Goal: Task Accomplishment & Management: Use online tool/utility

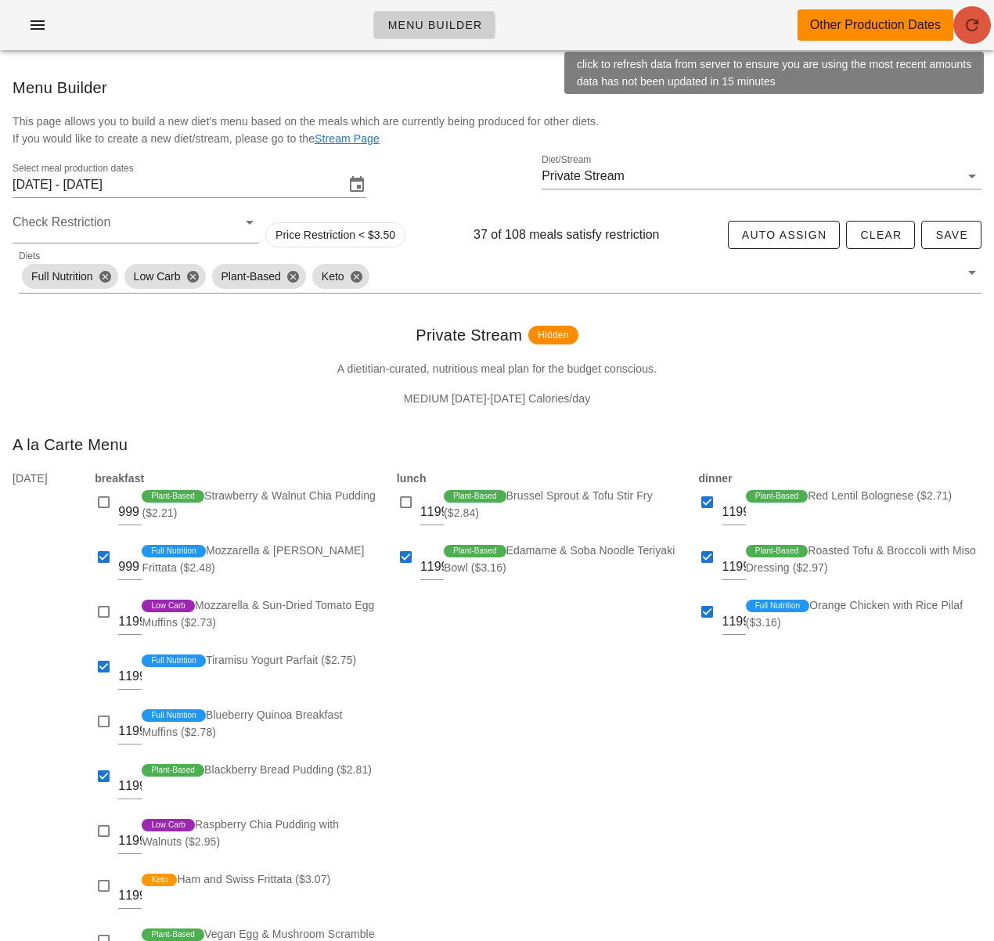
click at [963, 29] on icon "button" at bounding box center [972, 25] width 19 height 19
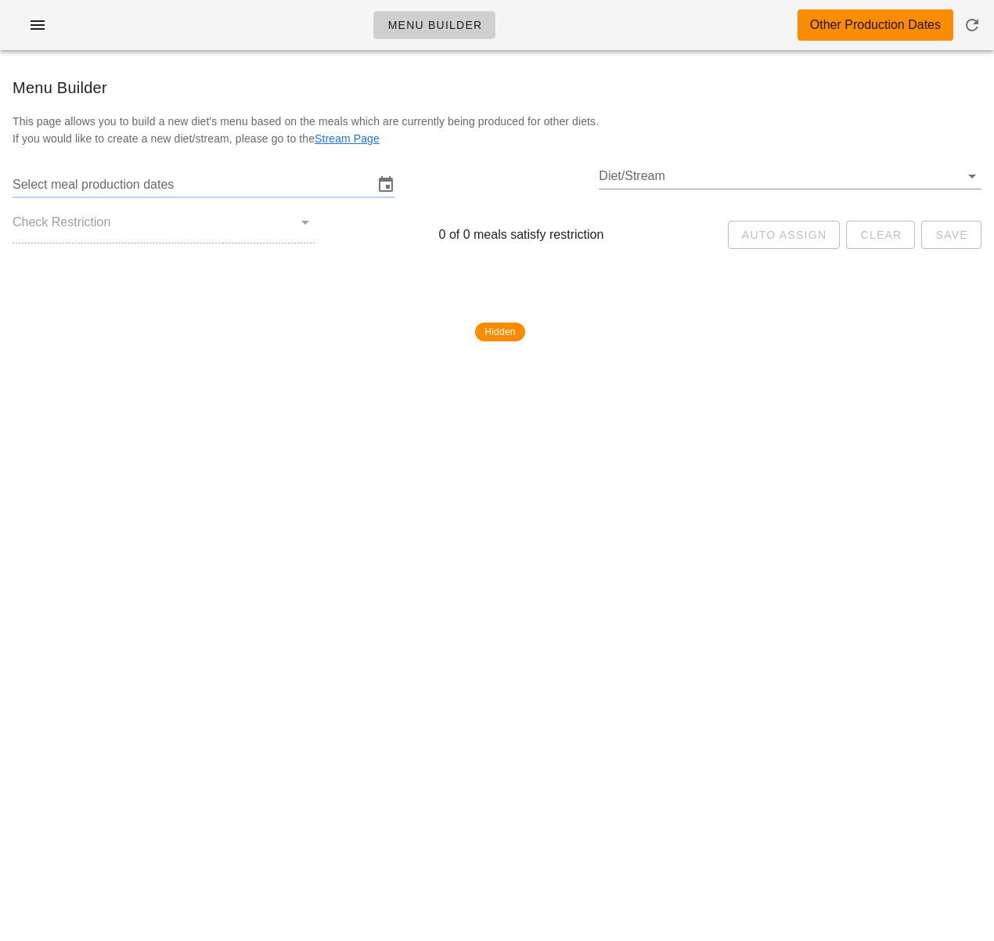
type input "[DATE] - [DATE]"
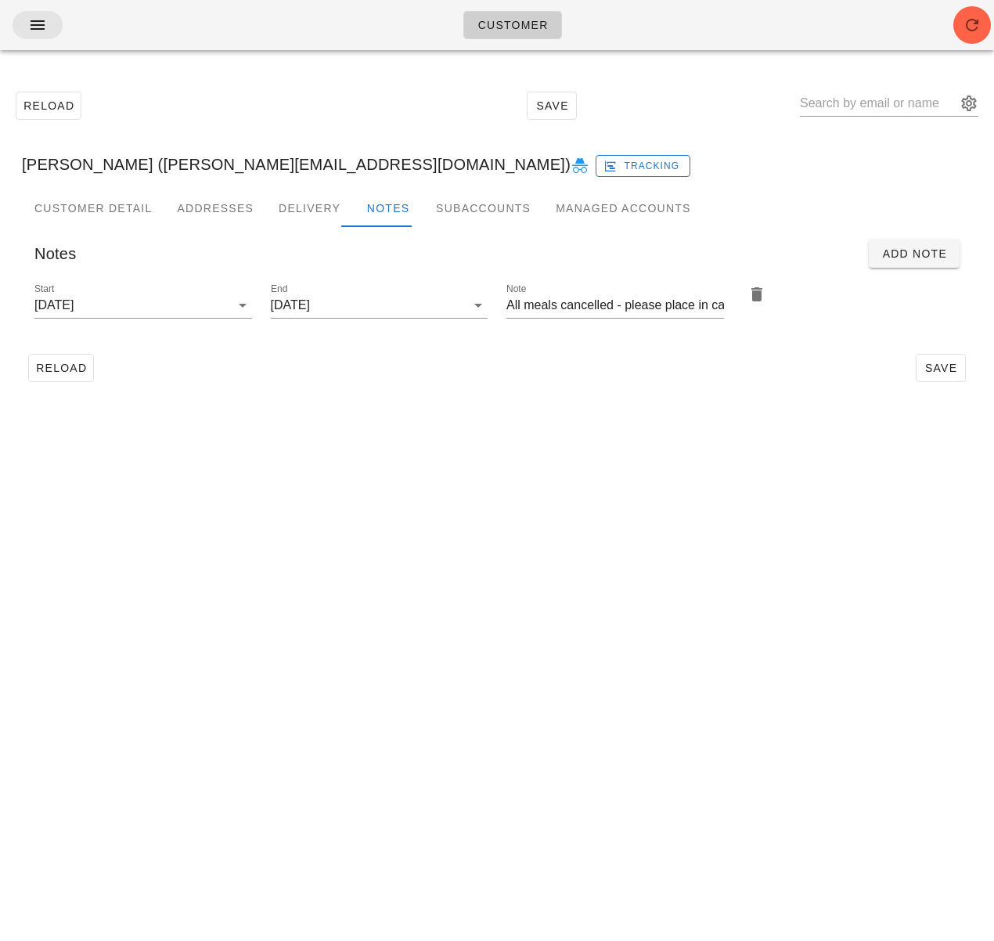
click at [63, 23] on div "Customer" at bounding box center [497, 25] width 994 height 50
drag, startPoint x: 46, startPoint y: 34, endPoint x: 77, endPoint y: 93, distance: 66.9
click at [46, 34] on icon "button" at bounding box center [37, 25] width 19 height 19
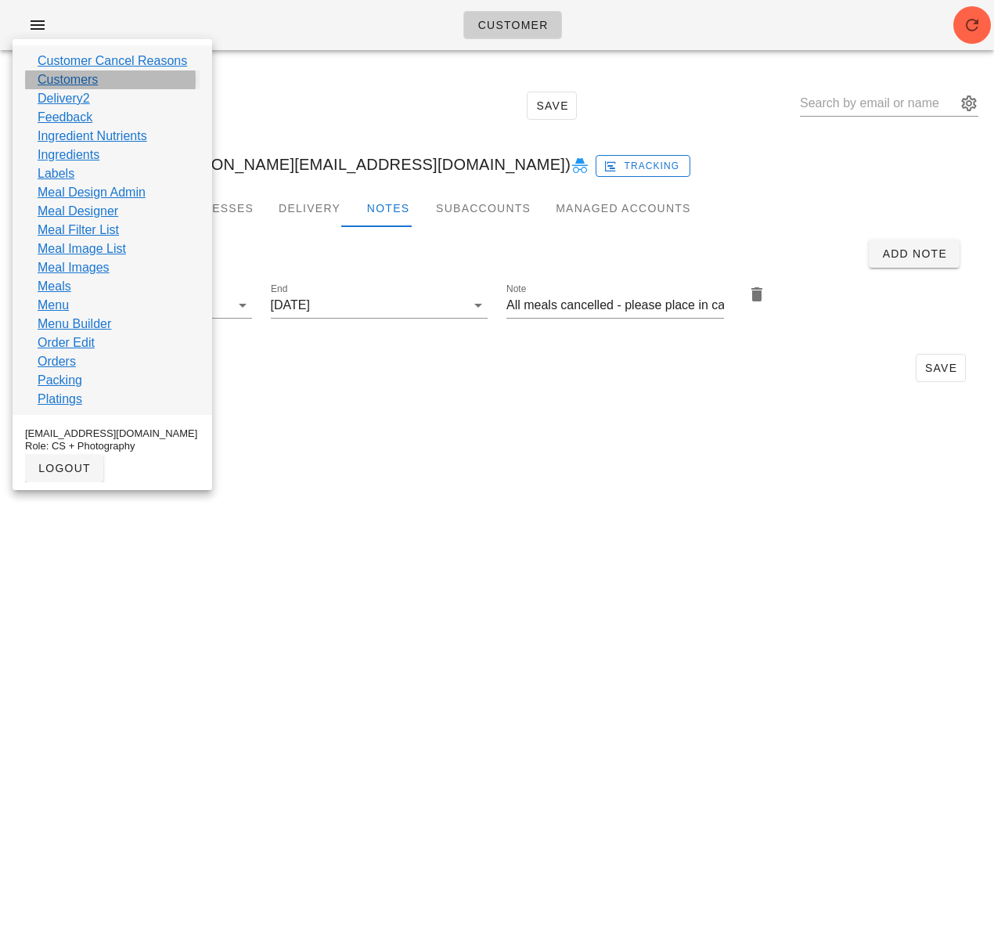
click at [69, 81] on link "Customers" at bounding box center [68, 79] width 60 height 19
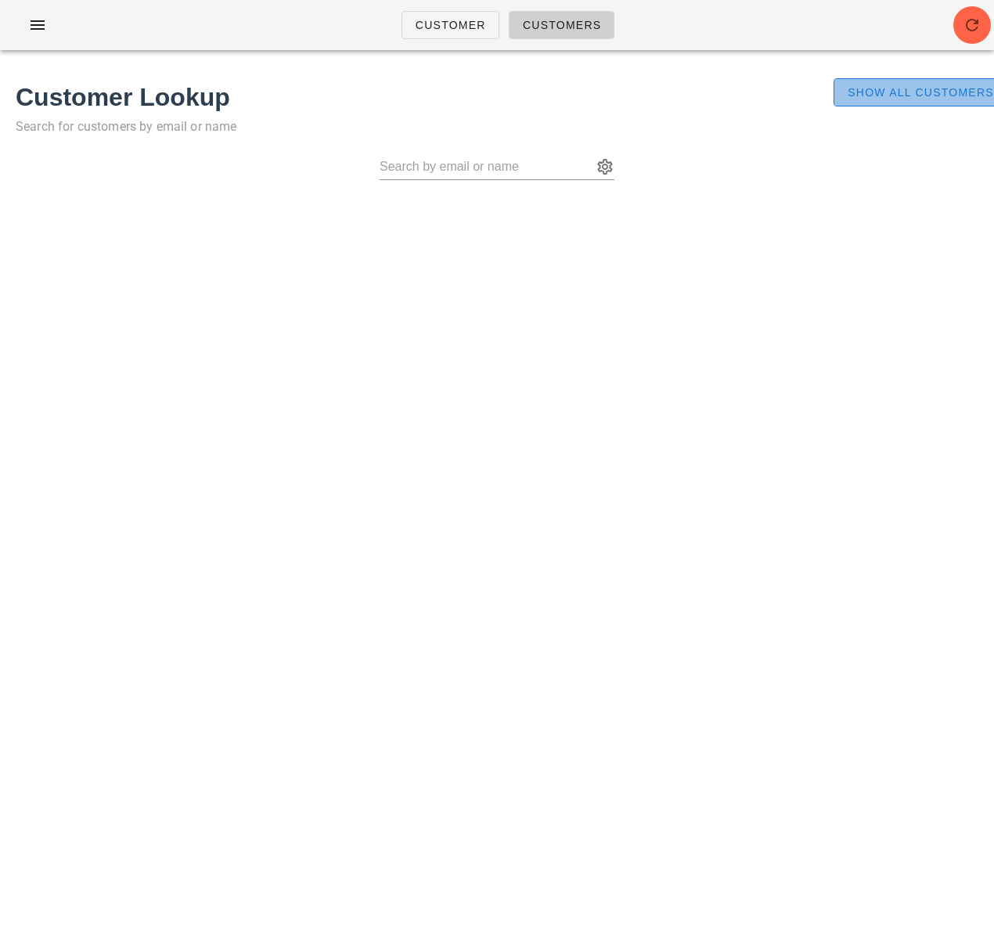
click at [906, 96] on span "Show All Customers" at bounding box center [920, 92] width 147 height 13
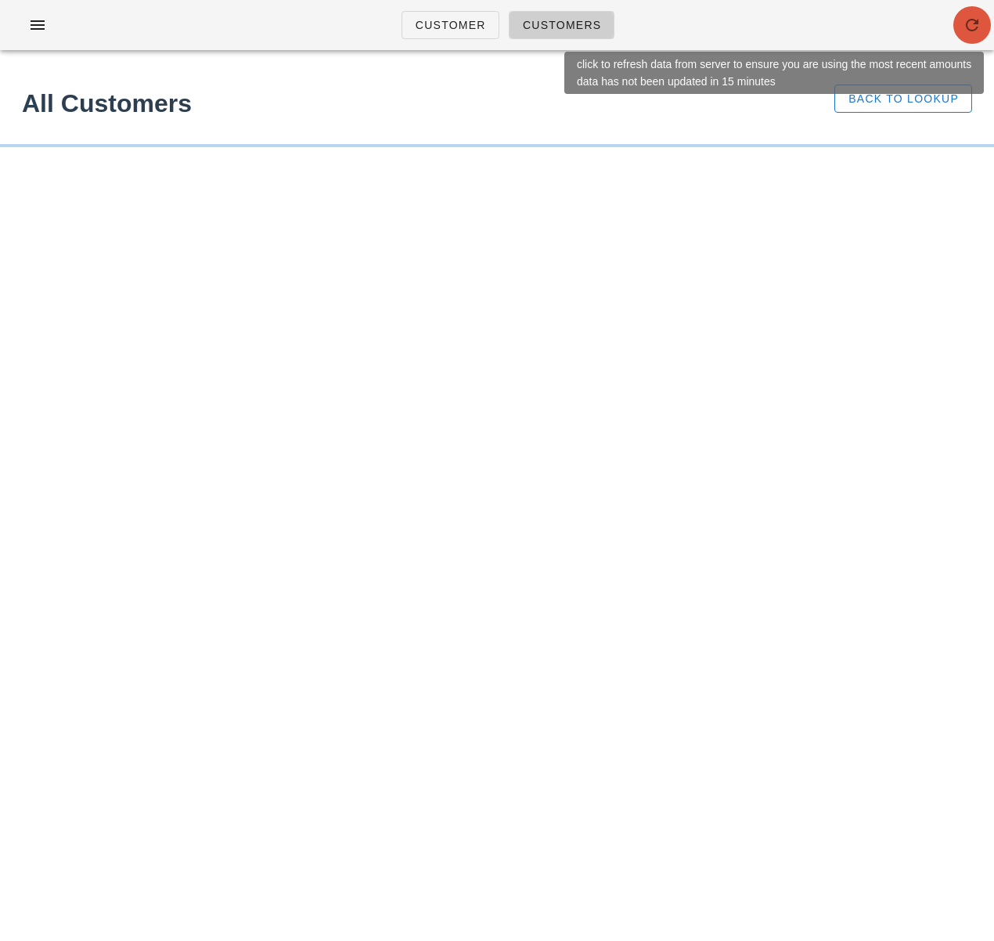
click at [971, 33] on icon "button" at bounding box center [972, 25] width 19 height 19
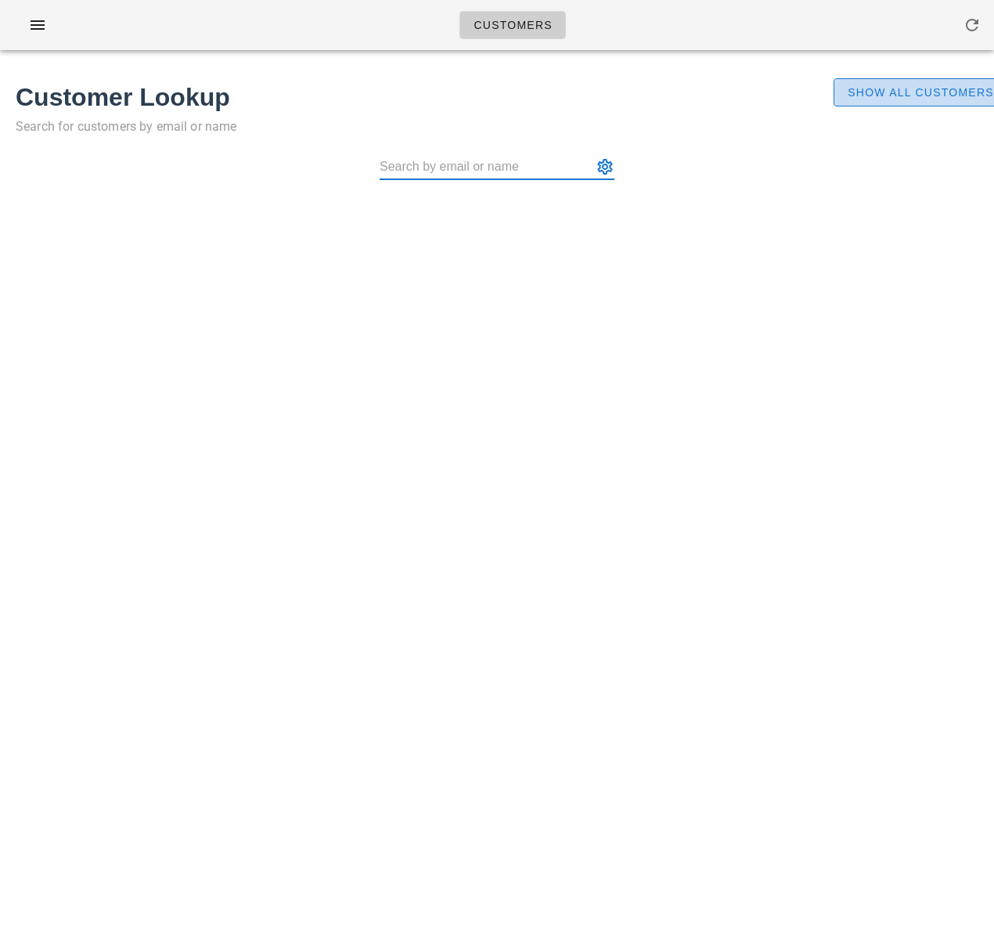
click at [925, 88] on span "Show All Customers" at bounding box center [920, 92] width 147 height 13
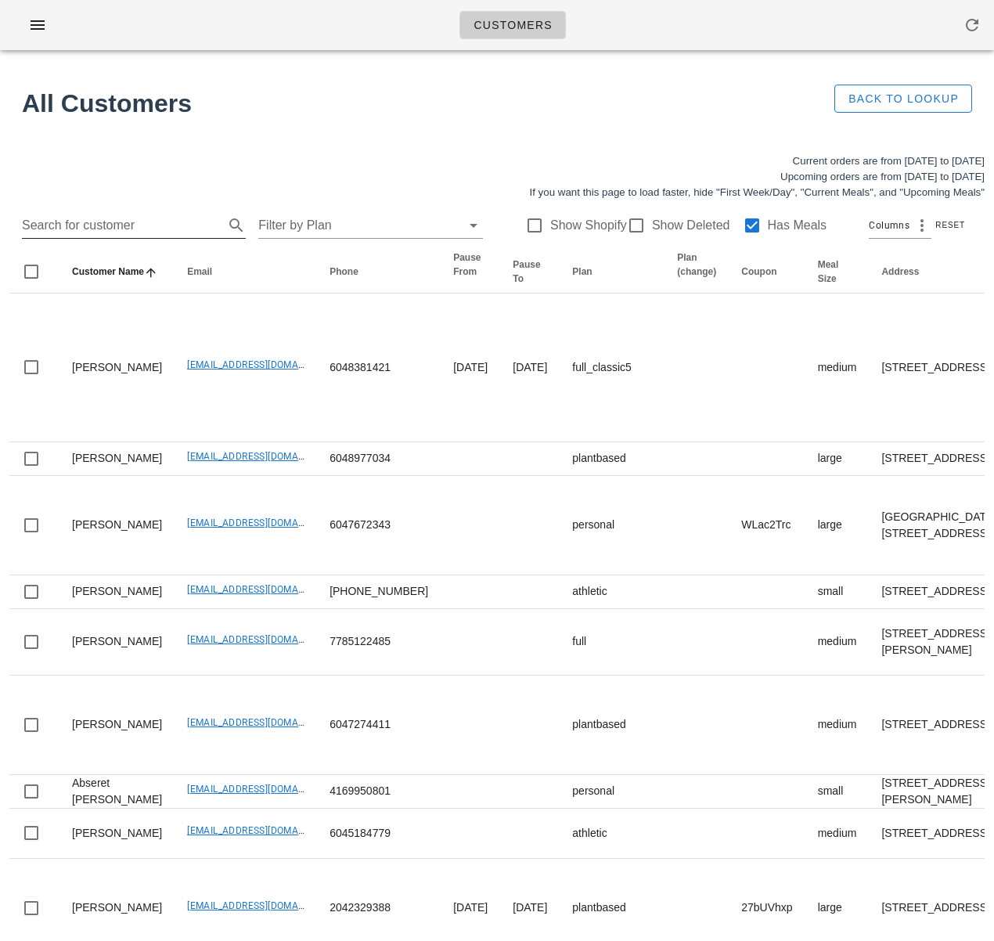
click at [56, 225] on input "Search for customer" at bounding box center [121, 225] width 199 height 25
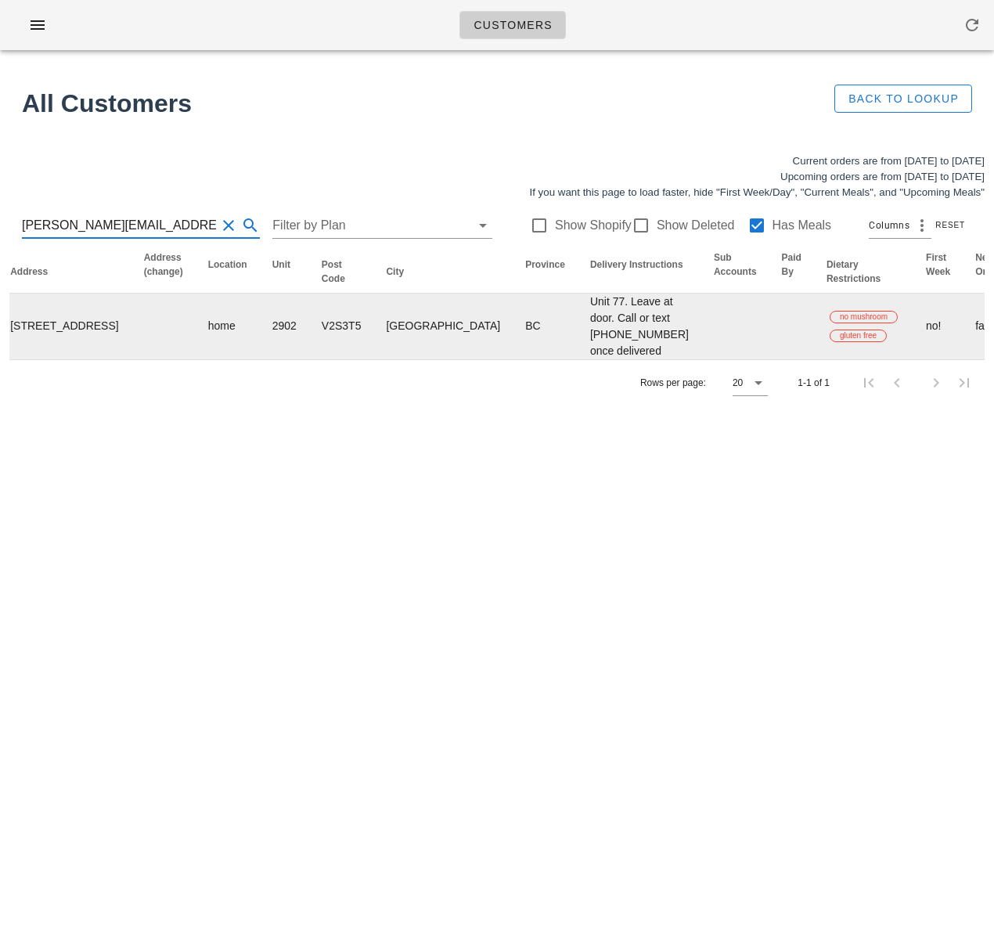
scroll to position [0, 987]
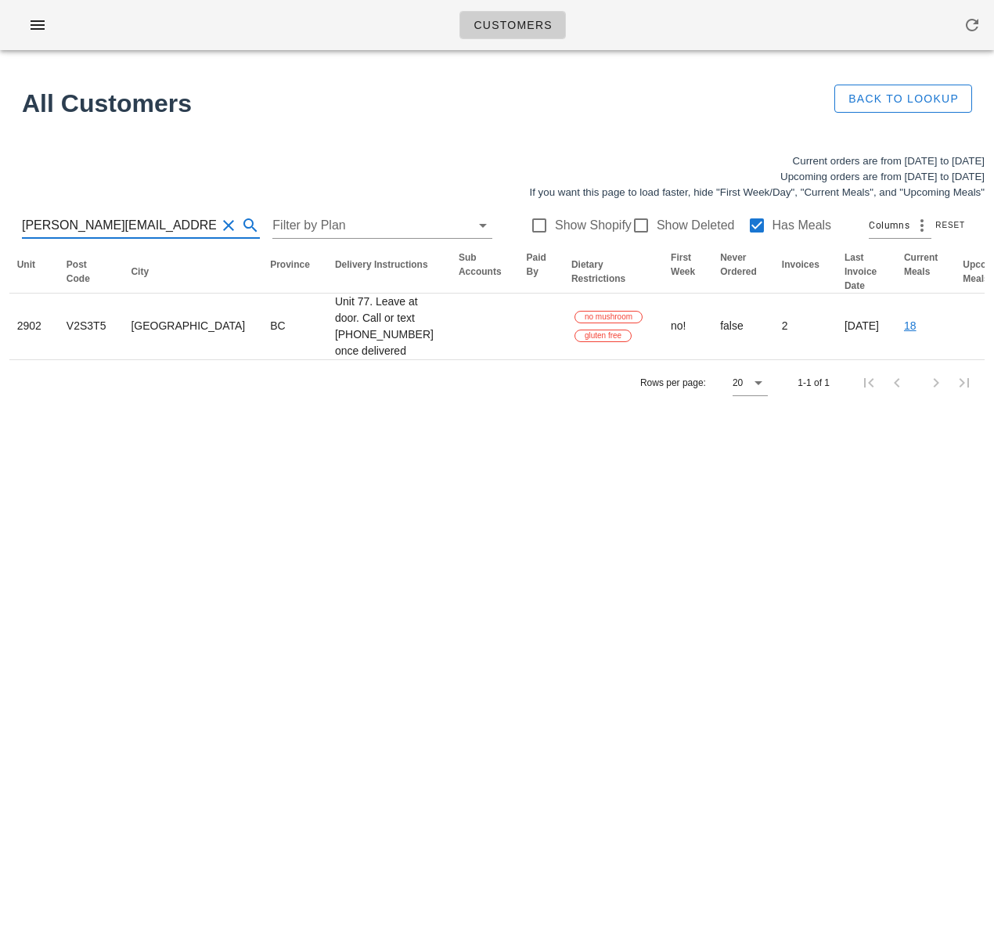
type input "chloe.mcnabb@hotmail.com"
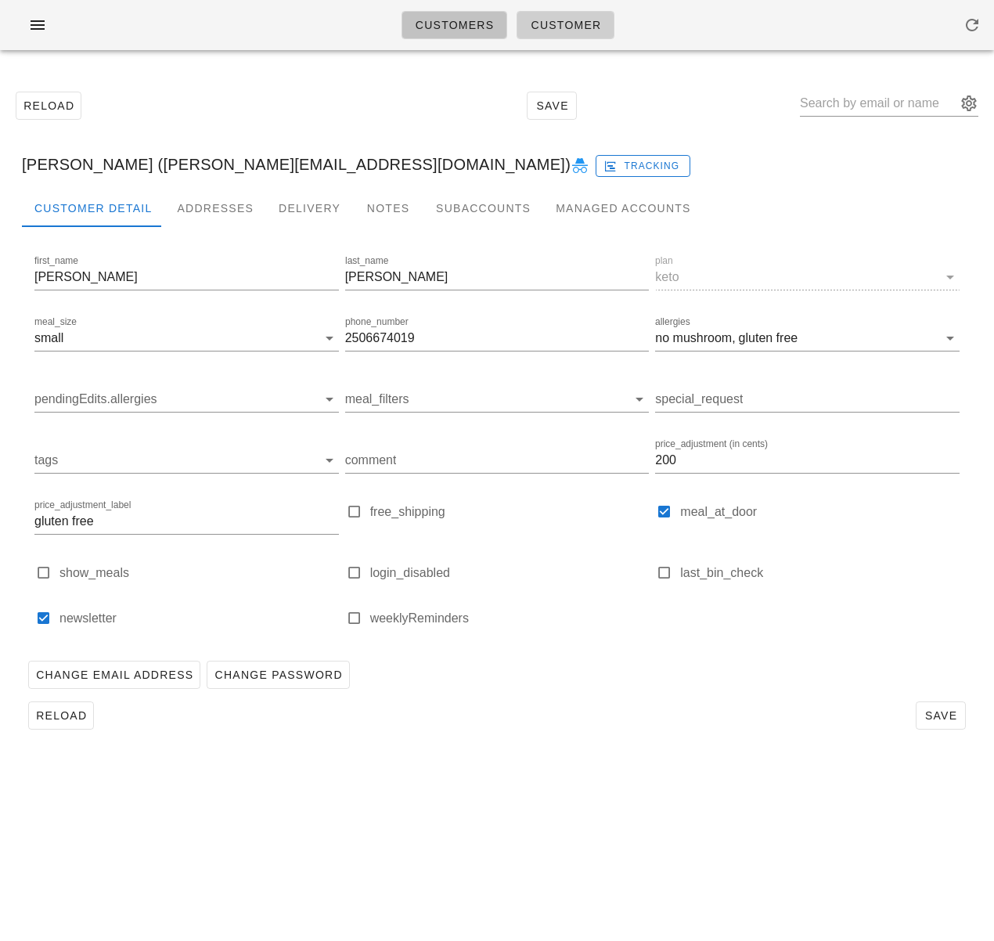
drag, startPoint x: 435, startPoint y: 29, endPoint x: 410, endPoint y: 36, distance: 25.3
click at [435, 28] on span "Customers" at bounding box center [455, 25] width 80 height 13
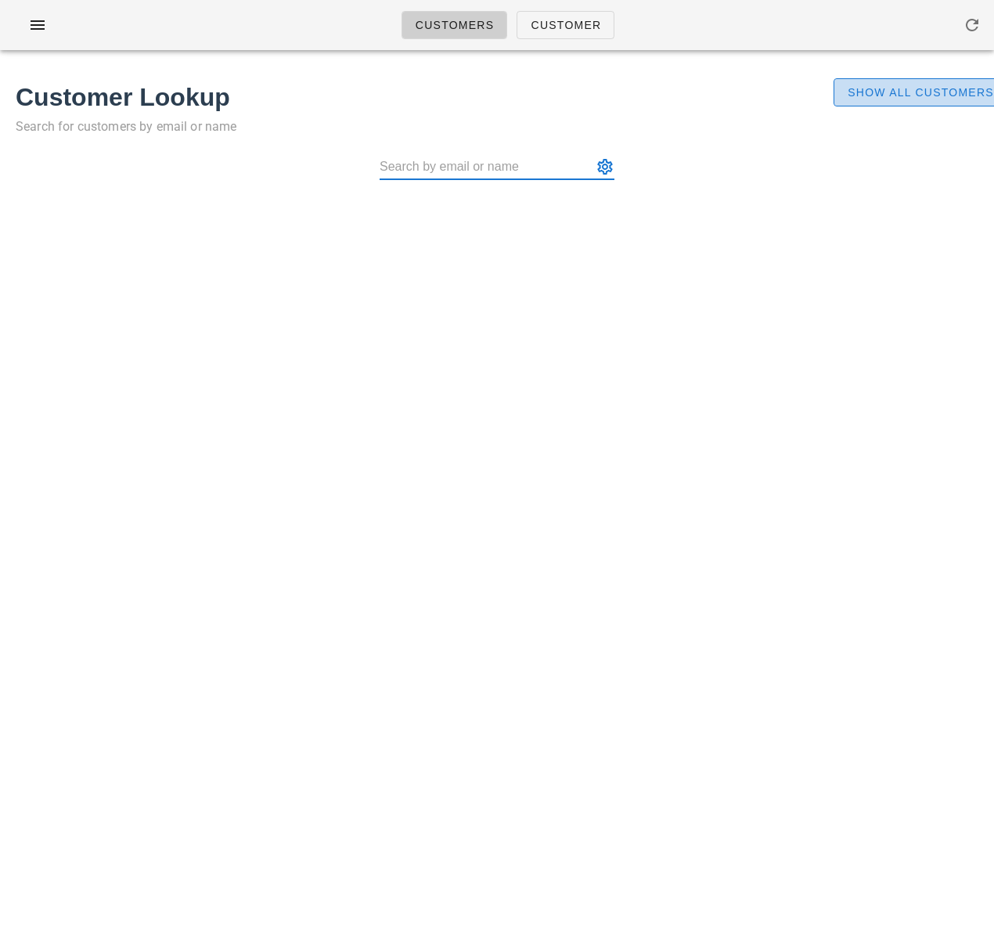
click at [885, 92] on span "Show All Customers" at bounding box center [920, 92] width 147 height 13
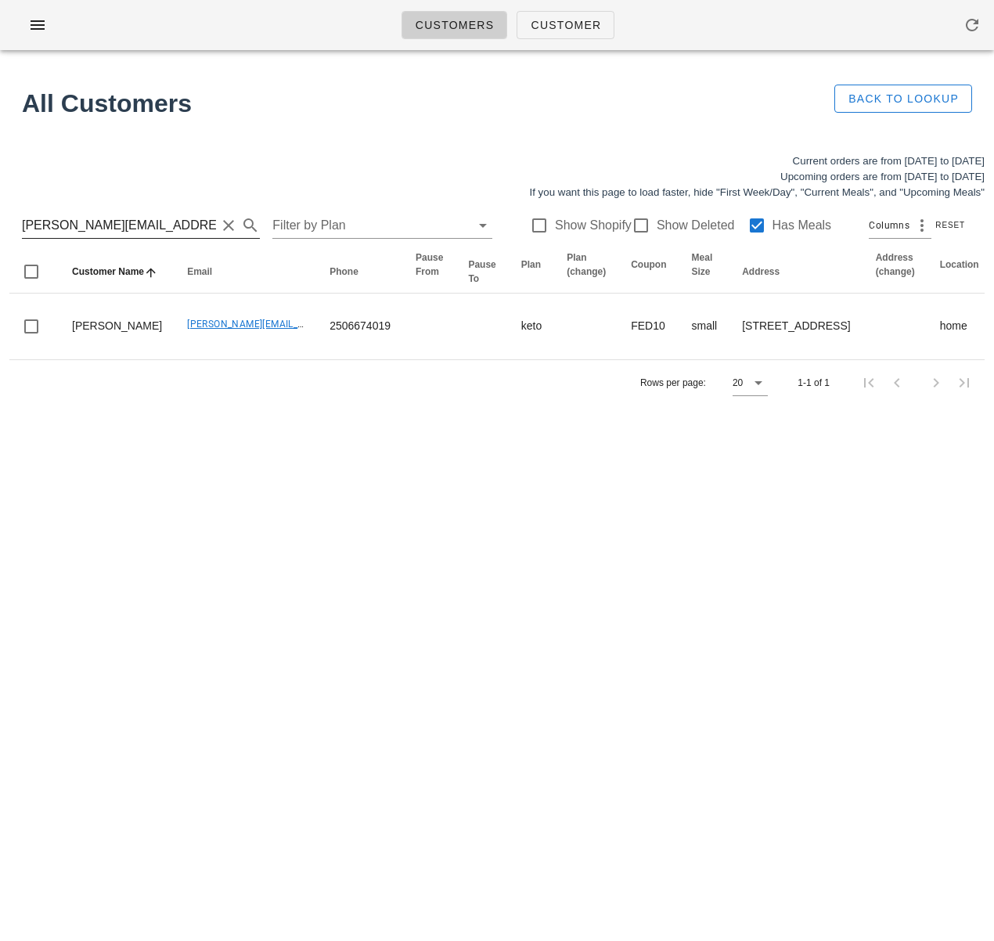
click at [168, 223] on input "chloe.mcnabb@hotmail.com" at bounding box center [119, 225] width 194 height 25
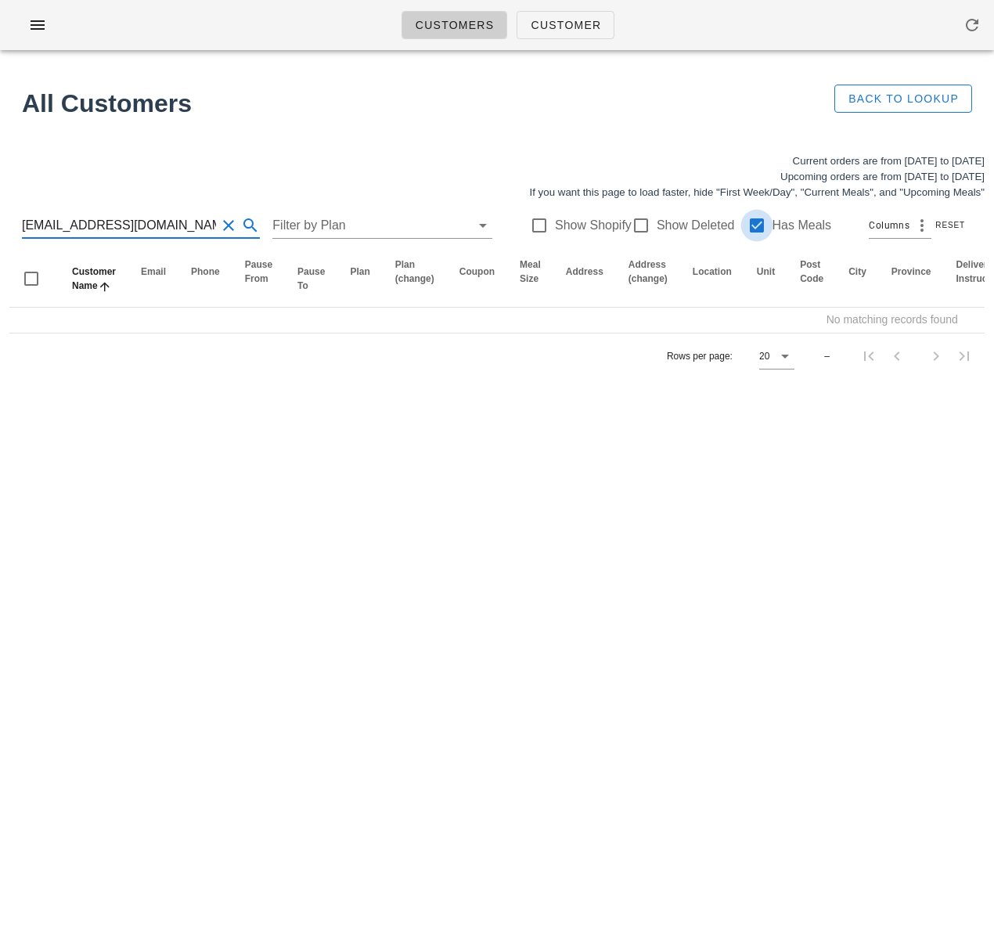
type input "supercole@me.com"
click at [751, 228] on div at bounding box center [757, 225] width 27 height 27
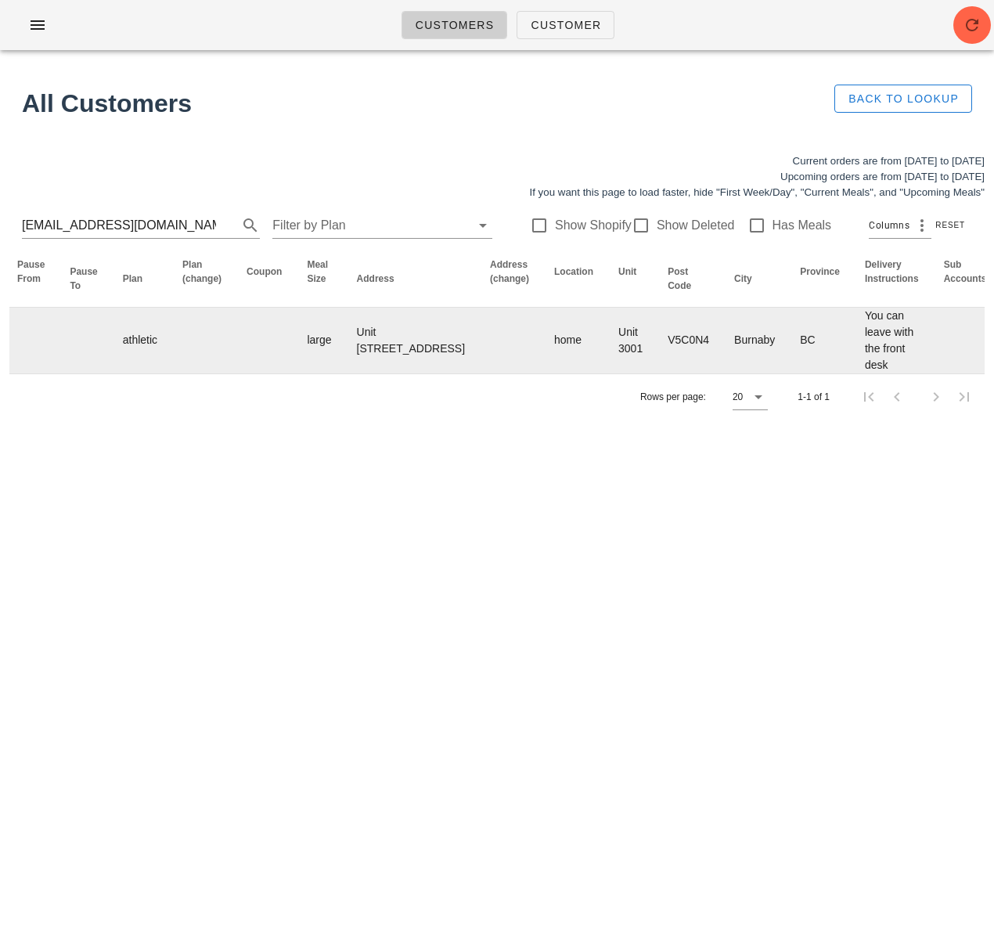
scroll to position [0, 945]
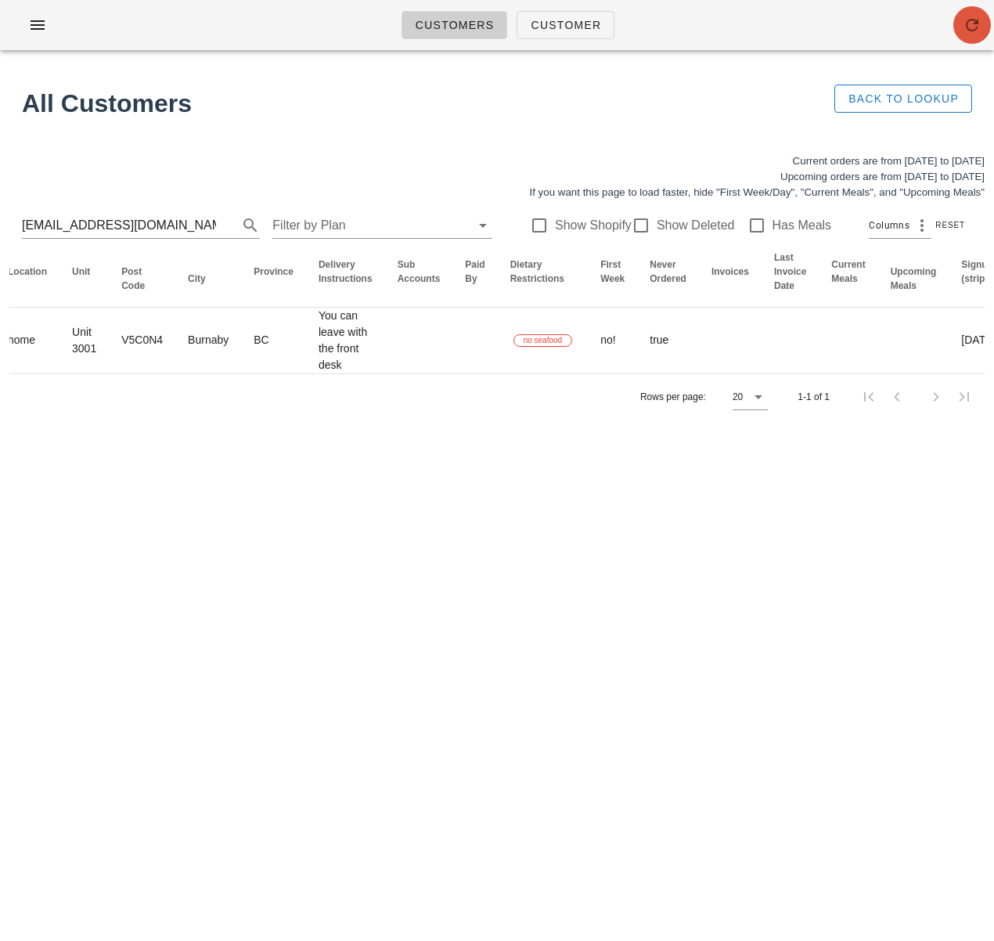
click at [978, 31] on icon "button" at bounding box center [972, 25] width 19 height 19
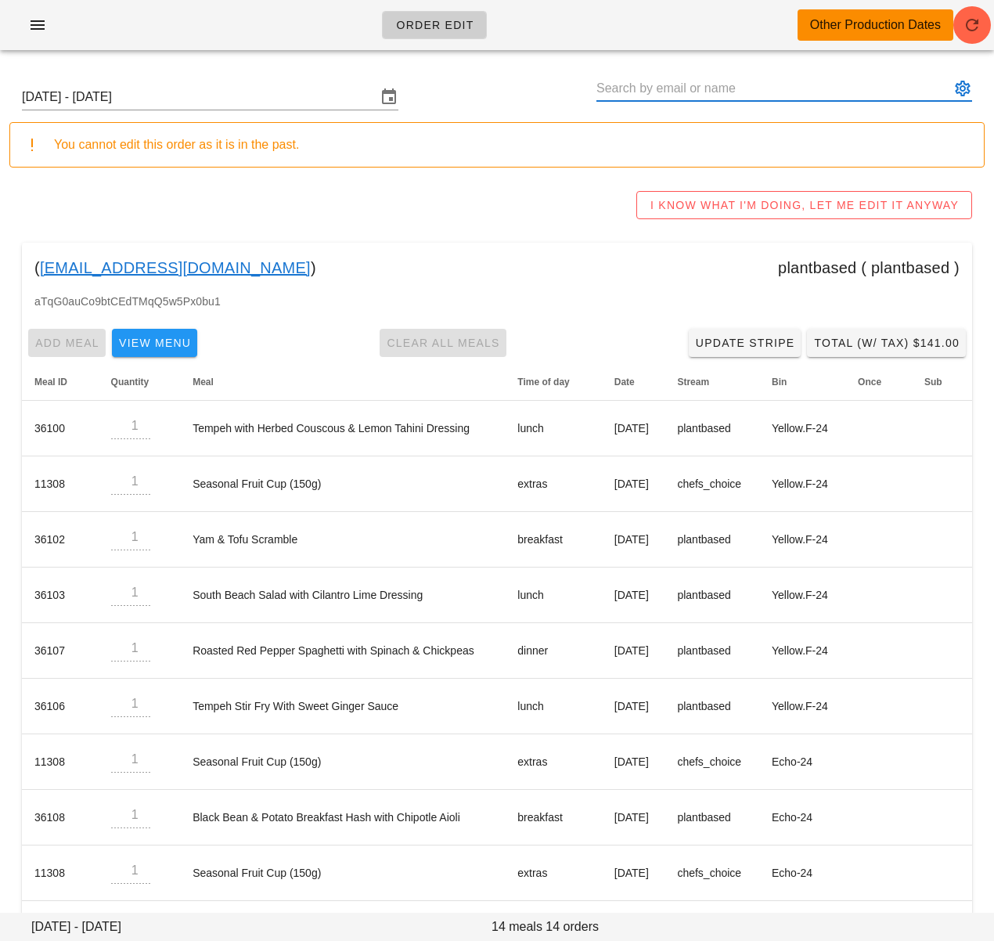
click at [691, 92] on input "text" at bounding box center [774, 88] width 354 height 25
click at [294, 103] on input "Sunday September 14 - Saturday September 20" at bounding box center [199, 97] width 355 height 25
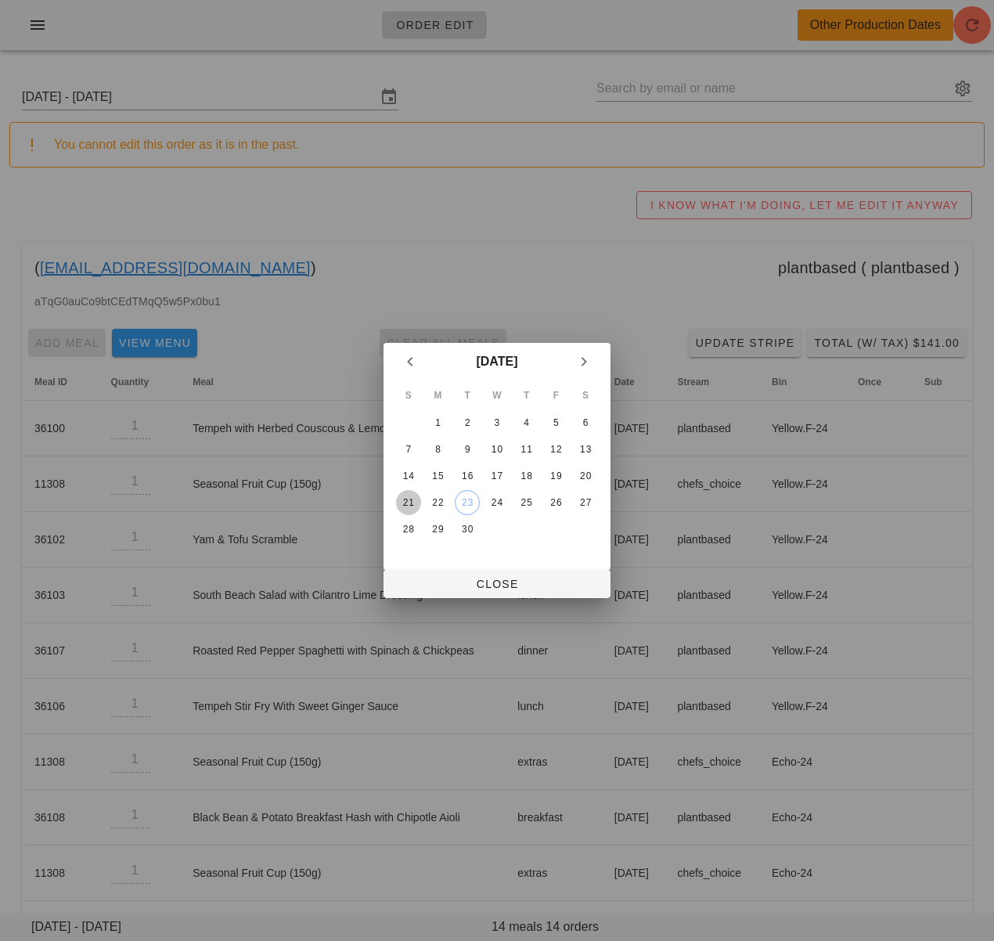
click at [401, 502] on div "21" at bounding box center [408, 502] width 25 height 11
click at [465, 583] on span "Close" at bounding box center [497, 584] width 202 height 13
type input "[DATE] - [DATE]"
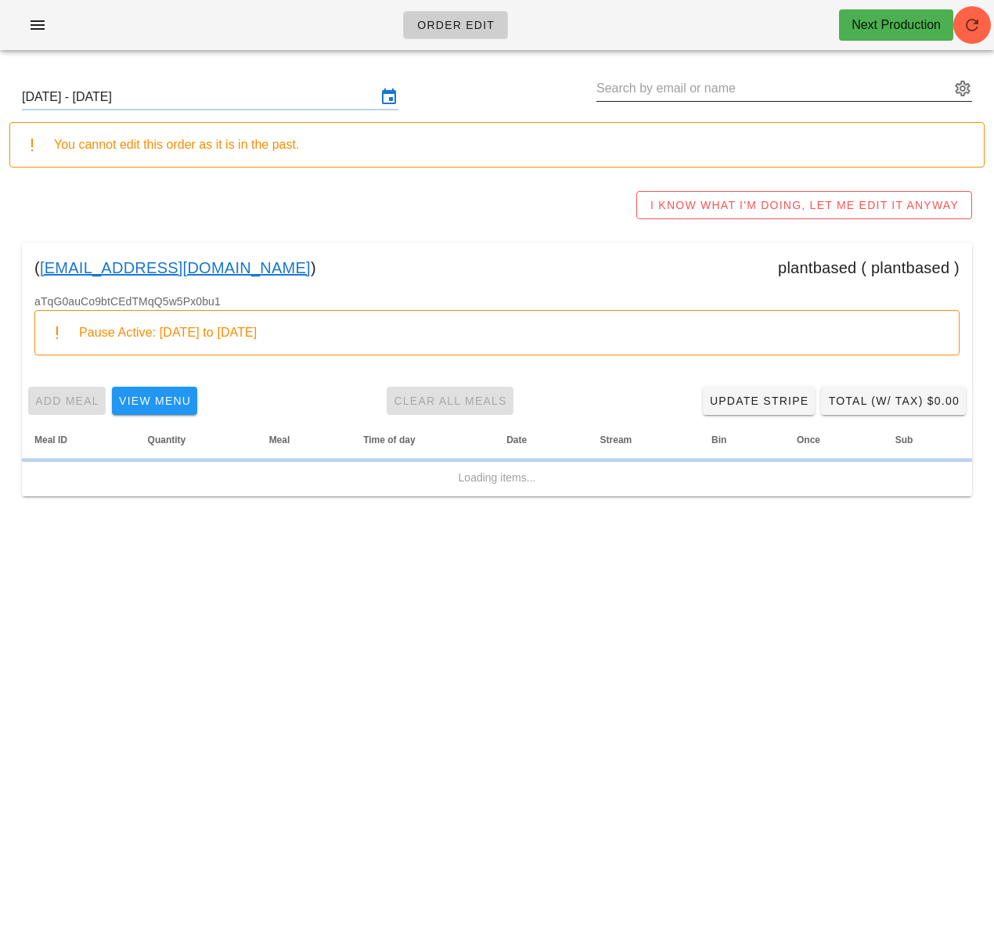
click at [650, 93] on input "text" at bounding box center [774, 88] width 354 height 25
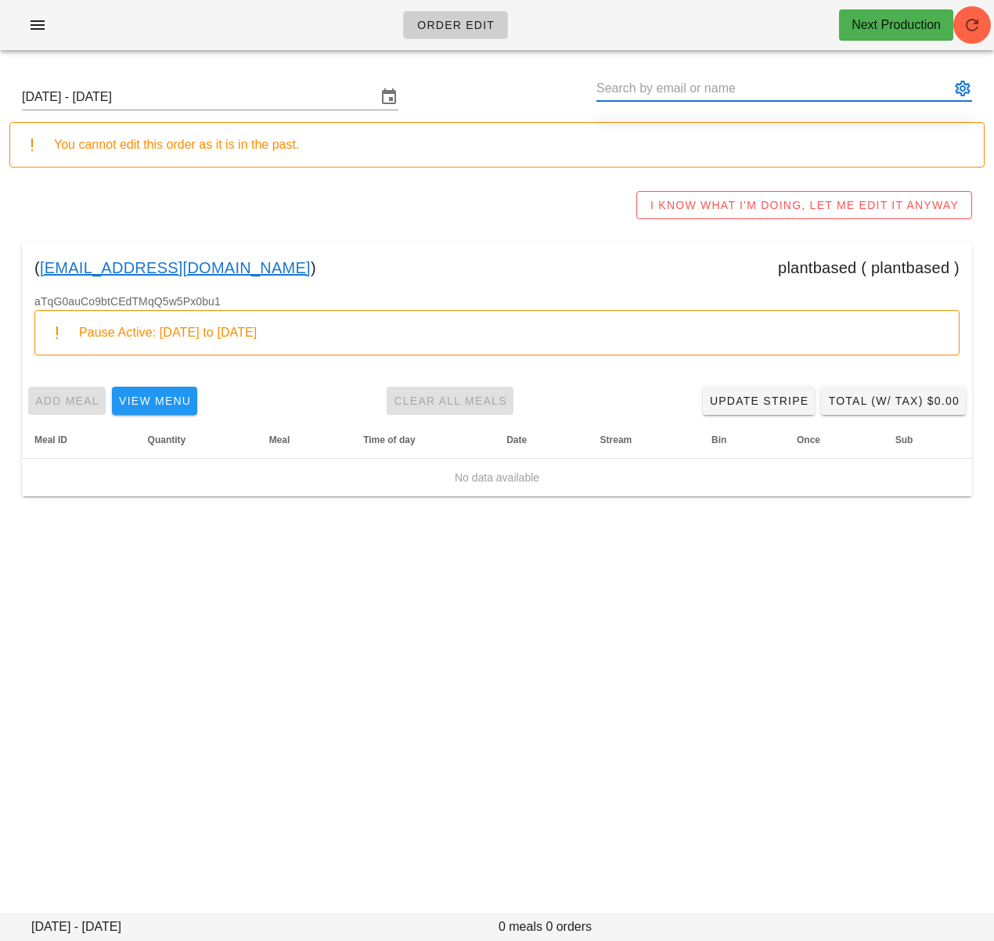
paste input "[EMAIL_ADDRESS][DOMAIN_NAME]"
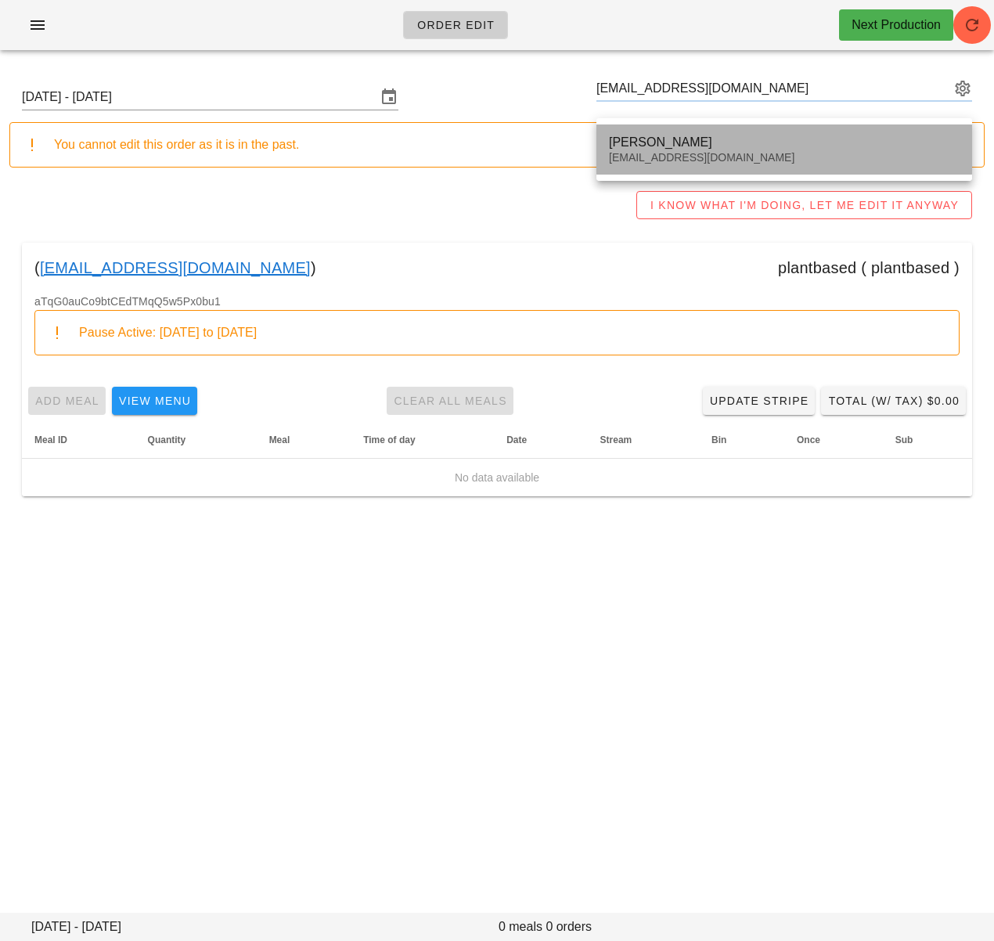
click at [672, 142] on div "Cole Robulack" at bounding box center [784, 142] width 351 height 15
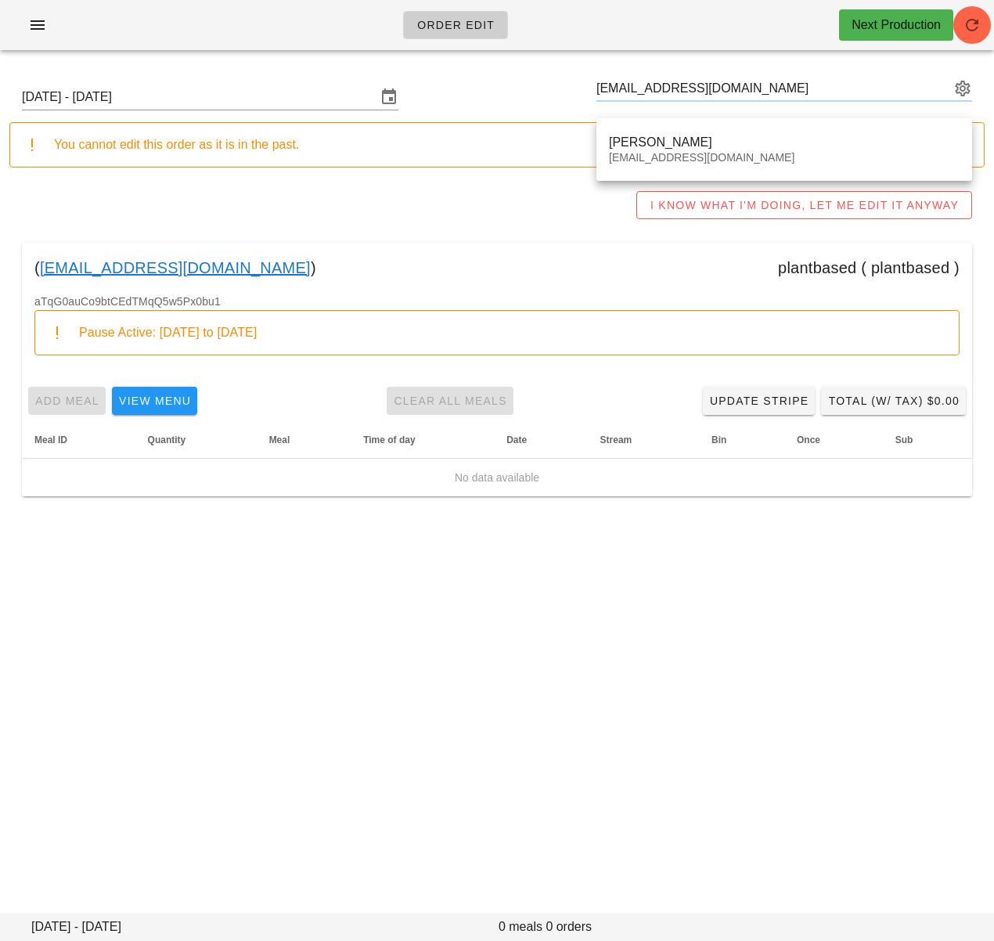
type input "[PERSON_NAME] ([EMAIL_ADDRESS][DOMAIN_NAME])"
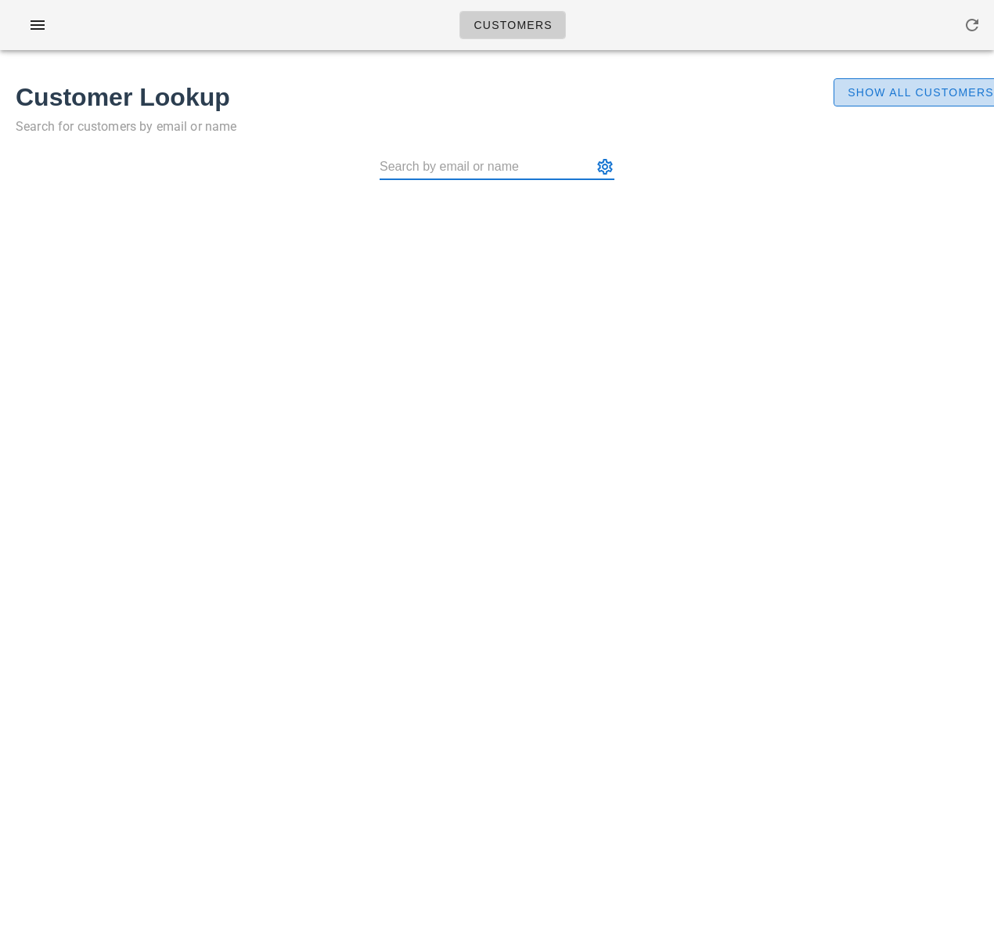
click at [897, 95] on span "Show All Customers" at bounding box center [920, 92] width 147 height 13
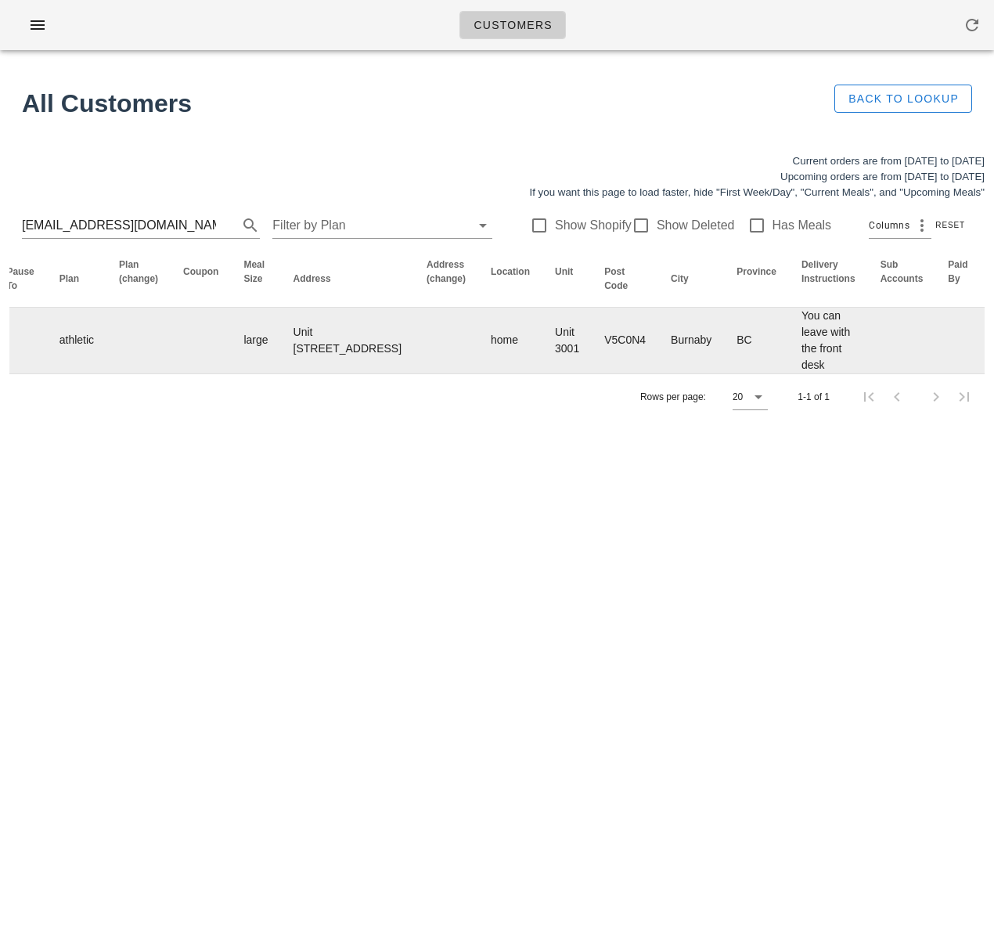
scroll to position [0, 945]
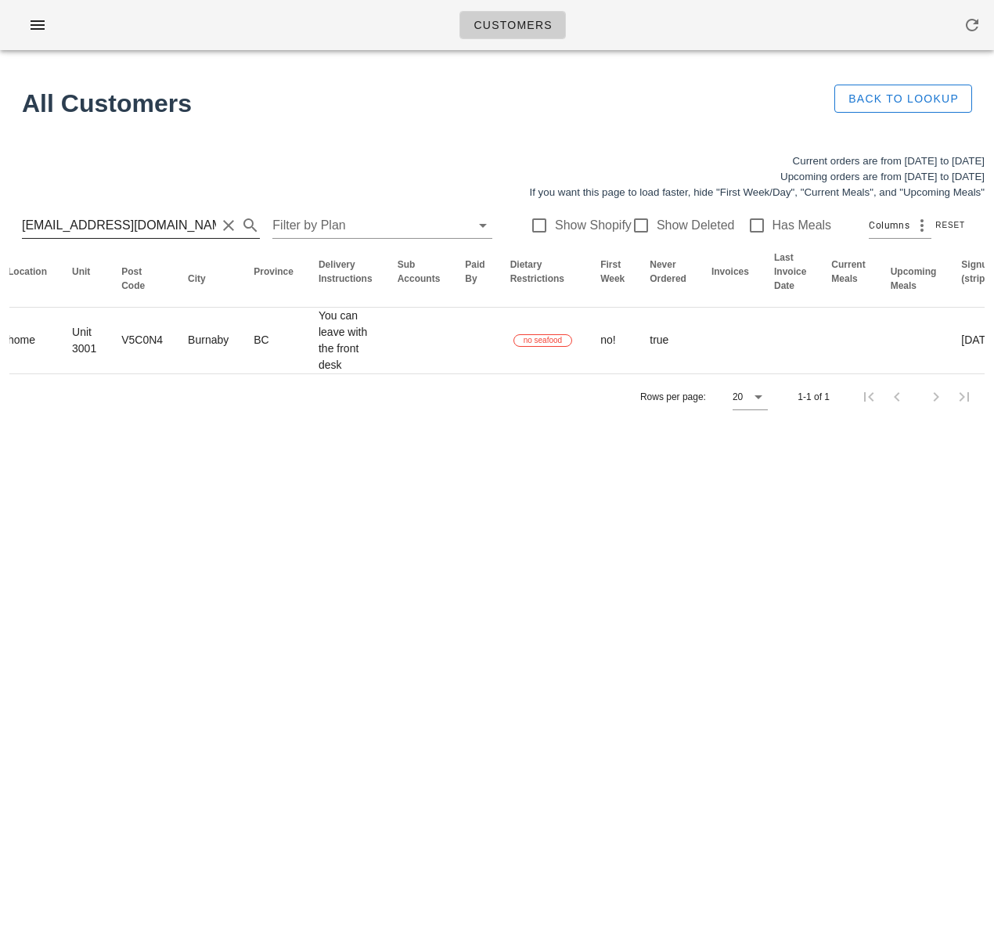
click at [131, 223] on input "[EMAIL_ADDRESS][DOMAIN_NAME]" at bounding box center [119, 225] width 194 height 25
click at [131, 222] on input "[EMAIL_ADDRESS][DOMAIN_NAME]" at bounding box center [119, 225] width 194 height 25
click at [131, 222] on input "supercole@me.com" at bounding box center [119, 225] width 194 height 25
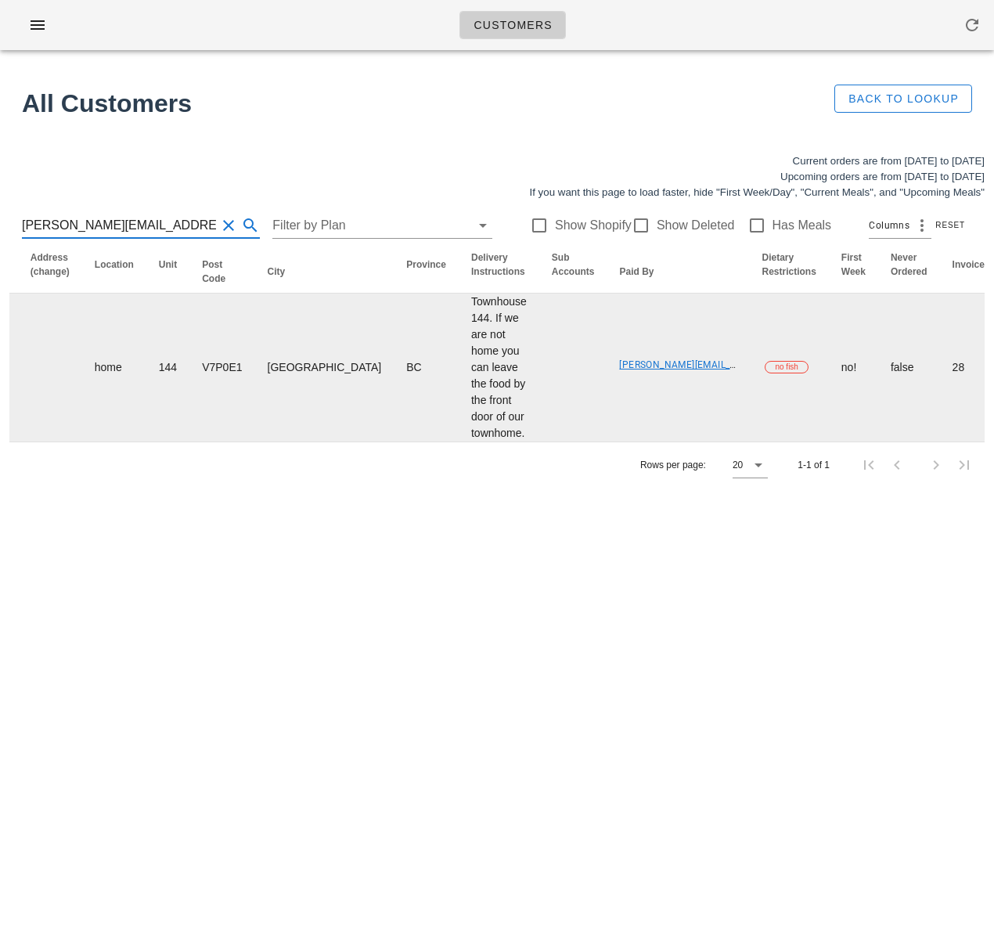
scroll to position [0, 950]
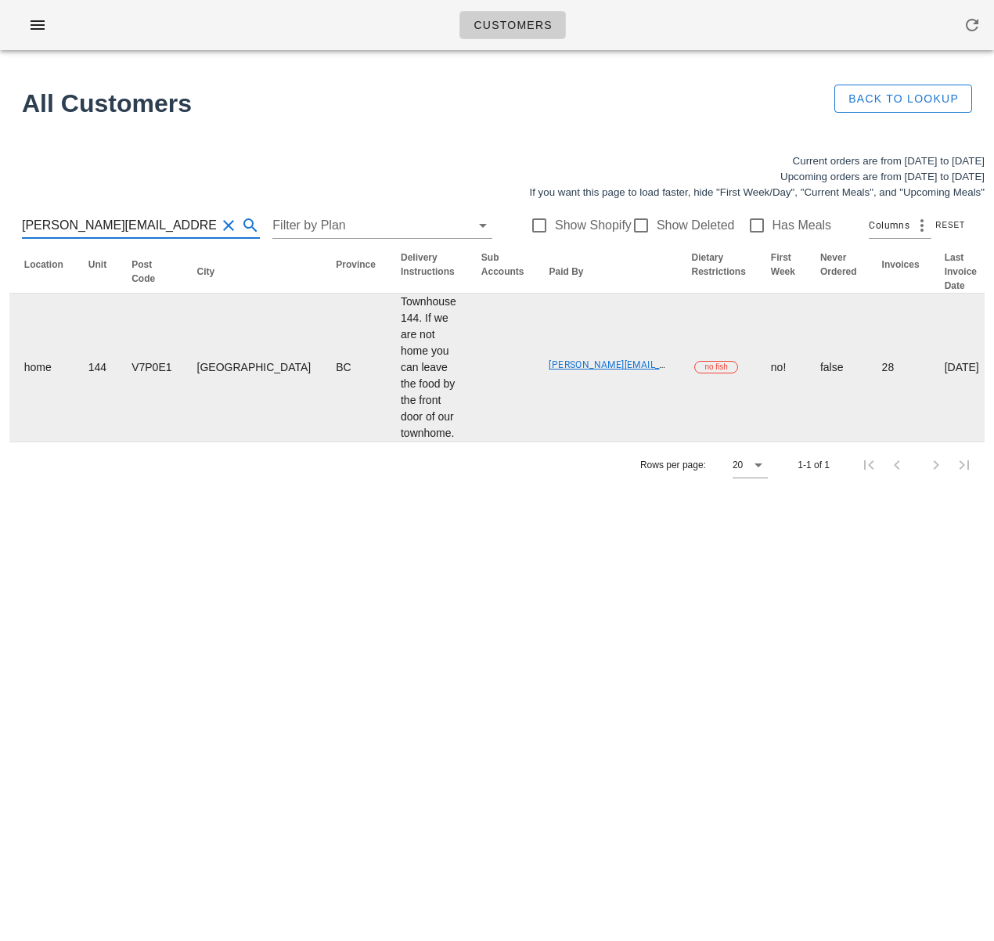
type input "marcela.geer@gmail.com"
click at [549, 370] on link "marcela.geer@hotmail.com" at bounding box center [702, 364] width 307 height 11
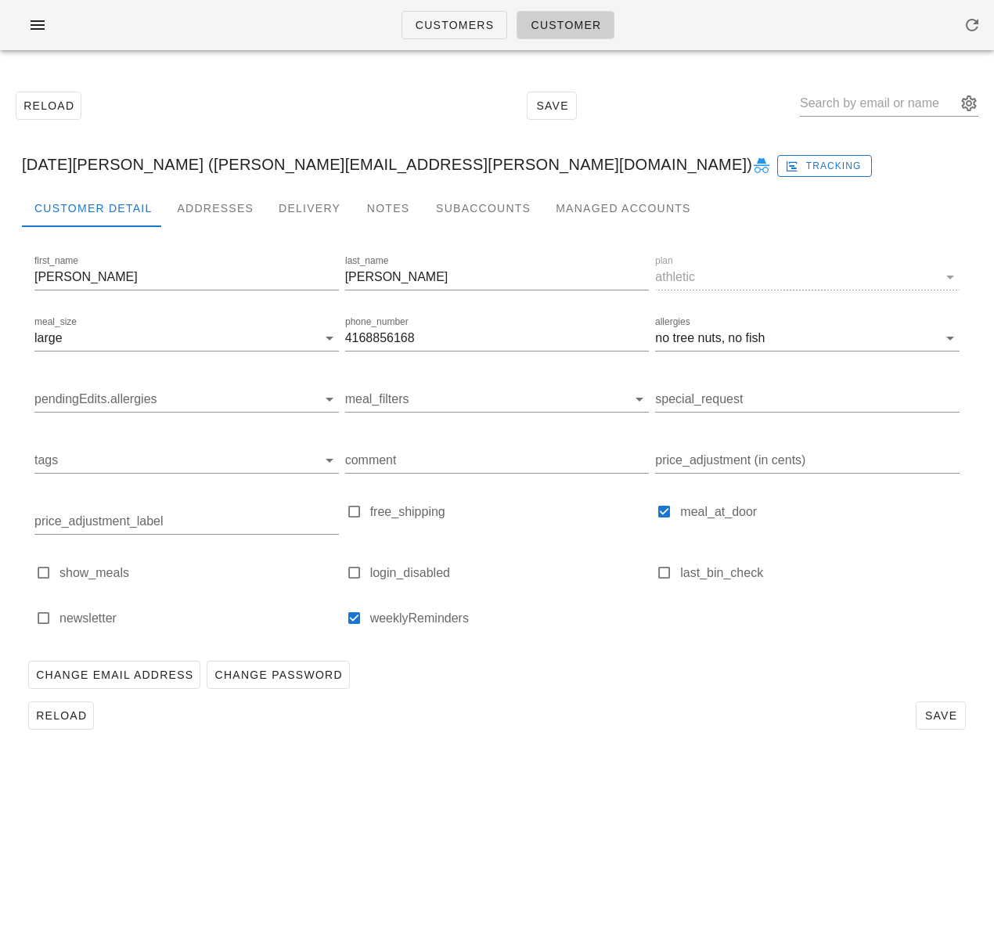
click at [124, 164] on div "Noel Geer (marcela.geer@hotmail.com) Tracking" at bounding box center [497, 164] width 976 height 50
drag, startPoint x: 107, startPoint y: 165, endPoint x: 302, endPoint y: 161, distance: 195.0
click at [302, 161] on div "Noel Geer (marcela.geer@hotmail.com) Tracking" at bounding box center [497, 164] width 976 height 50
copy div "marcela.geer@hotmail.com"
click at [455, 29] on span "Customers" at bounding box center [455, 25] width 80 height 13
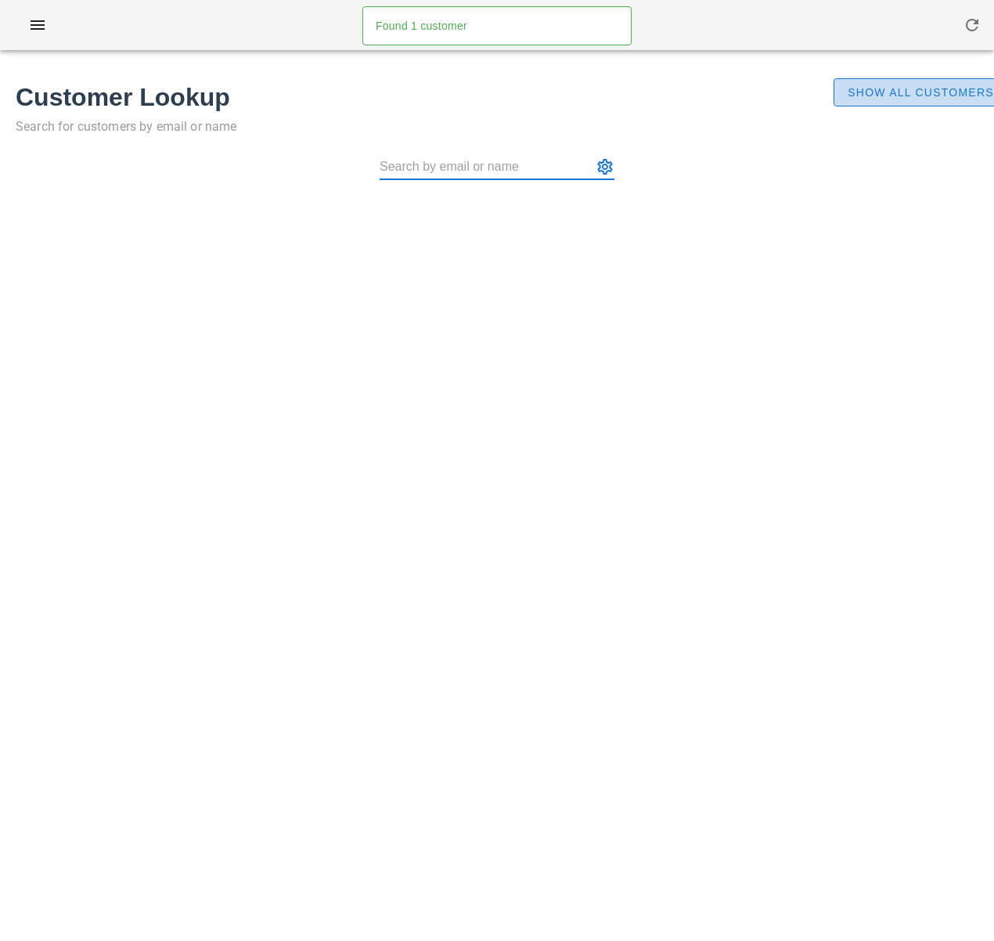
click at [903, 83] on button "Show All Customers" at bounding box center [921, 92] width 174 height 28
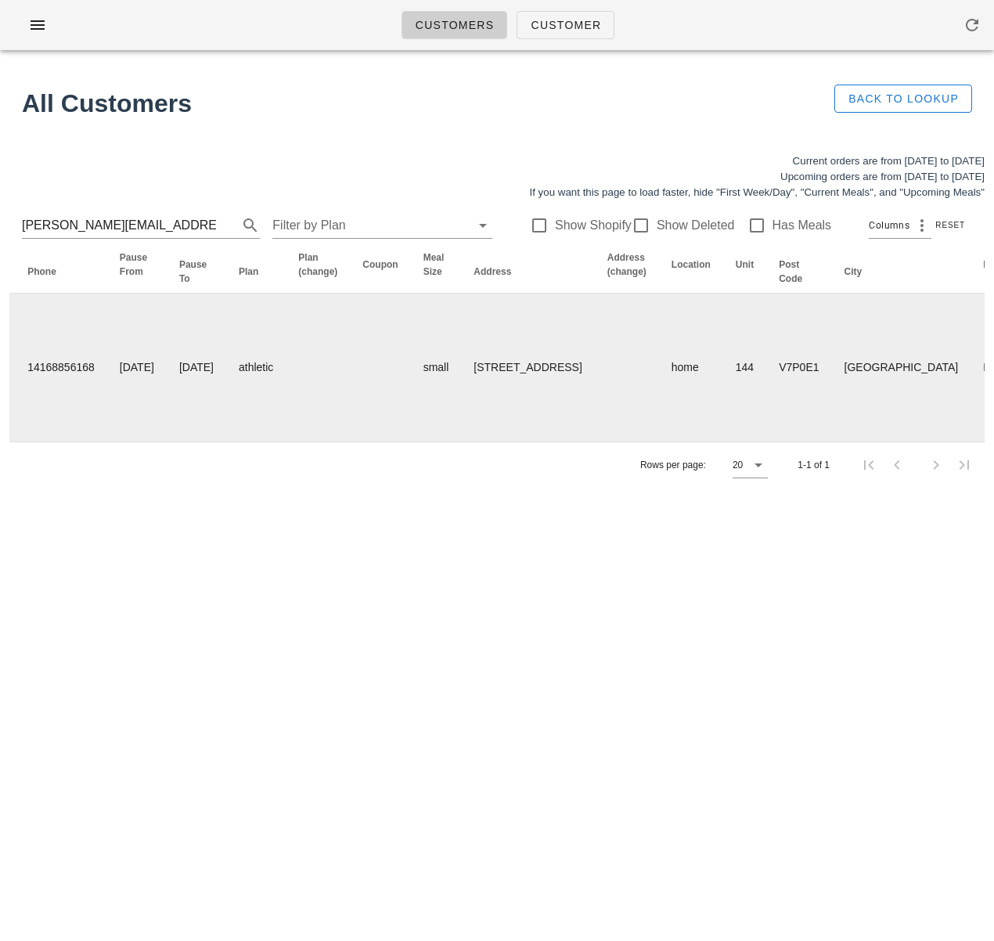
scroll to position [0, 788]
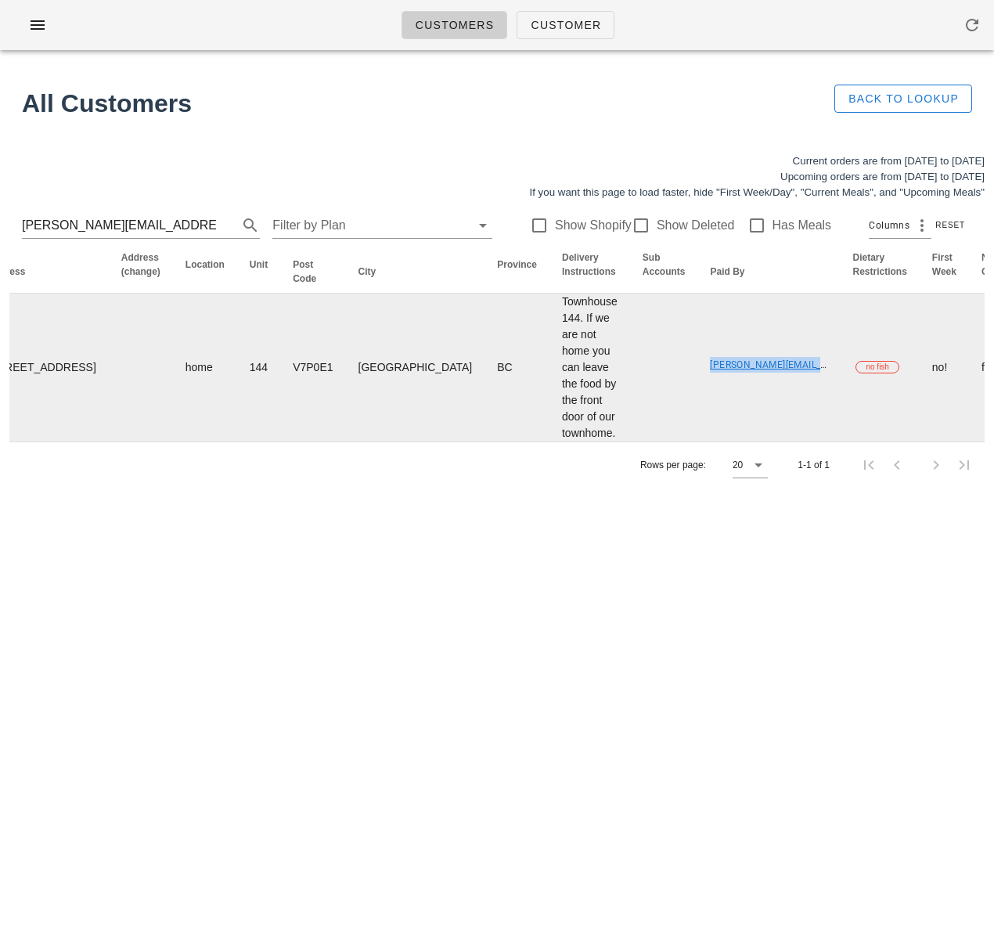
drag, startPoint x: 499, startPoint y: 392, endPoint x: 601, endPoint y: 385, distance: 102.0
click at [640, 394] on tr "Marcela Geer marcela.geer@gmail.com 14168856168 2023-03-19 2023-03-23 athletic …" at bounding box center [353, 368] width 2264 height 148
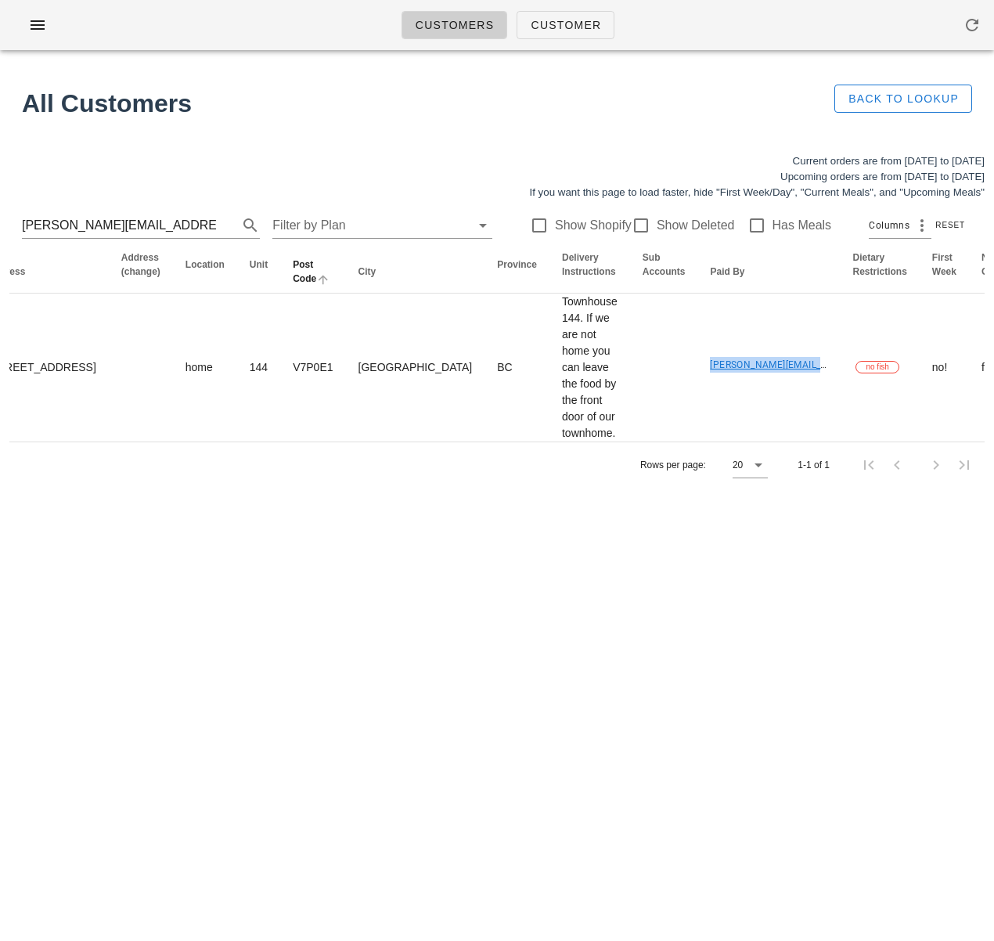
copy tr "marcela.geer@hotmail.com"
click at [132, 229] on input "marcela.geer@gmail.com" at bounding box center [119, 225] width 194 height 25
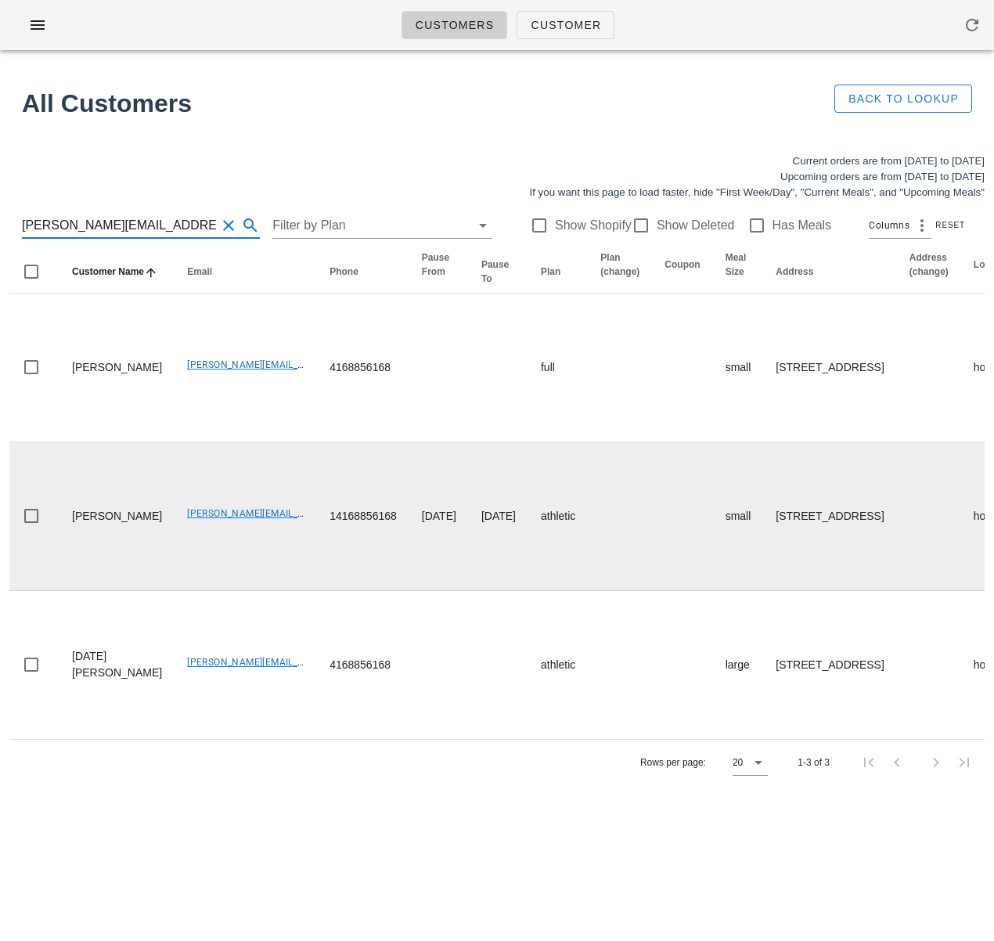
type input "marcela.geer@hotmail.com"
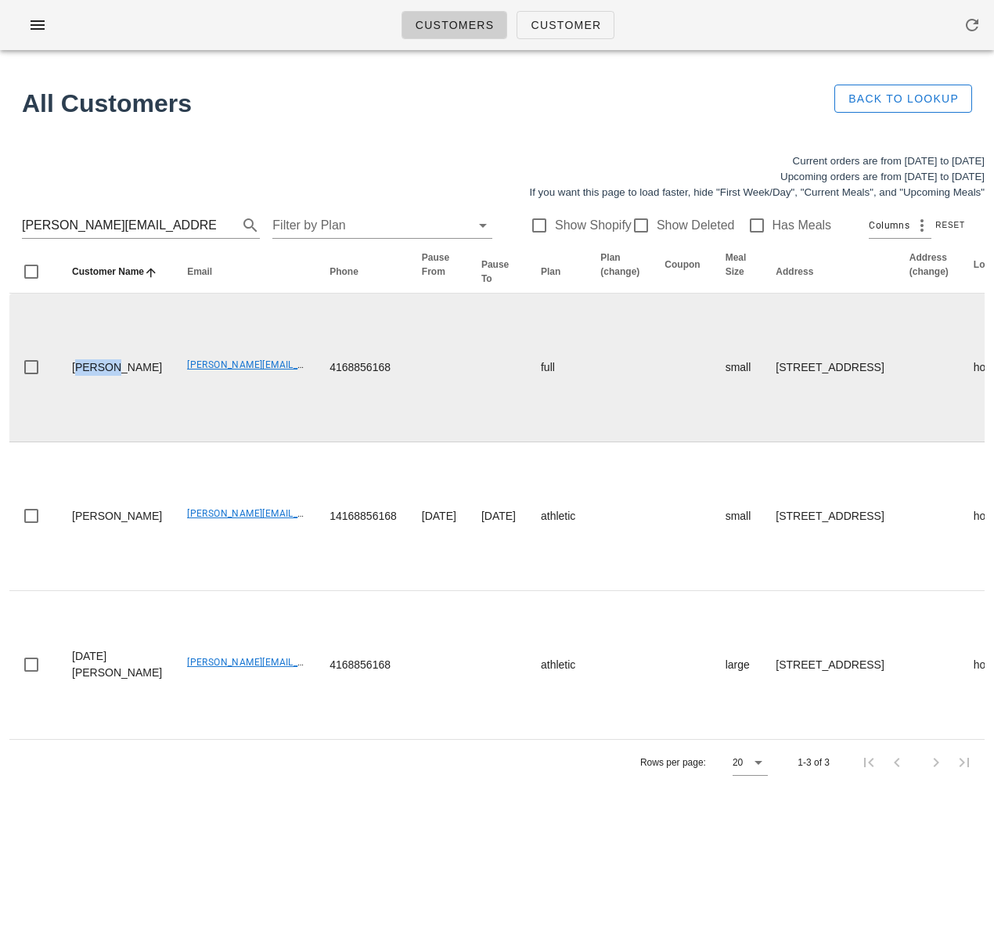
drag, startPoint x: 116, startPoint y: 380, endPoint x: 76, endPoint y: 380, distance: 39.9
click at [78, 380] on td "Camilla Geer" at bounding box center [117, 368] width 115 height 149
drag, startPoint x: 90, startPoint y: 381, endPoint x: 106, endPoint y: 378, distance: 15.8
click at [96, 380] on td "Camilla Geer" at bounding box center [117, 368] width 115 height 149
drag, startPoint x: 100, startPoint y: 379, endPoint x: 56, endPoint y: 376, distance: 44.7
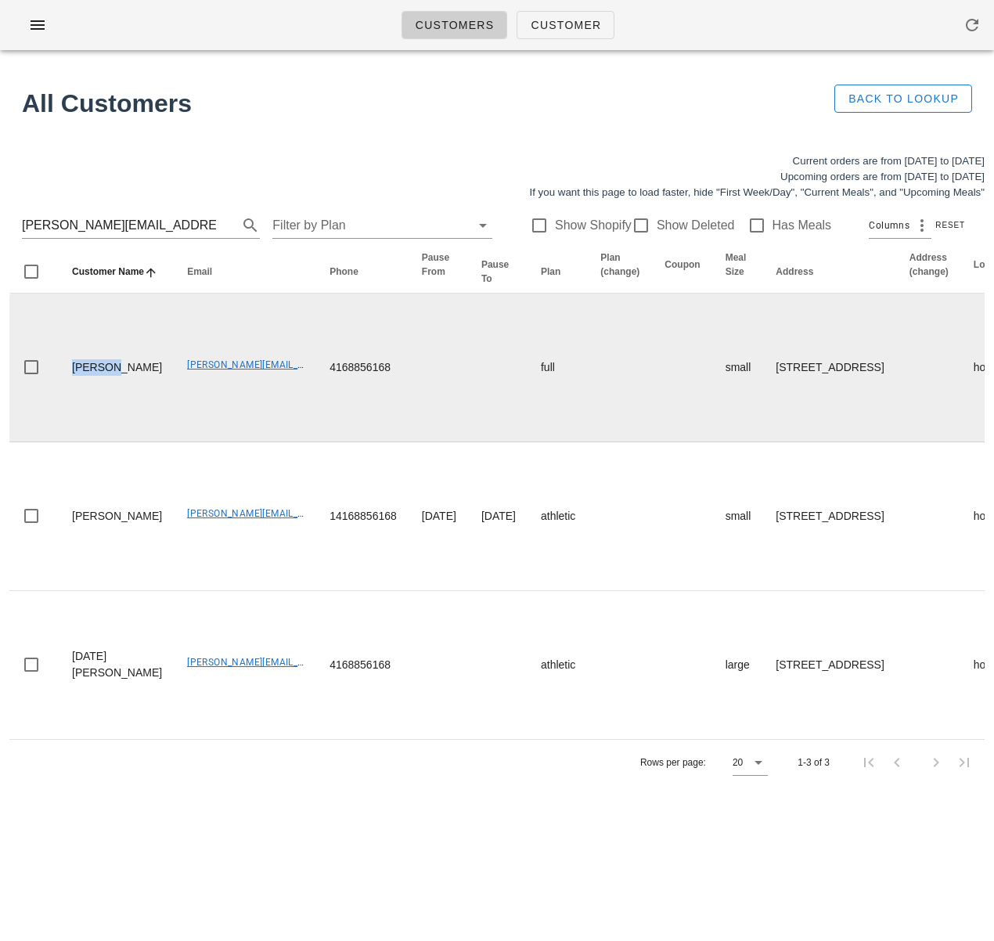
copy td "Camilla"
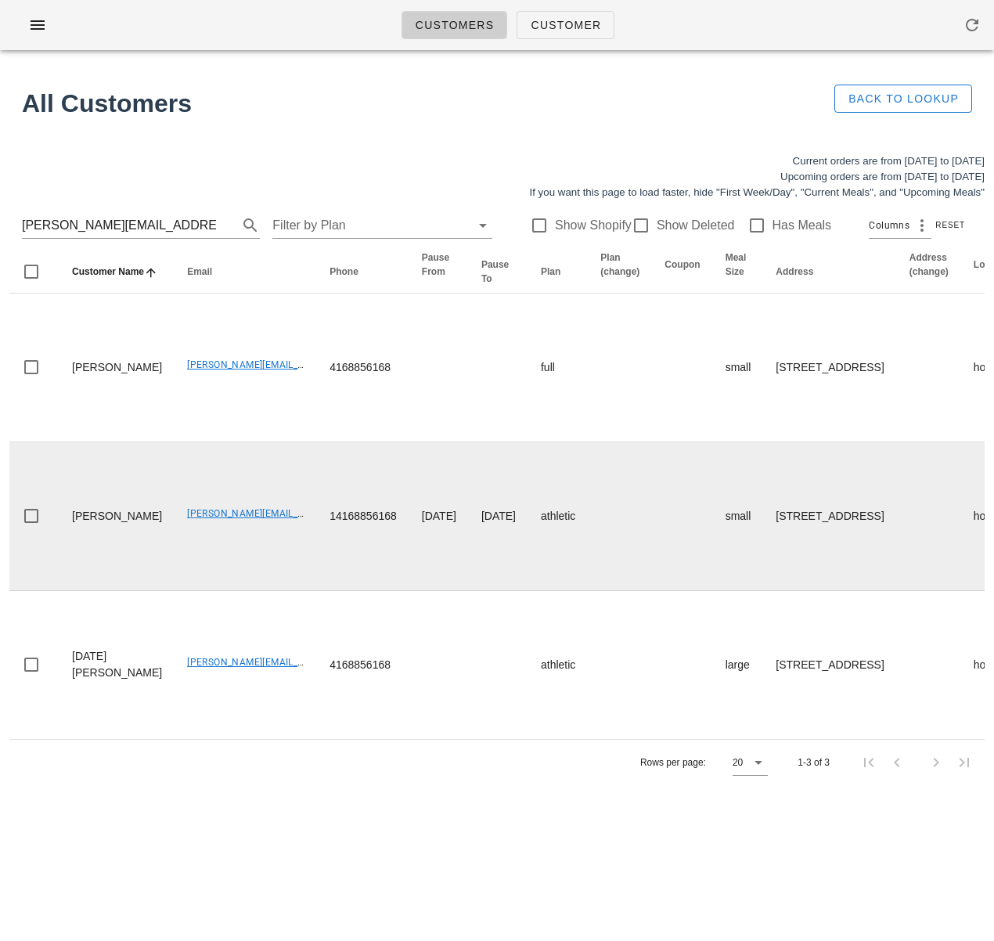
click at [205, 591] on td "marcela.geer@gmail.com" at bounding box center [246, 516] width 142 height 149
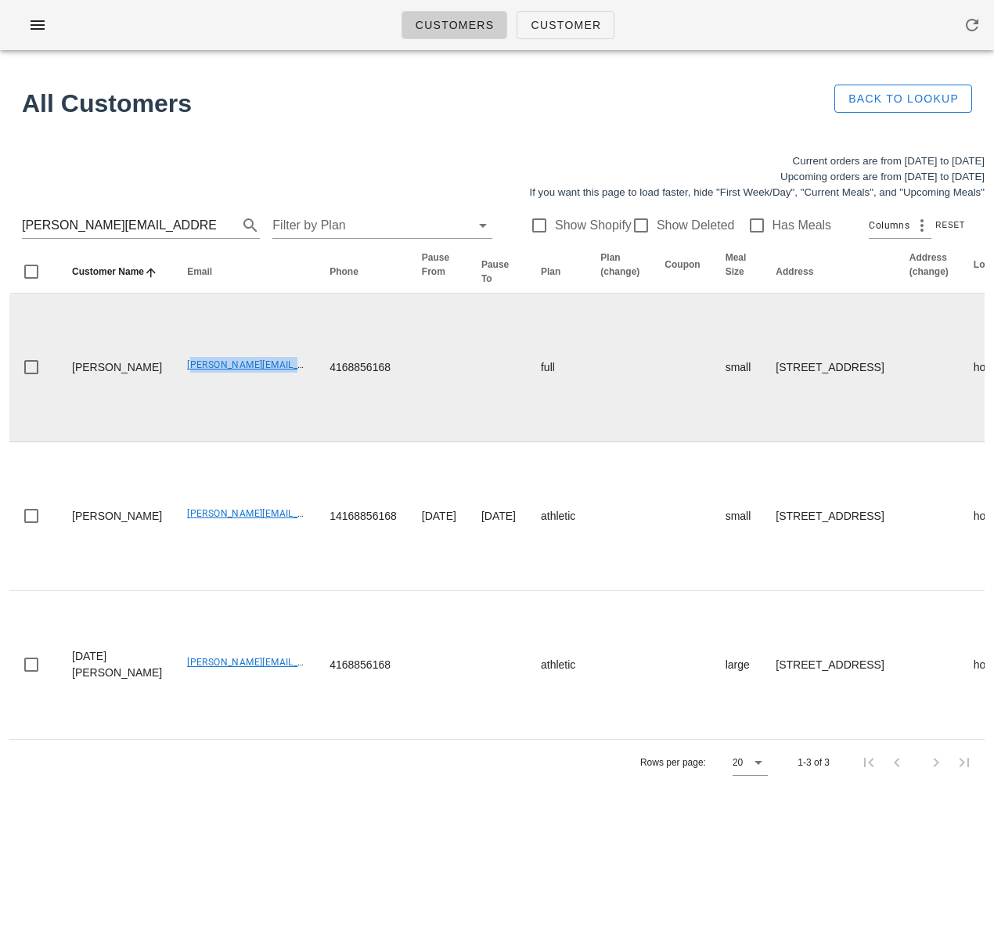
drag, startPoint x: 135, startPoint y: 391, endPoint x: 273, endPoint y: 391, distance: 137.8
copy link "Marcela.guerra@hotmail.com"
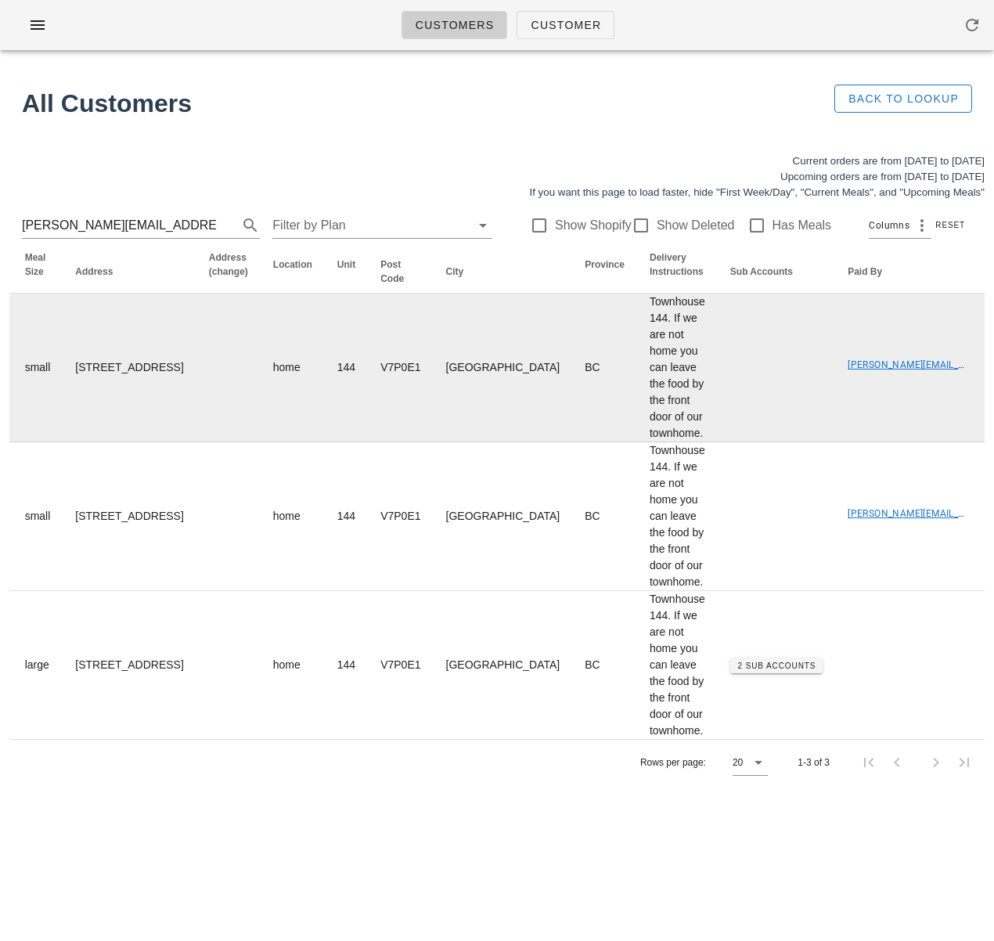
scroll to position [0, 1150]
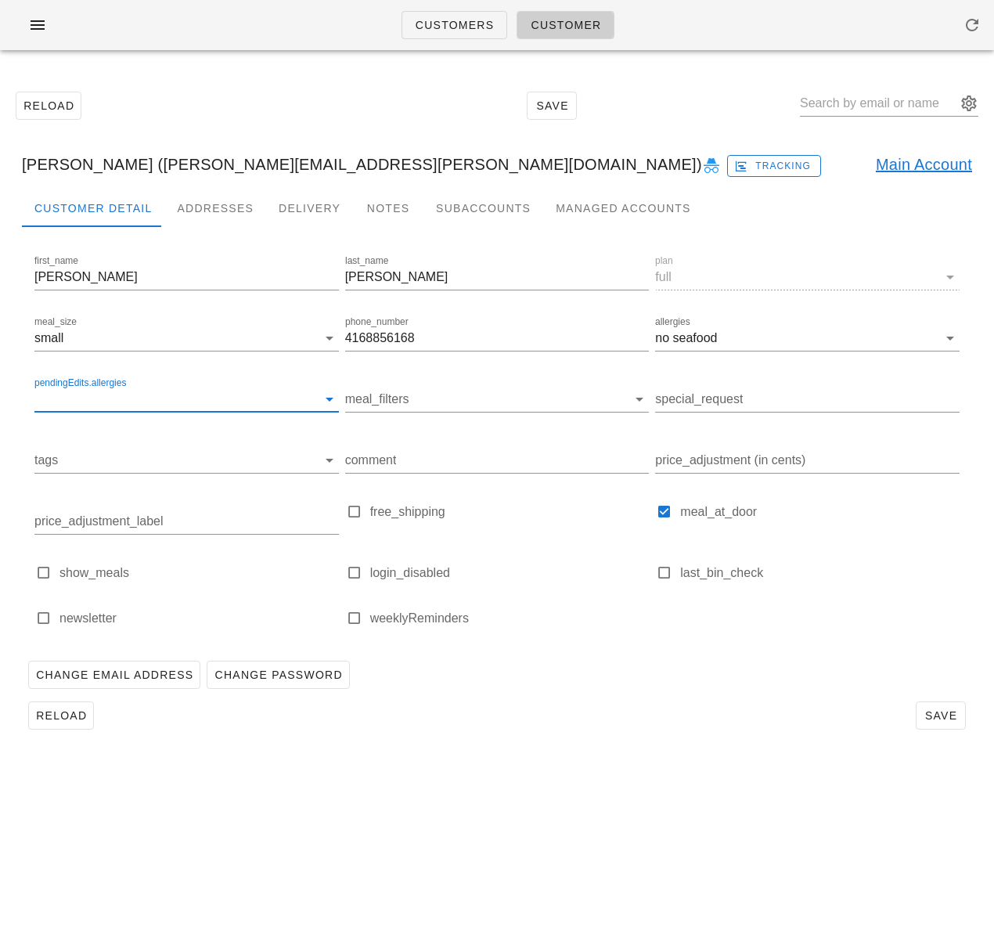
click at [176, 409] on input "pendingEdits.allergies" at bounding box center [174, 399] width 280 height 25
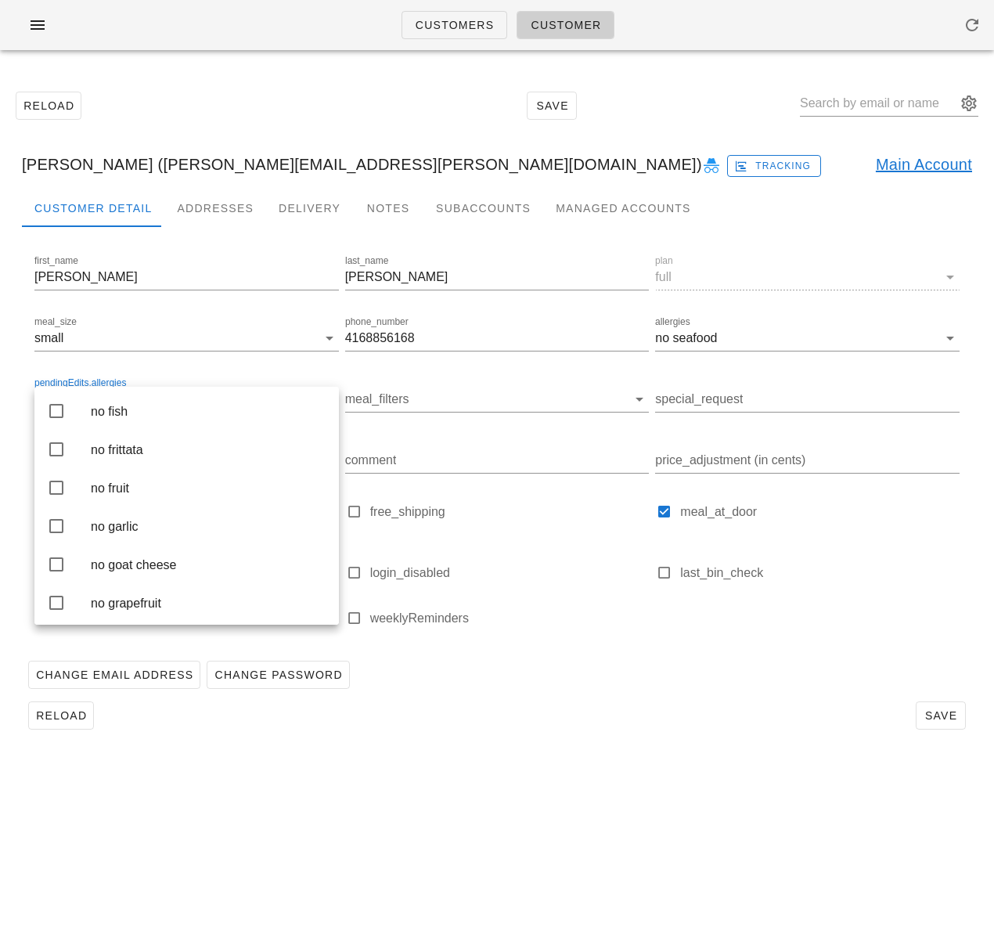
scroll to position [1660, 0]
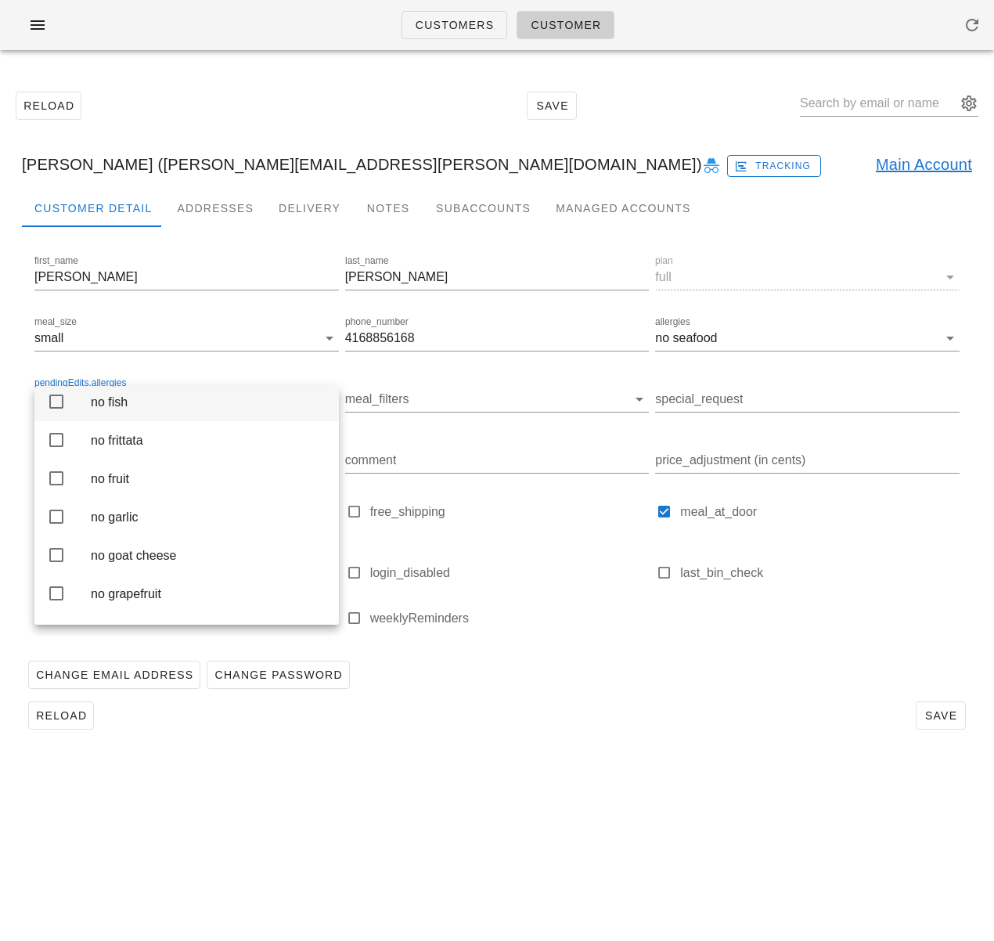
click at [61, 411] on icon at bounding box center [56, 401] width 19 height 19
drag, startPoint x: 605, startPoint y: 768, endPoint x: 574, endPoint y: 708, distance: 67.9
click at [605, 767] on div "Customers Customer Reload Save Camilla Geer (Marcela.guerra@hotmail.com) Tracki…" at bounding box center [497, 470] width 994 height 941
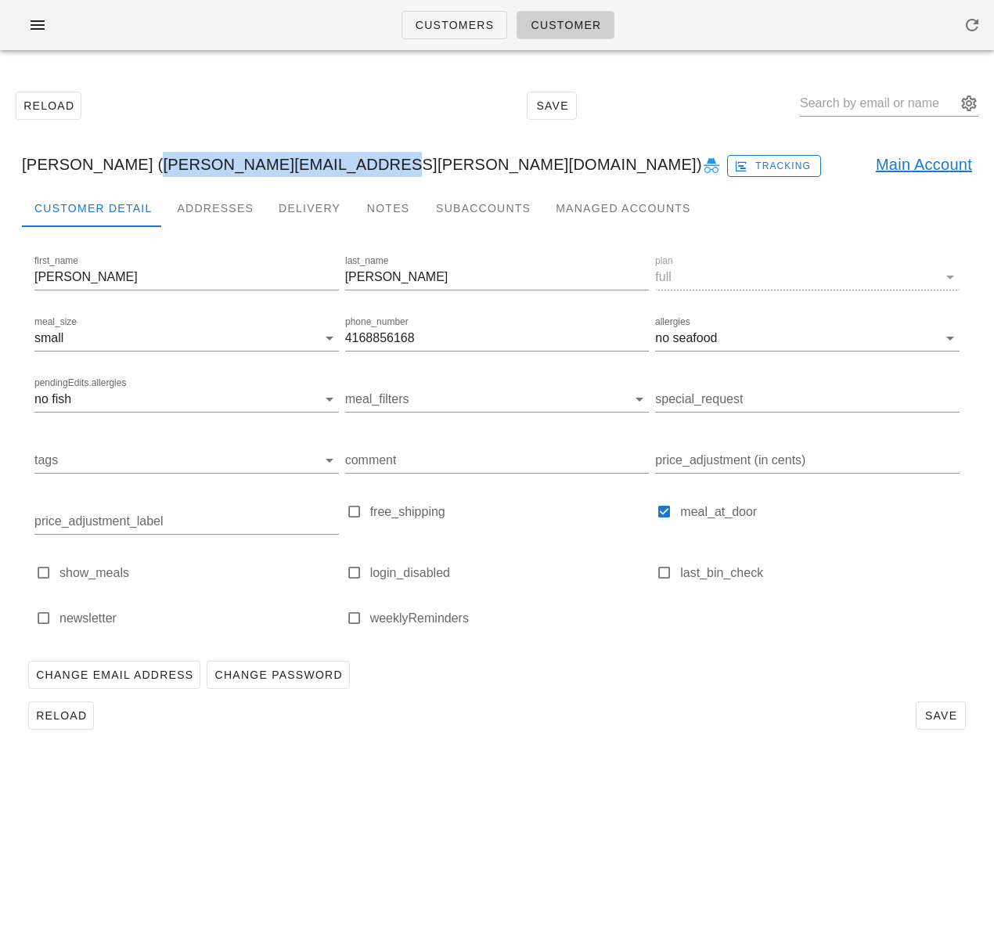
drag, startPoint x: 128, startPoint y: 161, endPoint x: 334, endPoint y: 165, distance: 205.2
click at [334, 165] on div "Camilla Geer (Marcela.guerra@hotmail.com) Tracking Main Account" at bounding box center [497, 164] width 976 height 50
copy div "Marcela.guerra@hotmail.com"
drag, startPoint x: 520, startPoint y: 727, endPoint x: 496, endPoint y: 730, distance: 23.8
click at [519, 727] on div "Reload Save" at bounding box center [497, 715] width 951 height 41
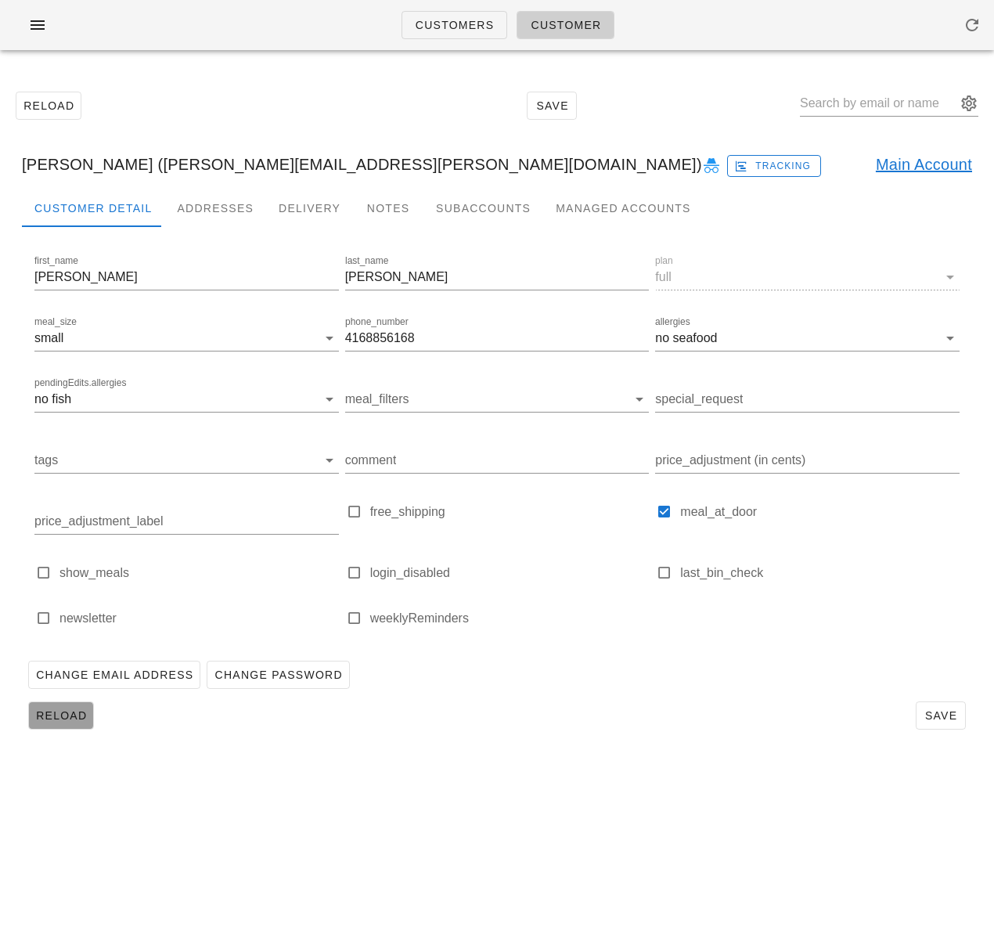
click at [70, 727] on button "Reload" at bounding box center [61, 716] width 66 height 28
click at [136, 411] on div "pendingEdits.allergies" at bounding box center [186, 399] width 305 height 25
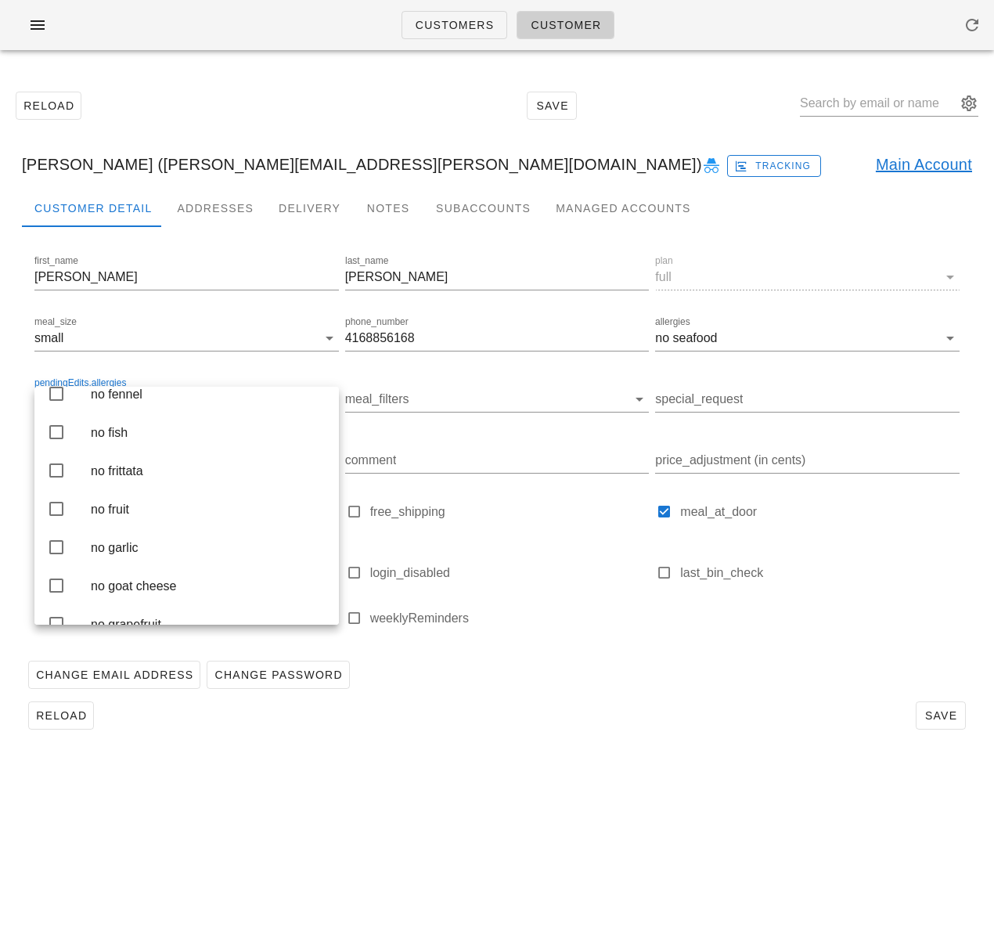
scroll to position [1636, 0]
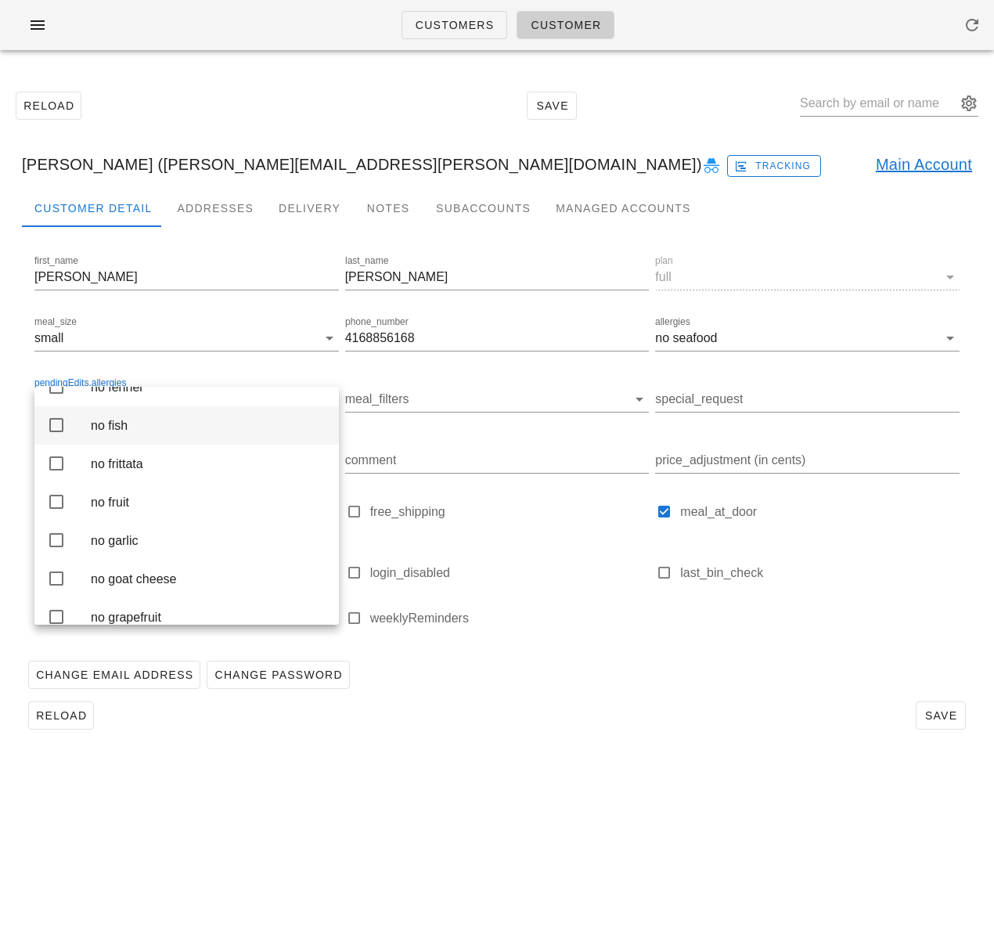
click at [48, 435] on icon at bounding box center [56, 425] width 19 height 19
click at [569, 733] on div "Reload Save" at bounding box center [497, 715] width 951 height 41
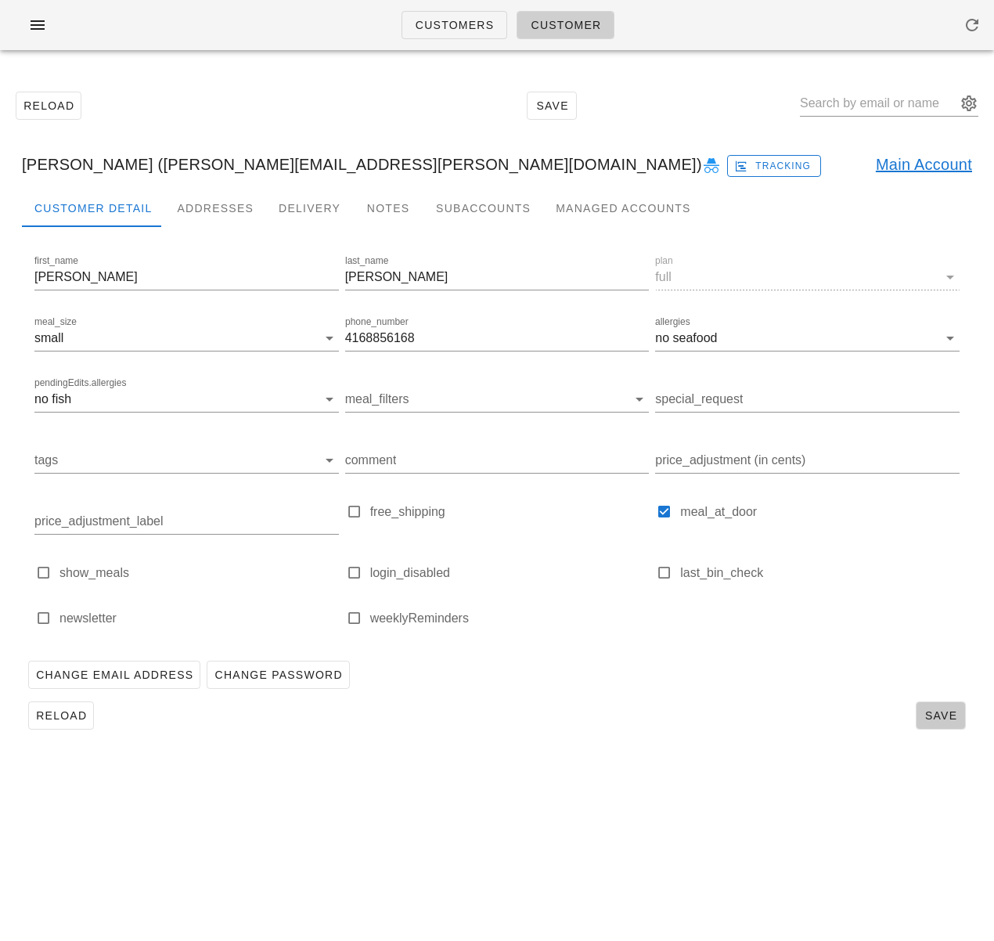
drag, startPoint x: 940, startPoint y: 713, endPoint x: 533, endPoint y: 722, distance: 407.2
click at [940, 713] on span "Save" at bounding box center [941, 715] width 36 height 13
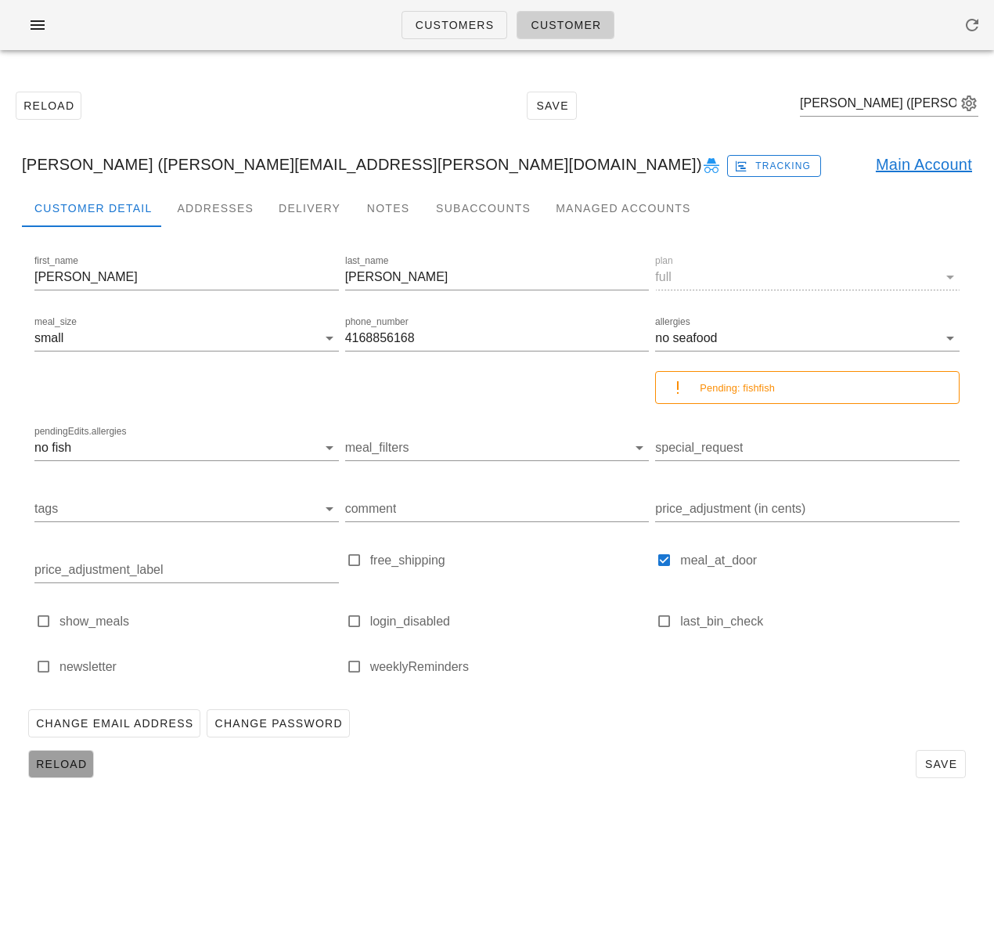
click at [45, 756] on button "Reload" at bounding box center [61, 764] width 66 height 28
drag, startPoint x: 657, startPoint y: 745, endPoint x: 176, endPoint y: 711, distance: 482.0
click at [655, 744] on div "Reload Save" at bounding box center [497, 764] width 951 height 41
click at [862, 95] on input "text" at bounding box center [878, 103] width 157 height 25
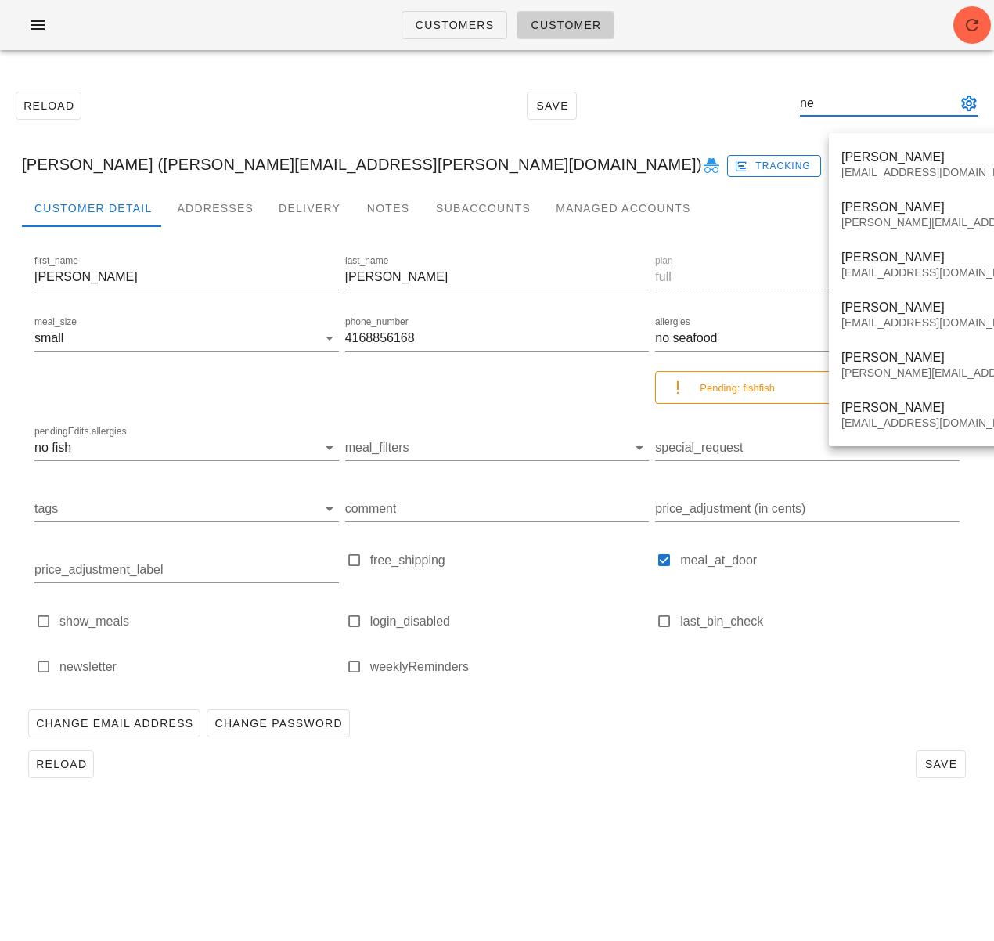
type input "ne"
paste input "w"
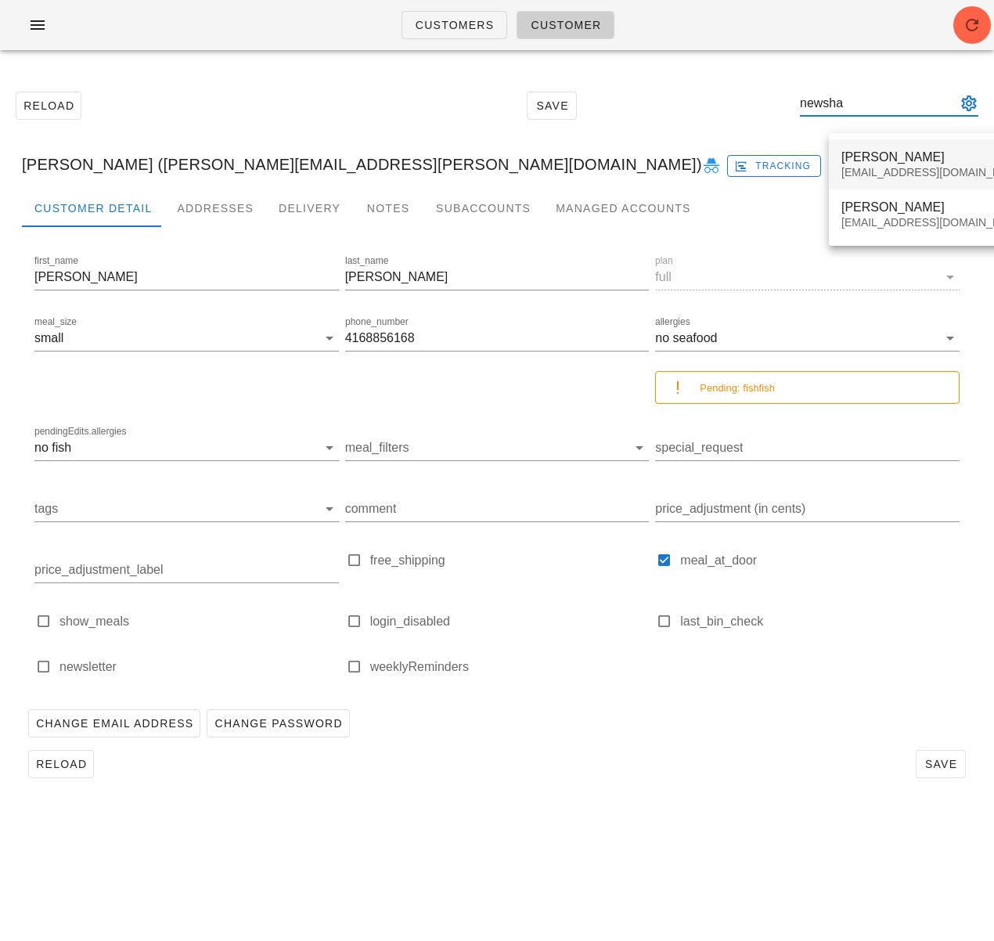
type input "newsha"
click at [911, 174] on div "newsha_siouffi@vancity.com" at bounding box center [935, 172] width 186 height 13
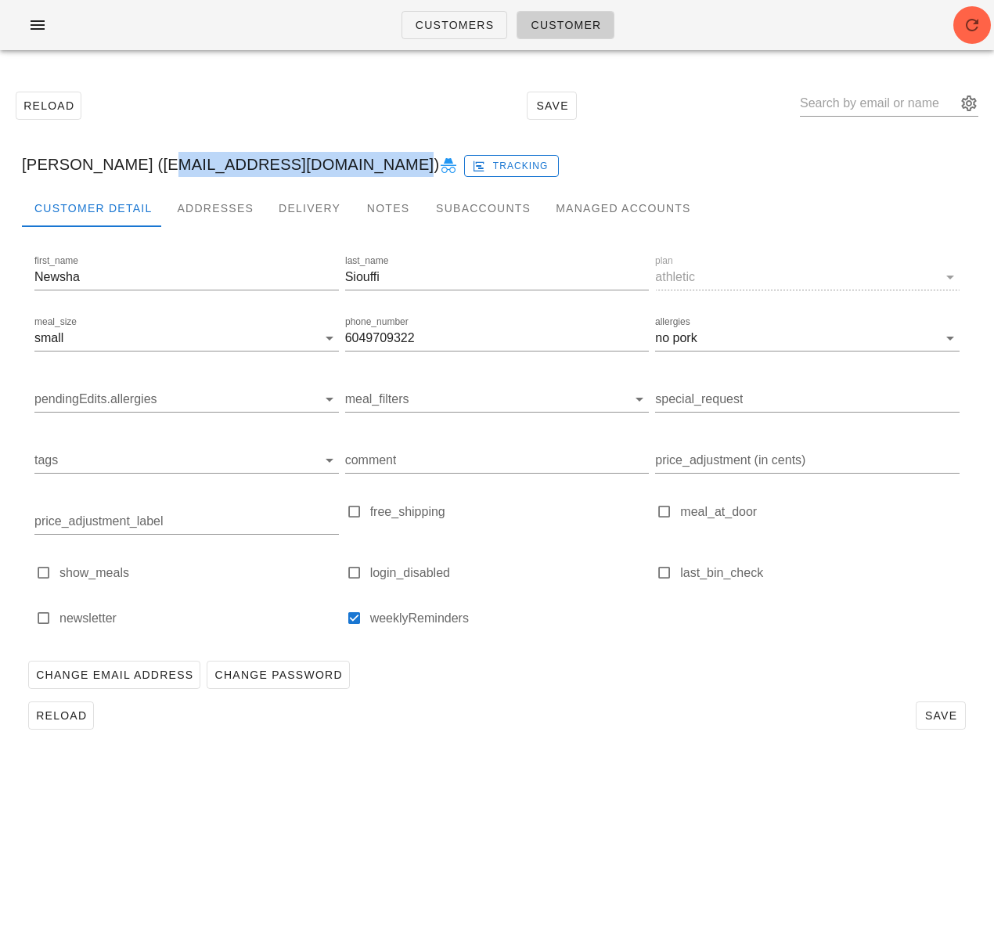
drag, startPoint x: 146, startPoint y: 167, endPoint x: 339, endPoint y: 169, distance: 192.6
click at [339, 169] on div "Newsha Siouffi (newsha_siouffi@vancity.com) Tracking" at bounding box center [497, 164] width 976 height 50
copy div "newsha_siouffi@vancity.com"
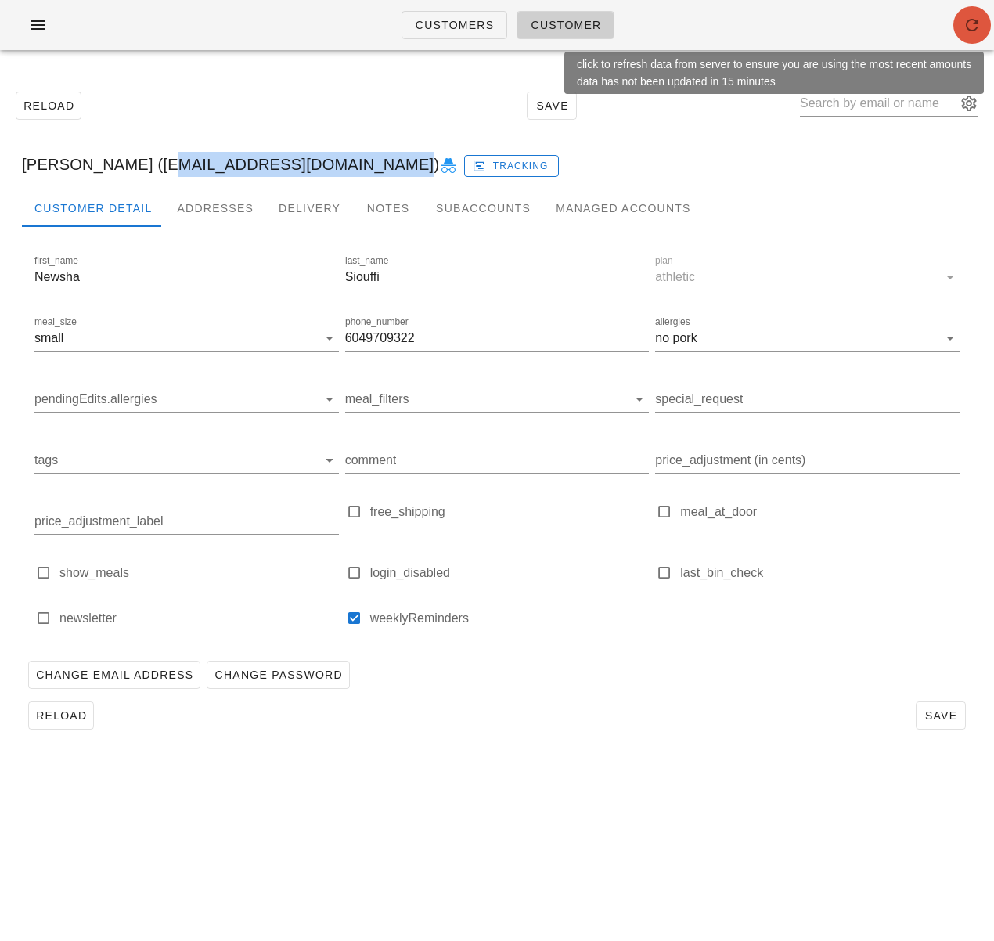
click at [961, 30] on span "button" at bounding box center [973, 25] width 38 height 19
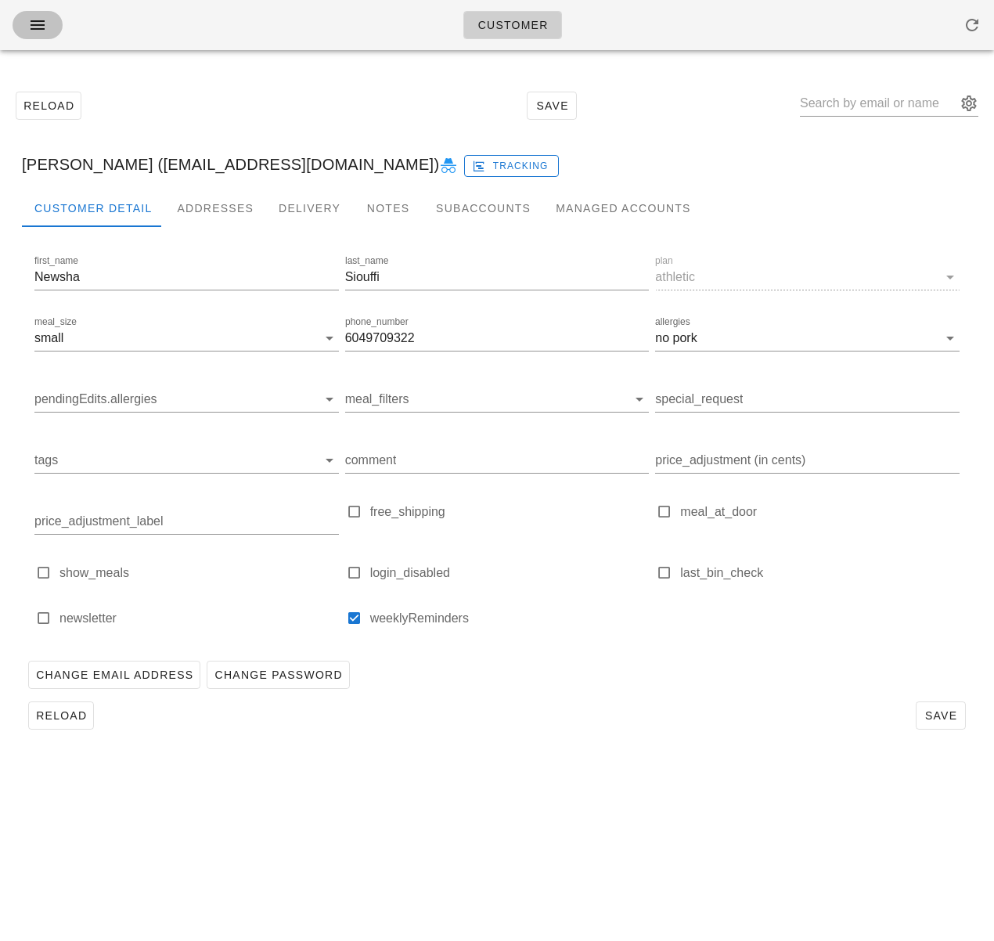
drag, startPoint x: 38, startPoint y: 22, endPoint x: 42, endPoint y: 31, distance: 10.2
click at [38, 23] on icon "button" at bounding box center [37, 25] width 19 height 19
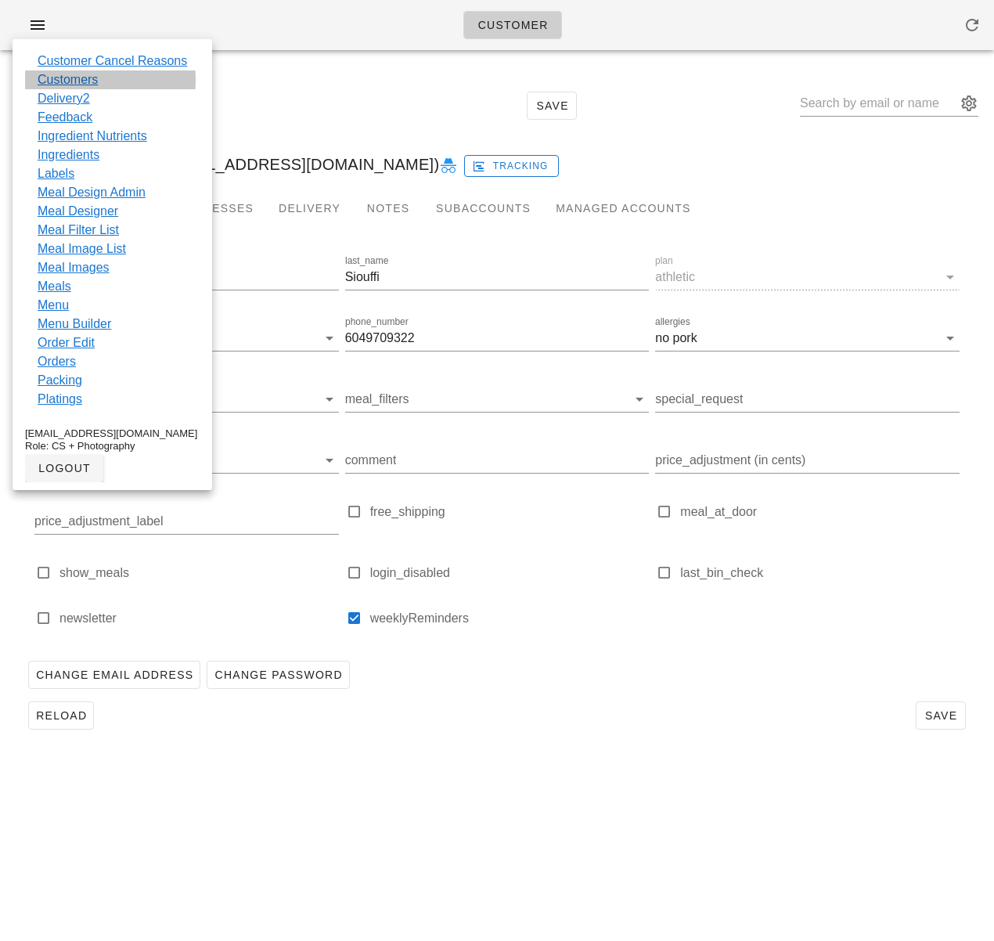
drag, startPoint x: 66, startPoint y: 81, endPoint x: 78, endPoint y: 89, distance: 14.8
click at [66, 81] on link "Customers" at bounding box center [68, 79] width 60 height 19
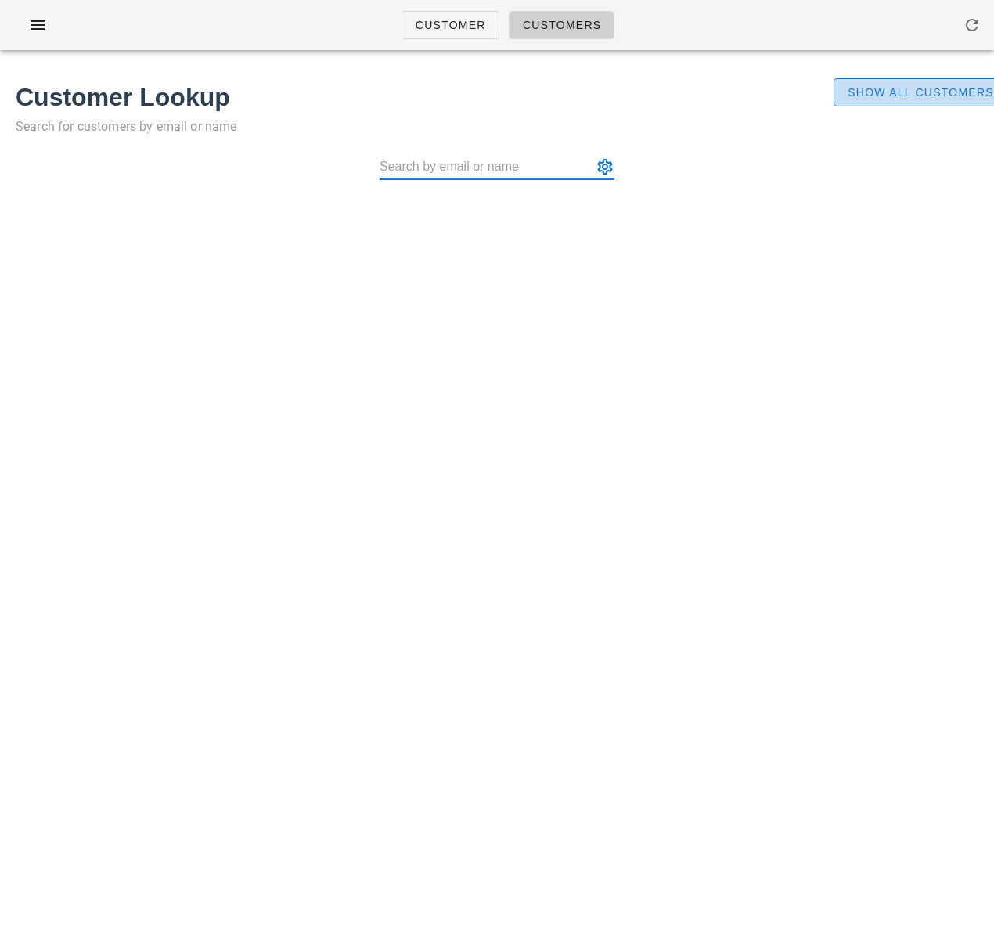
click at [881, 95] on span "Show All Customers" at bounding box center [920, 92] width 147 height 13
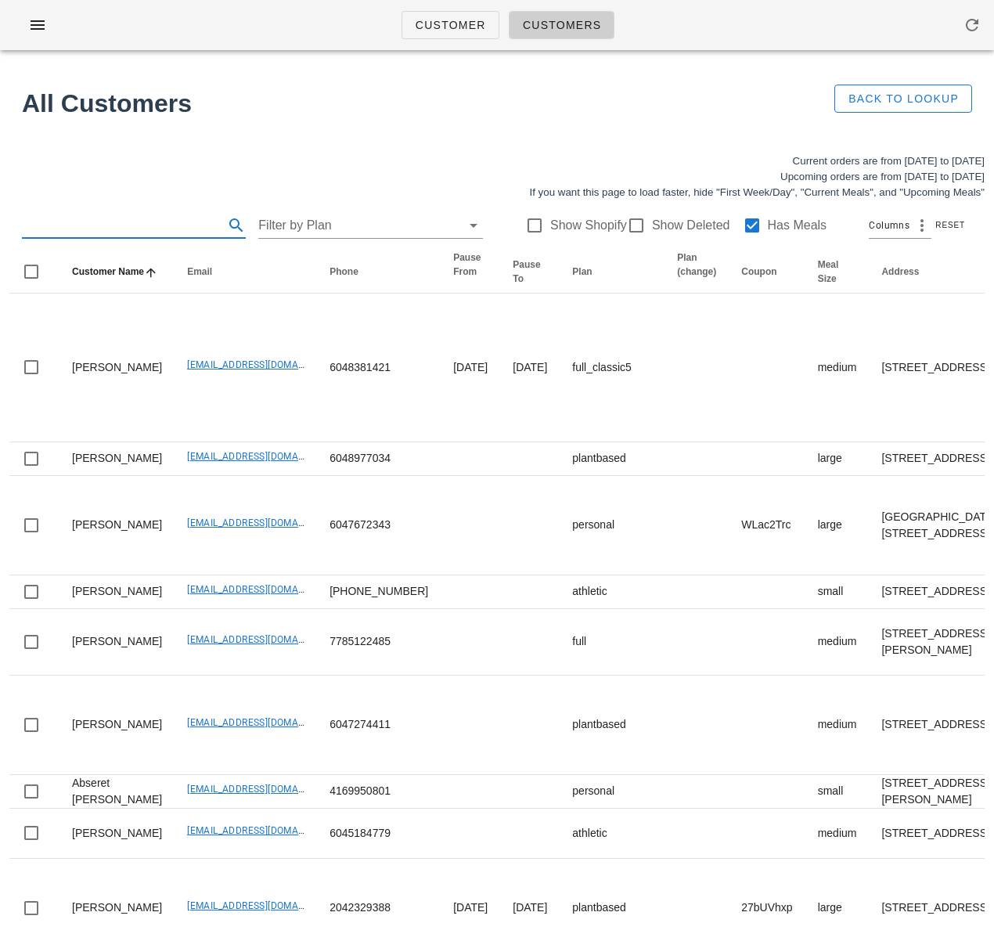
click at [132, 233] on input "text" at bounding box center [121, 225] width 199 height 25
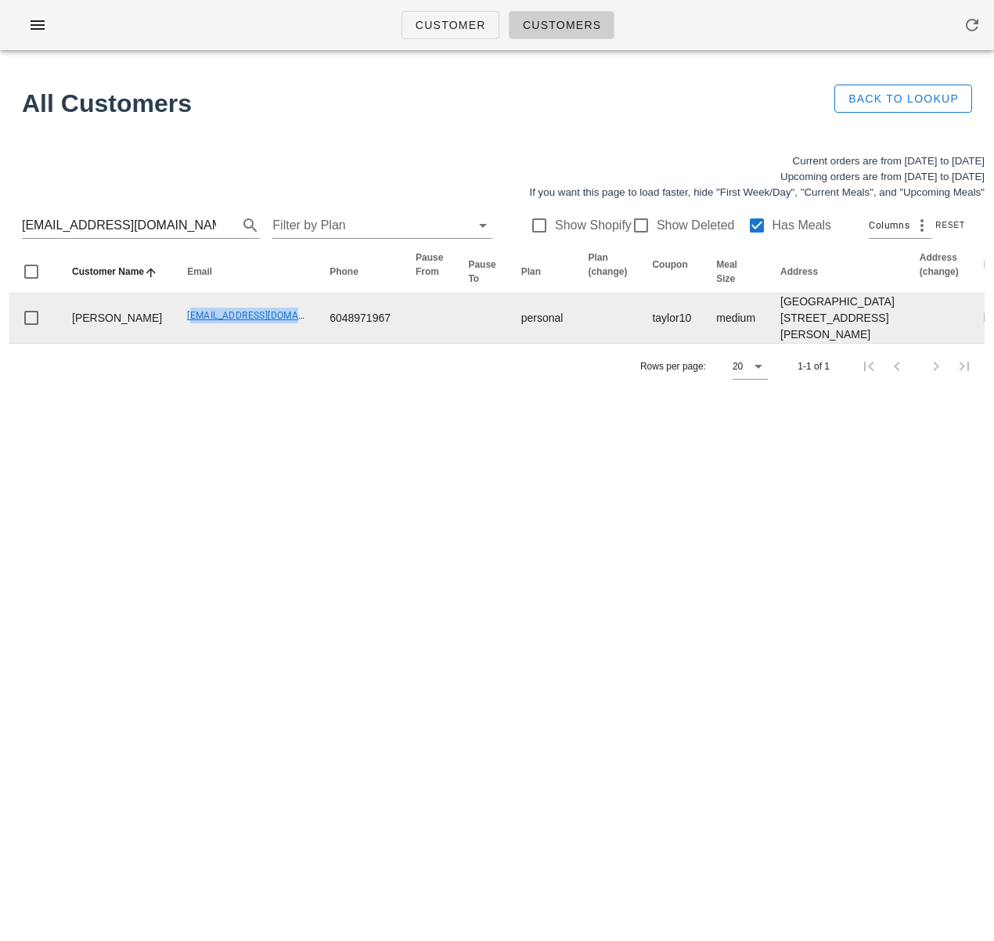
drag, startPoint x: 134, startPoint y: 359, endPoint x: 279, endPoint y: 358, distance: 144.8
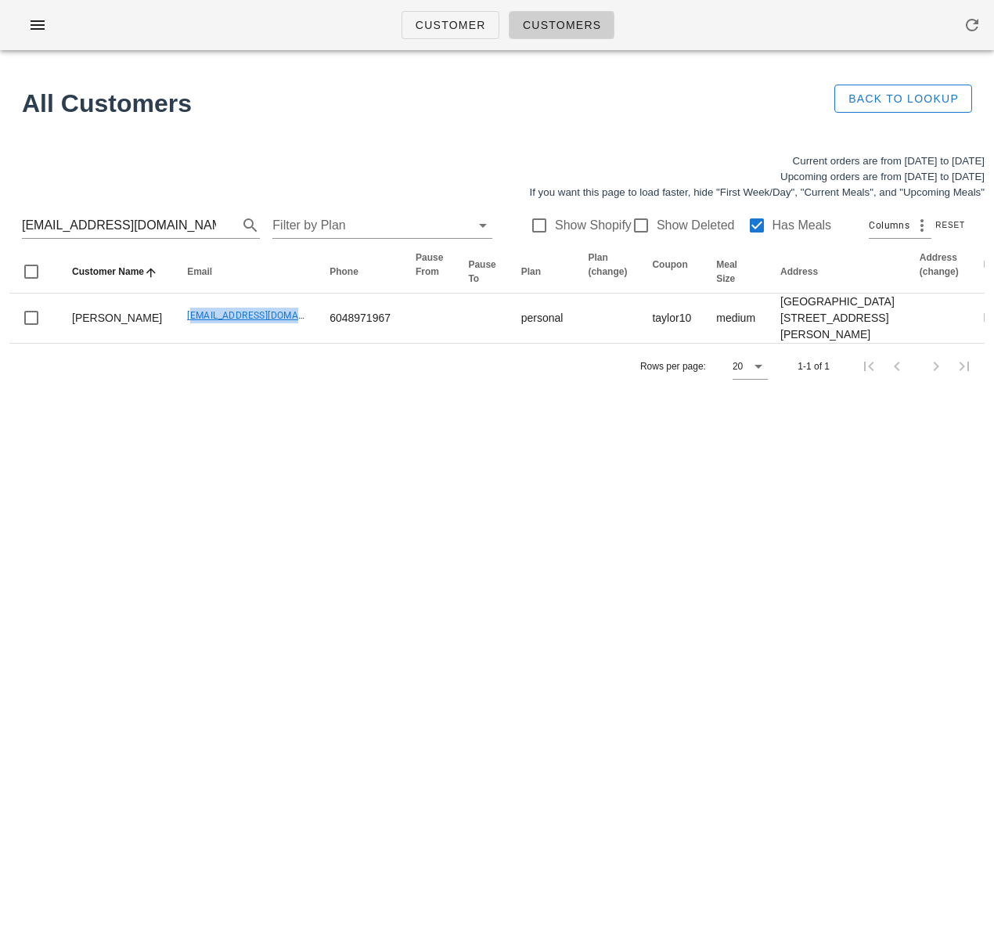
copy link "[EMAIL_ADDRESS][DOMAIN_NAME]"
click at [159, 231] on input "[EMAIL_ADDRESS][DOMAIN_NAME]" at bounding box center [119, 225] width 194 height 25
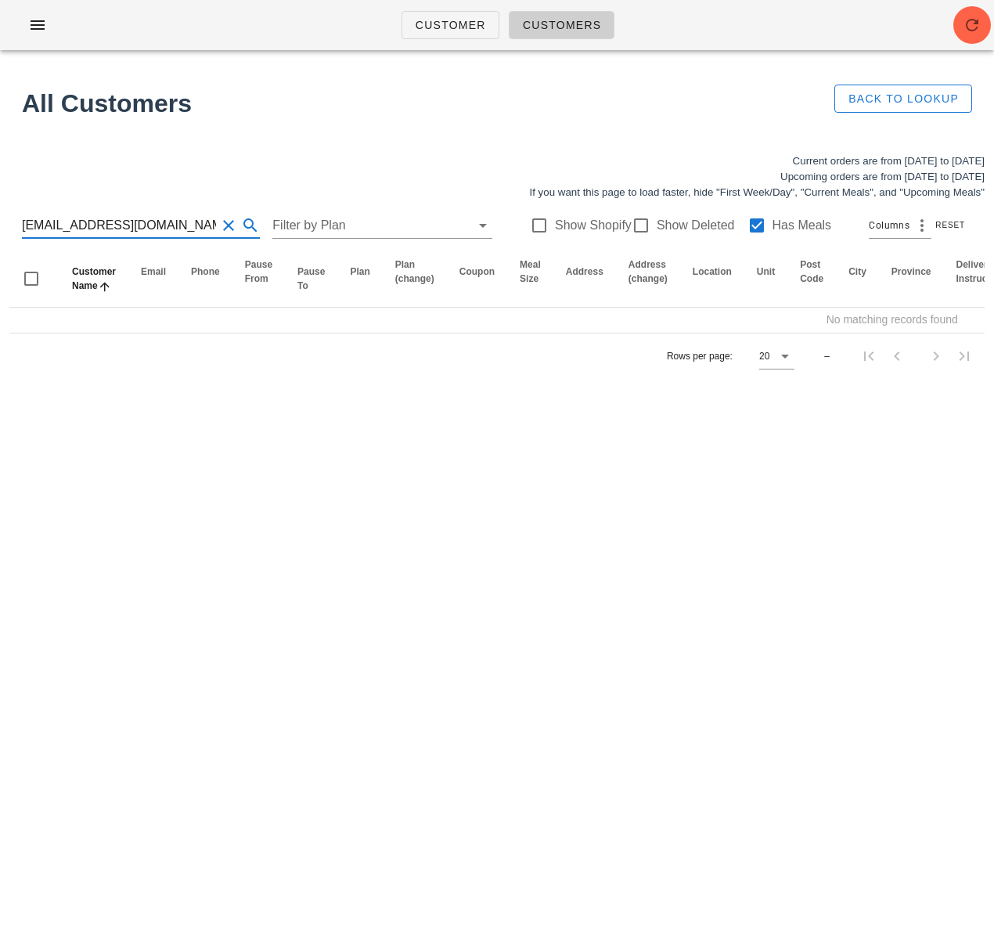
drag, startPoint x: 177, startPoint y: 227, endPoint x: 78, endPoint y: 227, distance: 98.7
click at [78, 227] on input "w_alduaij@yahoo.com" at bounding box center [119, 225] width 194 height 25
type input "w_alduaij"
drag, startPoint x: 628, startPoint y: 225, endPoint x: 738, endPoint y: 225, distance: 110.4
click at [632, 225] on div at bounding box center [641, 225] width 27 height 27
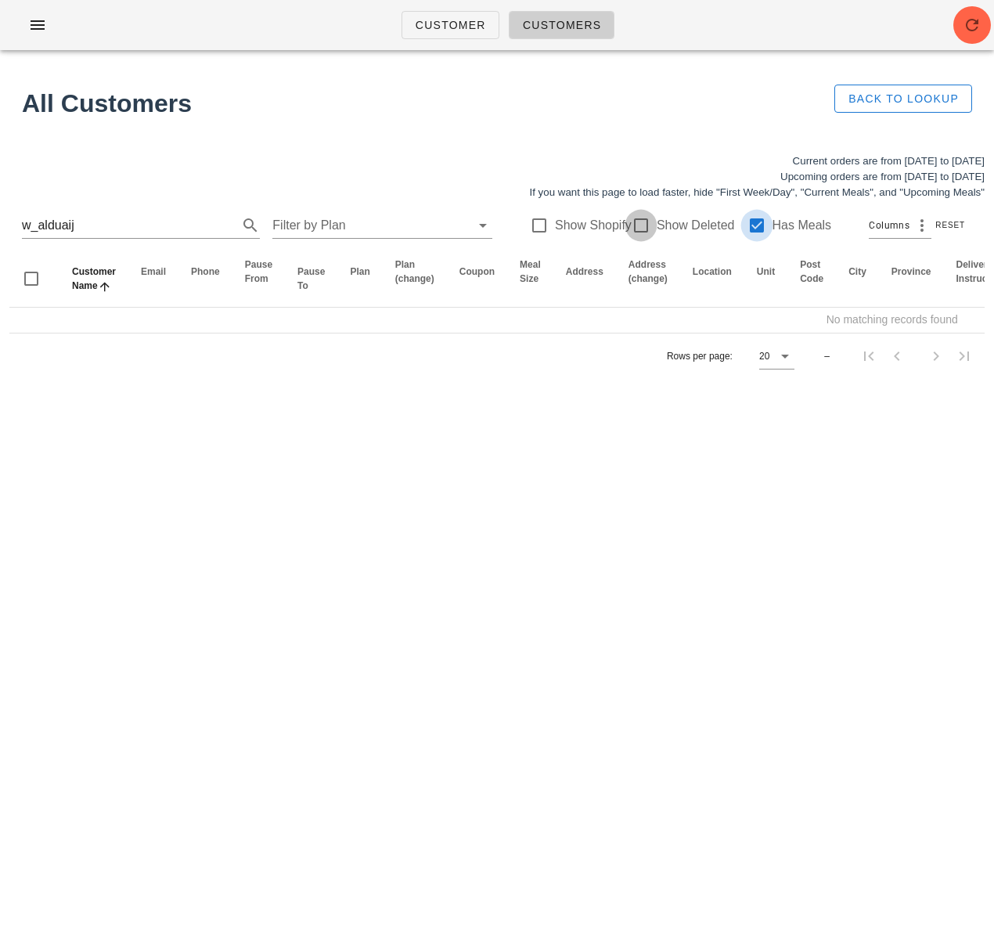
checkbox input "true"
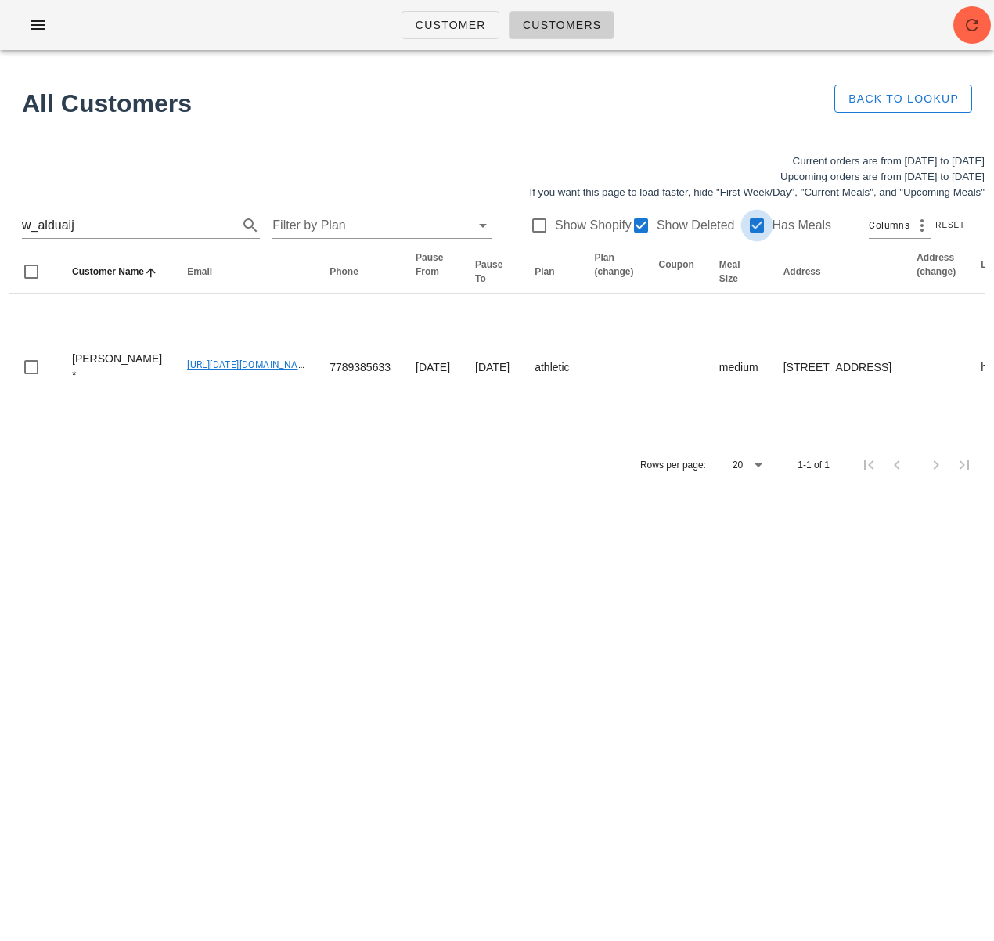
click at [749, 226] on div at bounding box center [757, 225] width 27 height 27
drag, startPoint x: 131, startPoint y: 382, endPoint x: 326, endPoint y: 219, distance: 254.0
copy link "[URL][DATE][DOMAIN_NAME]"
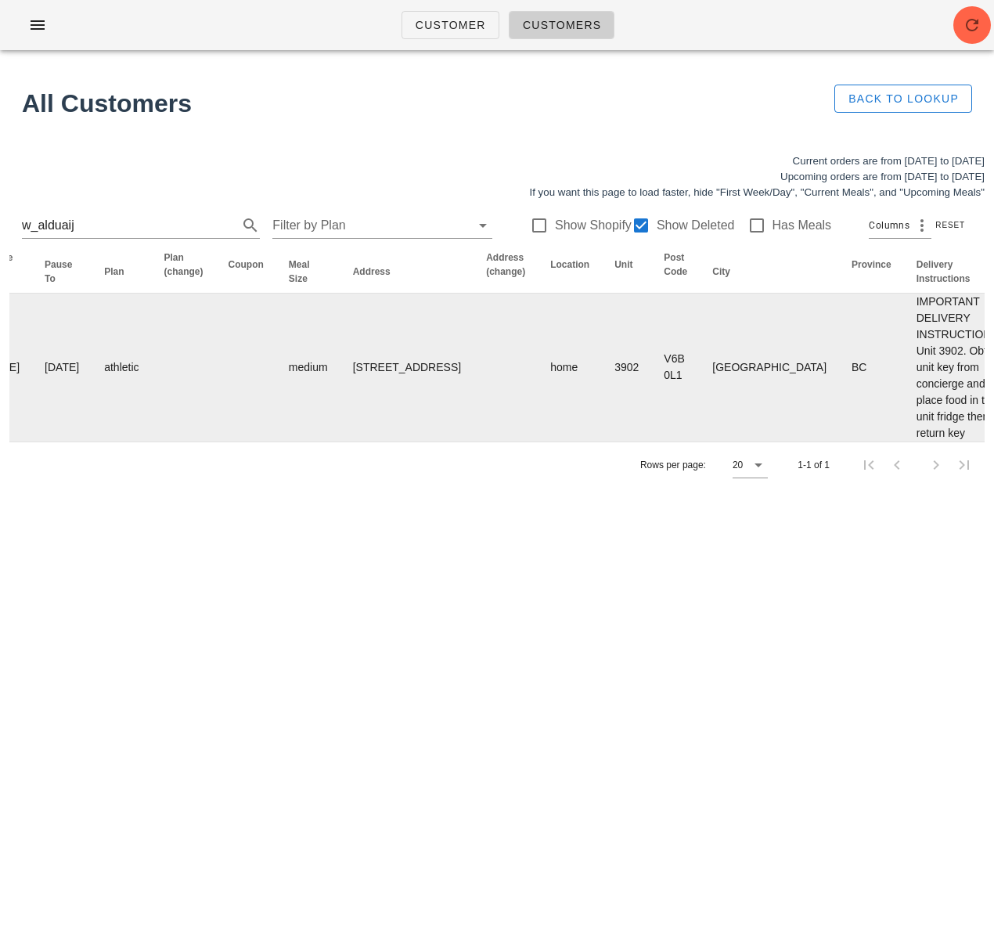
scroll to position [0, 1019]
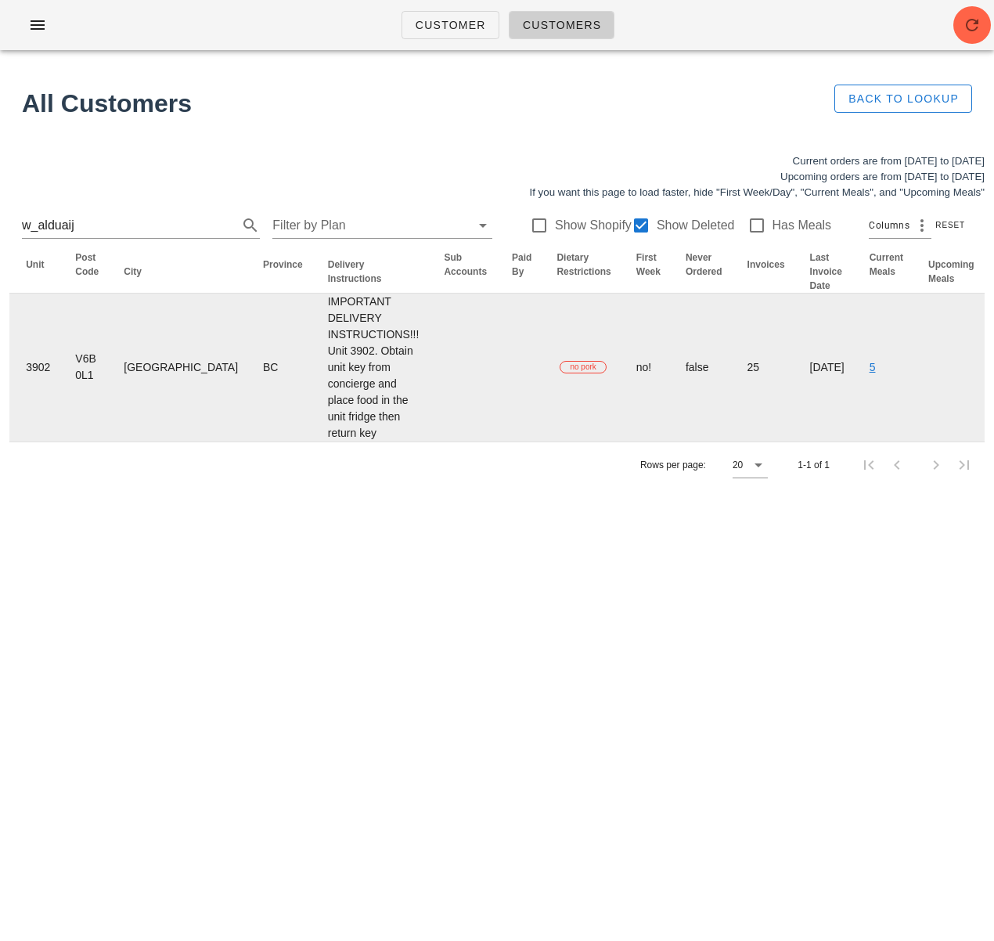
click at [870, 373] on link "5" at bounding box center [873, 367] width 6 height 13
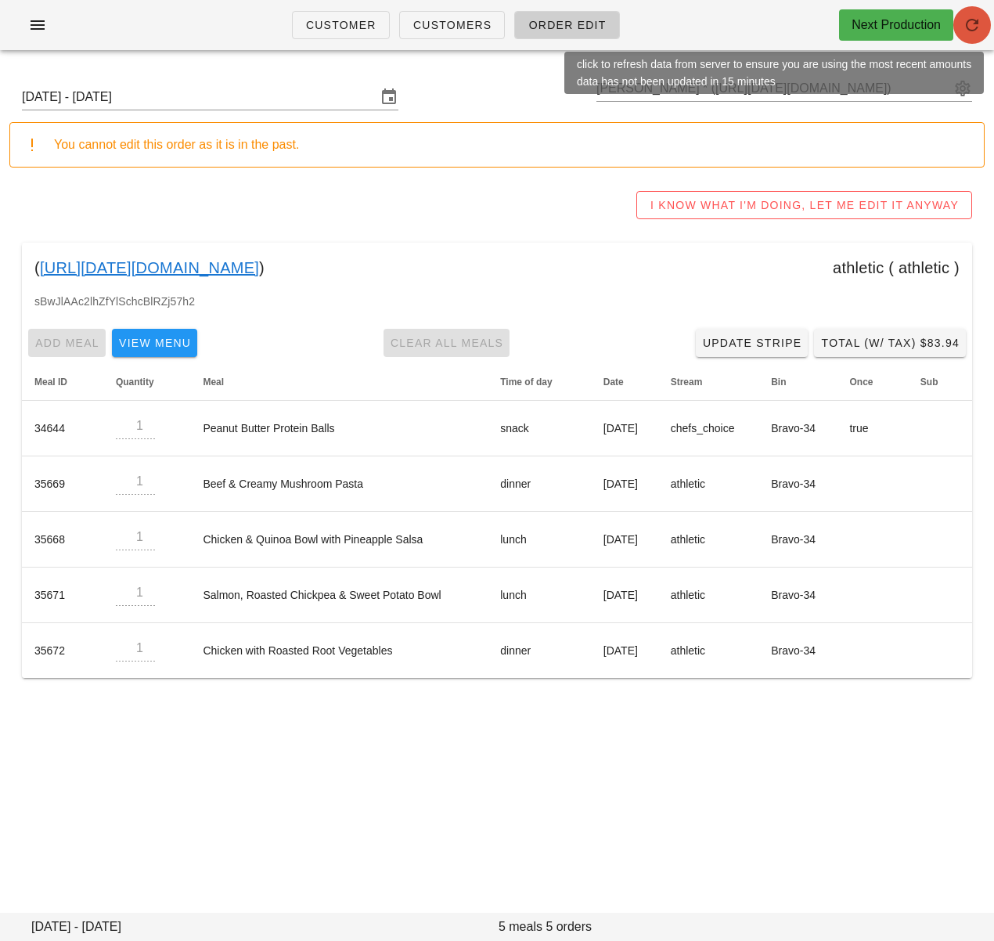
click at [976, 24] on icon "button" at bounding box center [972, 25] width 19 height 19
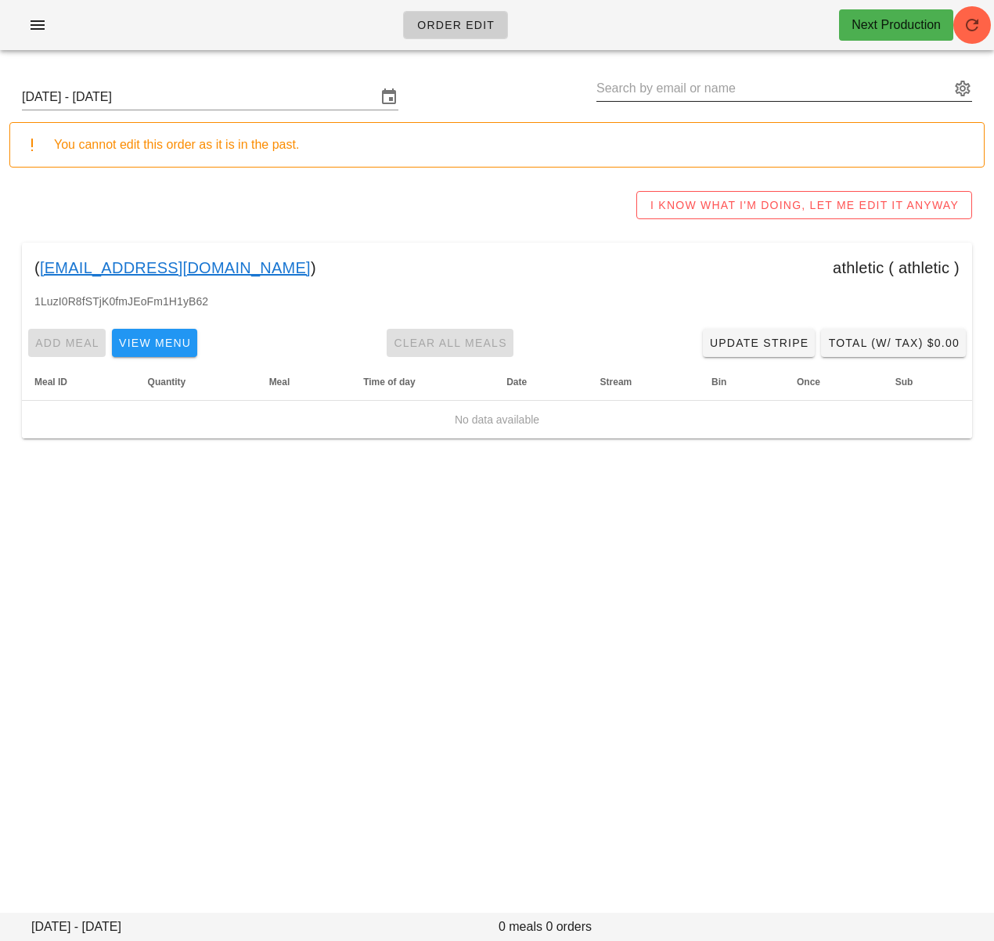
click at [669, 86] on input "text" at bounding box center [774, 88] width 354 height 25
paste input "cierradevans@icloud.com"
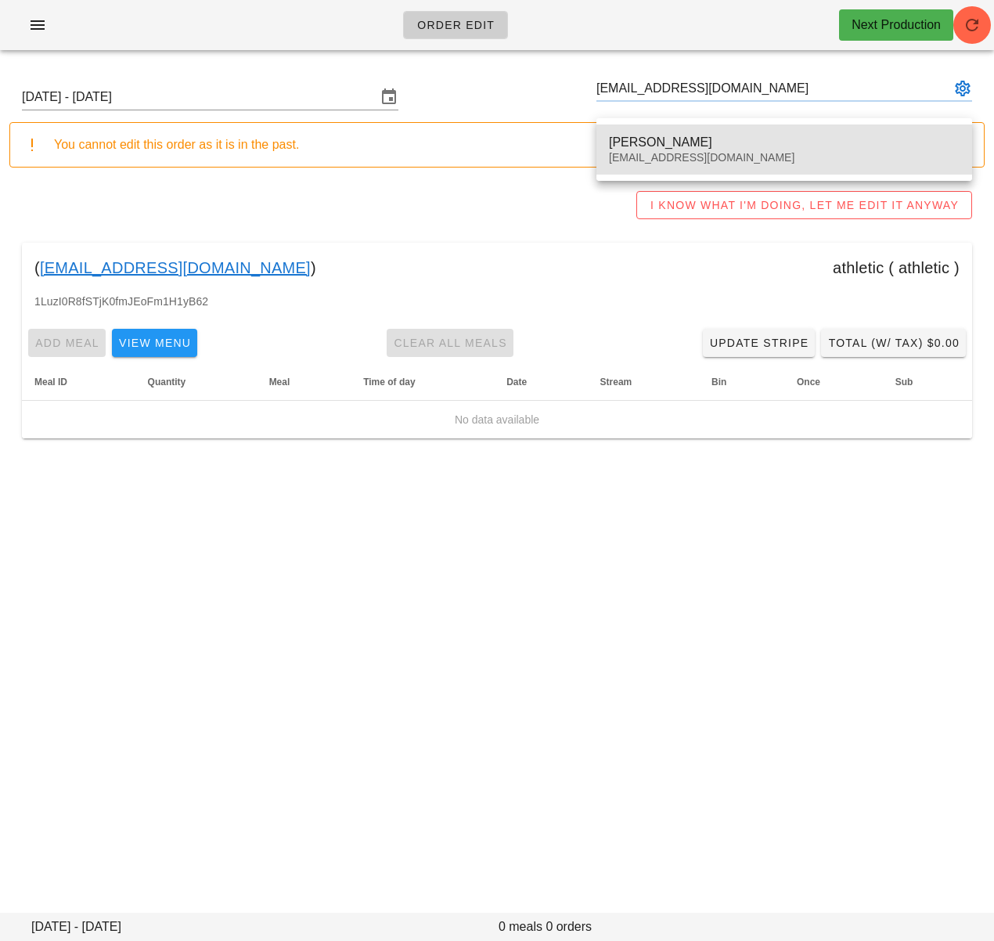
drag, startPoint x: 651, startPoint y: 145, endPoint x: 637, endPoint y: 147, distance: 15.1
click at [651, 145] on div "Cierra Evans" at bounding box center [784, 142] width 351 height 15
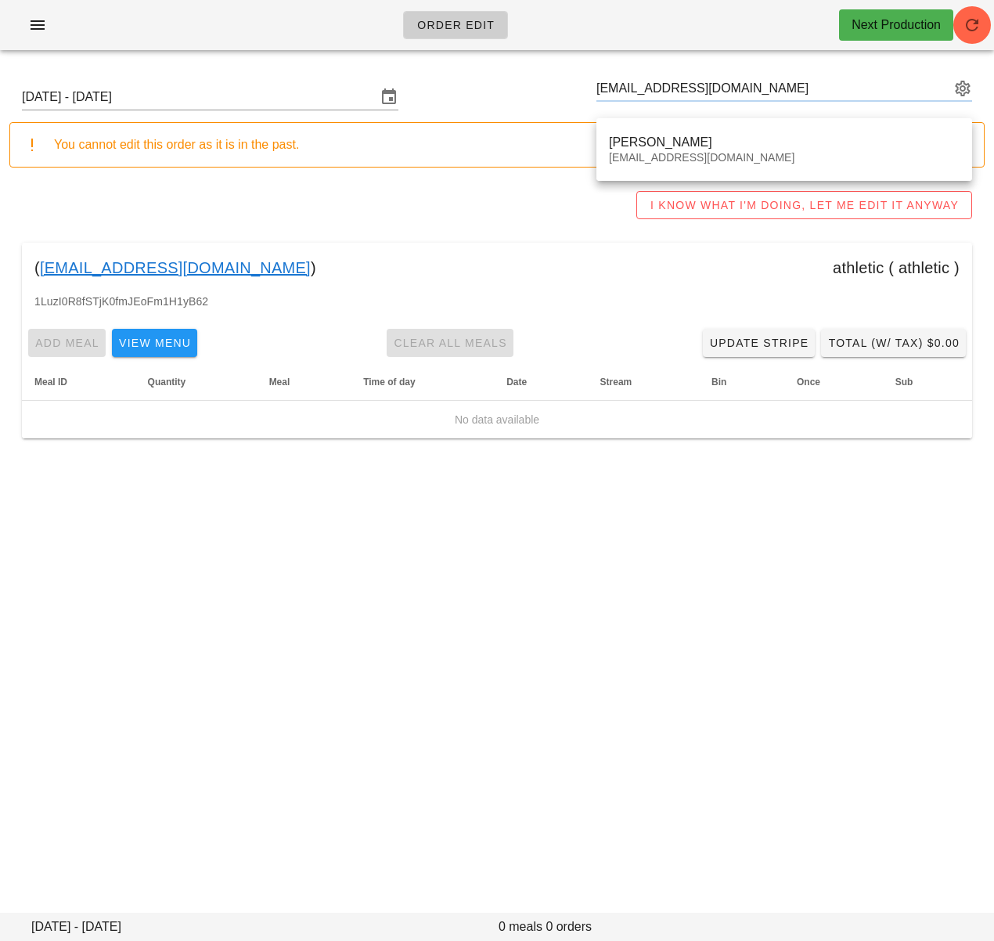
type input "Cierra Evans (cierradevans@icloud.com)"
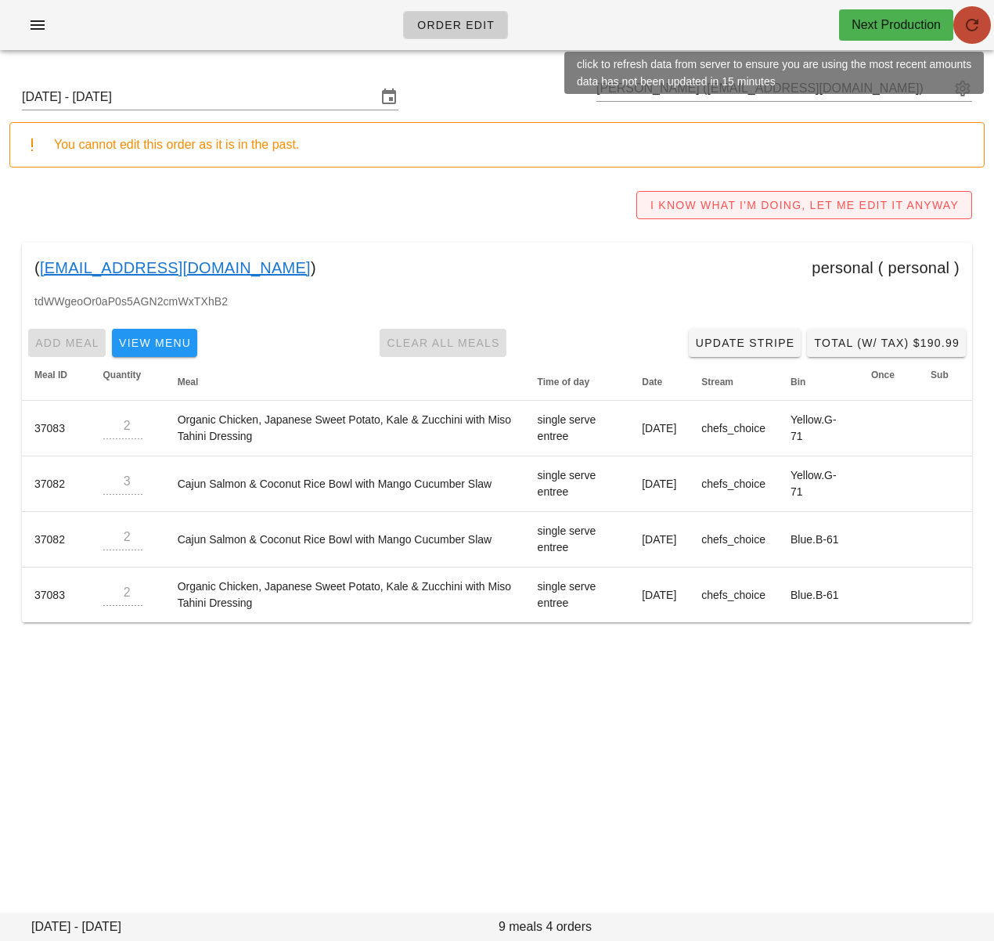
drag, startPoint x: 976, startPoint y: 29, endPoint x: 831, endPoint y: 199, distance: 223.3
click at [976, 29] on icon "button" at bounding box center [972, 25] width 19 height 19
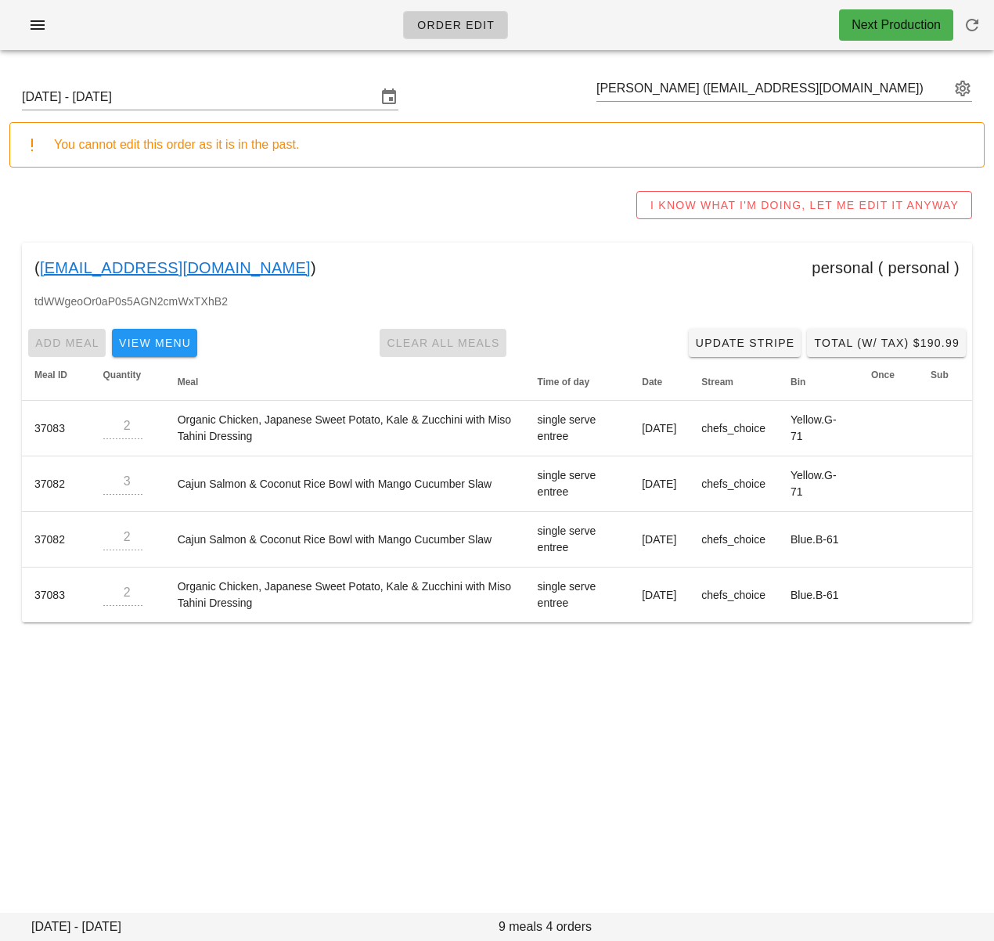
click at [365, 642] on div "[DATE] - [DATE] [PERSON_NAME] ([EMAIL_ADDRESS][DOMAIN_NAME]) You cannot edit th…" at bounding box center [497, 354] width 994 height 582
click at [697, 99] on input "text" at bounding box center [774, 88] width 354 height 25
paste input "[EMAIL_ADDRESS][DOMAIN_NAME]"
type input "[EMAIL_ADDRESS][DOMAIN_NAME]"
paste input "[URL][DATE][DOMAIN_NAME]"
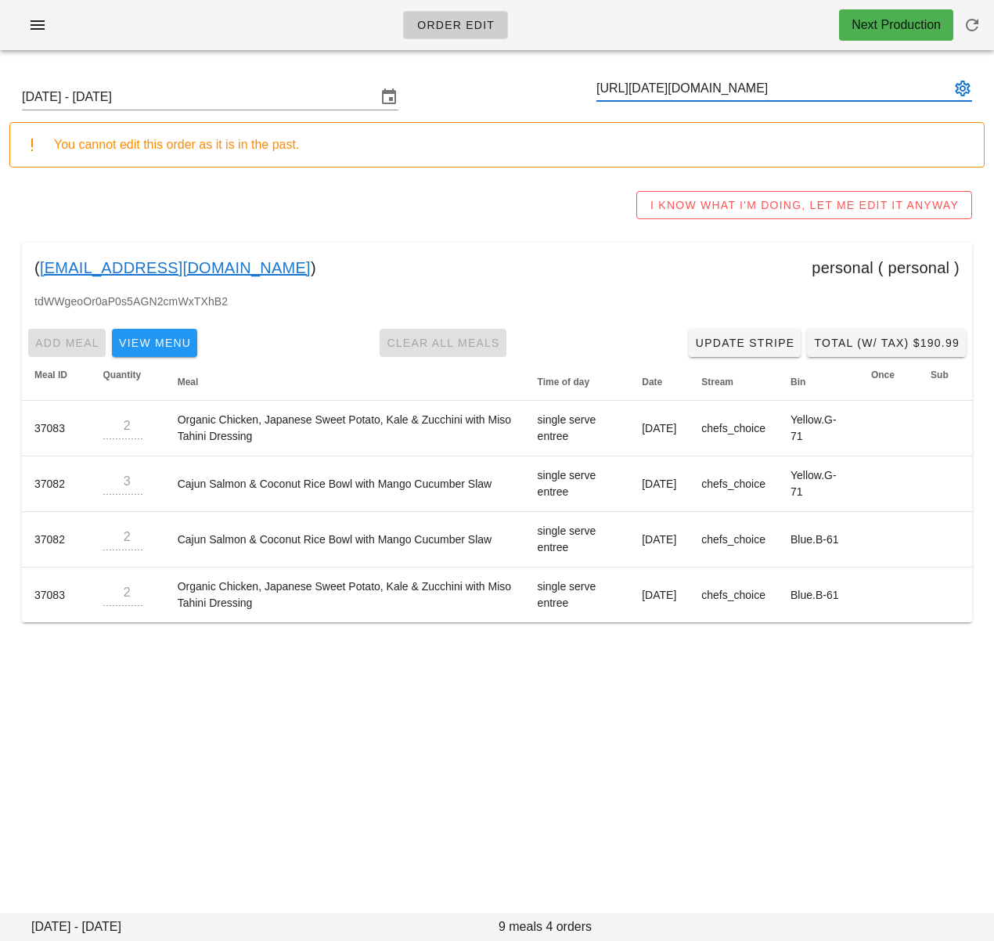
type input "[URL][DATE][DOMAIN_NAME]"
click at [893, 88] on input "[URL][DATE][DOMAIN_NAME]" at bounding box center [774, 88] width 354 height 25
click at [812, 86] on input "[URL][DATE][DOMAIN_NAME]" at bounding box center [774, 88] width 354 height 25
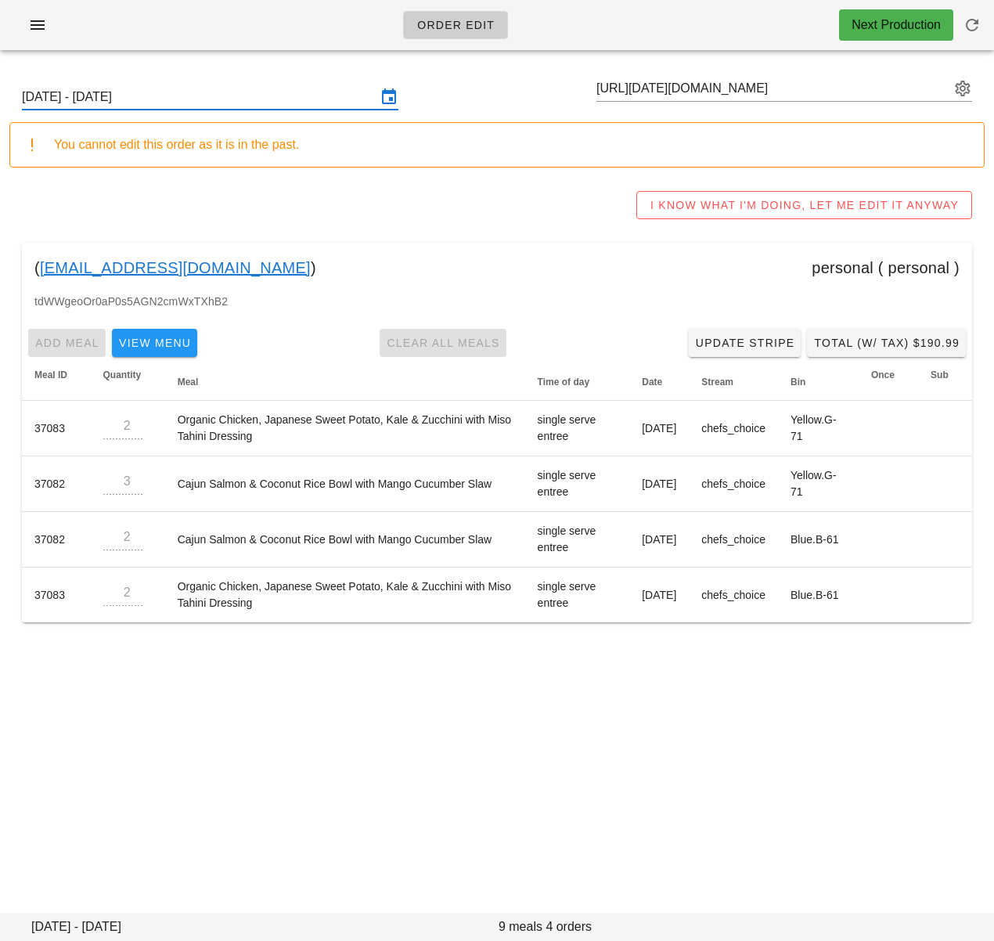
click at [287, 103] on input "[DATE] - [DATE]" at bounding box center [199, 97] width 355 height 25
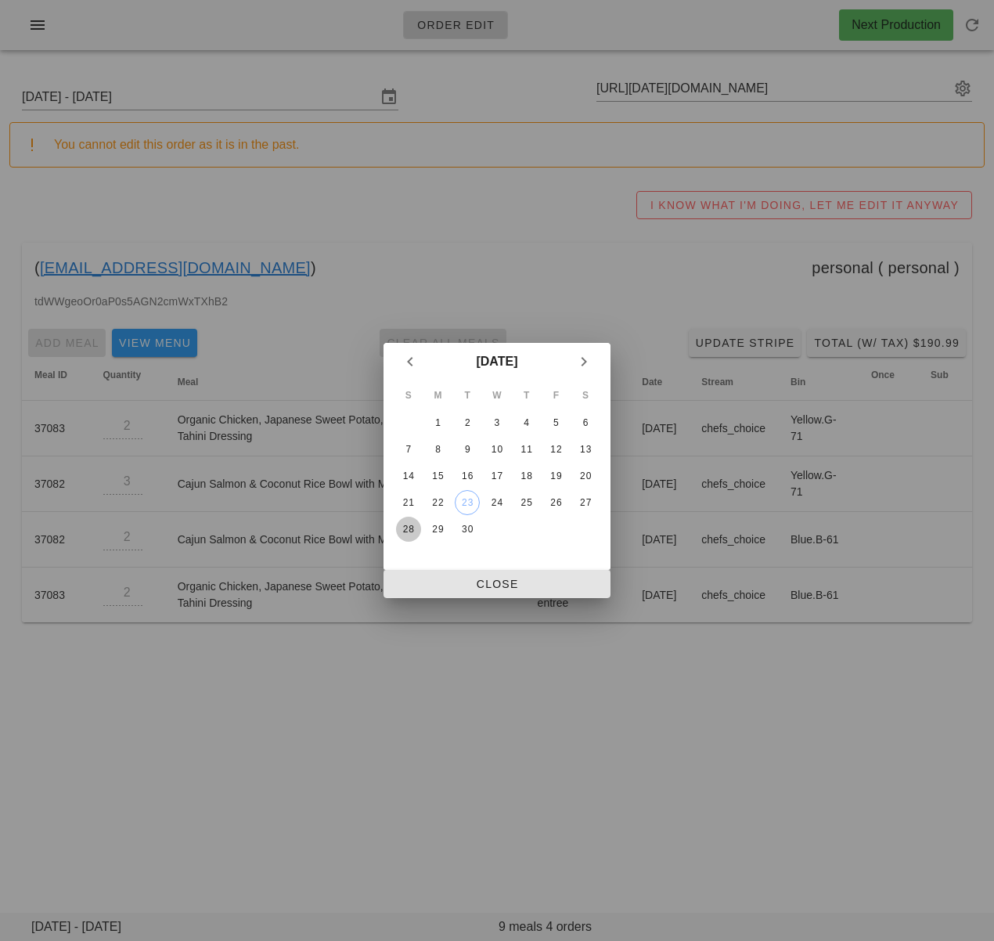
drag, startPoint x: 402, startPoint y: 536, endPoint x: 428, endPoint y: 570, distance: 42.9
click at [402, 536] on button "28" at bounding box center [408, 529] width 25 height 25
click at [446, 587] on span "Close" at bounding box center [497, 584] width 202 height 13
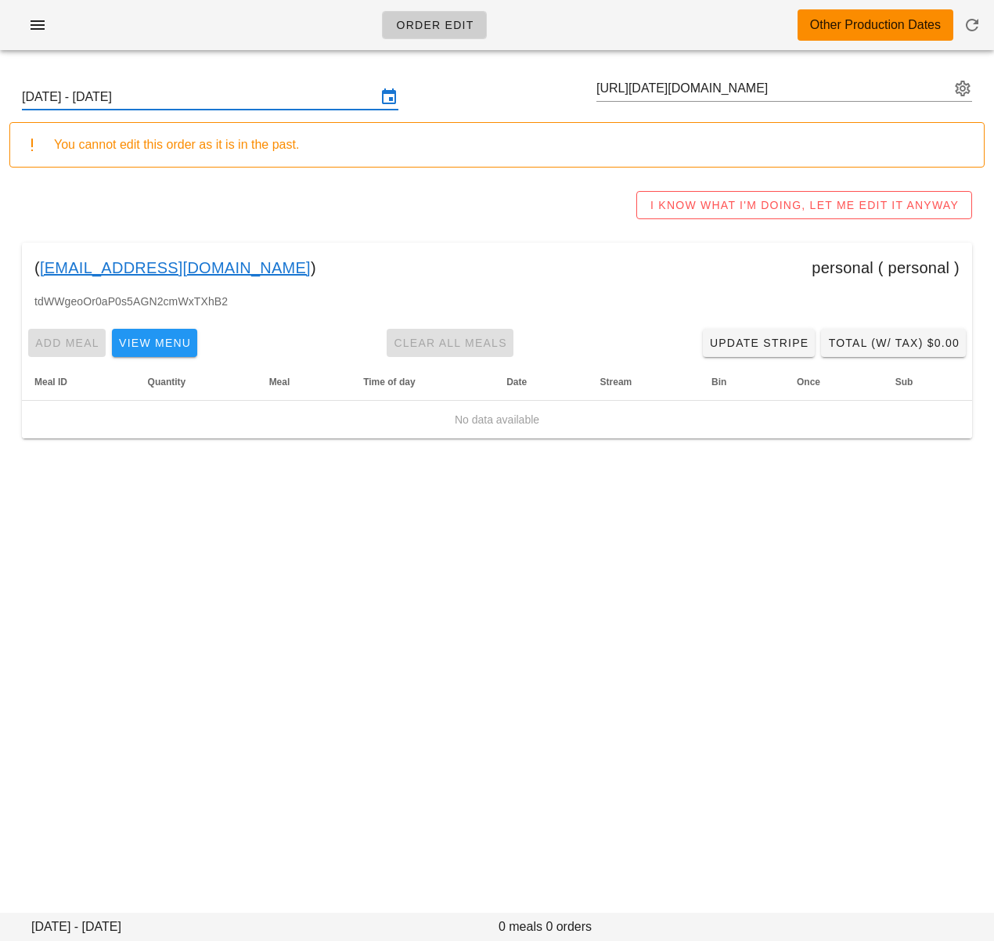
click at [260, 100] on input "[DATE] - [DATE]" at bounding box center [199, 97] width 355 height 25
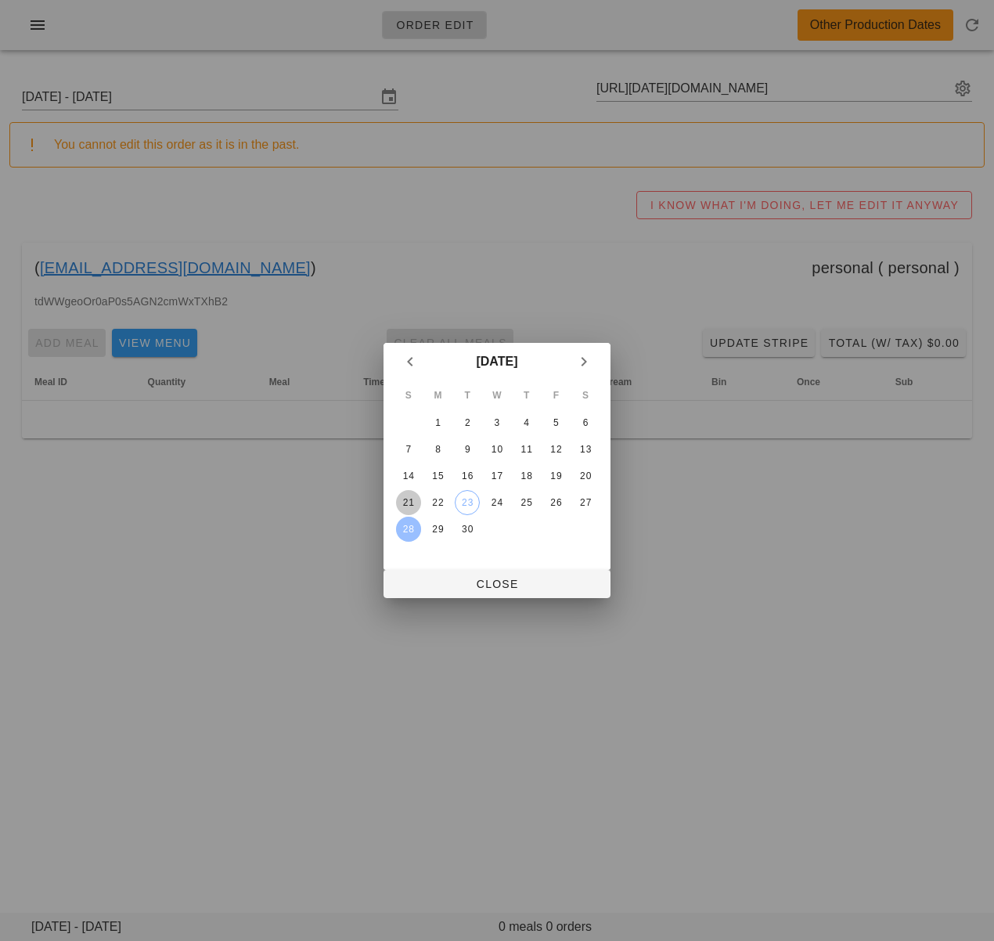
click at [409, 502] on div "21" at bounding box center [408, 502] width 25 height 11
drag, startPoint x: 485, startPoint y: 584, endPoint x: 491, endPoint y: 511, distance: 73.1
click at [485, 584] on span "Close" at bounding box center [497, 584] width 202 height 13
type input "[DATE] - [DATE]"
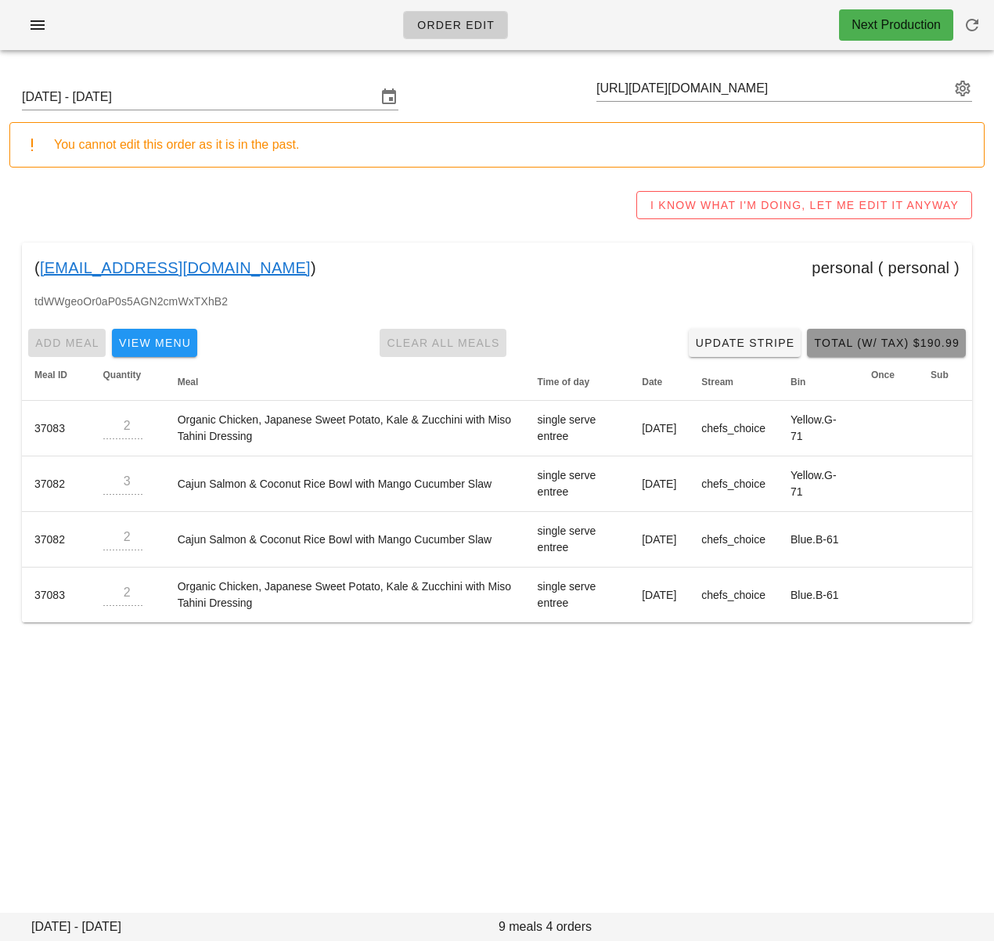
click at [850, 348] on span "Total (w/ Tax) $190.99" at bounding box center [886, 343] width 146 height 13
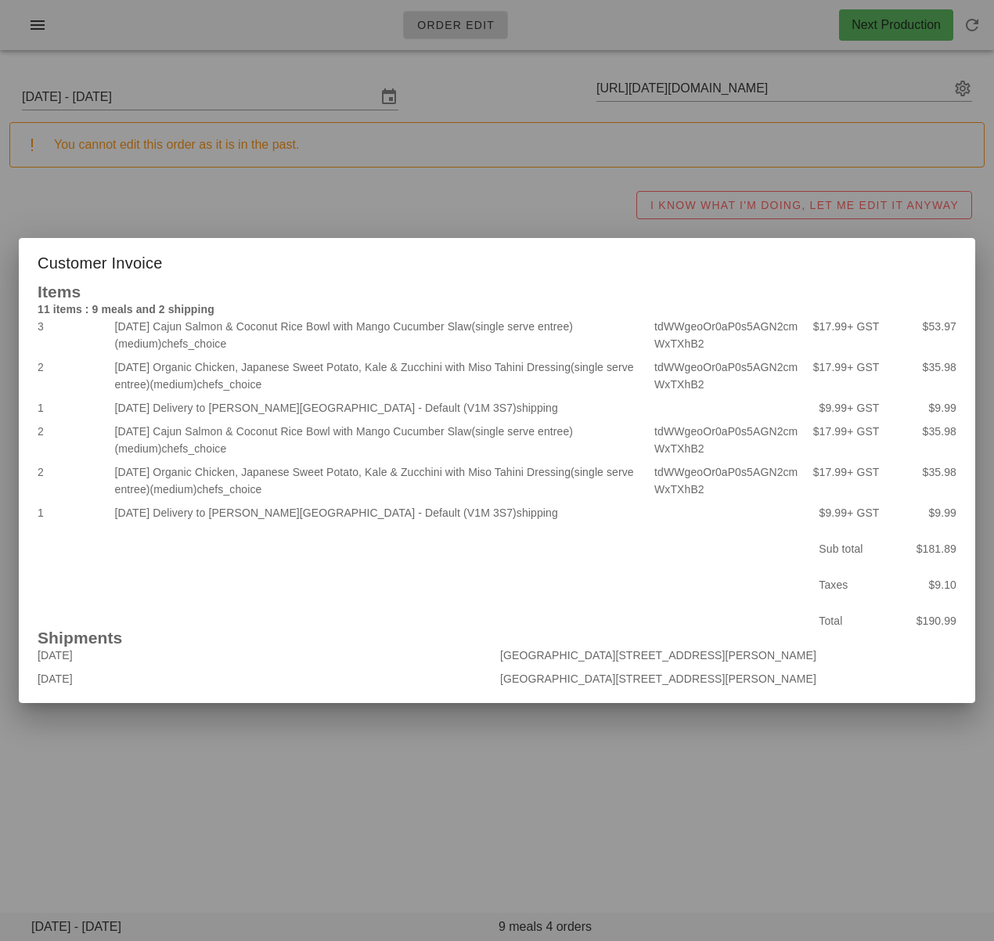
drag, startPoint x: 279, startPoint y: 777, endPoint x: 304, endPoint y: 662, distance: 117.8
click at [279, 777] on div at bounding box center [497, 470] width 994 height 941
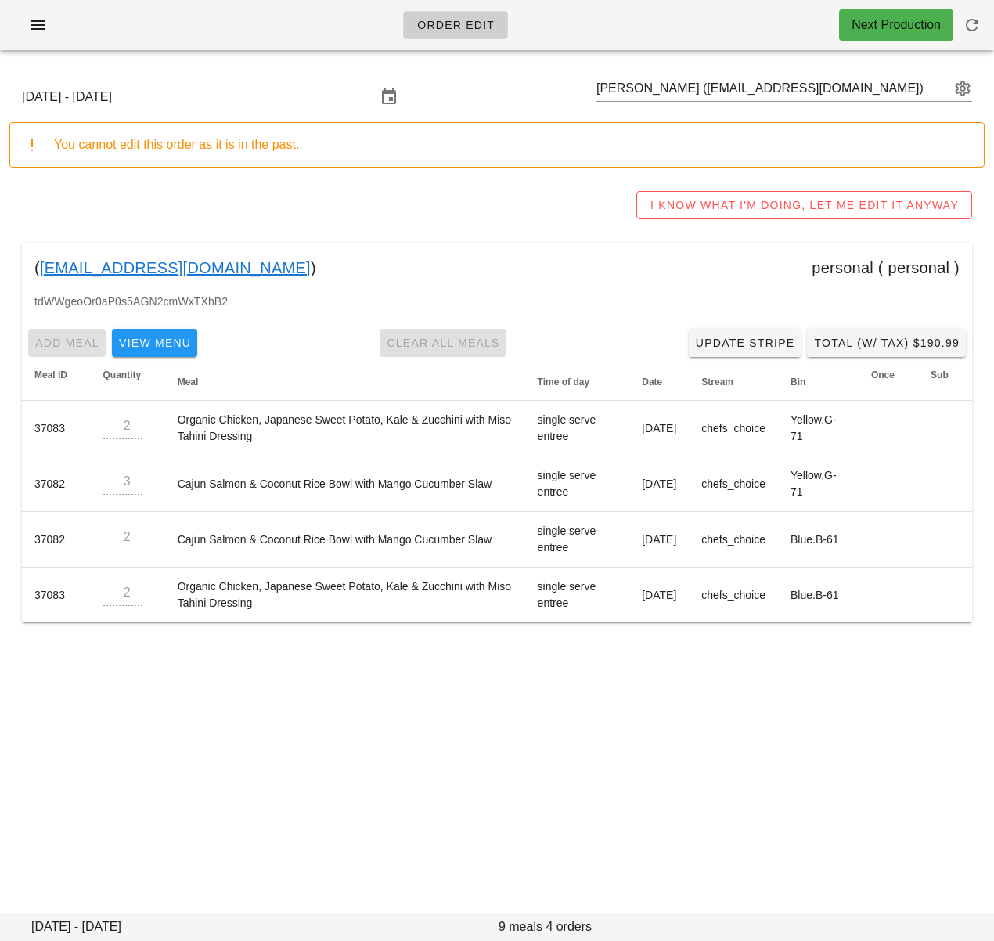
click at [110, 29] on div "Order Edit Next Production" at bounding box center [497, 25] width 994 height 50
click at [49, 20] on span "button" at bounding box center [37, 25] width 25 height 19
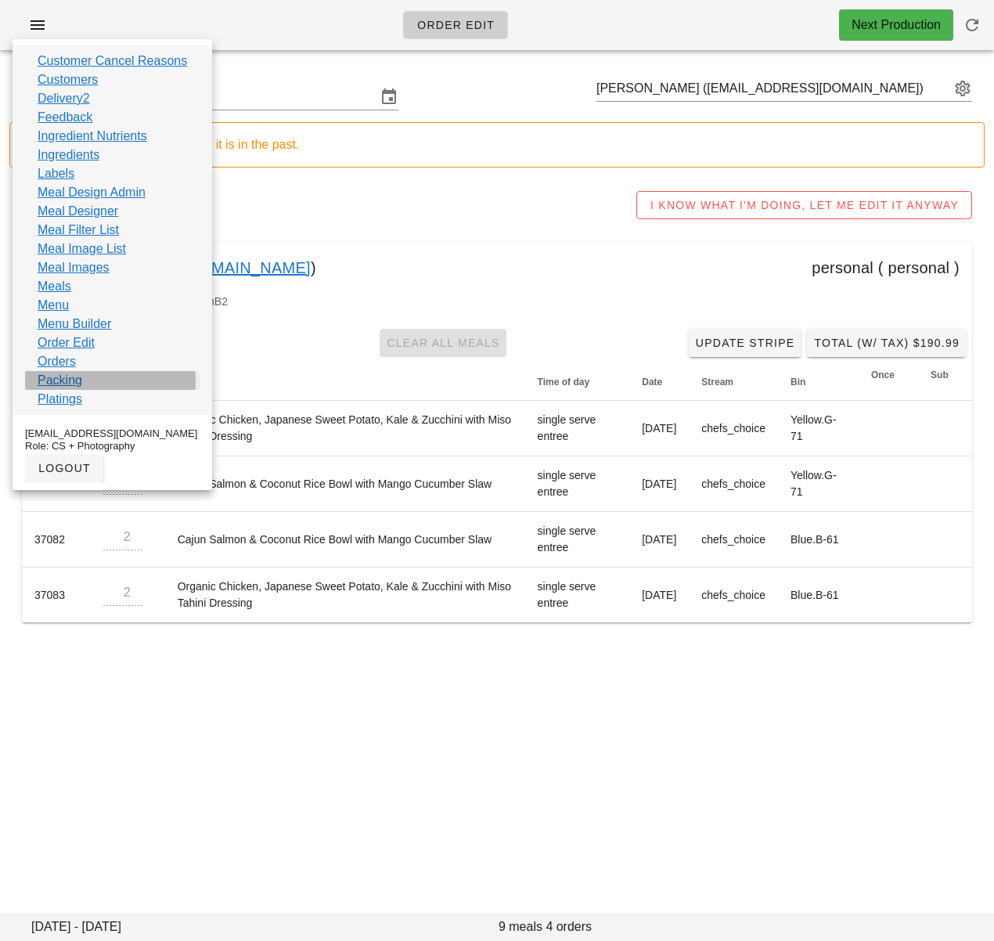
click at [74, 379] on link "Packing" at bounding box center [60, 380] width 45 height 19
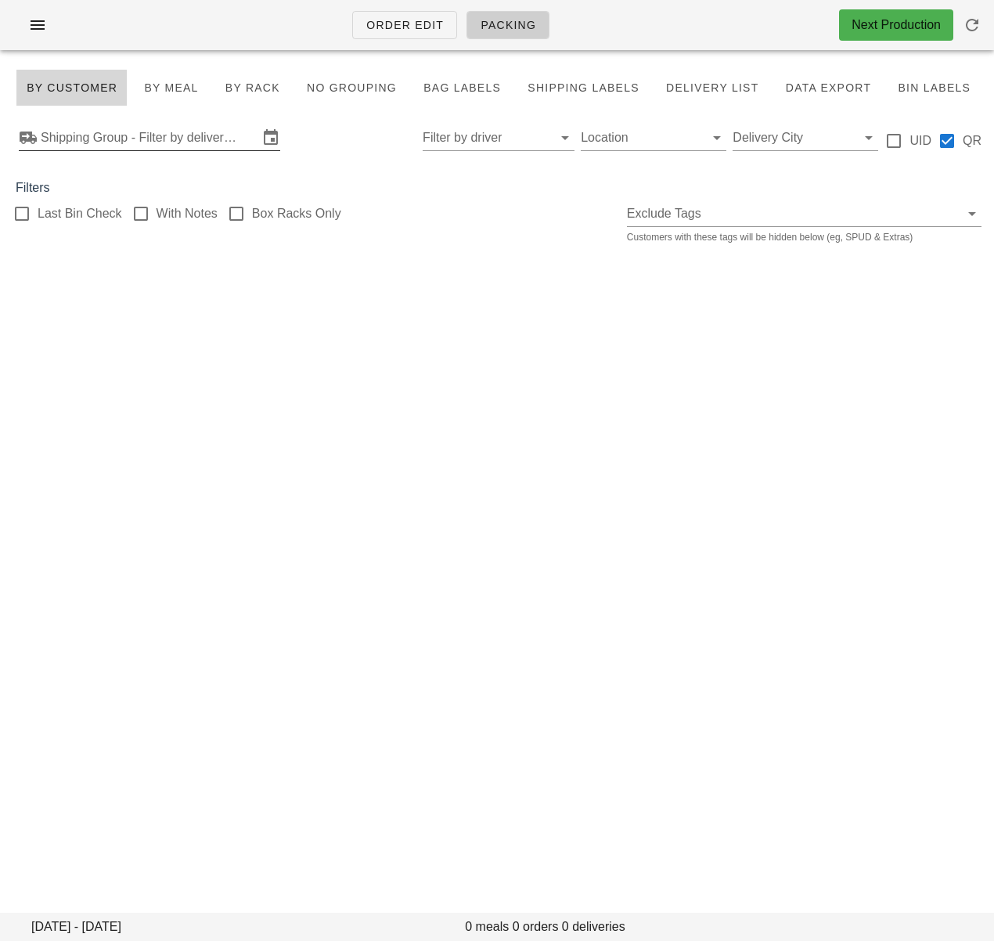
click at [121, 142] on input "Shipping Group - Filter by delivery logistics" at bounding box center [150, 137] width 218 height 25
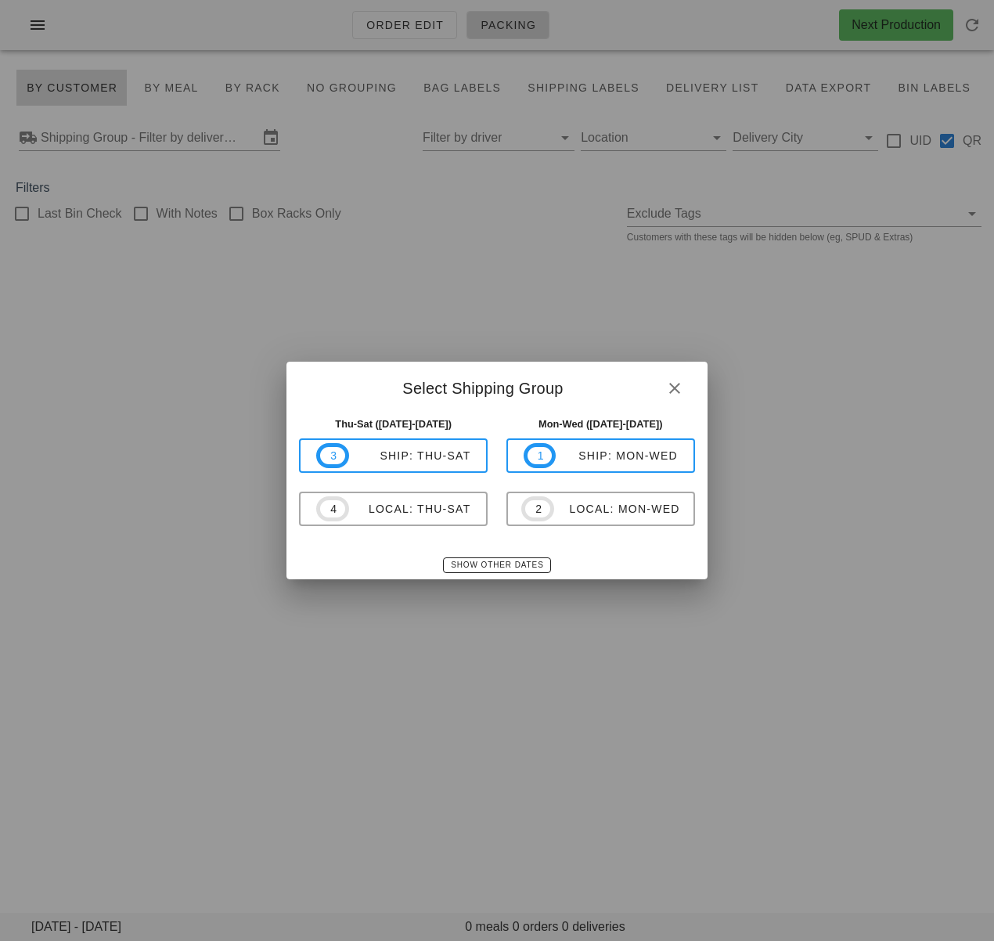
click at [406, 256] on div at bounding box center [497, 470] width 994 height 941
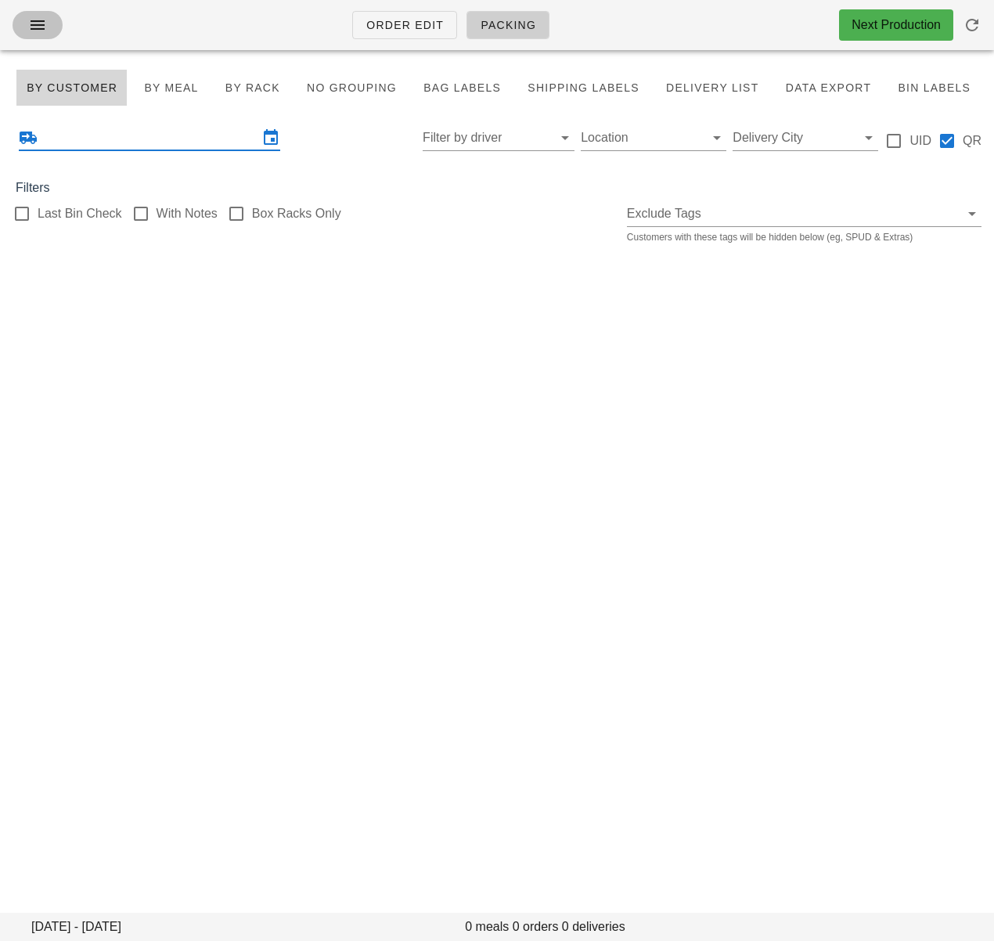
drag, startPoint x: 41, startPoint y: 16, endPoint x: 59, endPoint y: 20, distance: 18.4
click at [41, 16] on icon "button" at bounding box center [37, 25] width 19 height 19
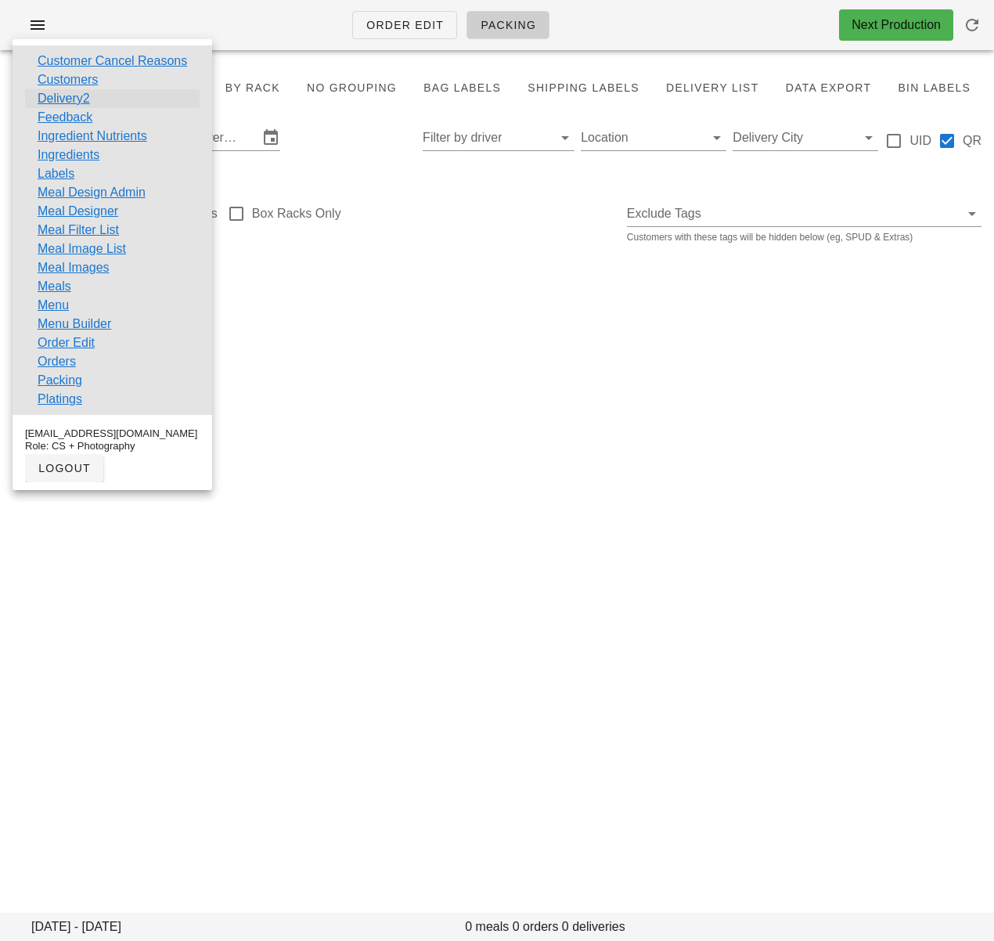
click at [79, 98] on link "Delivery2" at bounding box center [64, 98] width 52 height 19
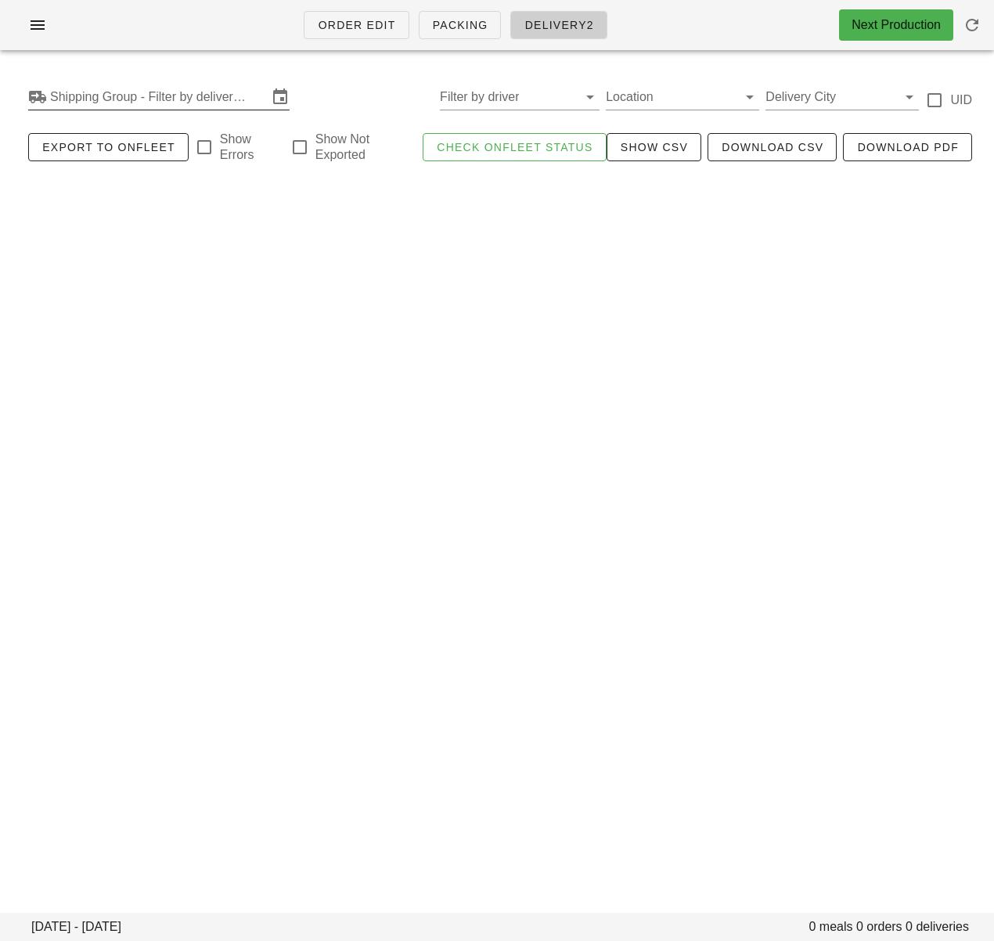
click at [207, 96] on input "Shipping Group - Filter by delivery logistics" at bounding box center [159, 97] width 218 height 25
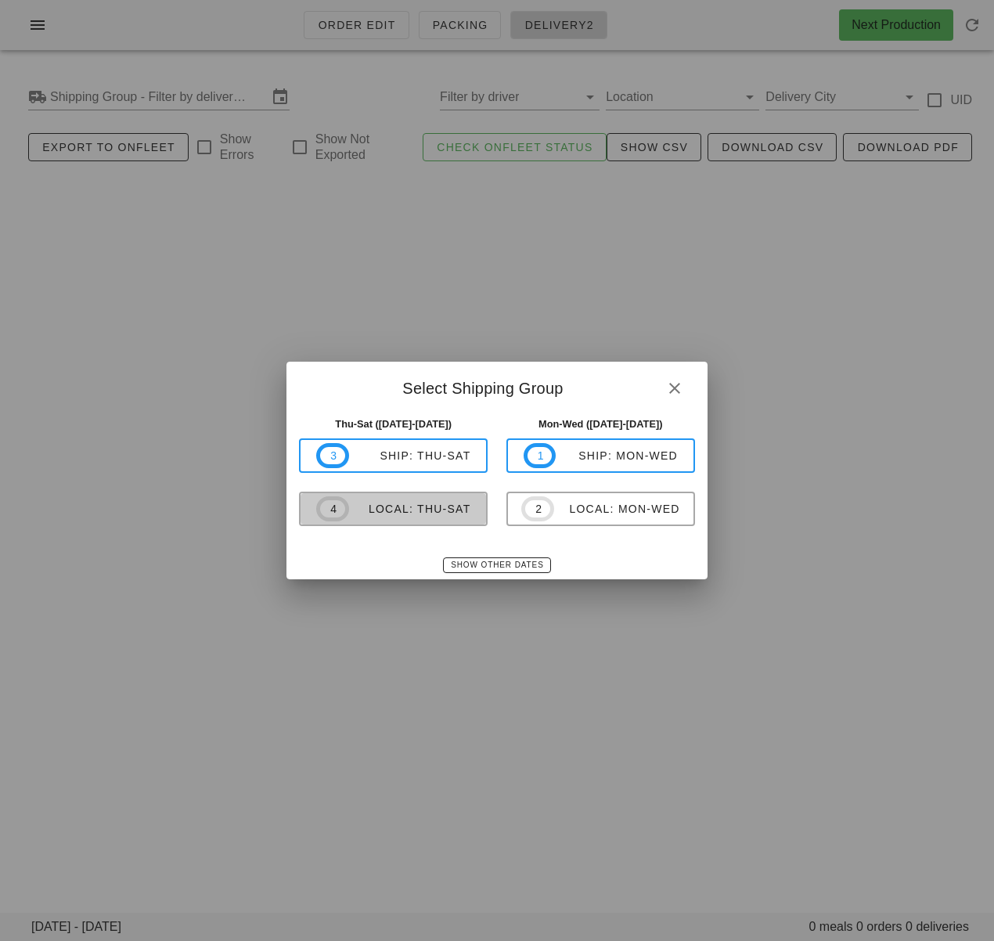
click at [464, 515] on div "local: Thu-Sat" at bounding box center [410, 509] width 122 height 13
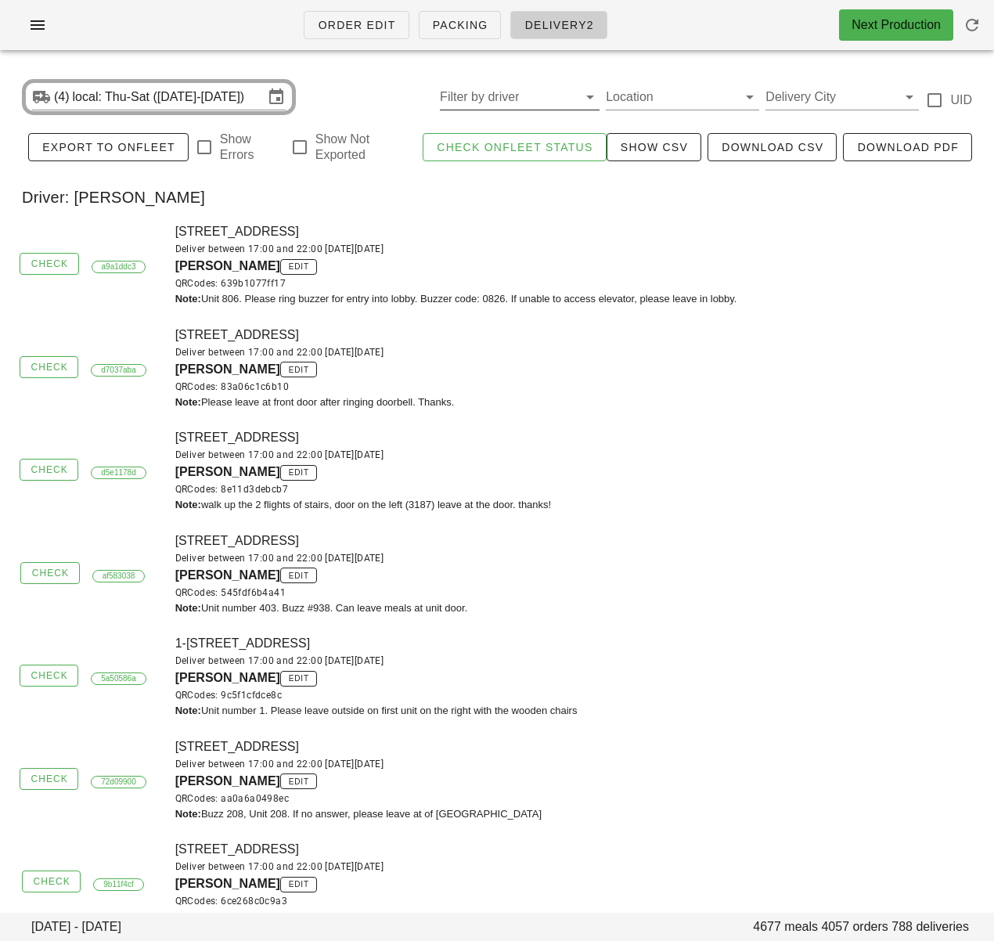
click at [453, 100] on input "Filter by driver" at bounding box center [507, 97] width 135 height 25
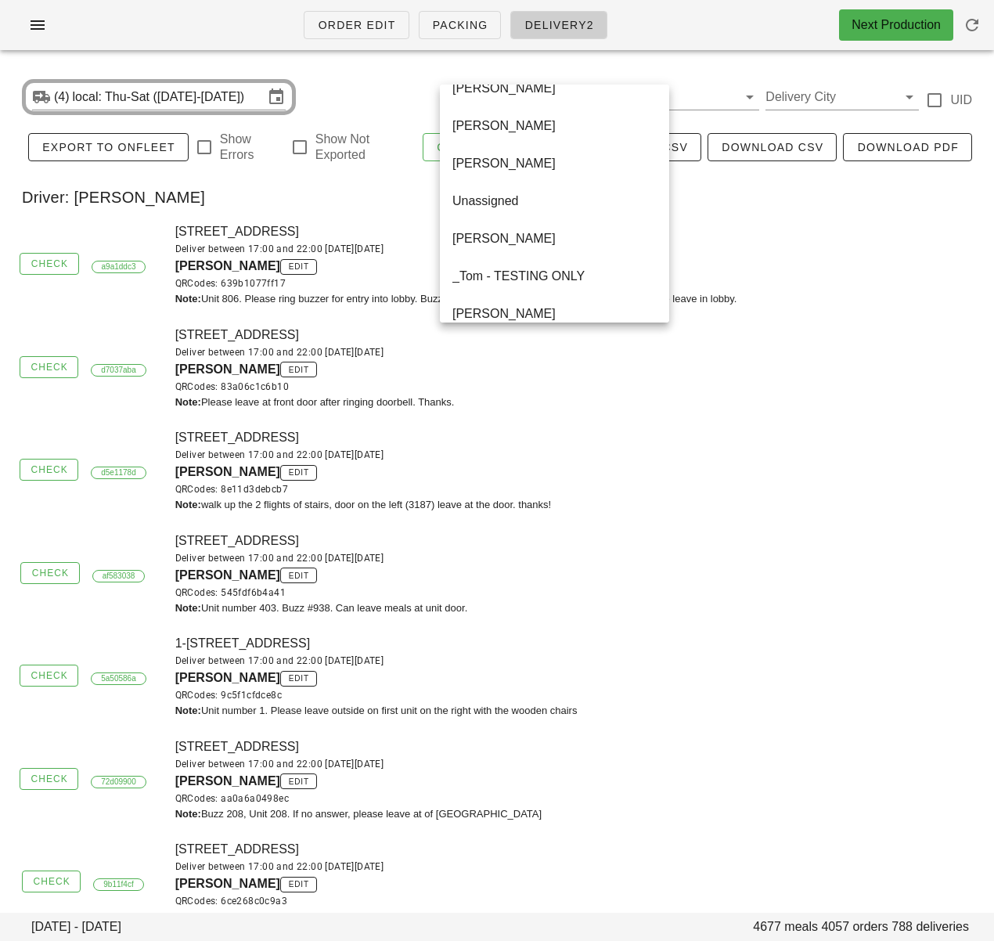
scroll to position [902, 0]
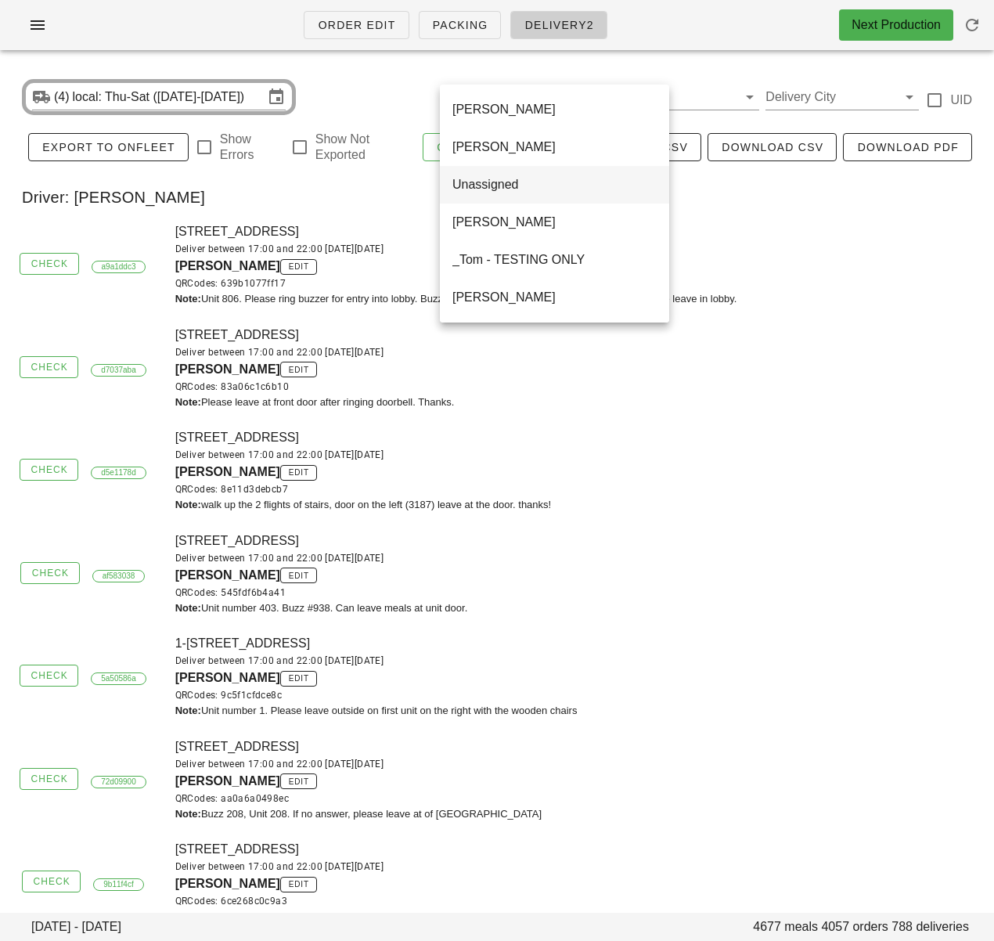
click at [484, 191] on div "Unassigned" at bounding box center [555, 184] width 204 height 15
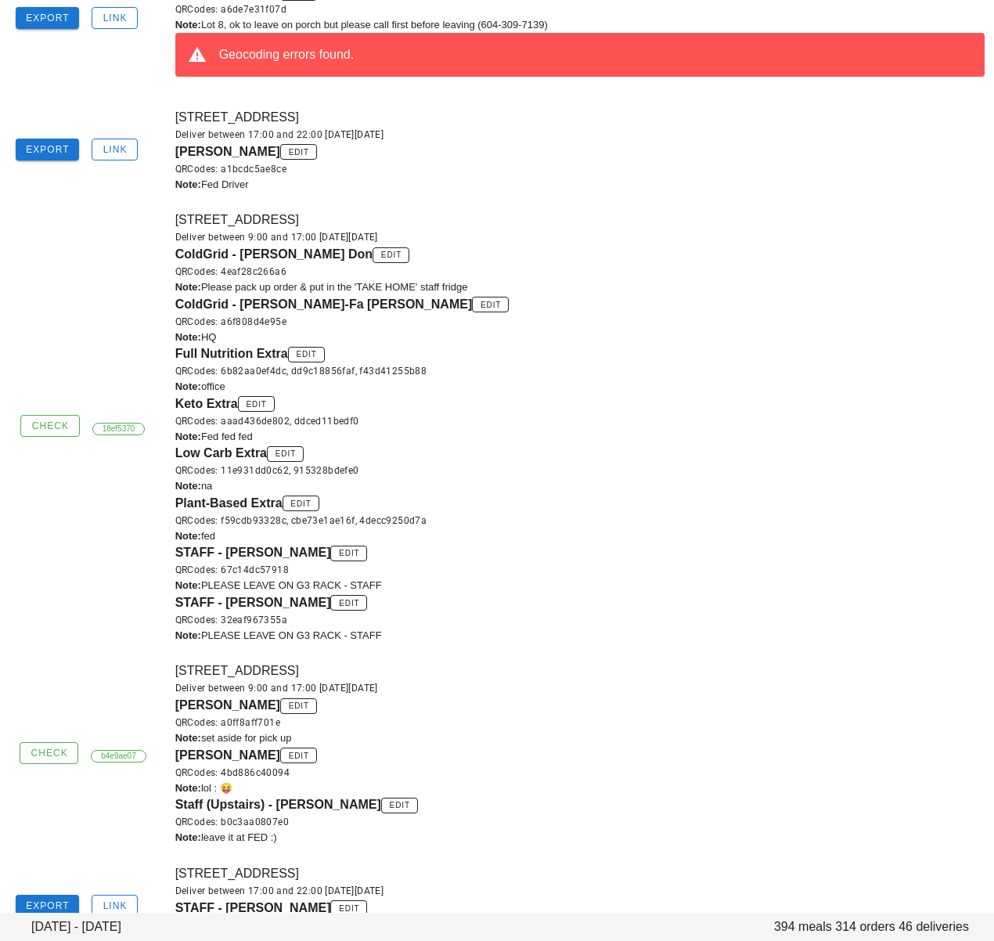
scroll to position [4731, 0]
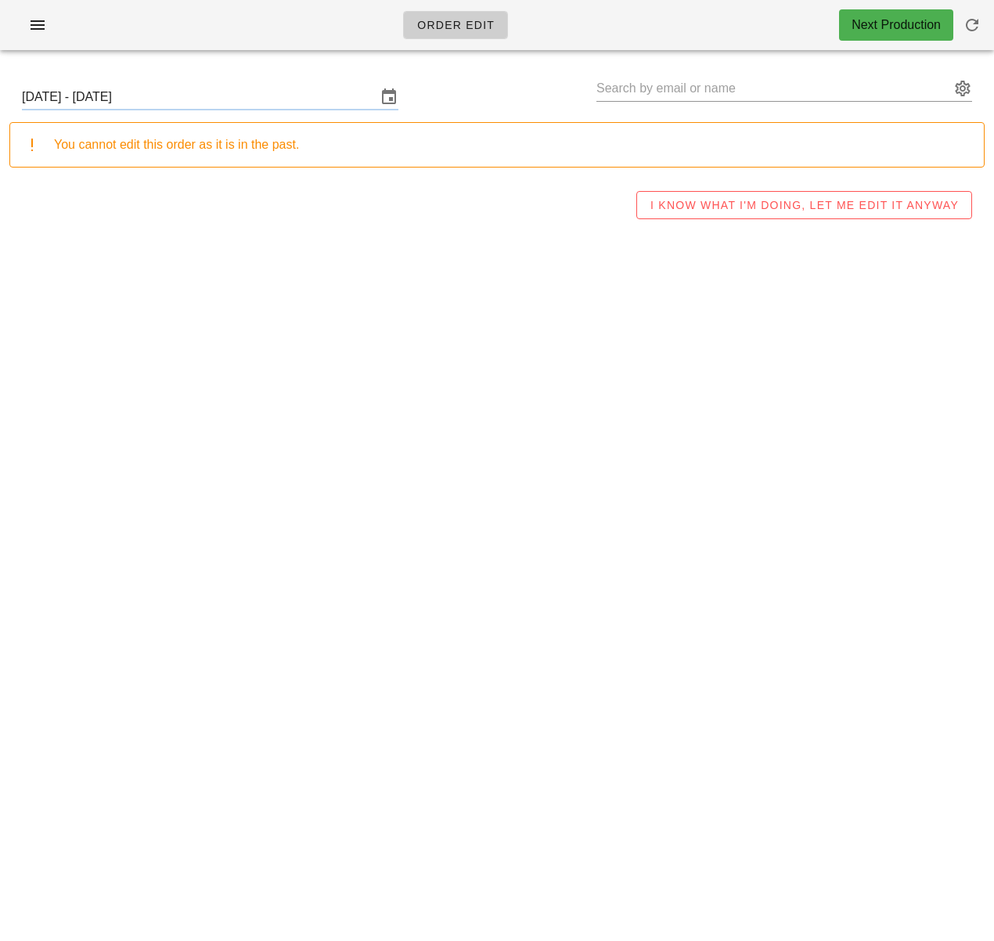
type input "[PERSON_NAME] * ([URL][DATE][DOMAIN_NAME])"
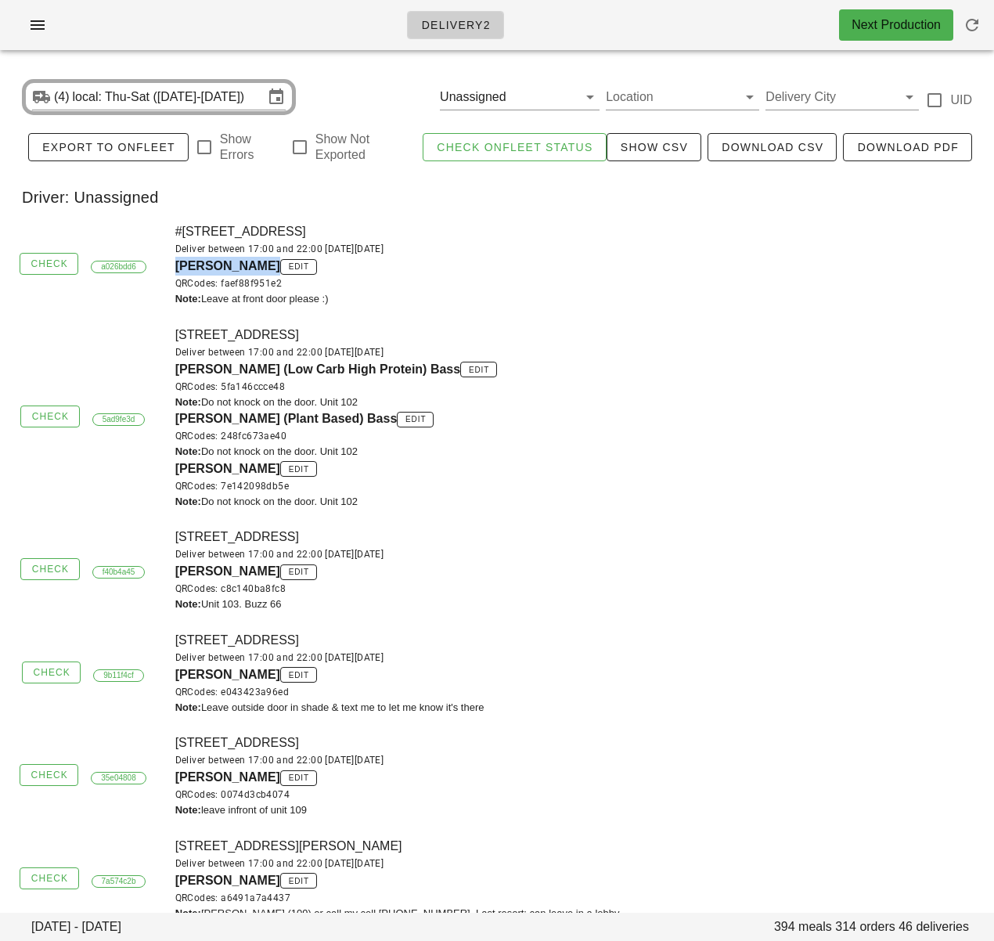
drag, startPoint x: 174, startPoint y: 269, endPoint x: 254, endPoint y: 266, distance: 79.9
click at [254, 266] on div "#1328 Zenith road, Brackendale, Squamish, V0N1H0 Deliver between 17:00 and 22:0…" at bounding box center [580, 264] width 828 height 103
copy span "Rachele Hicks"
click at [511, 637] on div "1014 West 7th Avenue, Vancouver, V6H1B2 Deliver between 17:00 and 22:00 on Wedn…" at bounding box center [580, 673] width 828 height 103
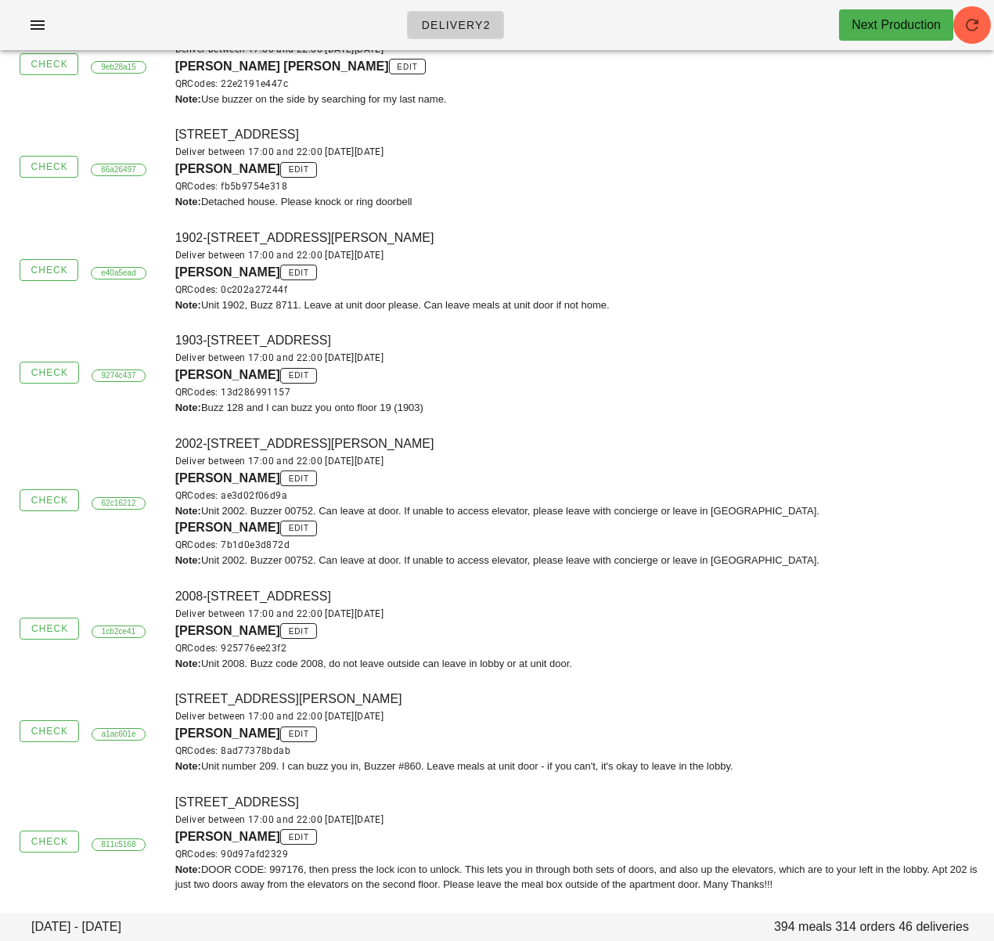
scroll to position [1396, 0]
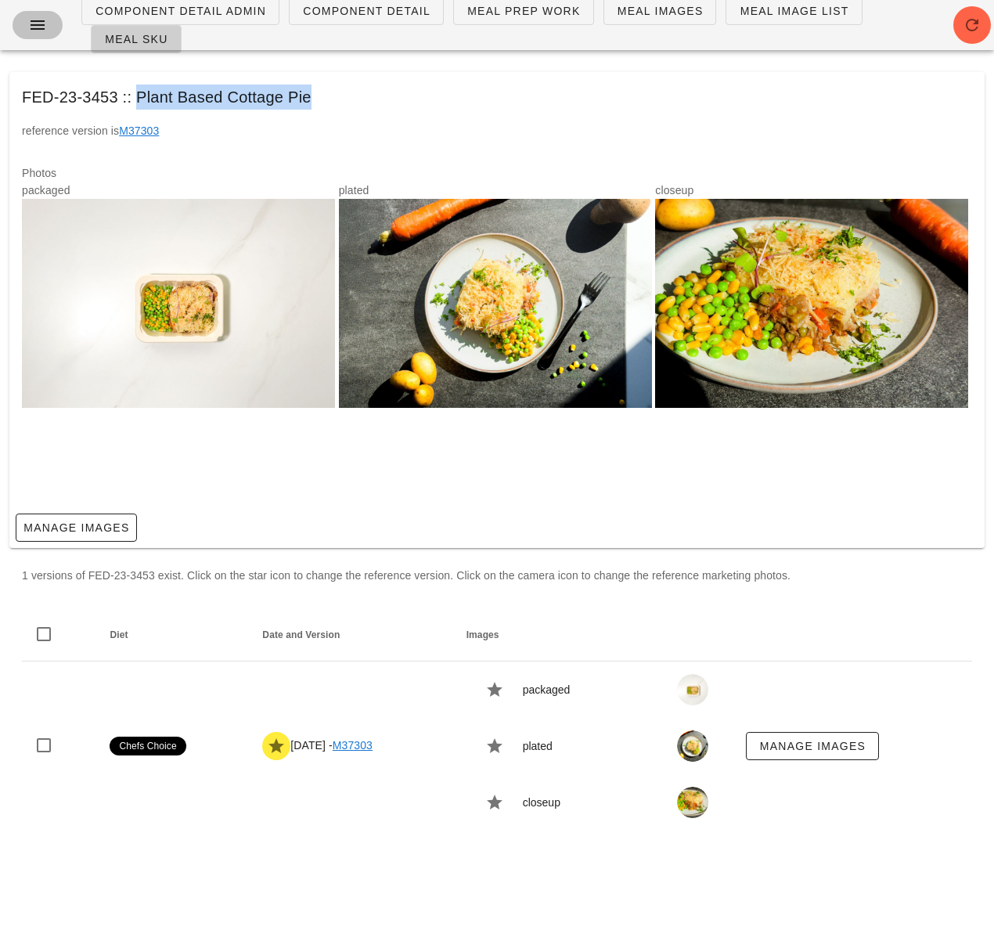
drag, startPoint x: 45, startPoint y: 30, endPoint x: 99, endPoint y: 74, distance: 70.2
click at [45, 30] on icon "button" at bounding box center [37, 25] width 19 height 19
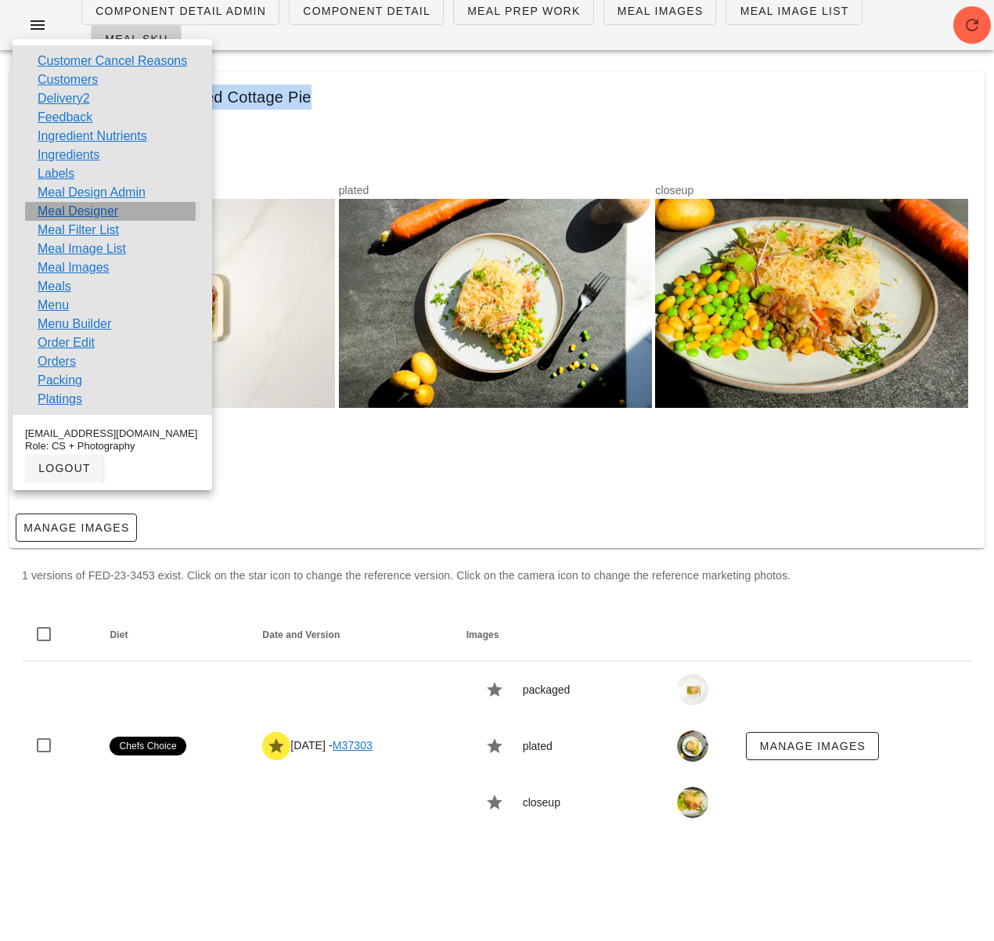
click at [110, 211] on link "Meal Designer" at bounding box center [78, 211] width 81 height 19
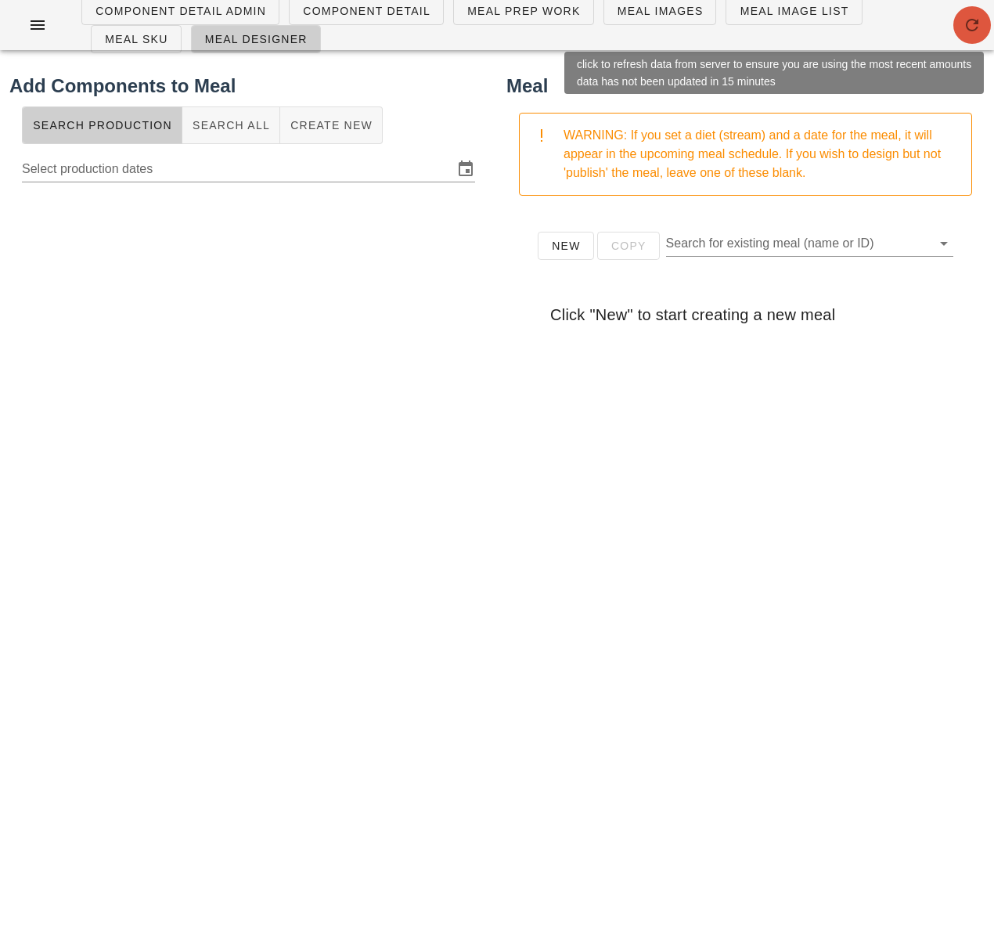
click at [969, 25] on icon "button" at bounding box center [972, 25] width 19 height 19
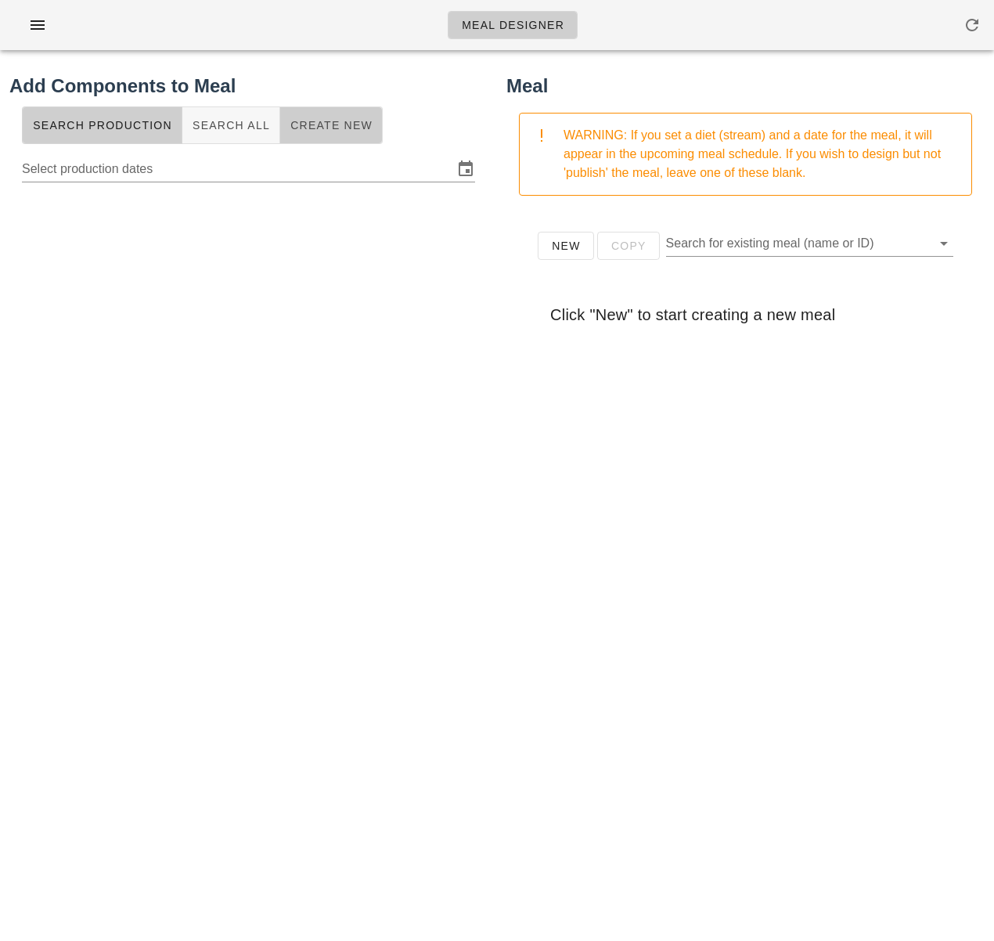
click at [304, 136] on button "Create New" at bounding box center [331, 125] width 103 height 38
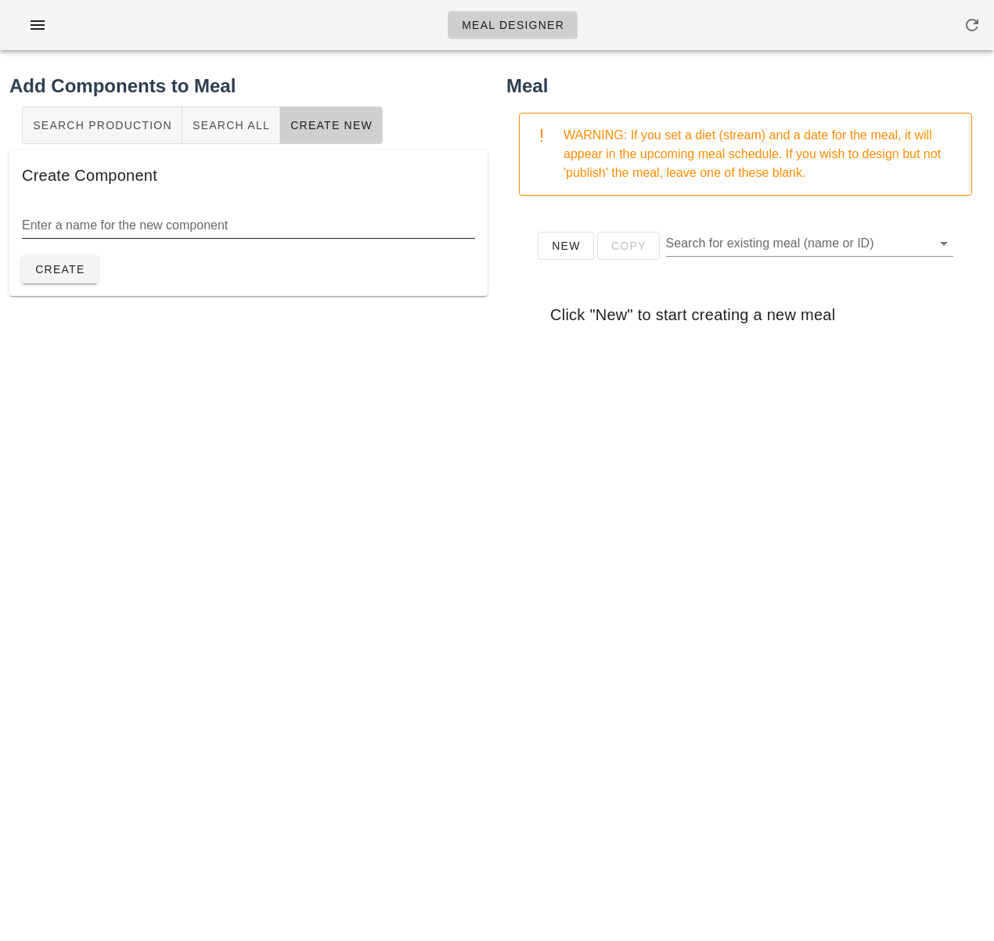
click at [323, 234] on input "Enter a name for the new component" at bounding box center [248, 225] width 453 height 25
paste input "Cranberry Aioli"
type input "Cranberry Aioli"
click at [64, 275] on span "Create" at bounding box center [59, 269] width 51 height 13
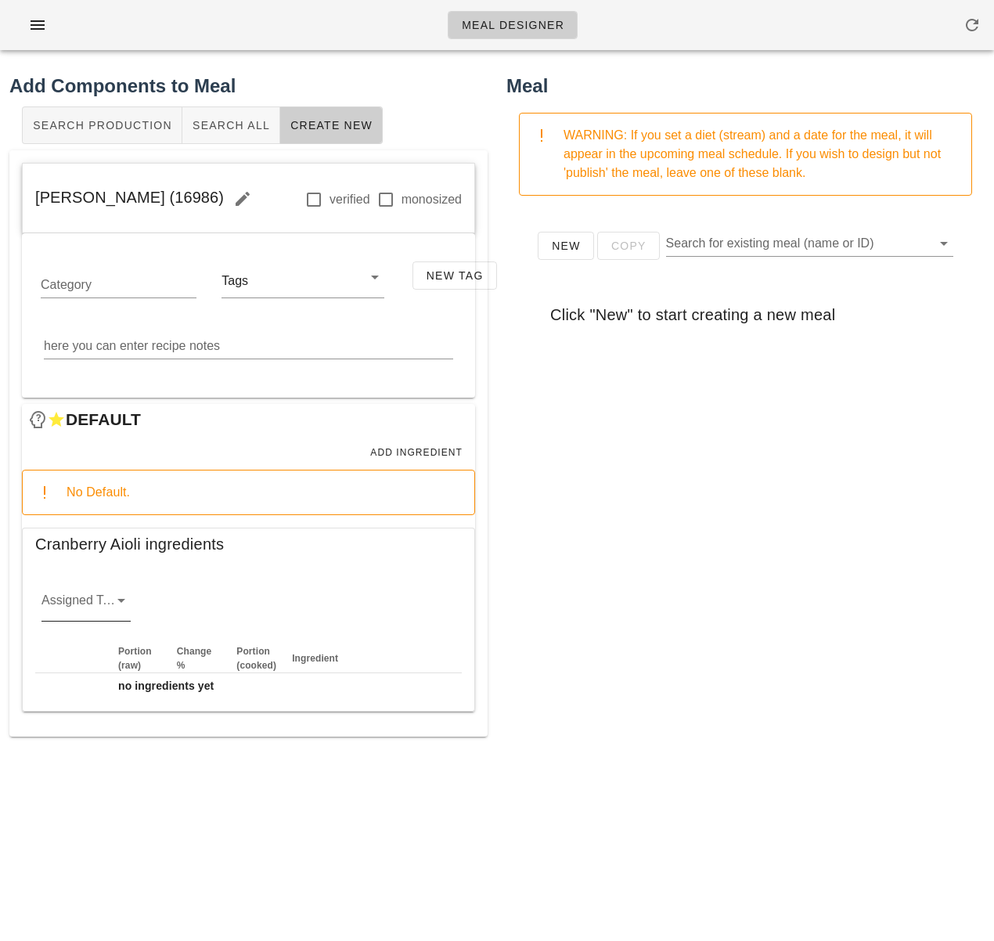
click at [109, 601] on div at bounding box center [120, 600] width 22 height 19
click at [83, 612] on div "sauciers" at bounding box center [86, 612] width 64 height 15
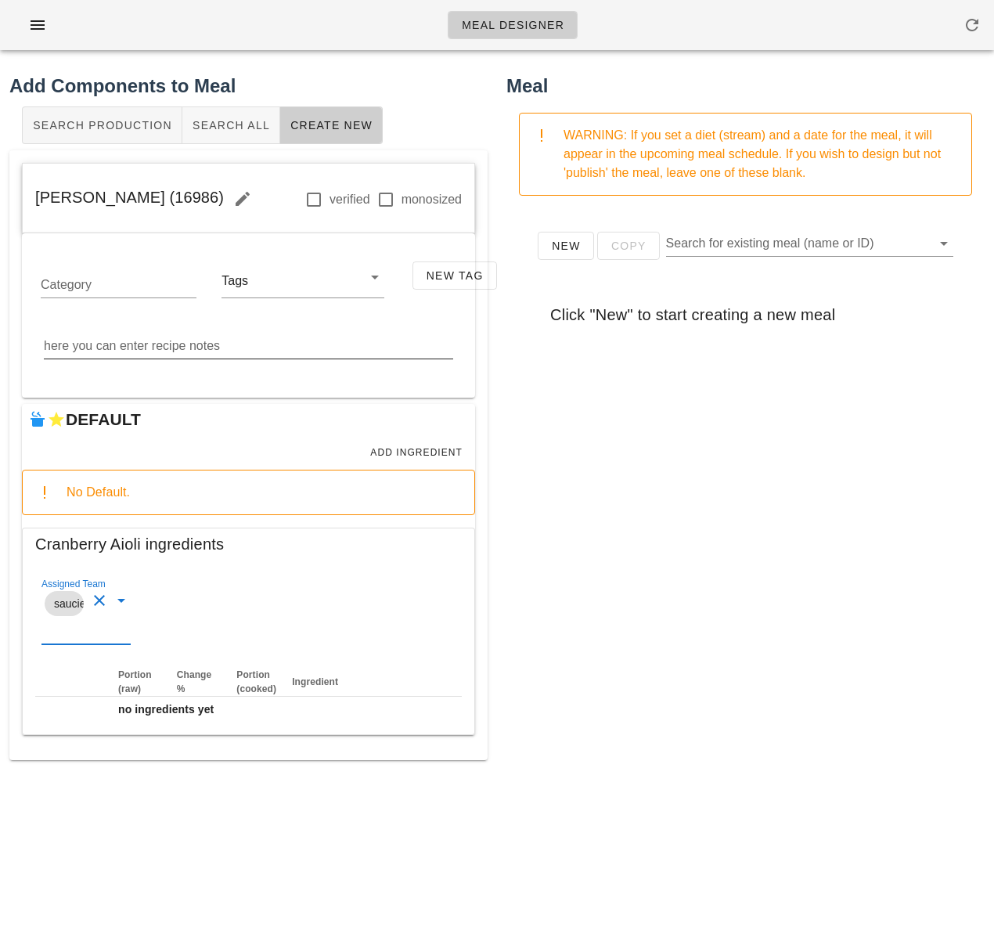
click at [208, 348] on textarea "here you can enter recipe notes" at bounding box center [248, 346] width 409 height 25
paste textarea "Place the garlic and cranberries in robo coup and chop Add the rest of ingredie…"
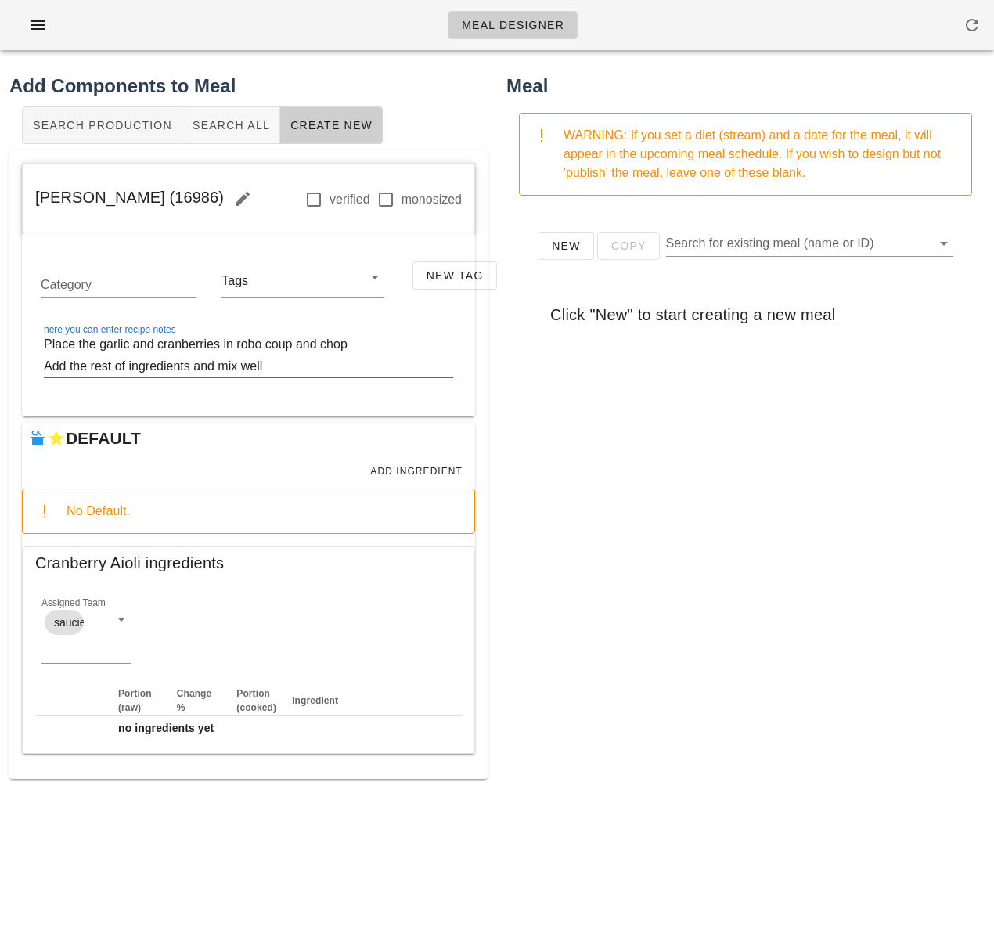
type textarea "Place the garlic and cranberries in robo coup and chop Add the rest of ingredie…"
drag, startPoint x: 590, startPoint y: 568, endPoint x: 552, endPoint y: 572, distance: 37.8
click at [590, 568] on div "New Copy Search for existing meal (name or ID) Click "New" to start creating a …" at bounding box center [746, 521] width 478 height 626
click at [391, 477] on span "Add Ingredient" at bounding box center [416, 471] width 93 height 11
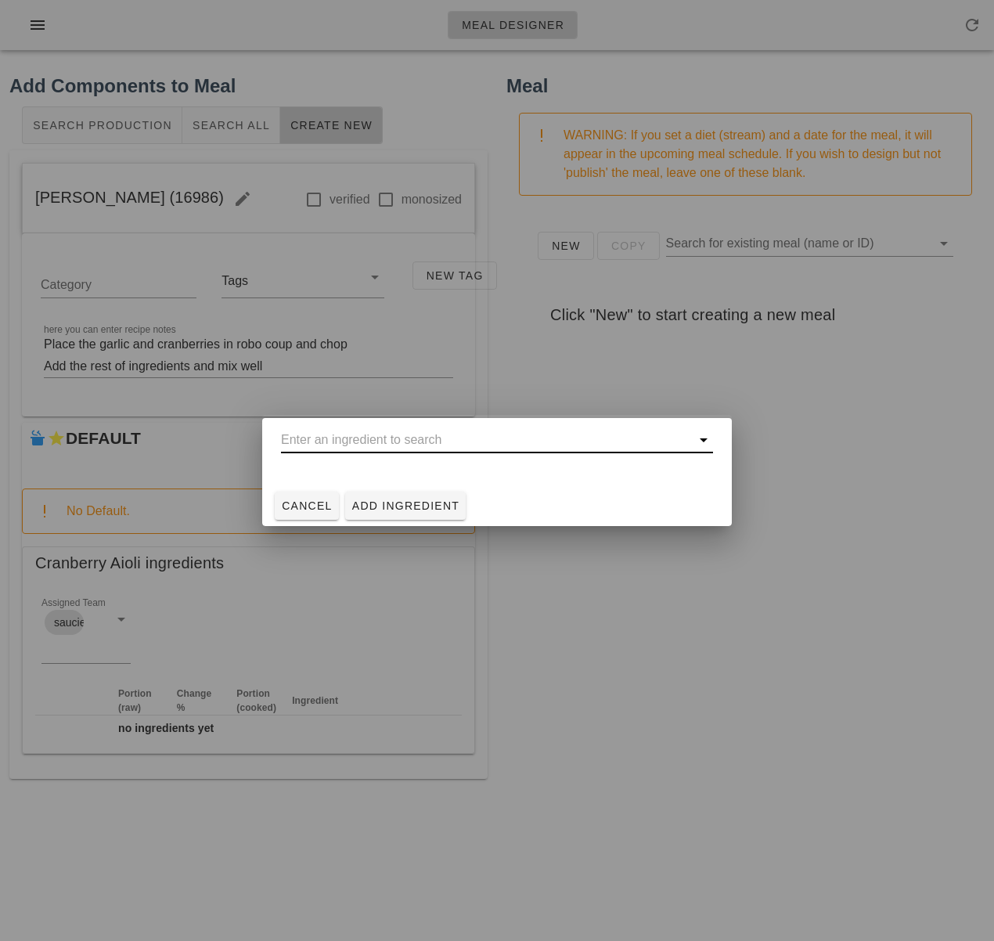
click at [411, 438] on input "text" at bounding box center [486, 439] width 410 height 25
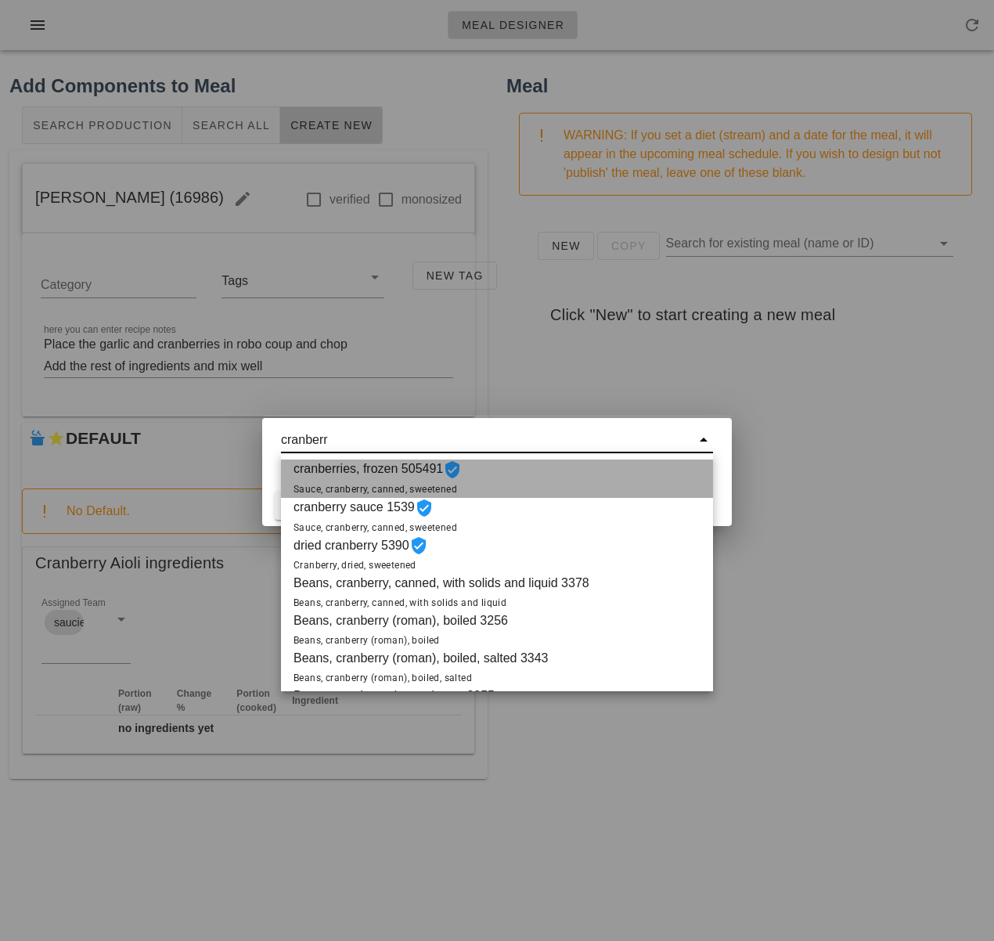
click at [382, 474] on span "cranberries, frozen 505491 Sauce, cranberry, canned, sweetened" at bounding box center [378, 479] width 168 height 38
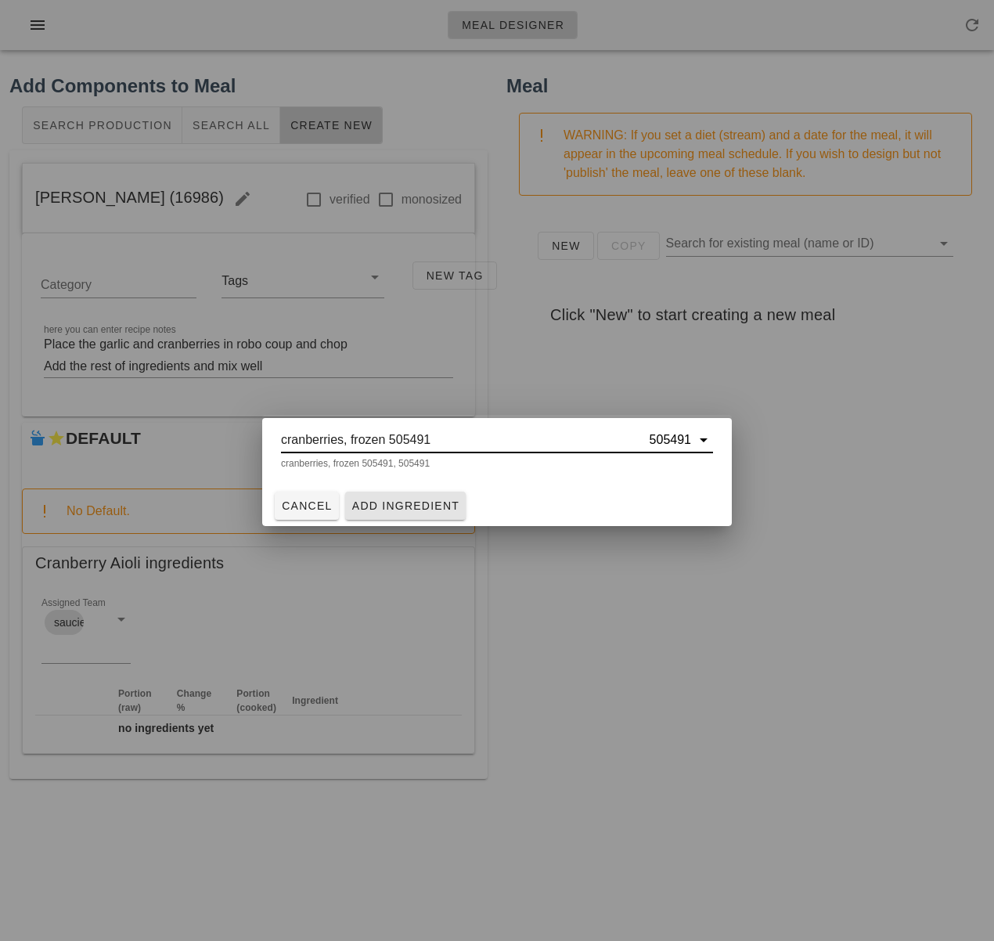
type input "cranberries, frozen 505491"
click at [409, 502] on span "Add Ingredient" at bounding box center [406, 506] width 109 height 13
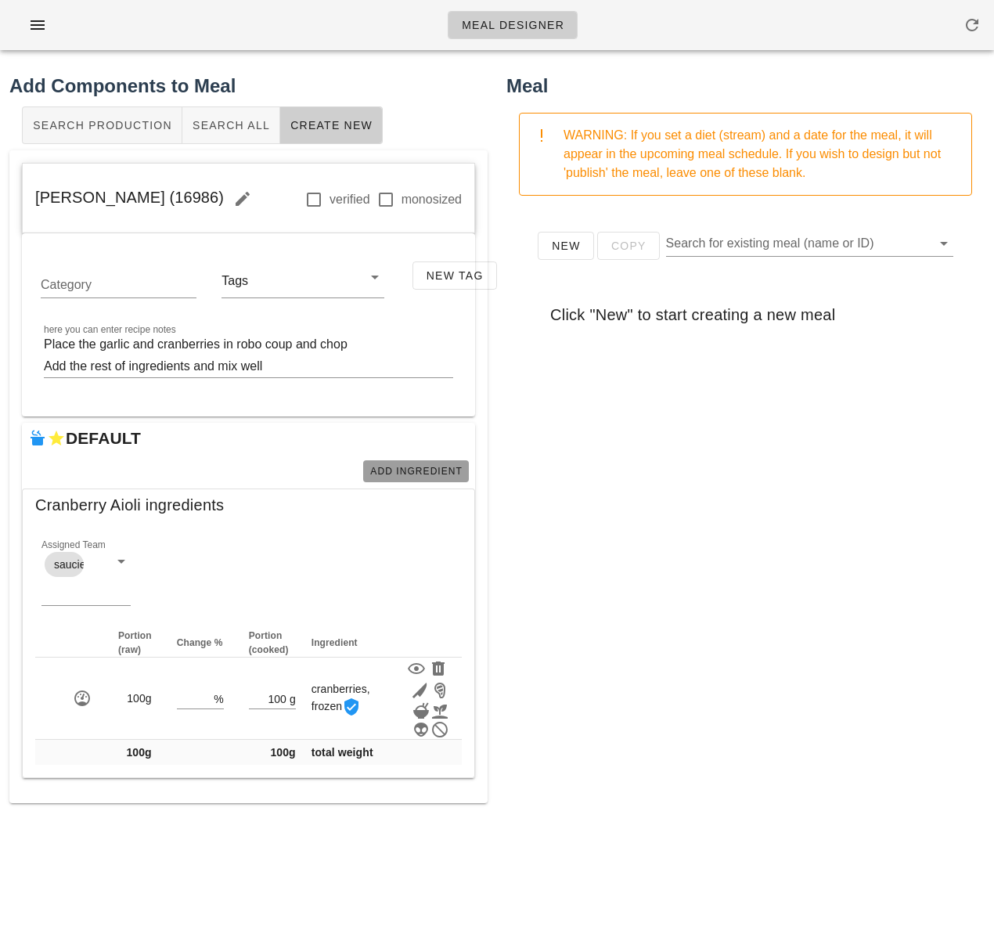
click at [431, 470] on span "Add Ingredient" at bounding box center [416, 471] width 93 height 11
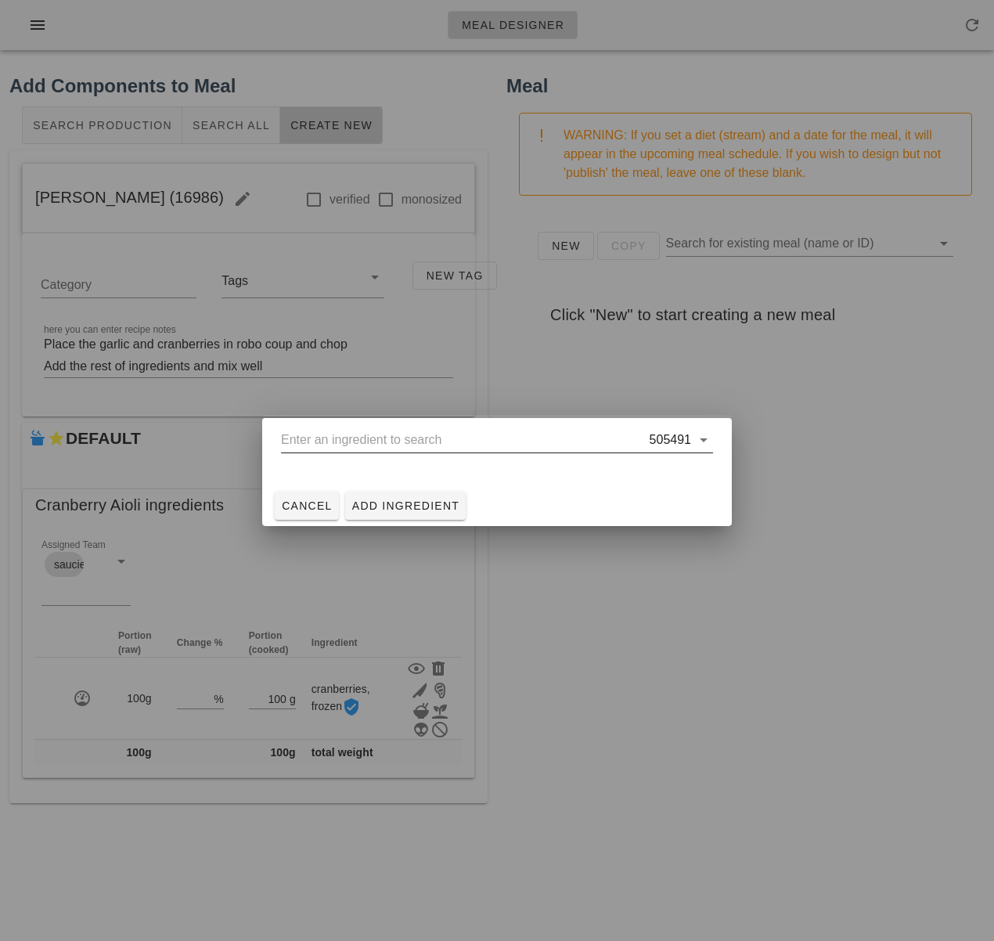
click at [419, 440] on input "text" at bounding box center [464, 439] width 366 height 25
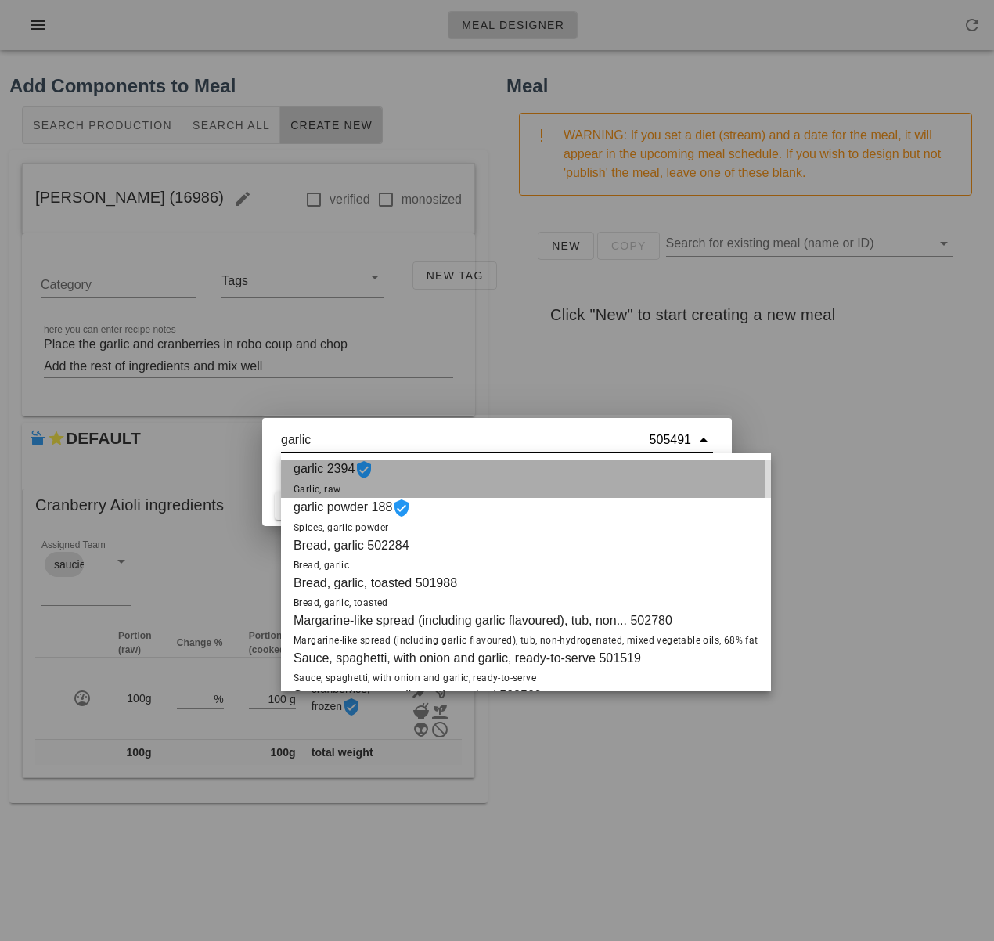
click at [423, 467] on div "garlic 2394 Garlic, raw" at bounding box center [526, 479] width 490 height 38
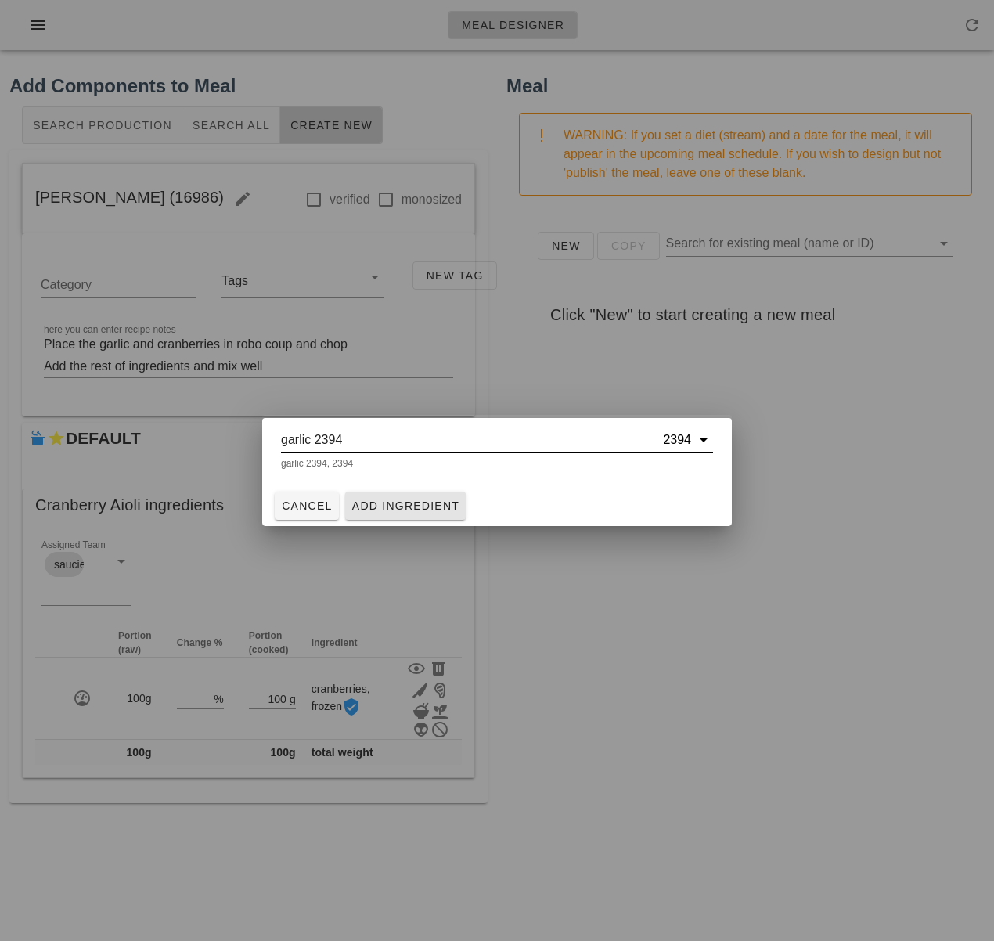
type input "garlic 2394"
click at [434, 504] on span "Add Ingredient" at bounding box center [406, 506] width 109 height 13
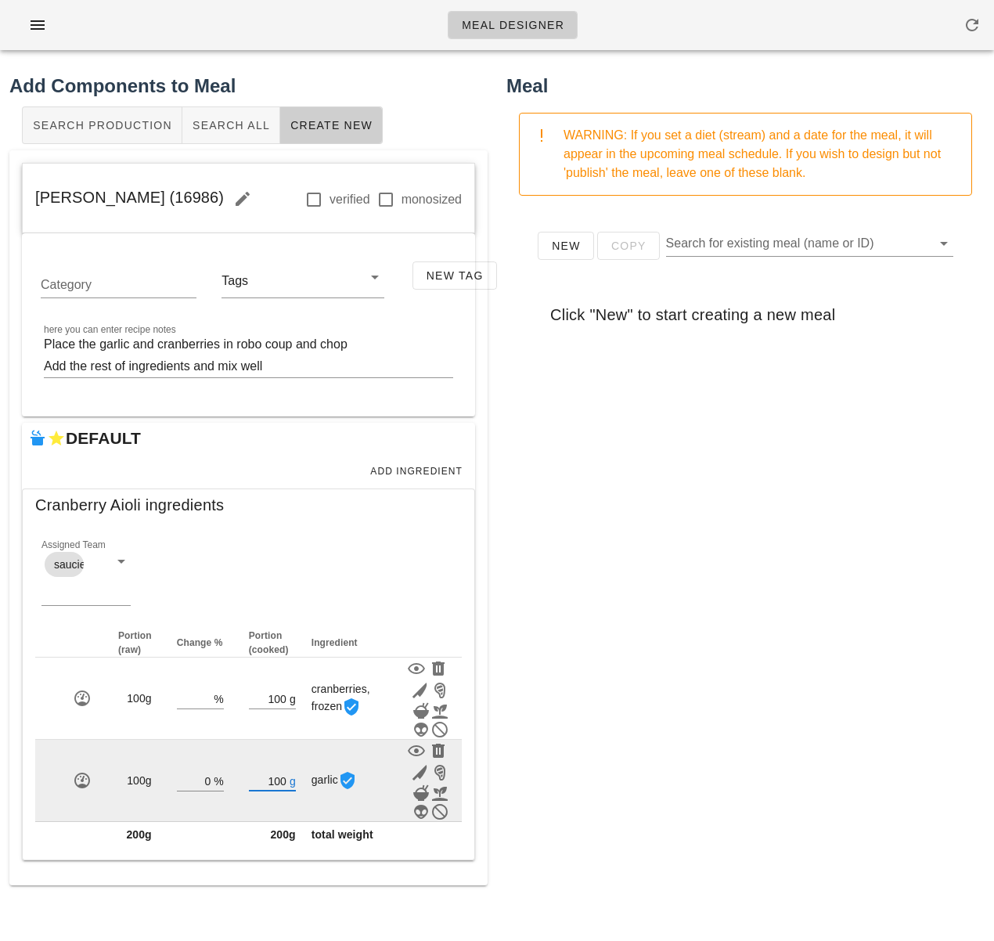
click at [284, 779] on input "100" at bounding box center [268, 780] width 38 height 20
type input "1"
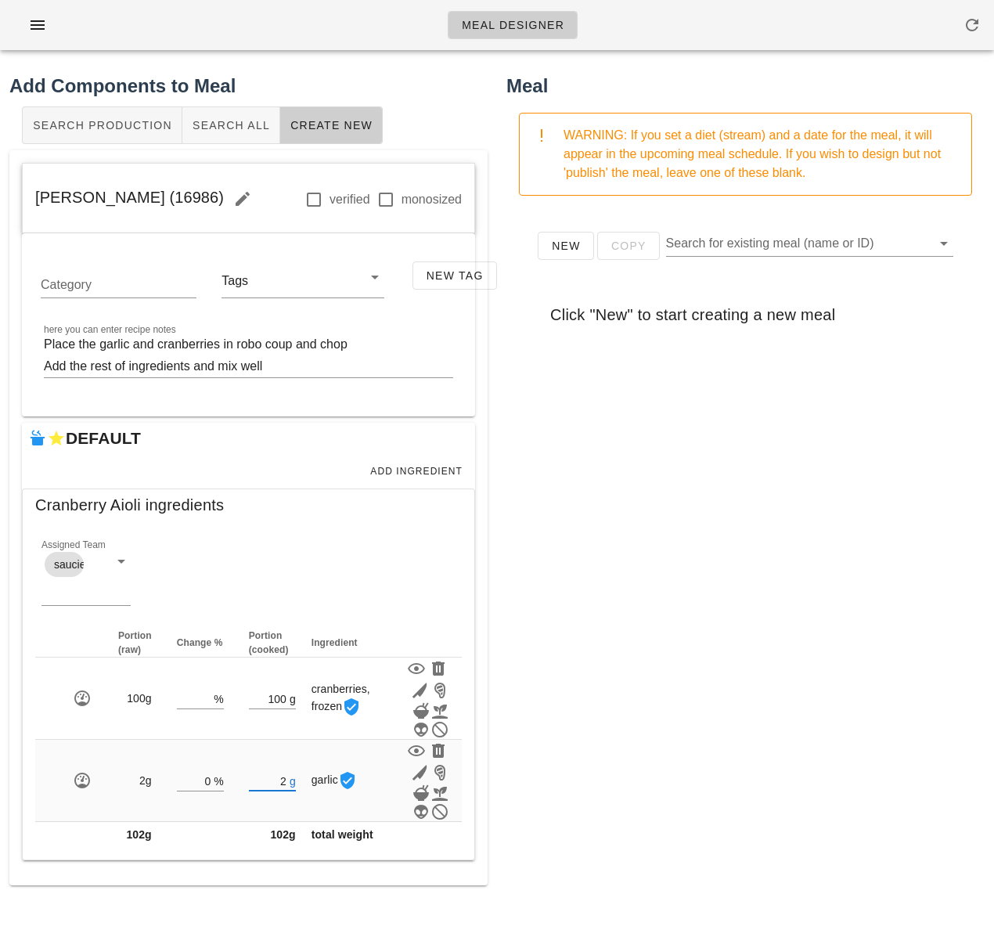
type input "2"
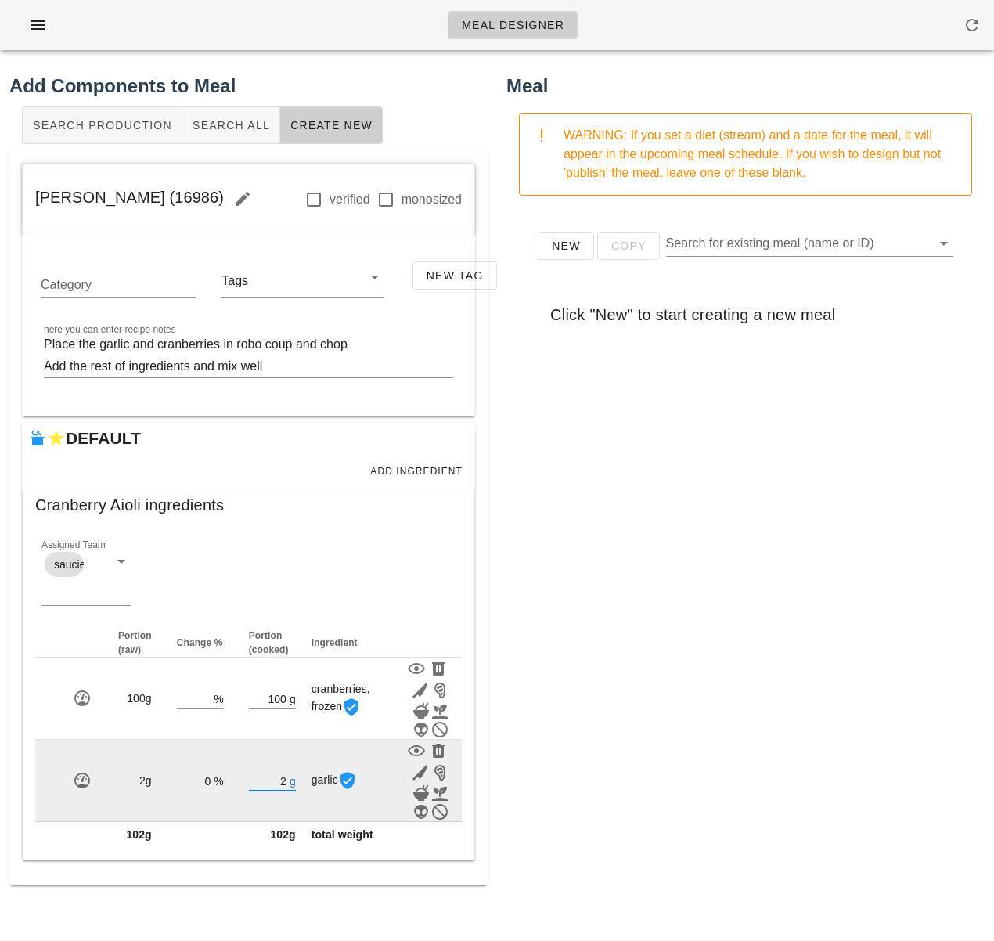
drag, startPoint x: 572, startPoint y: 777, endPoint x: 437, endPoint y: 769, distance: 134.9
click at [572, 777] on div "New Copy Search for existing meal (name or ID) Click "New" to start creating a …" at bounding box center [746, 521] width 478 height 626
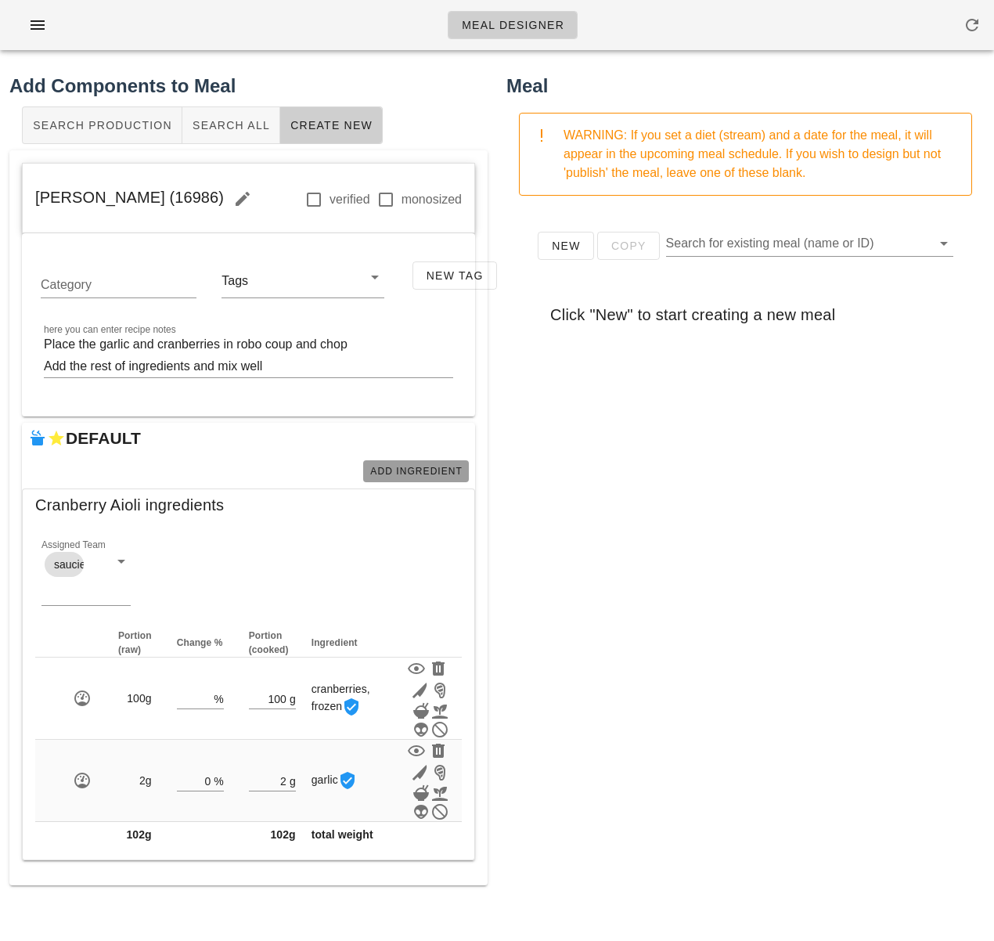
click at [431, 468] on span "Add Ingredient" at bounding box center [416, 471] width 93 height 11
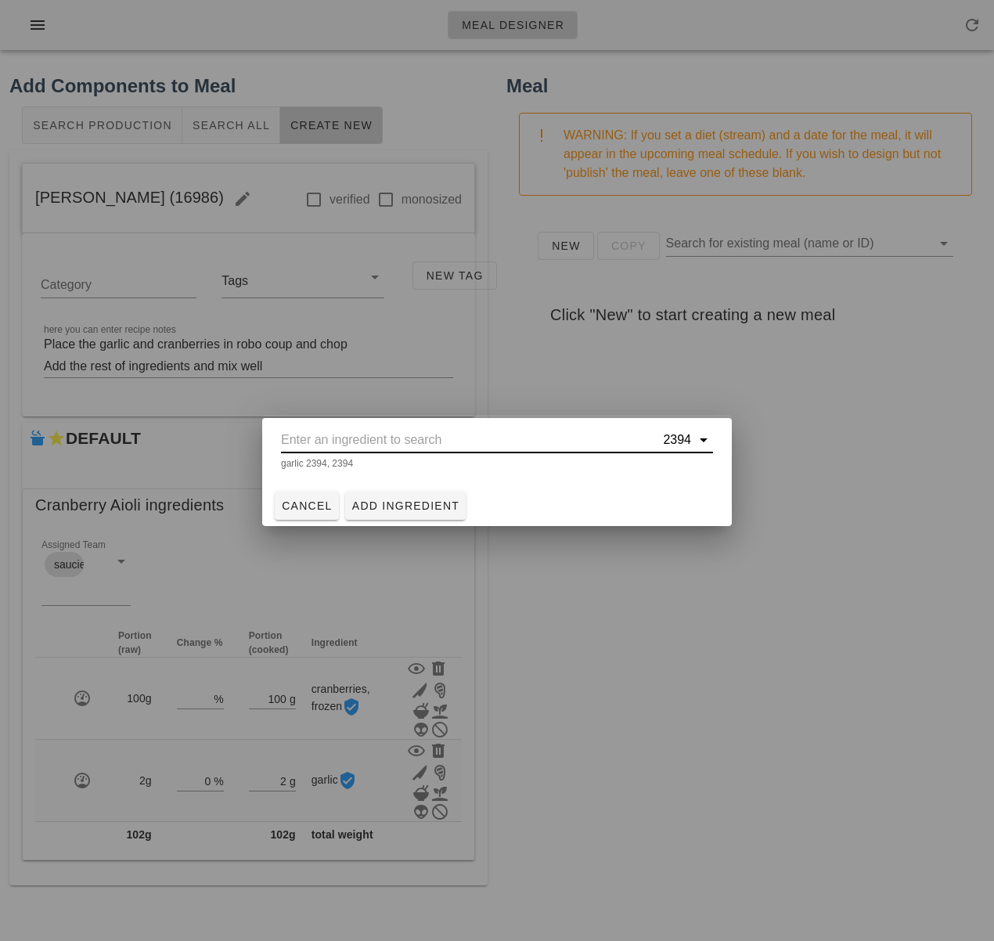
click at [399, 442] on input "text" at bounding box center [470, 439] width 379 height 25
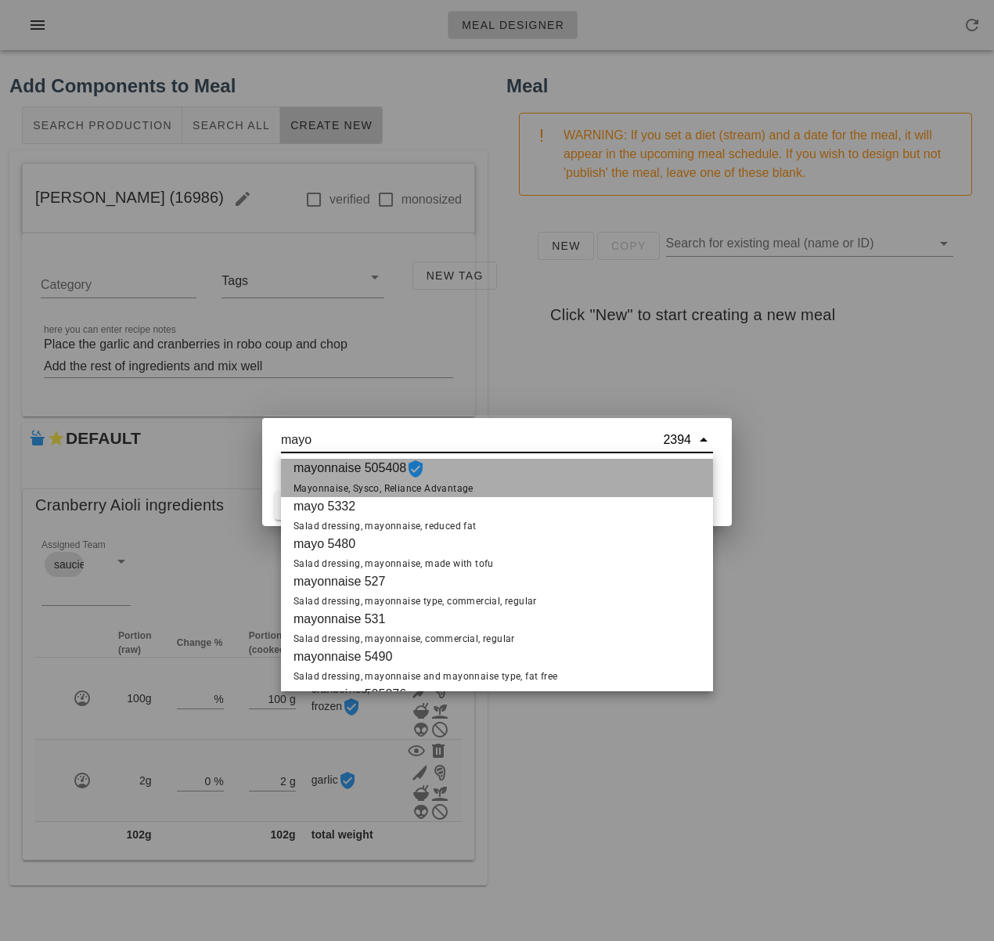
scroll to position [2, 0]
click at [438, 478] on span "mayonnaise 505408 Mayonnaise, Sysco, Reliance Advantage" at bounding box center [384, 476] width 180 height 38
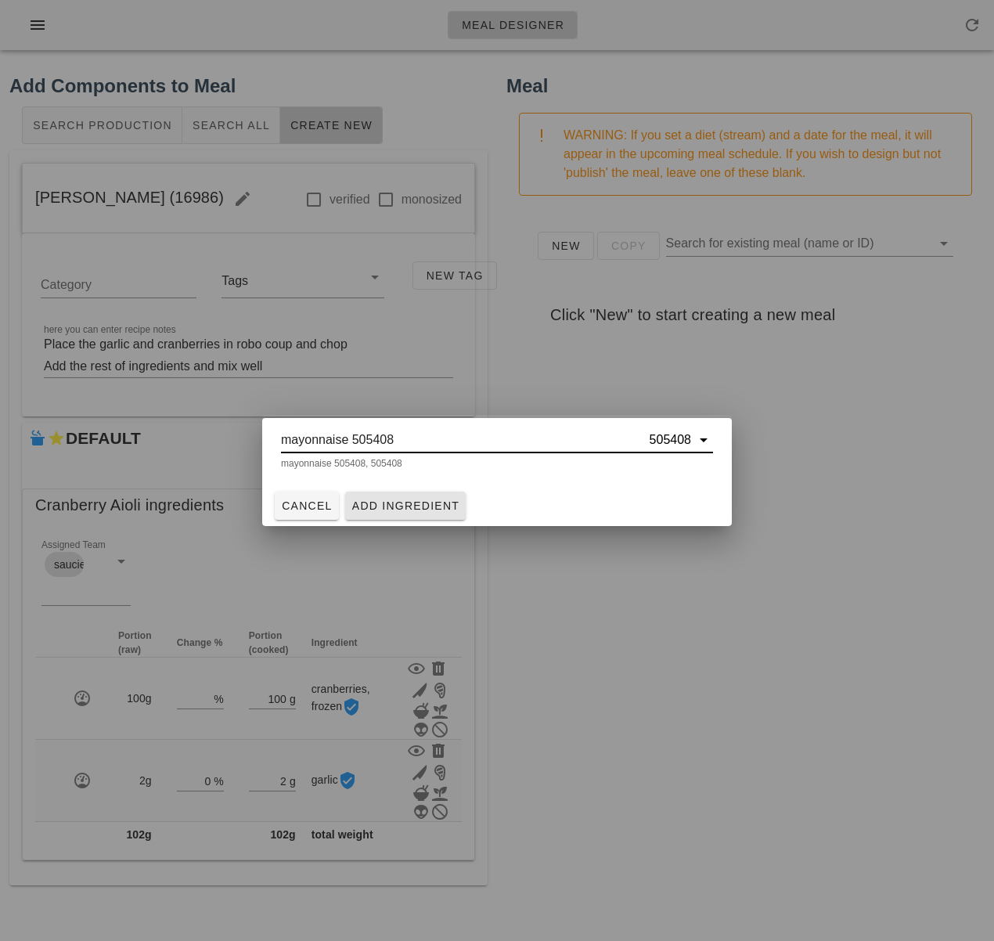
type input "mayonnaise 505408"
click at [419, 509] on span "Add Ingredient" at bounding box center [406, 506] width 109 height 13
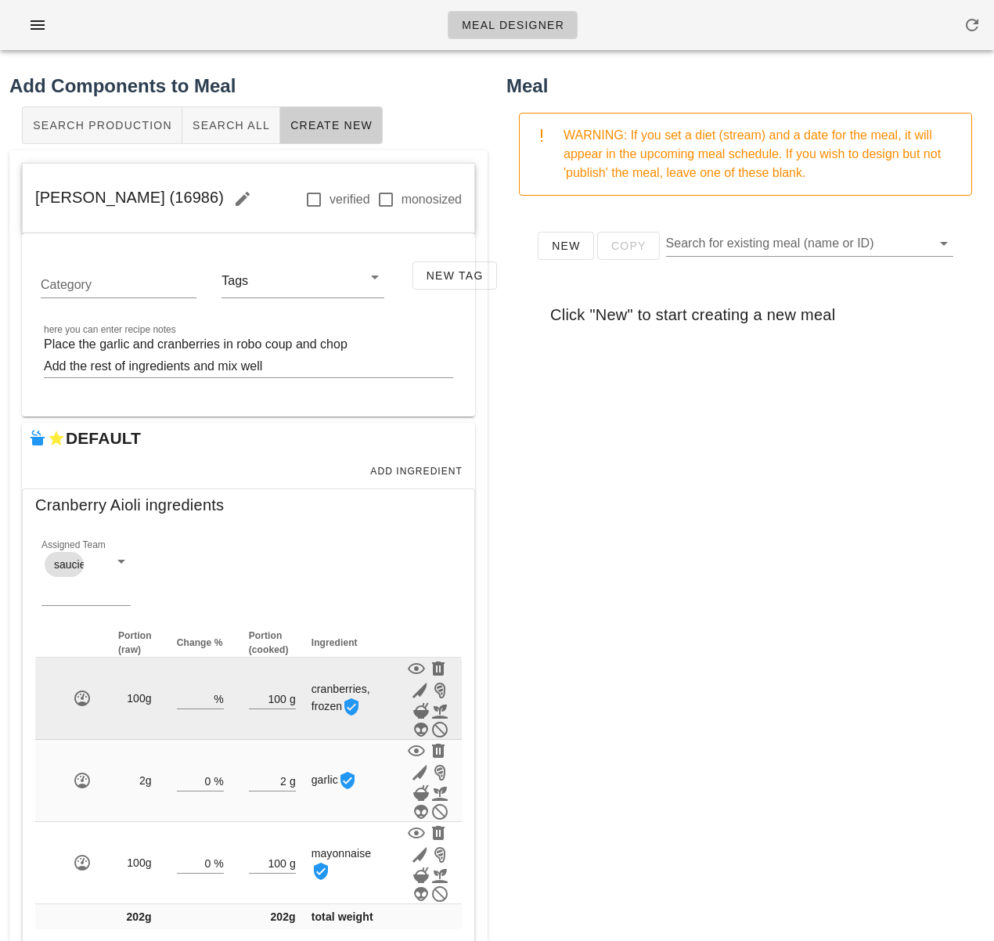
scroll to position [36, 0]
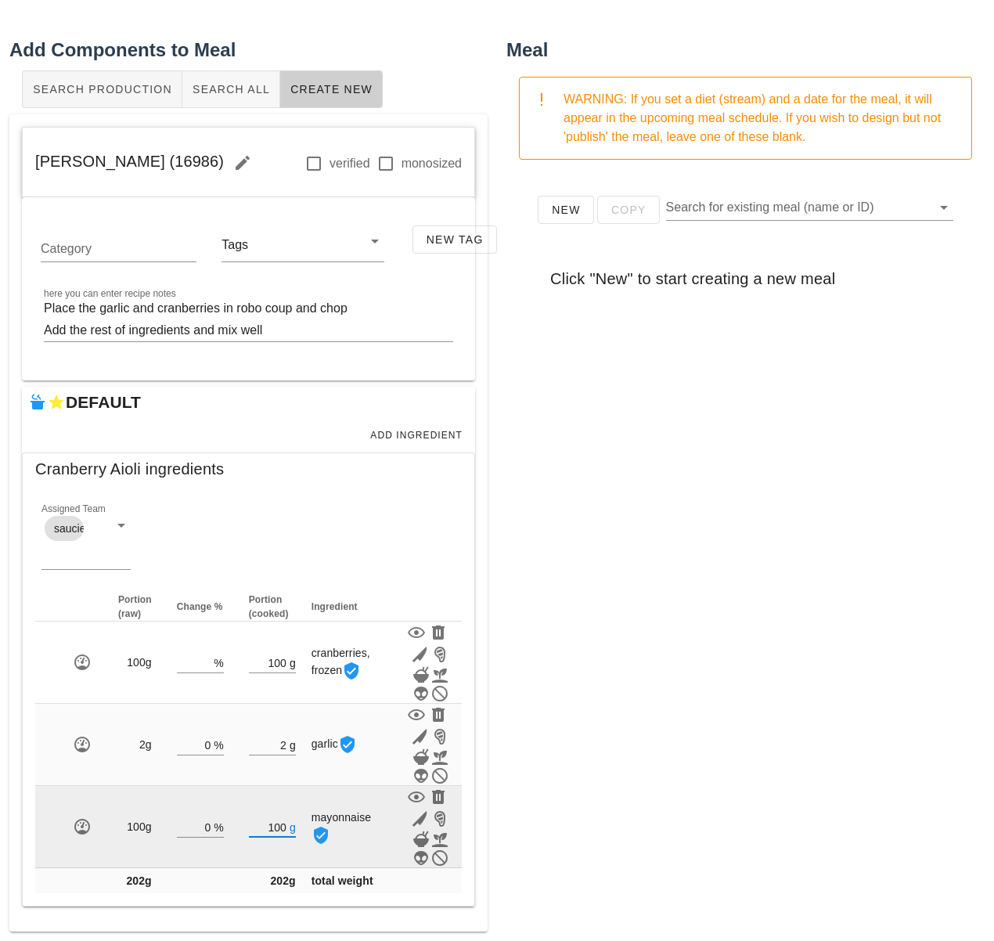
click at [274, 828] on input "100" at bounding box center [268, 827] width 38 height 20
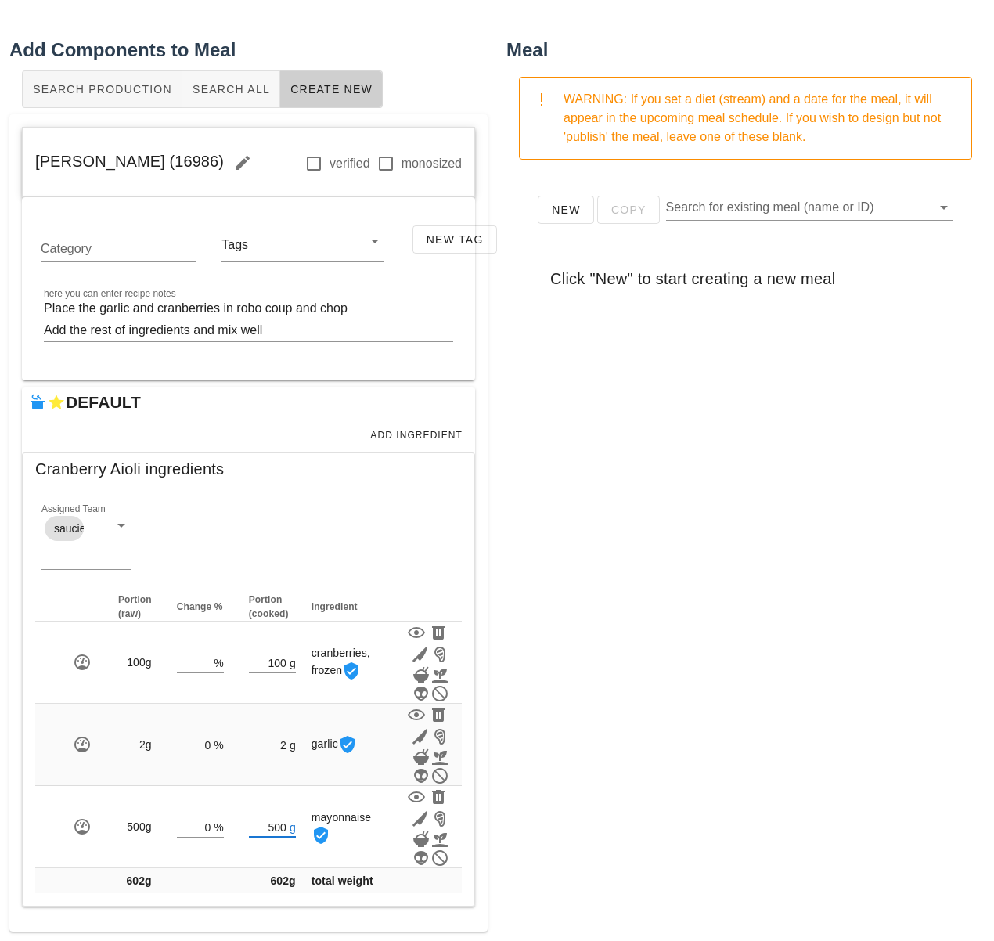
type input "500"
click at [523, 806] on div "Meal WARNING: If you set a diet (stream) and a date for the meal, it will appea…" at bounding box center [745, 484] width 497 height 914
click at [418, 441] on span "Add Ingredient" at bounding box center [416, 435] width 93 height 11
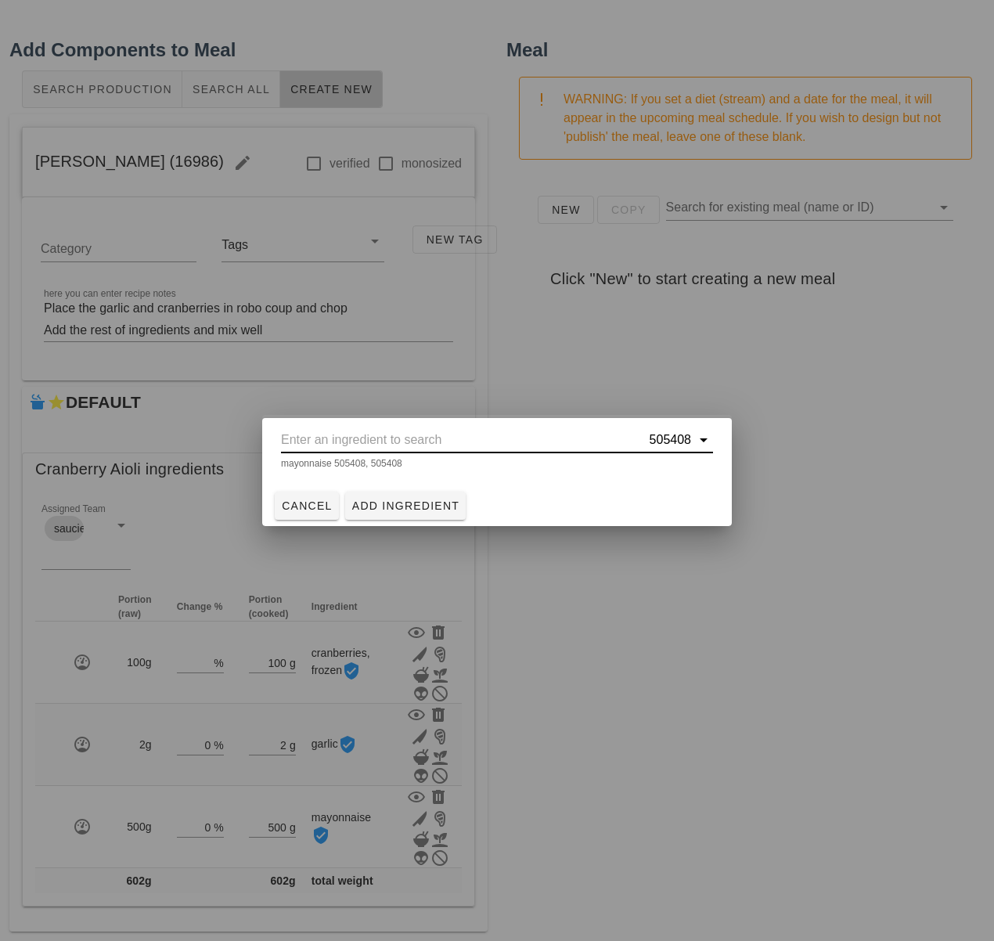
click at [422, 441] on input "text" at bounding box center [464, 439] width 366 height 25
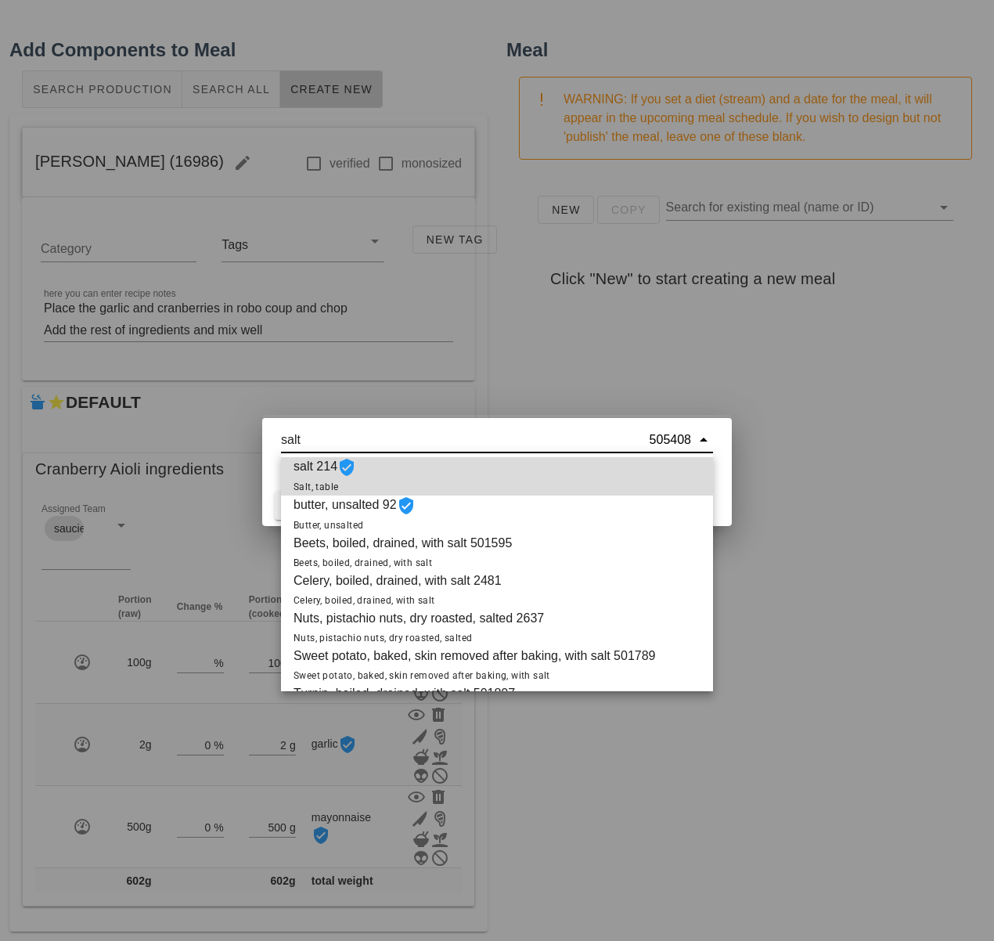
click at [423, 467] on div "salt 214 Salt, table" at bounding box center [497, 476] width 432 height 38
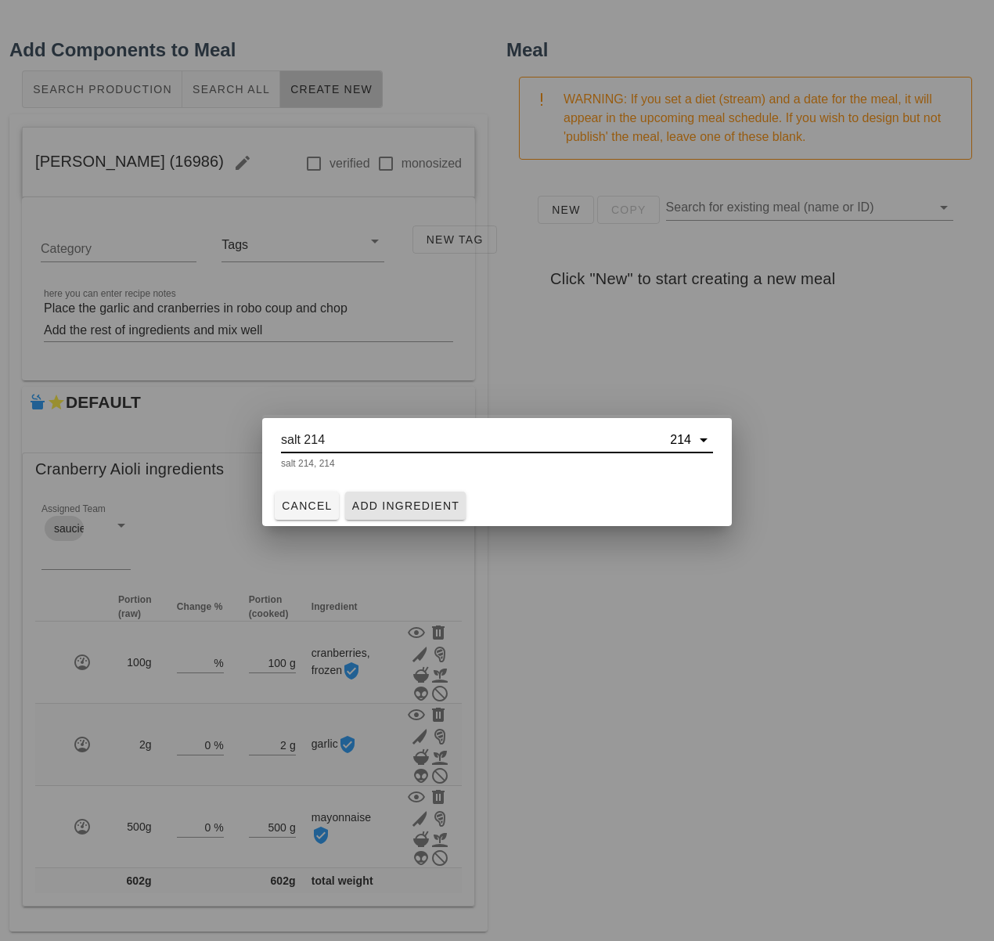
type input "salt 214"
click at [407, 506] on span "Add Ingredient" at bounding box center [406, 506] width 109 height 13
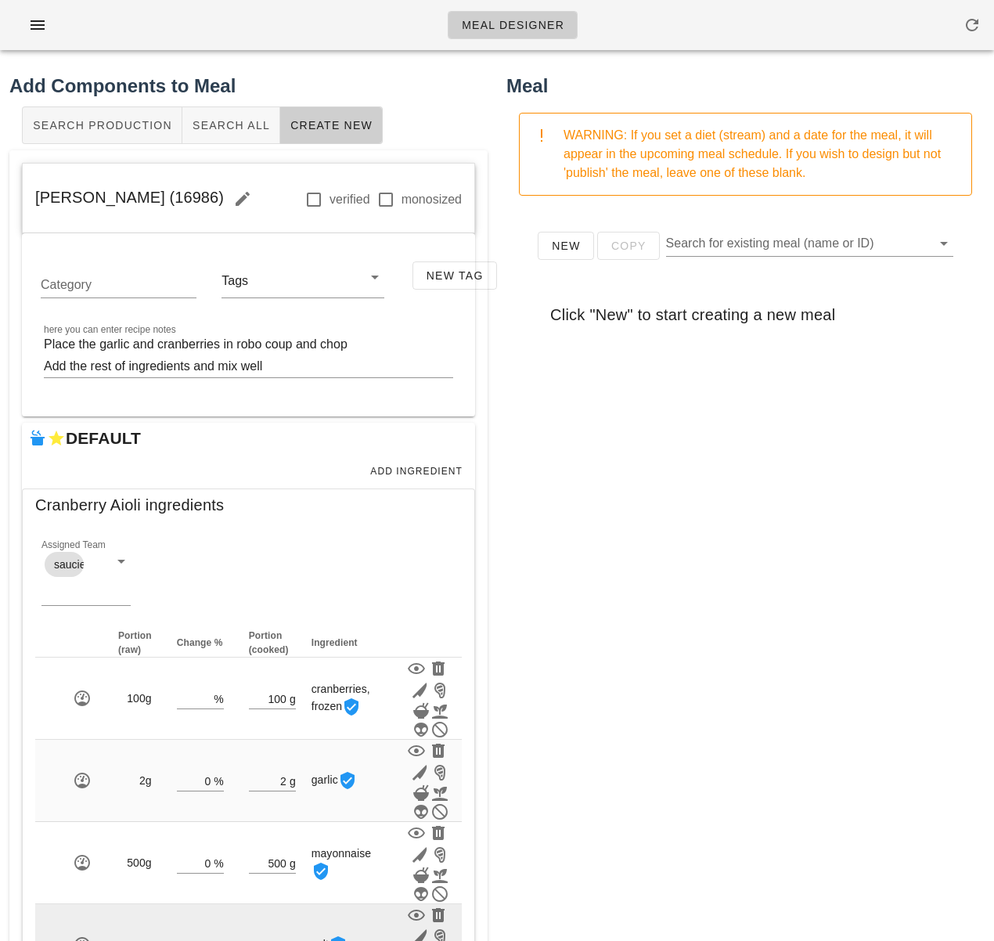
scroll to position [118, 0]
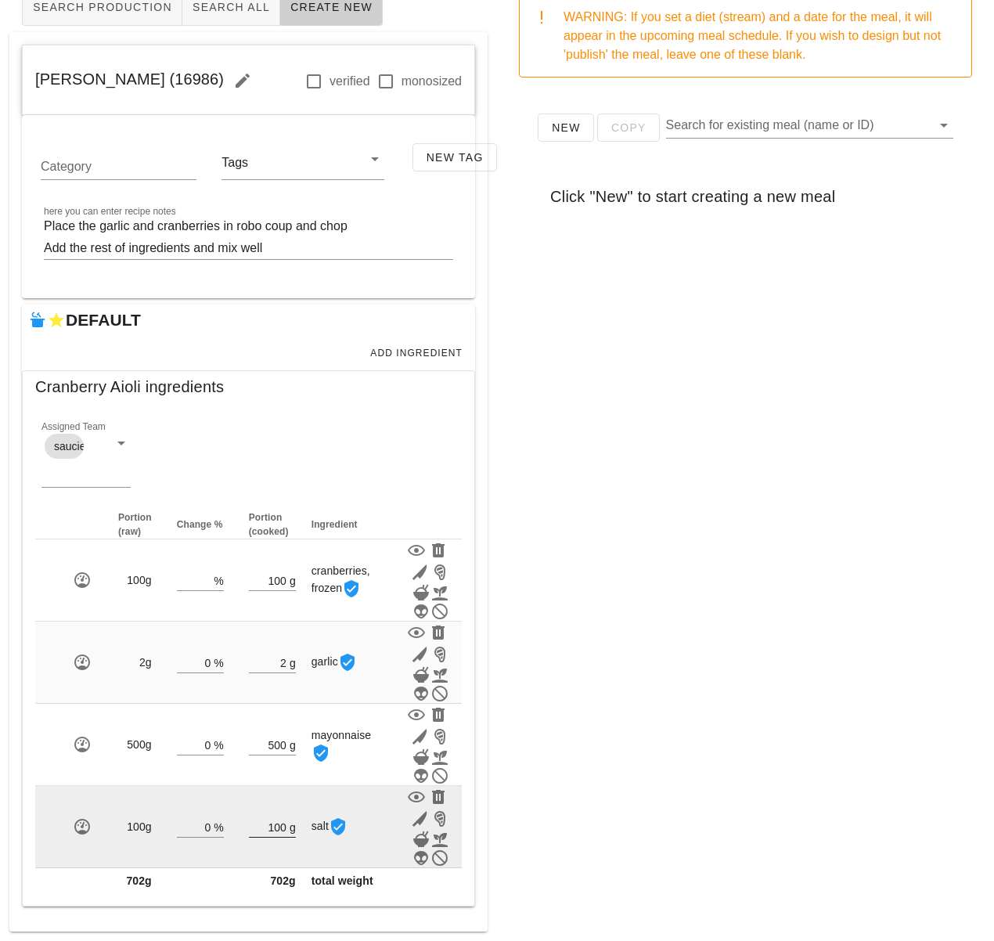
click at [278, 824] on input "100" at bounding box center [268, 827] width 38 height 20
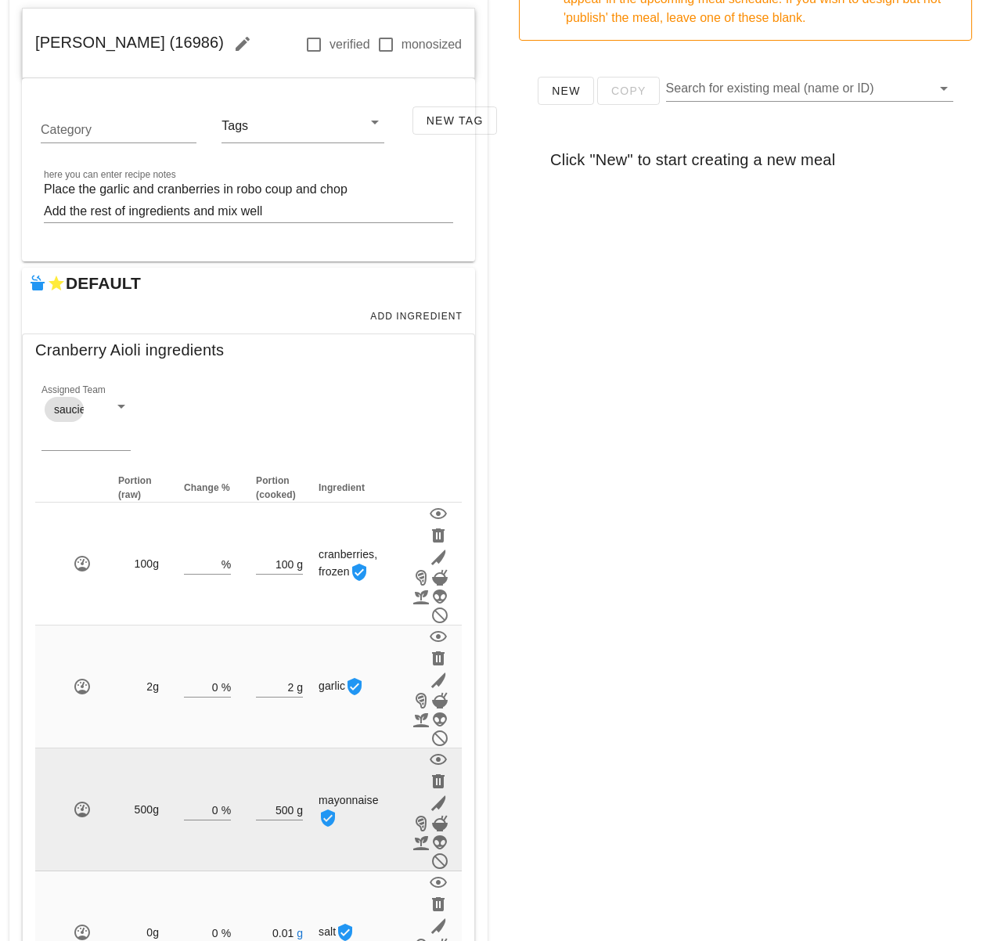
scroll to position [281, 0]
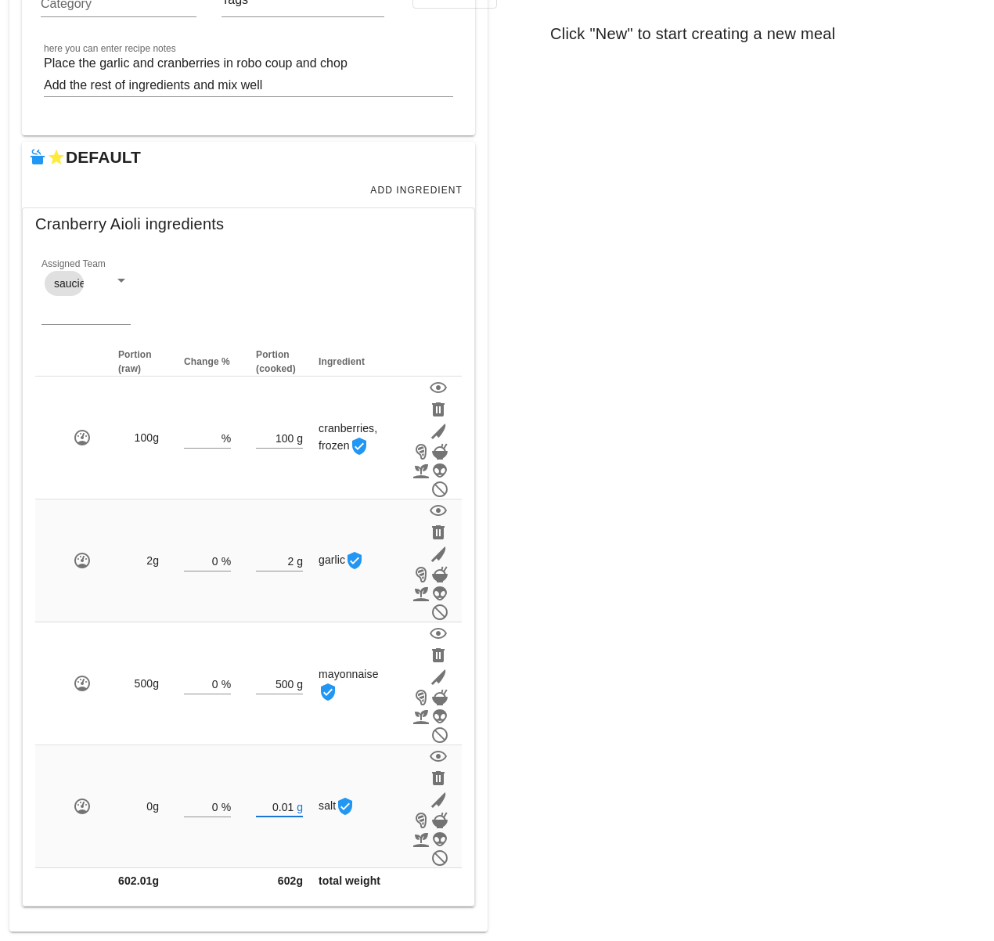
type input "0.01"
click at [534, 671] on div "Meal WARNING: If you set a diet (stream) and a date for the meal, it will appea…" at bounding box center [745, 362] width 497 height 1160
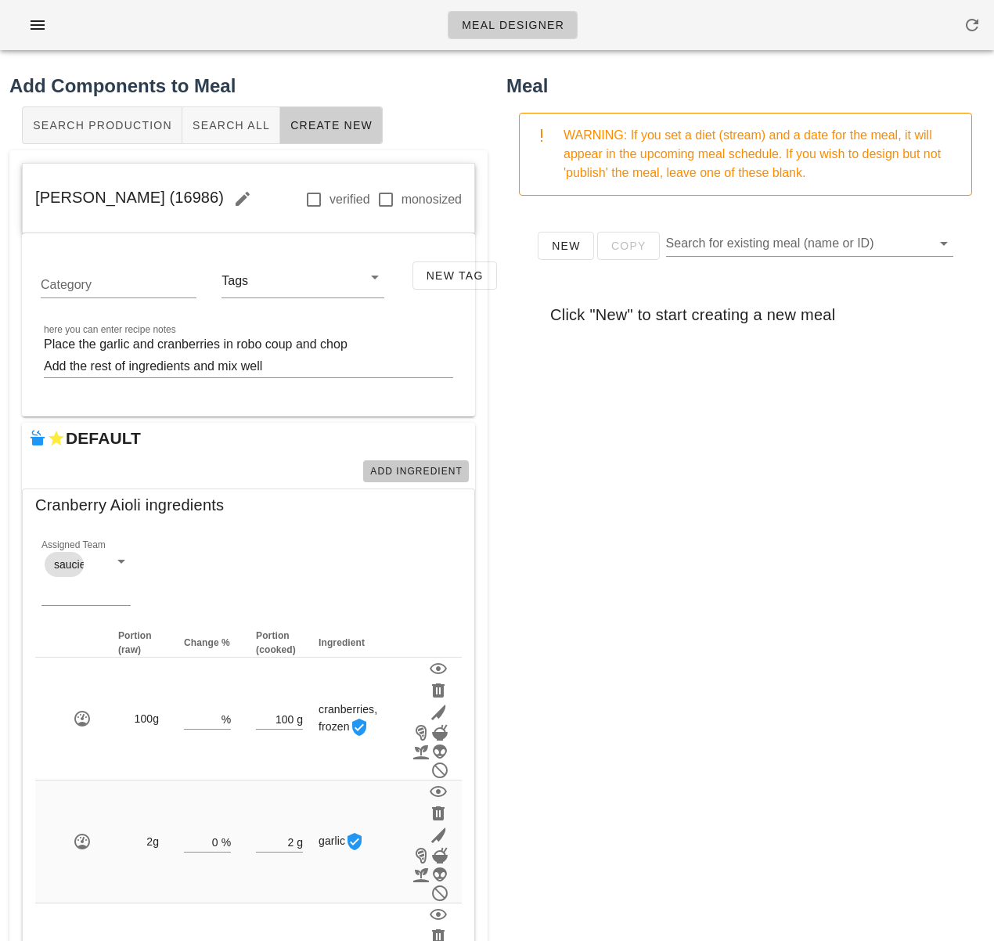
click at [445, 469] on span "Add Ingredient" at bounding box center [416, 471] width 93 height 11
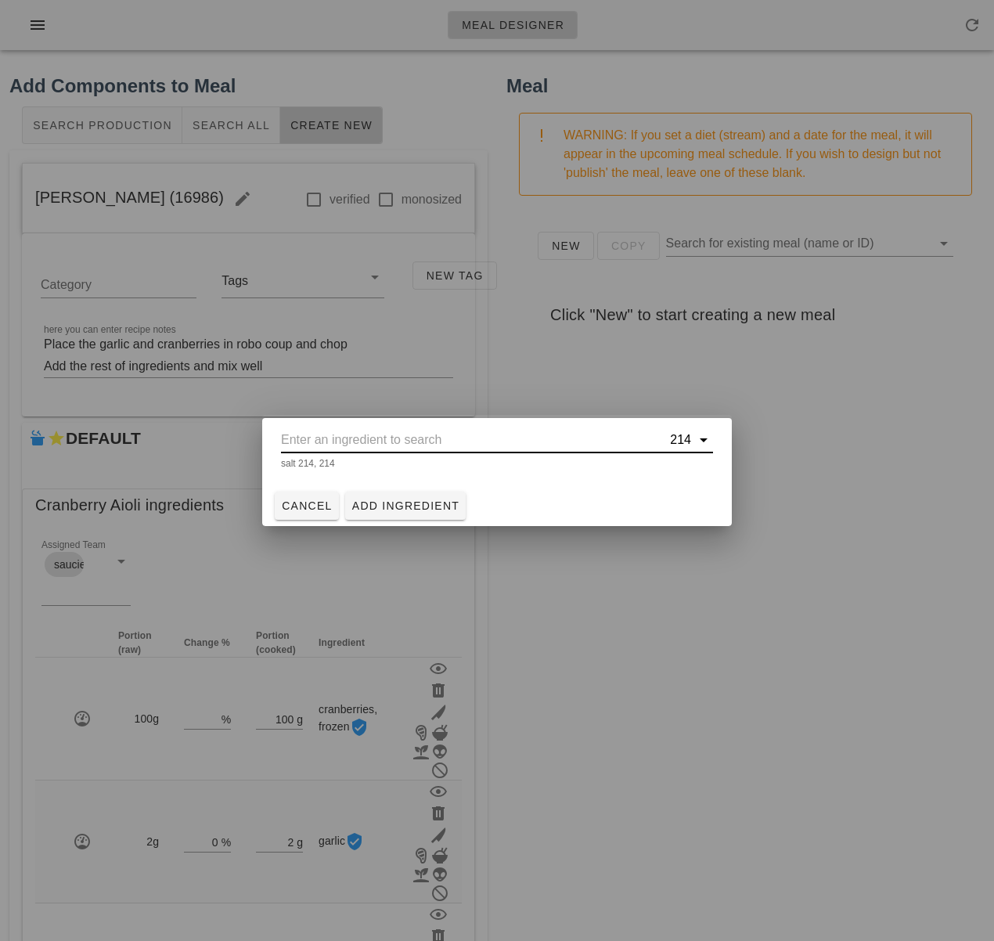
click at [420, 442] on input "text" at bounding box center [474, 439] width 386 height 25
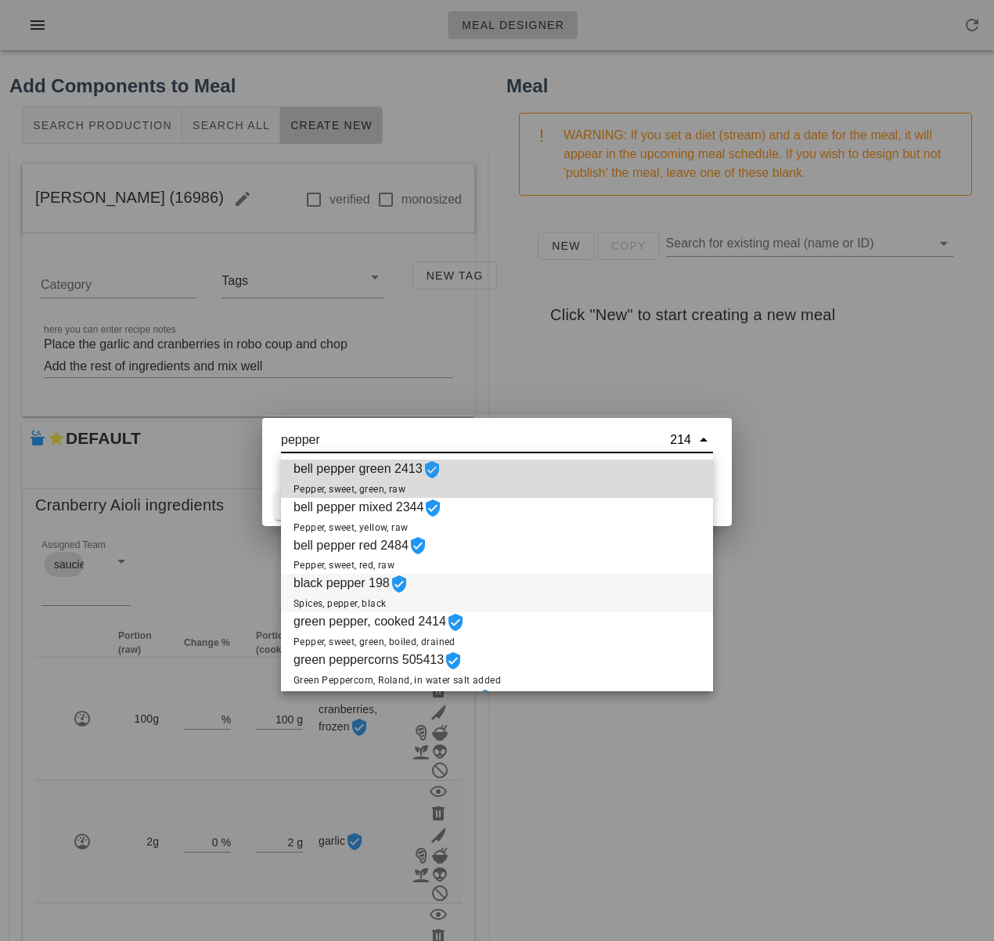
click at [469, 591] on div "black pepper 198 Spices, pepper, black" at bounding box center [497, 593] width 432 height 38
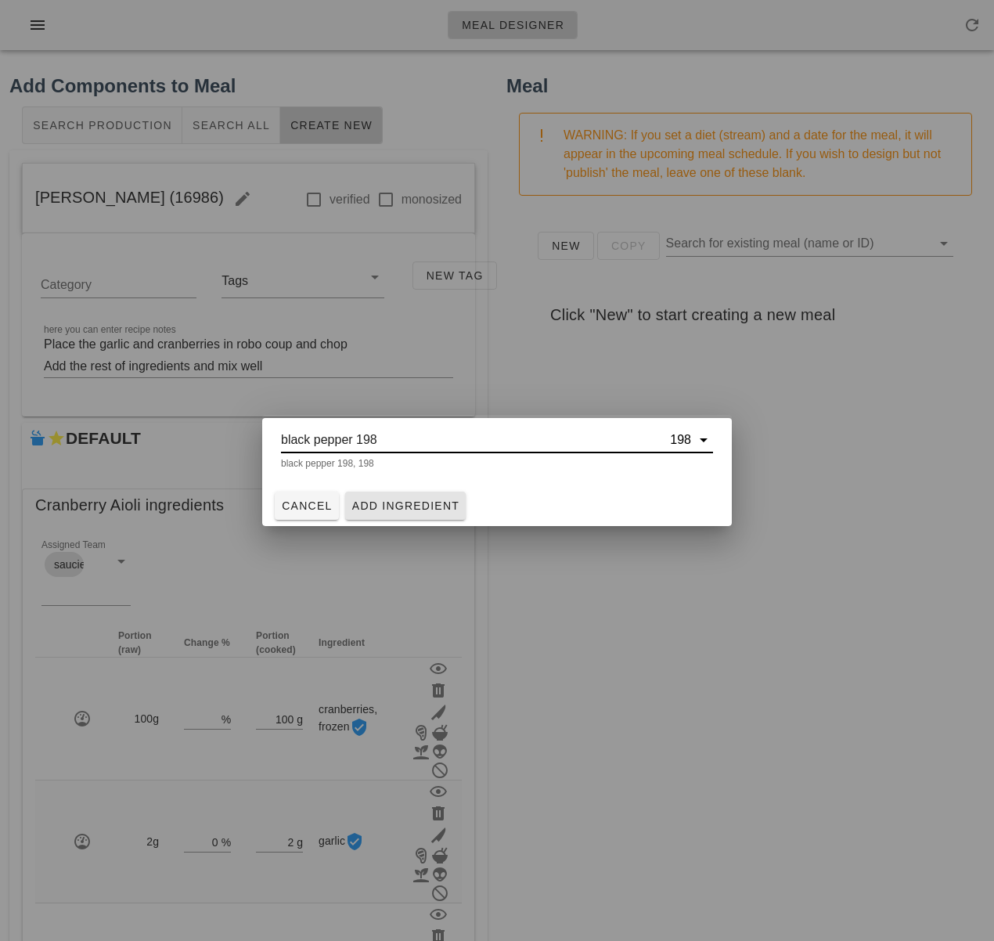
type input "black pepper 198"
click at [393, 501] on span "Add Ingredient" at bounding box center [406, 506] width 109 height 13
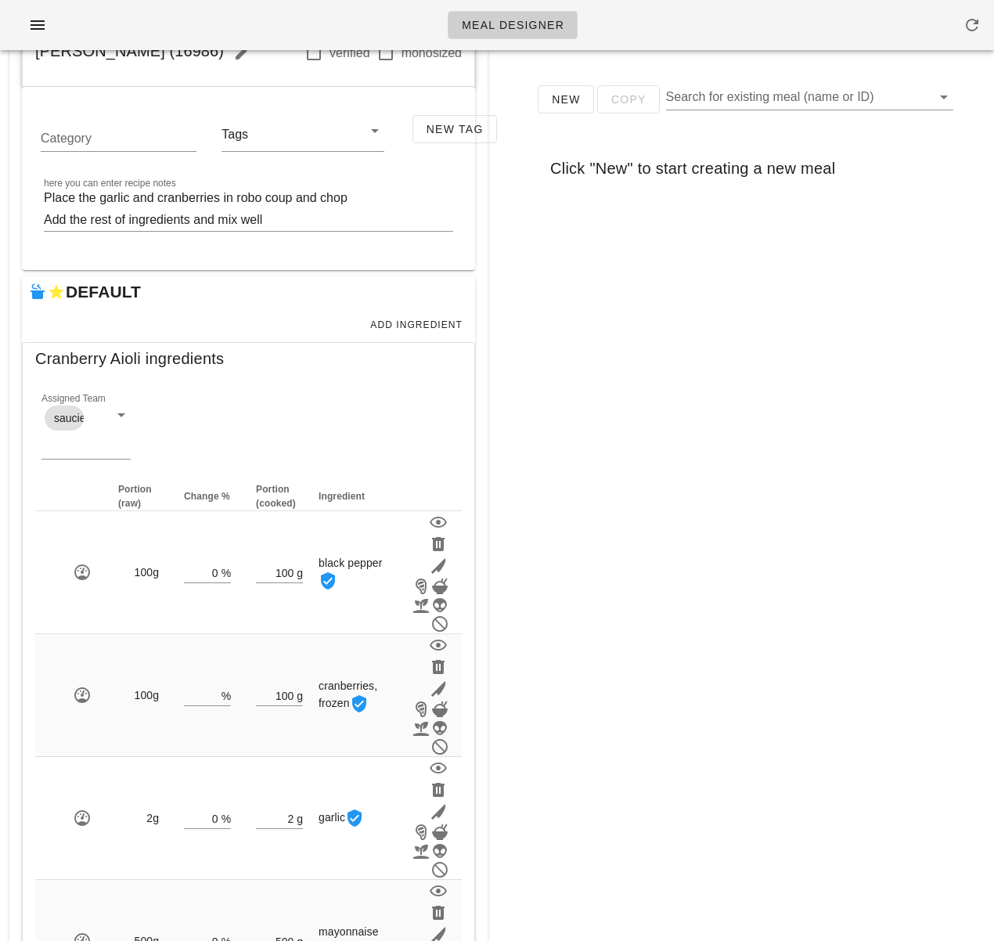
scroll to position [404, 0]
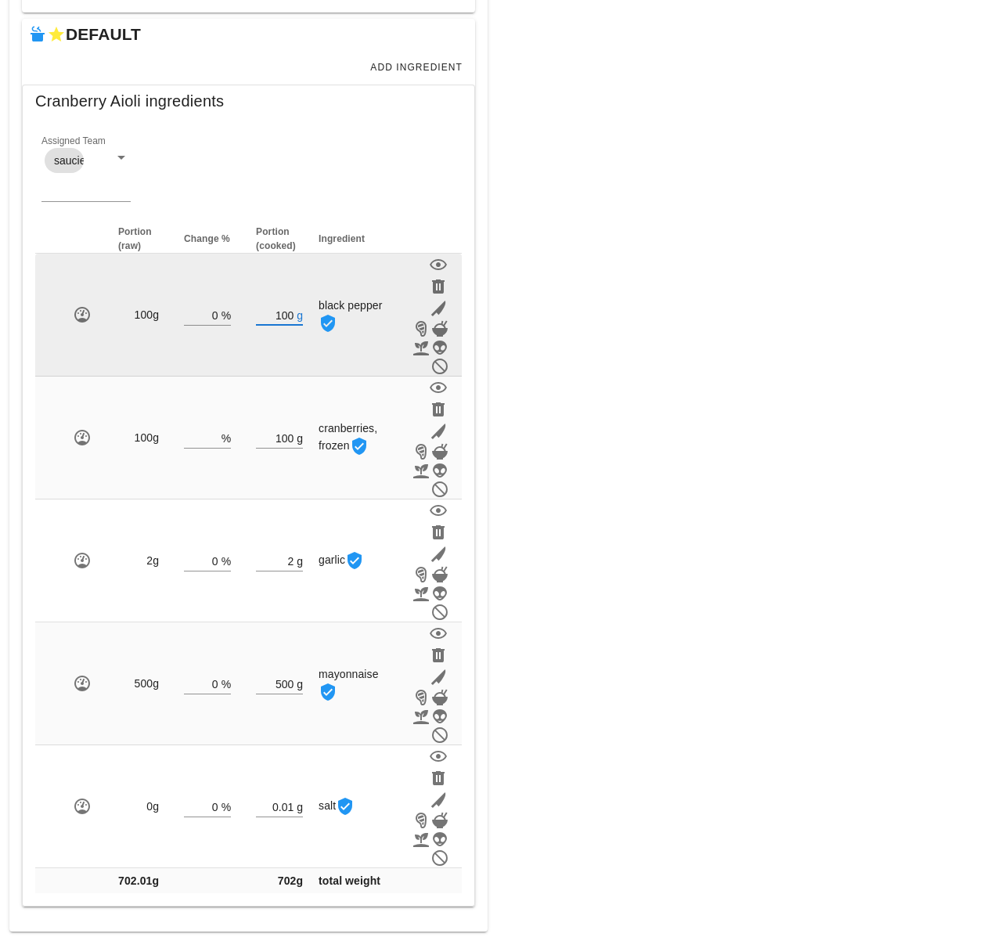
click at [289, 312] on input "100" at bounding box center [275, 315] width 38 height 20
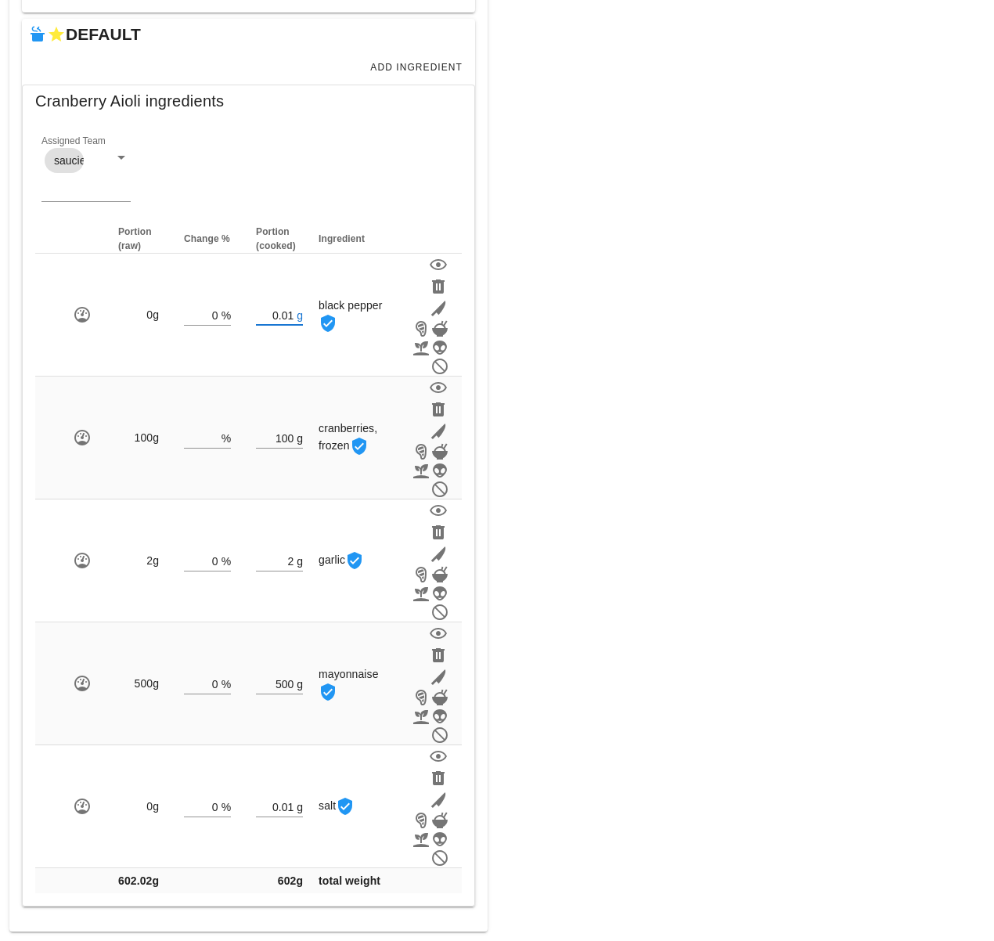
type input "0.01"
click at [607, 356] on div "New Copy Search for existing meal (name or ID) Click "New" to start creating a …" at bounding box center [746, 117] width 478 height 626
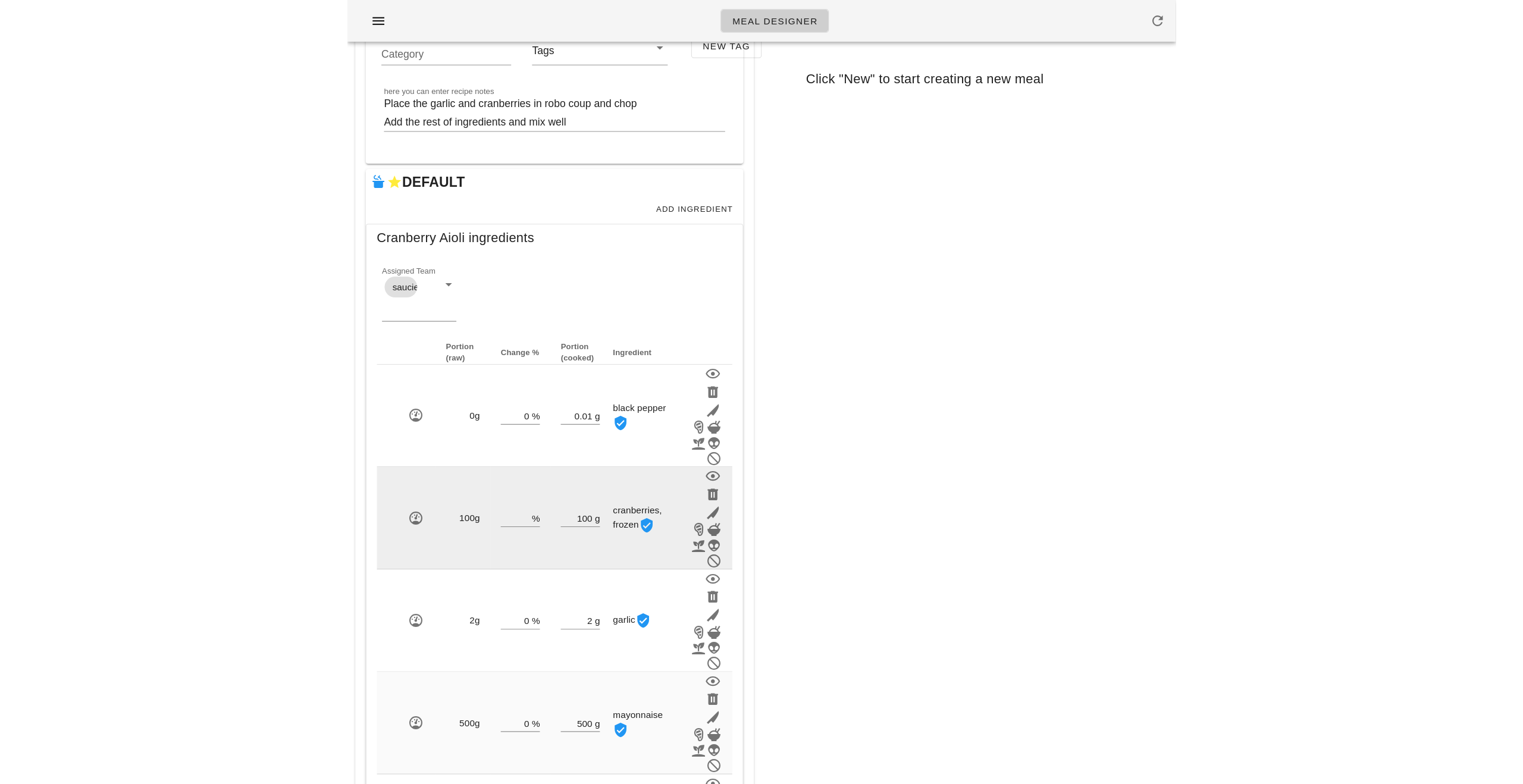
scroll to position [0, 0]
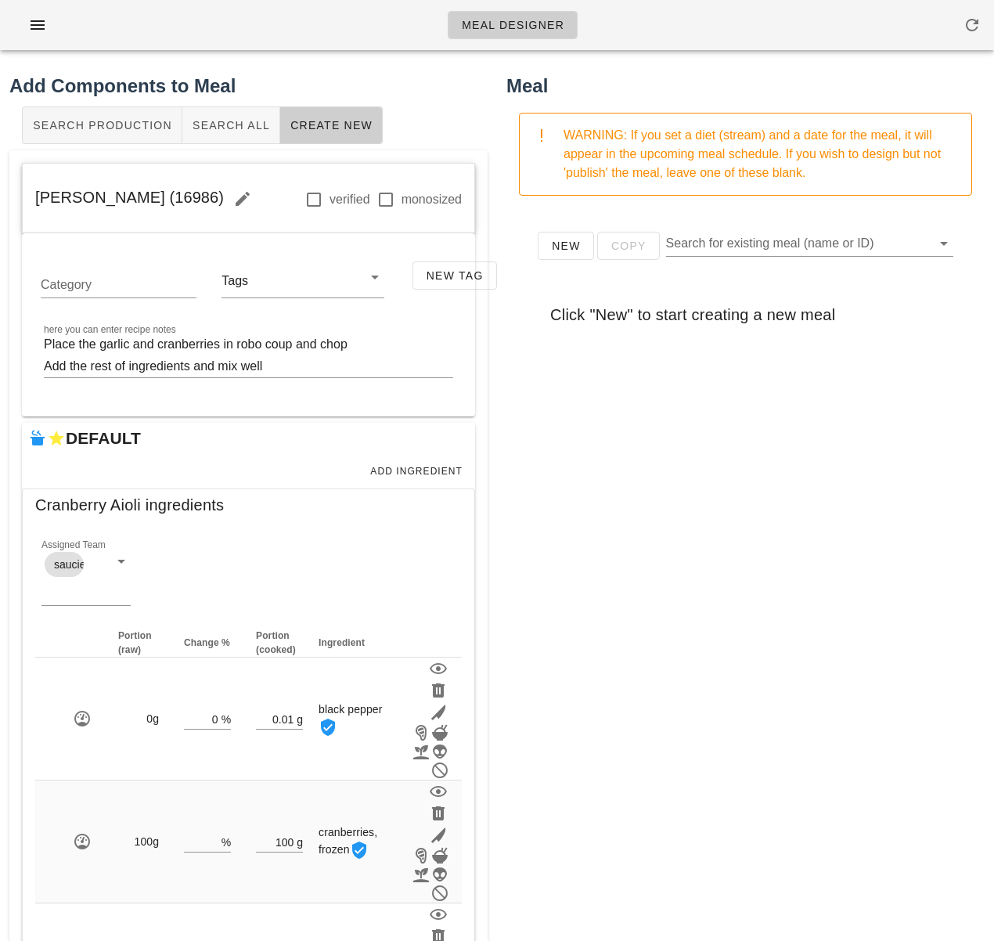
drag, startPoint x: 200, startPoint y: 201, endPoint x: 27, endPoint y: 207, distance: 173.9
click at [27, 207] on div "Cranberry Aioli (16986) verified monosized" at bounding box center [249, 199] width 452 height 70
copy span "Cranberry Aioli (16986)"
click at [242, 129] on span "Search All" at bounding box center [231, 125] width 78 height 13
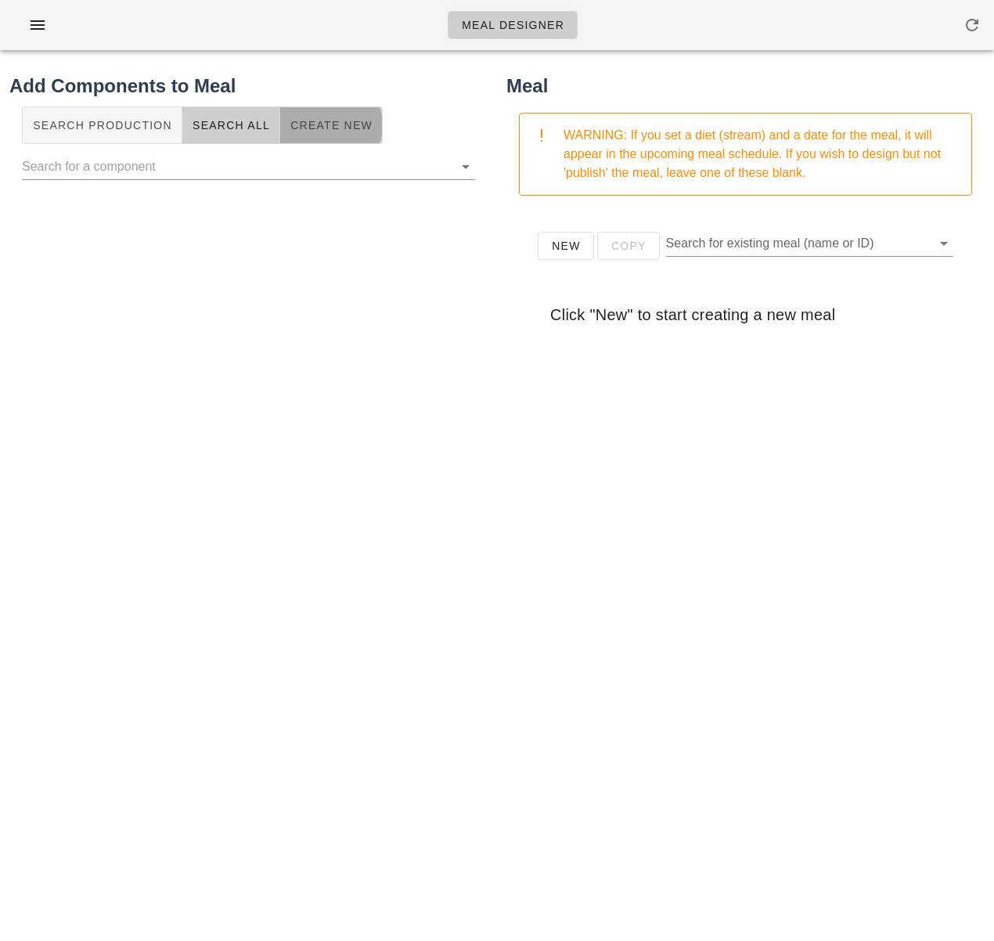
click at [323, 132] on span "Create New" at bounding box center [331, 125] width 83 height 13
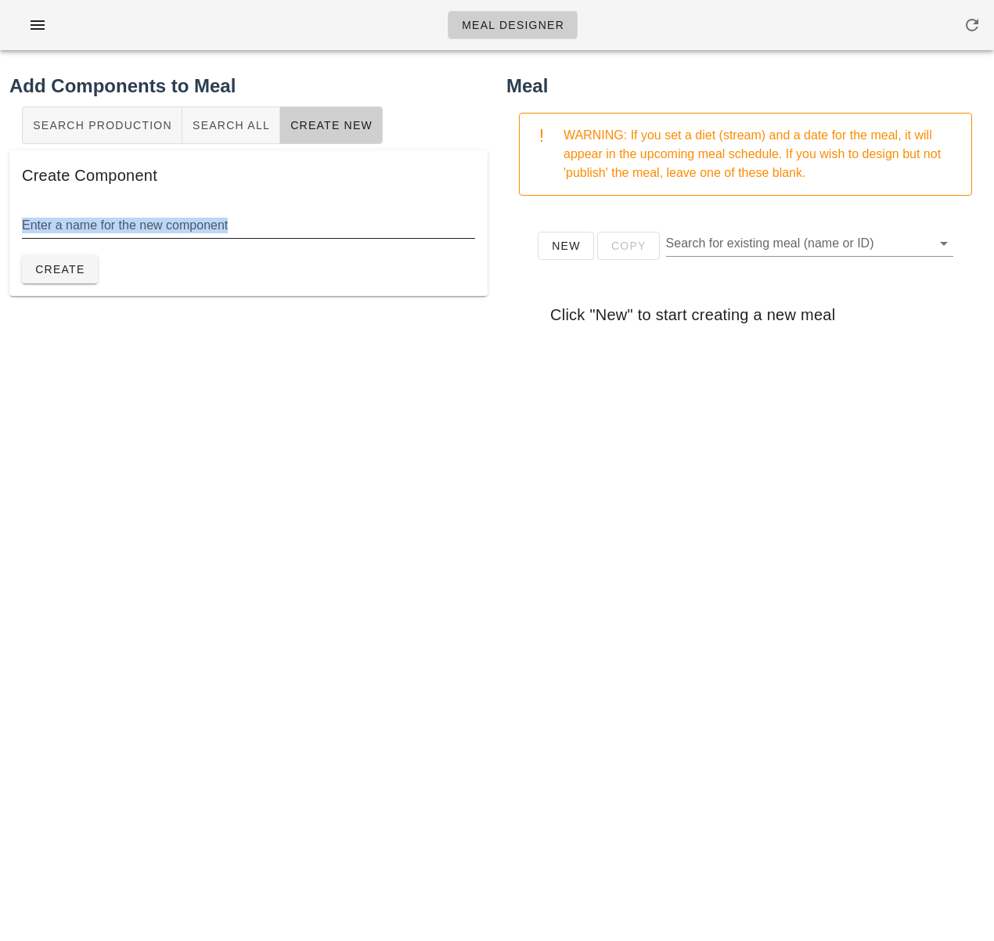
click at [300, 213] on div "Enter a name for the new component" at bounding box center [248, 230] width 453 height 52
click at [294, 241] on div "Enter a name for the new component" at bounding box center [248, 234] width 453 height 42
click at [269, 227] on input "Enter a name for the new component" at bounding box center [248, 225] width 453 height 25
paste input "Roasted Chicken Breast and Brie"
type input "Roasted Chicken Breast and Brie"
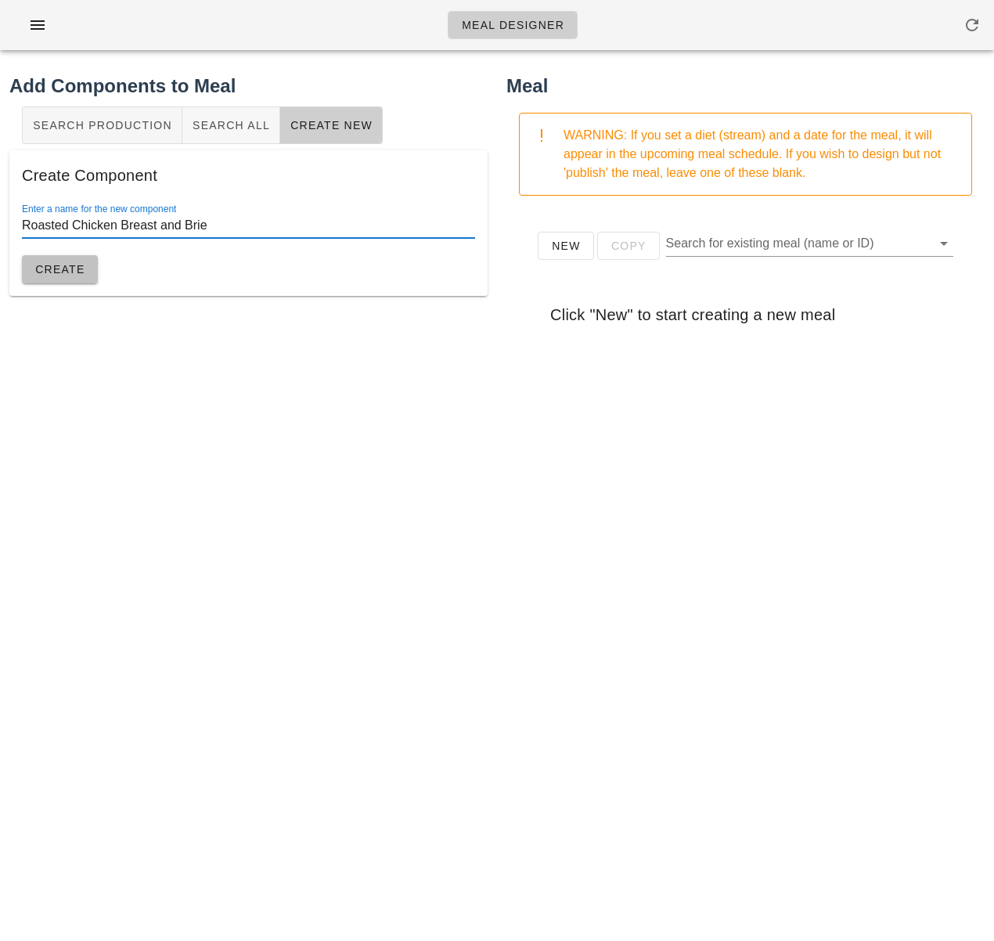
click at [70, 274] on span "Create" at bounding box center [59, 269] width 51 height 13
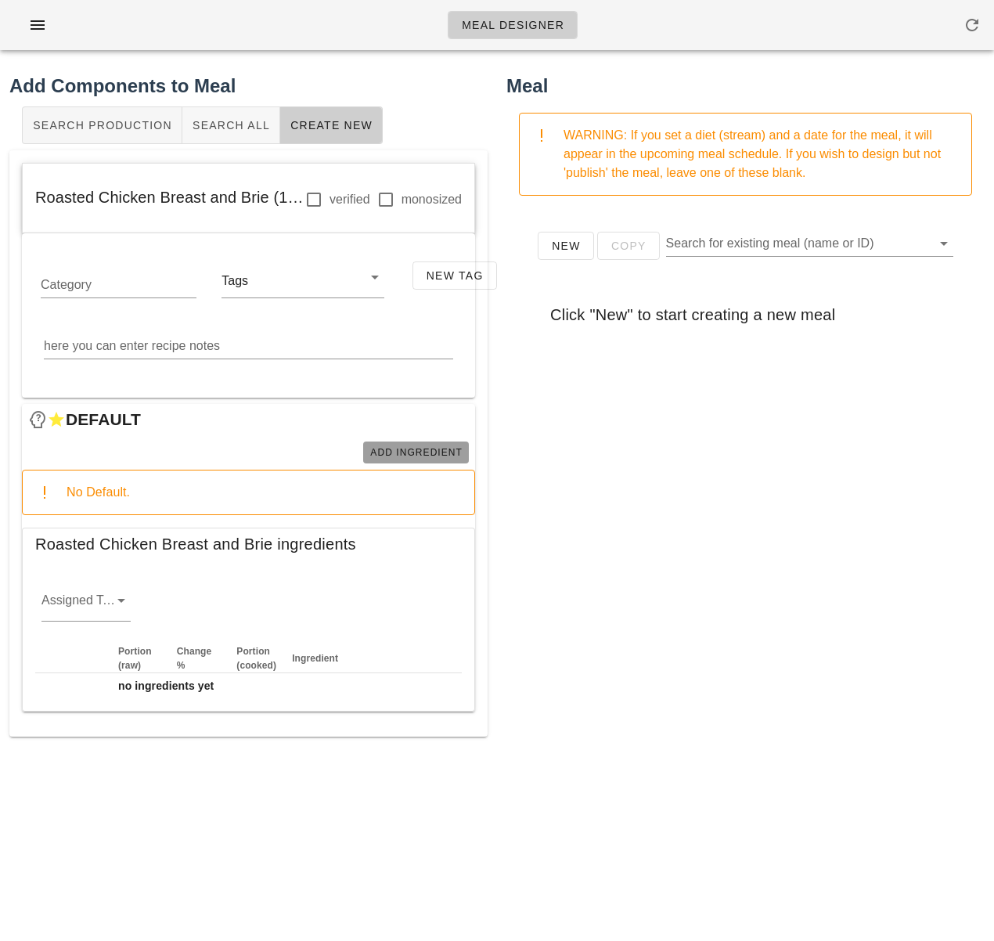
click at [422, 457] on span "Add Ingredient" at bounding box center [416, 452] width 93 height 11
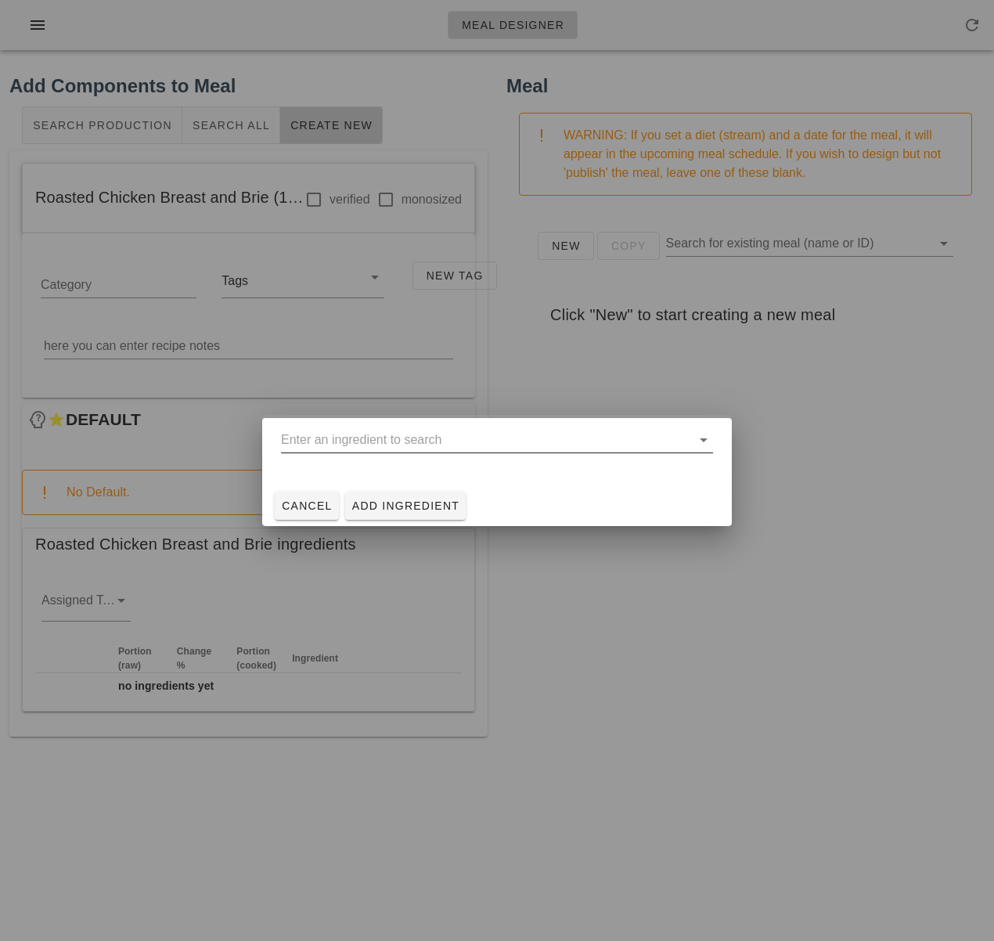
click at [424, 444] on input "text" at bounding box center [486, 439] width 410 height 25
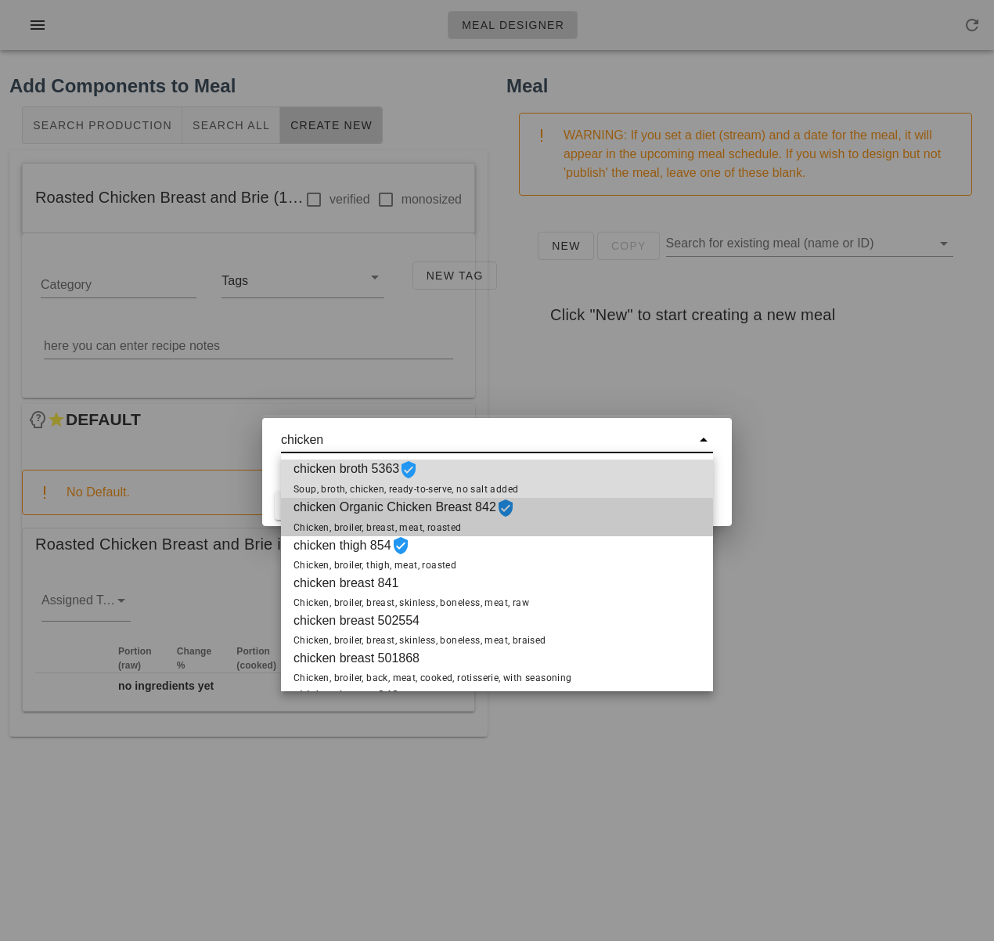
click at [421, 512] on span "chicken Organic Chicken Breast 842 Chicken, broiler, breast, meat, roasted" at bounding box center [405, 517] width 222 height 38
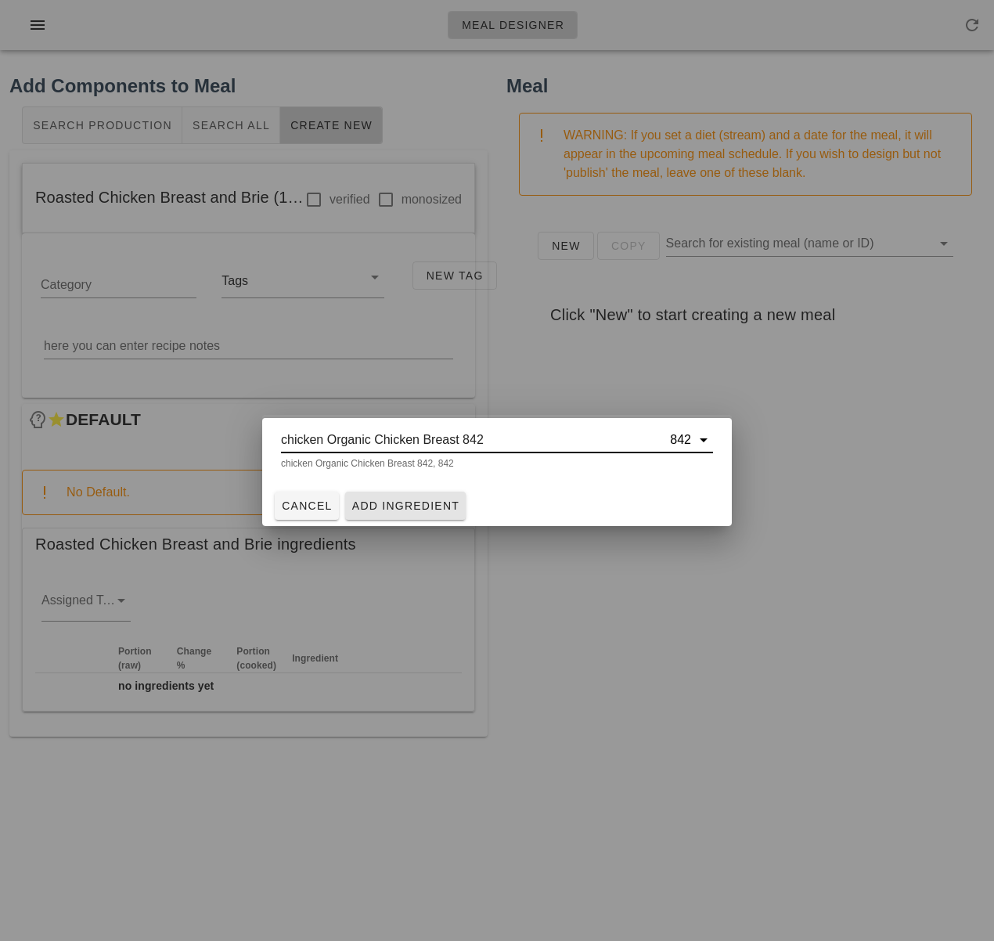
type input "chicken Organic Chicken Breast 842"
click at [427, 508] on span "Add Ingredient" at bounding box center [406, 506] width 109 height 13
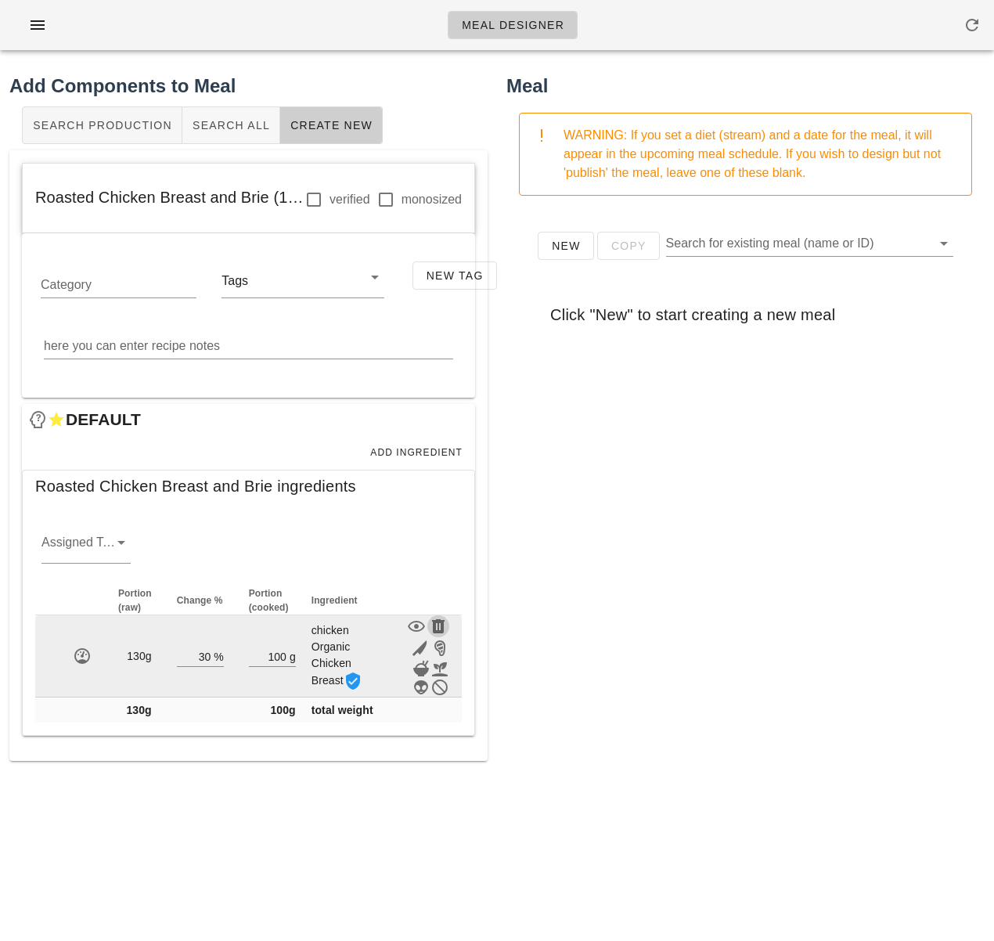
click at [436, 622] on icon "button" at bounding box center [438, 626] width 19 height 19
click at [439, 622] on icon "button" at bounding box center [438, 626] width 19 height 19
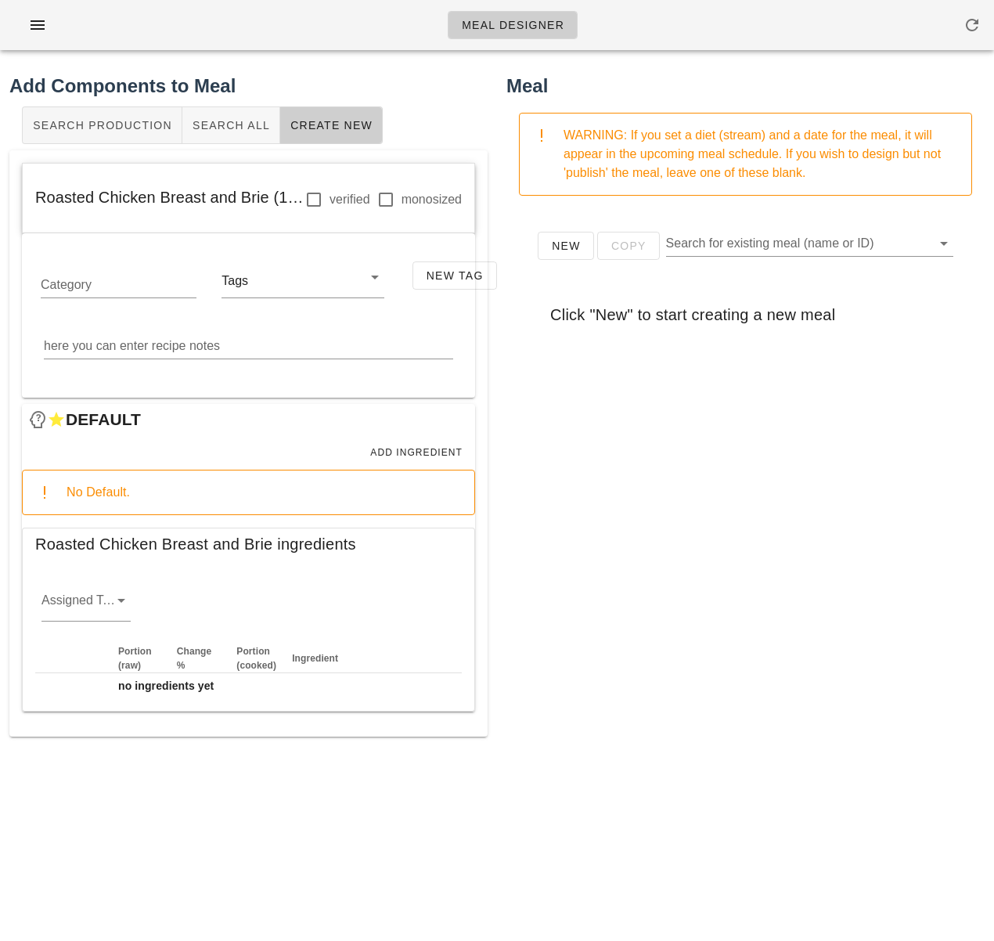
drag, startPoint x: 587, startPoint y: 586, endPoint x: 571, endPoint y: 268, distance: 318.3
click at [590, 577] on div "New Copy Search for existing meal (name or ID) Click "New" to start creating a …" at bounding box center [746, 521] width 478 height 626
click at [241, 345] on textarea "here you can enter recipe notes" at bounding box center [248, 346] width 409 height 25
paste textarea "Place chicken breast in rational oven and cook at 425F 0% Medium heat, Fan #4 u…"
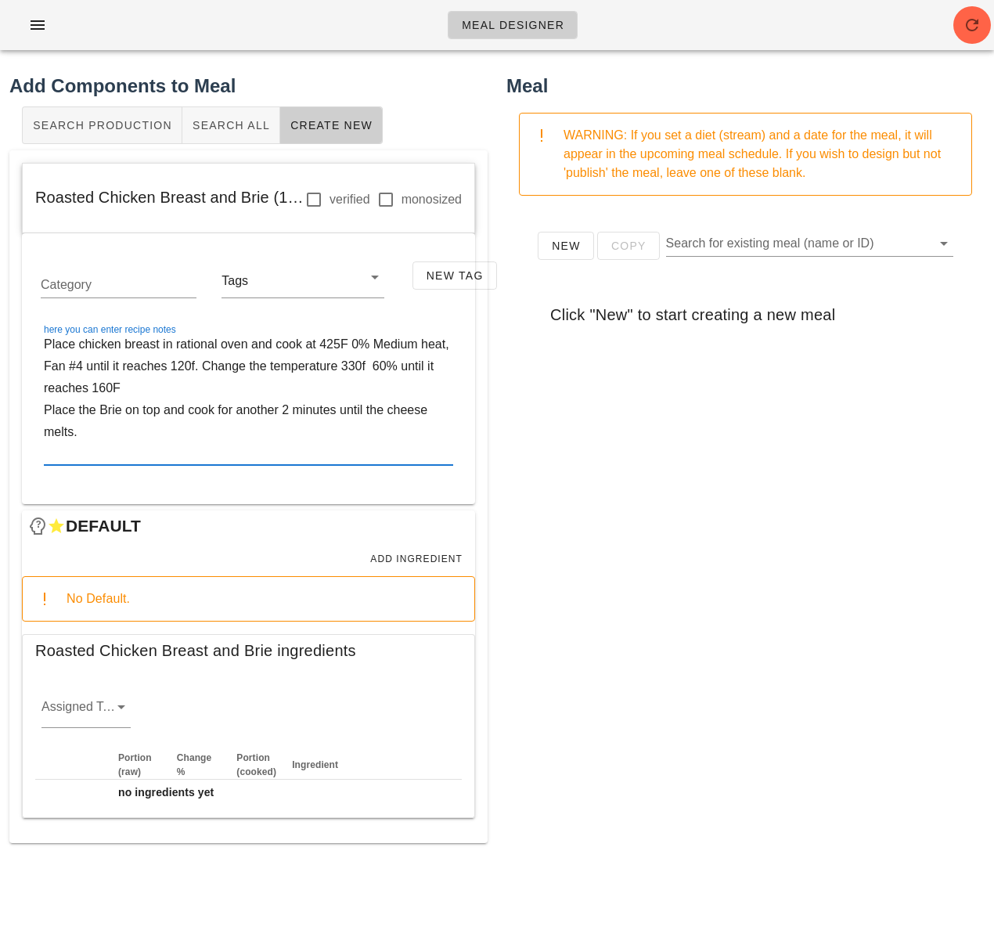
click at [195, 370] on textarea "Place chicken breast in rational oven and cook at 425F 0% Medium heat, Fan #4 u…" at bounding box center [248, 400] width 409 height 132
click at [212, 391] on textarea "Place chicken breast in rational oven and cook at 425F 0% Medium heat, Fan #4 u…" at bounding box center [248, 400] width 409 height 132
click at [209, 388] on textarea "Place chicken breast in rational oven and cook at 425F 0% Medium heat, Fan #4 u…" at bounding box center [248, 400] width 409 height 132
click at [269, 397] on textarea "Place chicken breast in rational oven and cook at 425F 0% Medium heat, Fan #4 u…" at bounding box center [248, 400] width 409 height 132
click at [361, 389] on textarea "Place chicken breast in rational oven and cook at 425F 0% Medium heat, Fan #4 u…" at bounding box center [248, 400] width 409 height 132
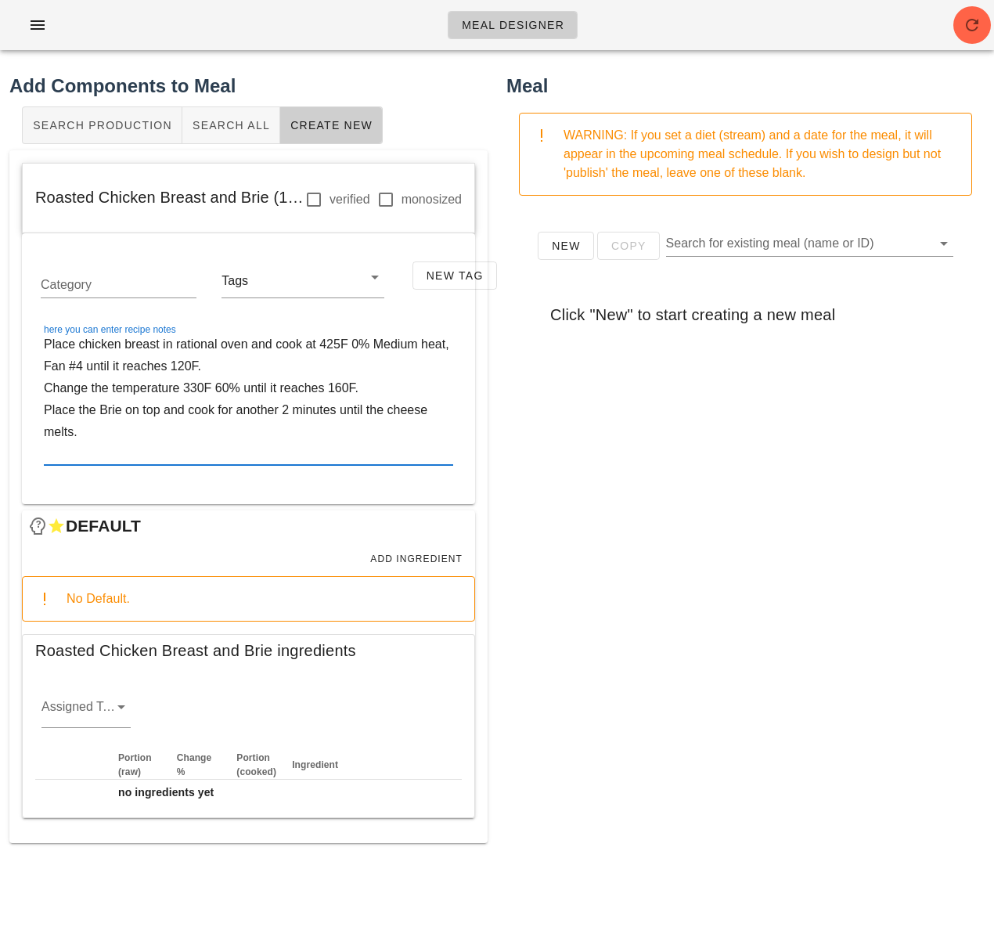
click at [205, 436] on textarea "Place chicken breast in rational oven and cook at 425F 0% Medium heat, Fan #4 u…" at bounding box center [248, 400] width 409 height 132
click at [102, 413] on textarea "Place chicken breast in rational oven and cook at 425F 0% Medium heat, Fan #4 u…" at bounding box center [248, 400] width 409 height 132
click at [150, 426] on textarea "Place chicken breast in rational oven and cook at 425F 0% Medium heat, Fan #4 u…" at bounding box center [248, 400] width 409 height 132
click at [118, 447] on textarea "Place chicken breast in rational oven and cook at 425F 0% Medium heat, Fan #4 u…" at bounding box center [248, 400] width 409 height 132
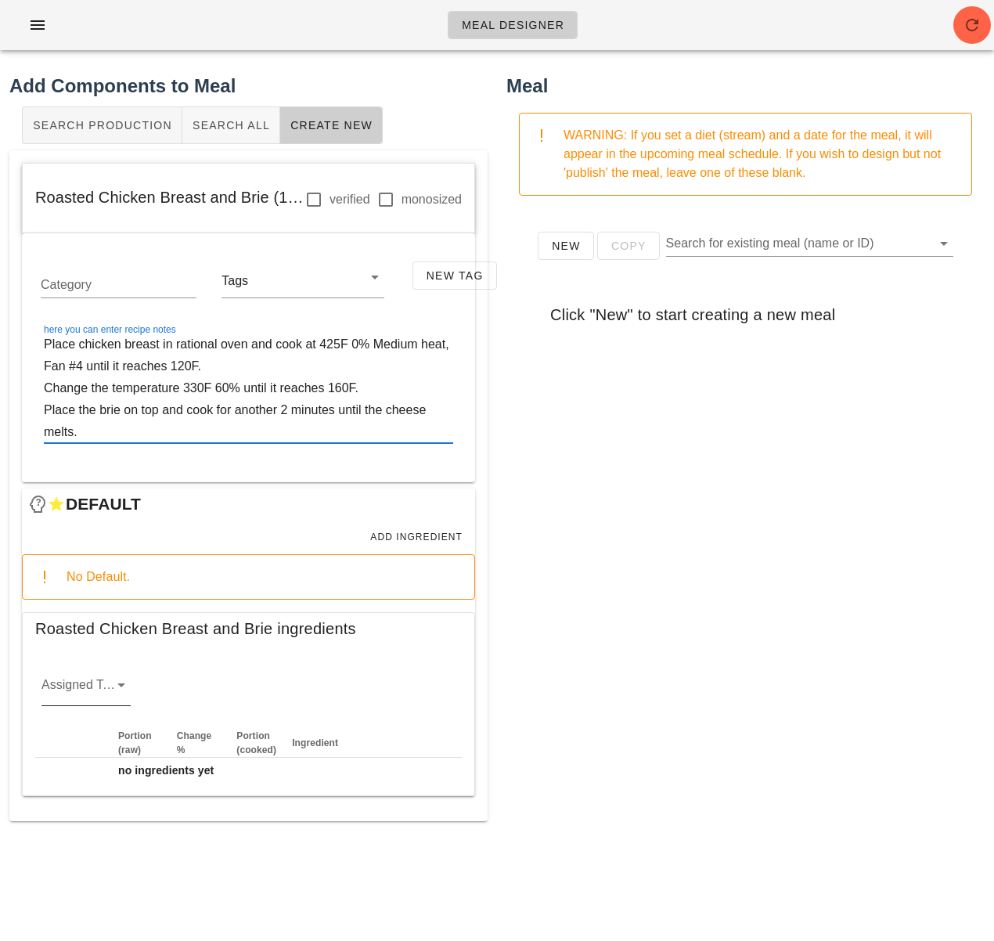
click at [106, 681] on div "Assigned Team" at bounding box center [85, 689] width 89 height 33
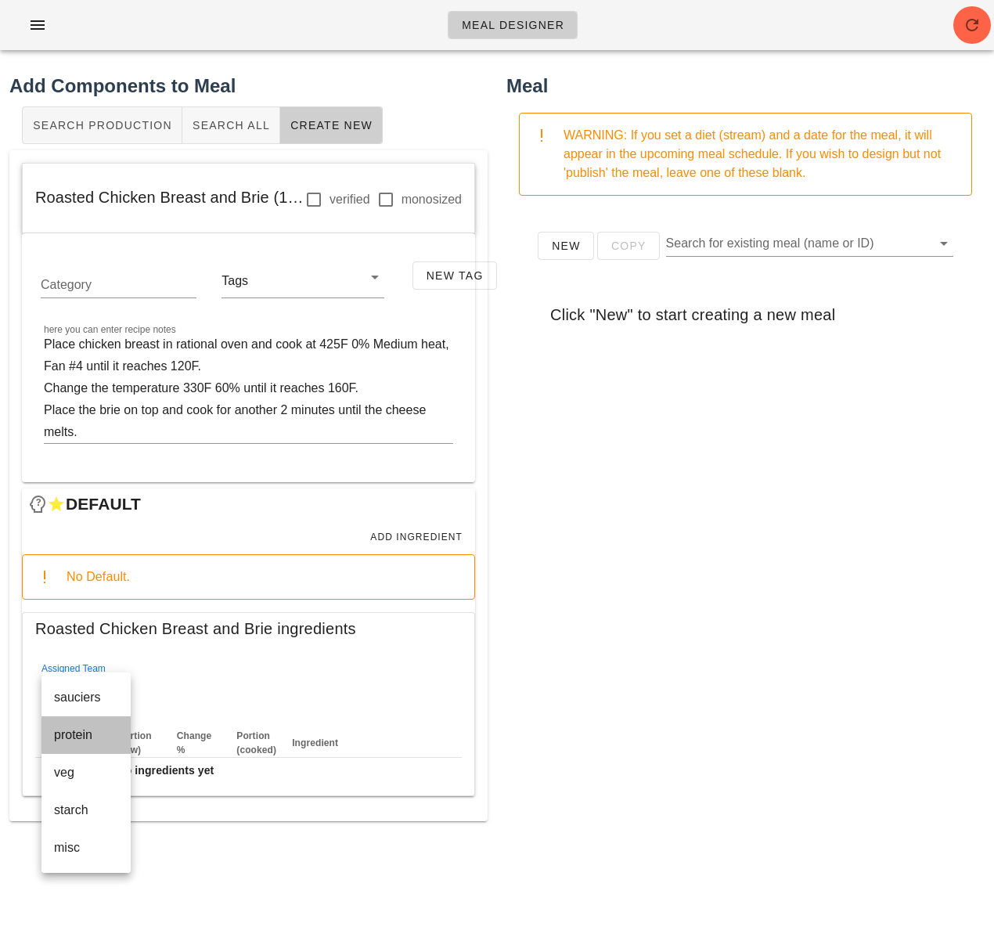
click at [95, 738] on div "protein" at bounding box center [86, 734] width 64 height 15
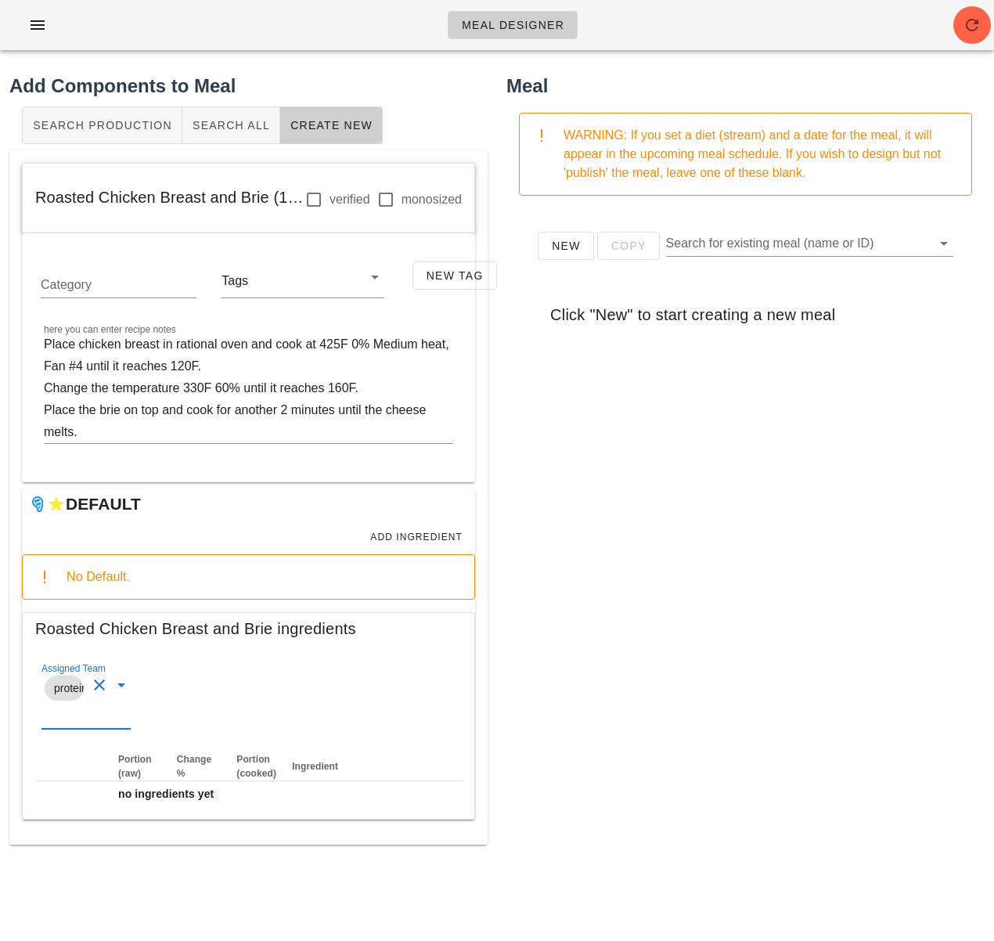
click at [585, 634] on div "New Copy Search for existing meal (name or ID) Click "New" to start creating a …" at bounding box center [746, 521] width 478 height 626
click at [370, 348] on textarea "Place chicken breast in rational oven and cook at 425F 0% Medium heat, Fan #4 u…" at bounding box center [248, 389] width 409 height 110
click at [349, 351] on textarea "Place chicken breast in rational oven and cook at 425F 0% Medium heat, Fan #4 u…" at bounding box center [248, 389] width 409 height 110
click at [384, 348] on textarea "Place chicken breast in rational oven and cook at 425F, 0% Medium heat, Fan #4 …" at bounding box center [248, 389] width 409 height 110
click at [374, 357] on textarea "Place chicken breast in rational oven and cook at 425F, 0% Medium heat, Fan #4 …" at bounding box center [248, 389] width 409 height 110
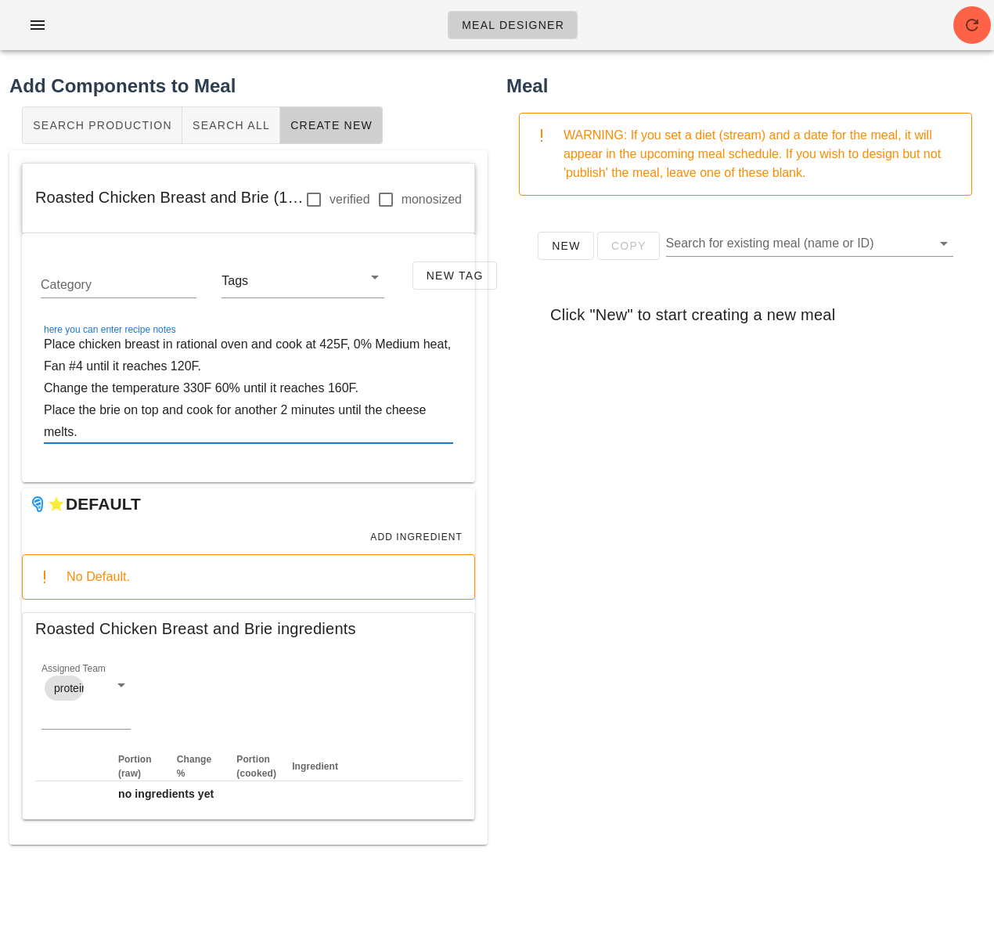
click at [82, 370] on textarea "Place chicken breast in rational oven and cook at 425F, 0% Medium heat, Fan #4 …" at bounding box center [248, 389] width 409 height 110
click at [96, 377] on textarea "Place chicken breast in rational oven and cook at 425F, 0% Medium heat, Fan #4,…" at bounding box center [248, 389] width 409 height 110
click at [142, 421] on textarea "Place chicken breast in rational oven and cook at 425F, 0% Medium heat, Fan #4,…" at bounding box center [248, 389] width 409 height 110
click at [182, 391] on textarea "Place chicken breast in rational oven and cook at 425F, 0% Medium heat, Fan #4,…" at bounding box center [248, 389] width 409 height 110
click at [228, 389] on textarea "Place chicken breast in rational oven and cook at 425F, 0% Medium heat, Fan #4,…" at bounding box center [248, 389] width 409 height 110
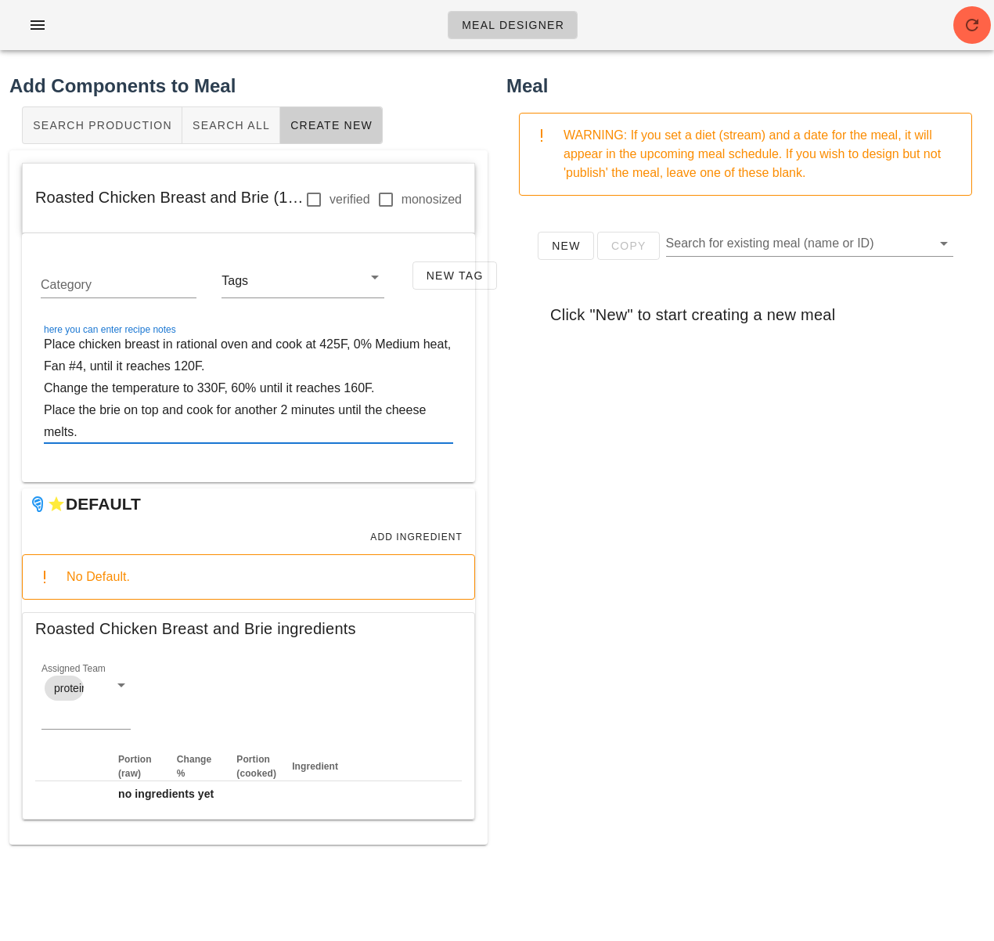
click at [362, 404] on textarea "Place chicken breast in rational oven and cook at 425F, 0% Medium heat, Fan #4,…" at bounding box center [248, 389] width 409 height 110
click at [78, 436] on textarea "Place chicken breast in rational oven and cook at 425F, 0% Medium heat, Fan #4,…" at bounding box center [248, 389] width 409 height 110
type textarea "Place chicken breast in rational oven and cook at 425F, 0% Medium heat, Fan #4,…"
click at [423, 538] on span "Add Ingredient" at bounding box center [416, 537] width 93 height 11
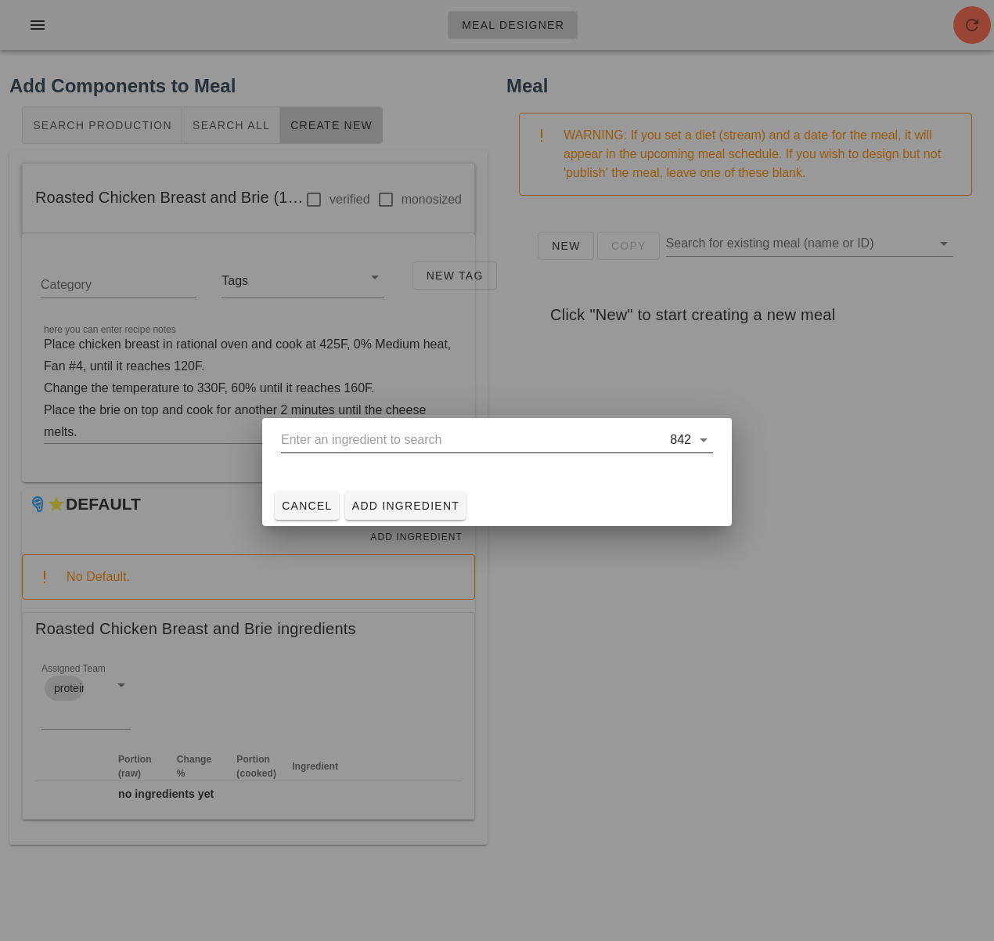
click at [316, 443] on input "text" at bounding box center [474, 439] width 386 height 25
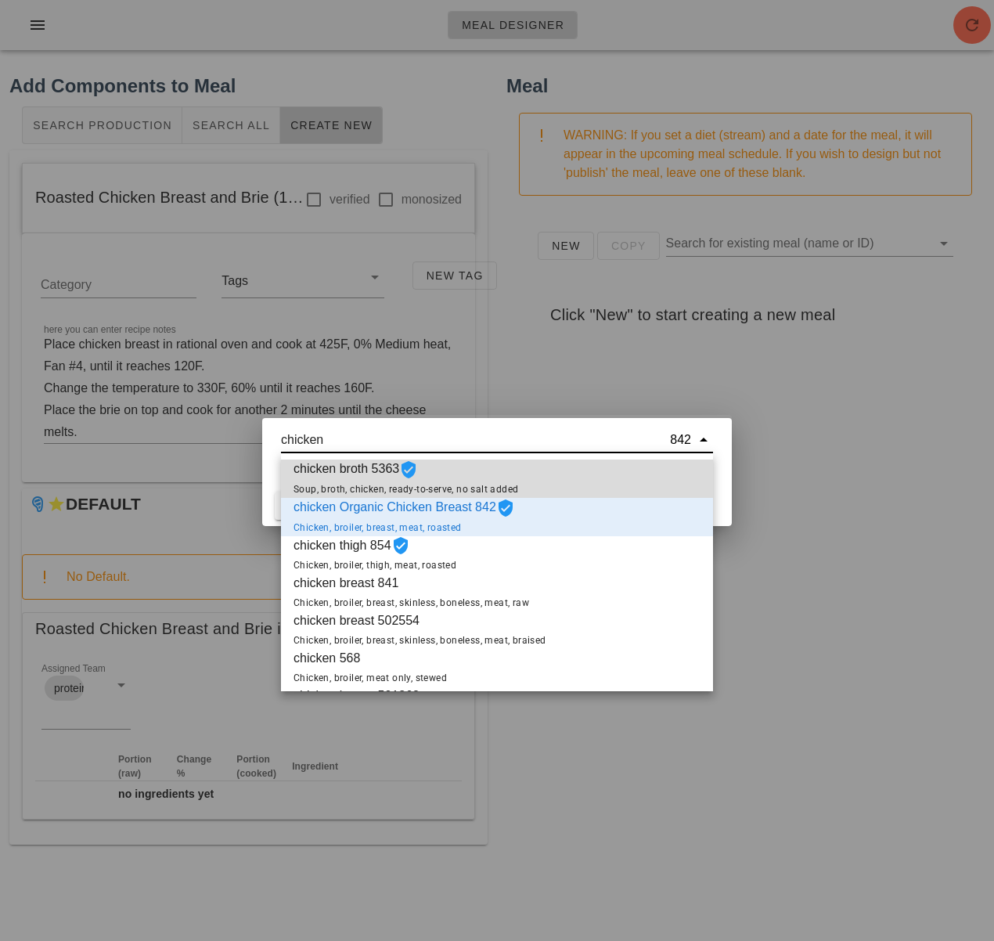
click at [805, 680] on div at bounding box center [497, 470] width 994 height 941
type input "chicken Organic Chicken Breast 842"
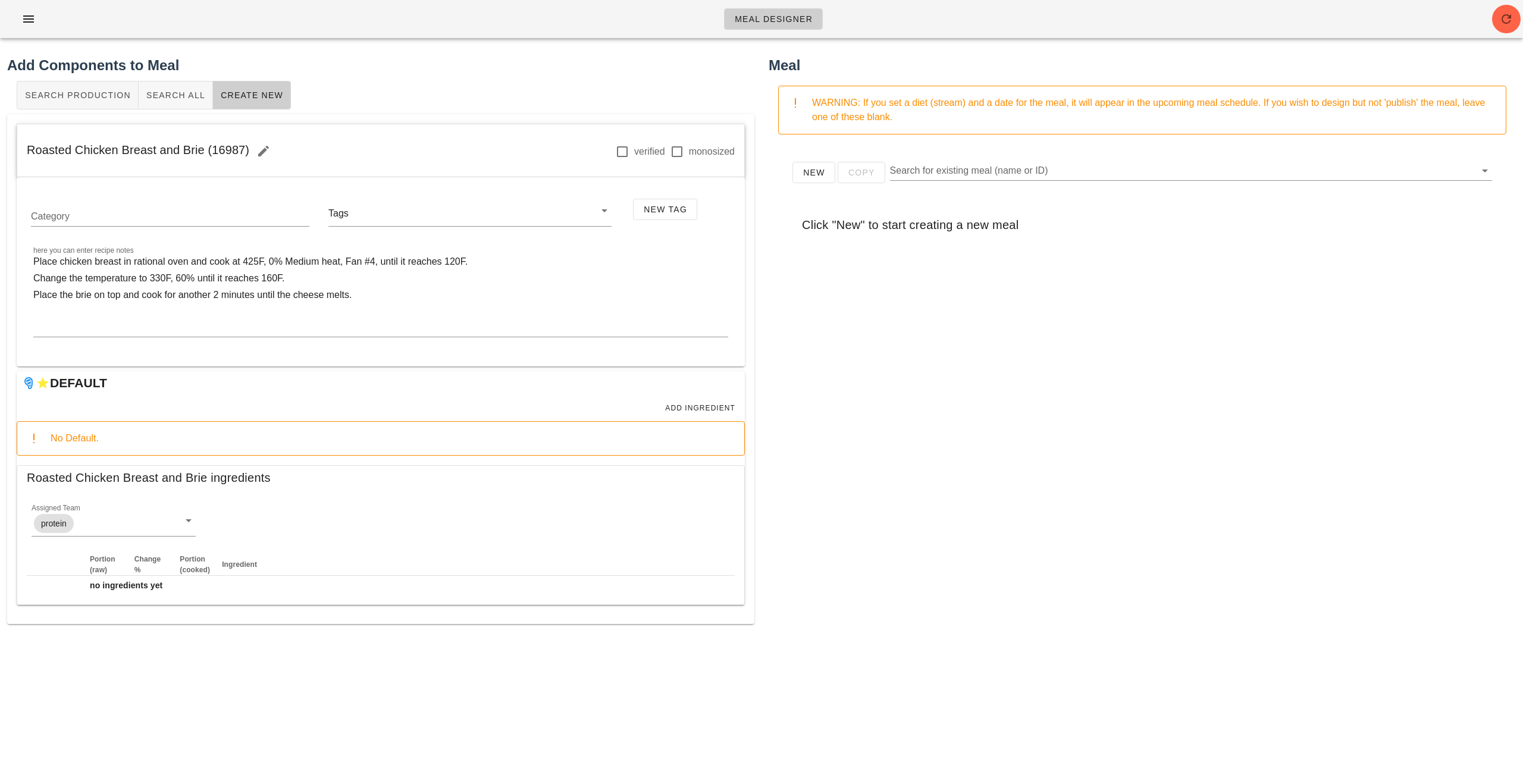
click at [755, 417] on div "New Copy Search for existing meal (name or ID) Click "New" to start creating a …" at bounding box center [1142, 381] width 747 height 476
click at [755, 16] on icon "button" at bounding box center [1506, 19] width 14 height 14
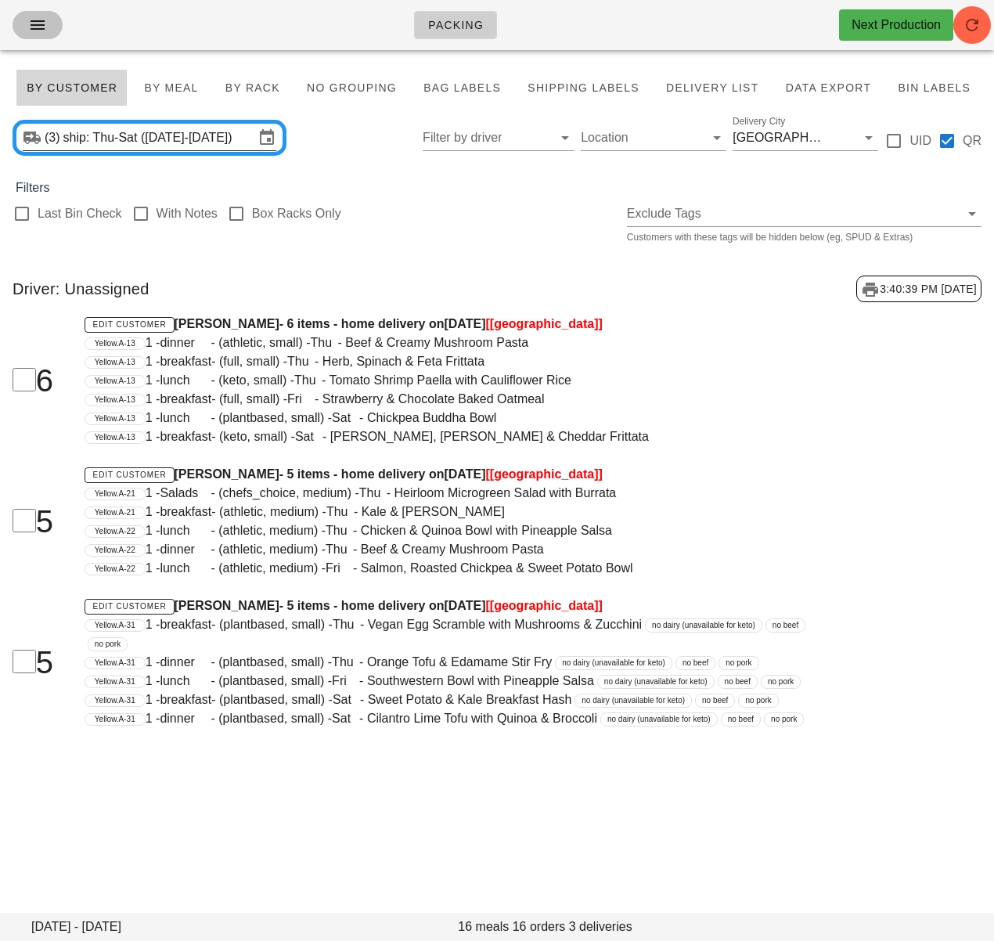
click at [43, 31] on icon "button" at bounding box center [37, 25] width 19 height 19
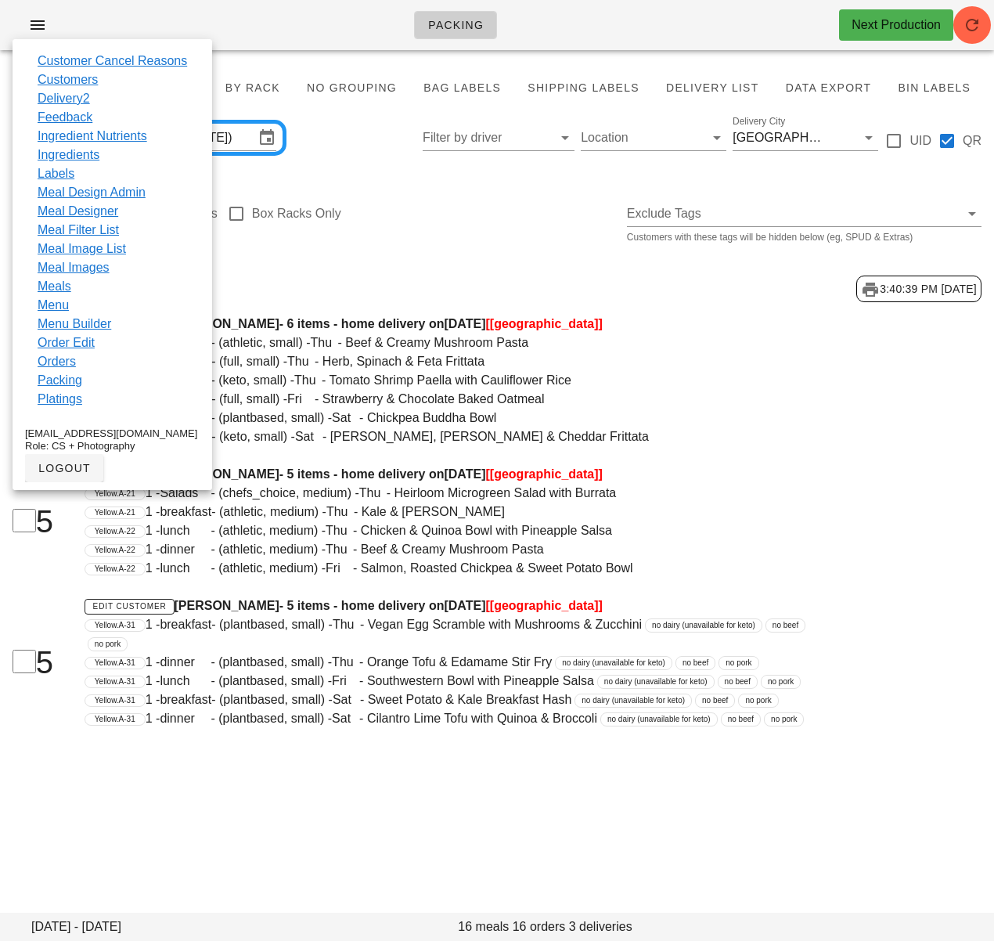
click at [74, 158] on link "Ingredients" at bounding box center [69, 155] width 62 height 19
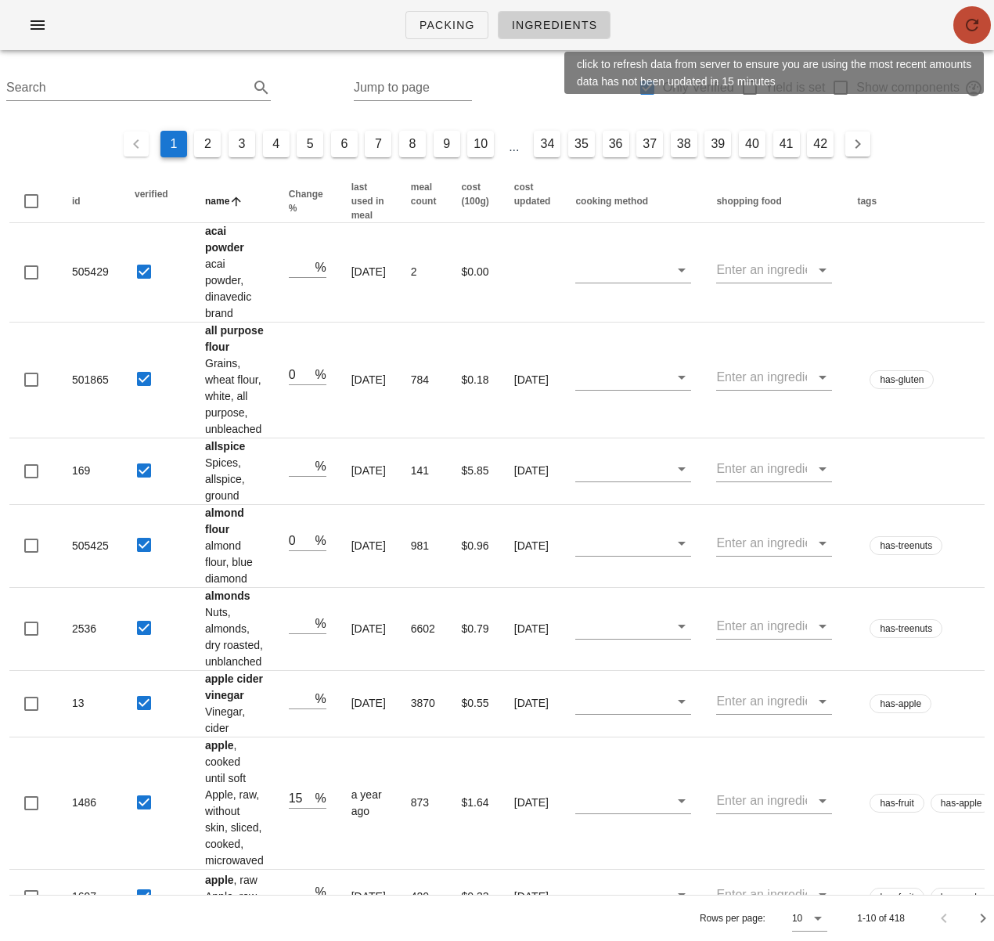
drag, startPoint x: 972, startPoint y: 20, endPoint x: 972, endPoint y: 1, distance: 19.6
click at [972, 20] on icon "button" at bounding box center [972, 25] width 19 height 19
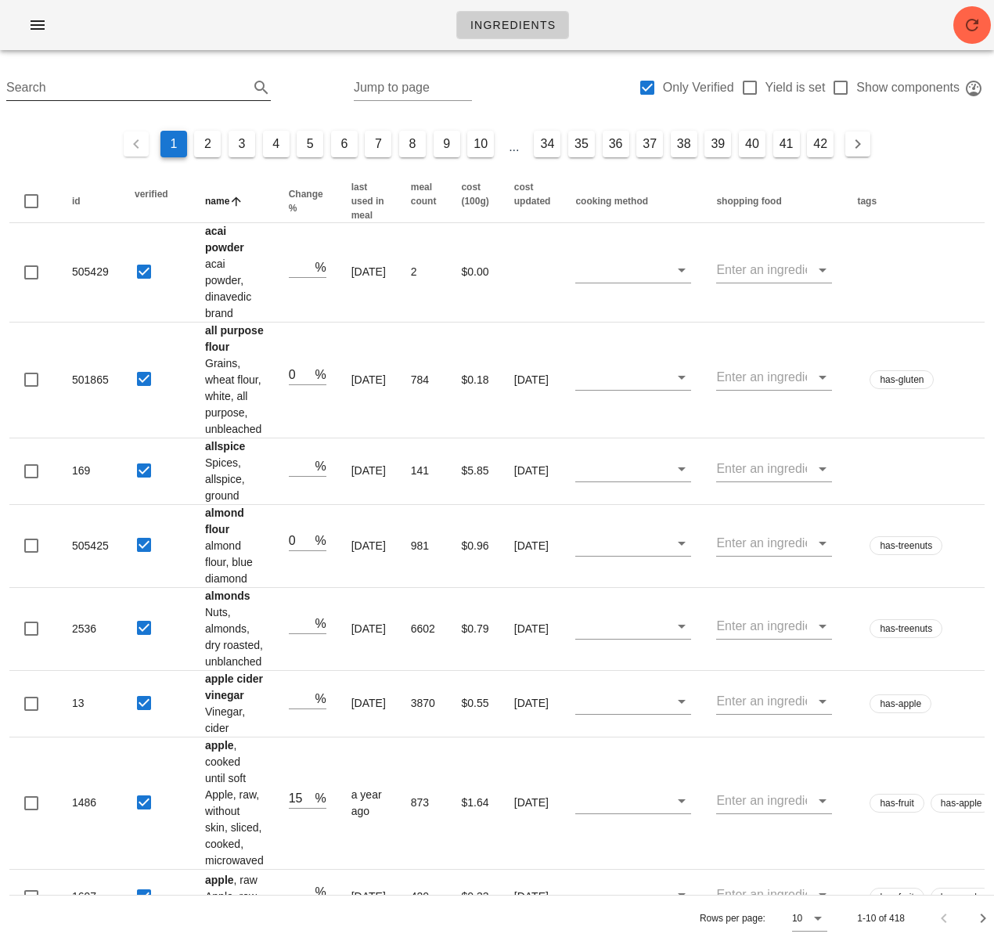
click at [125, 84] on input "Search" at bounding box center [126, 87] width 240 height 25
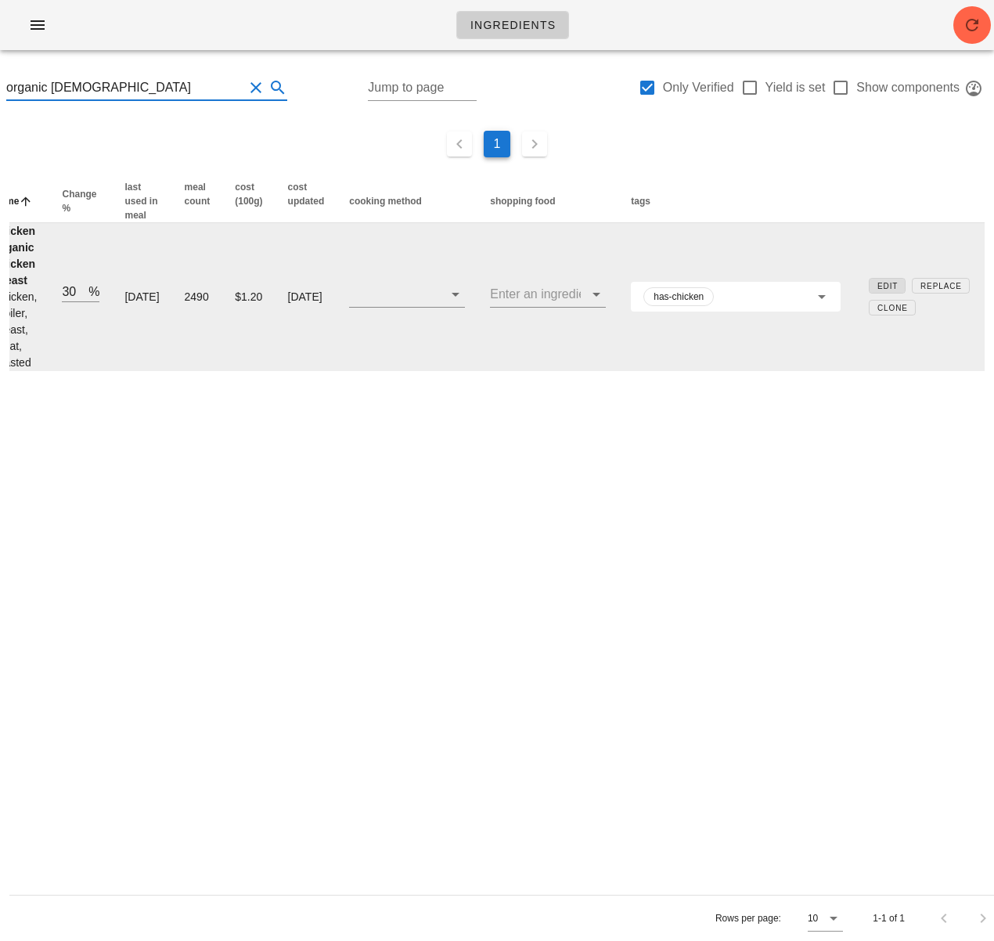
type input "organic [DEMOGRAPHIC_DATA]"
click at [877, 290] on span "Edit" at bounding box center [887, 286] width 21 height 9
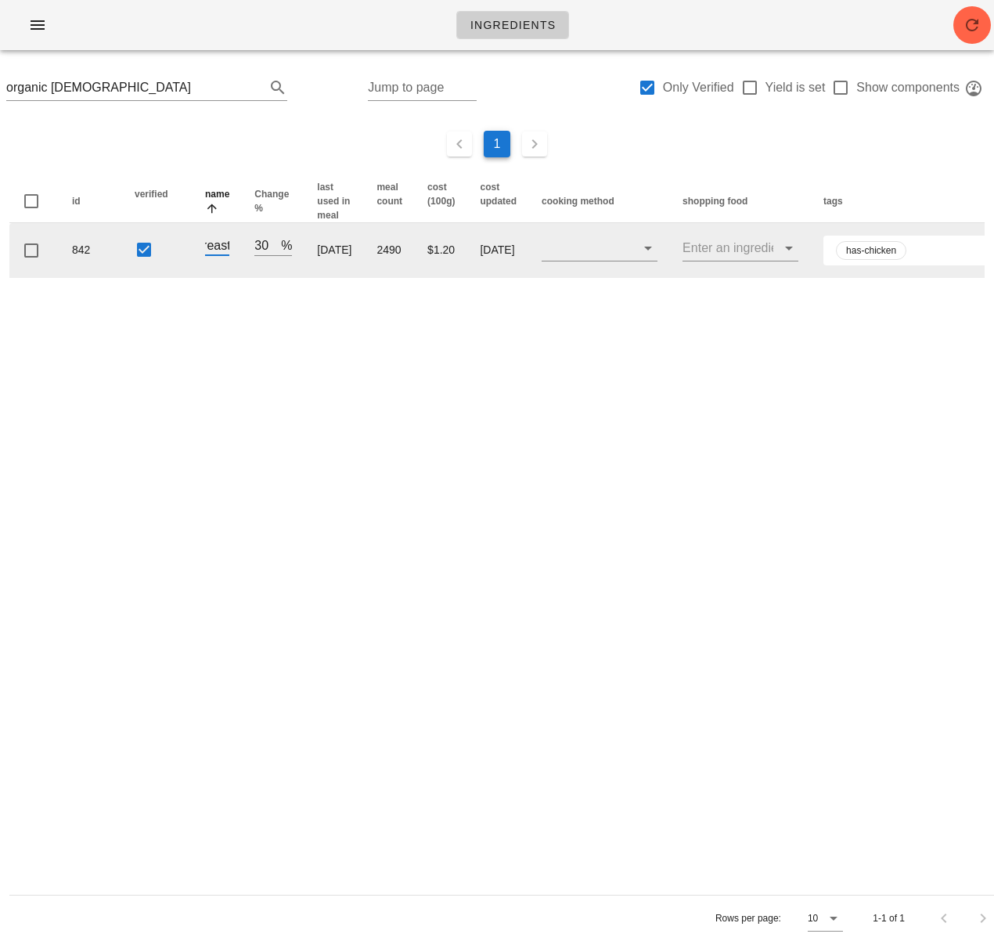
click at [209, 255] on input "chicken Organic Chicken Breast" at bounding box center [217, 245] width 24 height 20
drag, startPoint x: 212, startPoint y: 261, endPoint x: 106, endPoint y: 251, distance: 106.9
click at [84, 252] on tr "842 chicken Organic Chicken Breast 30 % 3 years ago 2490 $1.20 March 16, 2025 h…" at bounding box center [598, 250] width 1178 height 55
click at [216, 255] on input "chicken Organic Chicken Breast" at bounding box center [217, 245] width 24 height 20
drag, startPoint x: 205, startPoint y: 260, endPoint x: 159, endPoint y: 258, distance: 46.2
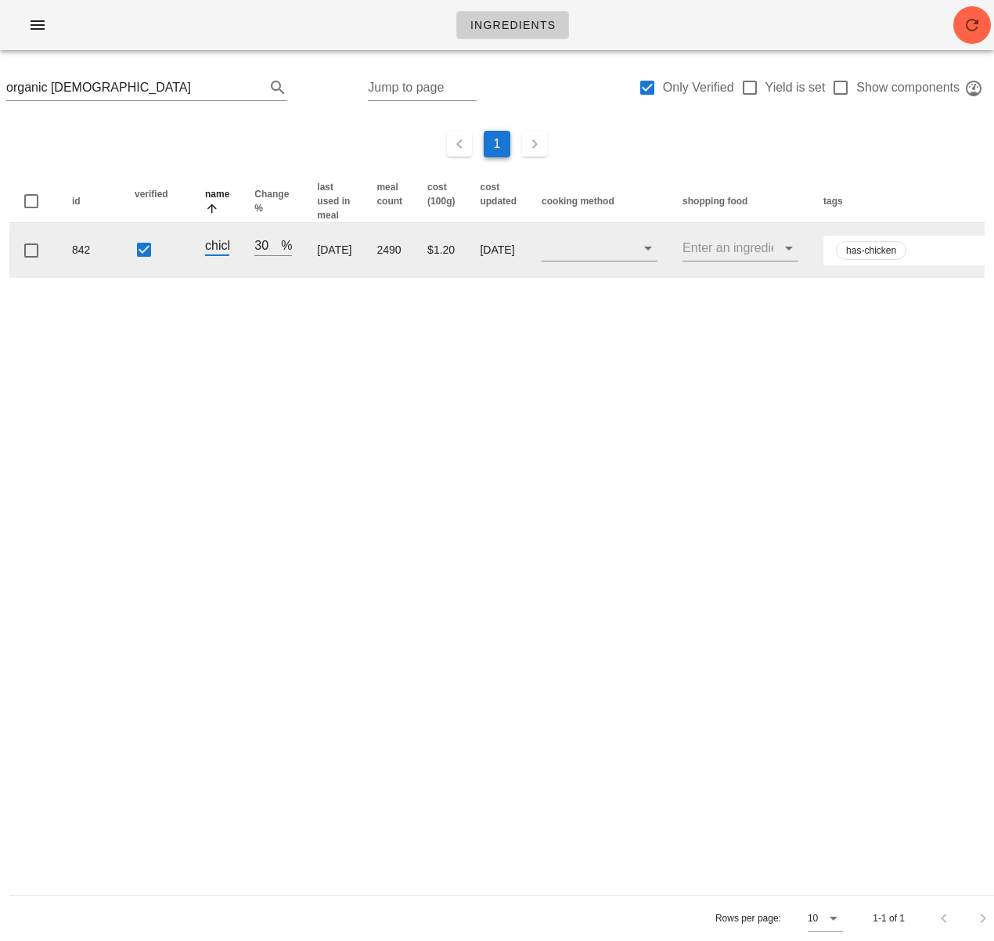
click at [158, 258] on tr "842 chicken Organic Chicken Breast 30 % 3 years ago 2490 $1.20 March 16, 2025 h…" at bounding box center [598, 250] width 1178 height 55
drag, startPoint x: 171, startPoint y: 257, endPoint x: 137, endPoint y: 254, distance: 33.7
click at [134, 254] on tr "842 chicken Organic Chicken Breast 30 % 3 years ago 2490 $1.20 March 16, 2025 h…" at bounding box center [598, 250] width 1178 height 55
click at [216, 255] on input "chicken Organic Chicken Breast" at bounding box center [217, 245] width 24 height 20
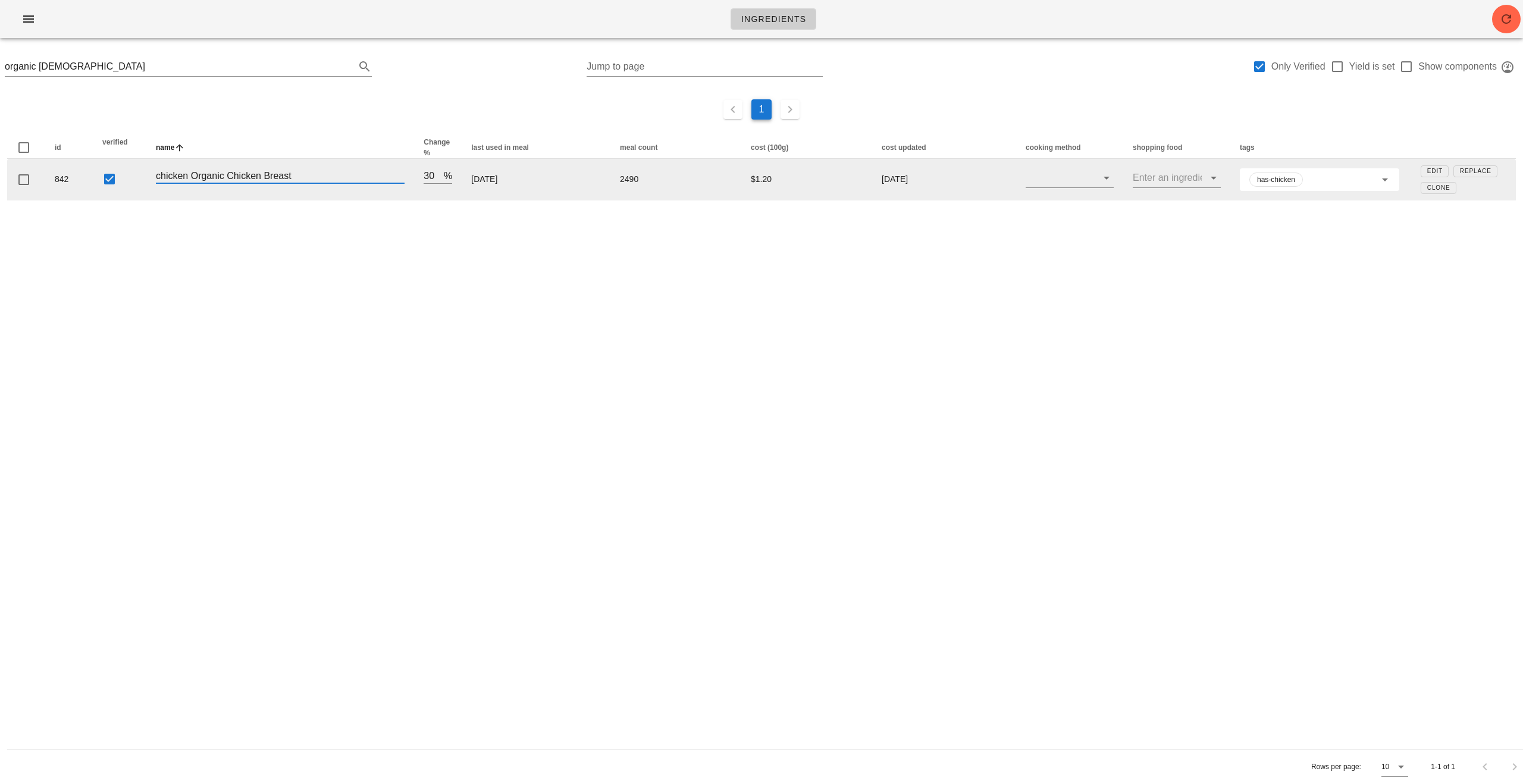
click at [196, 179] on input "chicken Organic Chicken Breast" at bounding box center [280, 175] width 249 height 15
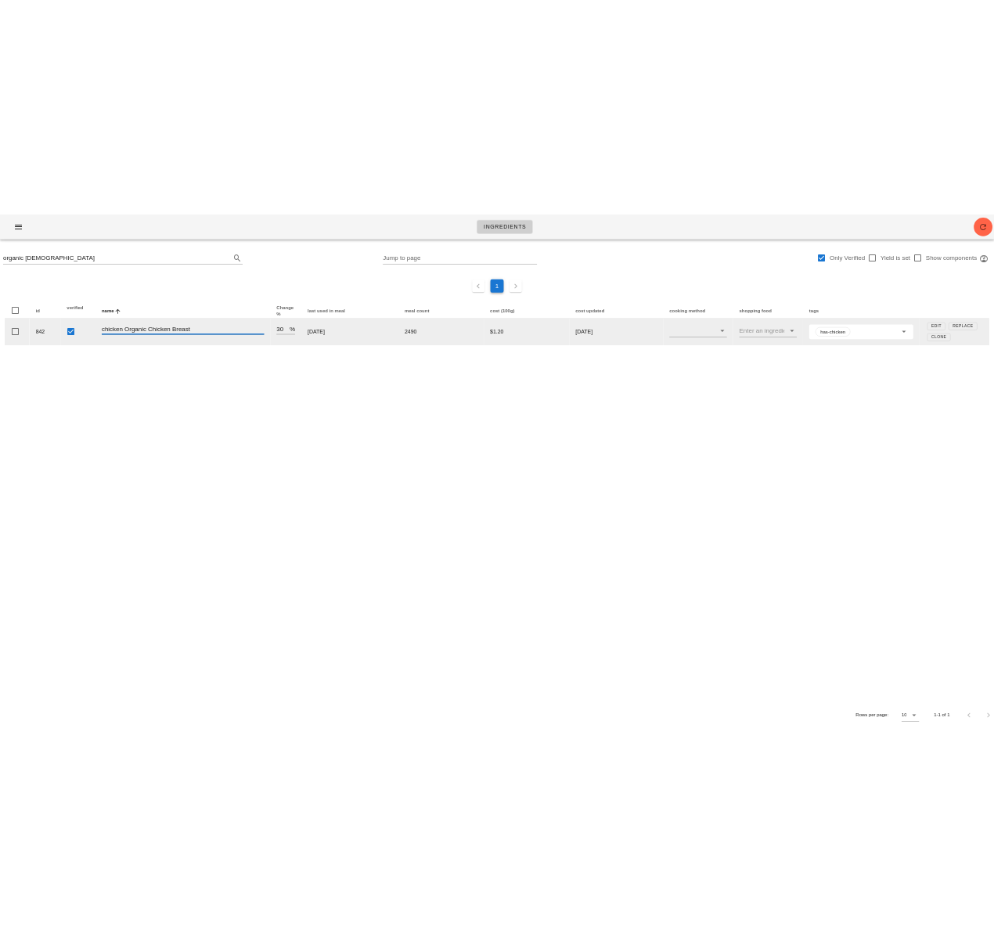
scroll to position [1, 0]
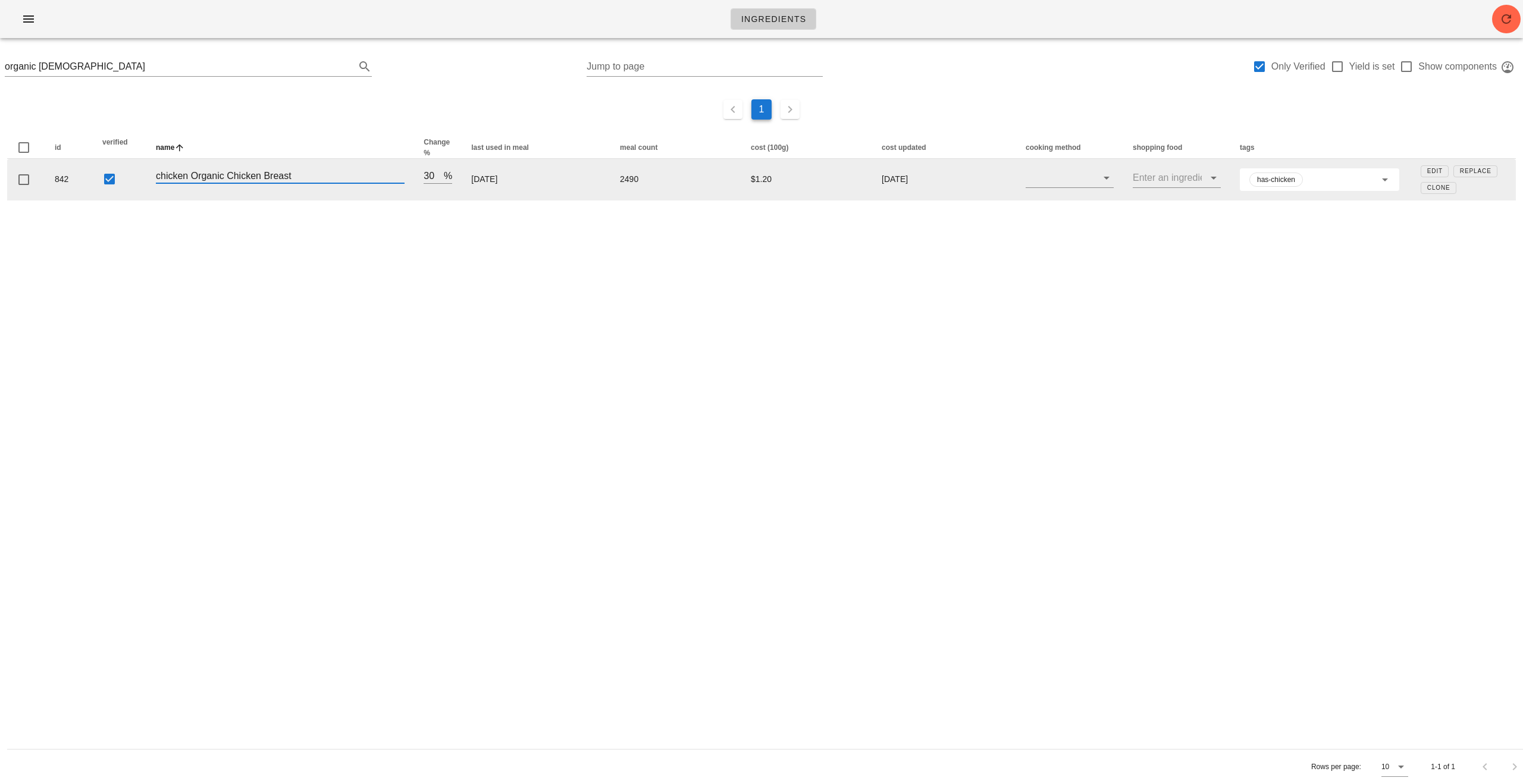
drag, startPoint x: 176, startPoint y: 177, endPoint x: 149, endPoint y: 177, distance: 27.0
click at [148, 177] on td "chicken Organic Chicken Breast" at bounding box center [280, 179] width 268 height 42
type input "Organic Chicken Breast"
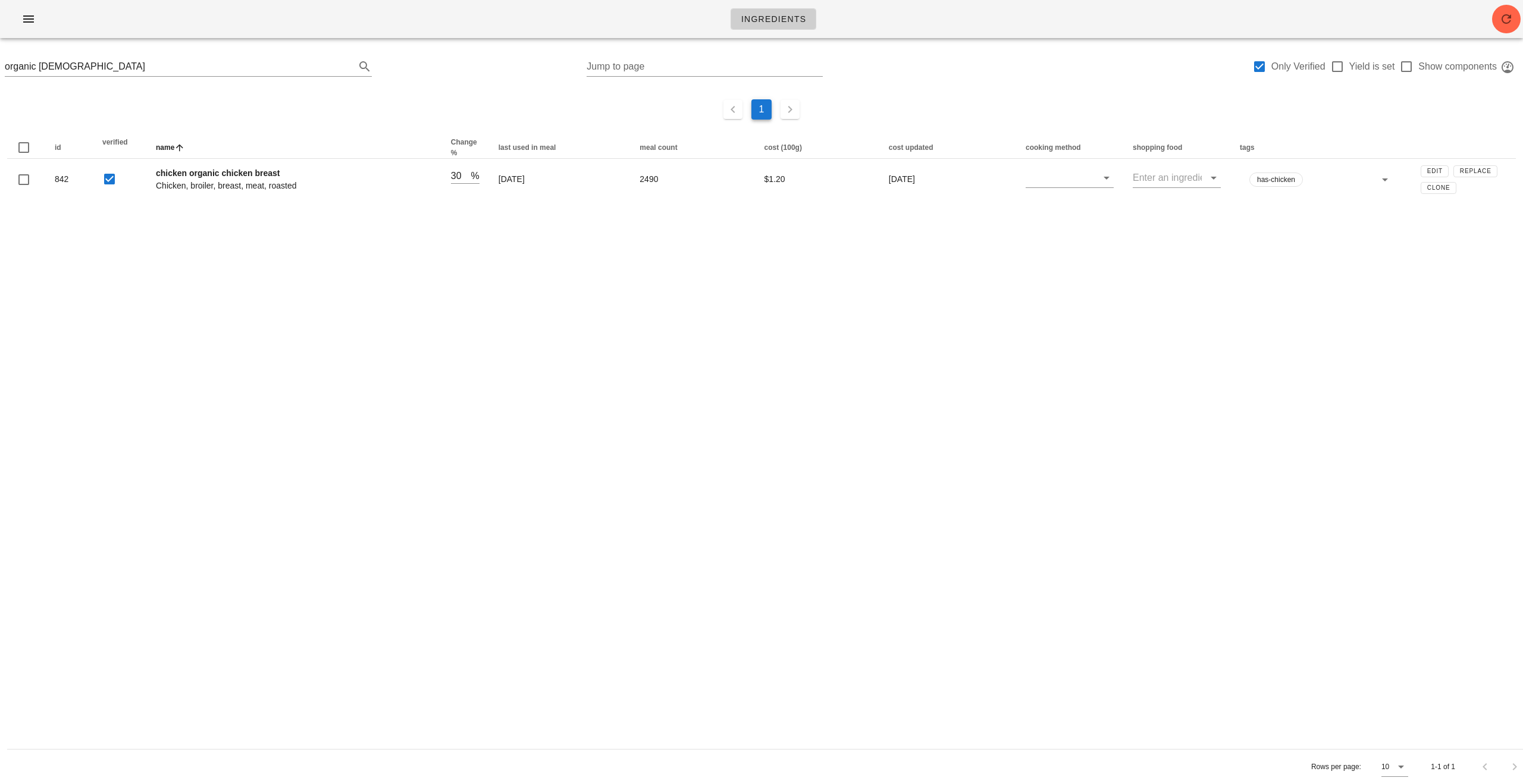
click at [259, 352] on div "Ingredients organic chick Jump to page Only Verified Yield is set Show componen…" at bounding box center [762, 392] width 1523 height 784
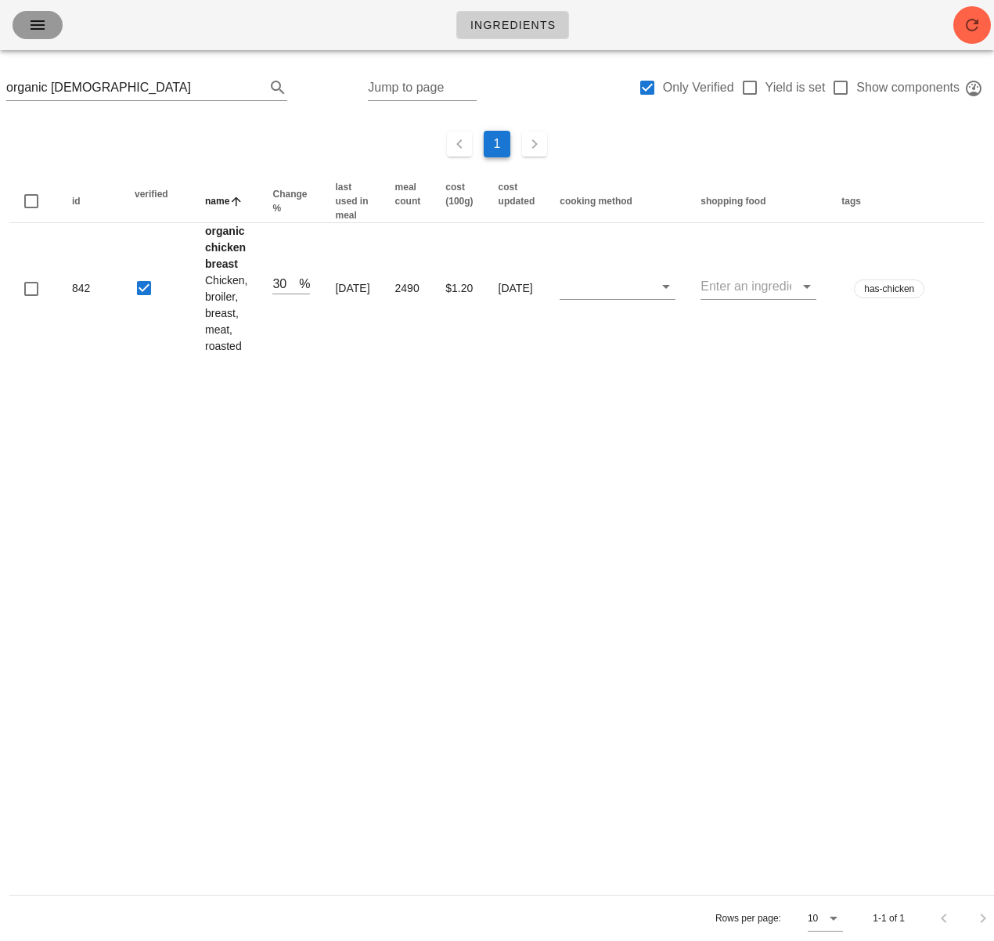
drag, startPoint x: 26, startPoint y: 23, endPoint x: 31, endPoint y: 31, distance: 9.6
click at [26, 23] on span "button" at bounding box center [37, 25] width 25 height 19
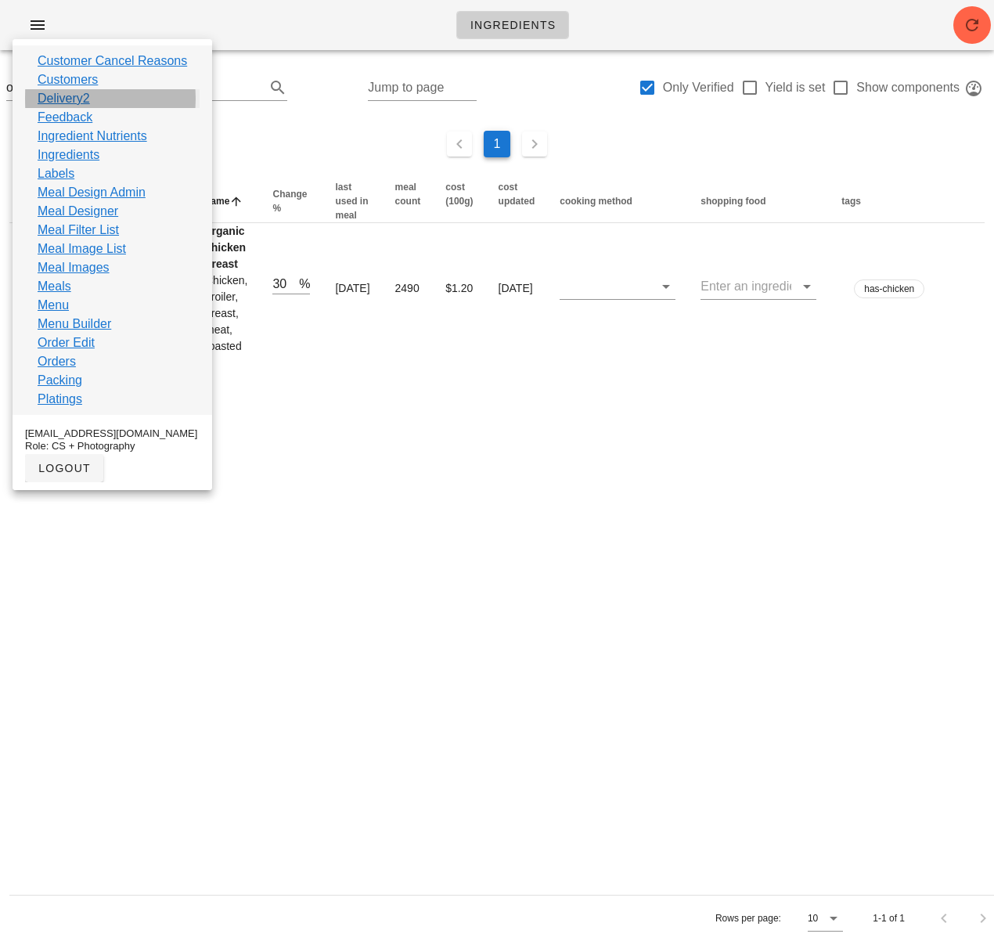
click at [84, 97] on link "Delivery2" at bounding box center [64, 98] width 52 height 19
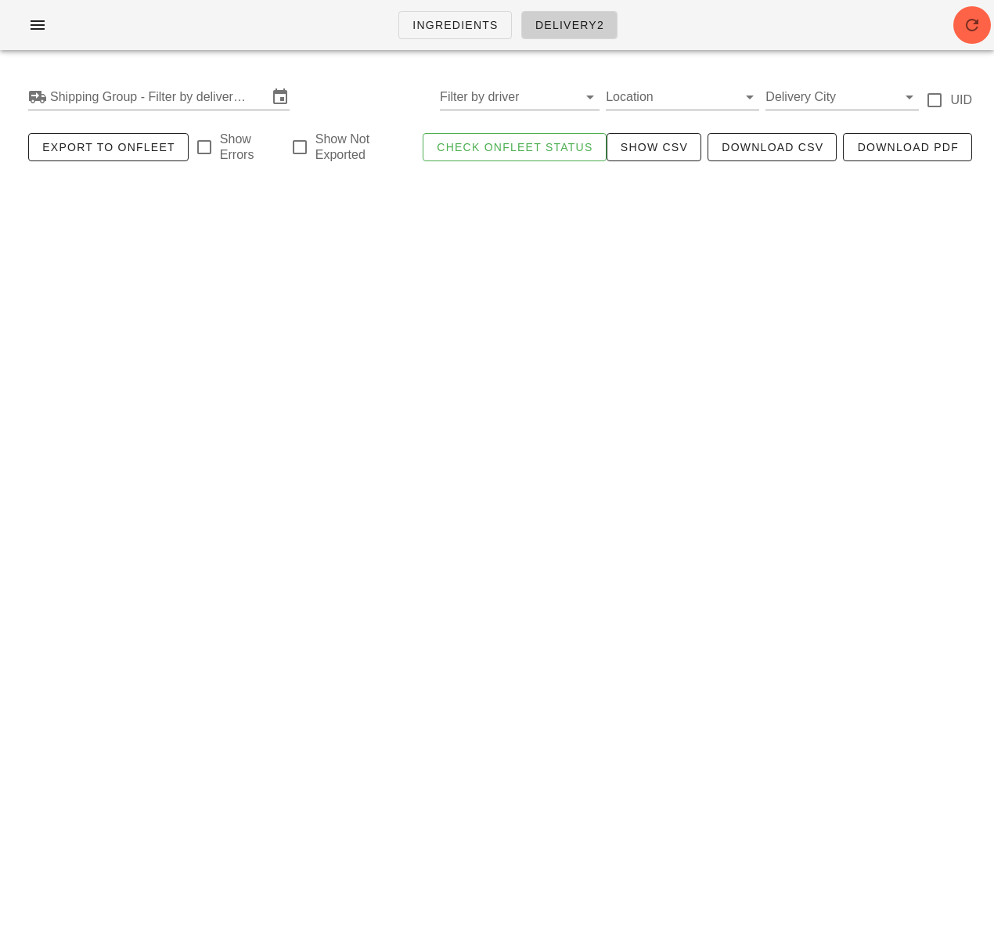
click at [212, 101] on input "Shipping Group - Filter by delivery logistics" at bounding box center [159, 97] width 218 height 25
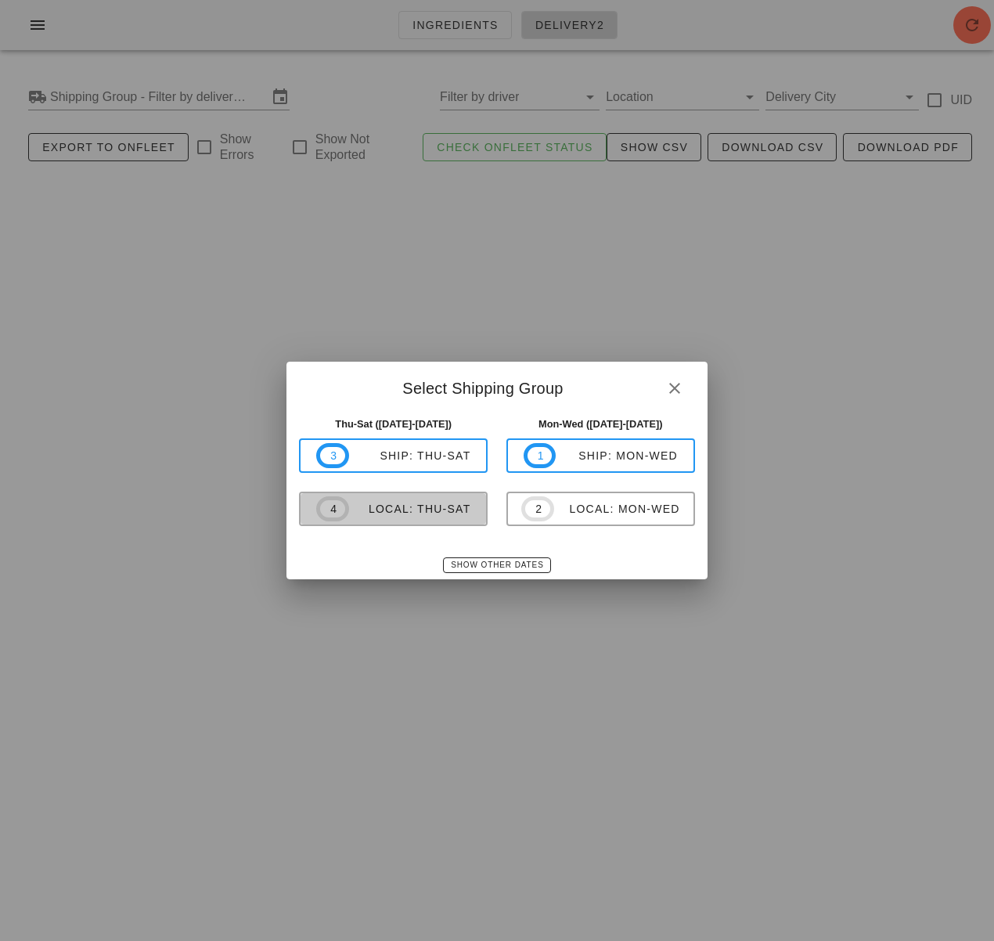
drag, startPoint x: 406, startPoint y: 504, endPoint x: 420, endPoint y: 500, distance: 14.1
click at [406, 504] on div "local: Thu-Sat" at bounding box center [410, 509] width 122 height 13
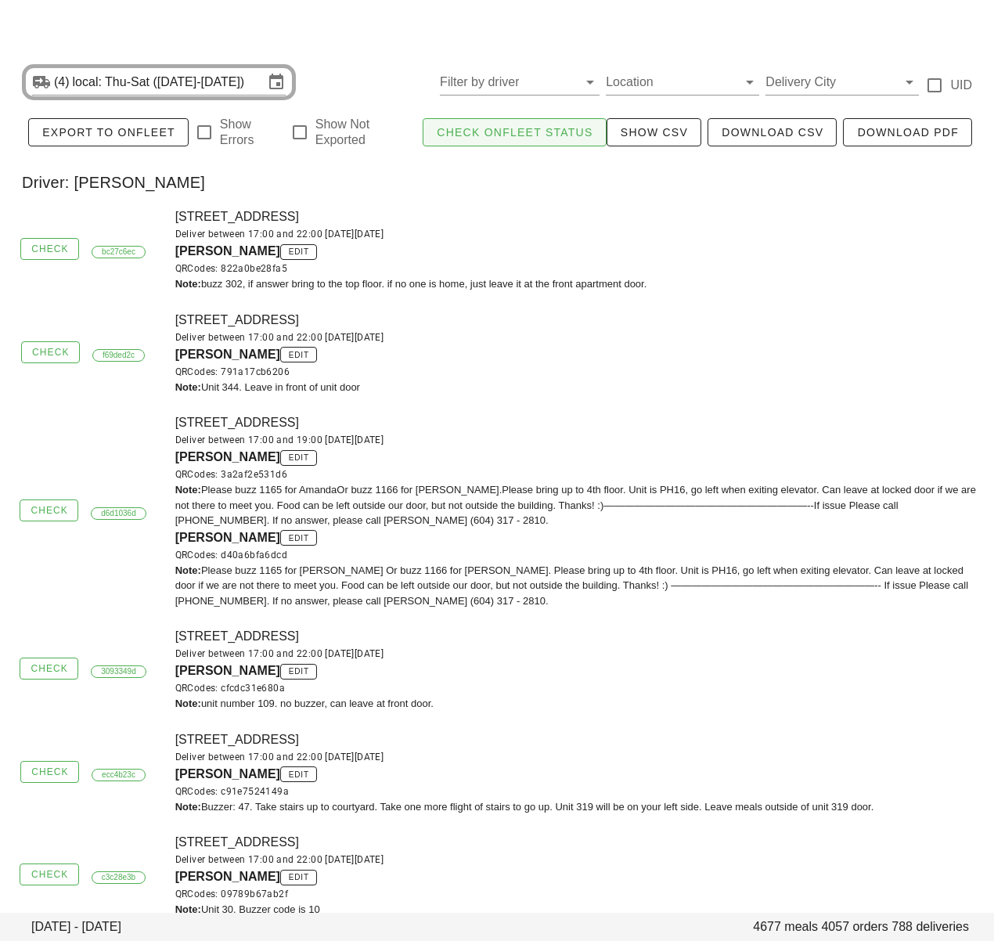
scroll to position [17, 0]
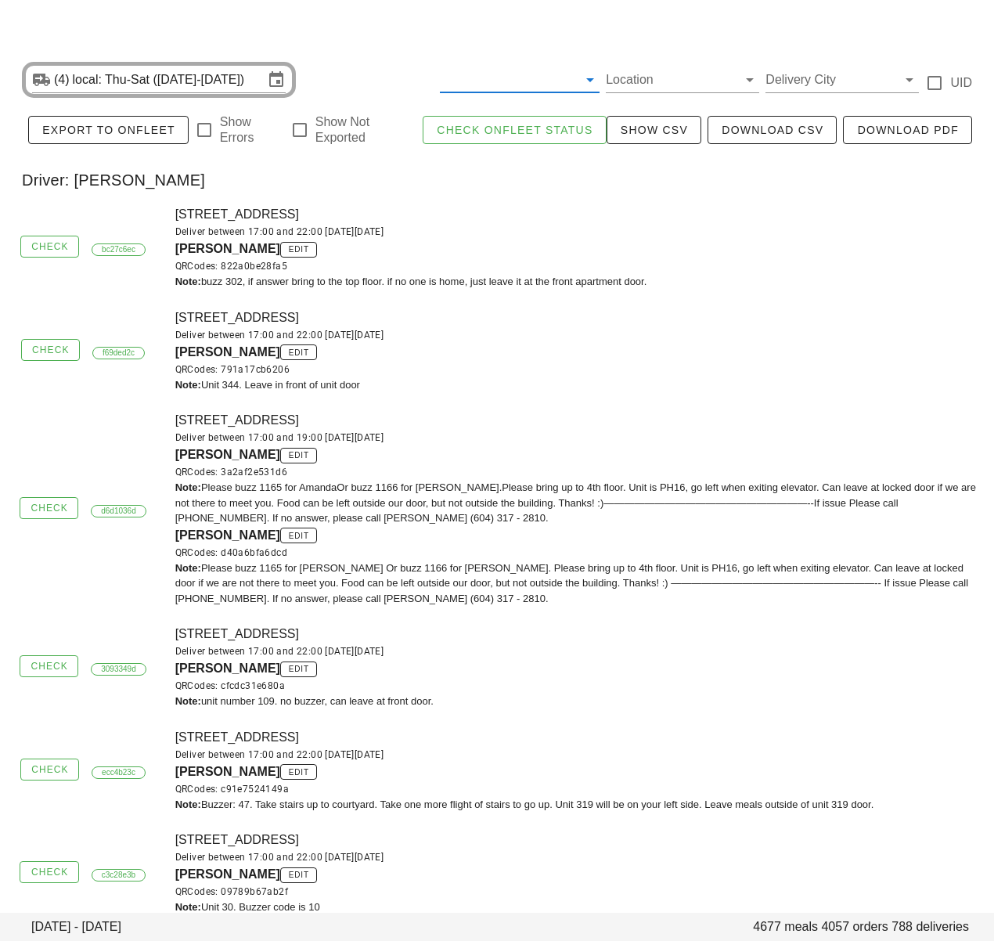
click at [510, 88] on input "text" at bounding box center [507, 79] width 135 height 25
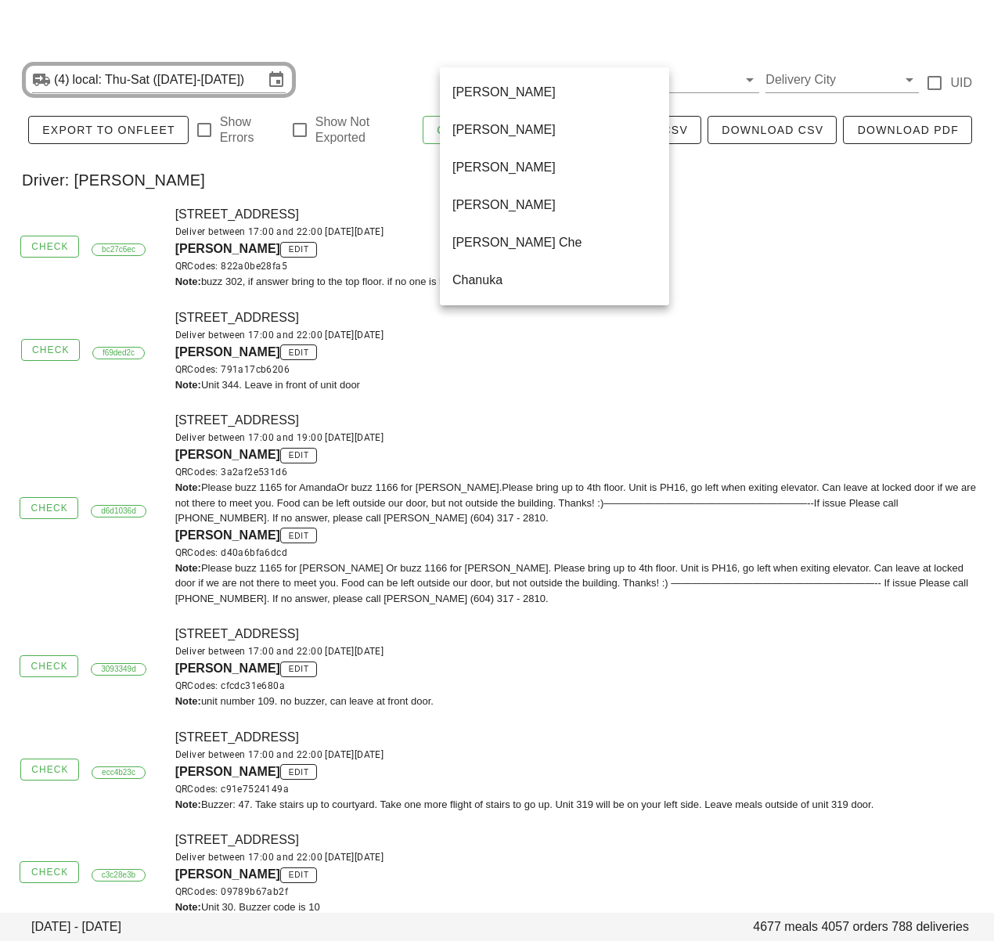
scroll to position [940, 0]
click at [496, 132] on div "Unassigned" at bounding box center [555, 129] width 204 height 15
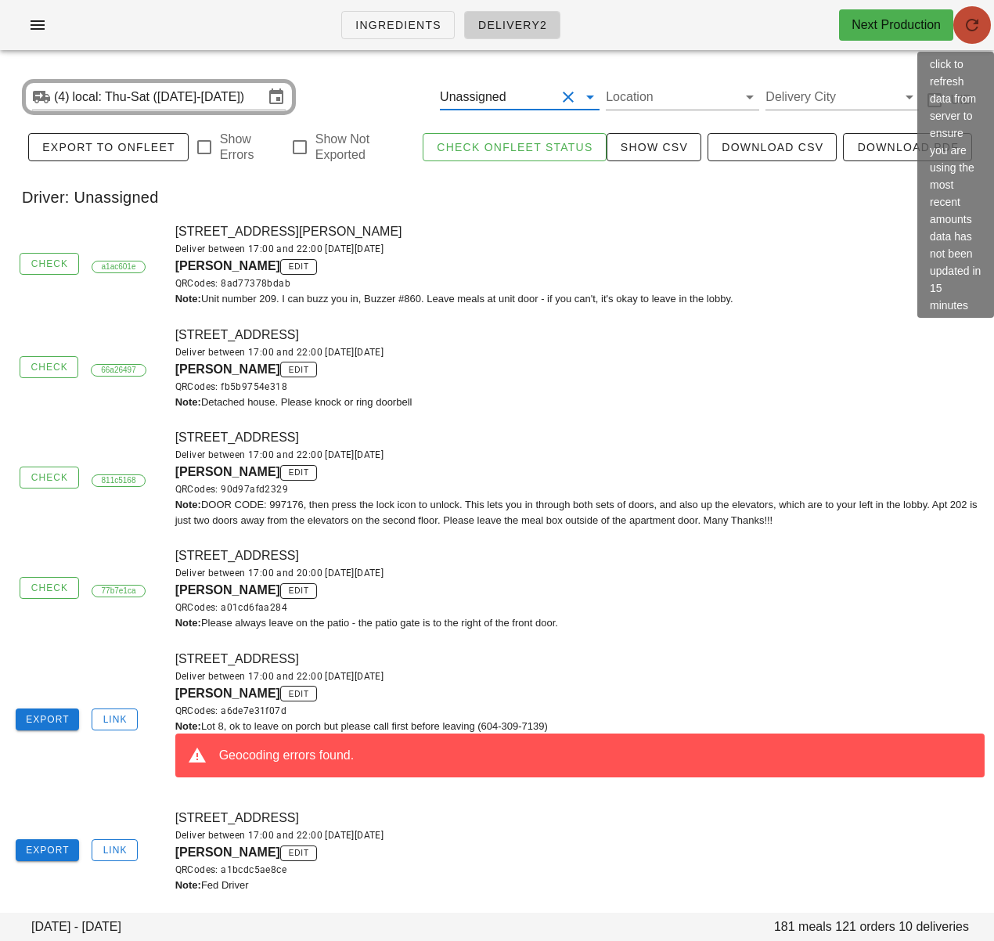
click at [972, 22] on icon "button" at bounding box center [972, 25] width 19 height 19
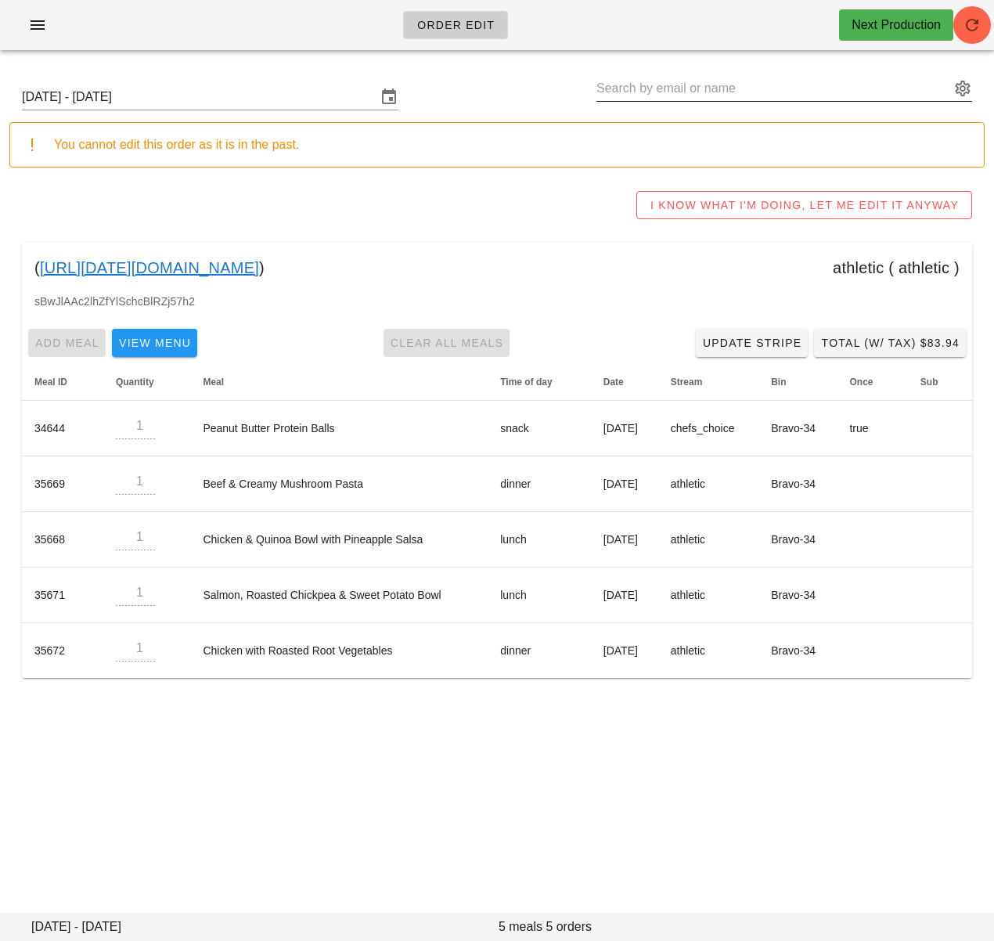
click at [730, 99] on input "text" at bounding box center [774, 88] width 354 height 25
paste input "[DOMAIN_NAME][EMAIL_ADDRESS][DOMAIN_NAME]"
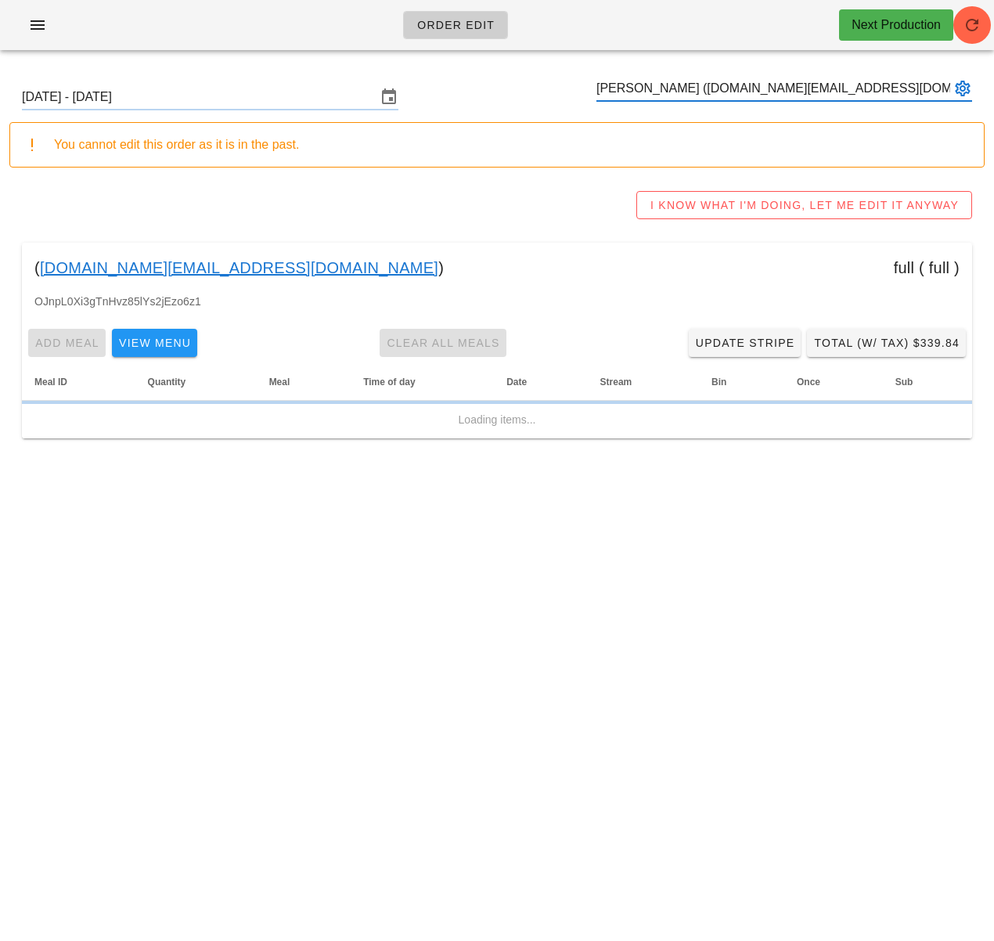
type input "[PERSON_NAME] ([DOMAIN_NAME][EMAIL_ADDRESS][DOMAIN_NAME])"
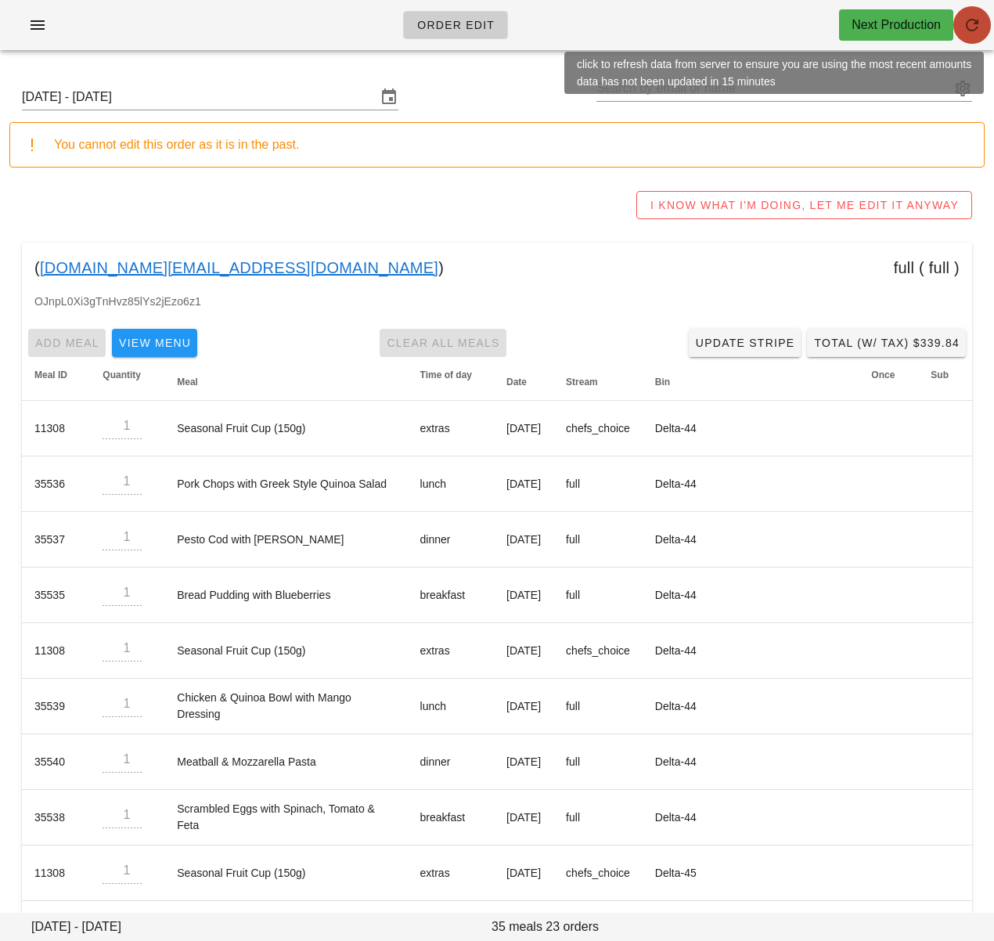
click at [960, 31] on span "button" at bounding box center [973, 25] width 38 height 19
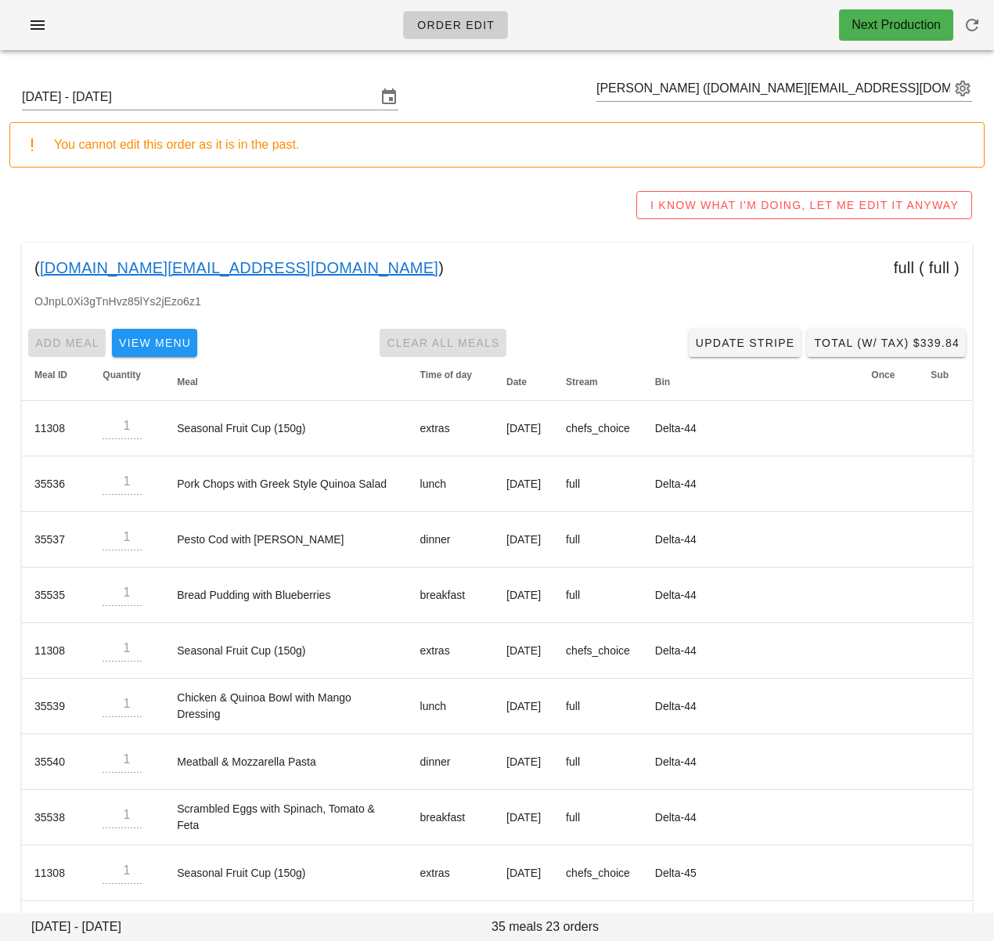
click at [172, 209] on div "I KNOW WHAT I'M DOING, LET ME EDIT IT ANYWAY" at bounding box center [497, 205] width 976 height 50
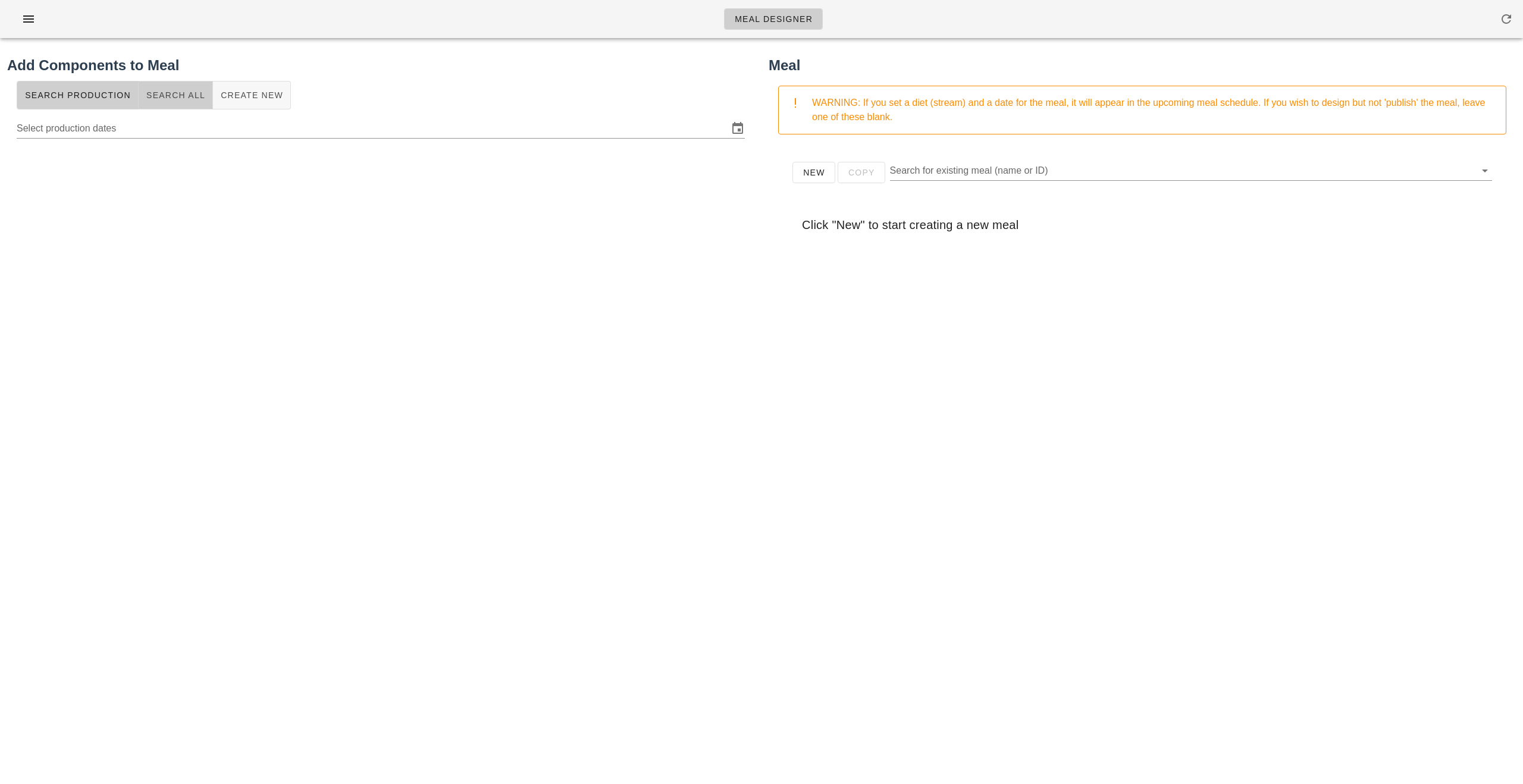
click at [169, 95] on span "Search All" at bounding box center [176, 95] width 59 height 10
click at [189, 128] on input "text" at bounding box center [371, 126] width 709 height 19
type input "brie"
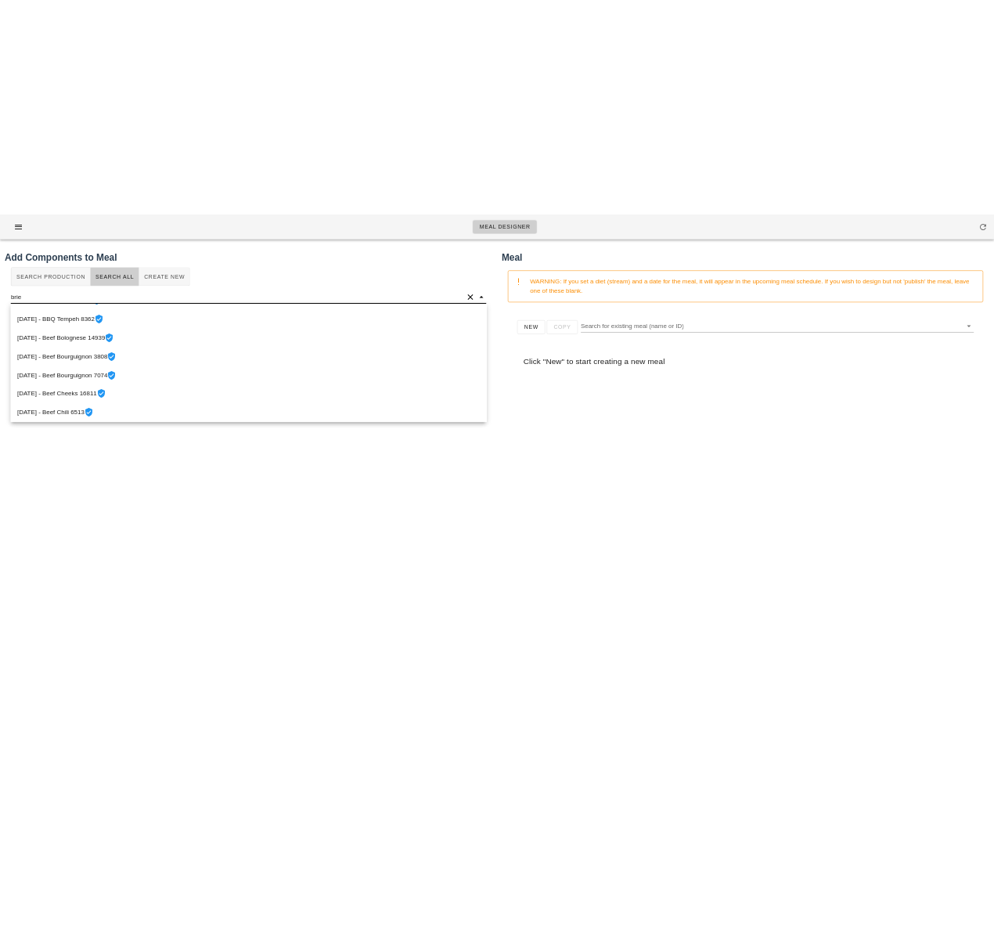
scroll to position [1278, 0]
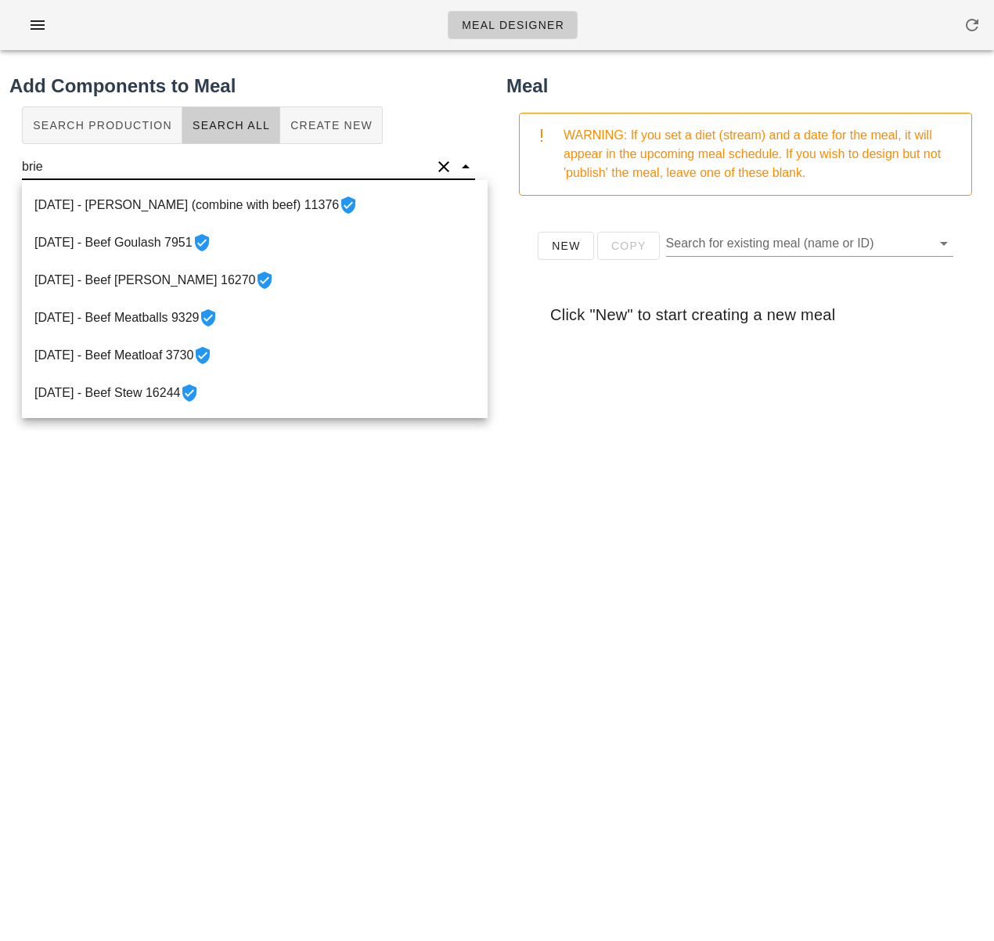
drag, startPoint x: 52, startPoint y: 162, endPoint x: 5, endPoint y: 163, distance: 47.8
click at [4, 163] on div "Add Components to Meal Search Production Search All Create New brie" at bounding box center [248, 453] width 497 height 781
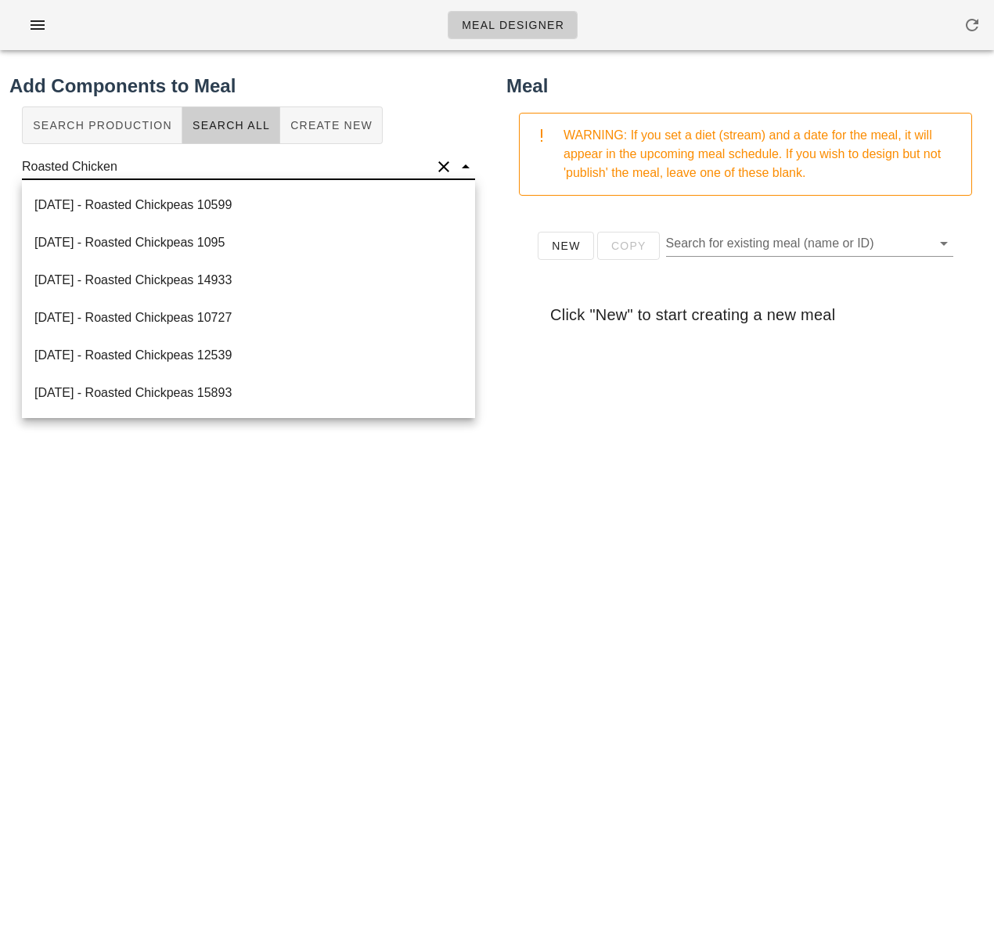
scroll to position [0, 0]
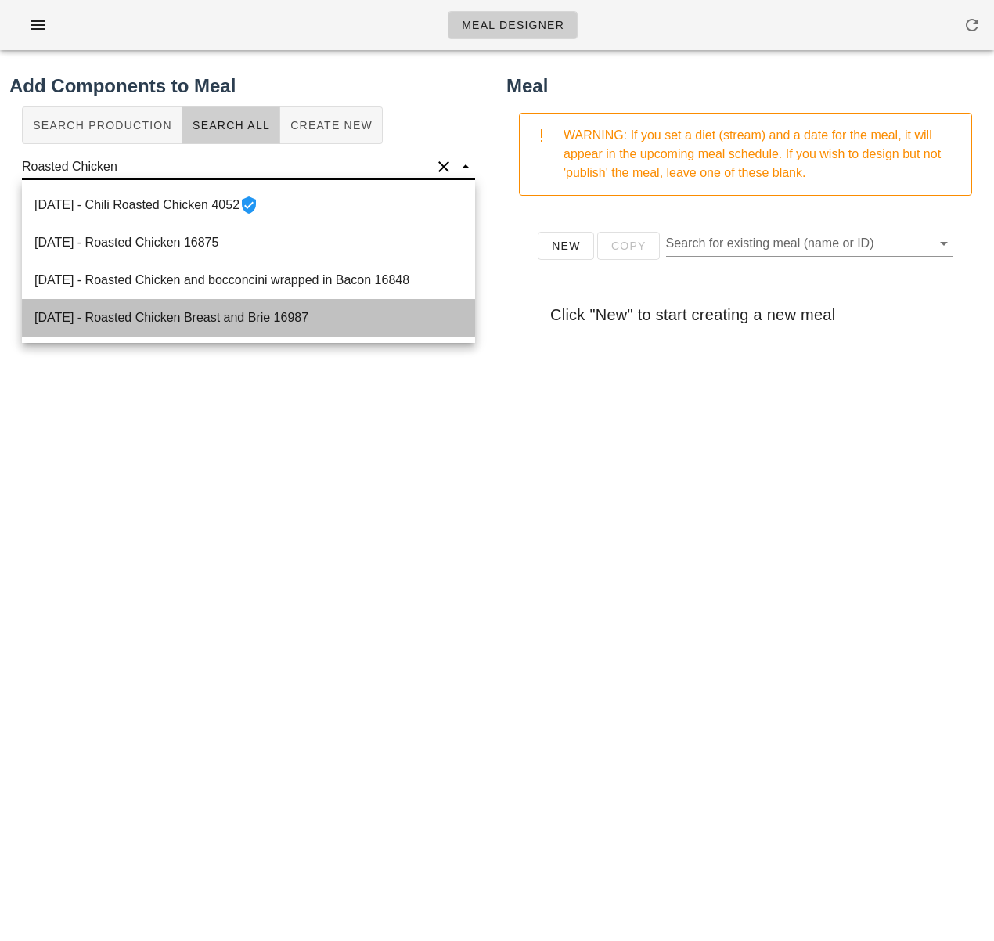
click at [245, 323] on div "2025-09-23 - Roasted Chicken Breast and Brie 16987" at bounding box center [248, 318] width 453 height 38
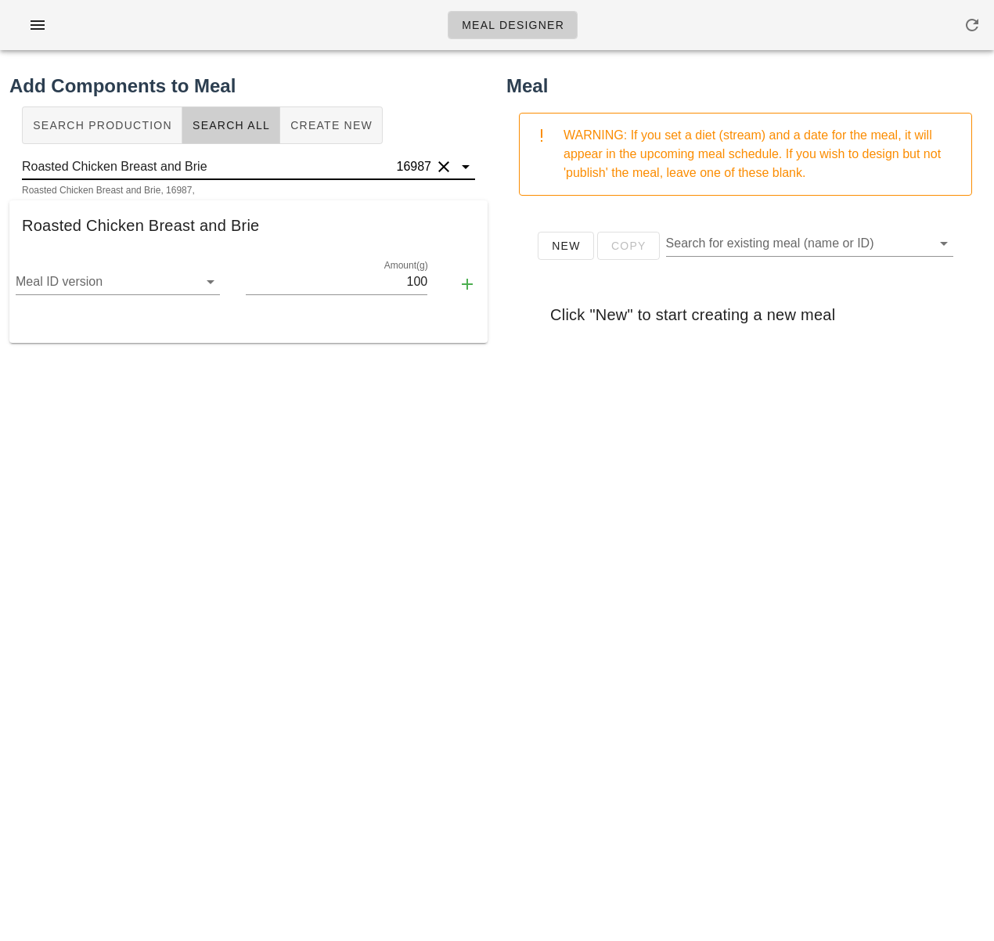
type input "Roasted Chicken Breast and Brie"
drag, startPoint x: 319, startPoint y: 480, endPoint x: 309, endPoint y: 464, distance: 18.9
click at [319, 481] on div "Add Components to Meal Search Production Search All Create New Roasted Chicken …" at bounding box center [248, 453] width 497 height 781
click at [200, 164] on input "Roasted Chicken Breast and Brie" at bounding box center [208, 166] width 372 height 25
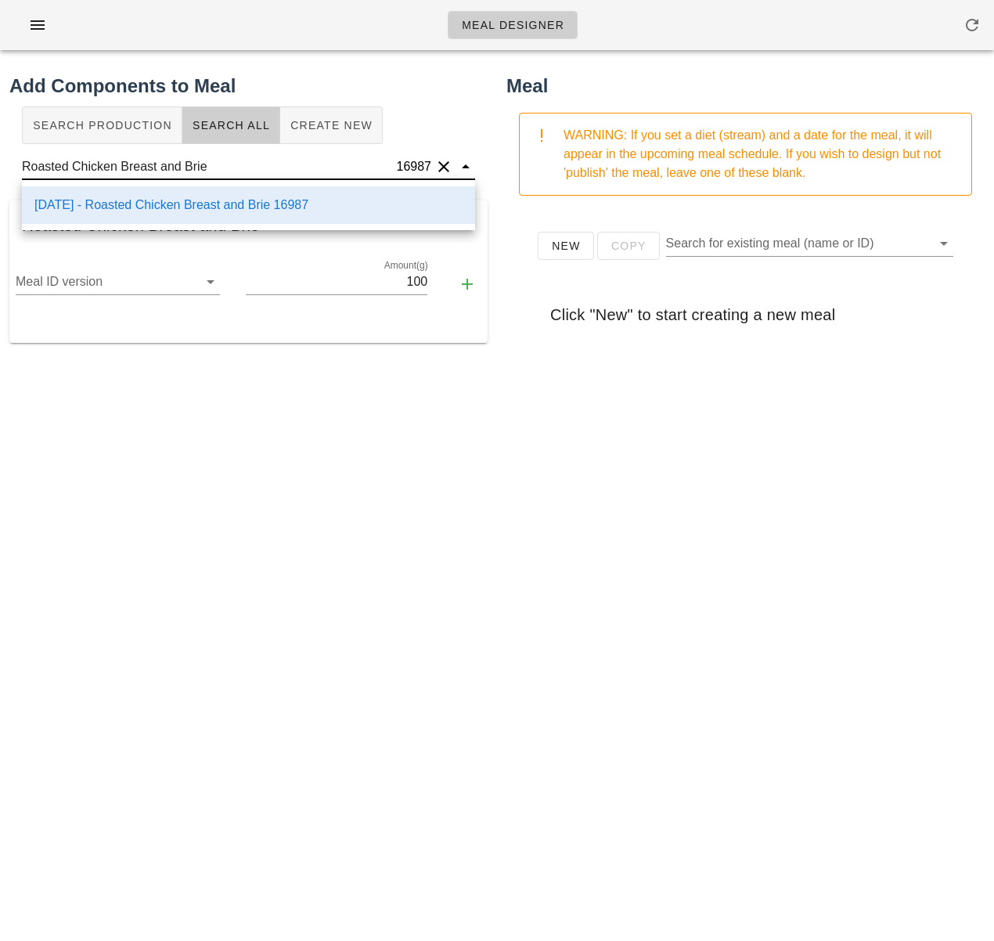
drag, startPoint x: 392, startPoint y: 406, endPoint x: 442, endPoint y: 319, distance: 100.3
click at [402, 395] on div "Add Components to Meal Search Production Search All Create New Roasted Chicken …" at bounding box center [248, 453] width 497 height 781
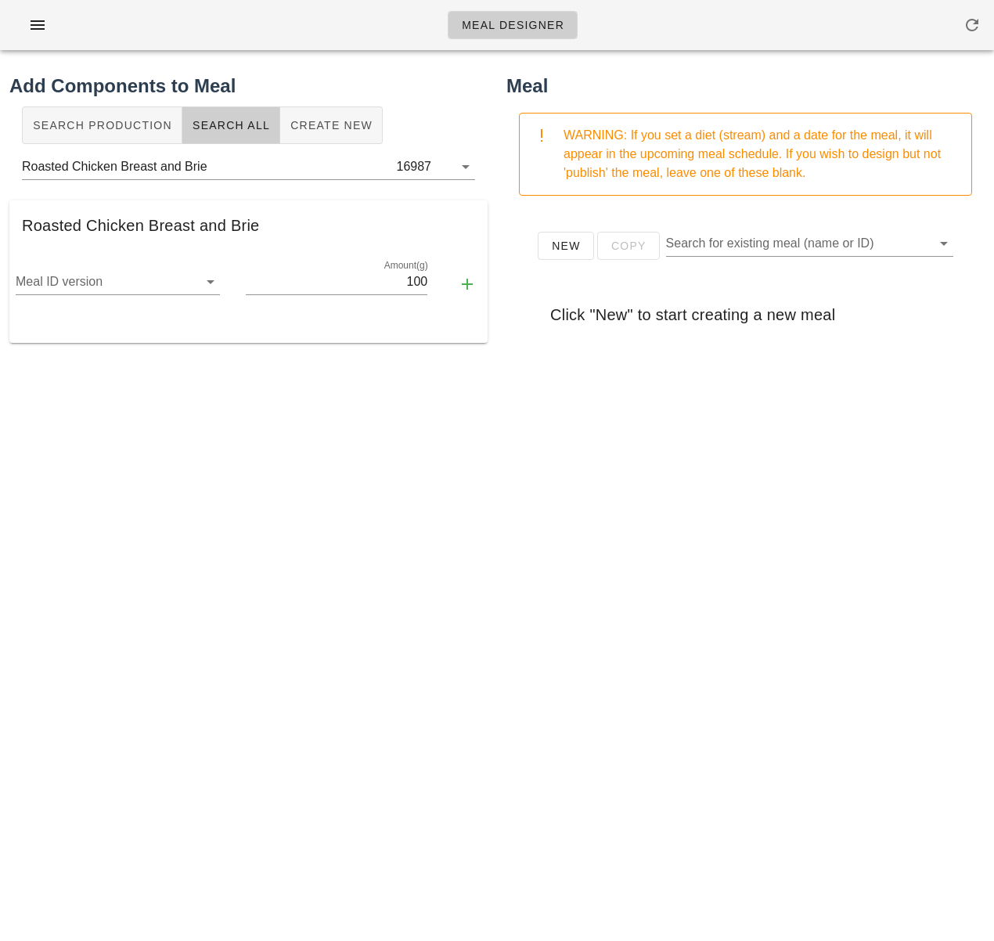
click at [783, 592] on div "New Copy Search for existing meal (name or ID) Click "New" to start creating a …" at bounding box center [746, 521] width 478 height 626
click at [331, 125] on span "Create New" at bounding box center [331, 125] width 83 height 13
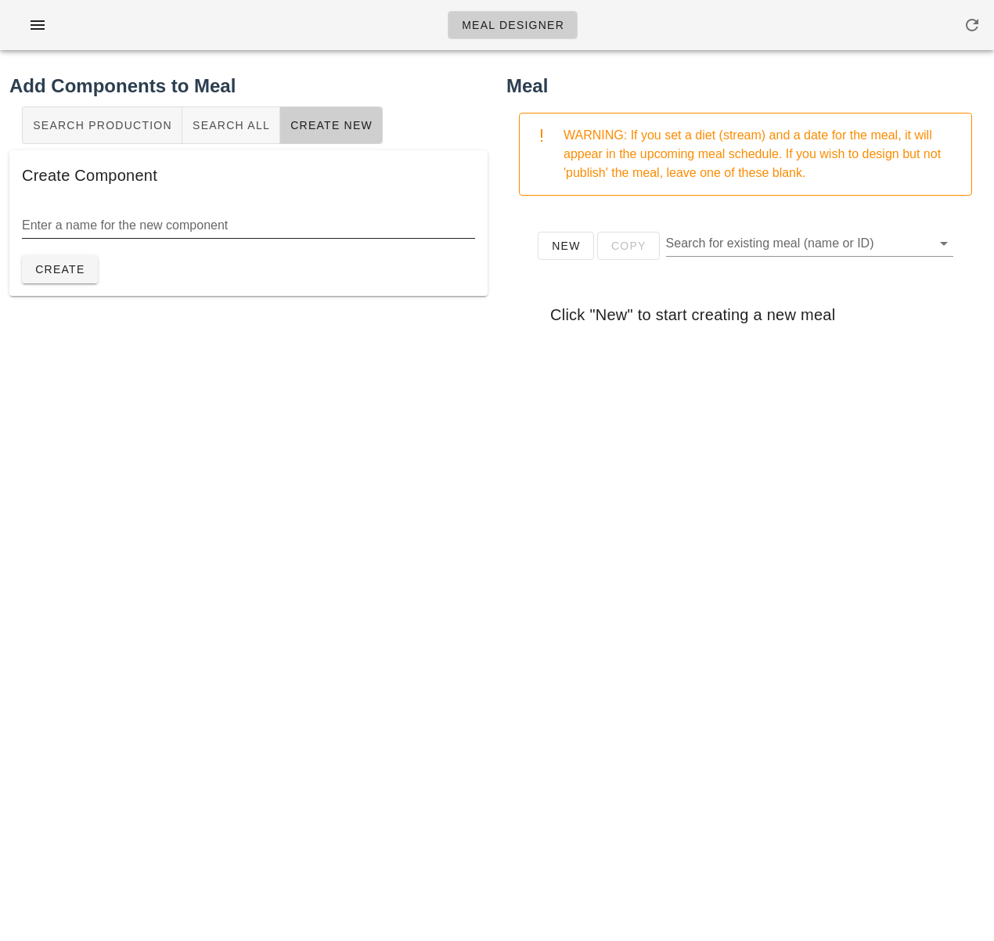
click at [266, 229] on input "Enter a name for the new component" at bounding box center [248, 225] width 453 height 25
paste input "Caramelized Apples"
type input "Caramelized Apples"
click at [78, 263] on span "Create" at bounding box center [59, 269] width 51 height 13
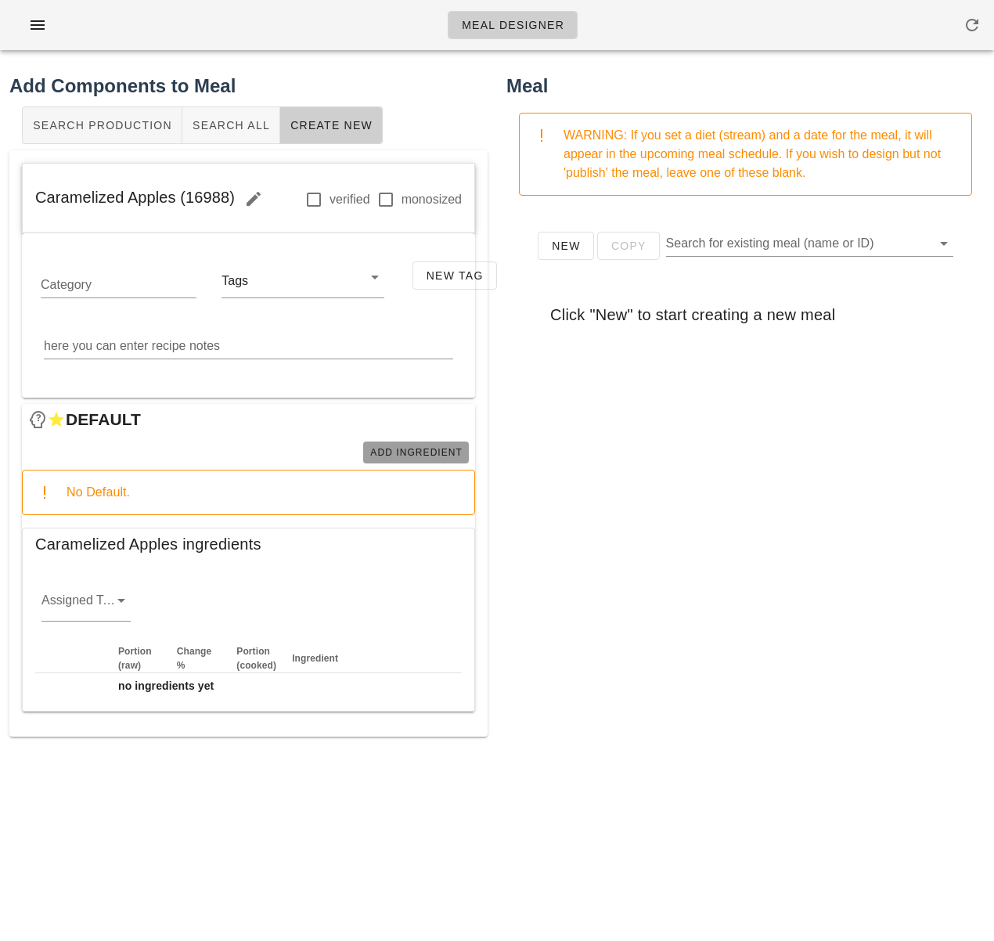
click at [384, 451] on span "Add Ingredient" at bounding box center [416, 452] width 93 height 11
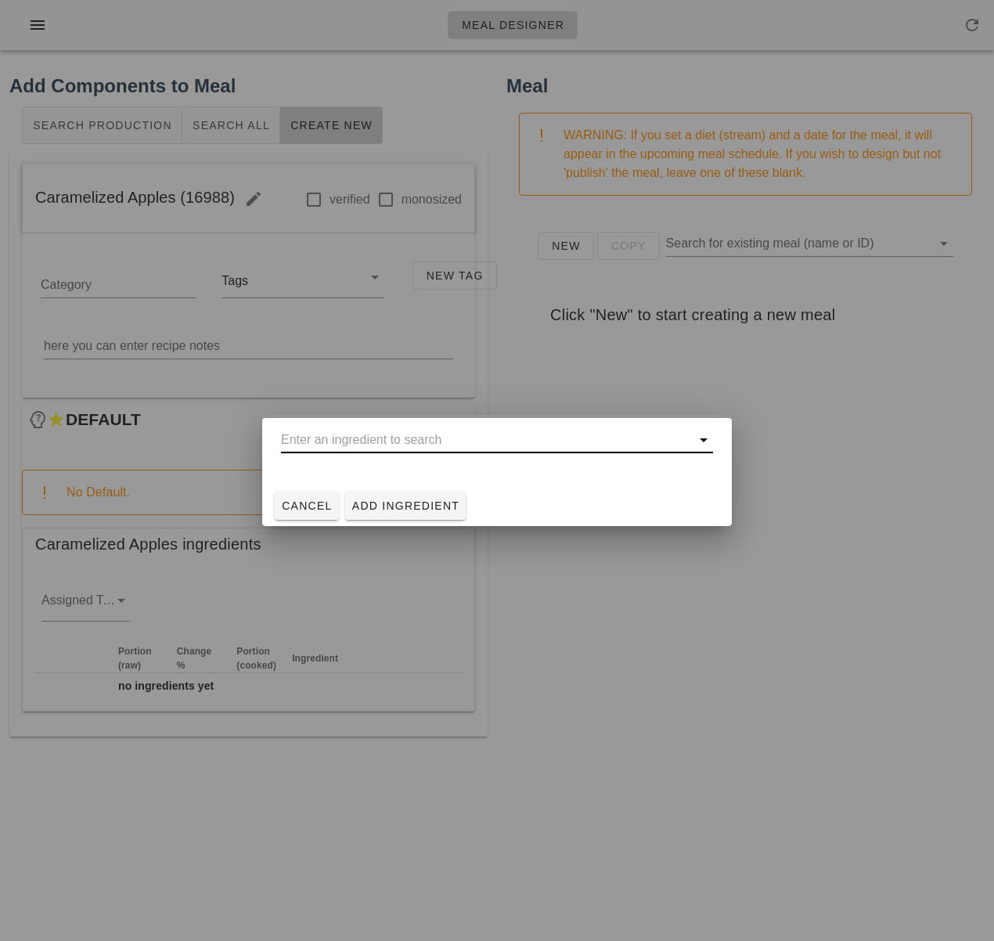
click at [354, 443] on input "text" at bounding box center [486, 439] width 410 height 25
click at [705, 626] on div at bounding box center [497, 470] width 994 height 941
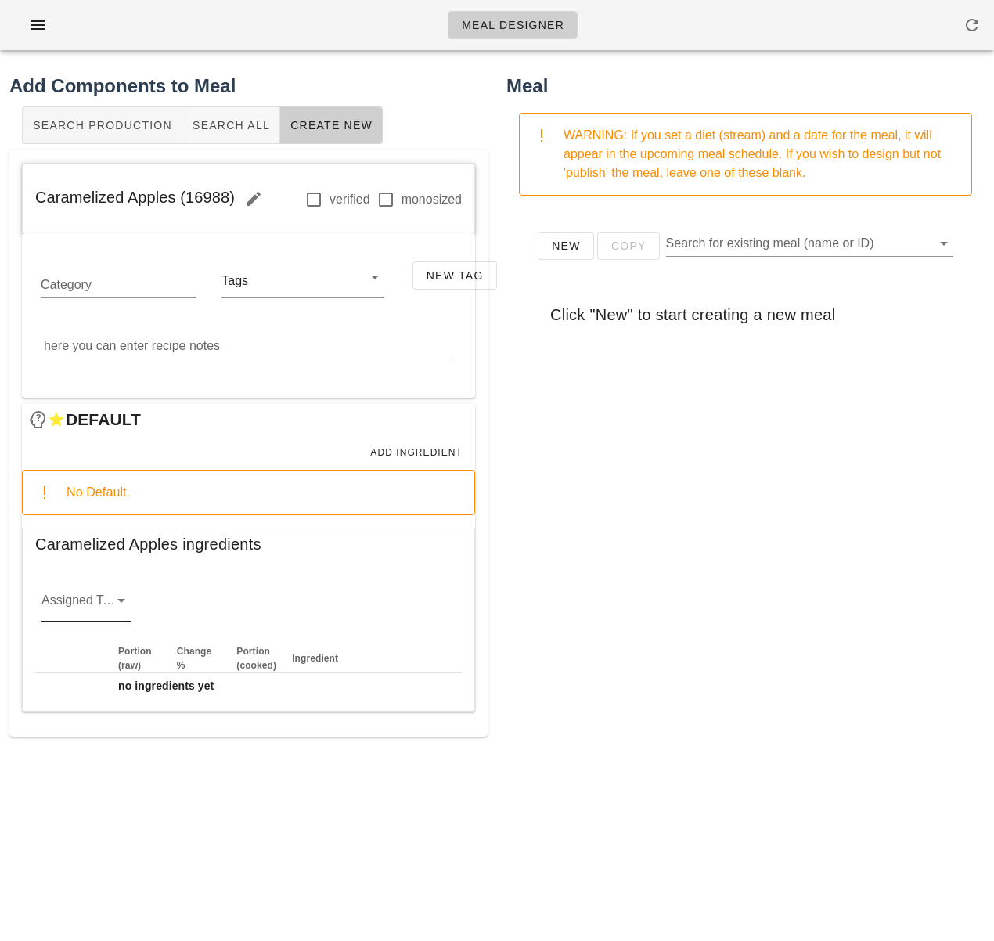
click at [106, 604] on div "Assigned Team" at bounding box center [85, 604] width 89 height 33
click at [103, 694] on div "veg" at bounding box center [86, 687] width 64 height 15
click at [643, 575] on div "New Copy Search for existing meal (name or ID) Click "New" to start creating a …" at bounding box center [746, 521] width 478 height 626
click at [401, 460] on button "Add Ingredient" at bounding box center [416, 453] width 106 height 22
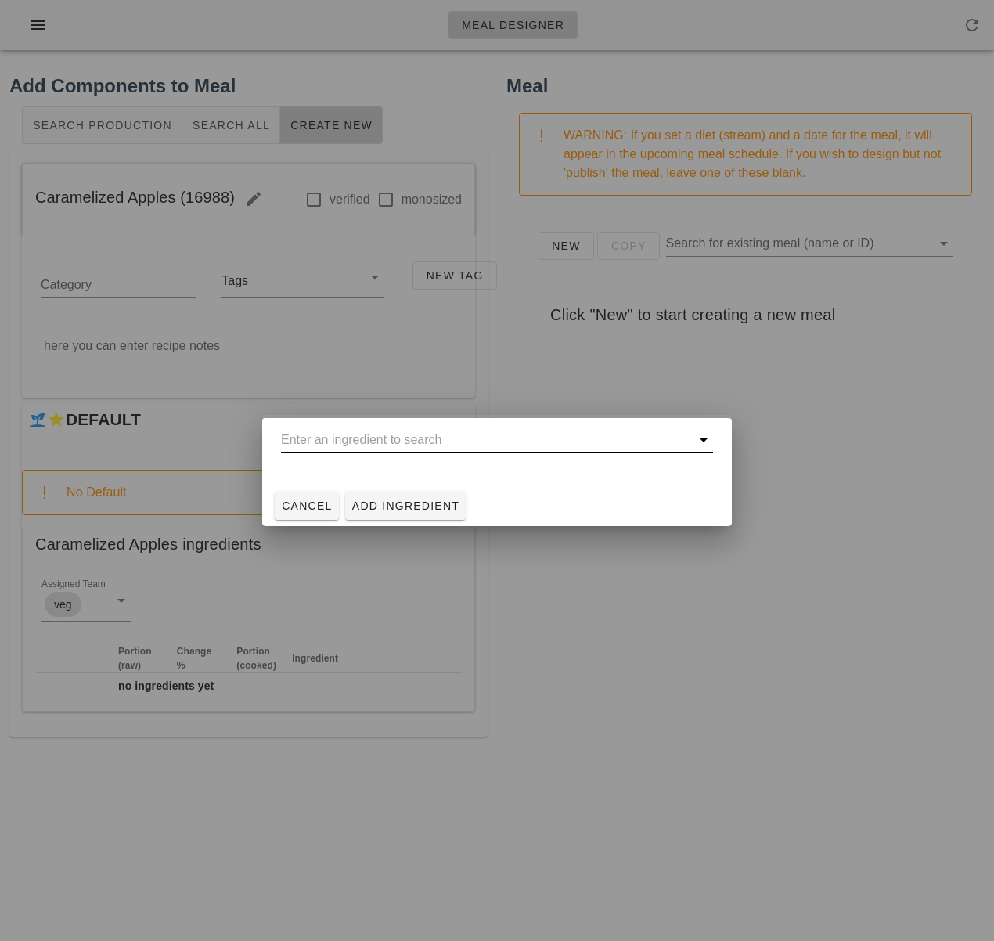
click at [378, 435] on input "text" at bounding box center [486, 439] width 410 height 25
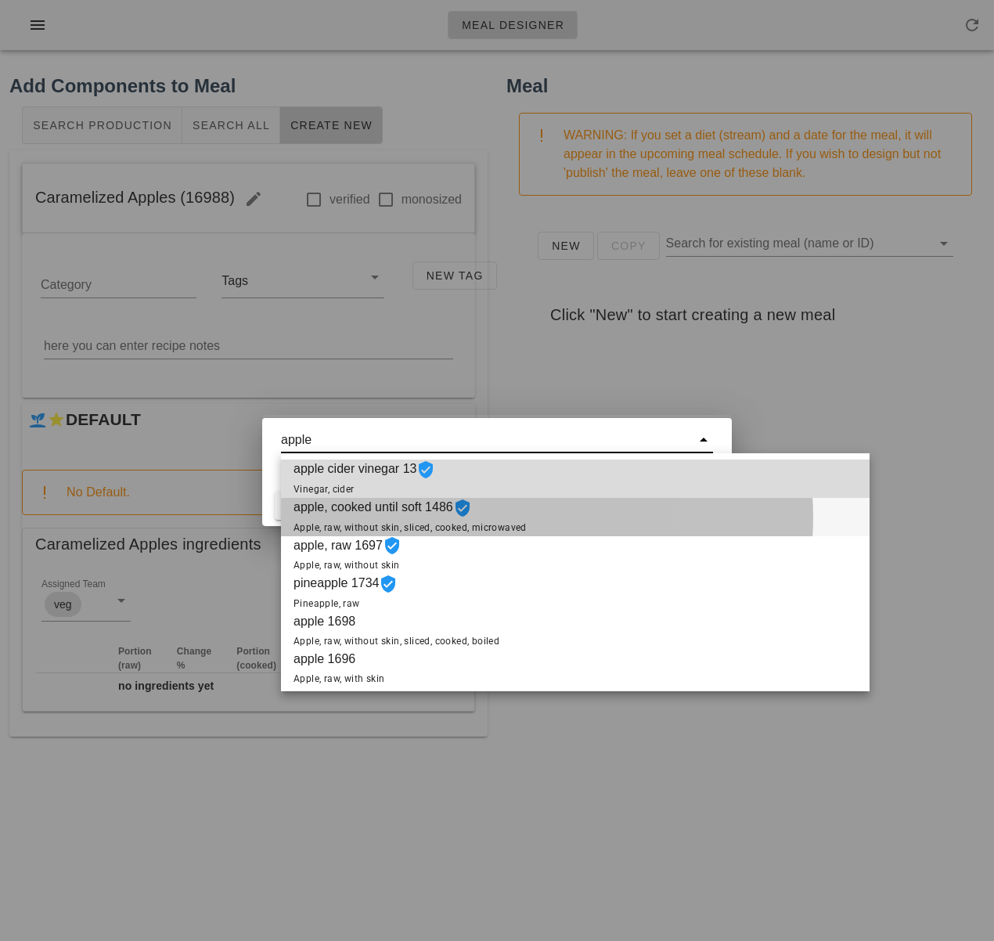
click at [516, 519] on span "apple, cooked until soft 1486 Apple, raw, without skin, sliced, cooked, microwa…" at bounding box center [410, 517] width 233 height 38
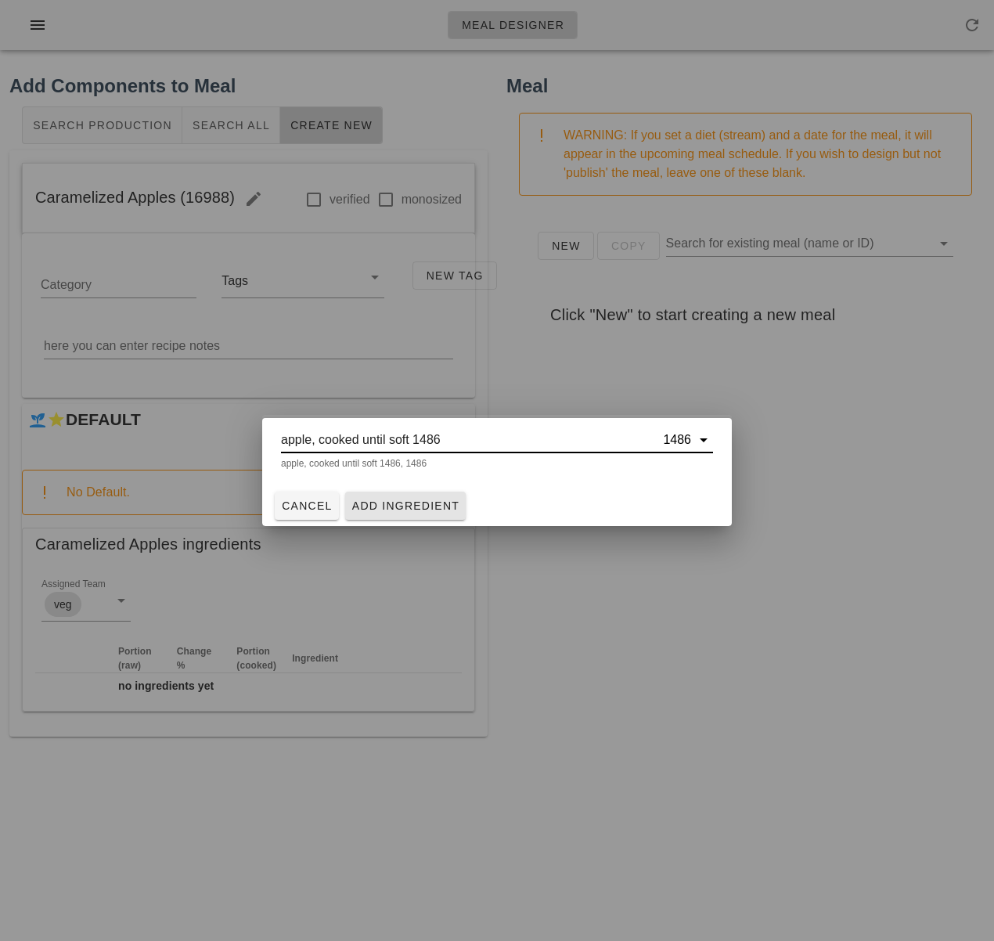
type input "apple, cooked until soft 1486"
click at [437, 507] on span "Add Ingredient" at bounding box center [406, 506] width 109 height 13
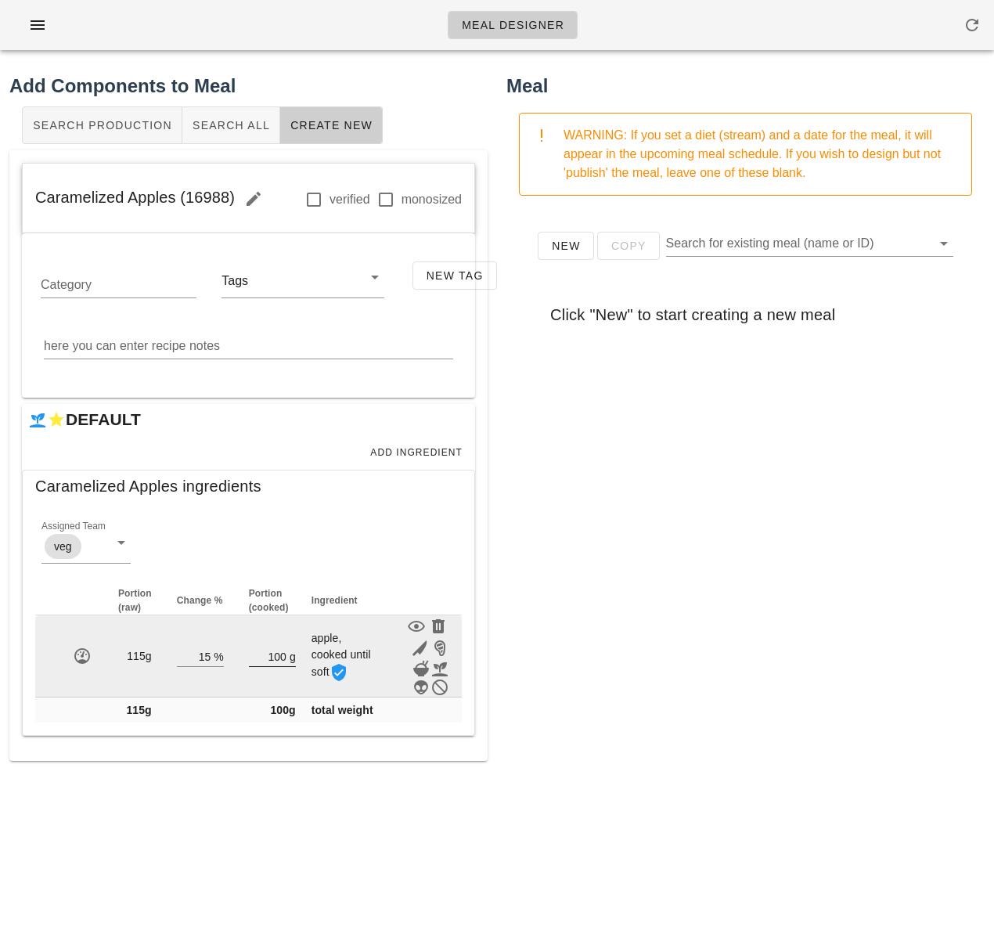
drag, startPoint x: 286, startPoint y: 655, endPoint x: 265, endPoint y: 655, distance: 20.4
click at [262, 655] on div "100 g" at bounding box center [272, 656] width 47 height 20
drag, startPoint x: 268, startPoint y: 656, endPoint x: 283, endPoint y: 658, distance: 15.7
click at [283, 658] on input "100" at bounding box center [268, 656] width 38 height 20
type input "4"
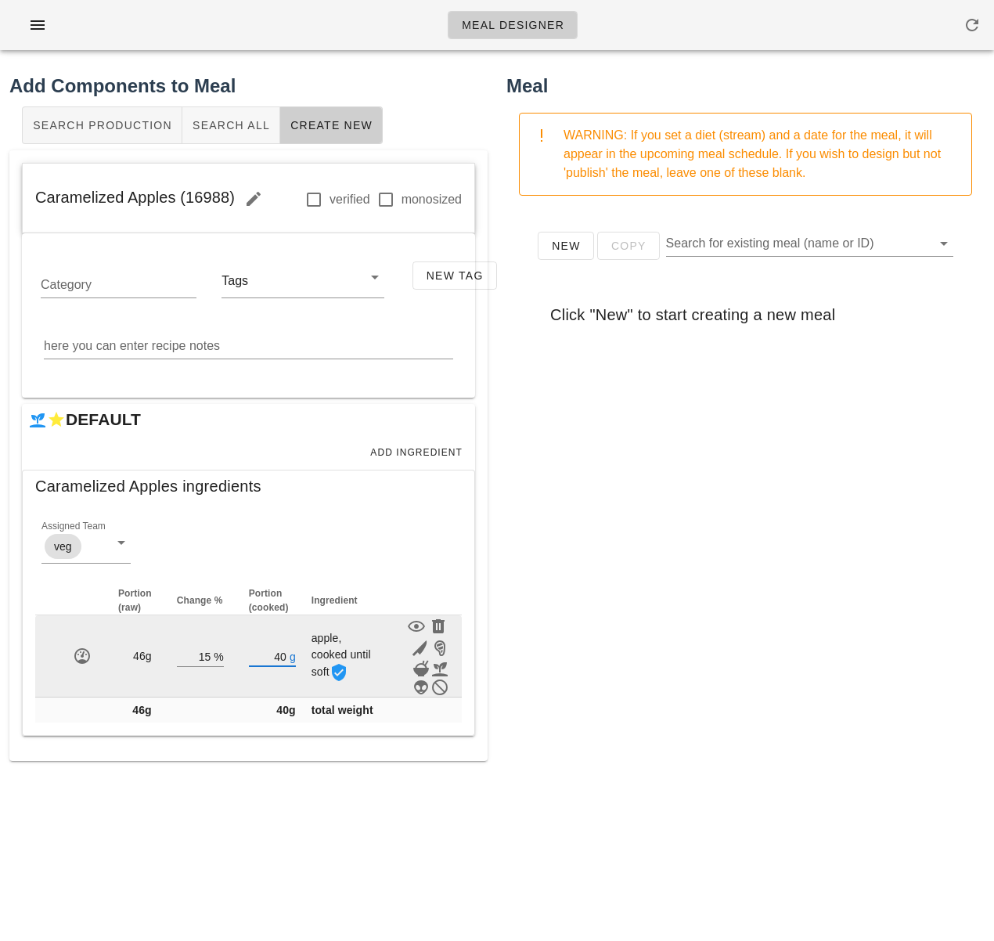
type input "4"
type input "3"
type input "4"
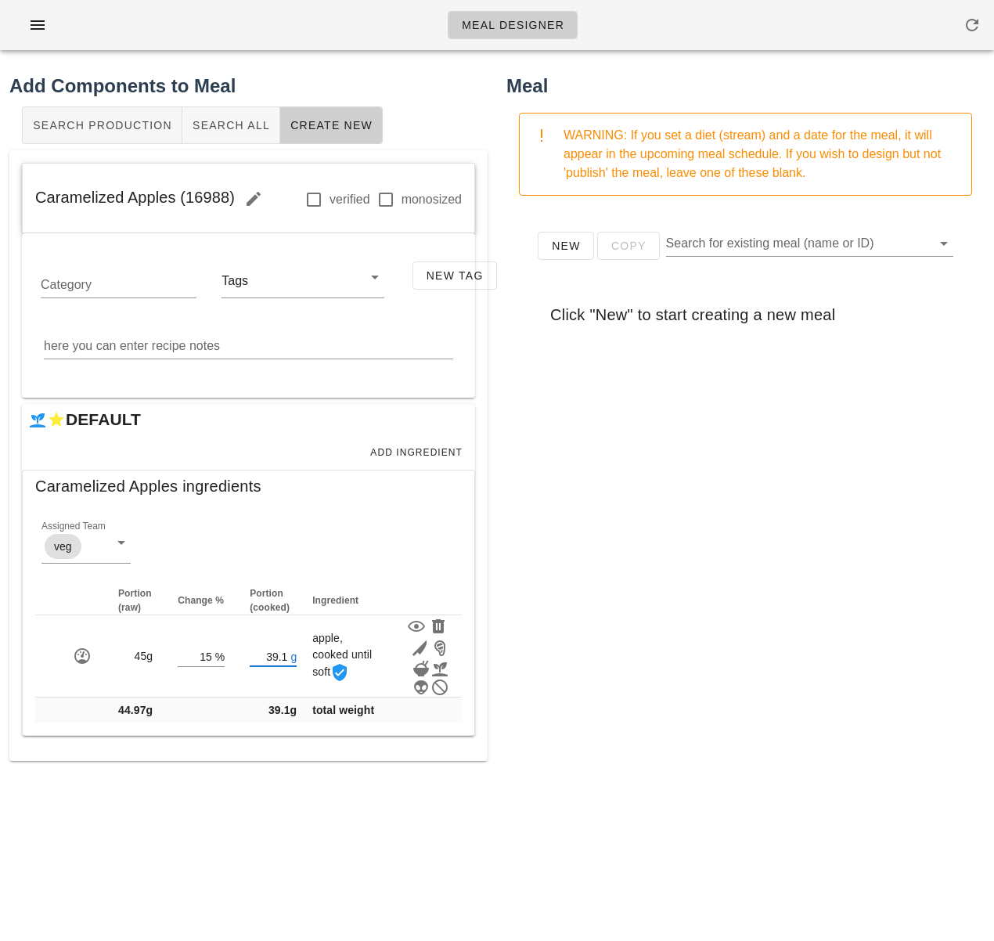
type input "39.10"
click at [663, 646] on div "New Copy Search for existing meal (name or ID) Click "New" to start creating a …" at bounding box center [746, 521] width 478 height 626
click at [415, 453] on span "Add Ingredient" at bounding box center [416, 452] width 93 height 11
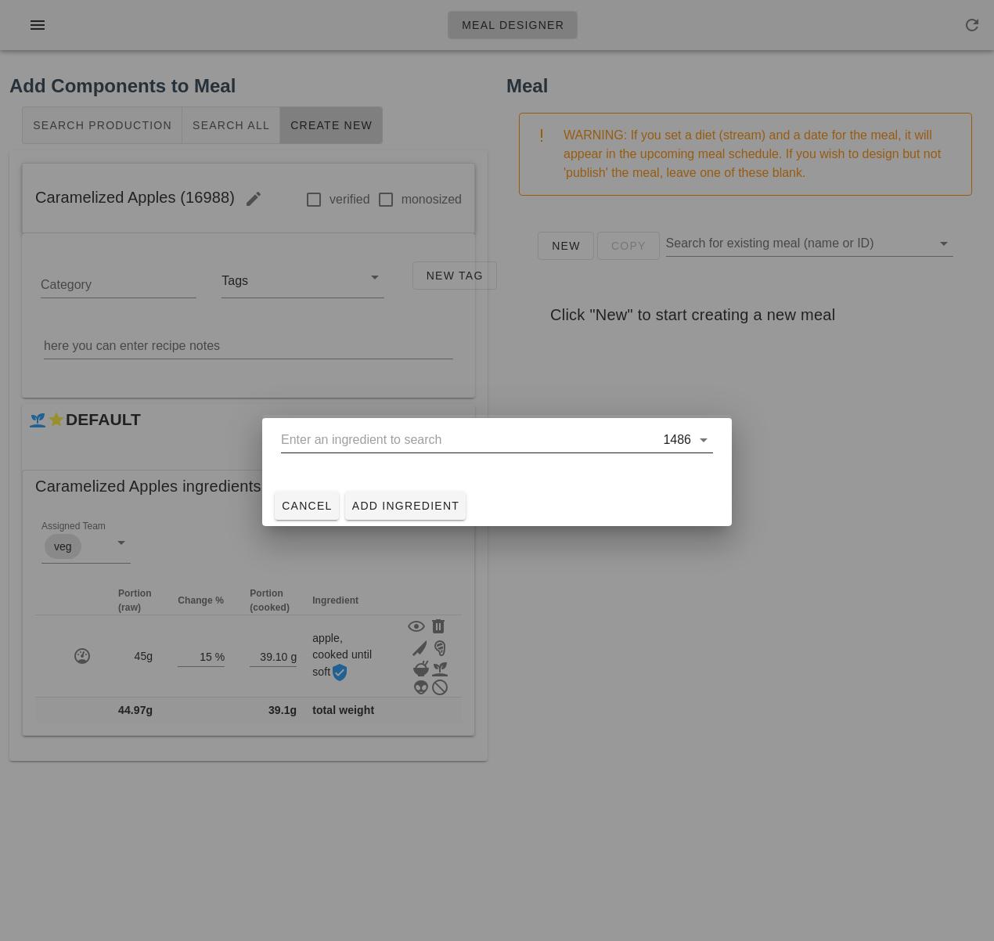
click at [406, 442] on input "text" at bounding box center [470, 439] width 379 height 25
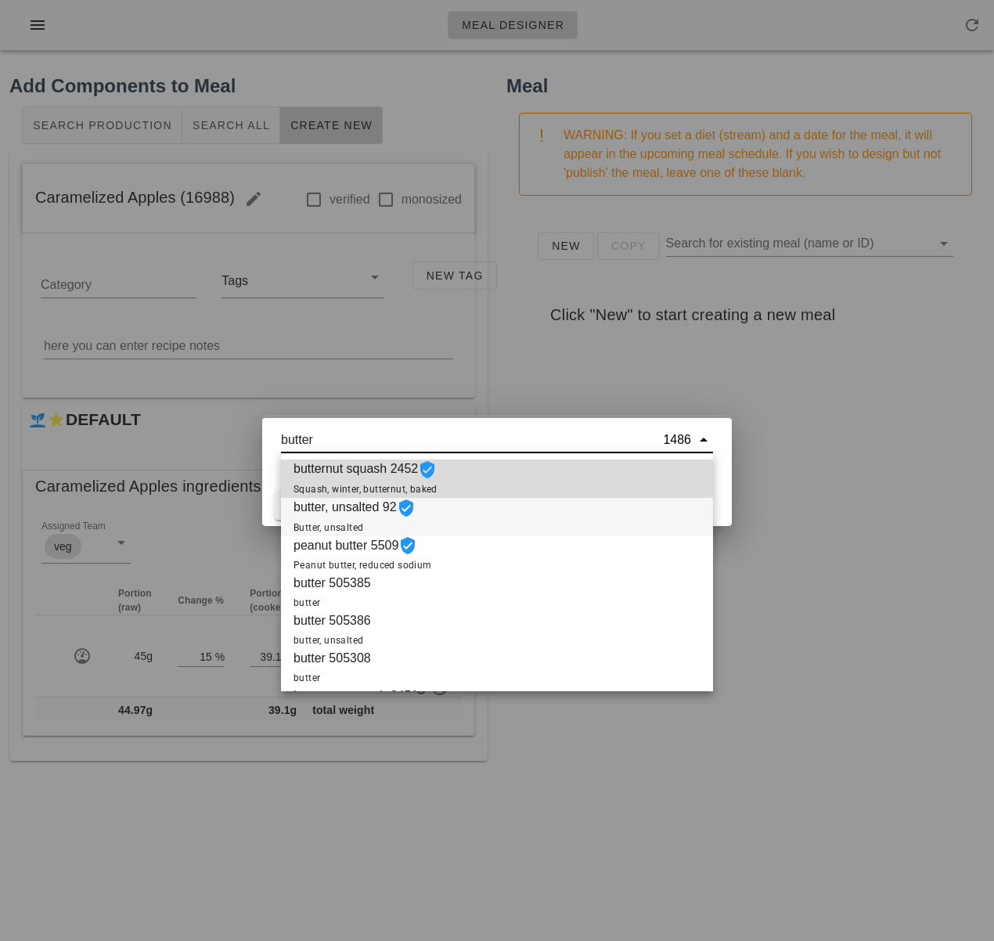
click at [475, 514] on div "butter, unsalted 92 Butter, unsalted" at bounding box center [497, 517] width 432 height 38
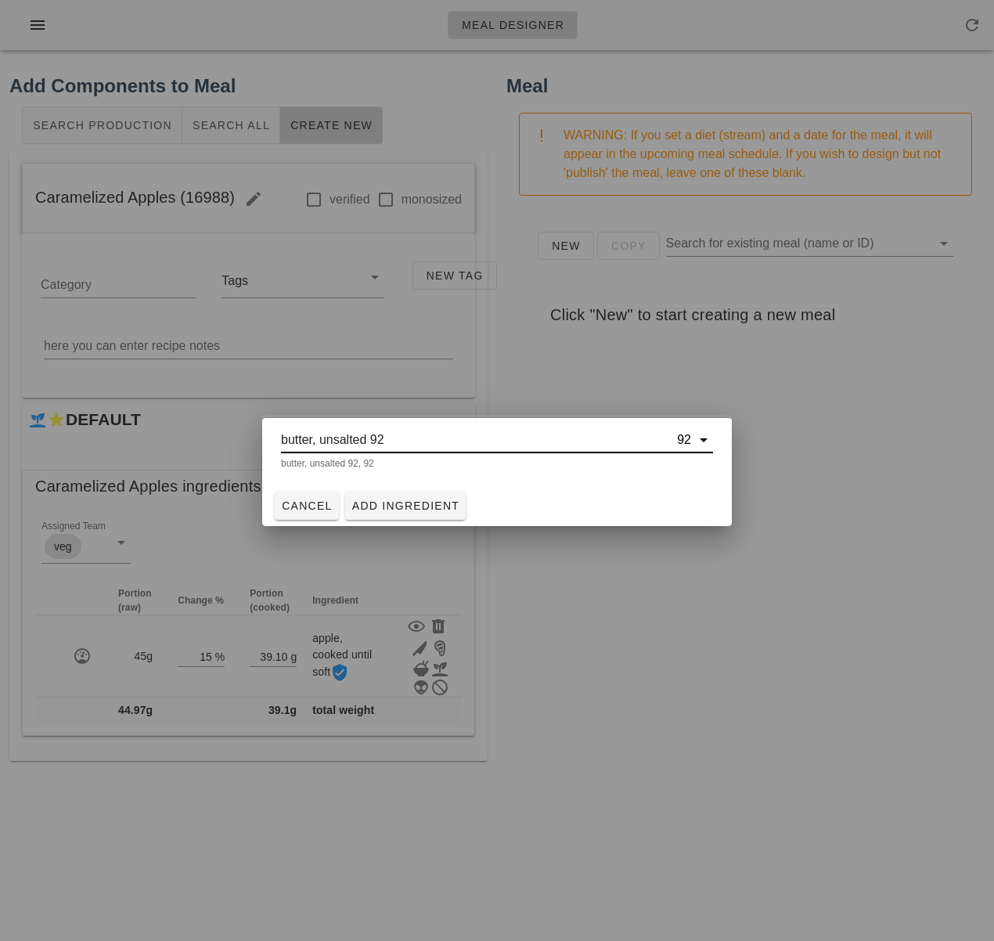
type input "butter, unsalted 92"
click at [435, 510] on span "Add Ingredient" at bounding box center [406, 506] width 109 height 13
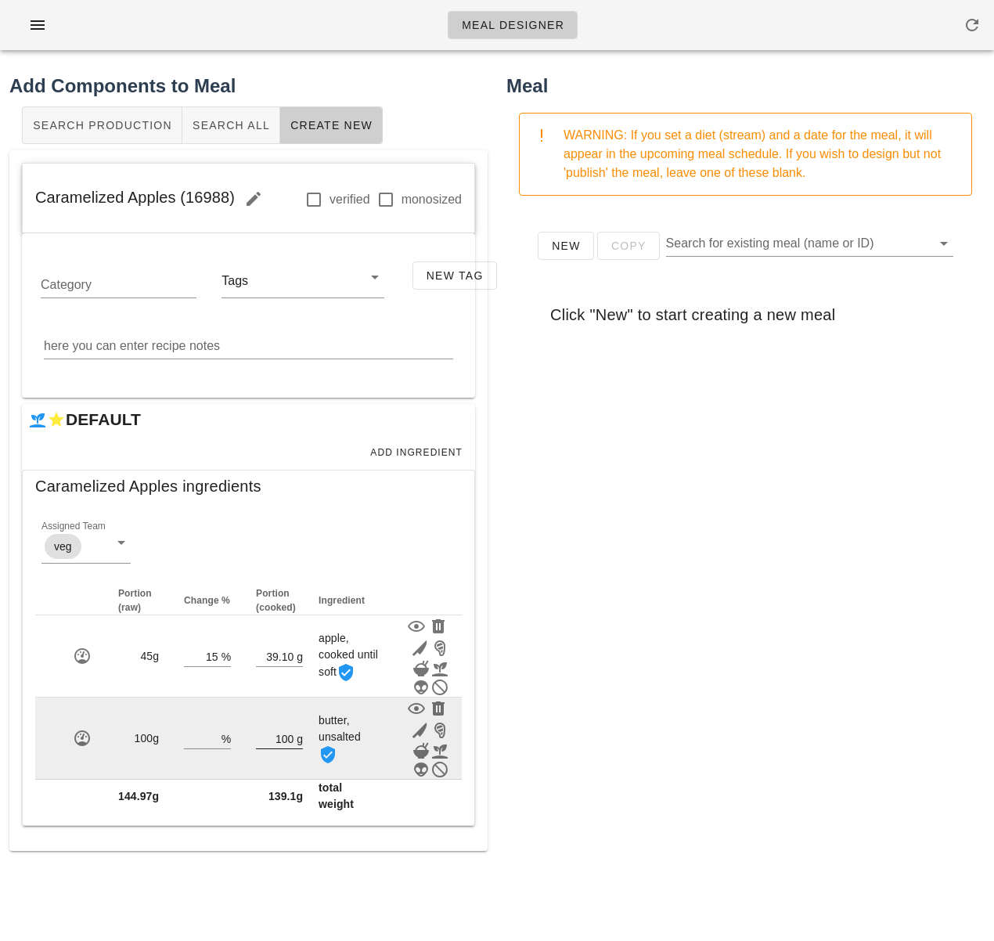
click at [293, 749] on input "100" at bounding box center [275, 738] width 38 height 20
type input "1"
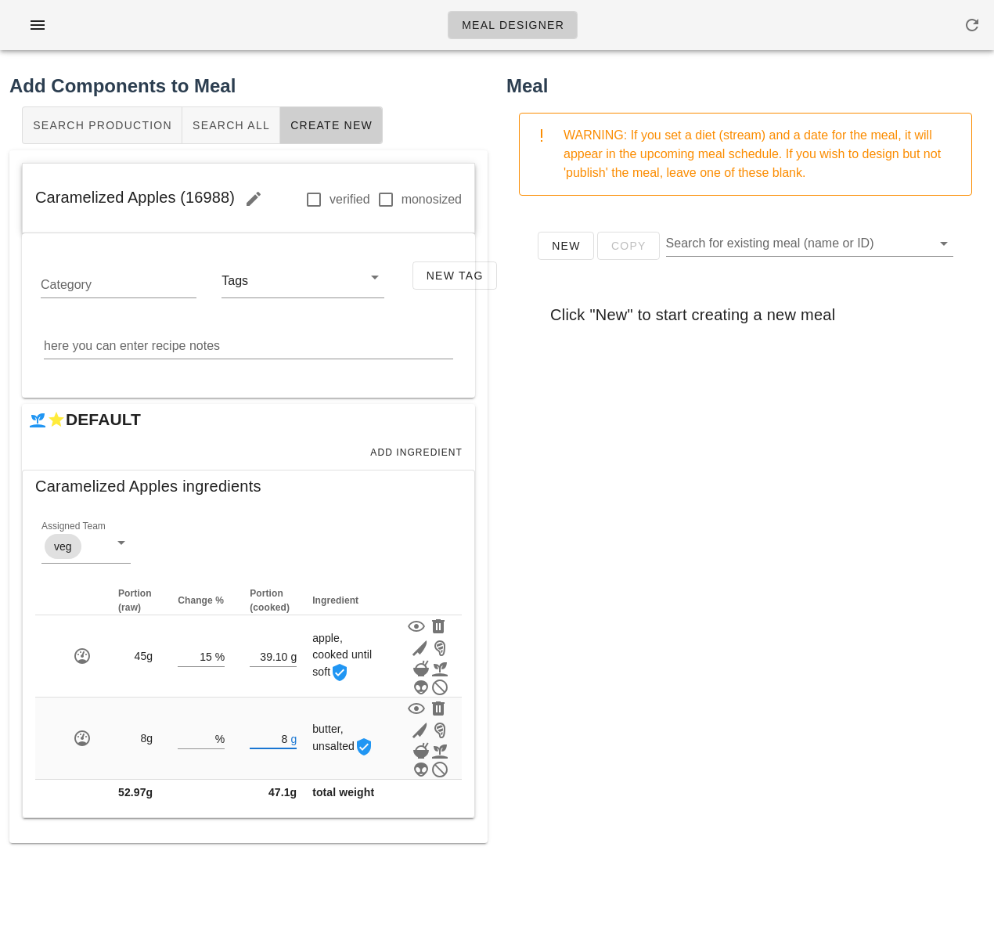
type input "8"
click at [712, 751] on div "New Copy Search for existing meal (name or ID) Click "New" to start creating a …" at bounding box center [746, 521] width 478 height 626
drag, startPoint x: 667, startPoint y: 497, endPoint x: 764, endPoint y: 657, distance: 186.9
click at [669, 505] on div "New Copy Search for existing meal (name or ID) Click "New" to start creating a …" at bounding box center [746, 521] width 478 height 626
drag, startPoint x: 705, startPoint y: 597, endPoint x: 614, endPoint y: 374, distance: 240.5
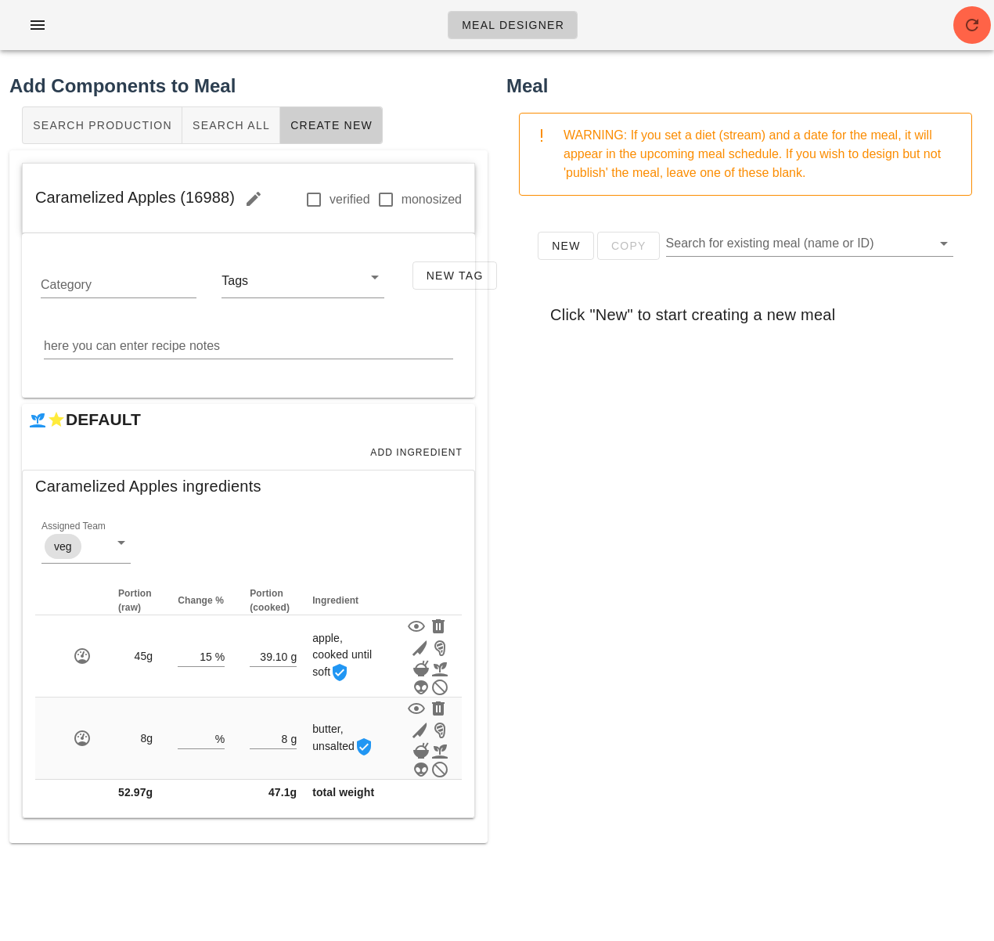
click at [704, 586] on div "New Copy Search for existing meal (name or ID) Click "New" to start creating a …" at bounding box center [746, 521] width 478 height 626
click at [422, 440] on div "Add Ingredient" at bounding box center [248, 452] width 453 height 34
click at [421, 450] on span "Add Ingredient" at bounding box center [416, 452] width 93 height 11
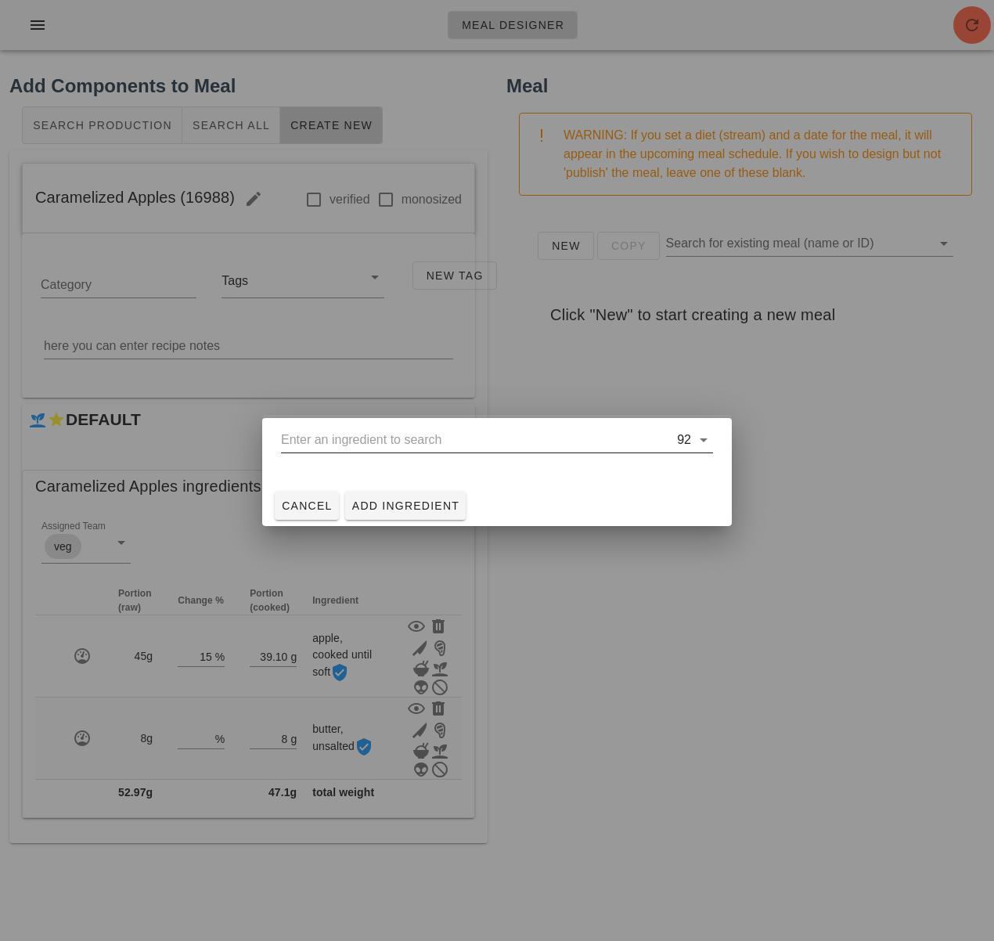
click at [343, 451] on input "text" at bounding box center [477, 439] width 393 height 25
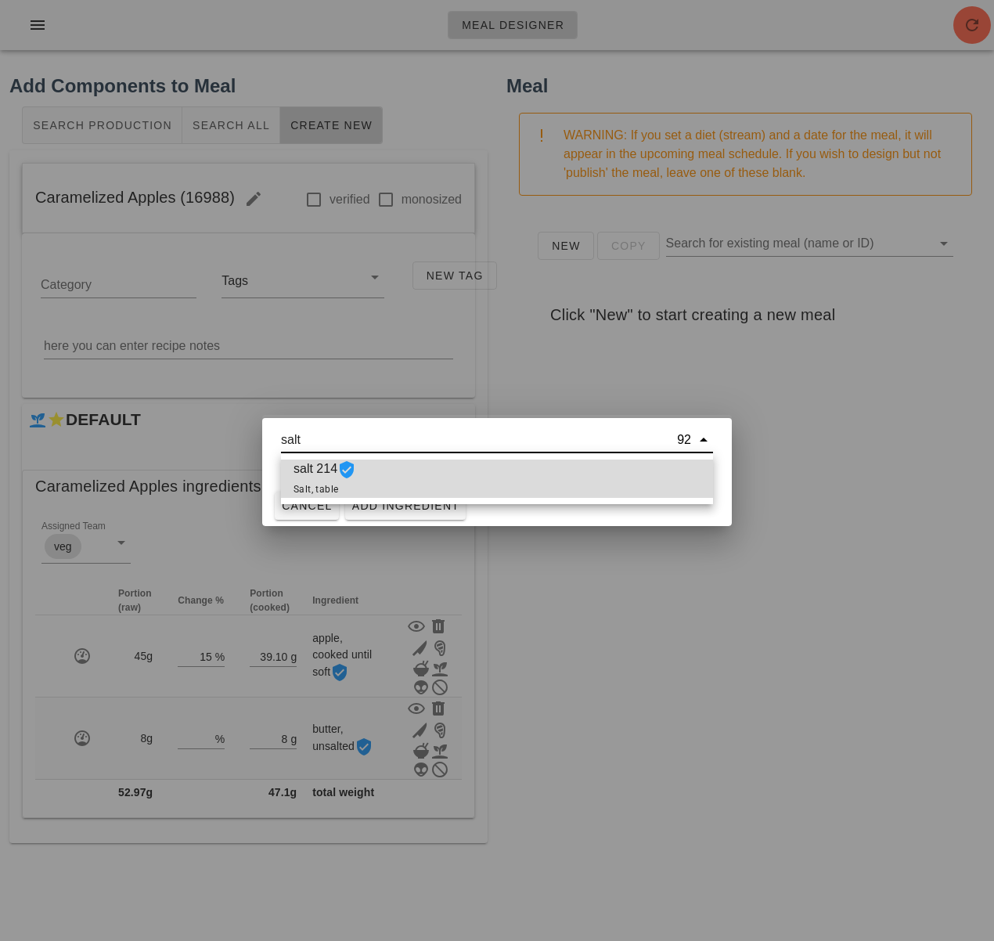
click at [352, 478] on icon at bounding box center [346, 469] width 19 height 19
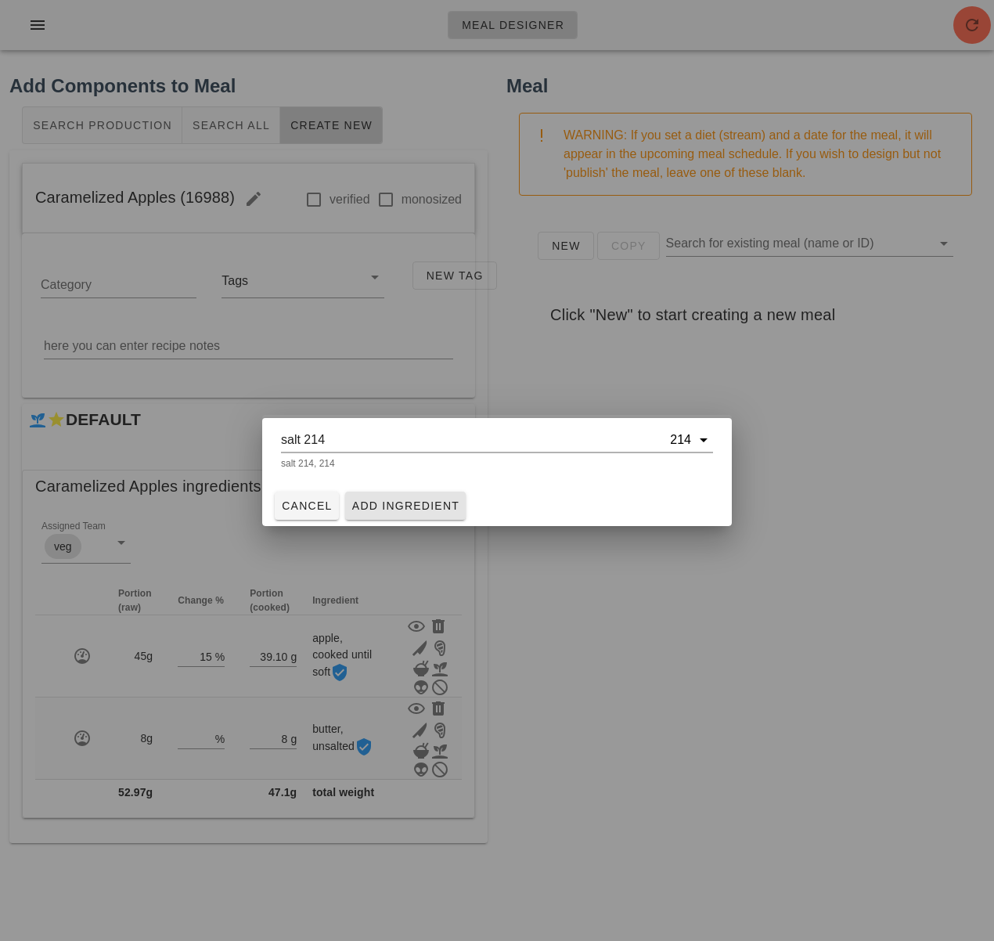
type input "salt 214"
drag, startPoint x: 384, startPoint y: 494, endPoint x: 378, endPoint y: 489, distance: 8.3
click at [384, 494] on button "Add Ingredient" at bounding box center [405, 506] width 121 height 28
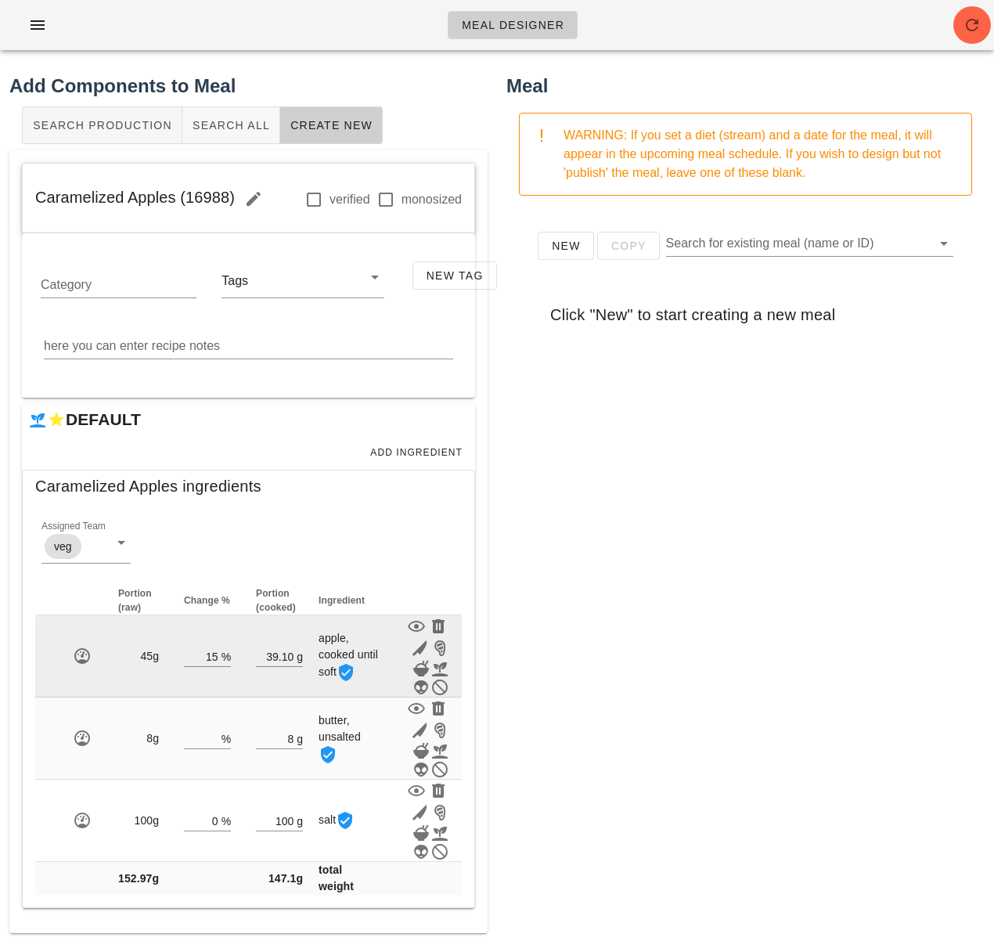
scroll to position [67, 0]
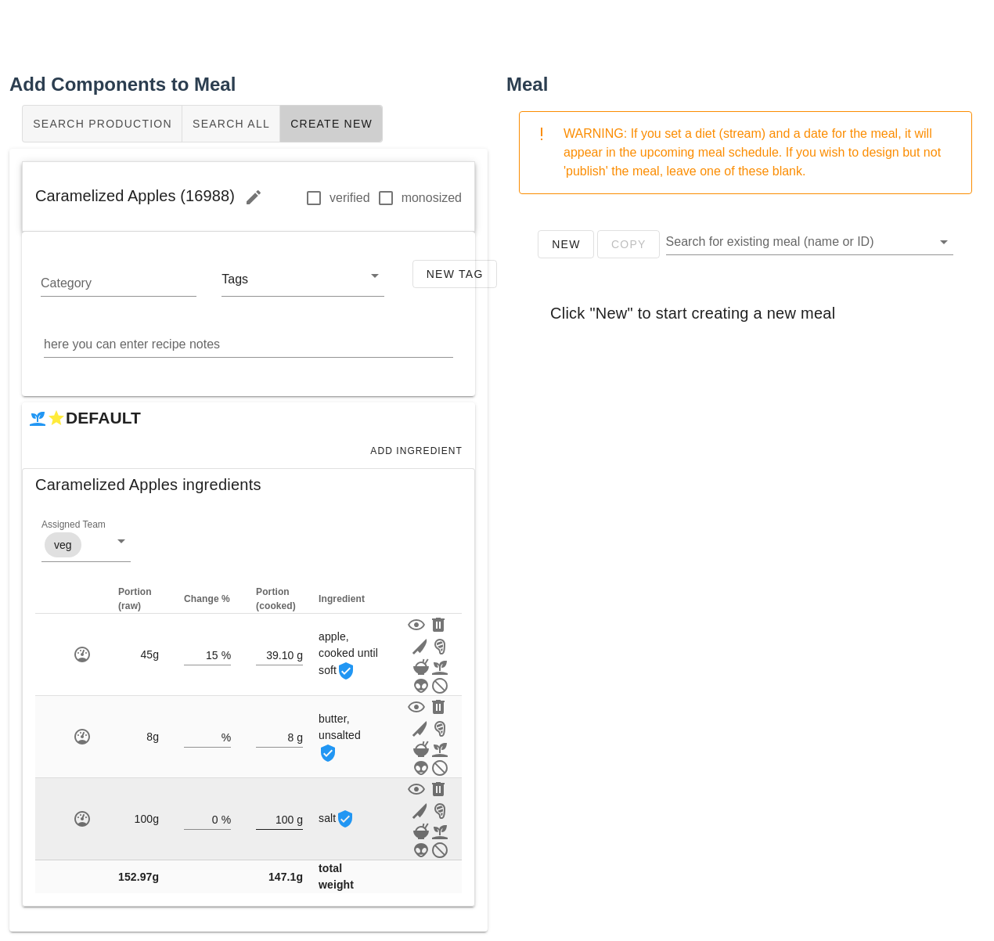
click at [288, 811] on input "100" at bounding box center [275, 819] width 38 height 20
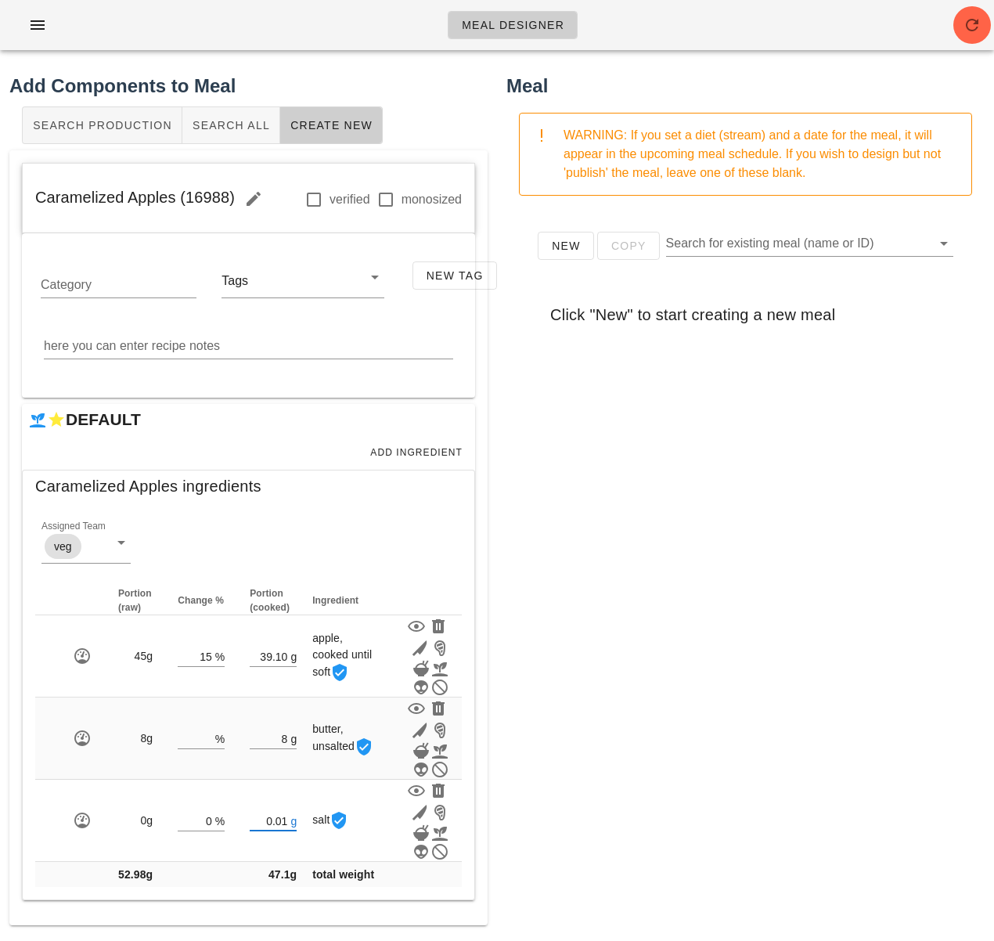
type input "0.01"
click at [565, 749] on div "New Copy Search for existing meal (name or ID) Click "New" to start creating a …" at bounding box center [746, 521] width 478 height 626
click at [403, 453] on span "Add Ingredient" at bounding box center [416, 452] width 93 height 11
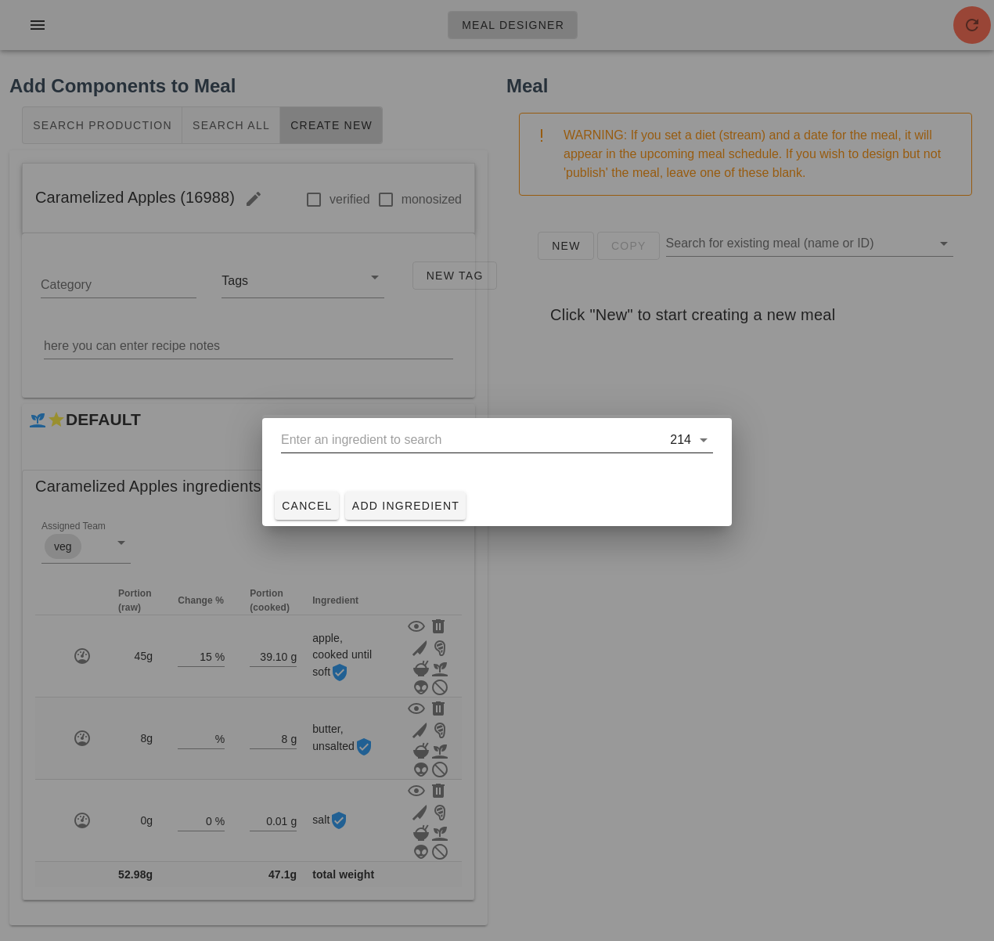
click at [391, 443] on input "text" at bounding box center [474, 439] width 386 height 25
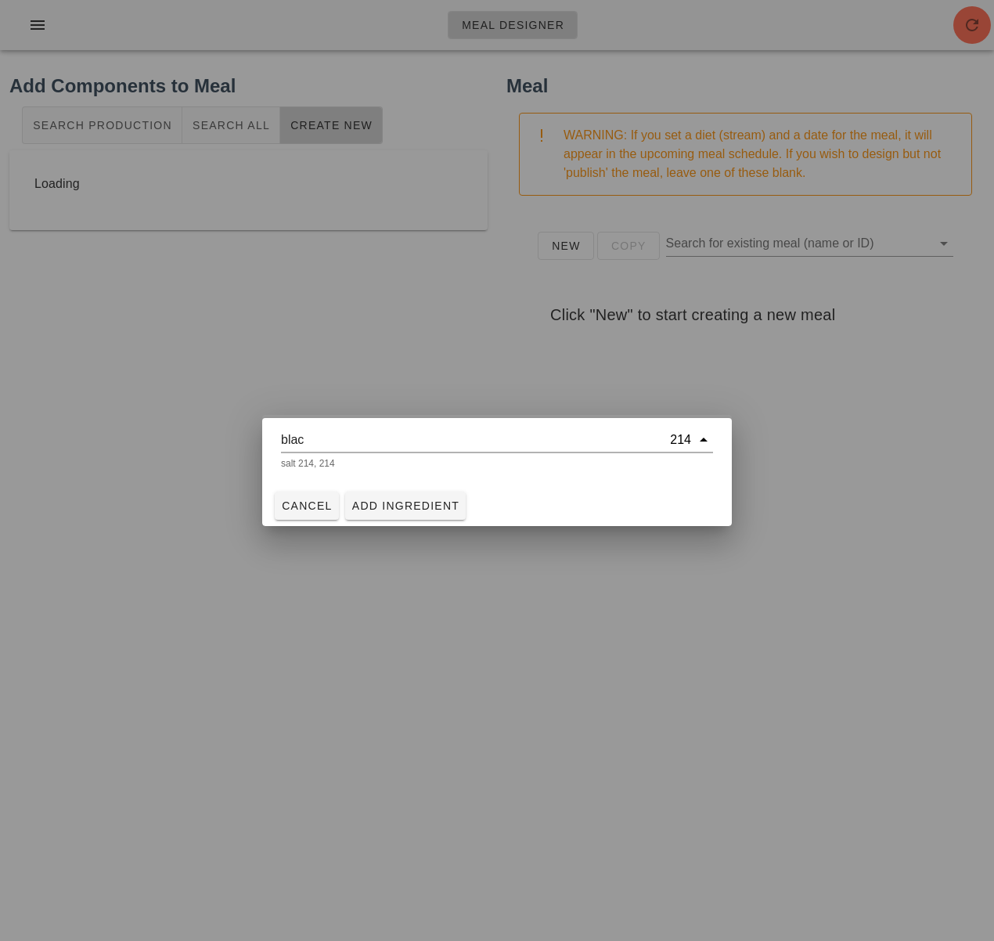
scroll to position [0, 0]
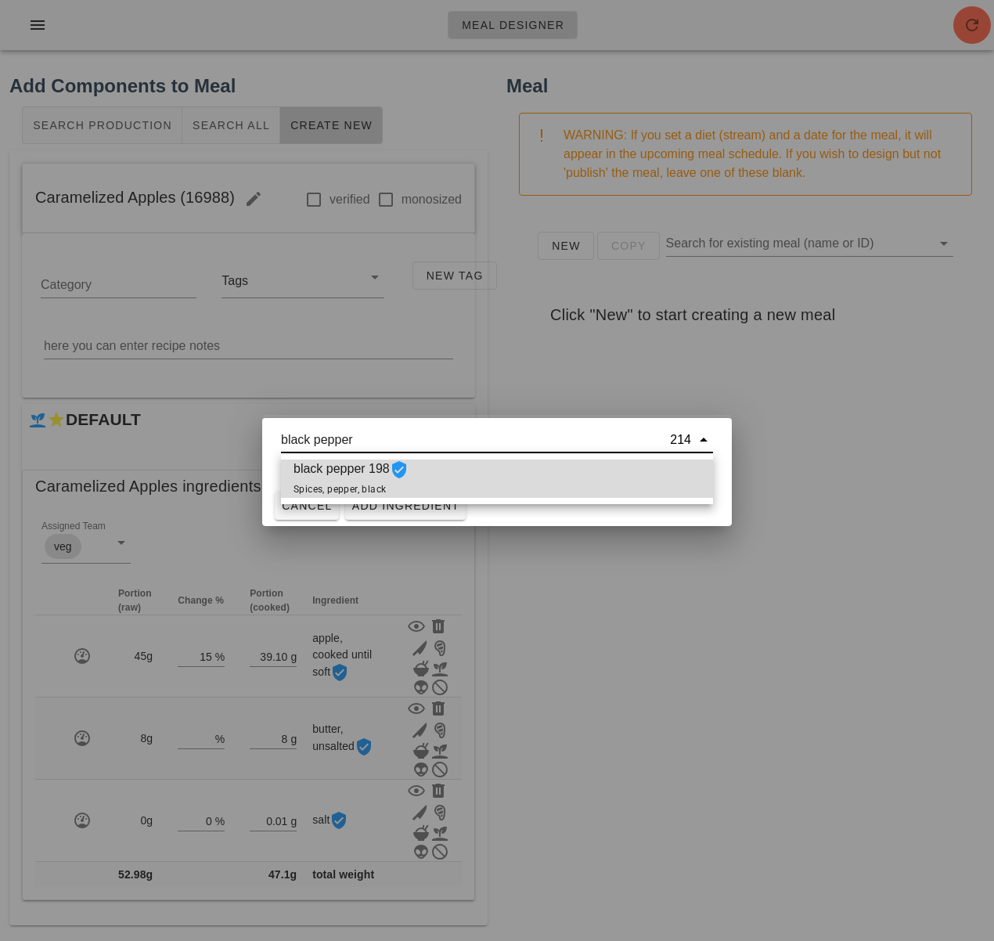
click at [409, 476] on icon at bounding box center [399, 469] width 19 height 19
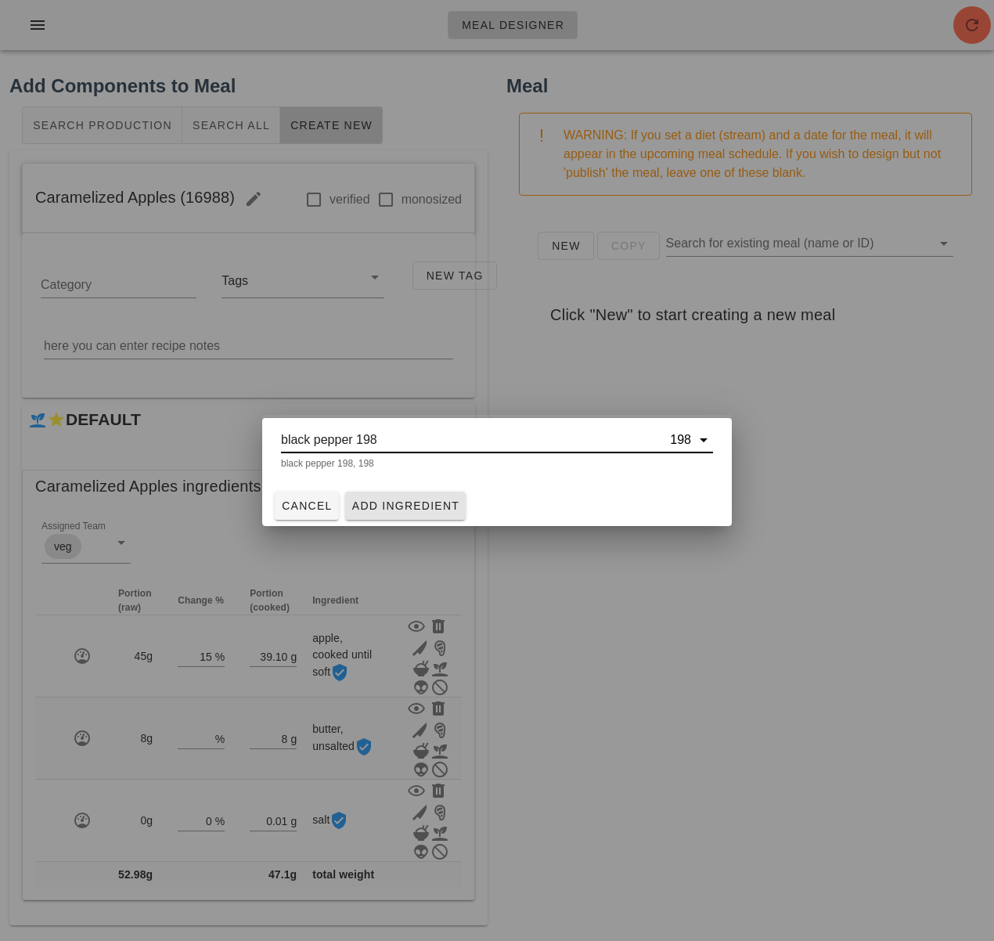
type input "black pepper 198"
click at [416, 503] on span "Add Ingredient" at bounding box center [406, 506] width 109 height 13
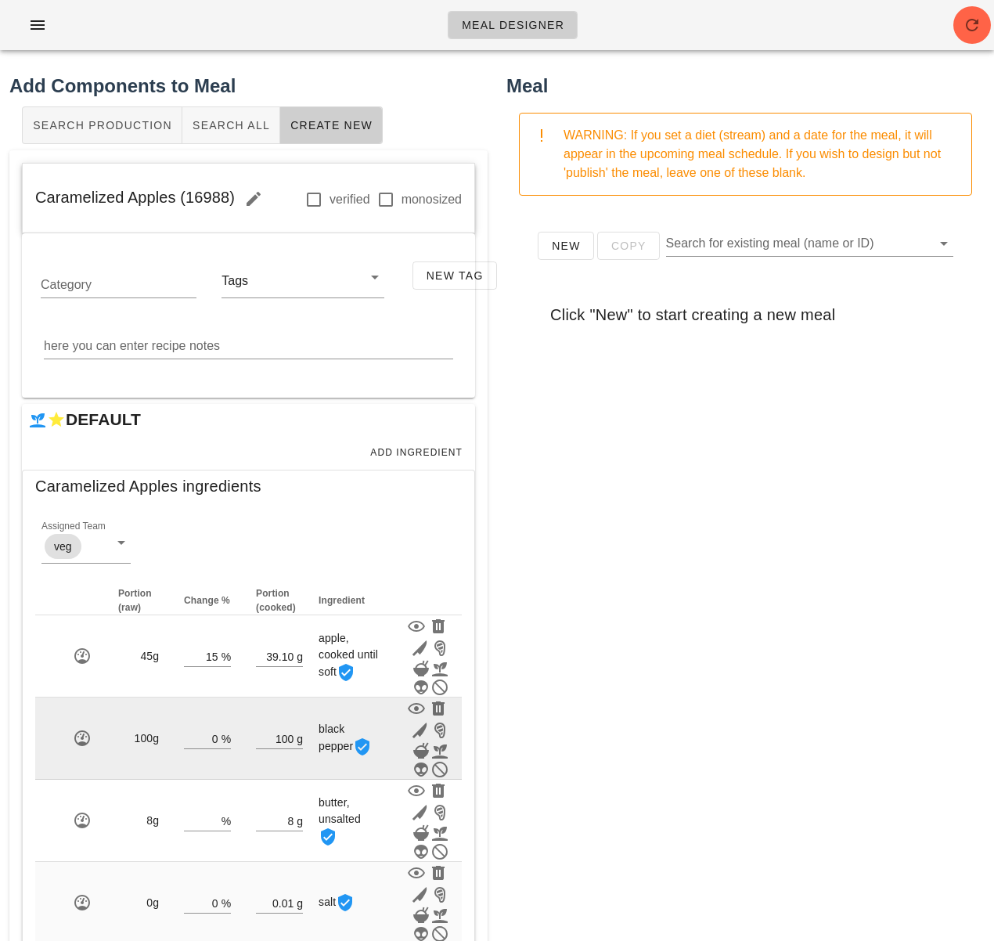
scroll to position [171, 0]
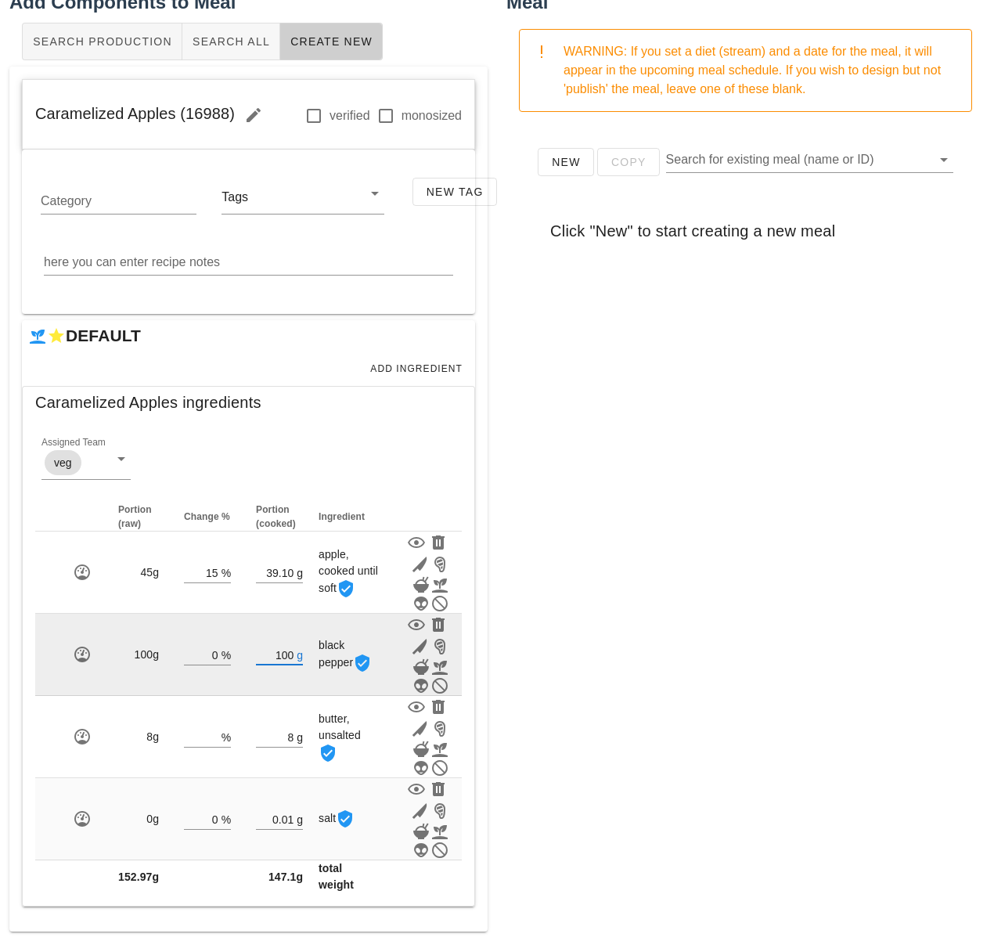
drag, startPoint x: 292, startPoint y: 596, endPoint x: 271, endPoint y: 596, distance: 21.1
click at [271, 644] on input "100" at bounding box center [275, 654] width 38 height 20
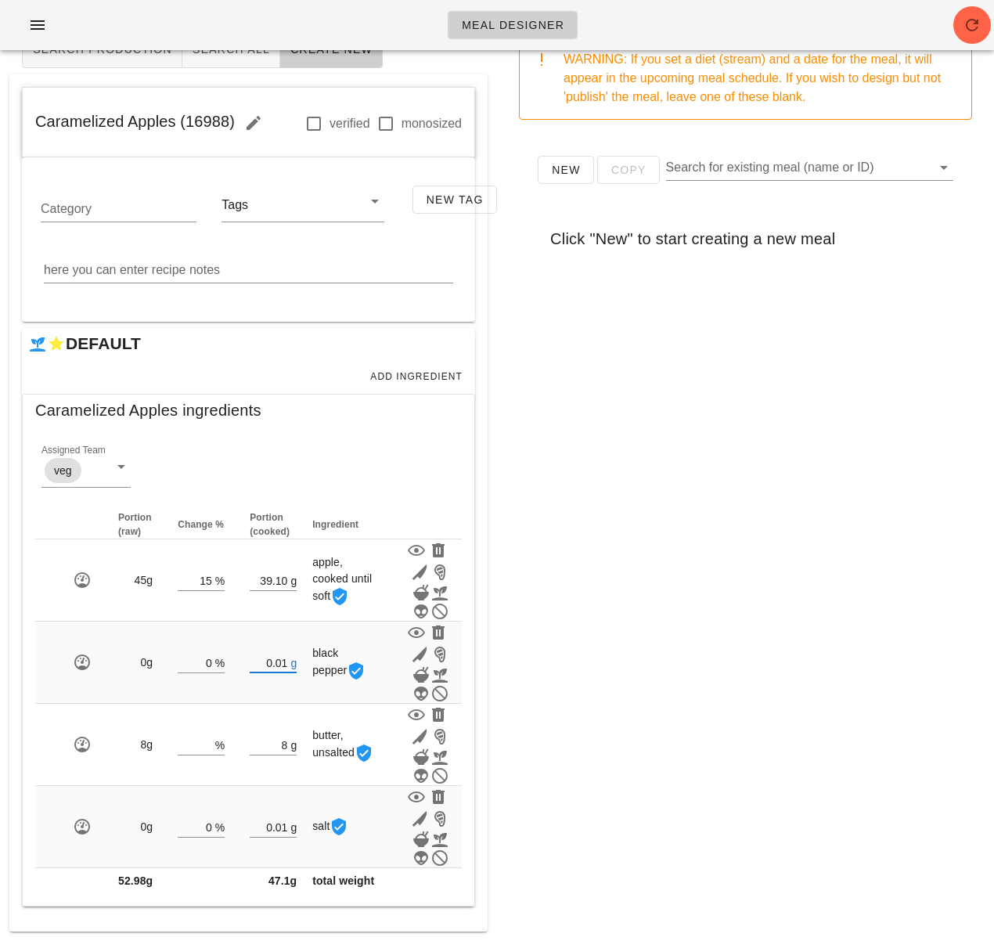
type input "0.01"
click at [644, 614] on div "New Copy Search for existing meal (name or ID) Click "New" to start creating a …" at bounding box center [746, 445] width 478 height 626
click at [285, 272] on textarea "here you can enter recipe notes" at bounding box center [248, 270] width 409 height 25
paste textarea "Roast at 400f in dry heat- 100% For 7 minutes"
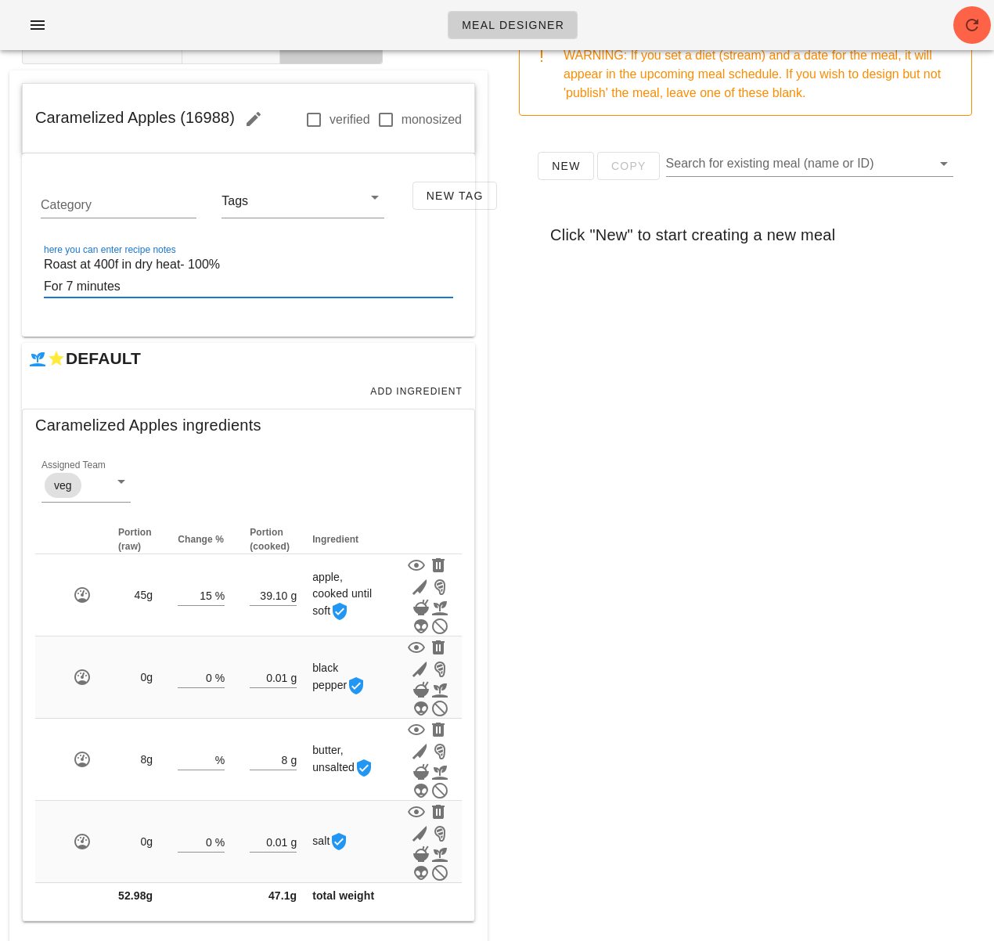
click at [117, 264] on textarea "Roast at 400f in dry heat- 100% For 7 minutes" at bounding box center [248, 276] width 409 height 44
click at [182, 269] on textarea "Roast at 400F in dry heat- 100% For 7 minutes" at bounding box center [248, 276] width 409 height 44
click at [48, 286] on textarea "Roast at 400F in dry heat - 100% For 7 minutes" at bounding box center [248, 276] width 409 height 44
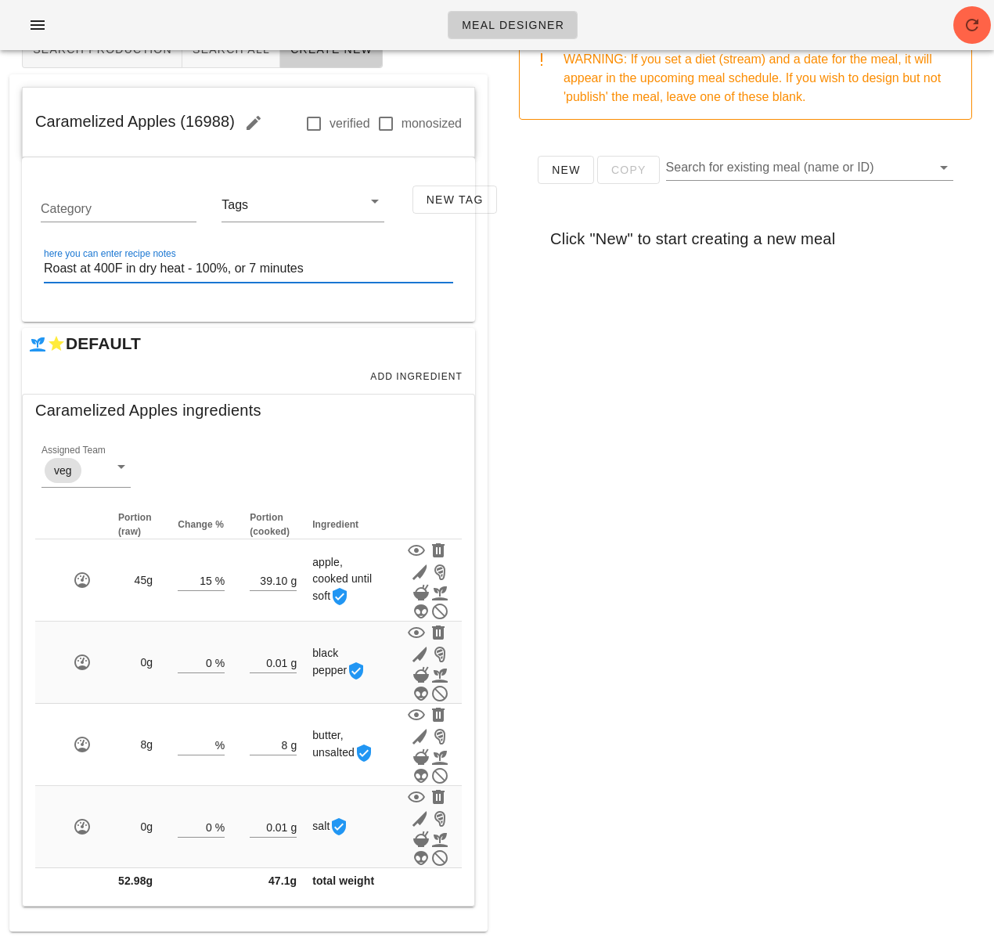
type textarea "Roast at 400F in dry heat - 100%, for 7 minutes"
drag, startPoint x: 334, startPoint y: 272, endPoint x: 456, endPoint y: 334, distance: 136.9
click at [334, 272] on textarea "Roast at 400F in dry heat - 100%, for 7 minutes" at bounding box center [248, 270] width 409 height 25
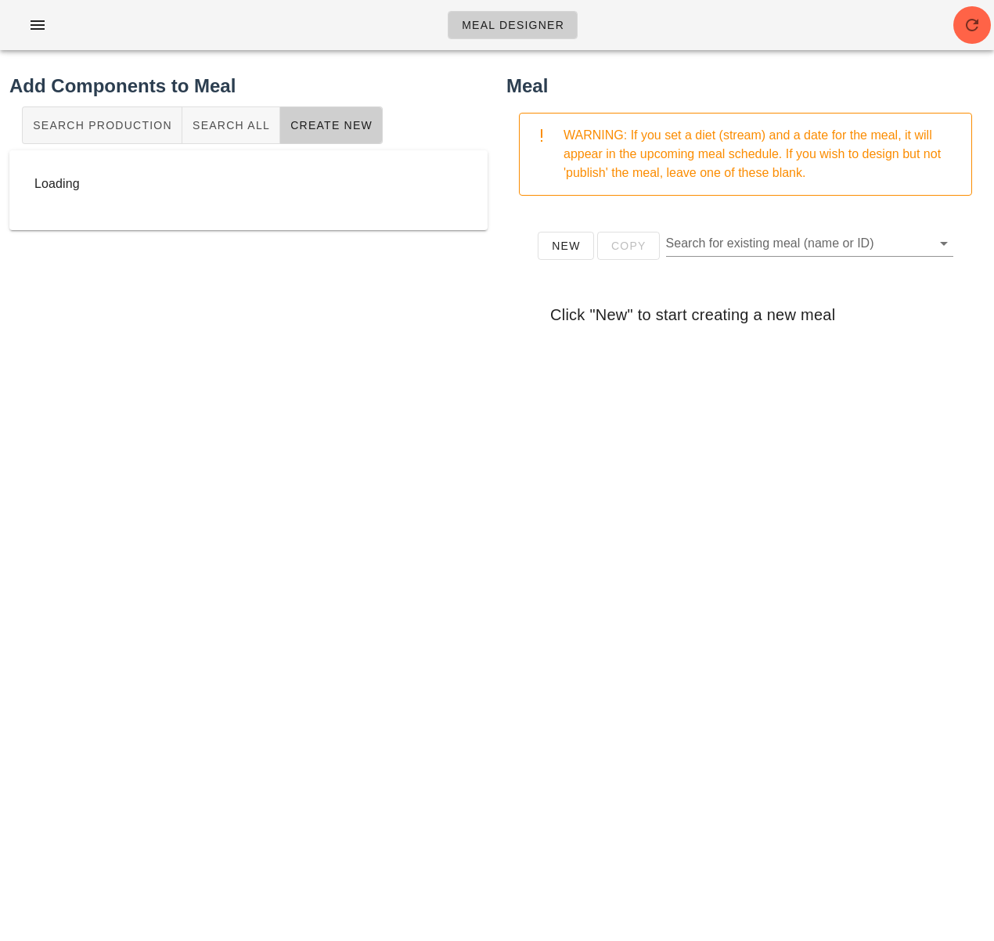
scroll to position [0, 0]
click at [674, 397] on div "New Copy Search for existing meal (name or ID) Click "New" to start creating a …" at bounding box center [746, 521] width 478 height 626
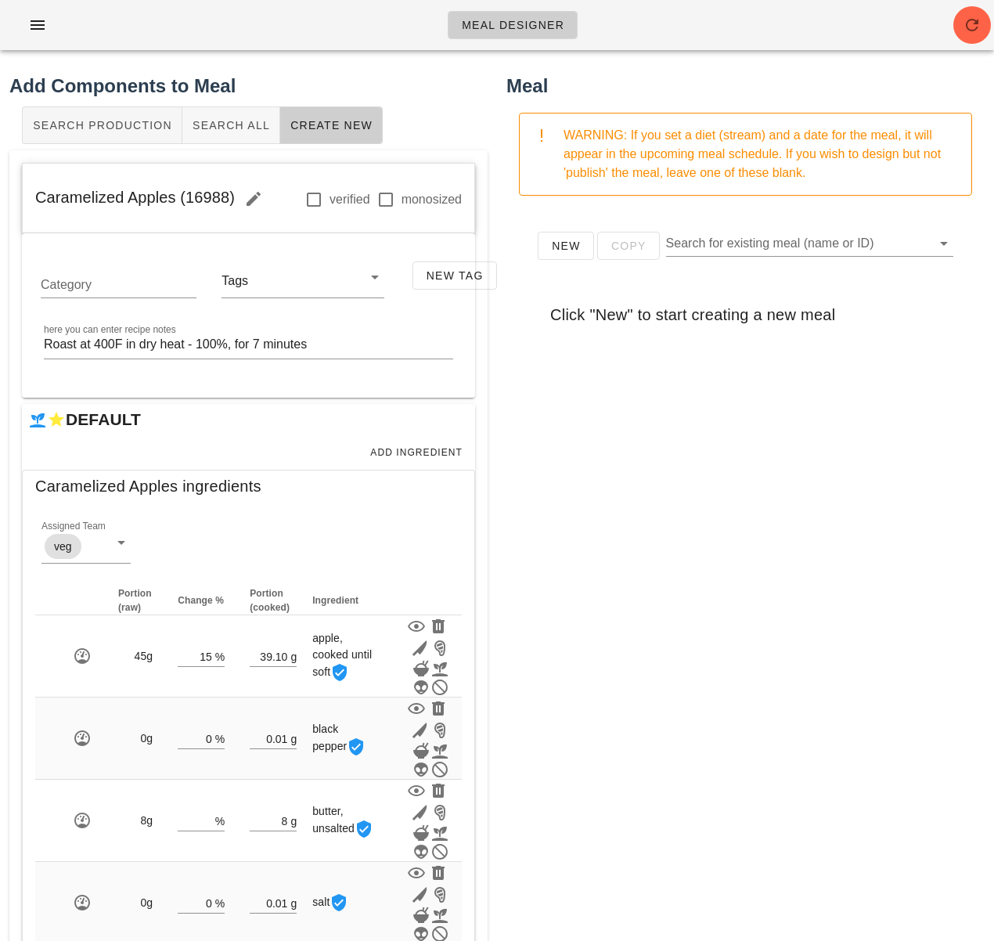
scroll to position [84, 0]
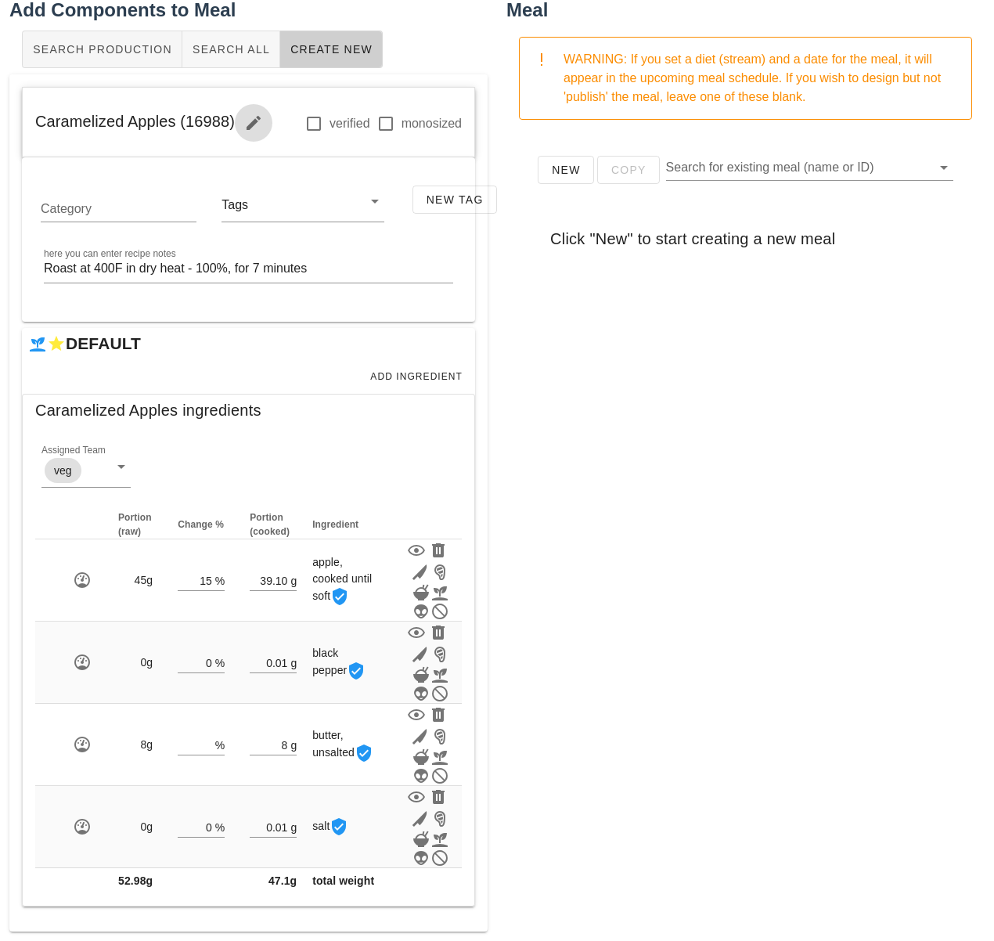
drag, startPoint x: 240, startPoint y: 110, endPoint x: 39, endPoint y: 108, distance: 200.5
click at [39, 113] on span "Caramelized Apples (16988)" at bounding box center [153, 121] width 237 height 17
drag, startPoint x: 24, startPoint y: 116, endPoint x: 234, endPoint y: 116, distance: 209.8
click at [234, 116] on div "Caramelized Apples (16988) verified monosized" at bounding box center [249, 123] width 452 height 70
copy span "Caramelized Apples (16988)"
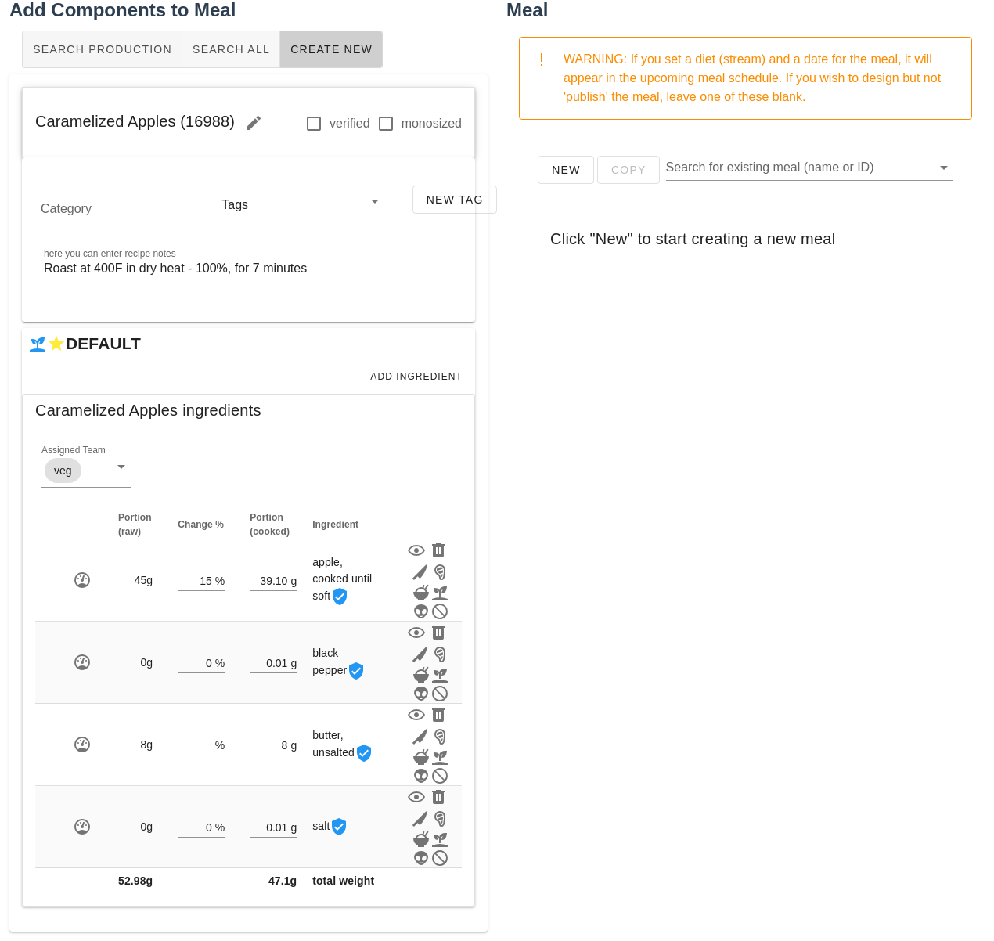
click at [773, 655] on div "New Copy Search for existing meal (name or ID) Click "New" to start creating a …" at bounding box center [746, 445] width 478 height 626
drag, startPoint x: 937, startPoint y: 628, endPoint x: 894, endPoint y: 853, distance: 228.8
click at [936, 629] on div "New Copy Search for existing meal (name or ID) Click "New" to start creating a …" at bounding box center [746, 445] width 478 height 626
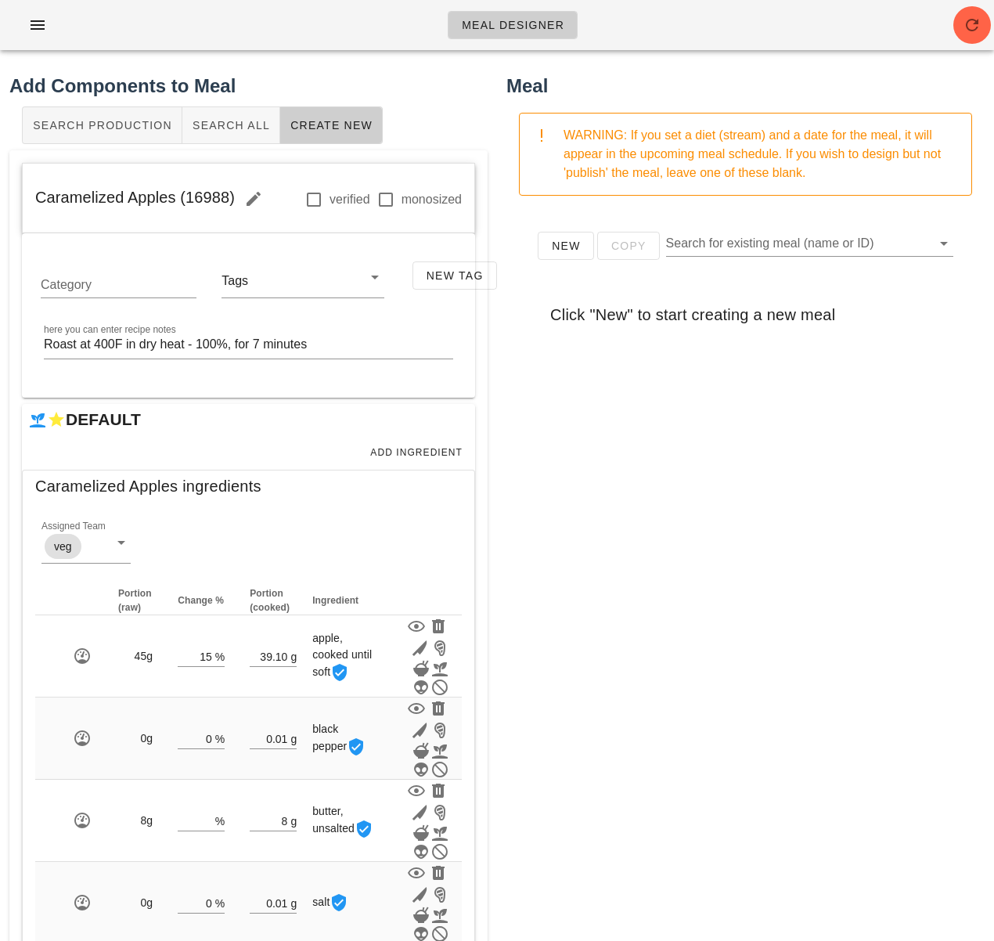
click at [604, 554] on div "New Copy Search for existing meal (name or ID) Click "New" to start creating a …" at bounding box center [746, 521] width 478 height 626
click at [239, 130] on span "Search All" at bounding box center [231, 125] width 78 height 13
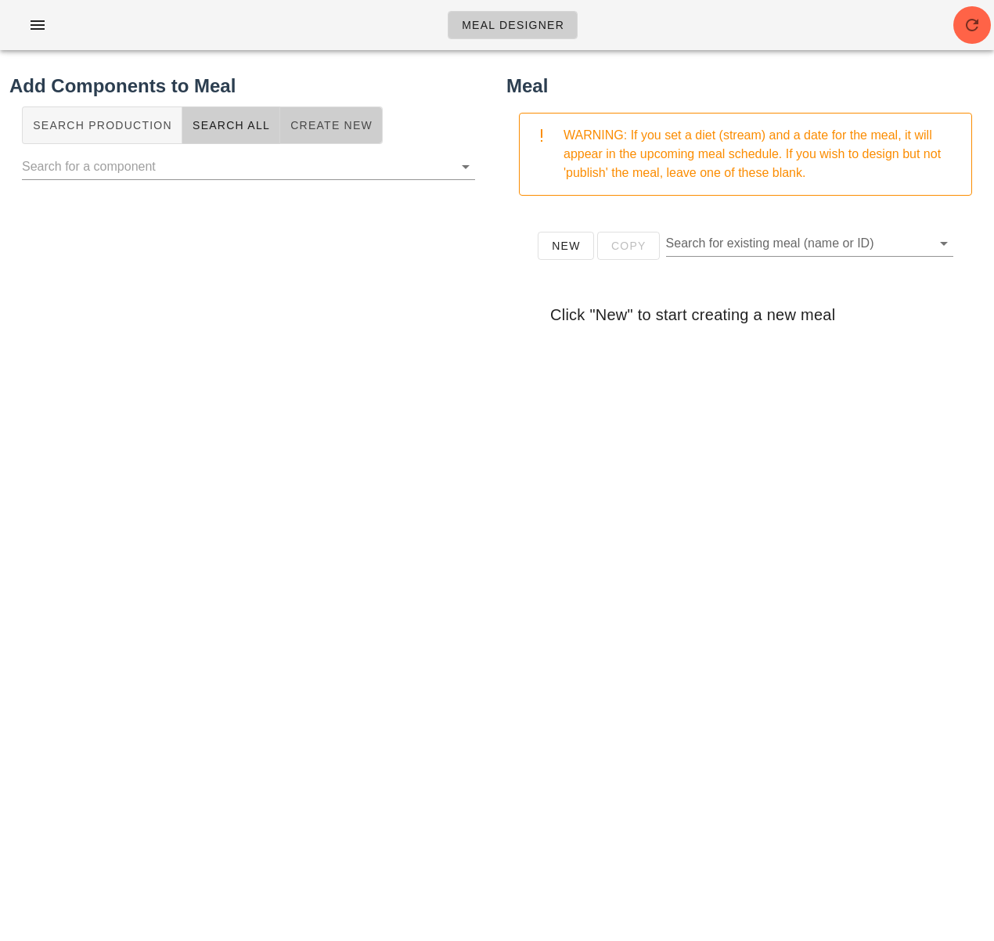
click at [325, 135] on button "Create New" at bounding box center [331, 125] width 103 height 38
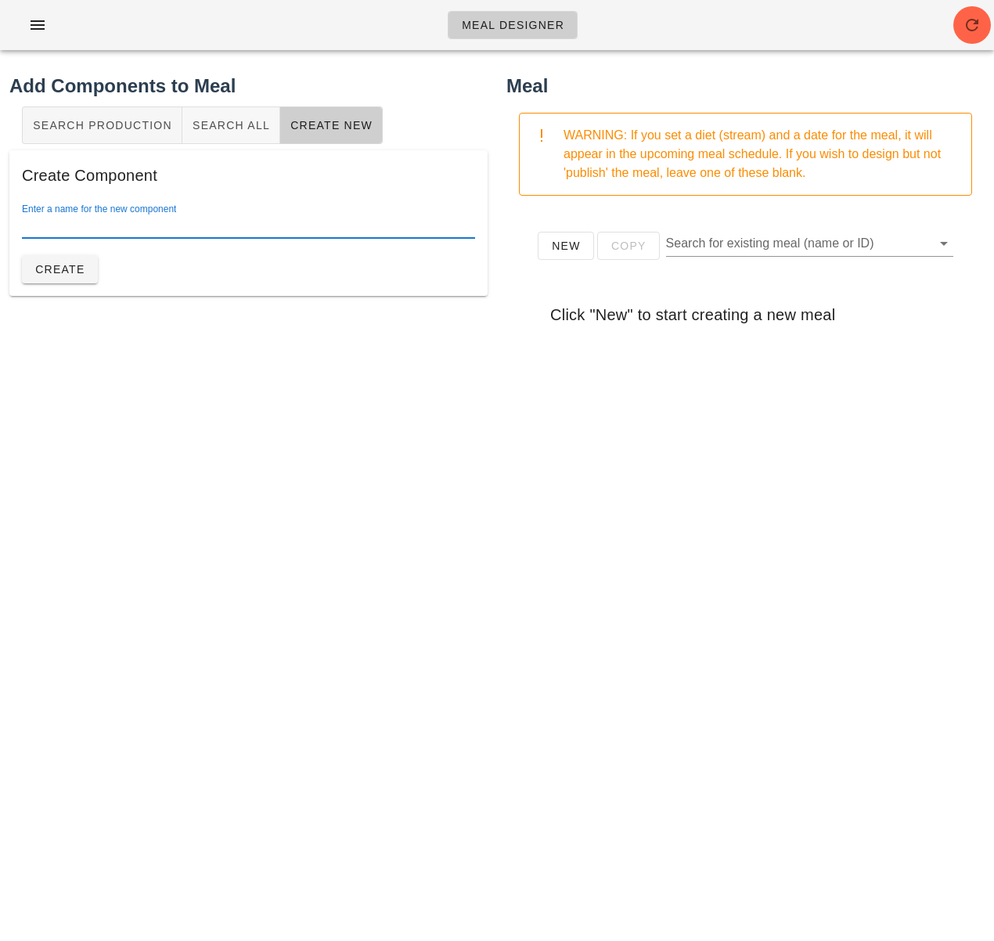
click at [182, 219] on div "Enter a name for the new component" at bounding box center [248, 225] width 453 height 25
paste input "Salad"
type input "Salad"
click at [71, 268] on span "Create" at bounding box center [59, 269] width 51 height 13
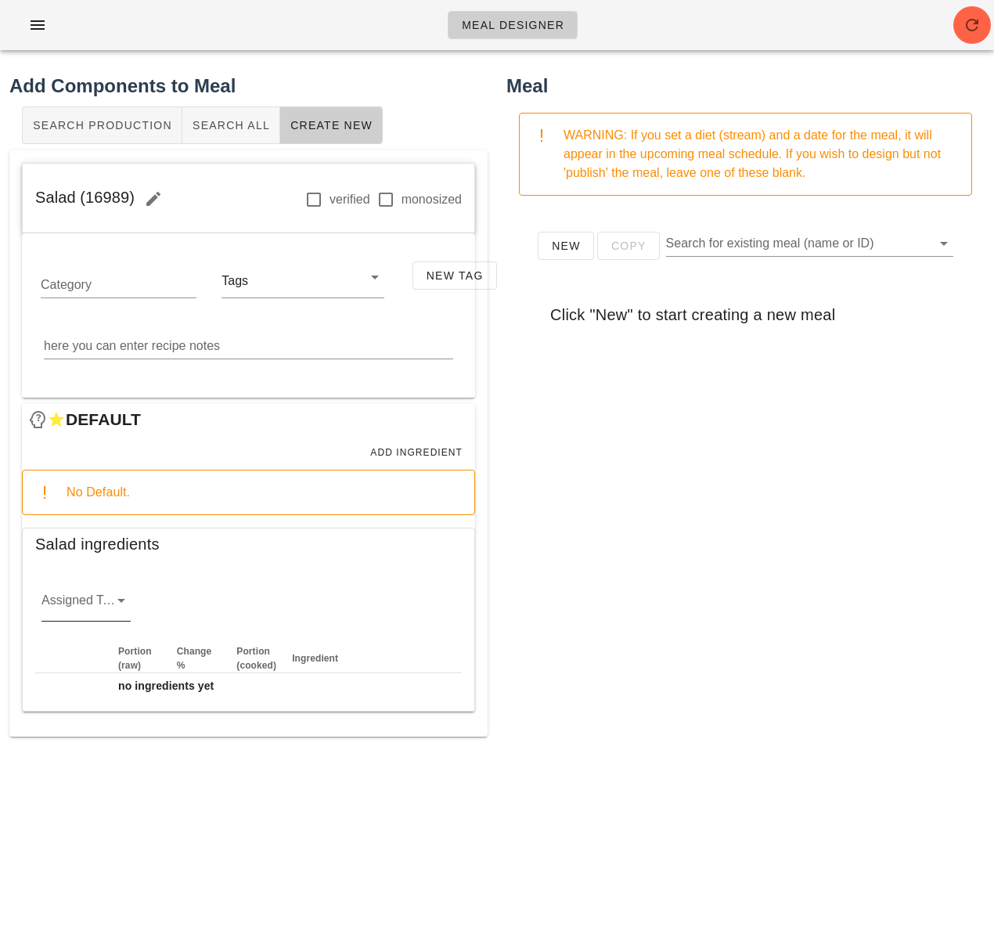
click at [109, 603] on div at bounding box center [120, 600] width 22 height 19
click at [96, 684] on div "veg" at bounding box center [86, 687] width 64 height 15
click at [455, 536] on div "Salad ingredients" at bounding box center [249, 548] width 452 height 41
click at [401, 453] on span "Add Ingredient" at bounding box center [416, 452] width 93 height 11
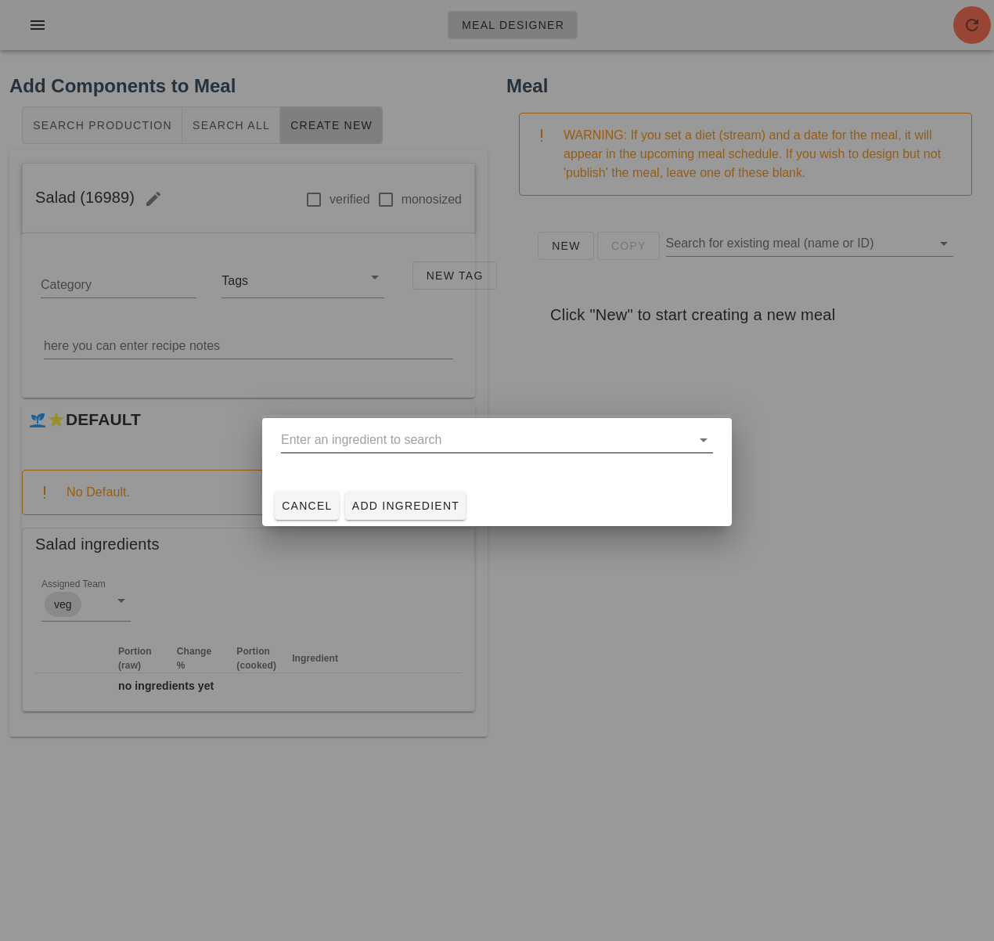
click at [456, 449] on input "text" at bounding box center [486, 439] width 410 height 25
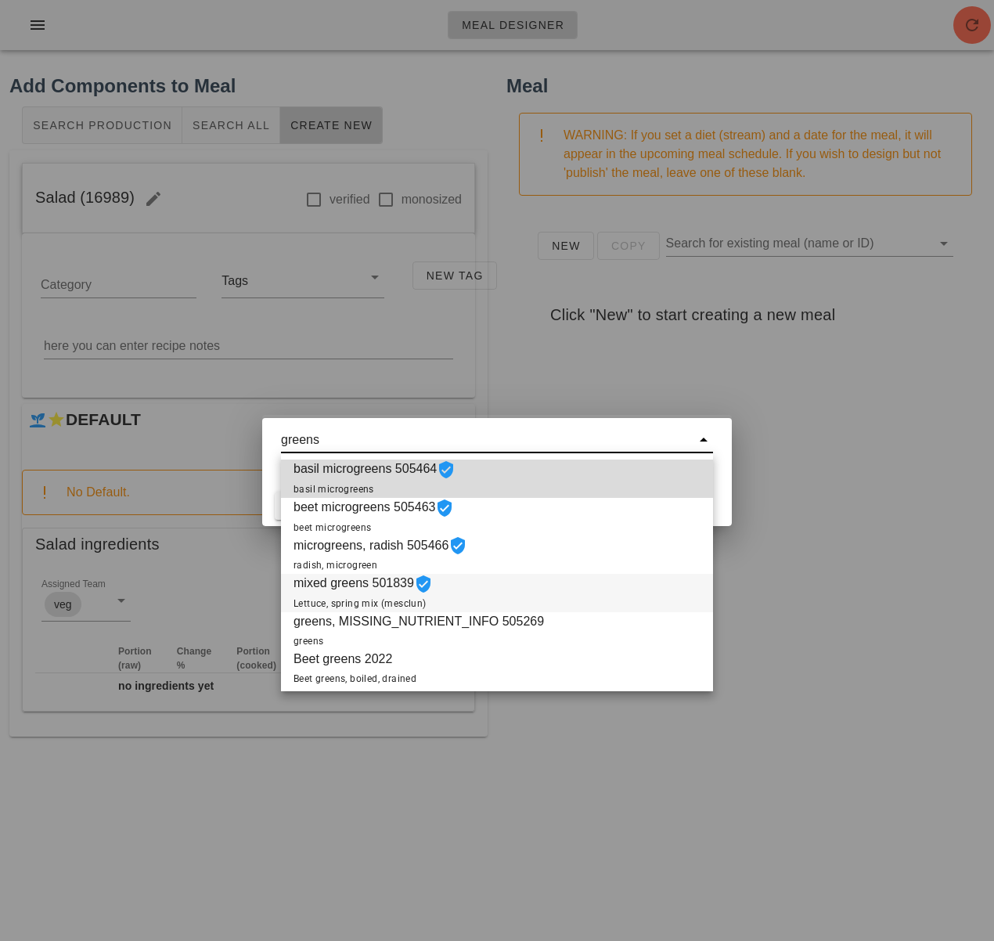
click at [460, 586] on div "mixed greens 501839 Lettuce, spring mix (mesclun)" at bounding box center [497, 593] width 432 height 38
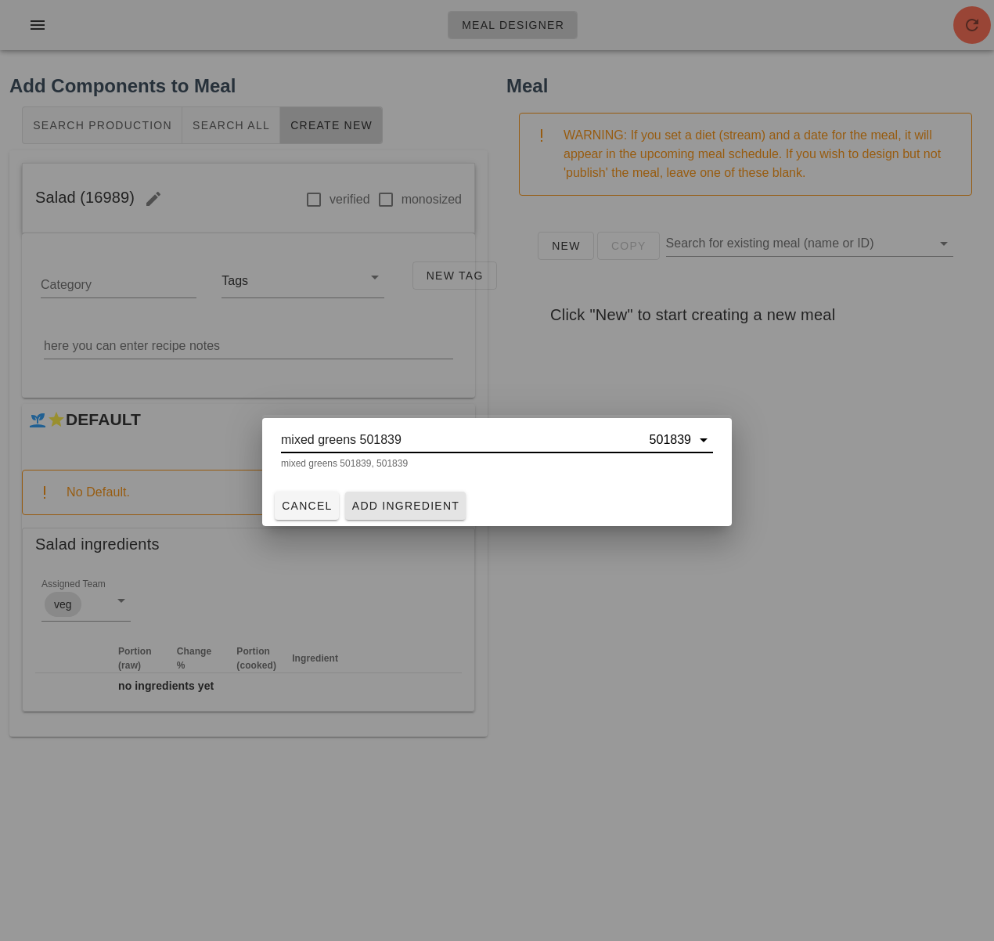
type input "mixed greens 501839"
click at [435, 514] on button "Add Ingredient" at bounding box center [405, 506] width 121 height 28
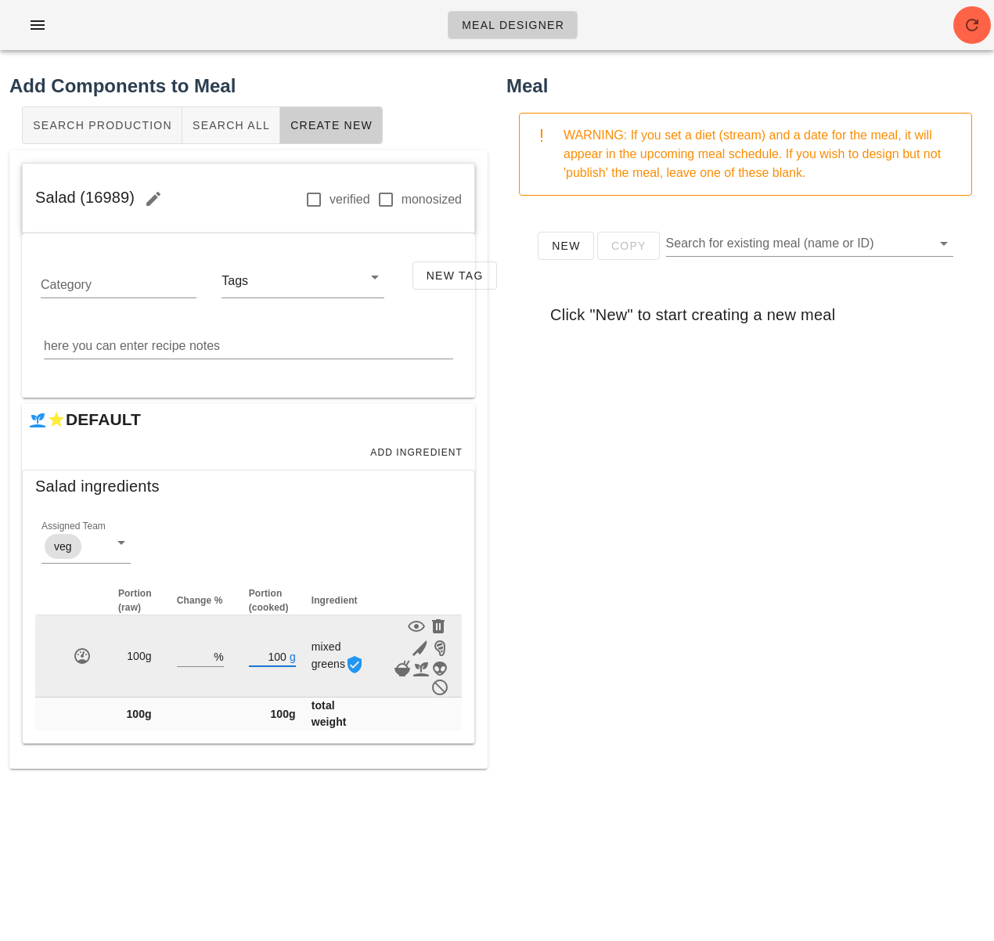
drag, startPoint x: 283, startPoint y: 654, endPoint x: 254, endPoint y: 653, distance: 29.0
click at [254, 654] on input "100" at bounding box center [268, 656] width 38 height 20
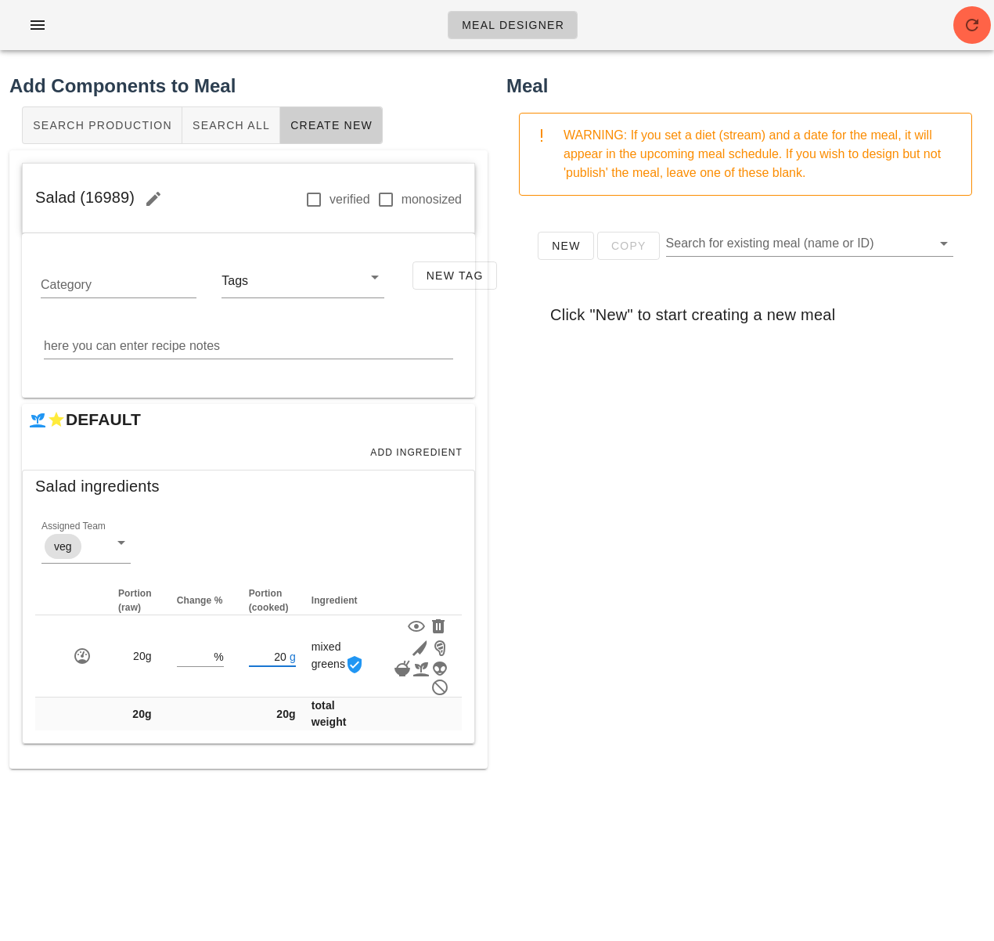
type input "20"
click at [614, 635] on div "New Copy Search for existing meal (name or ID) Click "New" to start creating a …" at bounding box center [746, 521] width 478 height 626
click at [421, 451] on span "Add Ingredient" at bounding box center [416, 452] width 93 height 11
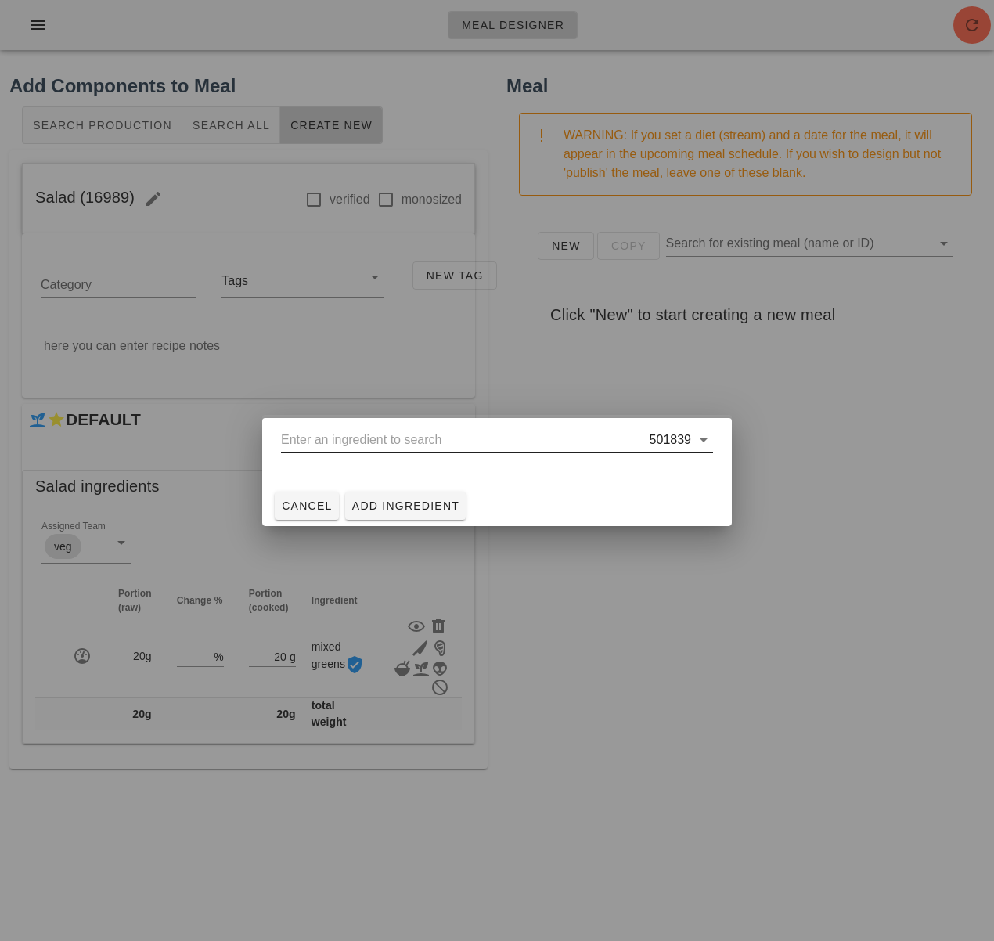
click at [413, 441] on input "text" at bounding box center [464, 439] width 366 height 25
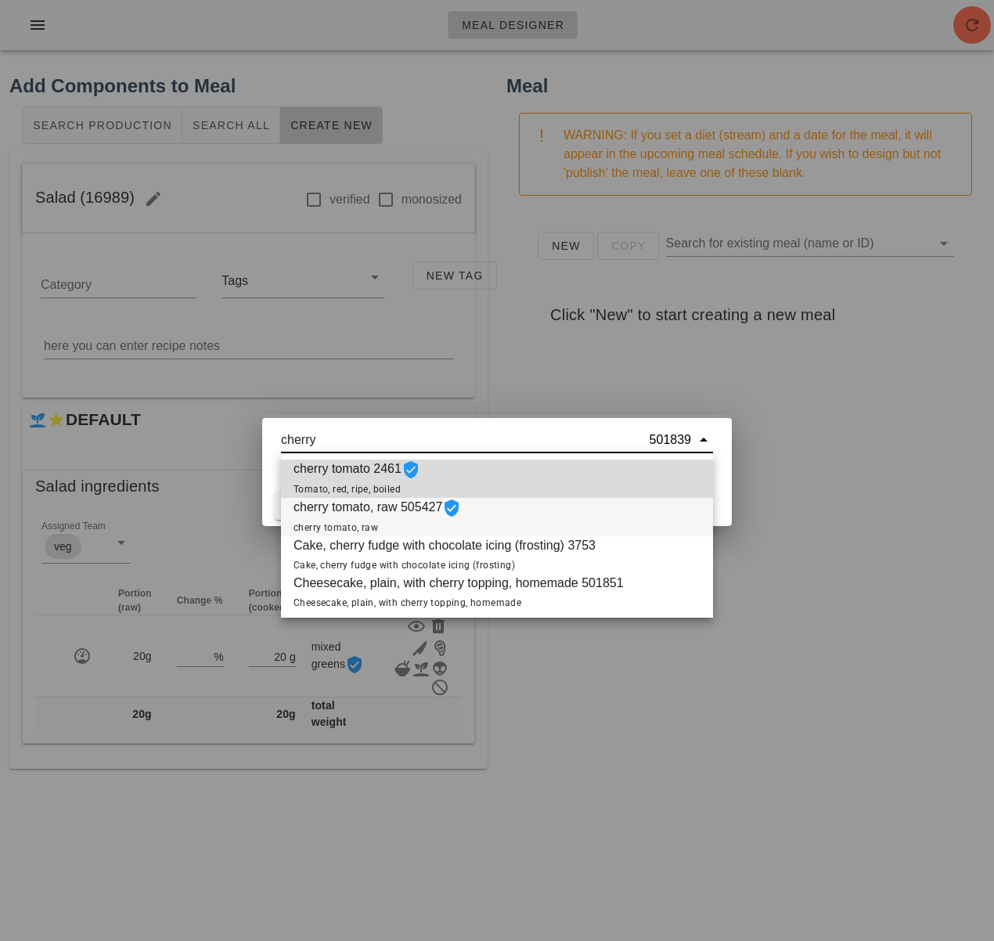
click at [500, 513] on div "cherry tomato, raw 505427 cherry tomato, raw" at bounding box center [497, 517] width 432 height 38
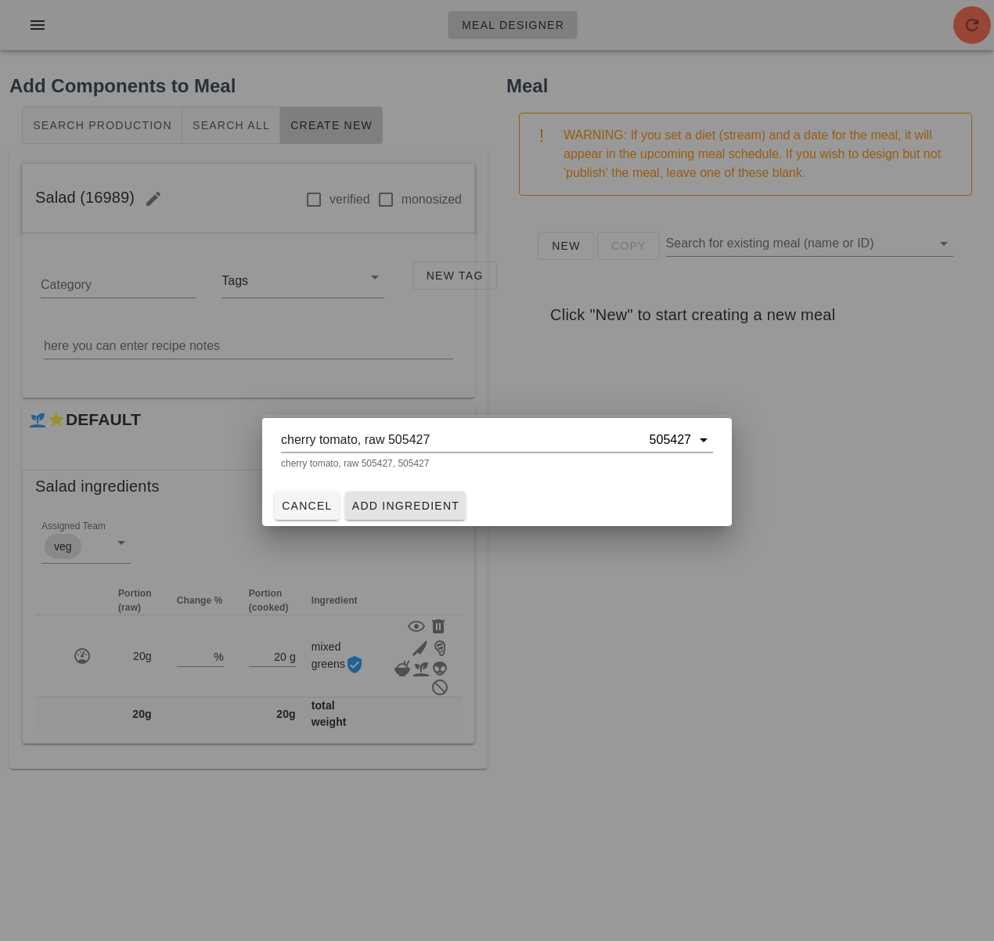
type input "cherry tomato, raw 505427"
click at [433, 497] on button "Add Ingredient" at bounding box center [405, 506] width 121 height 28
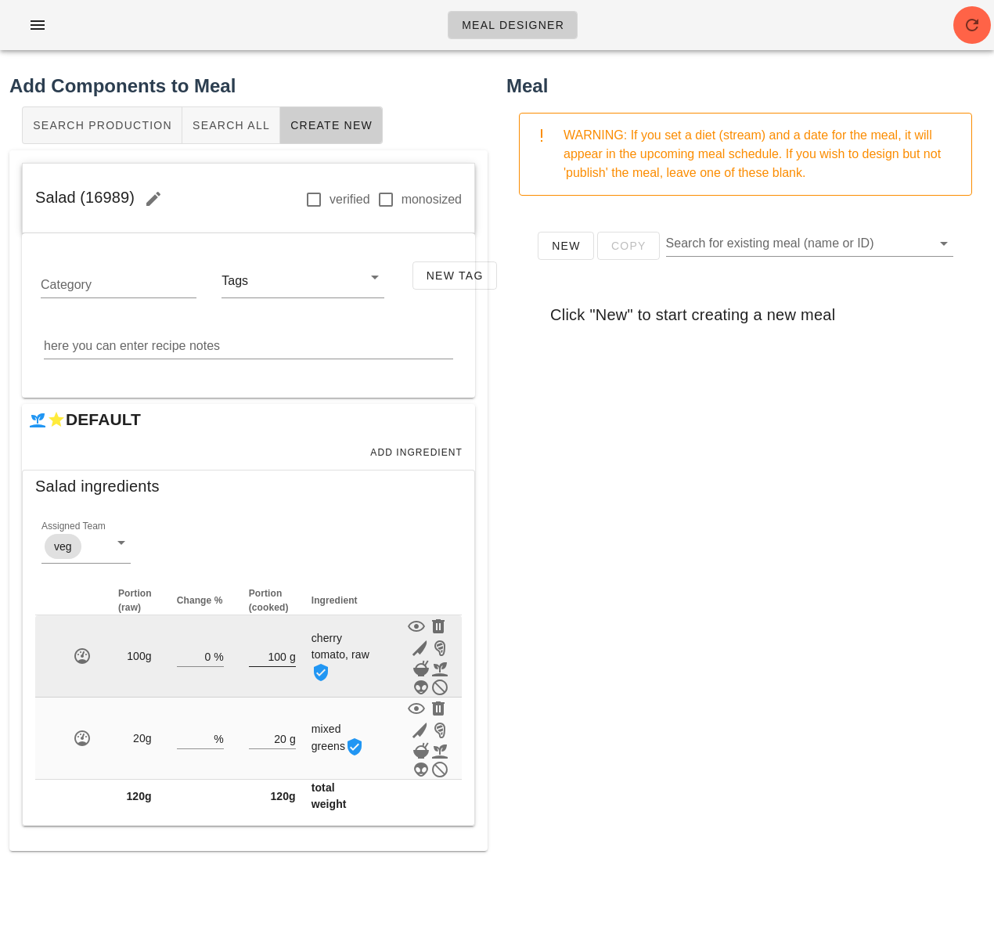
click at [277, 655] on input "100" at bounding box center [268, 656] width 38 height 20
type input "1"
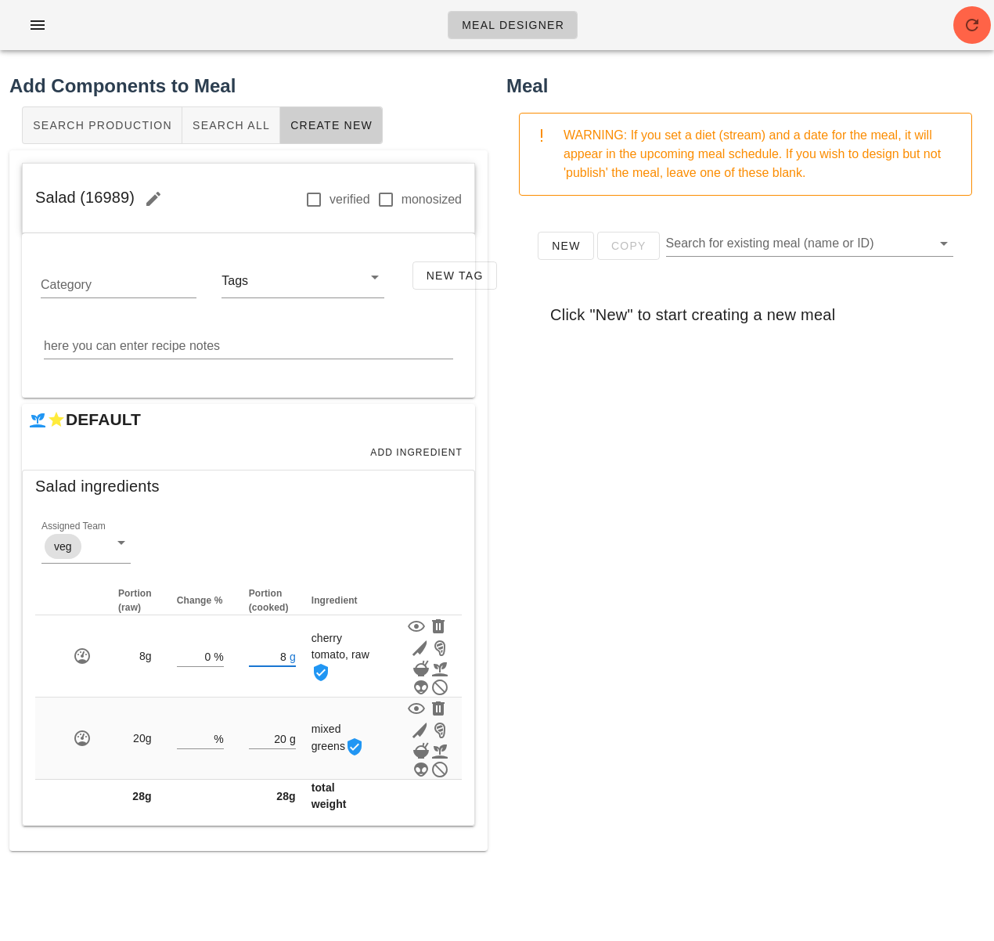
type input "8"
click at [622, 629] on div "New Copy Search for existing meal (name or ID) Click "New" to start creating a …" at bounding box center [746, 521] width 478 height 626
click at [419, 447] on span "Add Ingredient" at bounding box center [416, 452] width 93 height 11
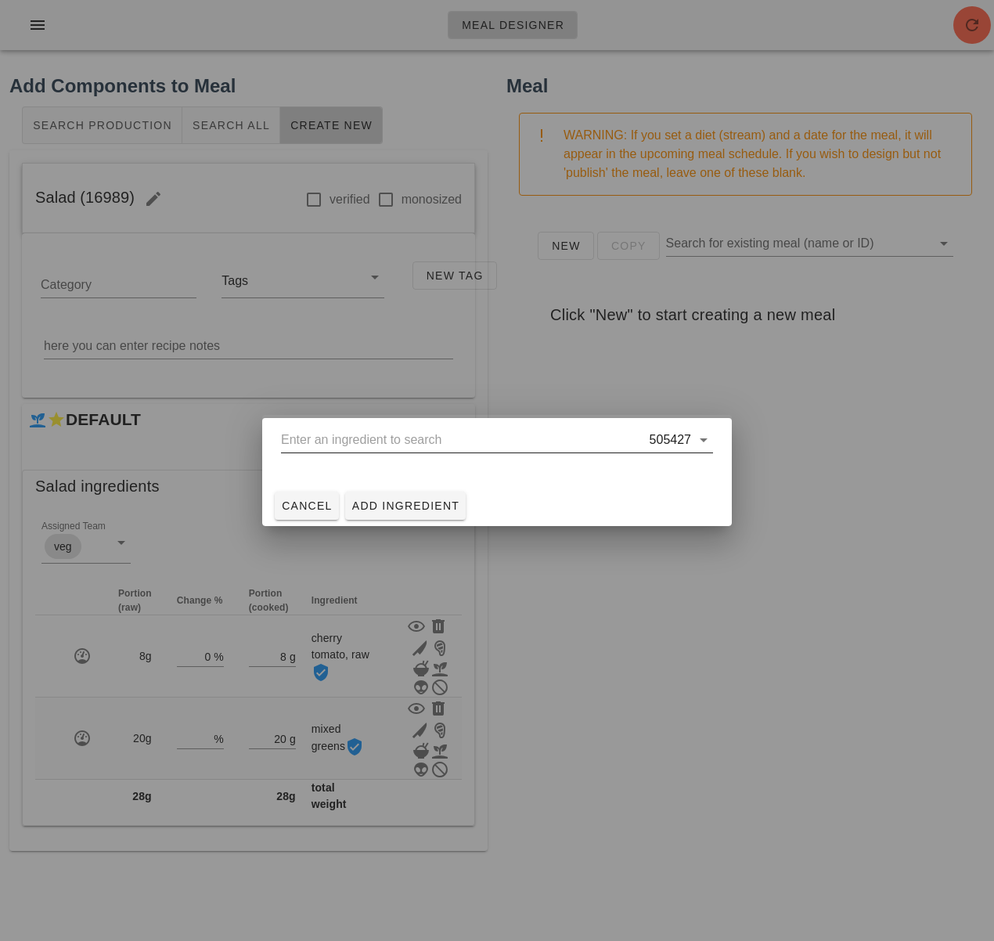
click at [392, 442] on input "text" at bounding box center [464, 439] width 366 height 25
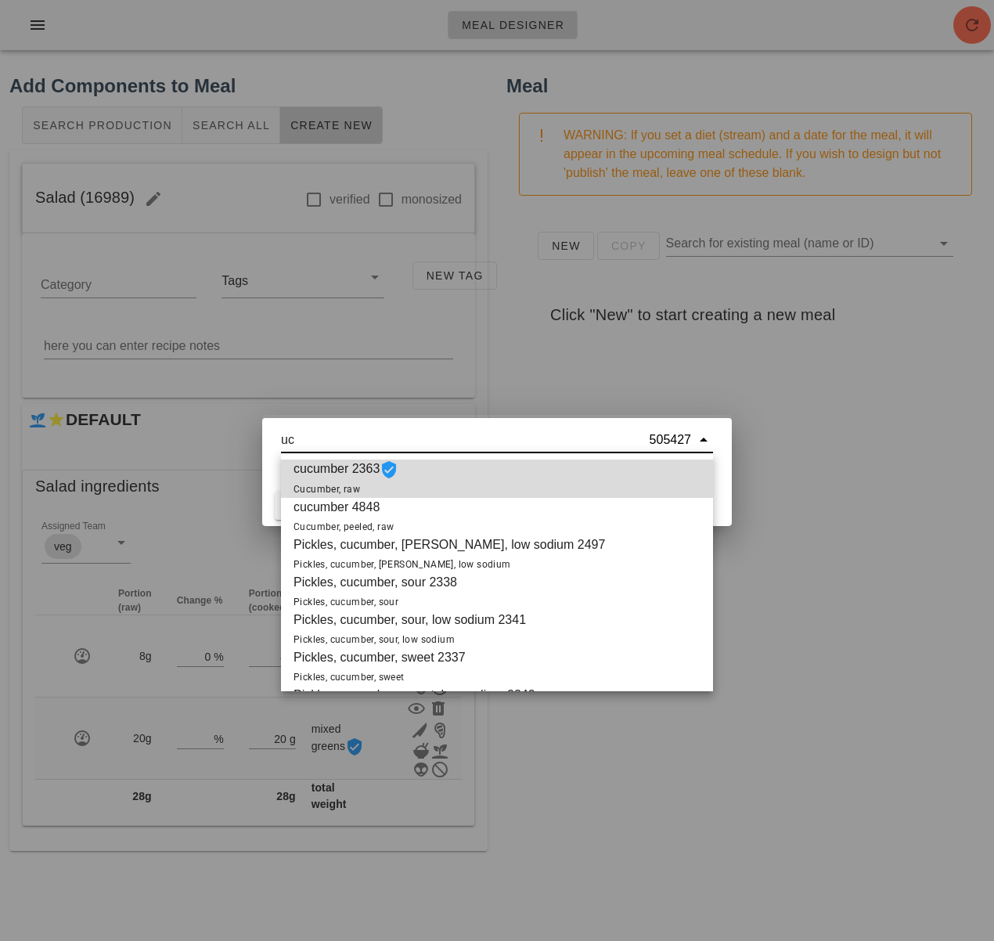
type input "u"
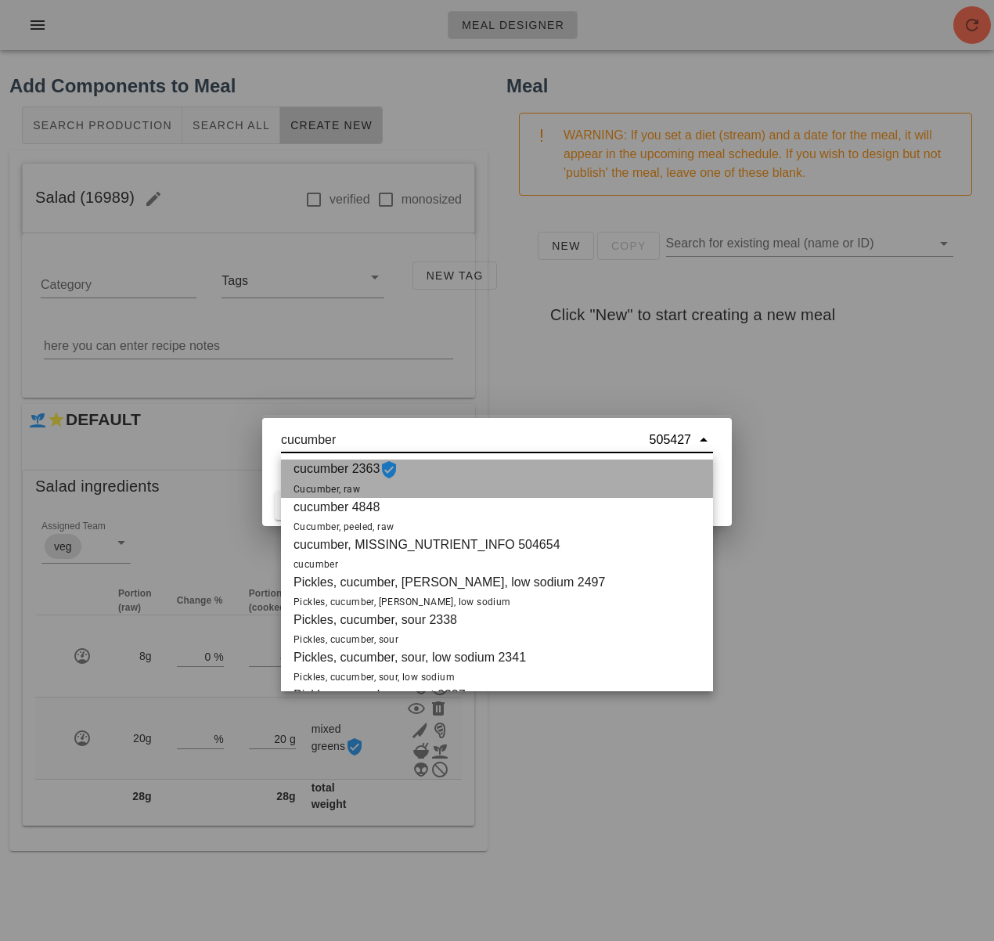
click at [428, 481] on div "cucumber 2363 Cucumber, raw" at bounding box center [497, 479] width 432 height 38
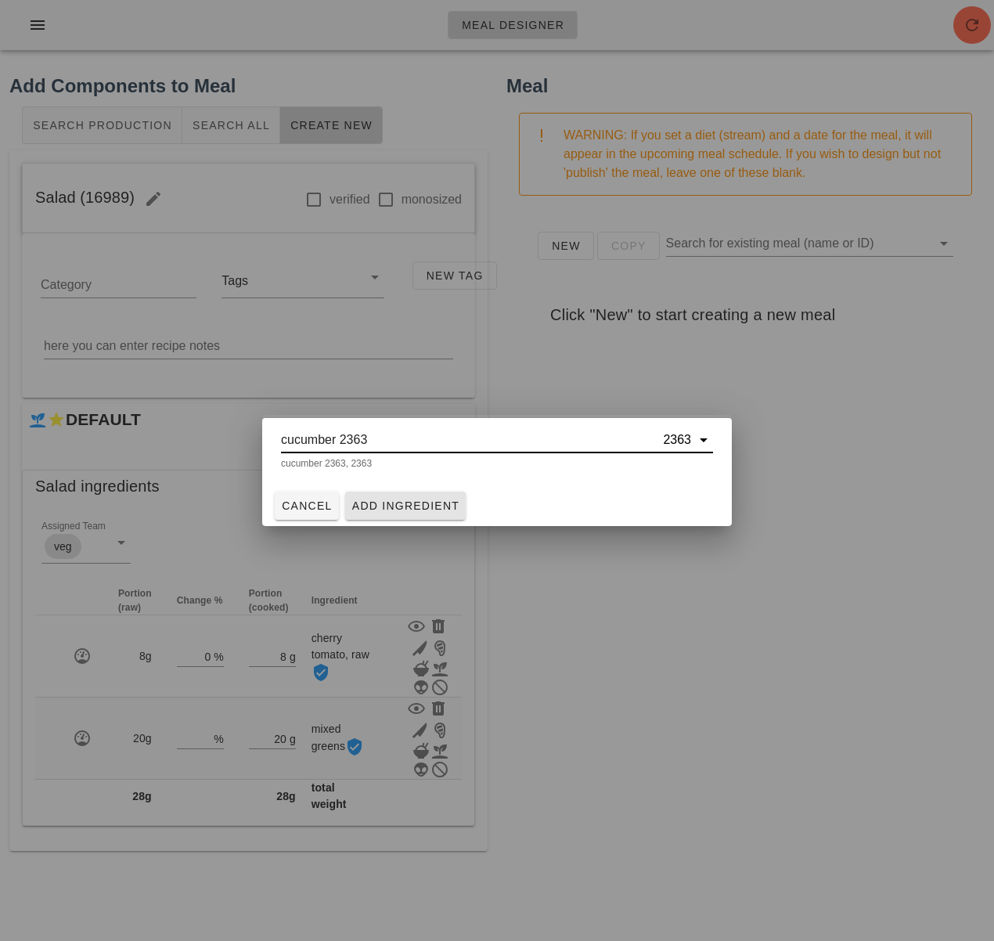
type input "cucumber 2363"
click at [428, 505] on span "Add Ingredient" at bounding box center [406, 506] width 109 height 13
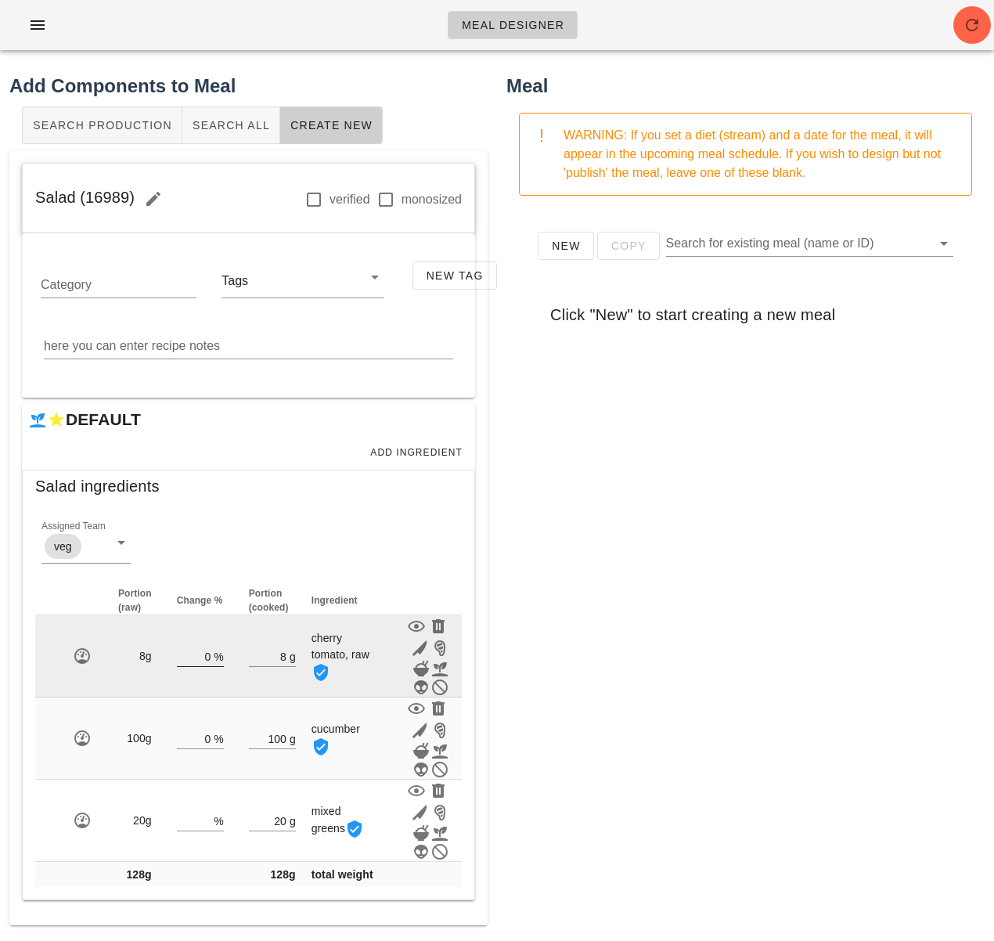
scroll to position [2, 0]
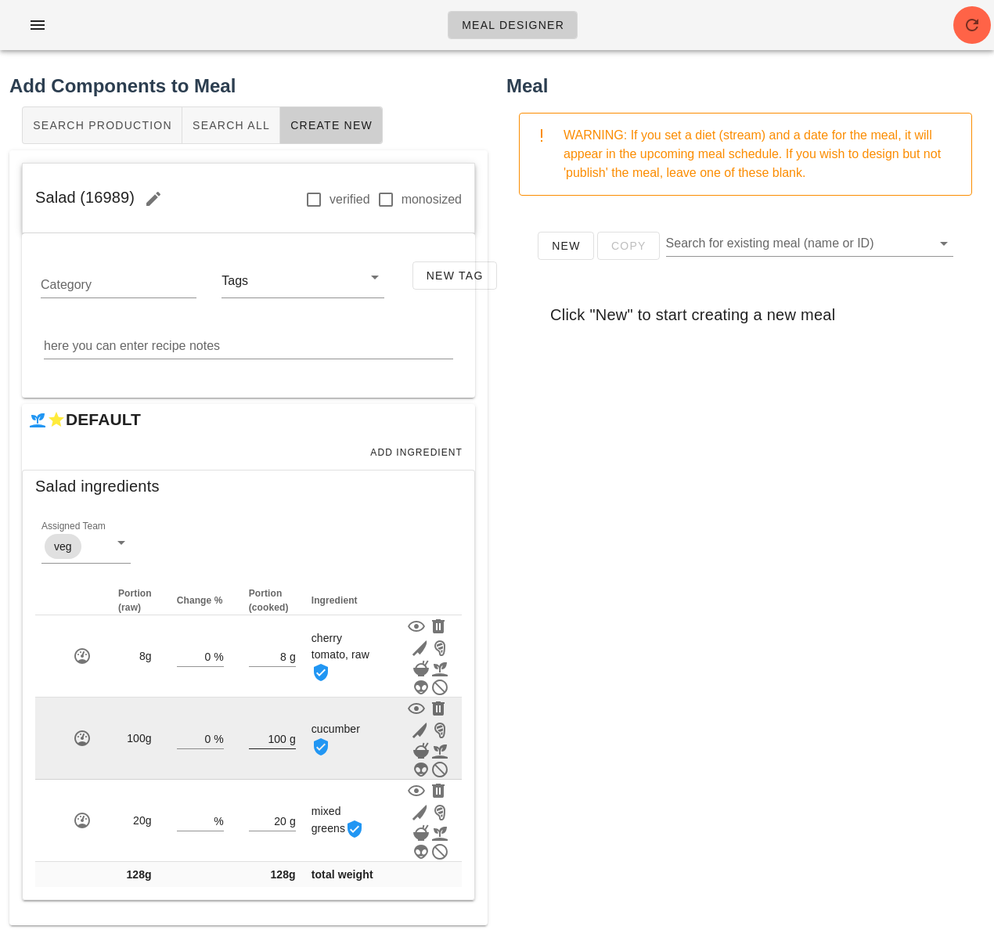
click at [276, 736] on input "100" at bounding box center [268, 738] width 38 height 20
click at [283, 738] on input "100" at bounding box center [268, 738] width 38 height 20
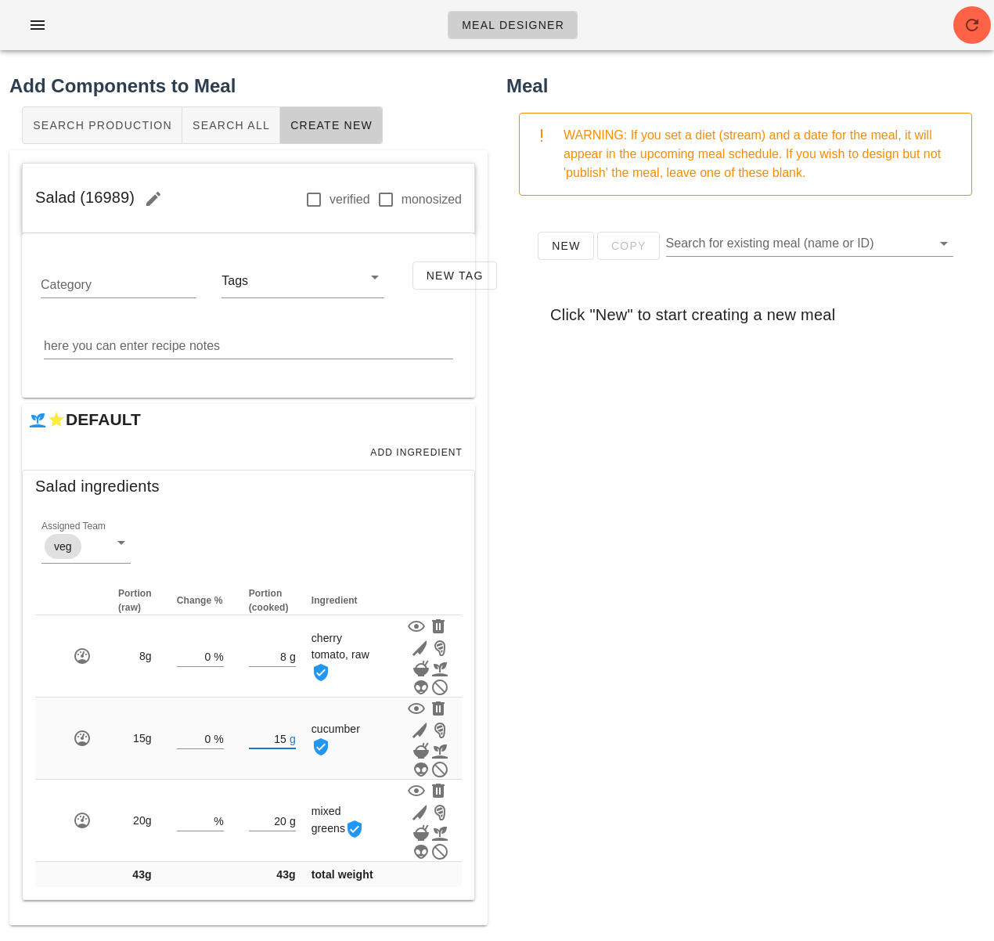
type input "15"
click at [597, 725] on div "New Copy Search for existing meal (name or ID) Click "New" to start creating a …" at bounding box center [746, 521] width 478 height 626
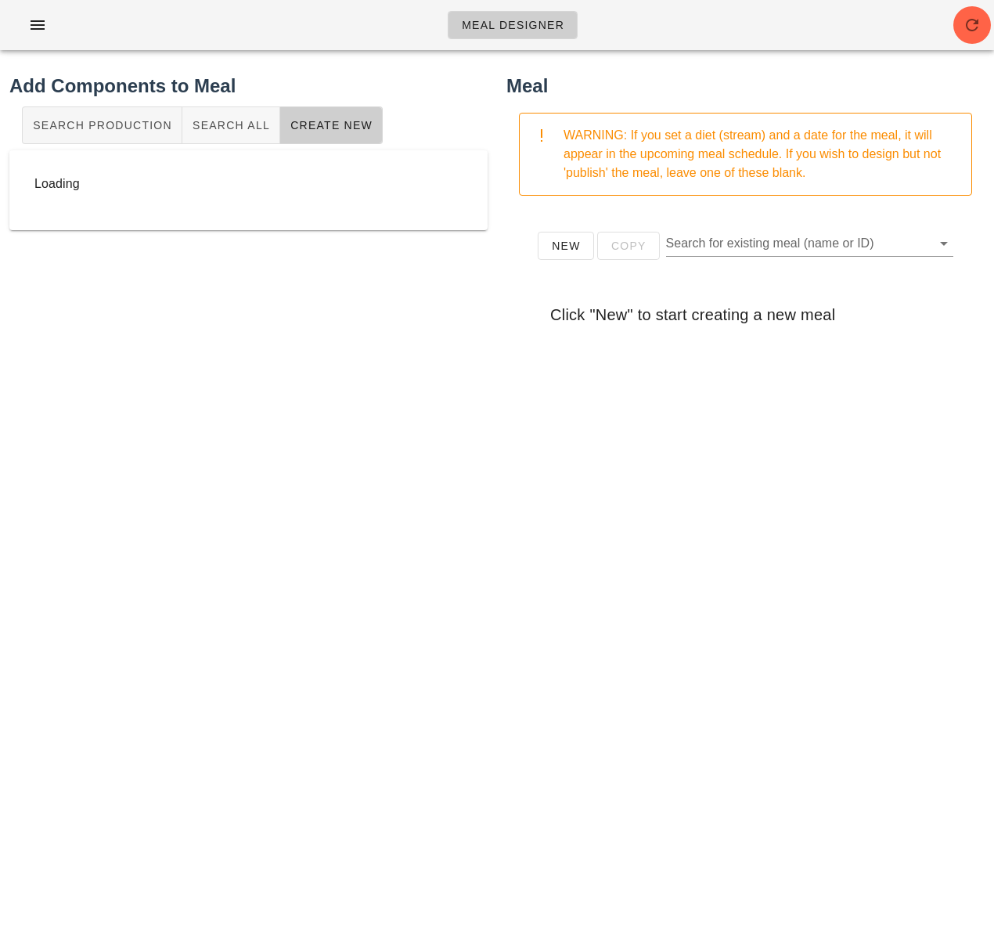
scroll to position [0, 0]
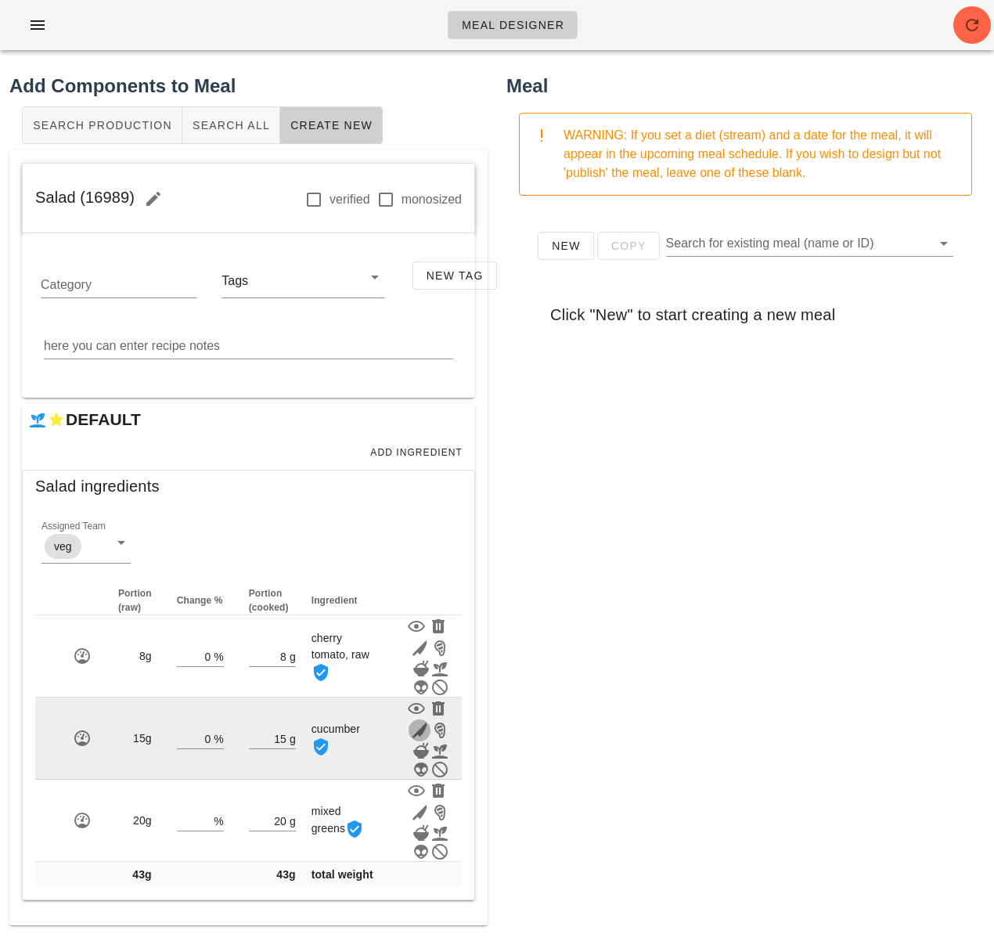
click at [423, 730] on icon "button" at bounding box center [419, 730] width 19 height 19
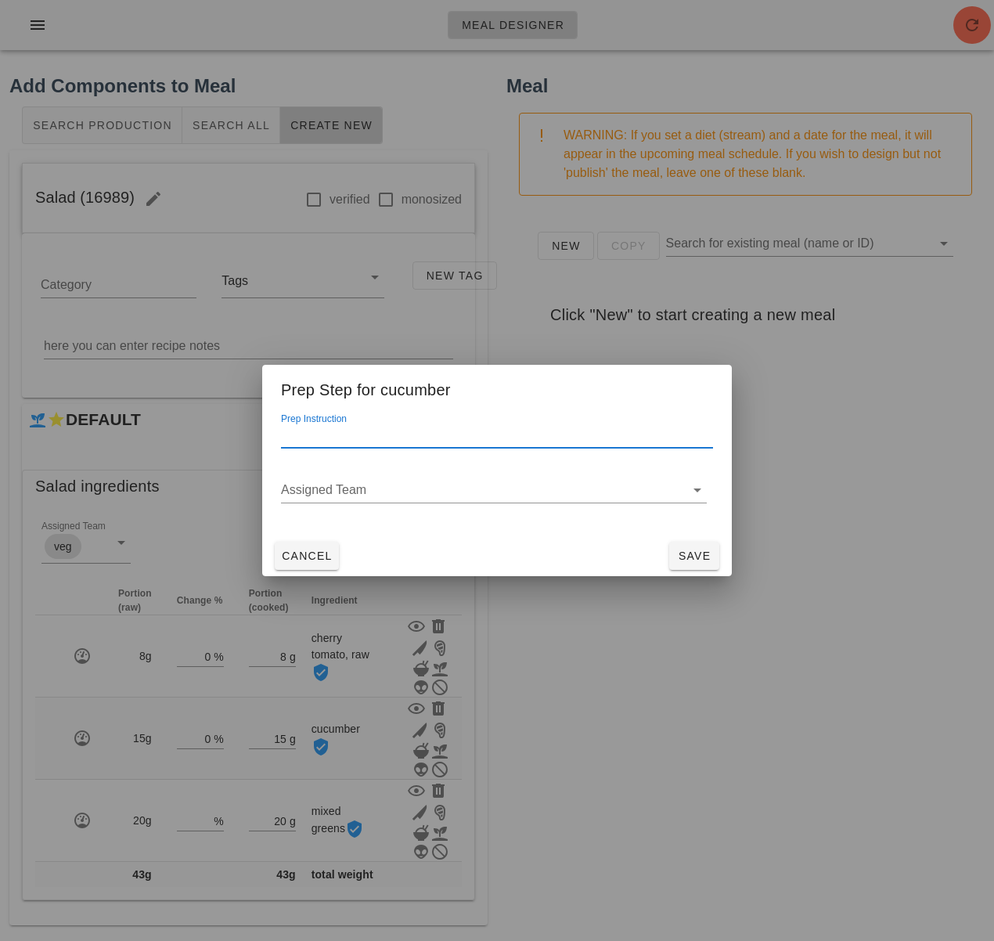
click at [366, 444] on input "Prep Instruction" at bounding box center [497, 435] width 432 height 25
type input "sliced"
click at [681, 552] on span "Save" at bounding box center [695, 556] width 38 height 13
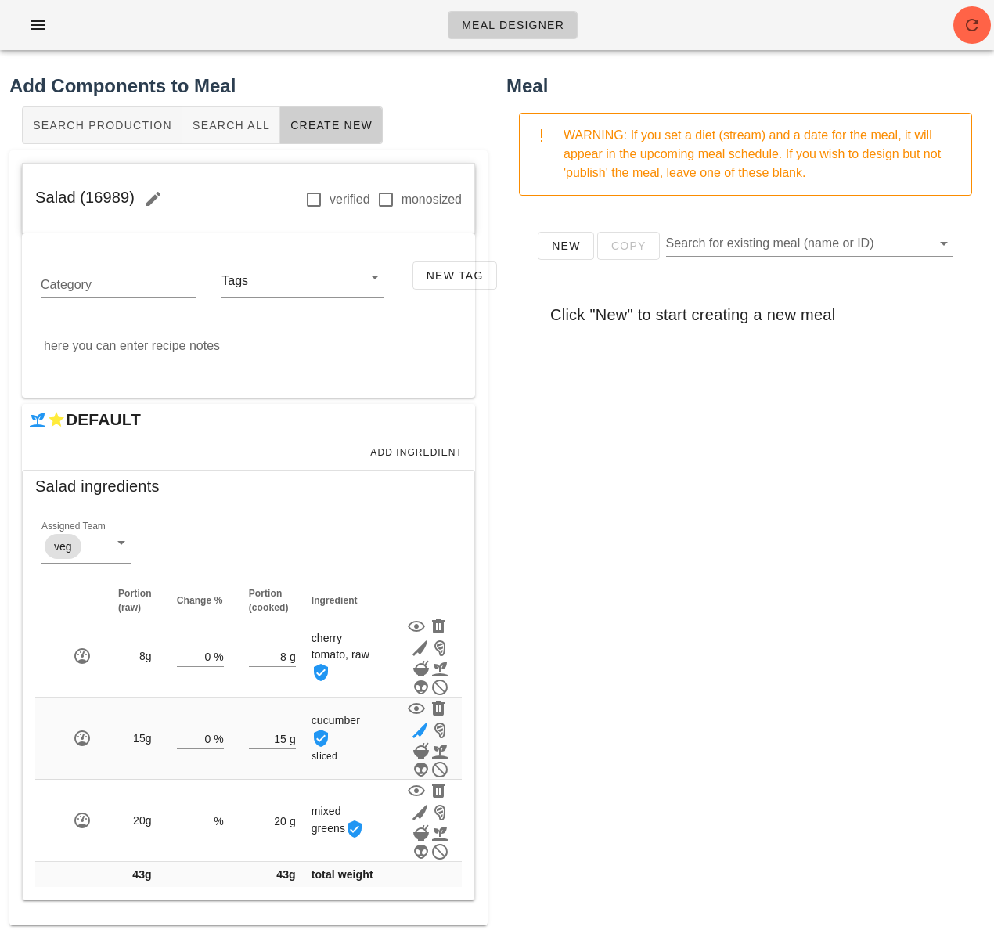
click at [666, 572] on div "New Copy Search for existing meal (name or ID) Click "New" to start creating a …" at bounding box center [746, 521] width 478 height 626
click at [839, 565] on div "New Copy Search for existing meal (name or ID) Click "New" to start creating a …" at bounding box center [746, 521] width 478 height 626
click at [817, 751] on div "New Copy Search for existing meal (name or ID) Click "New" to start creating a …" at bounding box center [746, 521] width 478 height 626
drag, startPoint x: 133, startPoint y: 191, endPoint x: 15, endPoint y: 188, distance: 118.3
click at [15, 188] on div "Salad (16989) verified monosized Category Tags New Tag here you can enter recip…" at bounding box center [248, 537] width 478 height 775
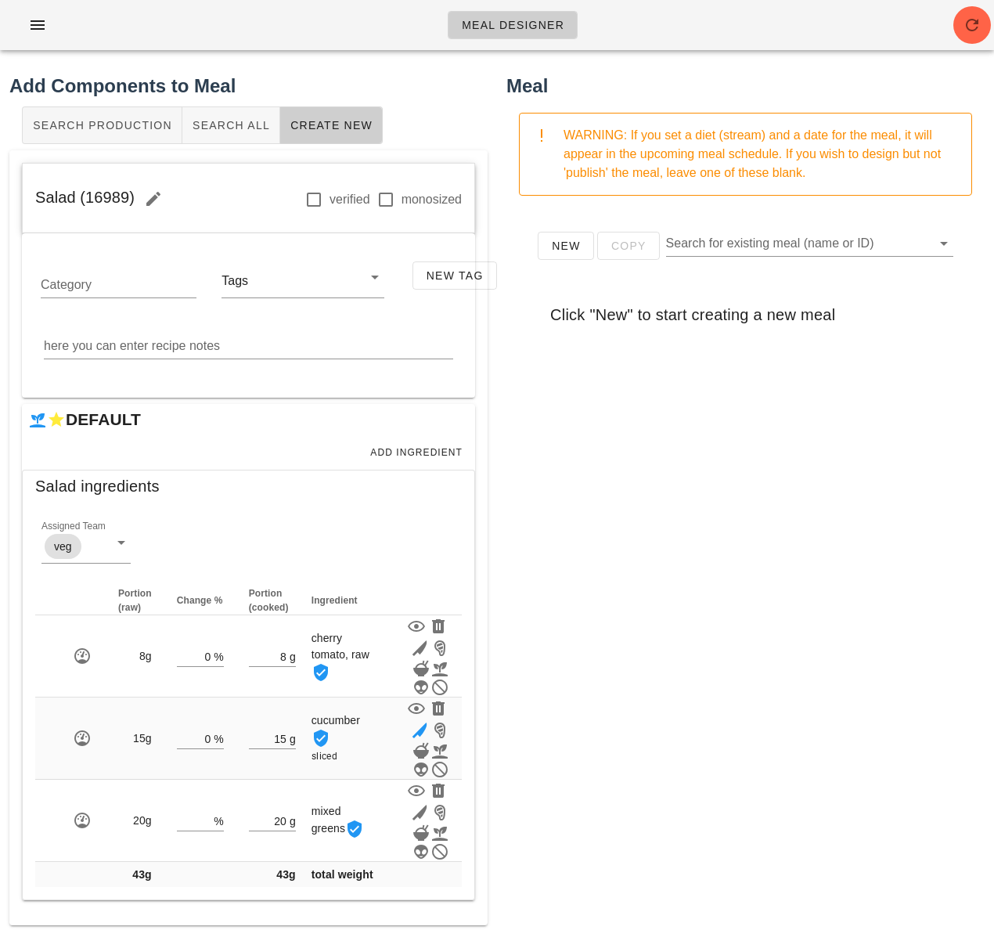
copy span "Salad (16989)"
click at [238, 132] on span "Search All" at bounding box center [231, 125] width 78 height 13
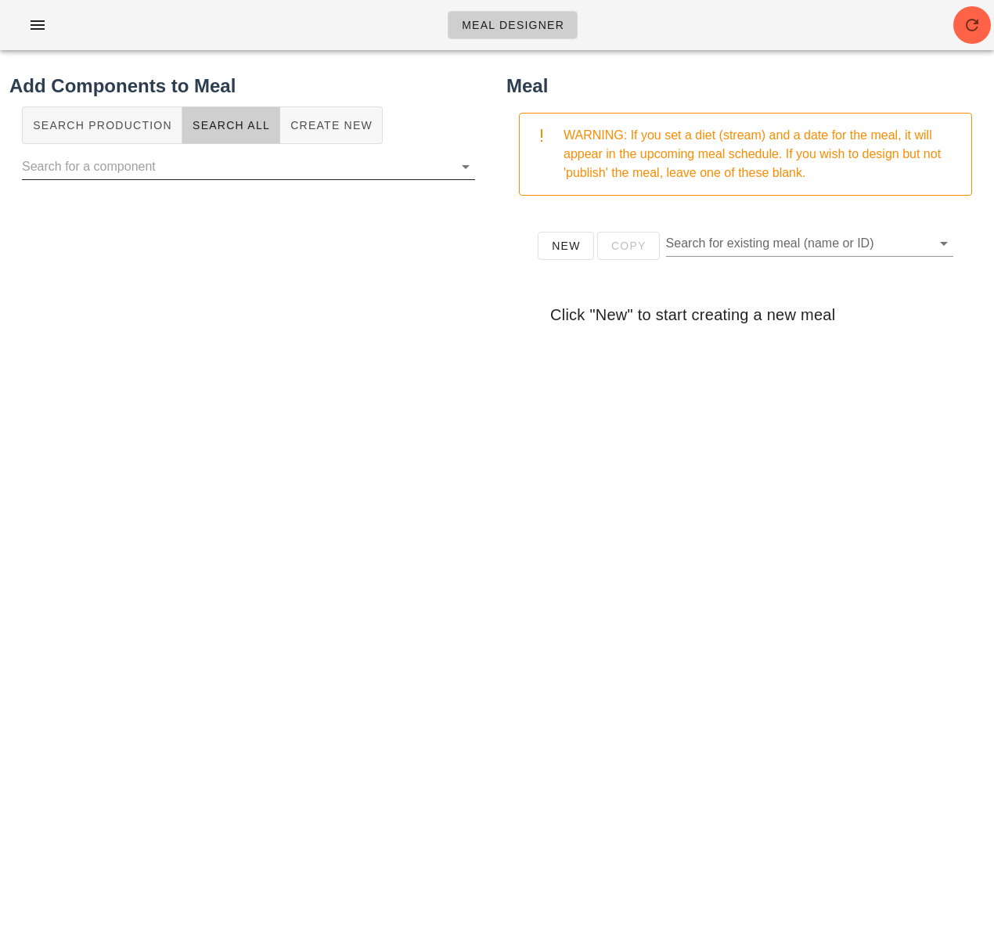
click at [258, 168] on input "text" at bounding box center [236, 166] width 428 height 25
click at [311, 130] on span "Create New" at bounding box center [331, 125] width 83 height 13
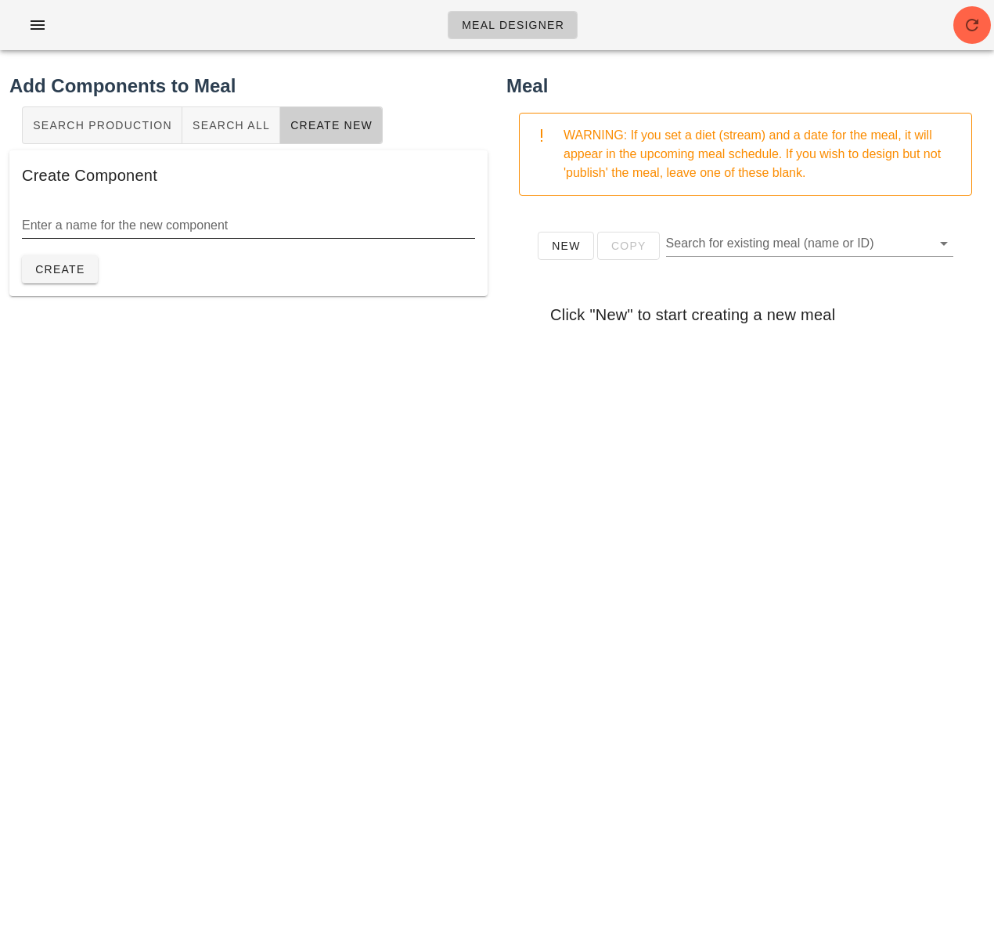
click at [218, 224] on input "Enter a name for the new component" at bounding box center [248, 225] width 453 height 25
type input "Cranberry bread"
click at [71, 274] on span "Create" at bounding box center [59, 269] width 51 height 13
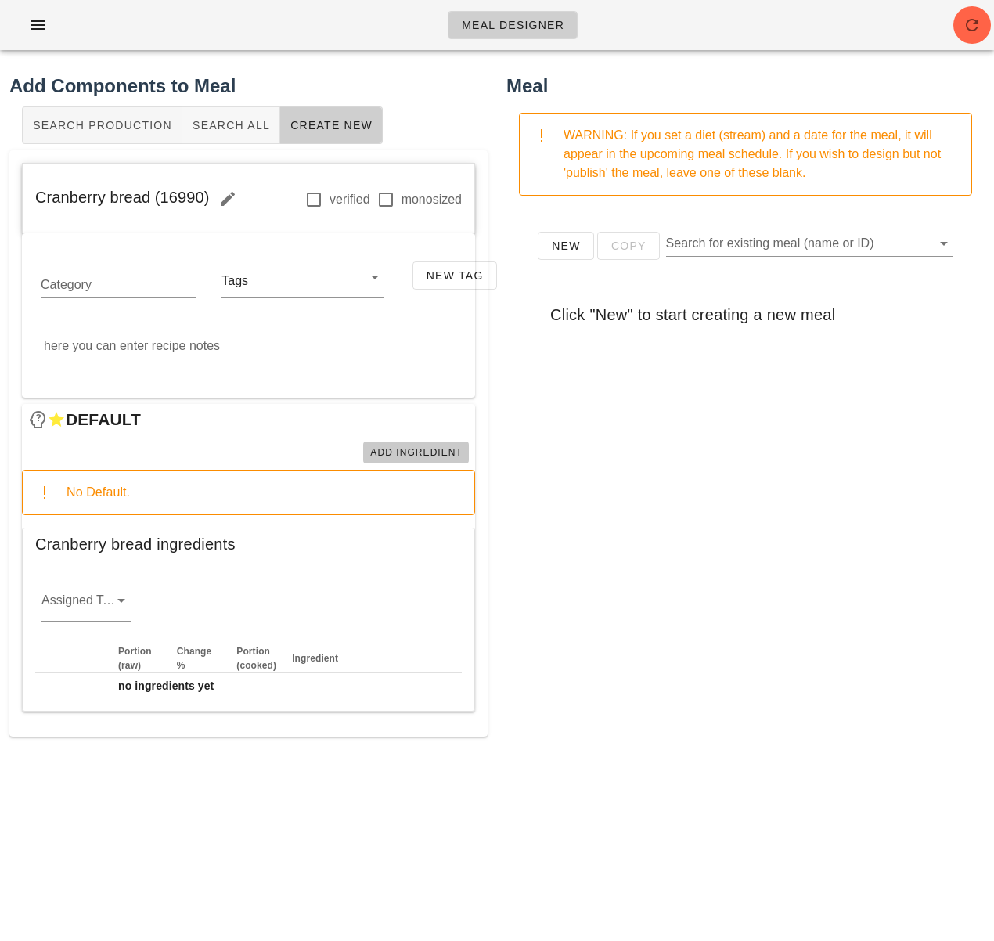
click at [409, 453] on span "Add Ingredient" at bounding box center [416, 452] width 93 height 11
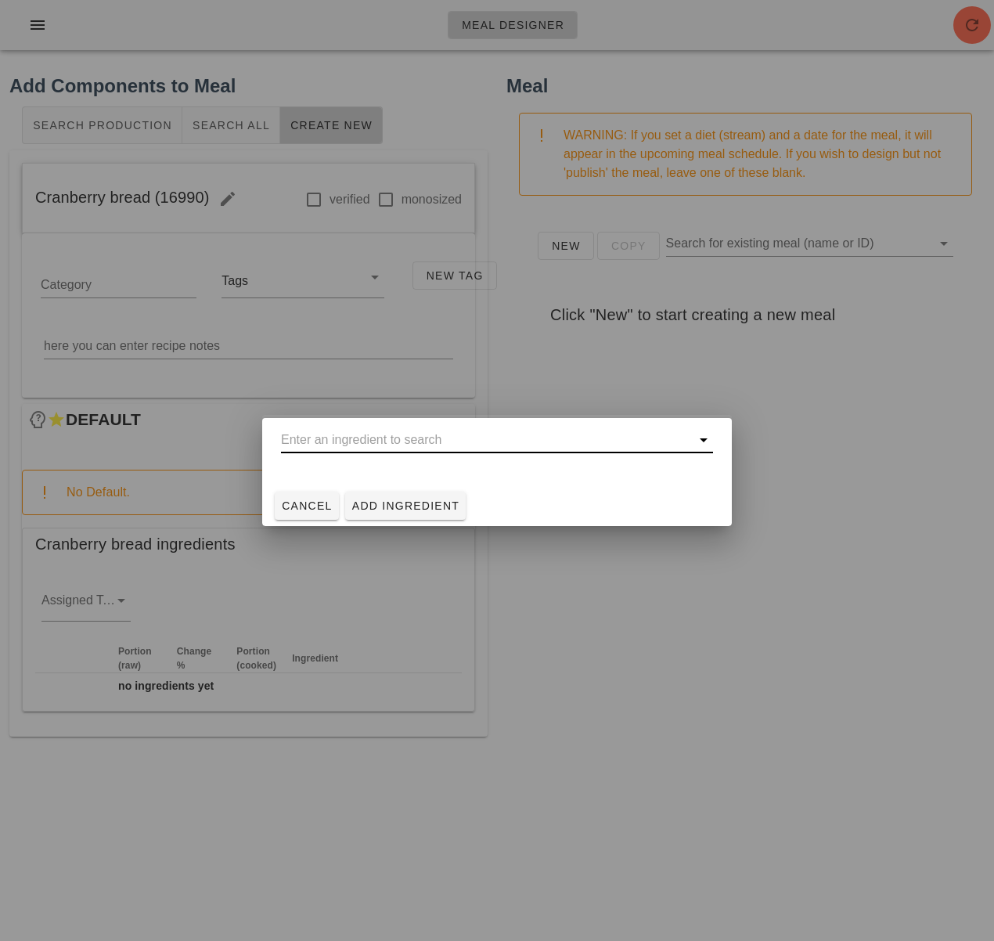
click at [351, 439] on input "text" at bounding box center [486, 439] width 410 height 25
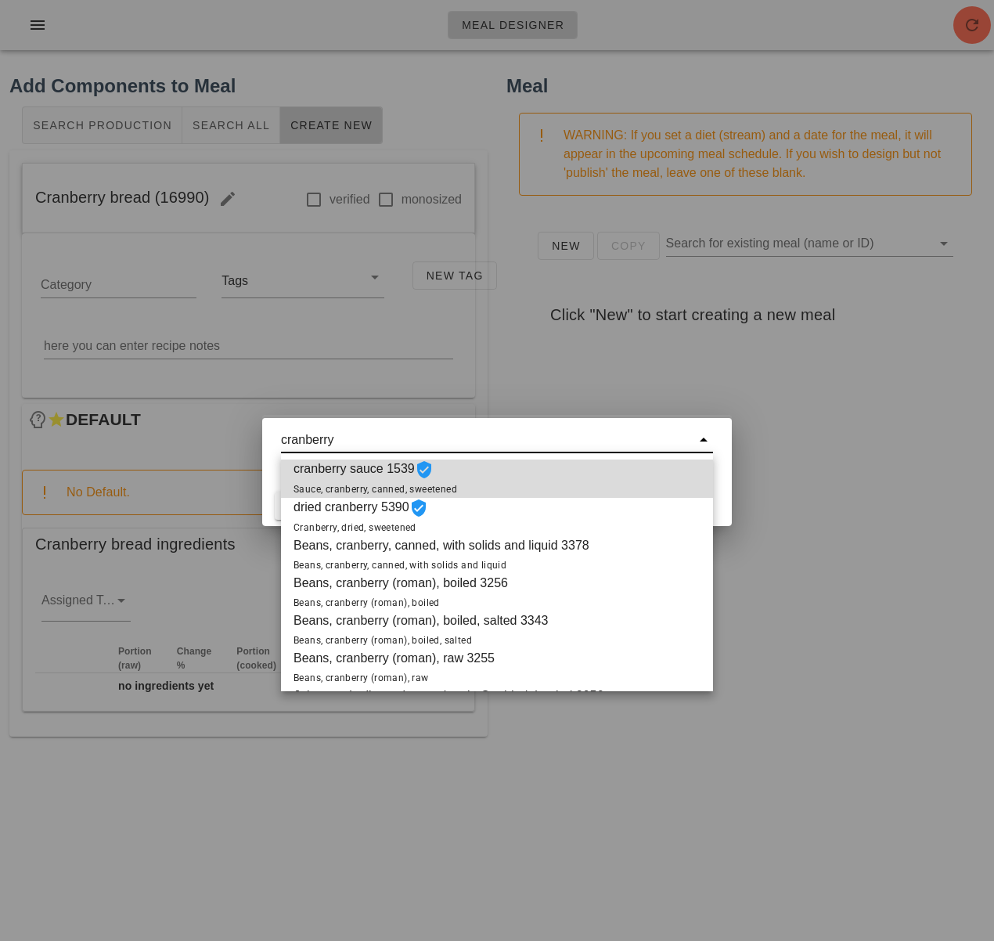
drag, startPoint x: 341, startPoint y: 438, endPoint x: 180, endPoint y: 406, distance: 163.7
click at [180, 406] on div "Meal Designer Add Components to Meal Search Production Search All Create New Cr…" at bounding box center [497, 470] width 994 height 941
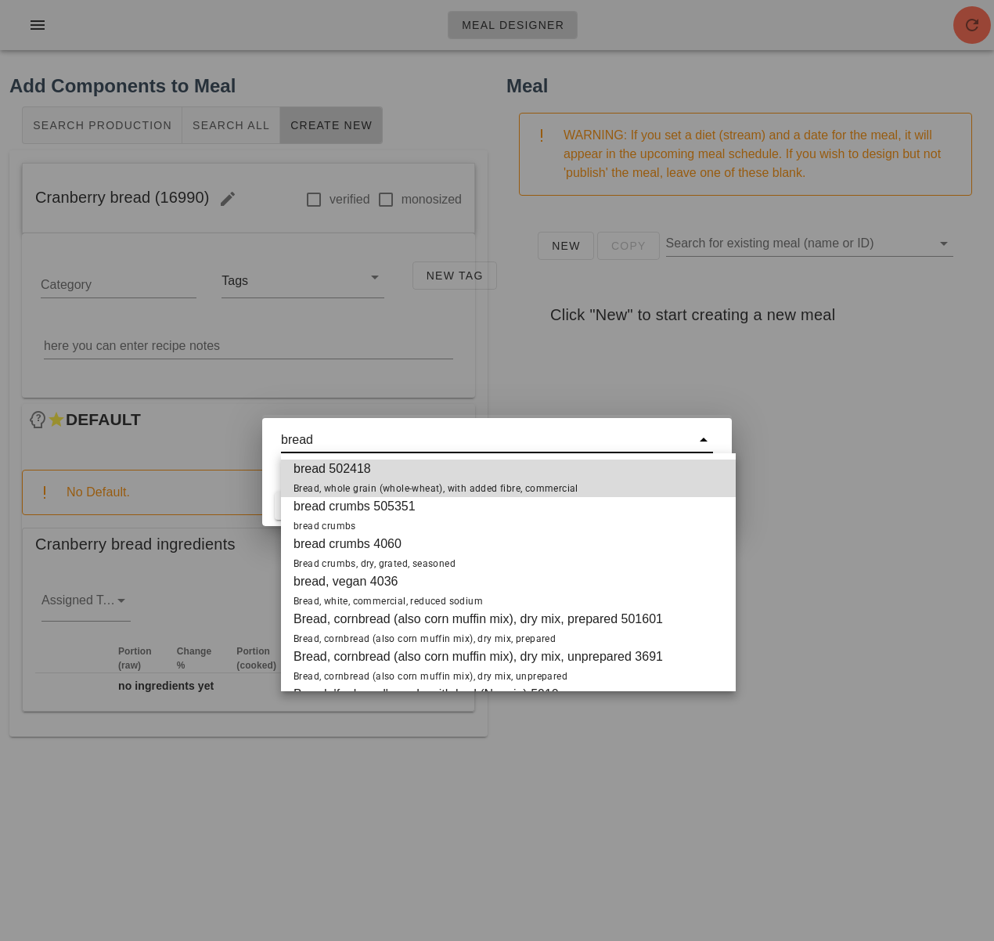
type input "bread"
click at [848, 456] on div at bounding box center [497, 470] width 994 height 941
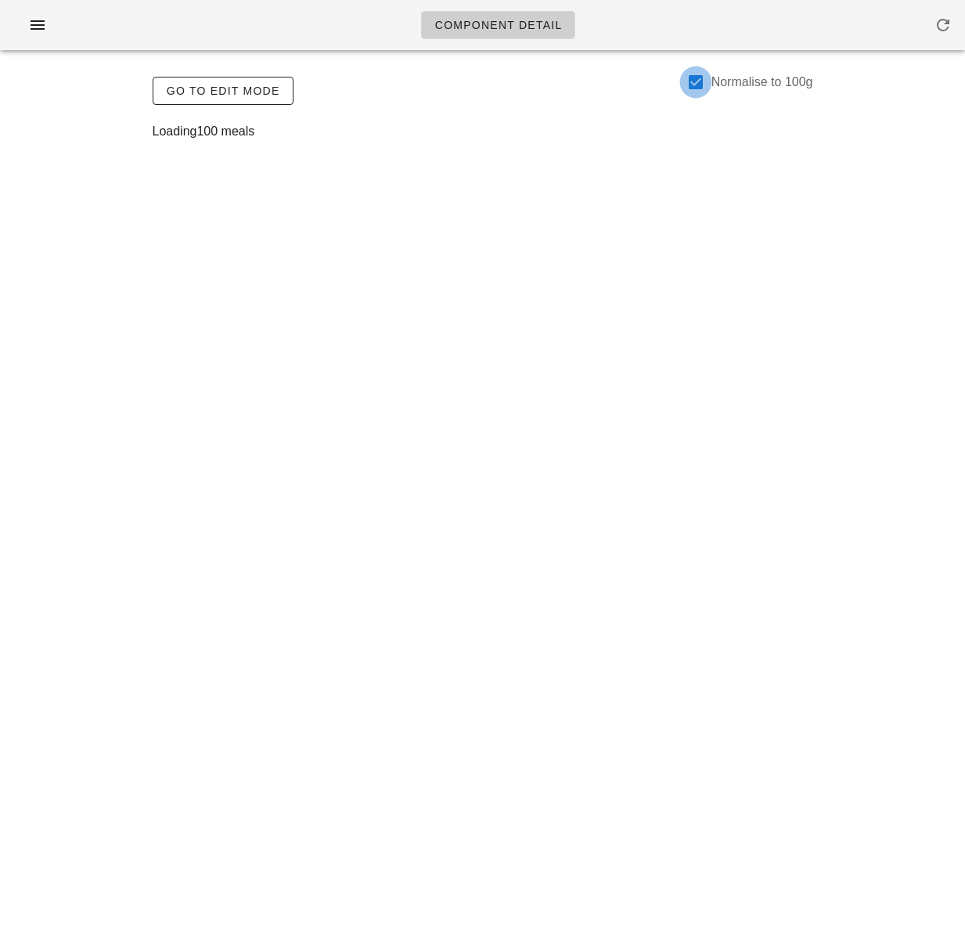
click at [692, 80] on div at bounding box center [696, 82] width 27 height 27
checkbox input "false"
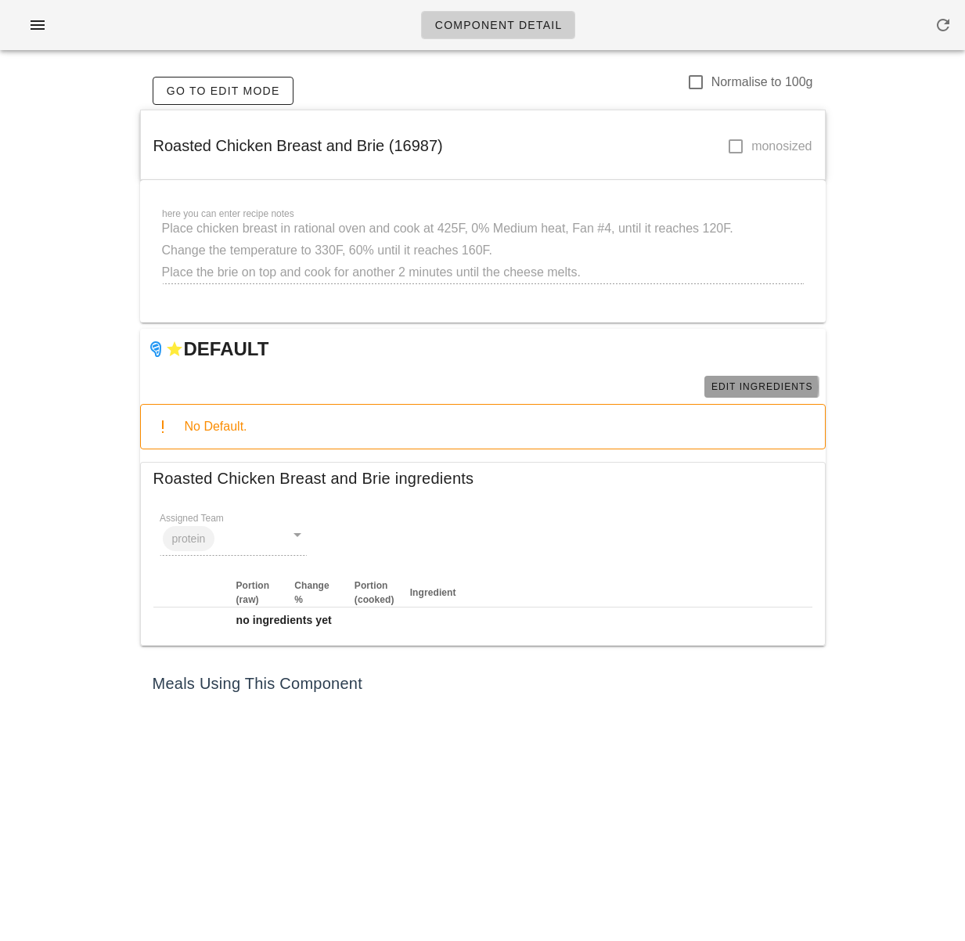
click at [756, 388] on span "Edit Ingredients" at bounding box center [762, 386] width 103 height 11
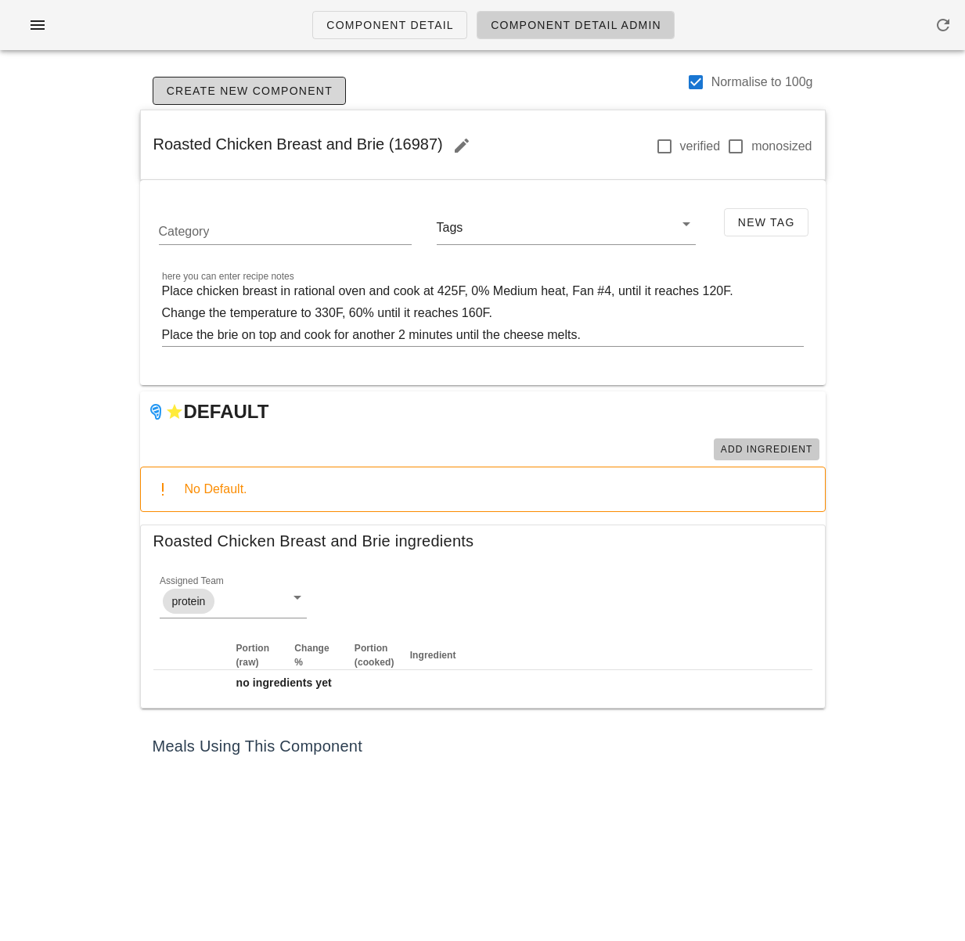
click at [749, 449] on span "Add Ingredient" at bounding box center [766, 449] width 93 height 11
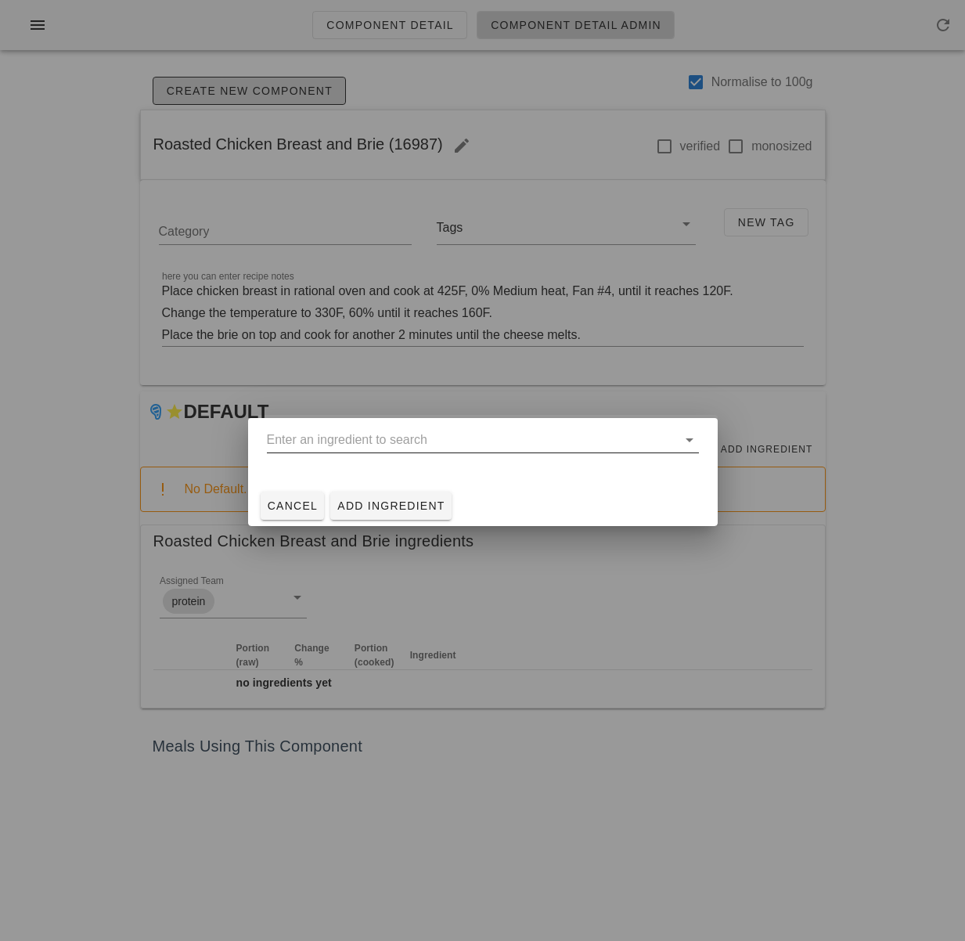
click at [500, 434] on input "text" at bounding box center [472, 439] width 410 height 25
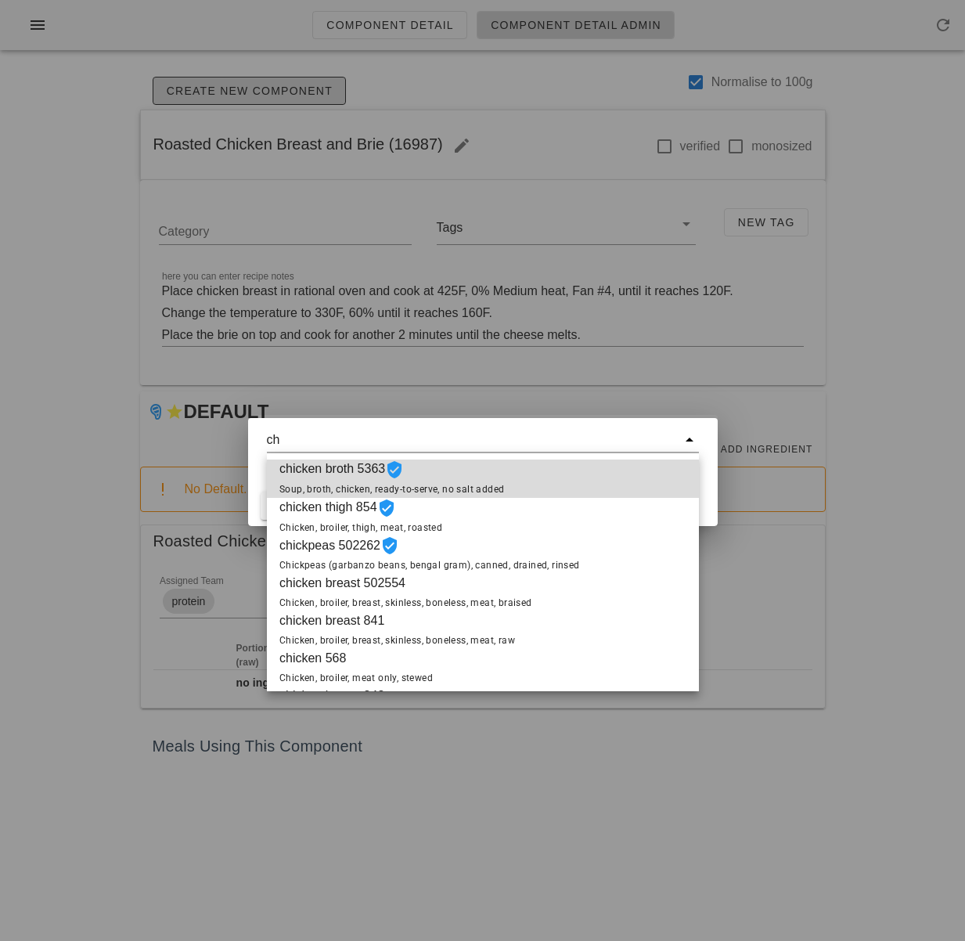
type input "c"
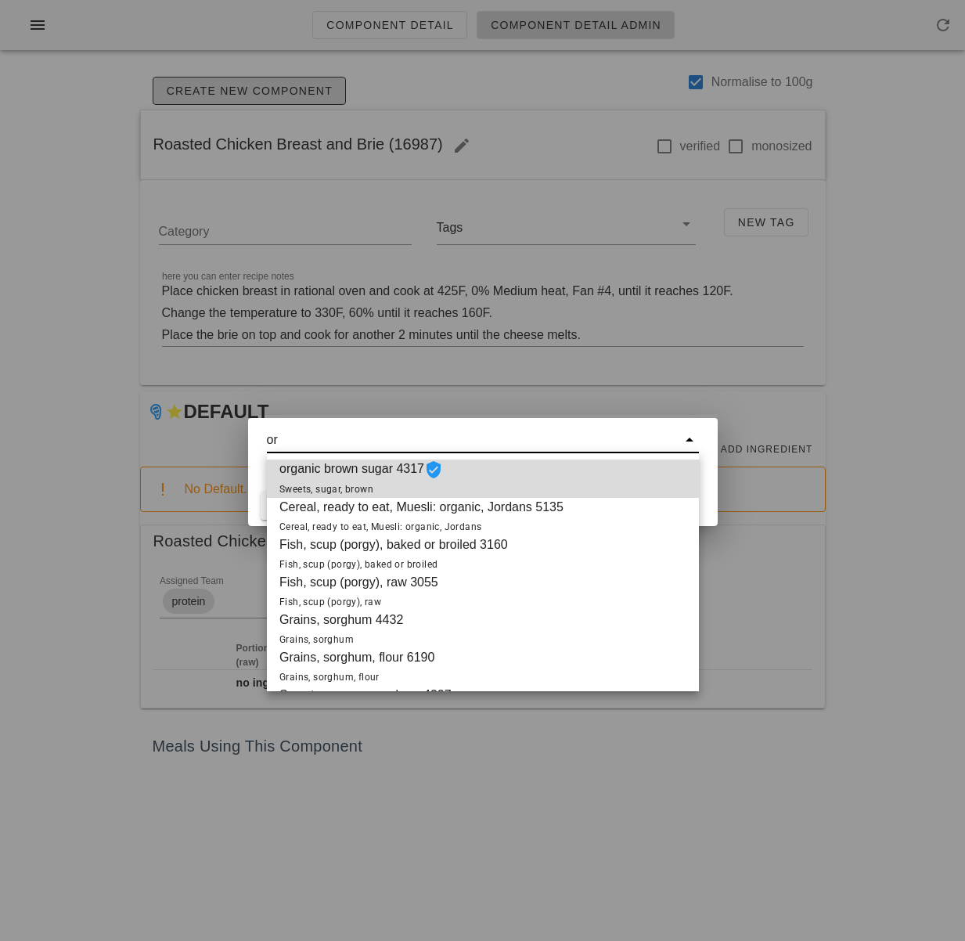
type input "o"
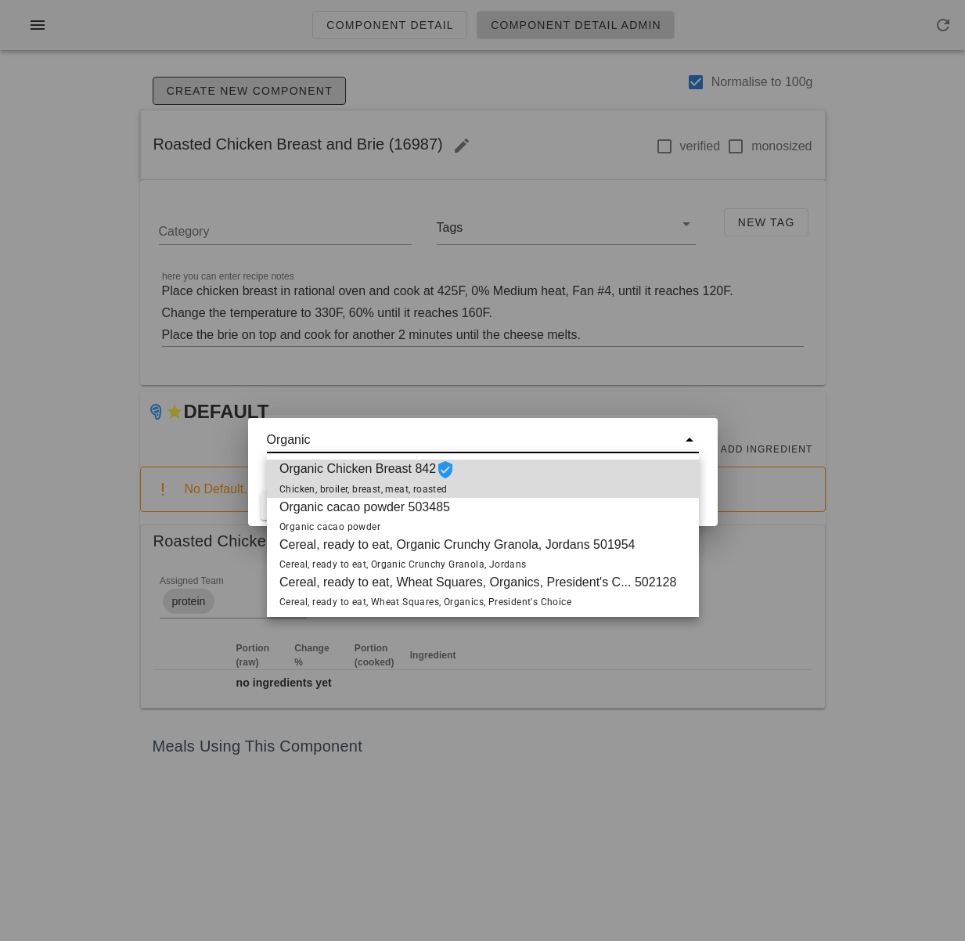
click at [452, 481] on span "Organic Chicken Breast 842 Chicken, broiler, breast, meat, roasted" at bounding box center [367, 479] width 175 height 38
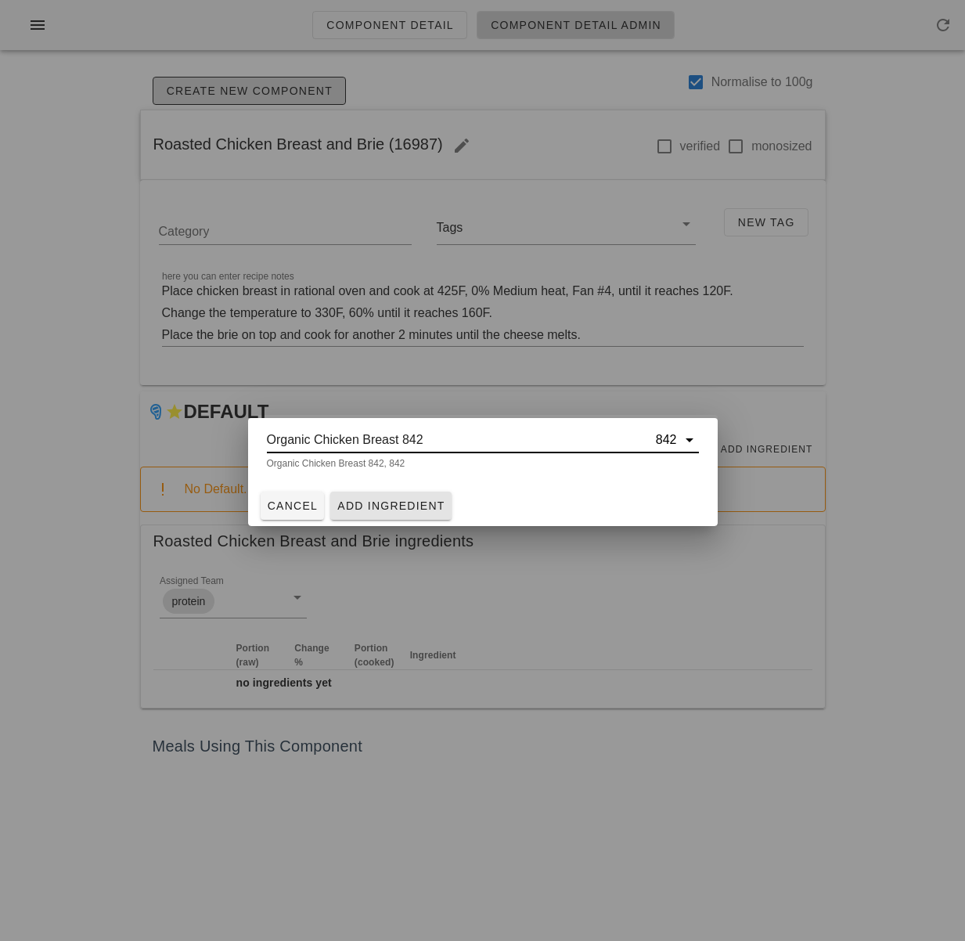
type input "Organic Chicken Breast 842"
click at [406, 492] on button "Add Ingredient" at bounding box center [390, 506] width 121 height 28
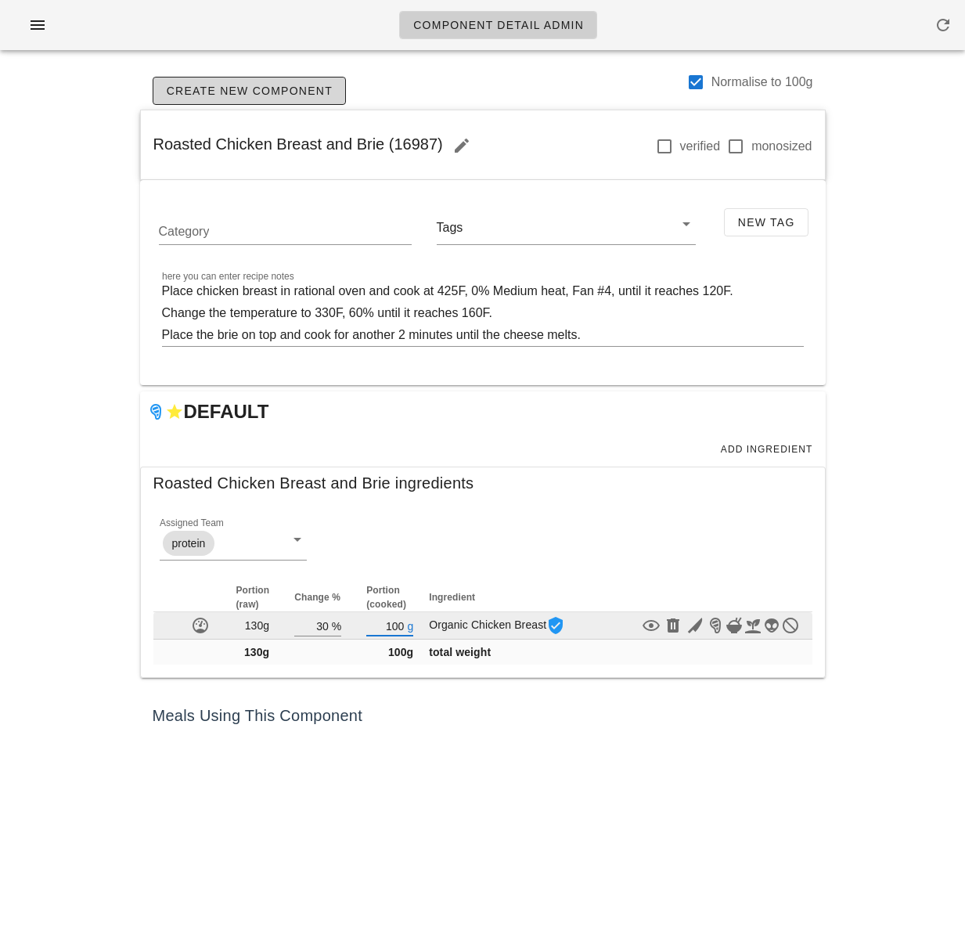
click at [395, 626] on input "100" at bounding box center [385, 625] width 38 height 20
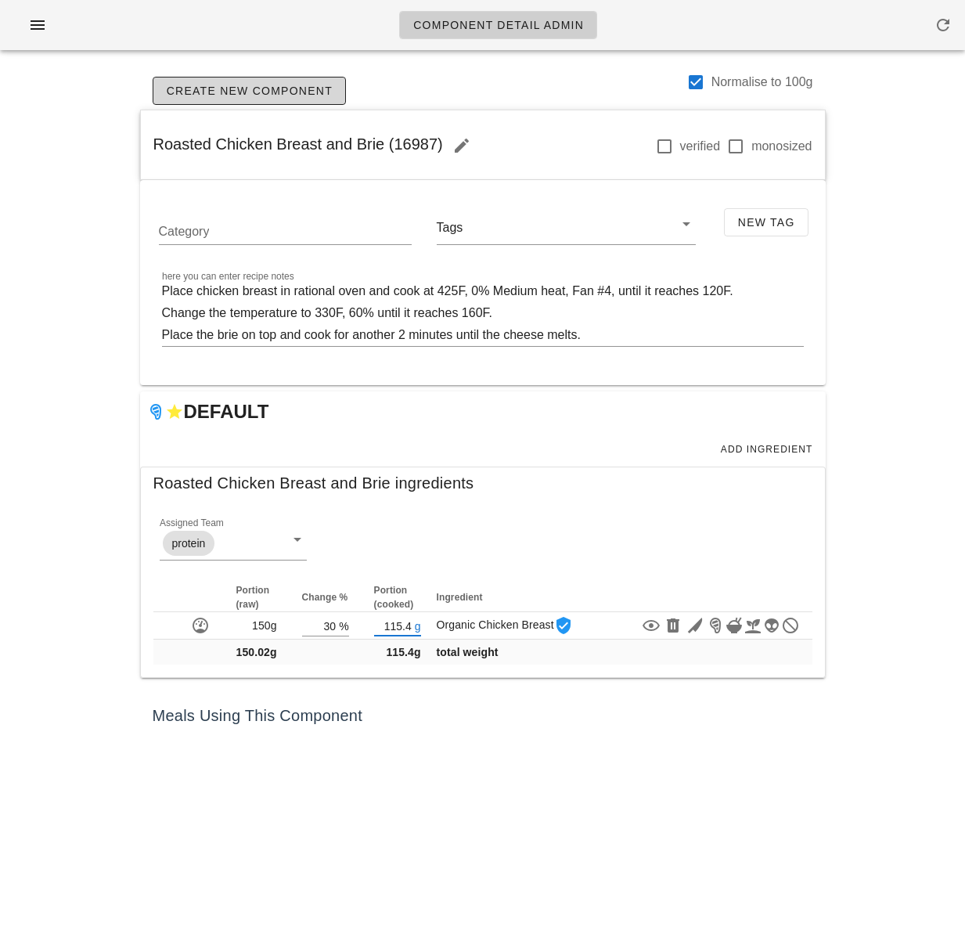
type input "115.40"
click at [875, 621] on div "Component Detail Admin Create New Component Normalise to 100g Roasted Chicken B…" at bounding box center [482, 470] width 965 height 941
click at [755, 441] on button "Add Ingredient" at bounding box center [767, 449] width 106 height 22
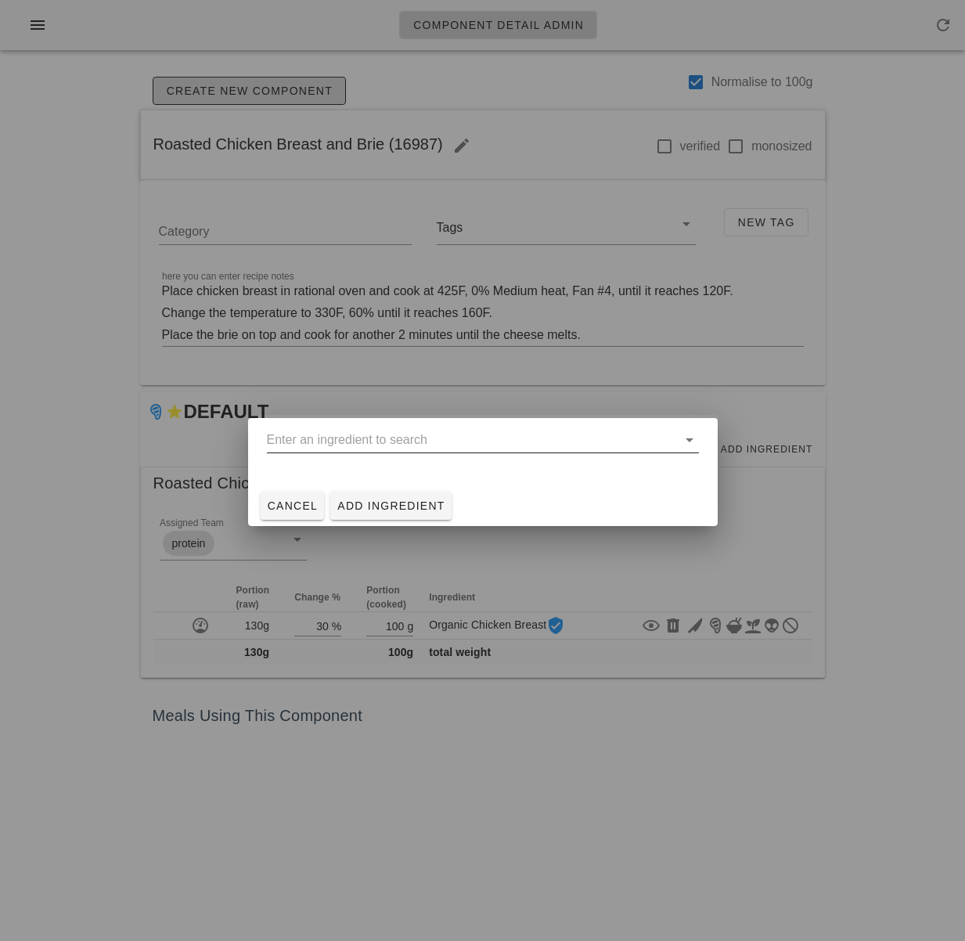
click at [547, 440] on input "text" at bounding box center [472, 439] width 410 height 25
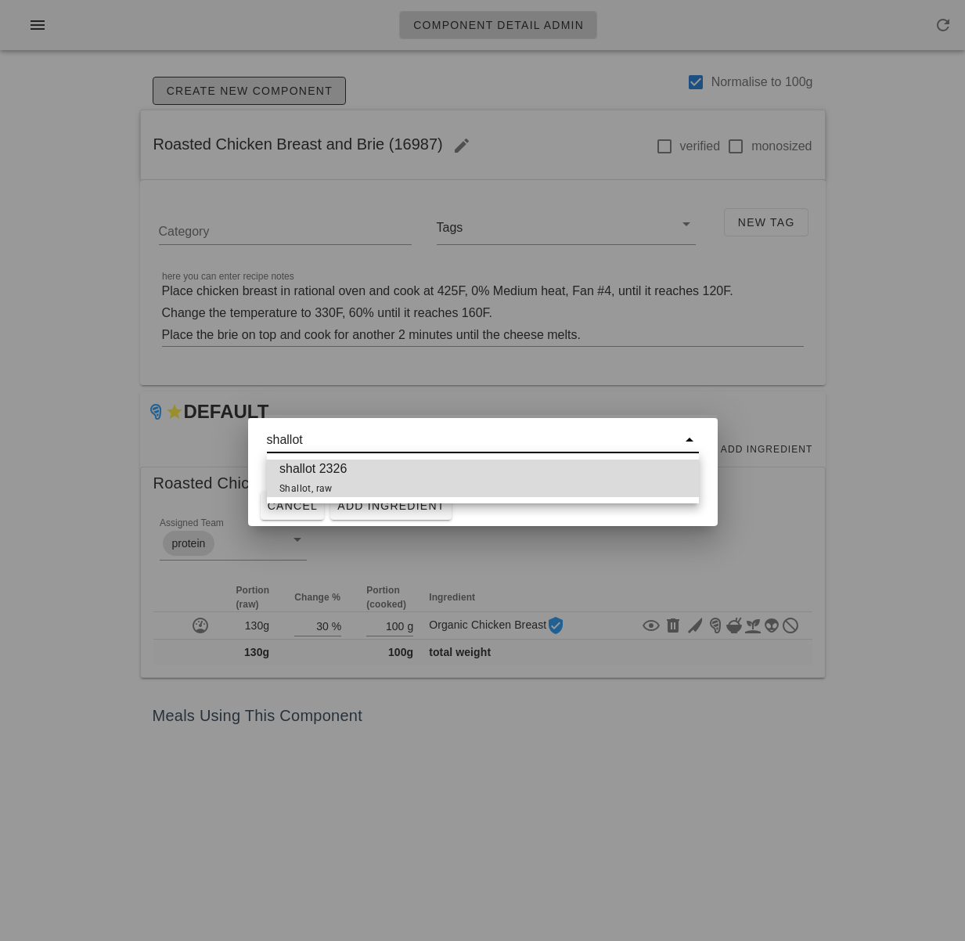
click at [485, 474] on div "shallot 2326 Shallot, raw" at bounding box center [483, 479] width 432 height 38
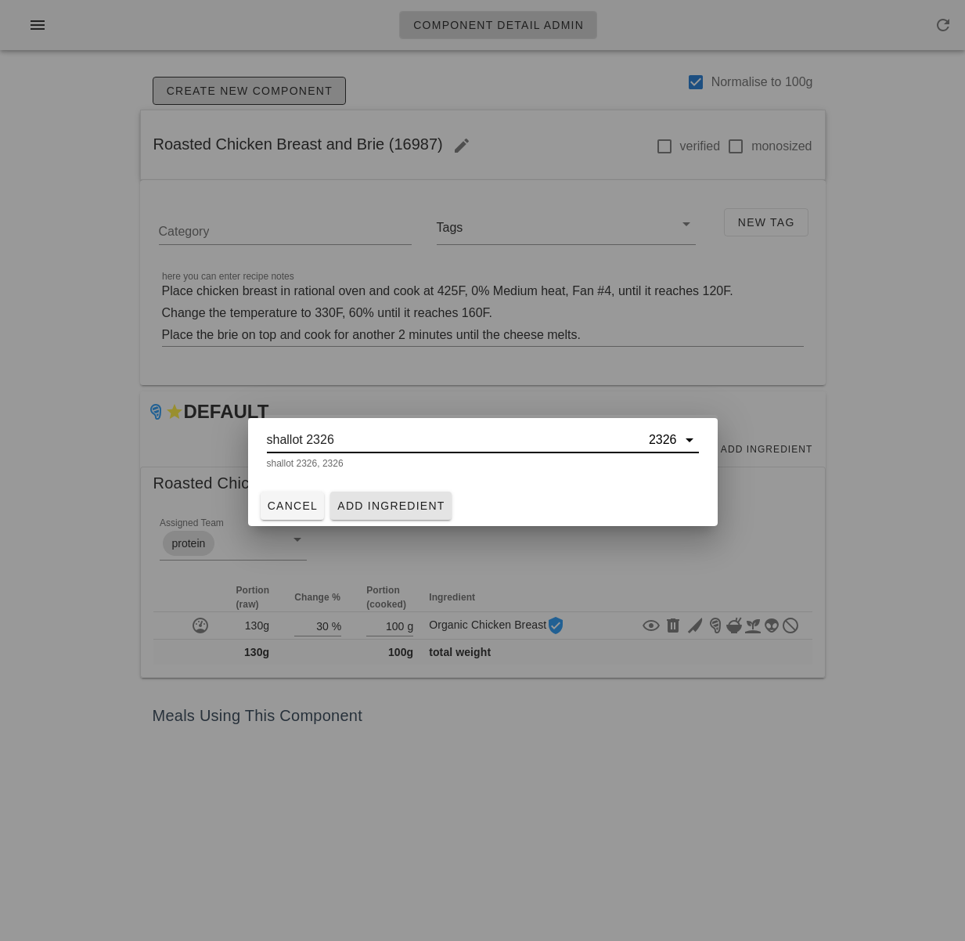
type input "shallot 2326"
click at [383, 508] on span "Add Ingredient" at bounding box center [391, 506] width 109 height 13
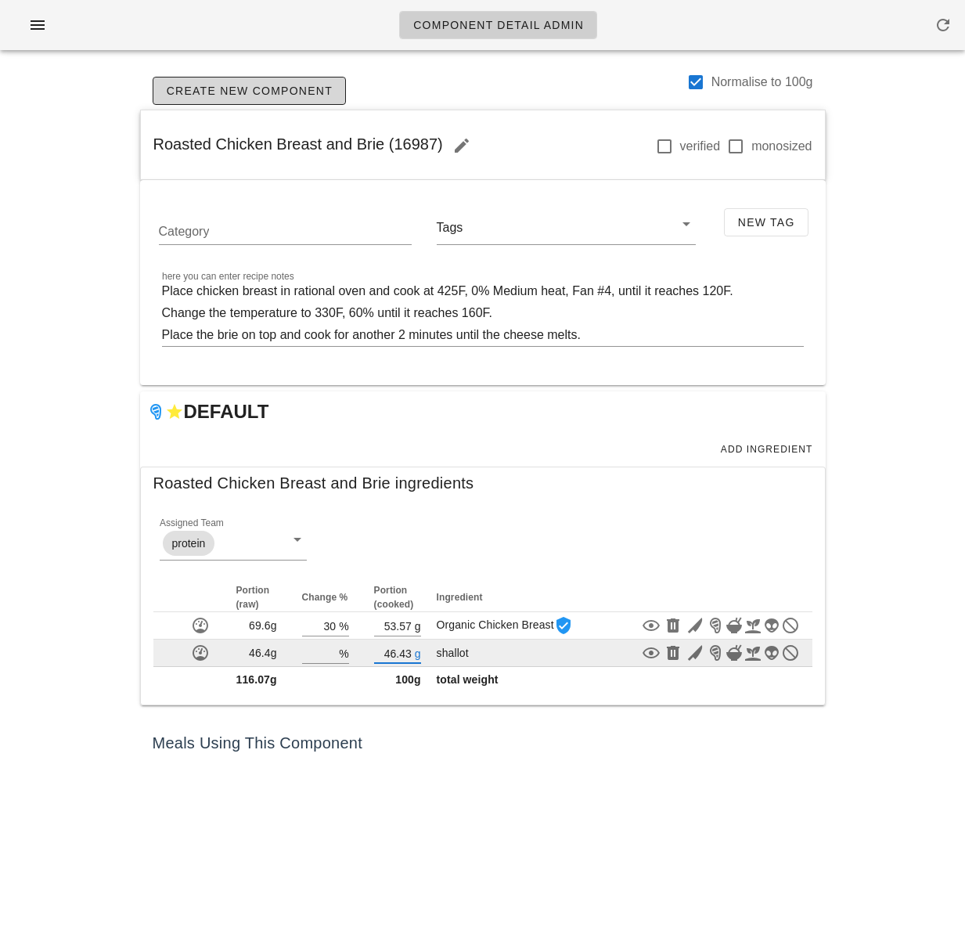
drag, startPoint x: 412, startPoint y: 654, endPoint x: 384, endPoint y: 653, distance: 27.4
click at [384, 653] on input "46.43" at bounding box center [393, 653] width 38 height 20
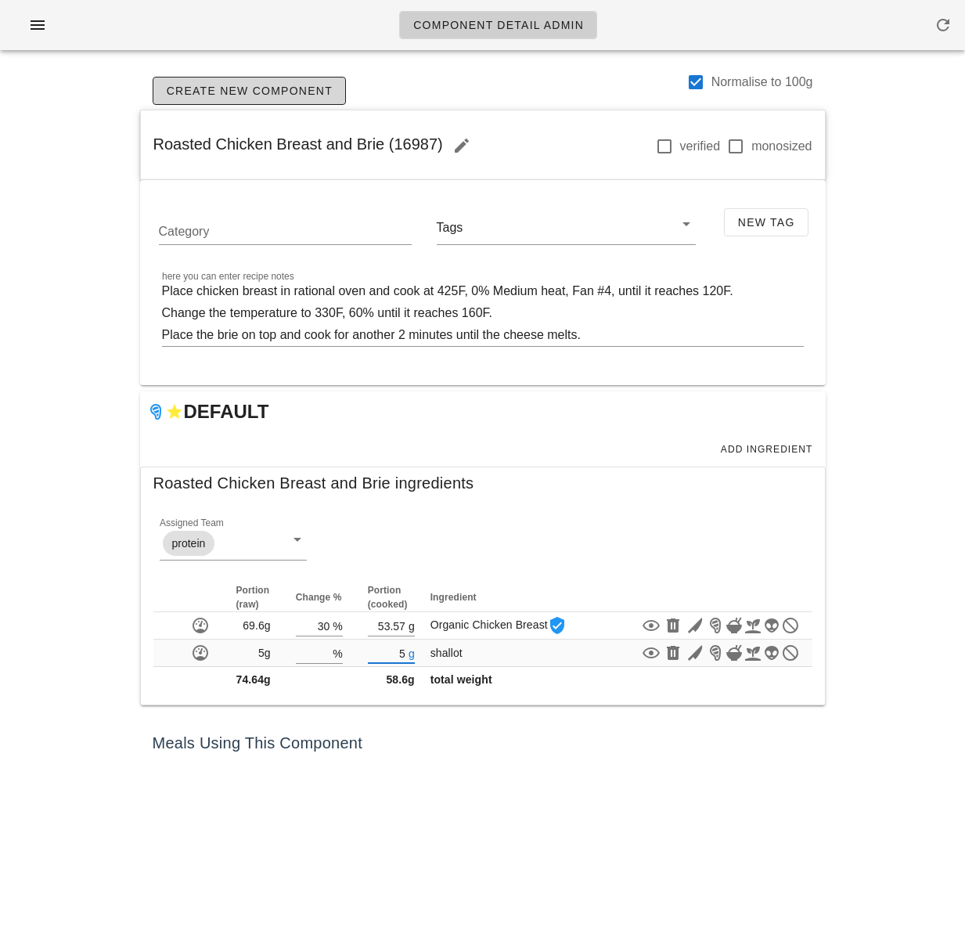
type input "5"
click at [581, 805] on div "Component Detail Admin Create New Component Normalise to 100g Roasted Chicken B…" at bounding box center [482, 470] width 965 height 941
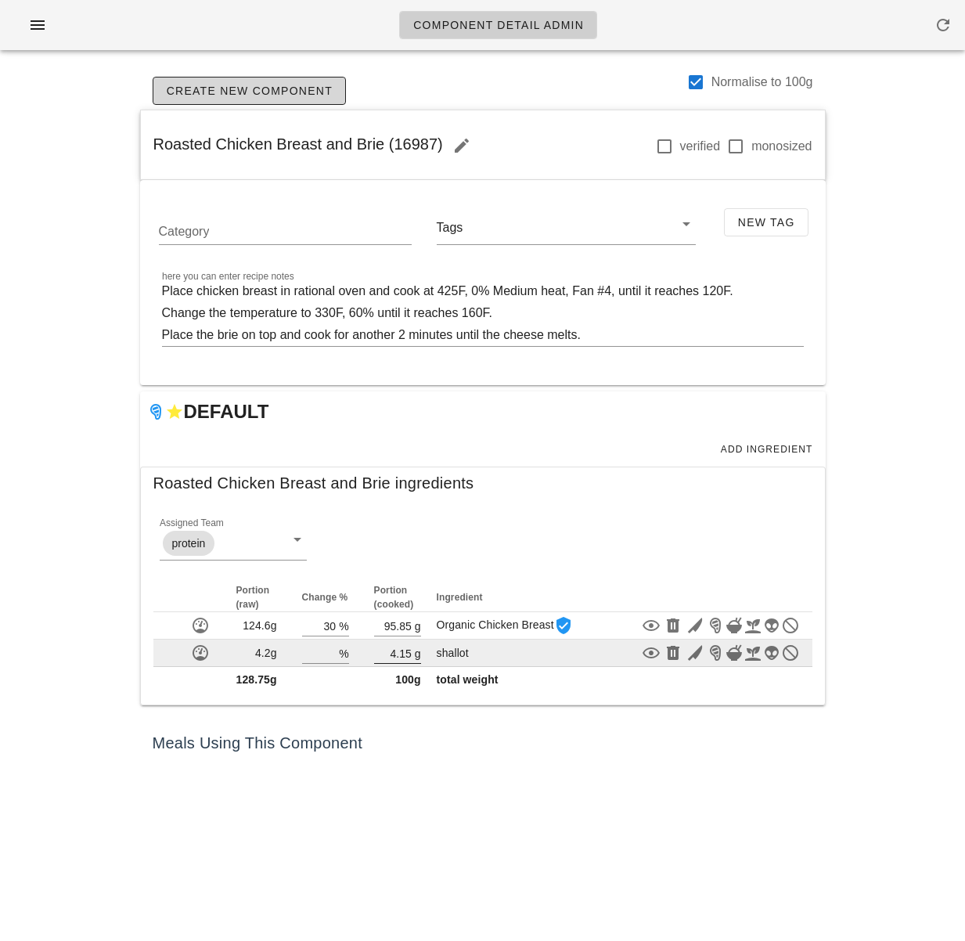
click at [409, 651] on input "4.15" at bounding box center [393, 653] width 38 height 20
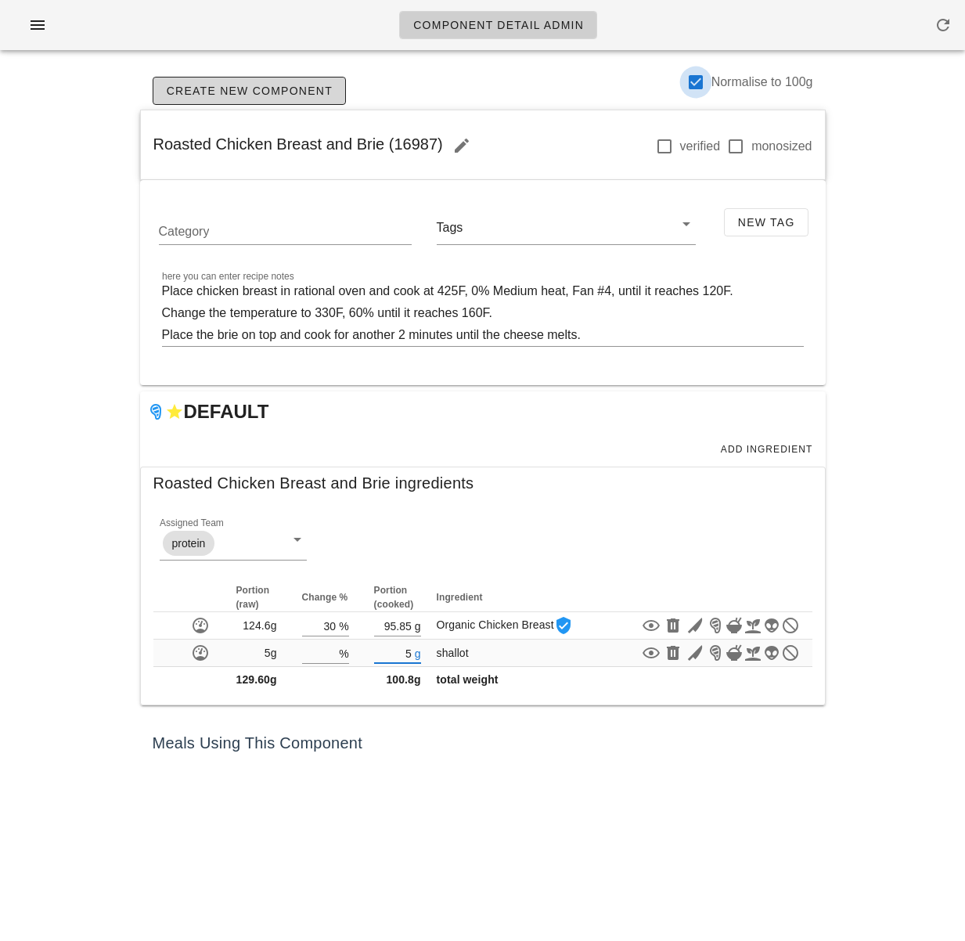
type input "5"
click at [698, 80] on div at bounding box center [696, 82] width 27 height 27
checkbox input "false"
click at [519, 795] on div "Component Detail Admin Create New Component Normalise to 100g Roasted Chicken B…" at bounding box center [482, 470] width 965 height 941
click at [766, 446] on span "Add Ingredient" at bounding box center [766, 449] width 93 height 11
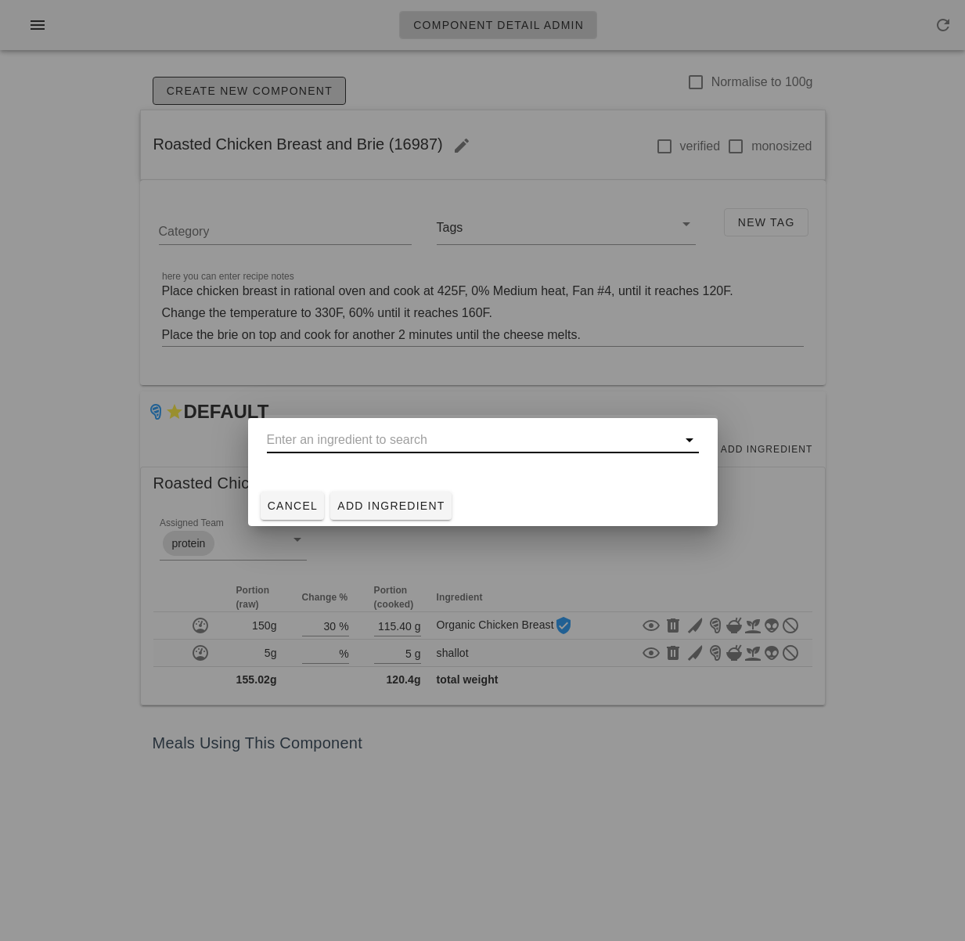
click at [539, 437] on input "text" at bounding box center [472, 439] width 410 height 25
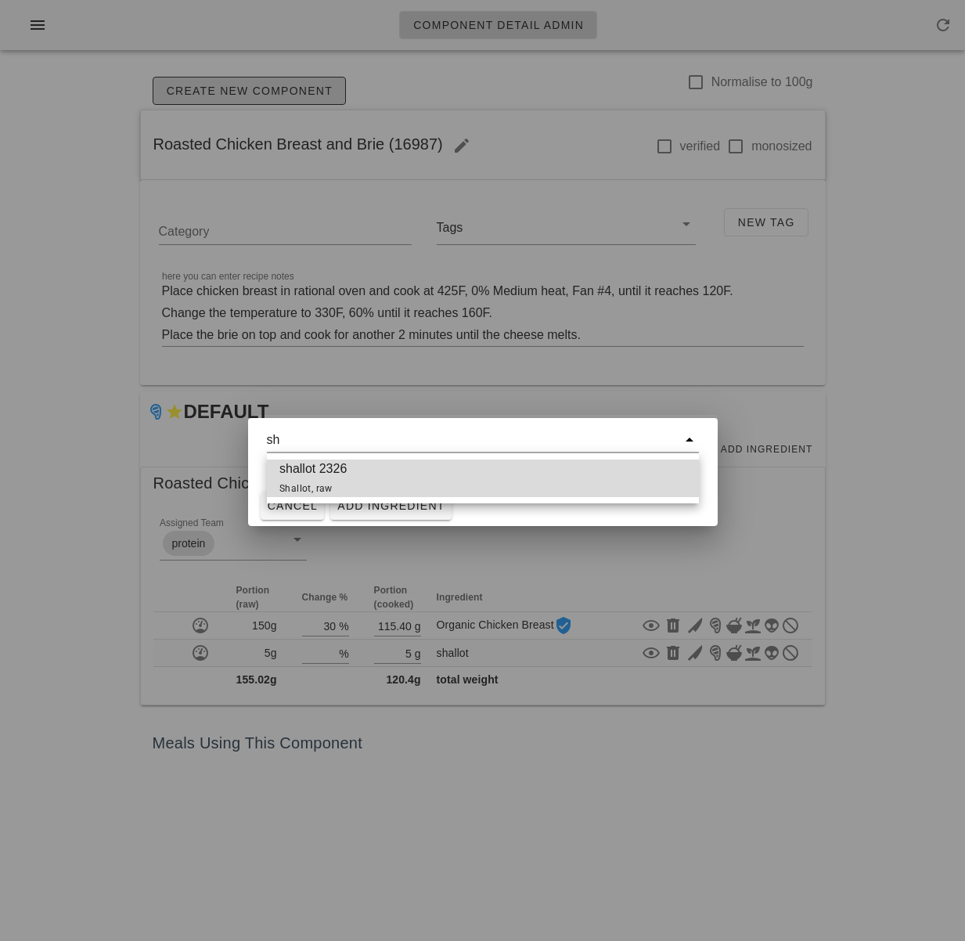
type input "s"
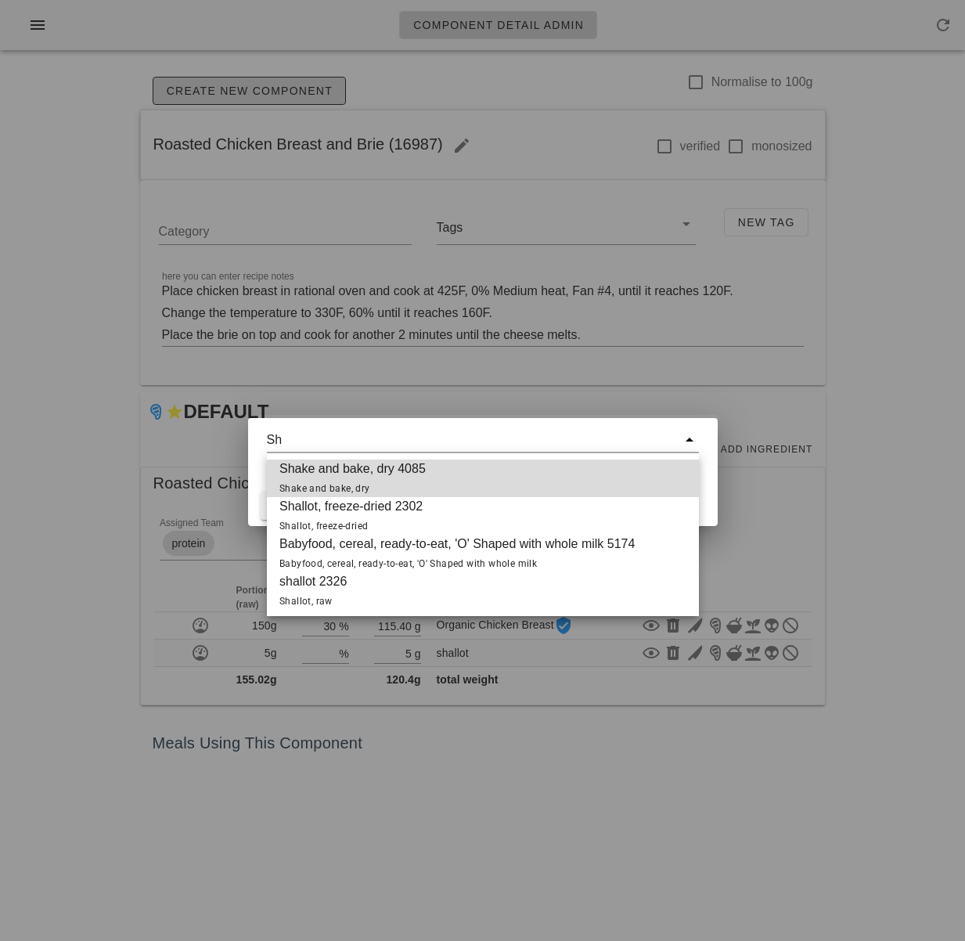
type input "S"
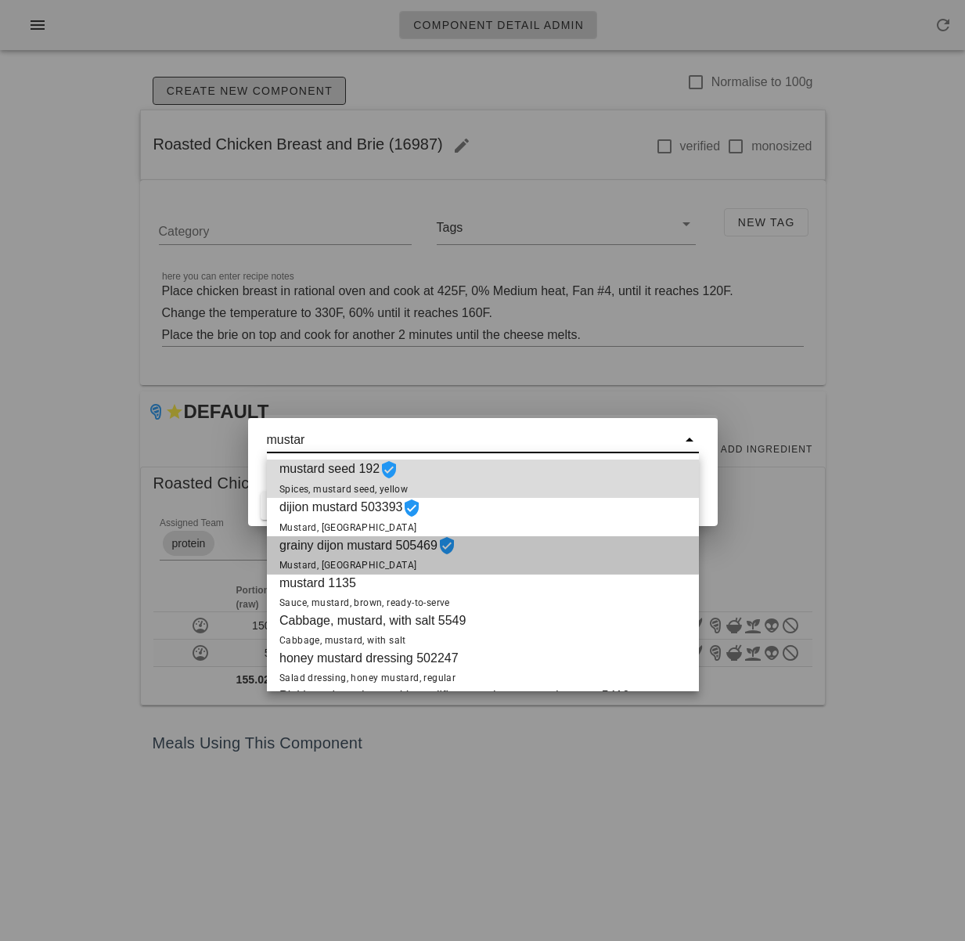
click at [531, 543] on div "grainy dijon mustard 505469 Mustard, [GEOGRAPHIC_DATA]" at bounding box center [483, 555] width 432 height 38
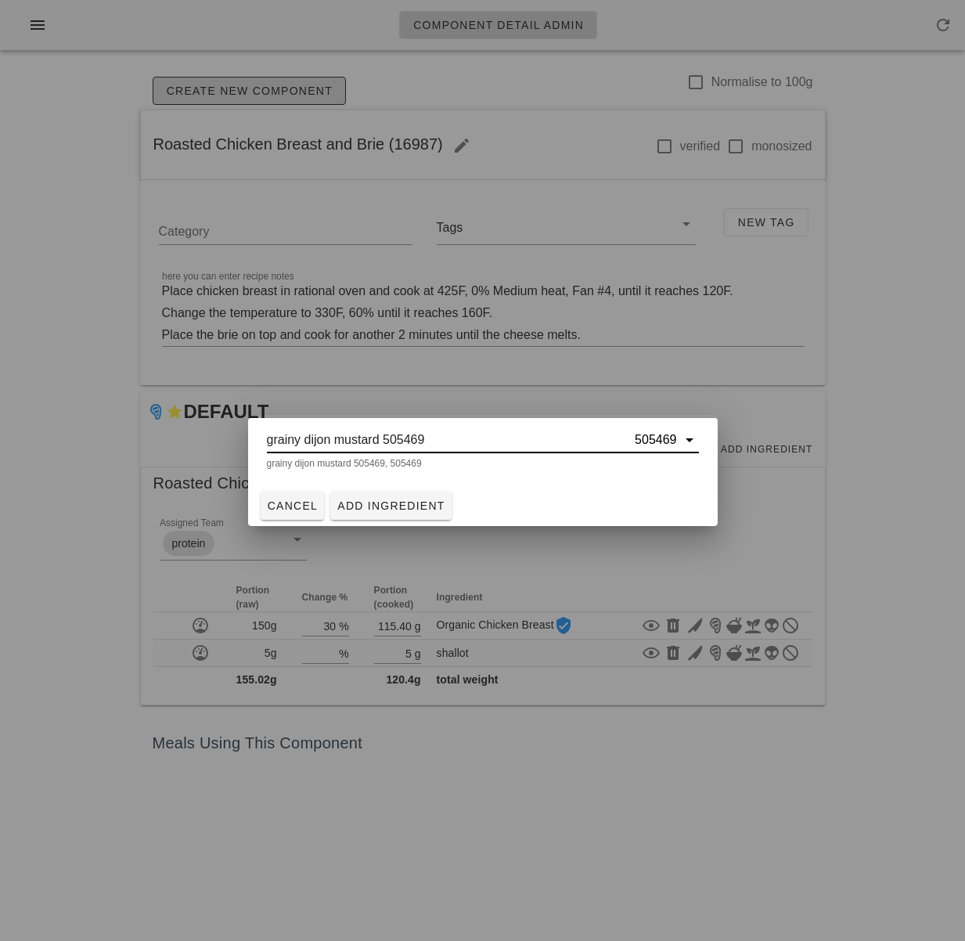
type input "grainy dijon mustard 505469"
click at [401, 507] on span "Add Ingredient" at bounding box center [391, 506] width 109 height 13
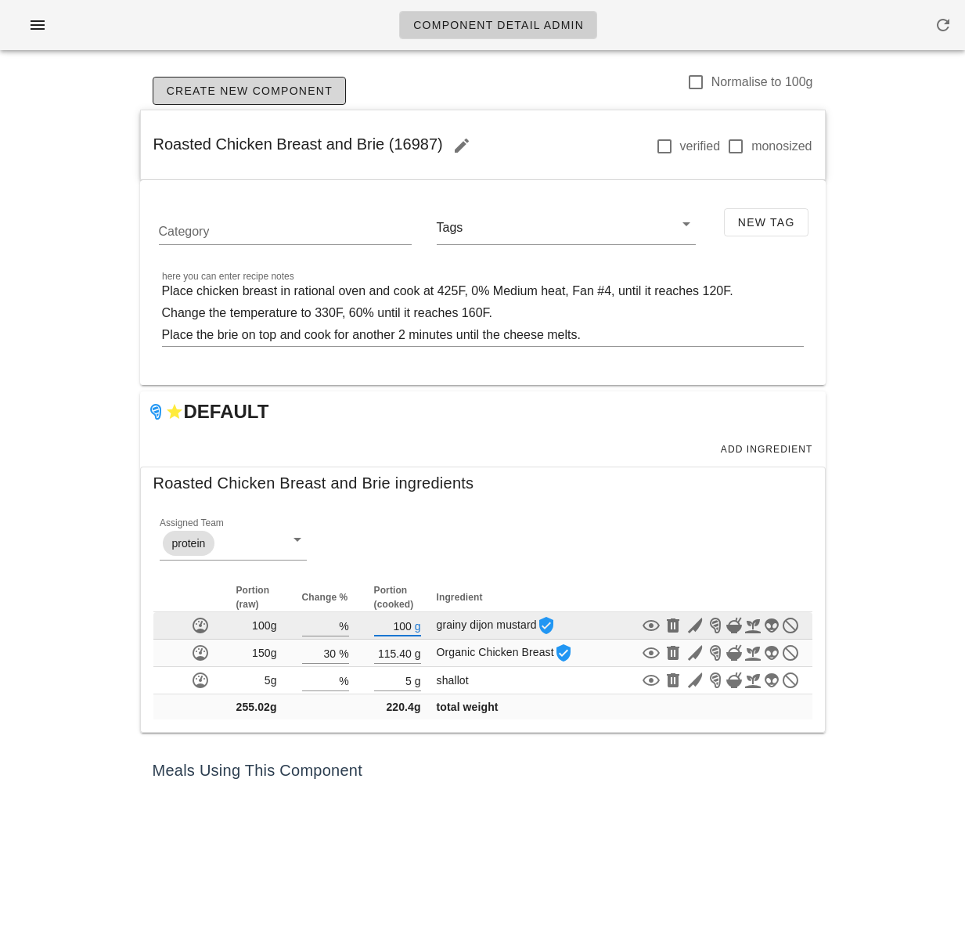
click at [411, 626] on input "100" at bounding box center [393, 625] width 38 height 20
type input "1"
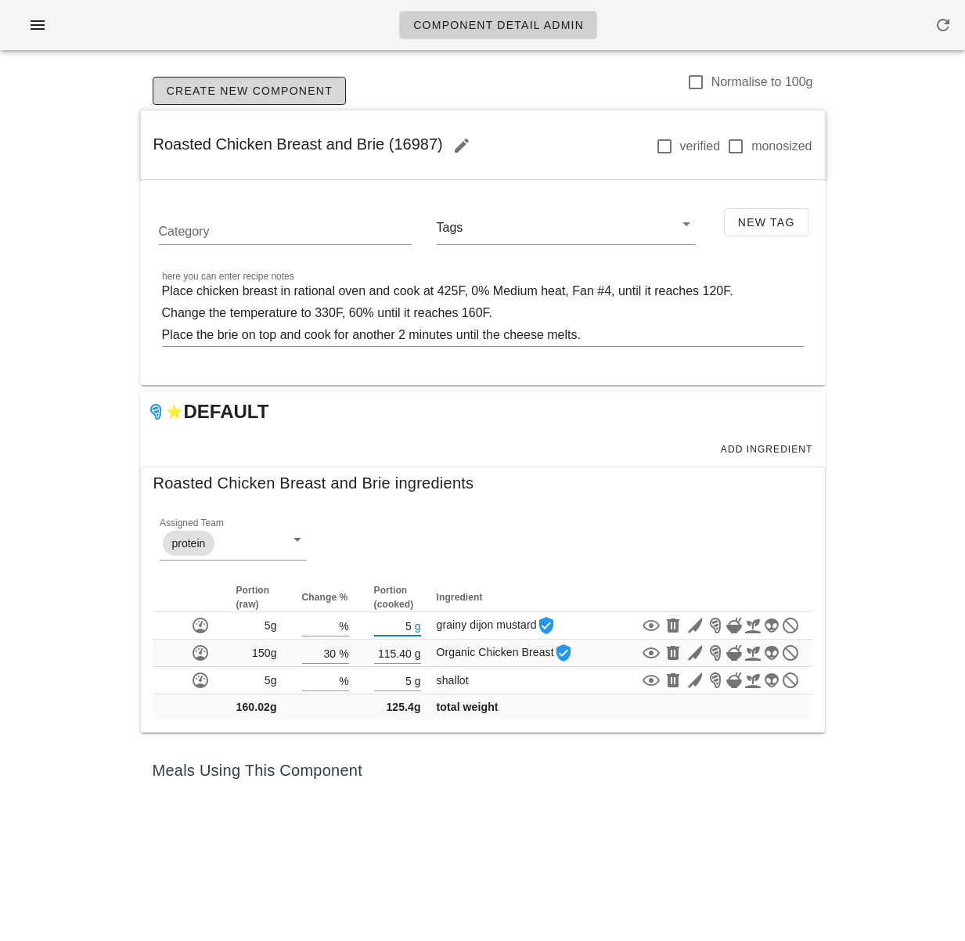
type input "5"
click at [518, 751] on div "Meals Using This Component" at bounding box center [483, 770] width 686 height 50
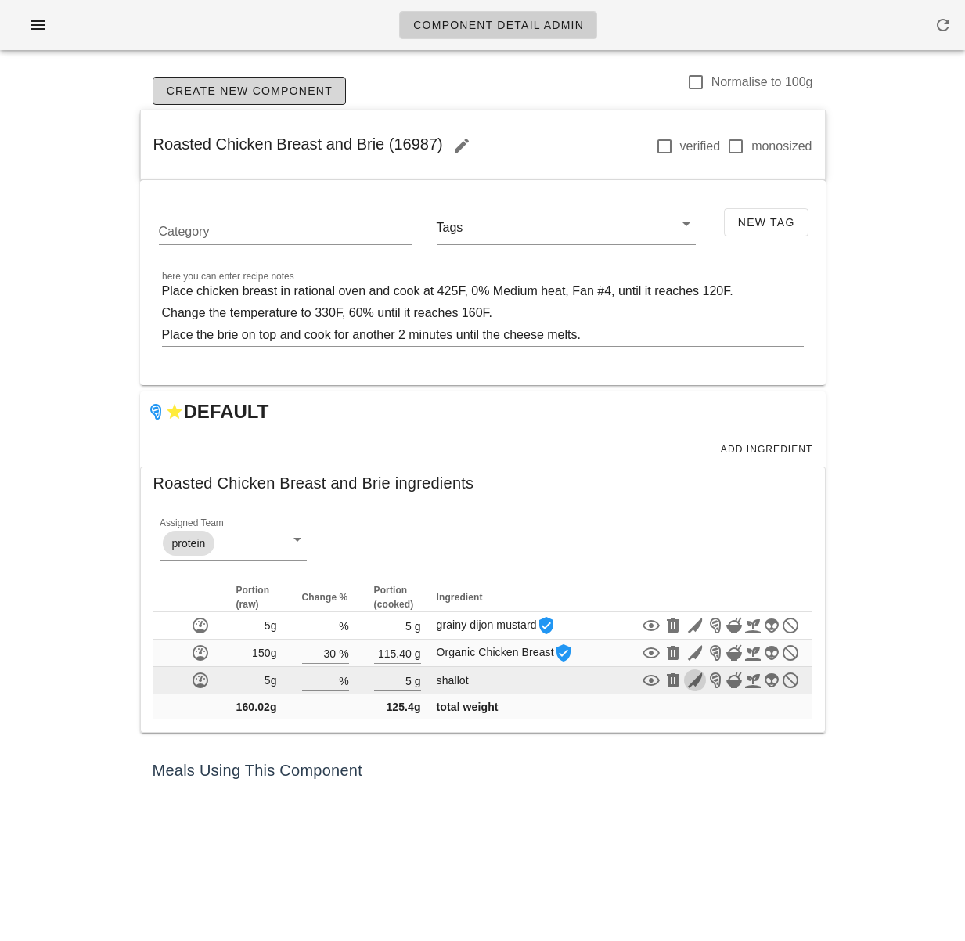
click at [696, 686] on icon "button" at bounding box center [695, 680] width 19 height 19
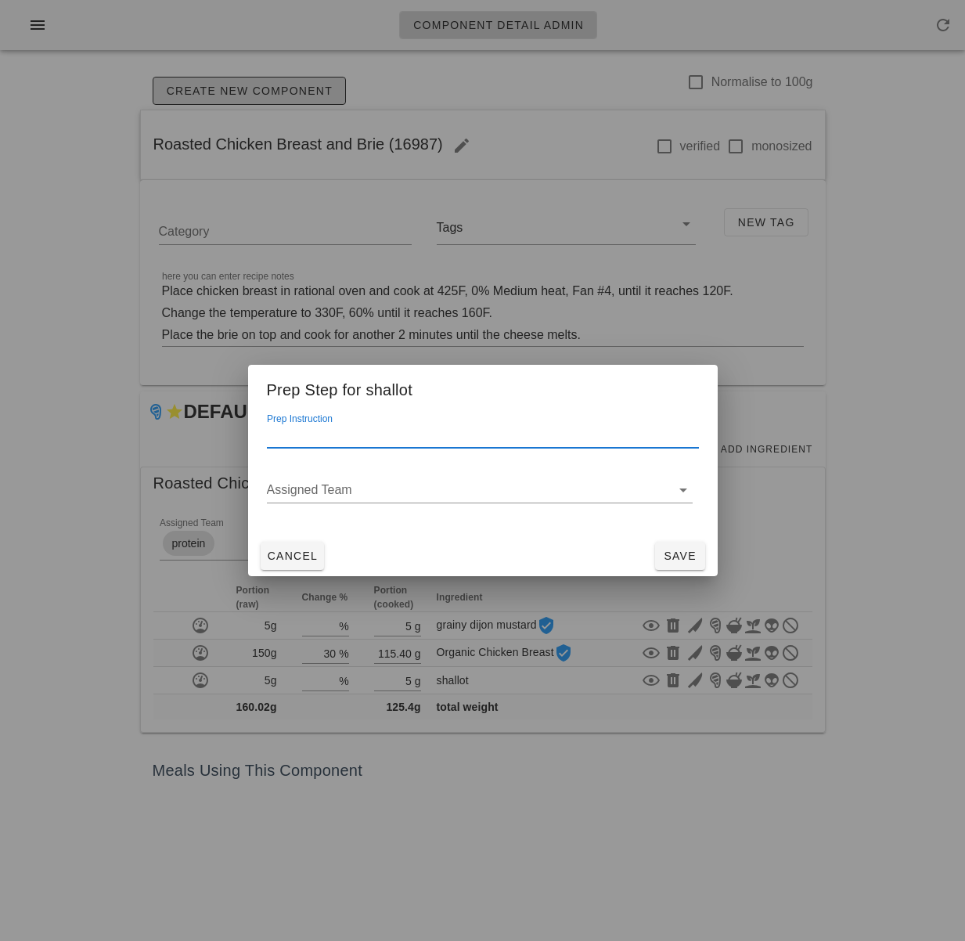
click at [397, 439] on input "Prep Instruction" at bounding box center [483, 435] width 432 height 25
type input "minced"
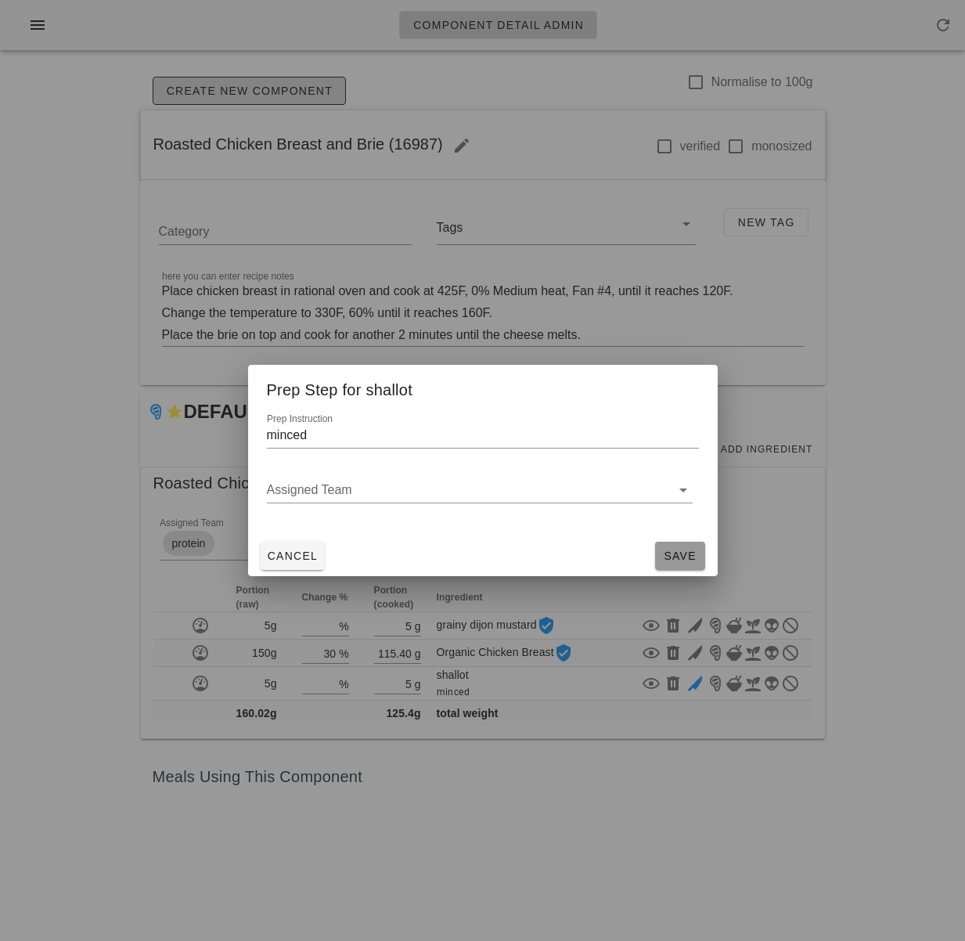
click at [688, 553] on span "Save" at bounding box center [681, 556] width 38 height 13
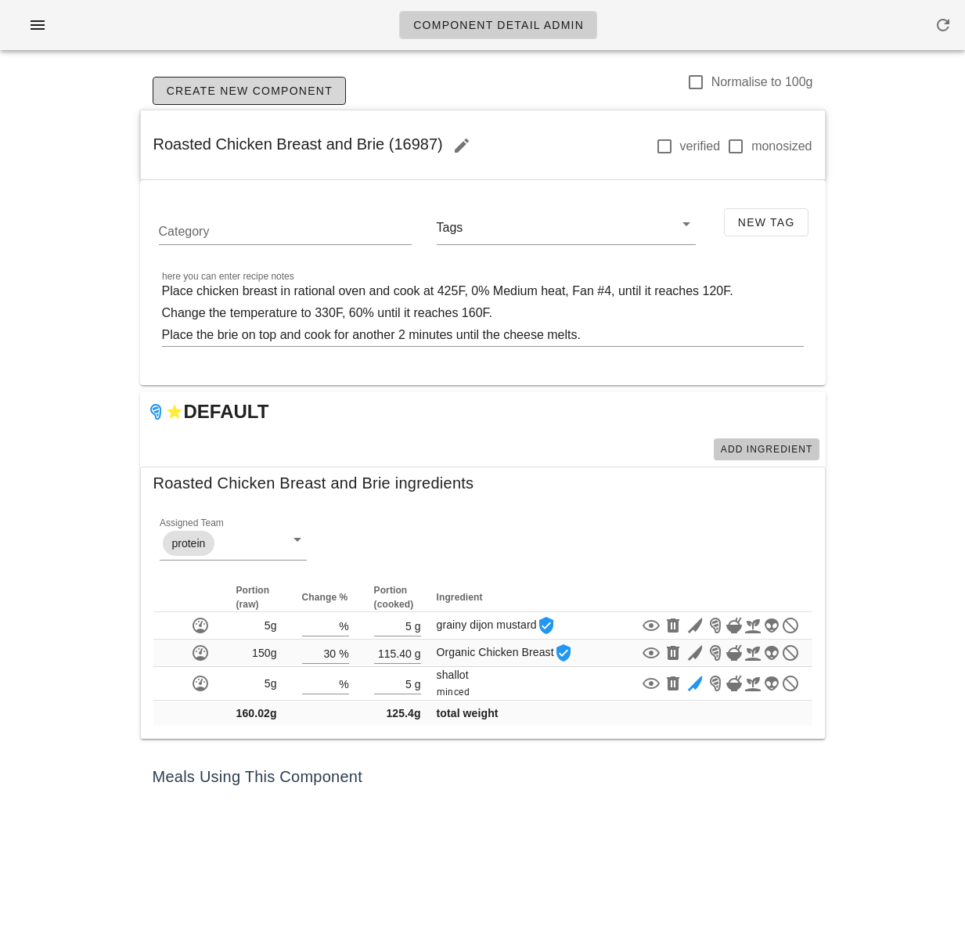
click at [759, 451] on span "Add Ingredient" at bounding box center [766, 449] width 93 height 11
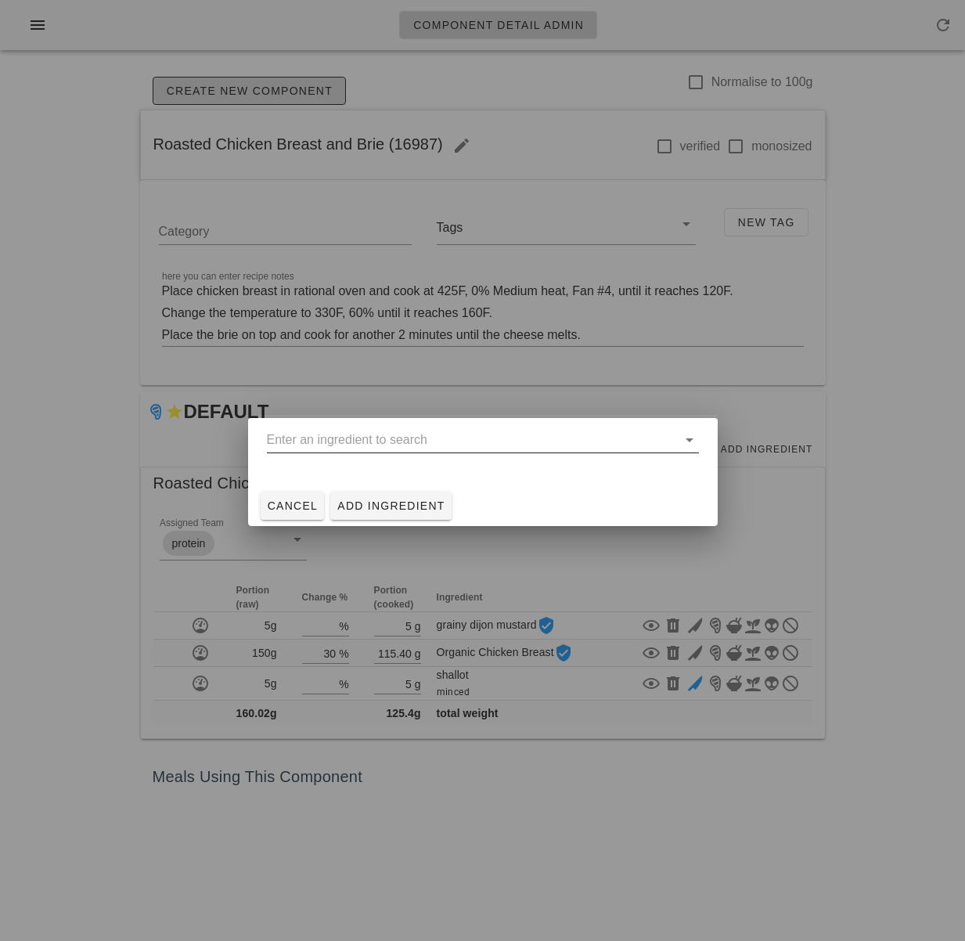
click at [564, 424] on div at bounding box center [483, 444] width 432 height 52
click at [553, 440] on input "text" at bounding box center [472, 439] width 410 height 25
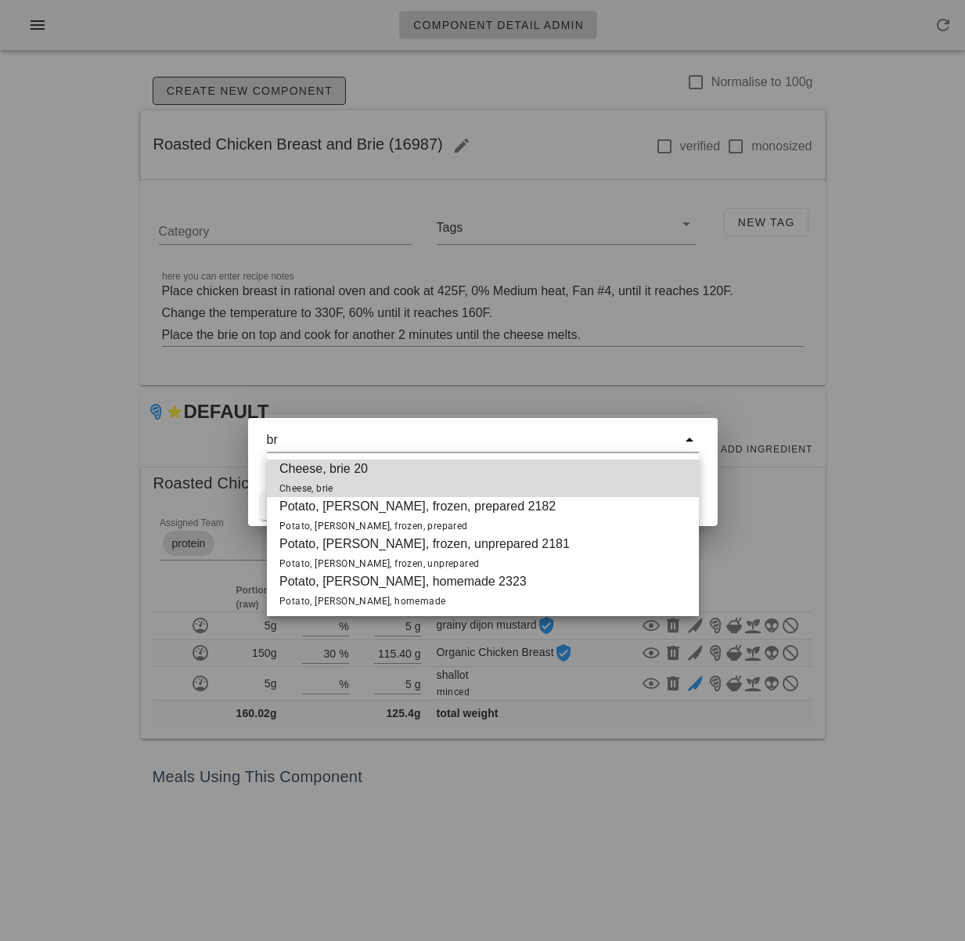
type input "b"
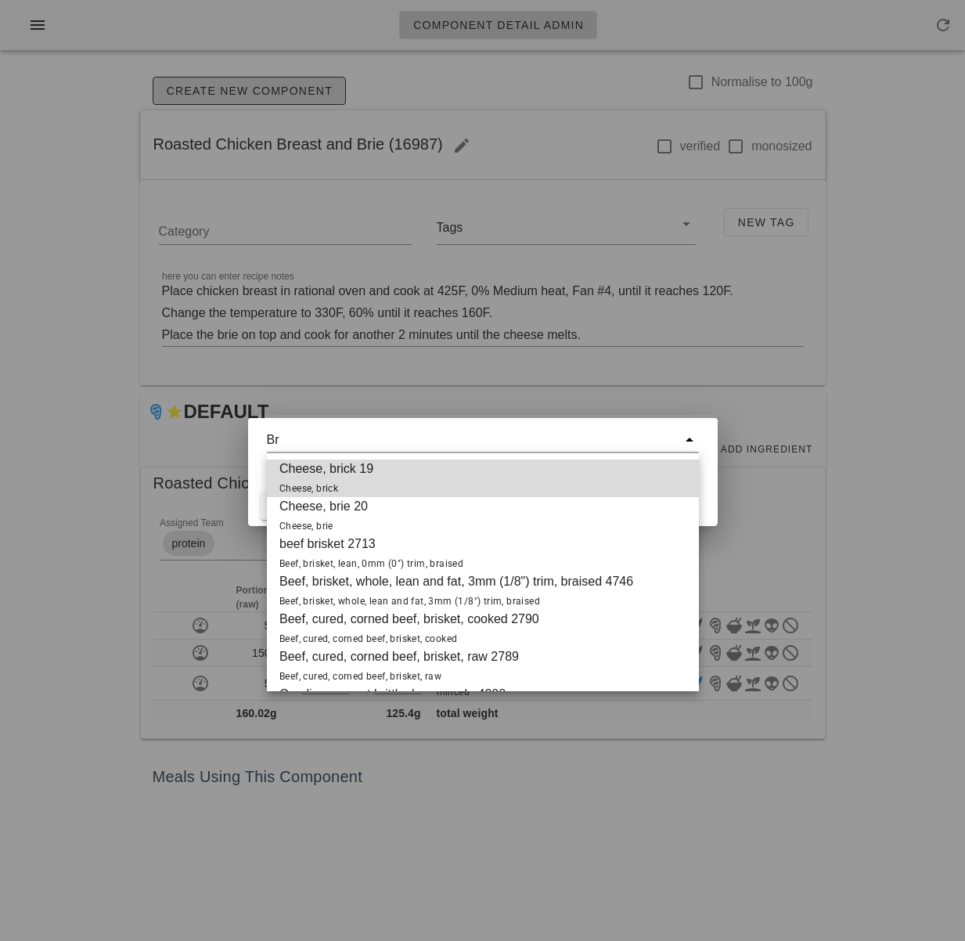
type input "B"
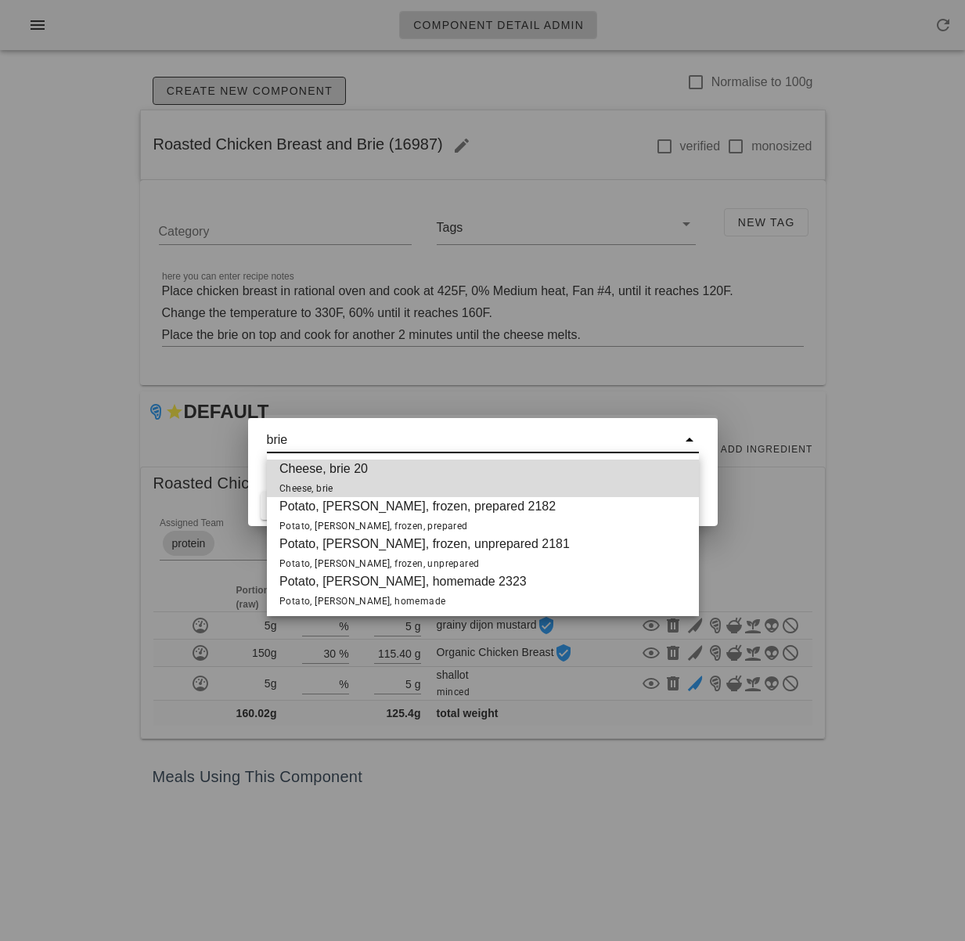
click at [550, 471] on div "Cheese, brie 20 Cheese, brie" at bounding box center [483, 479] width 432 height 38
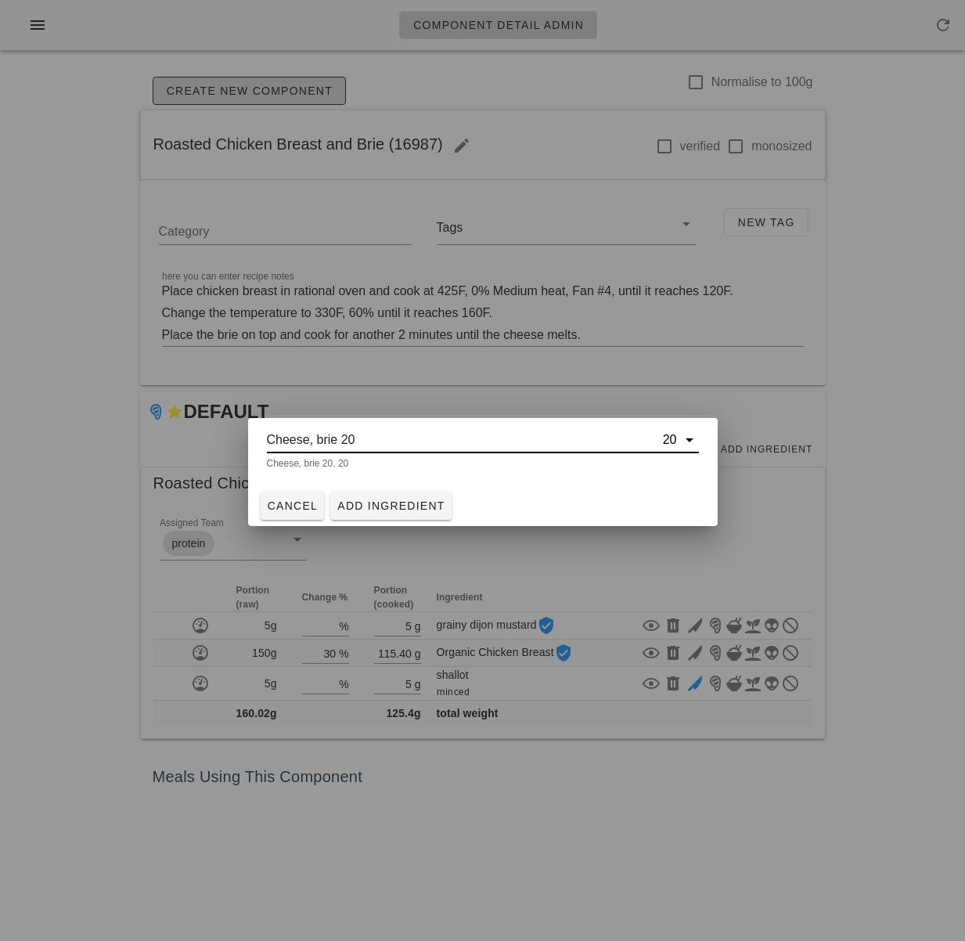
type input "Cheese, brie 20"
click at [424, 504] on span "Add Ingredient" at bounding box center [391, 506] width 109 height 13
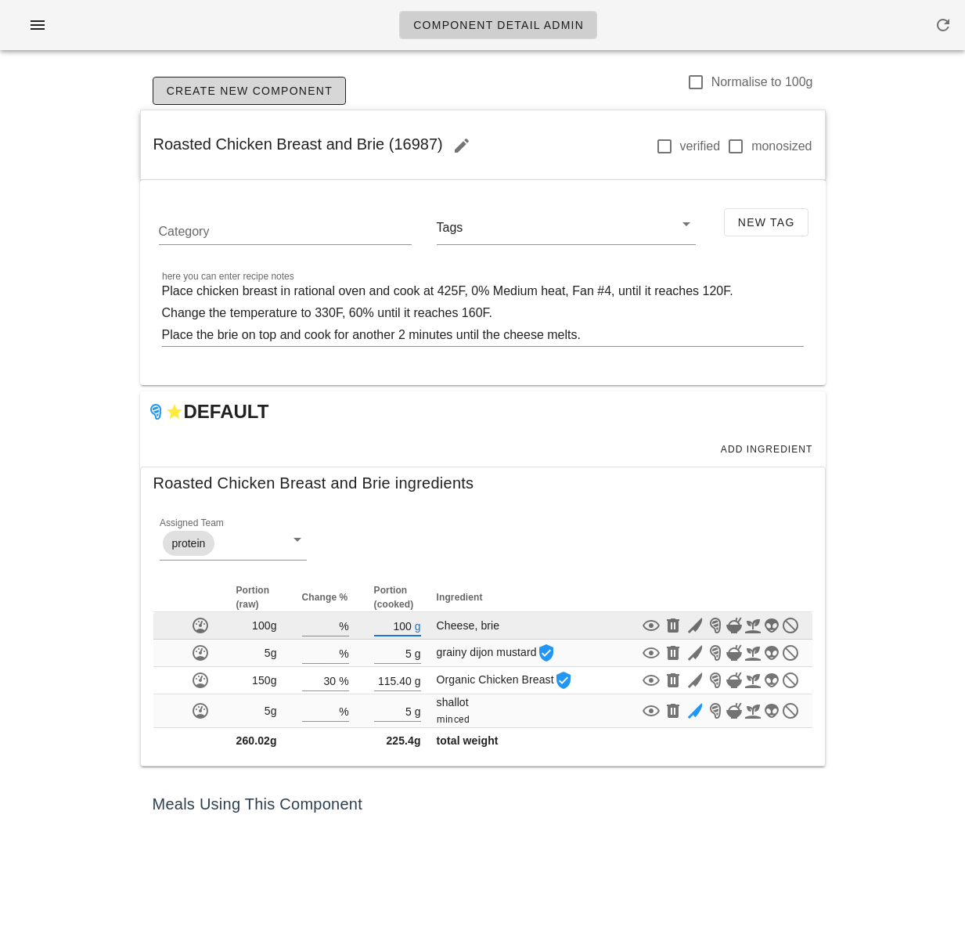
click at [412, 629] on input "100" at bounding box center [393, 625] width 38 height 20
click at [412, 626] on input "100" at bounding box center [393, 625] width 38 height 20
type input "1"
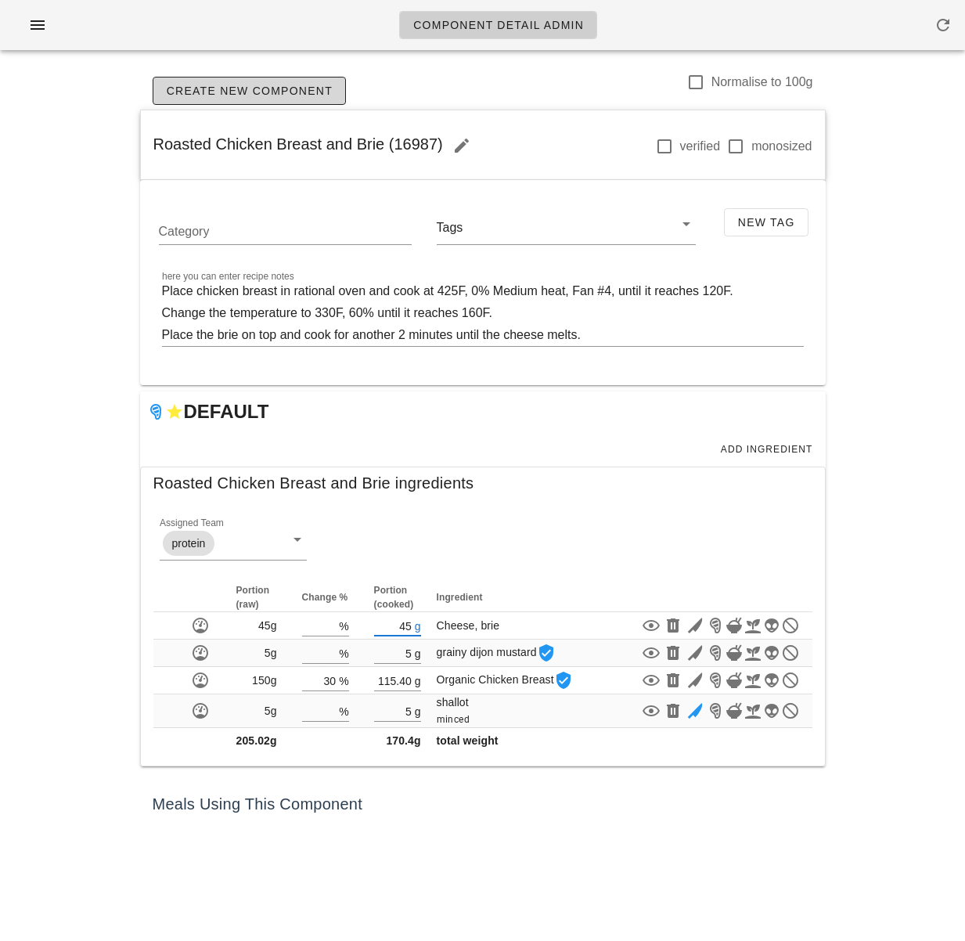
type input "45"
click at [539, 857] on div "Component Detail Admin Create New Component Normalise to 100g Roasted Chicken B…" at bounding box center [482, 470] width 965 height 941
click at [794, 447] on span "Add Ingredient" at bounding box center [766, 449] width 93 height 11
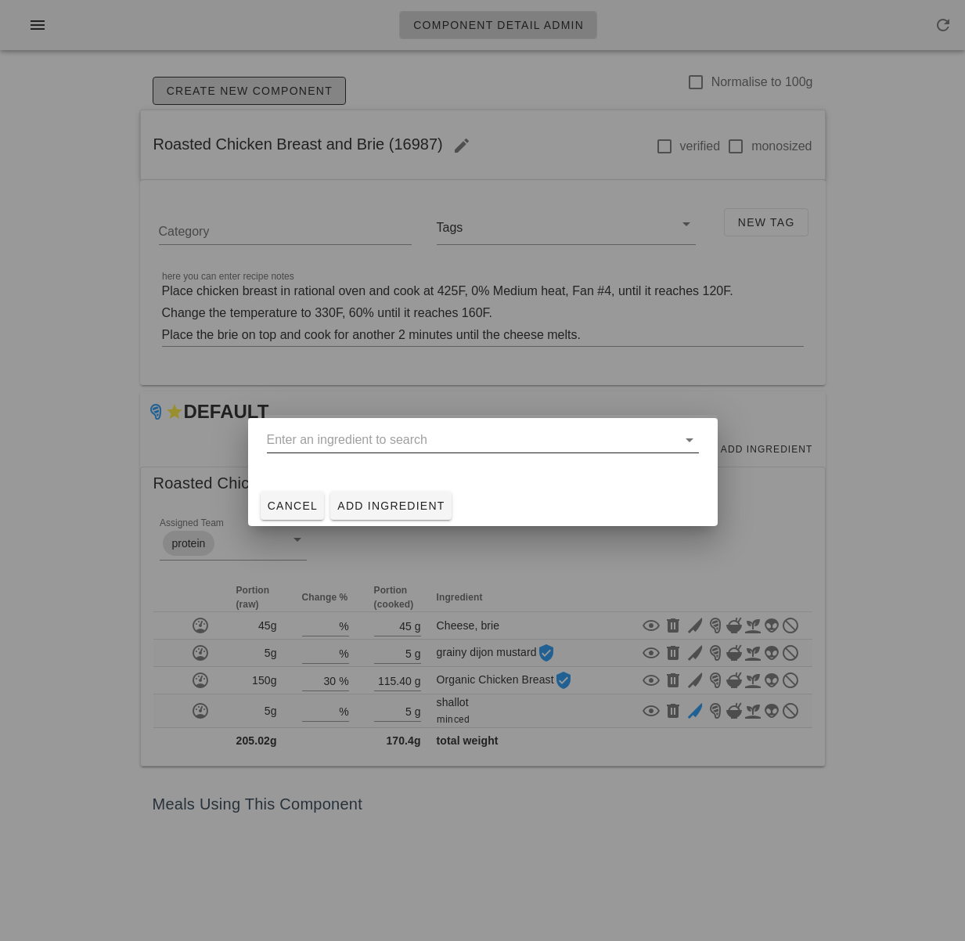
click at [478, 445] on input "text" at bounding box center [472, 439] width 410 height 25
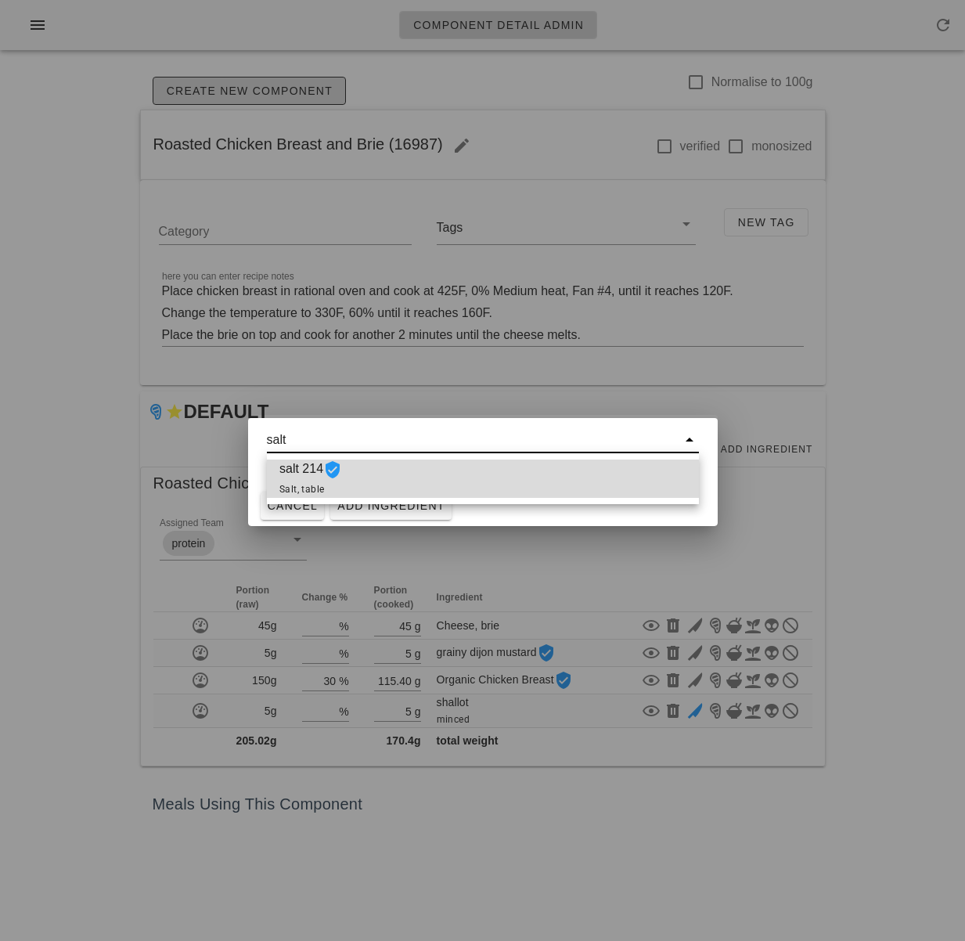
drag, startPoint x: 415, startPoint y: 475, endPoint x: 423, endPoint y: 480, distance: 9.1
click at [415, 475] on div "salt 214 Salt, table" at bounding box center [483, 479] width 432 height 38
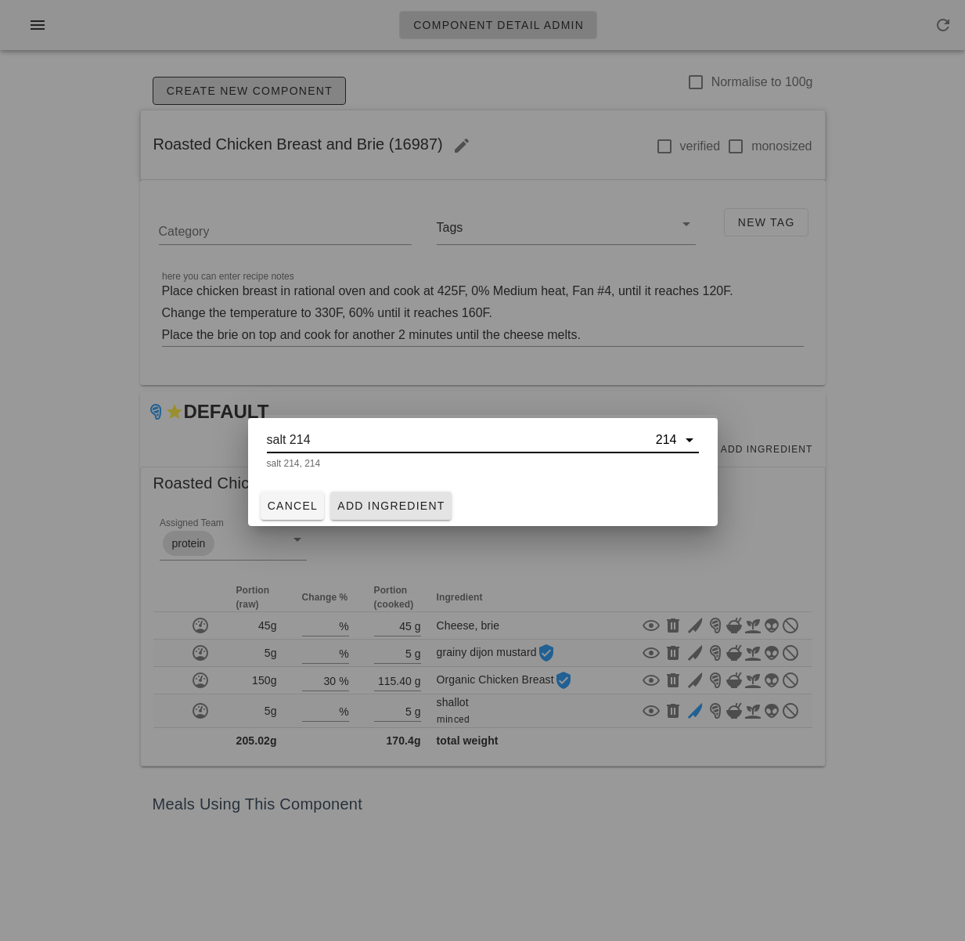
type input "salt 214"
click at [428, 506] on span "Add Ingredient" at bounding box center [391, 506] width 109 height 13
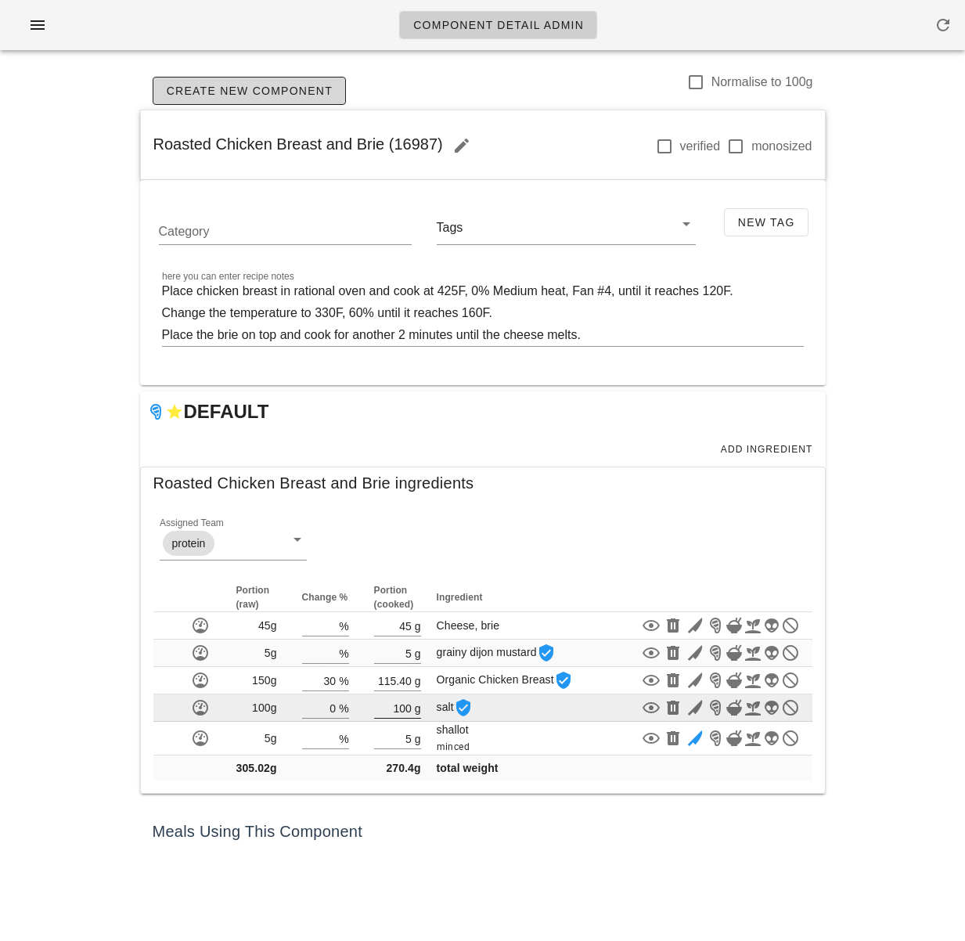
click at [409, 708] on input "100" at bounding box center [393, 708] width 38 height 20
type input "0.01"
click at [579, 834] on div "Meals Using This Component" at bounding box center [483, 831] width 686 height 50
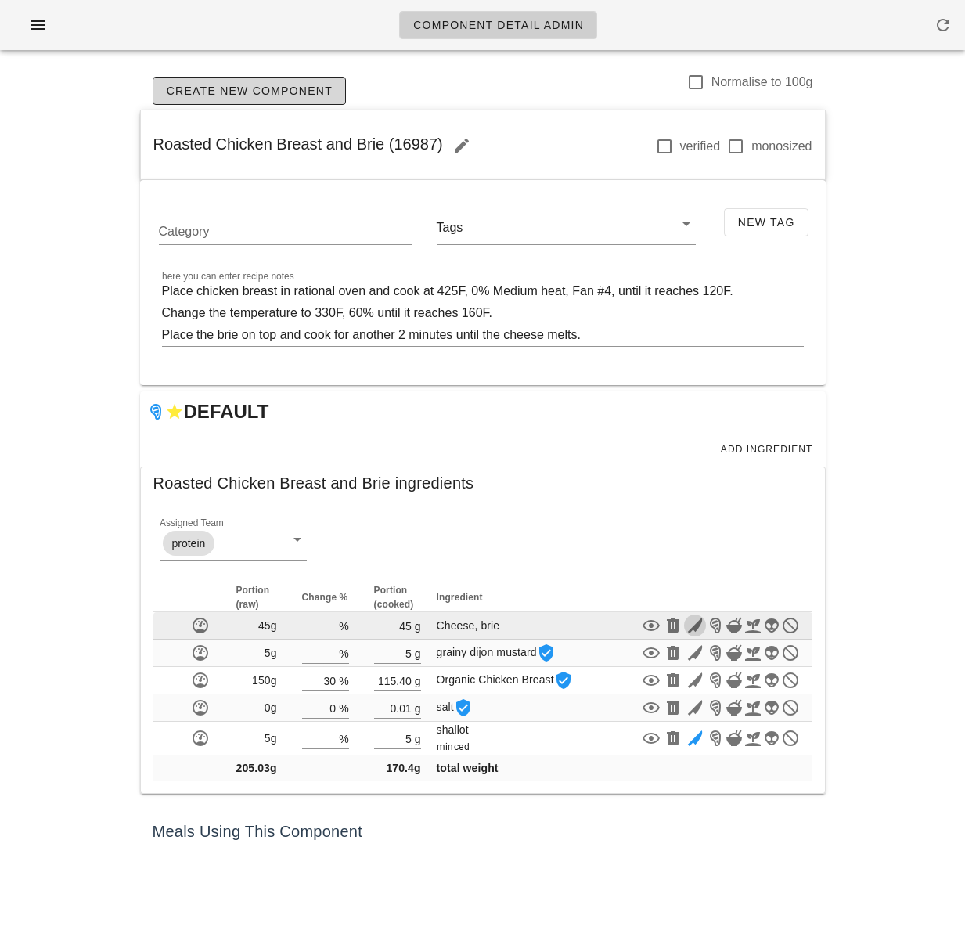
click at [689, 625] on icon "button" at bounding box center [695, 625] width 19 height 19
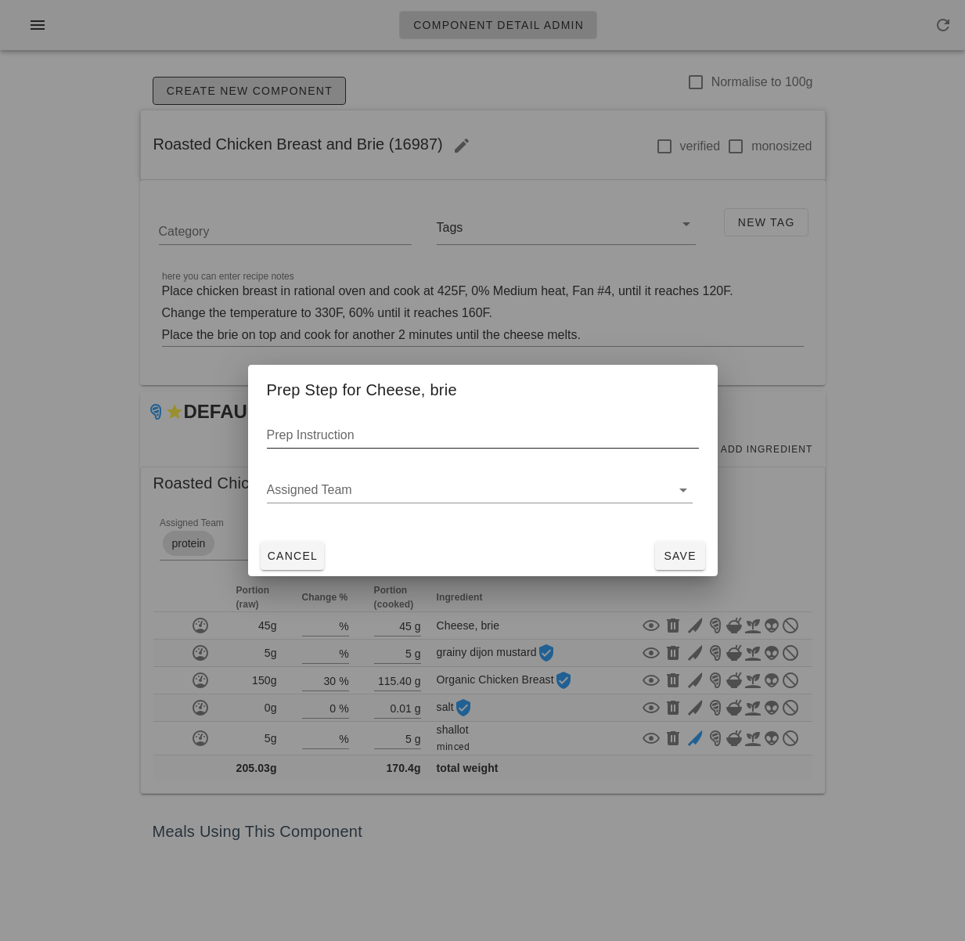
click at [357, 435] on input "Prep Instruction" at bounding box center [483, 435] width 432 height 25
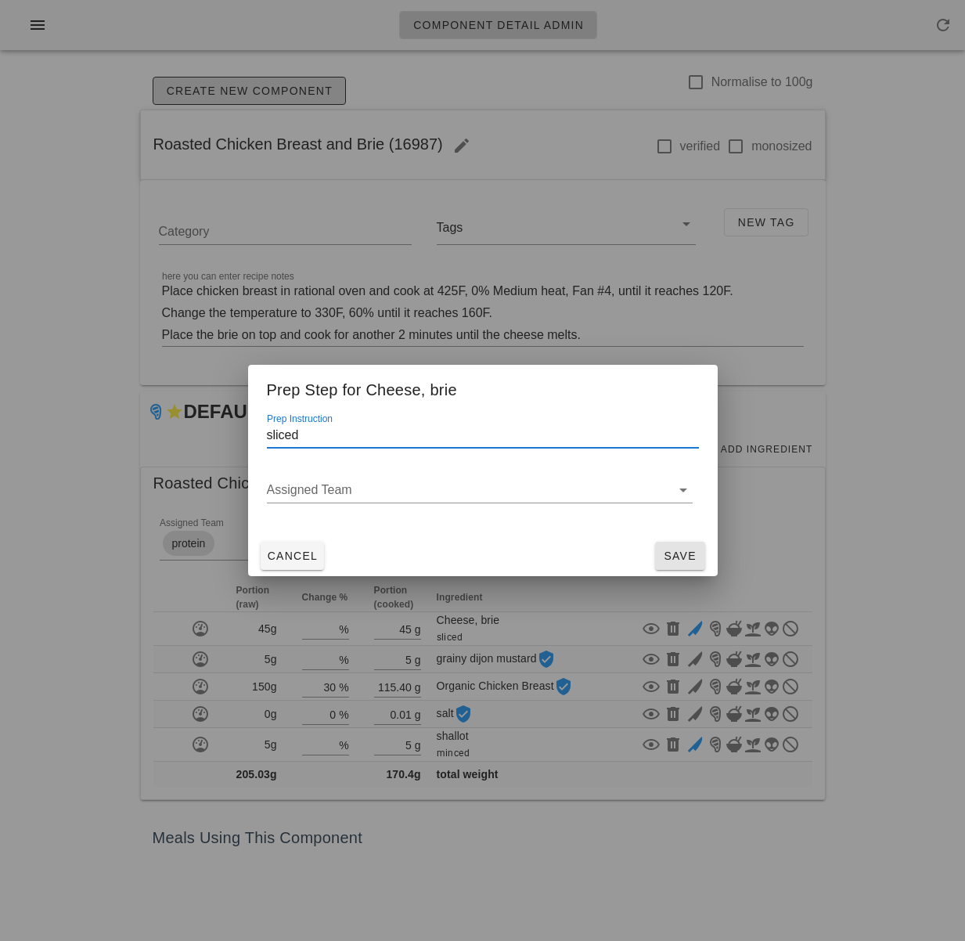
type input "sliced"
drag, startPoint x: 680, startPoint y: 554, endPoint x: 658, endPoint y: 557, distance: 21.5
click at [680, 554] on span "Save" at bounding box center [681, 556] width 38 height 13
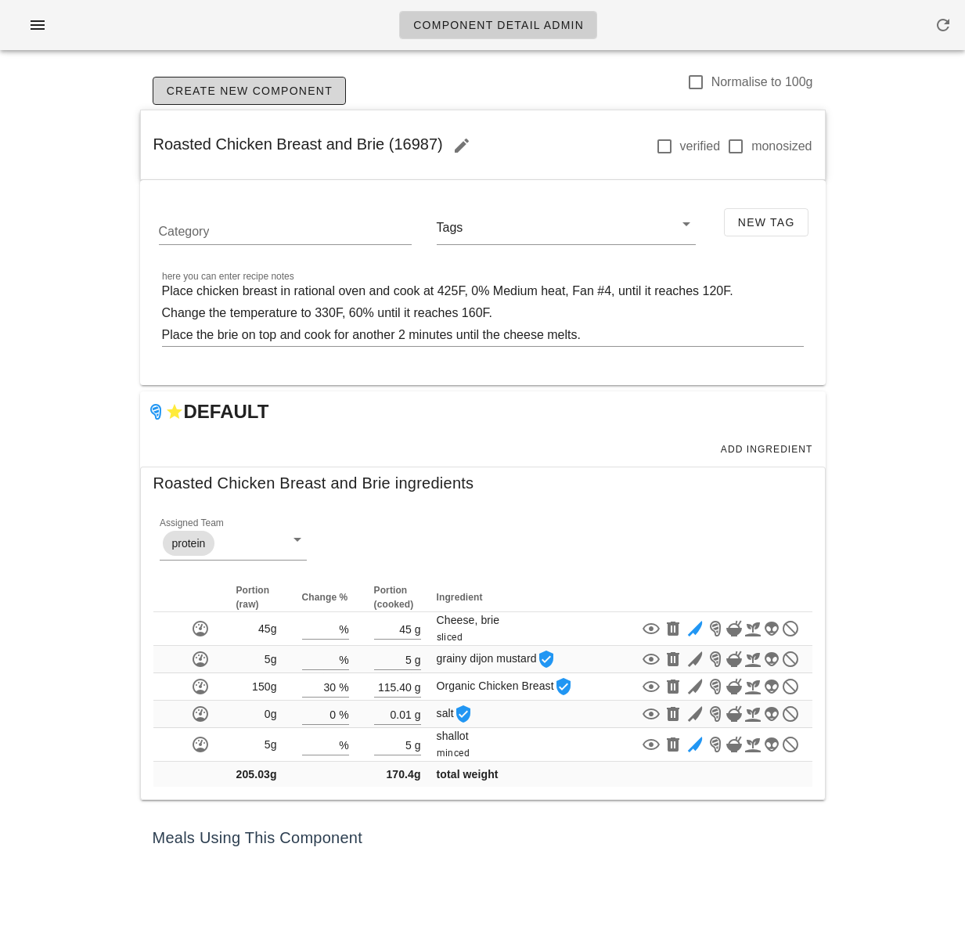
click at [502, 837] on div "Meals Using This Component" at bounding box center [483, 838] width 686 height 50
click at [506, 825] on div "Meals Using This Component" at bounding box center [483, 838] width 686 height 50
drag, startPoint x: 437, startPoint y: 145, endPoint x: 121, endPoint y: 155, distance: 315.7
click at [106, 150] on div "Component Detail Admin Create New Component Normalise to 100g Roasted Chicken B…" at bounding box center [482, 470] width 965 height 941
copy span "Roasted Chicken Breast and Brie (16987)"
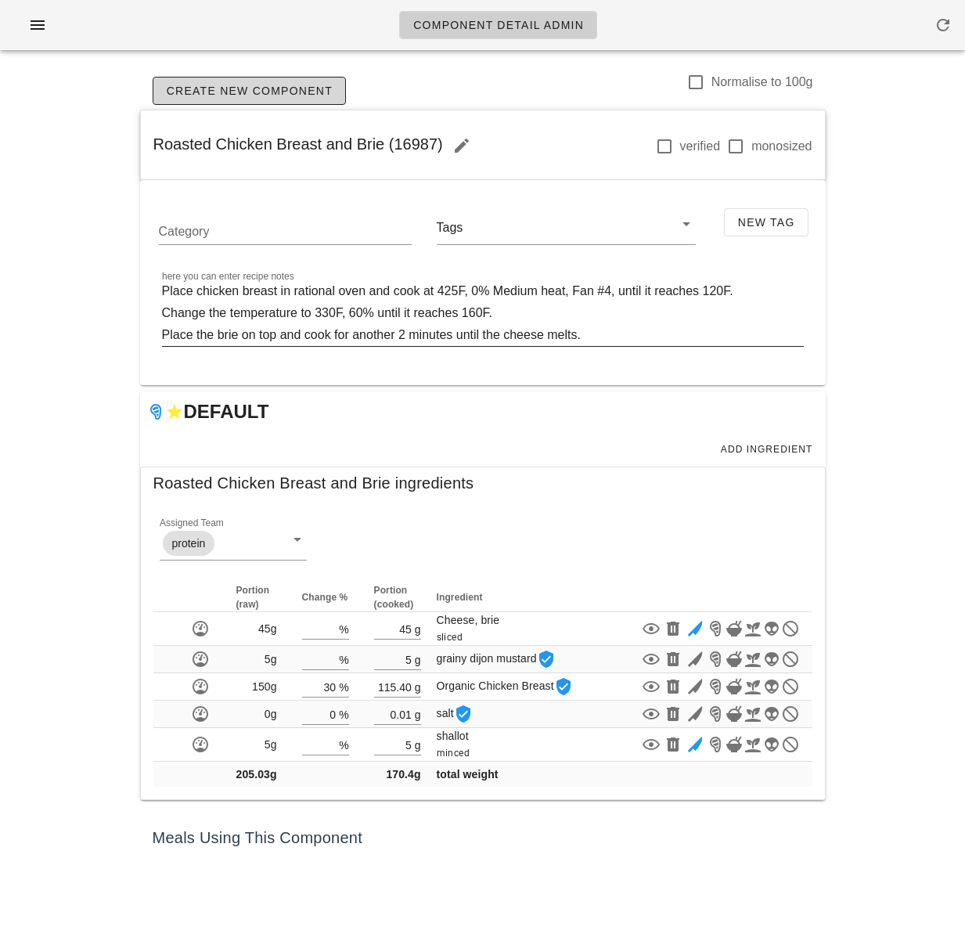
copy span "Roasted Chicken Breast and Brie (16987)"
drag, startPoint x: 82, startPoint y: 418, endPoint x: 272, endPoint y: 230, distance: 267.4
click at [83, 419] on div "Component Detail Admin Create New Component Normalise to 100g Roasted Chicken B…" at bounding box center [482, 470] width 965 height 941
drag, startPoint x: 882, startPoint y: 496, endPoint x: 933, endPoint y: 543, distance: 68.7
click at [885, 499] on div "Component Detail Admin Create New Component Normalise to 100g Roasted Chicken B…" at bounding box center [482, 470] width 965 height 941
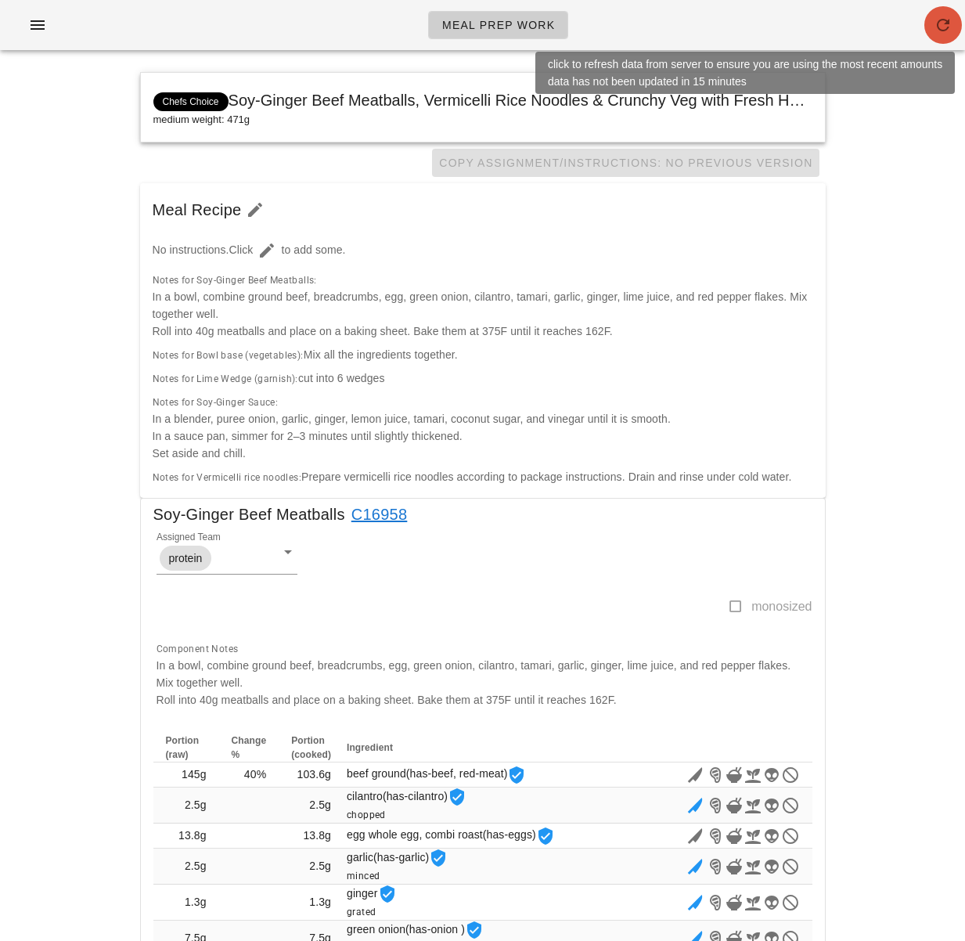
click at [953, 27] on span "button" at bounding box center [944, 25] width 38 height 19
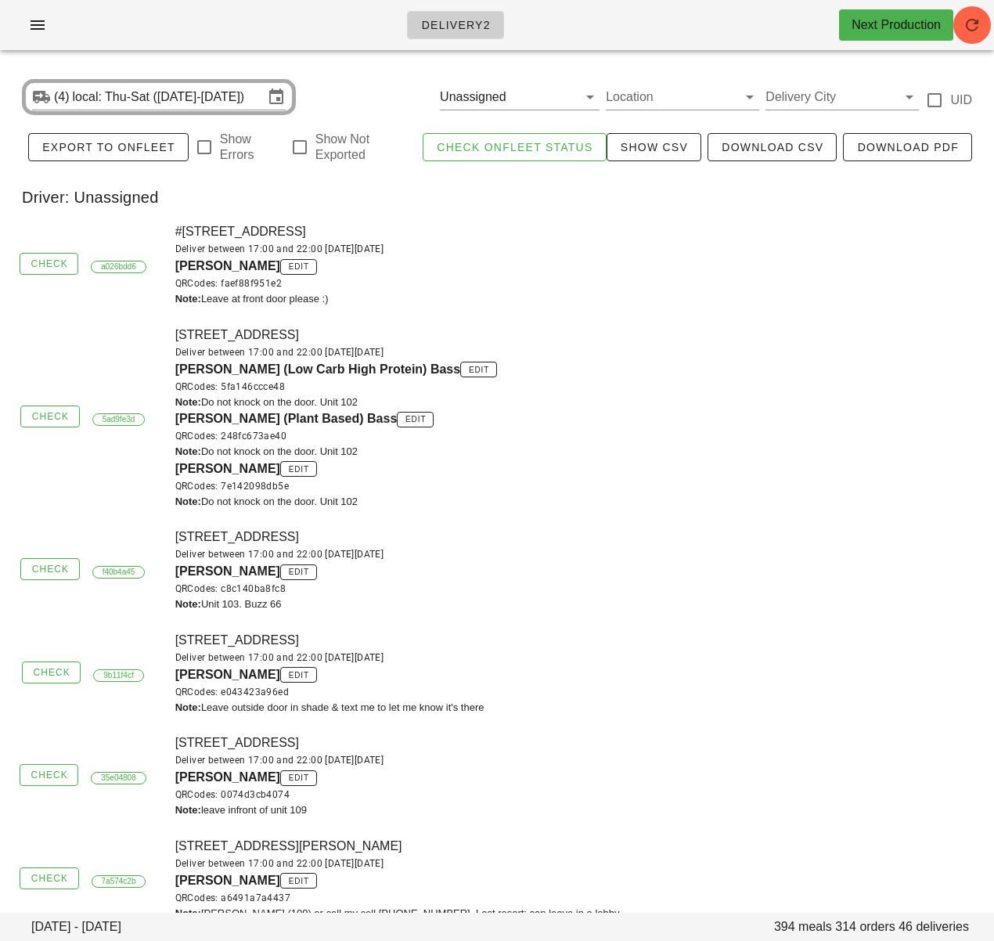
scroll to position [1396, 0]
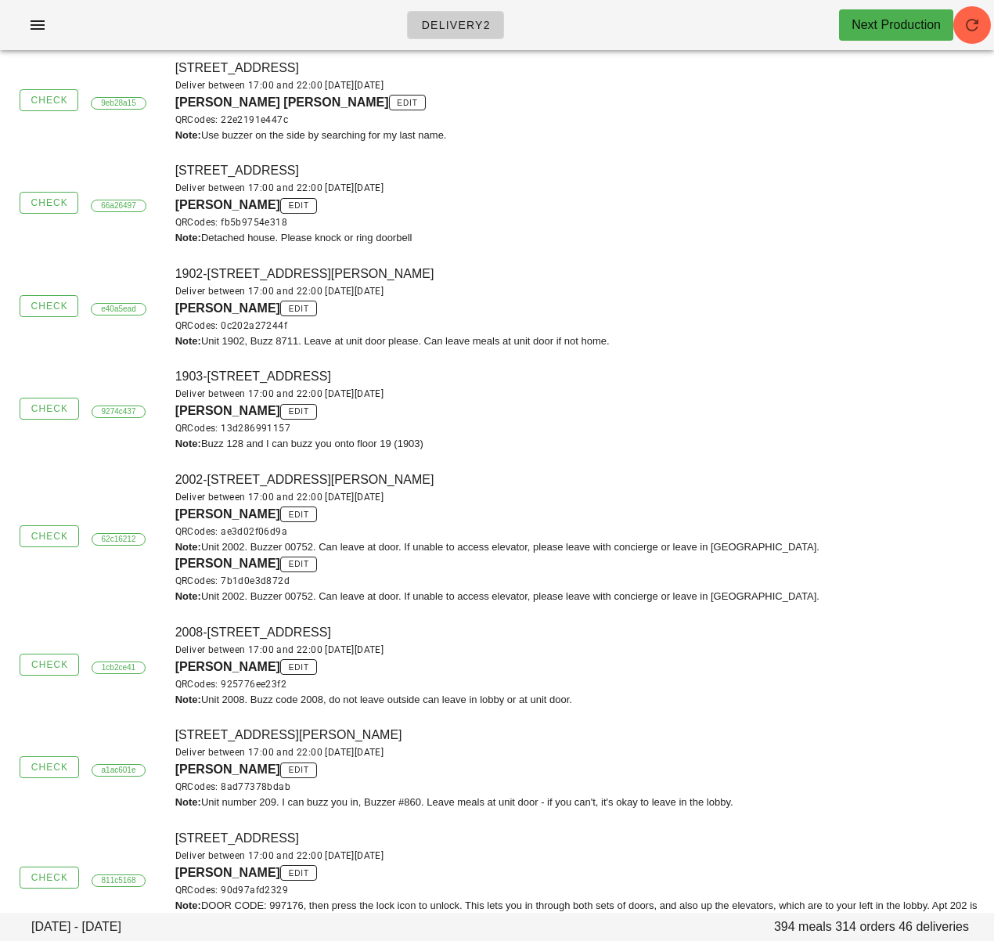
click at [653, 352] on div "1902-[STREET_ADDRESS][PERSON_NAME] Deliver between 17:00 and 22:00 [DATE][DATE]…" at bounding box center [580, 306] width 828 height 103
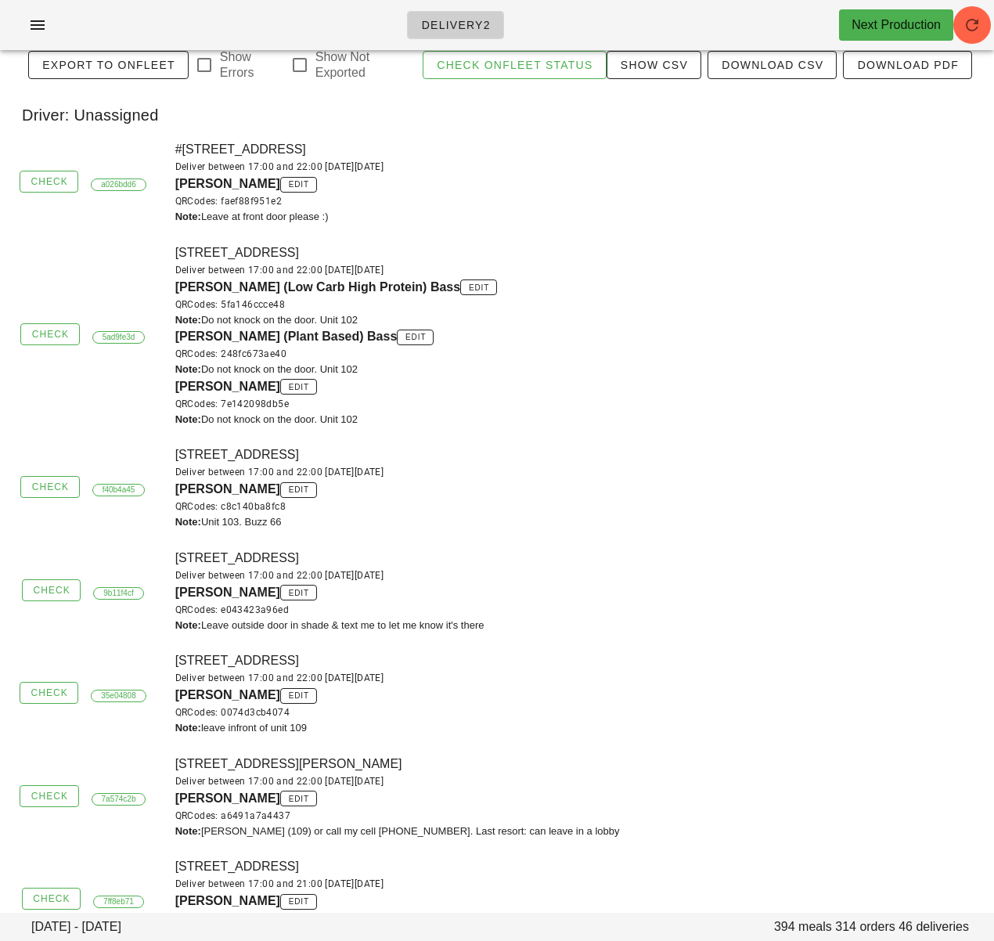
scroll to position [0, 0]
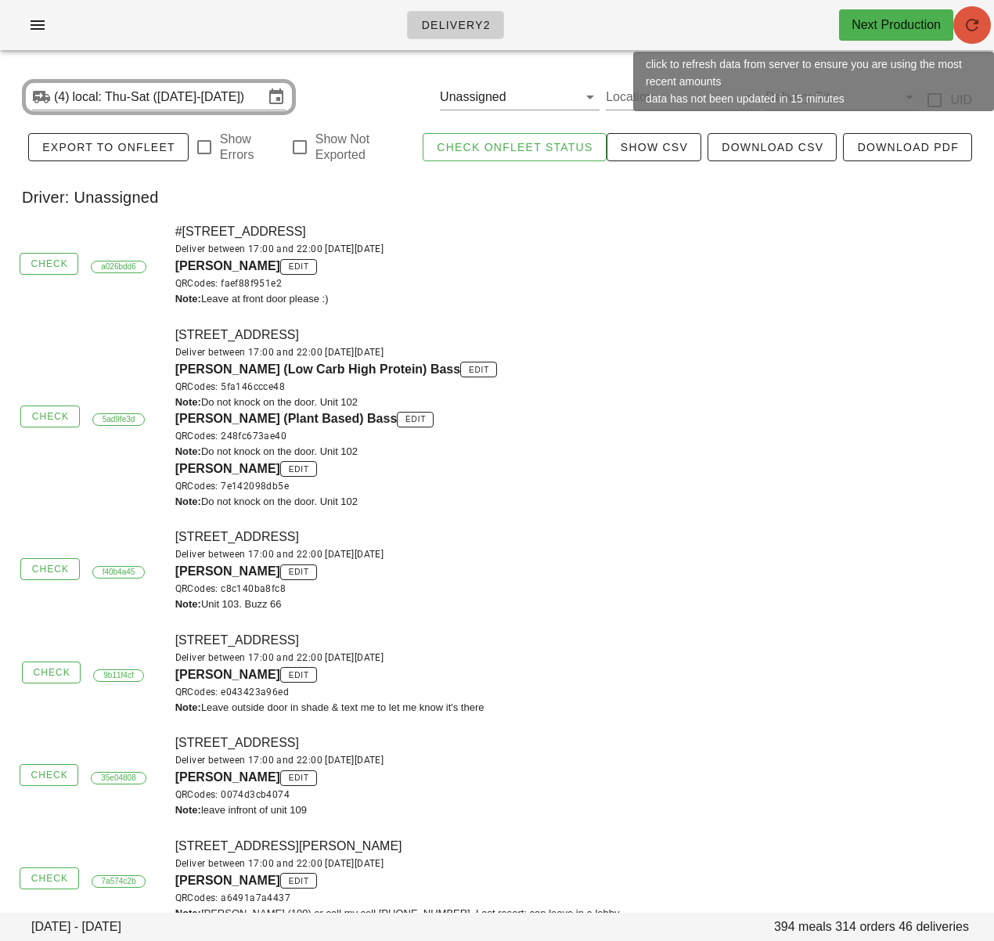
click at [970, 29] on icon "button" at bounding box center [972, 25] width 19 height 19
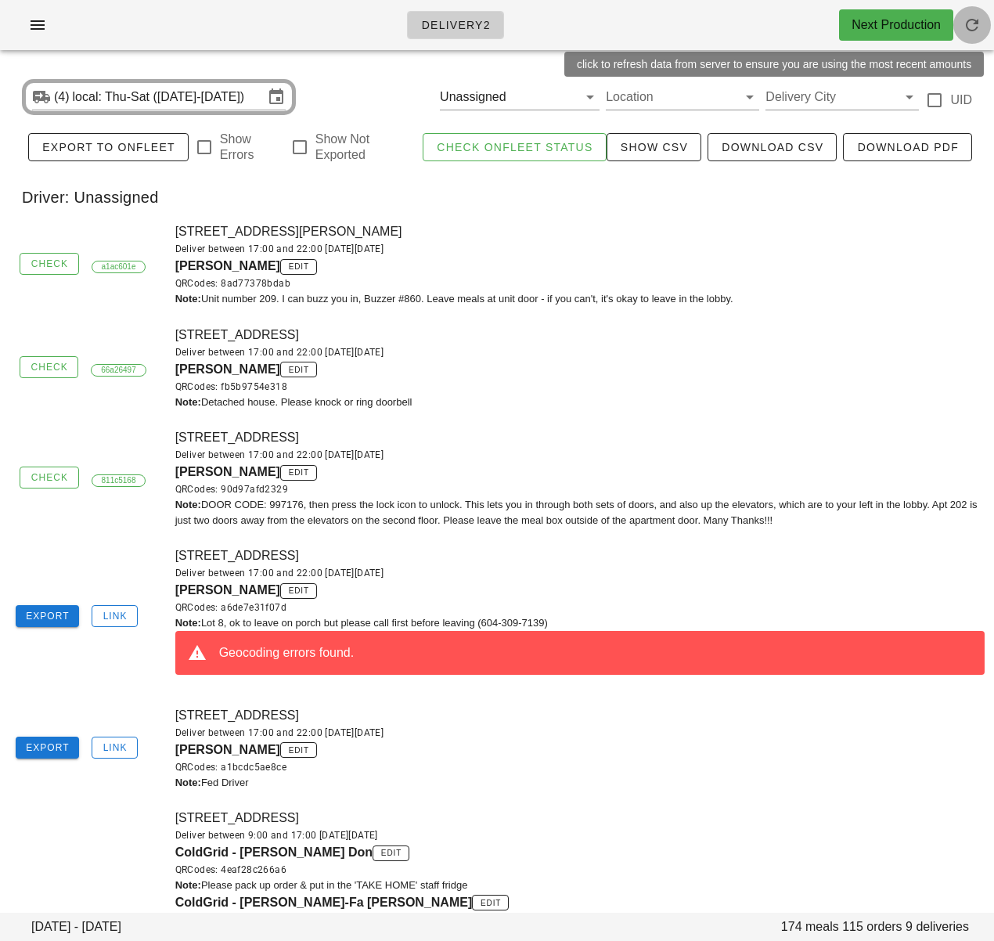
click at [977, 22] on icon "button" at bounding box center [972, 25] width 19 height 19
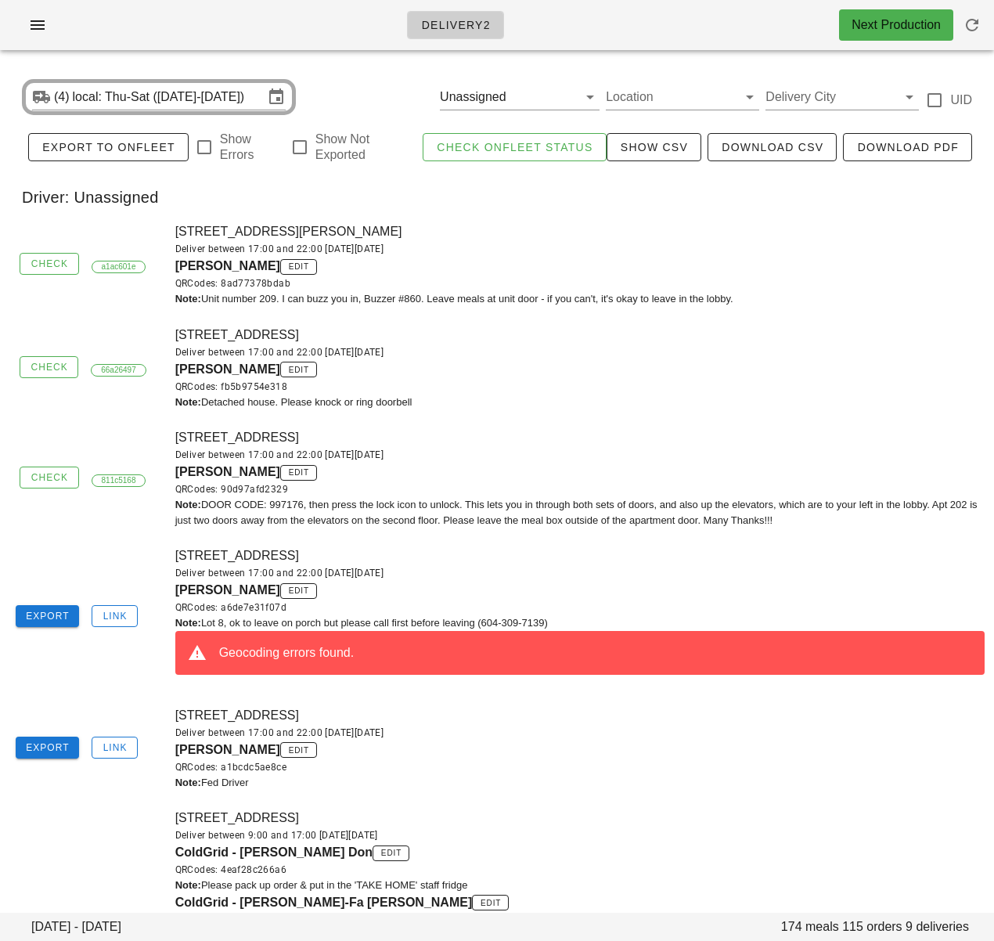
click at [719, 330] on div "[STREET_ADDRESS] Deliver between 17:00 and 22:00 [DATE][DATE] [PERSON_NAME] edi…" at bounding box center [580, 367] width 828 height 103
click at [649, 333] on div "[STREET_ADDRESS] Deliver between 17:00 and 22:00 [DATE][DATE] [PERSON_NAME] edi…" at bounding box center [580, 367] width 828 height 103
click at [633, 354] on div "Deliver between 17:00 and 22:00 [DATE][DATE]" at bounding box center [580, 353] width 810 height 16
click at [574, 335] on div "[STREET_ADDRESS] Deliver between 17:00 and 22:00 [DATE][DATE] [PERSON_NAME] edi…" at bounding box center [580, 367] width 828 height 103
drag, startPoint x: 174, startPoint y: 270, endPoint x: 248, endPoint y: 268, distance: 74.4
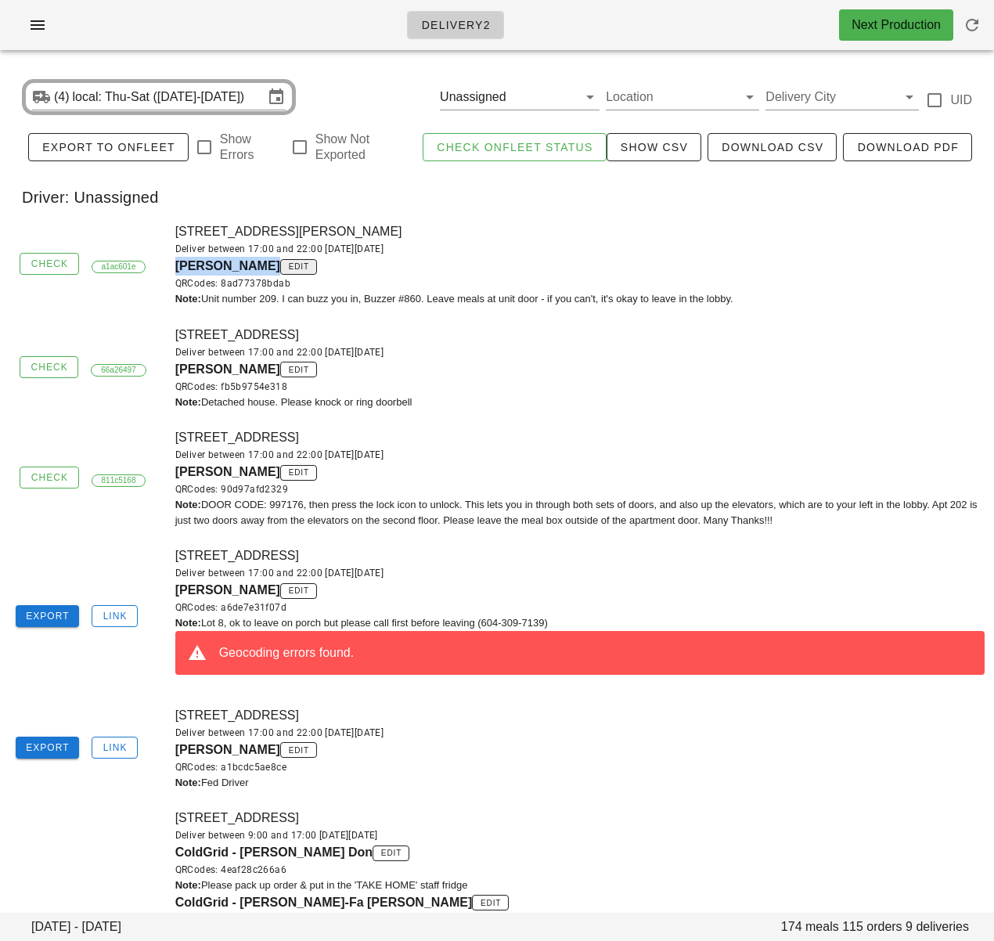
click at [248, 268] on div "[STREET_ADDRESS][PERSON_NAME] Deliver between 17:00 and 22:00 [DATE][DATE] [PER…" at bounding box center [580, 264] width 828 height 103
copy span "[PERSON_NAME]"
drag, startPoint x: 169, startPoint y: 372, endPoint x: 285, endPoint y: 373, distance: 115.9
click at [285, 373] on div "[STREET_ADDRESS] Deliver between 17:00 and 22:00 [DATE][DATE] [PERSON_NAME] edi…" at bounding box center [580, 367] width 828 height 103
copy span "[PERSON_NAME]"
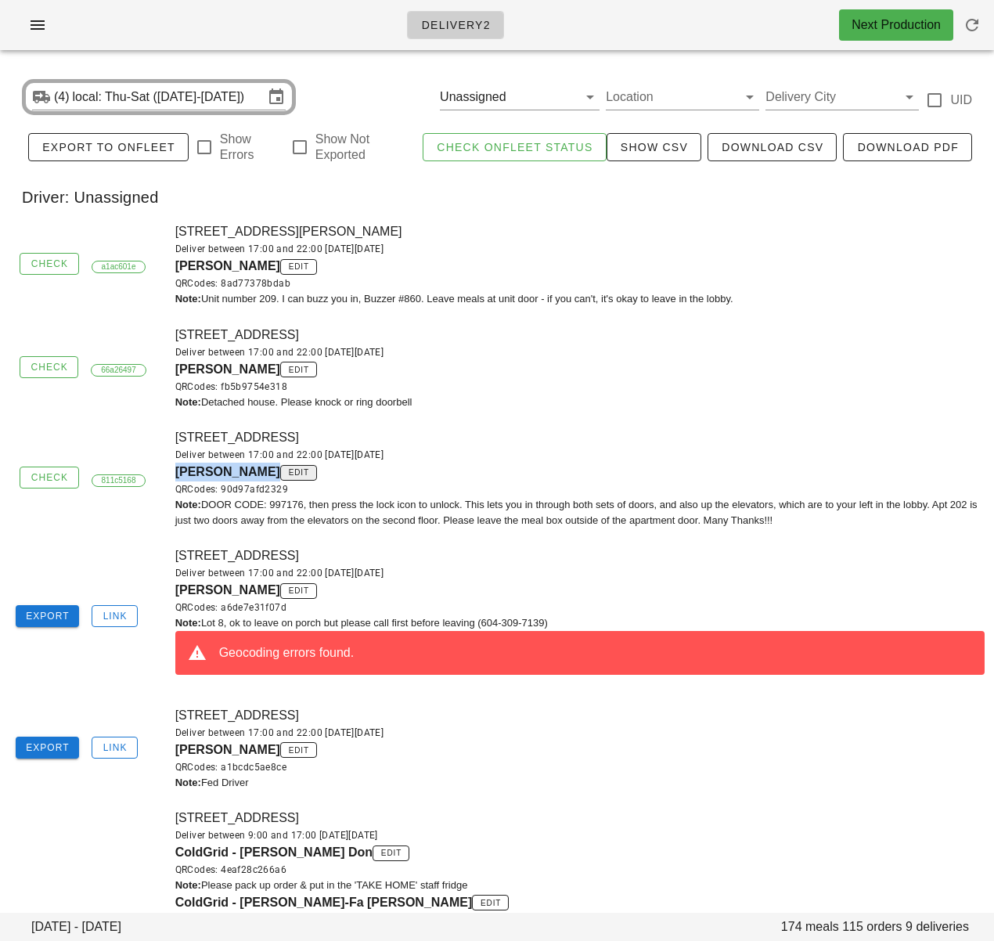
drag, startPoint x: 175, startPoint y: 467, endPoint x: 252, endPoint y: 473, distance: 76.9
click at [252, 473] on div "[PERSON_NAME] edit QRCodes: 90d97afd2329" at bounding box center [580, 480] width 810 height 34
copy span "[PERSON_NAME]"
click at [502, 555] on div "[STREET_ADDRESS] Deliver between 17:00 and 22:00 [DATE][DATE] [PERSON_NAME] edi…" at bounding box center [580, 617] width 828 height 160
drag, startPoint x: 175, startPoint y: 597, endPoint x: 268, endPoint y: 597, distance: 93.2
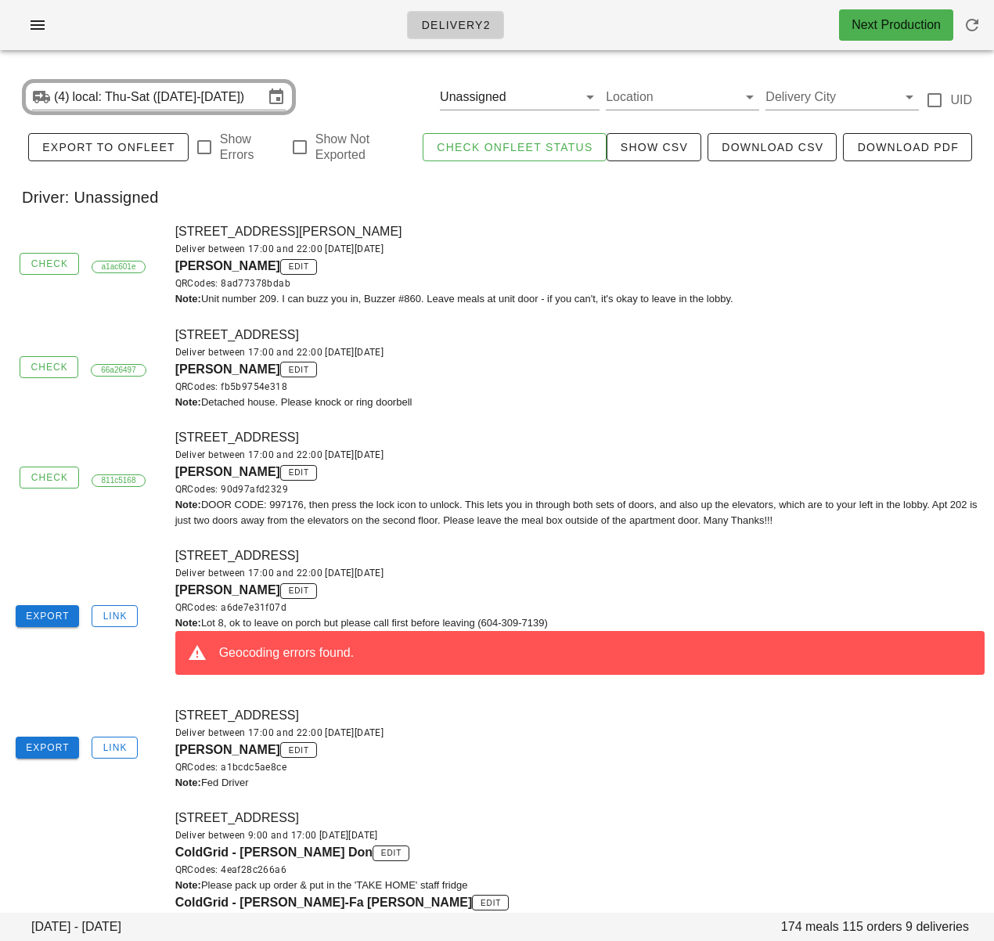
click at [268, 597] on span "[PERSON_NAME]" at bounding box center [227, 589] width 105 height 13
copy span "[PERSON_NAME]"
drag, startPoint x: 541, startPoint y: 211, endPoint x: 334, endPoint y: 149, distance: 215.8
click at [539, 210] on div "Driver: Unassigned" at bounding box center [497, 197] width 976 height 50
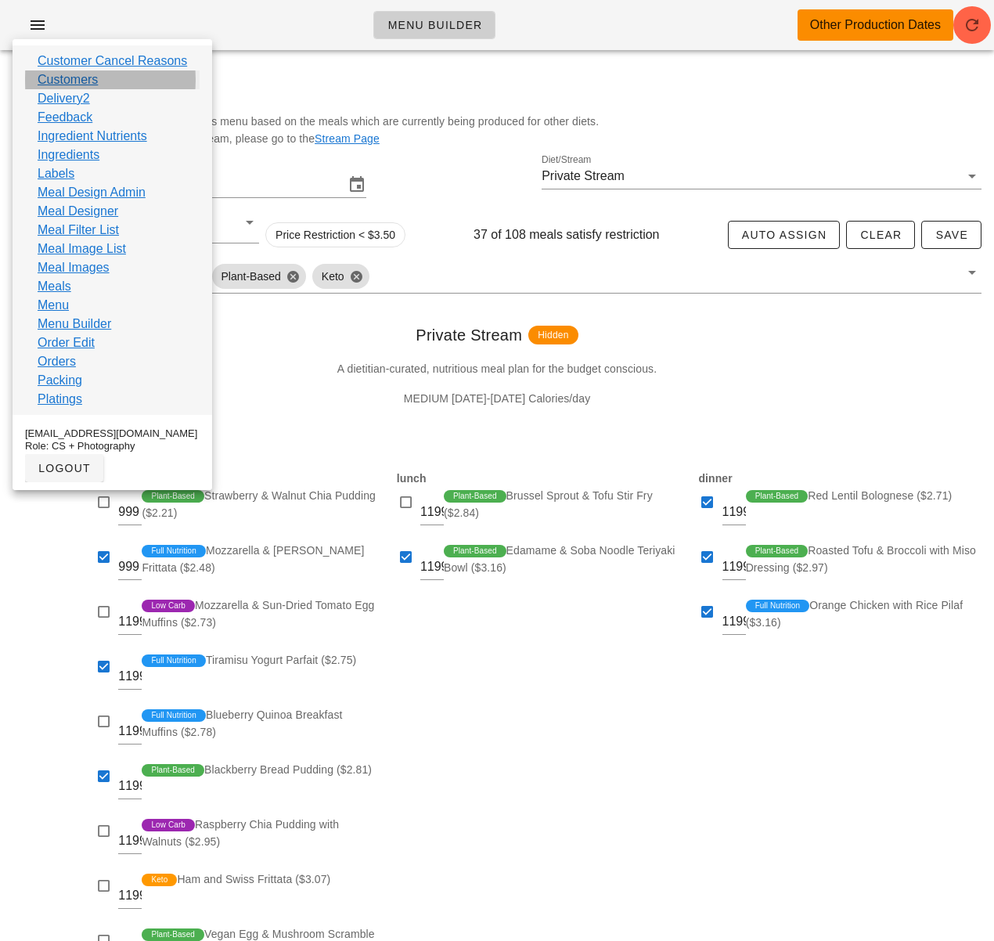
click at [74, 83] on link "Customers" at bounding box center [68, 79] width 60 height 19
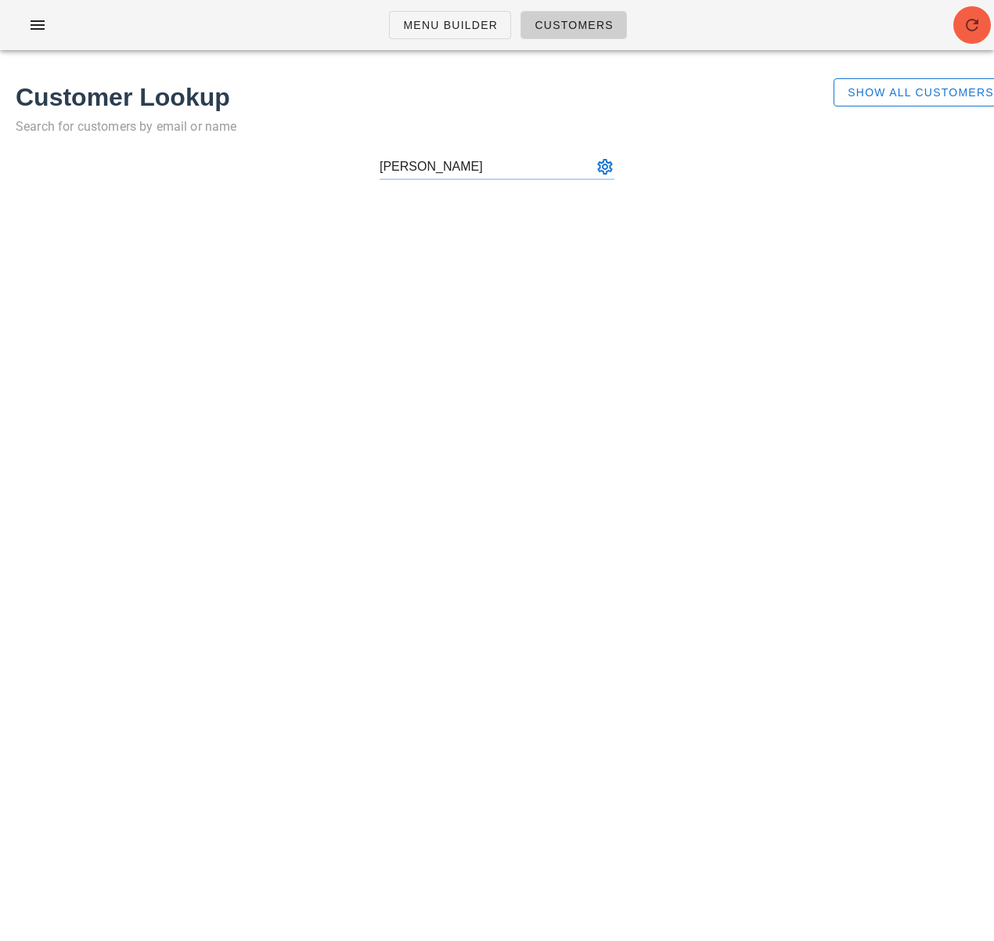
type input "[PERSON_NAME]"
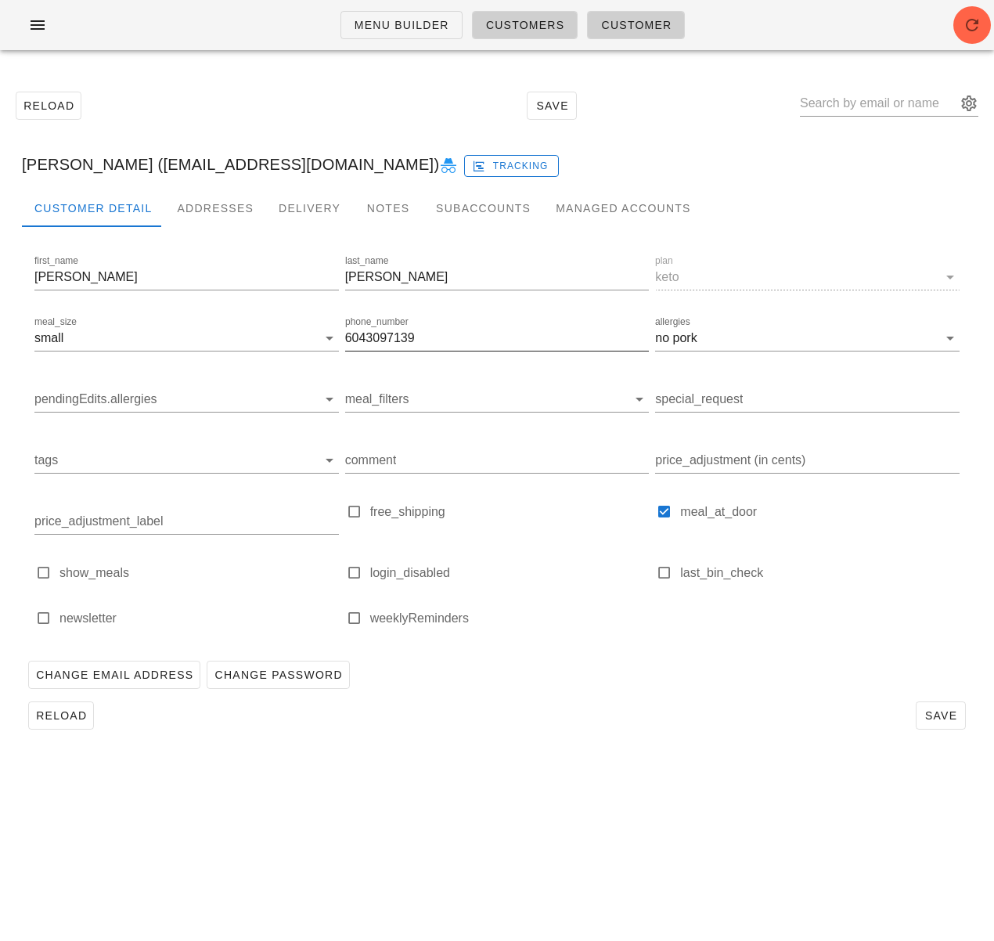
click at [367, 338] on input "6043097139" at bounding box center [497, 338] width 305 height 25
click at [367, 337] on input "6043097139" at bounding box center [497, 338] width 305 height 25
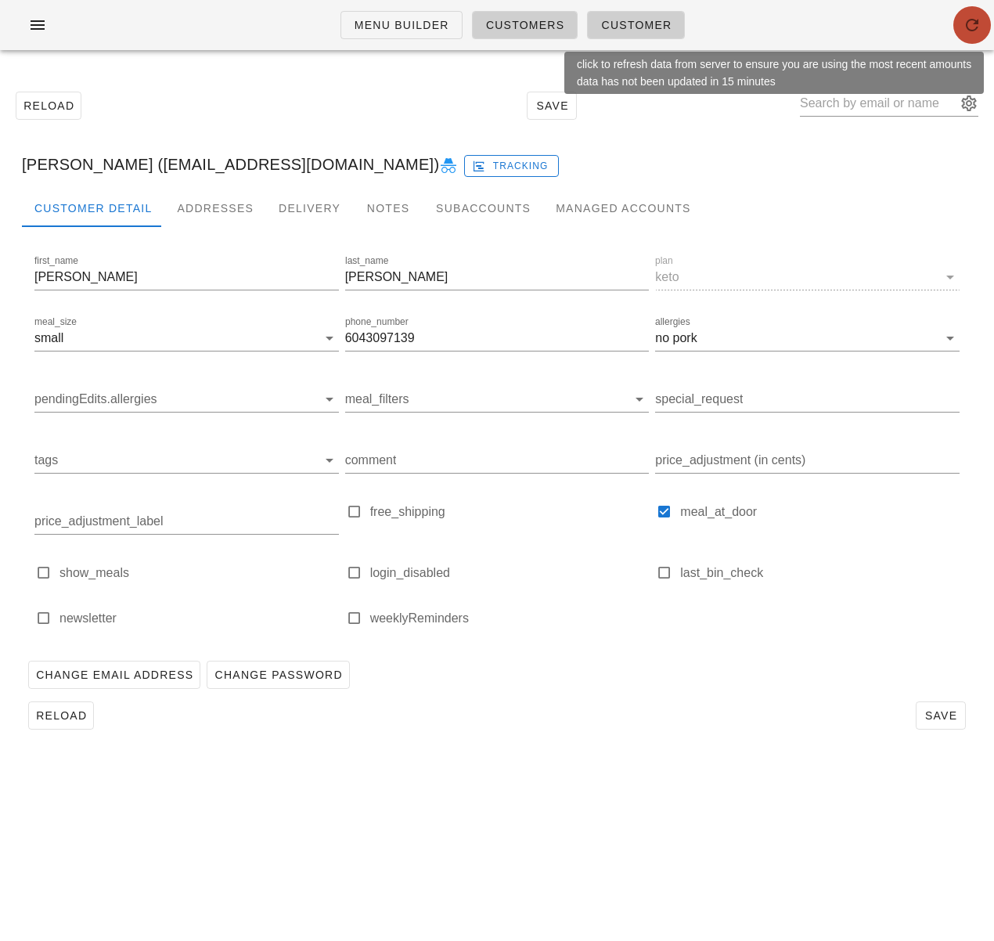
drag, startPoint x: 971, startPoint y: 24, endPoint x: 994, endPoint y: 32, distance: 24.0
click at [971, 24] on icon "button" at bounding box center [972, 25] width 19 height 19
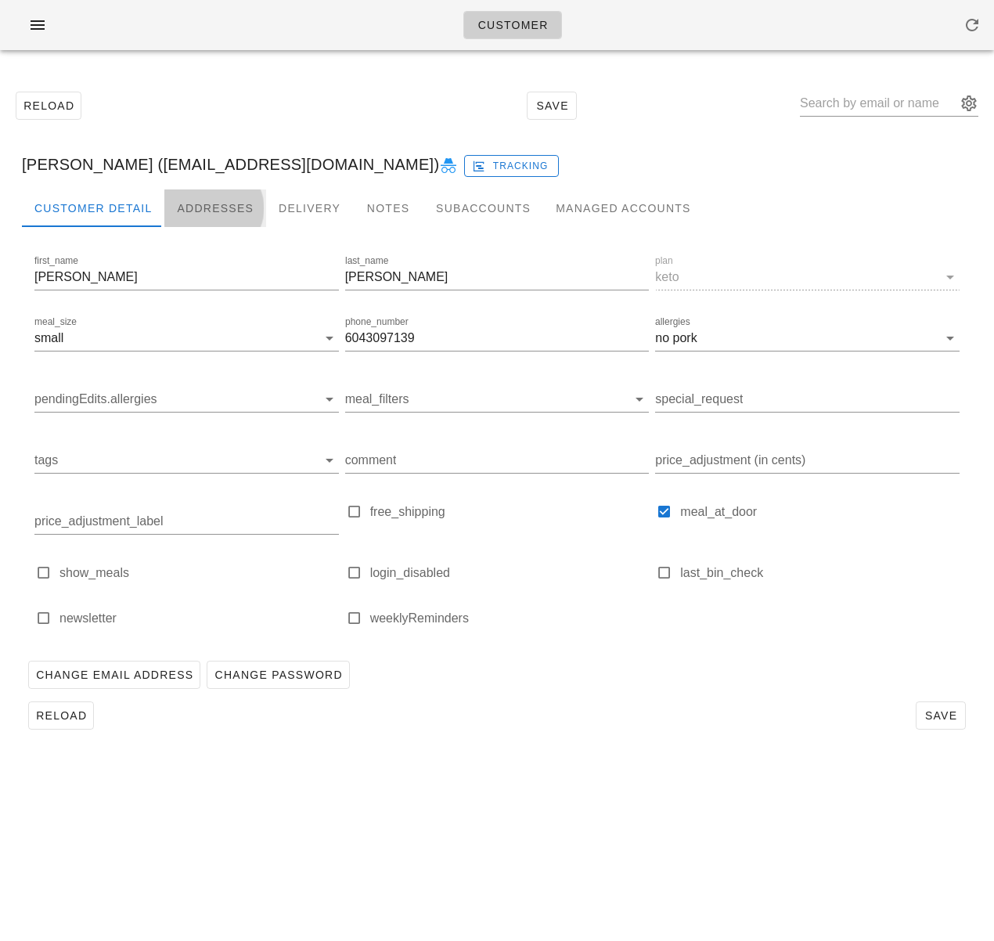
click at [191, 214] on div "Addresses" at bounding box center [215, 208] width 102 height 38
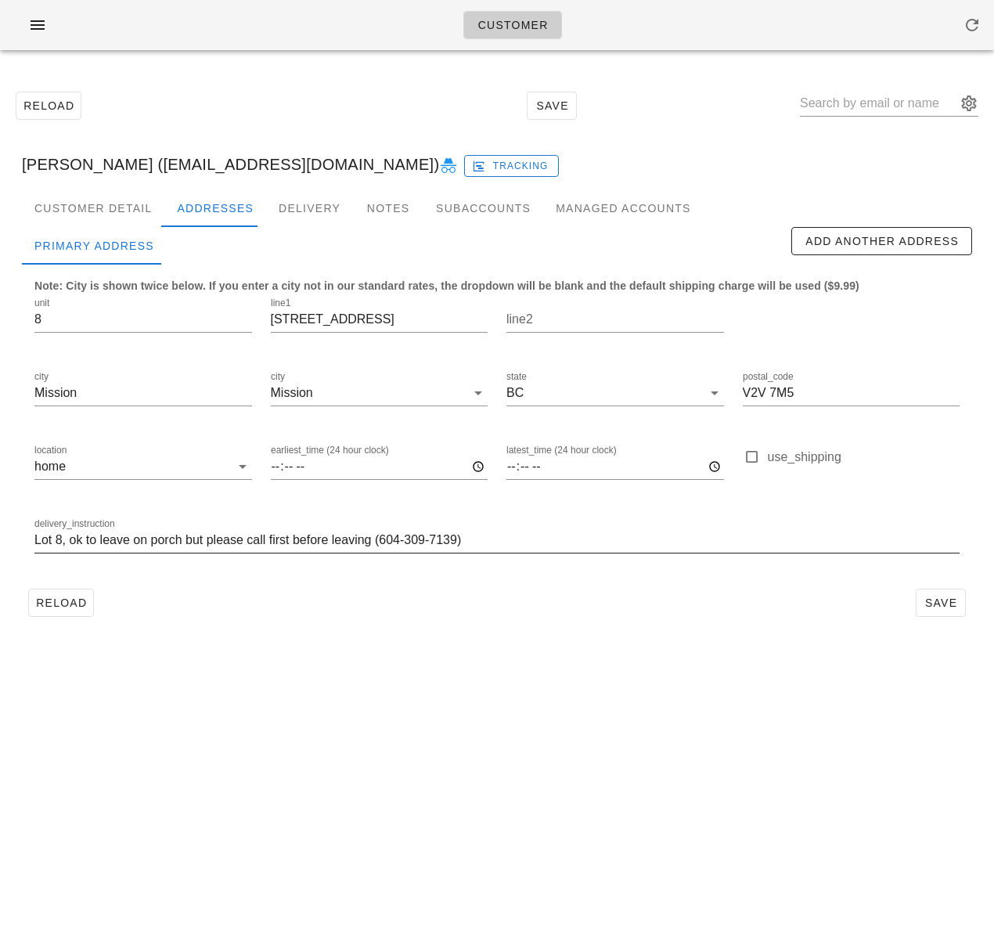
click at [259, 538] on input "Lot 8, ok to leave on porch but please call first before leaving (604-309-7139)" at bounding box center [496, 540] width 925 height 25
drag, startPoint x: 40, startPoint y: 23, endPoint x: 106, endPoint y: 81, distance: 88.2
click at [41, 24] on icon "button" at bounding box center [37, 25] width 19 height 19
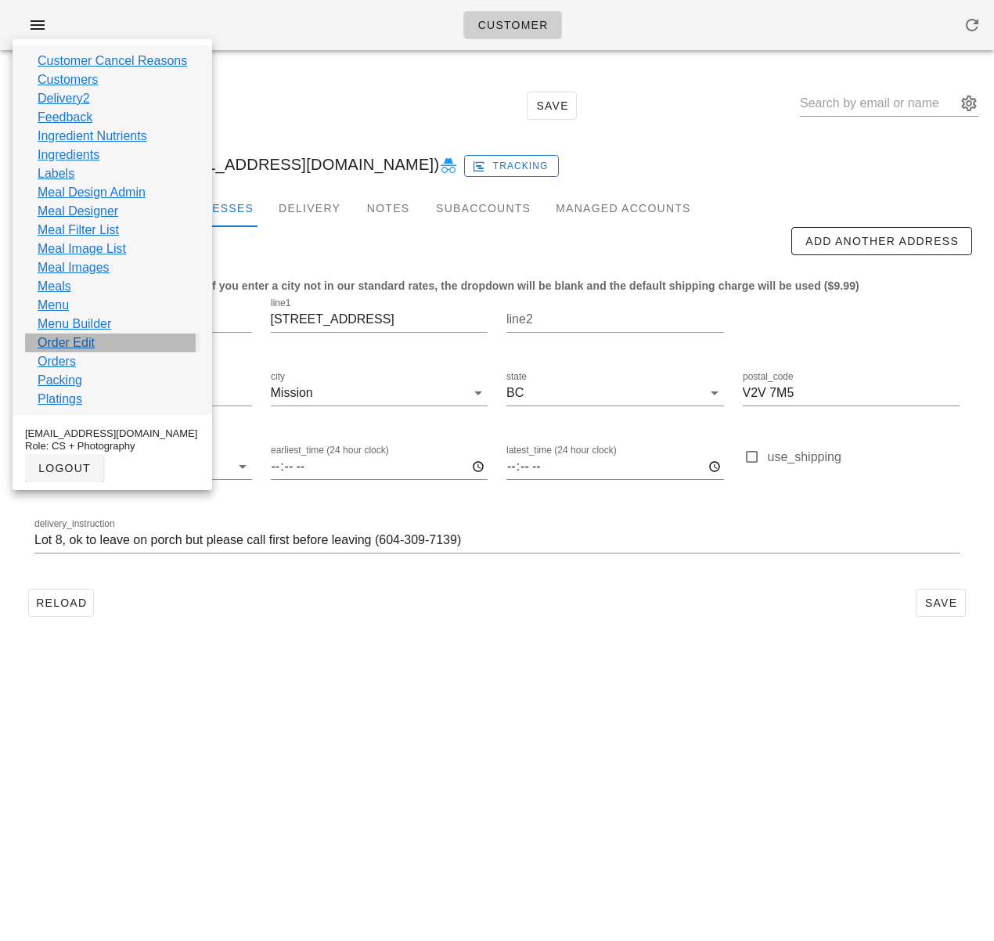
click at [84, 345] on link "Order Edit" at bounding box center [66, 343] width 57 height 19
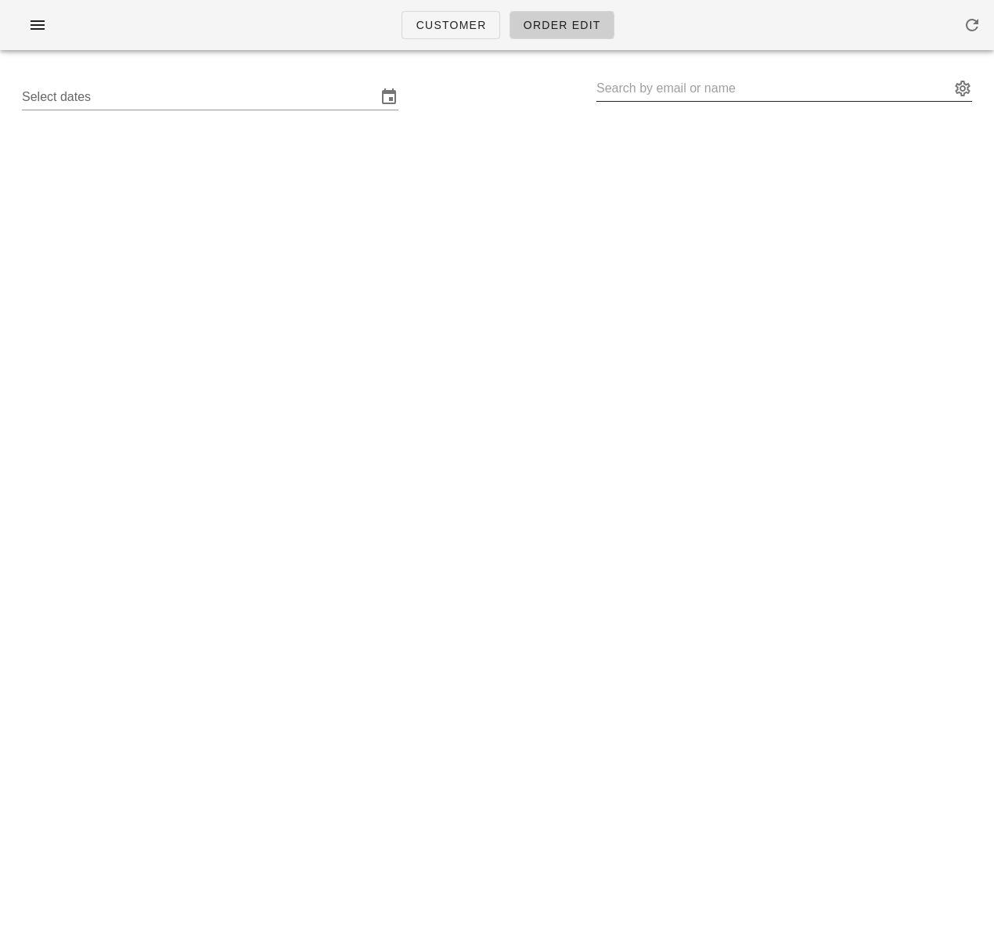
click at [637, 90] on input "text" at bounding box center [774, 88] width 354 height 25
paste input "Ashton Pearson"
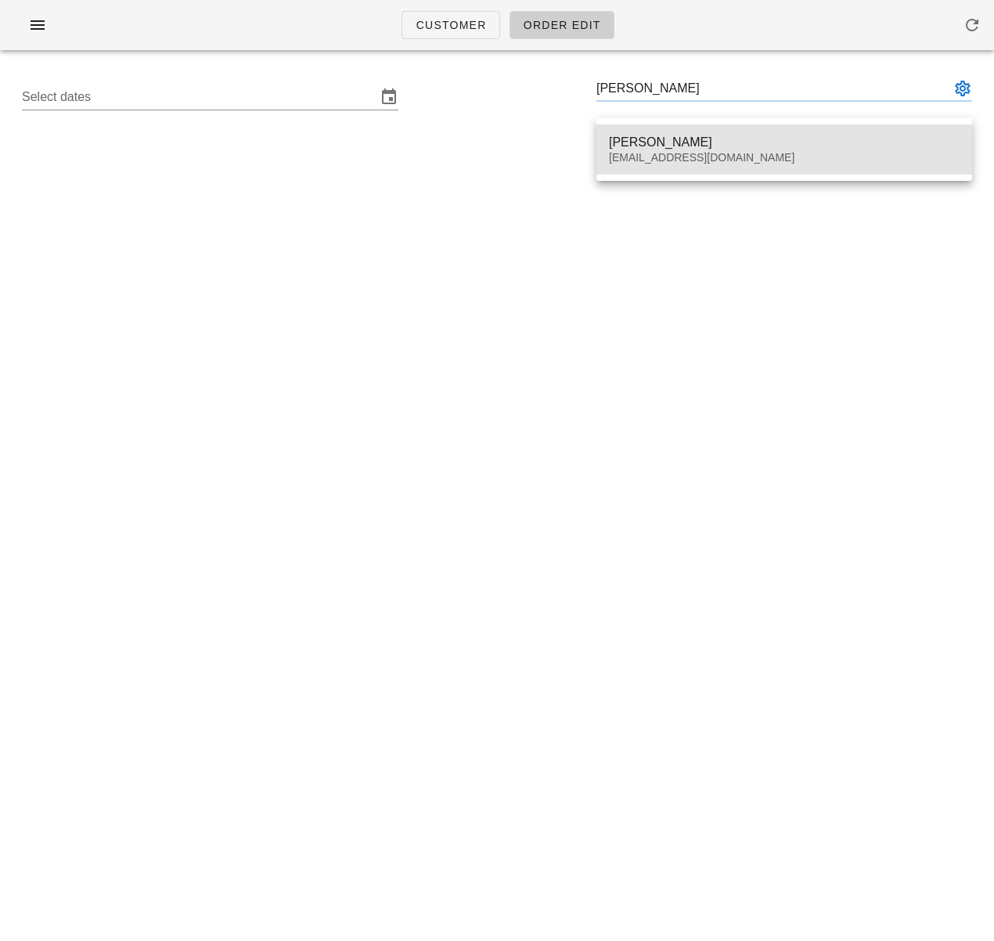
drag, startPoint x: 648, startPoint y: 139, endPoint x: 484, endPoint y: 133, distance: 163.8
click at [648, 139] on div "Ashton Pearson" at bounding box center [784, 142] width 351 height 15
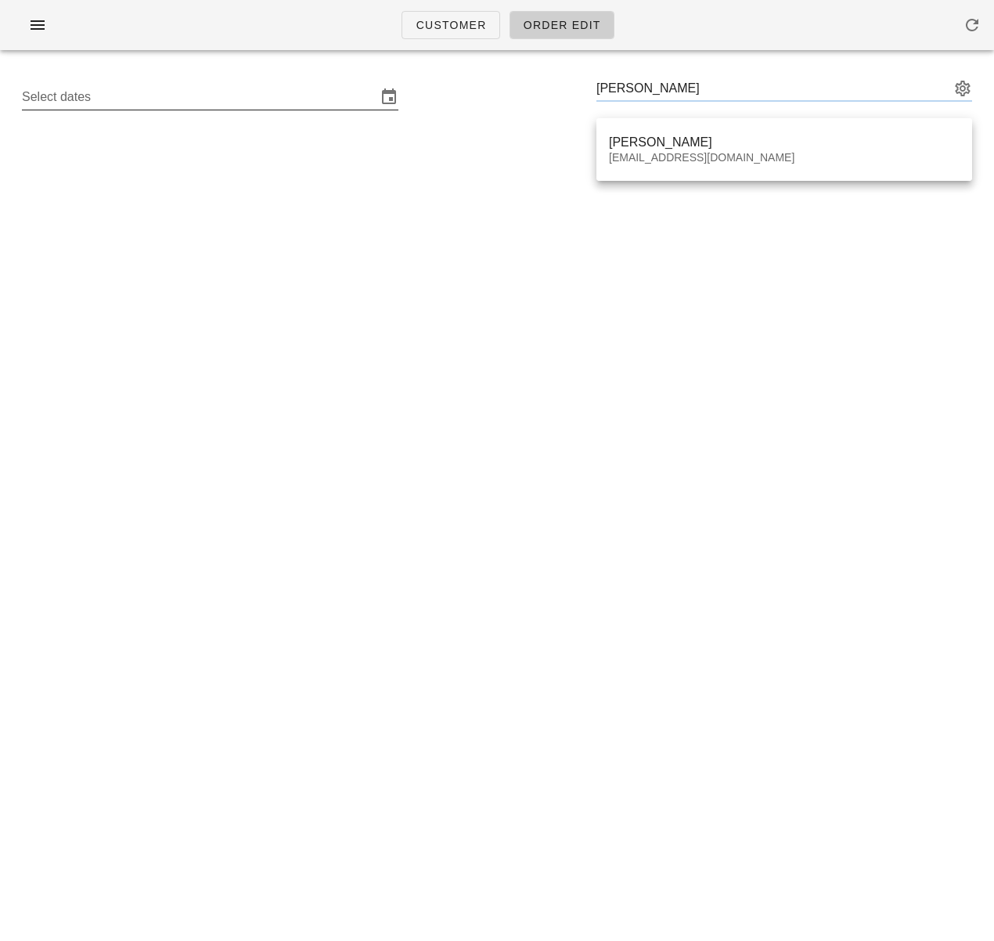
type input "Ashton Pearson (ashton.ulti@gmail.com)"
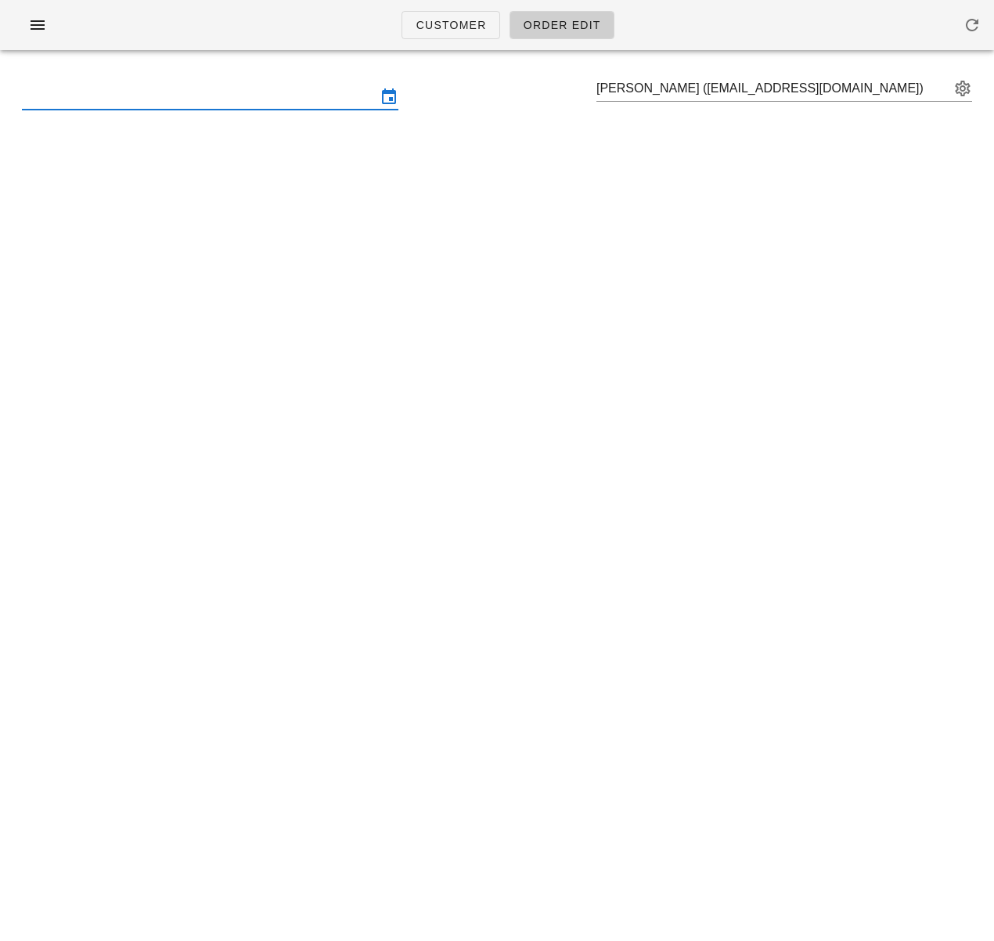
click at [265, 101] on input "text" at bounding box center [199, 97] width 355 height 25
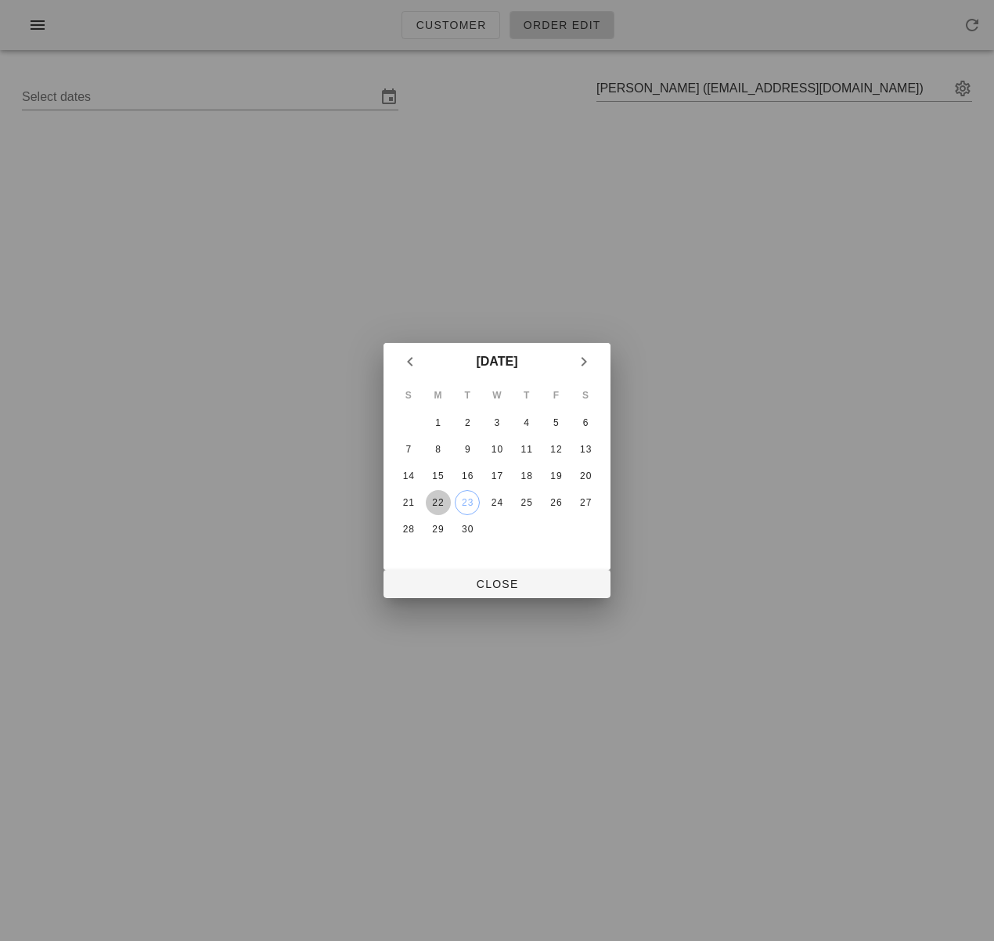
click at [437, 507] on div "22" at bounding box center [438, 502] width 25 height 11
click at [471, 578] on span "Close" at bounding box center [497, 584] width 202 height 13
type input "Sunday September 21 - Saturday September 27"
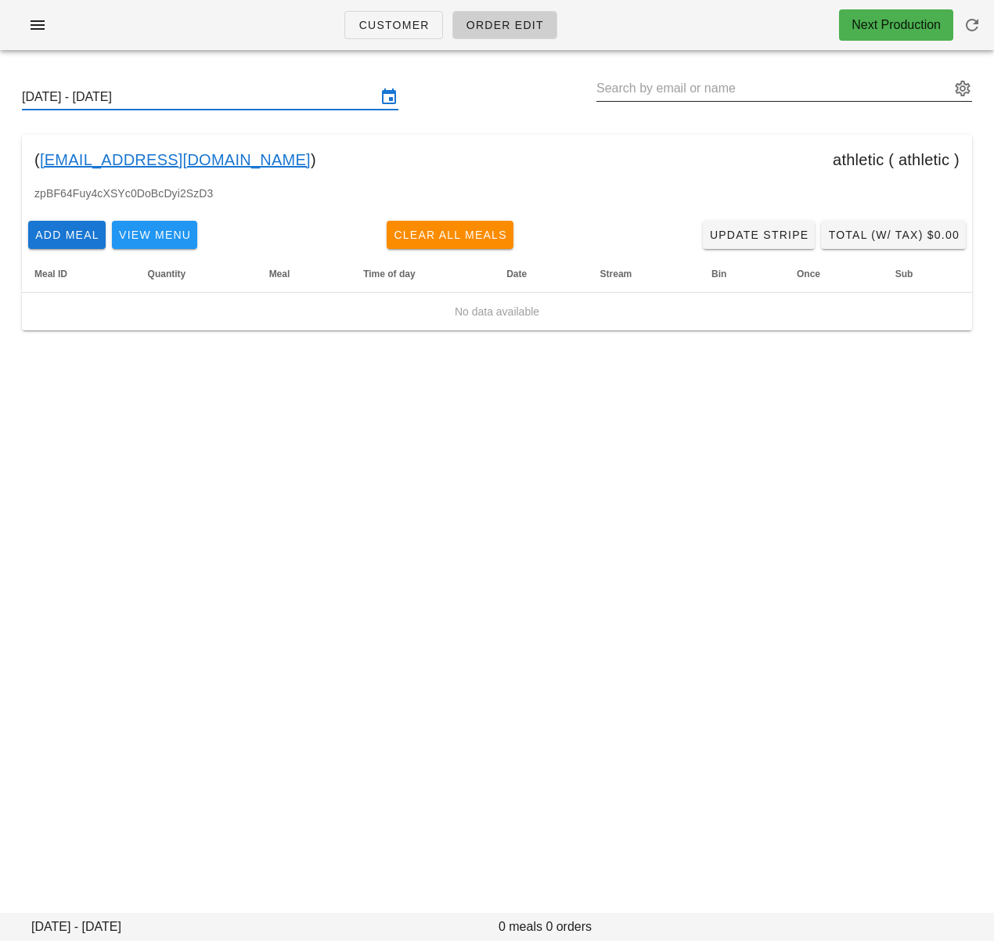
click at [662, 80] on input "text" at bounding box center [774, 88] width 354 height 25
click at [662, 81] on input "text" at bounding box center [774, 88] width 354 height 25
paste input "Olivia Chu"
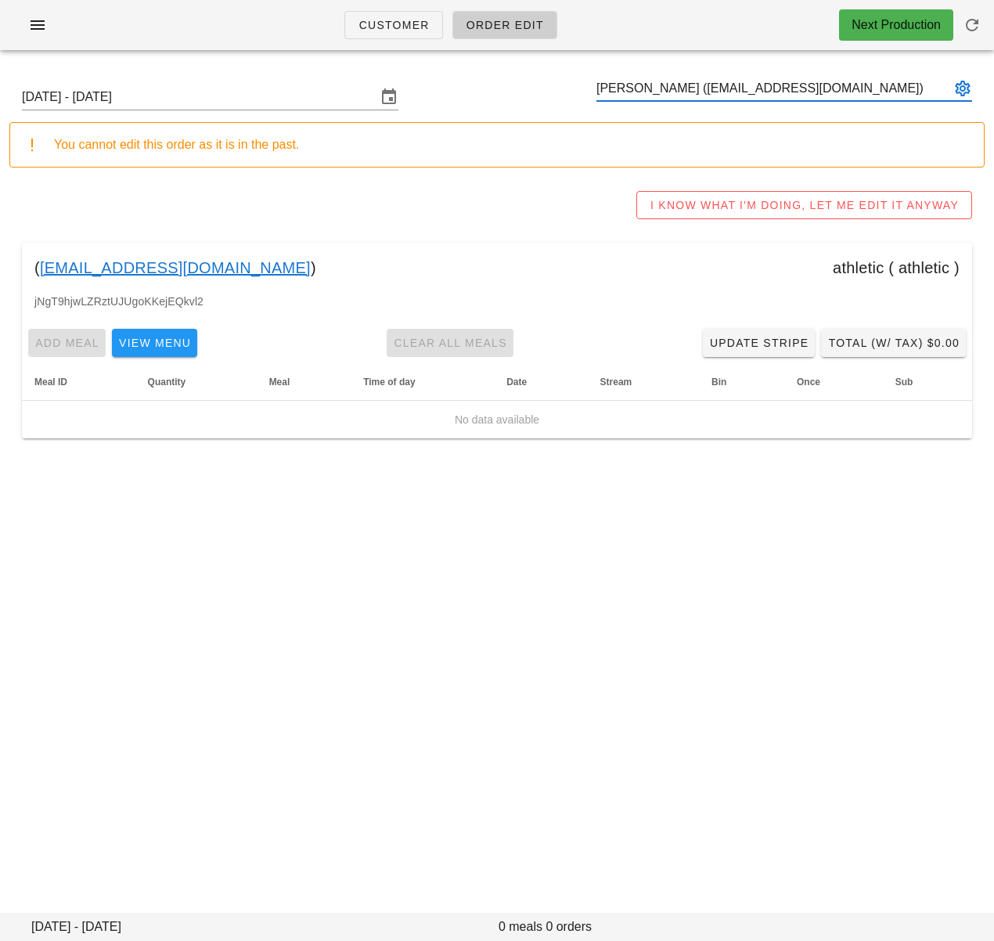
type input "Olivia Chu (platformwarehouse@gmail.com)"
click at [648, 96] on input "text" at bounding box center [774, 88] width 354 height 25
paste input "[PERSON_NAME]"
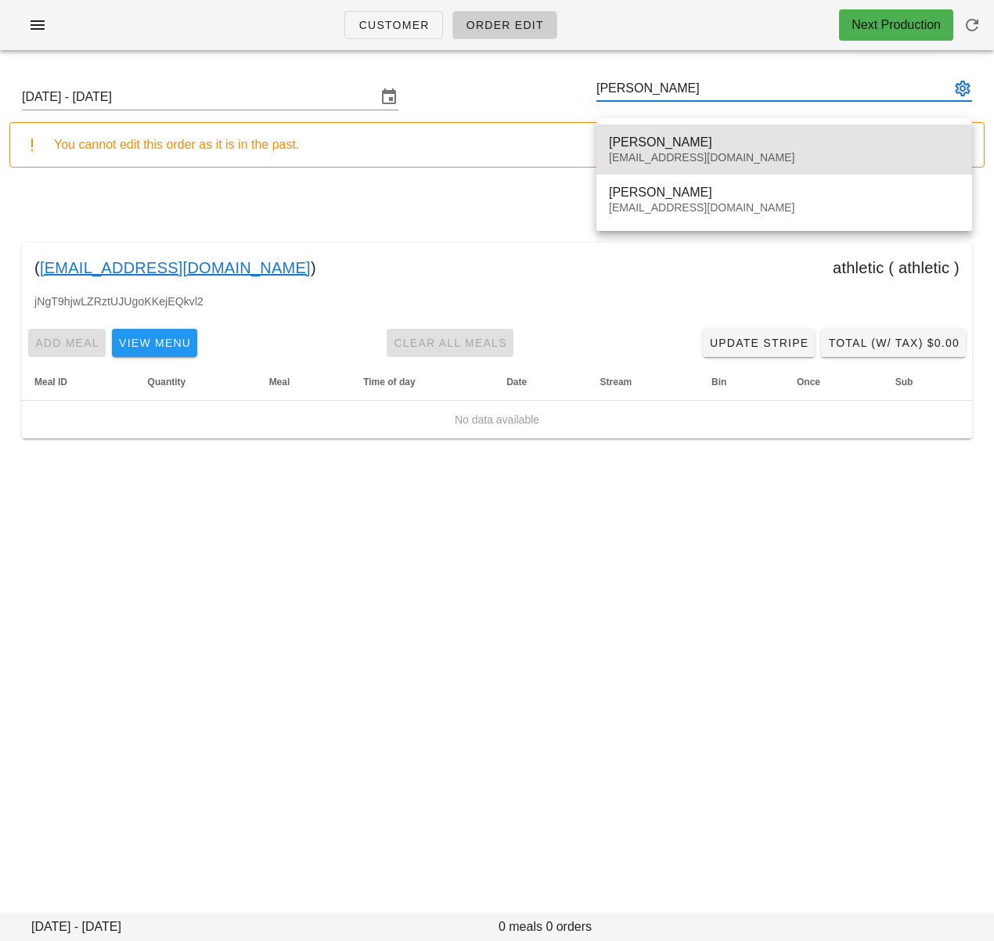
click at [655, 135] on div "Helene Jacob" at bounding box center [784, 142] width 351 height 15
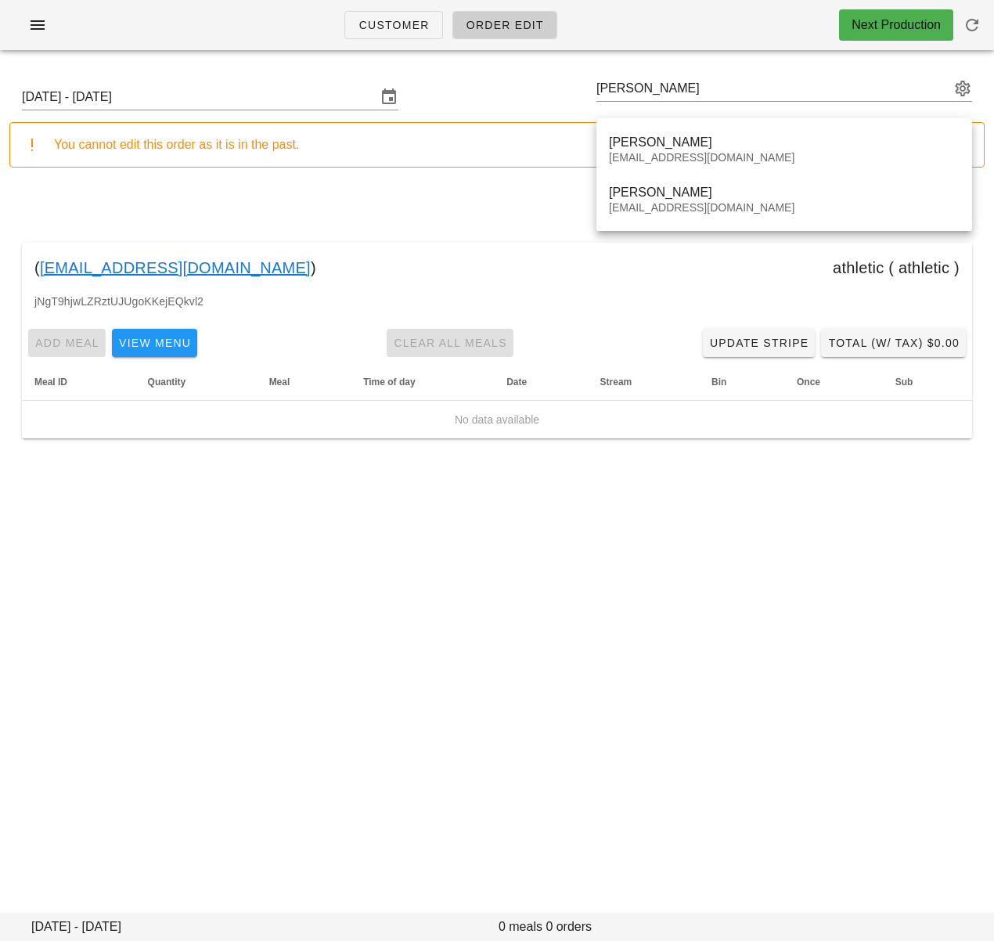
type input "Helene Jacob (sogirohe@gmail.com)"
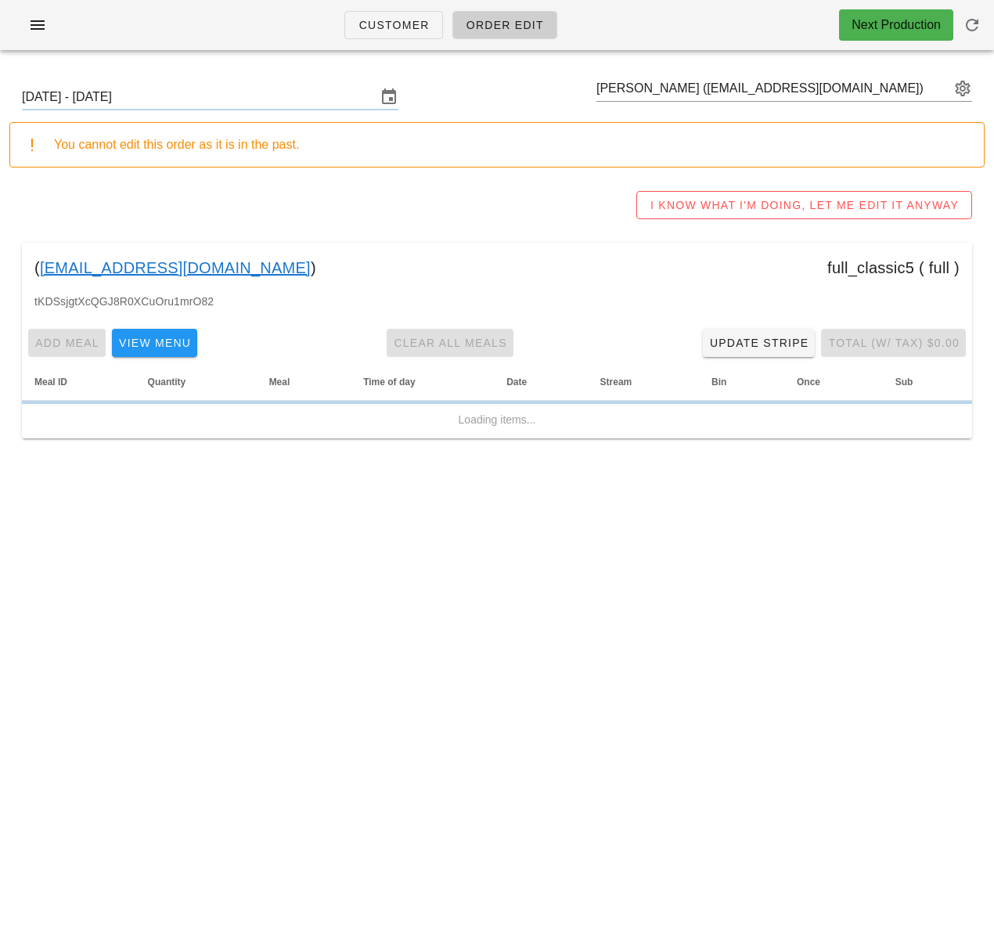
click at [664, 152] on div "You cannot edit this order as it is in the past." at bounding box center [513, 144] width 918 height 19
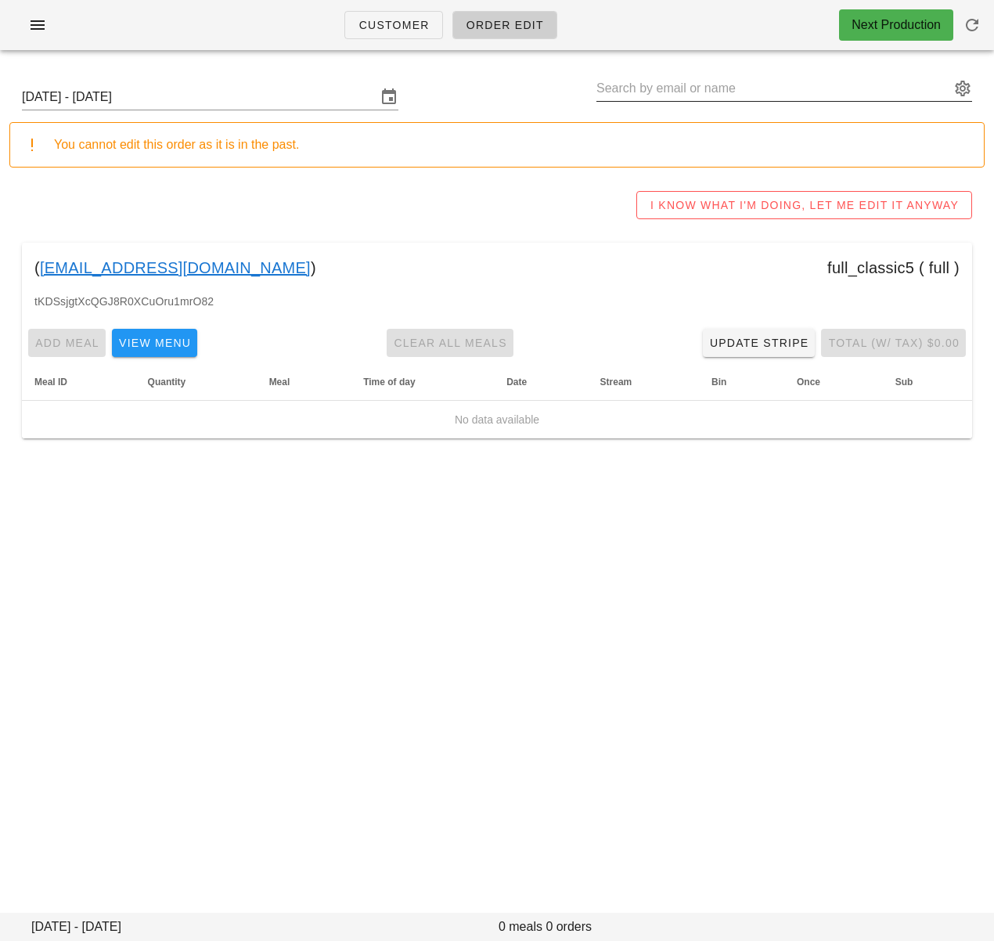
click at [655, 91] on input "text" at bounding box center [774, 88] width 354 height 25
paste input "Helene Jacob"
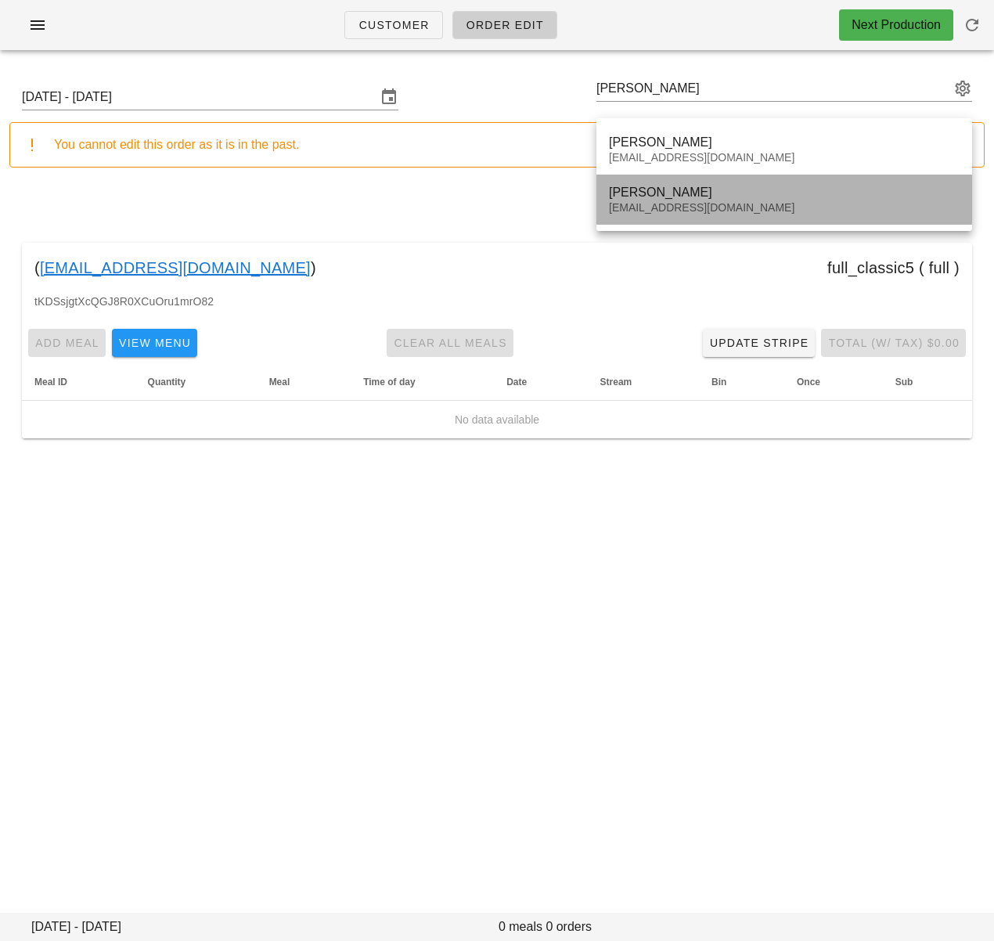
click at [665, 201] on div "Audreyfwatt@gmail.com" at bounding box center [784, 207] width 351 height 13
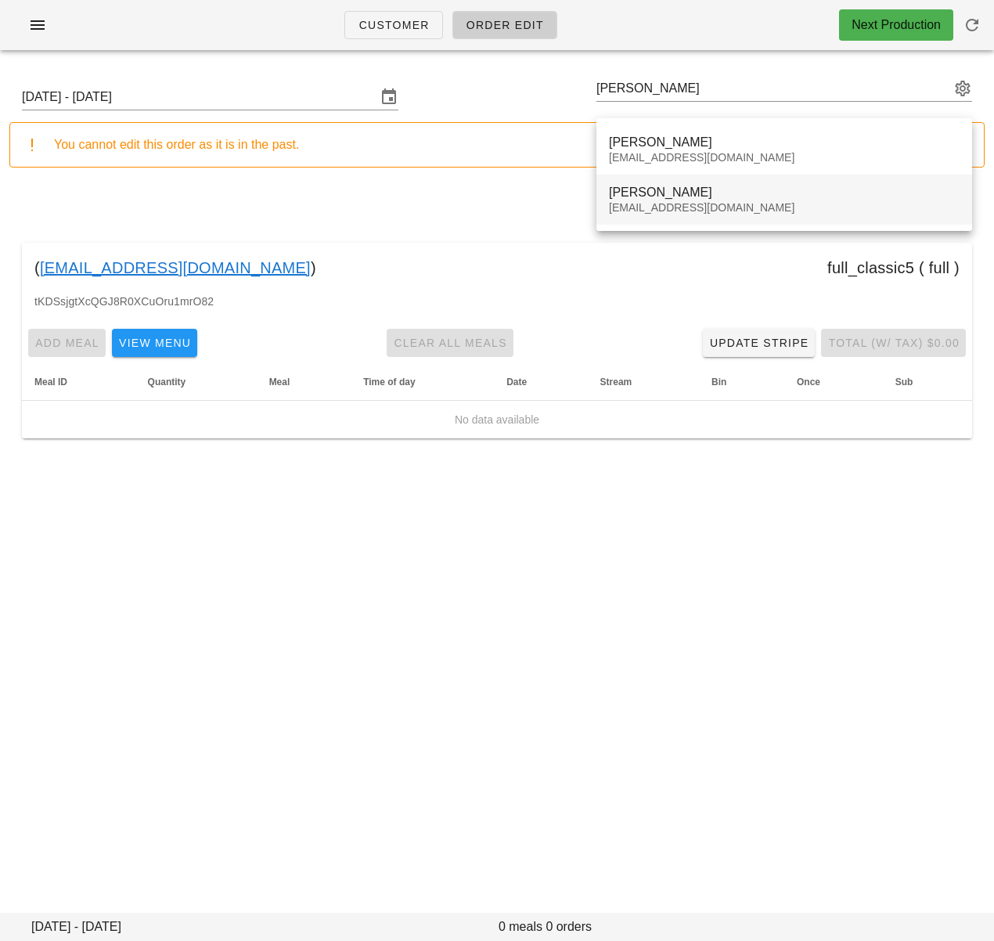
type input "Helene Jacob (Audreyfwatt@gmail.com)"
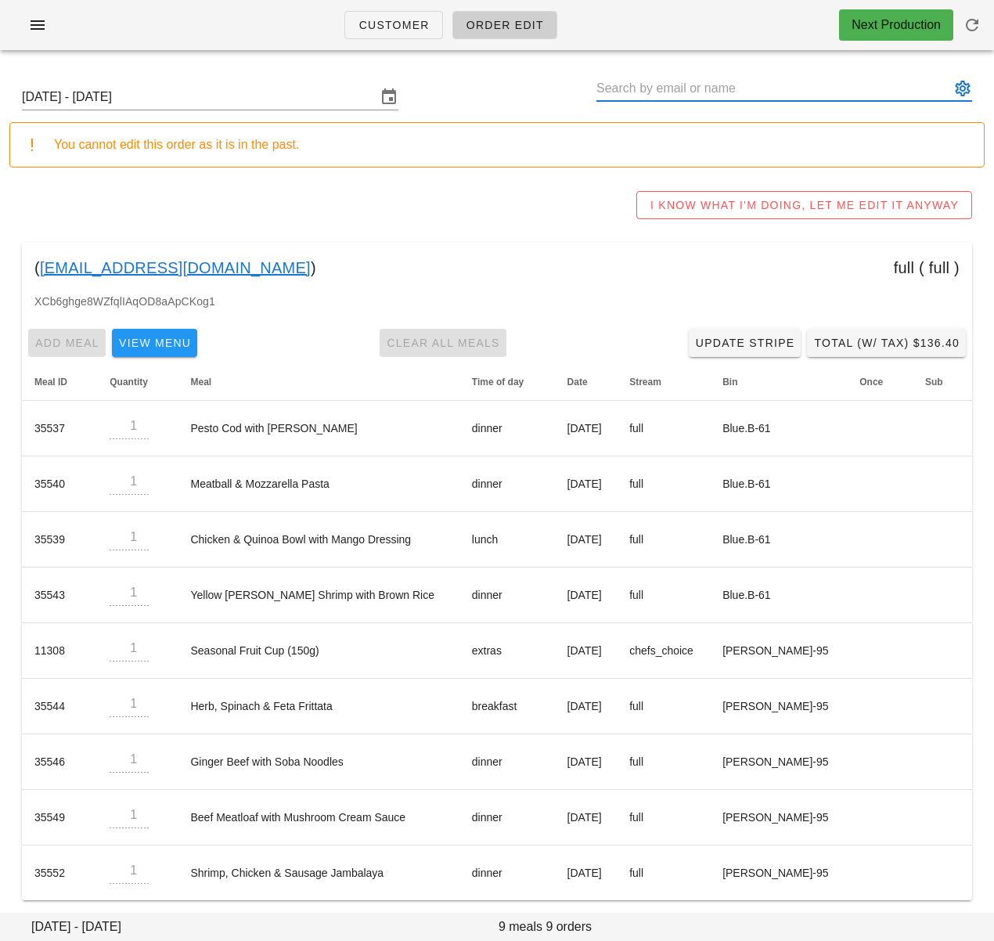
click at [671, 87] on input "text" at bounding box center [774, 88] width 354 height 25
click at [670, 87] on input "text" at bounding box center [774, 88] width 354 height 25
paste input "Linda Manestar"
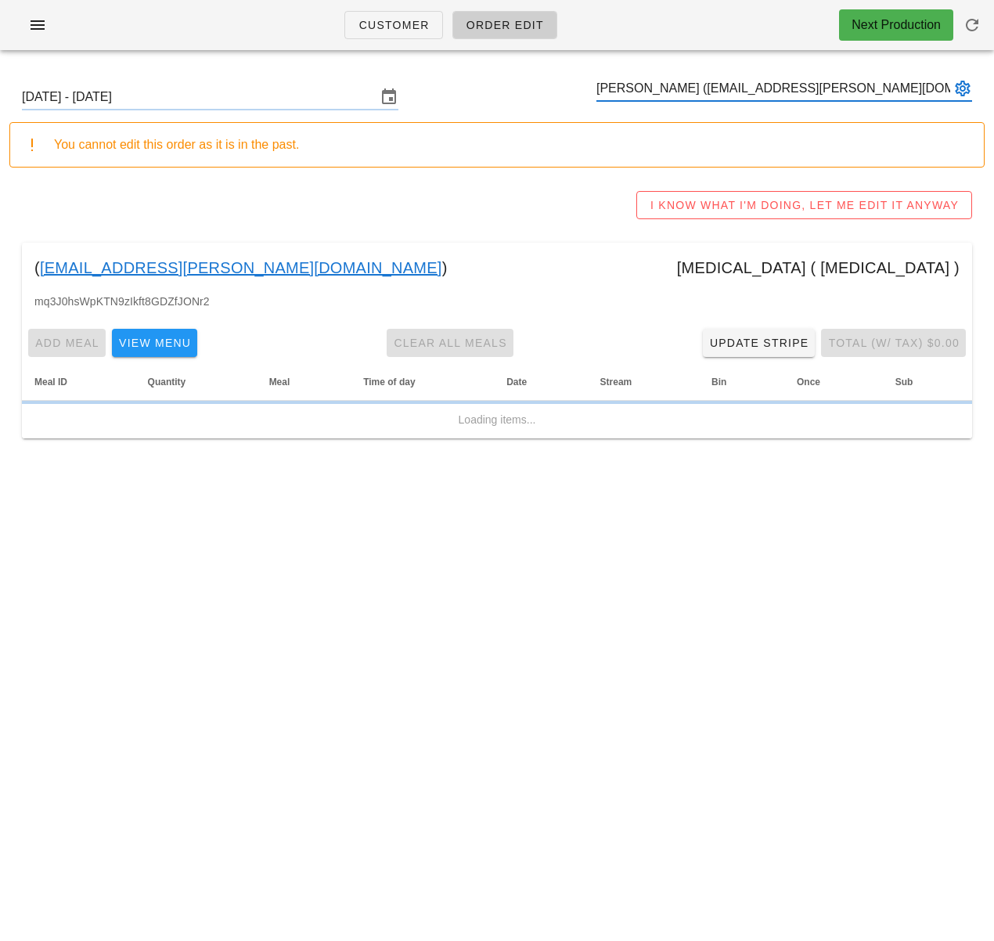
type input "Linda Manestar (autumn.manestar@gmail.com)"
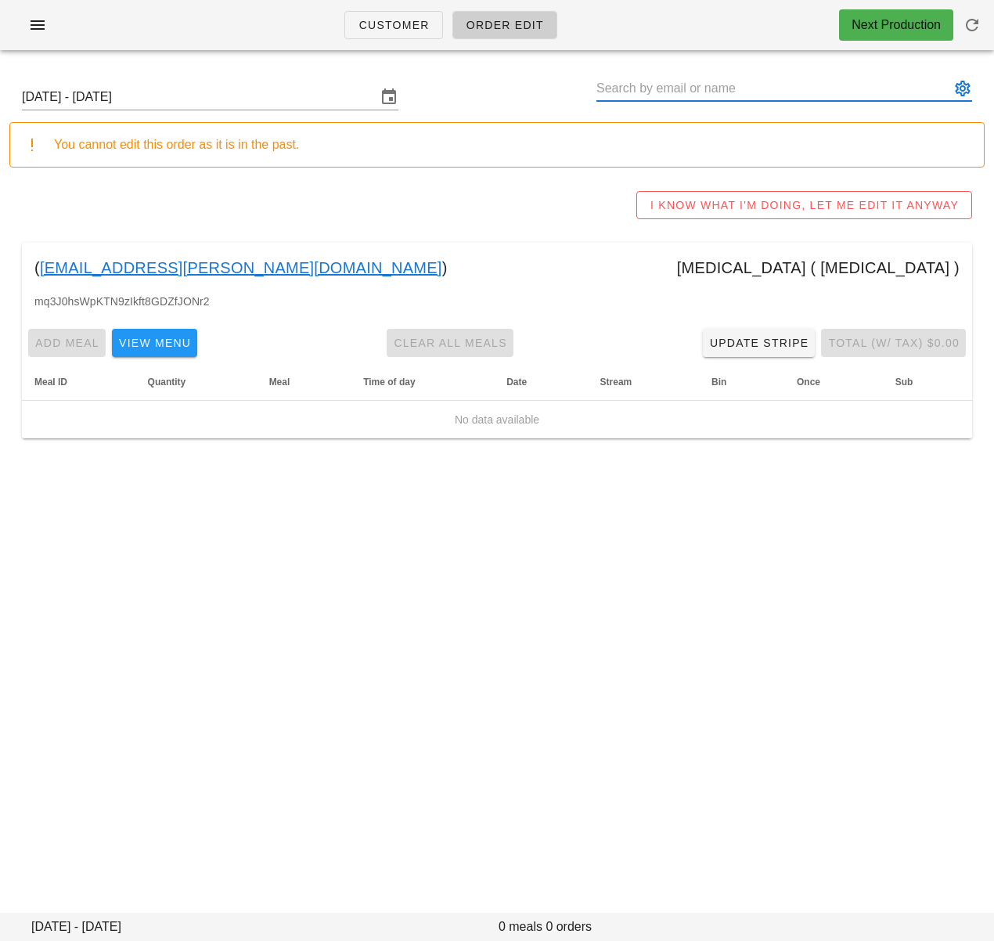
paste input "Steph Mz"
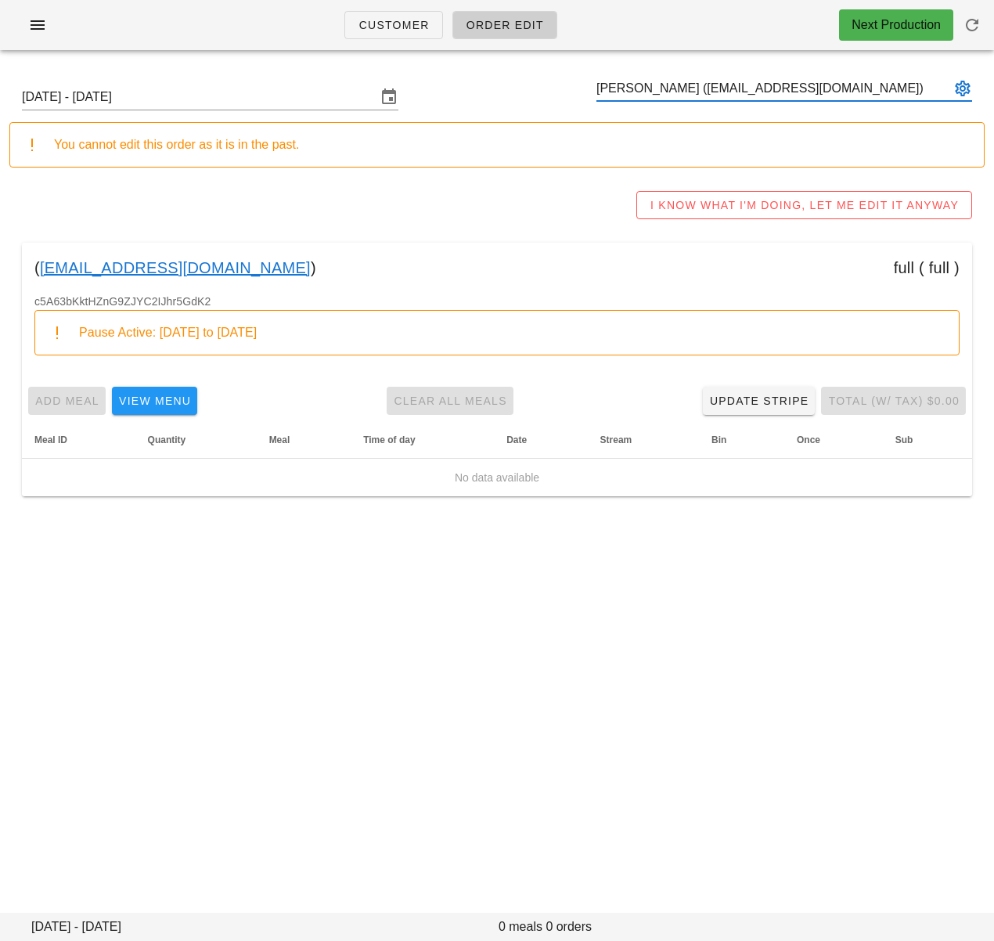
type input "Steph Mz (stephmunez@gmail.com)"
paste input "Travis Dunn"
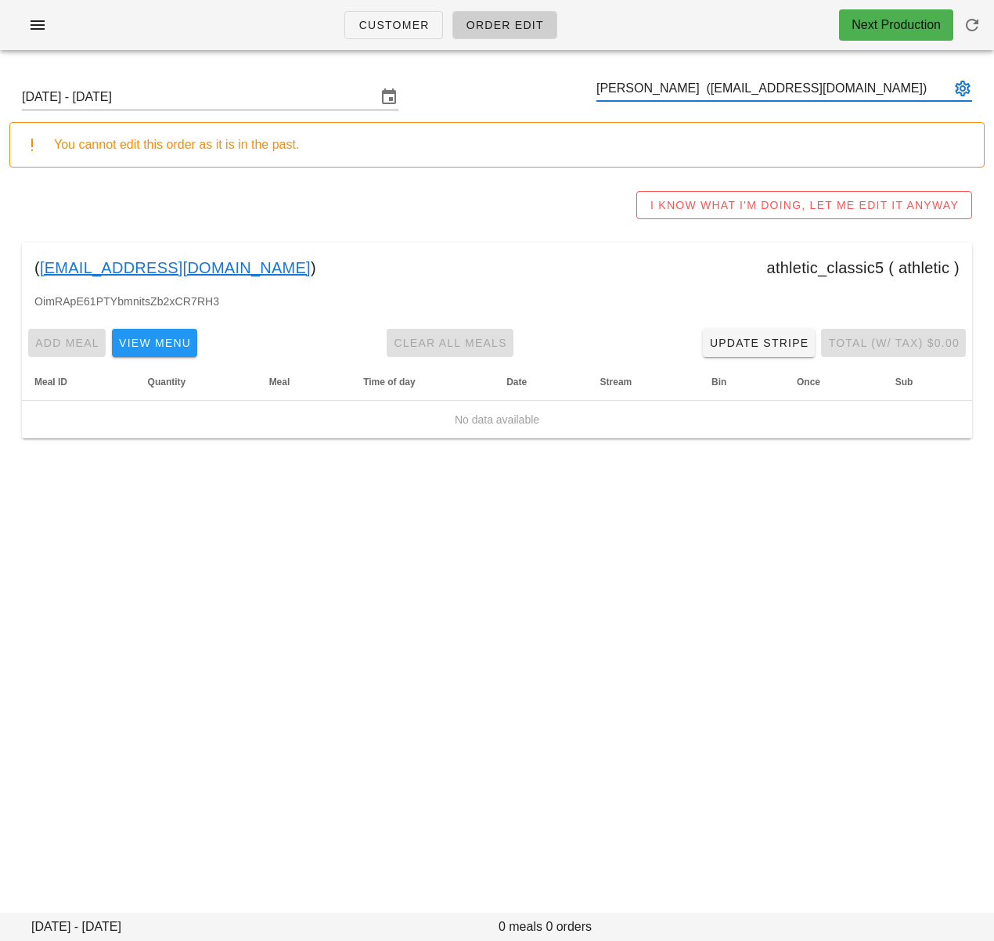
type input "Travis Dunn (Travisajdunn@gmail.com)"
paste input "Rob Peterson"
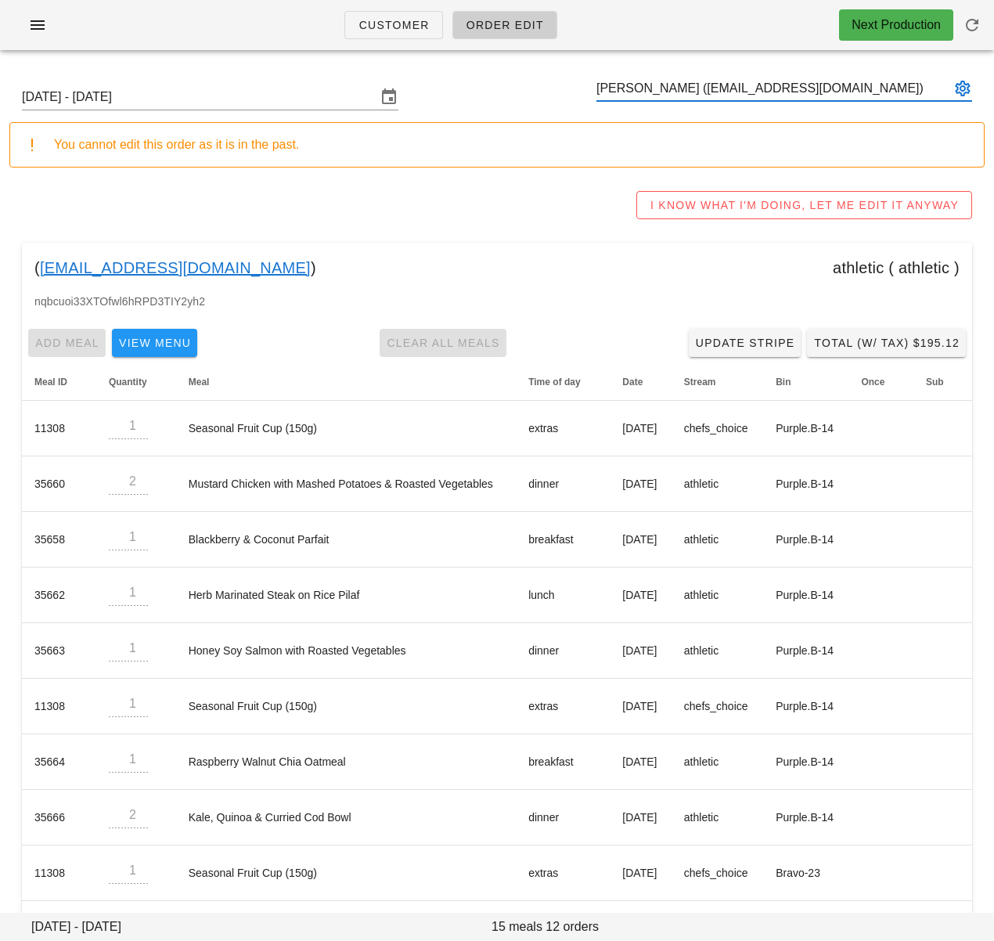
type input "Rob Peterson (Perersonrob92@gmail.com)"
click at [667, 92] on input "text" at bounding box center [774, 88] width 354 height 25
paste input "Brenda Schedel"
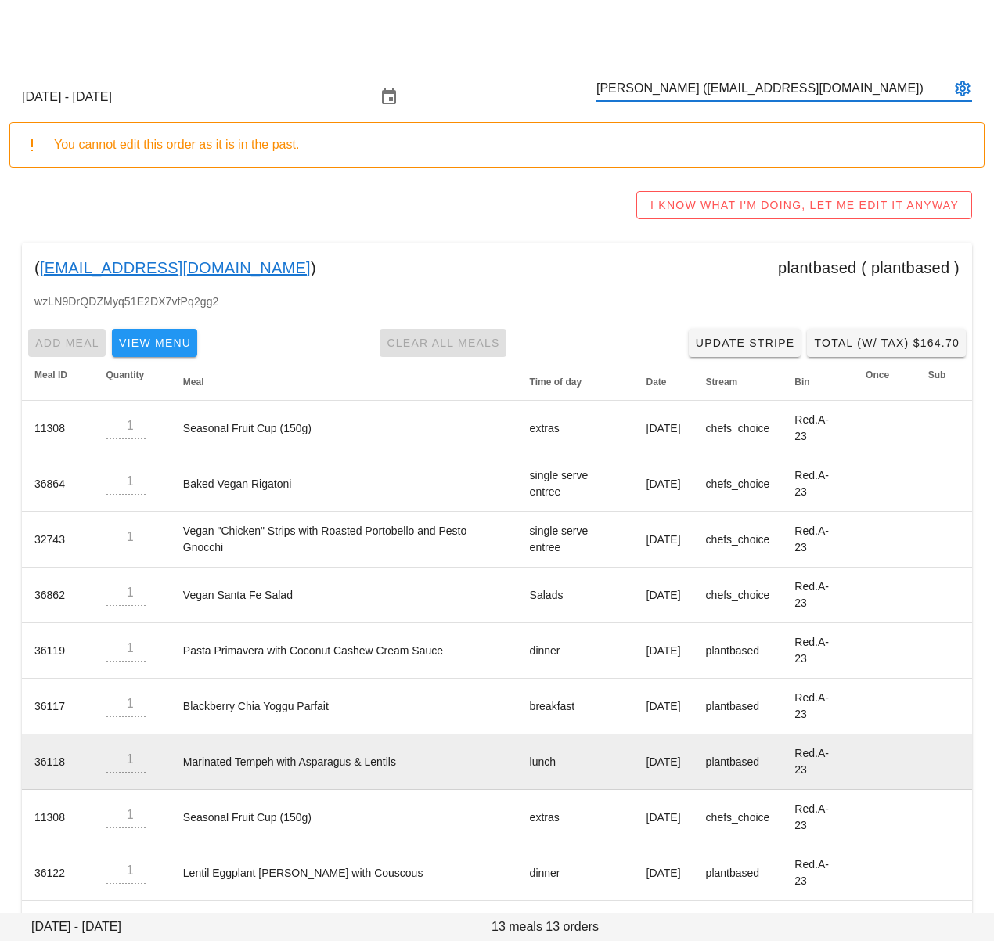
scroll to position [229, 0]
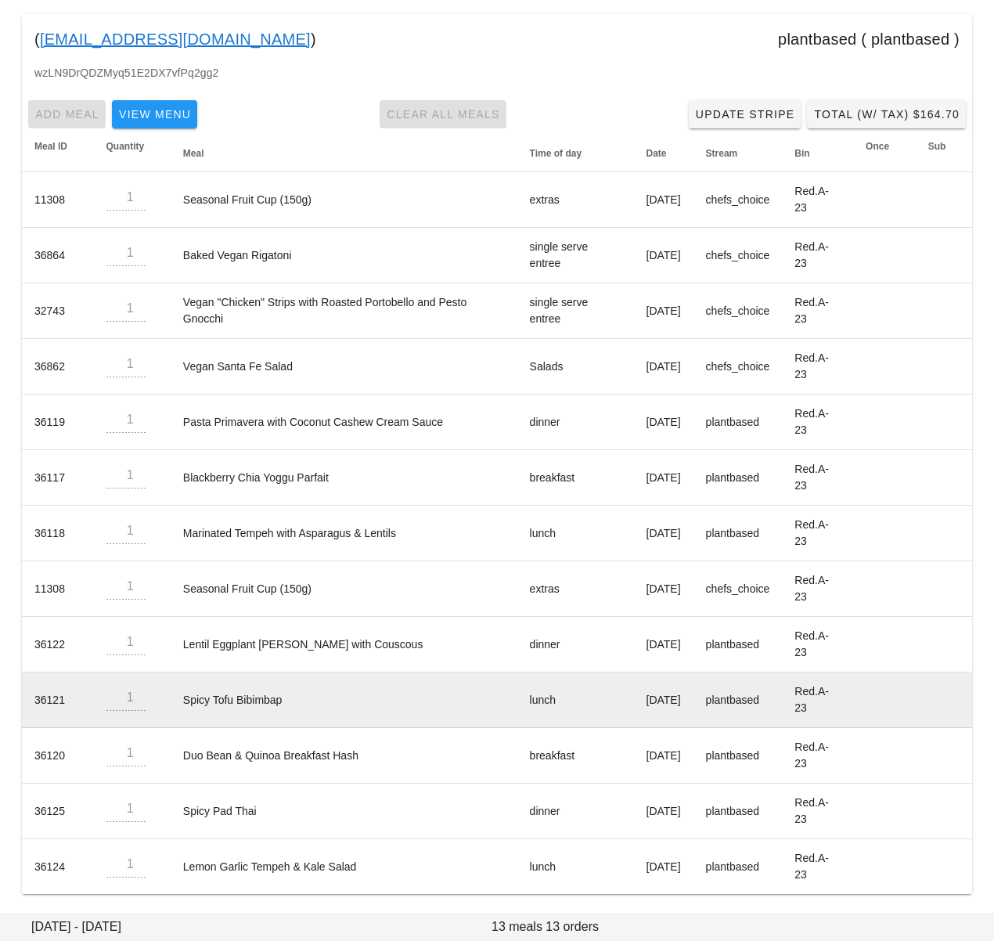
type input "Brenda Schedel (brendaschedel@gmail.com)"
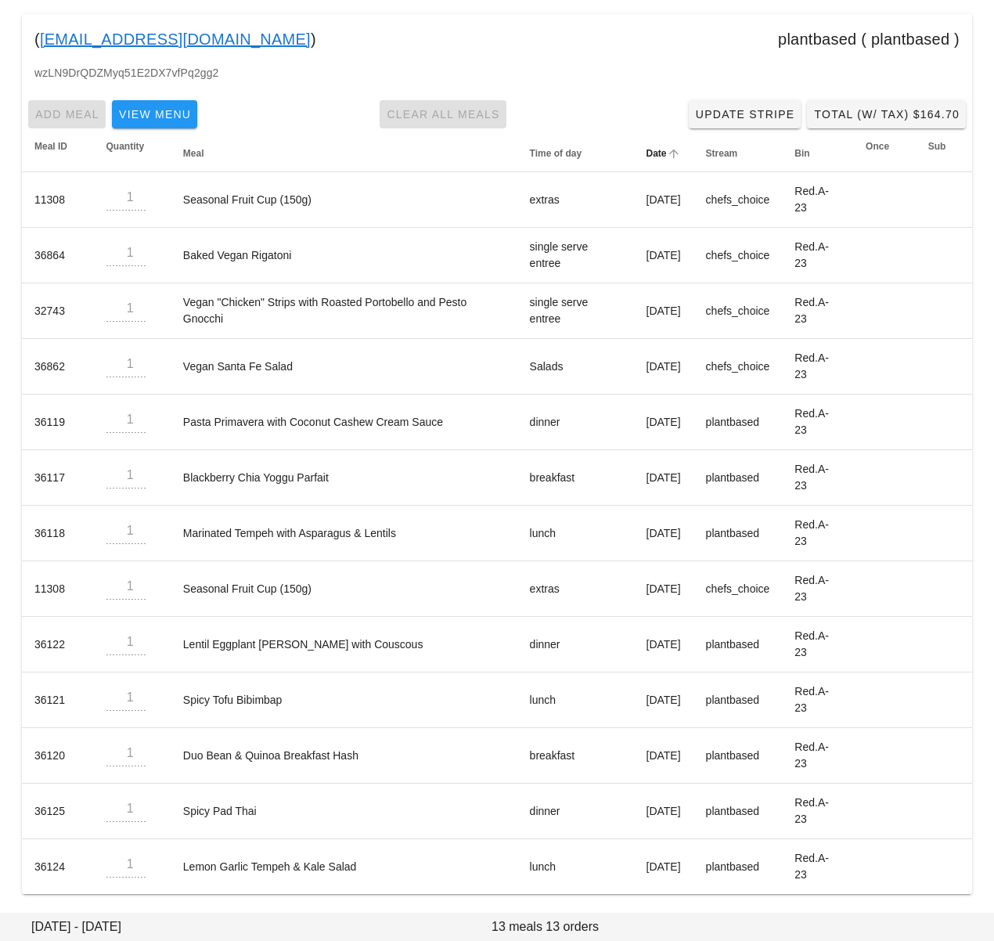
scroll to position [0, 0]
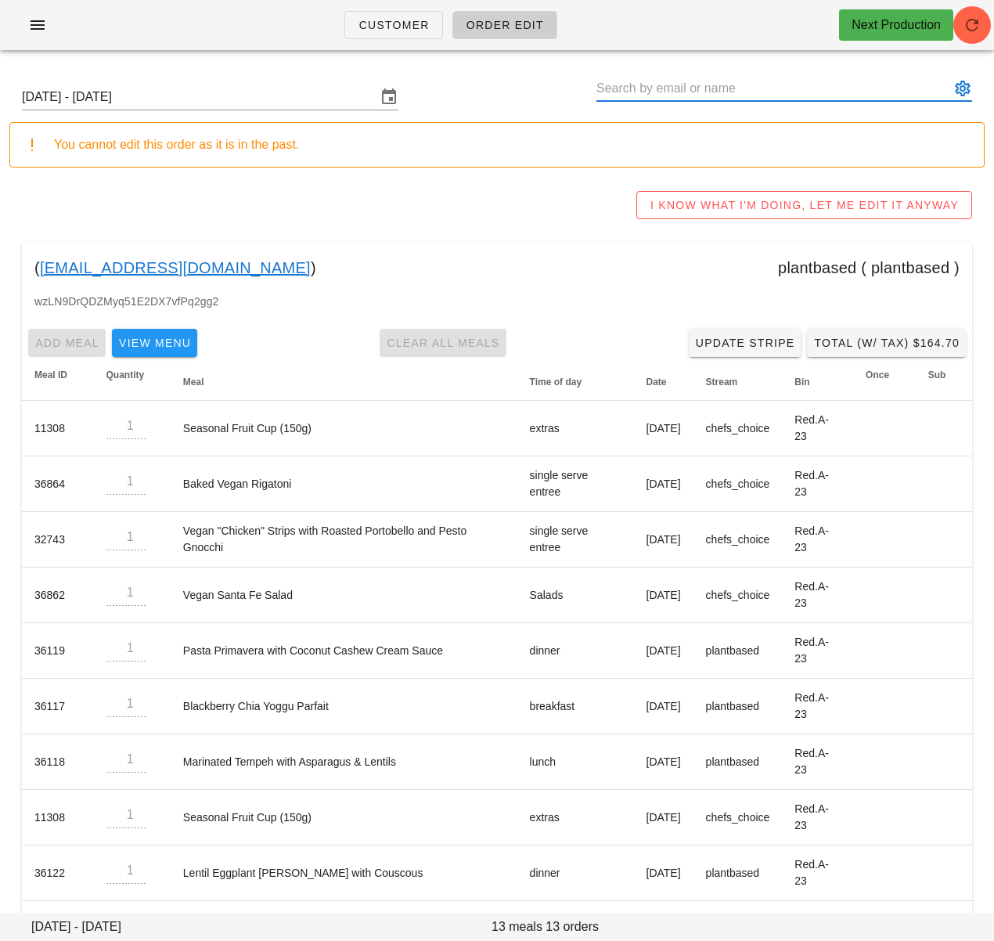
paste input "Jenny Barnes"
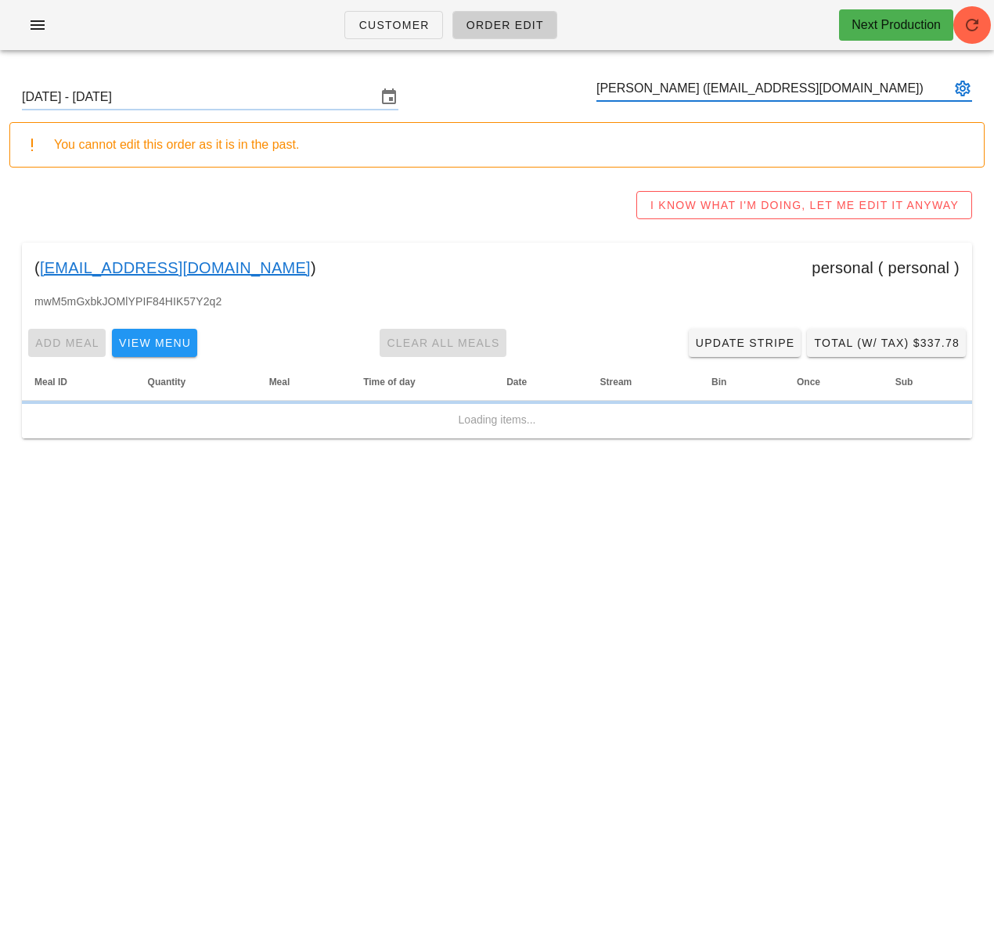
type input "Jenny Barnes (footnotefarm@gmail.com)"
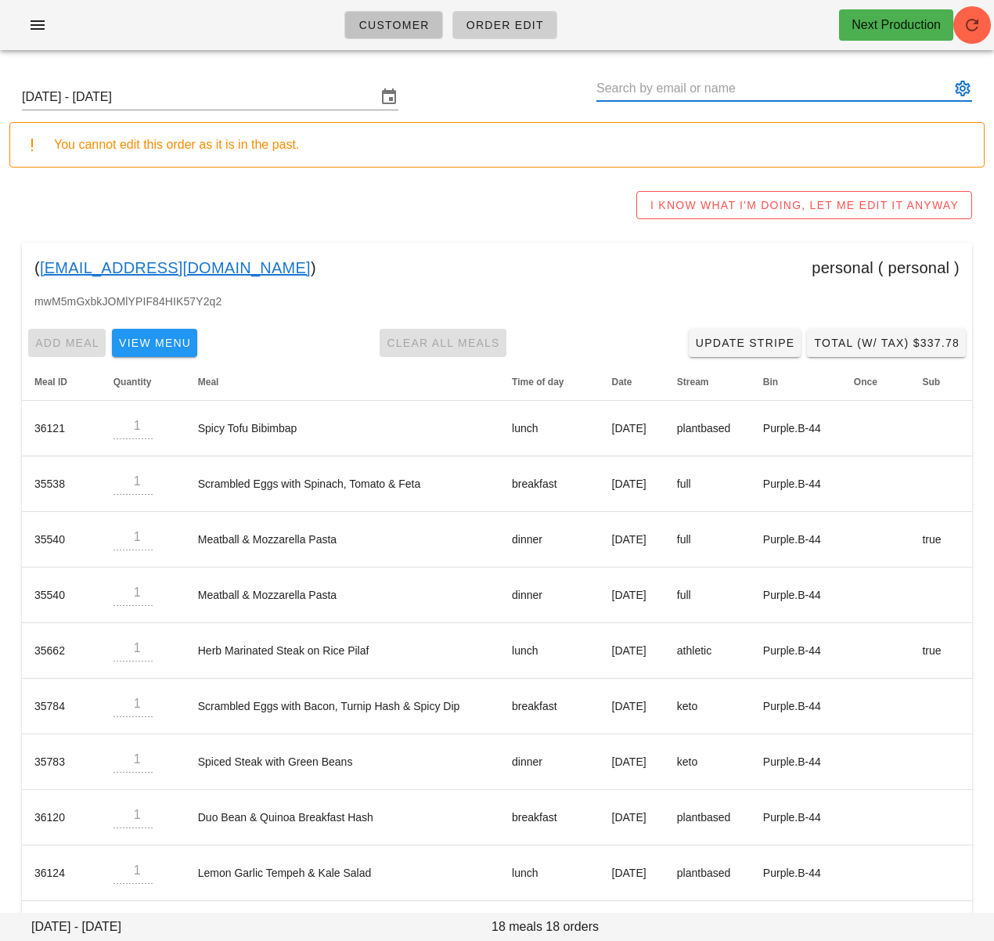
click at [379, 34] on link "Customer" at bounding box center [394, 25] width 98 height 28
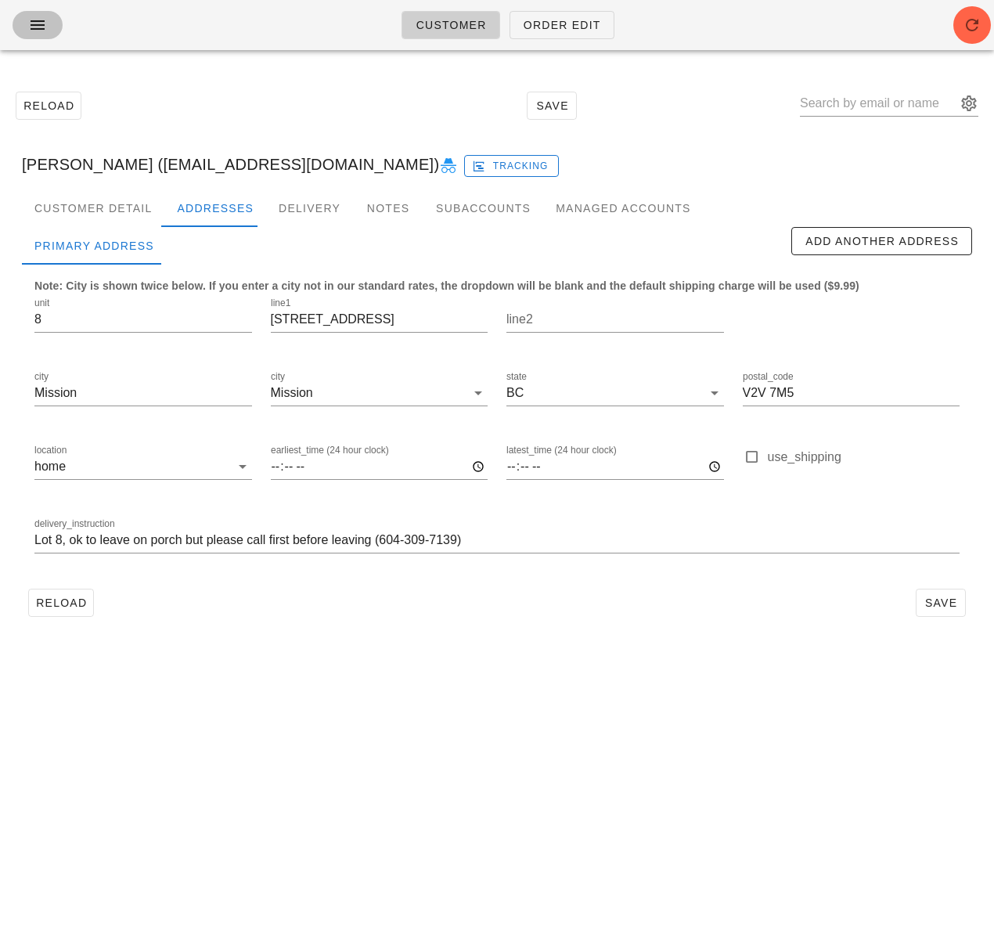
drag, startPoint x: 39, startPoint y: 20, endPoint x: 73, endPoint y: 92, distance: 79.5
click at [39, 20] on icon "button" at bounding box center [37, 25] width 19 height 19
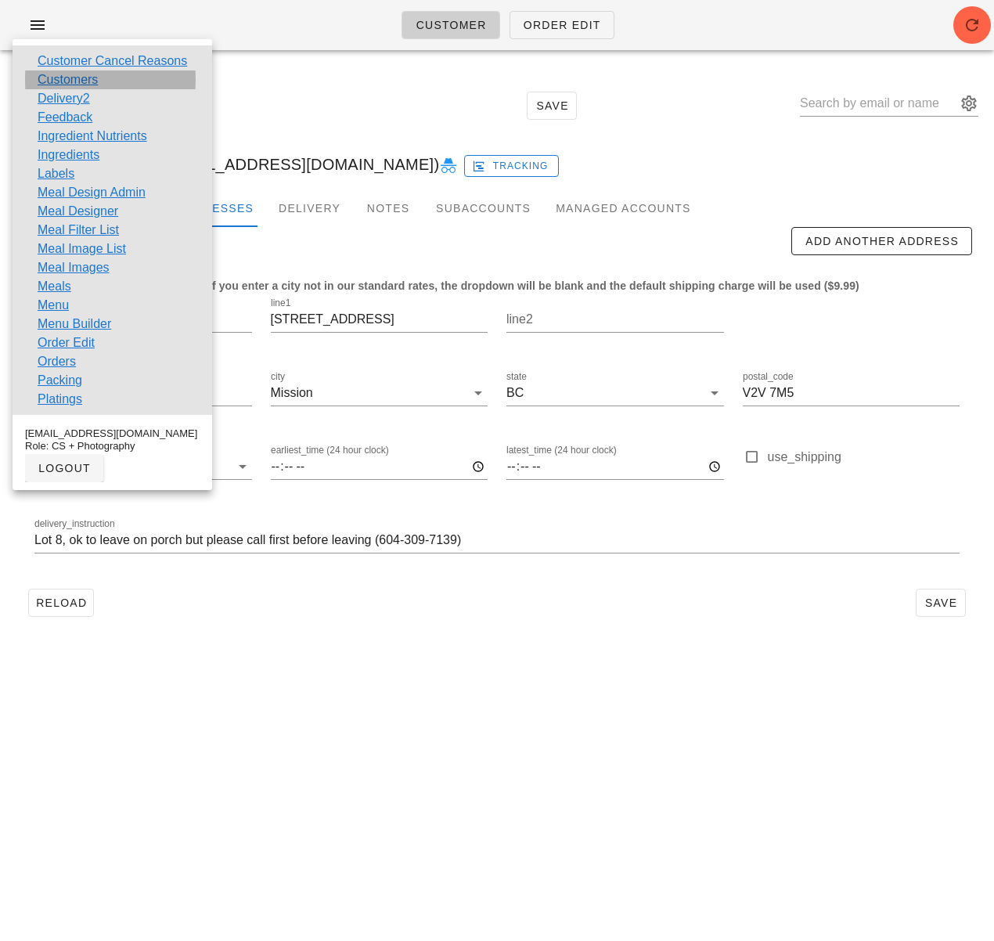
click at [74, 82] on link "Customers" at bounding box center [68, 79] width 60 height 19
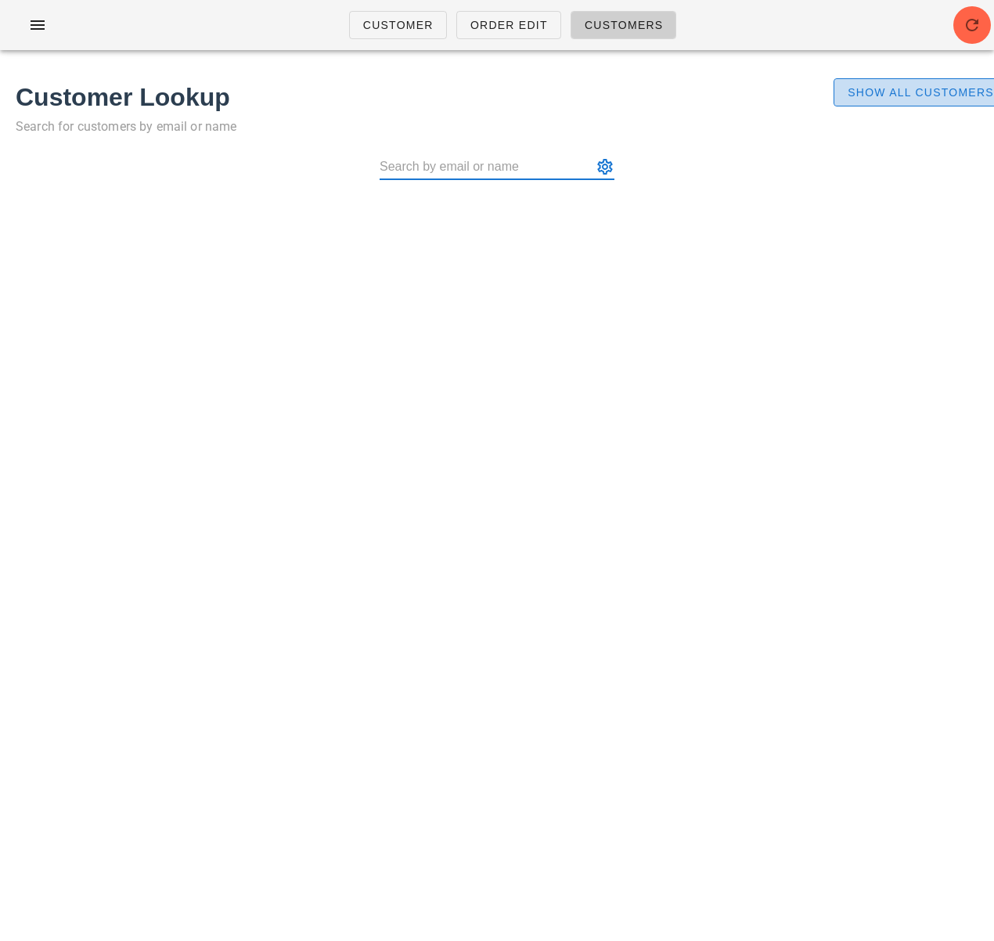
click at [914, 92] on span "Show All Customers" at bounding box center [920, 92] width 147 height 13
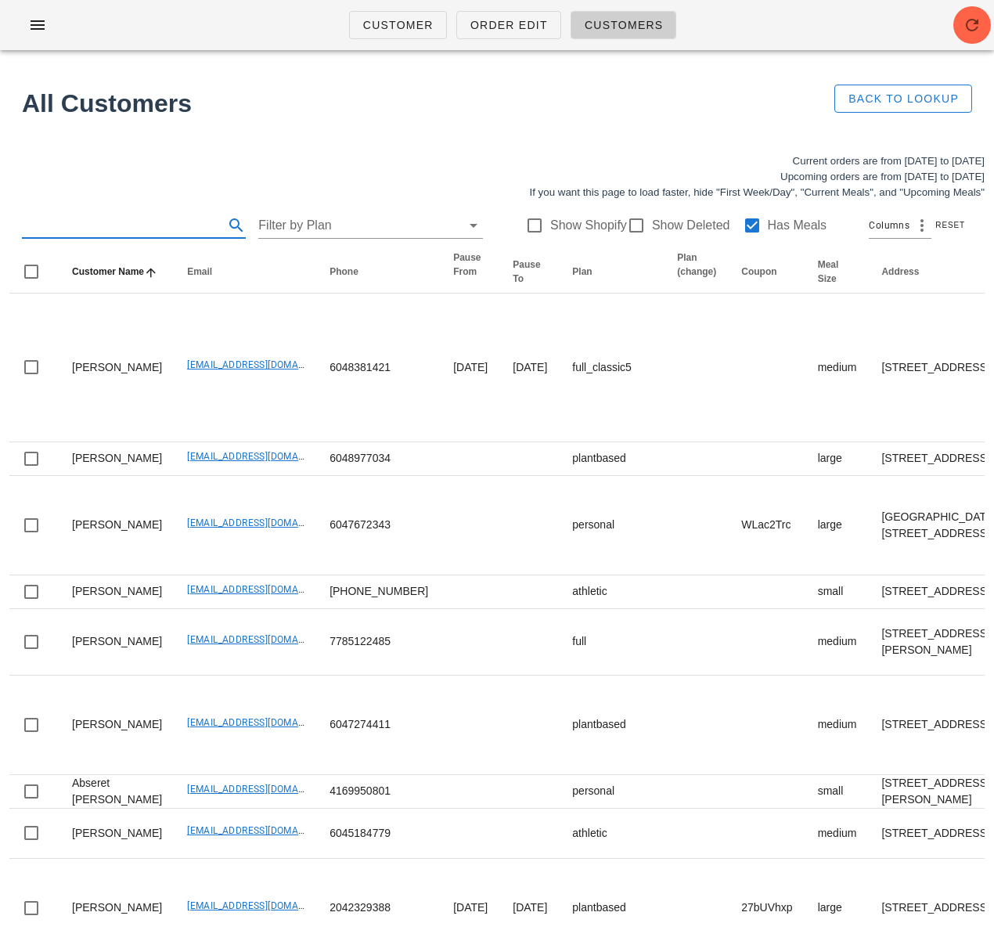
click at [131, 222] on input "text" at bounding box center [121, 225] width 199 height 25
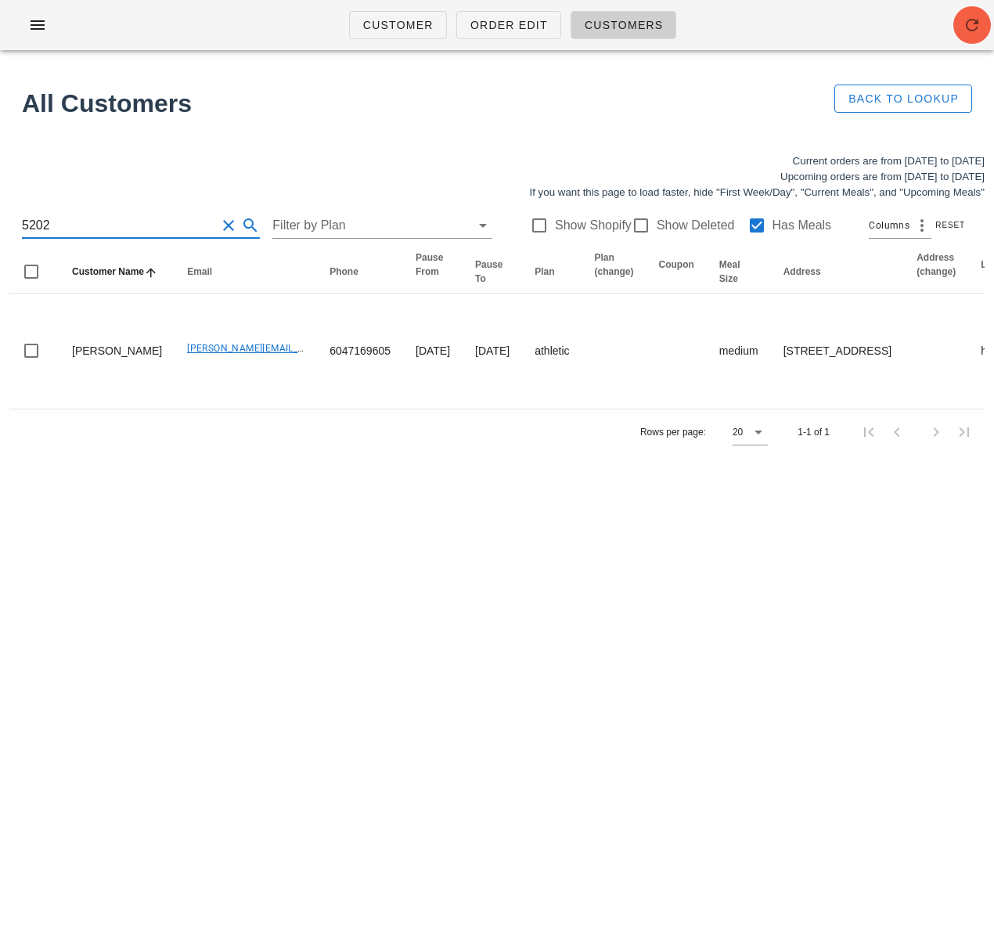
type input "5202"
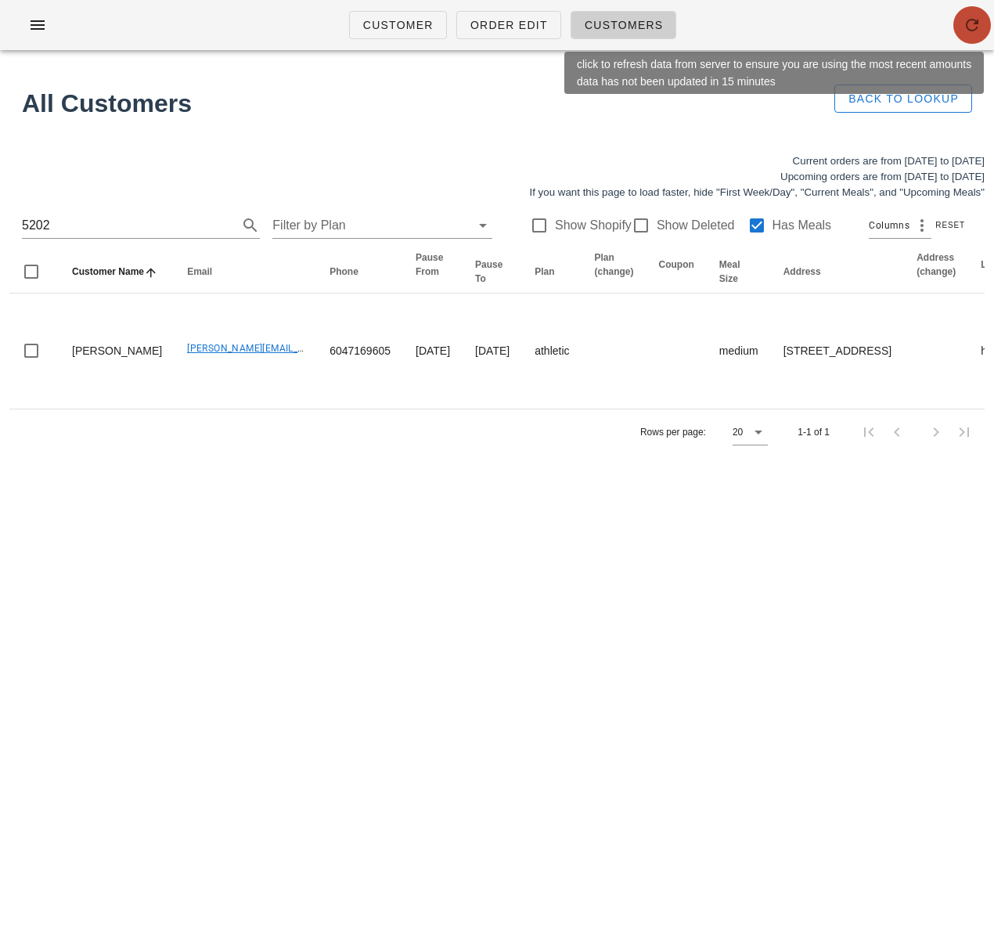
drag, startPoint x: 976, startPoint y: 31, endPoint x: 885, endPoint y: 55, distance: 93.8
click at [976, 31] on icon "button" at bounding box center [972, 25] width 19 height 19
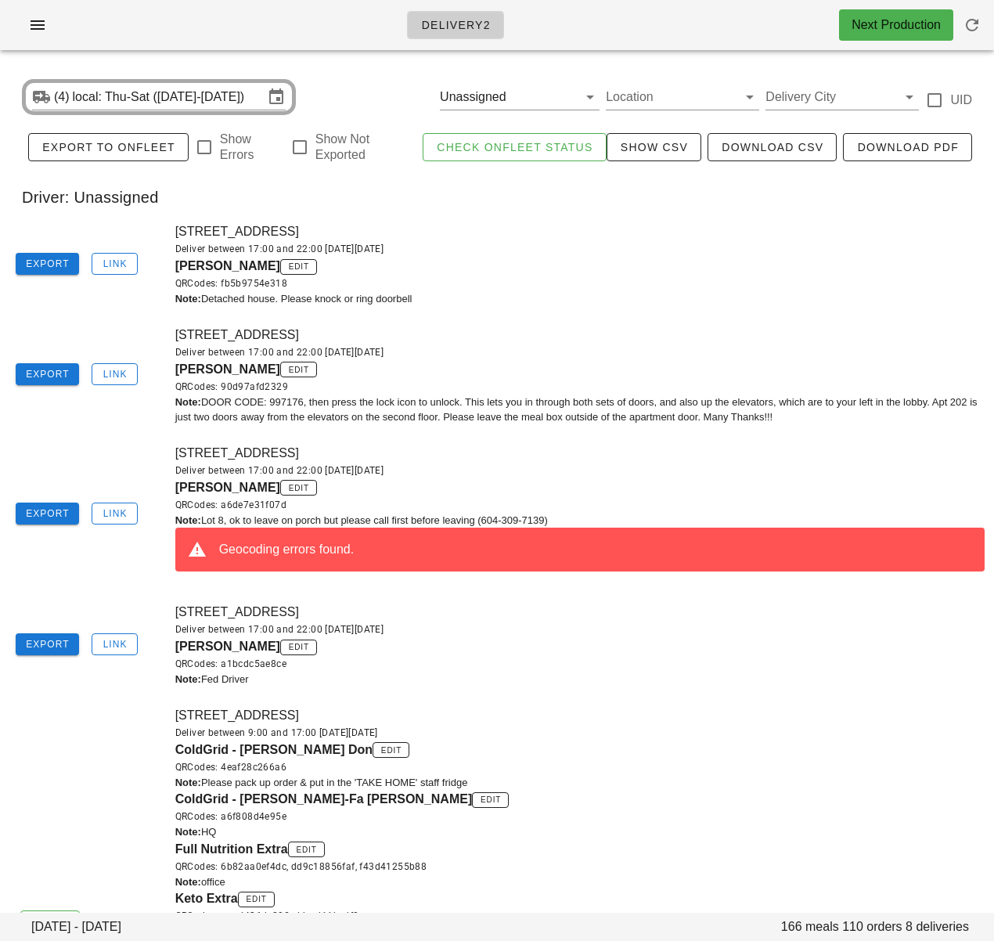
click at [641, 312] on div "[STREET_ADDRESS] Deliver between 17:00 and 22:00 [DATE][DATE] [PERSON_NAME] edi…" at bounding box center [580, 264] width 828 height 103
drag, startPoint x: 122, startPoint y: 508, endPoint x: 229, endPoint y: 511, distance: 107.3
click at [122, 508] on span "Link" at bounding box center [115, 513] width 25 height 11
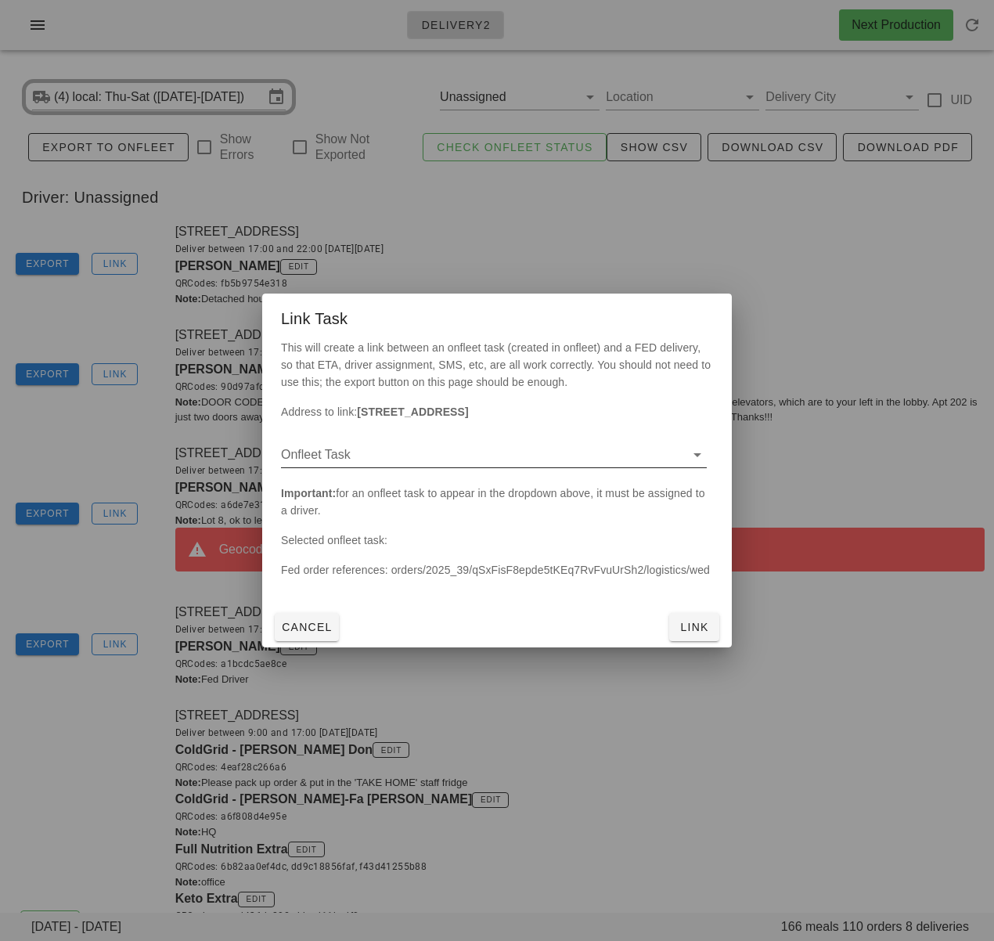
click at [404, 456] on input "Onfleet Task" at bounding box center [481, 454] width 401 height 25
click at [411, 470] on div "d1cdf603 - [STREET_ADDRESS]" at bounding box center [494, 467] width 401 height 15
click at [691, 626] on span "Link" at bounding box center [695, 627] width 38 height 13
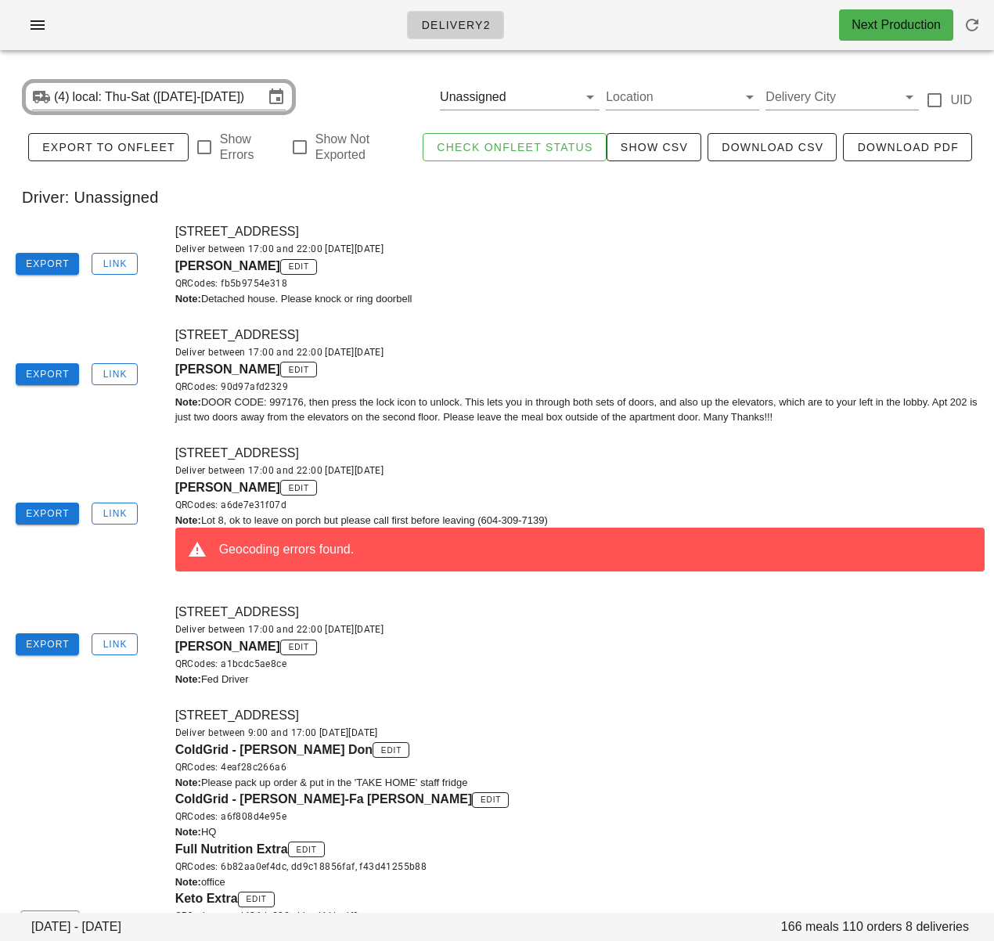
drag, startPoint x: 619, startPoint y: 262, endPoint x: 601, endPoint y: 253, distance: 19.6
click at [619, 262] on div "[PERSON_NAME] edit QRCodes: fb5b9754e318" at bounding box center [580, 274] width 810 height 34
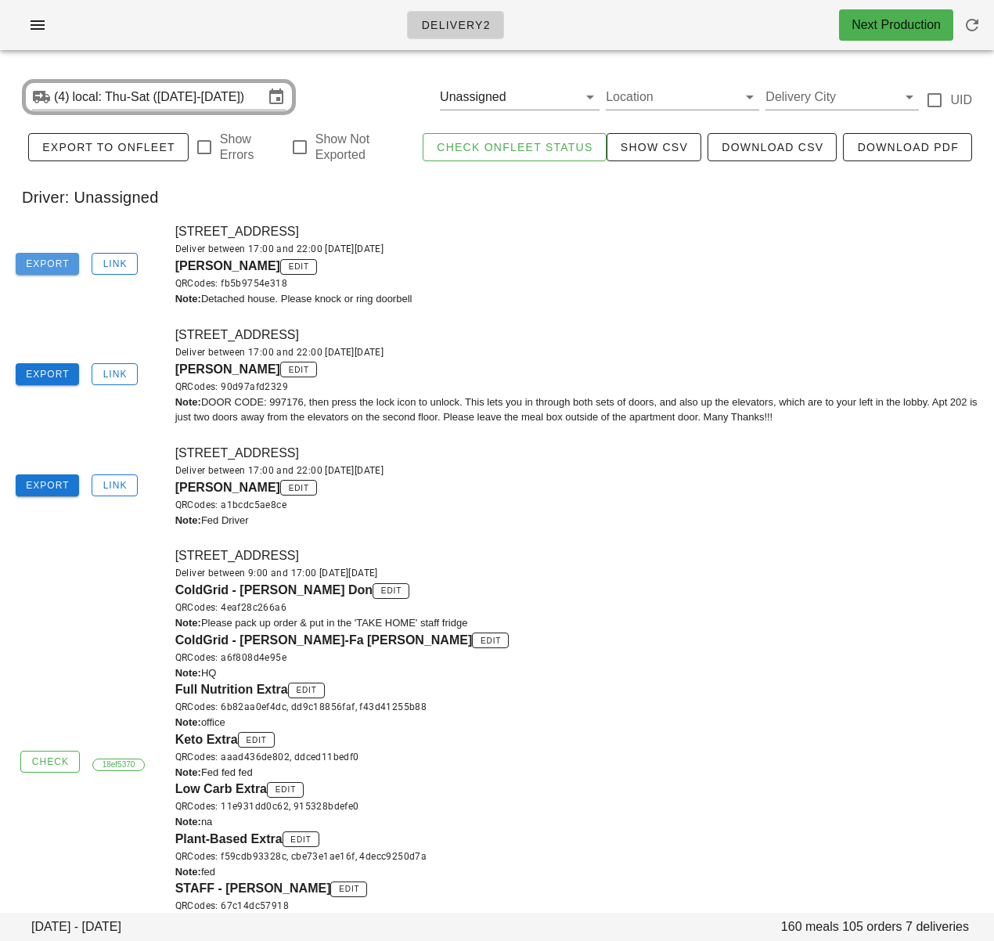
click at [54, 269] on span "Export" at bounding box center [47, 263] width 45 height 11
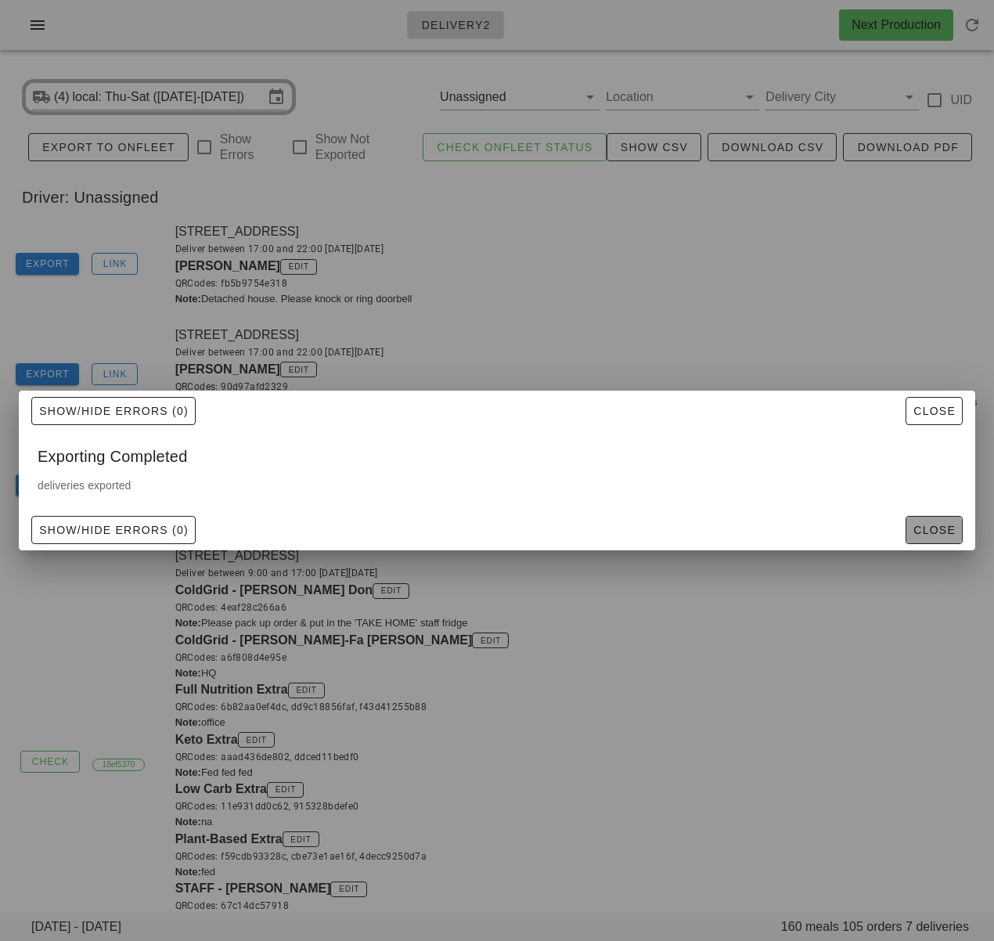
drag, startPoint x: 945, startPoint y: 526, endPoint x: 671, endPoint y: 496, distance: 275.6
click at [945, 526] on span "Close" at bounding box center [934, 530] width 43 height 13
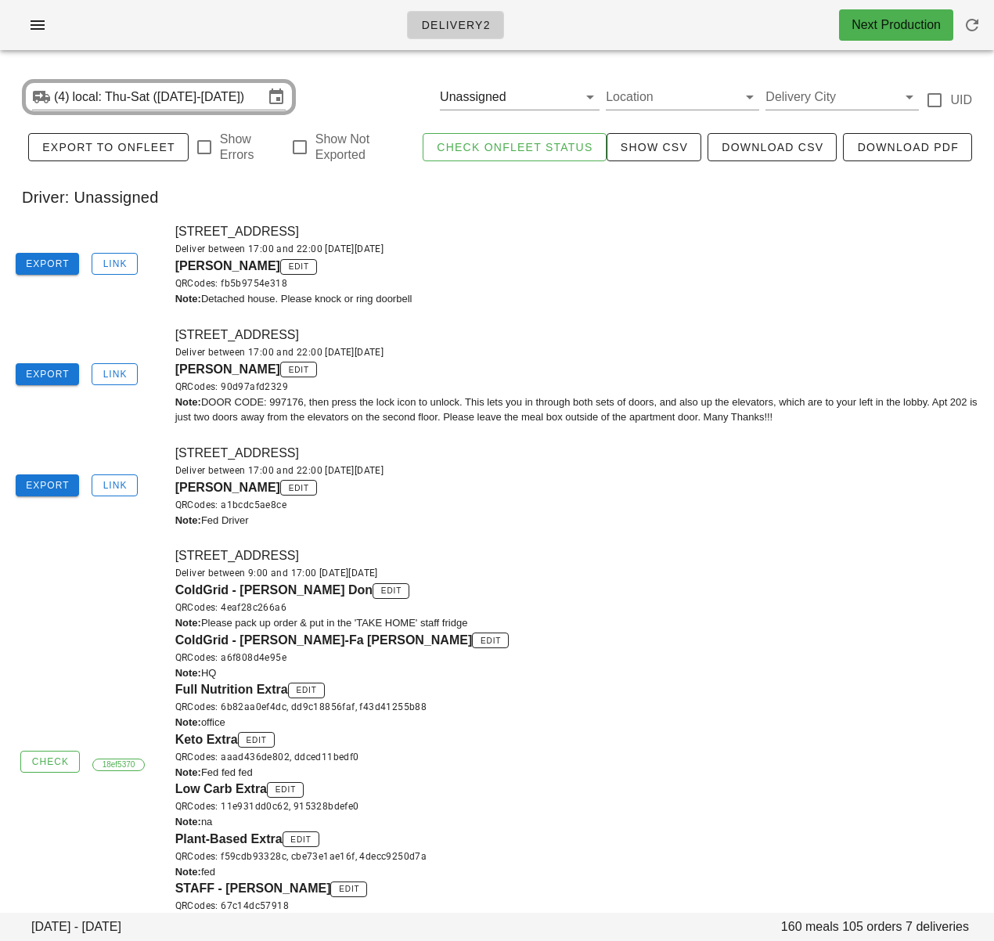
click at [600, 367] on div "[PERSON_NAME] edit QRCodes: 90d97afd2329" at bounding box center [580, 377] width 810 height 34
click at [55, 376] on span "Export" at bounding box center [47, 374] width 45 height 11
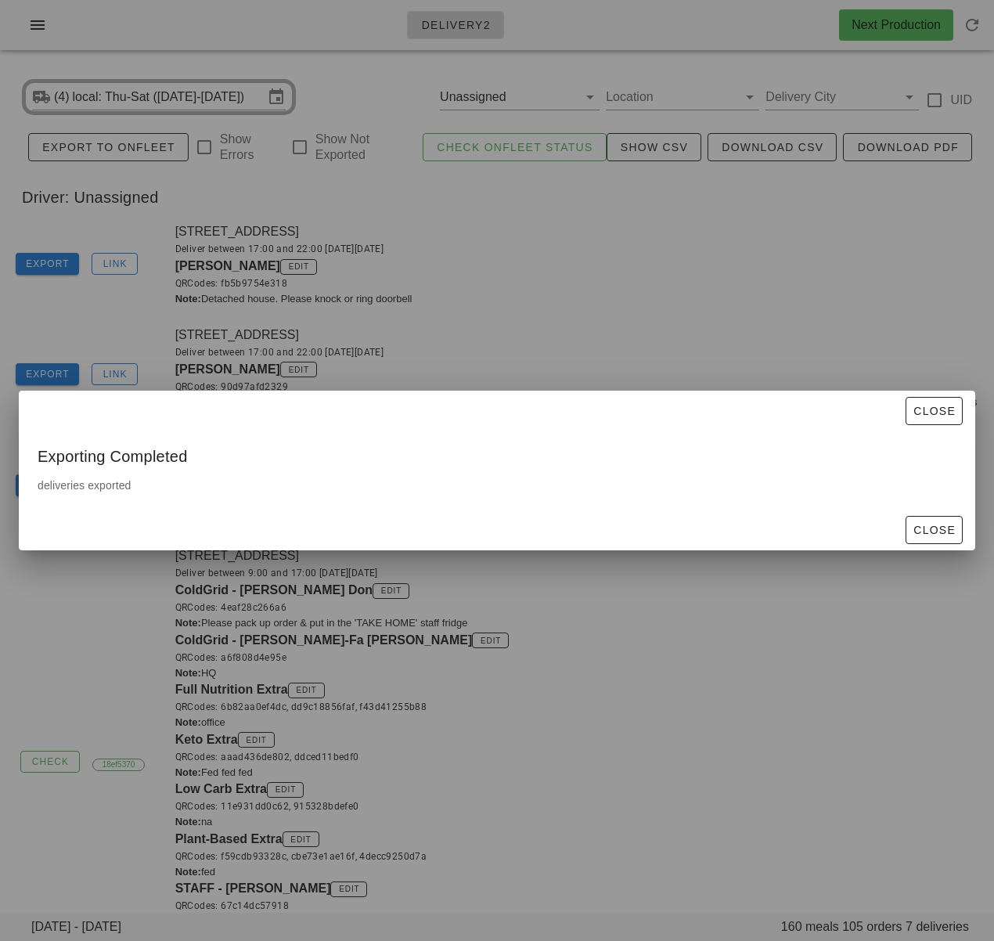
click at [499, 348] on div at bounding box center [497, 470] width 994 height 941
click at [921, 529] on span "Close" at bounding box center [934, 530] width 43 height 13
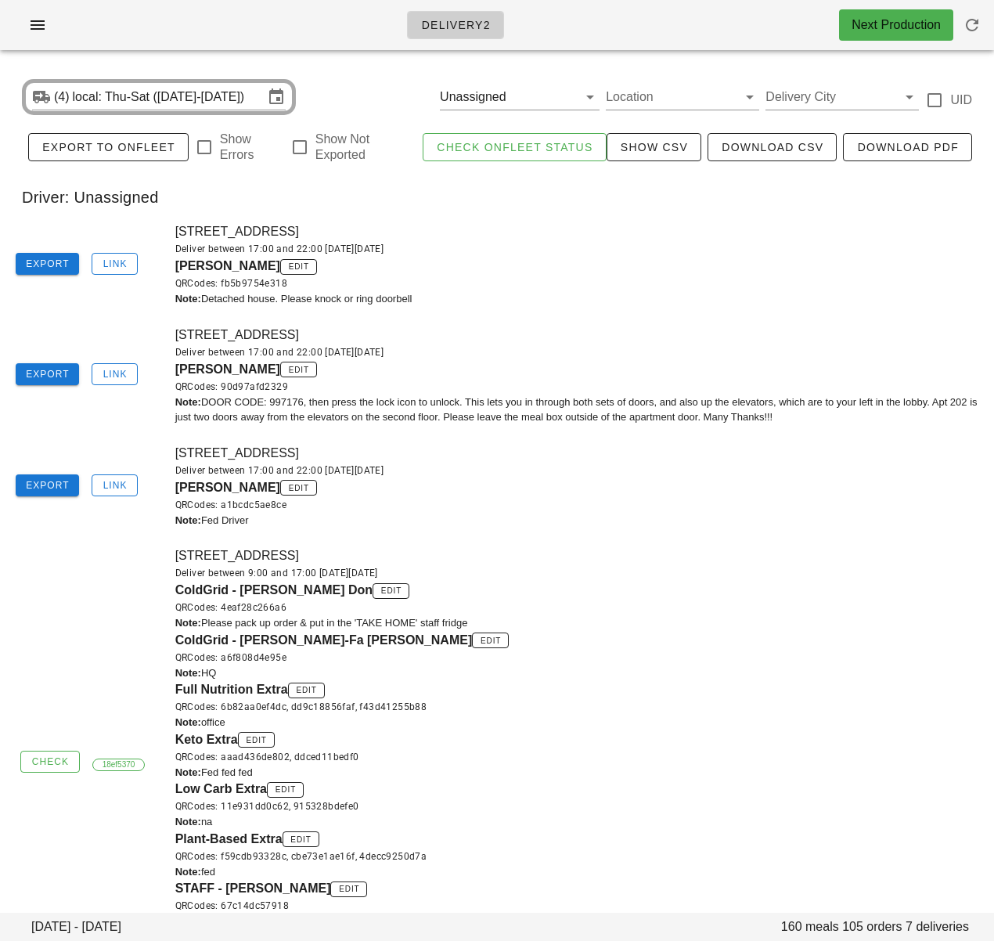
click at [453, 363] on div "[PERSON_NAME] edit QRCodes: 90d97afd2329" at bounding box center [580, 377] width 810 height 34
click at [644, 355] on div "Deliver between 17:00 and 22:00 [DATE][DATE]" at bounding box center [580, 353] width 810 height 16
click at [572, 99] on button "Clear Filter by driver" at bounding box center [568, 97] width 19 height 19
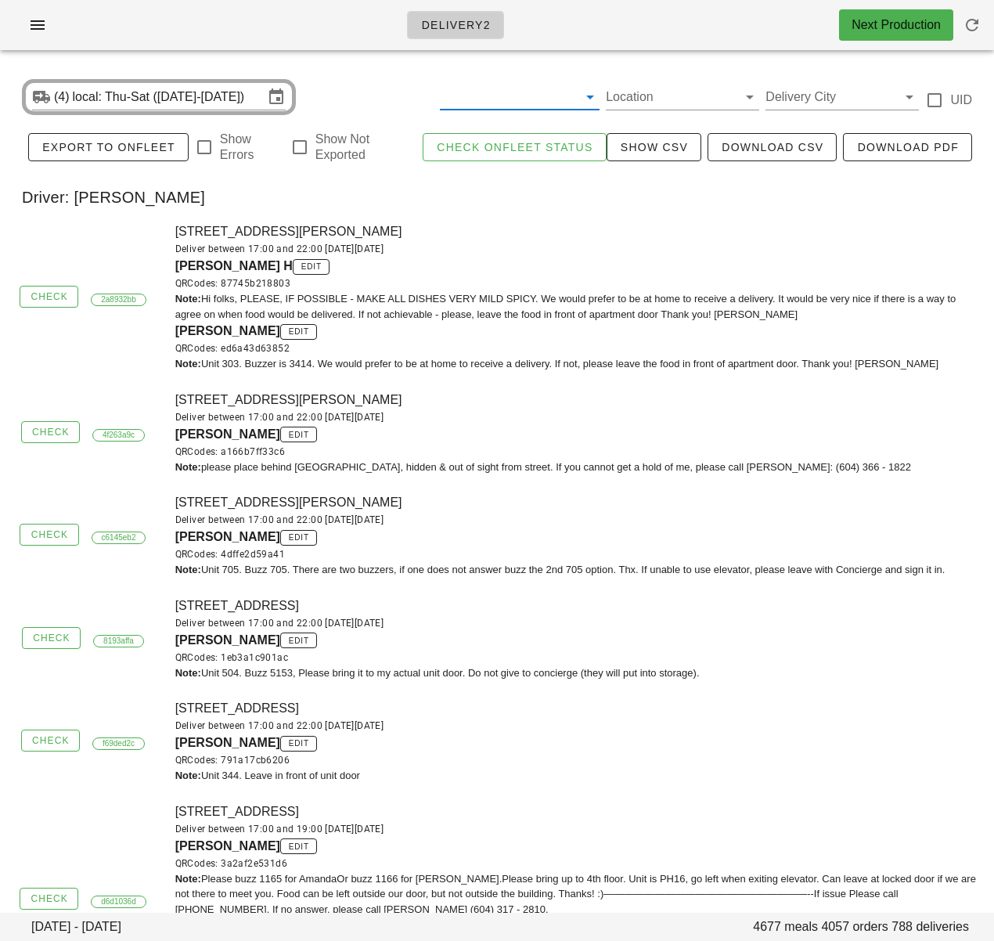
click at [520, 209] on div "Driver: [PERSON_NAME]" at bounding box center [497, 197] width 976 height 50
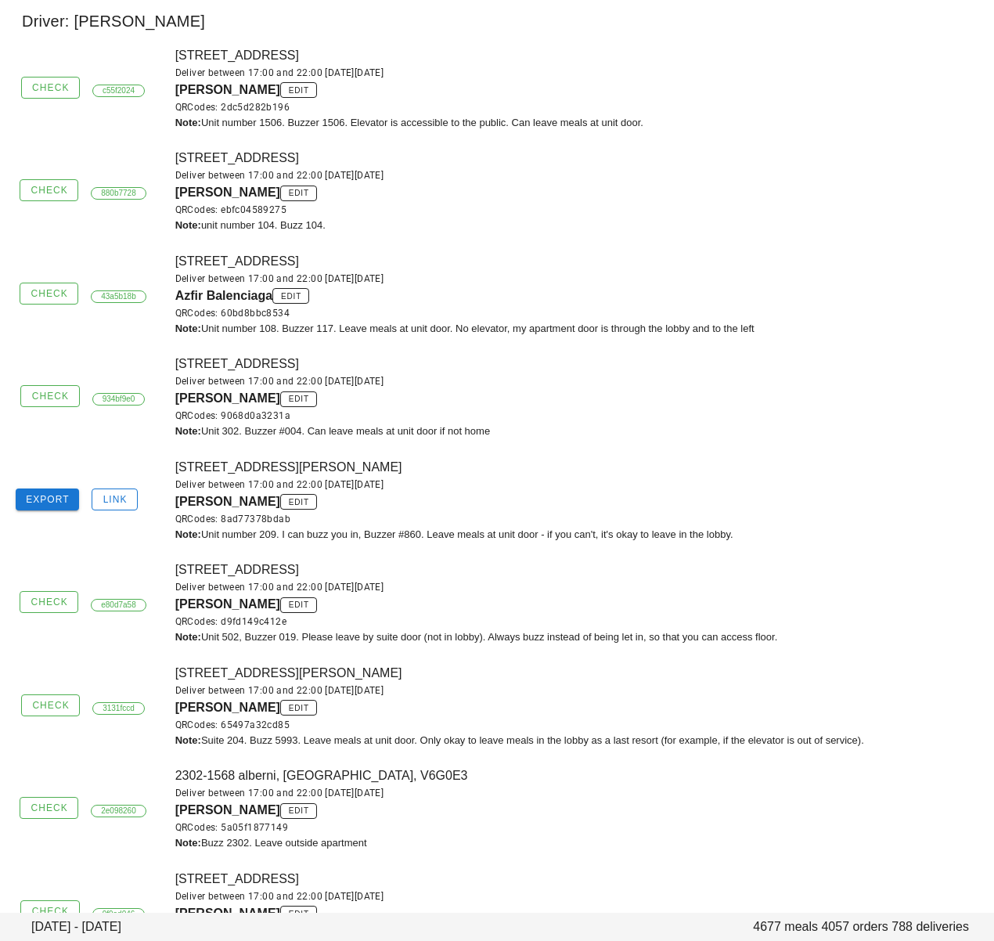
click at [503, 449] on div "[STREET_ADDRESS][PERSON_NAME] Deliver between 17:00 and 22:00 [DATE][DATE] [PER…" at bounding box center [580, 500] width 828 height 103
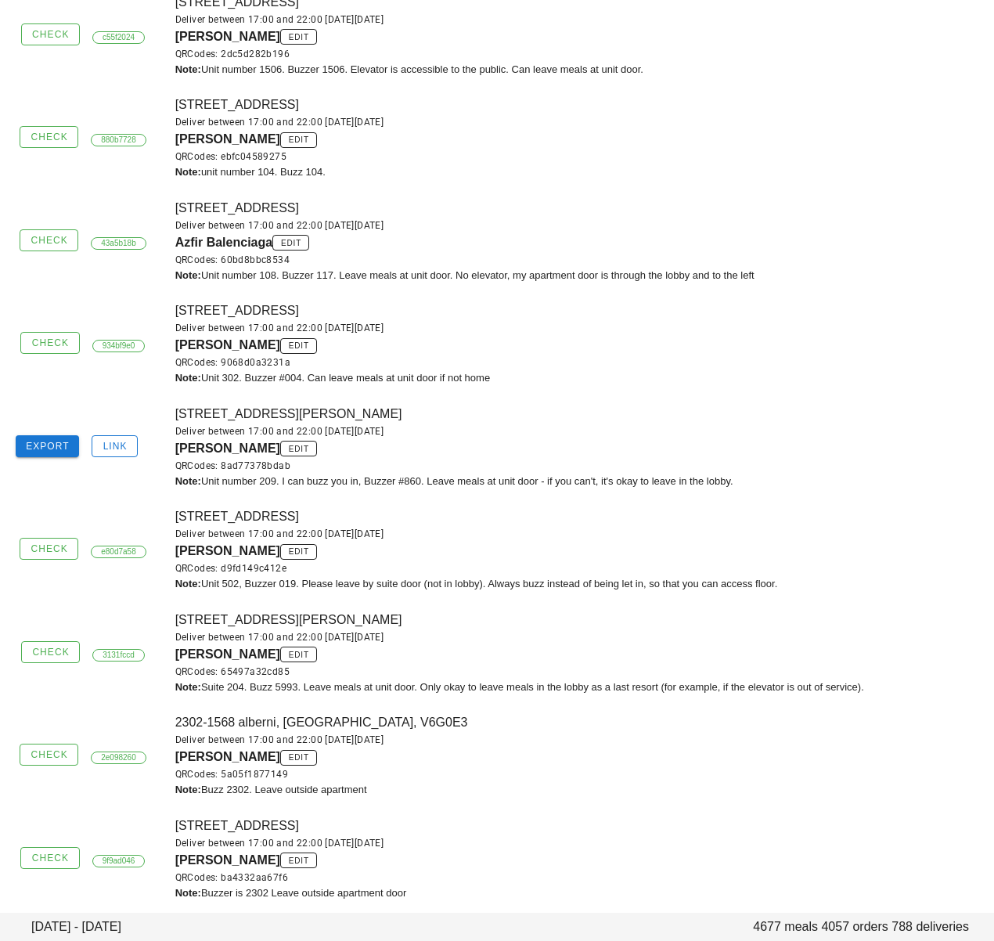
scroll to position [42412, 0]
click at [142, 456] on div "Export Link [STREET_ADDRESS][PERSON_NAME] Deliver between 17:00 and 22:00 [DATE…" at bounding box center [497, 446] width 994 height 103
click at [52, 440] on span "Export" at bounding box center [47, 445] width 45 height 11
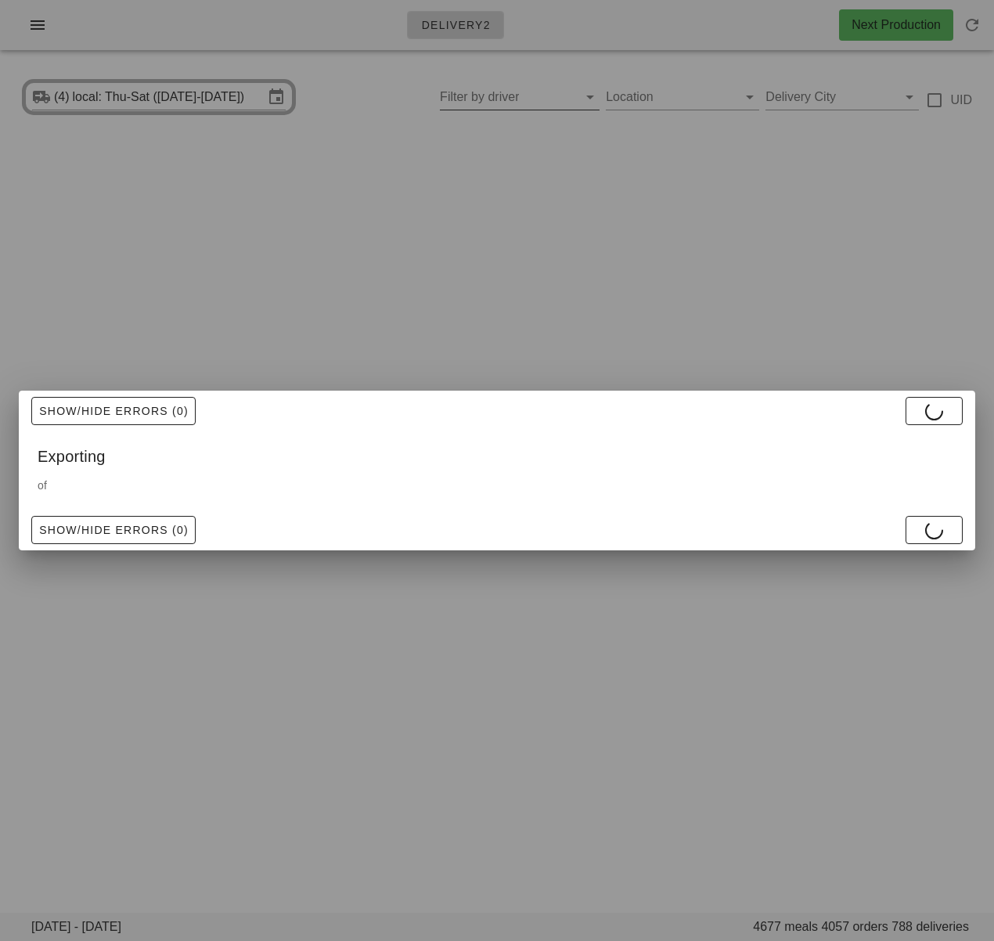
scroll to position [0, 0]
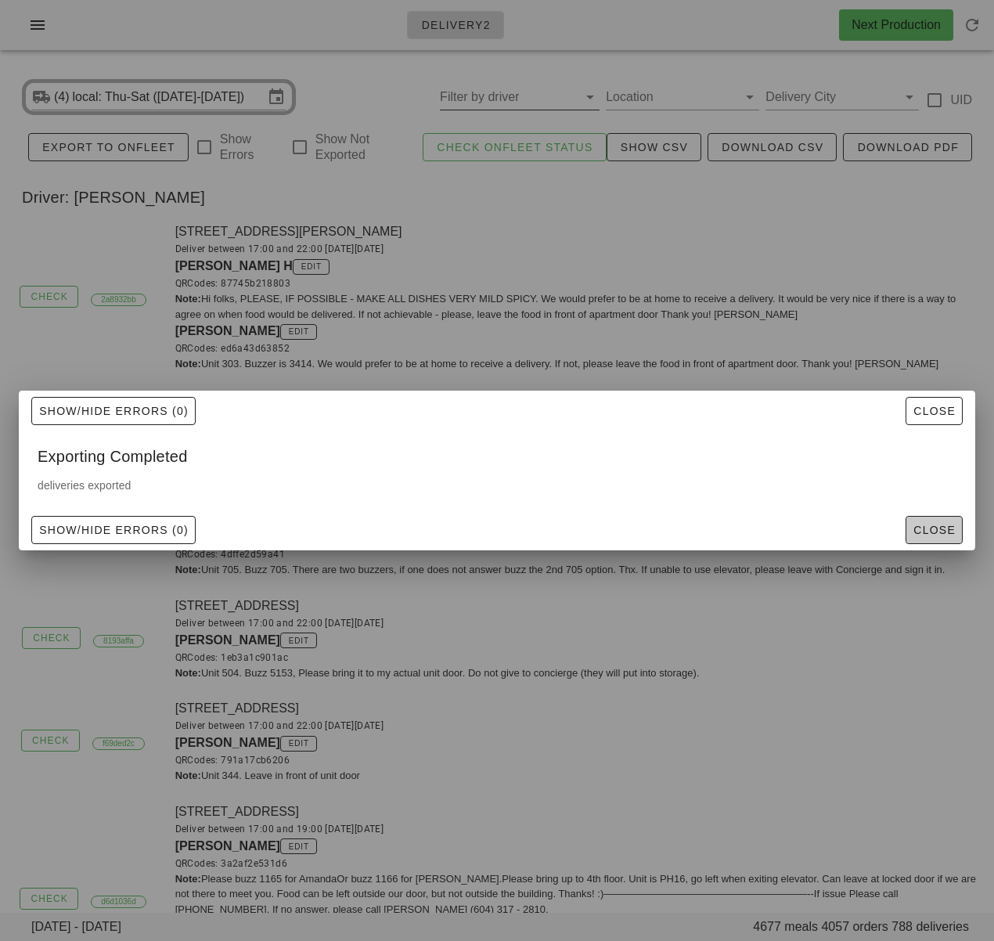
click at [944, 525] on span "Close" at bounding box center [934, 530] width 43 height 13
click at [920, 535] on div "Robert Costigan edit QRCodes: 4dffe2d59a41" at bounding box center [580, 545] width 810 height 34
click at [808, 286] on div "QRCodes: 87745b218803" at bounding box center [580, 284] width 810 height 16
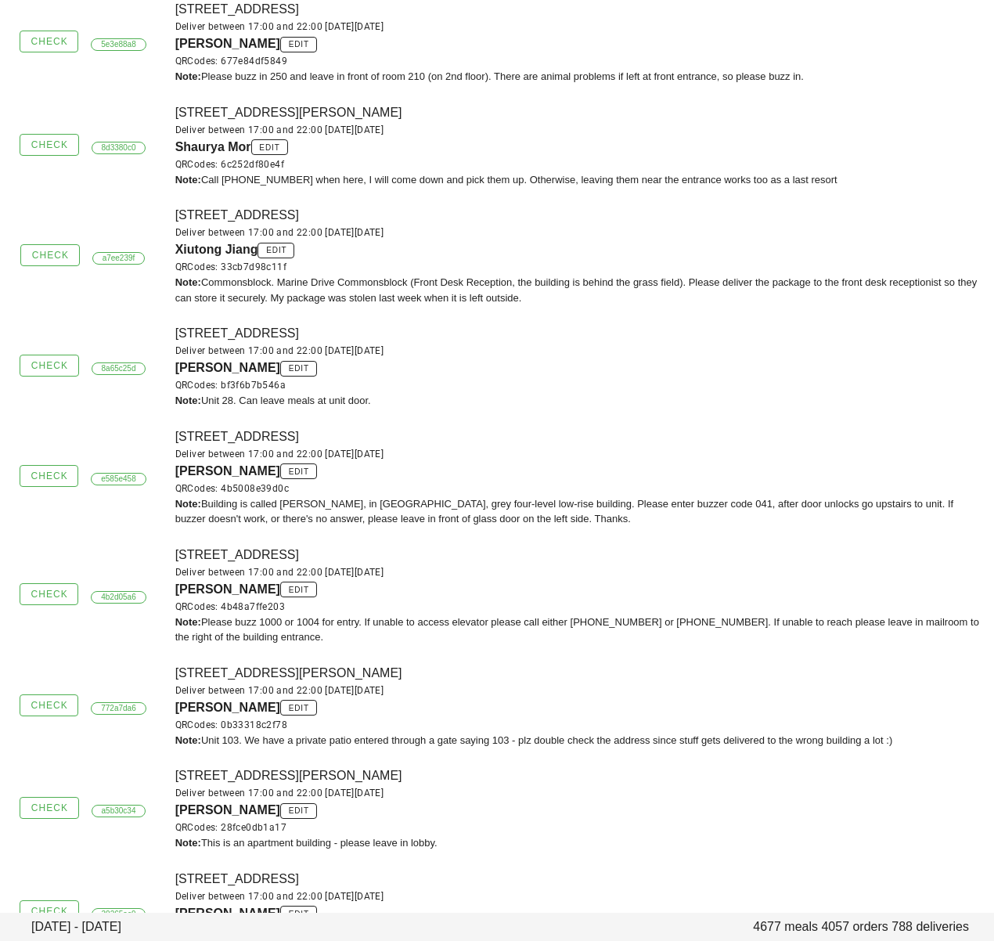
scroll to position [42358, 0]
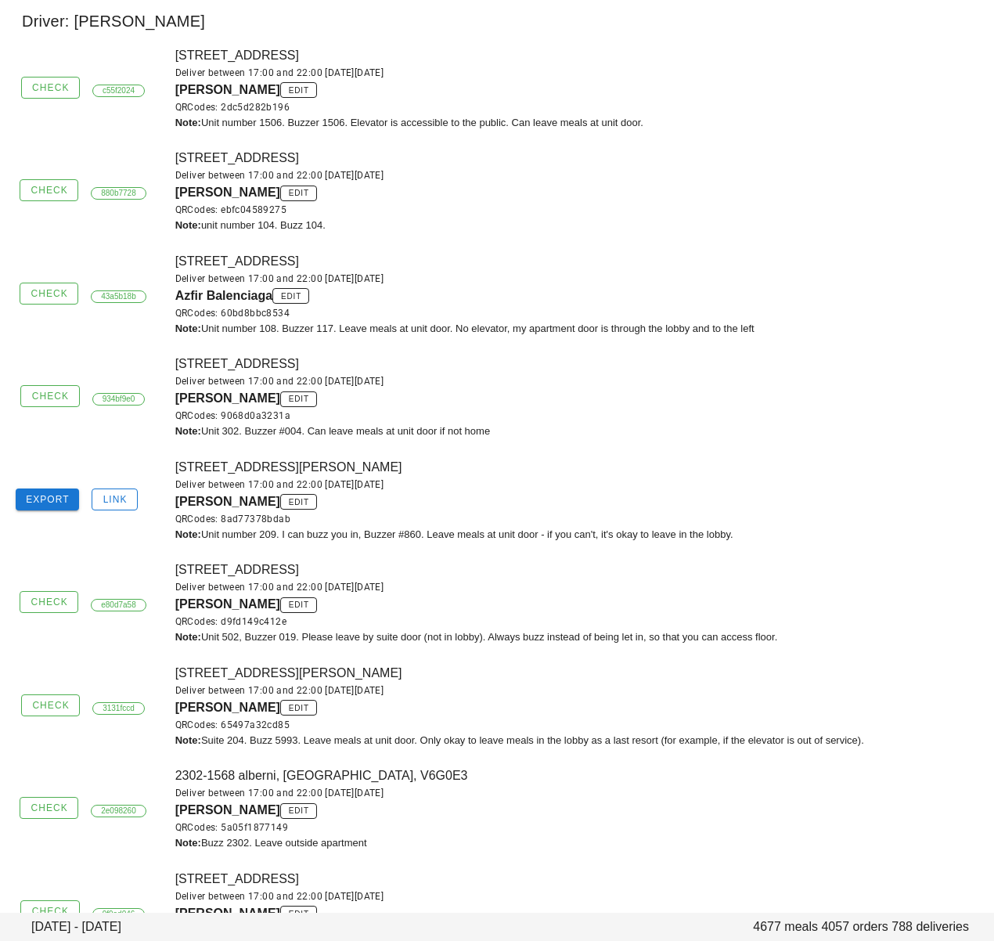
click at [135, 507] on div "Export Link 209-1860 Haro St., Vancouver, V6G1H5 Deliver between 17:00 and 22:0…" at bounding box center [497, 500] width 994 height 103
click at [61, 494] on span "Export" at bounding box center [47, 499] width 45 height 11
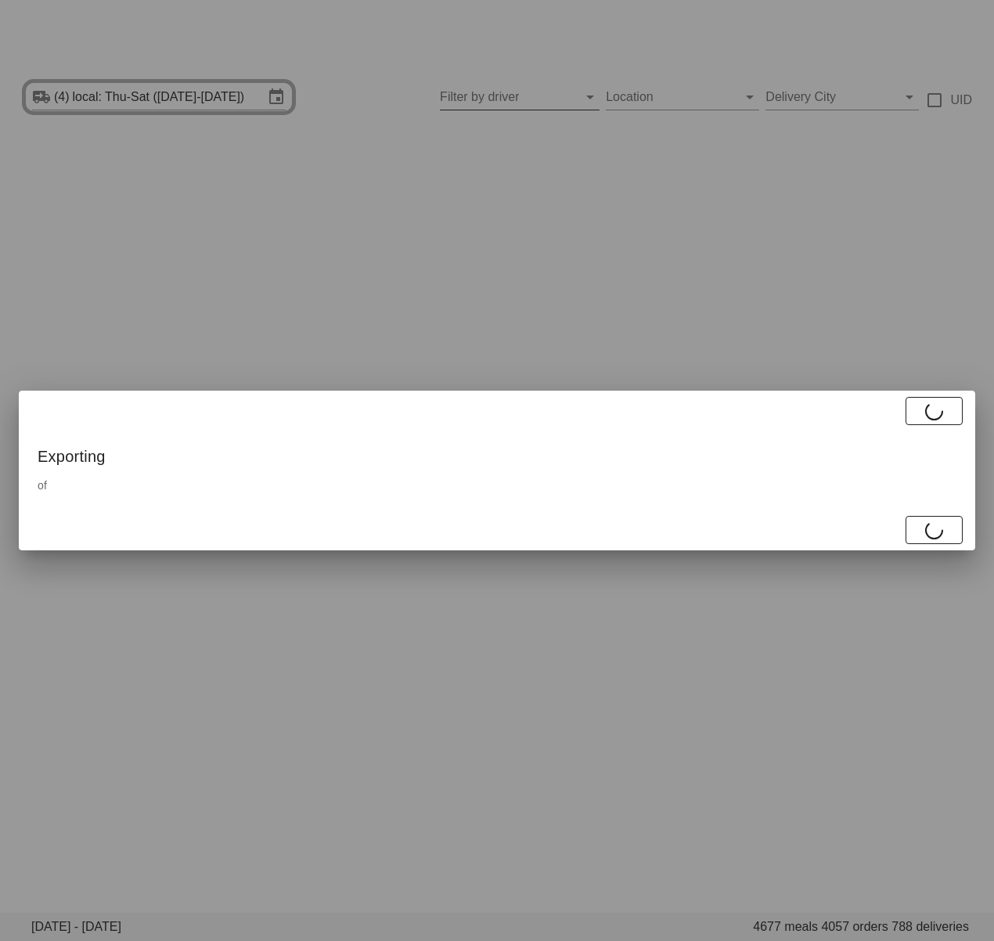
scroll to position [0, 0]
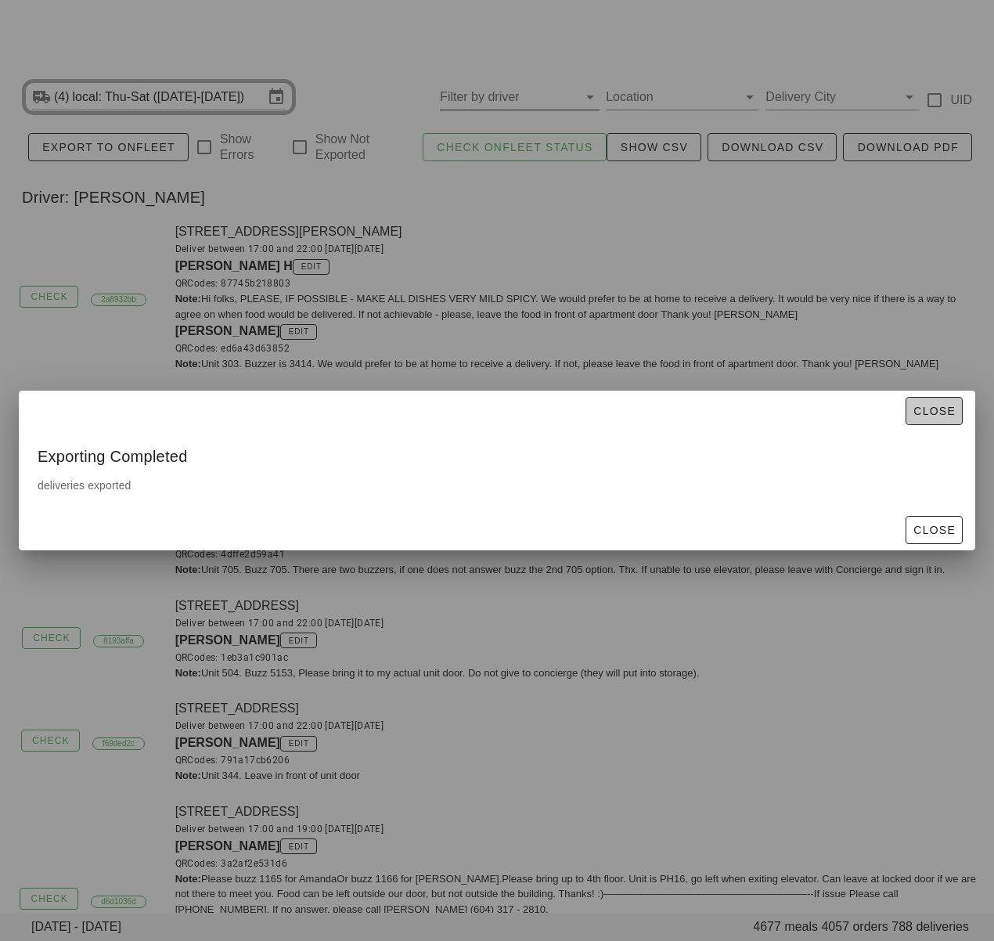
drag, startPoint x: 935, startPoint y: 417, endPoint x: 937, endPoint y: 406, distance: 10.4
click at [934, 416] on span "Close" at bounding box center [934, 411] width 43 height 13
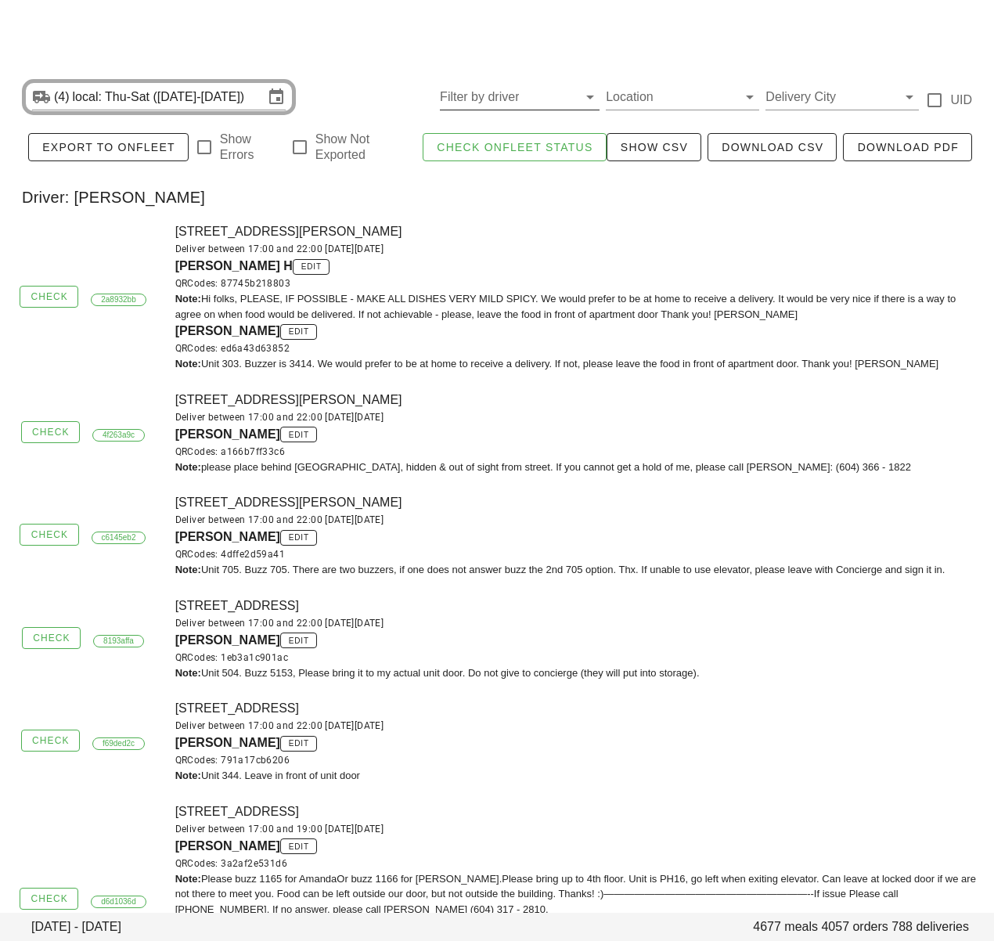
click at [937, 406] on div "1839 Crowe St, Vancouver, V5Y0A9 Deliver between 17:00 and 22:00 on Wednesday S…" at bounding box center [580, 432] width 828 height 103
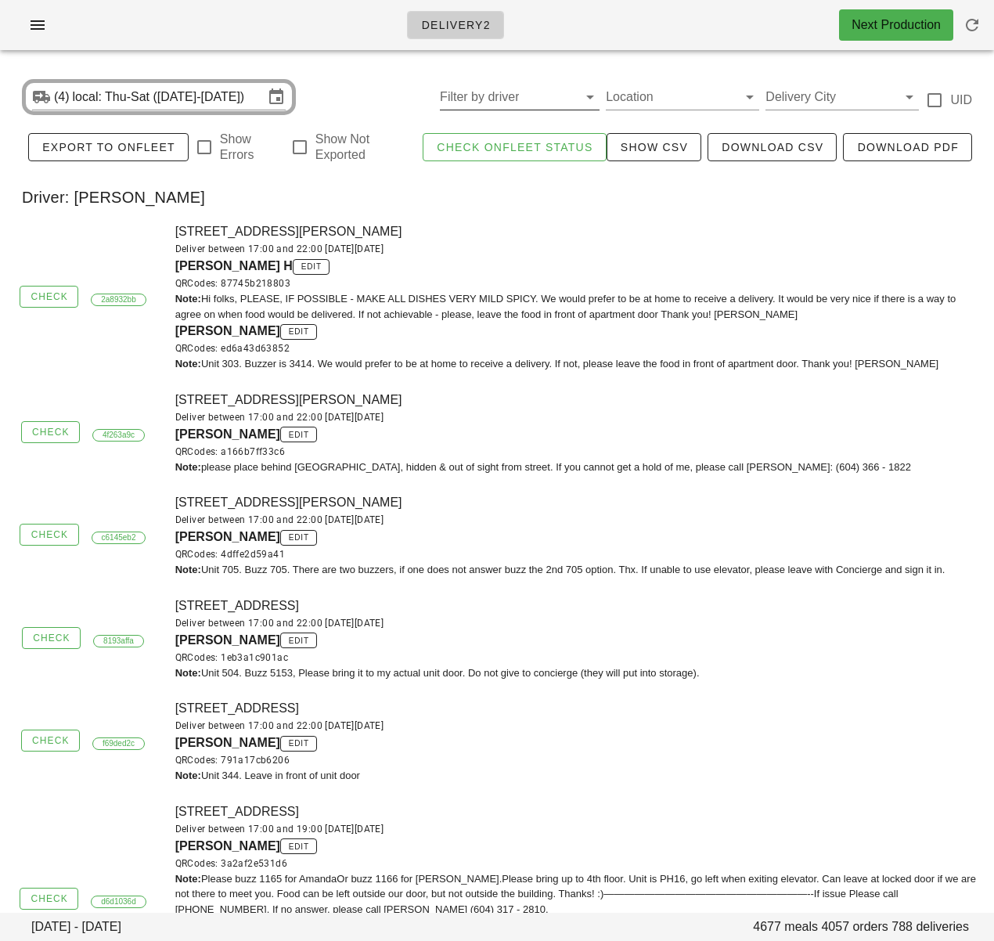
click at [528, 103] on input "Filter by driver" at bounding box center [507, 97] width 135 height 25
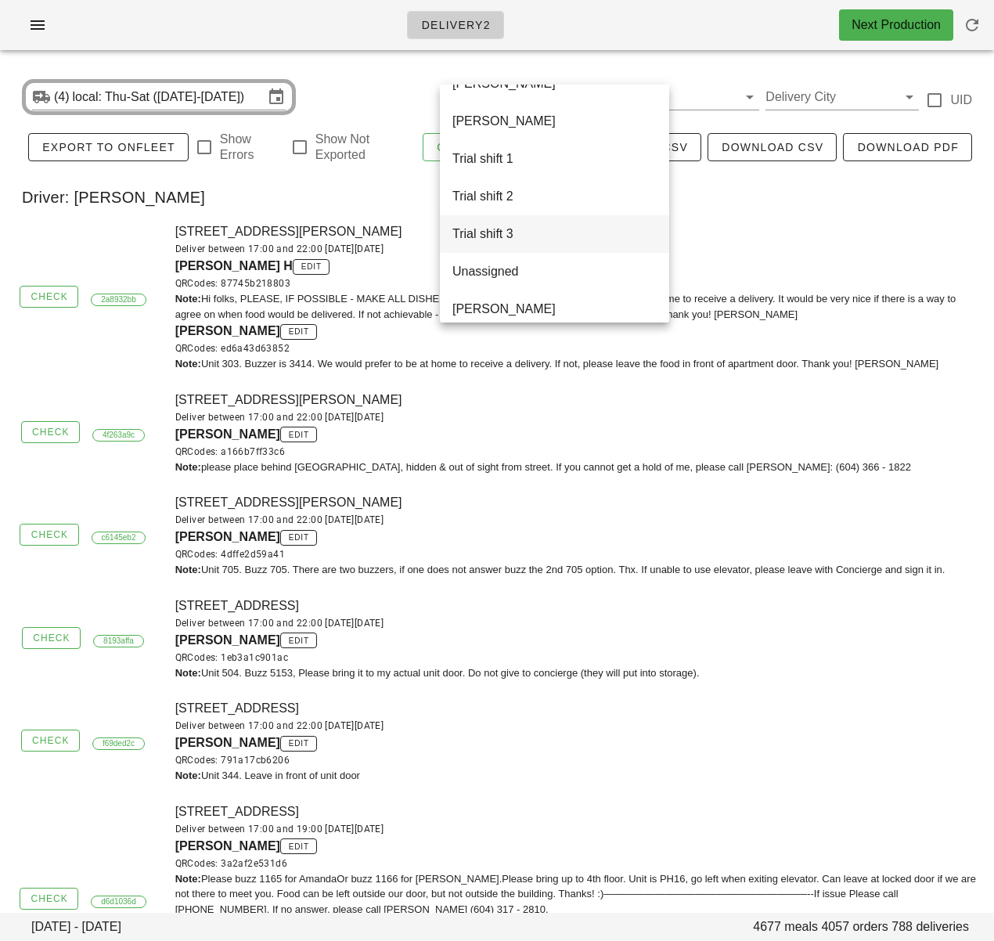
scroll to position [1015, 0]
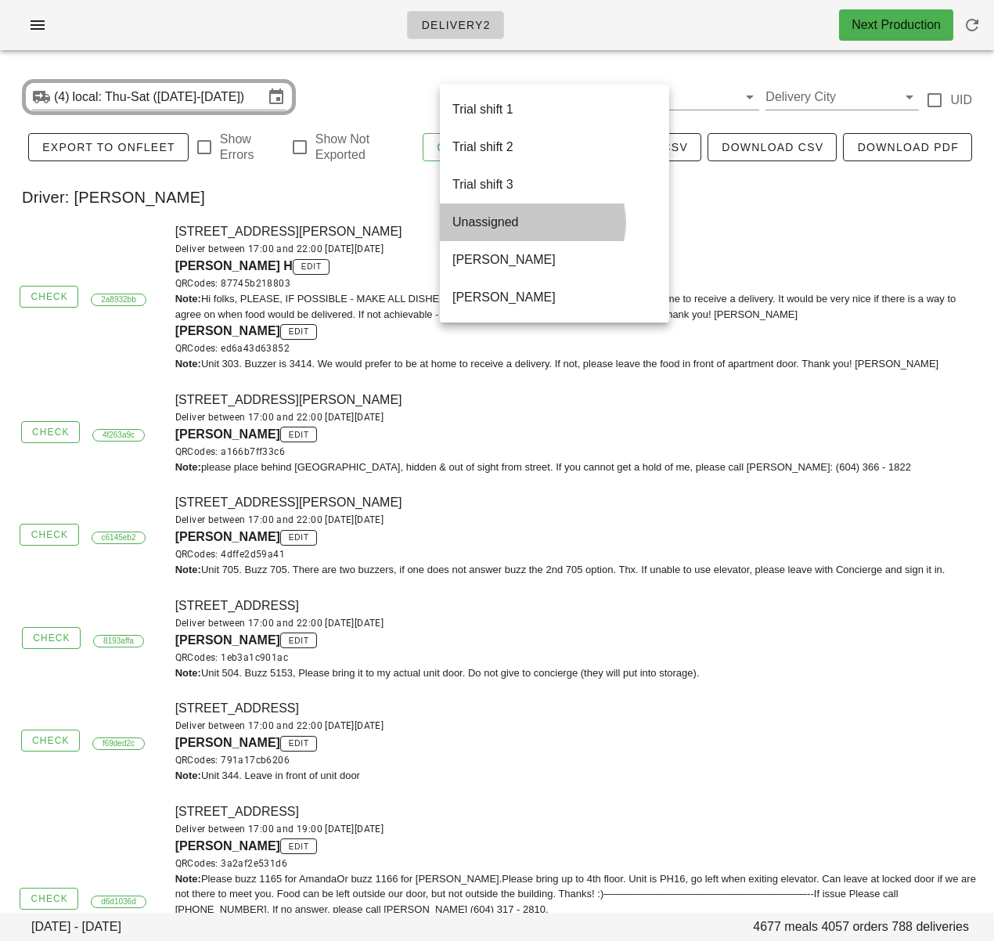
click at [519, 225] on div "Unassigned" at bounding box center [555, 222] width 204 height 15
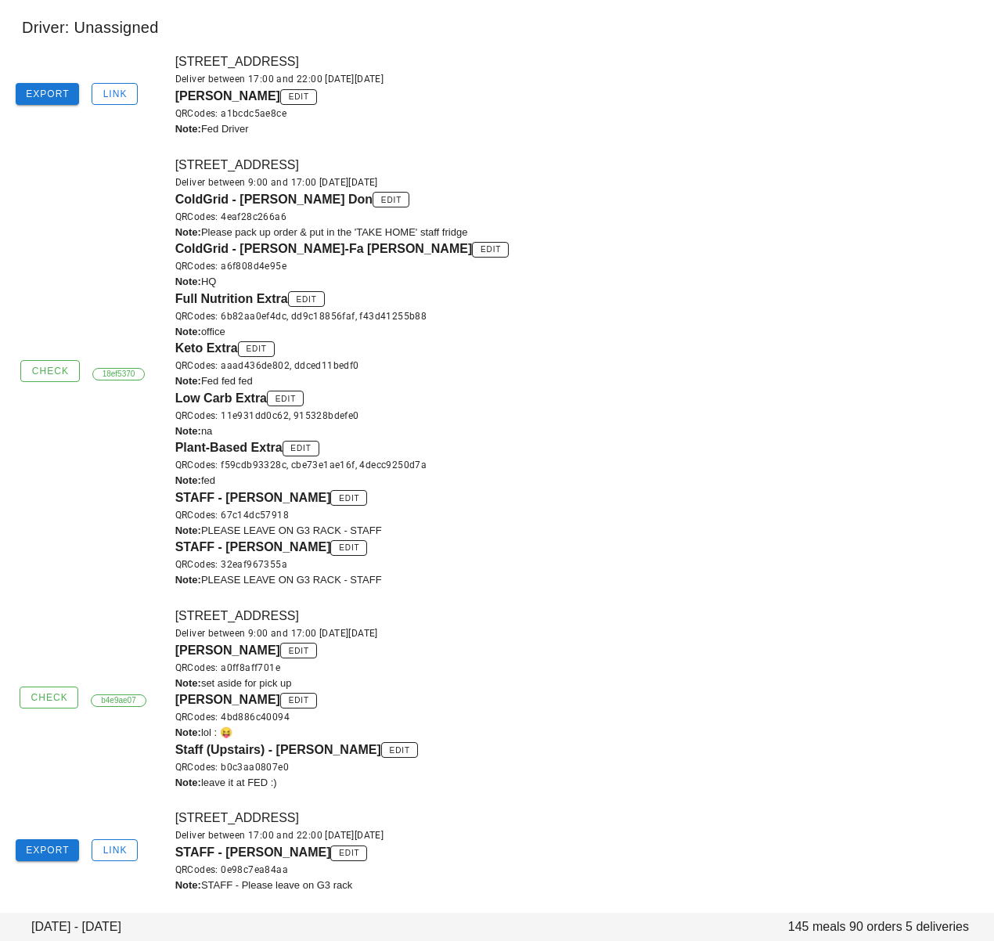
scroll to position [259, 0]
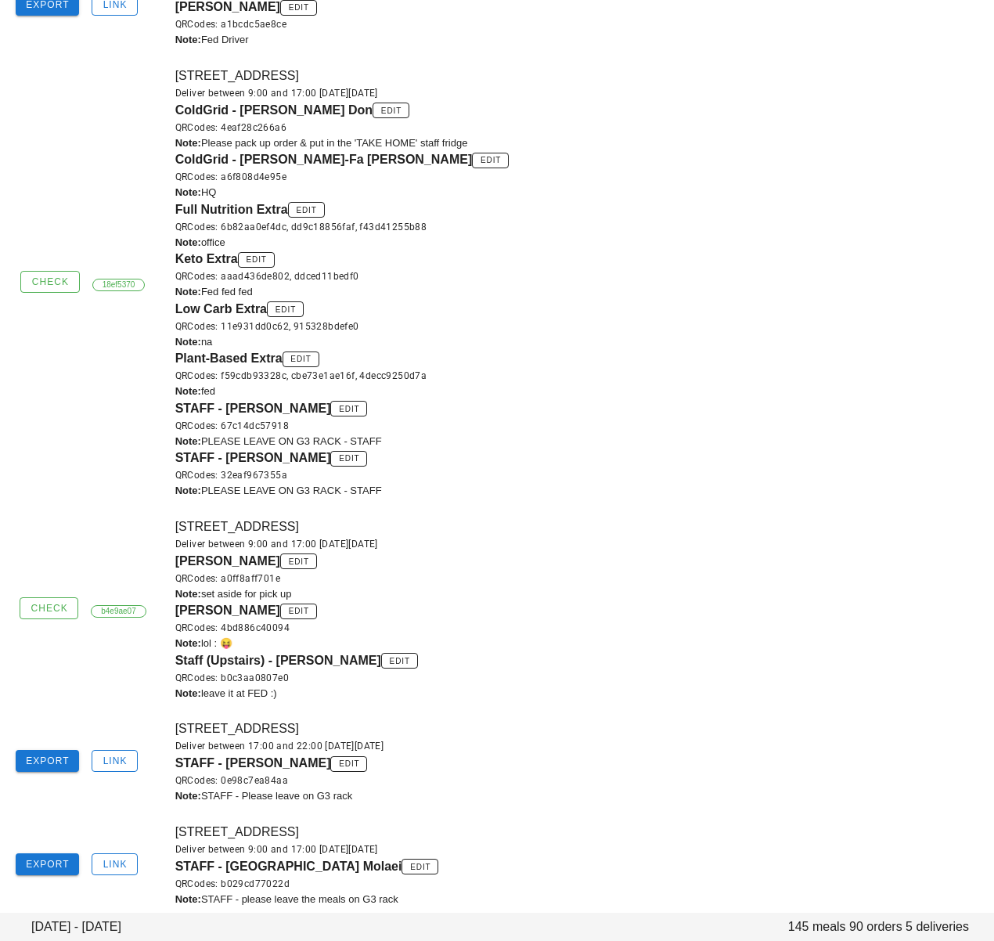
click at [676, 214] on div "Full Nutrition Extra edit QRCodes: 6b82aa0ef4dc, dd9c18856faf, f43d41255b88" at bounding box center [580, 217] width 810 height 34
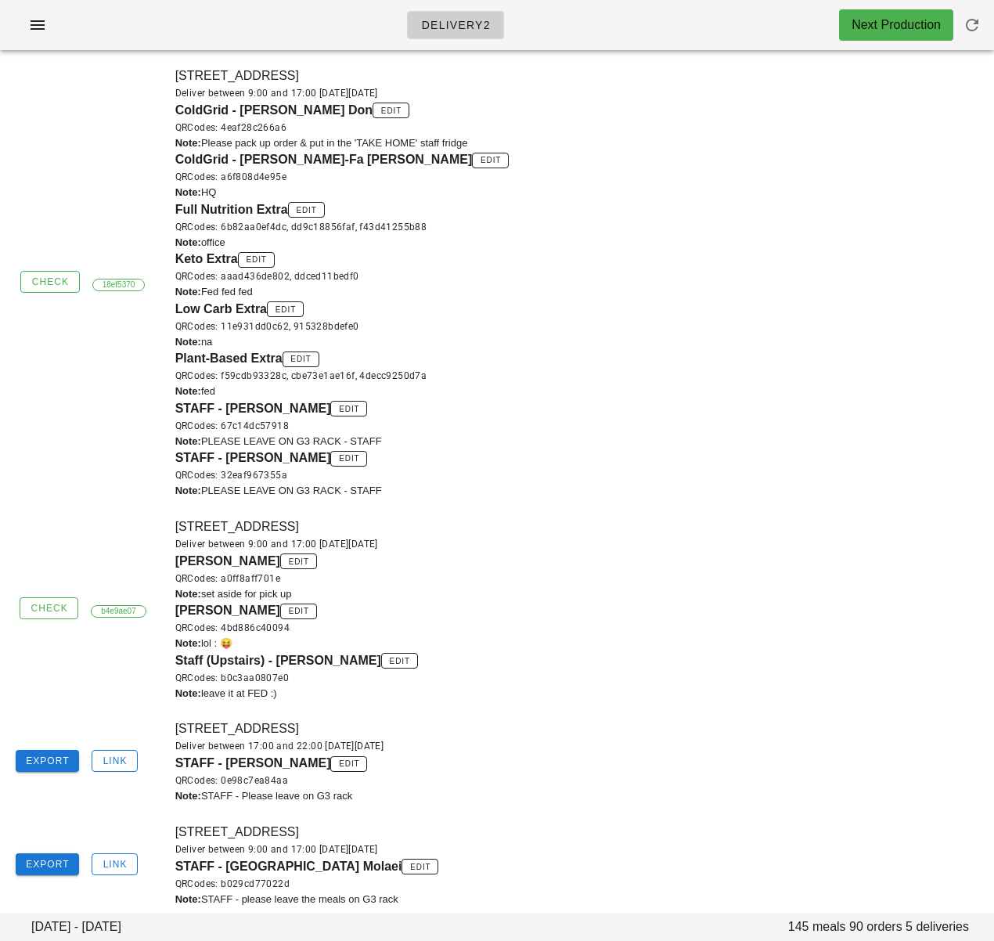
scroll to position [0, 0]
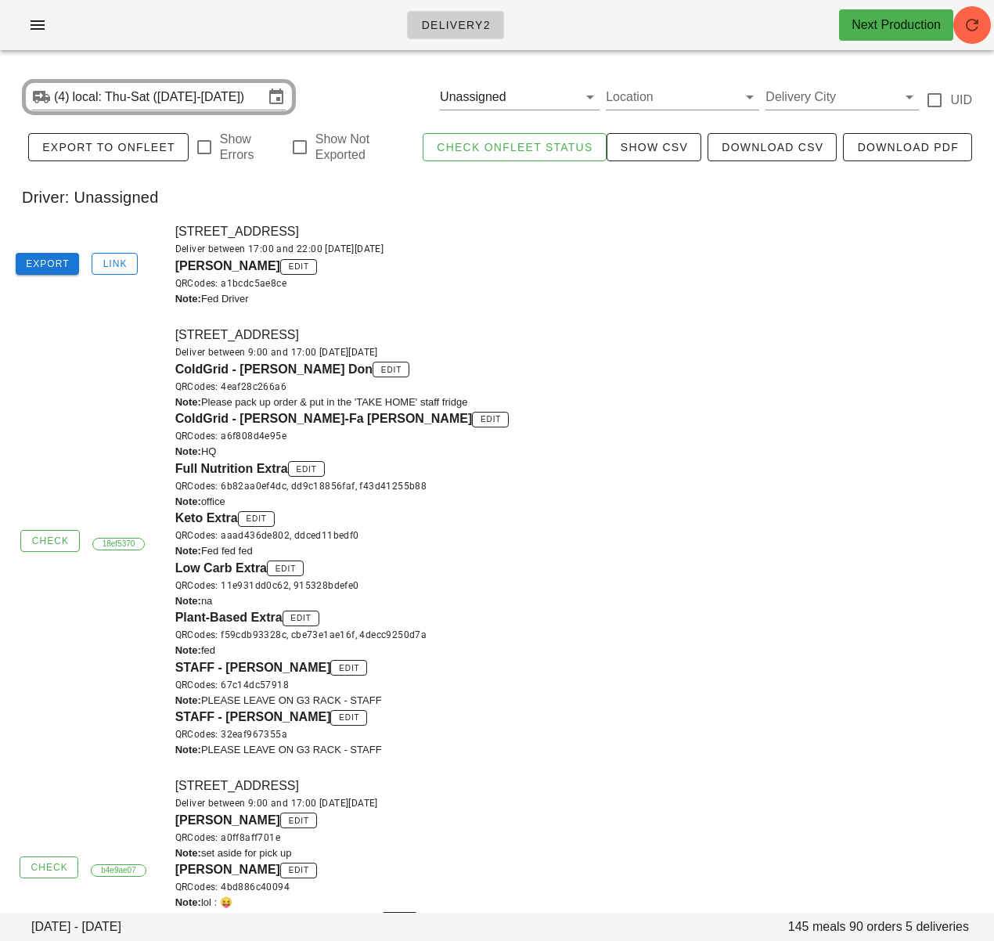
click at [511, 313] on div "[STREET_ADDRESS] Deliver between 17:00 and 22:00 [DATE][DATE] Coldgrid - [PERSO…" at bounding box center [580, 264] width 828 height 103
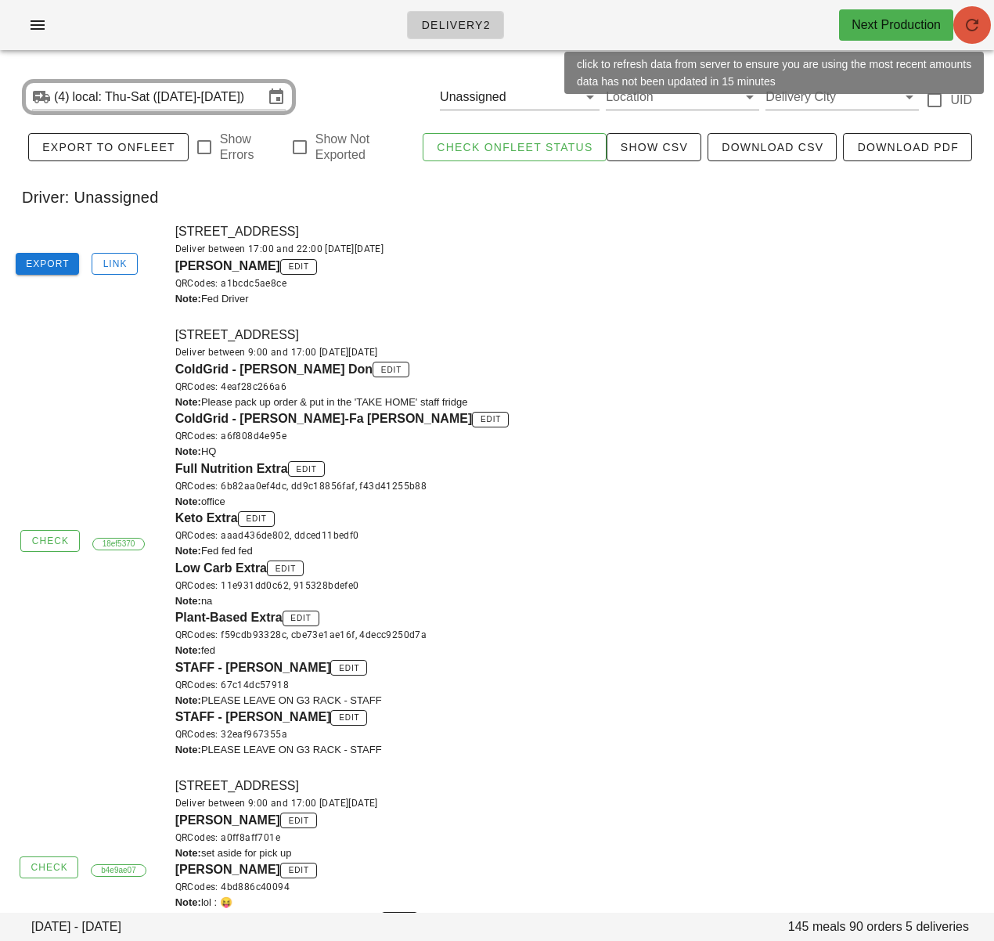
click at [976, 16] on icon "button" at bounding box center [972, 25] width 19 height 19
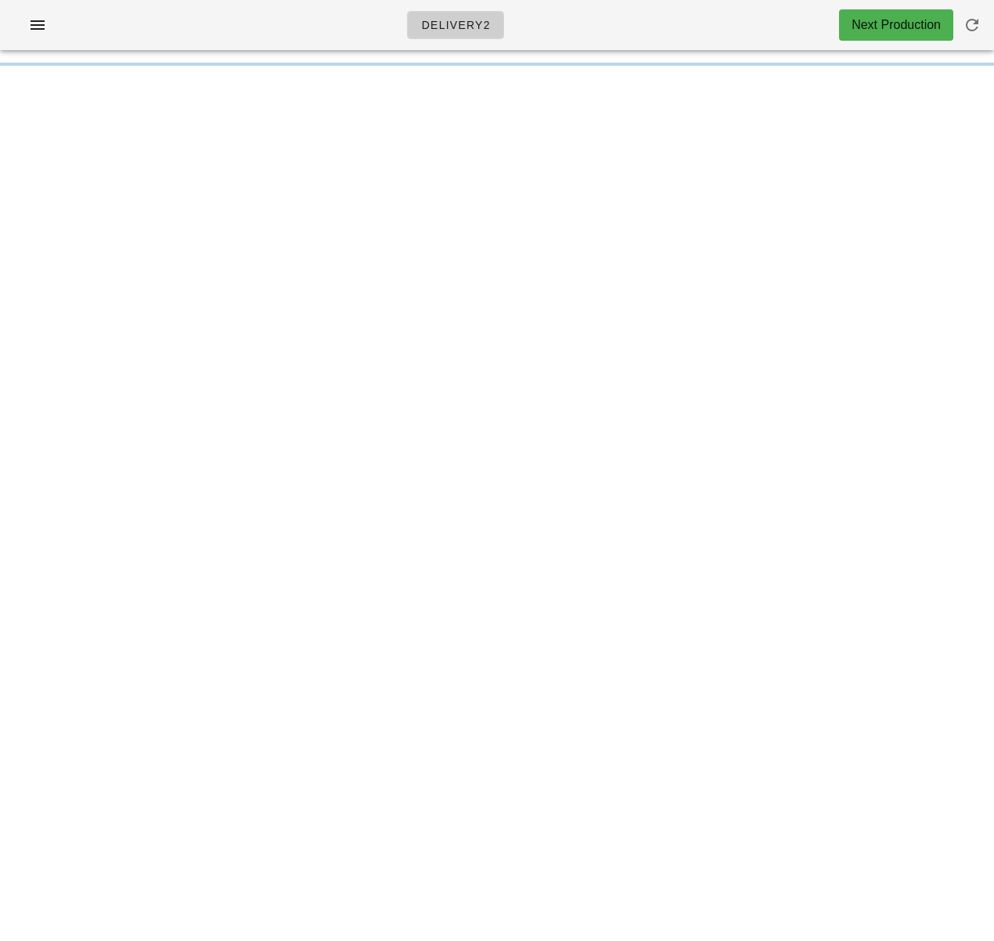
click at [318, 233] on div "Delivery2 Next Production Something unexpected happened. Please refresh the pag…" at bounding box center [497, 470] width 994 height 941
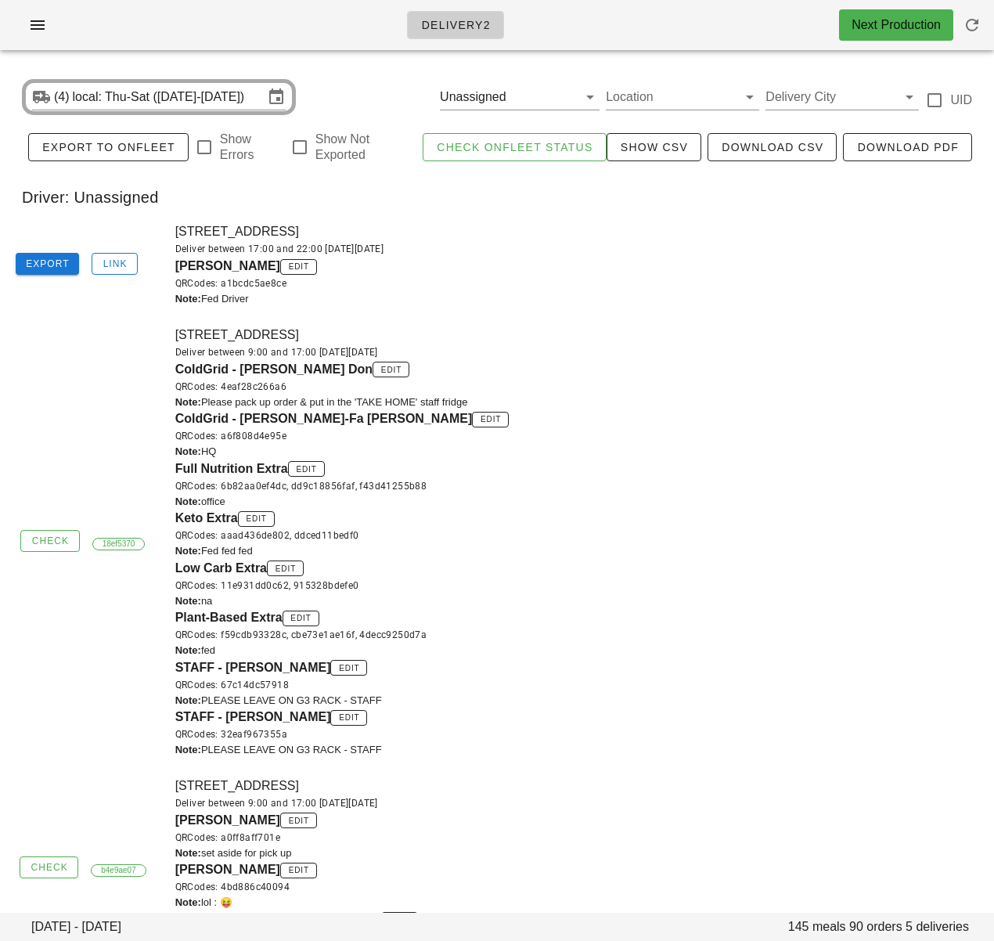
drag, startPoint x: 673, startPoint y: 276, endPoint x: 579, endPoint y: 187, distance: 129.0
click at [673, 285] on div "QRCodes: a1bcdc5ae8ce" at bounding box center [580, 284] width 810 height 16
click at [518, 100] on input "text" at bounding box center [533, 97] width 47 height 25
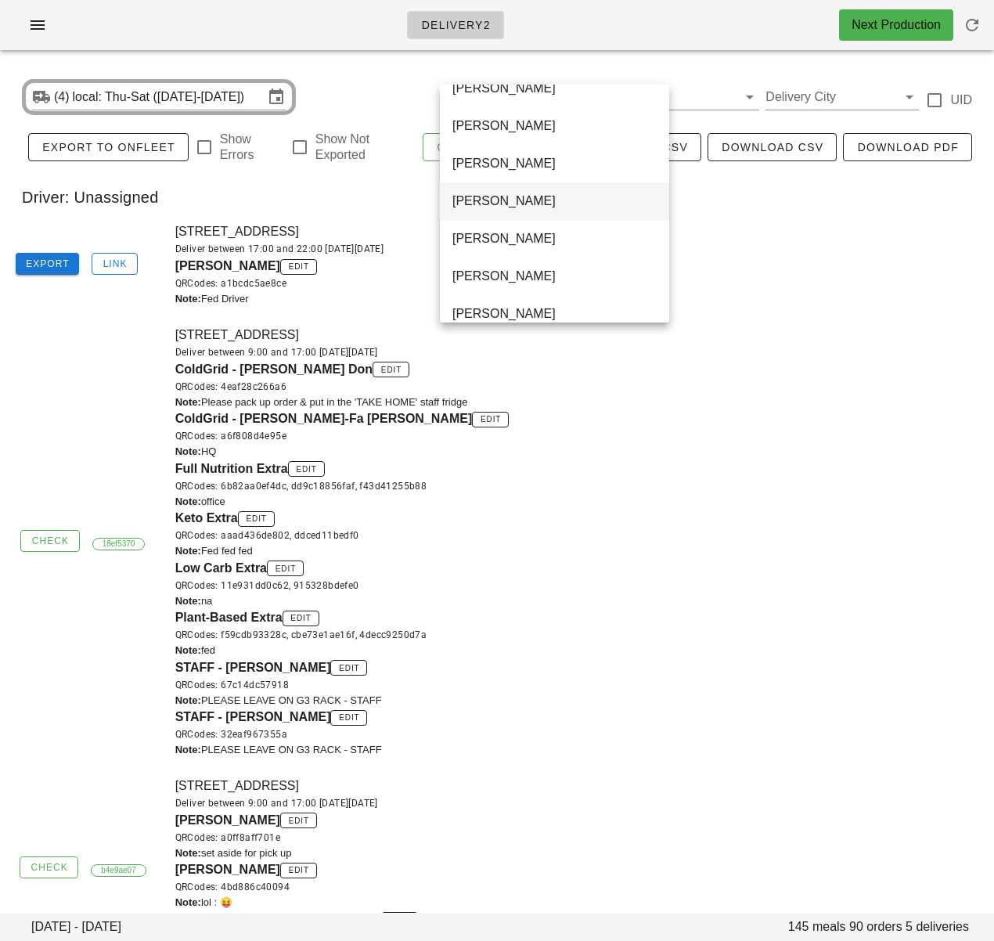
scroll to position [474, 0]
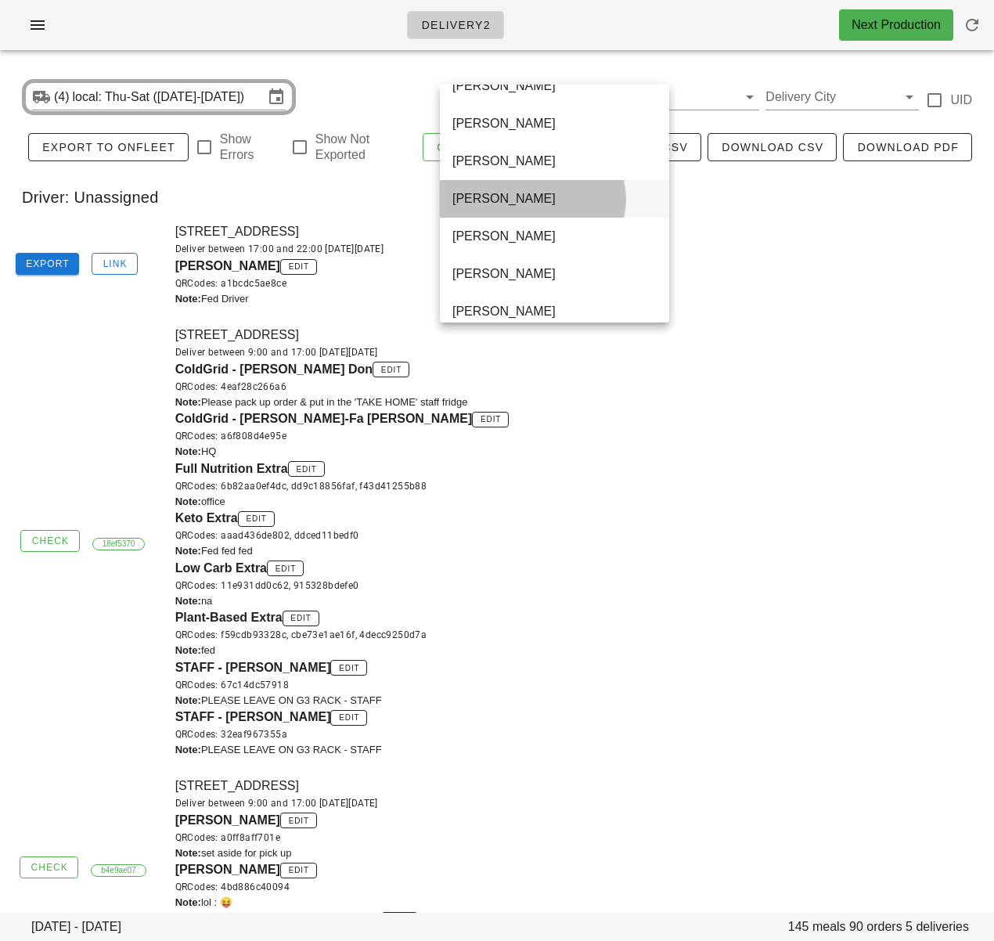
click at [478, 190] on div "[PERSON_NAME]" at bounding box center [555, 199] width 204 height 34
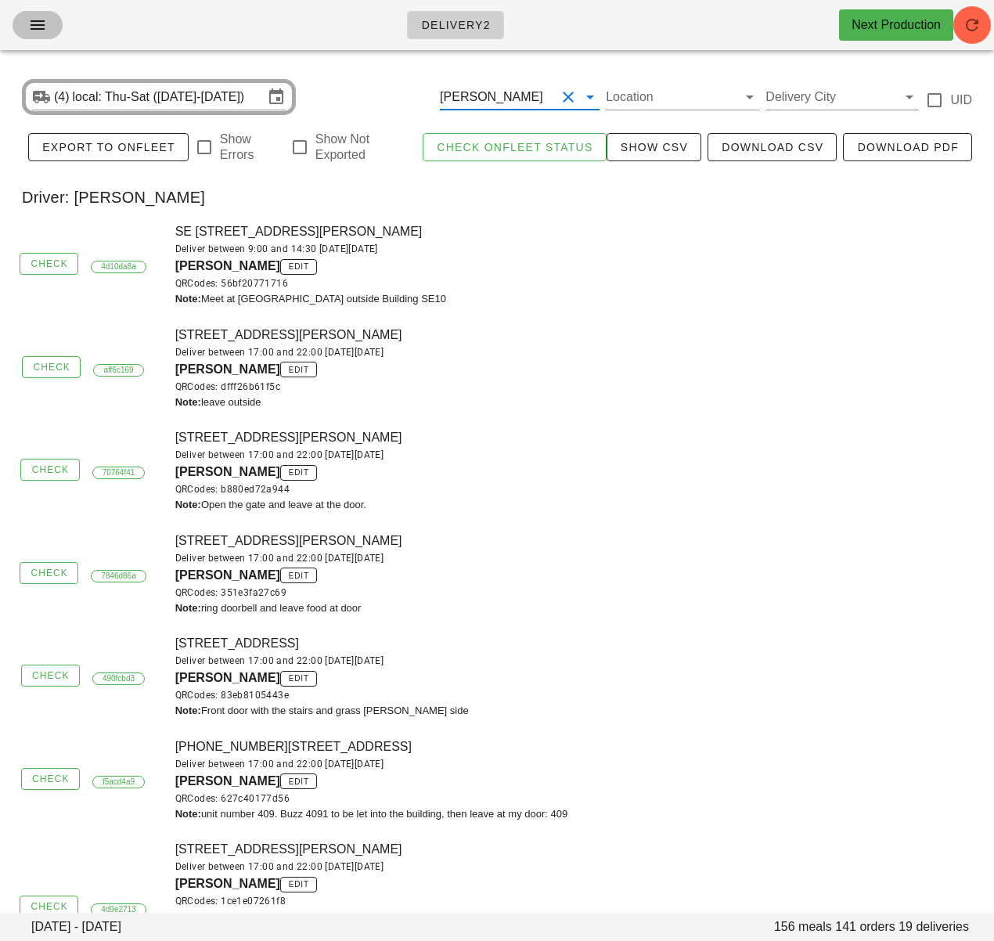
click at [25, 20] on span "button" at bounding box center [37, 25] width 25 height 19
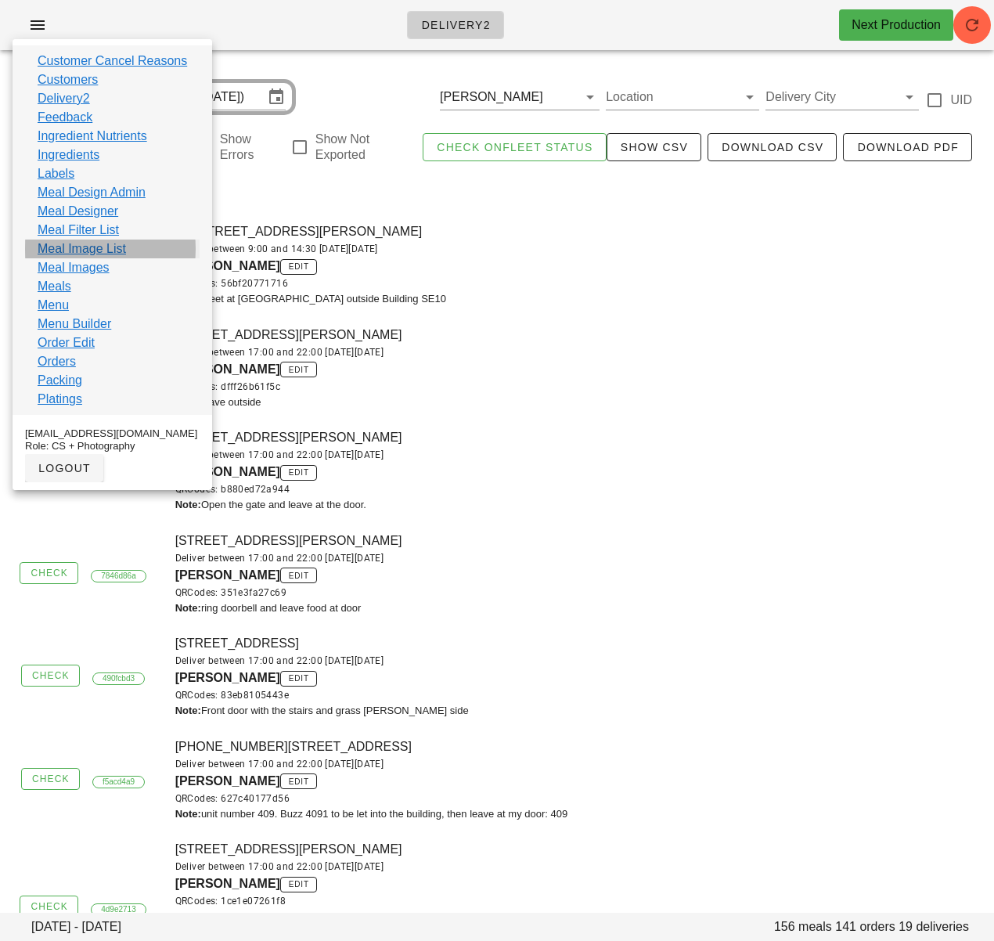
click at [125, 252] on link "Meal Image List" at bounding box center [82, 249] width 88 height 19
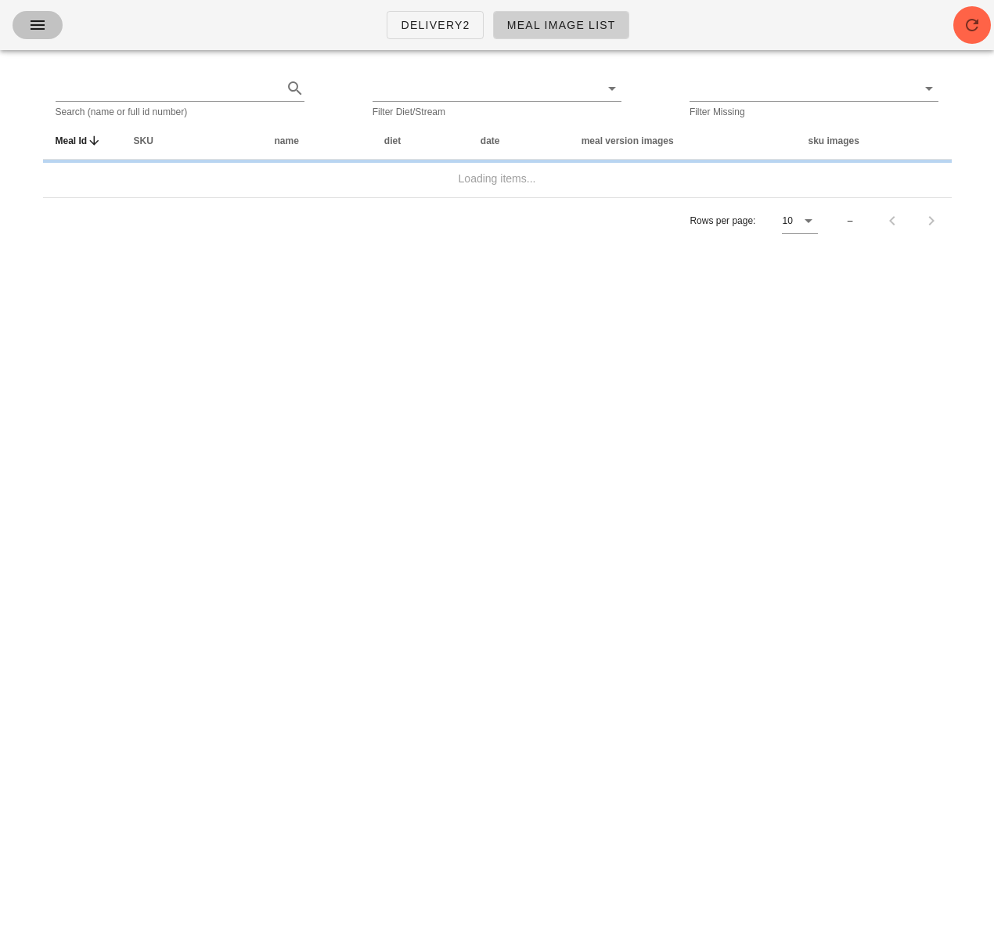
click at [41, 25] on icon "button" at bounding box center [37, 25] width 19 height 19
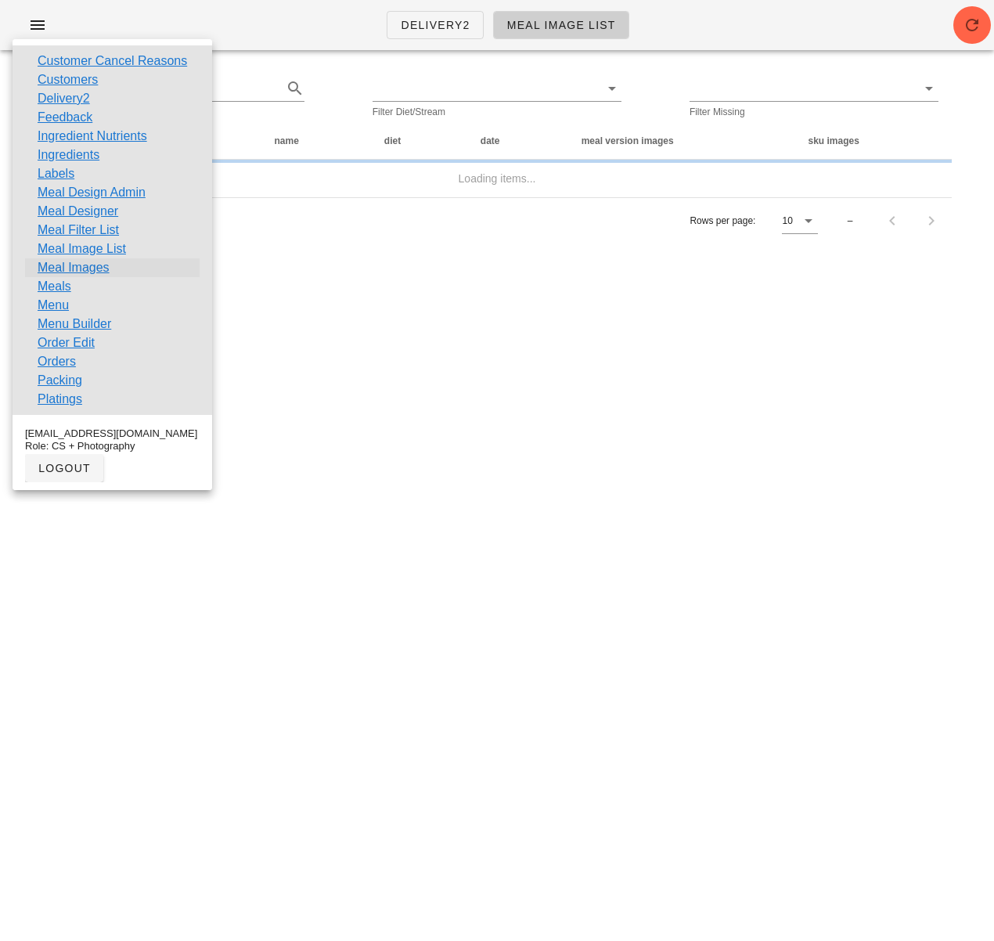
click at [104, 267] on link "Meal Images" at bounding box center [74, 267] width 72 height 19
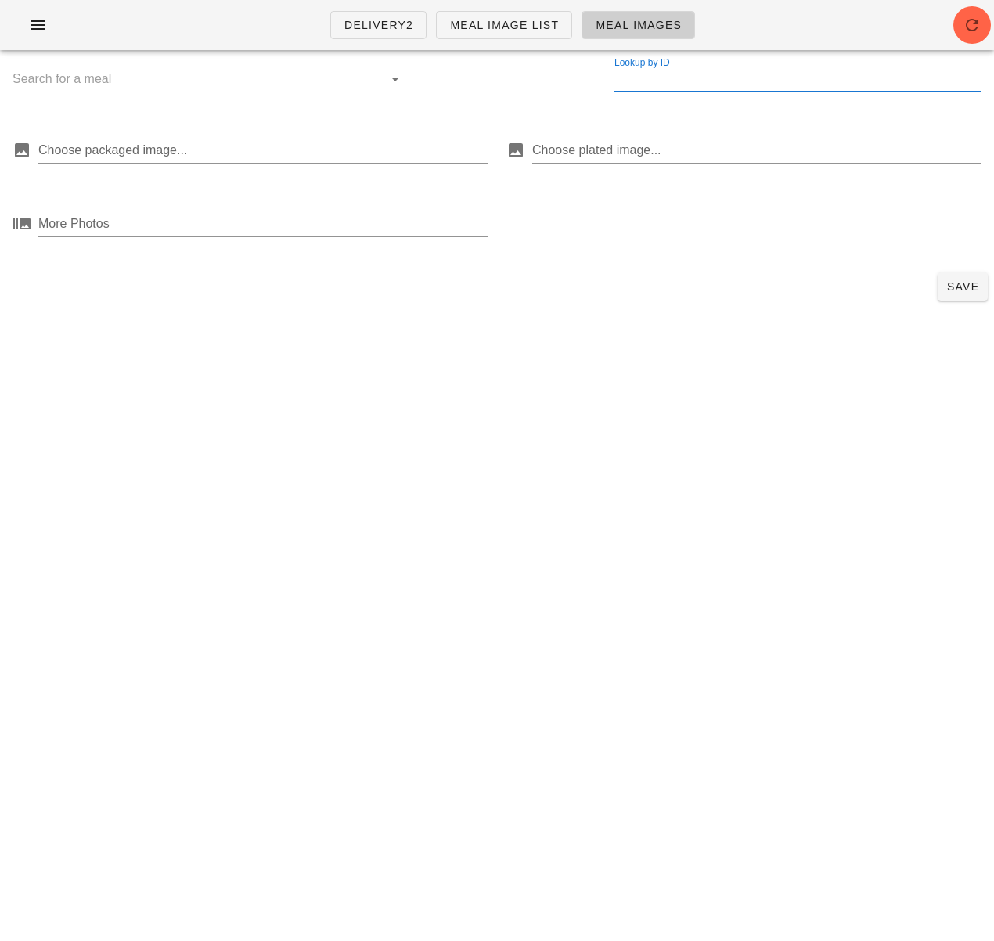
click at [659, 80] on input "Lookup by ID" at bounding box center [798, 79] width 367 height 25
paste input "37304)"
drag, startPoint x: 565, startPoint y: 67, endPoint x: 542, endPoint y: 65, distance: 23.6
click at [547, 66] on div "Lookup by ID 37304" at bounding box center [497, 88] width 994 height 50
paste input ")"
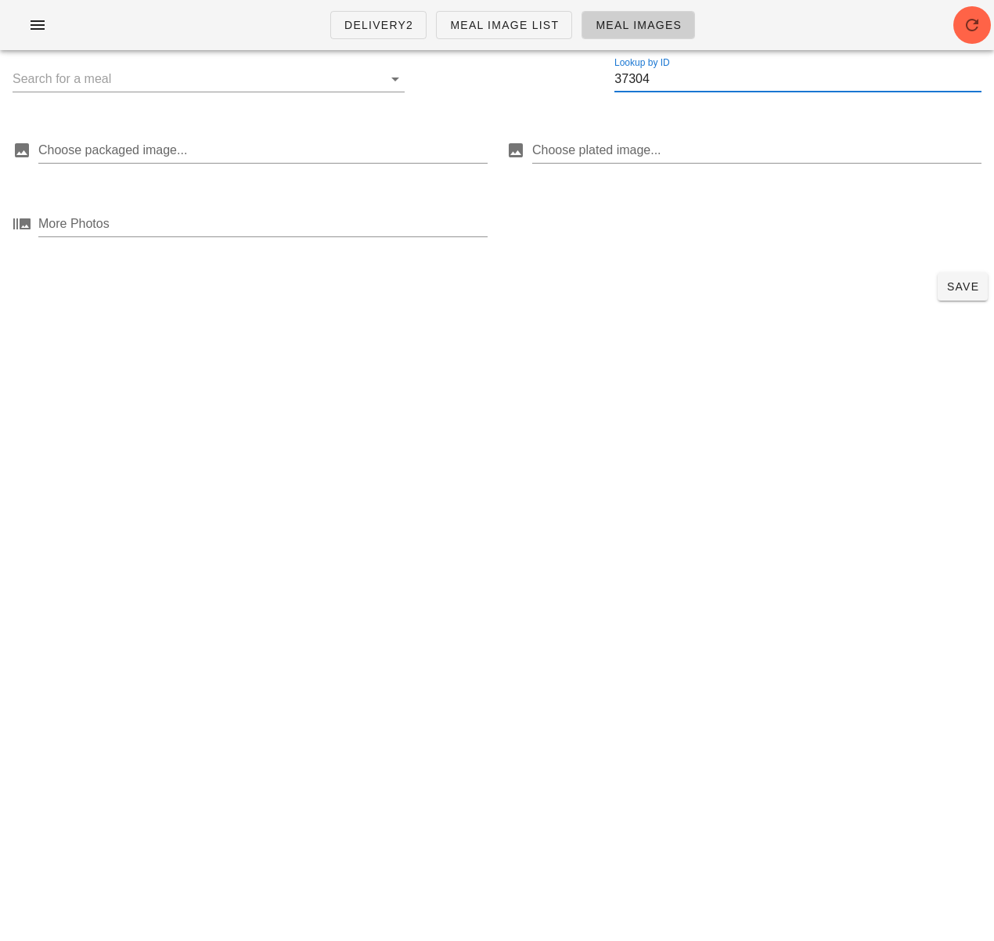
type input "37304"
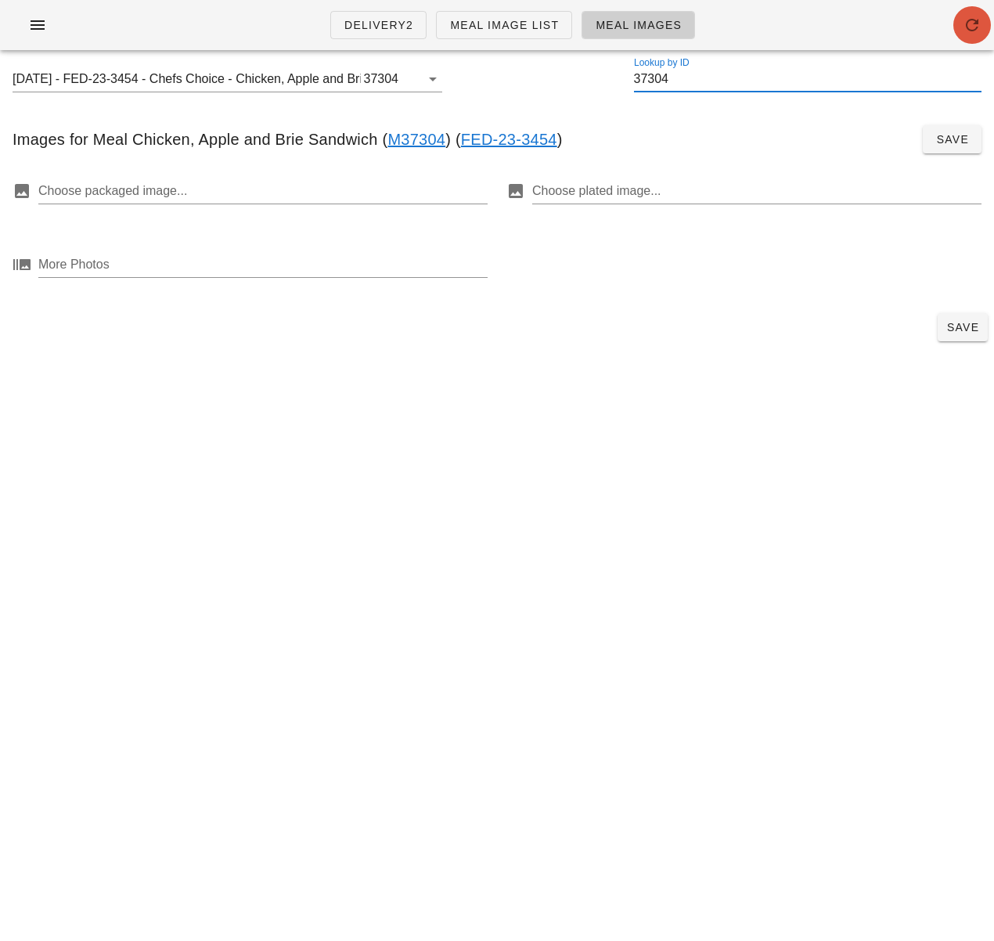
click at [979, 26] on icon "button" at bounding box center [972, 25] width 19 height 19
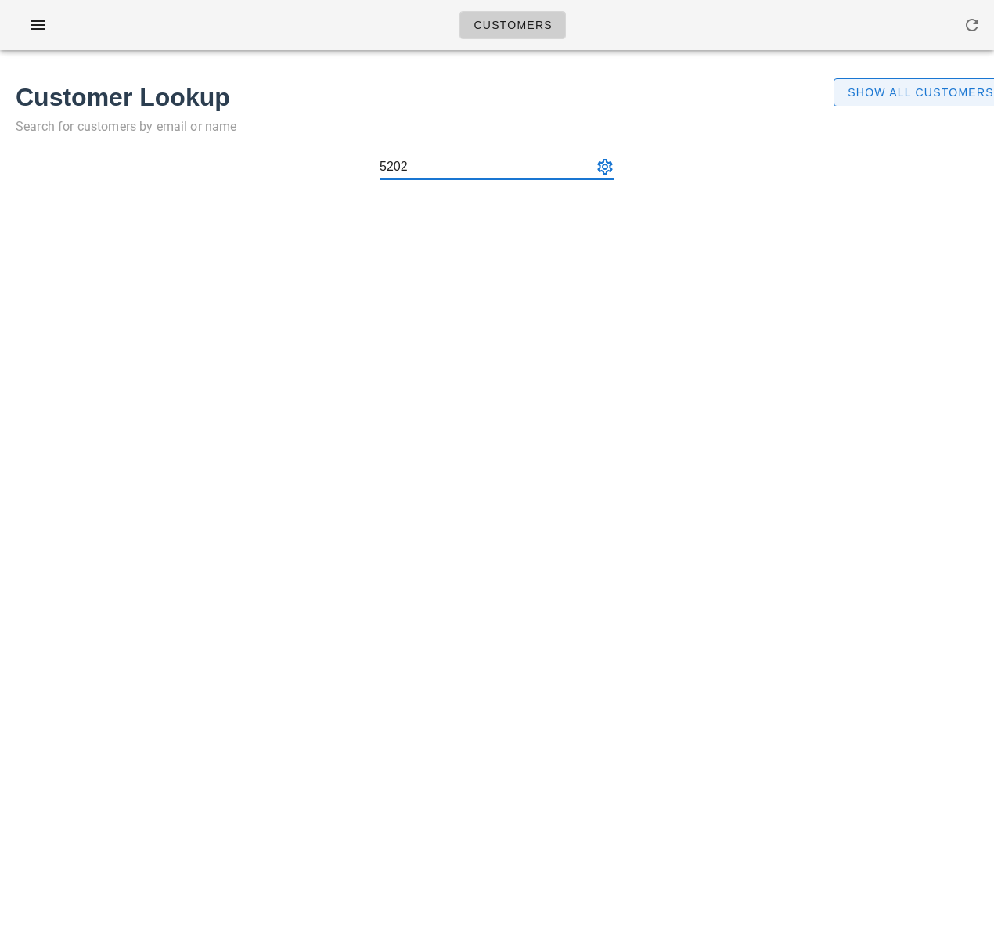
type input "5202"
click at [855, 97] on span "Show All Customers" at bounding box center [920, 92] width 147 height 13
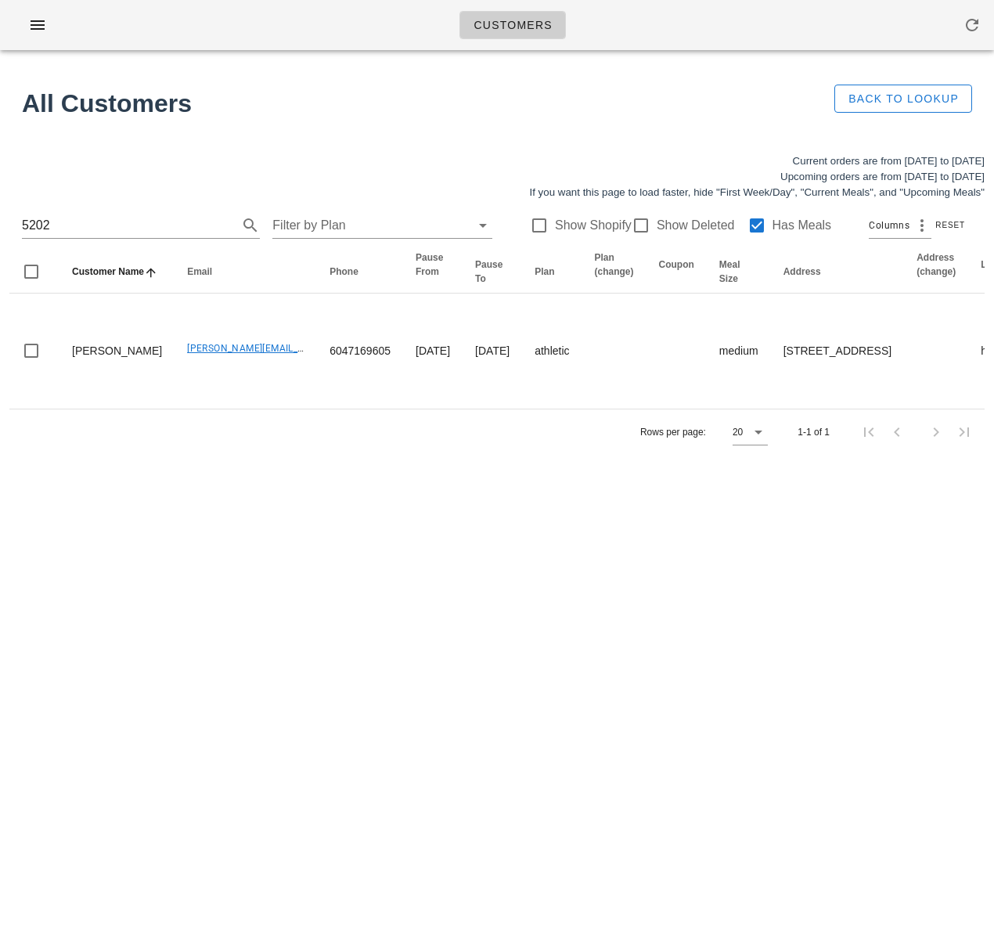
click at [445, 644] on div "Customers No customers found for your search. All Customers Back to Lookup Curr…" at bounding box center [497, 470] width 994 height 941
click at [971, 25] on icon "button" at bounding box center [972, 25] width 19 height 19
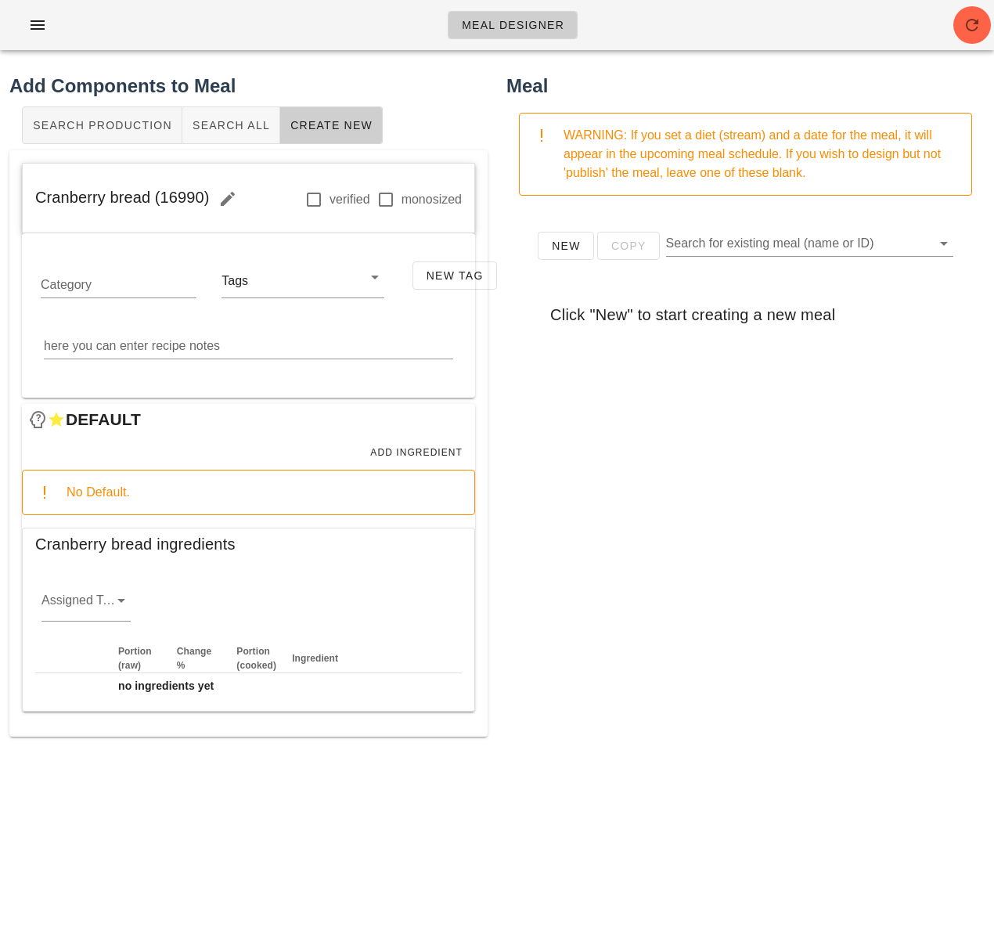
click at [623, 446] on div "New Copy Search for existing meal (name or ID) Click "New" to start creating a …" at bounding box center [746, 521] width 478 height 626
click at [201, 136] on button "Search All" at bounding box center [231, 125] width 98 height 38
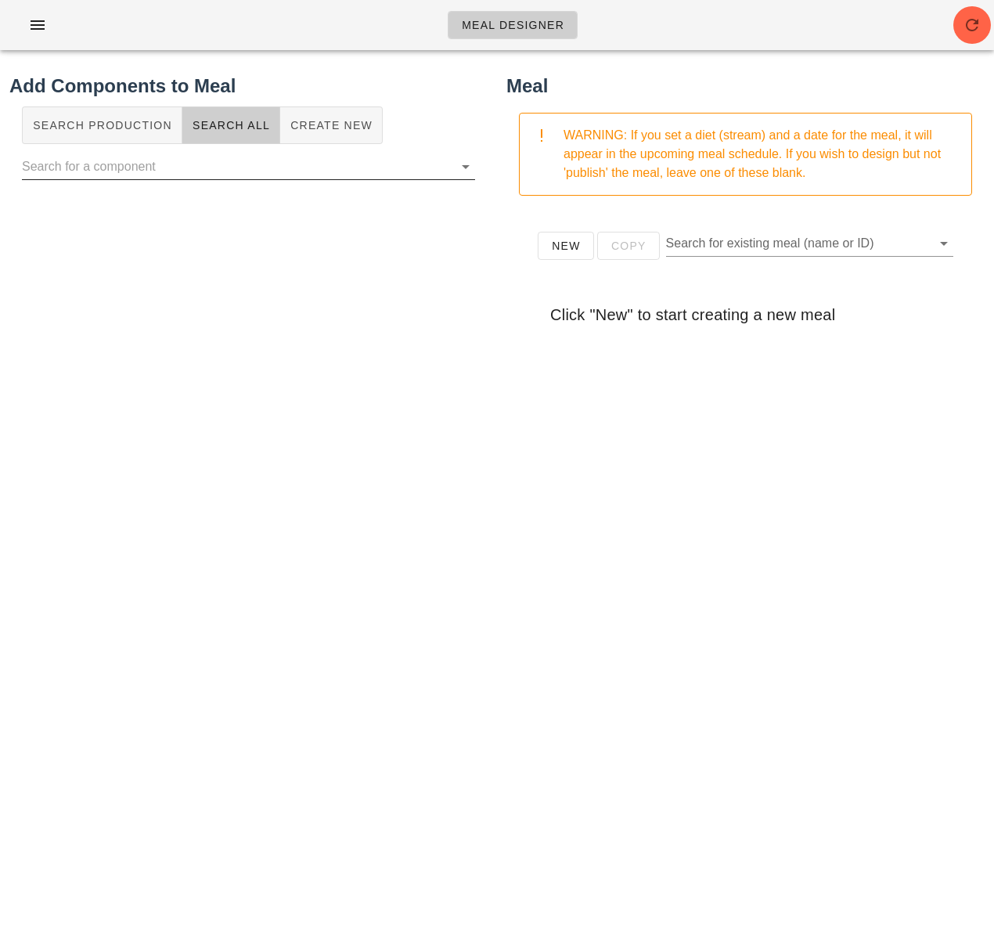
click at [155, 166] on input "text" at bounding box center [236, 166] width 428 height 25
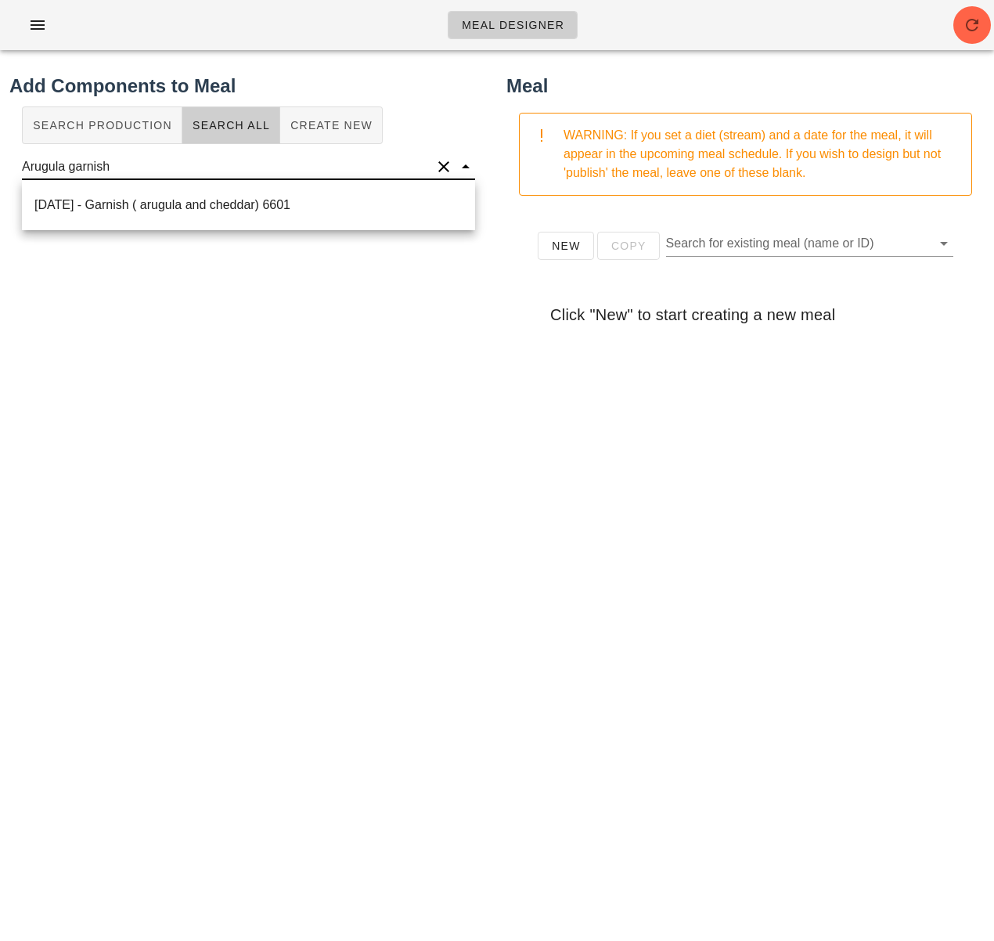
type input "Arugula garnis"
drag, startPoint x: 104, startPoint y: 171, endPoint x: -13, endPoint y: 162, distance: 117.8
click at [0, 162] on html "Meal Designer Add Components to Meal Search Production Search All Create New Ar…" at bounding box center [497, 470] width 994 height 941
drag, startPoint x: 233, startPoint y: 361, endPoint x: 171, endPoint y: 212, distance: 161.1
click at [233, 361] on div "Add Components to Meal Search Production Search All Create New" at bounding box center [248, 453] width 497 height 781
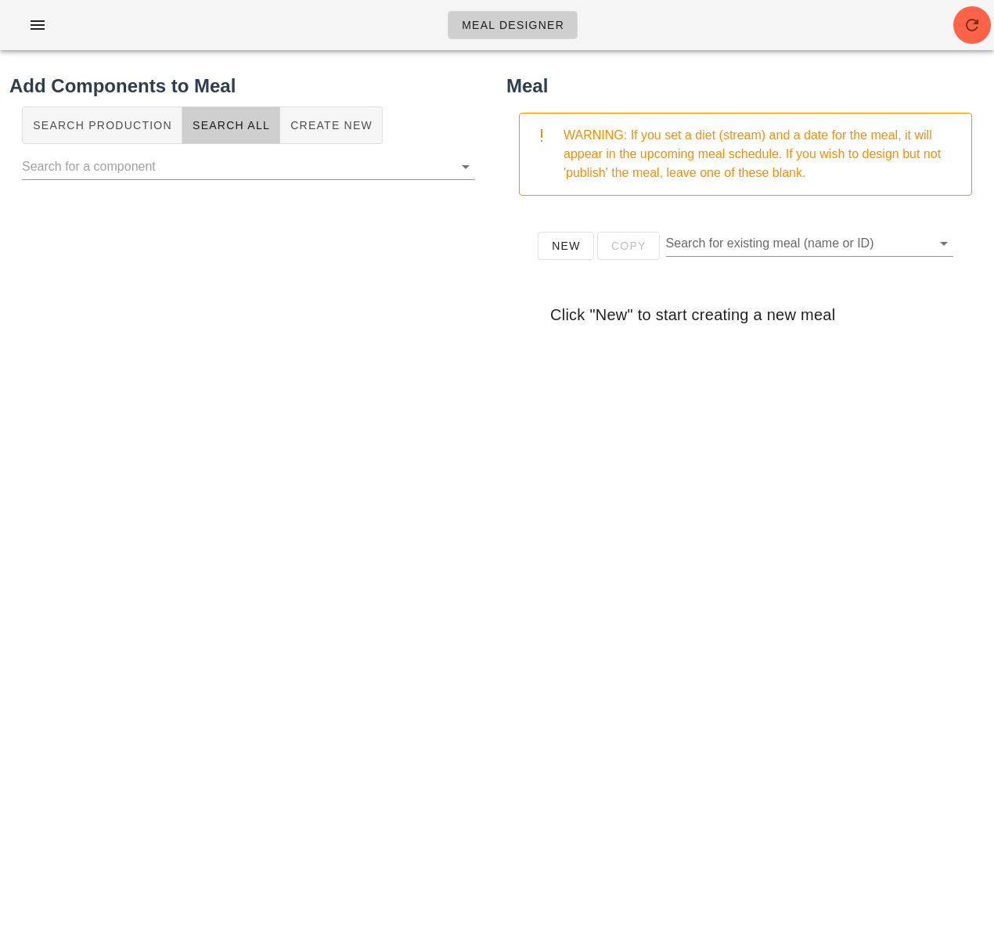
drag, startPoint x: 705, startPoint y: 514, endPoint x: 760, endPoint y: 464, distance: 74.3
click at [708, 508] on div "New Copy Search for existing meal (name or ID) Click "New" to start creating a …" at bounding box center [746, 521] width 478 height 626
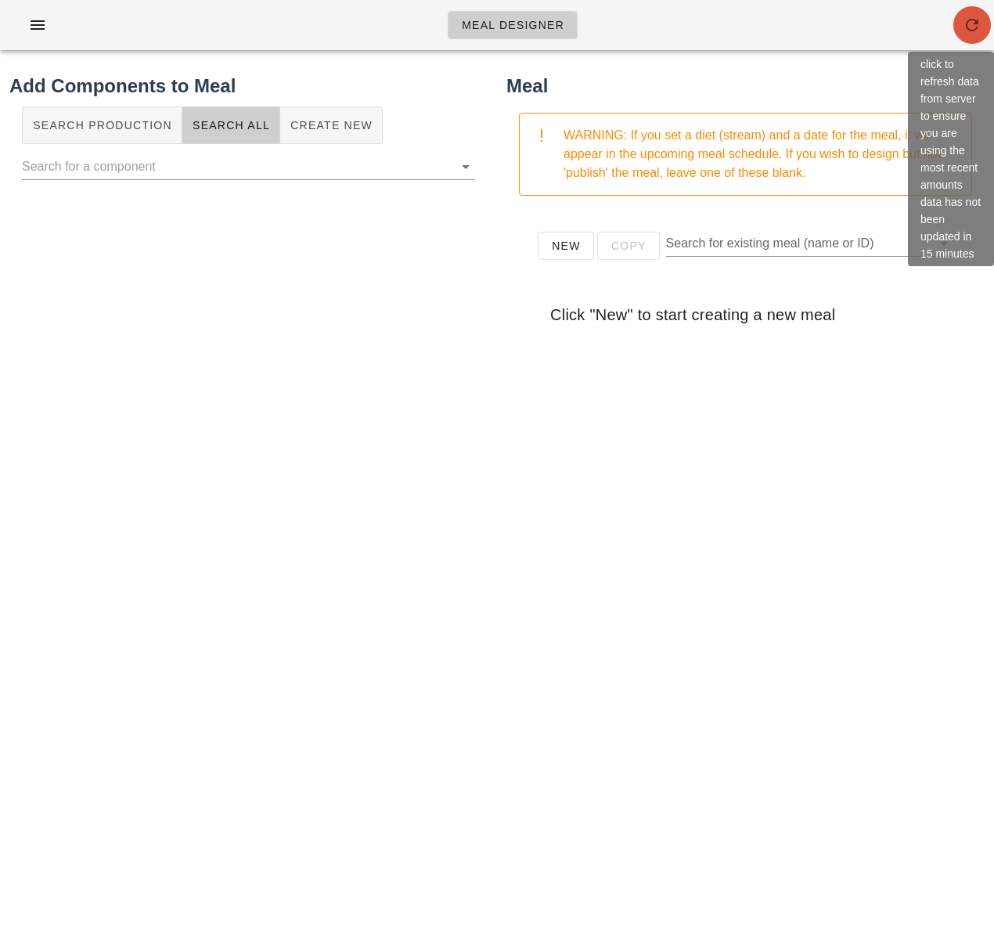
click at [969, 20] on icon "button" at bounding box center [972, 25] width 19 height 19
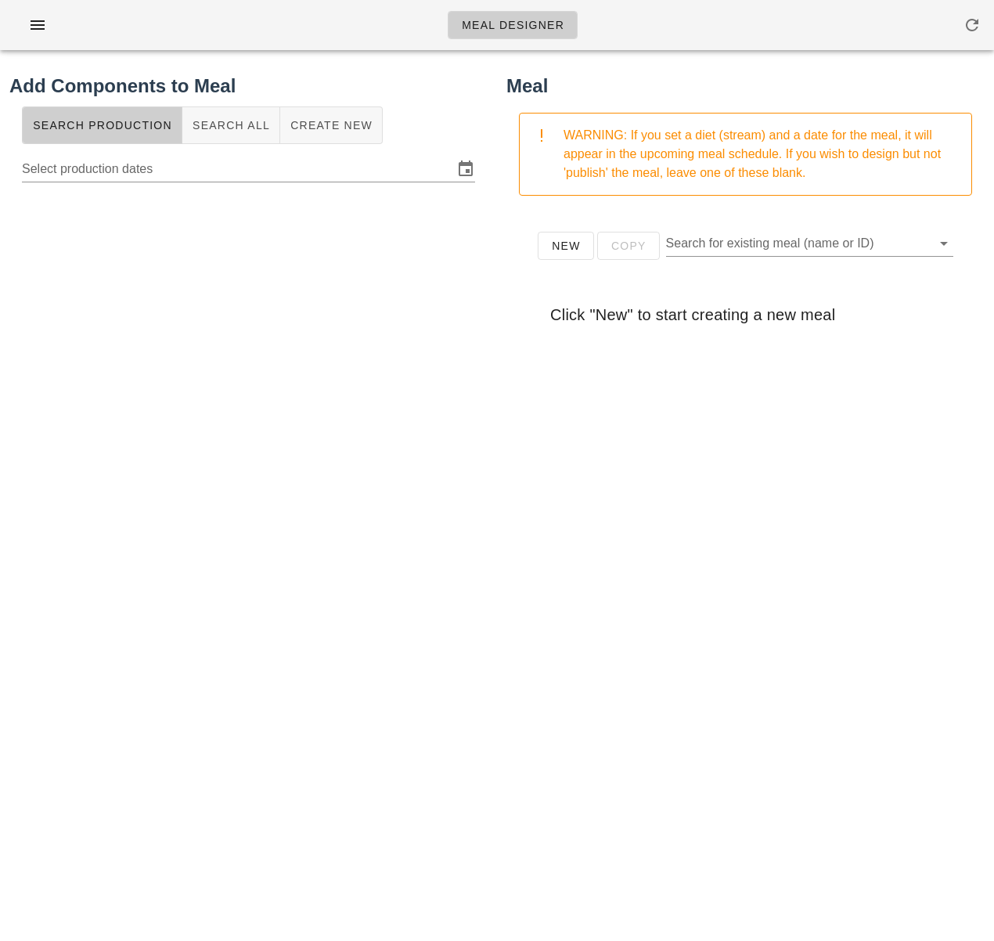
click at [397, 405] on div at bounding box center [248, 501] width 478 height 626
drag, startPoint x: 376, startPoint y: 385, endPoint x: 375, endPoint y: 365, distance: 20.4
click at [376, 380] on div at bounding box center [248, 501] width 478 height 626
click at [572, 242] on span "New" at bounding box center [566, 246] width 30 height 13
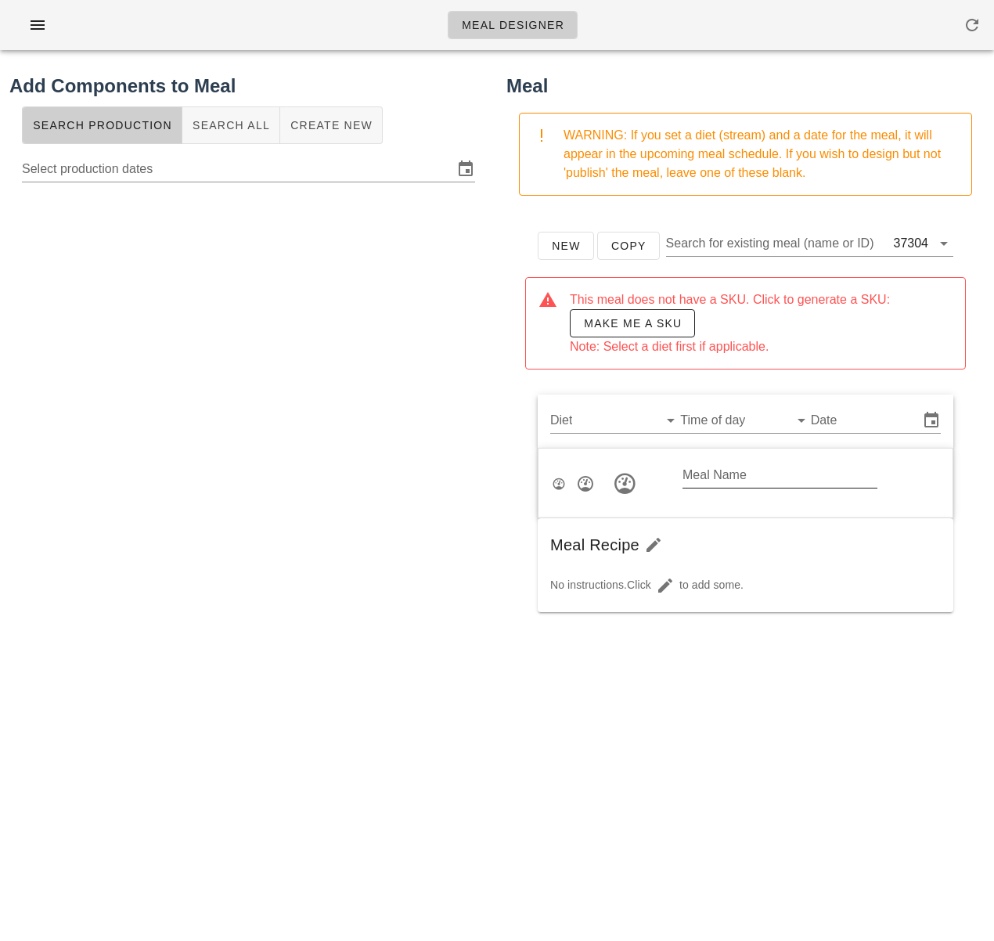
click at [738, 470] on div "Meal Name" at bounding box center [780, 475] width 195 height 25
paste input "Chicken, apple and brie Sandwich"
drag, startPoint x: 734, startPoint y: 476, endPoint x: 586, endPoint y: 470, distance: 148.1
click at [583, 469] on div "Meal Name Chicken, apple and brie Sandwich" at bounding box center [746, 484] width 414 height 70
click at [743, 476] on input "Chicken, apple and brie Sandwich" at bounding box center [780, 475] width 195 height 25
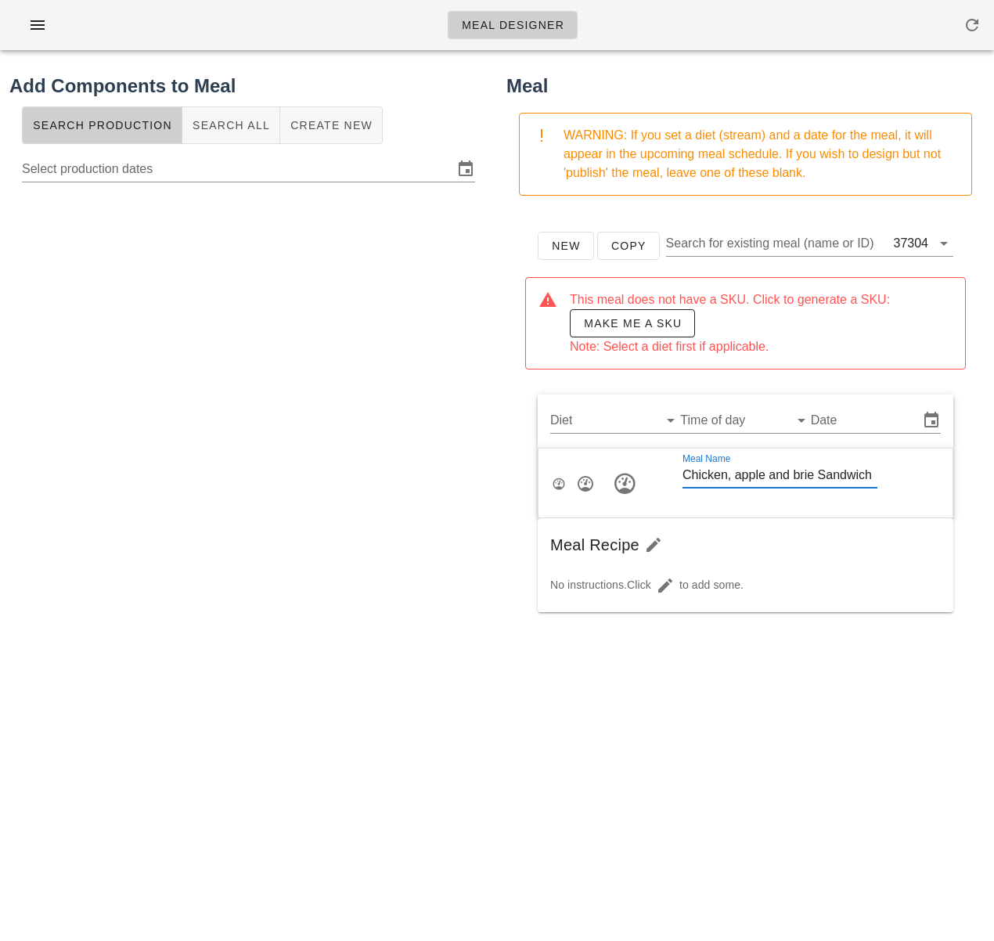
click at [738, 479] on input "Chicken, apple and brie Sandwich" at bounding box center [780, 475] width 195 height 25
click at [801, 477] on input "Chicken, Apple and brie Sandwich" at bounding box center [780, 475] width 195 height 25
click at [781, 478] on input "Chicken, Apple and Brie Sandwich" at bounding box center [780, 475] width 195 height 25
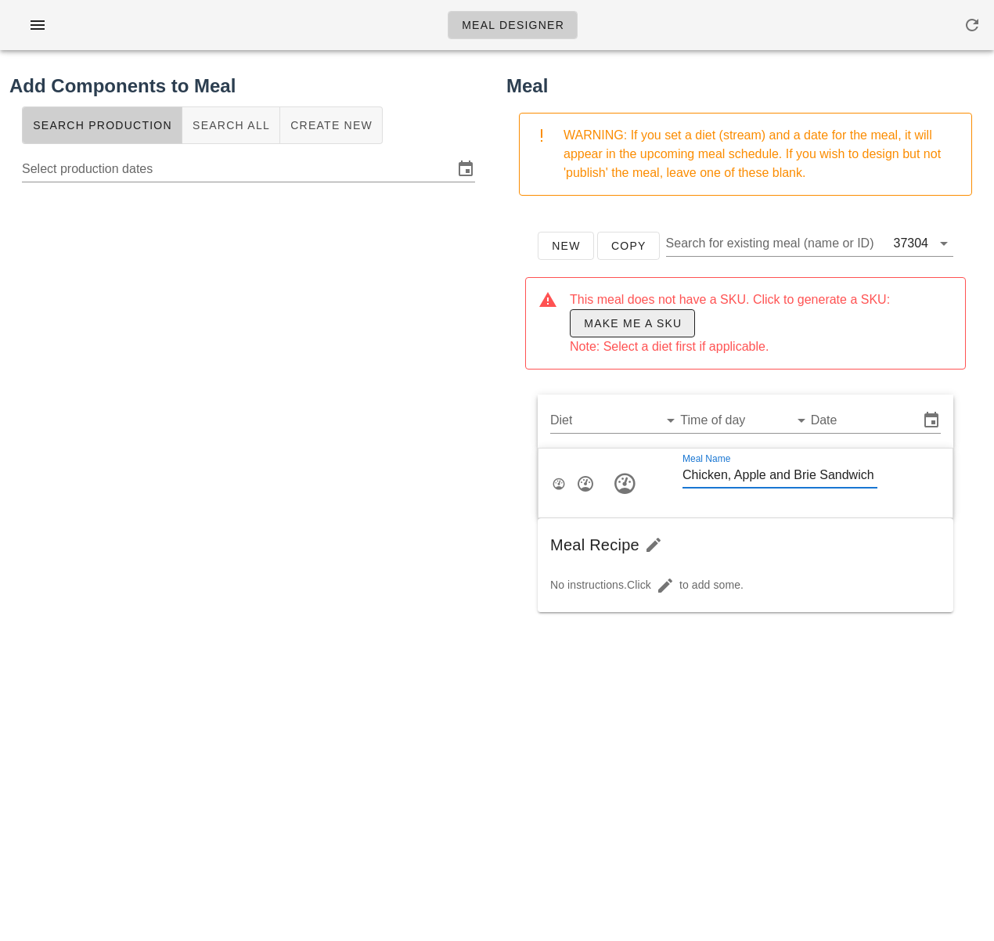
type input "Chicken, Apple and Brie Sandwich"
drag, startPoint x: 644, startPoint y: 324, endPoint x: 641, endPoint y: 337, distance: 12.9
click at [644, 324] on span "Make me a SKU" at bounding box center [632, 323] width 99 height 13
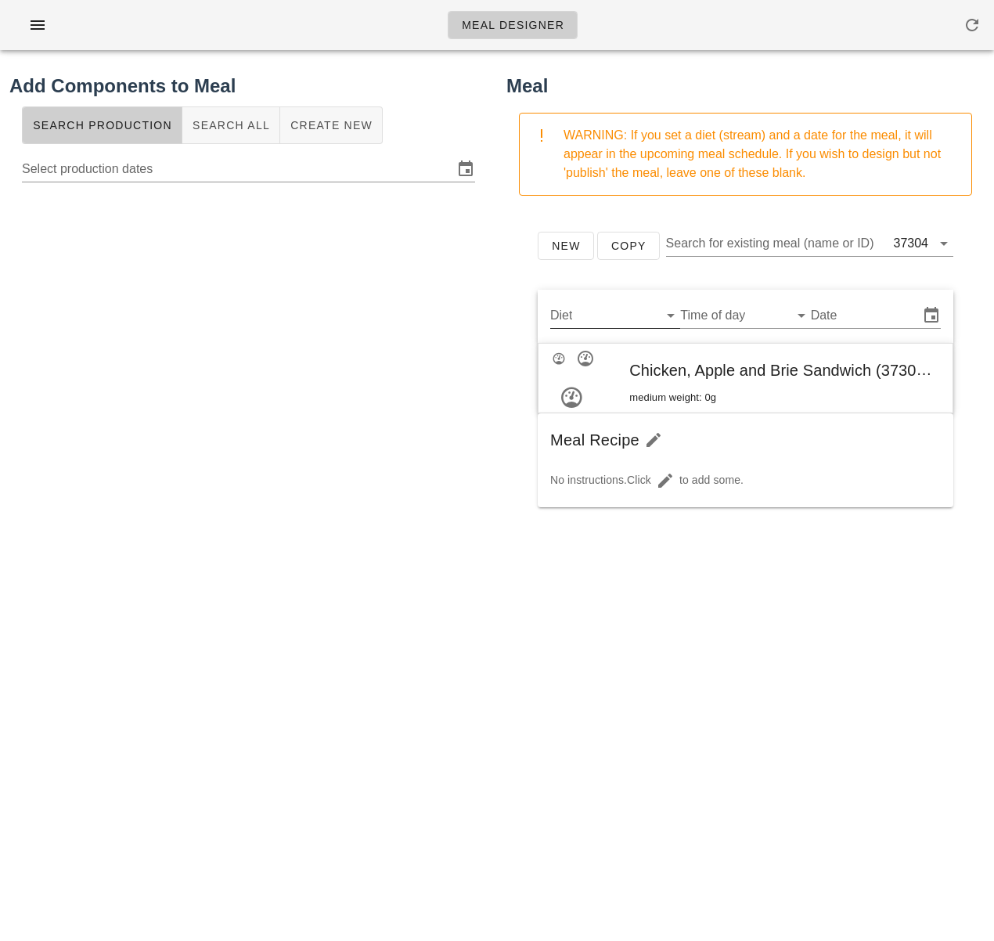
click at [608, 319] on input "Diet" at bounding box center [602, 315] width 105 height 25
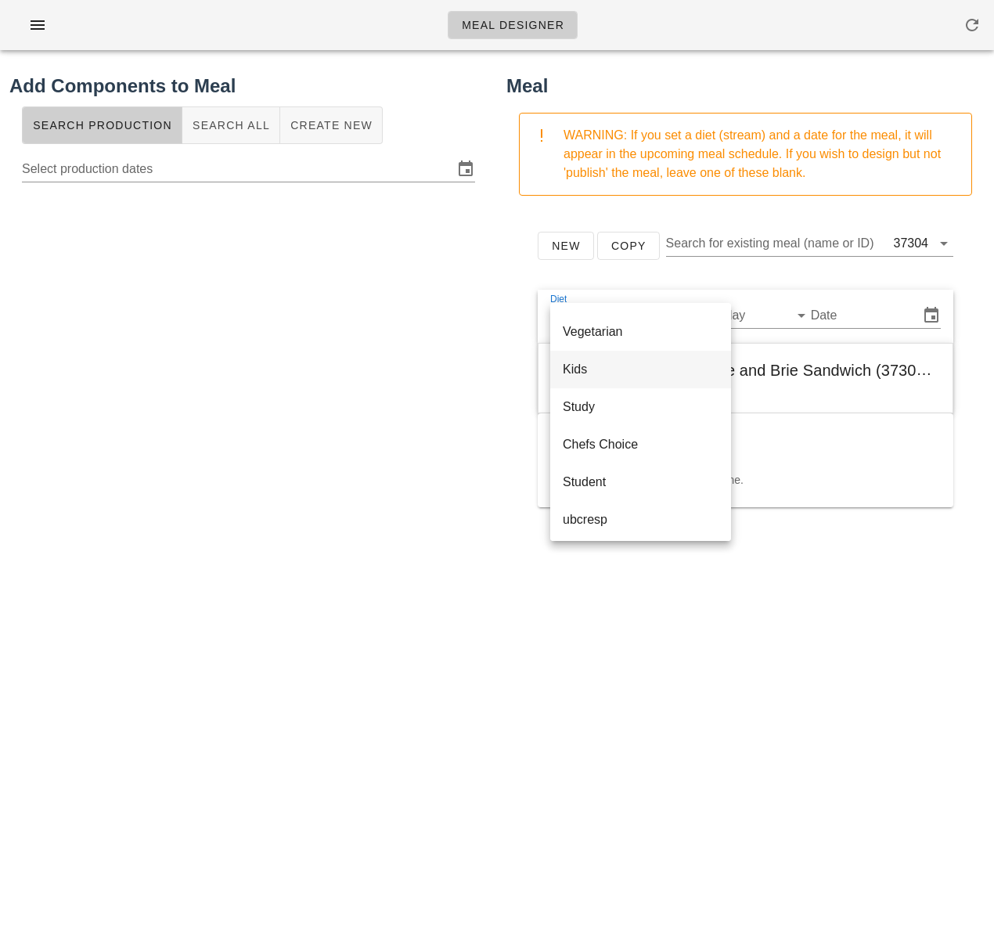
scroll to position [263, 0]
click at [635, 445] on div "Chefs Choice" at bounding box center [641, 440] width 156 height 15
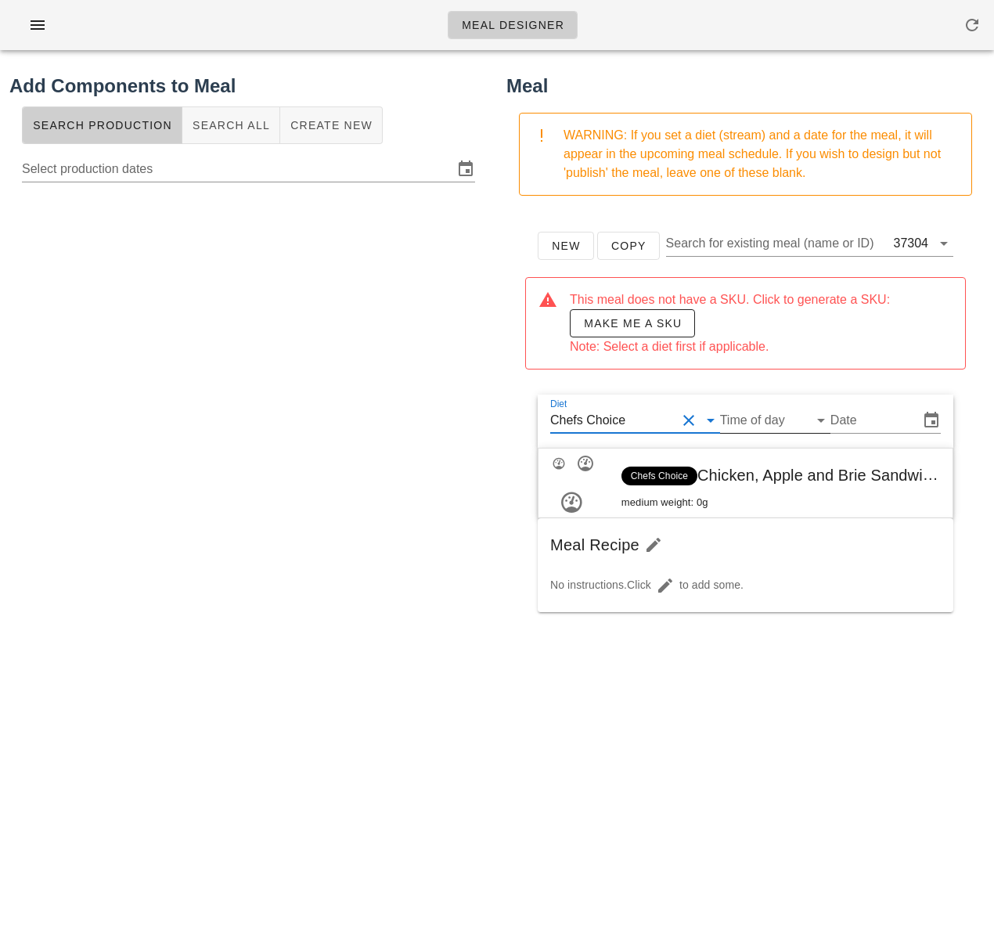
click at [765, 427] on input "Time of day" at bounding box center [762, 420] width 85 height 25
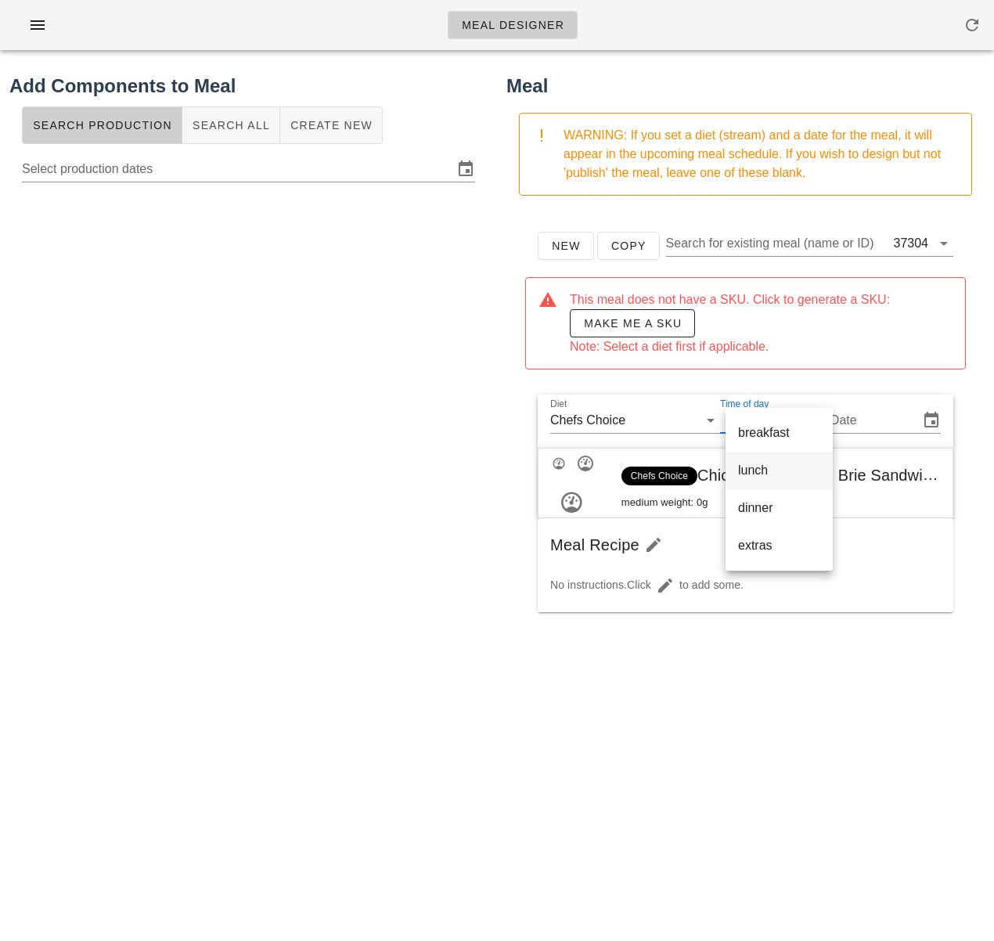
click at [772, 474] on div "lunch" at bounding box center [779, 470] width 82 height 15
click at [867, 420] on div "Date" at bounding box center [878, 420] width 78 height 25
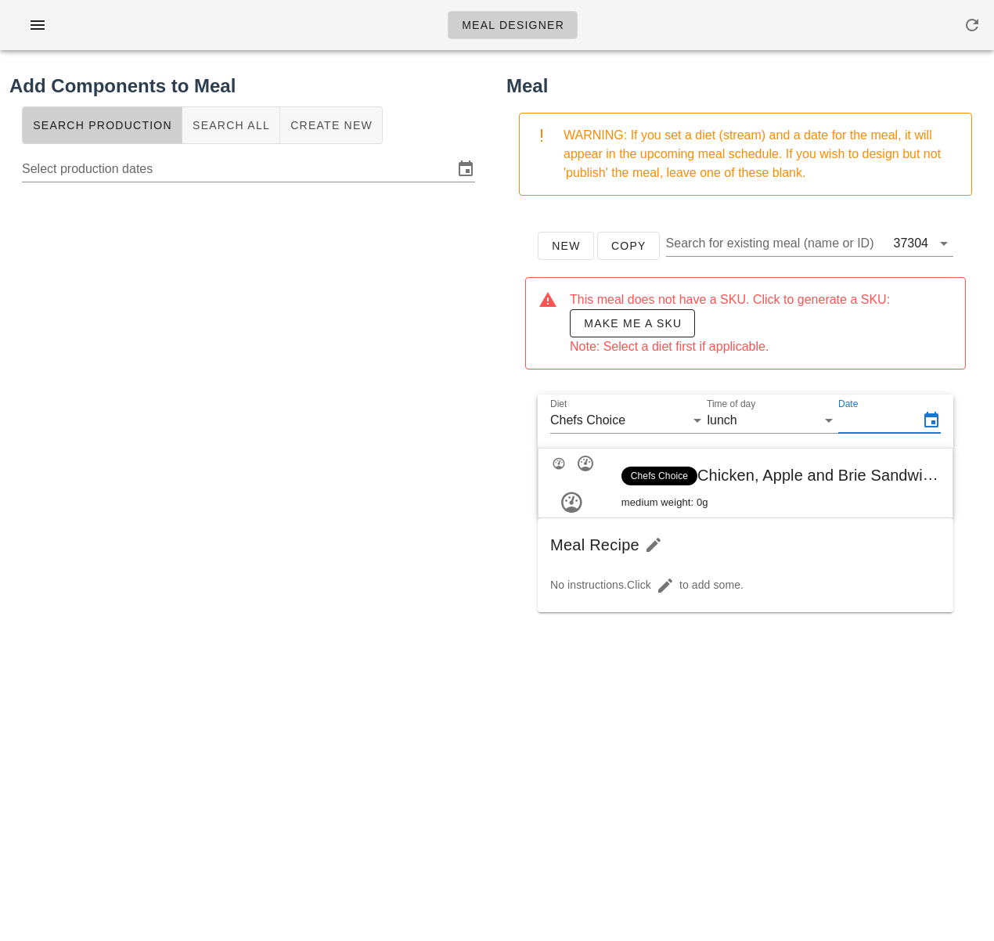
click at [874, 419] on input "Date" at bounding box center [878, 420] width 78 height 25
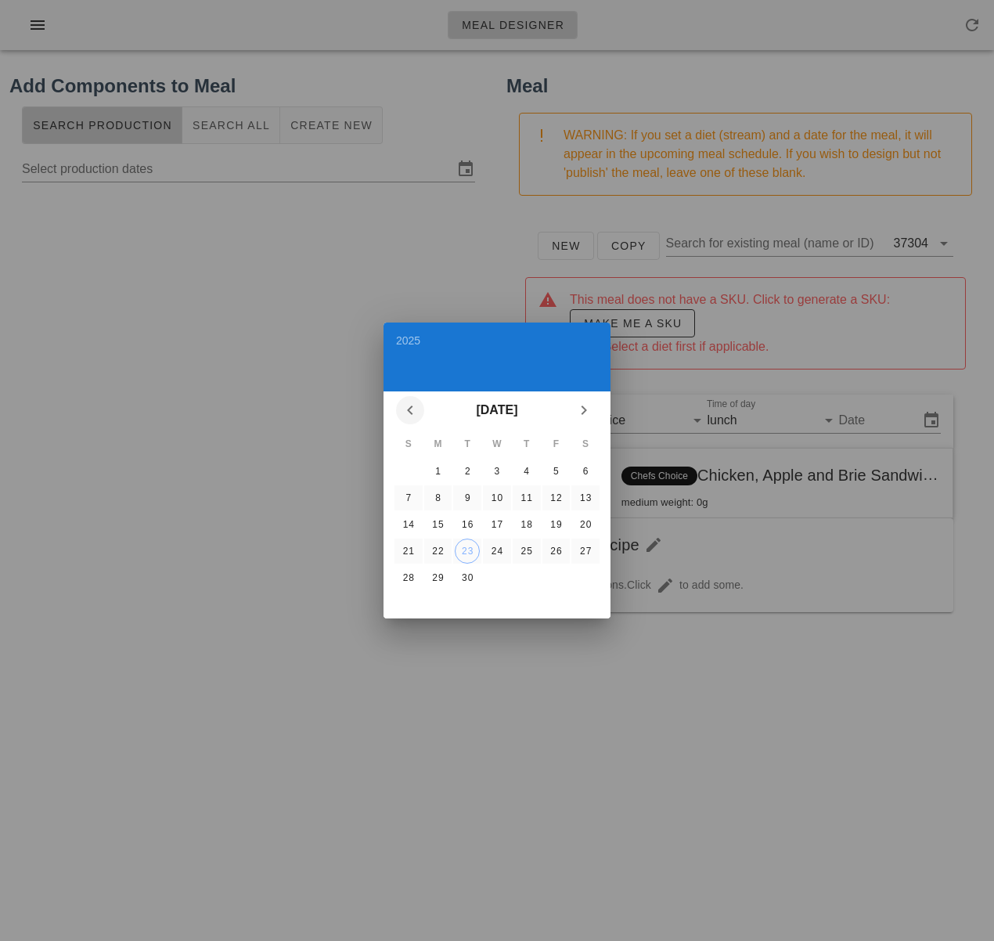
click at [407, 408] on icon "Previous month" at bounding box center [410, 410] width 19 height 19
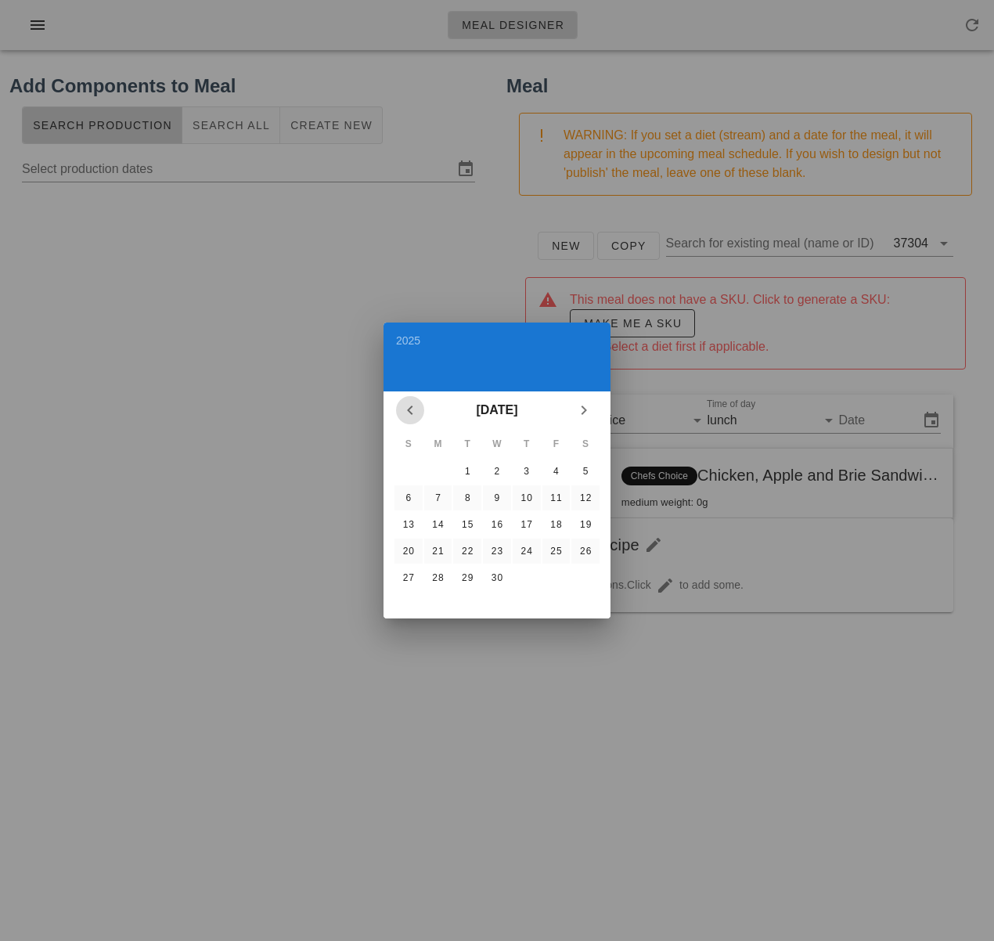
click at [407, 408] on icon "Previous month" at bounding box center [410, 410] width 19 height 19
click at [406, 497] on div "5" at bounding box center [408, 497] width 25 height 11
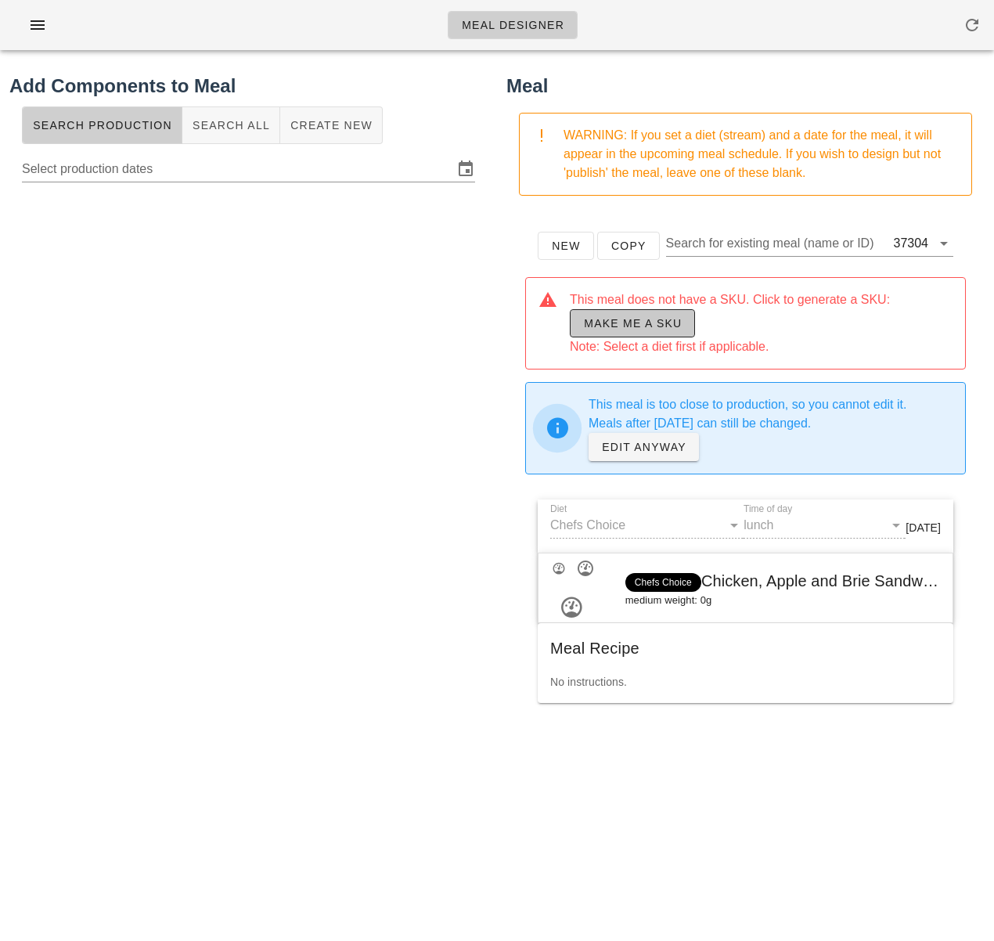
click at [603, 330] on span "Make me a SKU" at bounding box center [632, 323] width 99 height 13
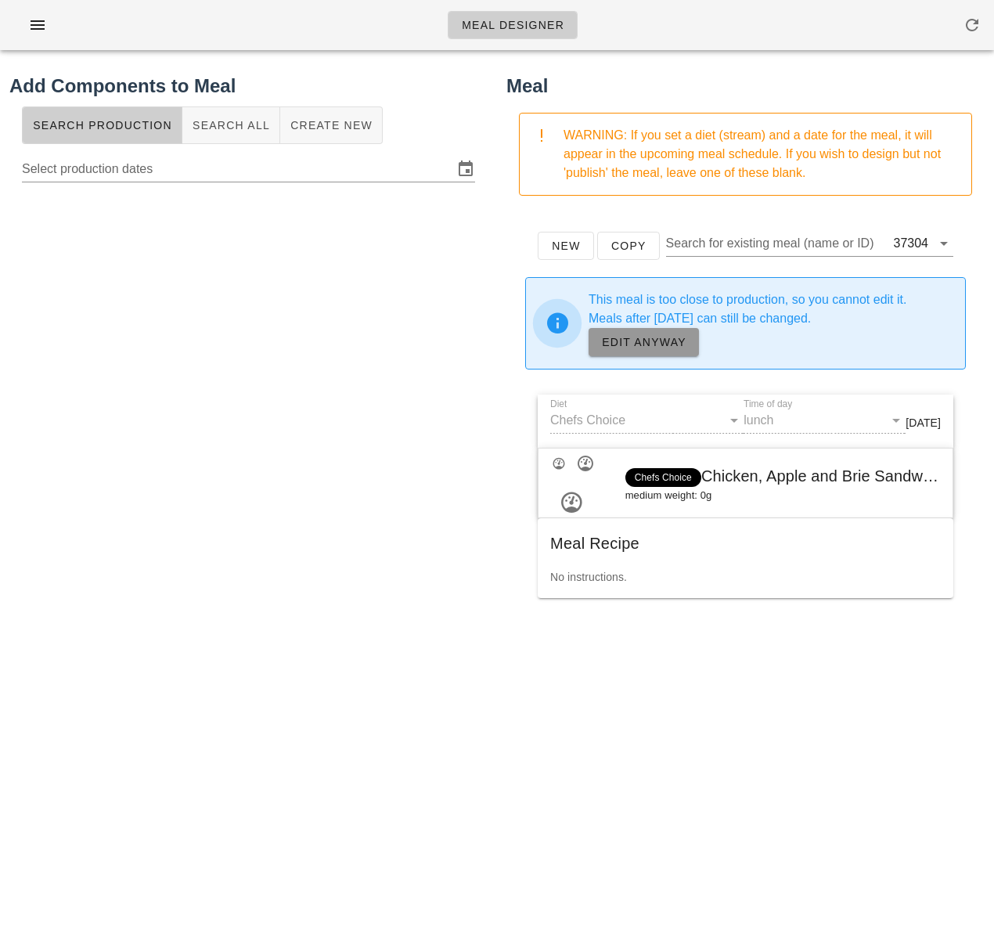
click at [621, 343] on span "EDIT ANYWAY" at bounding box center [643, 342] width 85 height 13
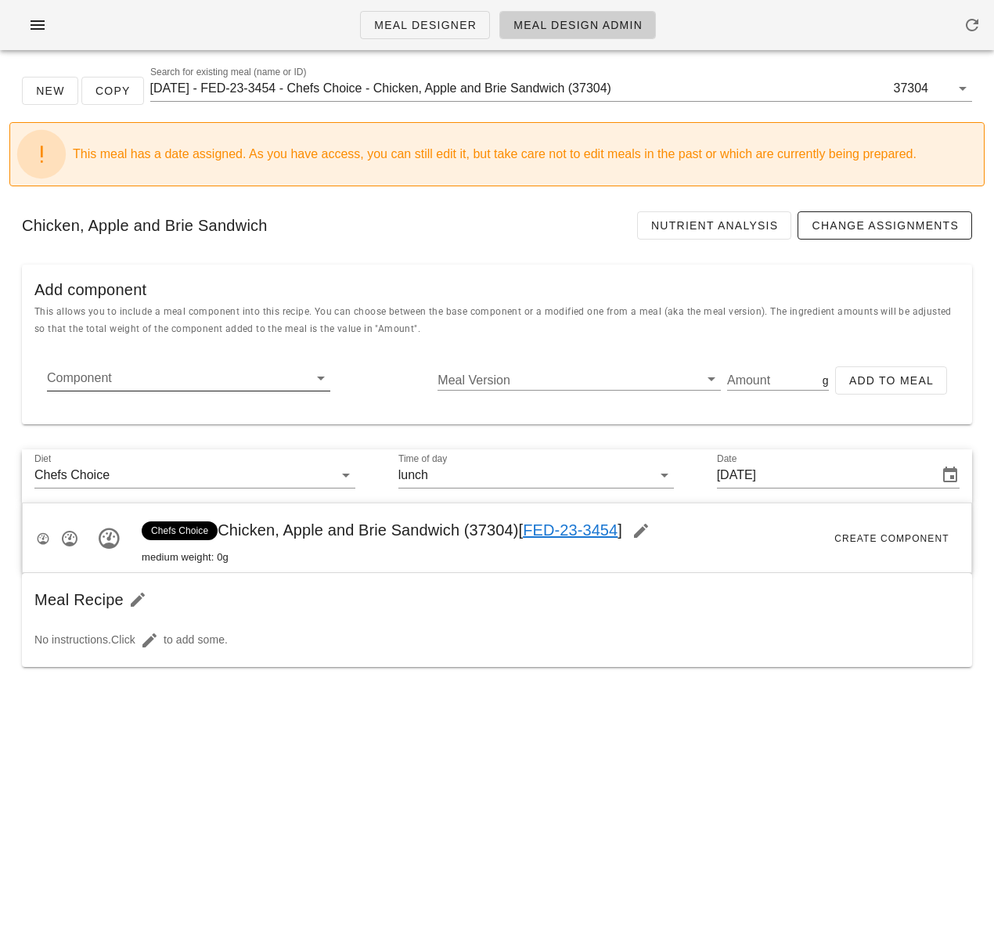
click at [127, 385] on input "Component" at bounding box center [176, 378] width 258 height 25
click at [157, 637] on icon "button" at bounding box center [149, 640] width 19 height 19
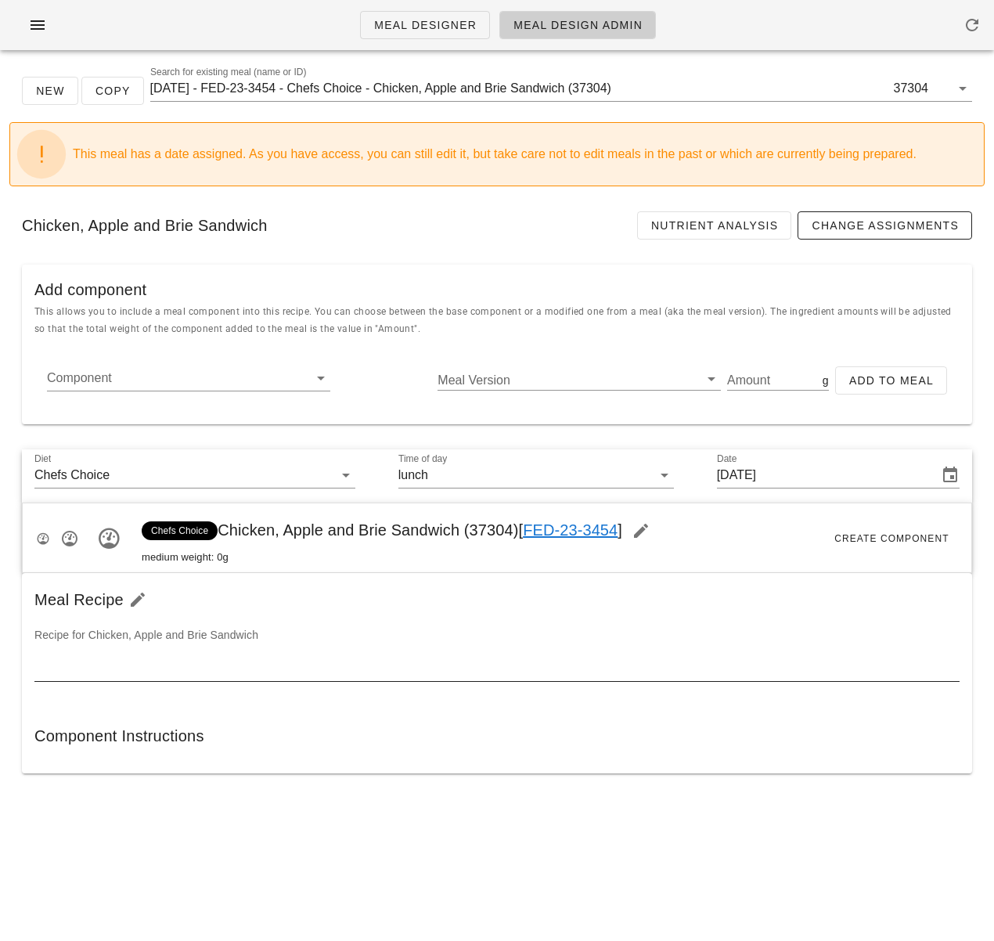
click at [176, 662] on textarea at bounding box center [496, 668] width 925 height 25
paste textarea "Spread the Cranberry aioli on both side of the bread Place the arugula in the b…"
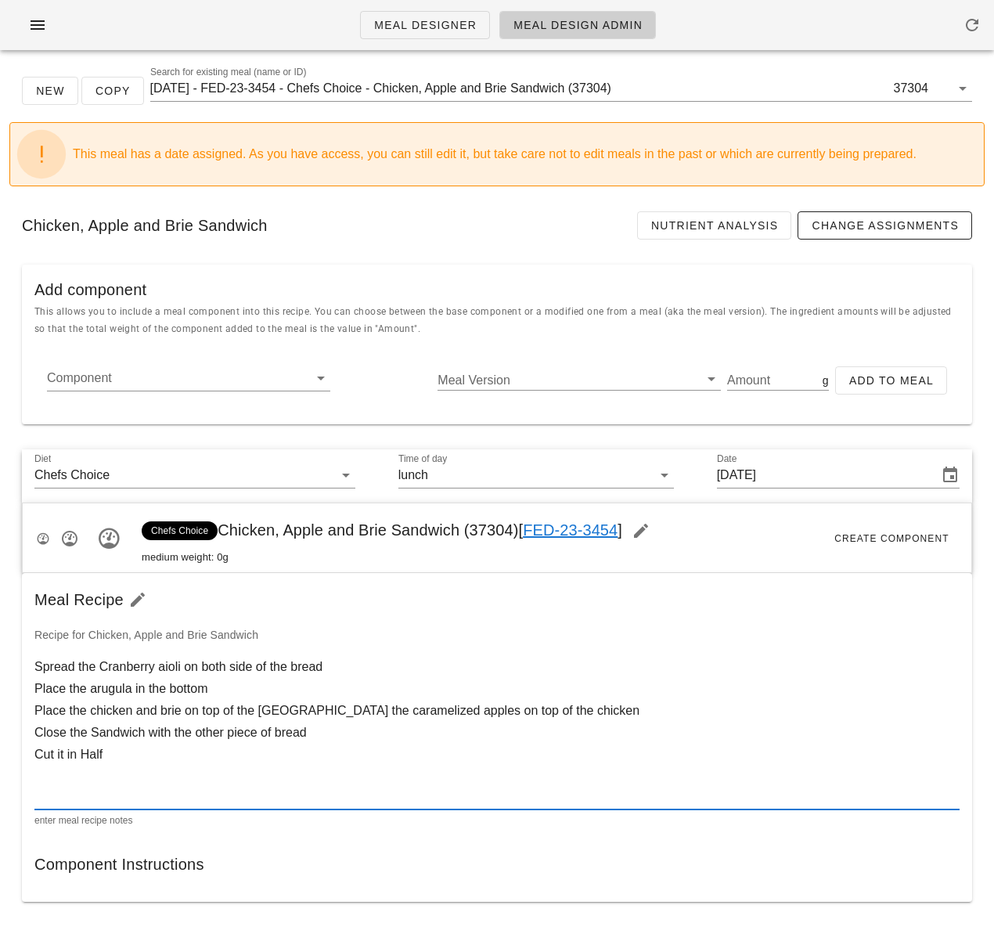
click at [103, 672] on textarea "Spread the Cranberry aioli on both side of the bread Place the arugula in the b…" at bounding box center [496, 732] width 925 height 153
click at [161, 670] on textarea "Spread the Cranberry aioli on both side of the bread Place the arugula in the b…" at bounding box center [496, 732] width 925 height 153
click at [254, 671] on textarea "Spread the Cranberry aioli on both side of the bread Place the arugula in the b…" at bounding box center [496, 732] width 925 height 153
click at [163, 667] on textarea "Spread the Cranberry aioli on both sides of the bread Place the arugula in the …" at bounding box center [496, 732] width 925 height 153
click at [355, 669] on textarea "Spread the Cranberry Aioli on both sides of the bread Place the arugula in the …" at bounding box center [496, 732] width 925 height 153
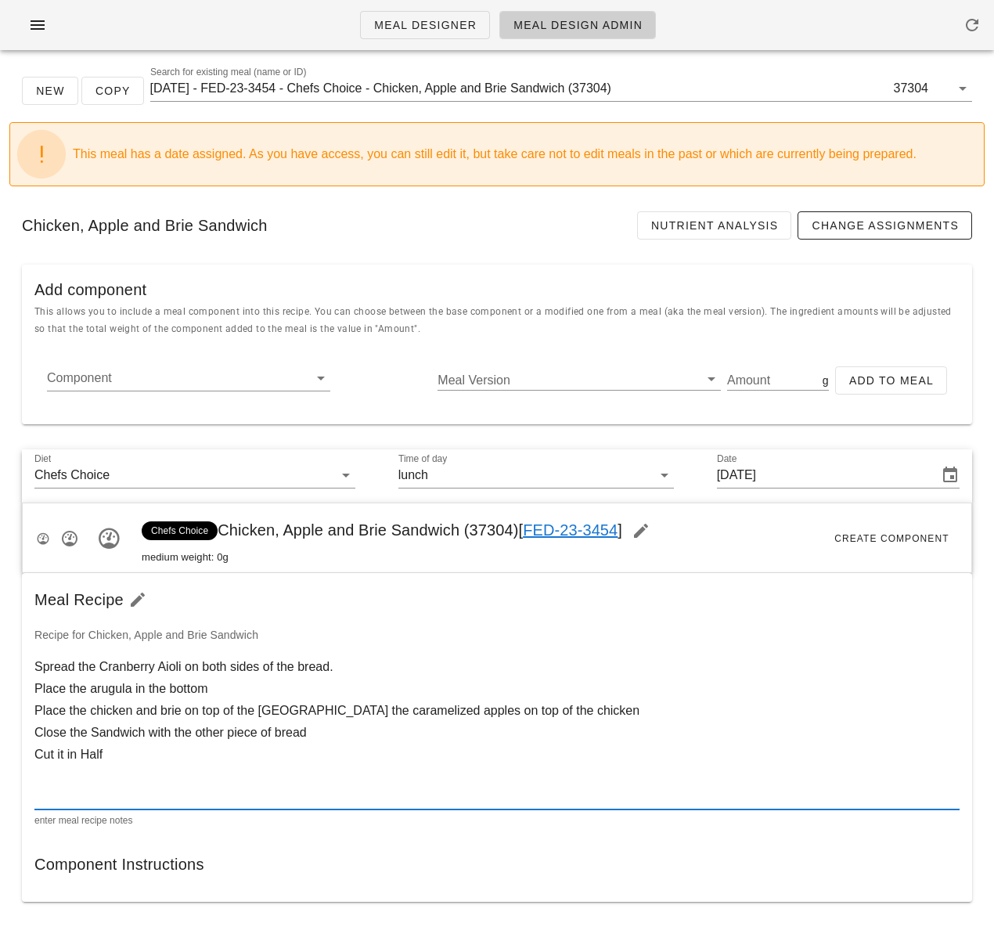
click at [145, 692] on textarea "Spread the Cranberry Aioli on both sides of the bread. Place the arugula in the…" at bounding box center [496, 732] width 925 height 153
click at [213, 691] on textarea "Spread the Cranberry Aioli on both sides of the bread. Place the arugula on the…" at bounding box center [496, 732] width 925 height 153
click at [315, 711] on textarea "Spread the Cranberry Aioli on both sides of the bread. Place the arugula on the…" at bounding box center [496, 732] width 925 height 153
click at [269, 712] on textarea "Spread the Cranberry Aioli on both sides of the bread. Place the arugula on the…" at bounding box center [496, 732] width 925 height 153
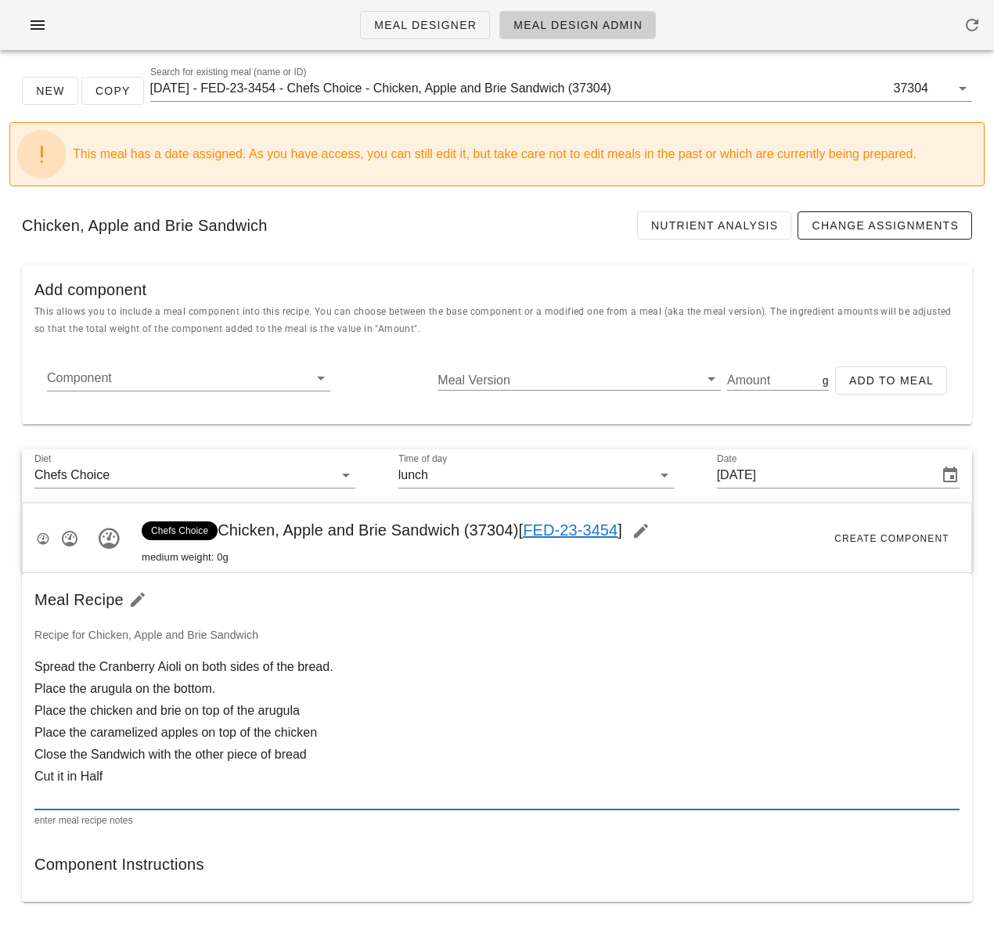
click at [323, 710] on textarea "Spread the Cranberry Aioli on both sides of the bread. Place the arugula on the…" at bounding box center [496, 732] width 925 height 153
click at [329, 738] on textarea "Spread the Cranberry Aioli on both sides of the bread. Place the arugula on the…" at bounding box center [496, 732] width 925 height 153
click at [95, 756] on textarea "Spread the Cranberry Aioli on both sides of the bread. Place the arugula on the…" at bounding box center [496, 732] width 925 height 153
click at [211, 687] on textarea "Spread the Cranberry Aioli on both sides of the bread. Place the arugula on the…" at bounding box center [496, 732] width 925 height 153
click at [124, 774] on textarea "Spread the Cranberry Aioli on both sides of the bread. Place the arugula on the…" at bounding box center [496, 732] width 925 height 153
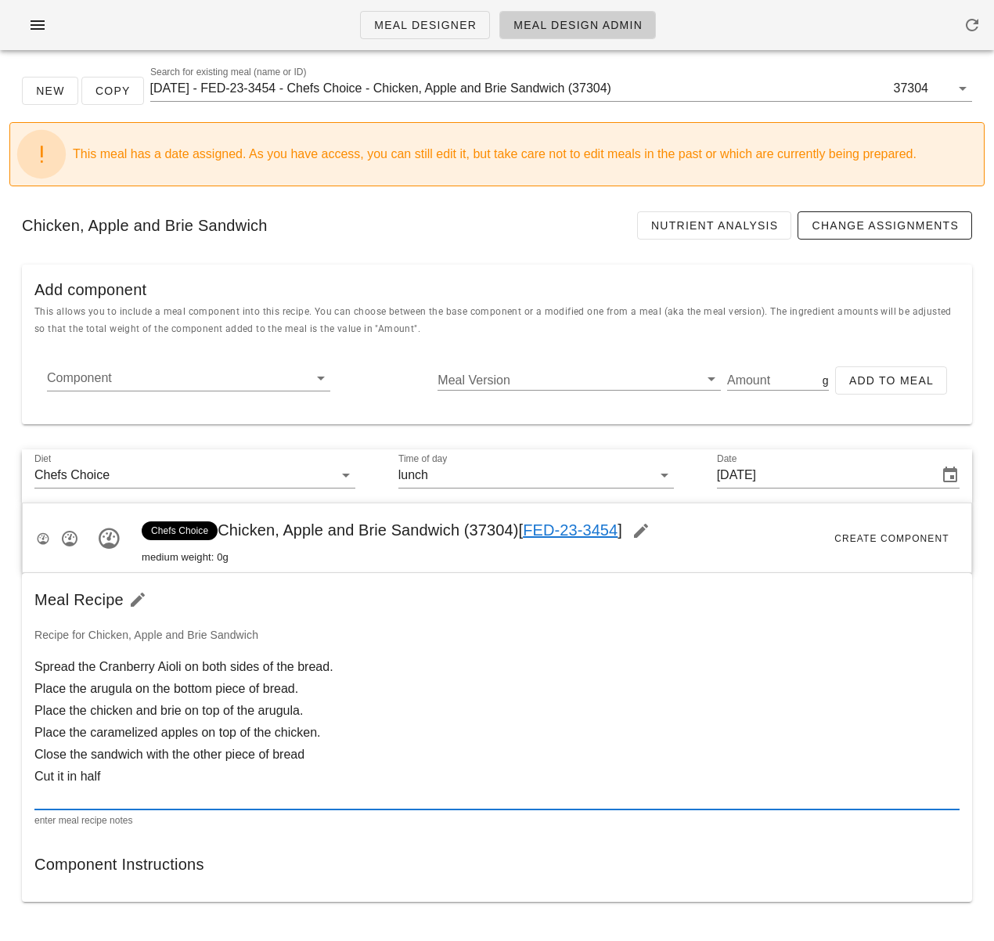
click at [334, 756] on textarea "Spread the Cranberry Aioli on both sides of the bread. Place the arugula on the…" at bounding box center [496, 732] width 925 height 153
click at [127, 777] on textarea "Spread the Cranberry Aioli on both sides of the bread. Place the arugula on the…" at bounding box center [496, 732] width 925 height 153
click at [92, 800] on textarea "Spread the Cranberry Aioli on both sides of the bread. Place the arugula on the…" at bounding box center [496, 732] width 925 height 153
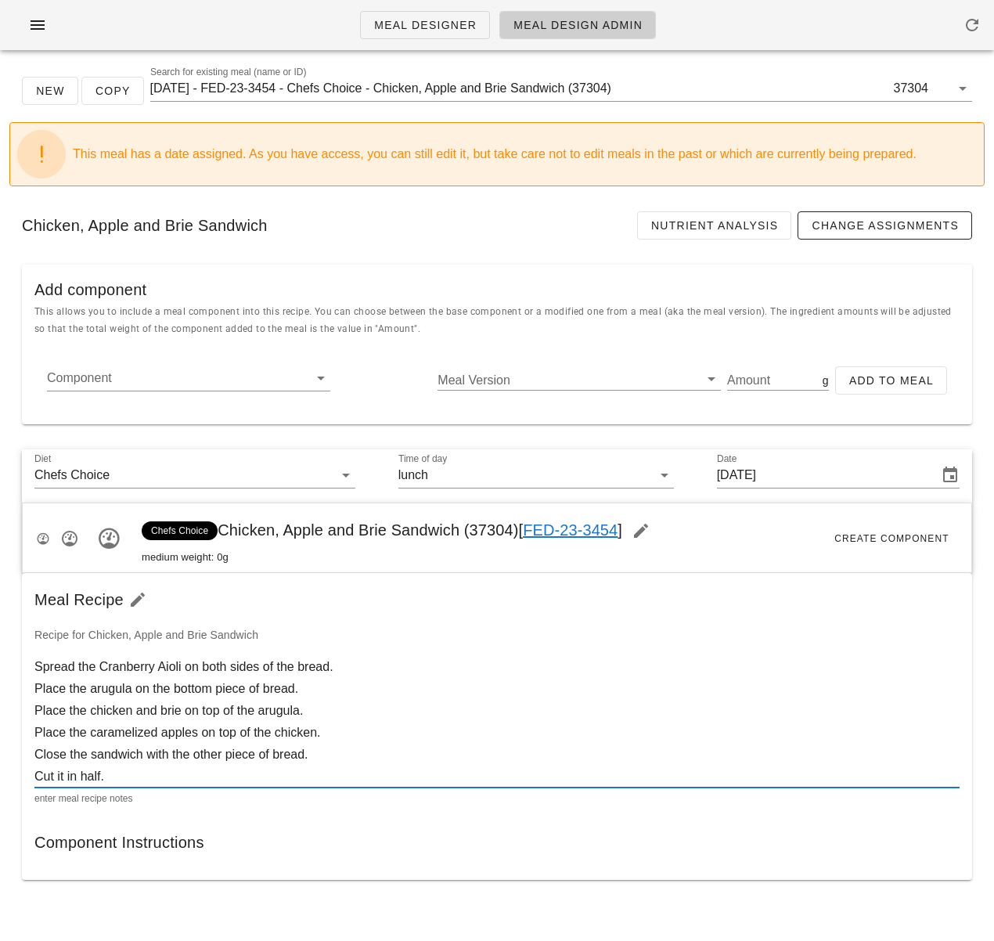
click at [402, 770] on textarea "Spread the Cranberry Aioli on both sides of the bread. Place the arugula on the…" at bounding box center [496, 722] width 925 height 132
type textarea "Spread the Cranberry Aioli on both sides of the bread. Place the arugula on the…"
click at [464, 868] on div at bounding box center [497, 874] width 951 height 13
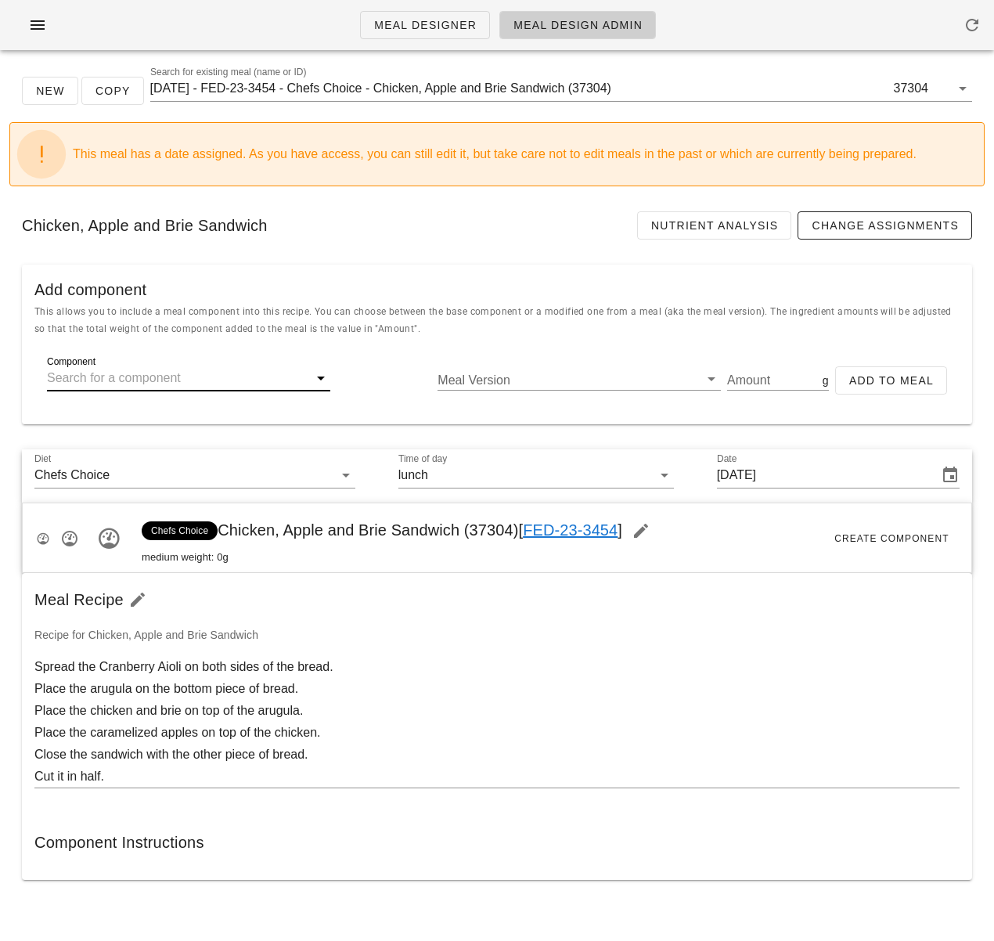
click at [104, 386] on input "Component" at bounding box center [176, 378] width 258 height 25
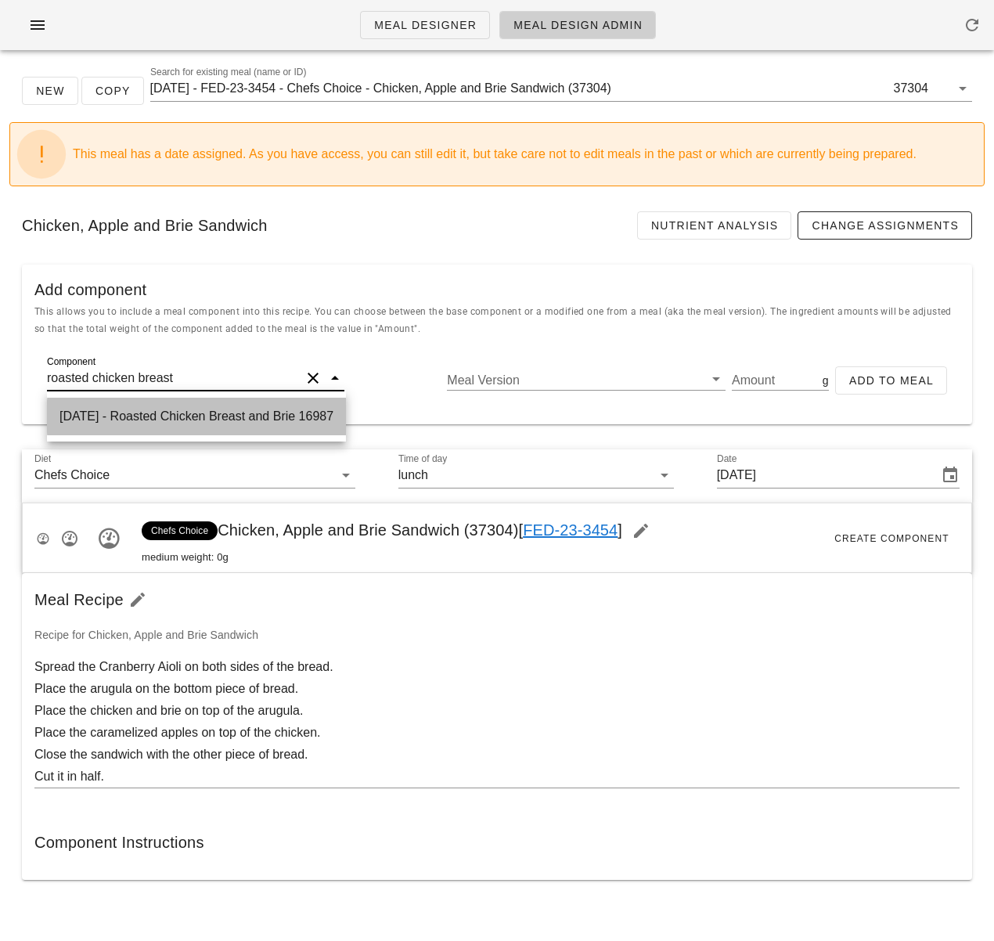
click at [178, 414] on div "2025-09-23 - Roasted Chicken Breast and Brie 16987" at bounding box center [196, 417] width 299 height 38
type input "Roasted Chicken Breast and Brie"
type input "170.41"
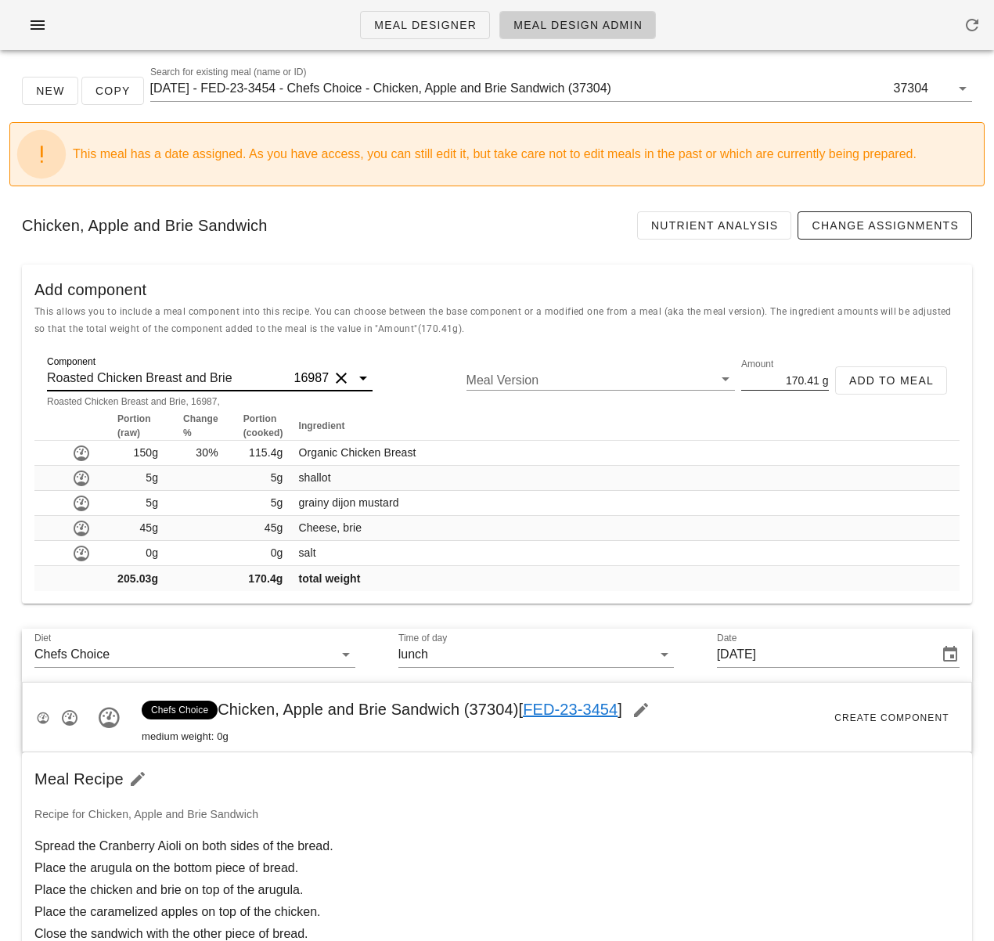
type input "Roasted Chicken Breast and Brie"
drag, startPoint x: 781, startPoint y: 381, endPoint x: 820, endPoint y: 380, distance: 38.4
click at [820, 380] on div "Amount 170.41 g" at bounding box center [785, 380] width 88 height 20
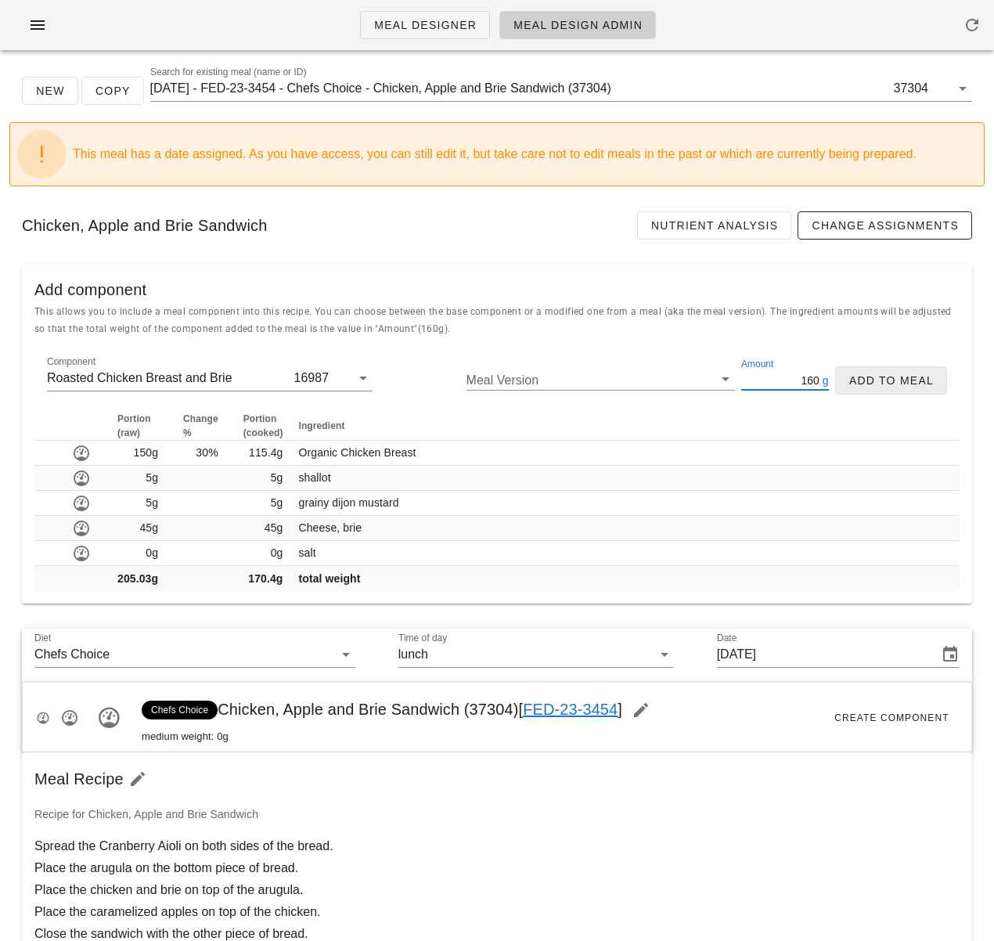
type input "160"
drag, startPoint x: 880, startPoint y: 381, endPoint x: 861, endPoint y: 424, distance: 47.0
click at [880, 381] on span "Add to Meal" at bounding box center [891, 380] width 85 height 13
type input "0"
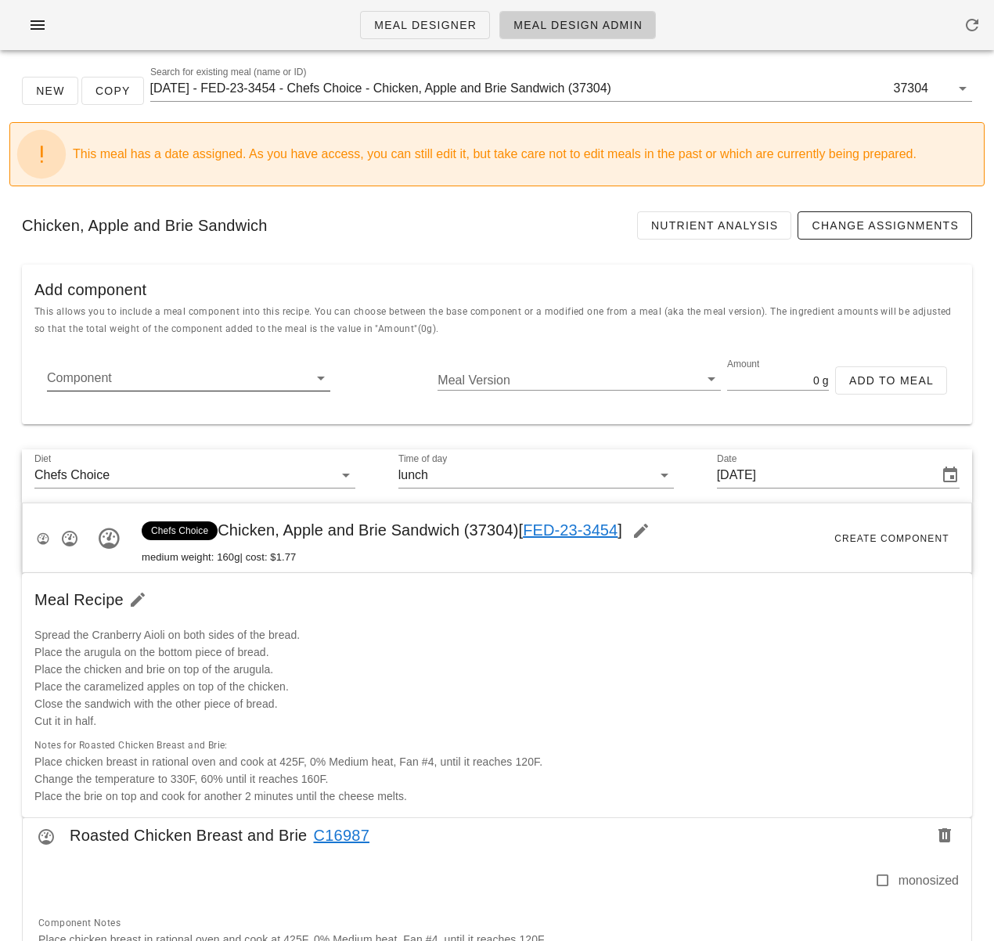
click at [116, 381] on input "Component" at bounding box center [176, 378] width 258 height 25
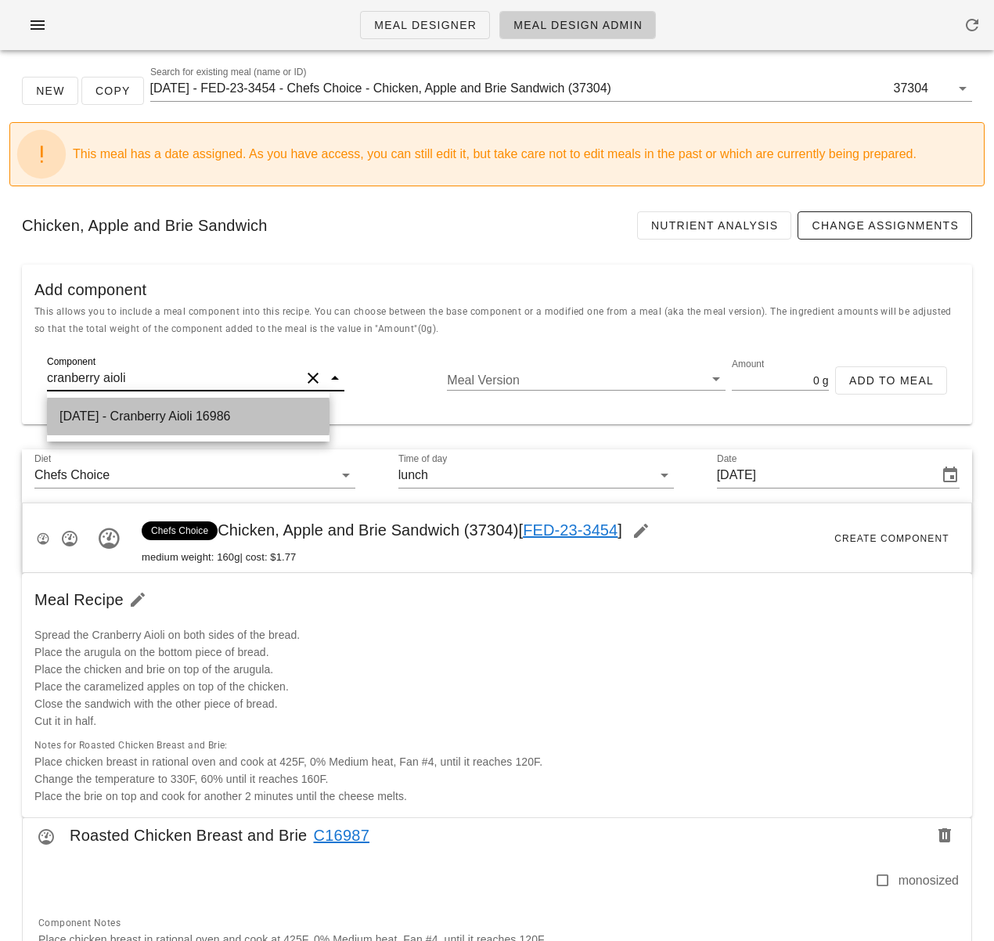
click at [189, 414] on div "2025-09-23 - Cranberry Aioli 16986" at bounding box center [188, 417] width 283 height 38
type input "Cranberry Aioli"
type input "602.02"
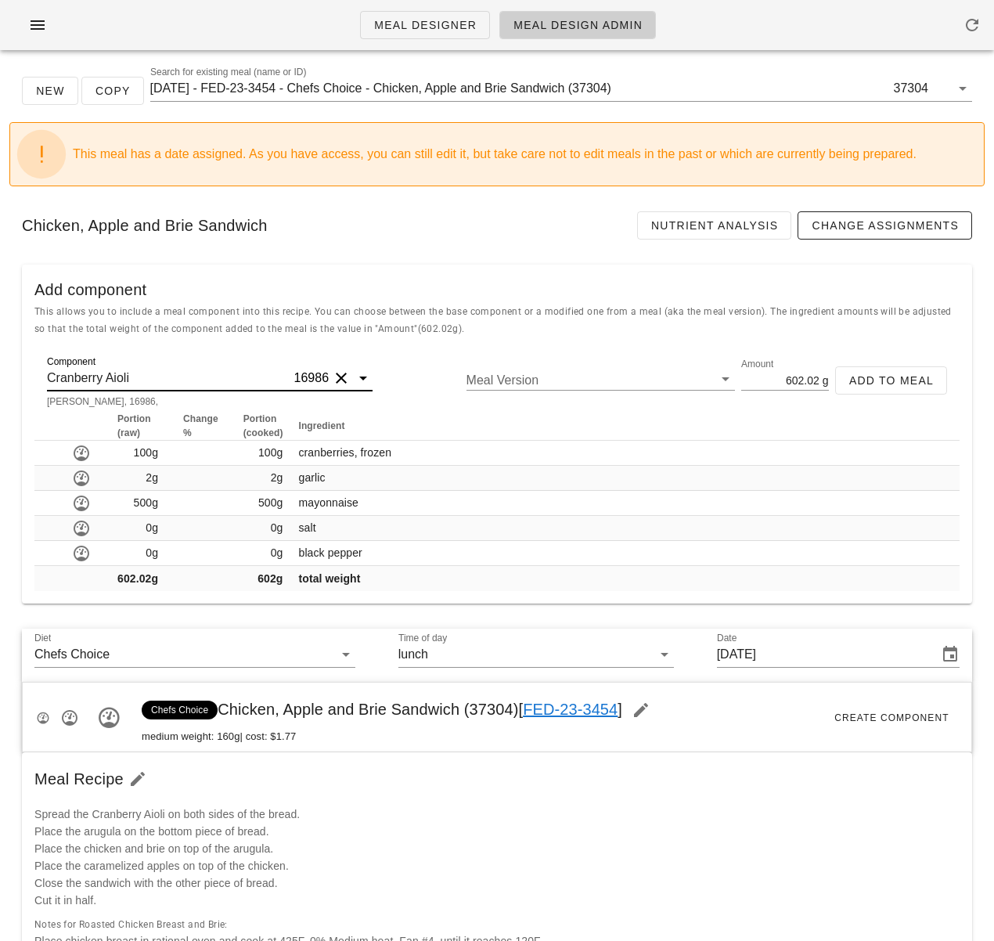
scroll to position [3, 0]
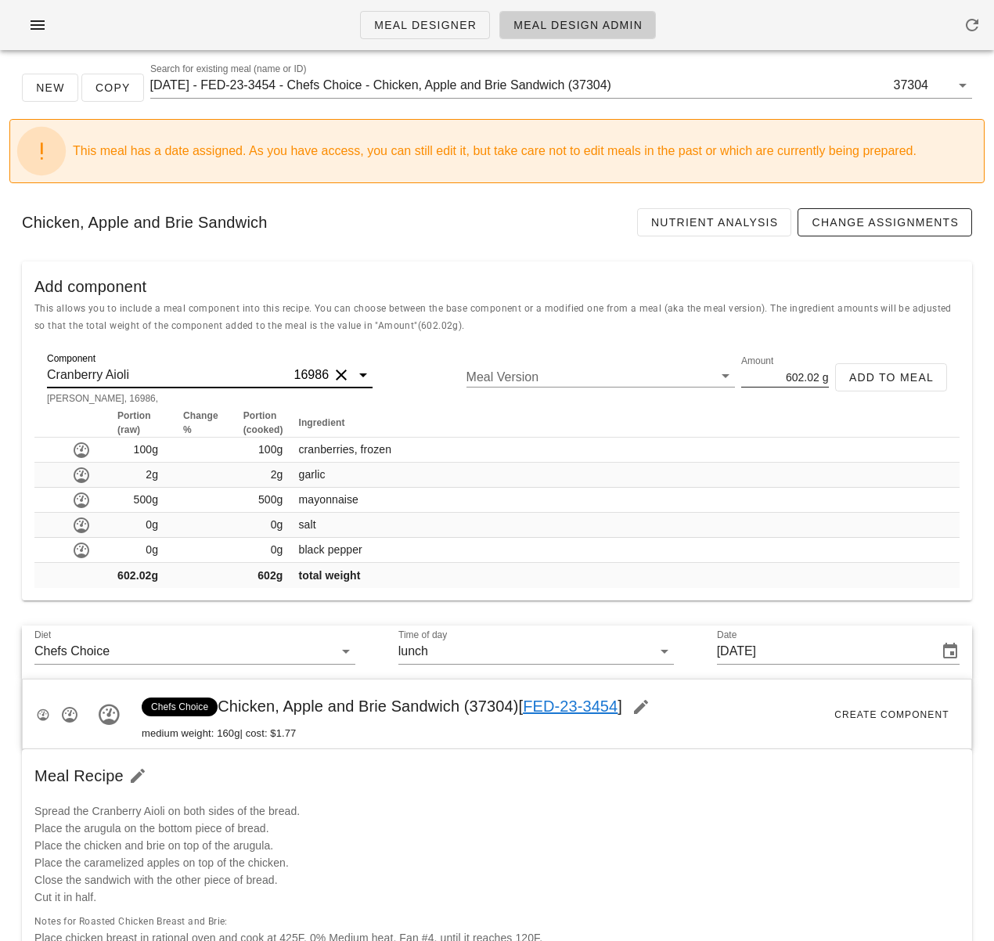
type input "Cranberry Aioli"
click at [791, 380] on input "602.02" at bounding box center [780, 376] width 78 height 20
type input "50"
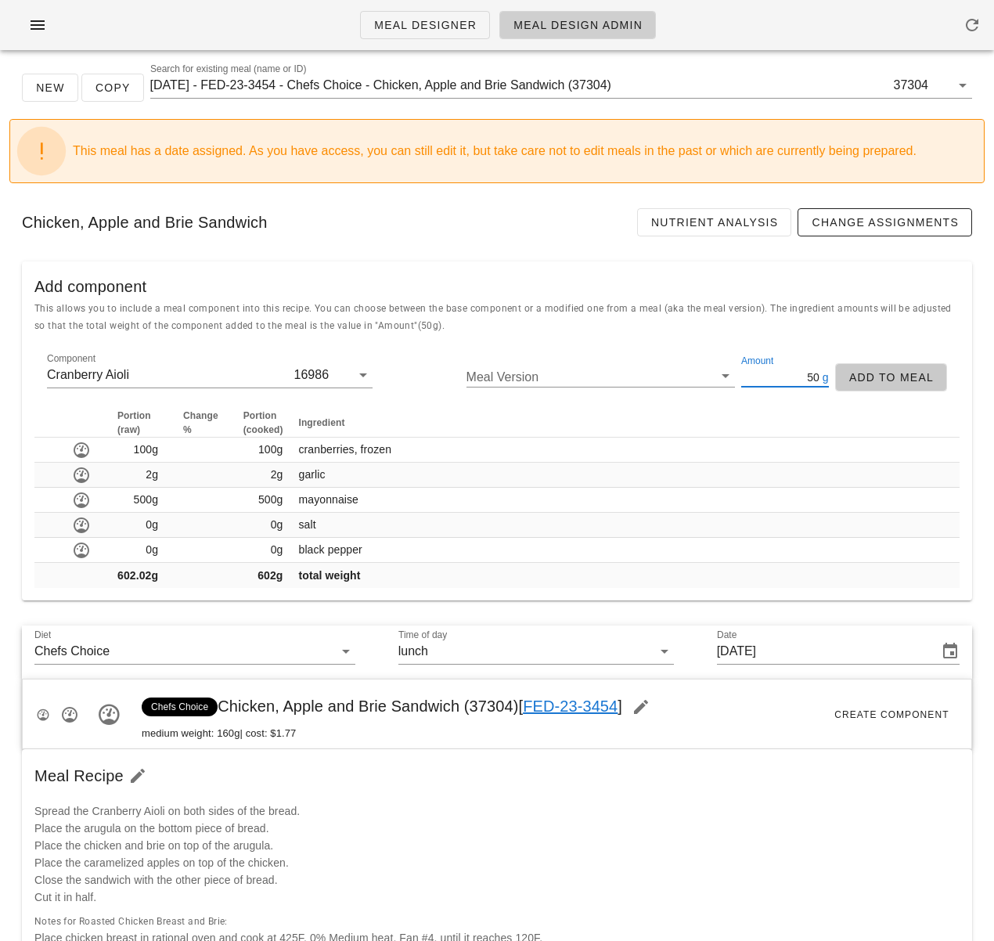
click at [933, 385] on button "Add to Meal" at bounding box center [891, 377] width 112 height 28
type input "0"
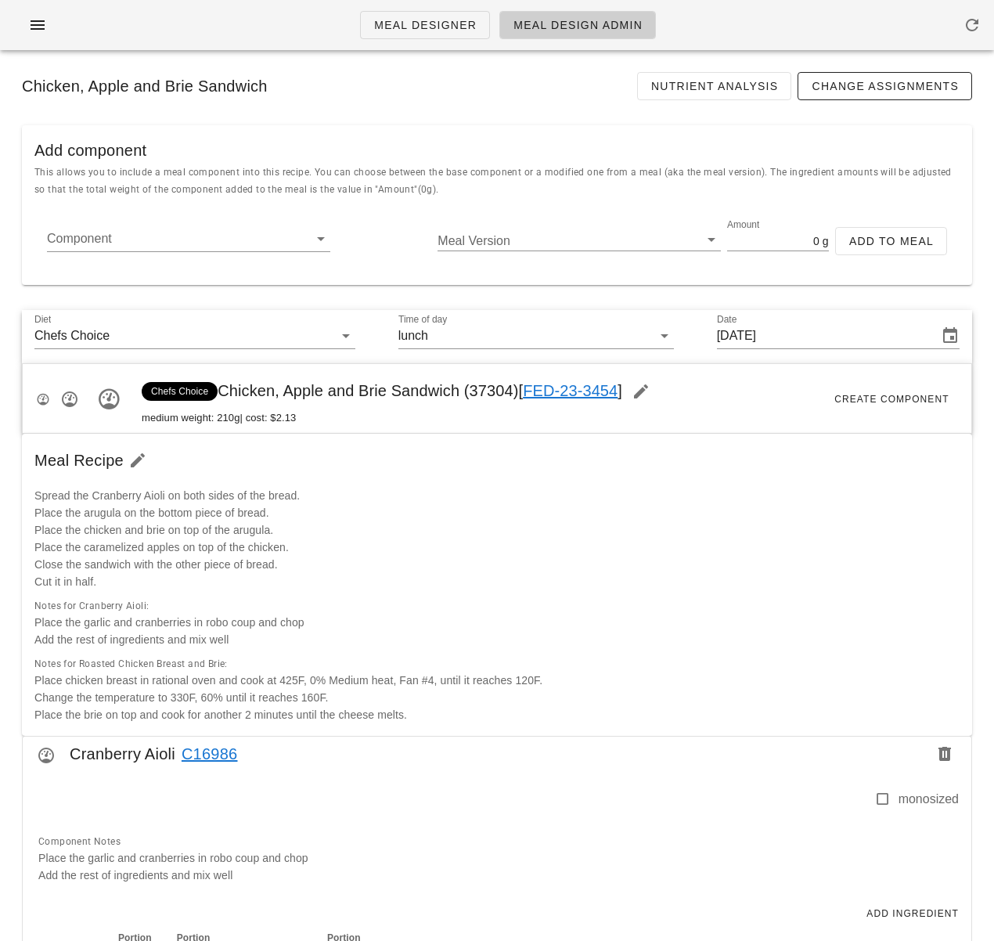
scroll to position [0, 0]
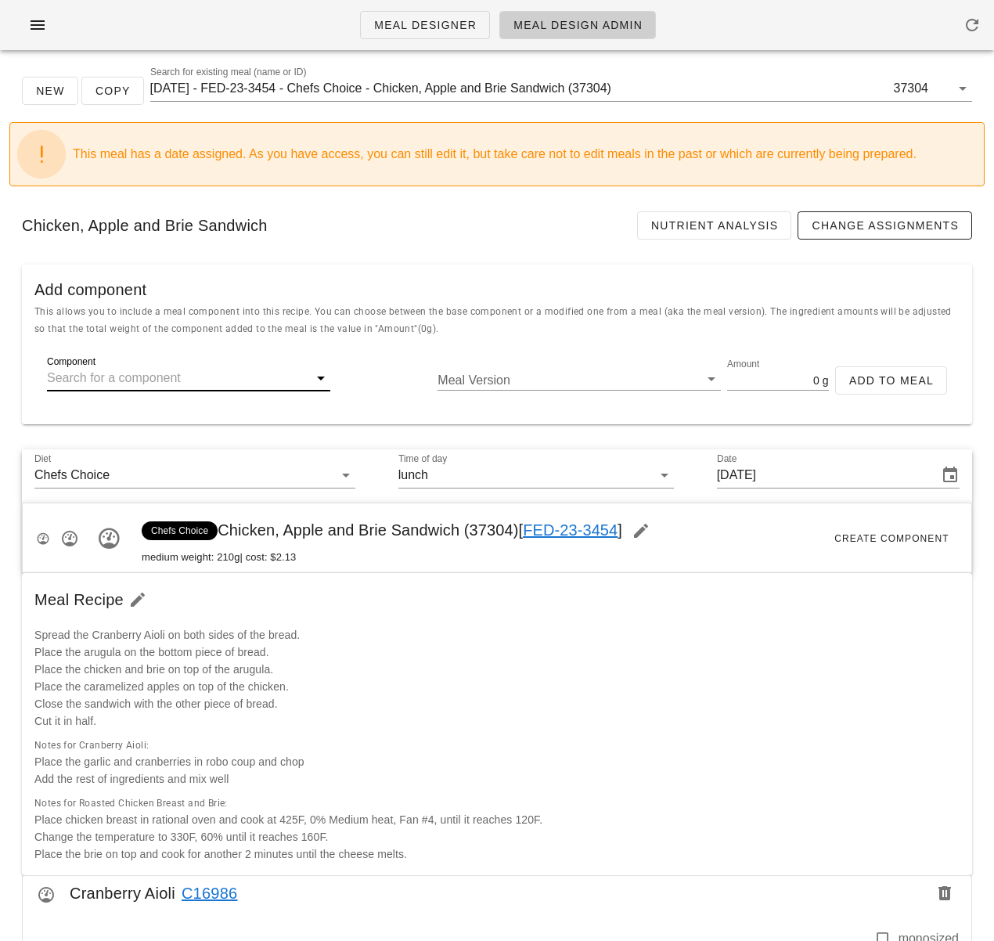
click at [143, 375] on input "Component" at bounding box center [176, 378] width 258 height 25
paste input "Caramelized Apples"
type input "Caramelized Apples"
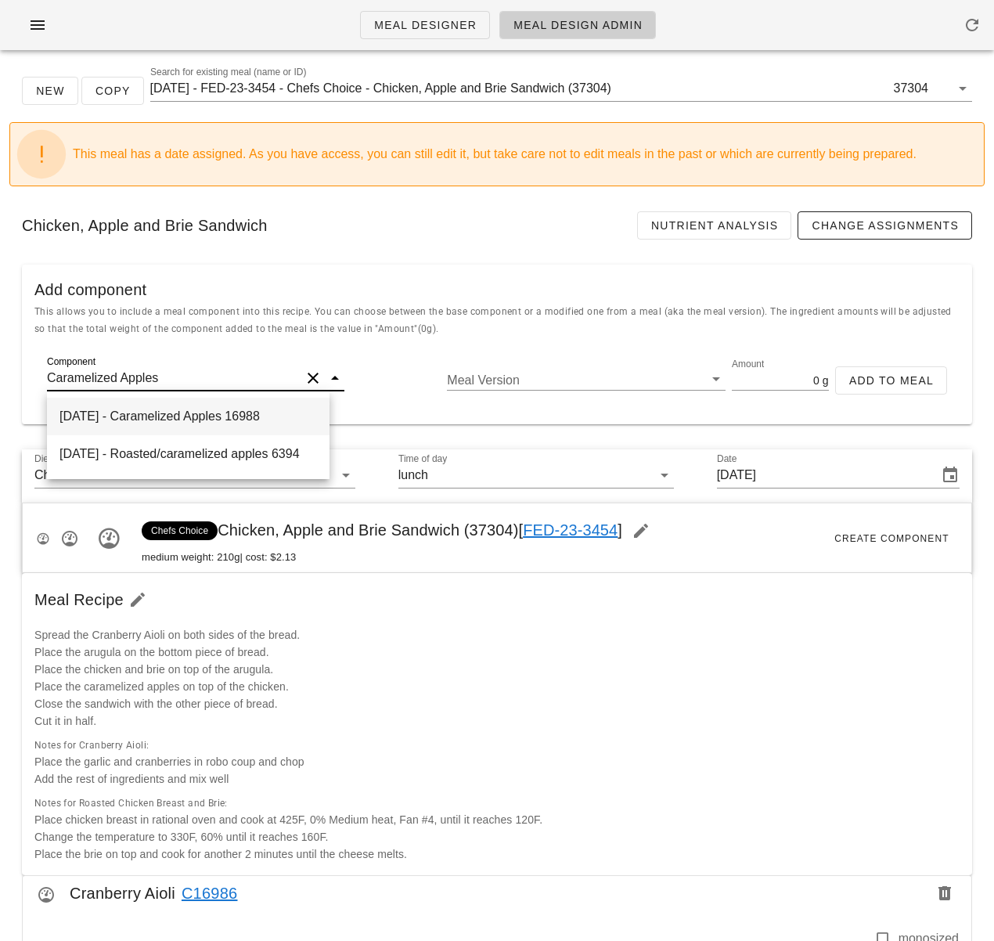
click at [240, 424] on div "2025-09-23 - Caramelized Apples 16988" at bounding box center [188, 417] width 283 height 38
type input "47.12"
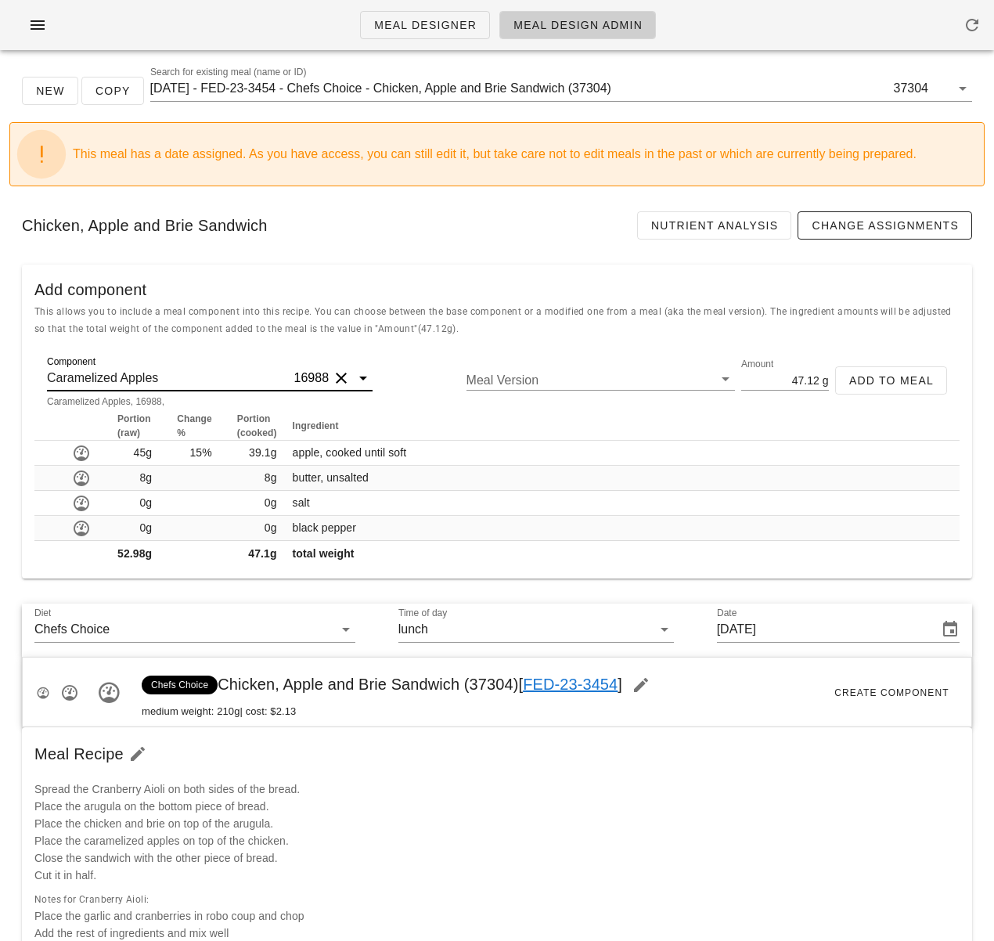
type input "Caramelized Apples"
click at [798, 378] on input "47.12" at bounding box center [780, 380] width 78 height 20
click at [799, 378] on input "47.12" at bounding box center [780, 380] width 78 height 20
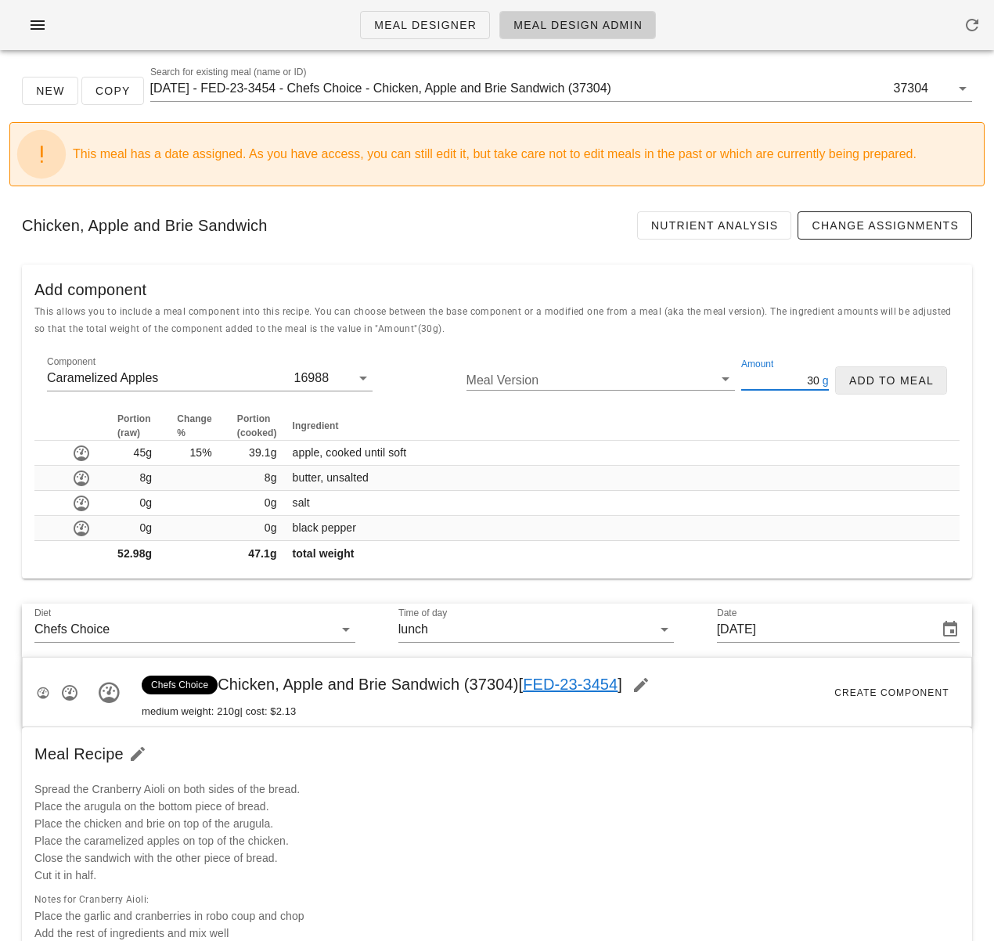
type input "30"
click at [902, 381] on span "Add to Meal" at bounding box center [891, 380] width 85 height 13
type input "0"
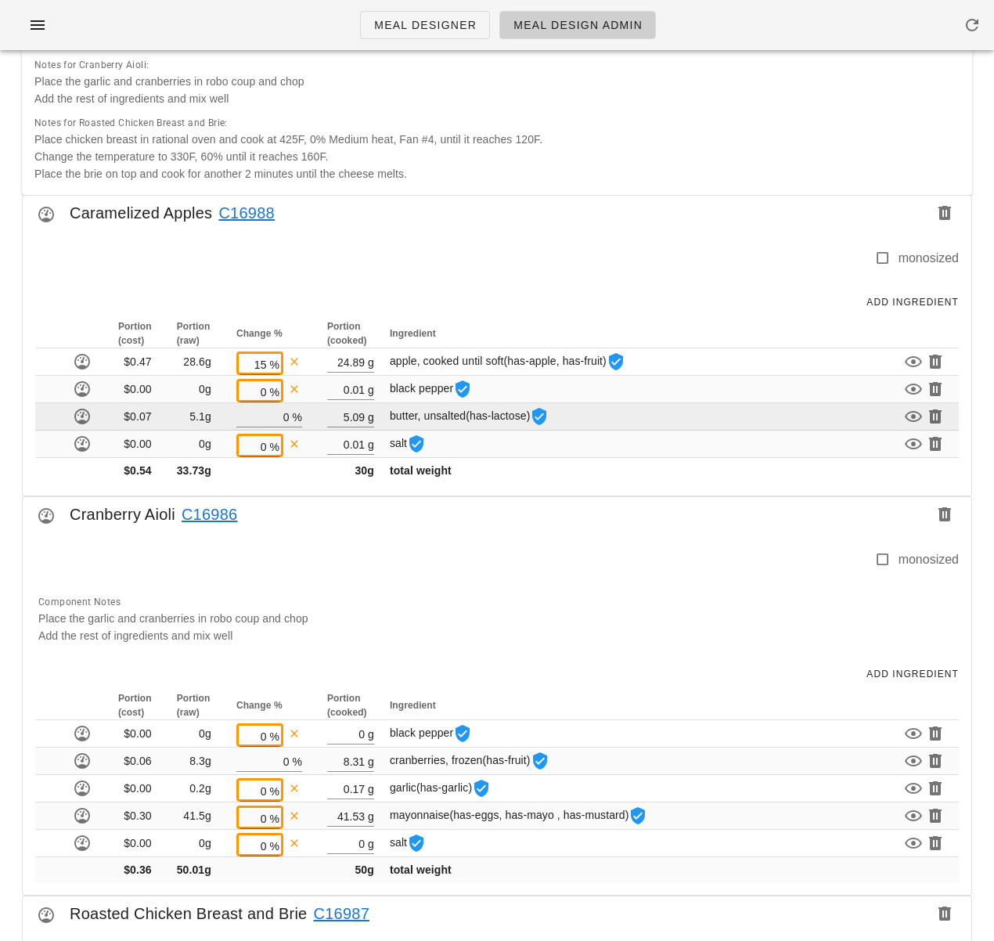
scroll to position [569, 0]
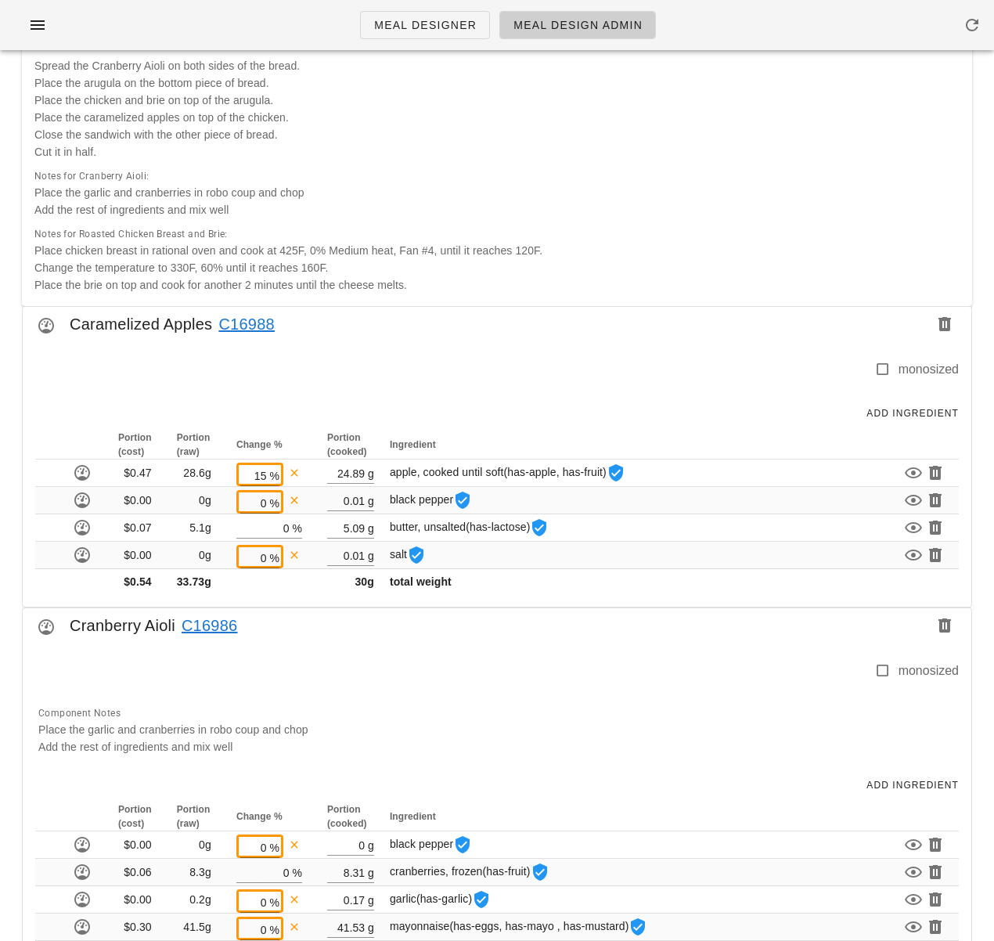
click at [575, 350] on div at bounding box center [494, 350] width 930 height 19
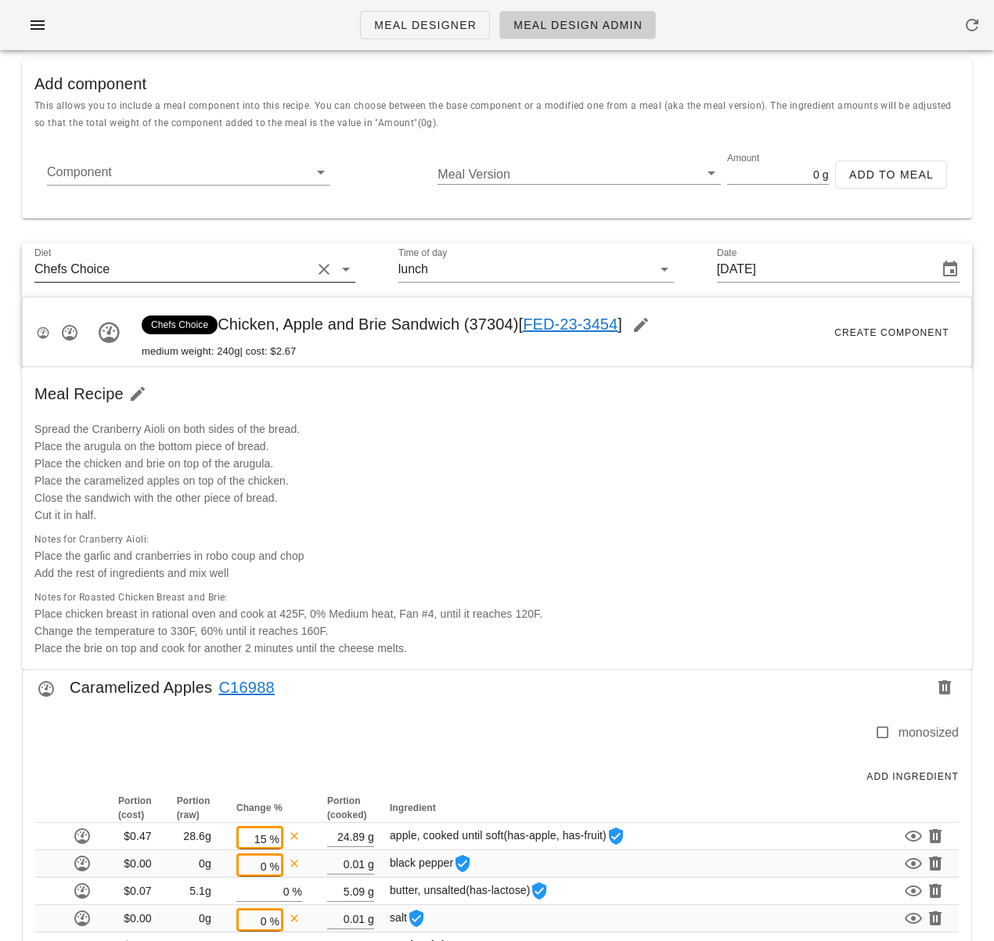
scroll to position [200, 0]
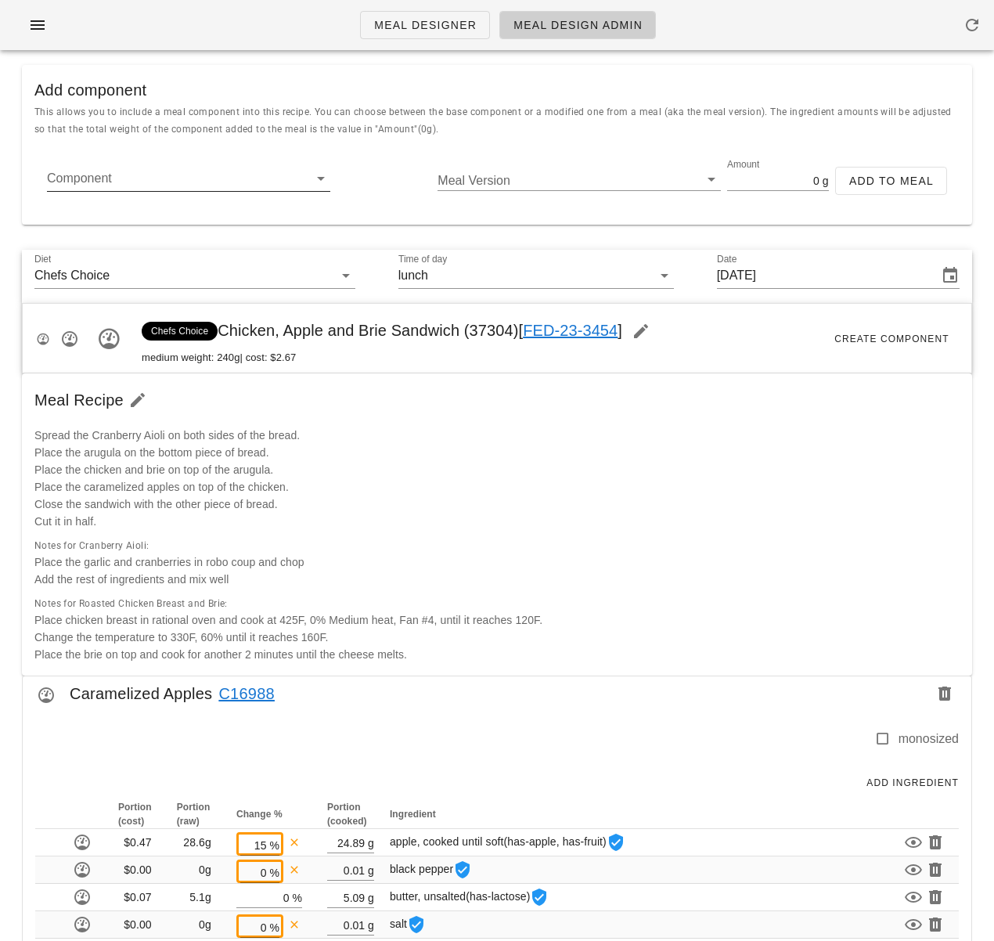
click at [180, 177] on input "Component" at bounding box center [176, 178] width 258 height 25
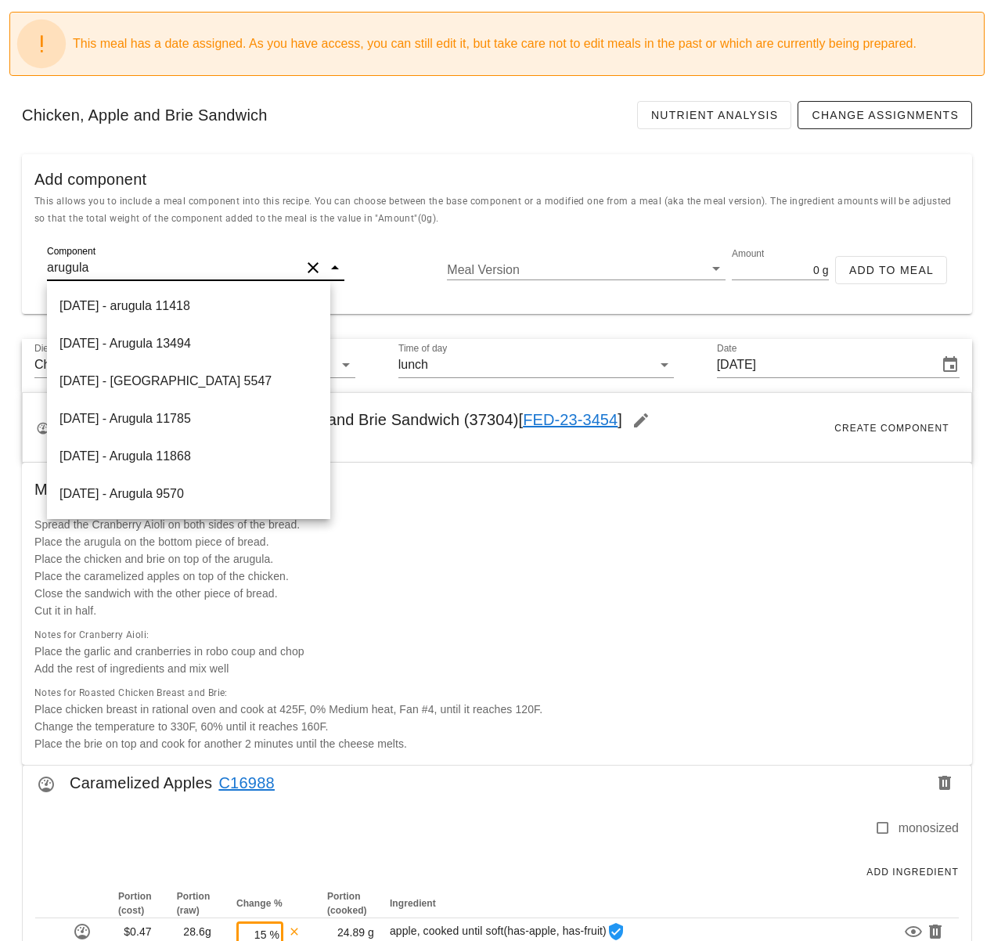
scroll to position [0, 0]
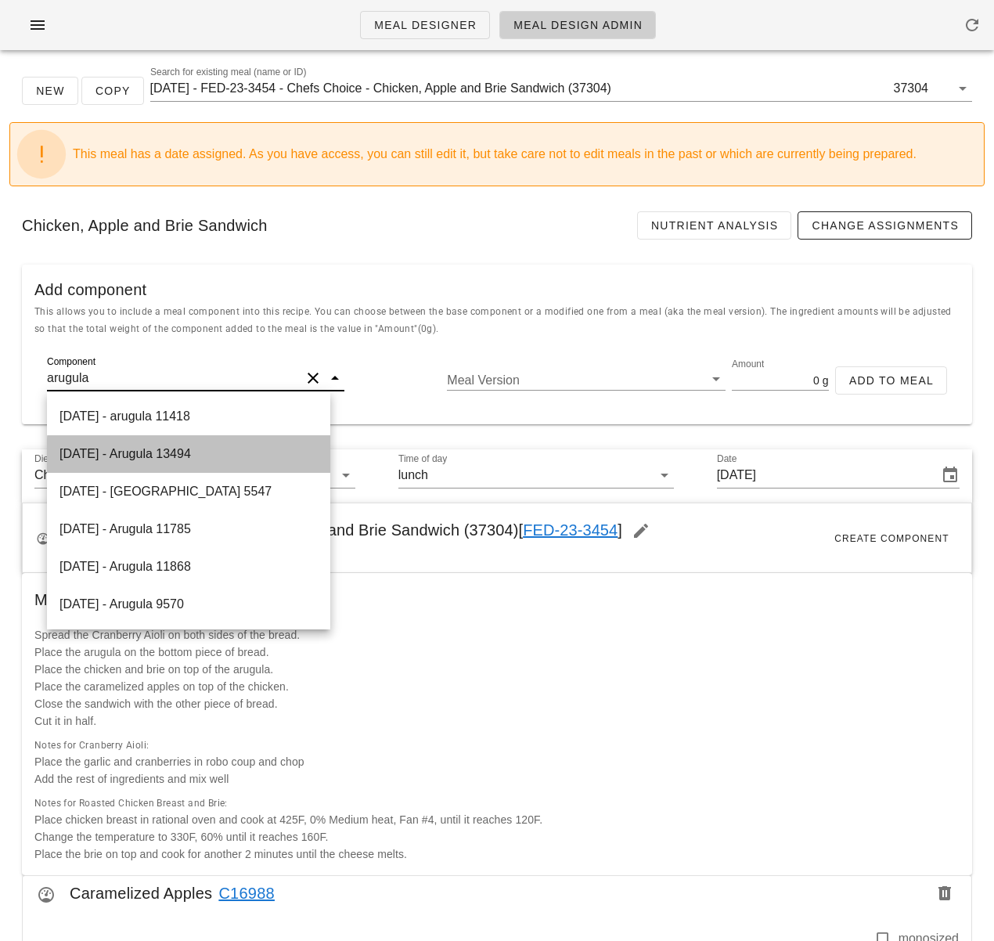
click at [272, 450] on div "2022-01-06 - Arugula 13494" at bounding box center [188, 454] width 283 height 38
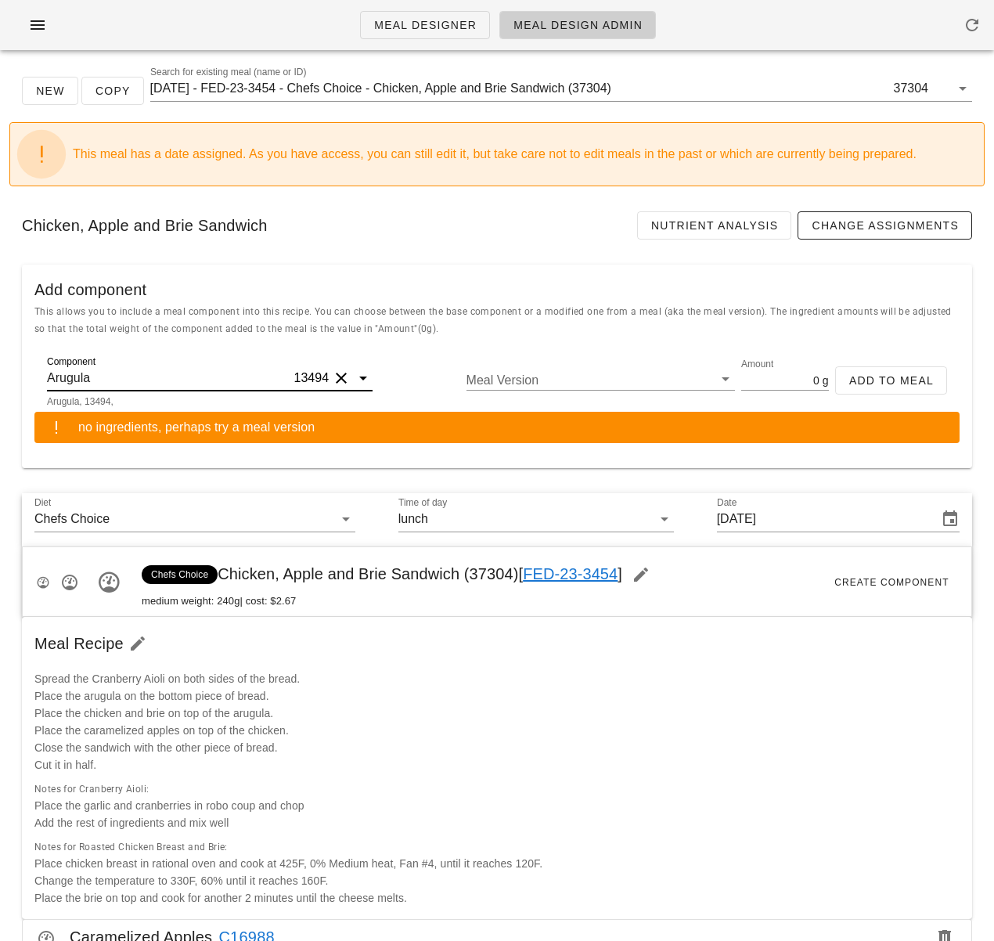
type input "Arugula"
click at [576, 368] on div "Component Arugula 13494 Arugula, 13494, Meal Version Amount 0 g Add to Meal" at bounding box center [496, 387] width 925 height 50
click at [571, 379] on input "Meal Version" at bounding box center [589, 380] width 244 height 20
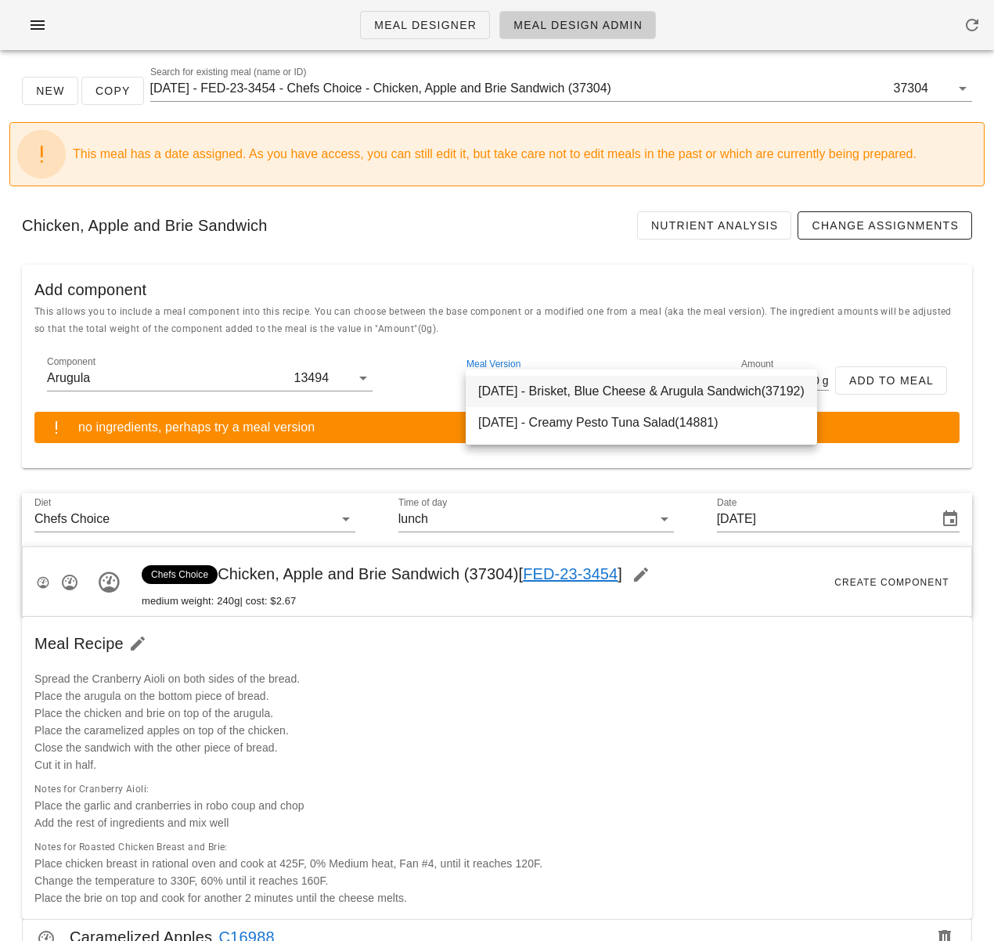
click at [623, 392] on div "2025-01-05 - Brisket, Blue Cheese & Arugula Sandwich(37192)" at bounding box center [642, 391] width 352 height 31
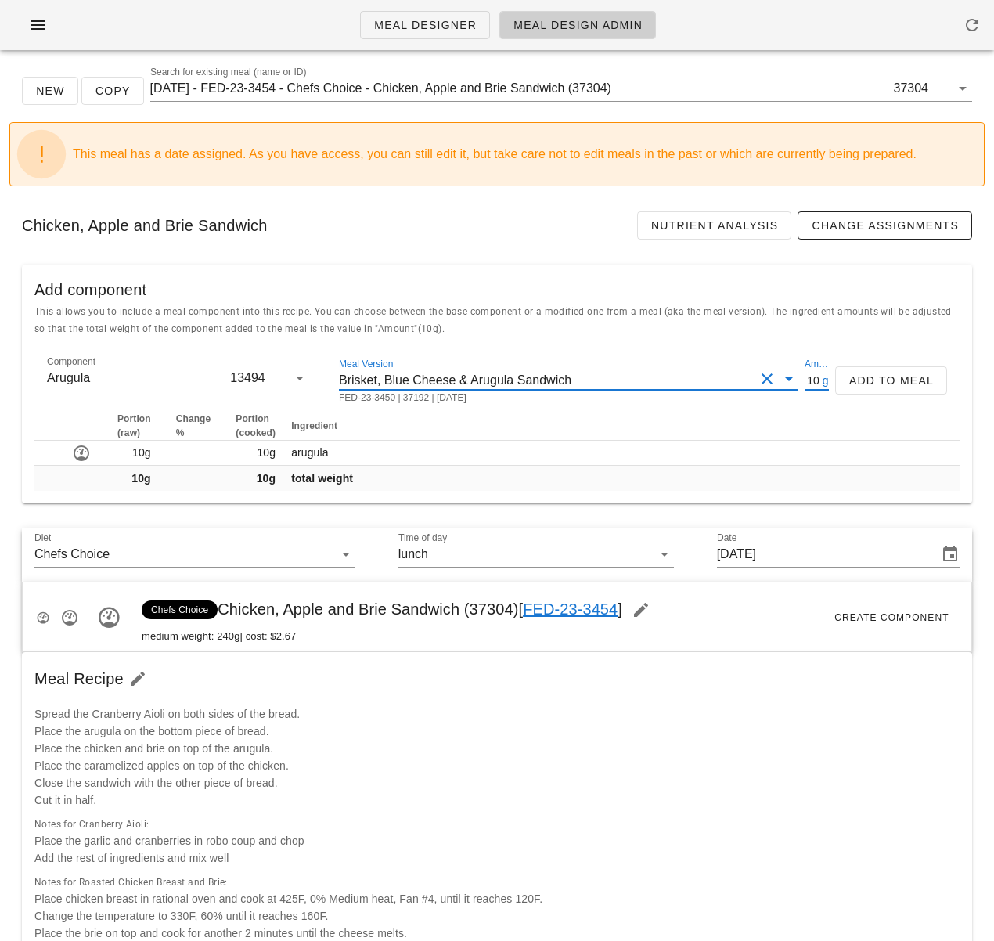
click at [813, 381] on input "10" at bounding box center [812, 380] width 14 height 20
type input "1"
type input "8"
click at [885, 377] on span "Add to Meal" at bounding box center [891, 380] width 85 height 13
type input "0"
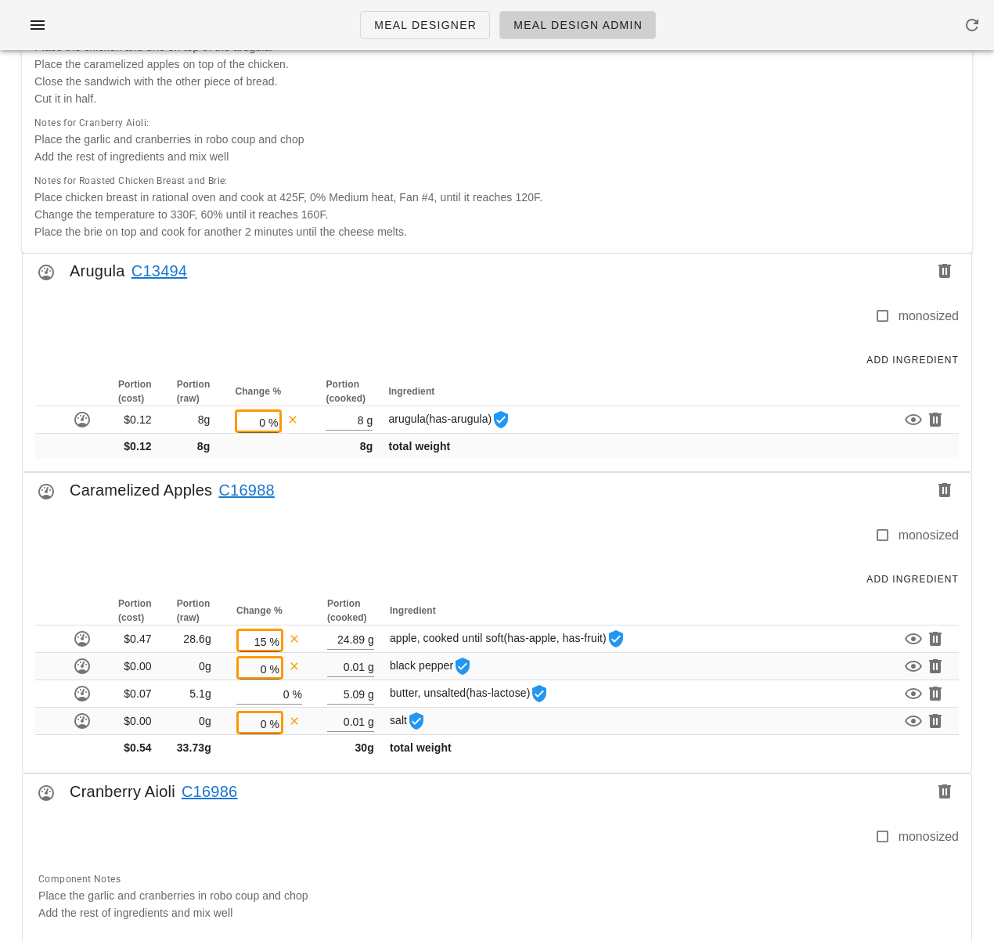
scroll to position [390, 0]
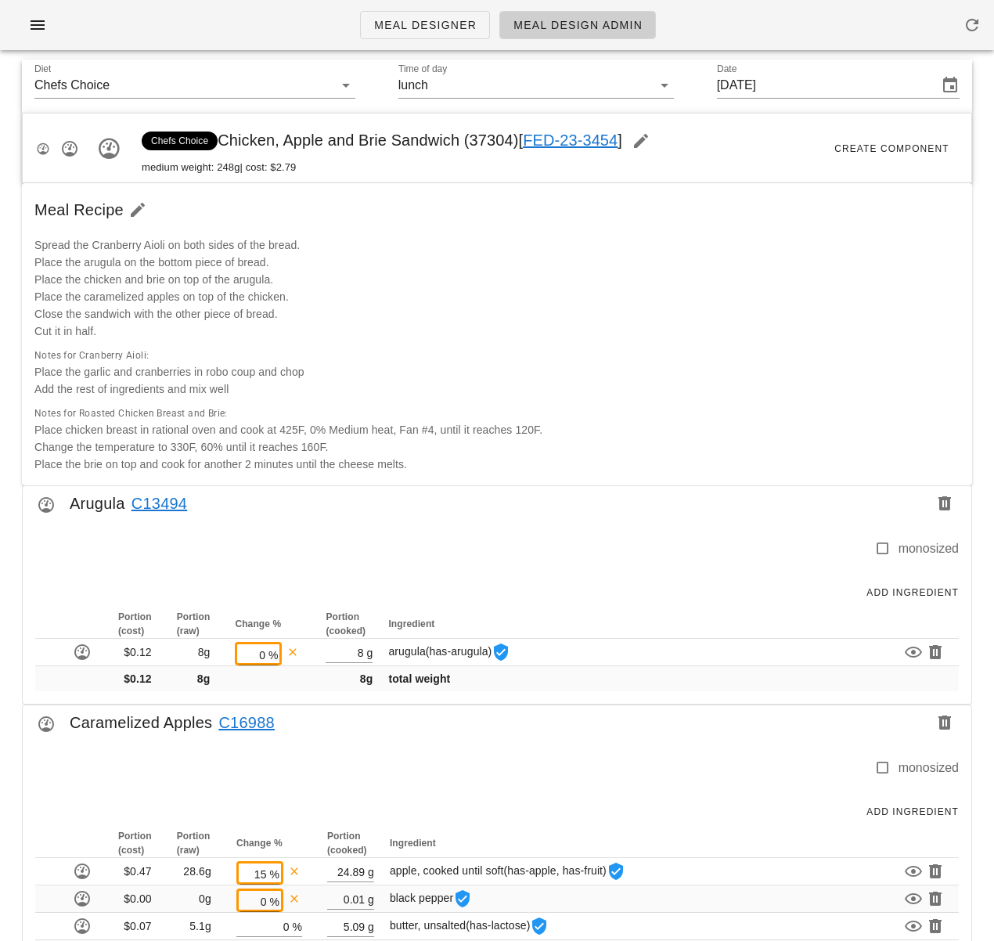
click at [413, 545] on div at bounding box center [451, 555] width 845 height 33
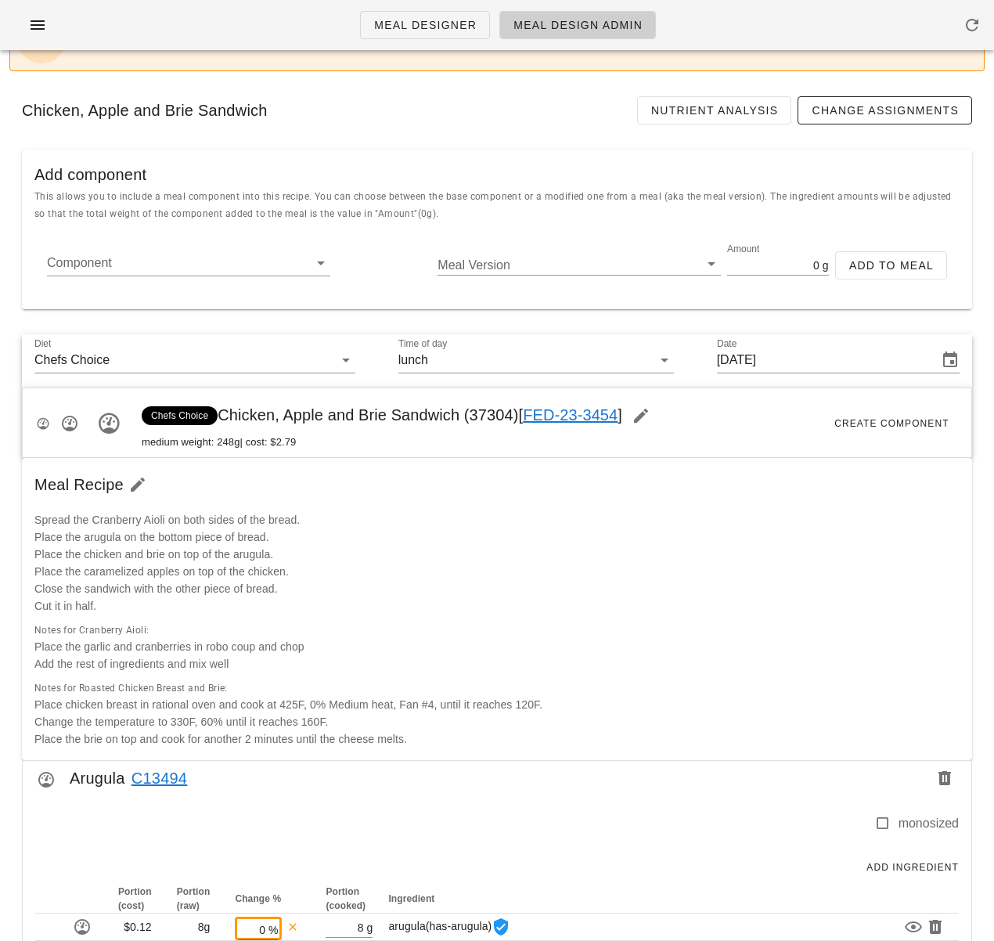
scroll to position [0, 0]
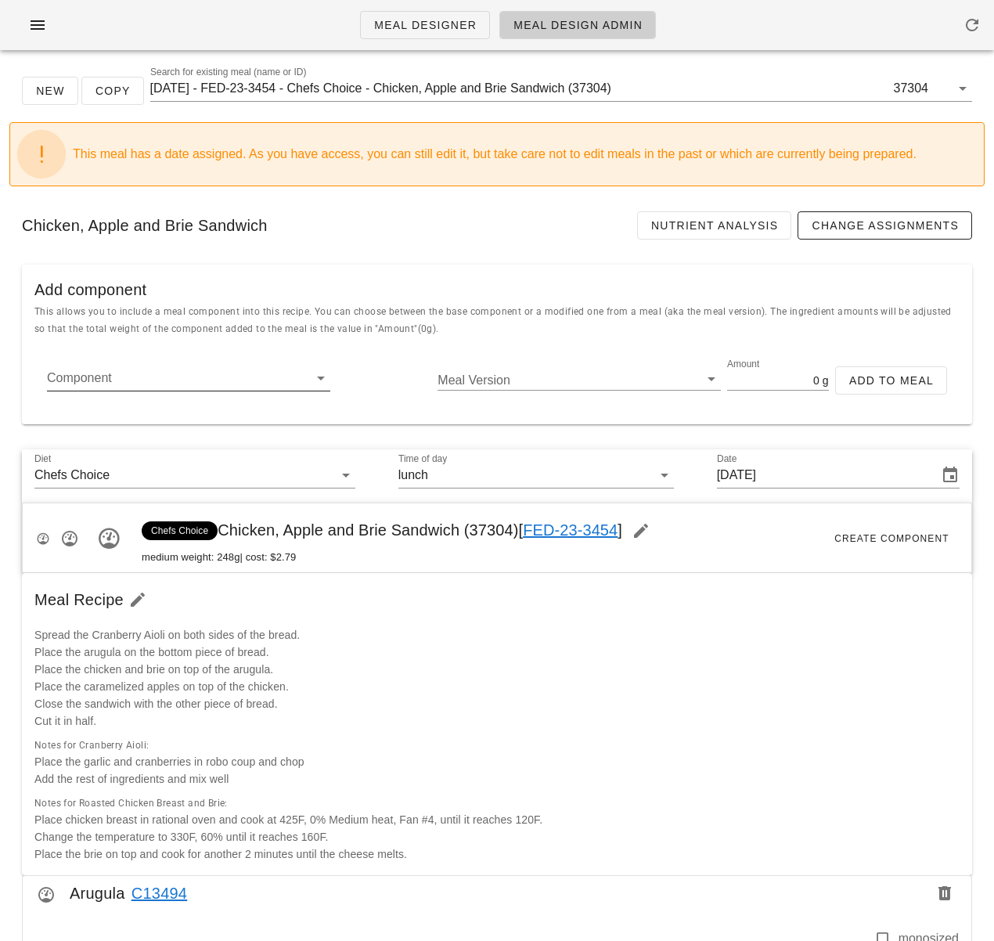
click at [145, 383] on input "Component" at bounding box center [176, 378] width 258 height 25
paste input "Salad"
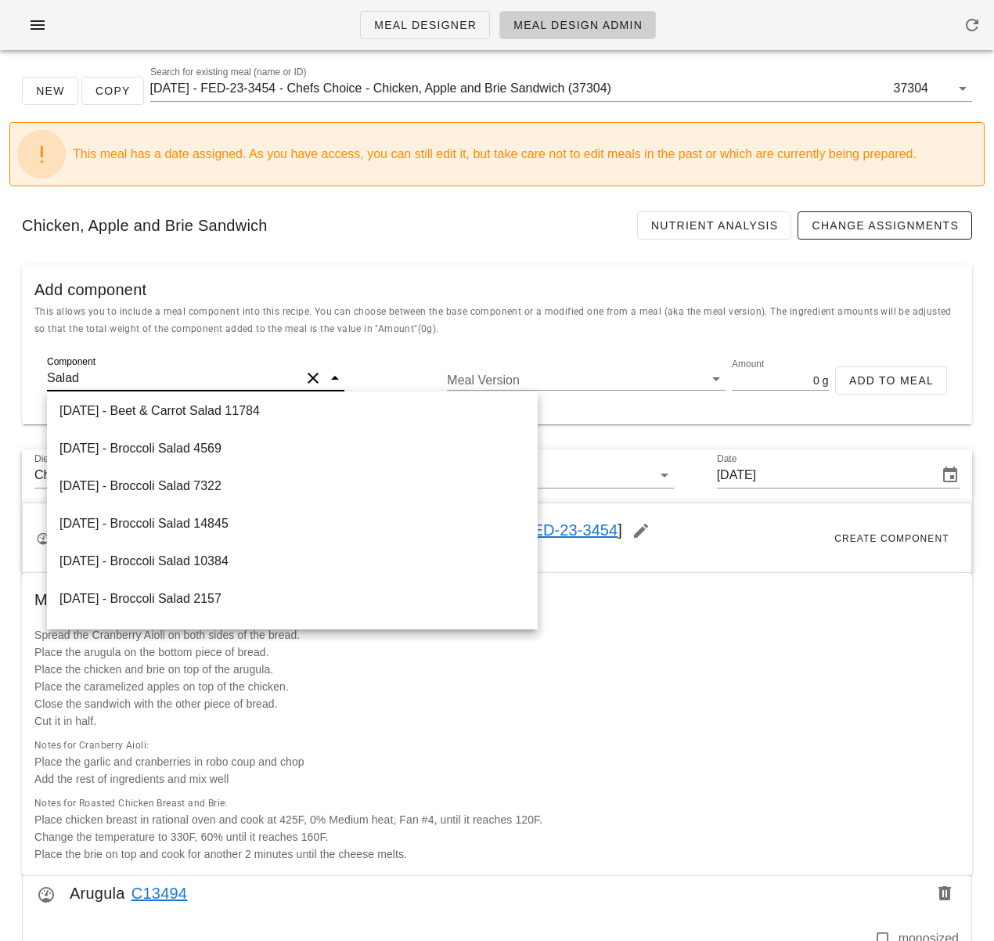
scroll to position [526, 0]
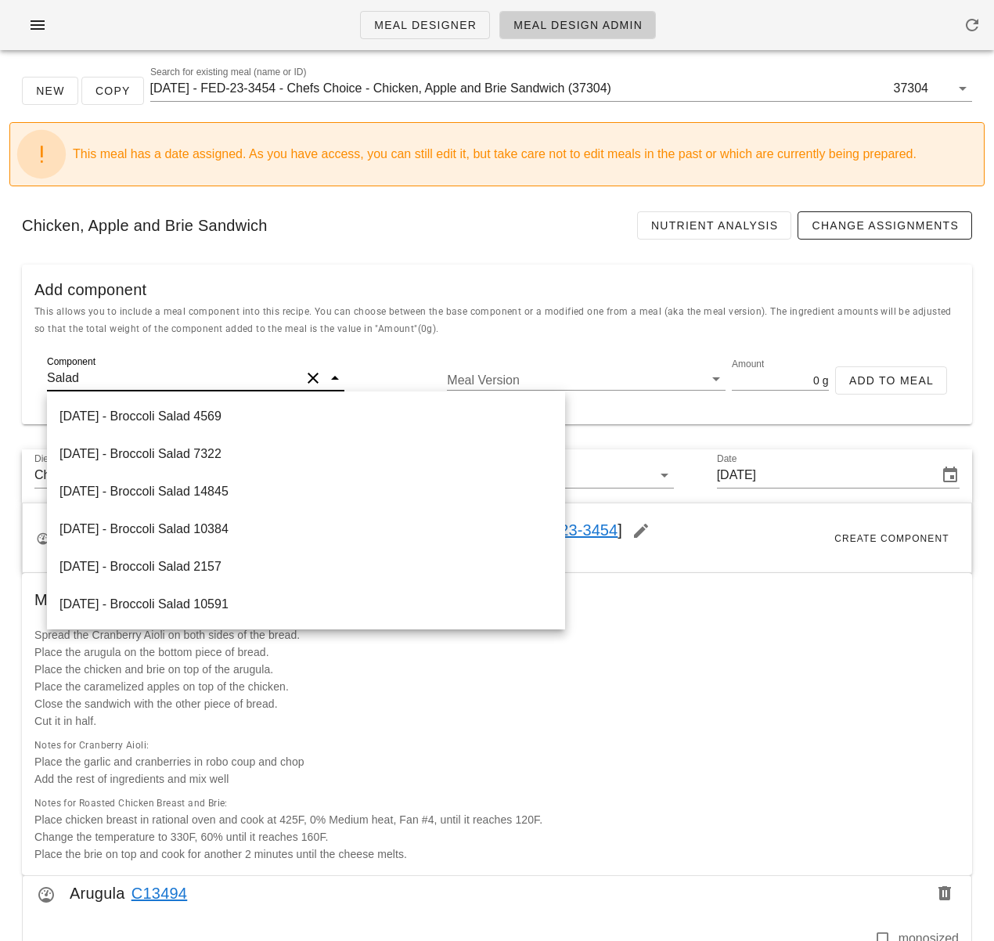
drag, startPoint x: 82, startPoint y: 377, endPoint x: 2, endPoint y: 377, distance: 79.9
paste input "16989"
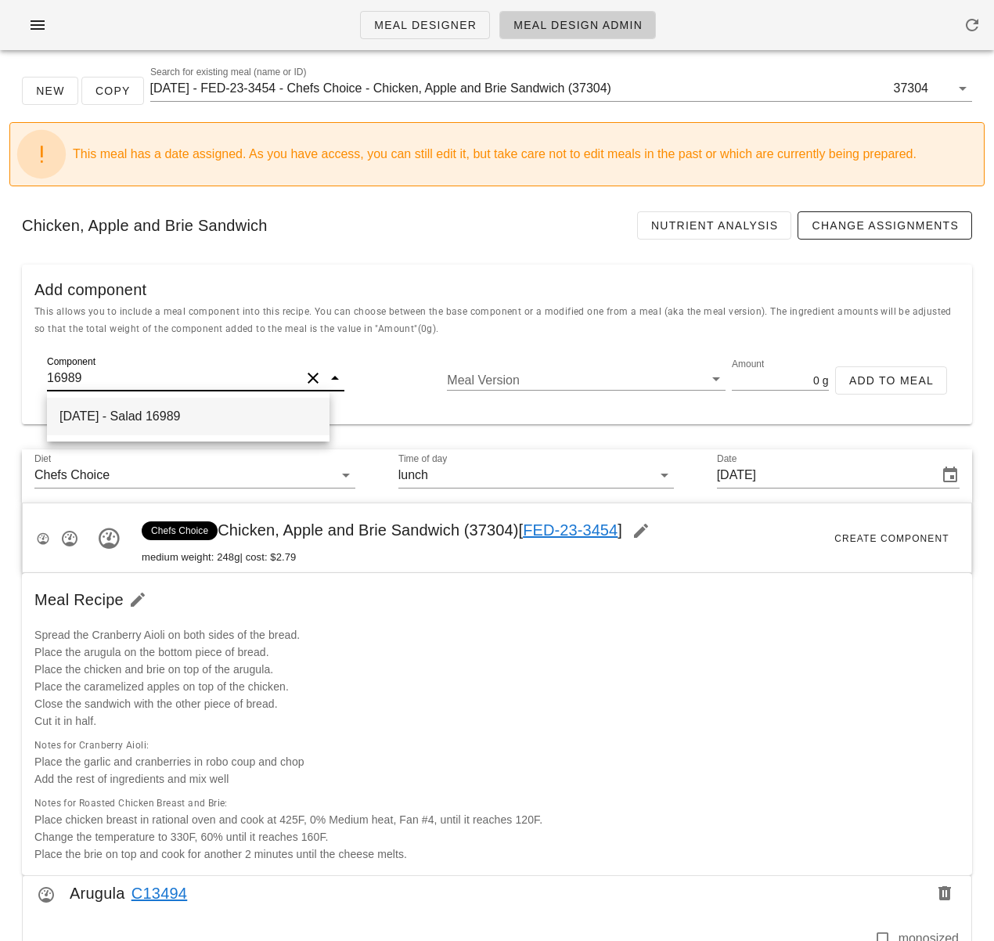
click at [168, 409] on div "2025-09-23 - Salad 16989" at bounding box center [188, 417] width 283 height 38
type input "Salad"
type input "43"
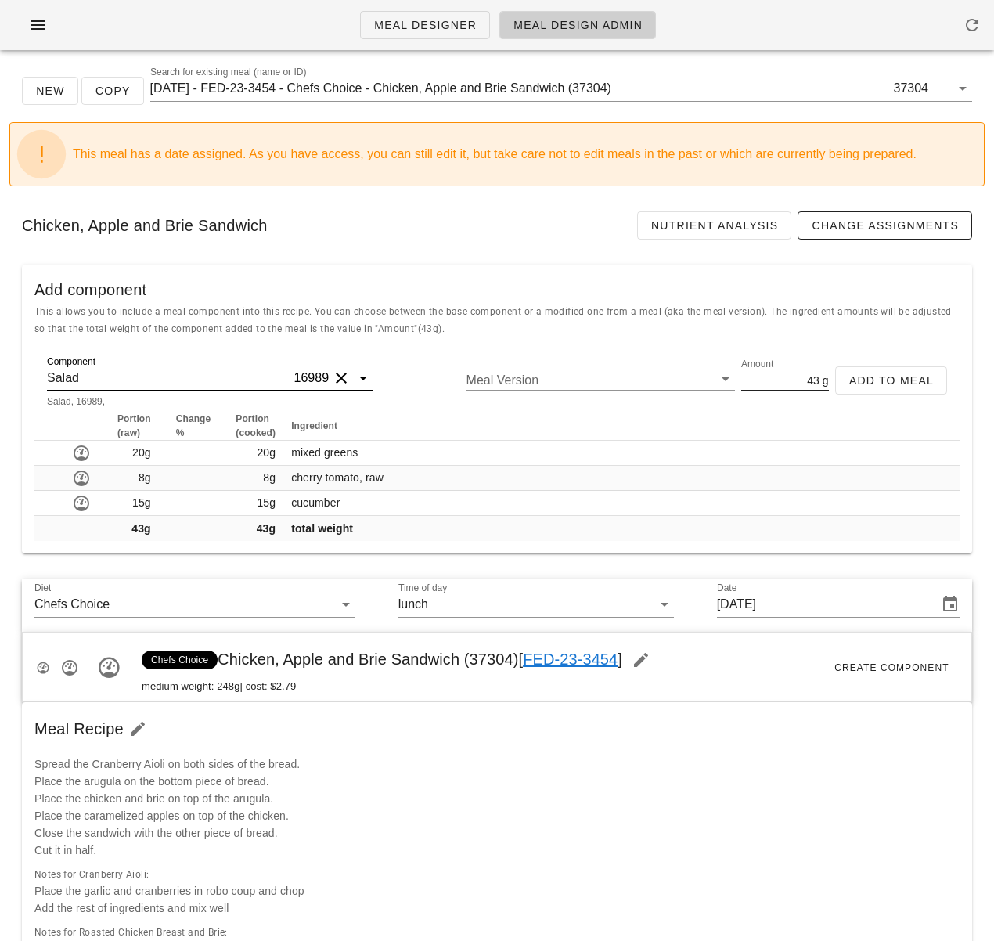
click at [799, 381] on input "43" at bounding box center [780, 380] width 78 height 20
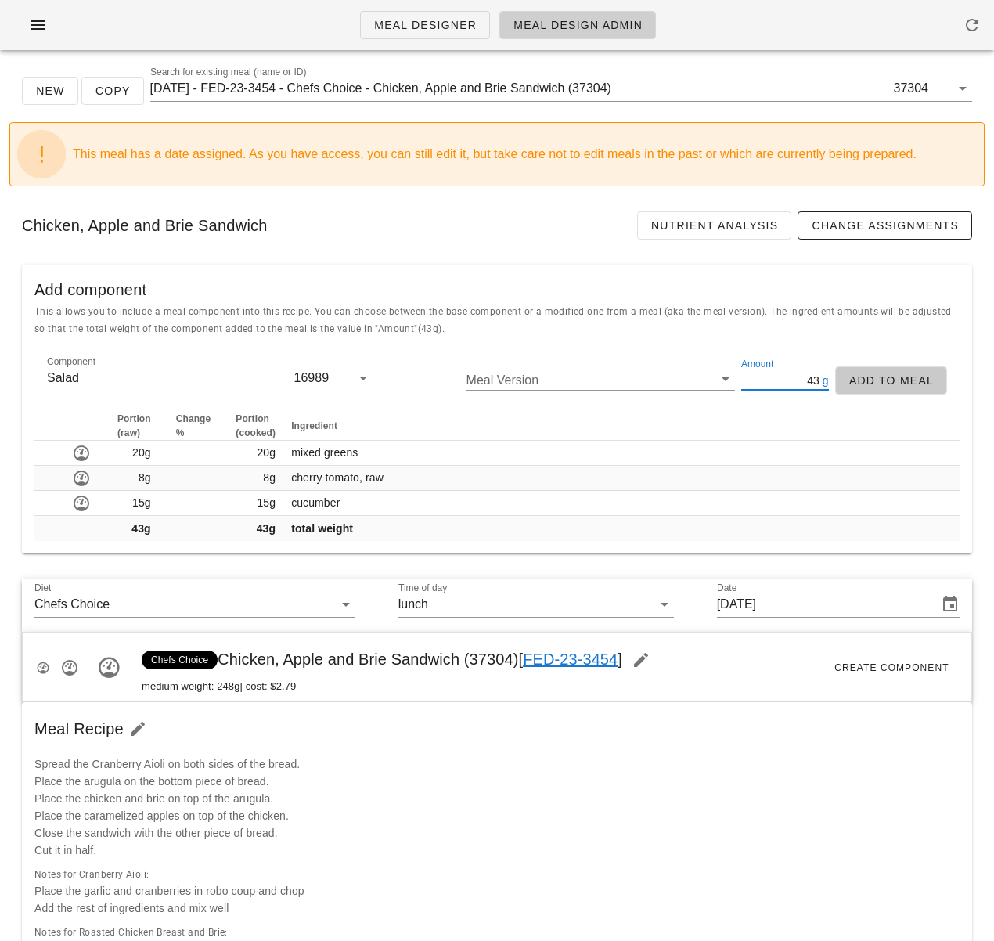
click at [877, 381] on span "Add to Meal" at bounding box center [891, 380] width 85 height 13
type input "0"
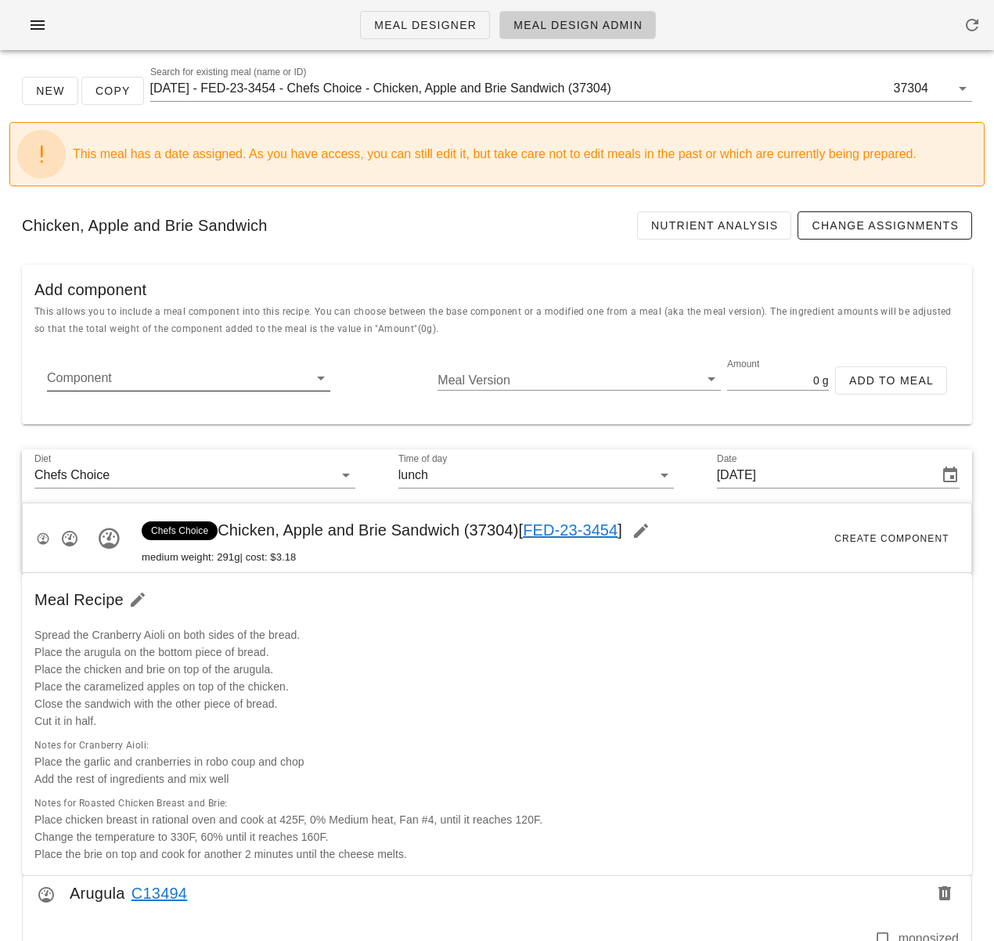
click at [160, 379] on input "Component" at bounding box center [176, 378] width 258 height 25
paste input "12873"
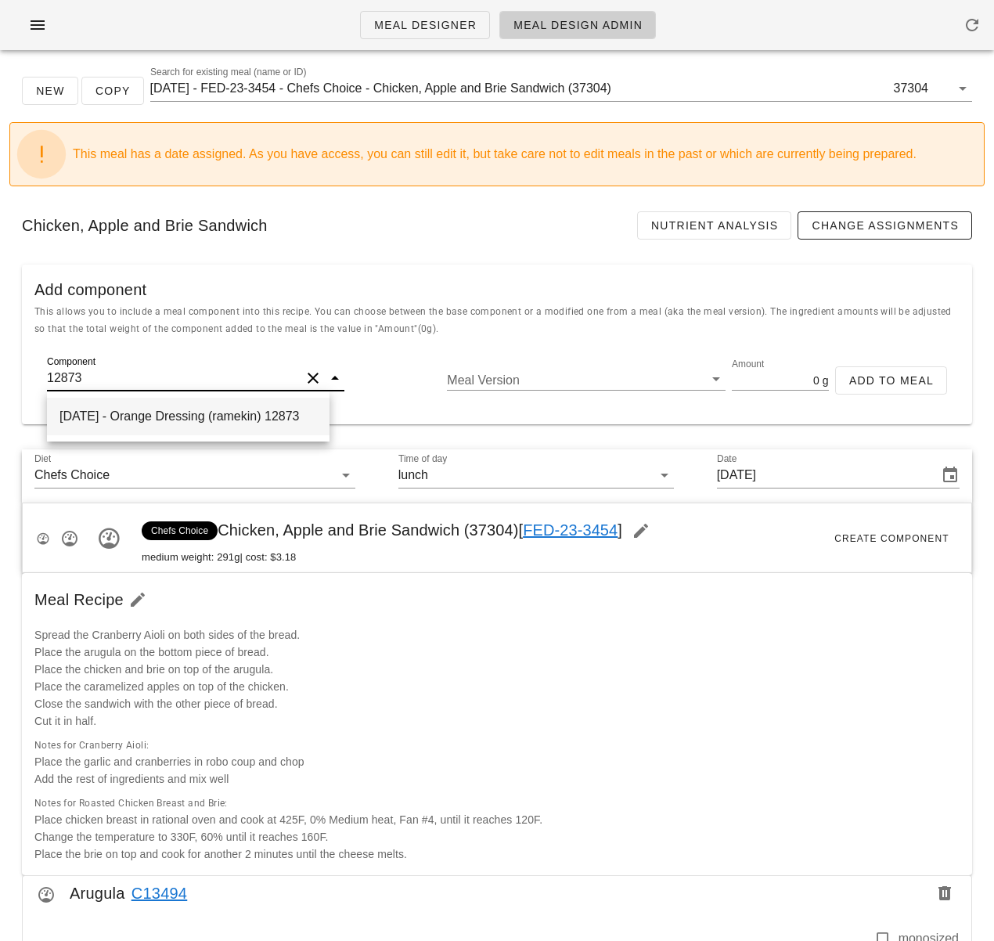
click at [247, 426] on div "2021-12-16 - Orange Dressing (ramekin) 12873" at bounding box center [188, 417] width 283 height 38
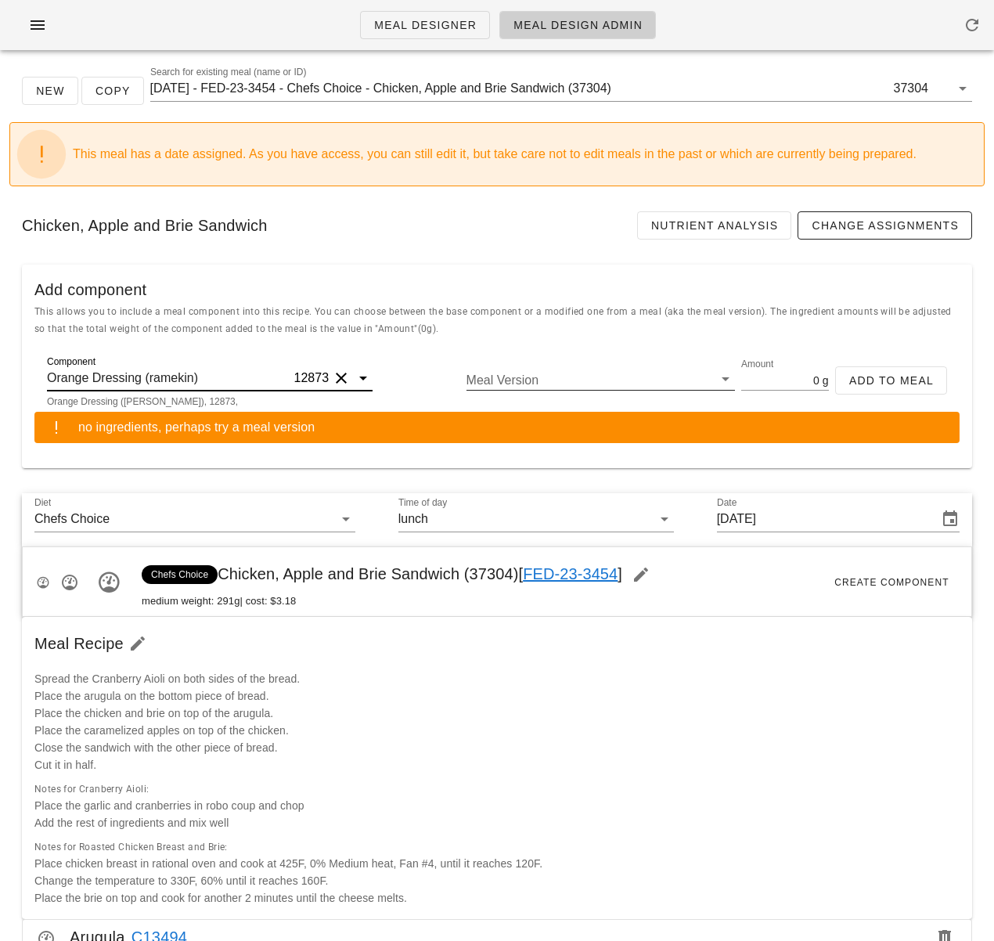
type input "Orange Dressing (ramekin)"
click at [521, 372] on input "Meal Version" at bounding box center [589, 380] width 244 height 20
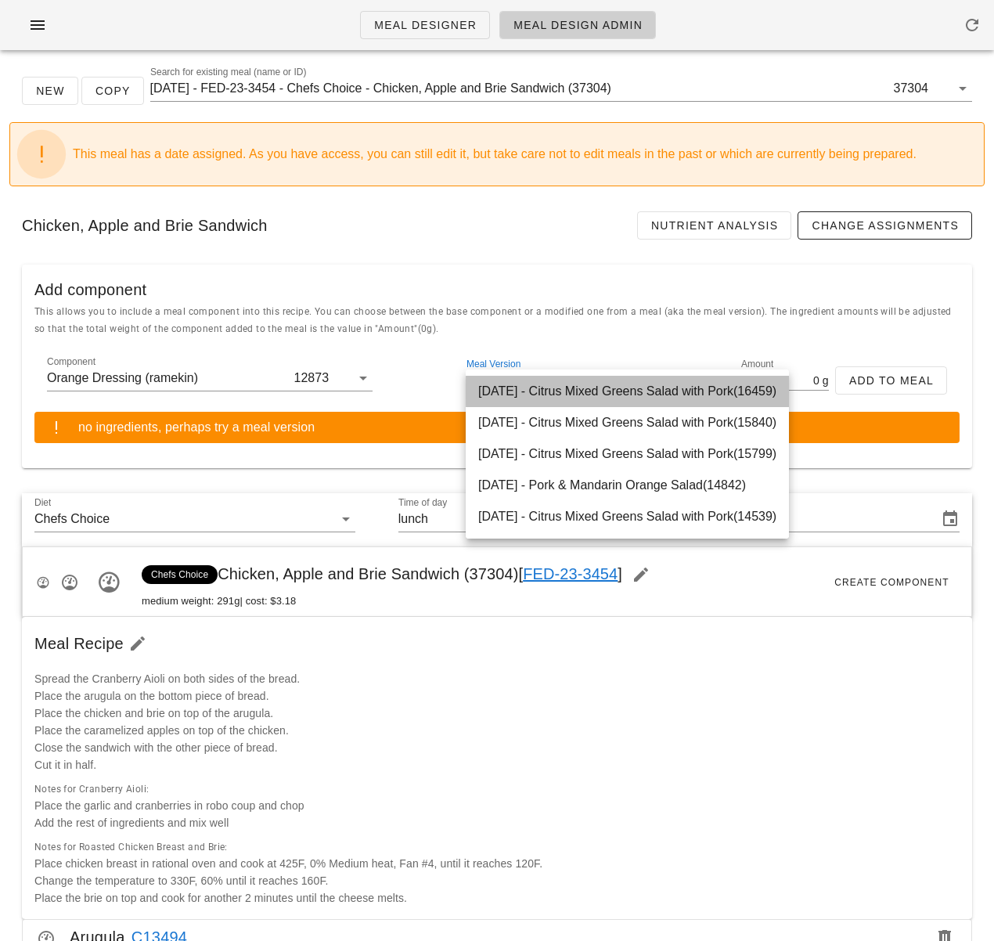
click at [518, 391] on div "2022-04-18 - Citrus Mixed Greens Salad with Pork(16459)" at bounding box center [627, 391] width 323 height 31
type input "49.50"
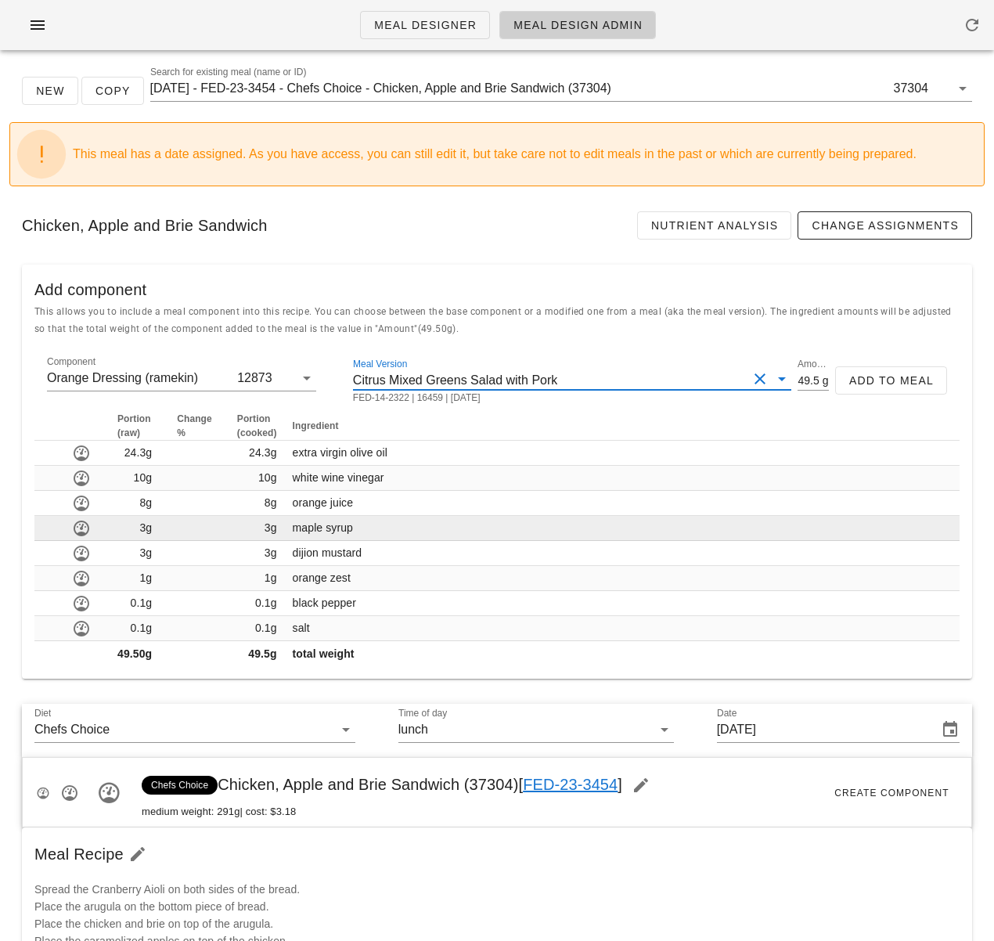
scroll to position [195, 0]
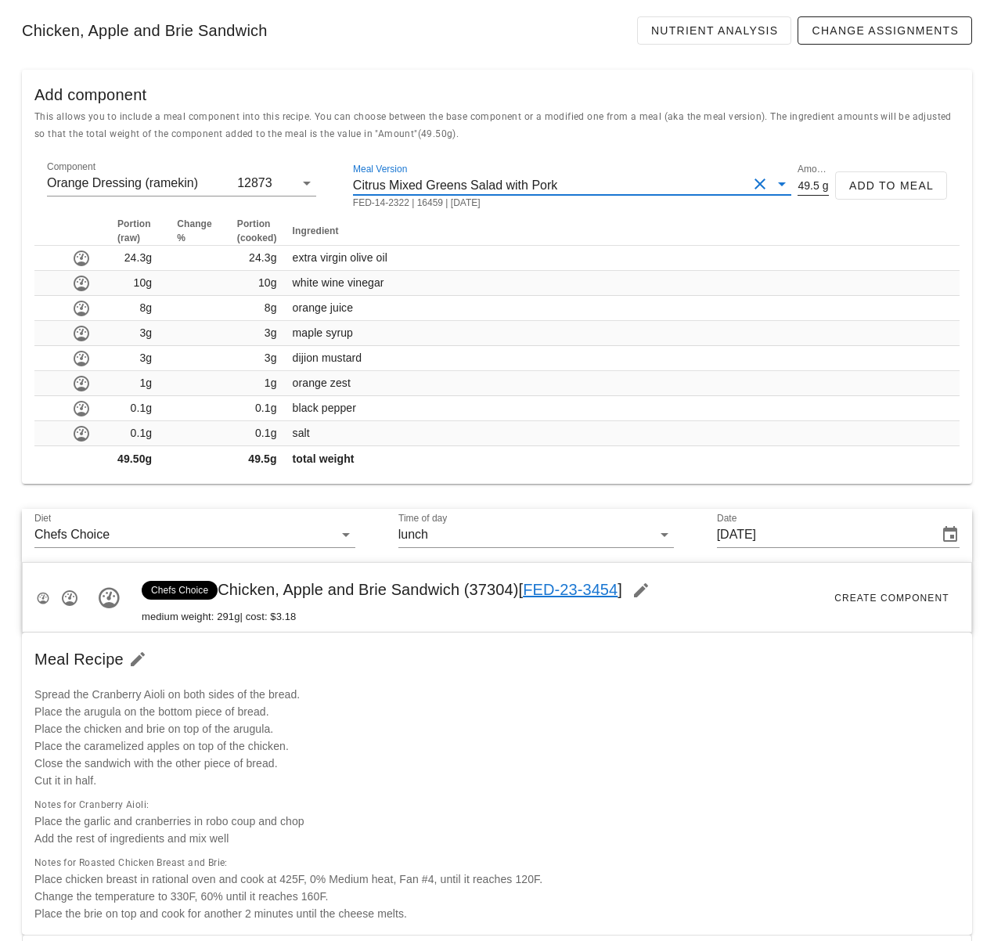
click at [806, 183] on input "49.50" at bounding box center [808, 185] width 21 height 20
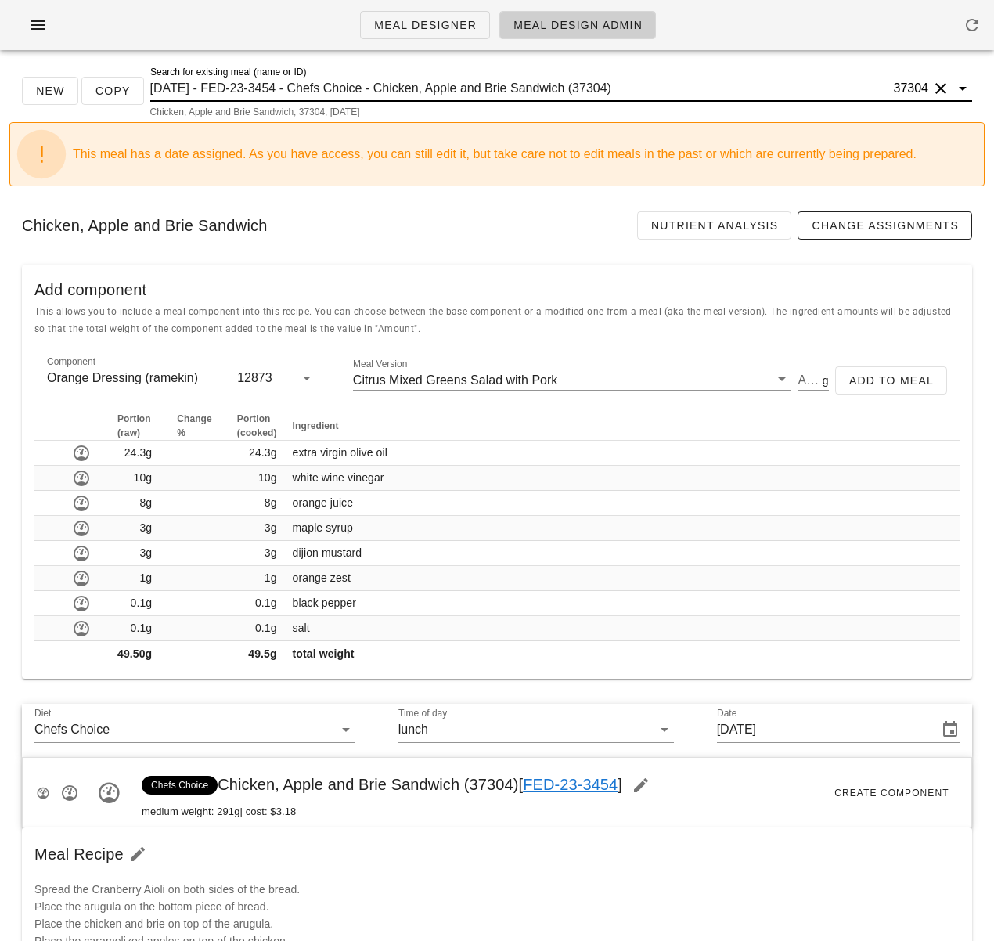
scroll to position [1, 0]
drag, startPoint x: 593, startPoint y: 88, endPoint x: 626, endPoint y: 89, distance: 32.9
click at [624, 89] on input "2025-01-05 - FED-23-3454 - Chefs Choice - Chicken, Apple and Brie Sandwich (373…" at bounding box center [520, 88] width 741 height 25
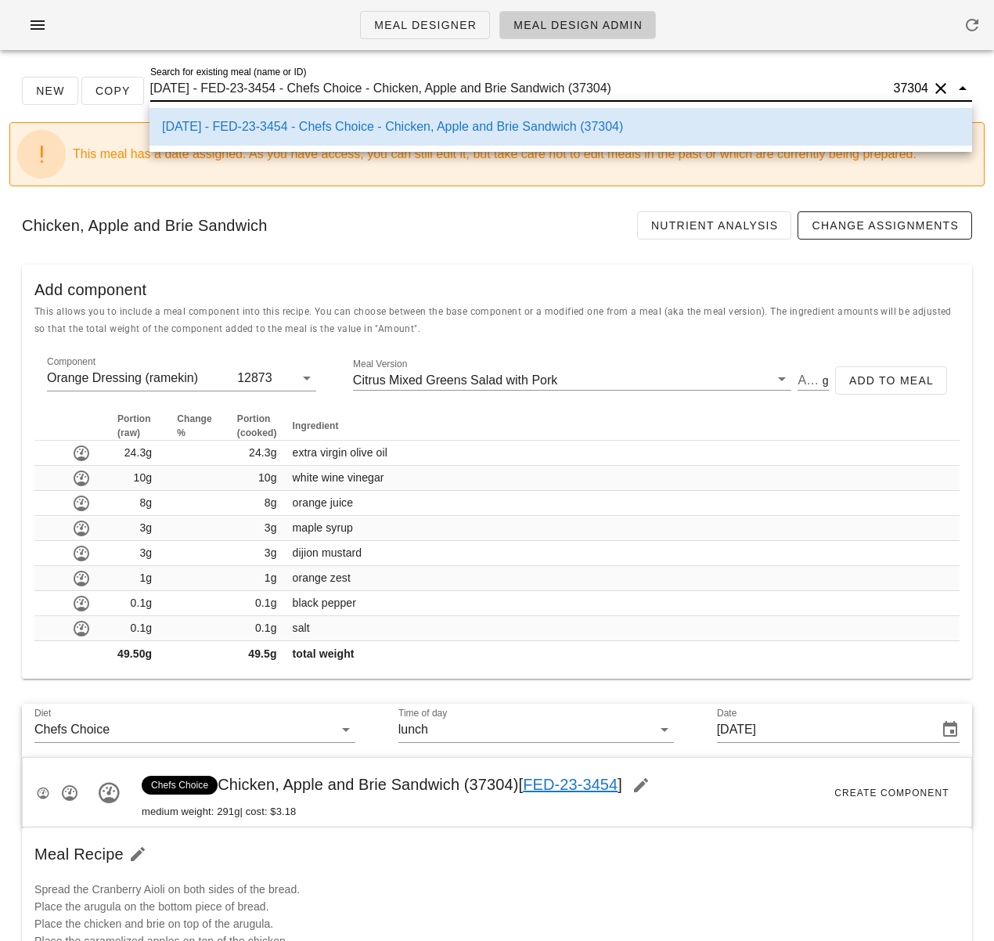
drag, startPoint x: 630, startPoint y: 88, endPoint x: 595, endPoint y: 91, distance: 35.3
click at [595, 91] on input "2025-01-05 - FED-23-3454 - Chefs Choice - Chicken, Apple and Brie Sandwich (373…" at bounding box center [520, 88] width 741 height 25
type input "49.50"
click at [272, 23] on div "Meal Designer Meal Design Admin" at bounding box center [497, 25] width 994 height 50
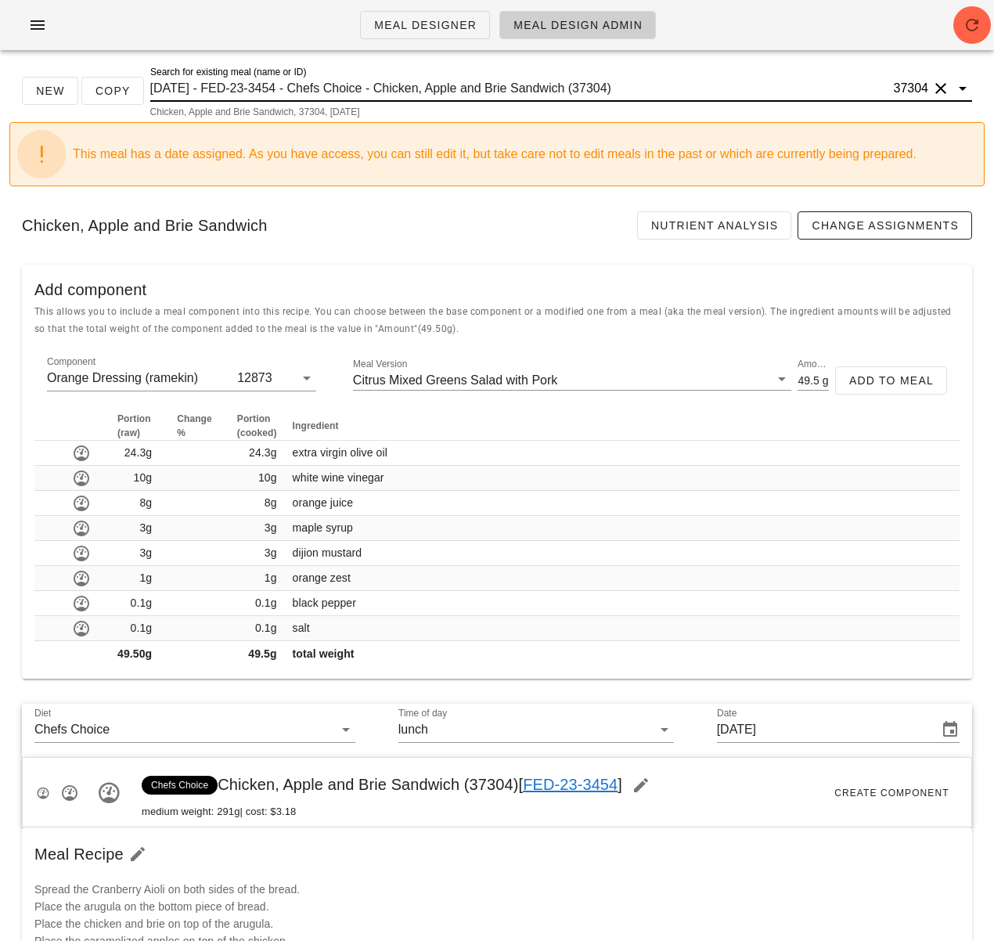
click at [598, 88] on input "2025-01-05 - FED-23-3454 - Chefs Choice - Chicken, Apple and Brie Sandwich (373…" at bounding box center [520, 88] width 741 height 25
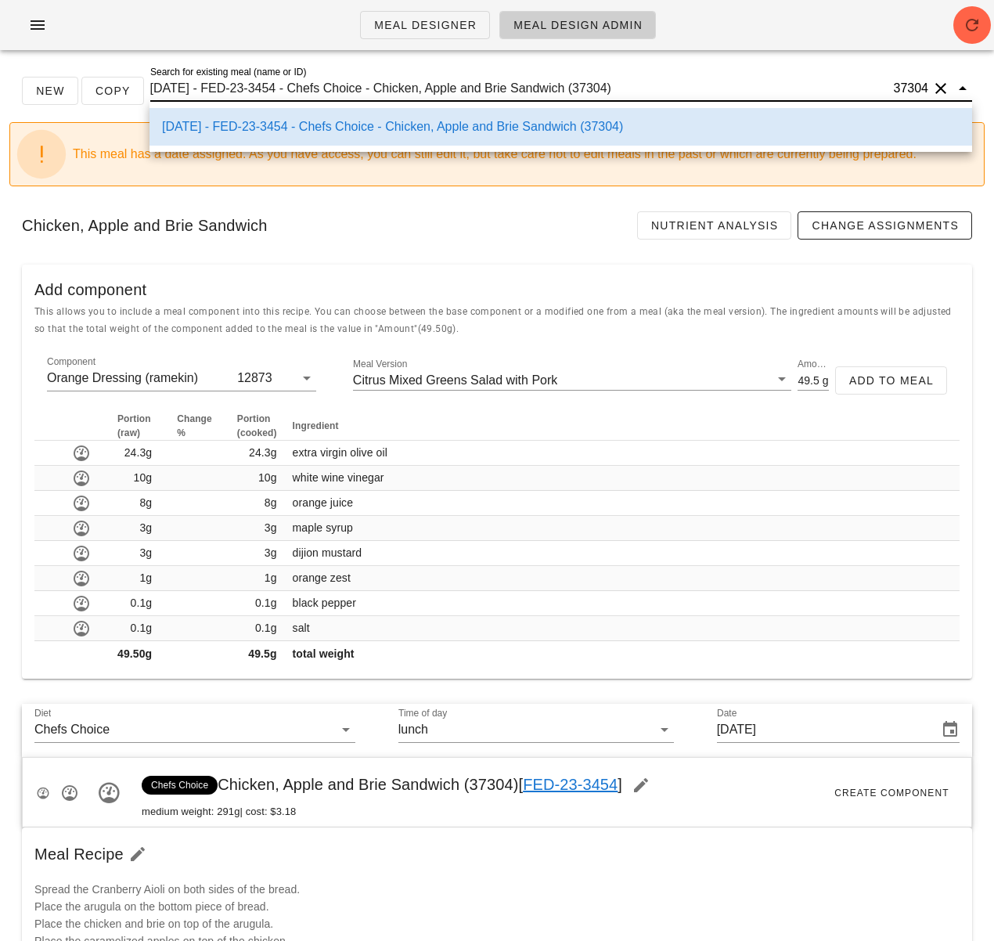
click at [597, 92] on input "2025-01-05 - FED-23-3454 - Chefs Choice - Chicken, Apple and Brie Sandwich (373…" at bounding box center [520, 88] width 741 height 25
drag, startPoint x: 595, startPoint y: 90, endPoint x: 528, endPoint y: 51, distance: 77.9
click at [628, 90] on input "2025-01-05 - FED-23-3454 - Chefs Choice - Chicken, Apple and Brie Sandwich (373…" at bounding box center [520, 88] width 741 height 25
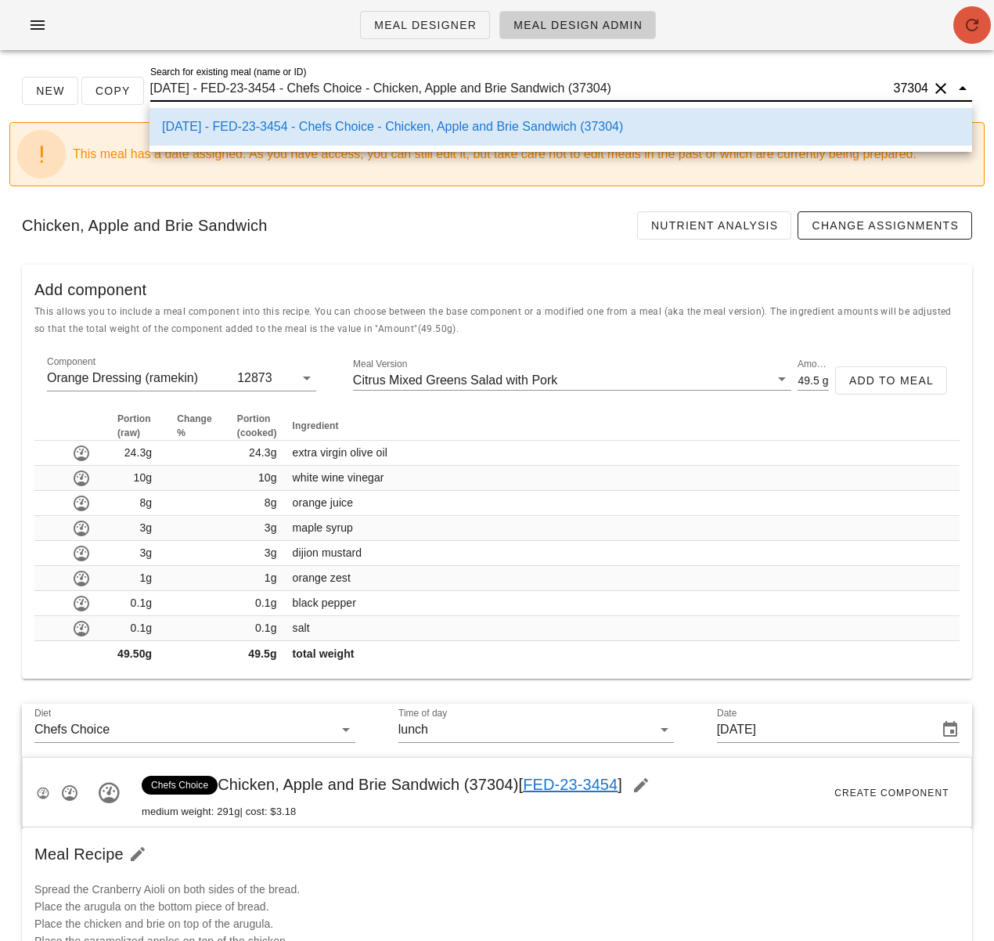
click at [960, 26] on span "button" at bounding box center [973, 25] width 38 height 19
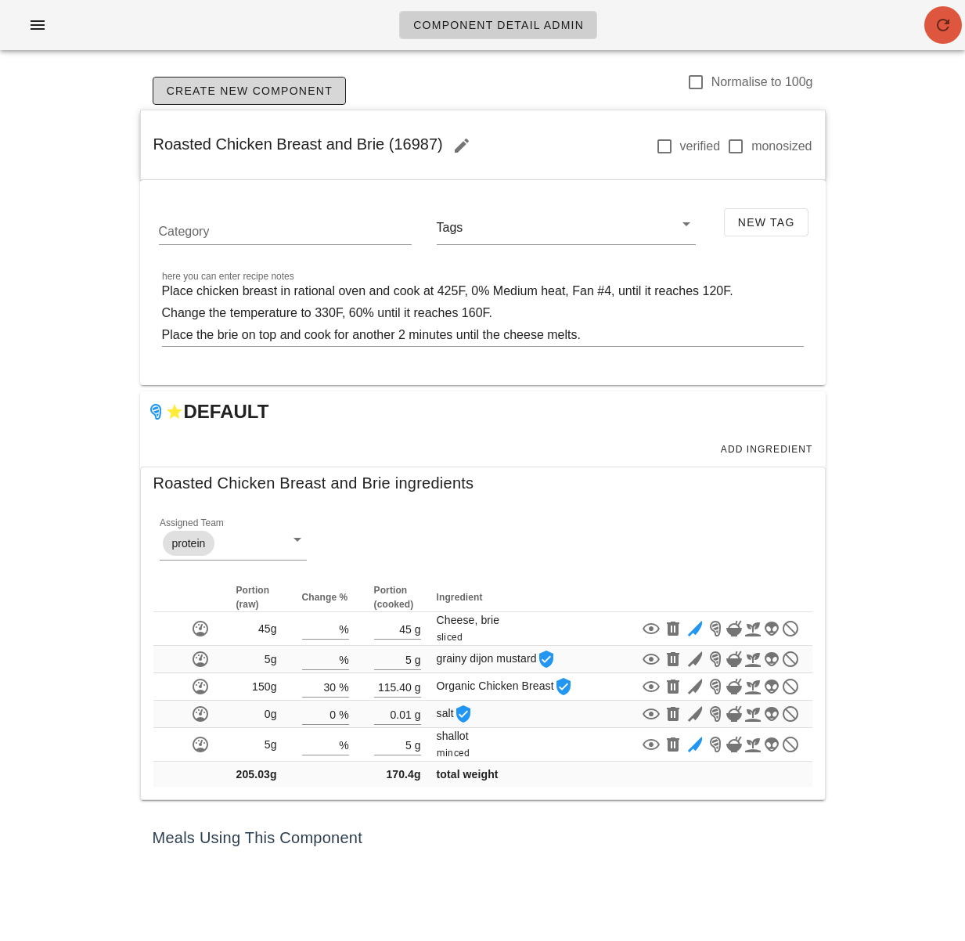
click at [952, 26] on icon "button" at bounding box center [943, 25] width 19 height 19
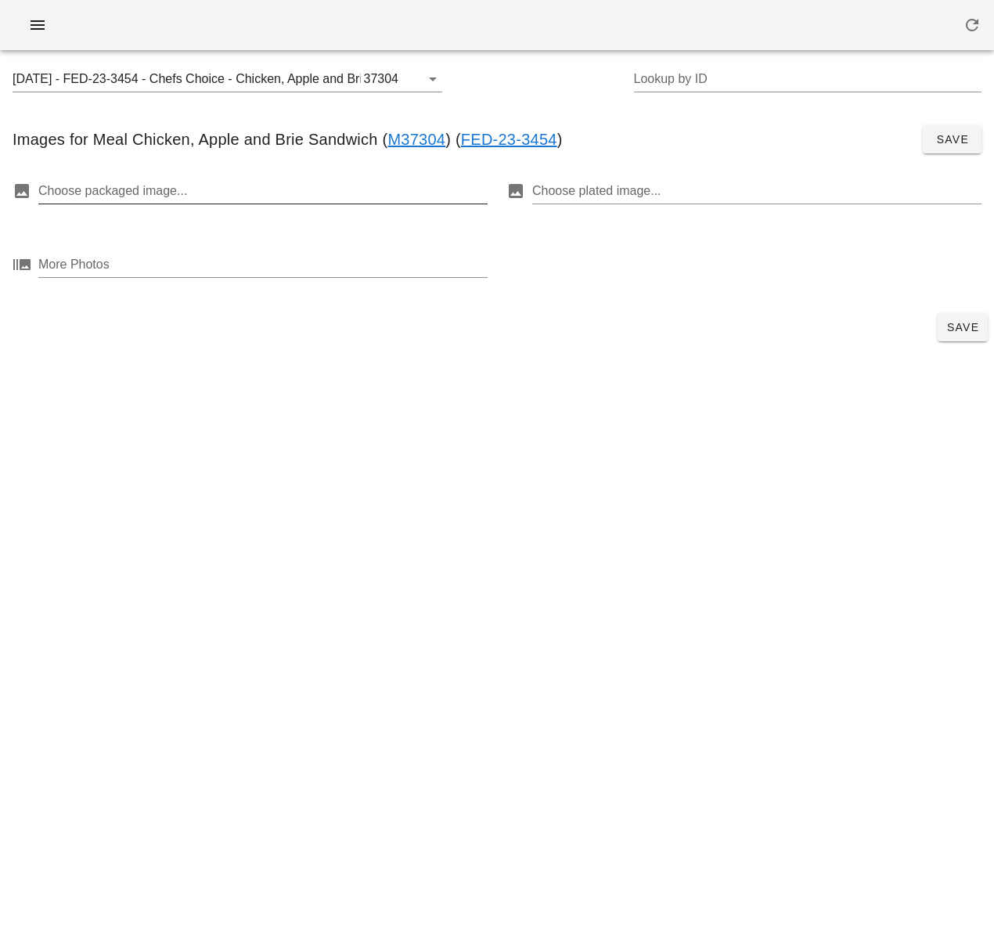
click at [298, 192] on div at bounding box center [261, 191] width 446 height 25
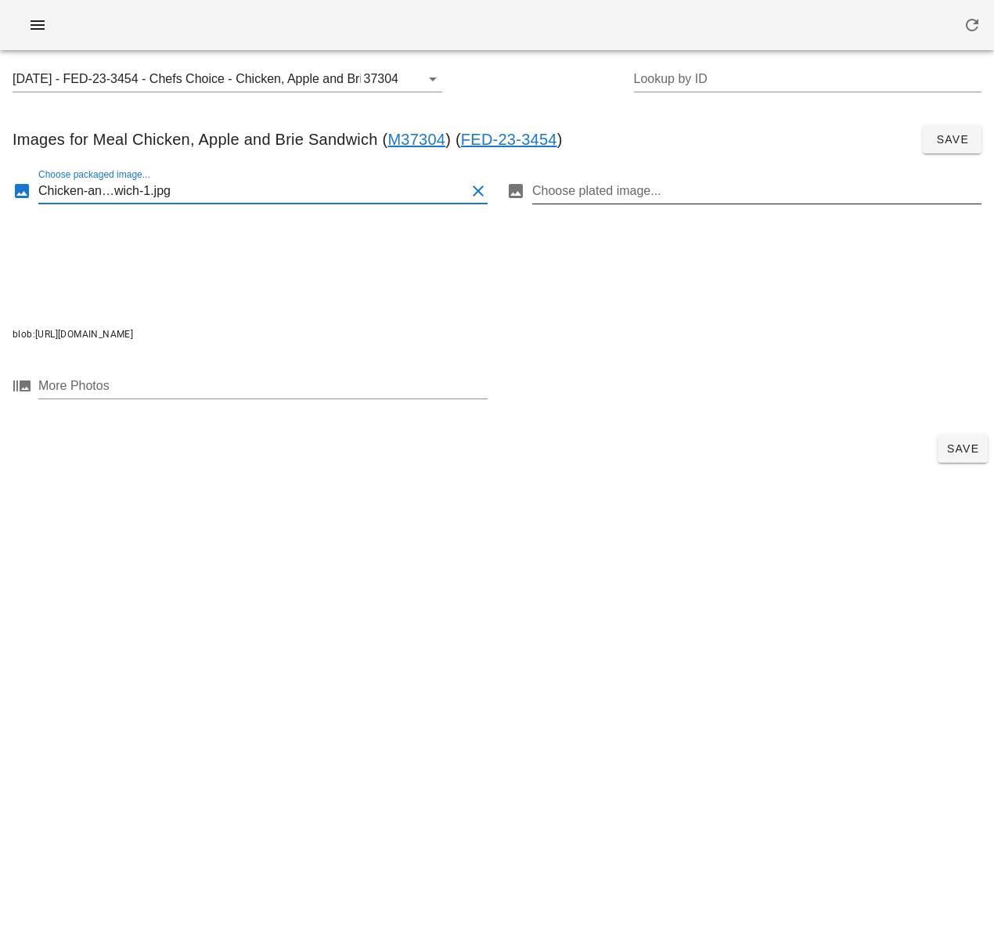
click at [640, 195] on div at bounding box center [755, 191] width 446 height 25
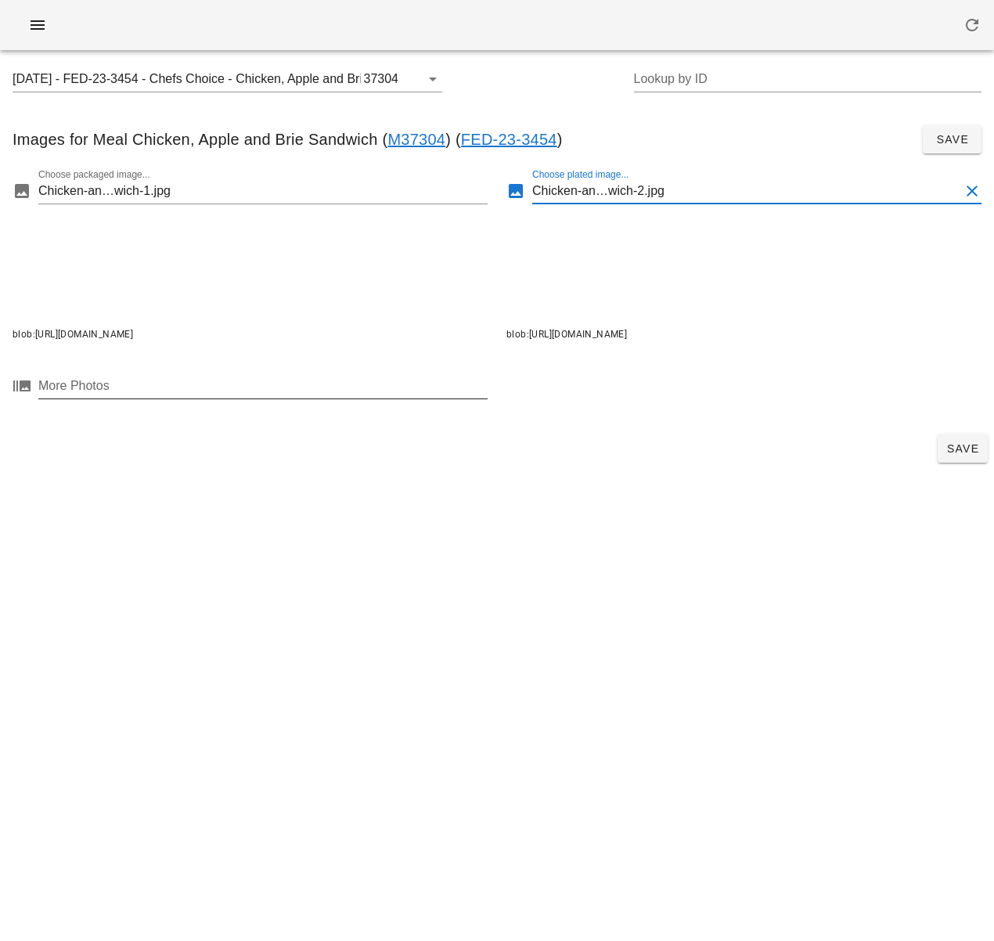
click at [336, 388] on div at bounding box center [261, 385] width 446 height 25
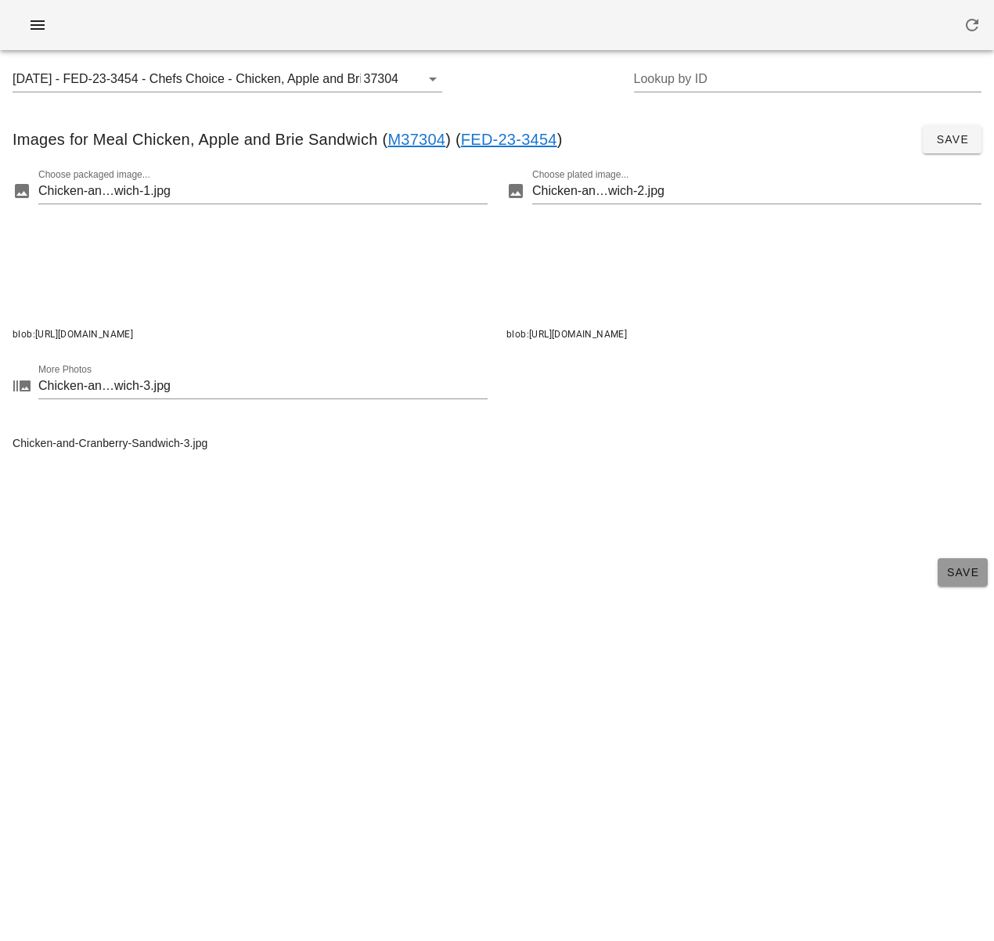
click at [951, 570] on span "Save" at bounding box center [963, 572] width 38 height 13
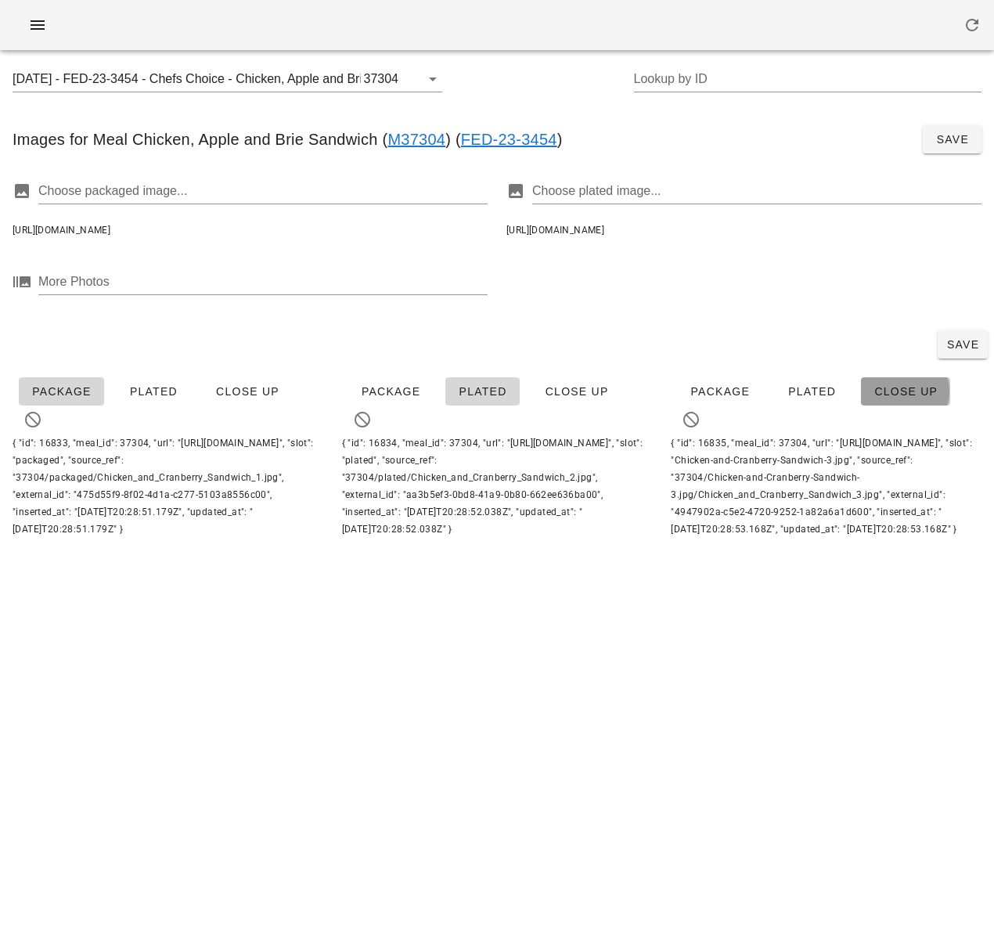
click at [886, 394] on span "Close Up" at bounding box center [906, 391] width 64 height 13
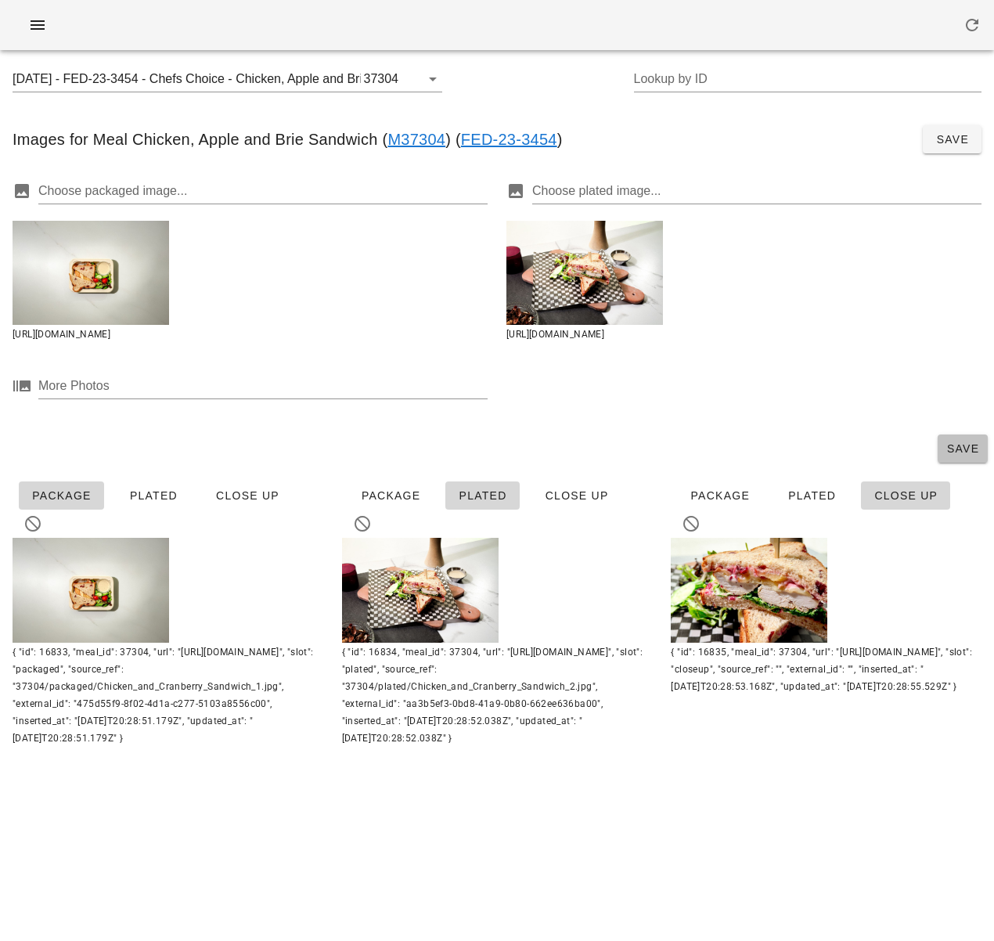
click at [961, 448] on span "Save" at bounding box center [963, 448] width 38 height 13
click at [467, 82] on div "2025-01-05 - FED-23-3454 - Chefs Choice - Chicken, Apple and Brie Sandwich (373…" at bounding box center [497, 88] width 994 height 50
click at [47, 23] on span "button" at bounding box center [37, 25] width 25 height 19
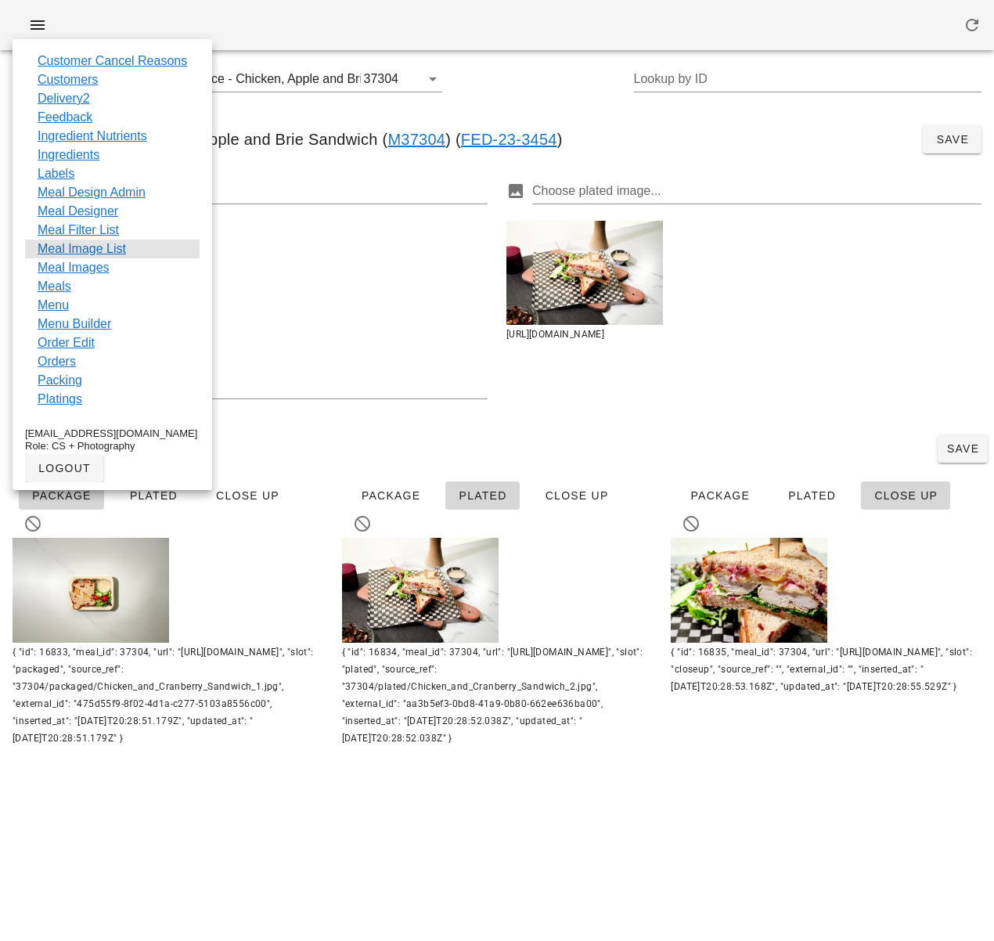
click at [150, 250] on div "Meal Image List" at bounding box center [112, 249] width 175 height 19
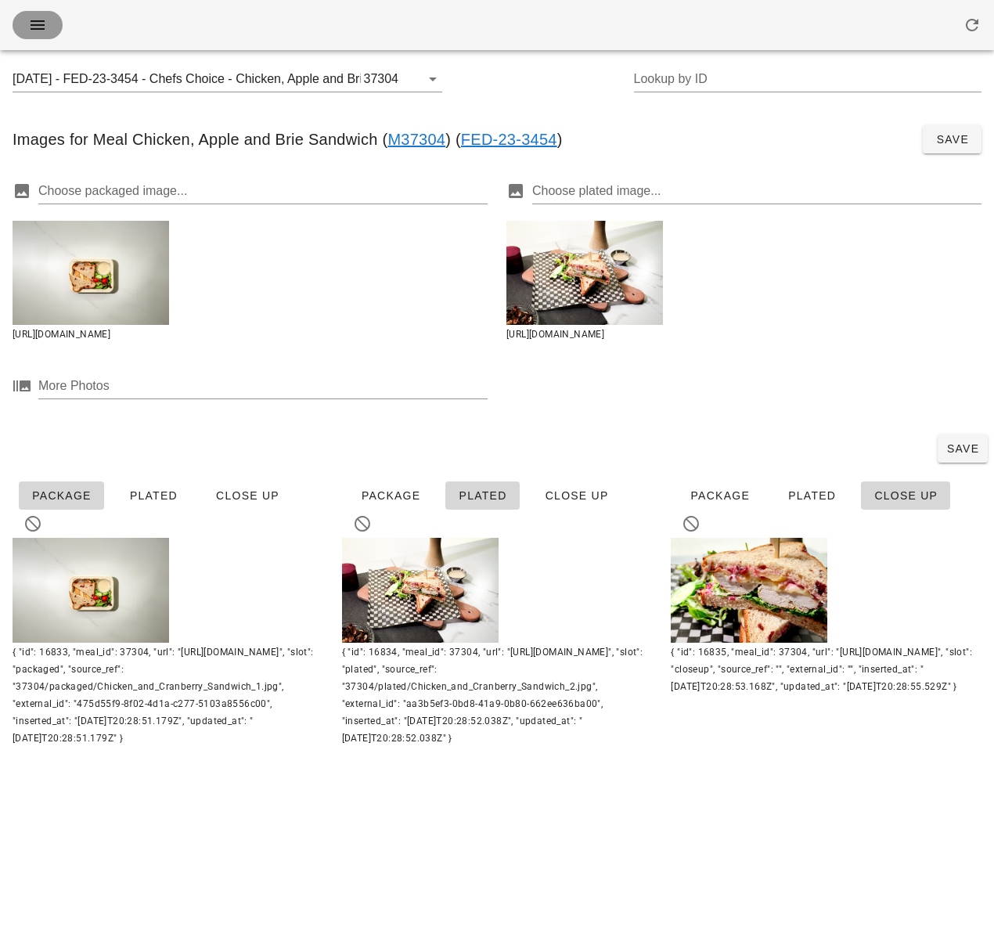
click at [33, 27] on icon "button" at bounding box center [37, 25] width 19 height 19
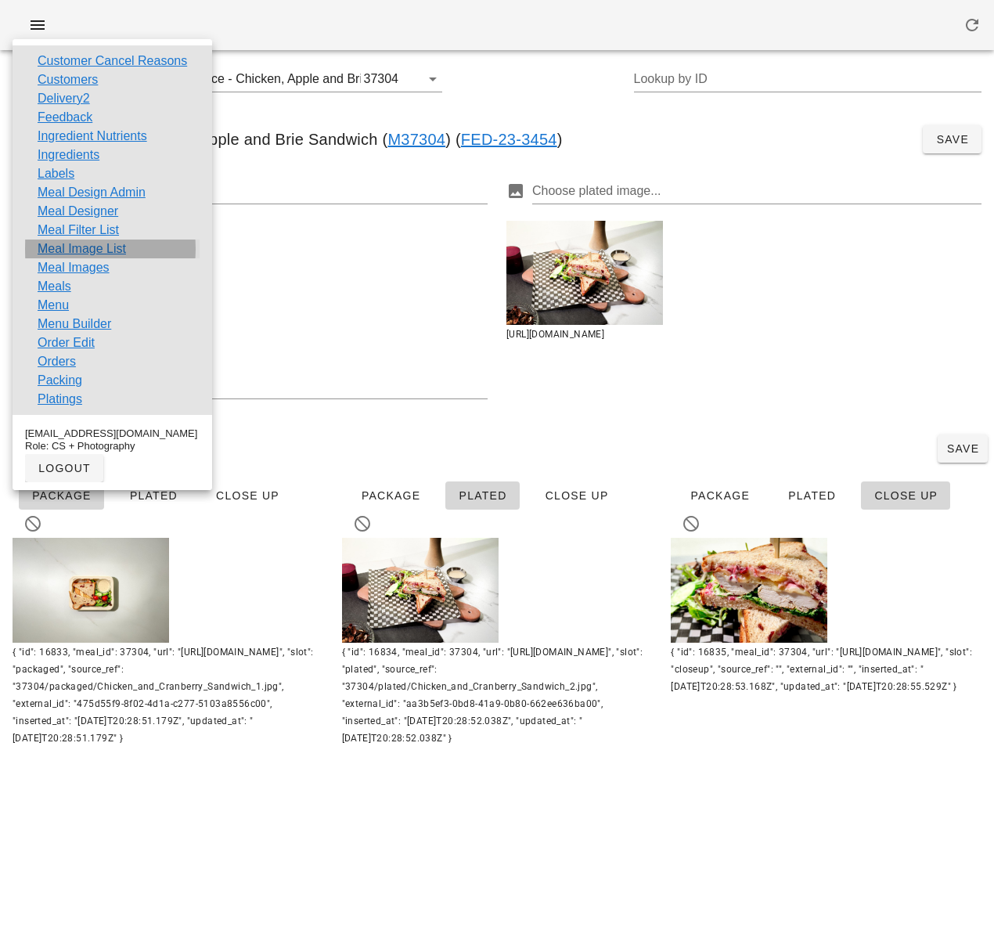
click at [110, 249] on link "Meal Image List" at bounding box center [82, 249] width 88 height 19
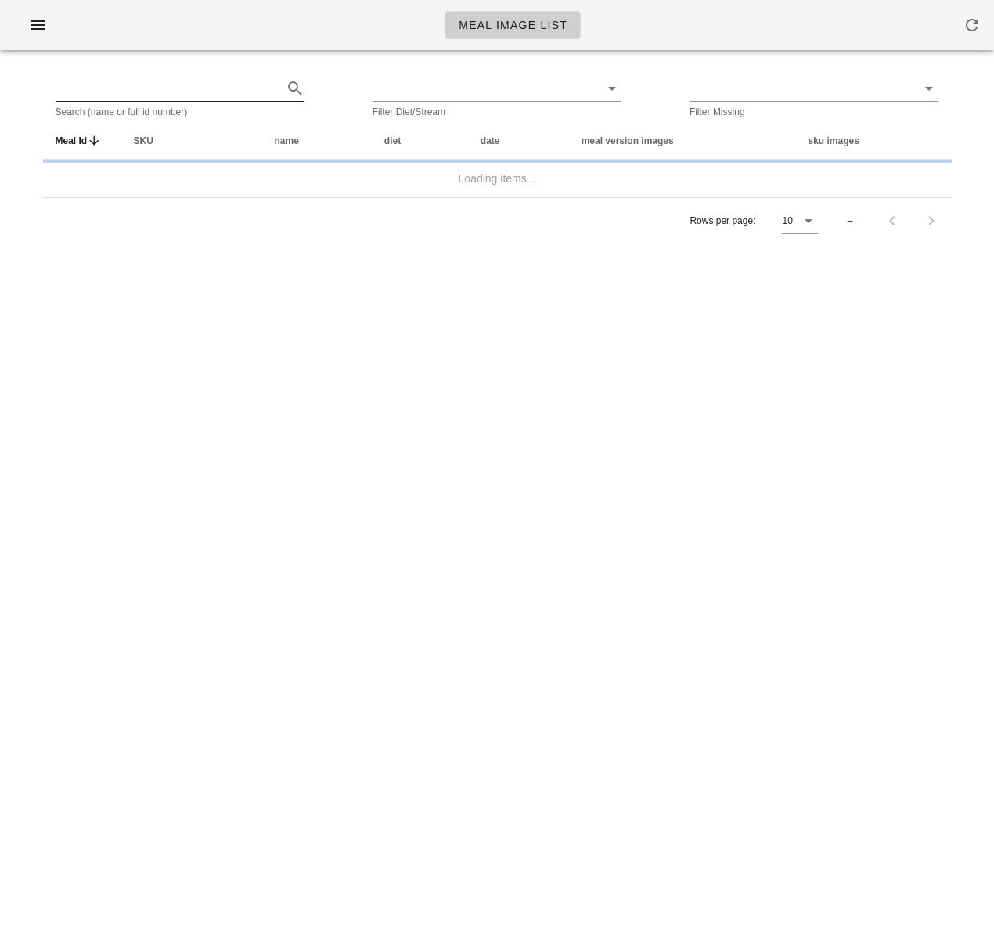
click at [204, 93] on input "text" at bounding box center [168, 88] width 225 height 25
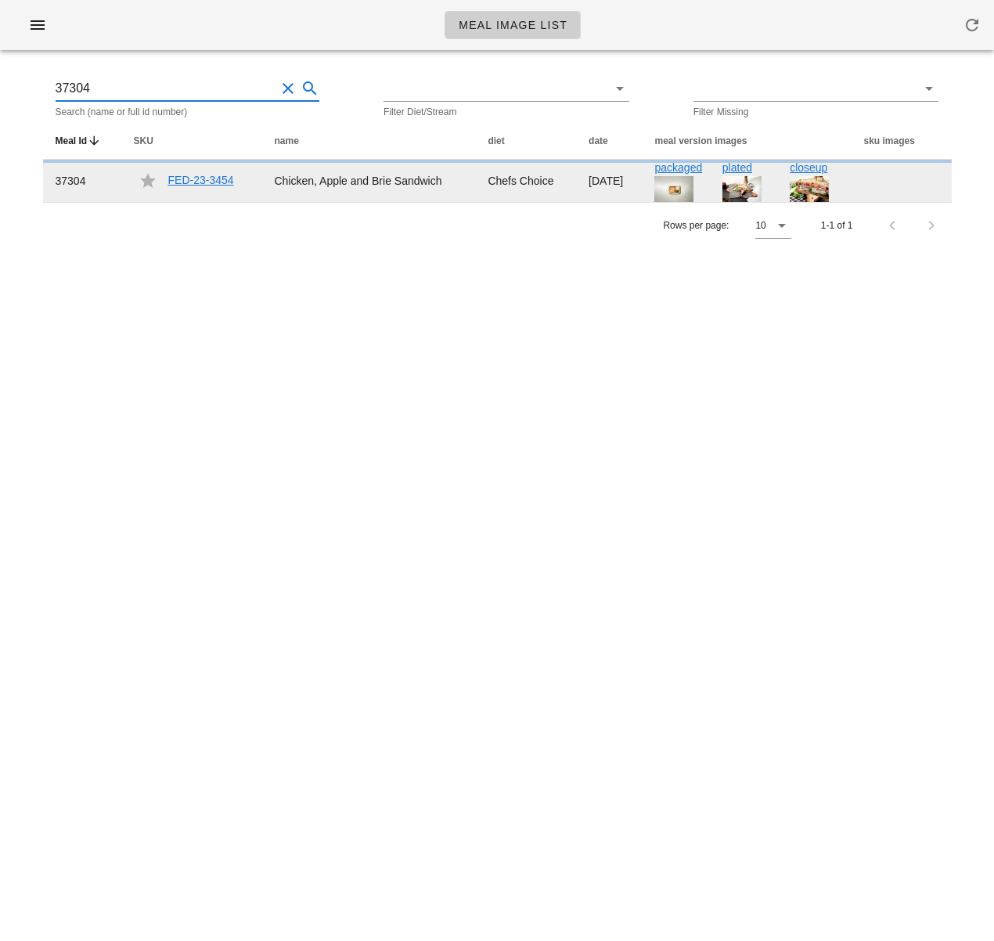
type input "37304"
click at [193, 181] on link "FED-23-3454" at bounding box center [201, 180] width 66 height 13
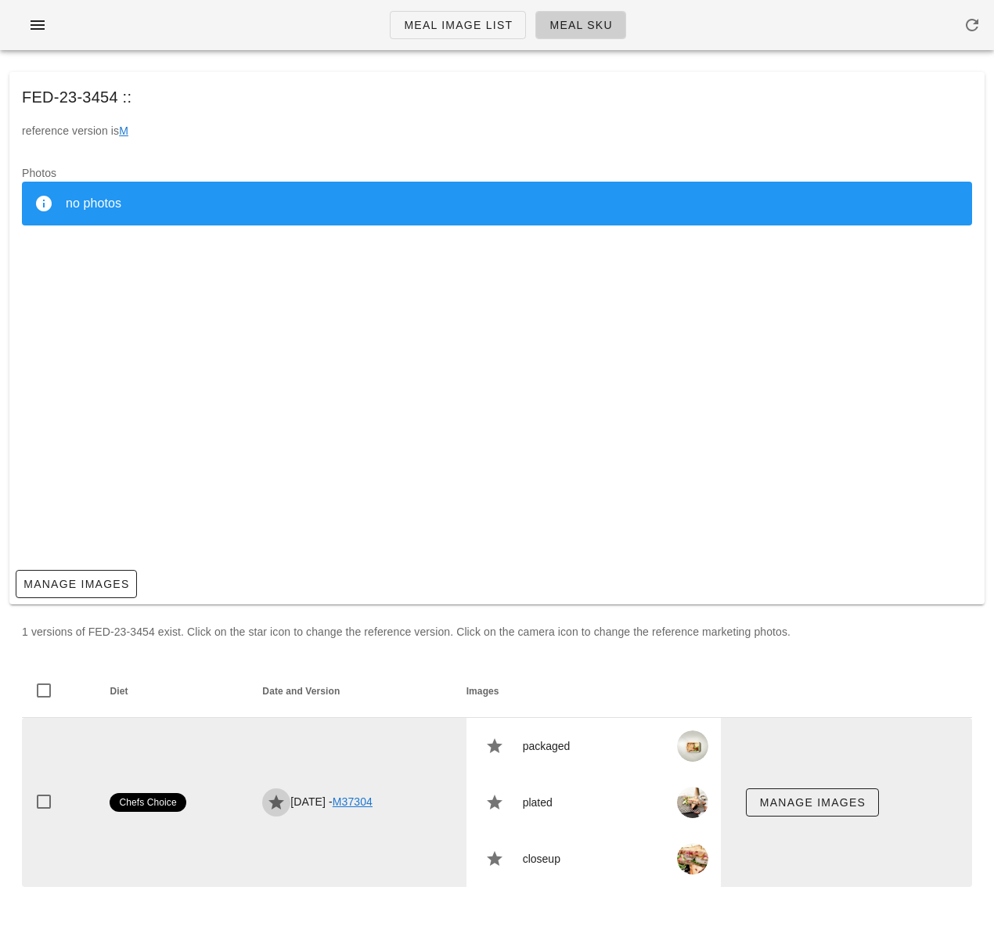
click at [267, 802] on icon "button" at bounding box center [276, 802] width 19 height 19
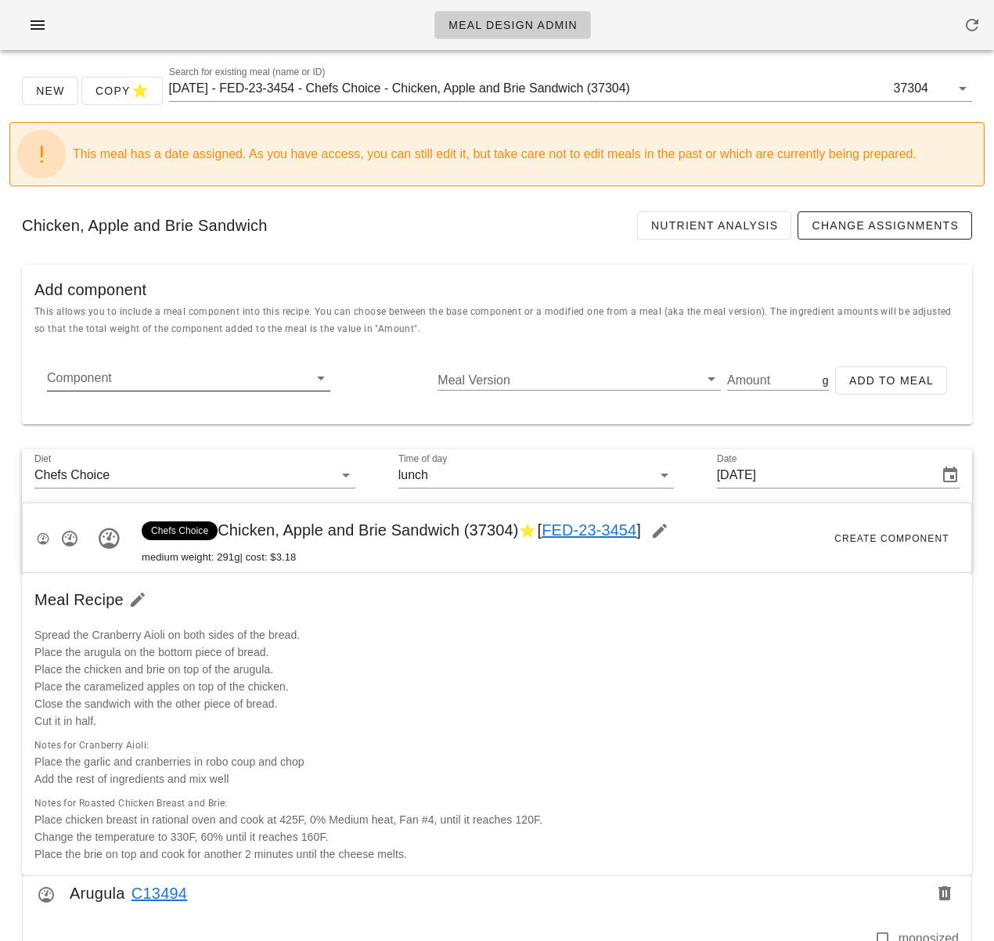
click at [203, 379] on input "Component" at bounding box center [176, 378] width 258 height 25
paste input "12873"
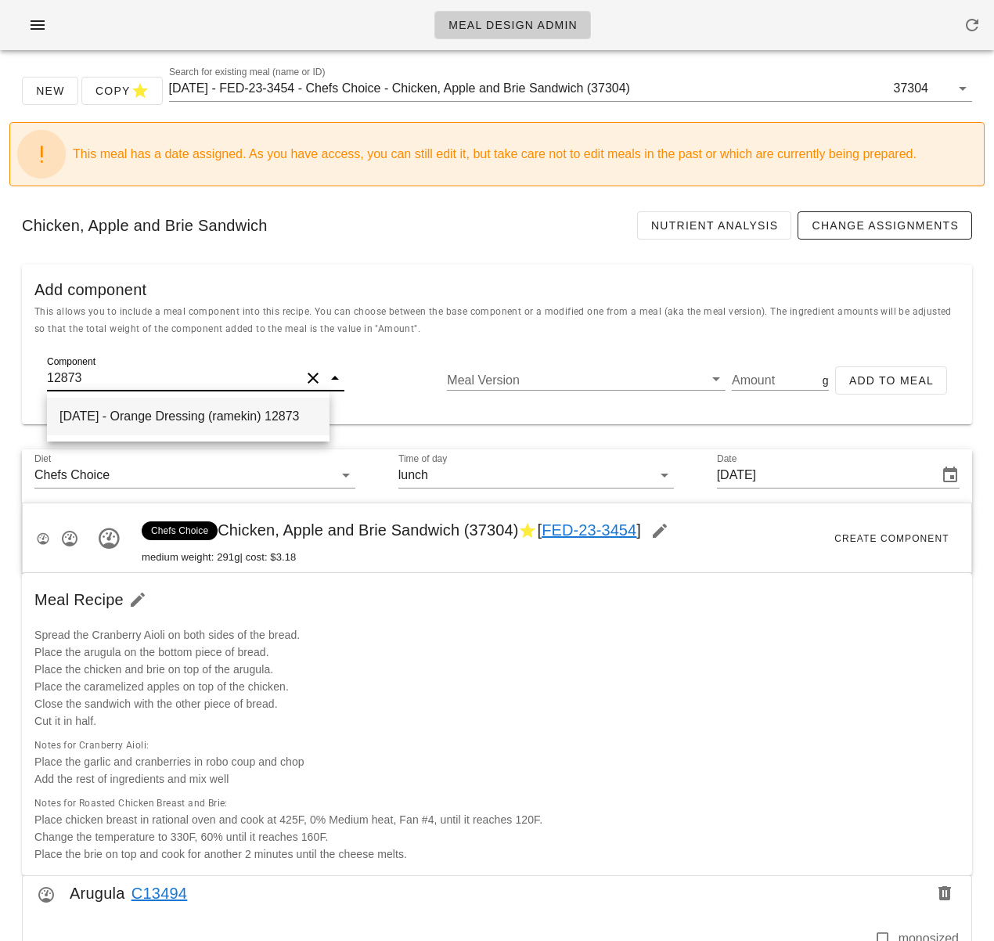
click at [200, 414] on div "[DATE] - Orange Dressing (ramekin) 12873" at bounding box center [188, 417] width 283 height 38
type input "Orange Dressing (ramekin)"
type input "0"
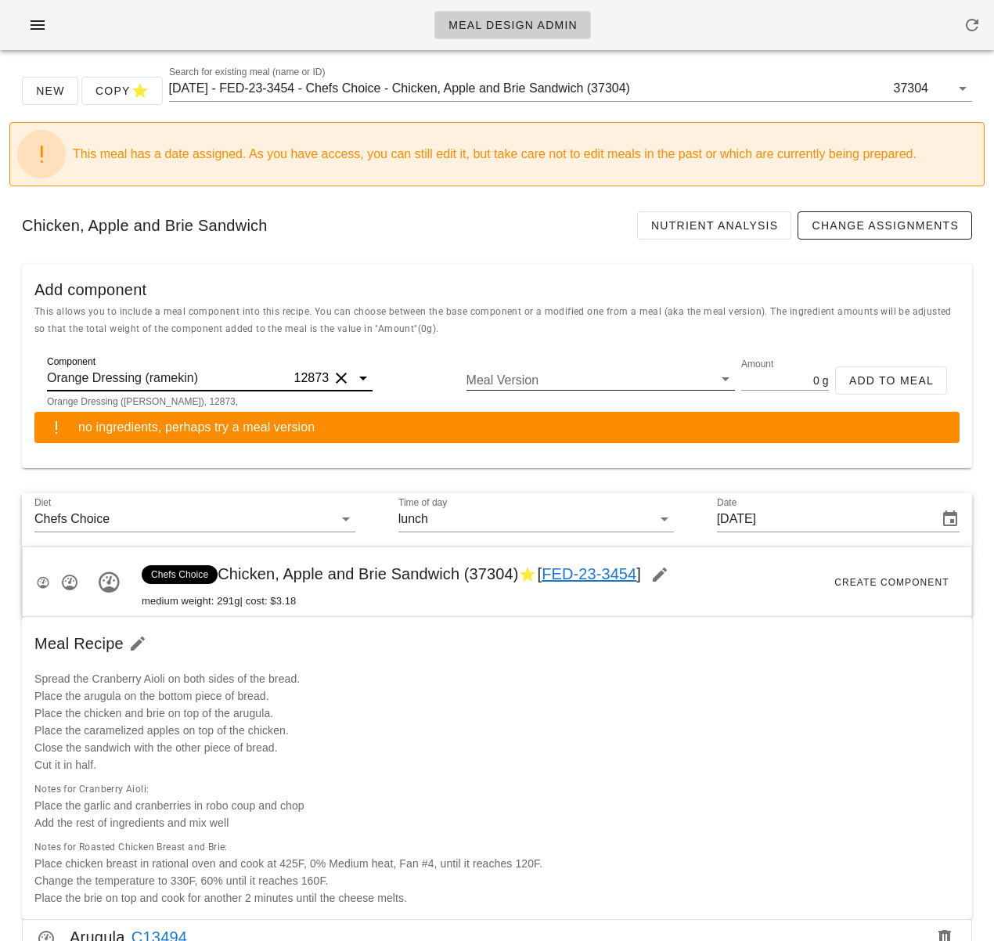
type input "Orange Dressing (ramekin)"
click at [597, 378] on input "Meal Version" at bounding box center [589, 380] width 244 height 20
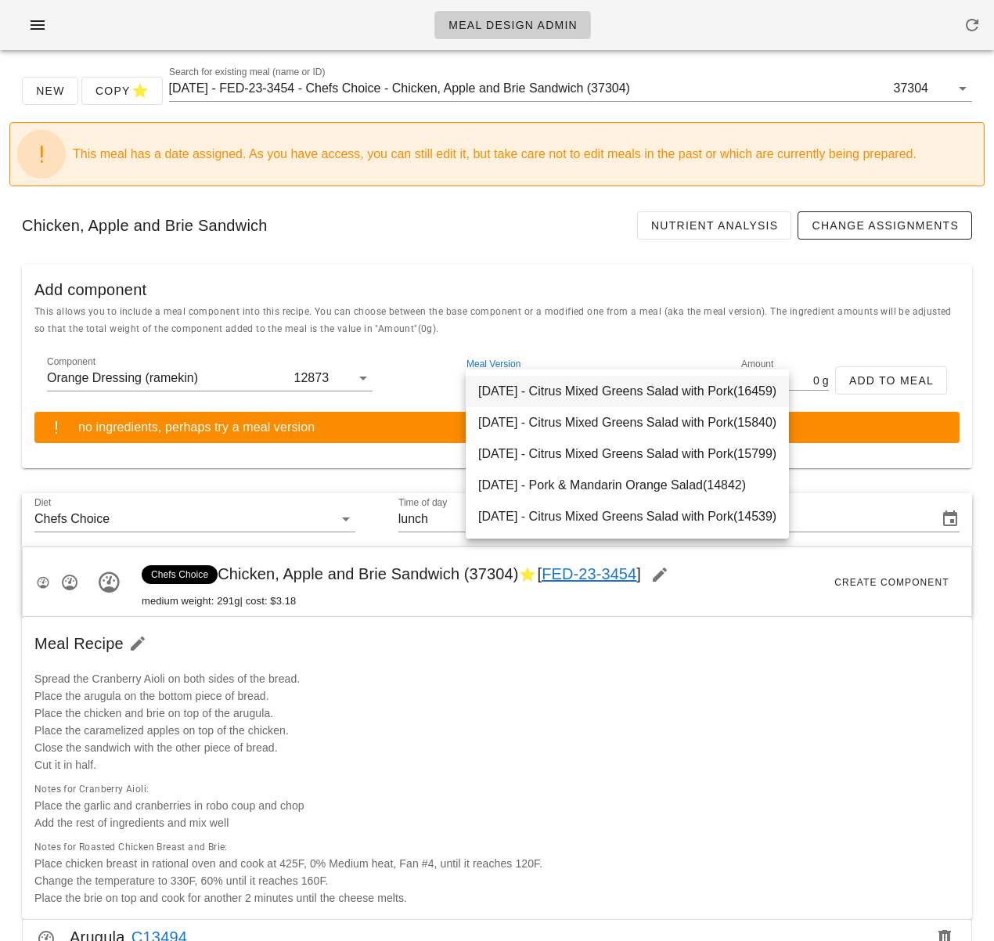
click at [578, 391] on div "[DATE] - Citrus Mixed Greens Salad with Pork(16459)" at bounding box center [627, 391] width 323 height 31
type input "49.50"
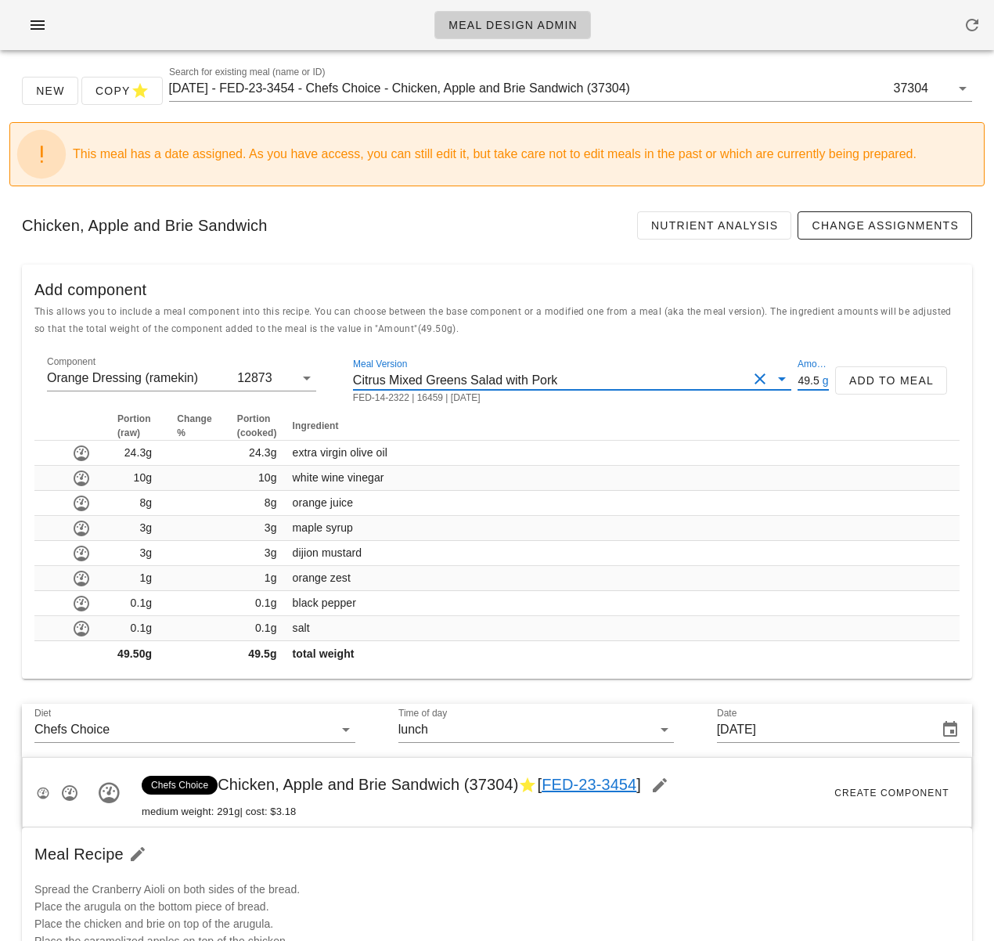
click at [802, 382] on input "49.50" at bounding box center [808, 380] width 21 height 20
click at [801, 382] on input "49.50" at bounding box center [808, 380] width 21 height 20
type input "40"
click at [880, 377] on span "Add to Meal" at bounding box center [891, 380] width 85 height 13
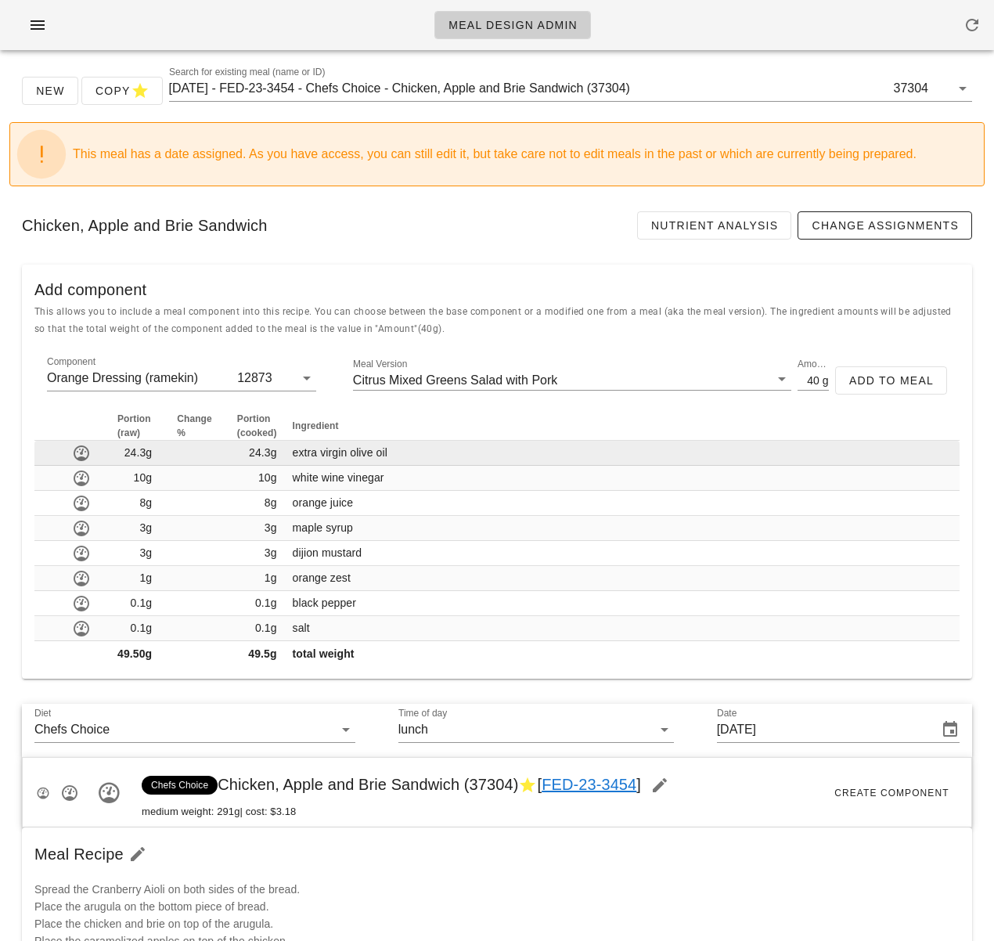
type input "0"
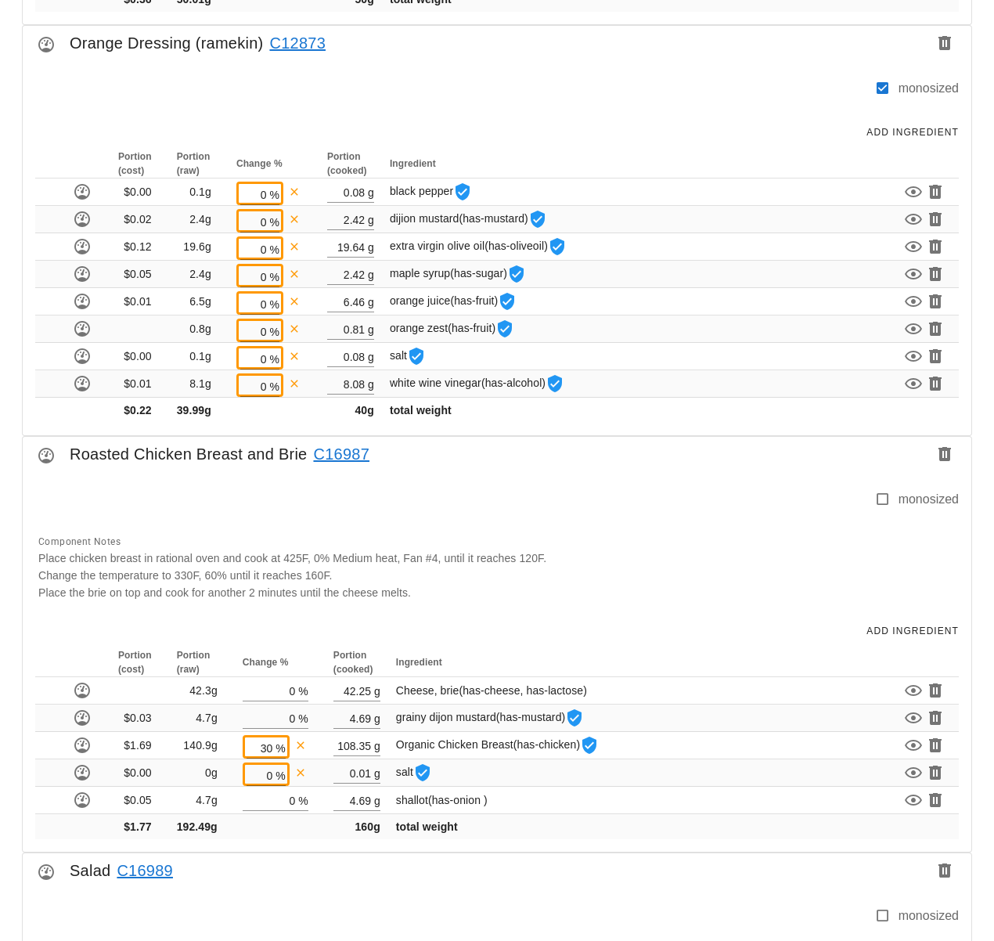
scroll to position [1978, 0]
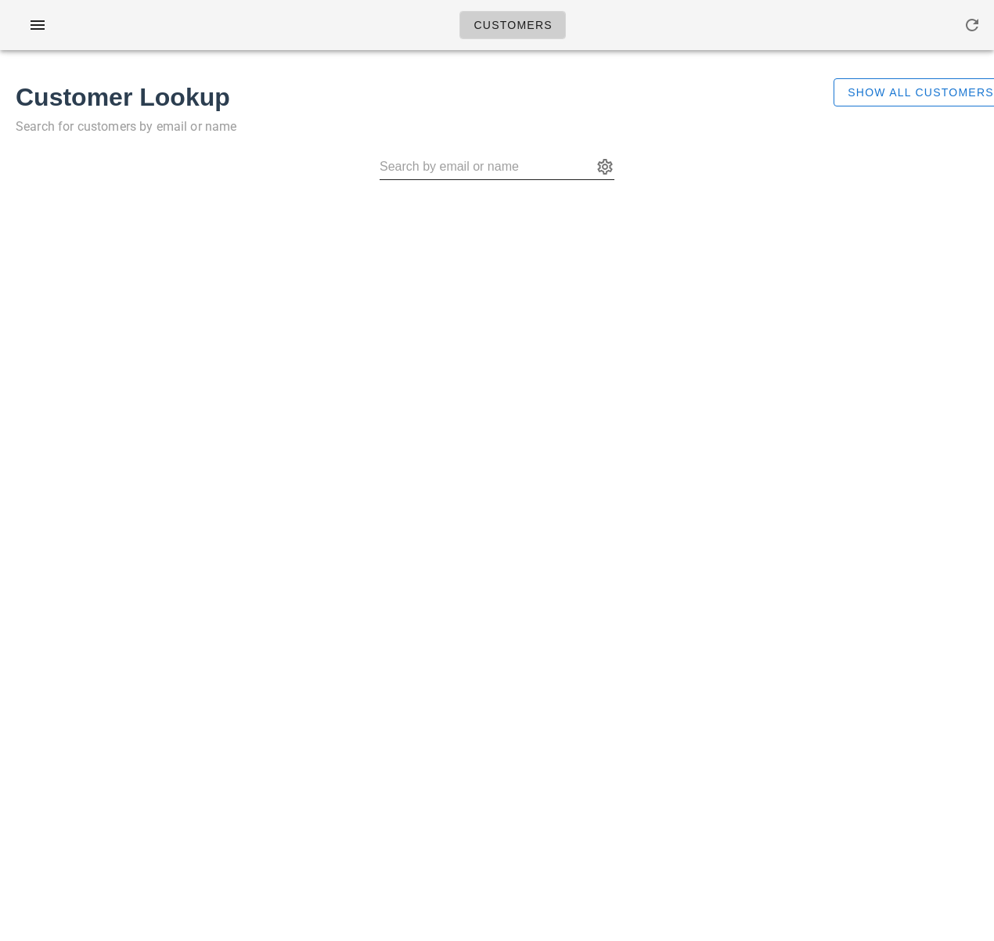
click at [470, 168] on input "text" at bounding box center [486, 166] width 213 height 25
paste input "[PERSON_NAME]"
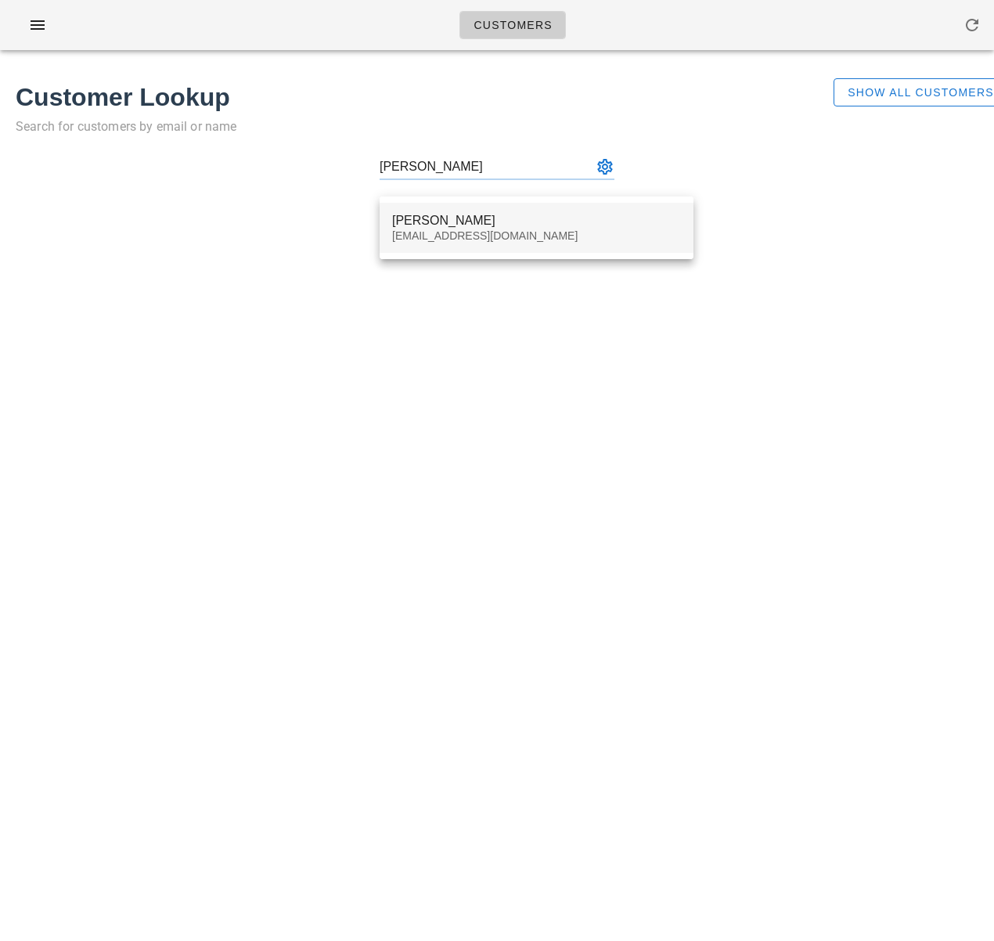
type input "[PERSON_NAME]"
click at [471, 213] on div "[PERSON_NAME]" at bounding box center [536, 220] width 289 height 15
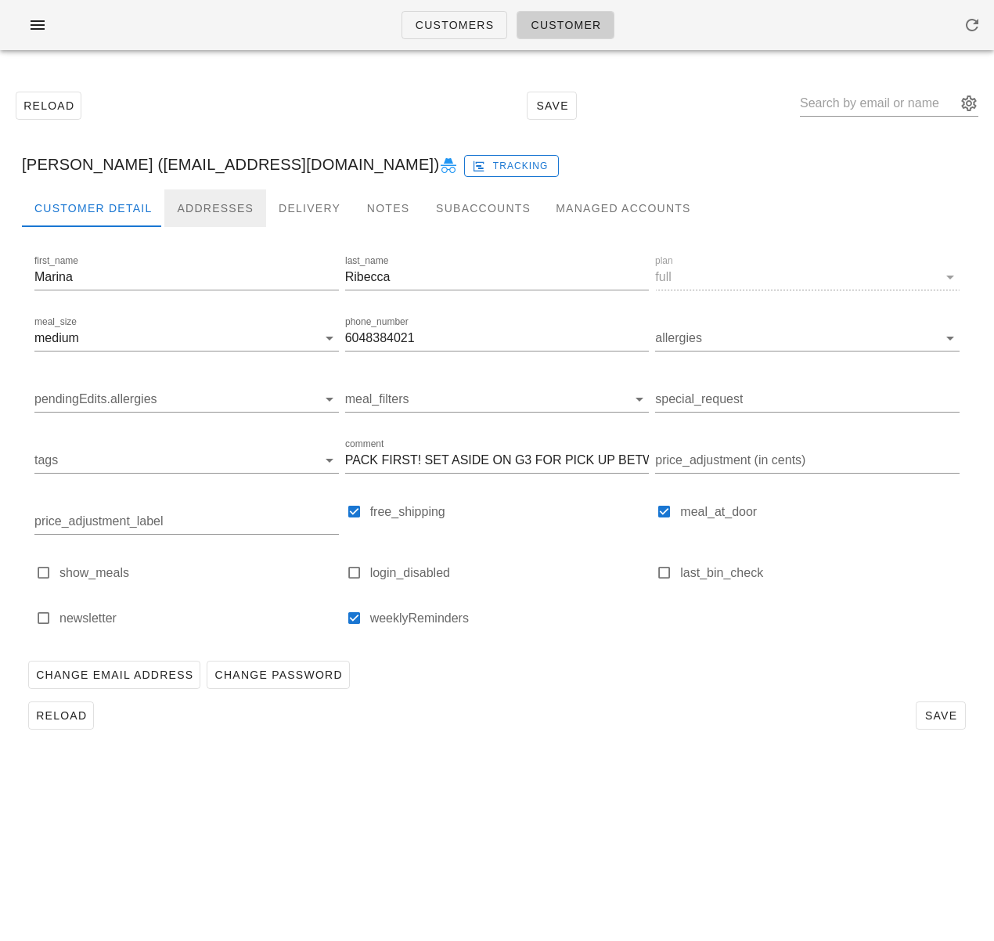
click at [235, 207] on div "Addresses" at bounding box center [215, 208] width 102 height 38
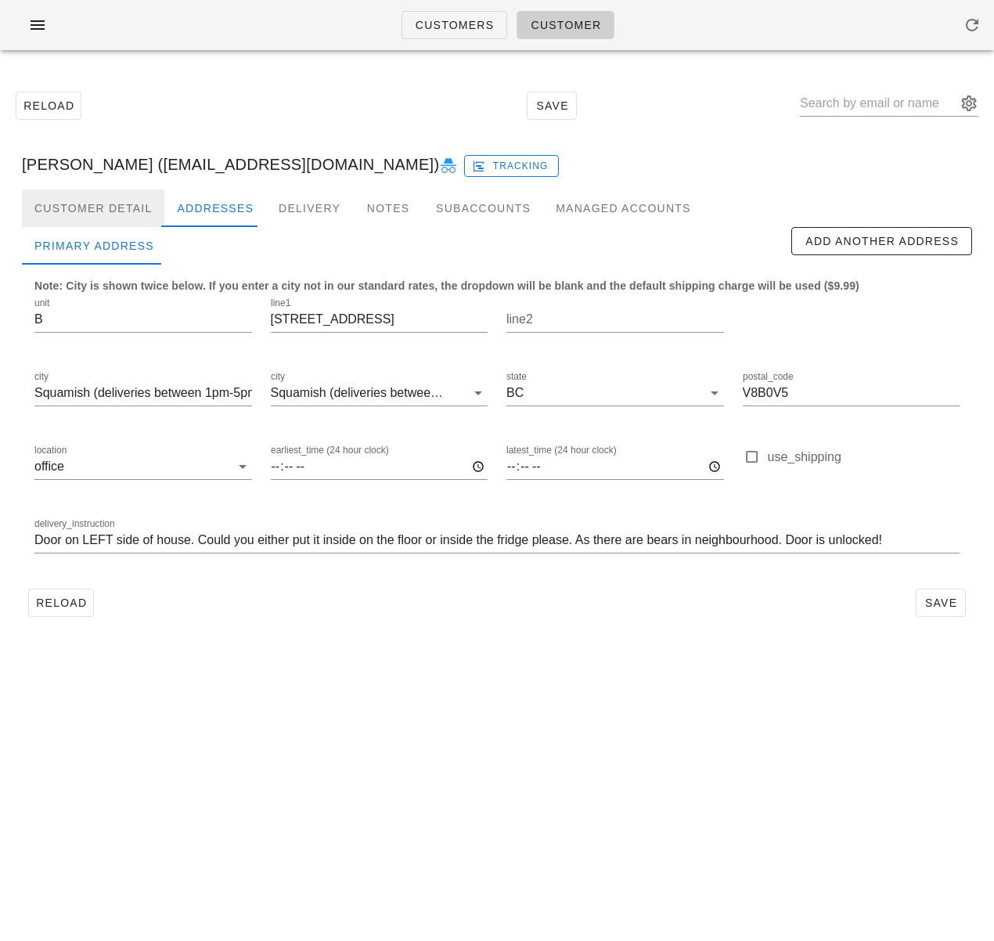
click at [121, 210] on div "Customer Detail" at bounding box center [93, 208] width 142 height 38
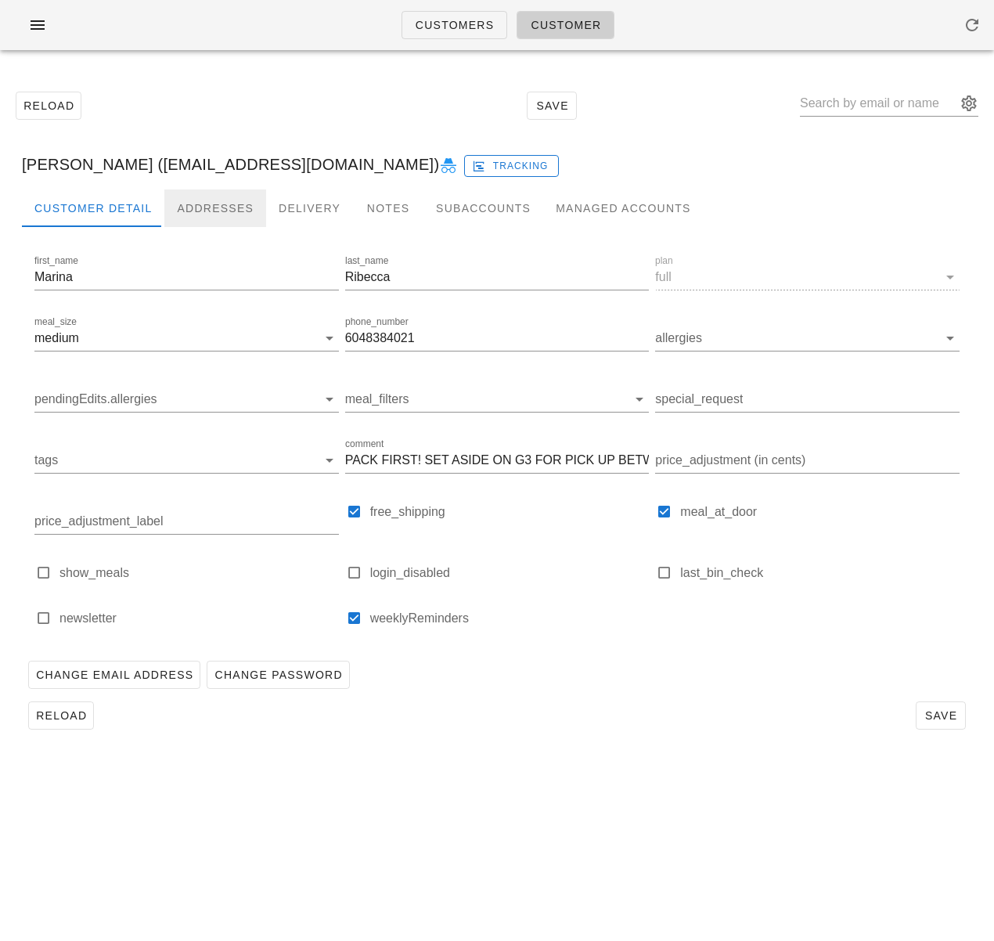
click at [215, 213] on div "Addresses" at bounding box center [215, 208] width 102 height 38
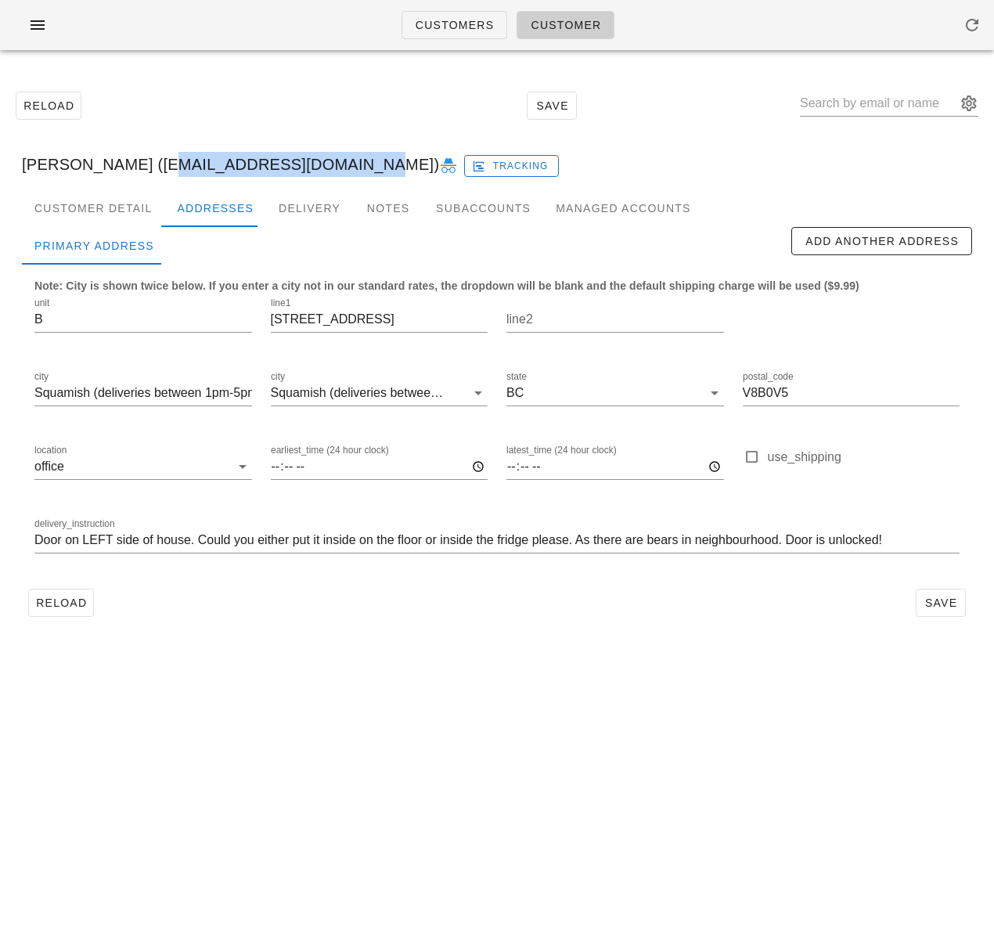
drag, startPoint x: 143, startPoint y: 165, endPoint x: 330, endPoint y: 164, distance: 186.4
click at [330, 164] on div "[PERSON_NAME] ([EMAIL_ADDRESS][DOMAIN_NAME]) Tracking" at bounding box center [497, 164] width 976 height 50
copy div "[EMAIL_ADDRESS][DOMAIN_NAME]"
click at [132, 213] on div "Customer Detail" at bounding box center [93, 208] width 142 height 38
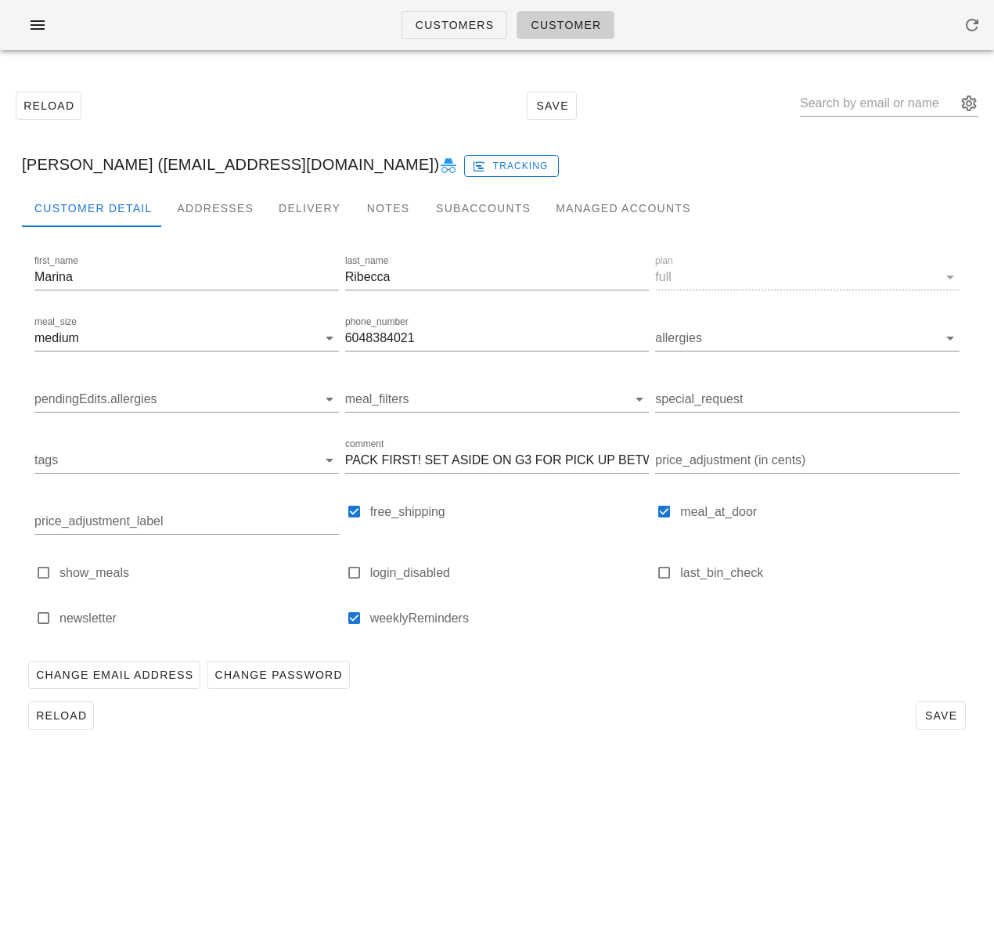
click at [650, 163] on div "[PERSON_NAME] ([EMAIL_ADDRESS][DOMAIN_NAME]) Tracking" at bounding box center [497, 164] width 976 height 50
click at [219, 207] on div "Addresses" at bounding box center [215, 208] width 102 height 38
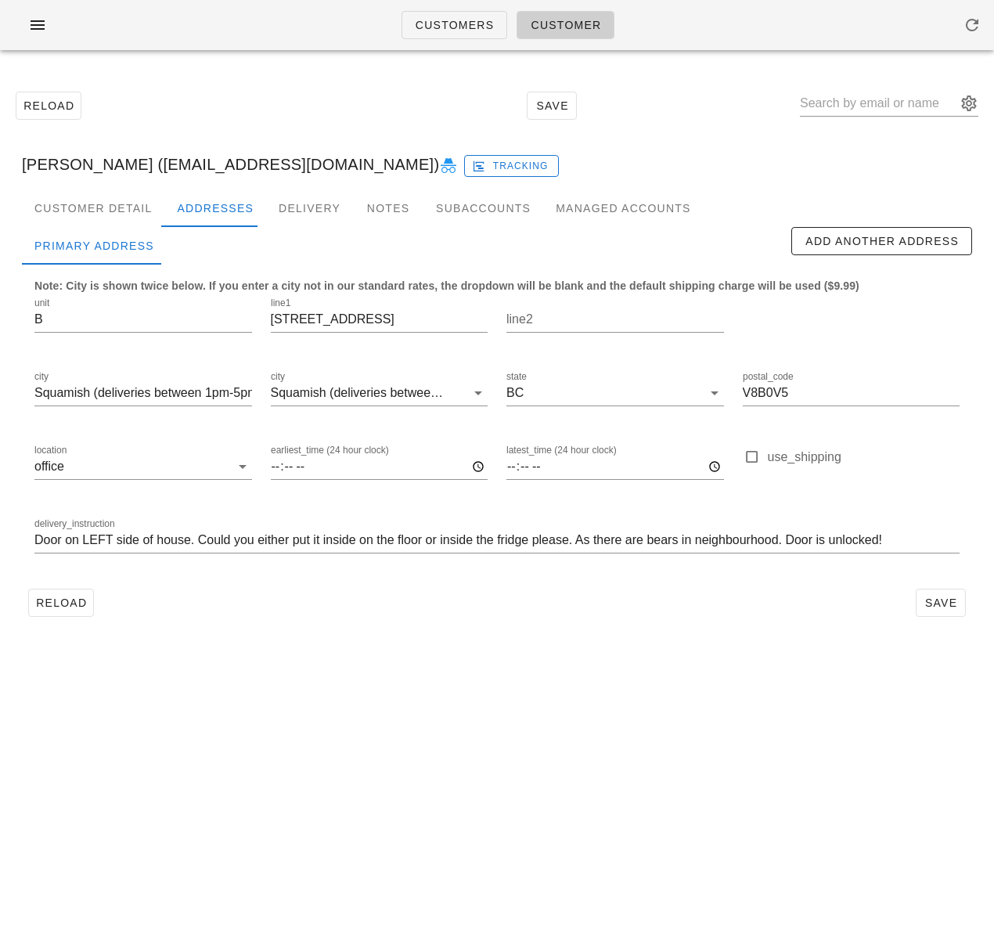
click at [436, 727] on div "Customers Customer Reload Save [PERSON_NAME] ([EMAIL_ADDRESS][DOMAIN_NAME]) Tra…" at bounding box center [497, 470] width 994 height 941
click at [482, 639] on div "Reload Save [PERSON_NAME] ([EMAIL_ADDRESS][DOMAIN_NAME]) Tracking Customer Deta…" at bounding box center [497, 354] width 994 height 583
click at [149, 463] on input "location" at bounding box center [148, 466] width 163 height 25
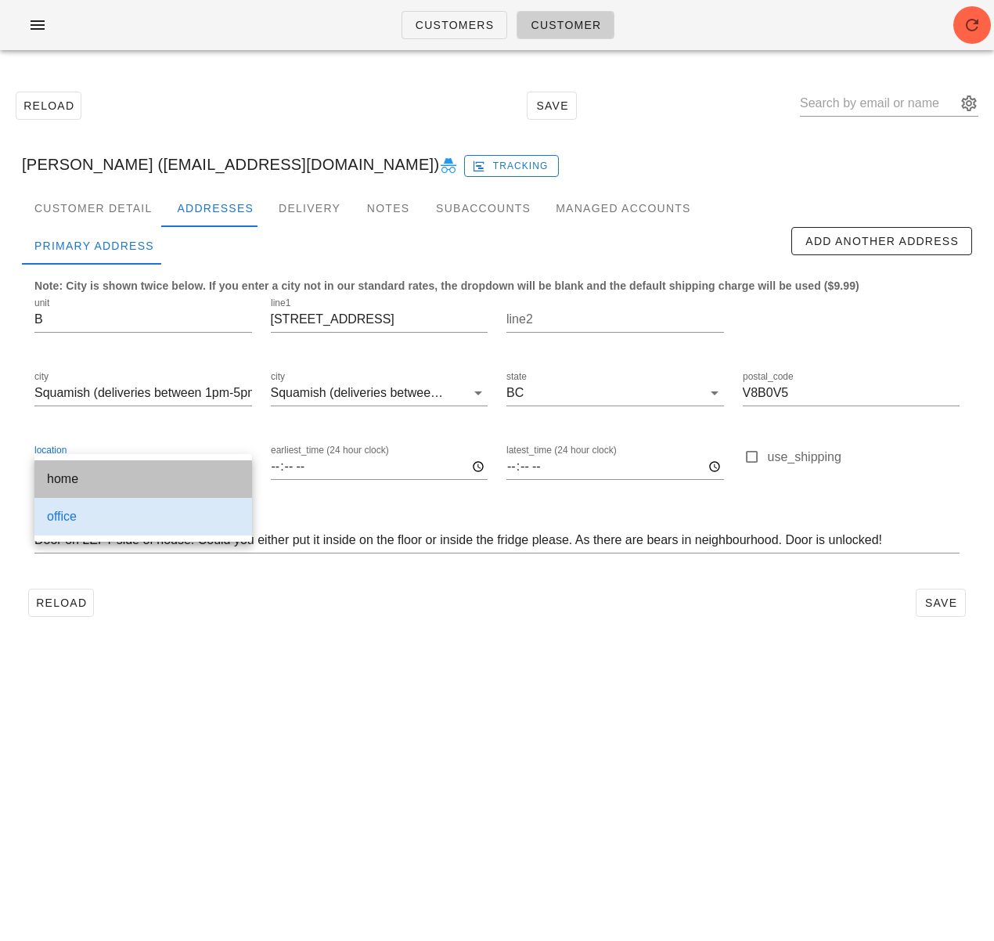
click at [147, 480] on div "home" at bounding box center [143, 478] width 193 height 15
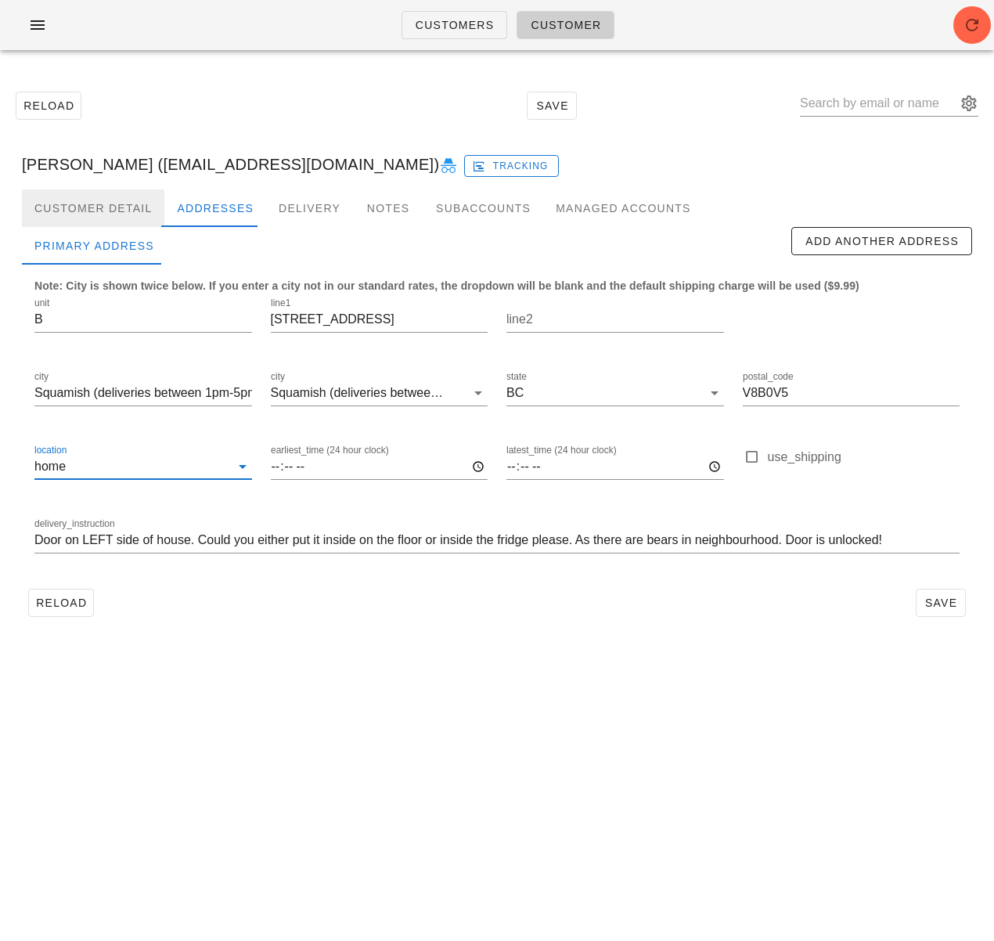
click at [120, 212] on div "Customer Detail" at bounding box center [93, 208] width 142 height 38
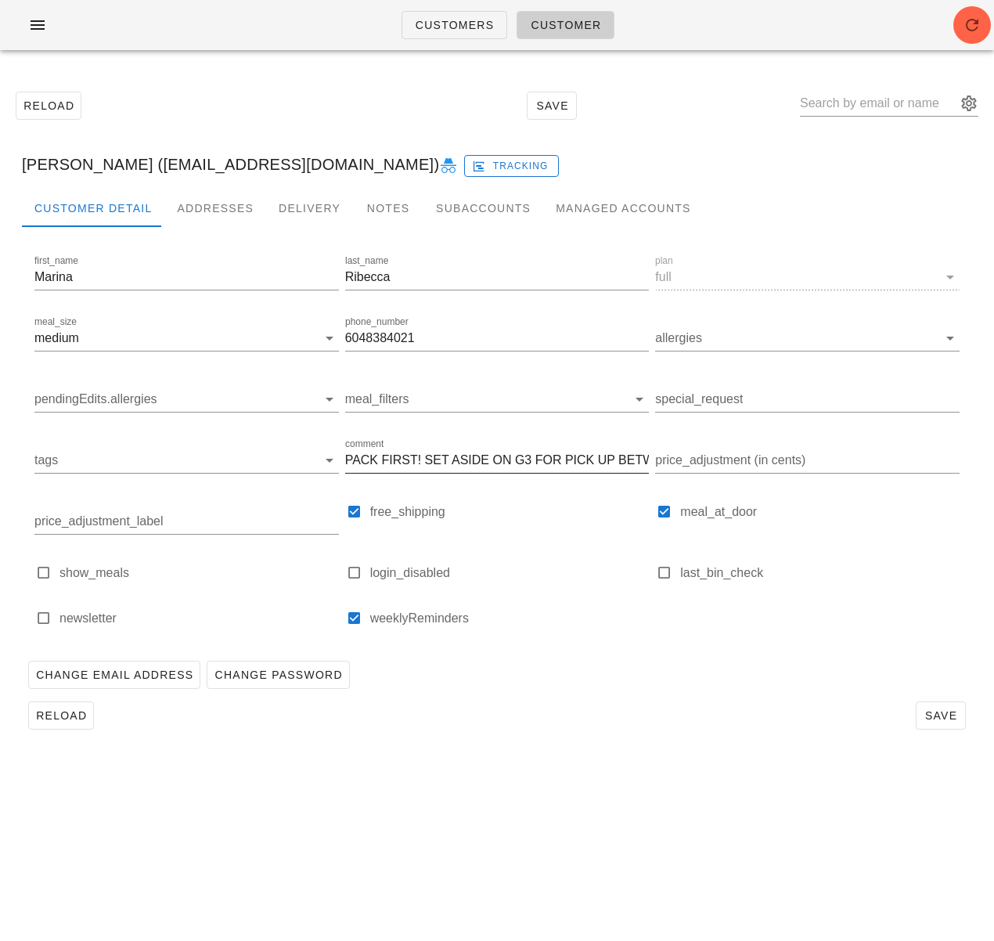
click at [466, 468] on input "PACK FIRST! SET ASIDE ON G3 FOR PICK UP BETWEEN 9-10AM" at bounding box center [497, 460] width 305 height 25
click at [349, 511] on div at bounding box center [355, 512] width 22 height 22
checkbox input "false"
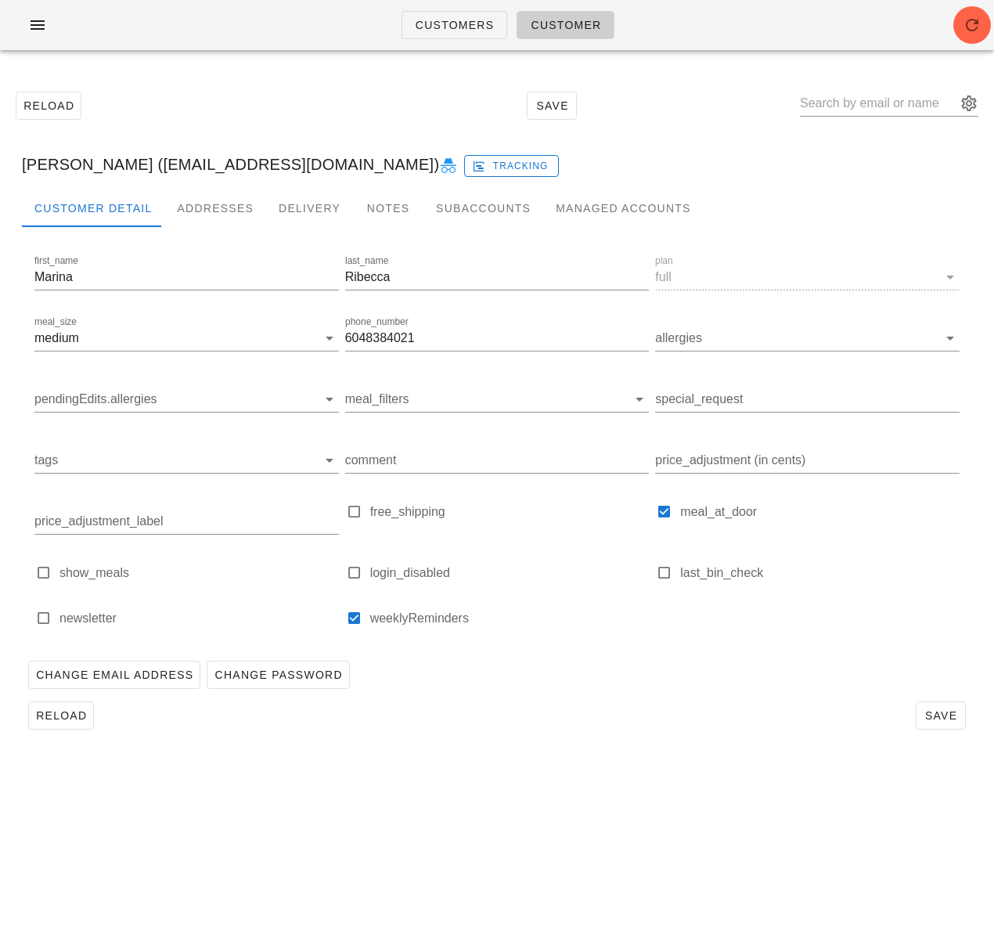
drag, startPoint x: 626, startPoint y: 593, endPoint x: 783, endPoint y: 679, distance: 179.0
click at [626, 593] on div at bounding box center [497, 591] width 305 height 11
click at [937, 706] on button "Save" at bounding box center [941, 716] width 50 height 28
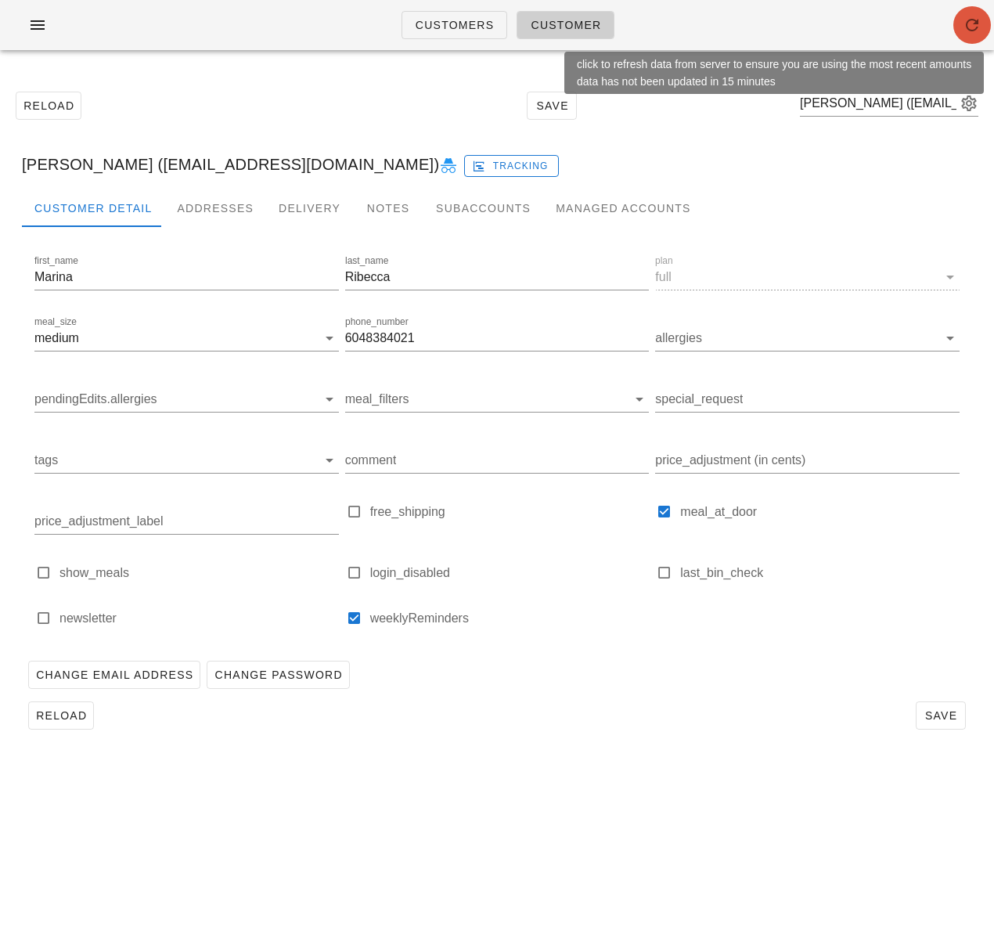
drag, startPoint x: 976, startPoint y: 20, endPoint x: 979, endPoint y: 5, distance: 15.4
click at [976, 16] on icon "button" at bounding box center [972, 25] width 19 height 19
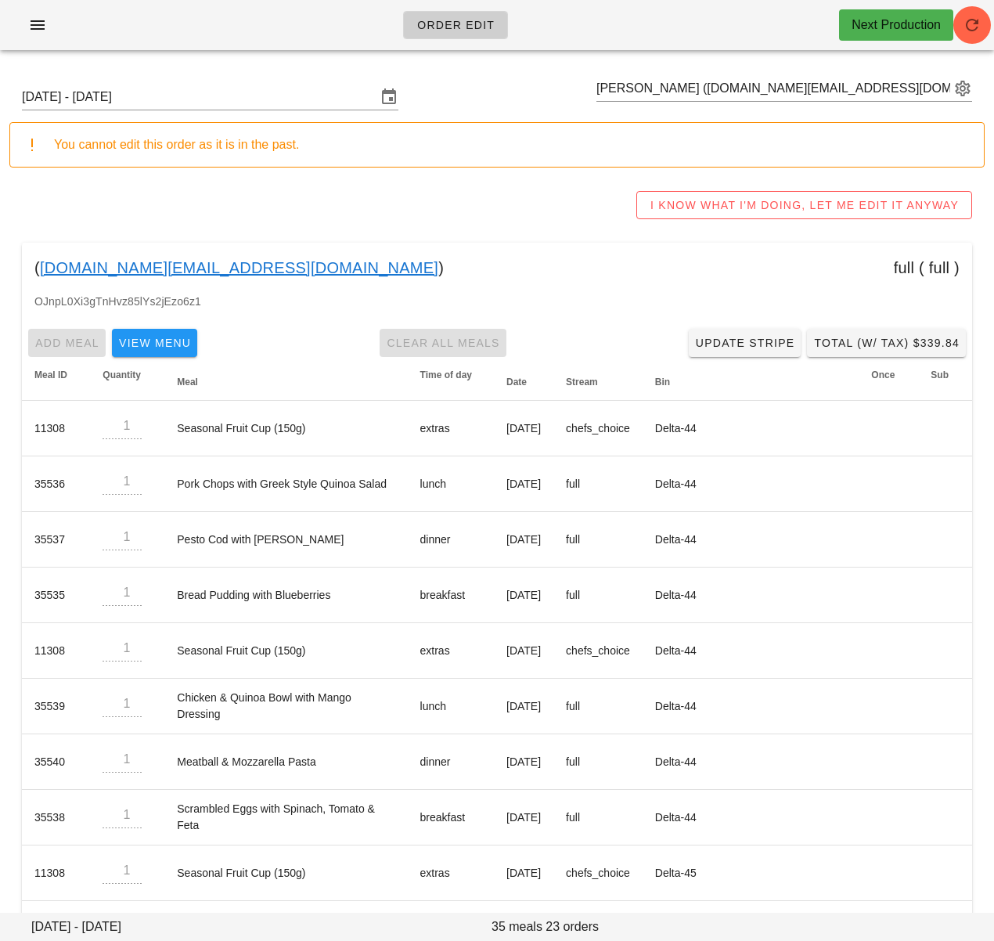
click at [285, 196] on div "I KNOW WHAT I'M DOING, LET ME EDIT IT ANYWAY" at bounding box center [497, 205] width 976 height 50
click at [436, 202] on div "I KNOW WHAT I'M DOING, LET ME EDIT IT ANYWAY" at bounding box center [497, 205] width 976 height 50
click at [666, 94] on input "[PERSON_NAME] ([DOMAIN_NAME][EMAIL_ADDRESS][DOMAIN_NAME])" at bounding box center [774, 88] width 354 height 25
click at [666, 94] on input "text" at bounding box center [774, 88] width 354 height 25
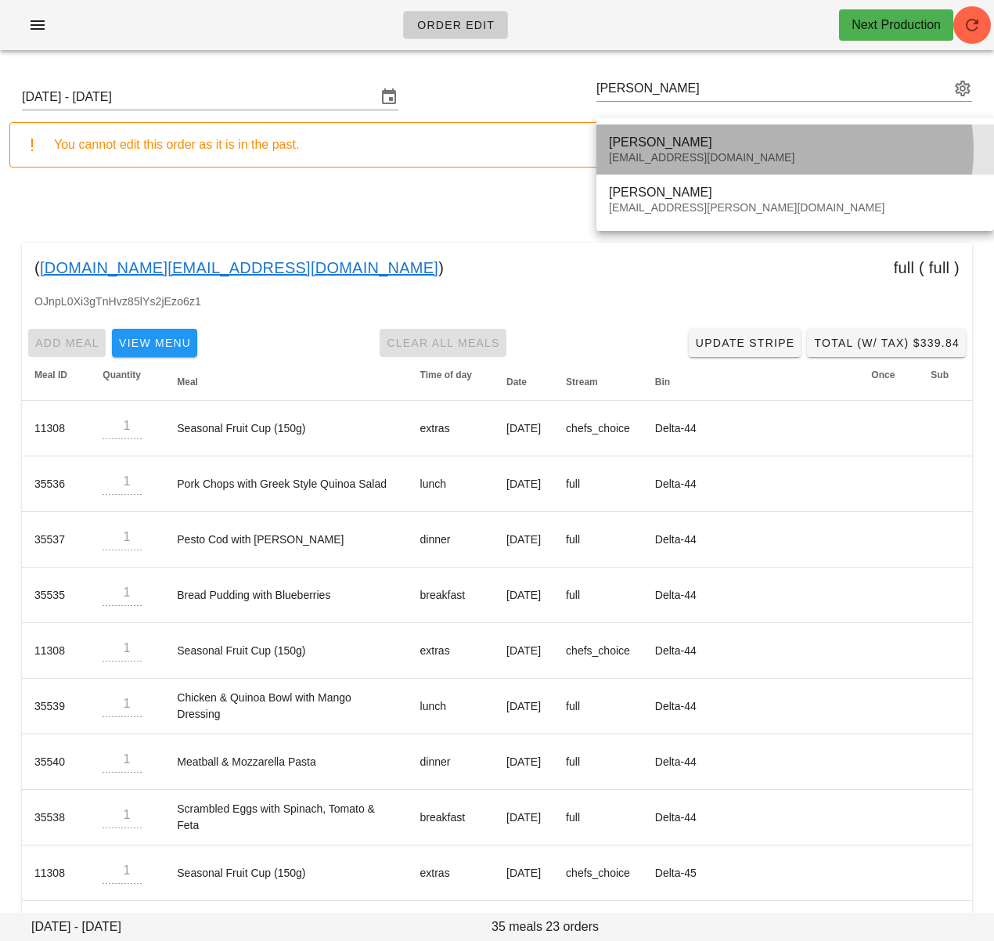
click at [705, 138] on div "[PERSON_NAME]" at bounding box center [795, 142] width 373 height 15
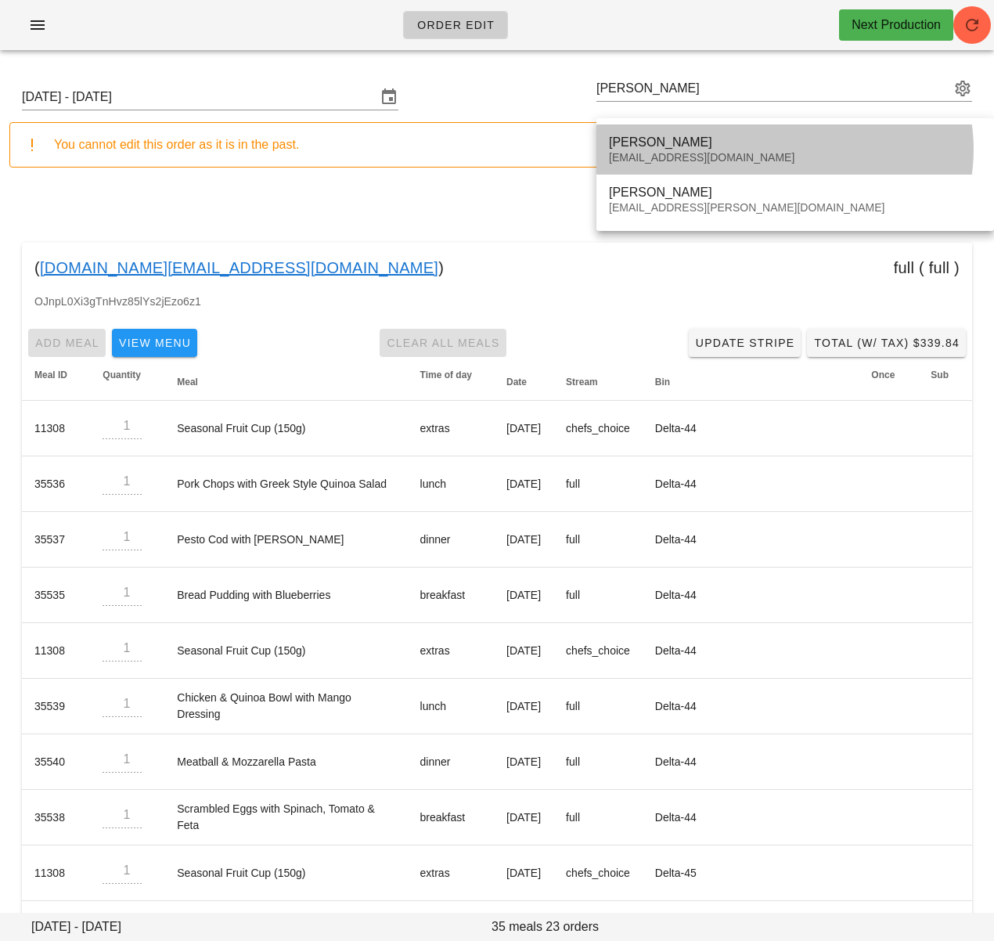
type input "[PERSON_NAME] ([EMAIL_ADDRESS][DOMAIN_NAME])"
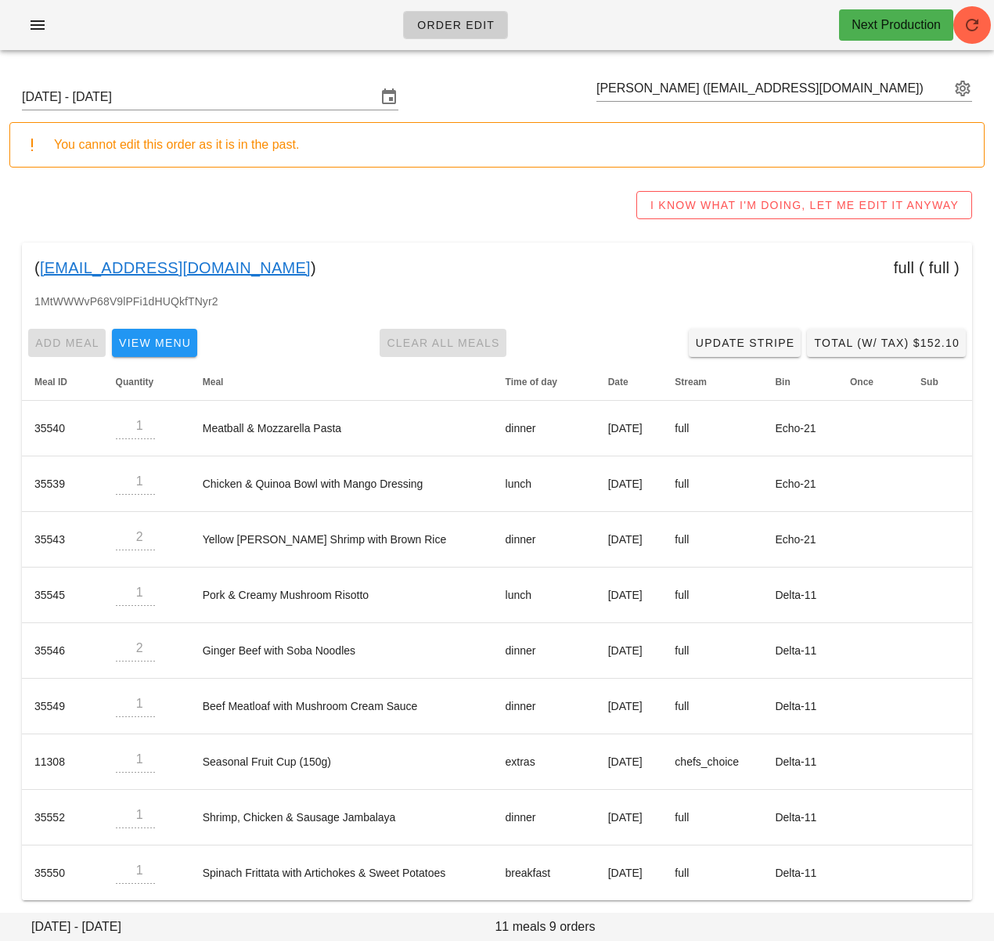
drag, startPoint x: 207, startPoint y: 266, endPoint x: 40, endPoint y: 267, distance: 167.6
click at [40, 267] on div "( [EMAIL_ADDRESS][DOMAIN_NAME] ) full ( full )" at bounding box center [497, 268] width 951 height 50
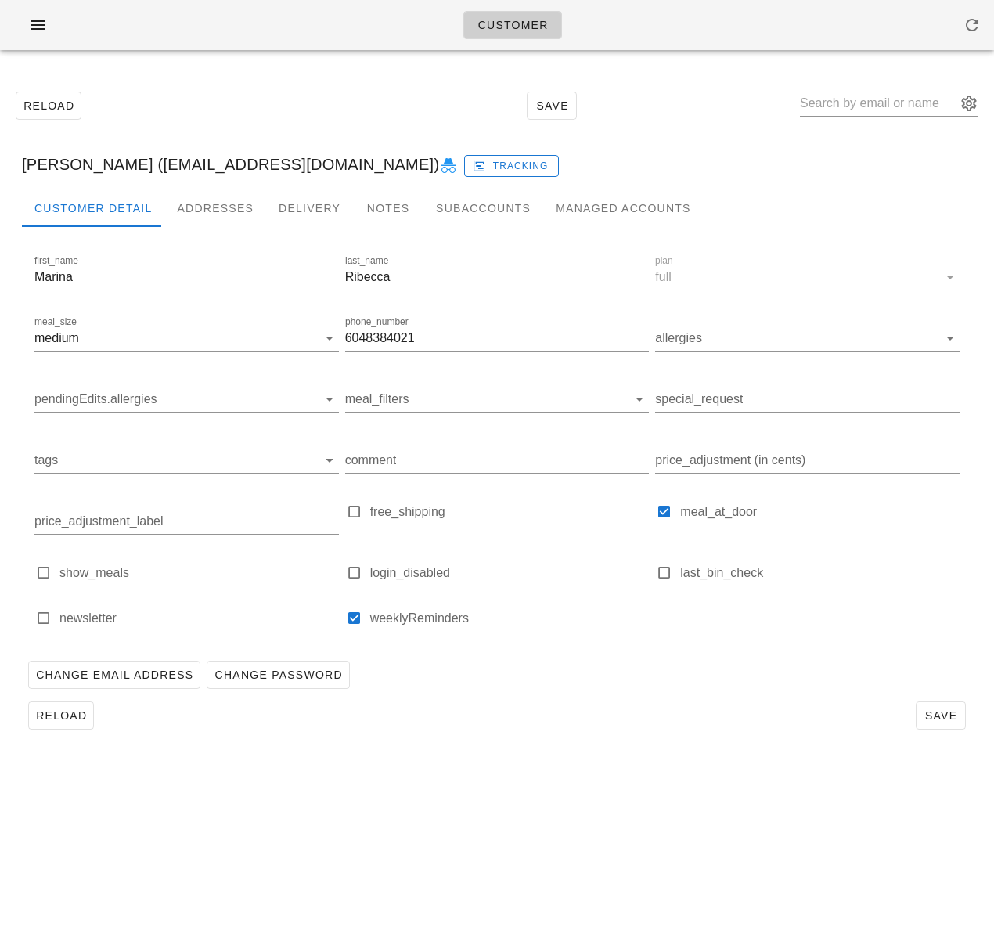
drag, startPoint x: 154, startPoint y: 21, endPoint x: 83, endPoint y: 34, distance: 72.3
click at [153, 20] on div "Customer" at bounding box center [497, 25] width 994 height 50
click at [36, 27] on icon "button" at bounding box center [37, 25] width 19 height 19
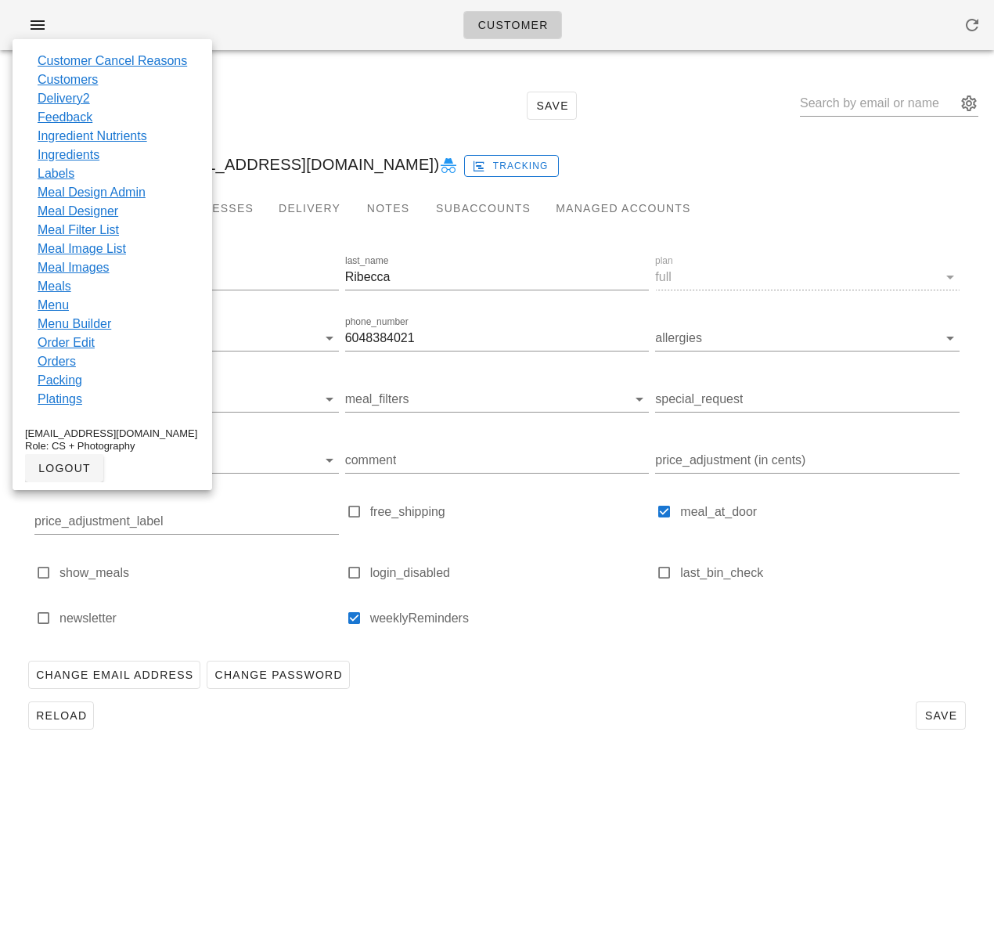
drag, startPoint x: 608, startPoint y: 709, endPoint x: 118, endPoint y: 629, distance: 496.6
click at [606, 708] on div "Reload Save" at bounding box center [497, 715] width 951 height 41
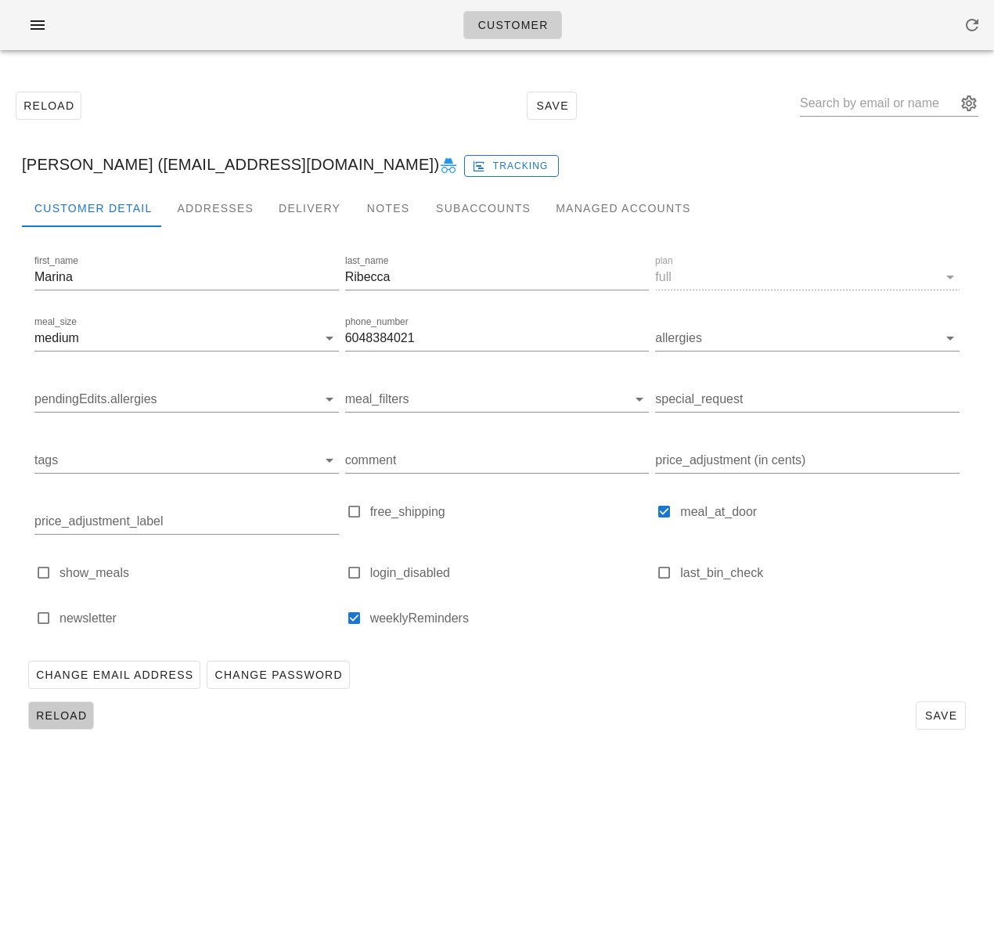
drag, startPoint x: 77, startPoint y: 714, endPoint x: 118, endPoint y: 716, distance: 41.5
click at [77, 714] on span "Reload" at bounding box center [61, 715] width 52 height 13
click at [528, 741] on div "Customer Detail Addresses Delivery Notes Subaccounts Managed Accounts first_nam…" at bounding box center [497, 468] width 976 height 559
click at [709, 102] on div "Reload Save" at bounding box center [497, 105] width 976 height 67
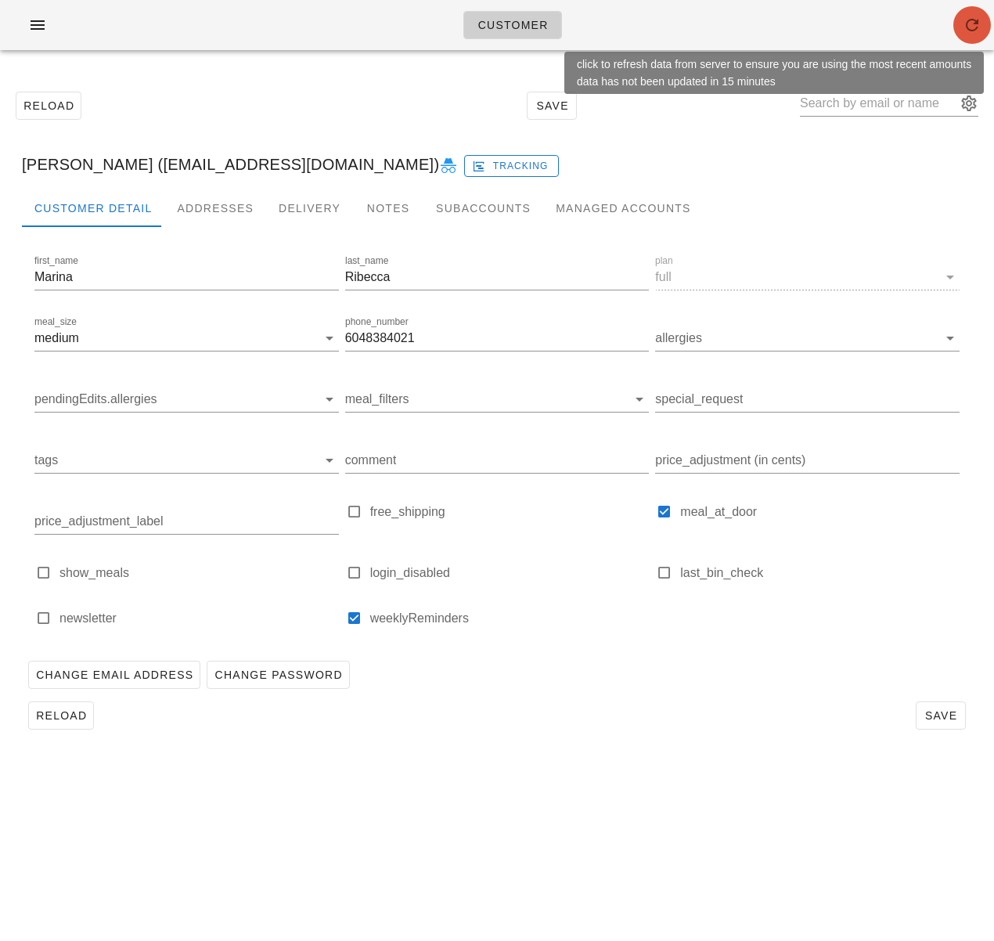
click at [980, 29] on icon "button" at bounding box center [972, 25] width 19 height 19
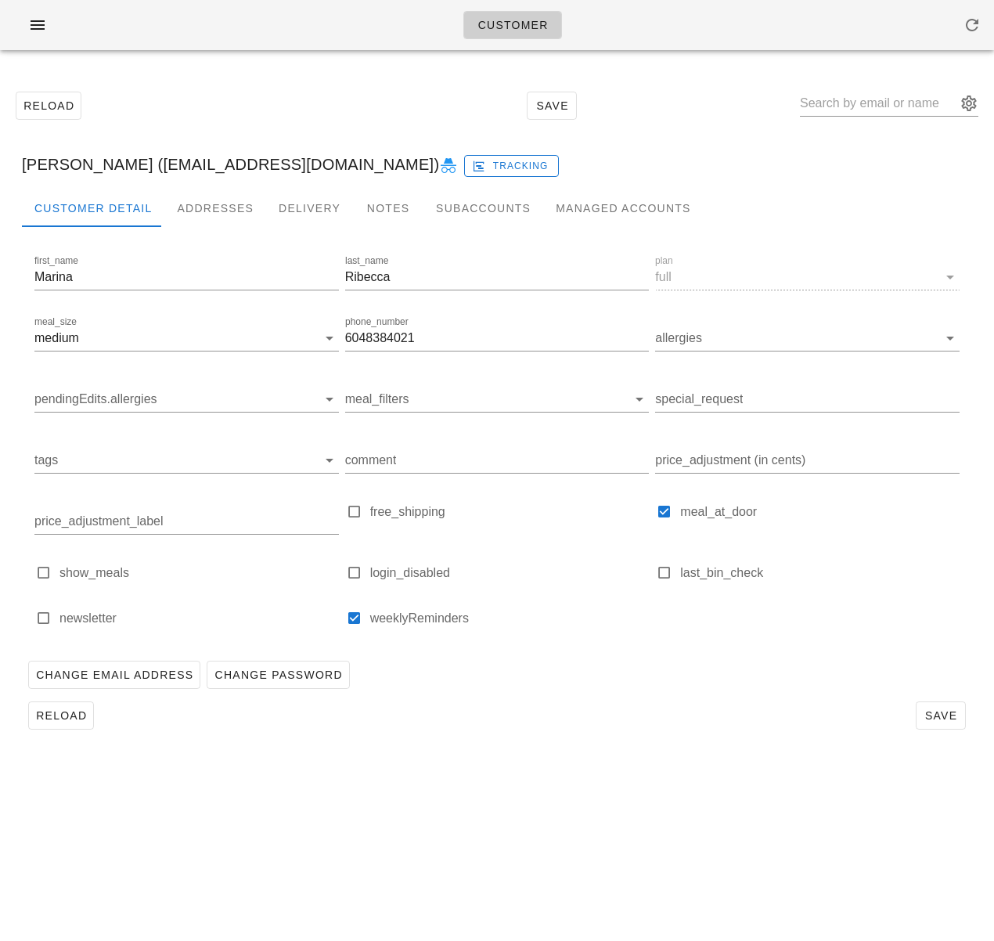
drag, startPoint x: 808, startPoint y: 207, endPoint x: 757, endPoint y: 192, distance: 53.2
click at [808, 207] on div "Customer Detail Addresses Delivery Notes Subaccounts Managed Accounts" at bounding box center [497, 208] width 951 height 38
click at [37, 21] on icon "button" at bounding box center [37, 25] width 19 height 19
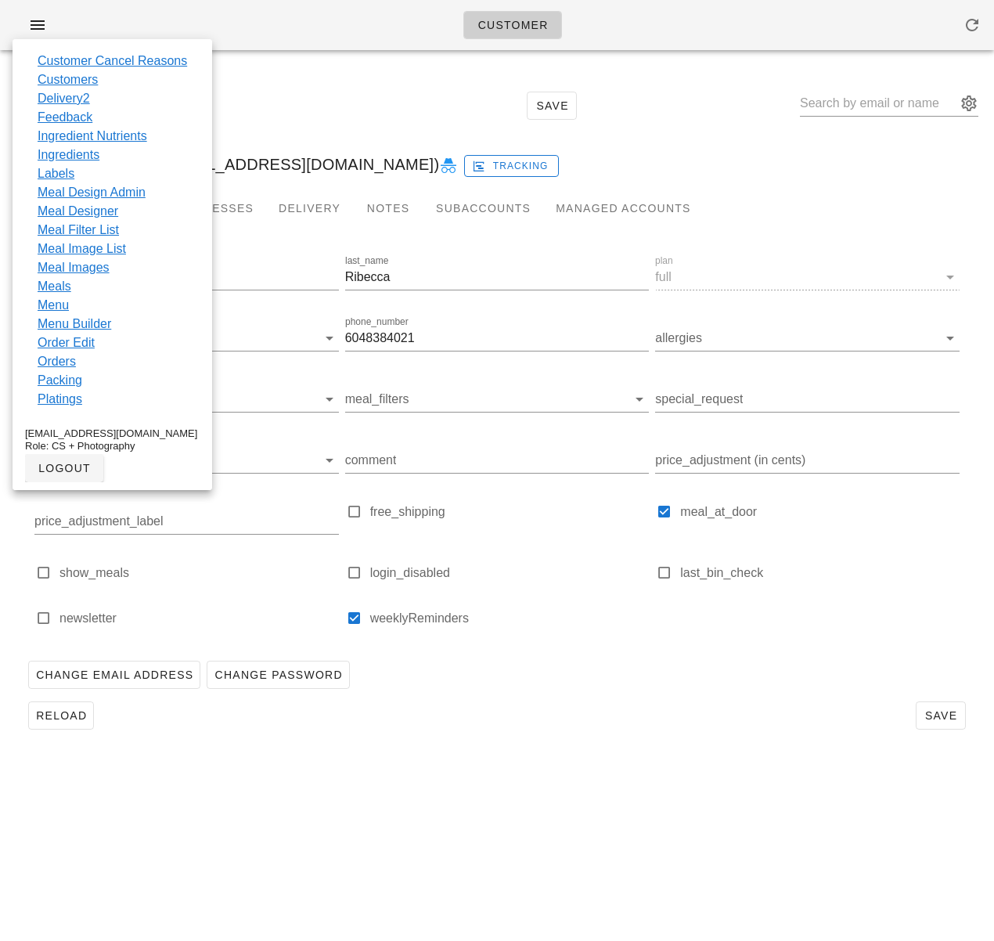
click at [84, 79] on link "Customers" at bounding box center [68, 79] width 60 height 19
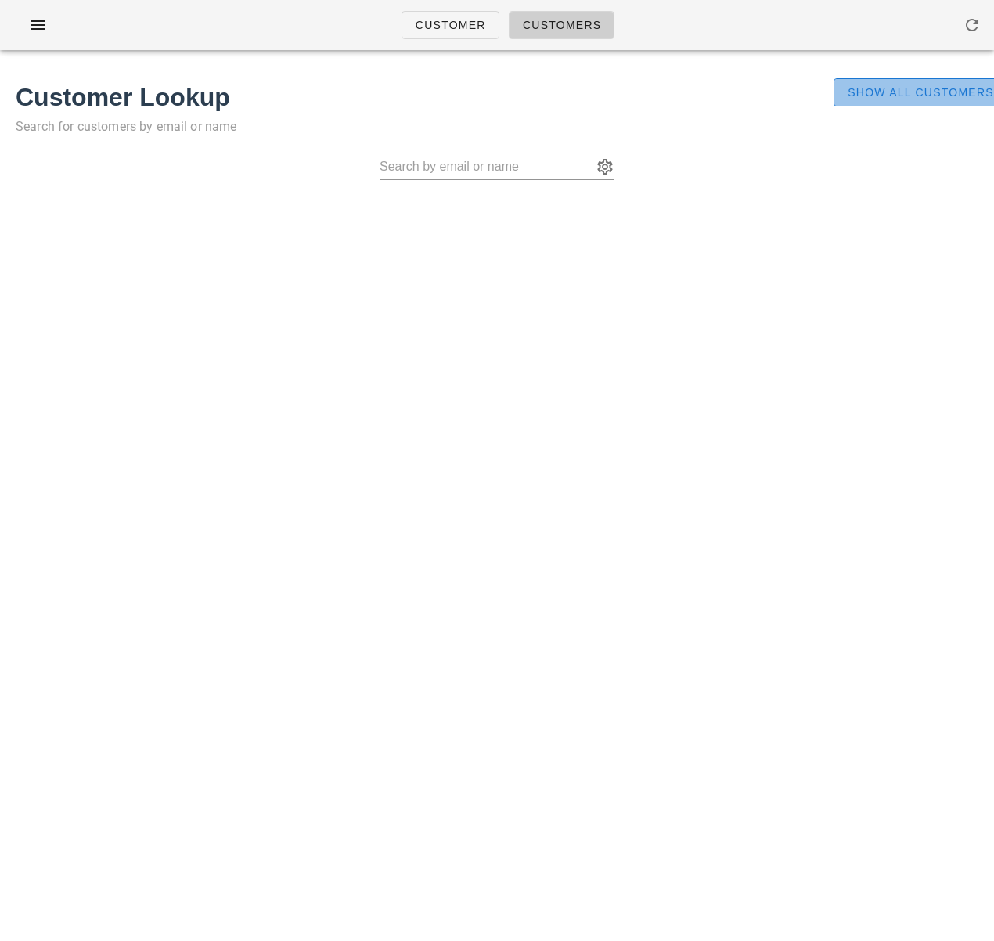
click at [899, 96] on span "Show All Customers" at bounding box center [920, 92] width 147 height 13
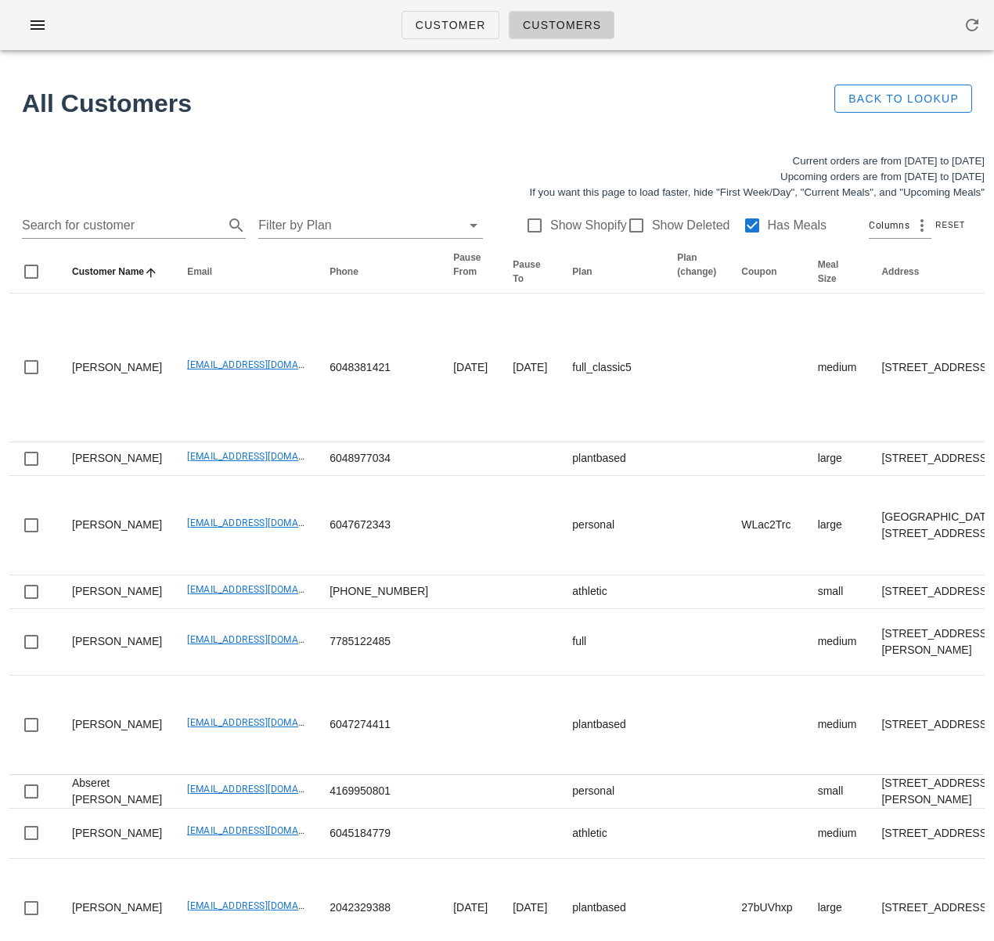
click at [445, 109] on h1 "All Customers" at bounding box center [416, 104] width 789 height 38
click at [386, 150] on div "Current orders are from [DATE] to [DATE] Upcoming orders are from [DATE] to [DA…" at bounding box center [497, 177] width 994 height 66
click at [112, 229] on input "Search for customer" at bounding box center [121, 225] width 199 height 25
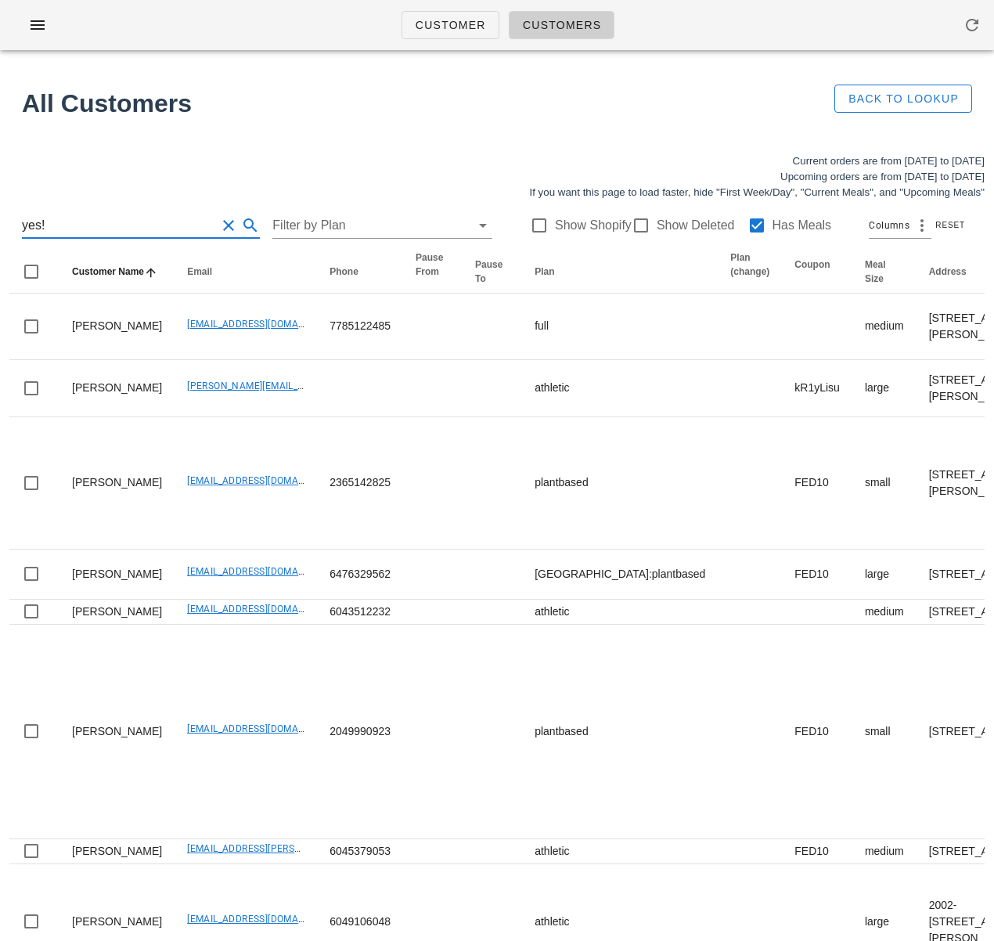
type input "yes!"
click at [744, 222] on div at bounding box center [757, 225] width 27 height 27
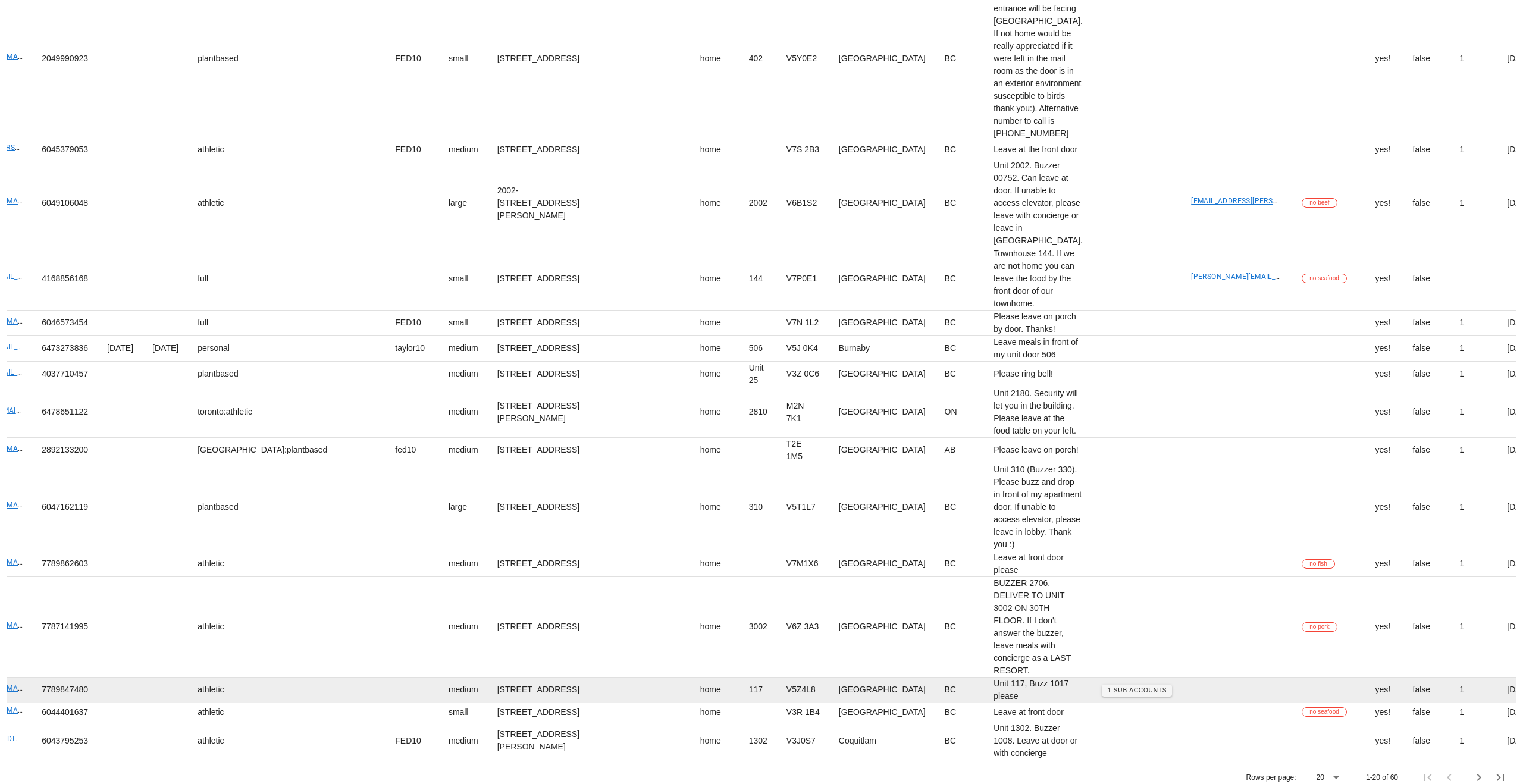
scroll to position [1577, 0]
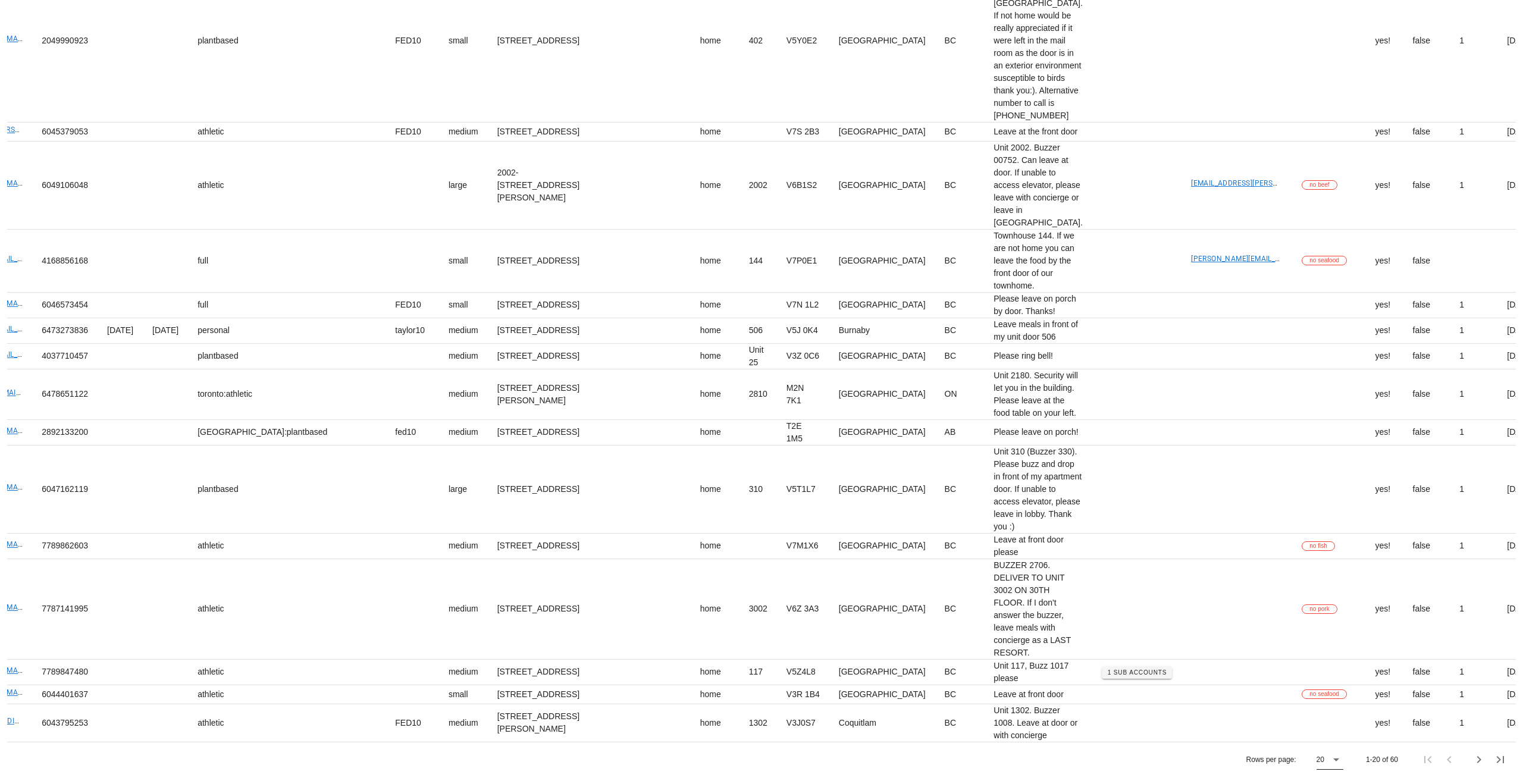
click at [755, 714] on icon at bounding box center [1336, 759] width 14 height 14
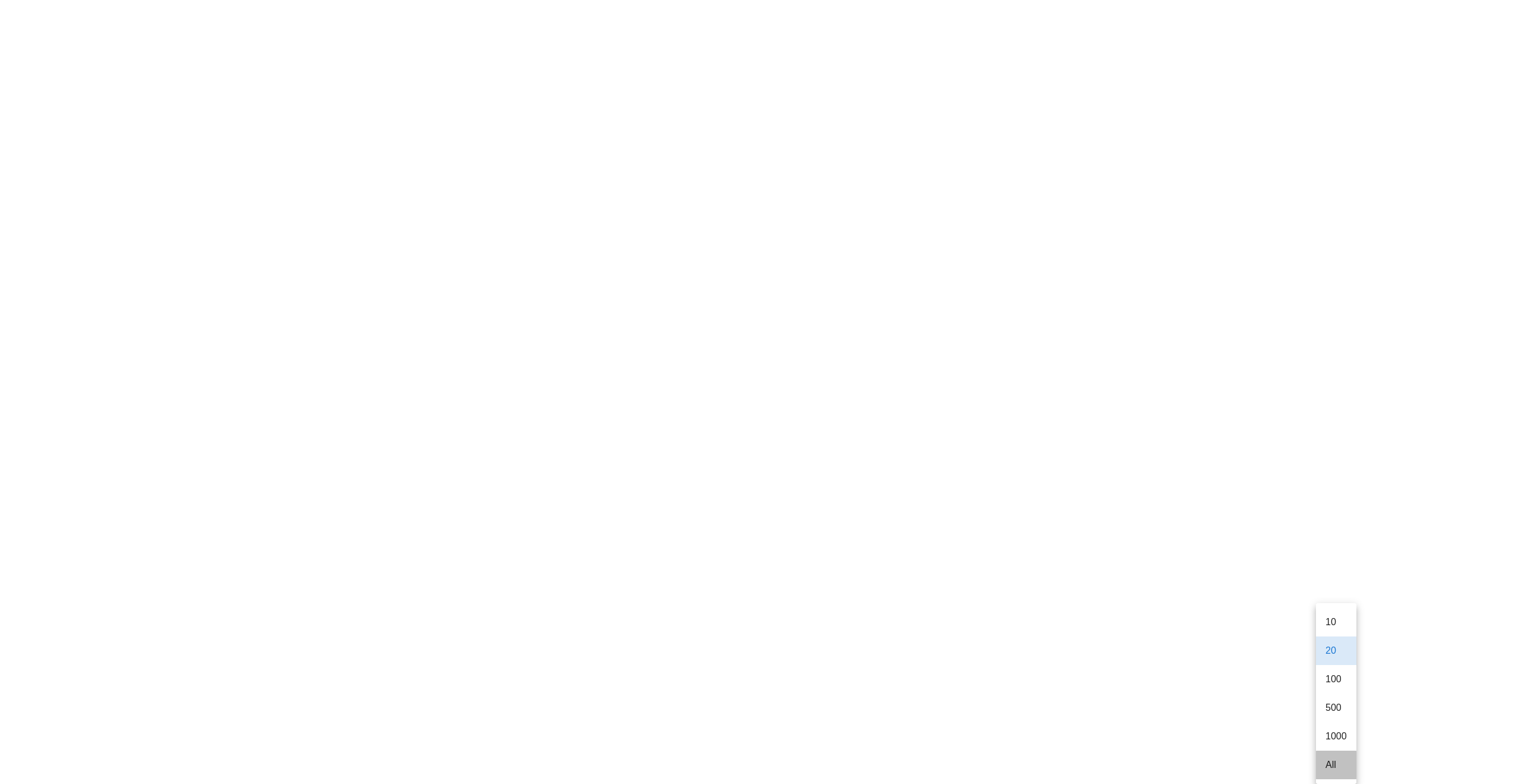
click at [755, 714] on div "All" at bounding box center [1336, 764] width 21 height 11
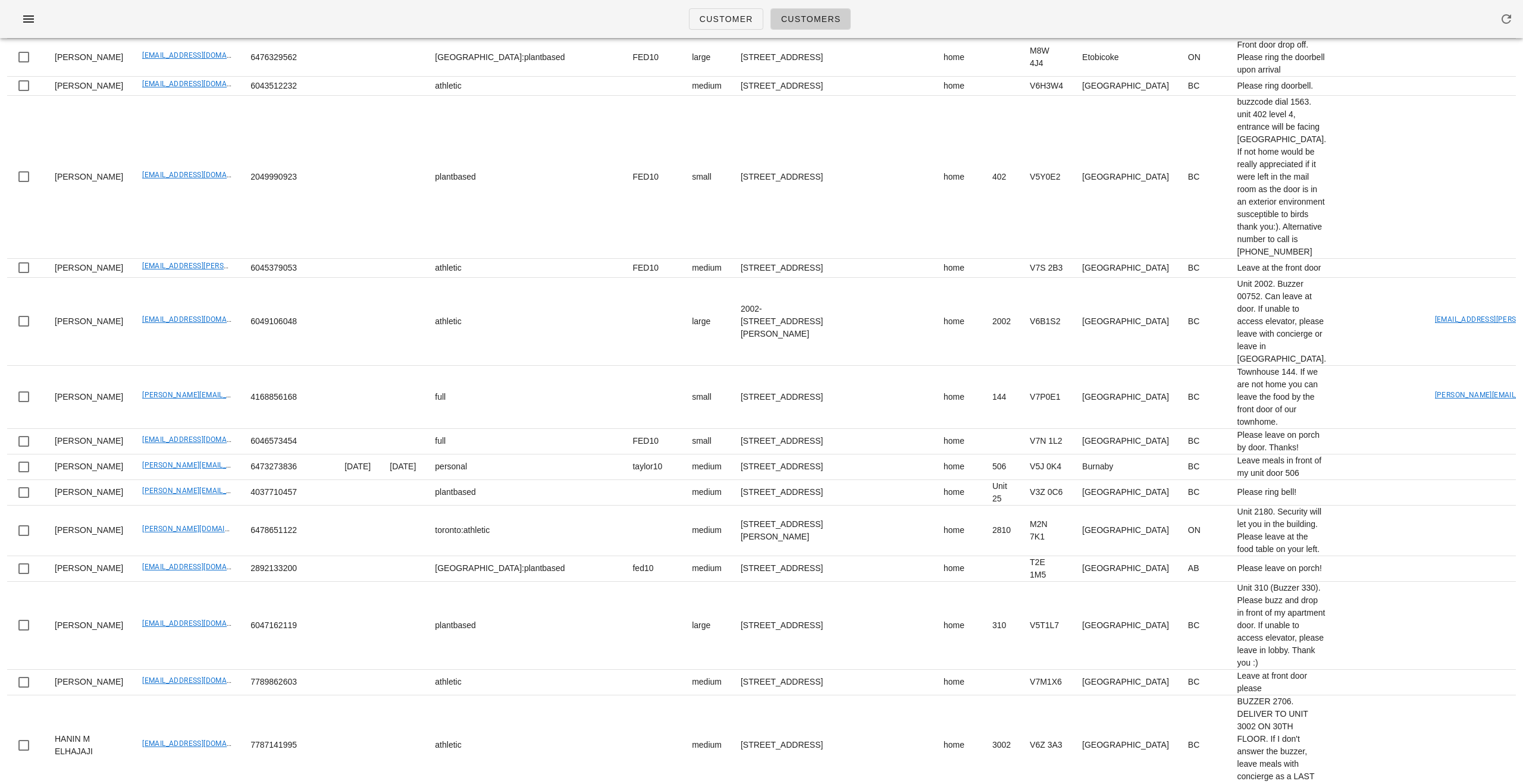
scroll to position [0, 0]
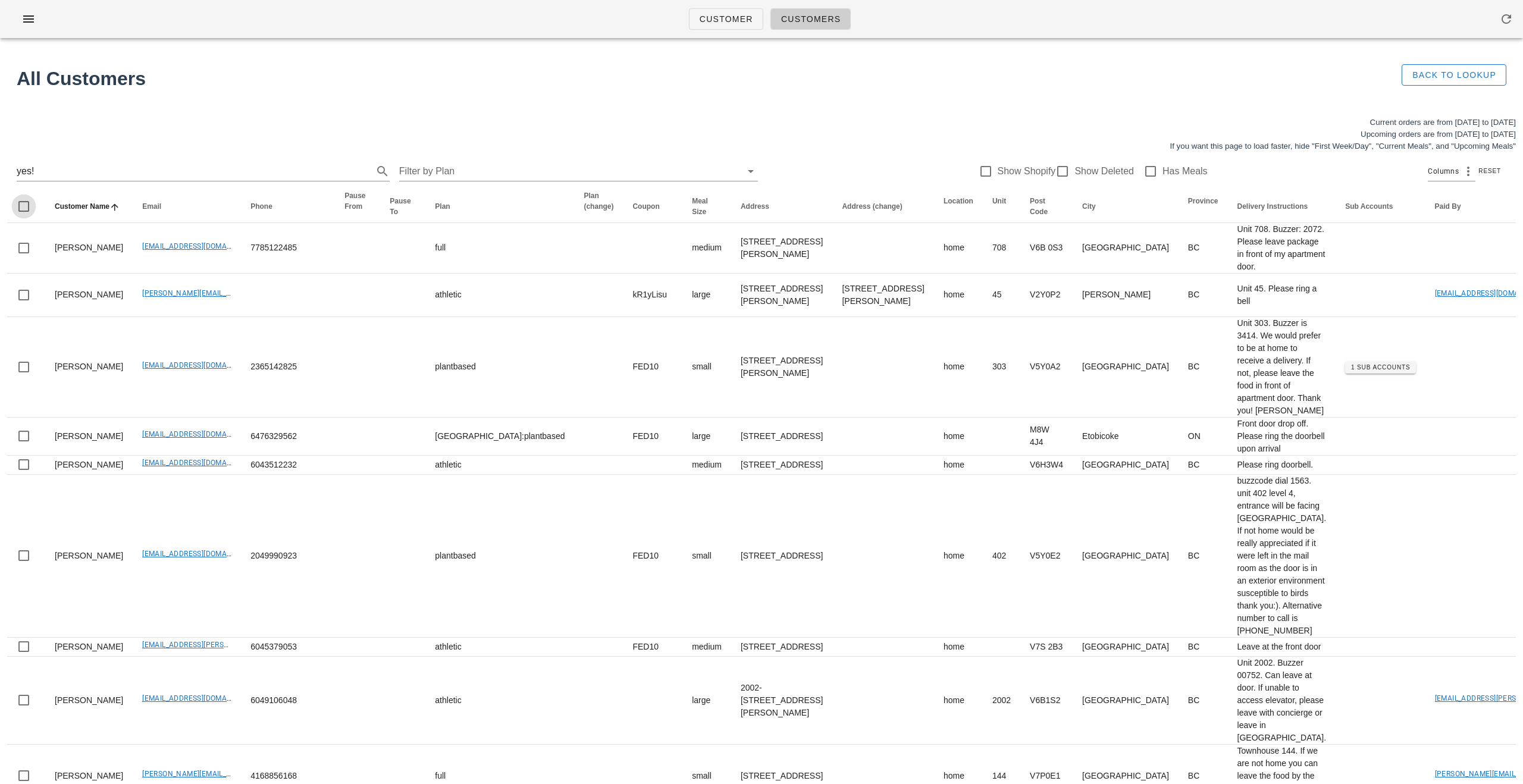
click at [24, 209] on div at bounding box center [24, 206] width 21 height 21
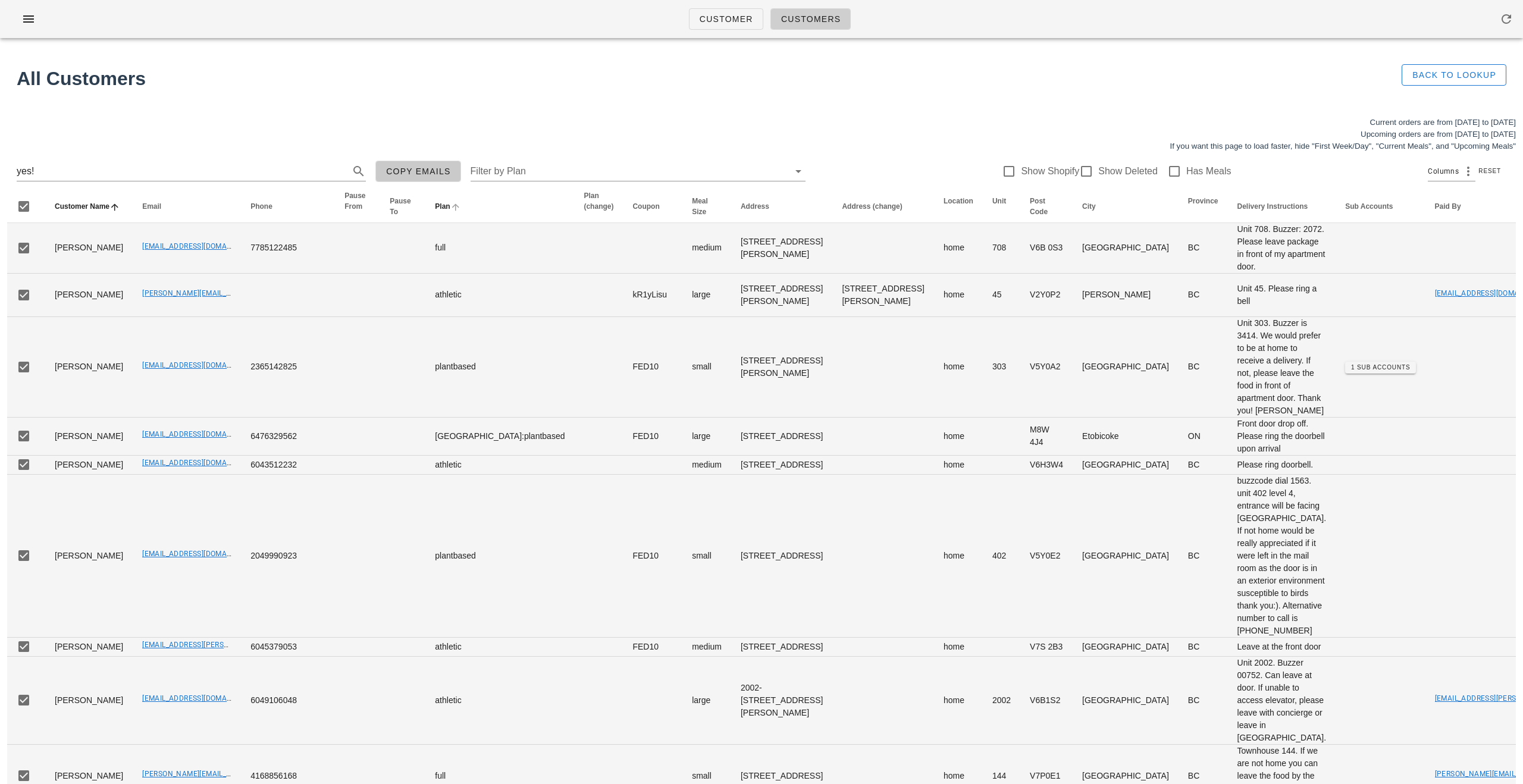
drag, startPoint x: 404, startPoint y: 175, endPoint x: 420, endPoint y: 213, distance: 41.2
click at [404, 176] on span "Copy Emails" at bounding box center [418, 171] width 65 height 10
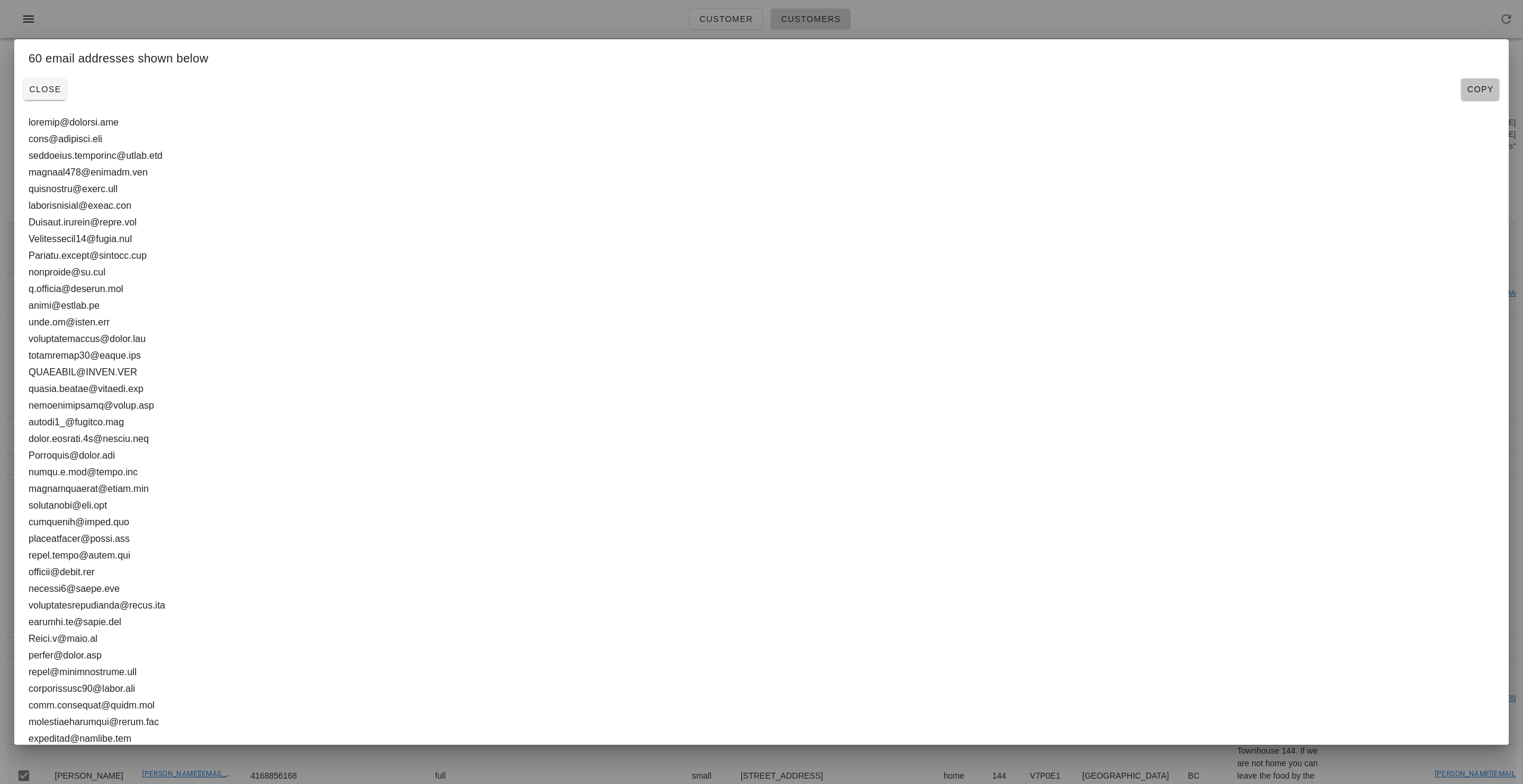
click at [755, 93] on span "Copy" at bounding box center [1480, 89] width 29 height 10
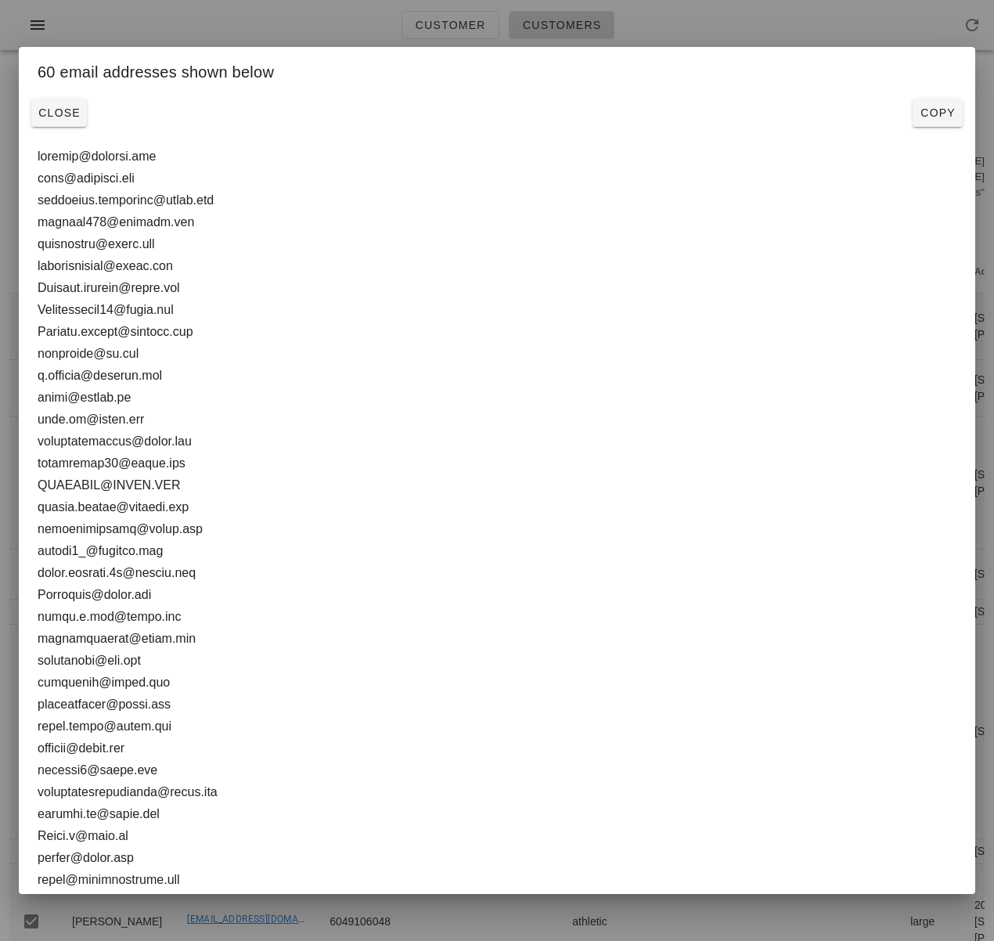
click at [870, 43] on div at bounding box center [497, 470] width 994 height 941
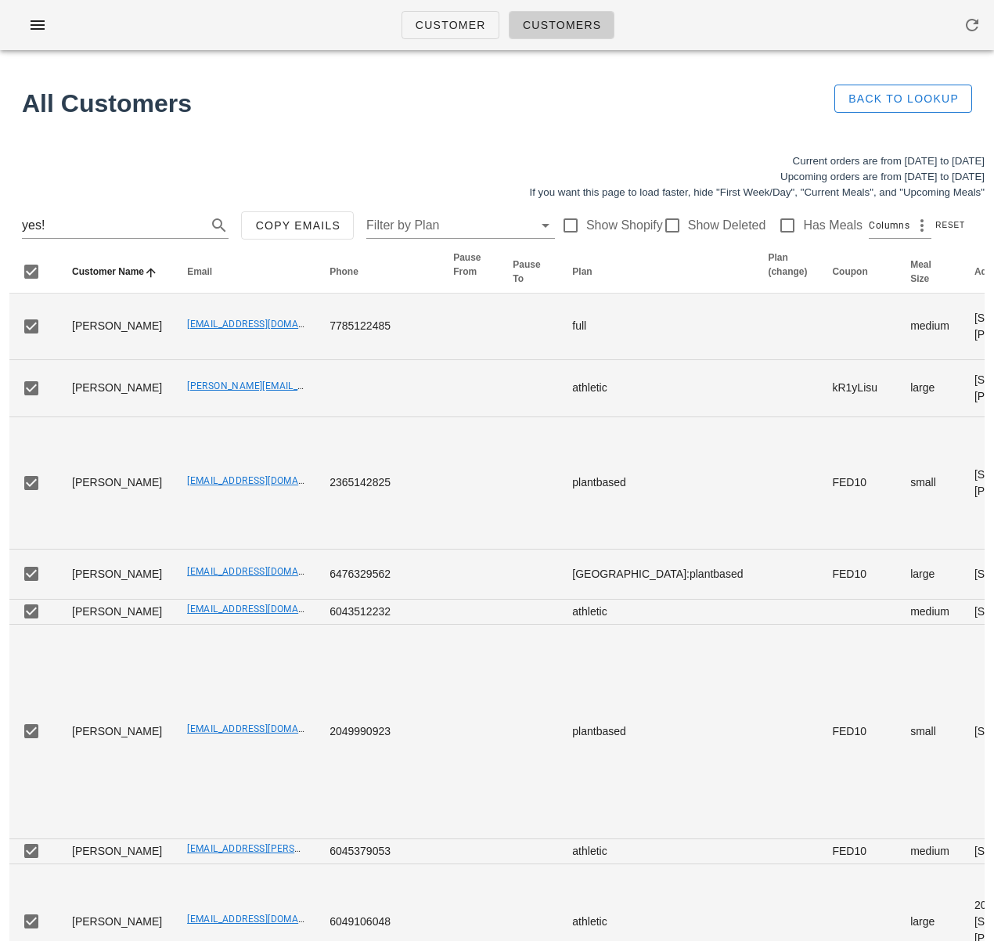
drag, startPoint x: 249, startPoint y: 101, endPoint x: 239, endPoint y: 102, distance: 10.2
click at [248, 101] on h1 "All Customers" at bounding box center [416, 104] width 789 height 38
click at [441, 126] on div "All Customers" at bounding box center [417, 103] width 808 height 56
click at [594, 140] on div "All Customers Back to Lookup" at bounding box center [497, 103] width 994 height 81
drag, startPoint x: 310, startPoint y: 132, endPoint x: 312, endPoint y: 88, distance: 43.9
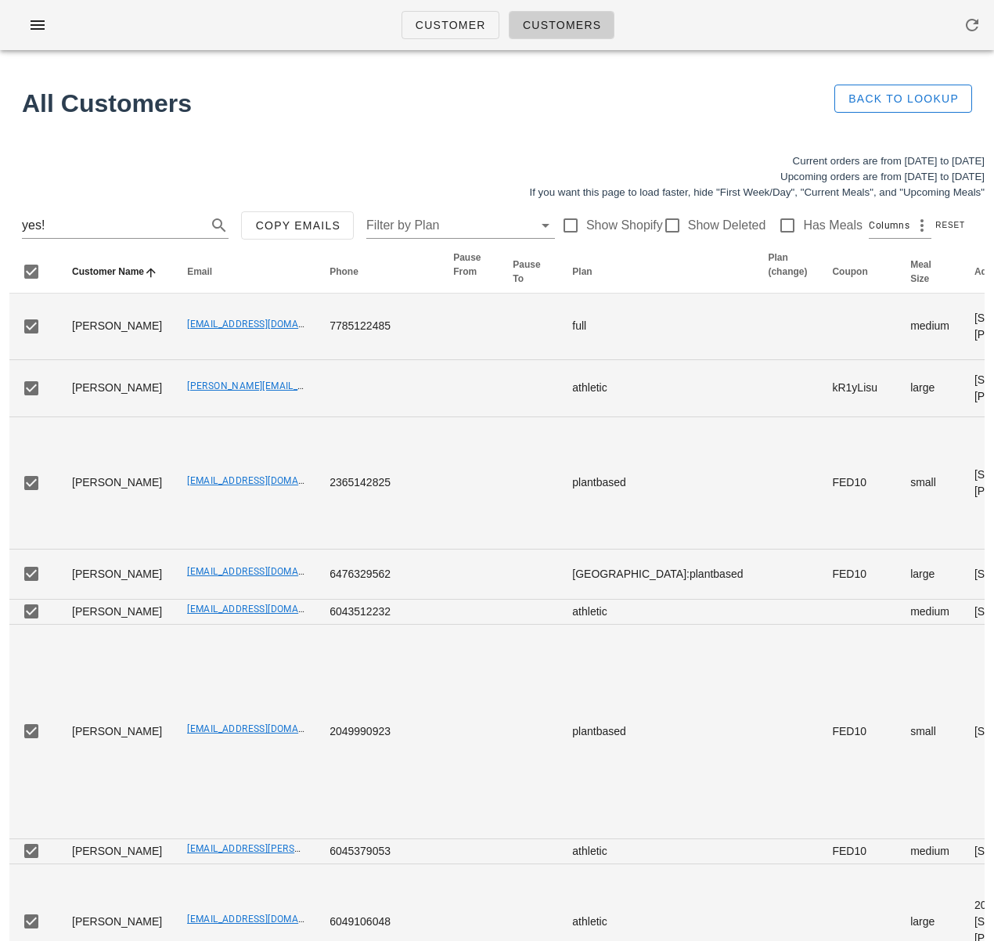
click at [312, 127] on div "All Customers Back to Lookup" at bounding box center [497, 103] width 994 height 81
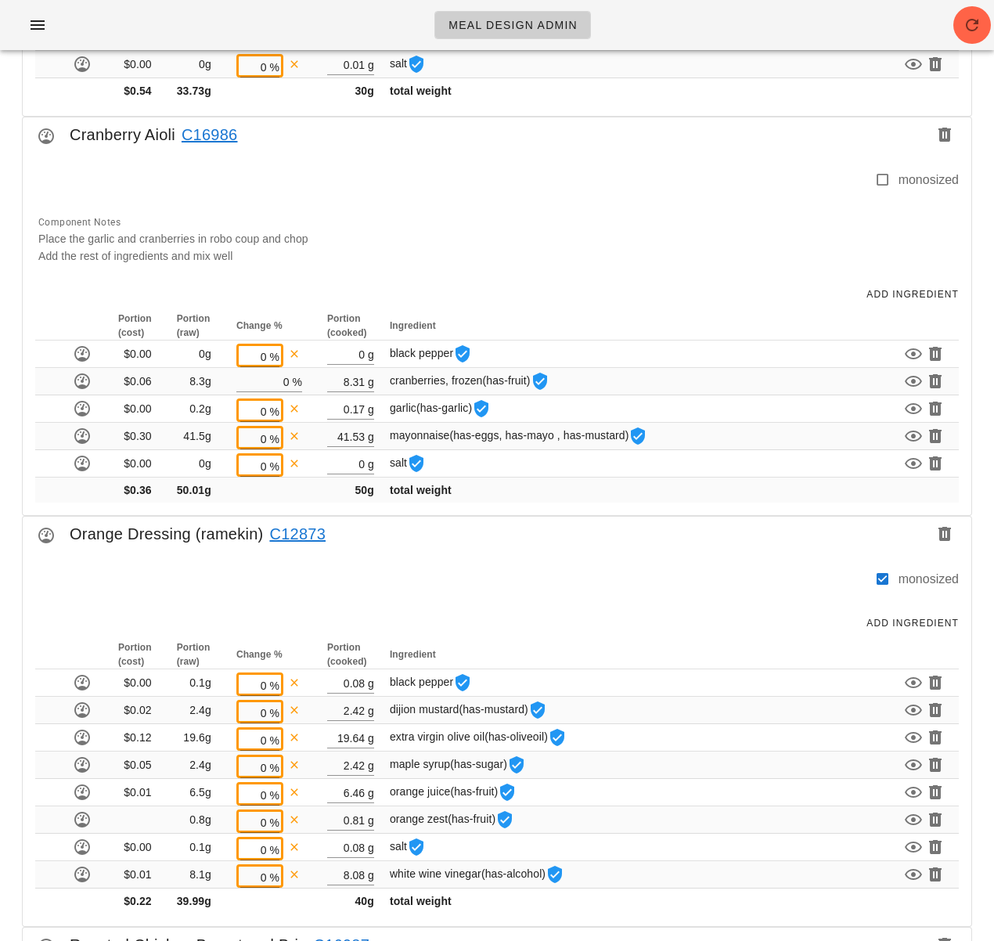
scroll to position [1271, 0]
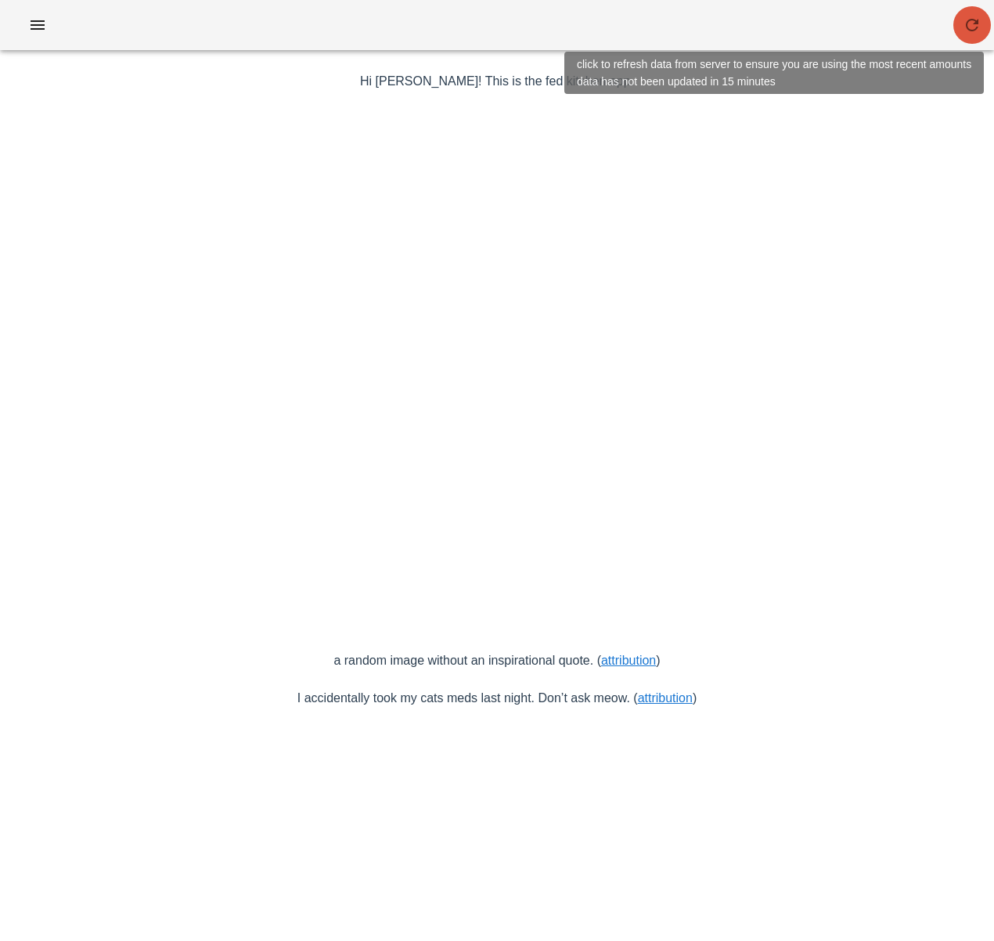
click at [976, 31] on icon "button" at bounding box center [972, 25] width 19 height 19
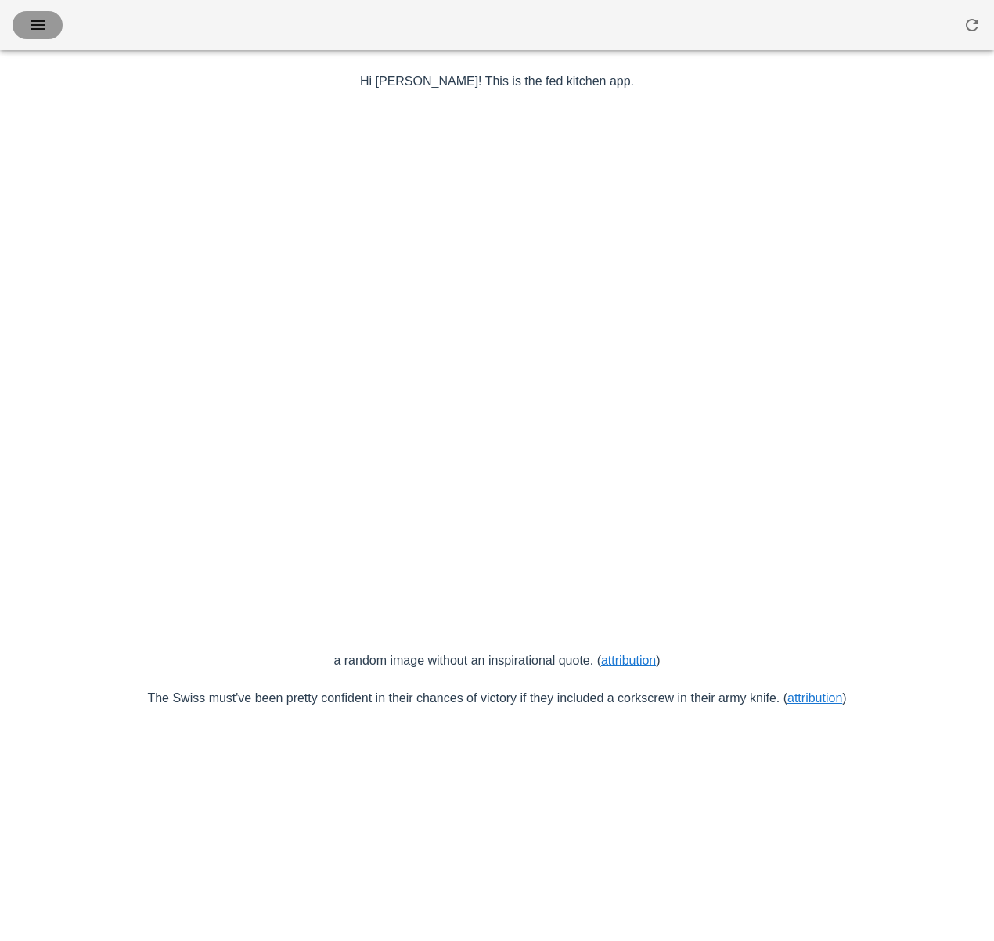
click at [39, 23] on icon "button" at bounding box center [37, 25] width 19 height 19
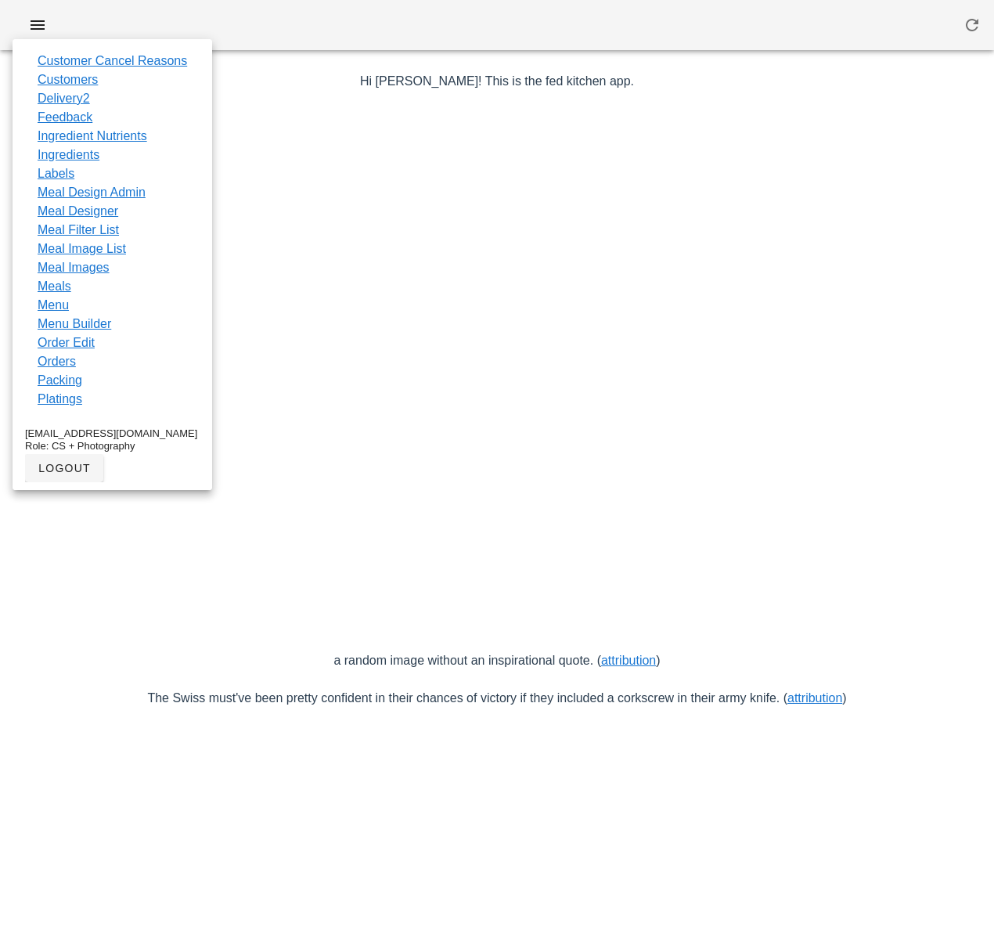
click at [96, 325] on link "Menu Builder" at bounding box center [75, 324] width 74 height 19
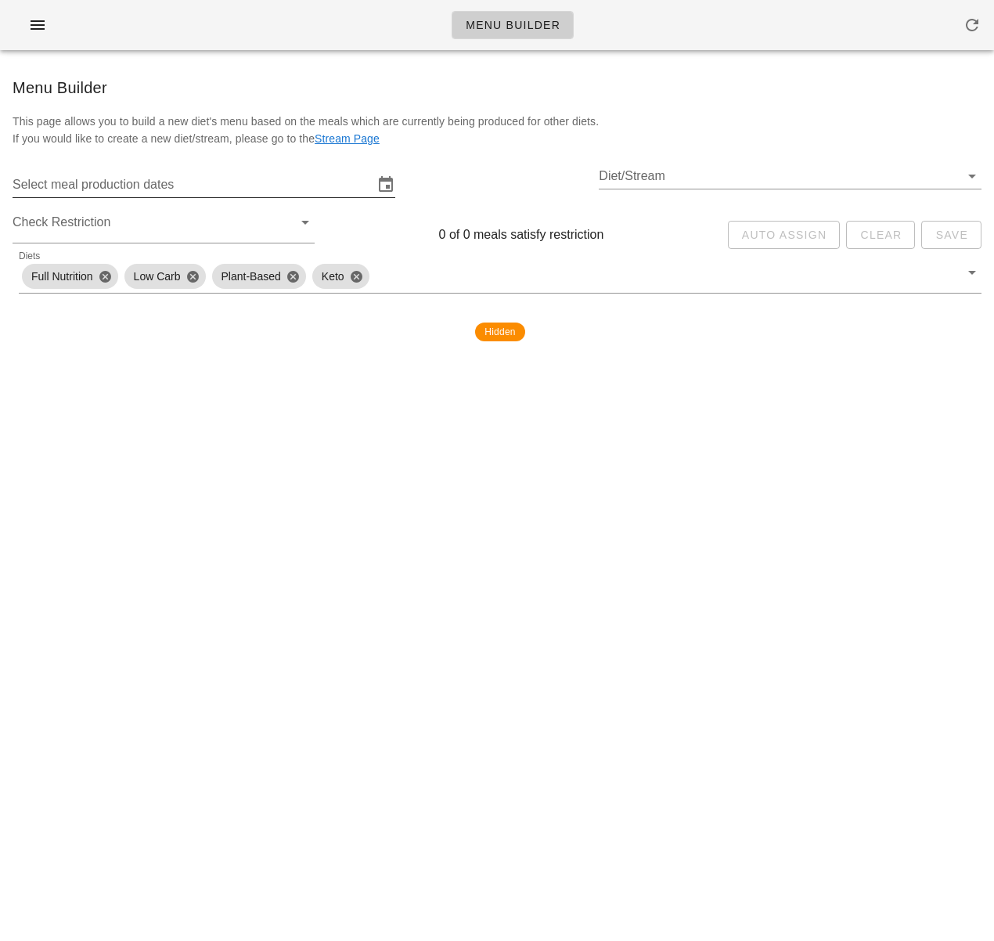
click at [175, 186] on input "Select meal production dates" at bounding box center [193, 184] width 361 height 25
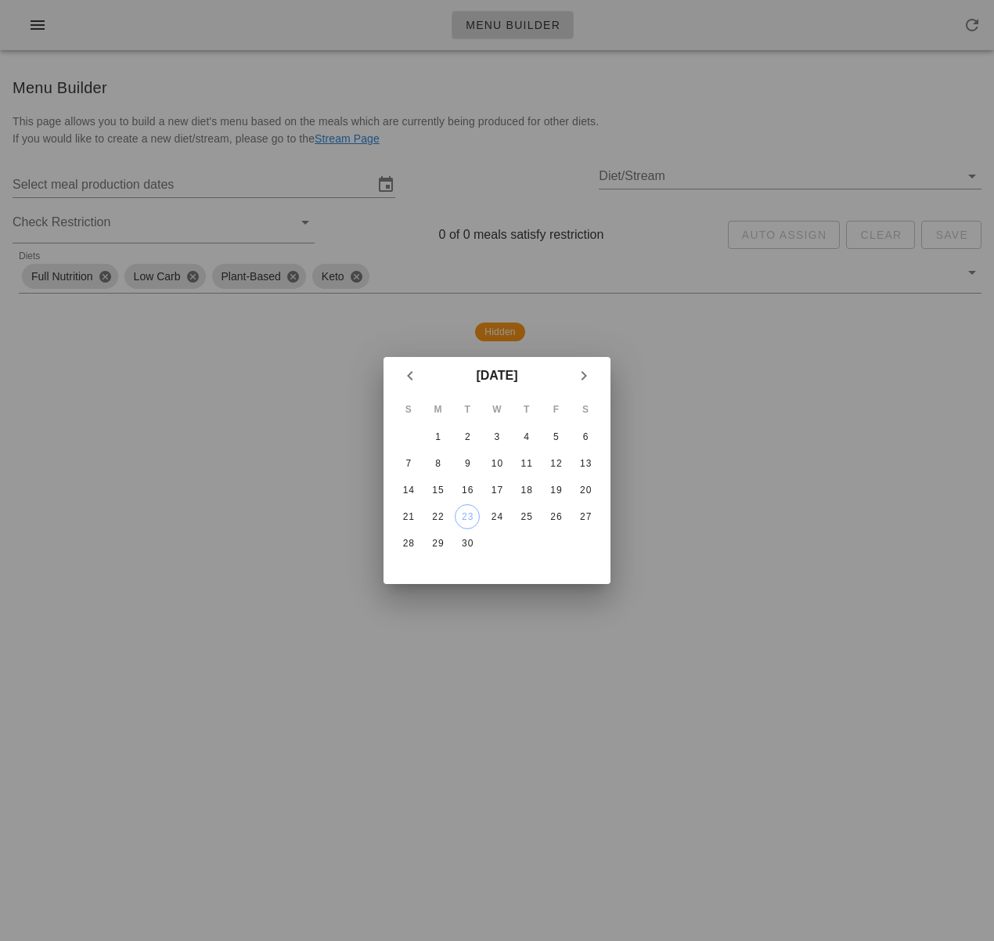
drag, startPoint x: 237, startPoint y: 443, endPoint x: 54, endPoint y: 106, distance: 384.0
click at [234, 418] on div at bounding box center [497, 470] width 994 height 941
type input "Monday September 22 - Saturday September 27"
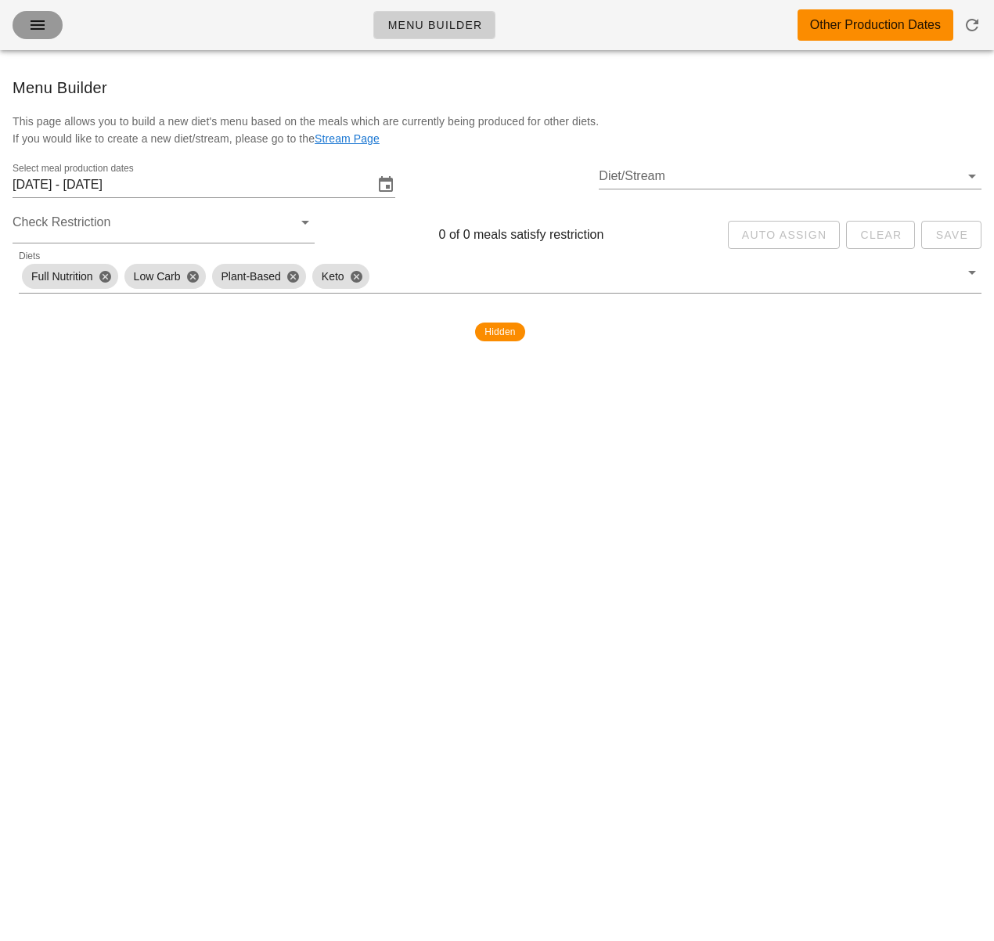
drag, startPoint x: 32, startPoint y: 20, endPoint x: 38, endPoint y: 92, distance: 72.2
click at [32, 20] on icon "button" at bounding box center [37, 25] width 19 height 19
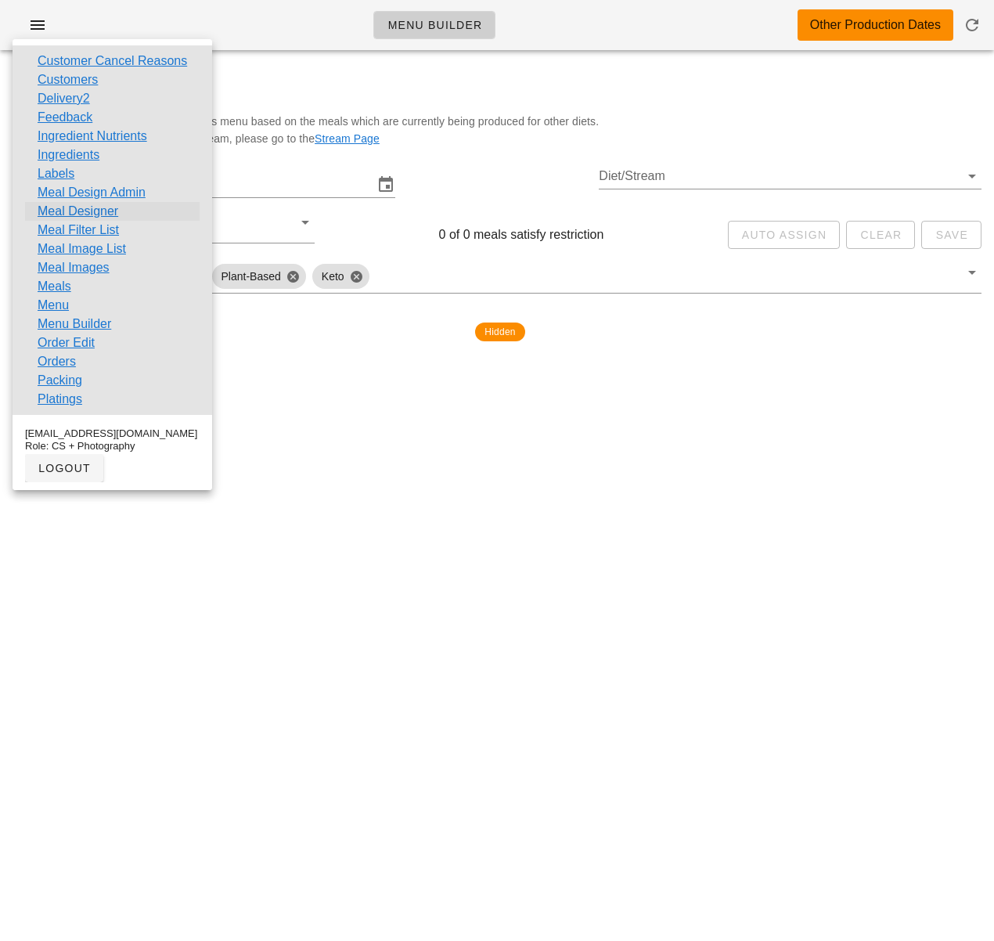
click at [107, 207] on link "Meal Designer" at bounding box center [78, 211] width 81 height 19
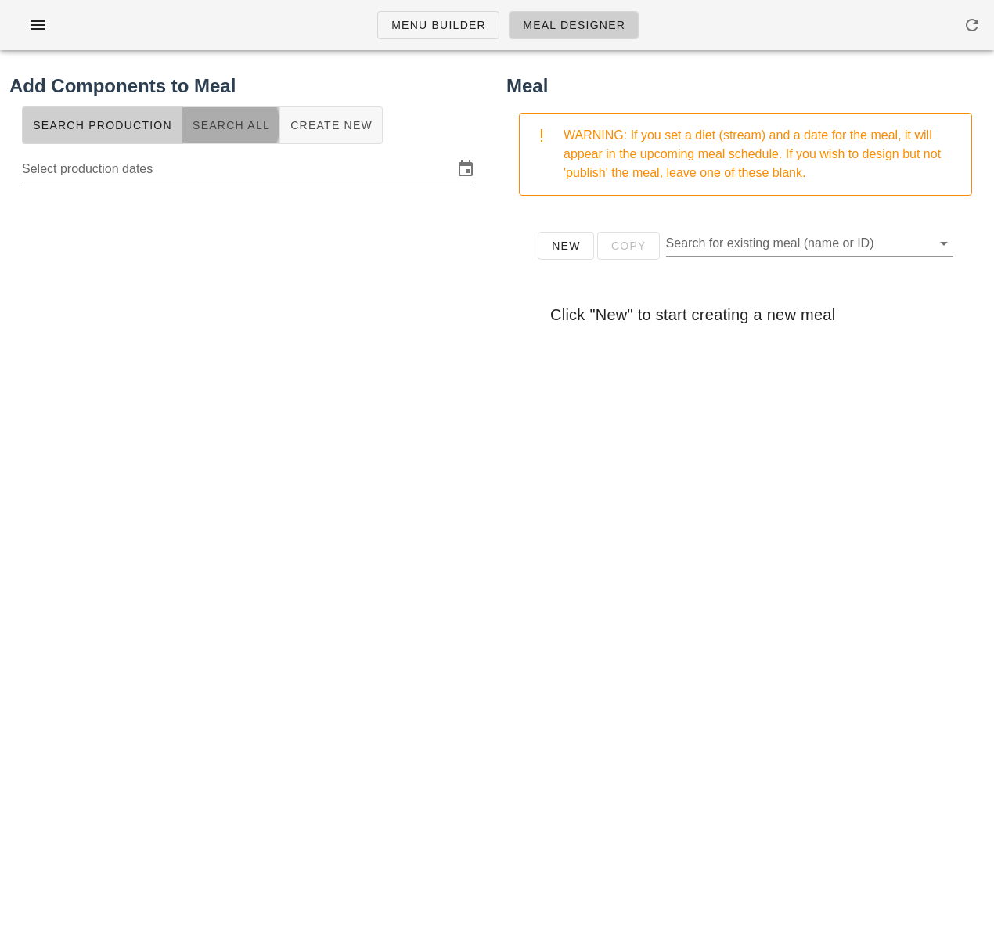
click at [229, 122] on span "Search All" at bounding box center [231, 125] width 78 height 13
click at [168, 176] on input "text" at bounding box center [236, 166] width 428 height 25
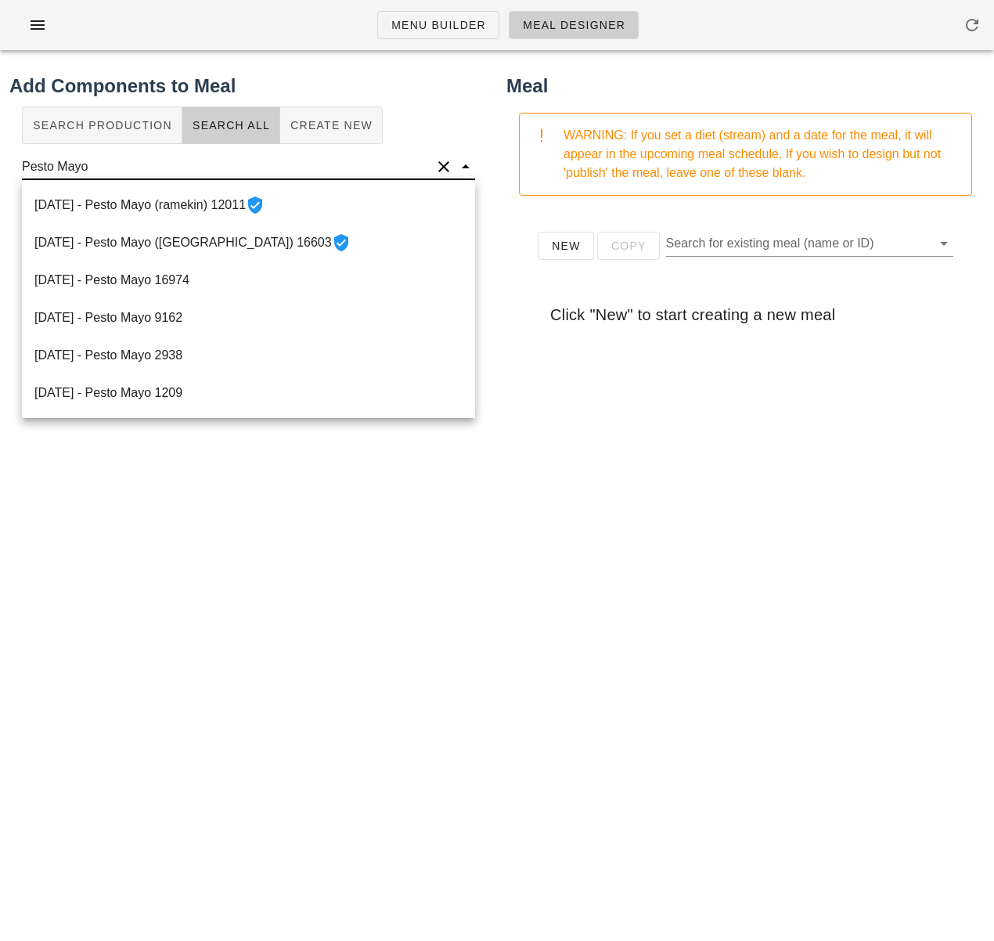
type input "Pesto Mayo"
click at [472, 705] on div "Add Components to Meal Search Production Search All Create New Pesto Mayo" at bounding box center [248, 453] width 497 height 781
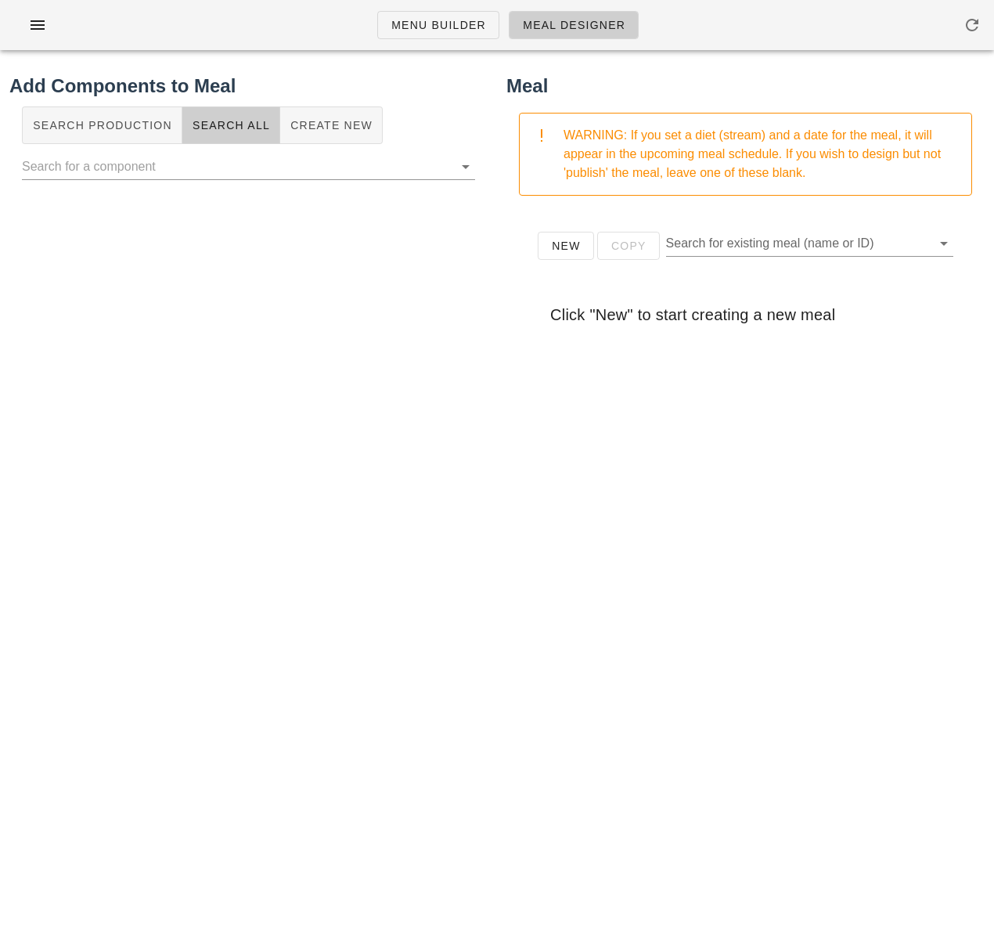
drag, startPoint x: 225, startPoint y: 438, endPoint x: 176, endPoint y: 393, distance: 66.5
click at [225, 438] on div "Add Components to Meal Search Production Search All Create New" at bounding box center [248, 453] width 497 height 781
click at [265, 168] on input "text" at bounding box center [236, 166] width 428 height 25
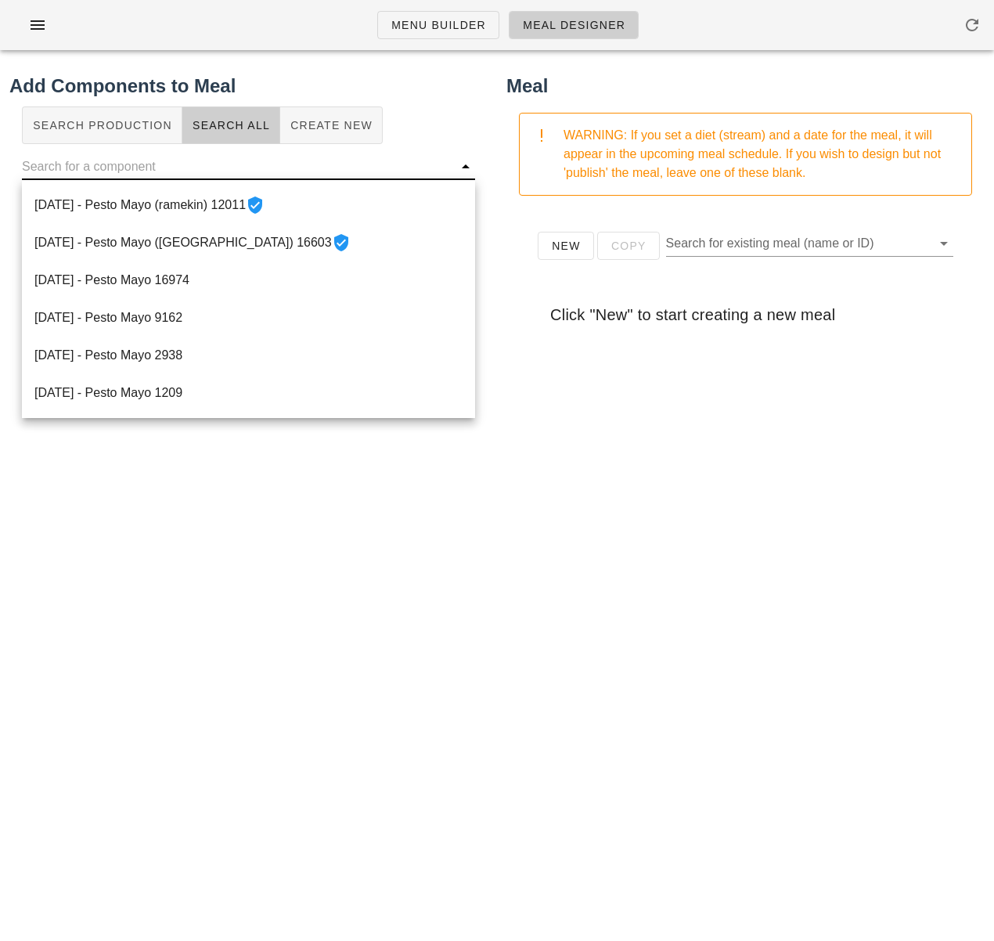
paste input "16974"
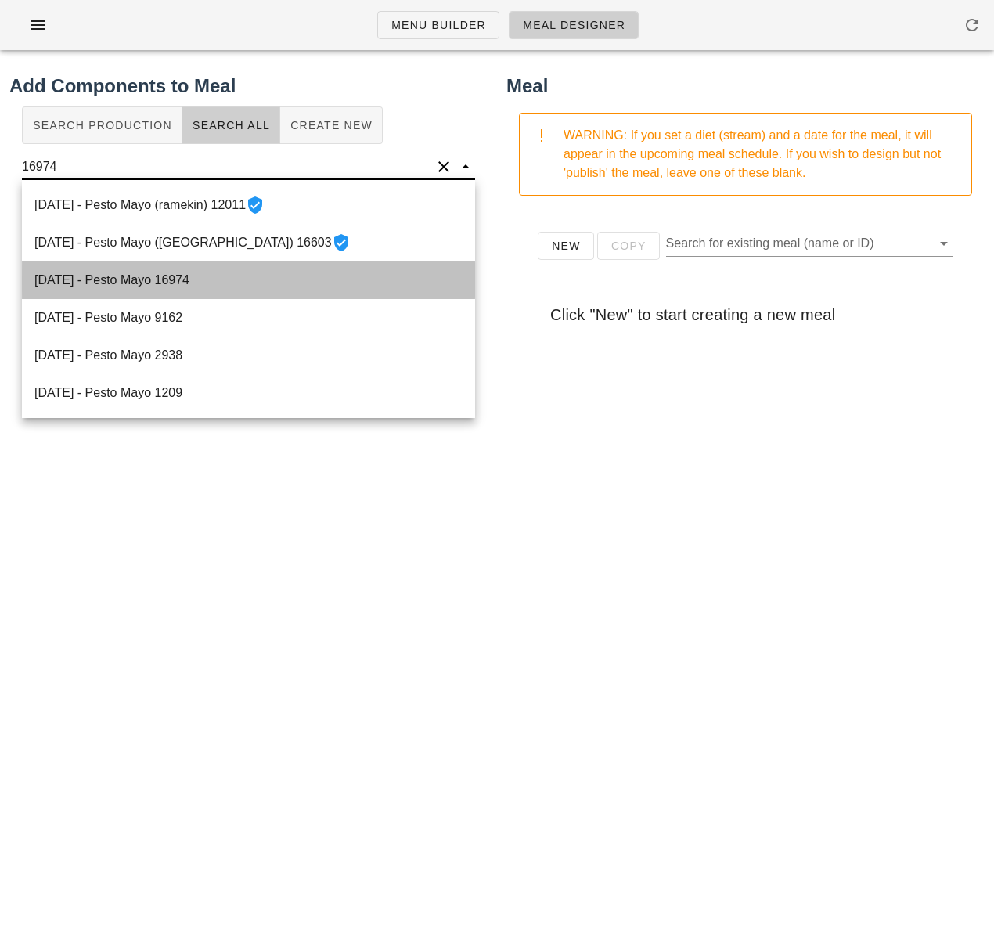
click at [243, 272] on div "2025-09-11 - Pesto Mayo 16974" at bounding box center [248, 281] width 453 height 38
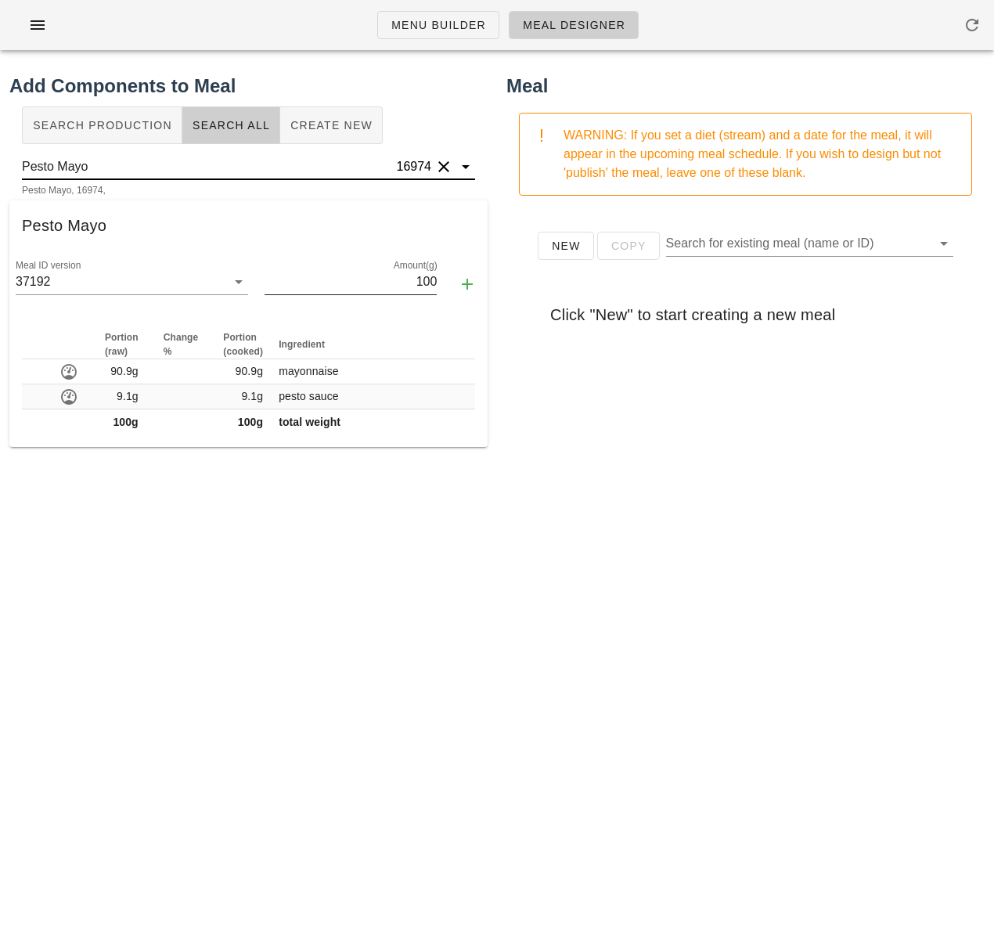
type input "Pesto Mayo"
click at [410, 283] on input "100" at bounding box center [351, 281] width 173 height 25
type input "2"
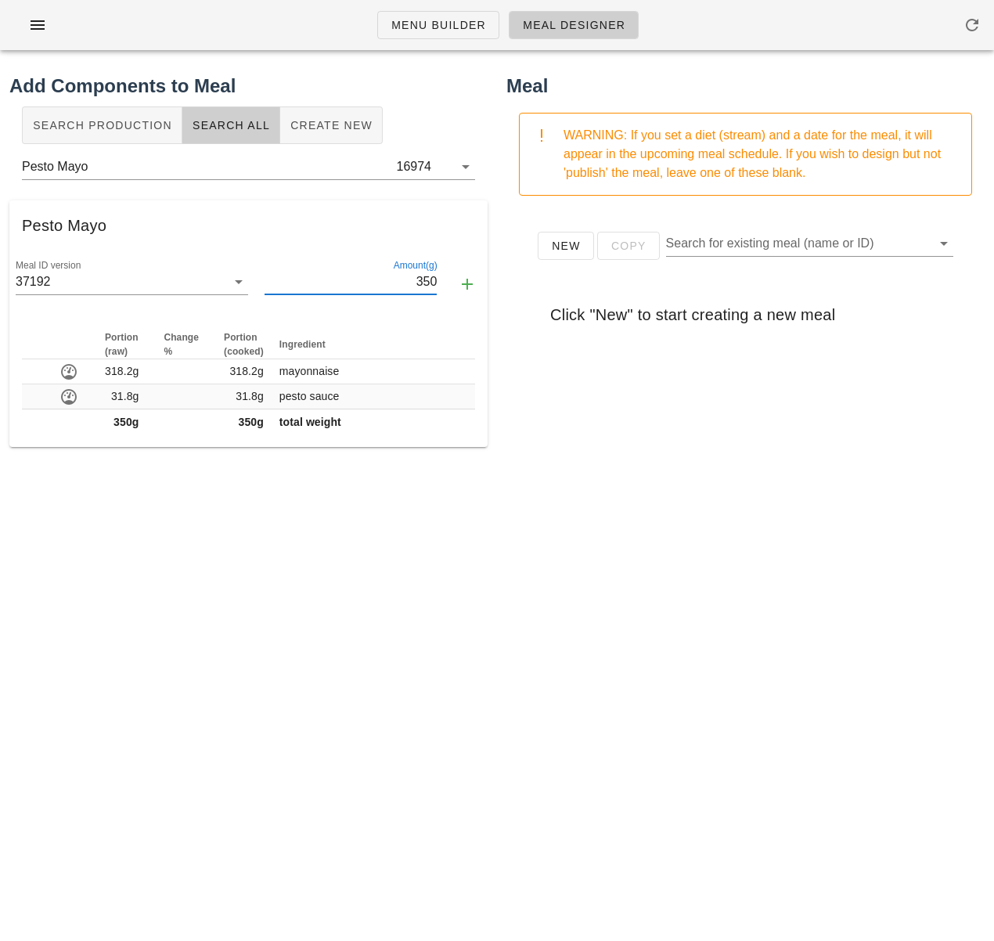
type input "350"
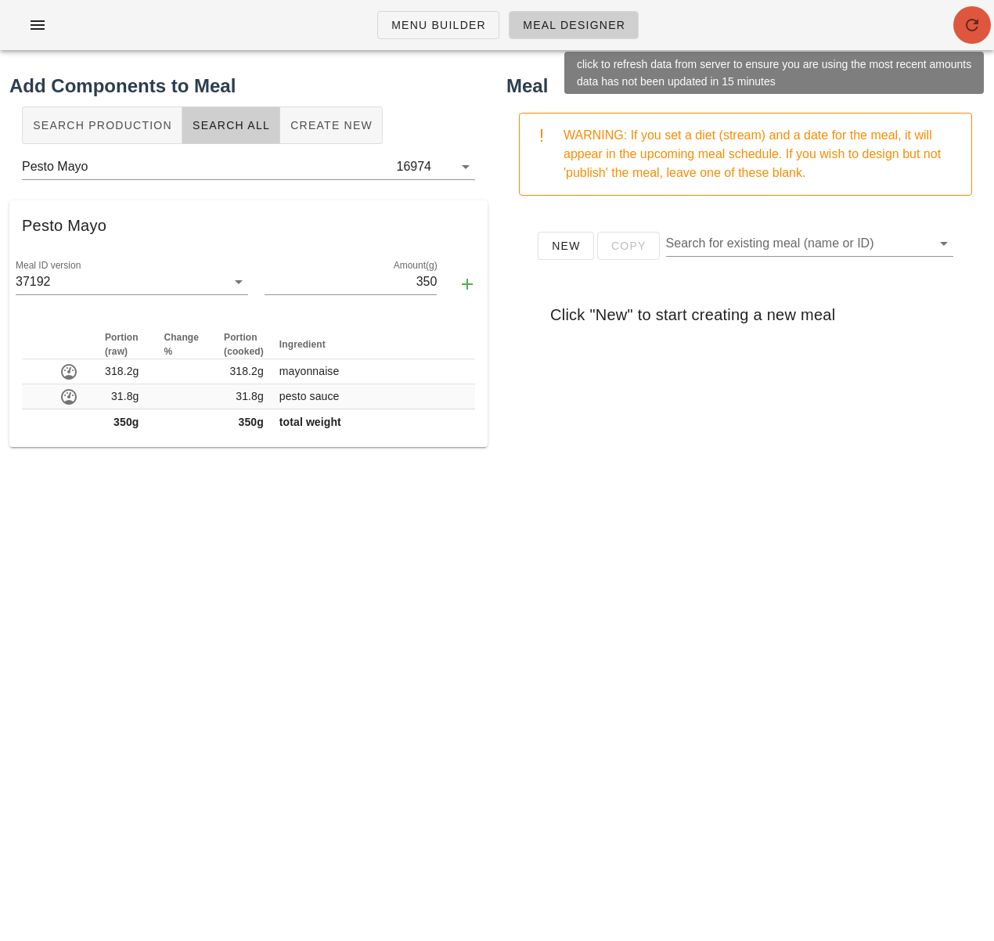
drag, startPoint x: 969, startPoint y: 26, endPoint x: 969, endPoint y: 16, distance: 10.2
click at [969, 16] on icon "button" at bounding box center [972, 25] width 19 height 19
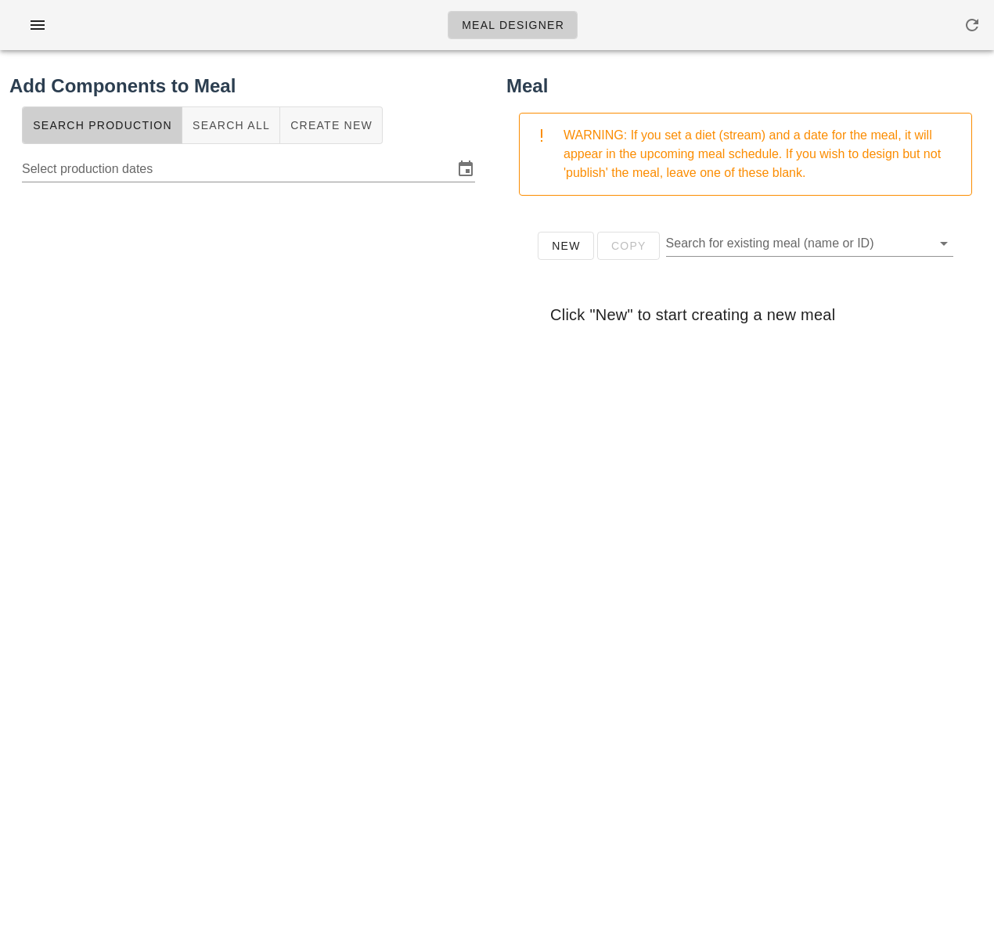
click at [694, 496] on div "New Copy Search for existing meal (name or ID) Click "New" to start creating a …" at bounding box center [746, 521] width 478 height 626
click at [200, 175] on input "Select production dates" at bounding box center [237, 169] width 431 height 25
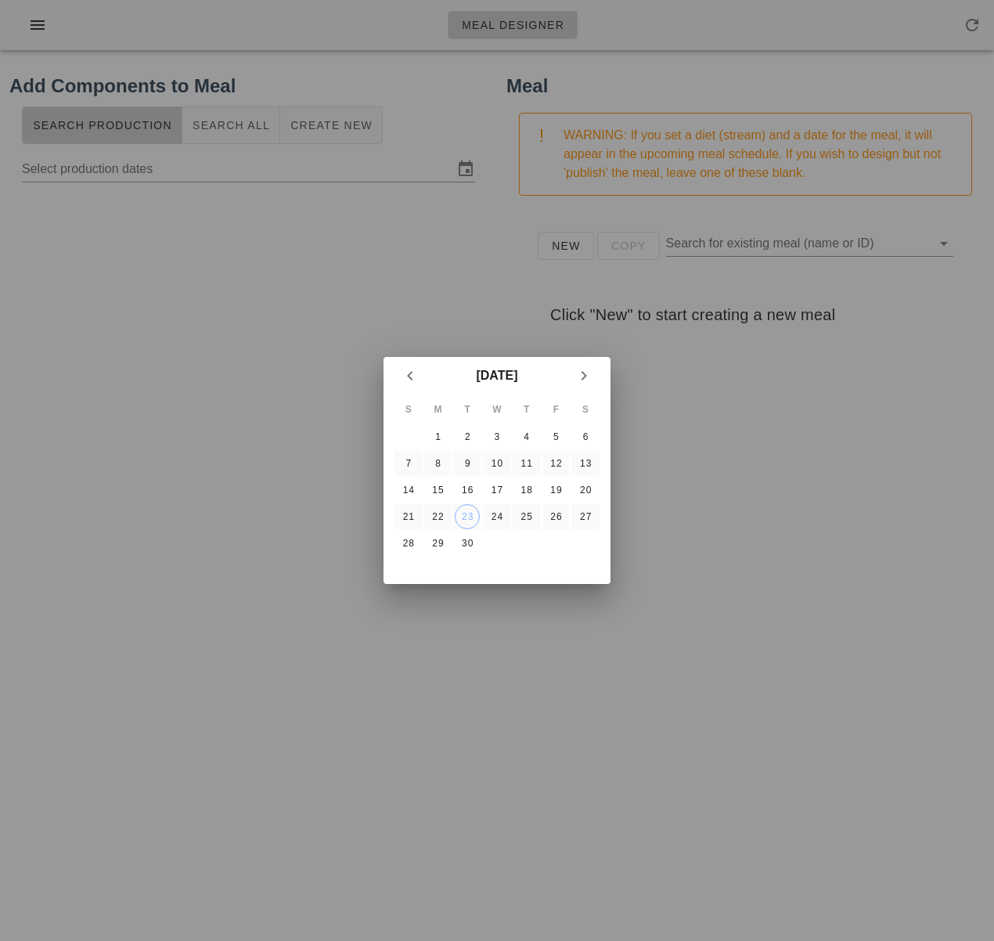
drag, startPoint x: 325, startPoint y: 477, endPoint x: 352, endPoint y: 443, distance: 42.9
click at [325, 477] on div at bounding box center [497, 470] width 994 height 941
type input "Monday September 22 - Wednesday September 24"
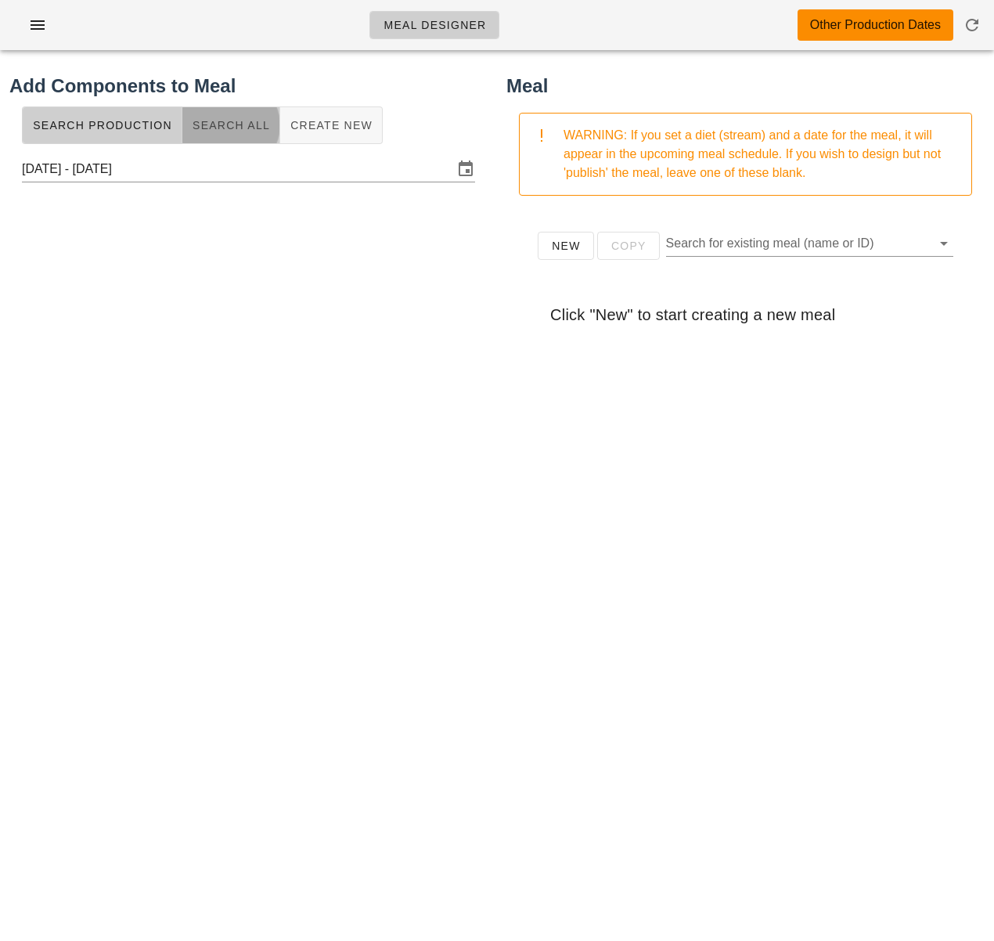
click at [233, 127] on span "Search All" at bounding box center [231, 125] width 78 height 13
click at [215, 177] on input "text" at bounding box center [236, 166] width 428 height 25
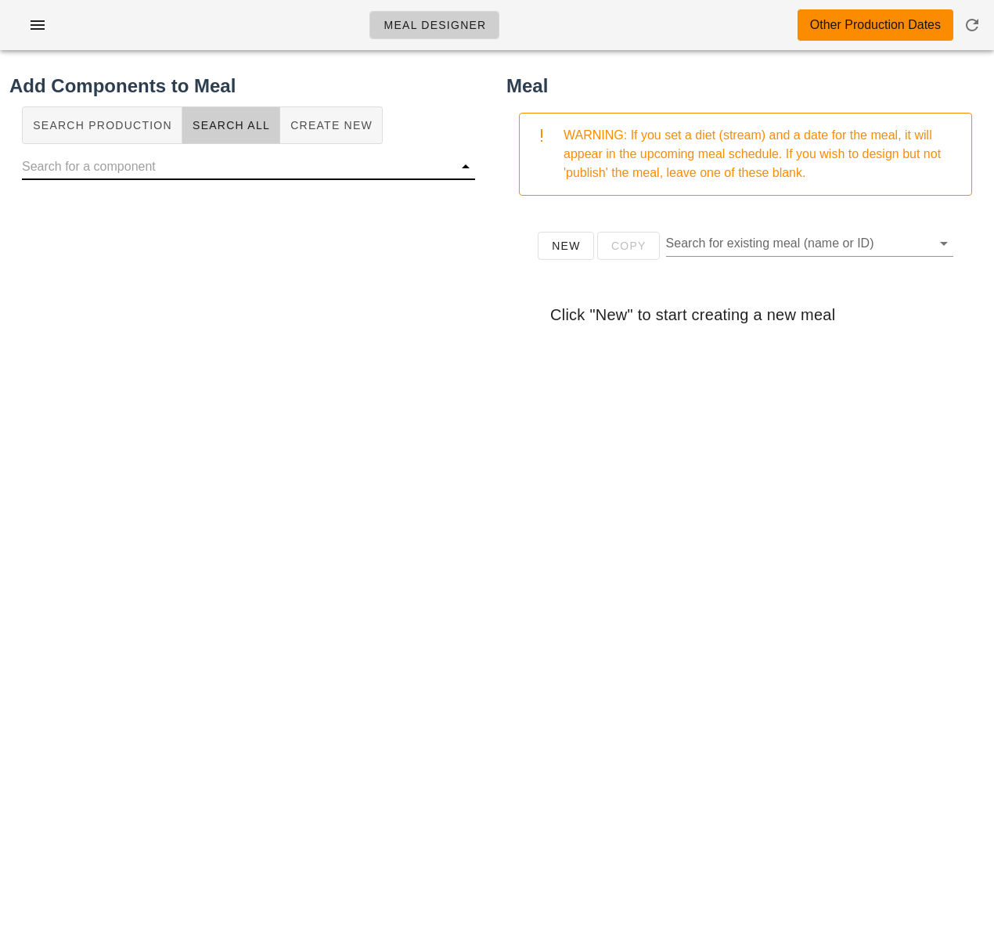
paste input "w"
type input "w"
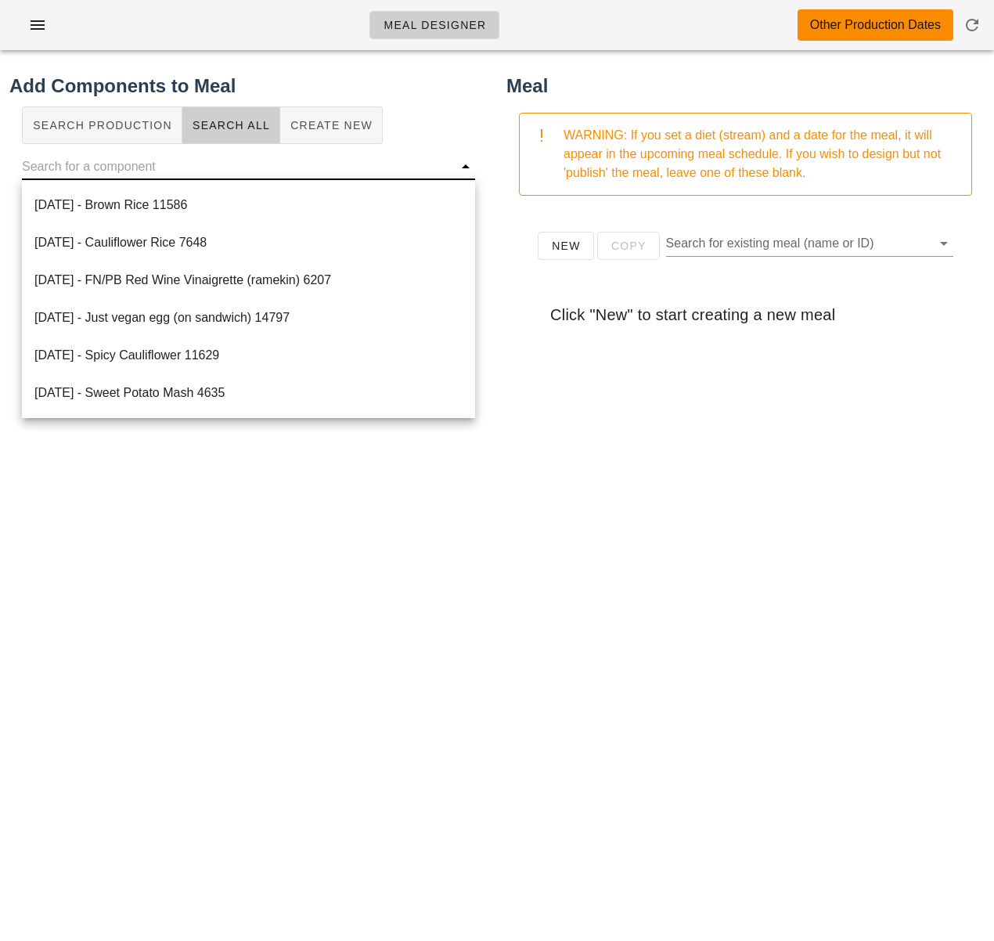
click at [207, 165] on input "text" at bounding box center [236, 166] width 428 height 25
paste input "16974"
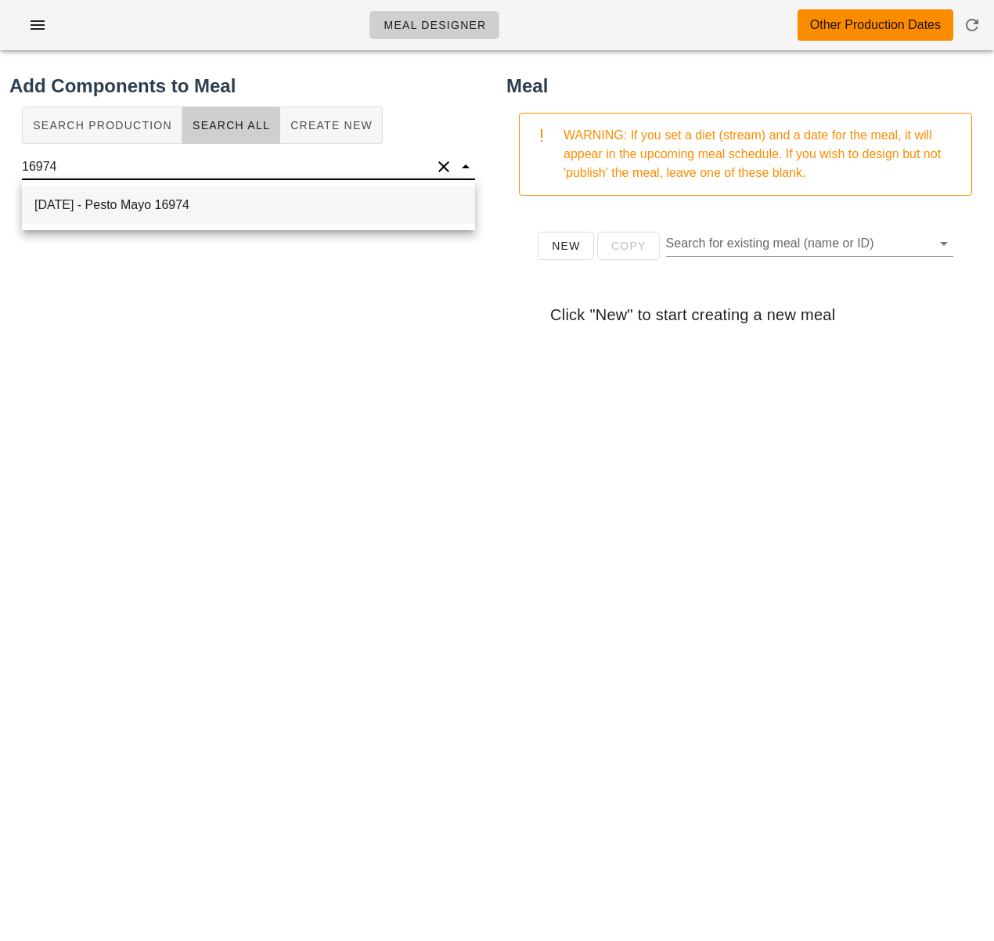
click at [226, 212] on div "2025-09-11 - Pesto Mayo 16974" at bounding box center [248, 205] width 453 height 38
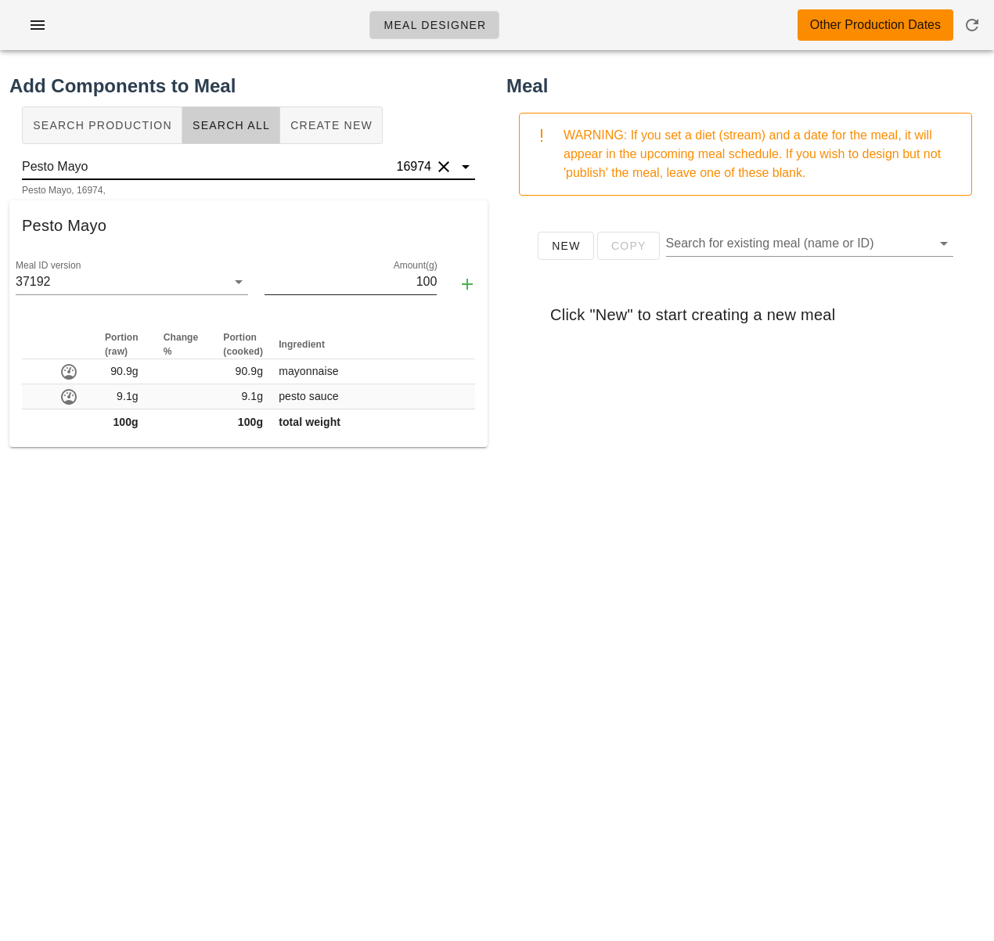
type input "Pesto Mayo"
drag, startPoint x: 399, startPoint y: 285, endPoint x: 443, endPoint y: 284, distance: 44.6
click at [443, 284] on div "Meal ID version 37192 Amount(g) 100" at bounding box center [248, 284] width 478 height 67
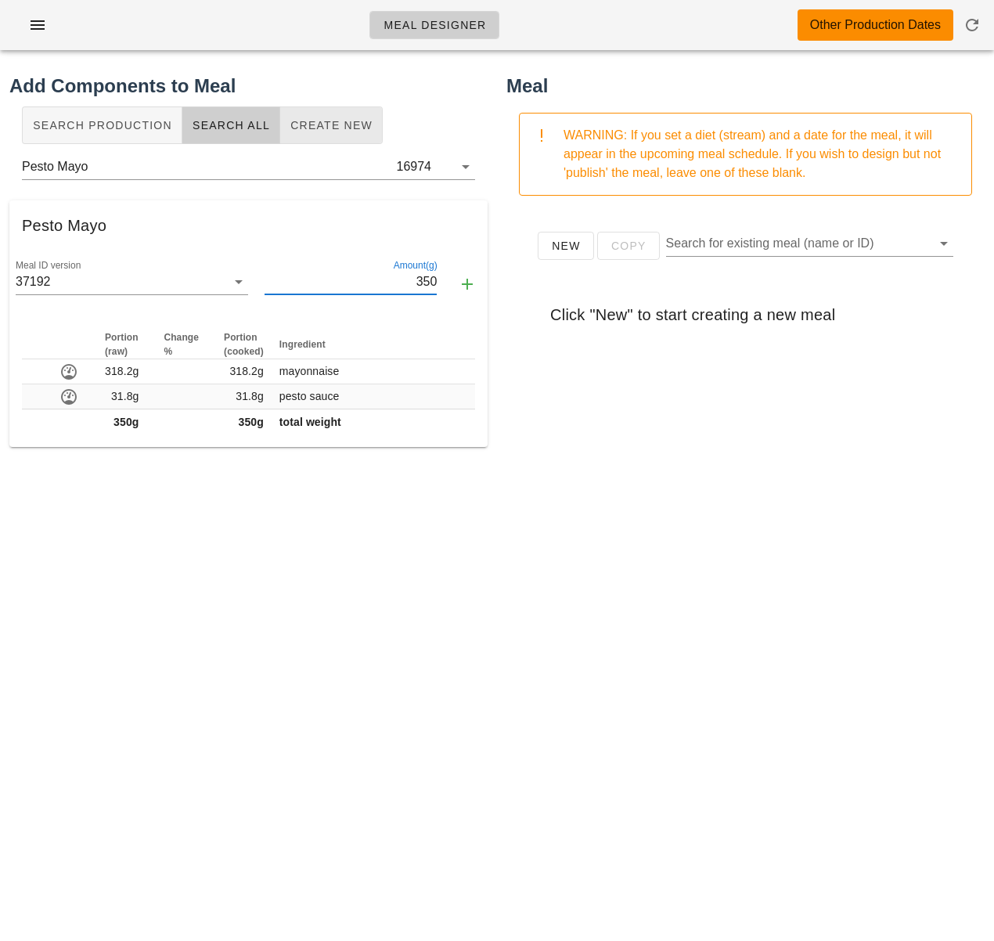
type input "350"
click at [326, 125] on span "Create New" at bounding box center [331, 125] width 83 height 13
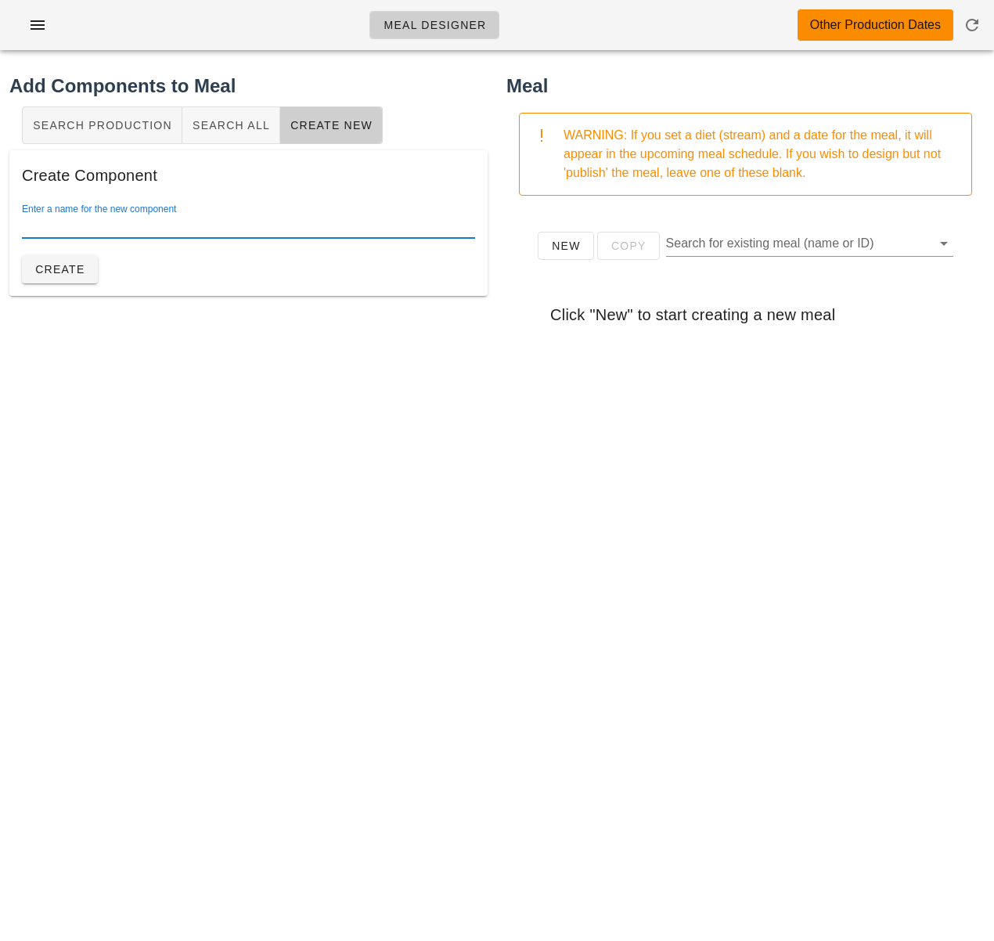
click at [118, 222] on div "Enter a name for the new component" at bounding box center [248, 225] width 453 height 25
type input "Pesto Mayo"
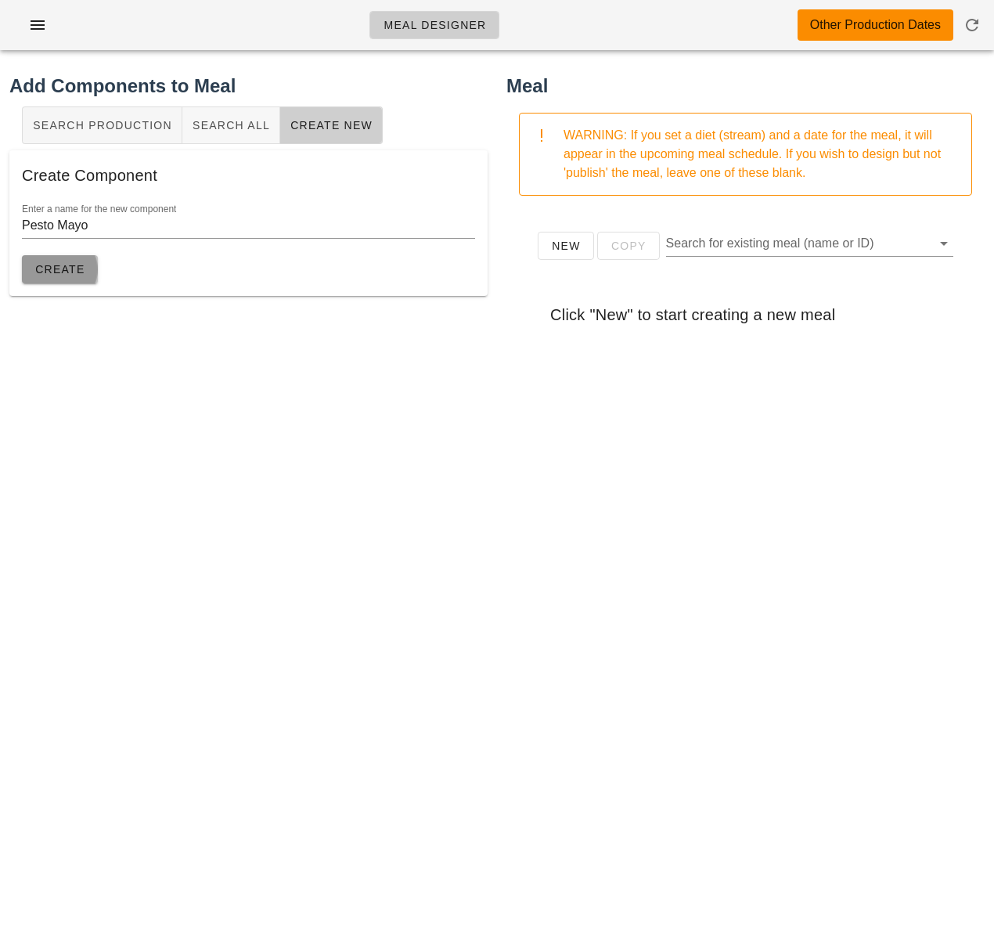
click at [81, 269] on span "Create" at bounding box center [59, 269] width 51 height 13
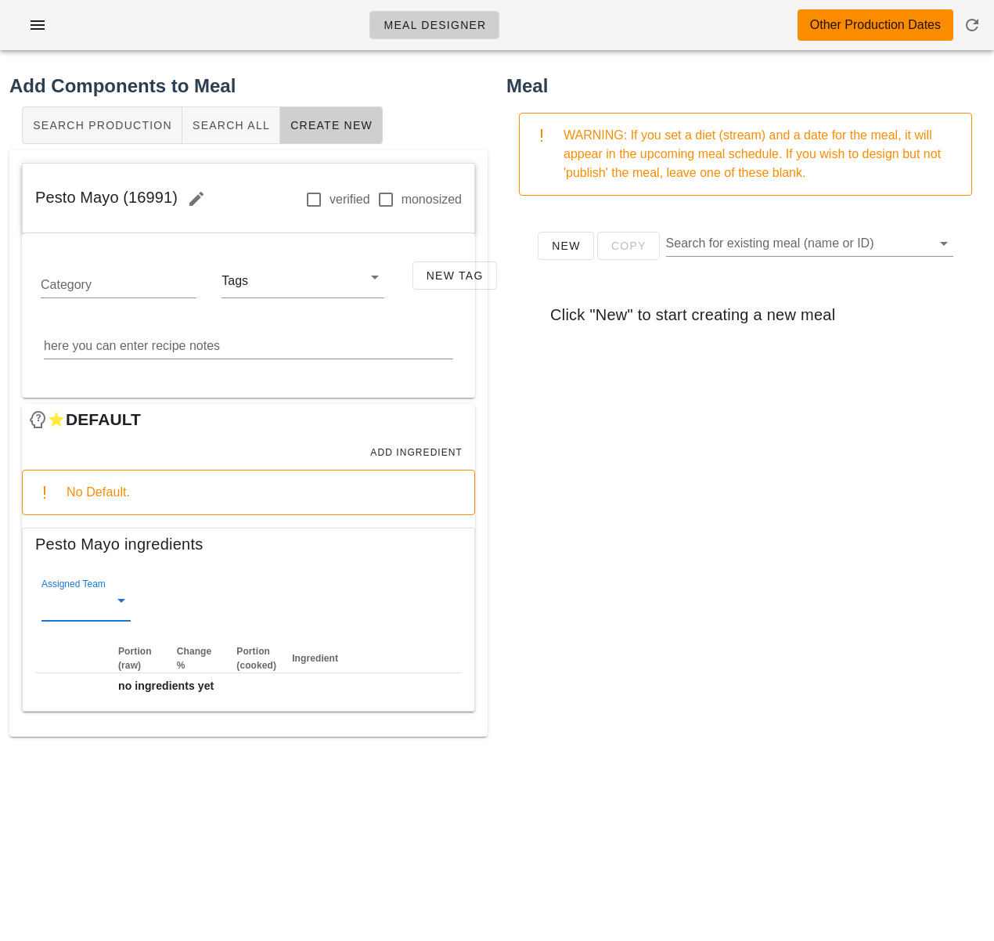
click at [76, 606] on input "Assigned Team" at bounding box center [73, 604] width 64 height 25
click at [98, 601] on div "sauciers" at bounding box center [86, 613] width 64 height 34
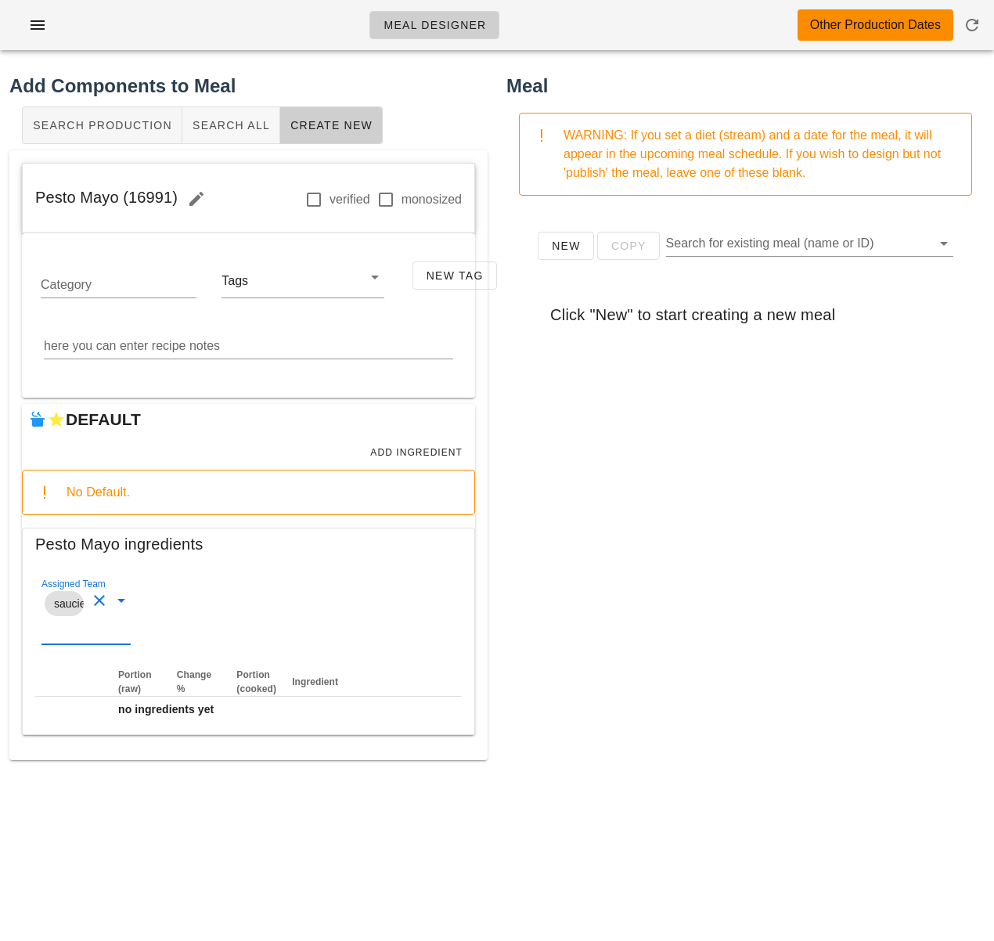
click at [777, 759] on div "New Copy Search for existing meal (name or ID) Click "New" to start creating a …" at bounding box center [746, 521] width 478 height 626
click at [640, 499] on div "New Copy Search for existing meal (name or ID) Click "New" to start creating a …" at bounding box center [746, 521] width 478 height 626
click at [270, 345] on textarea "here you can enter recipe notes" at bounding box center [248, 346] width 409 height 25
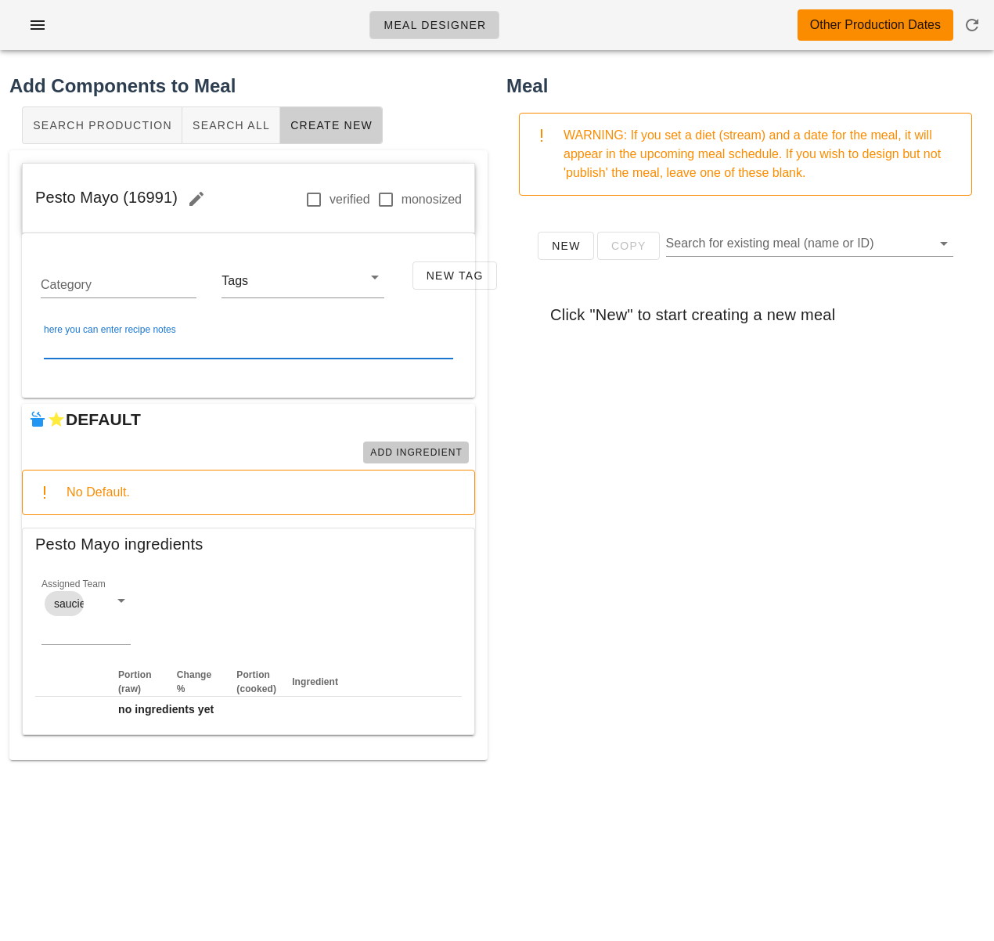
click at [421, 455] on span "Add Ingredient" at bounding box center [416, 452] width 93 height 11
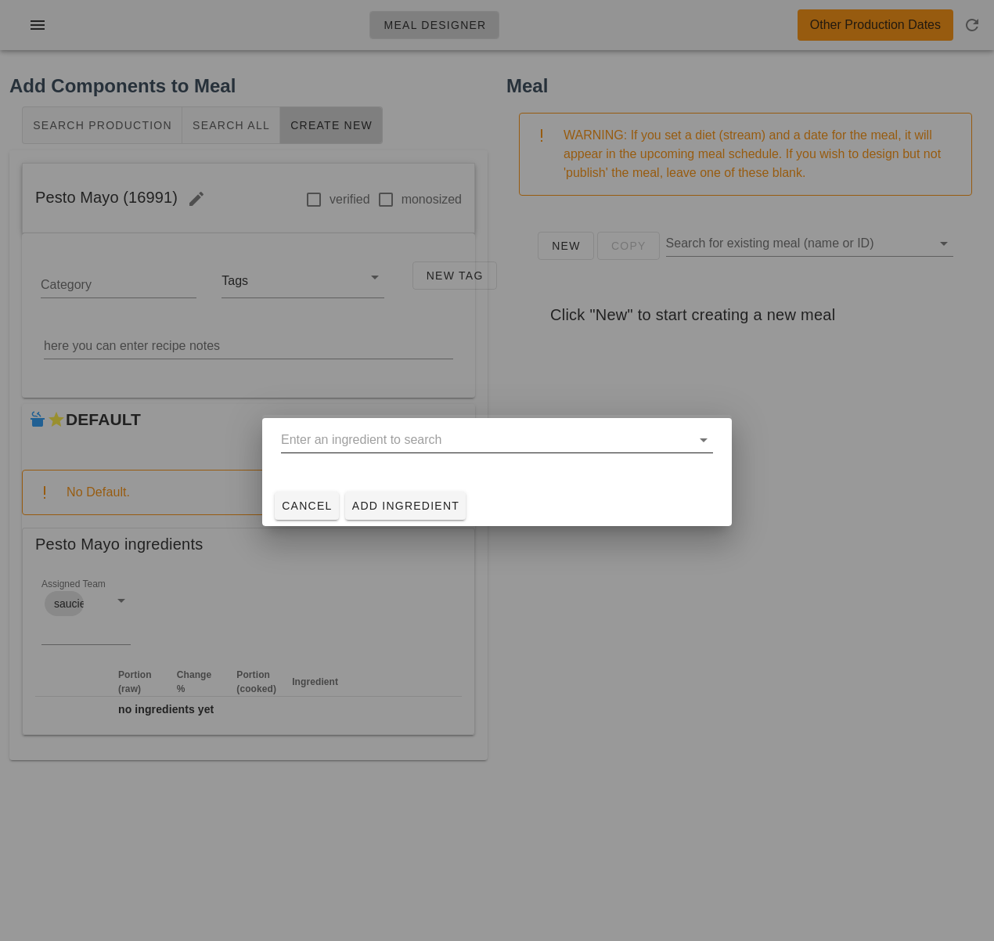
click at [329, 444] on input "text" at bounding box center [486, 439] width 410 height 25
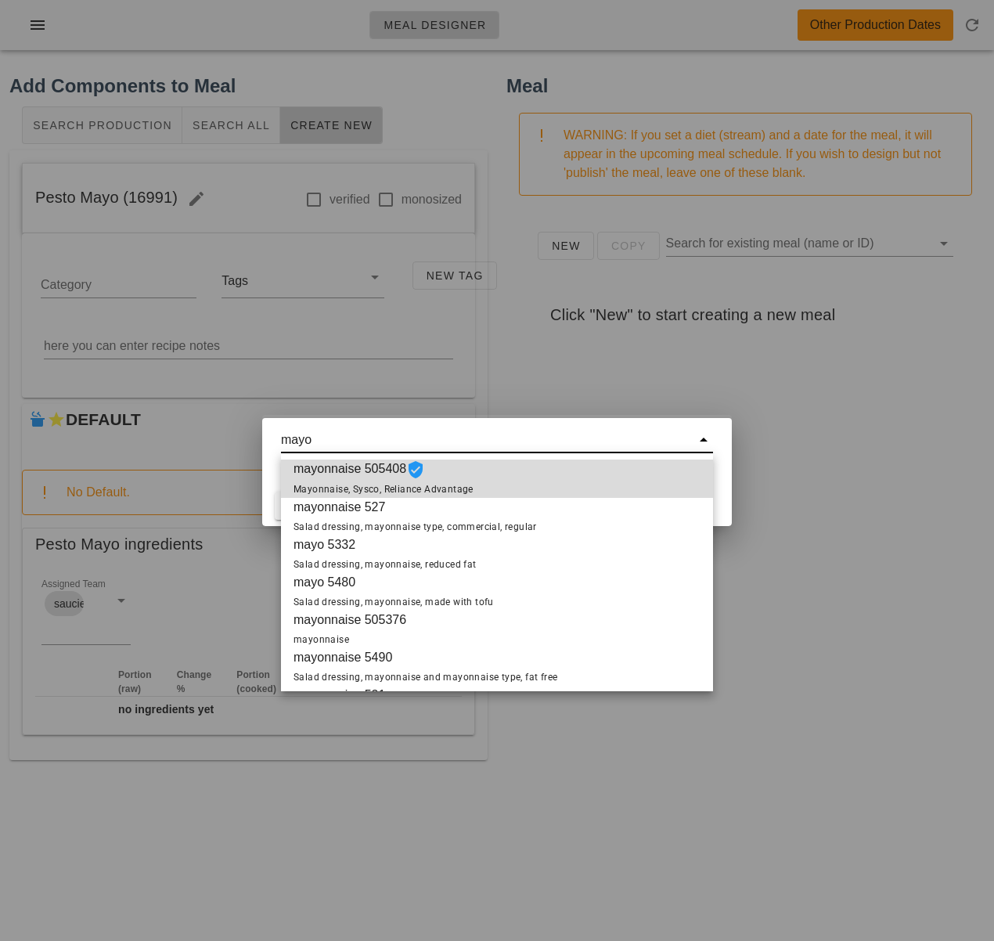
click at [323, 476] on span "mayonnaise 505408 Mayonnaise, Sysco, Reliance Advantage" at bounding box center [384, 479] width 180 height 38
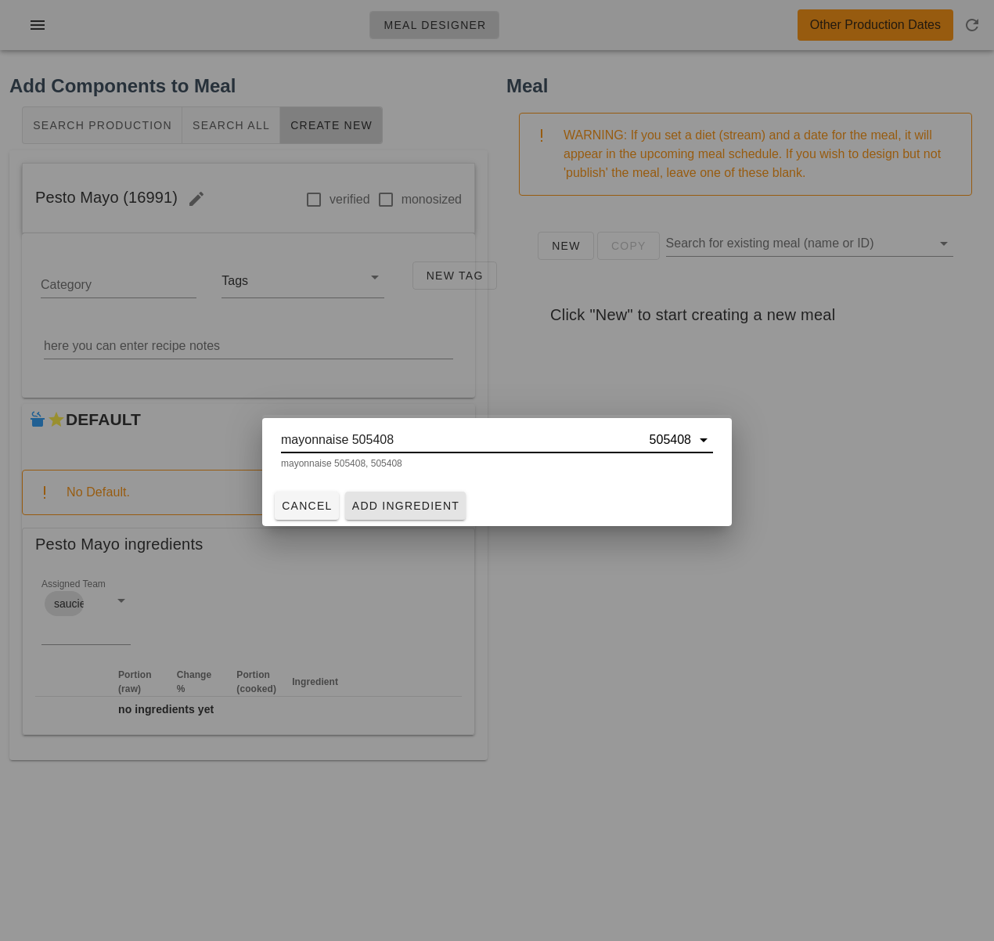
type input "mayonnaise 505408"
click at [388, 510] on span "Add Ingredient" at bounding box center [406, 506] width 109 height 13
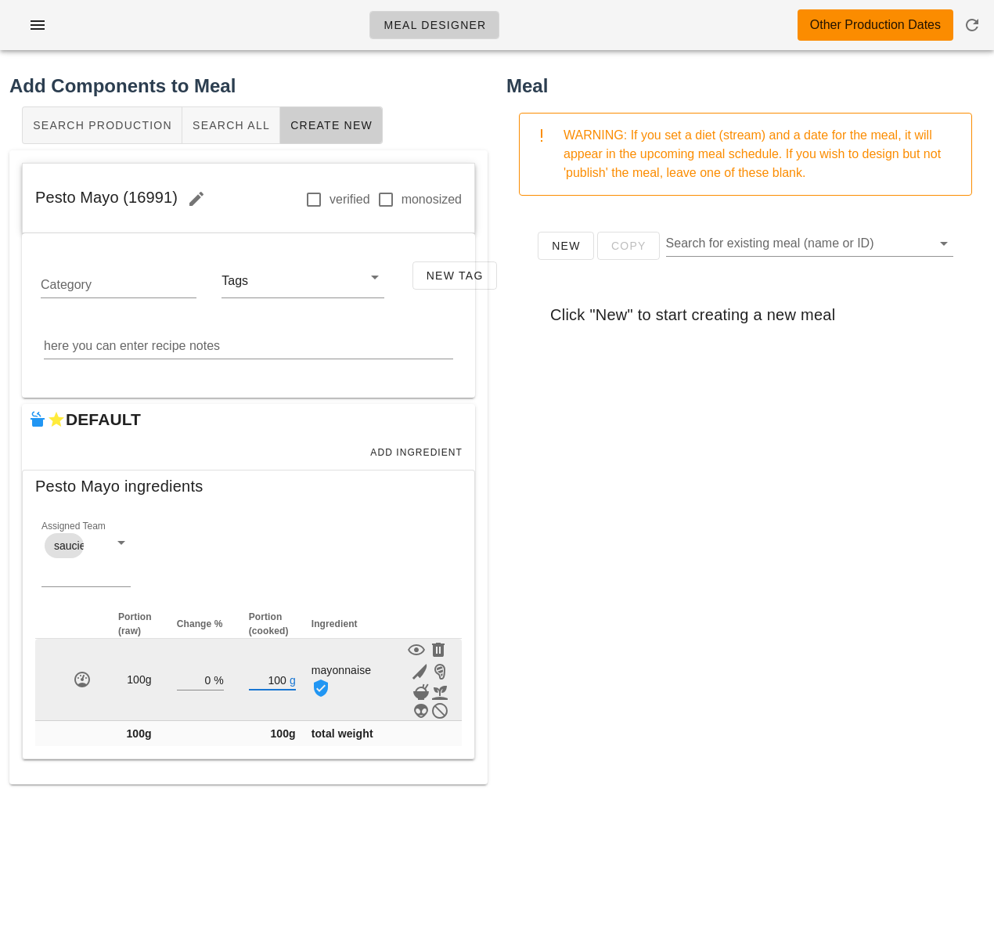
drag, startPoint x: 279, startPoint y: 684, endPoint x: 259, endPoint y: 684, distance: 19.6
click at [259, 684] on input "100" at bounding box center [268, 679] width 38 height 20
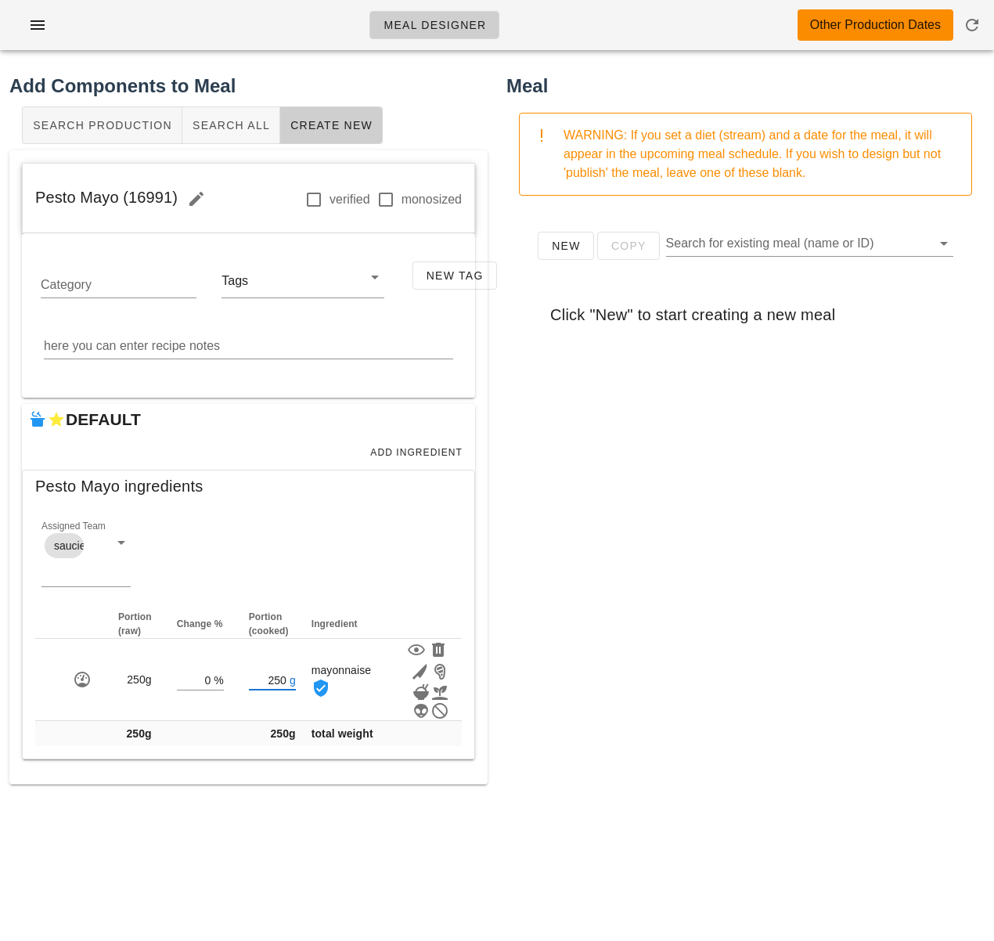
type input "250"
click at [575, 640] on div "New Copy Search for existing meal (name or ID) Click "New" to start creating a …" at bounding box center [746, 521] width 478 height 626
click at [434, 453] on span "Add Ingredient" at bounding box center [416, 452] width 93 height 11
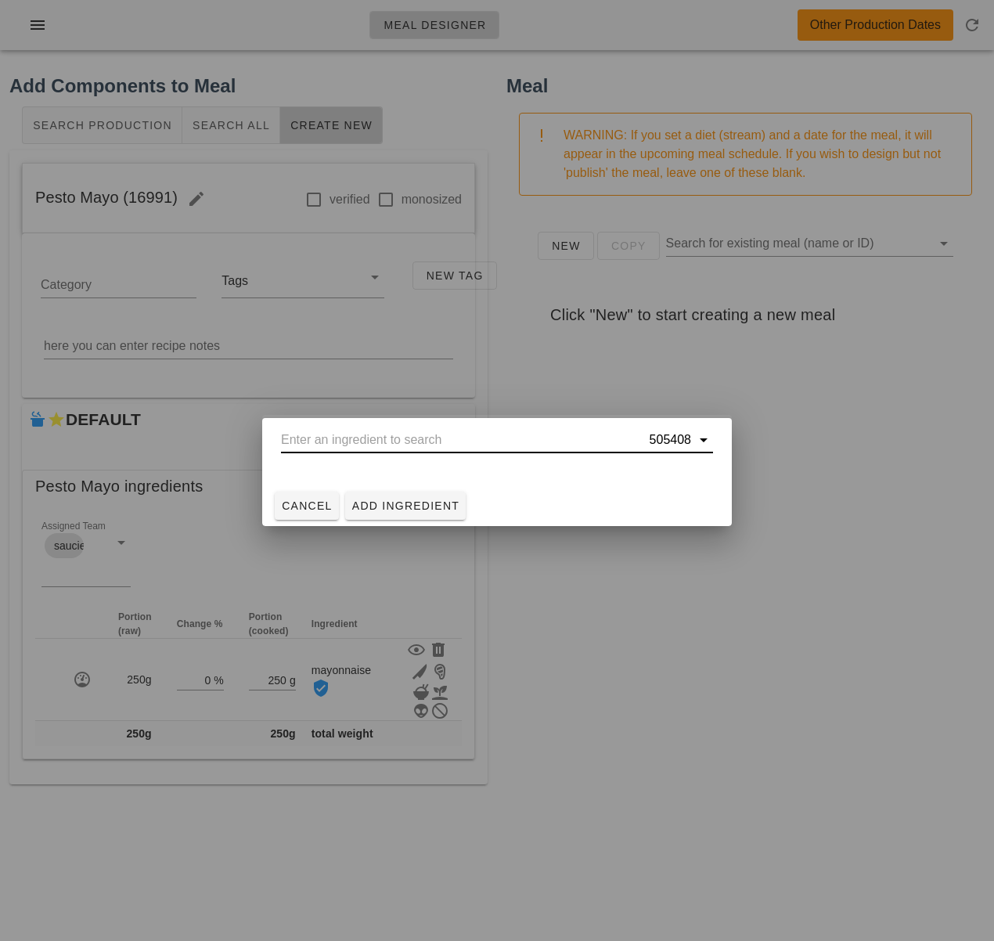
click at [441, 442] on input "text" at bounding box center [464, 439] width 366 height 25
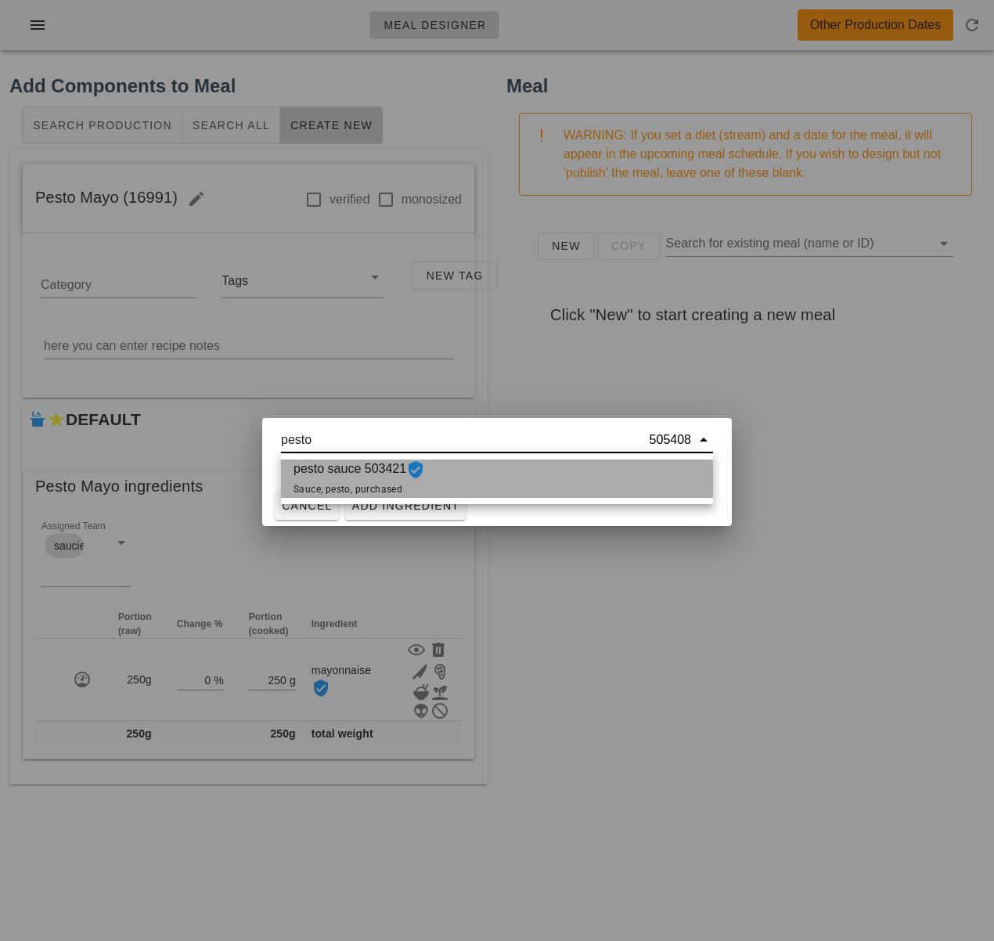
click at [391, 478] on span "pesto sauce 503421 Sauce, pesto, purchased" at bounding box center [360, 479] width 132 height 38
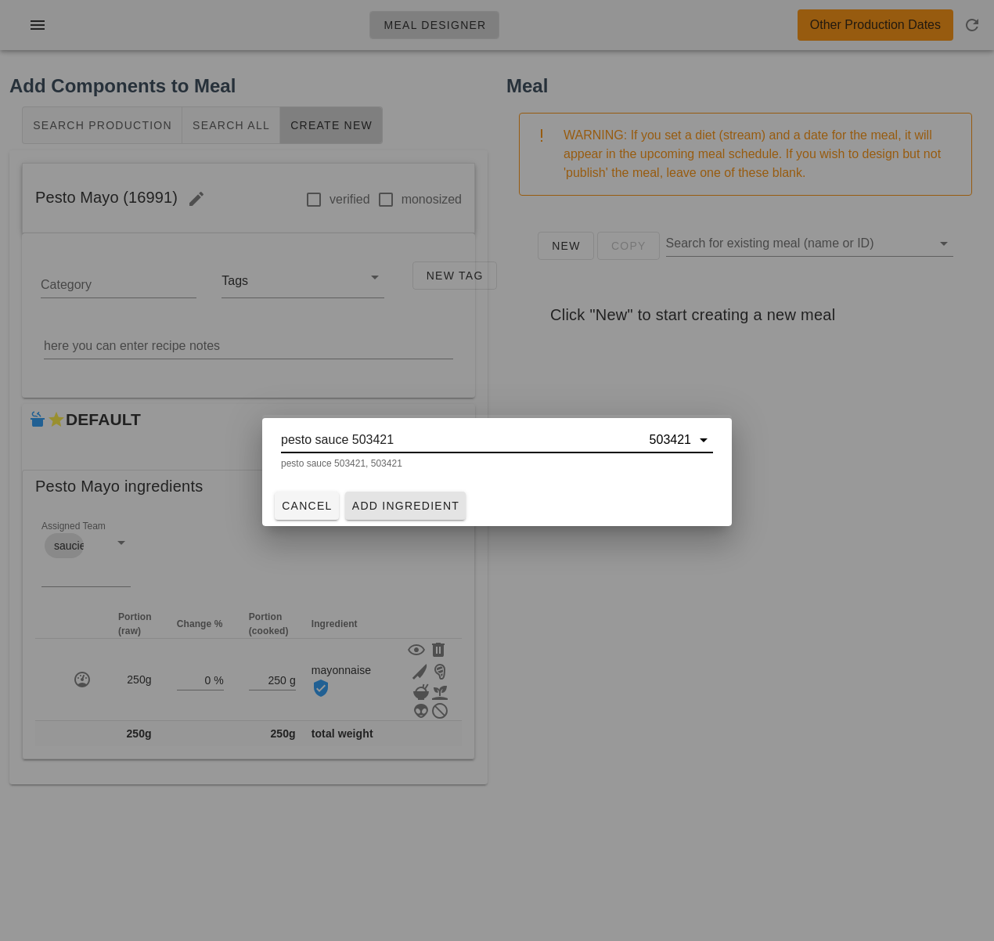
type input "pesto sauce 503421"
click at [402, 508] on span "Add Ingredient" at bounding box center [406, 506] width 109 height 13
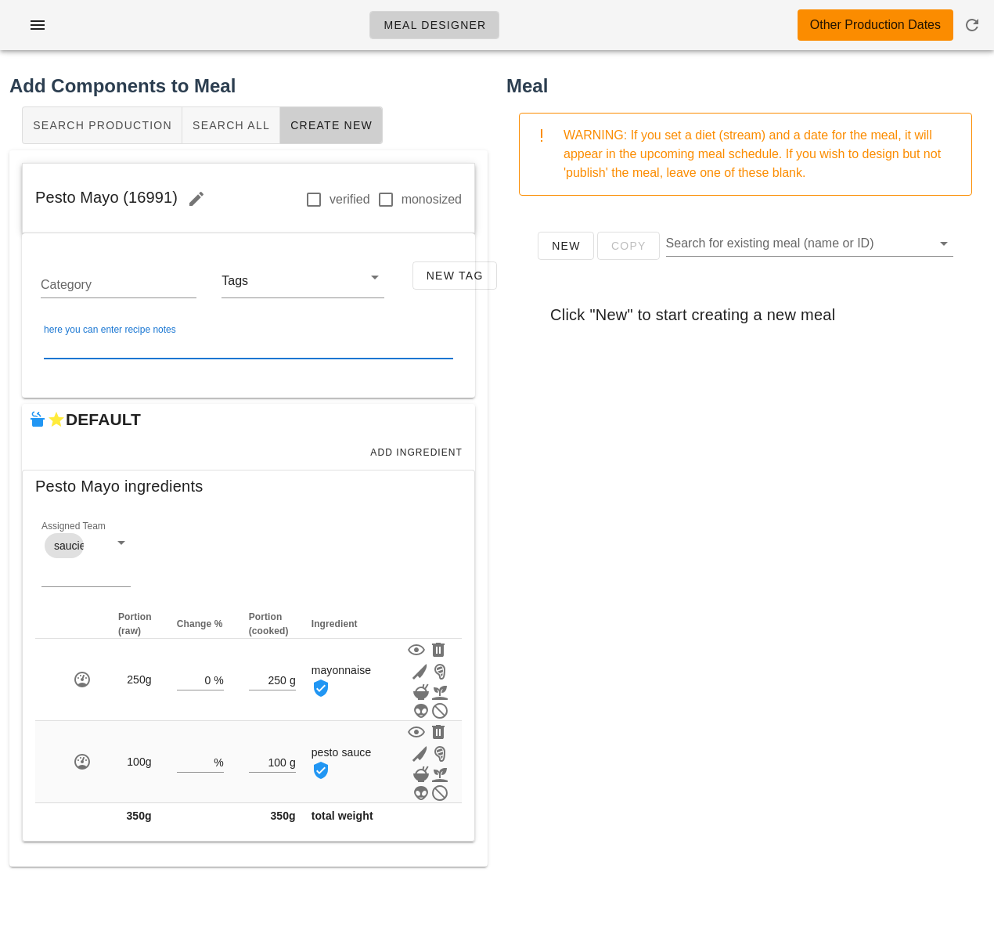
click at [219, 346] on textarea "here you can enter recipe notes" at bounding box center [248, 346] width 409 height 25
paste textarea "Mix all the ingredients together and put into a container"
type textarea "Mix all the ingredients together and put into a container"
drag, startPoint x: 175, startPoint y: 199, endPoint x: 33, endPoint y: 210, distance: 142.1
click at [33, 210] on div "Pesto Mayo (16991) verified monosized" at bounding box center [249, 199] width 452 height 70
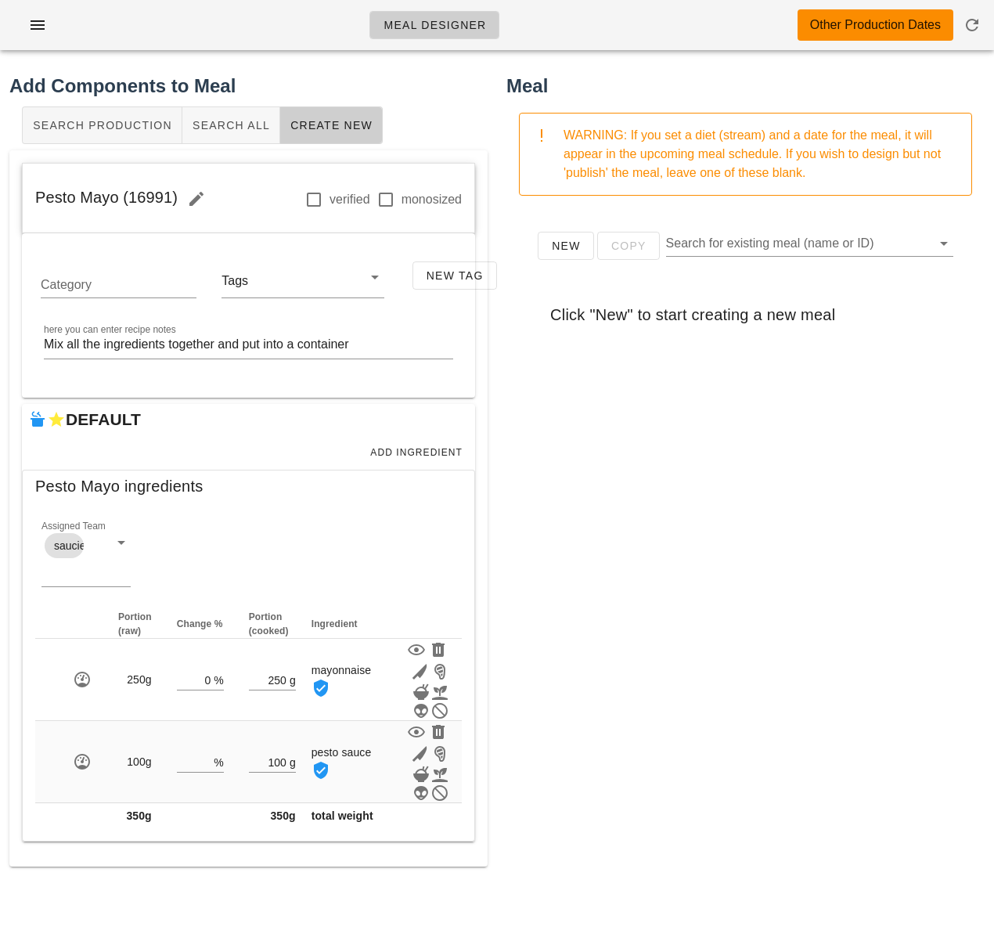
copy span "Pesto Mayo (16991)"
drag, startPoint x: 727, startPoint y: 560, endPoint x: 738, endPoint y: 572, distance: 16.1
click div "New Copy Search for existing meal (name or ID) Click "New" to start creating a …"
drag, startPoint x: 741, startPoint y: 491, endPoint x: 727, endPoint y: 496, distance: 14.9
click div "New Copy Search for existing meal (name or ID) Click "New" to start creating a …"
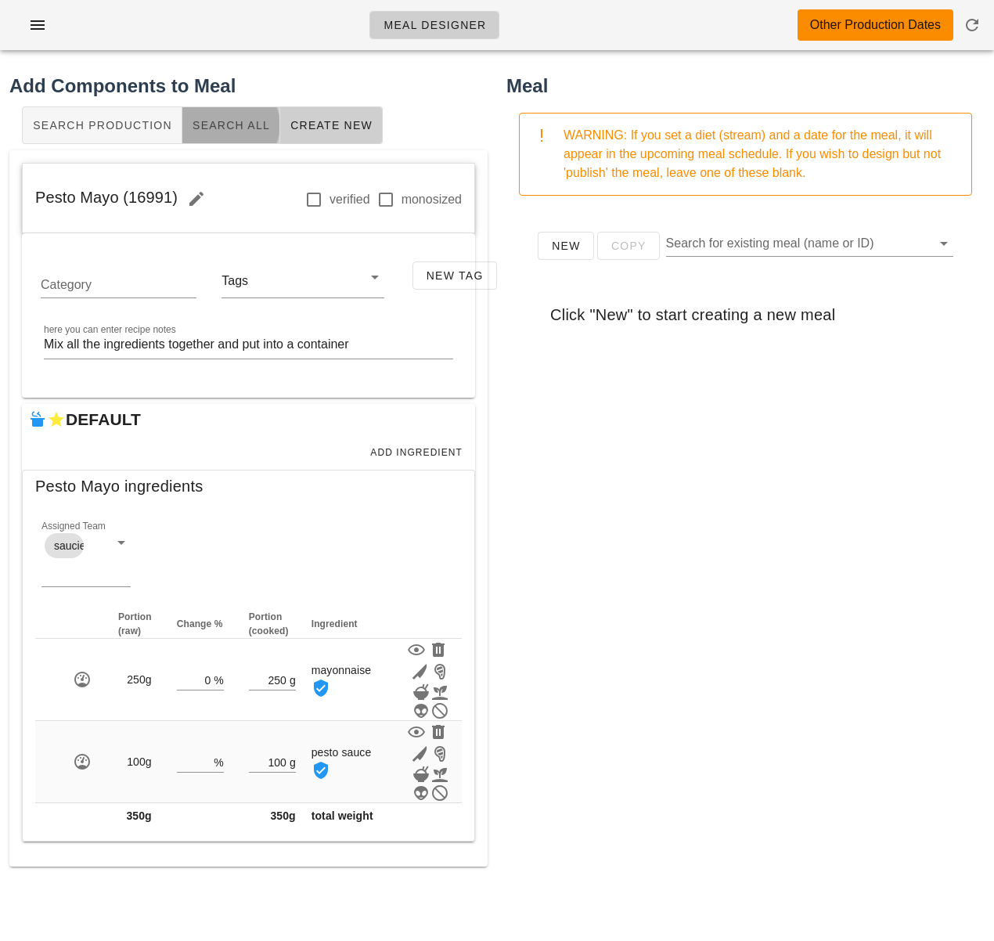
click span "Search All"
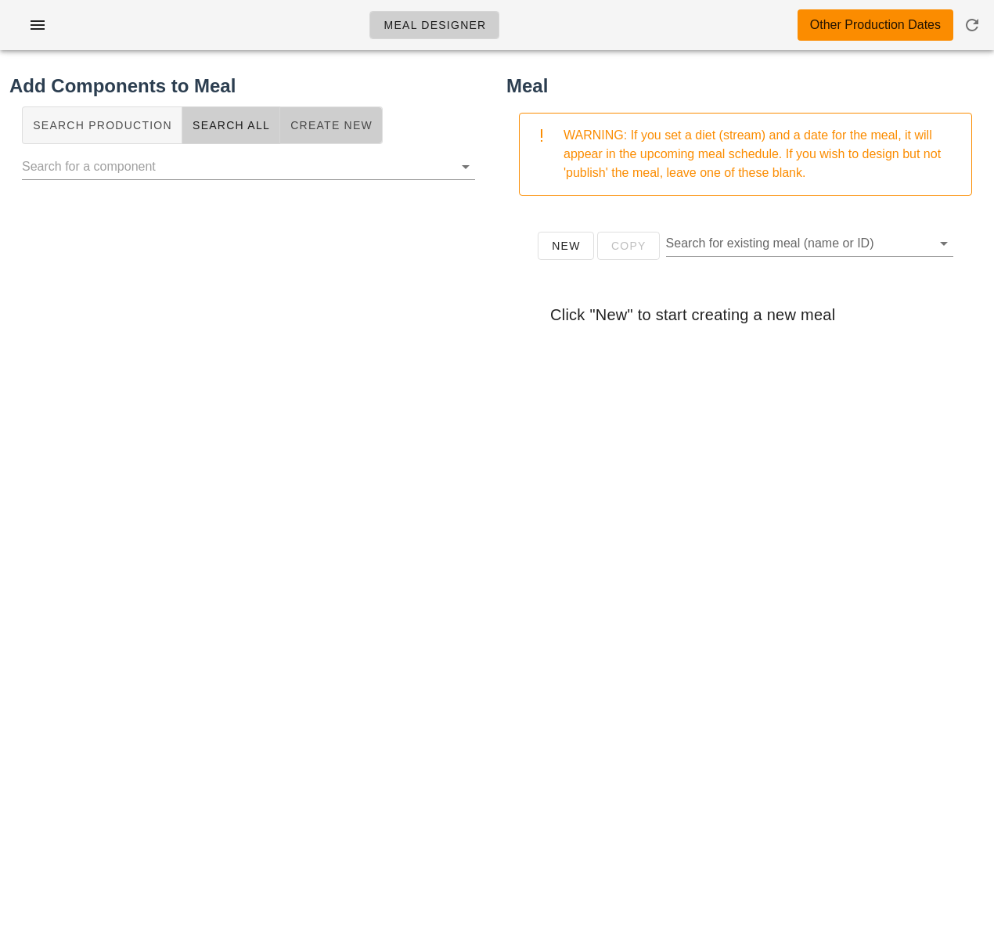
click span "Create New"
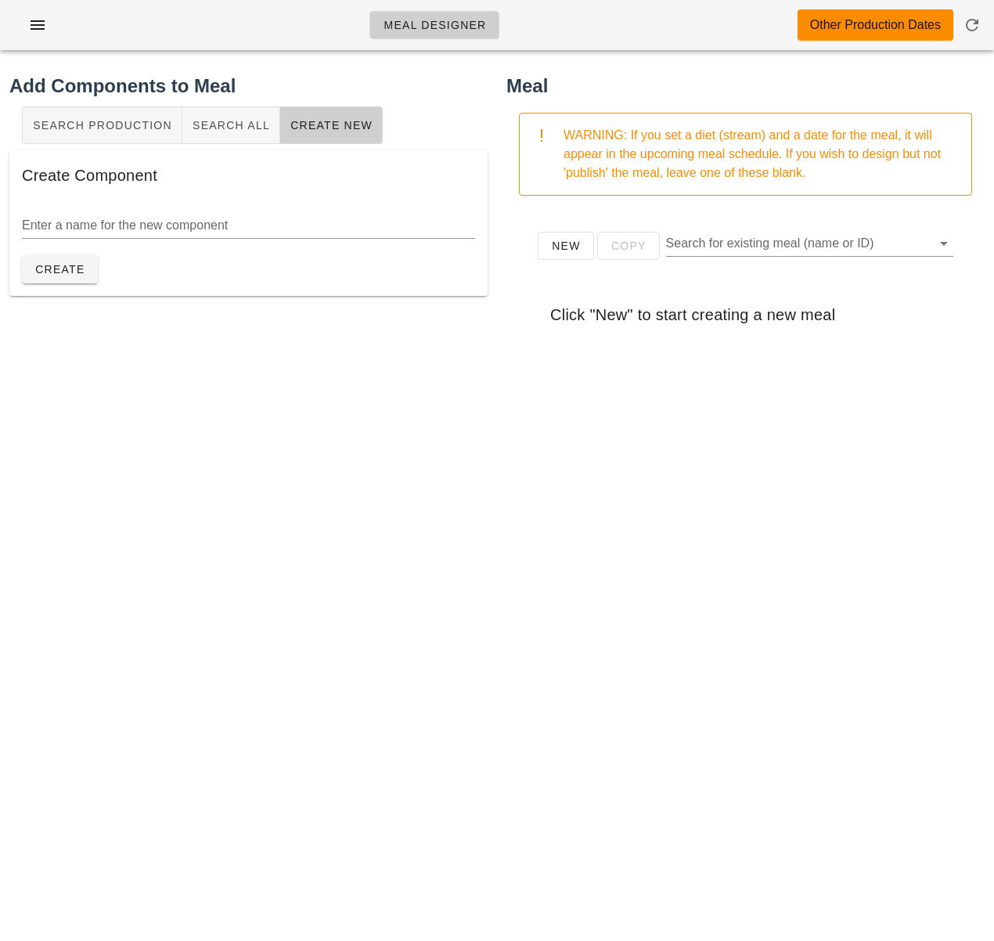
click div "Create Component"
click input "Enter a name for the new component"
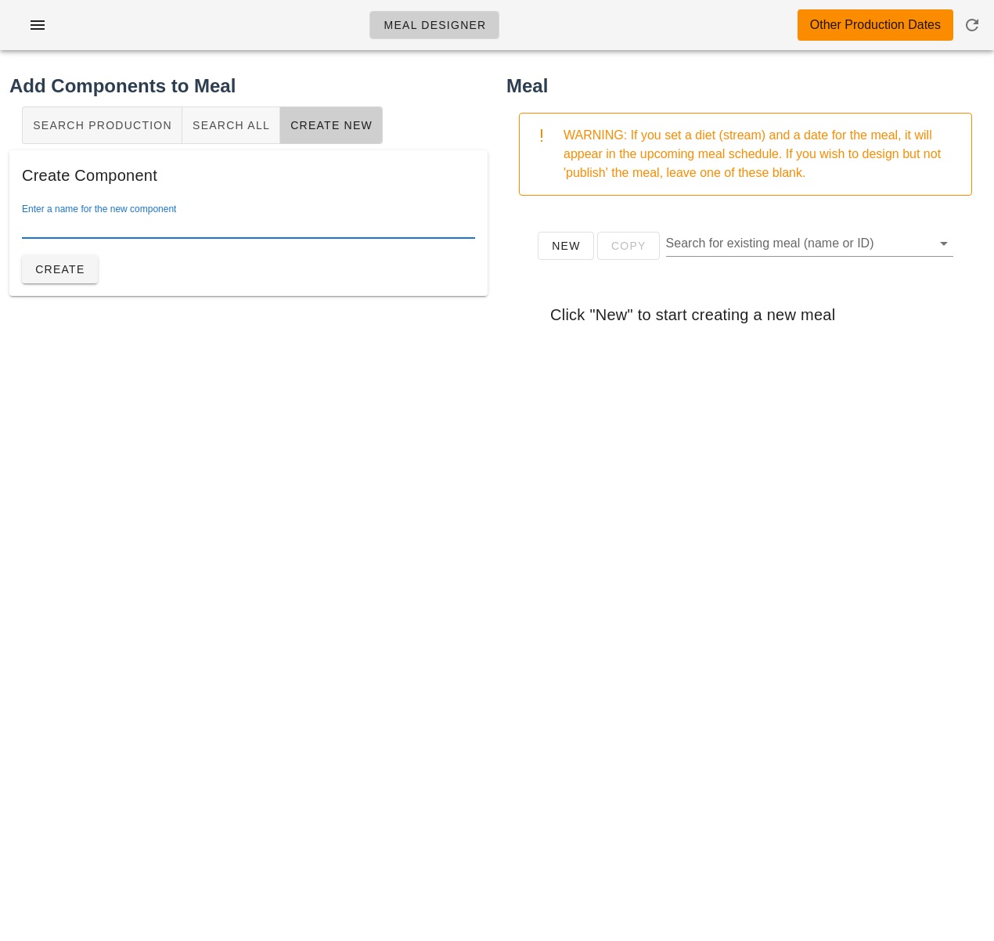
paste input "Roasted Red Pepper"
type input "Roasted Red Pepper"
click span "Search All"
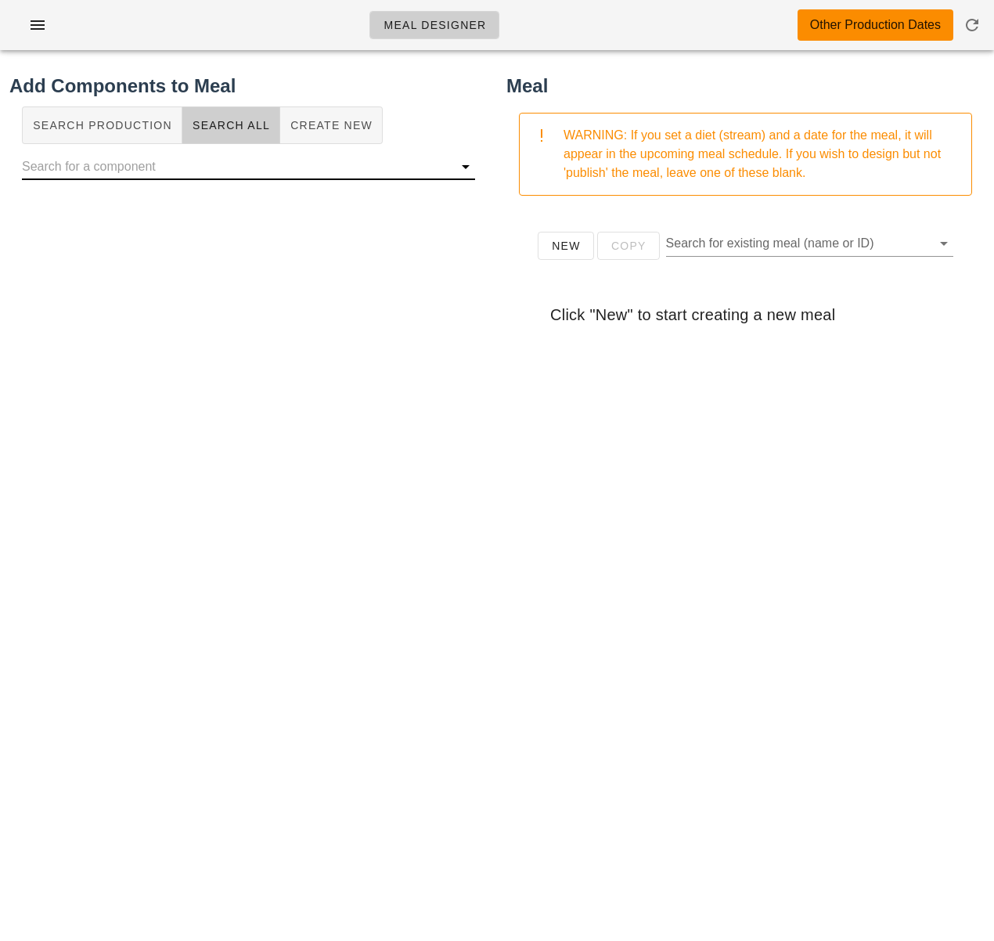
click input "text"
paste input "Roasted Red Pepper"
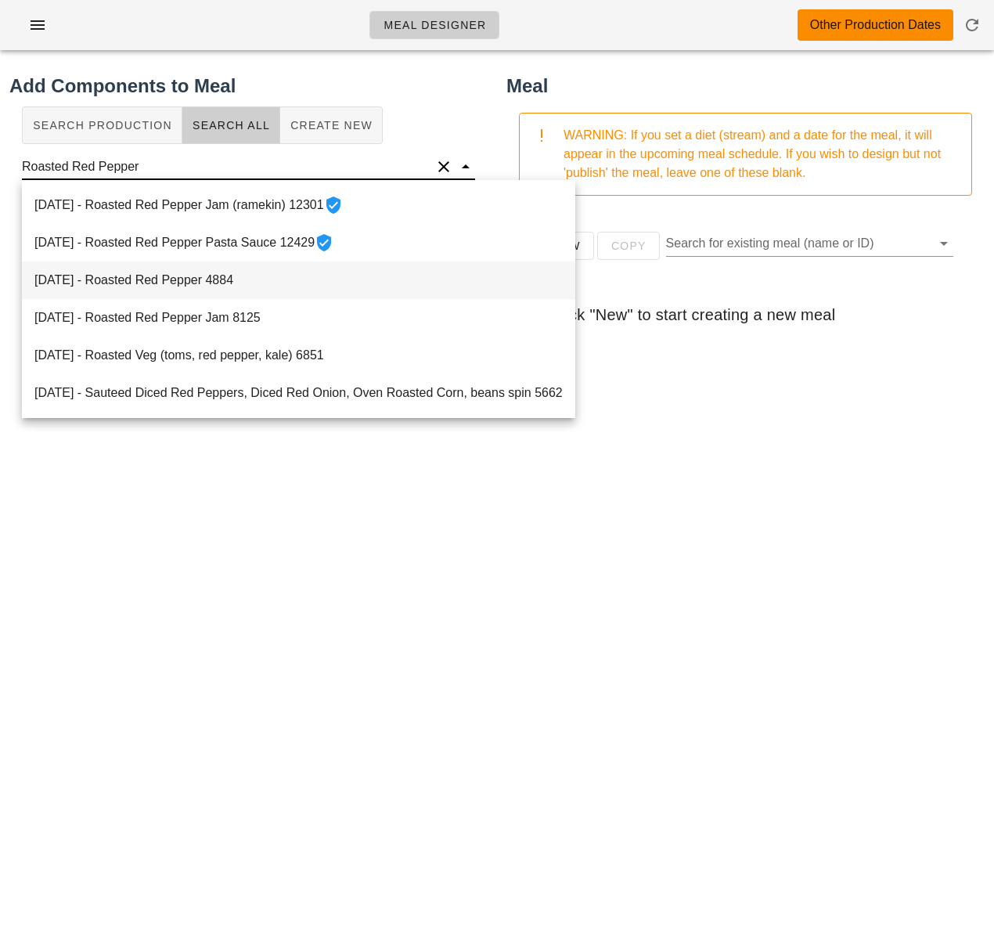
click div "2021-07-03 - Roasted Red Pepper 4884"
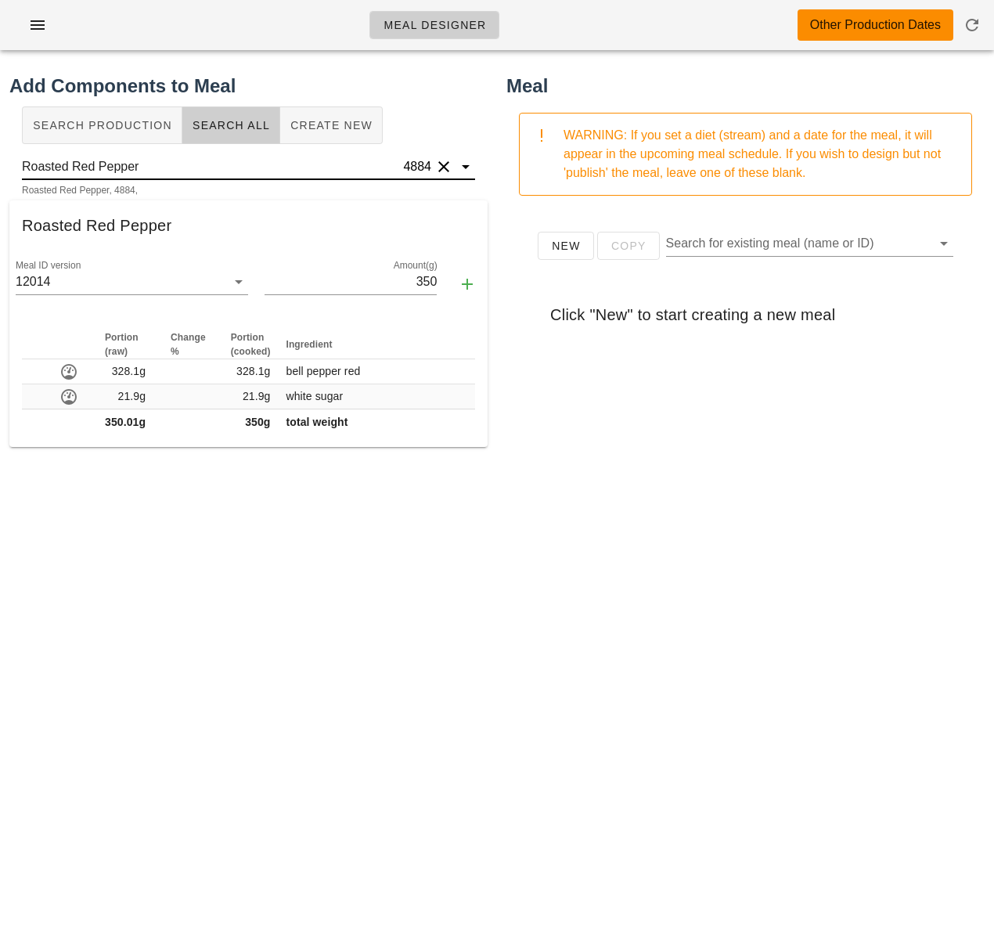
click input "Roasted Red Pepper"
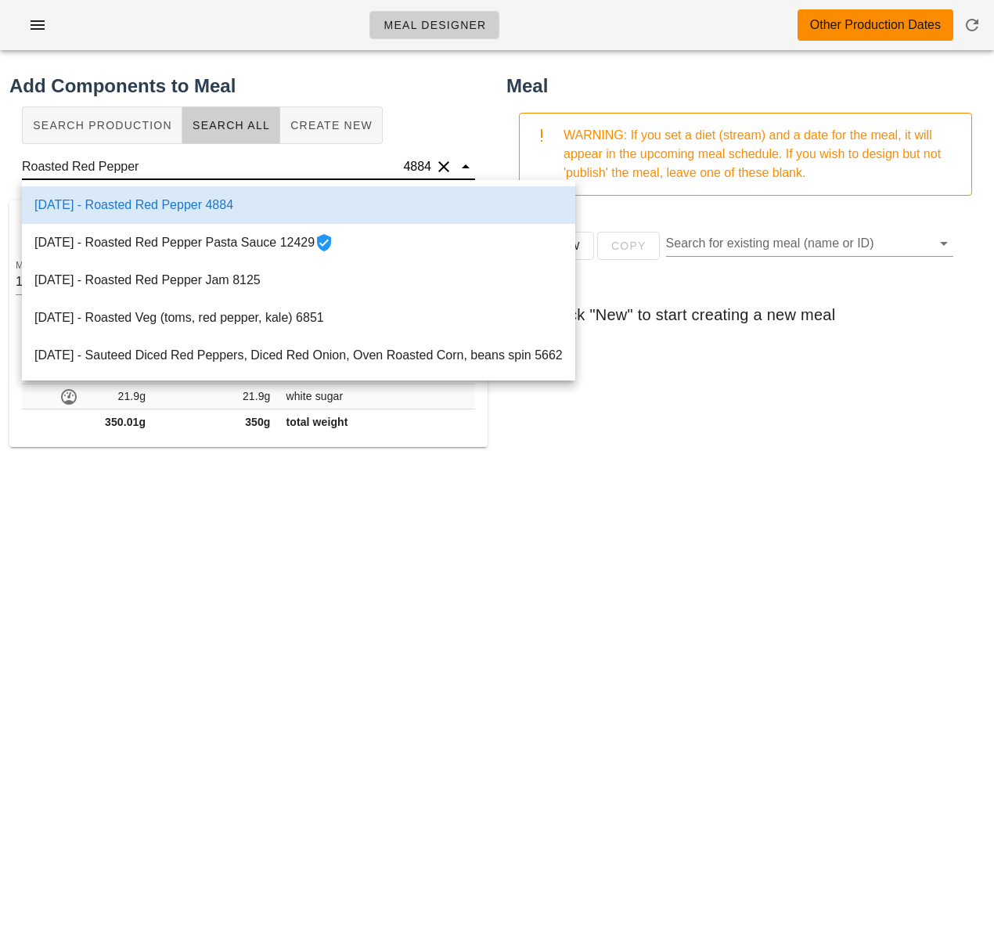
type input "Roasted Red Pepper"
click div "Add Components to Meal Search Production Search All Create New Roasted Red Pepp…"
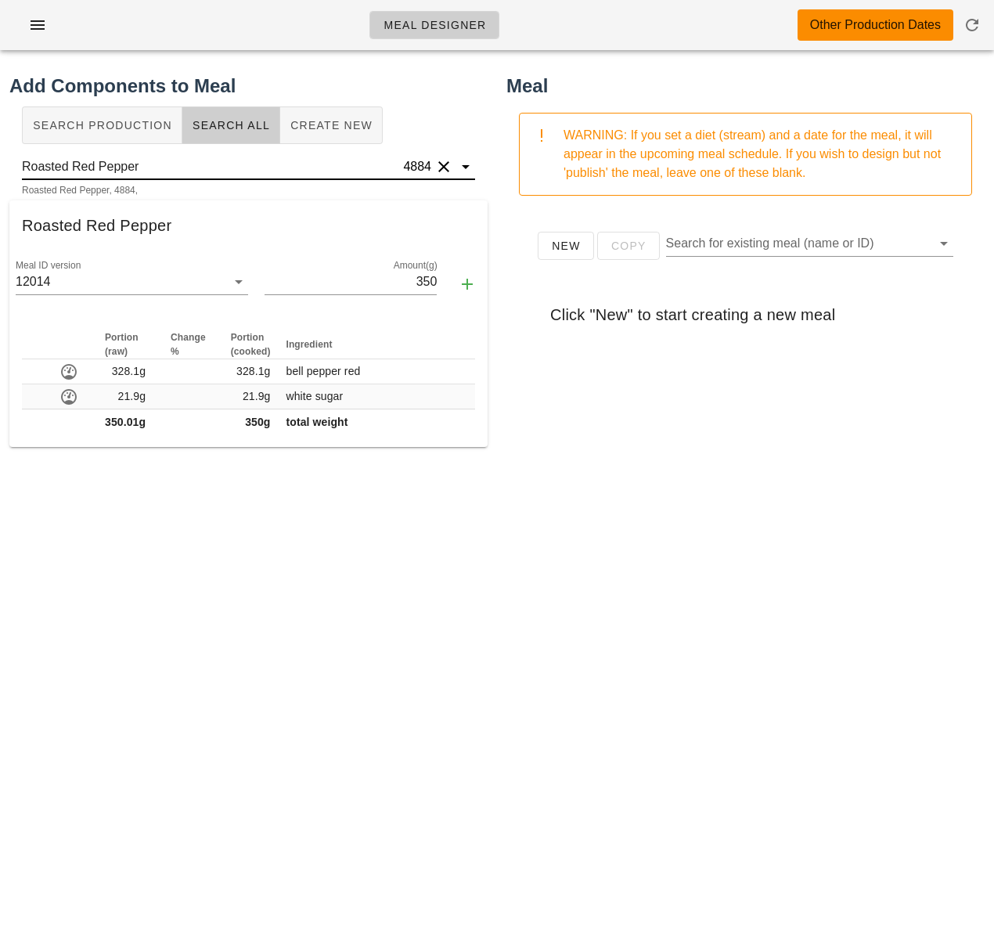
click input "Roasted Red Pepper"
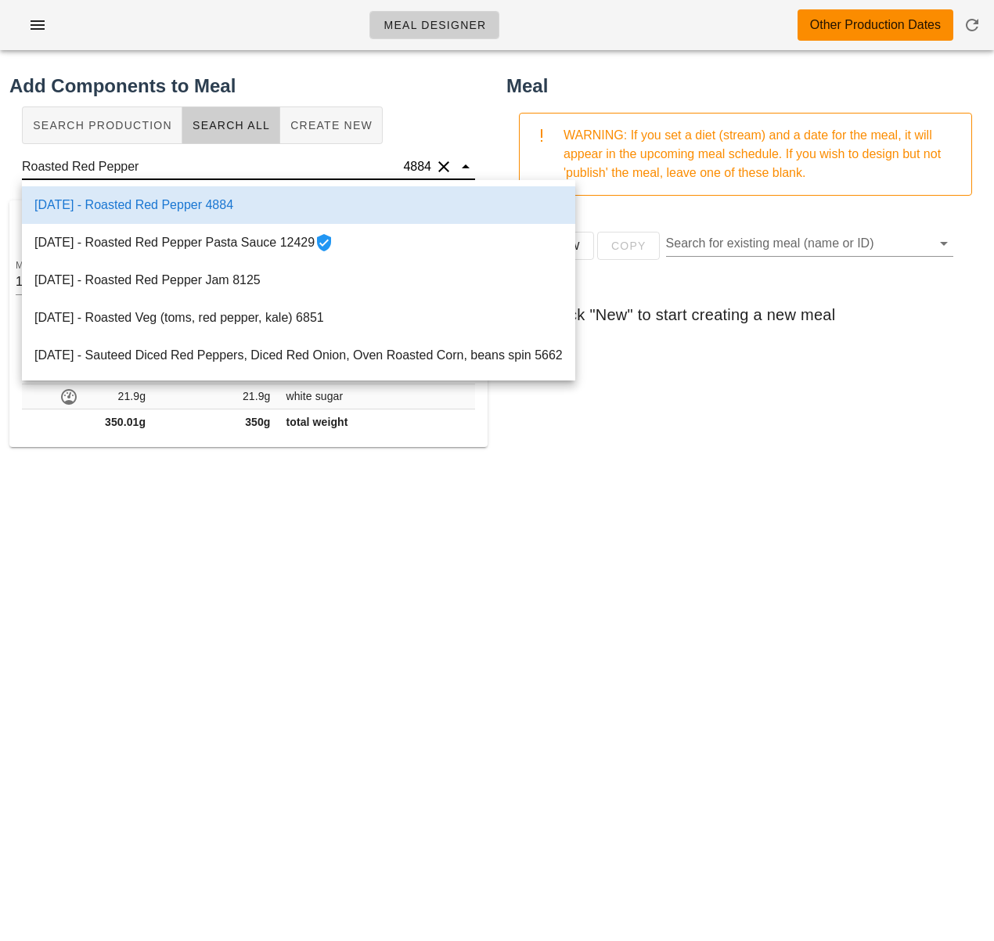
click input "Roasted Red Pepper"
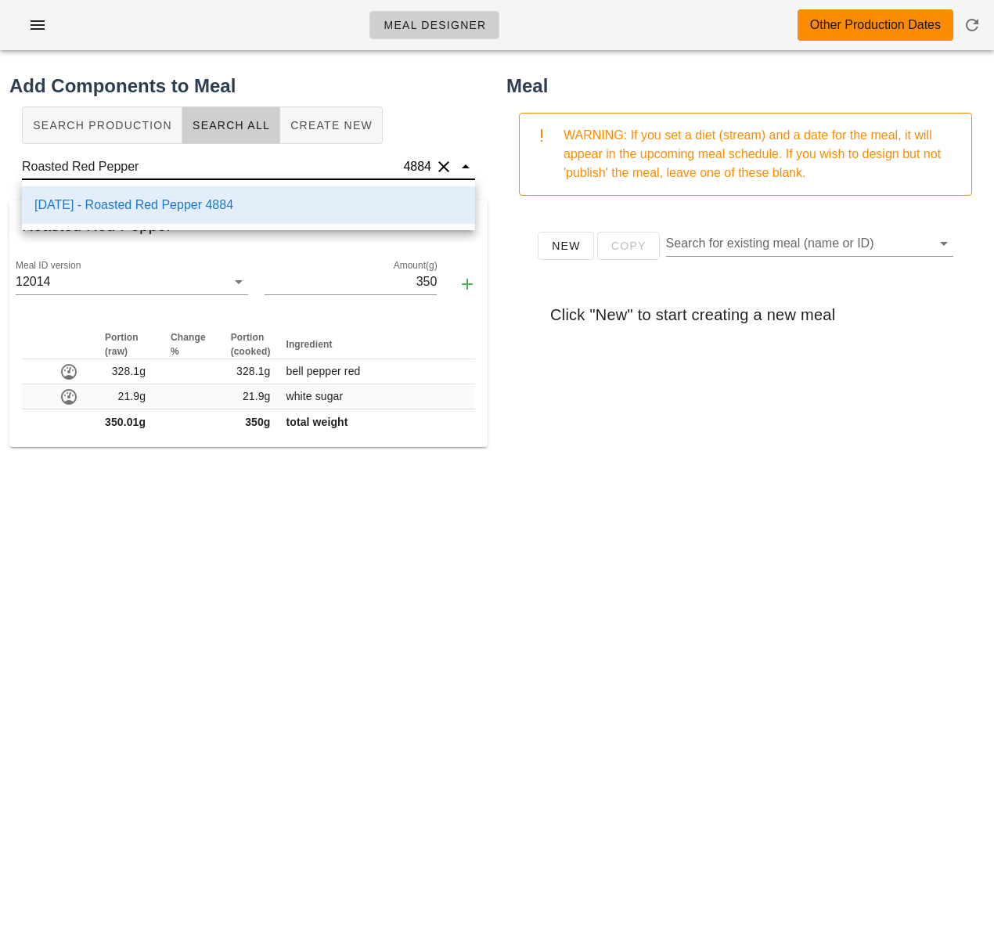
click input "Roasted Red Pepper"
drag, startPoint x: 142, startPoint y: 168, endPoint x: -60, endPoint y: 153, distance: 202.6
click html "Meal Designer Other Production Dates Add Components to Meal Search Production S…"
drag, startPoint x: 338, startPoint y: 120, endPoint x: 317, endPoint y: 147, distance: 34.6
click span "Create New"
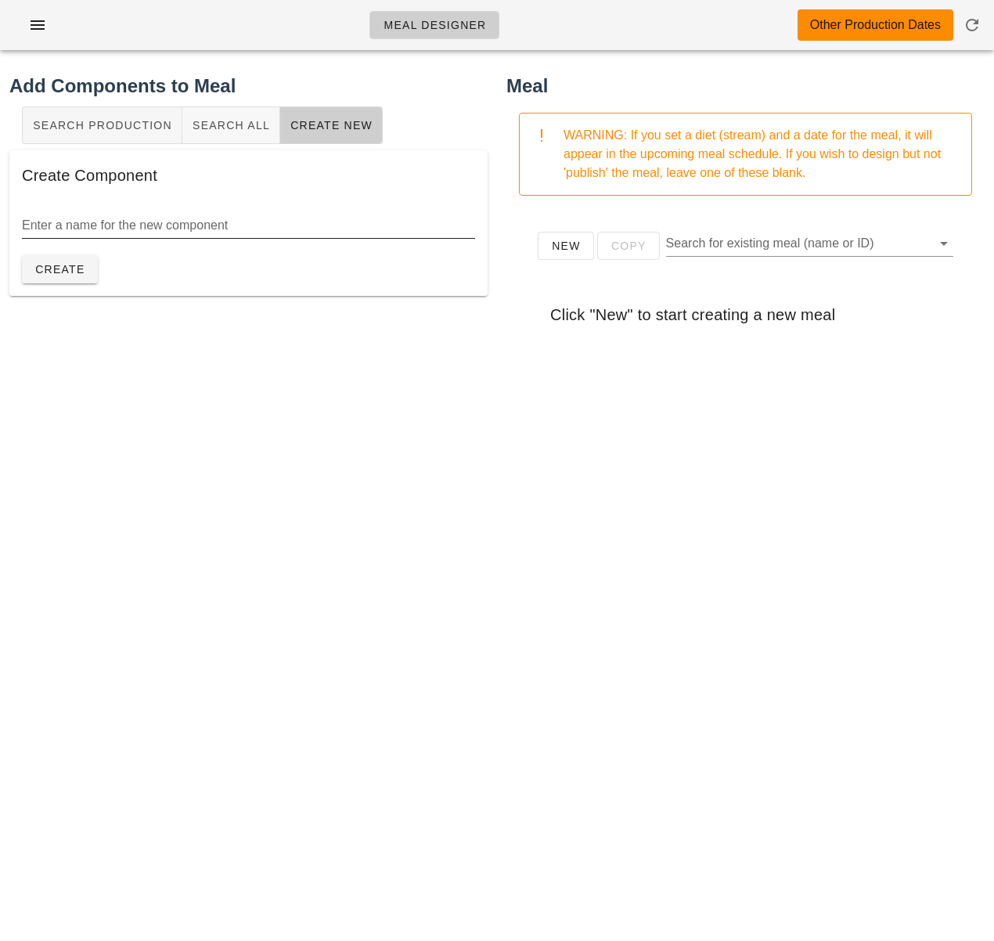
click input "Enter a name for the new component"
paste input "Roasted Red Pepper"
type input "Roasted Red Pepper"
drag, startPoint x: 74, startPoint y: 272, endPoint x: 96, endPoint y: 284, distance: 24.2
click span "Create"
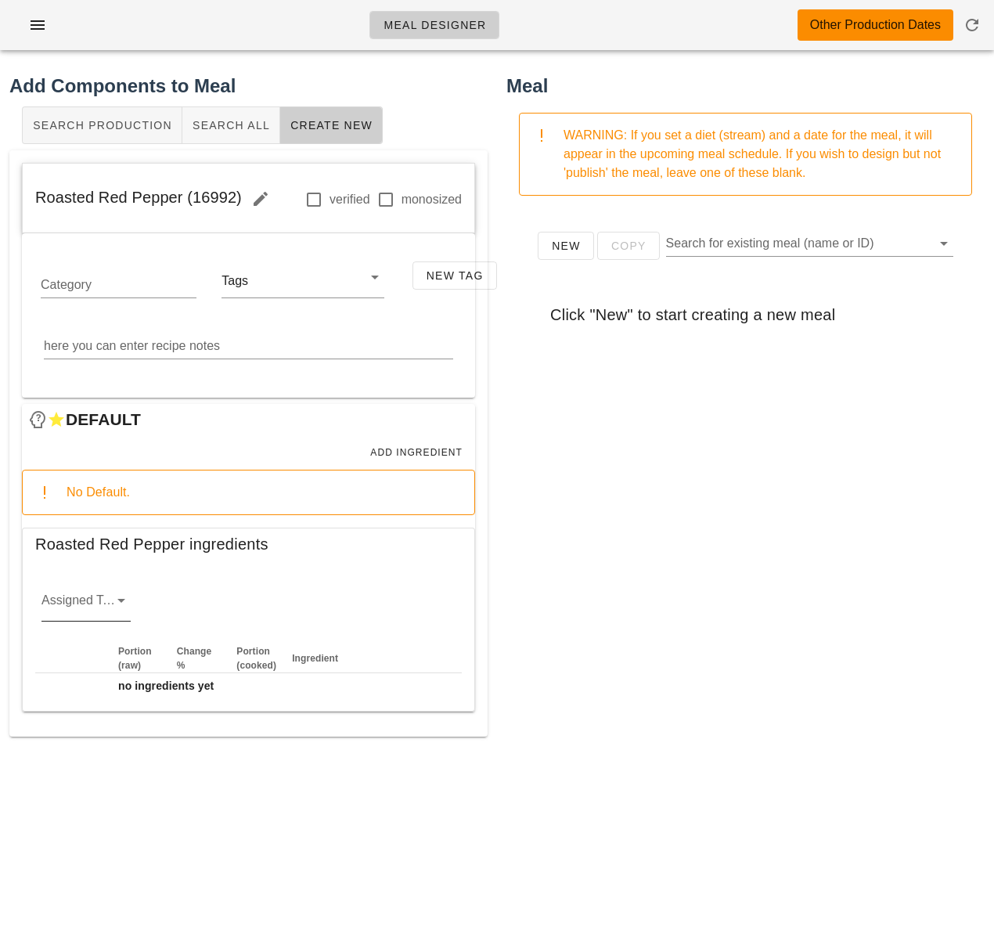
click icon
click div "veg"
click span "Add Ingredient"
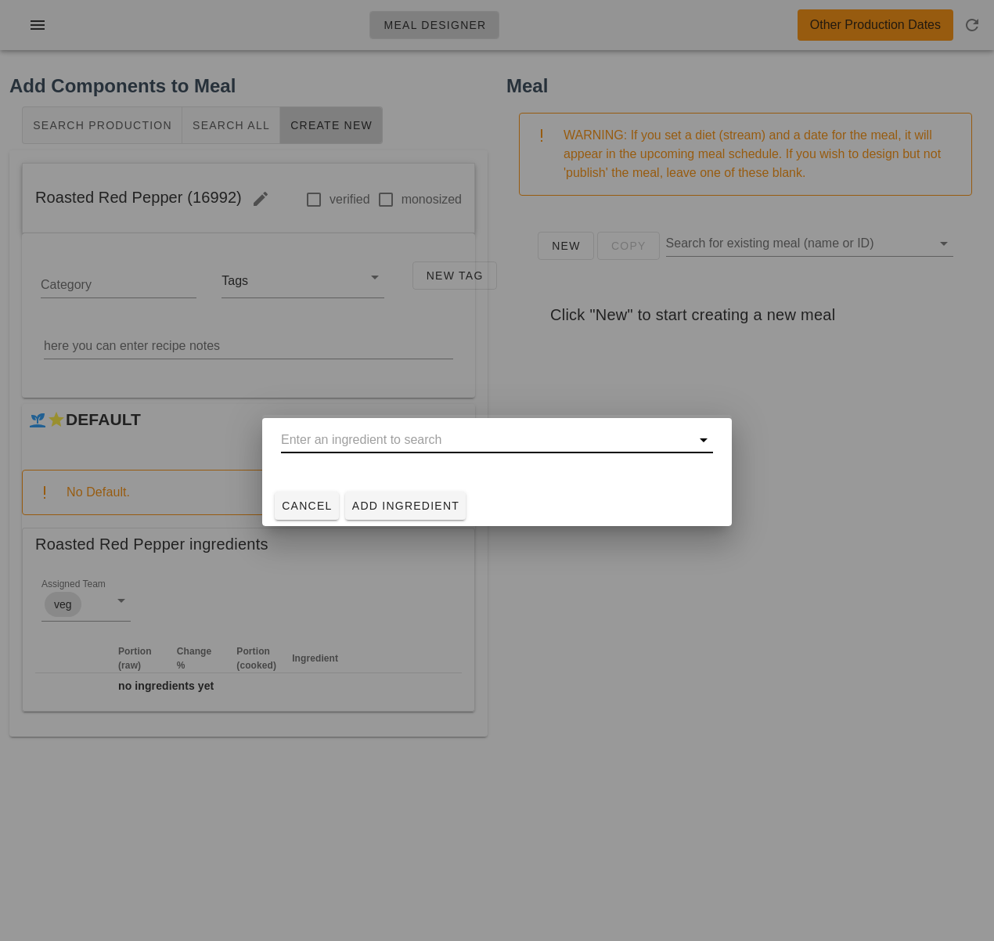
click input "text"
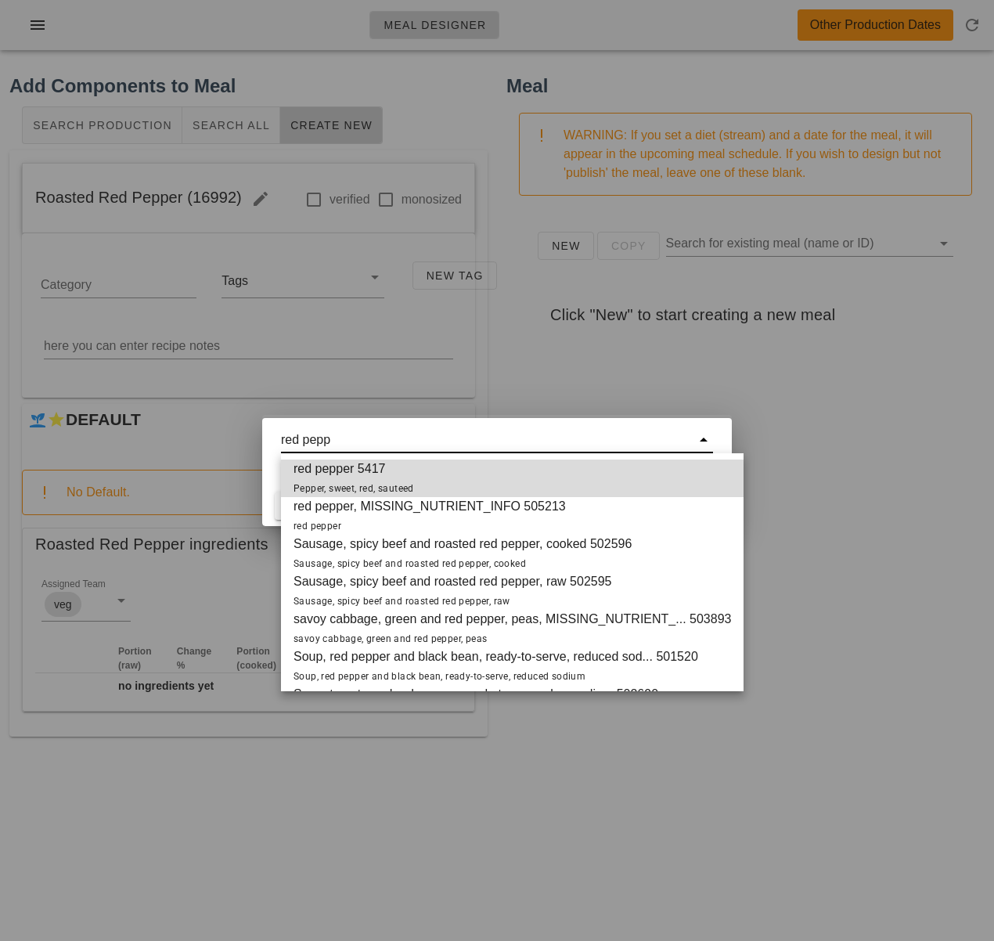
drag, startPoint x: 356, startPoint y: 439, endPoint x: 308, endPoint y: 439, distance: 47.8
click input "red pepp"
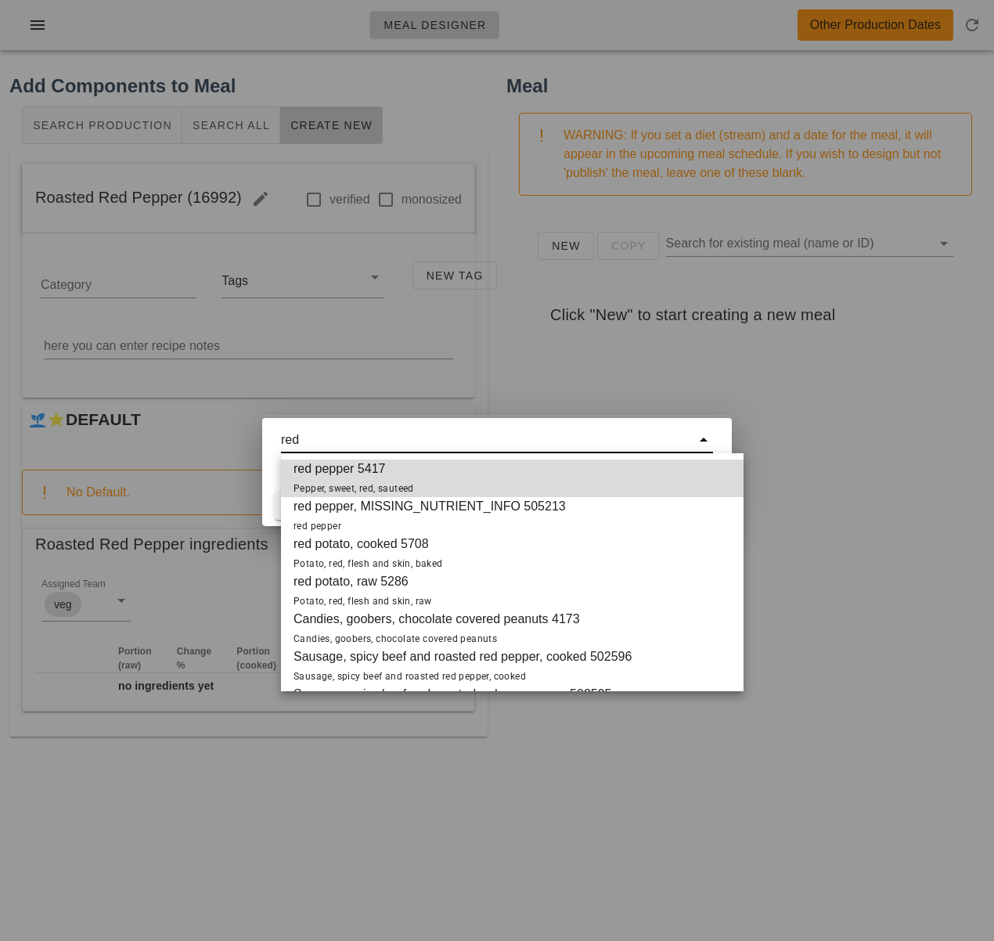
drag, startPoint x: 318, startPoint y: 437, endPoint x: 269, endPoint y: 431, distance: 48.9
click div "red"
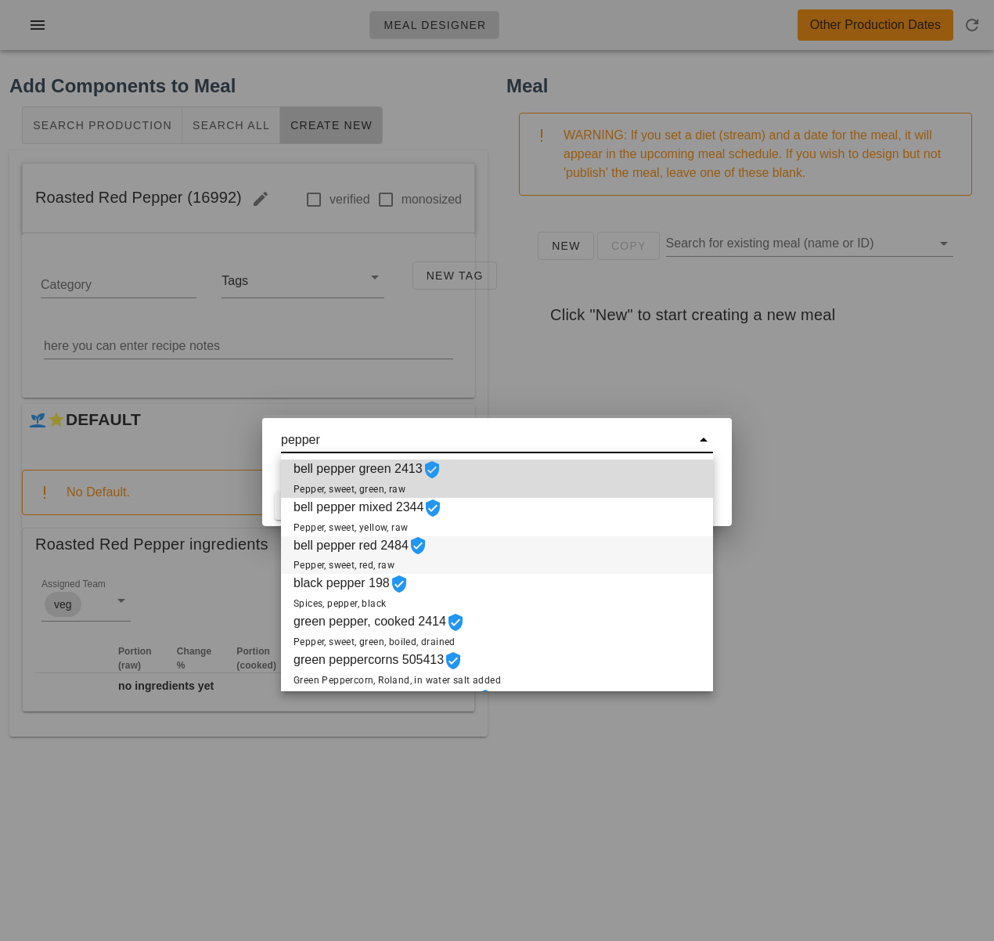
click div "bell pepper red 2484 Pepper, sweet, red, raw"
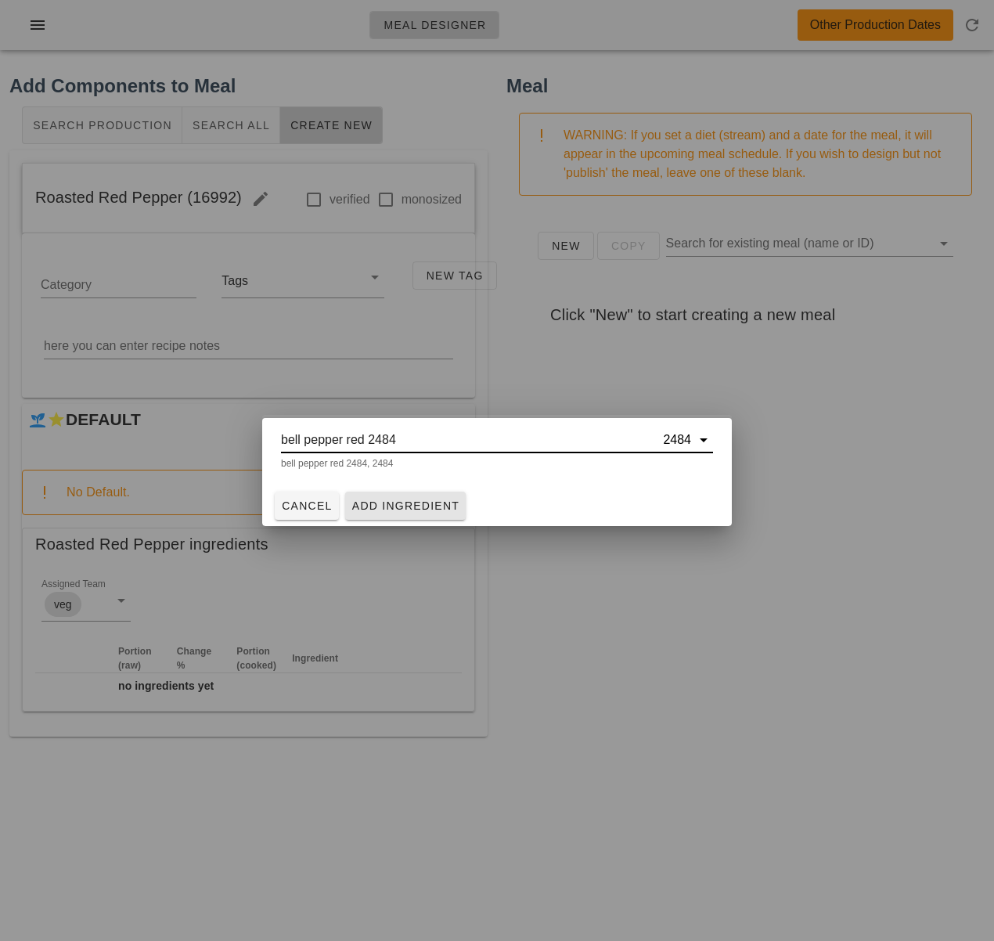
type input "bell pepper red 2484"
click span "Add Ingredient"
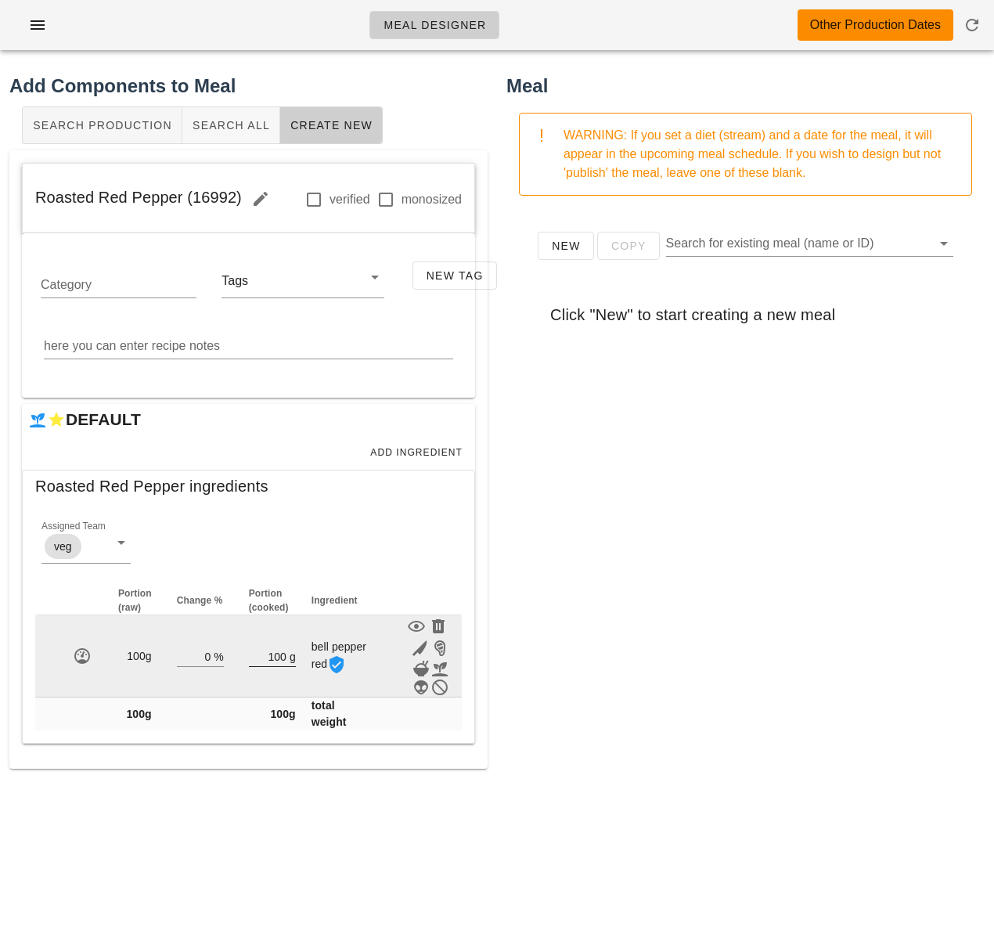
drag, startPoint x: 277, startPoint y: 658, endPoint x: 251, endPoint y: 656, distance: 26.7
click input "100"
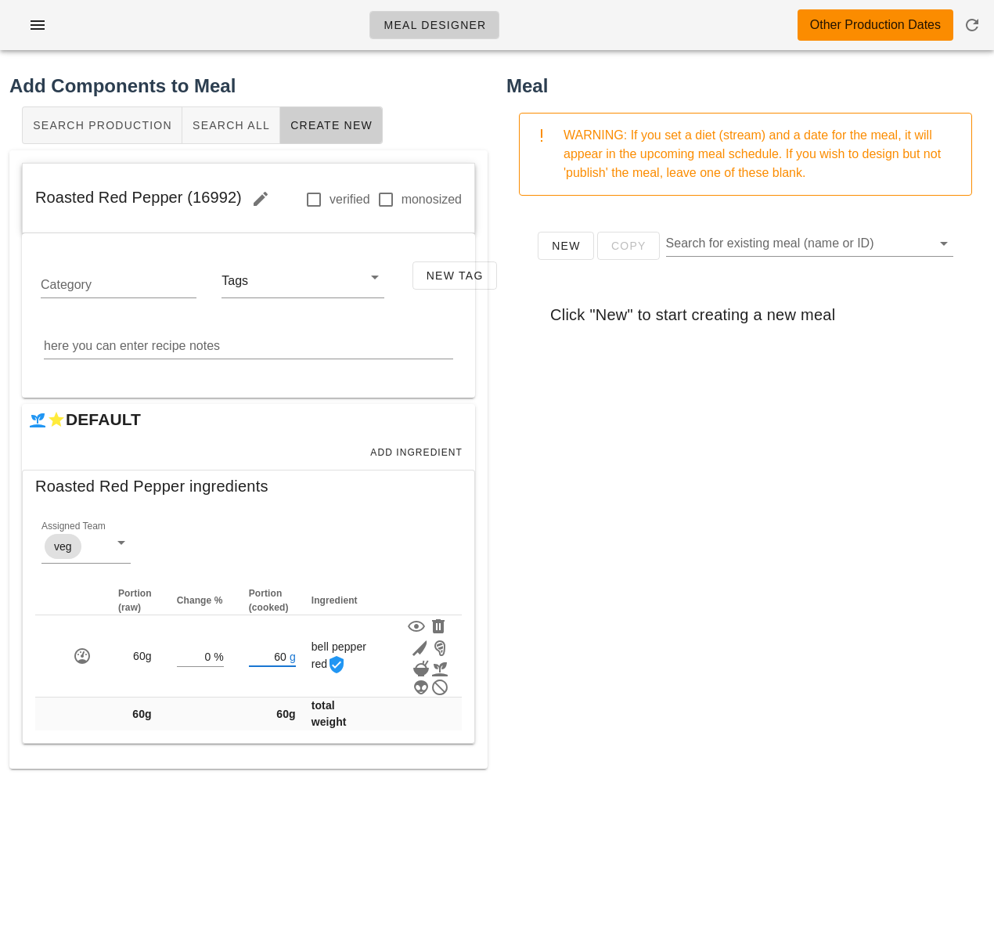
type input "60"
click div "New Copy Search for existing meal (name or ID) Click "New" to start creating a …"
click span "Add Ingredient"
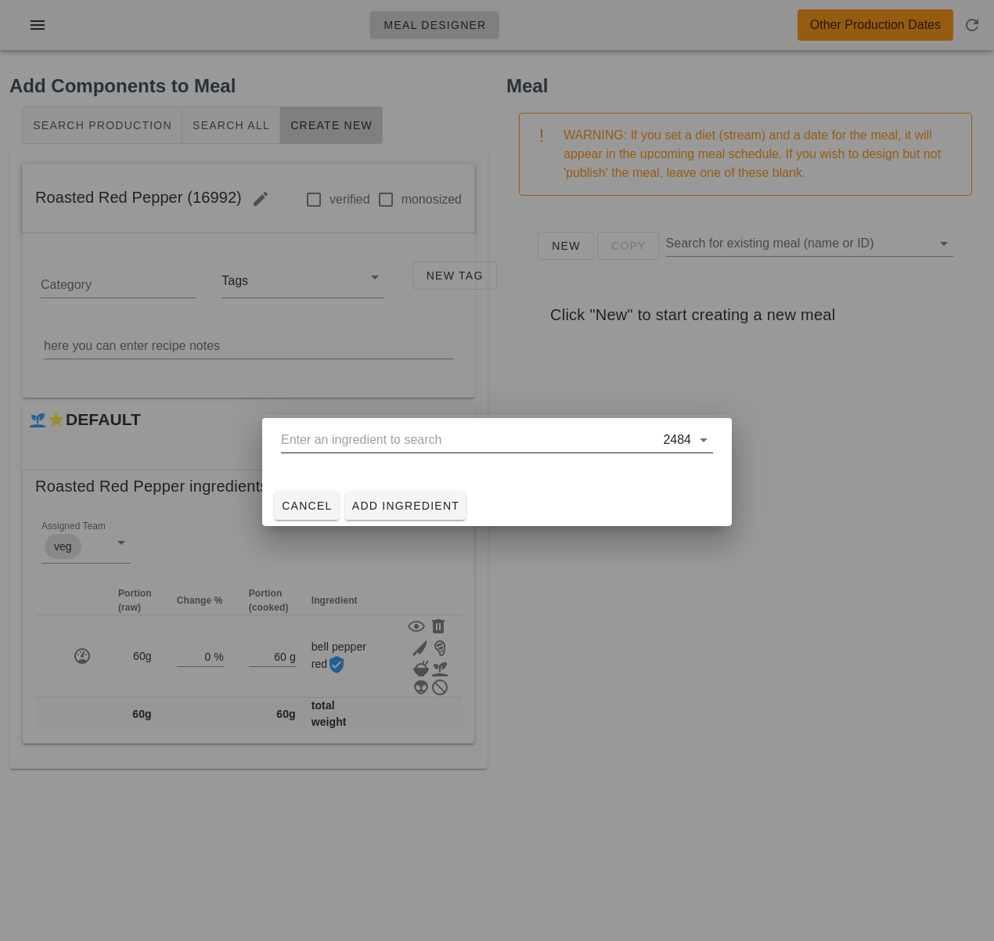
click input "text"
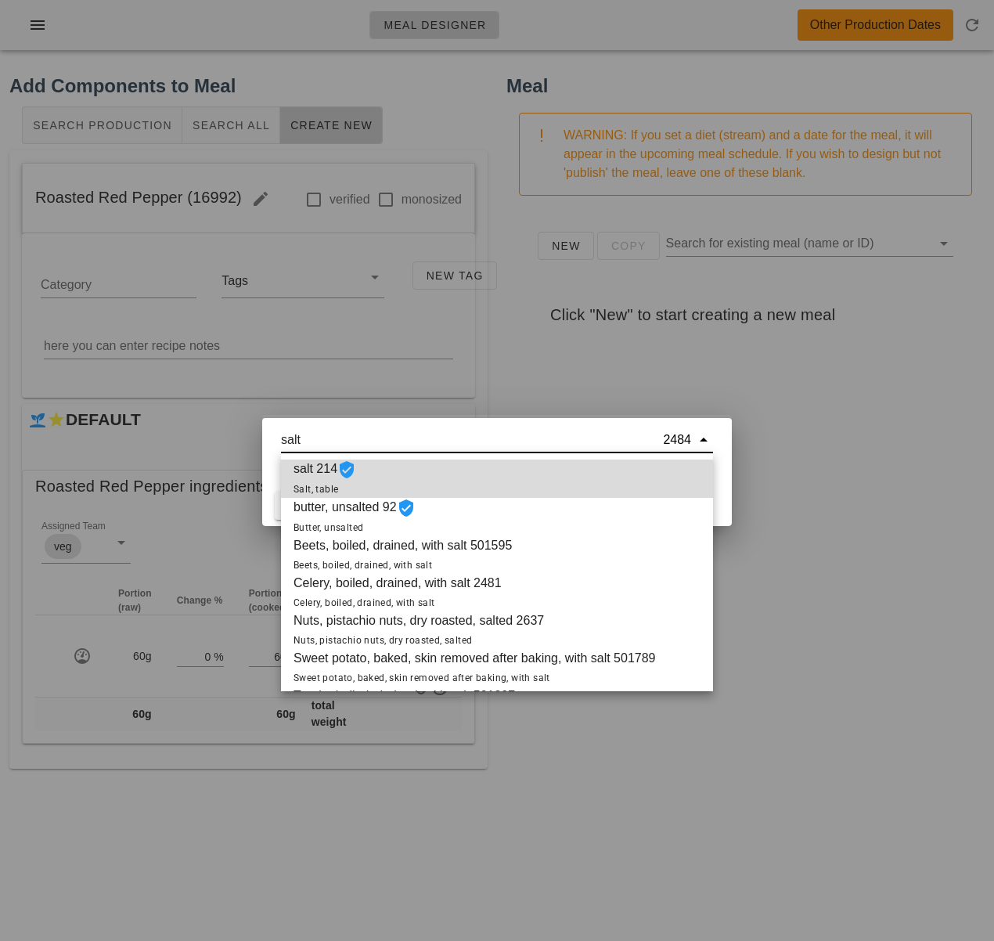
click div "salt 214 Salt, table"
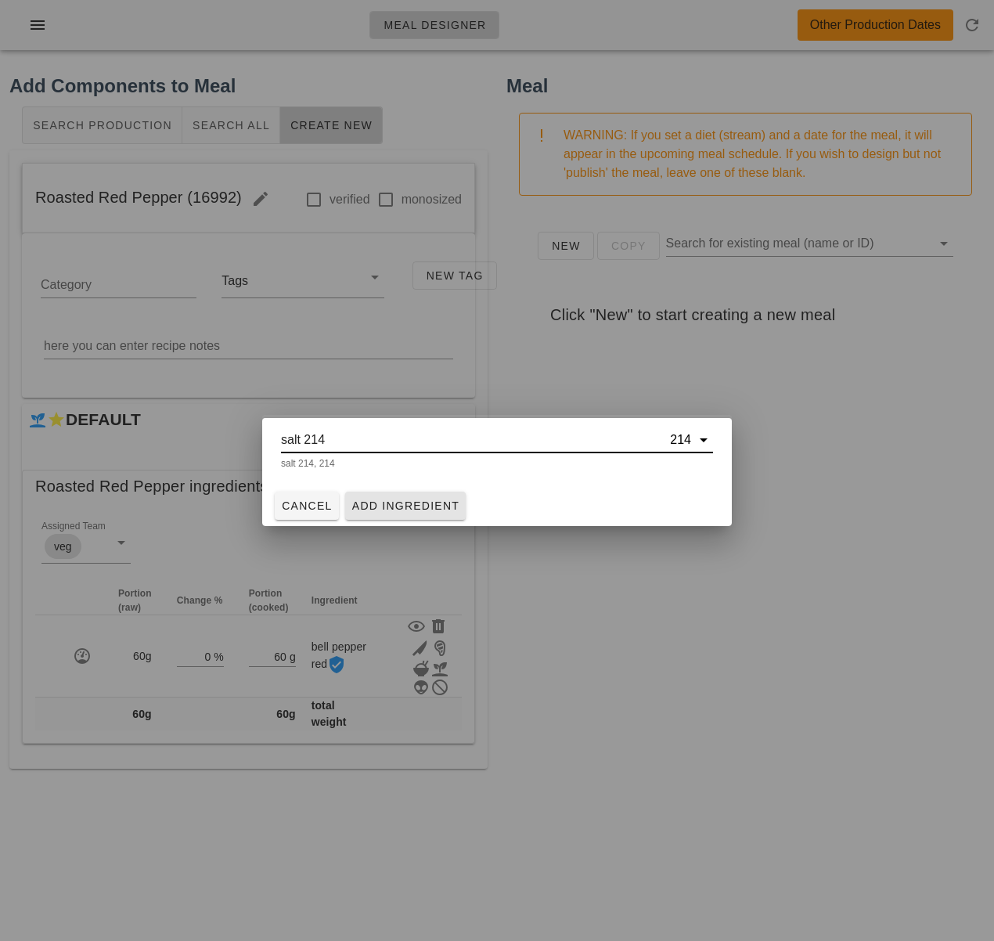
type input "salt 214"
click span "Add Ingredient"
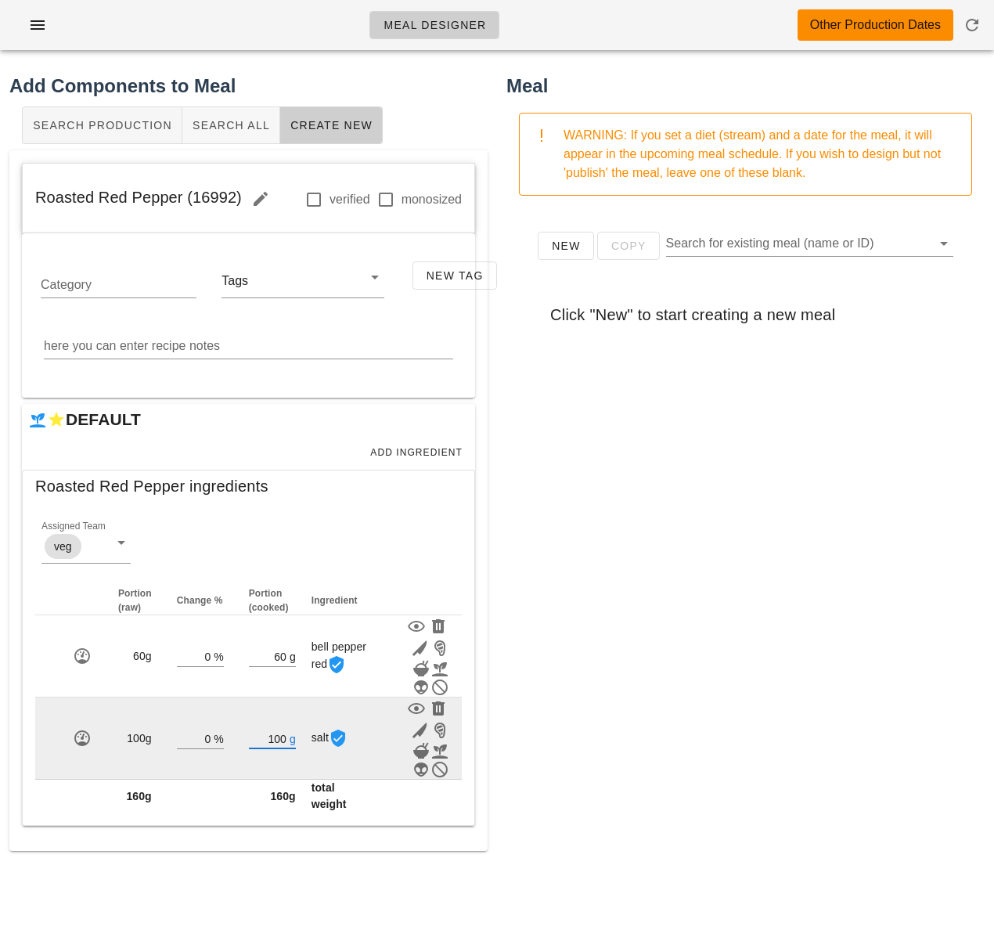
drag, startPoint x: 280, startPoint y: 737, endPoint x: 263, endPoint y: 734, distance: 16.7
click input "100"
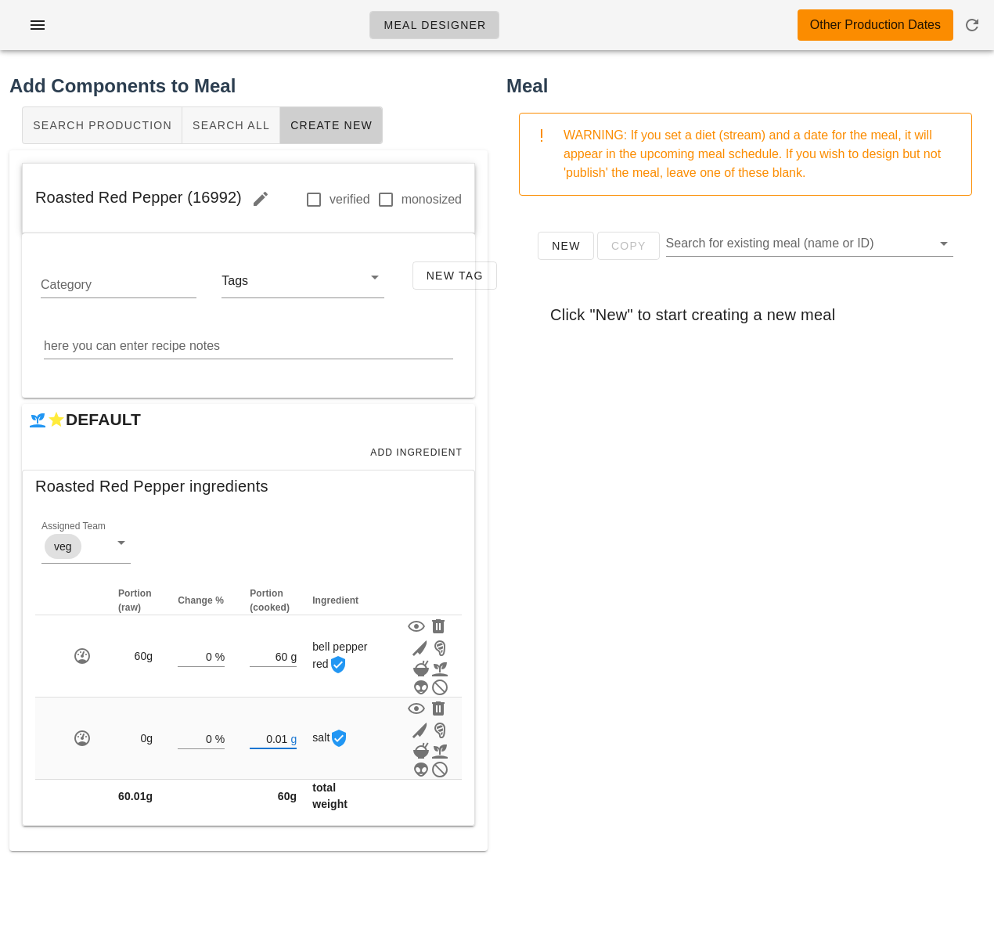
type input "0.01"
drag, startPoint x: 622, startPoint y: 692, endPoint x: 512, endPoint y: 564, distance: 169.3
click div "New Copy Search for existing meal (name or ID) Click "New" to start creating a …"
click span "Add Ingredient"
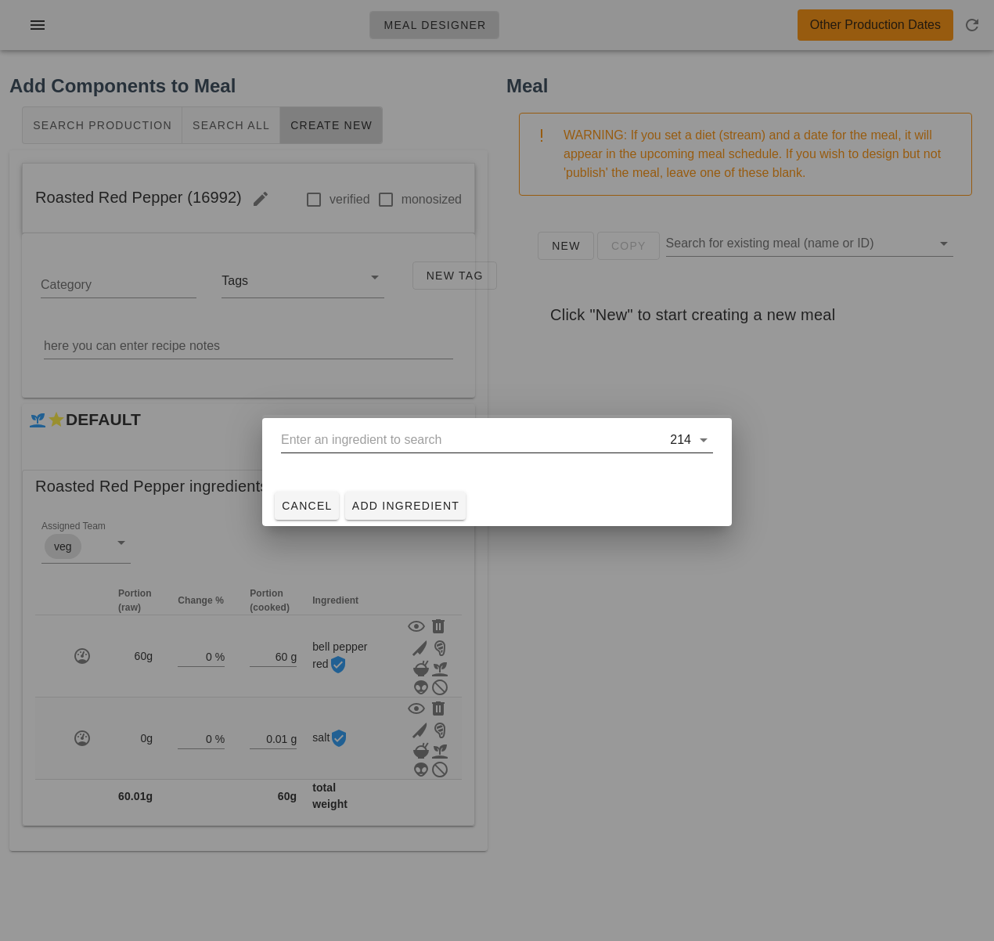
click div "214"
type input "c"
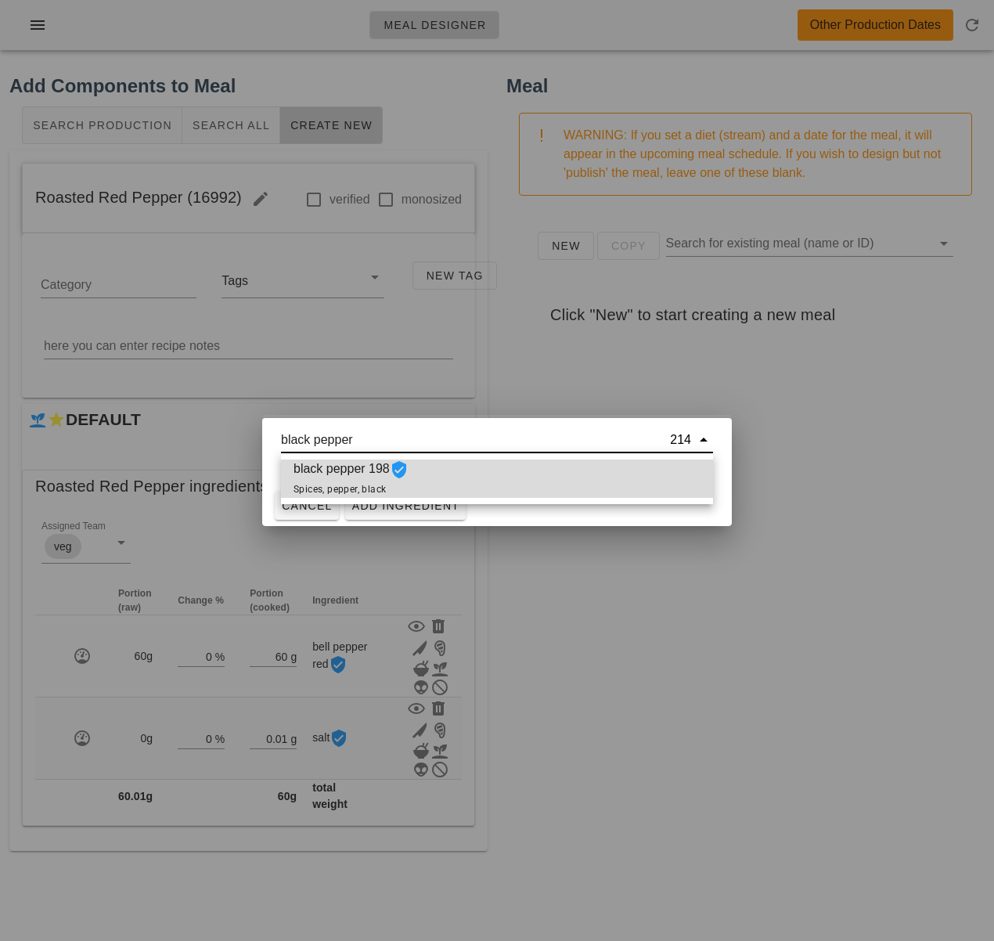
click div "black pepper 198 Spices, pepper, black"
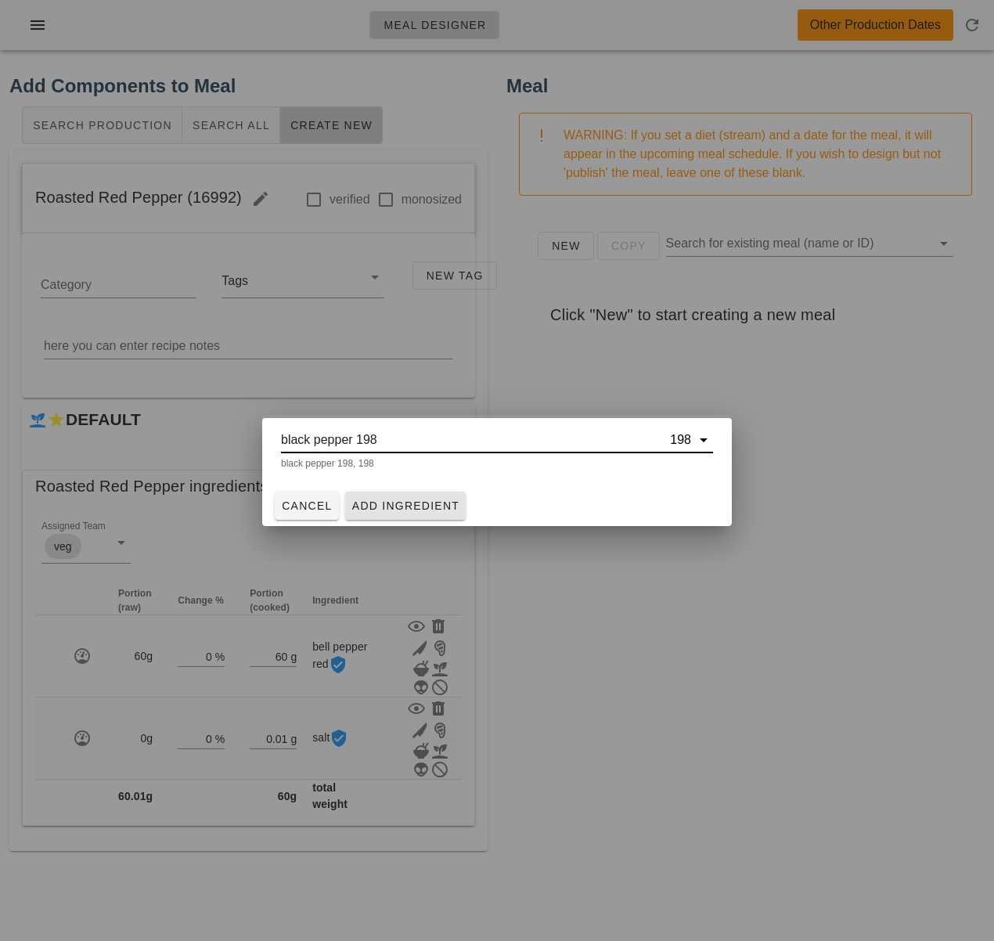
type input "black pepper 198"
click span "Add Ingredient"
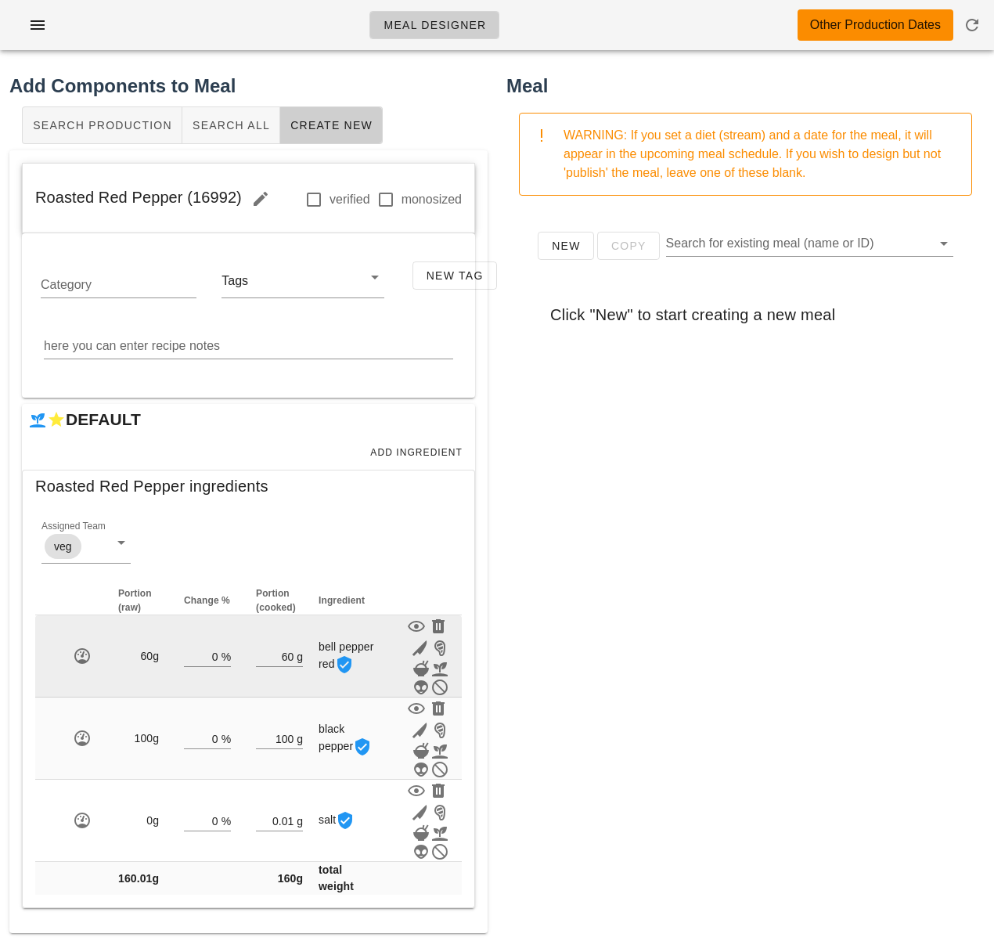
scroll to position [2, 0]
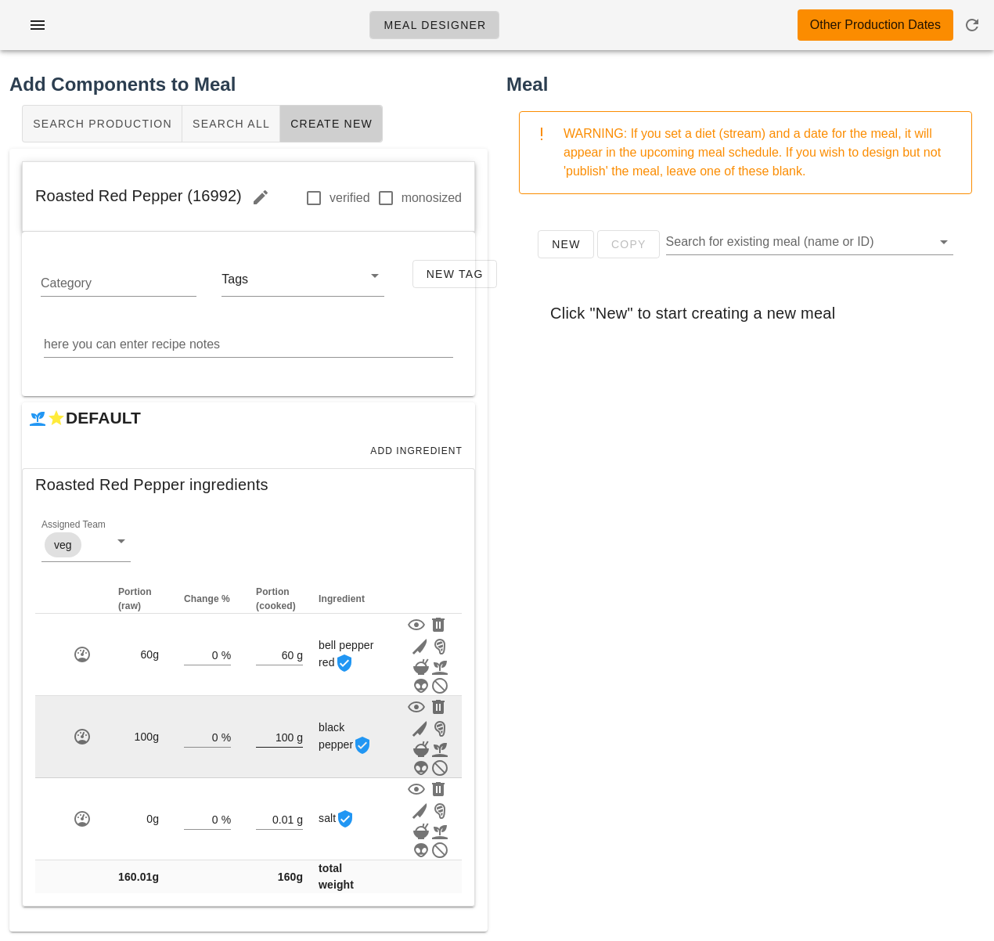
click input "100"
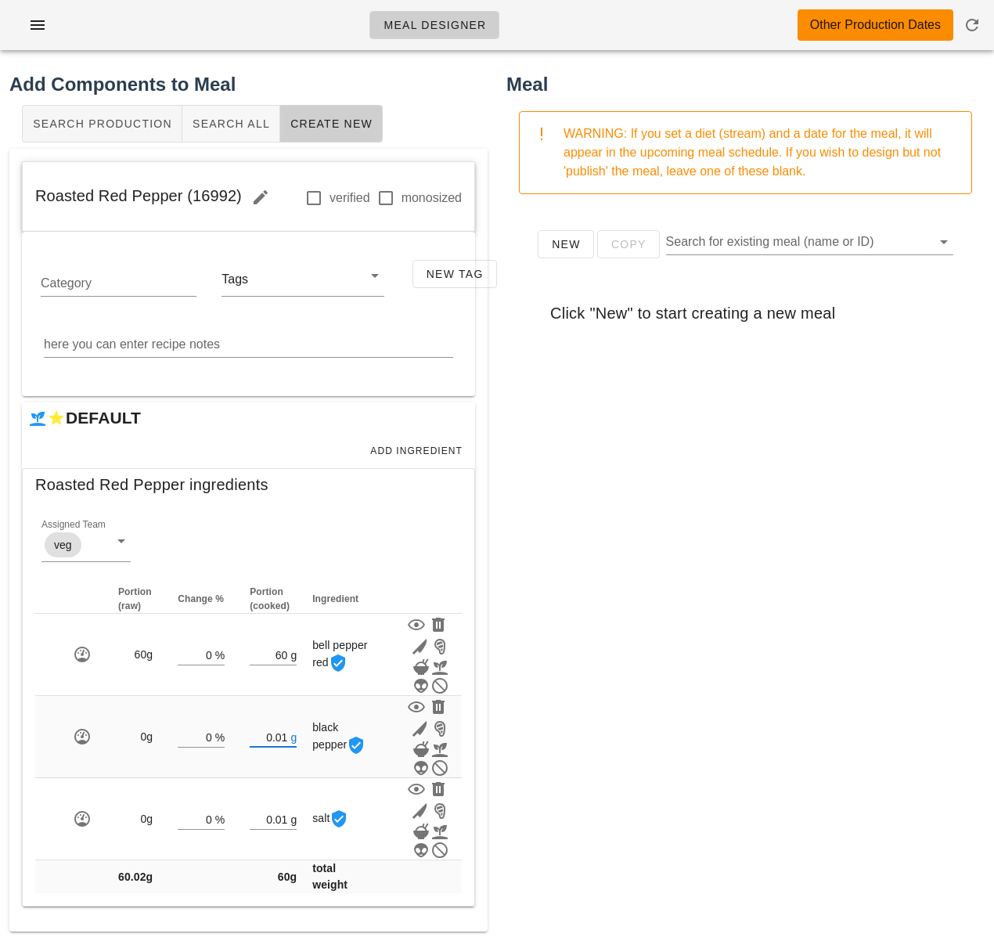
type input "0.01"
click div "New Copy Search for existing meal (name or ID) Click "New" to start creating a …"
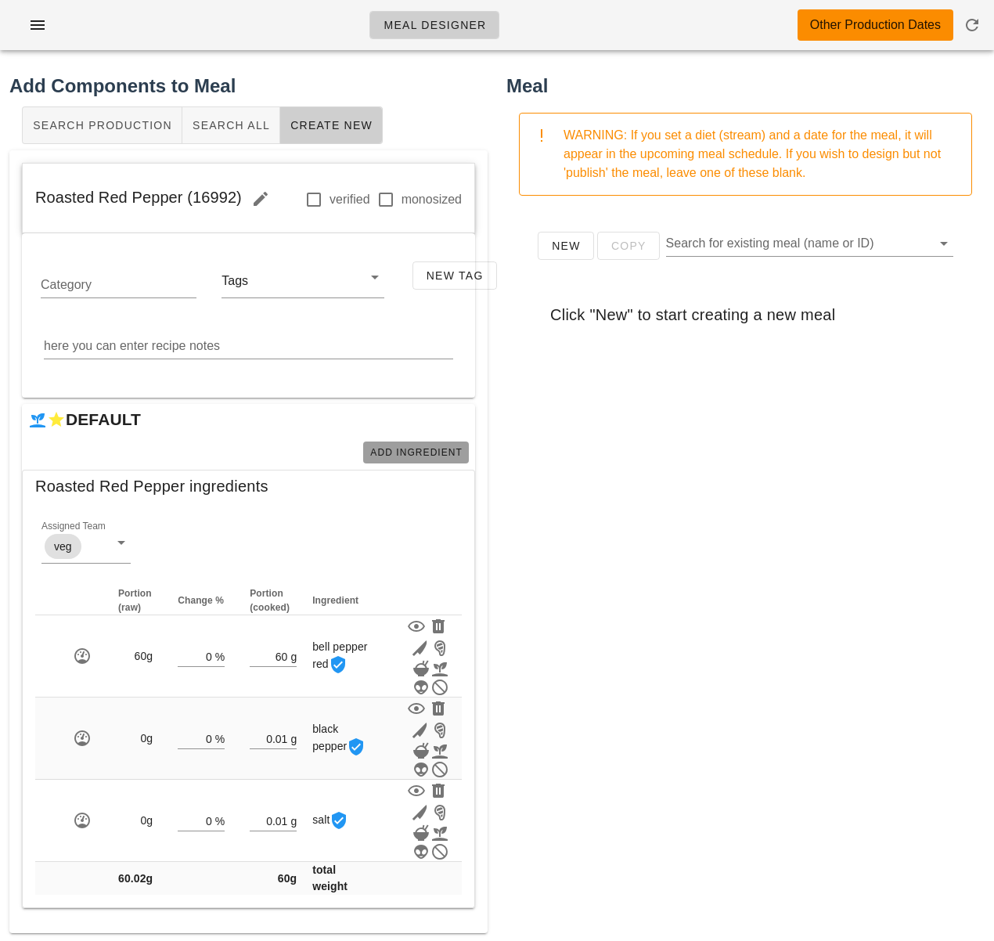
click span "Add Ingredient"
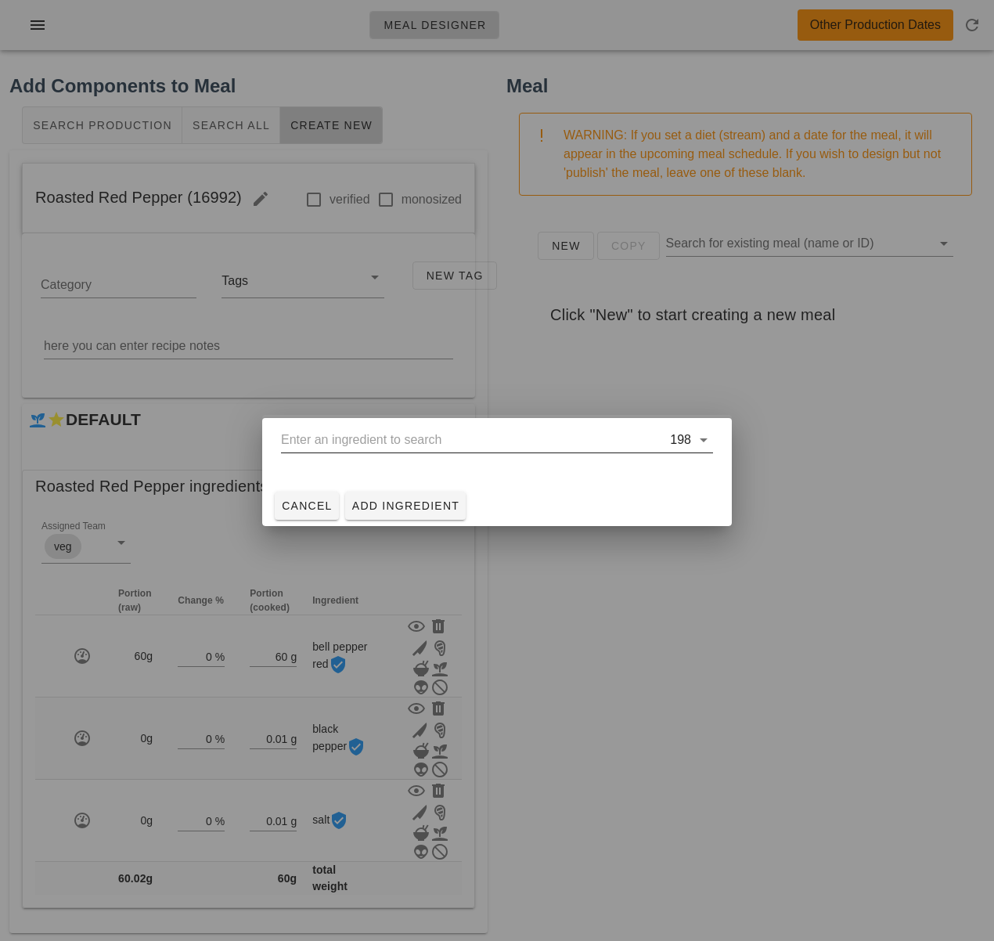
click input "text"
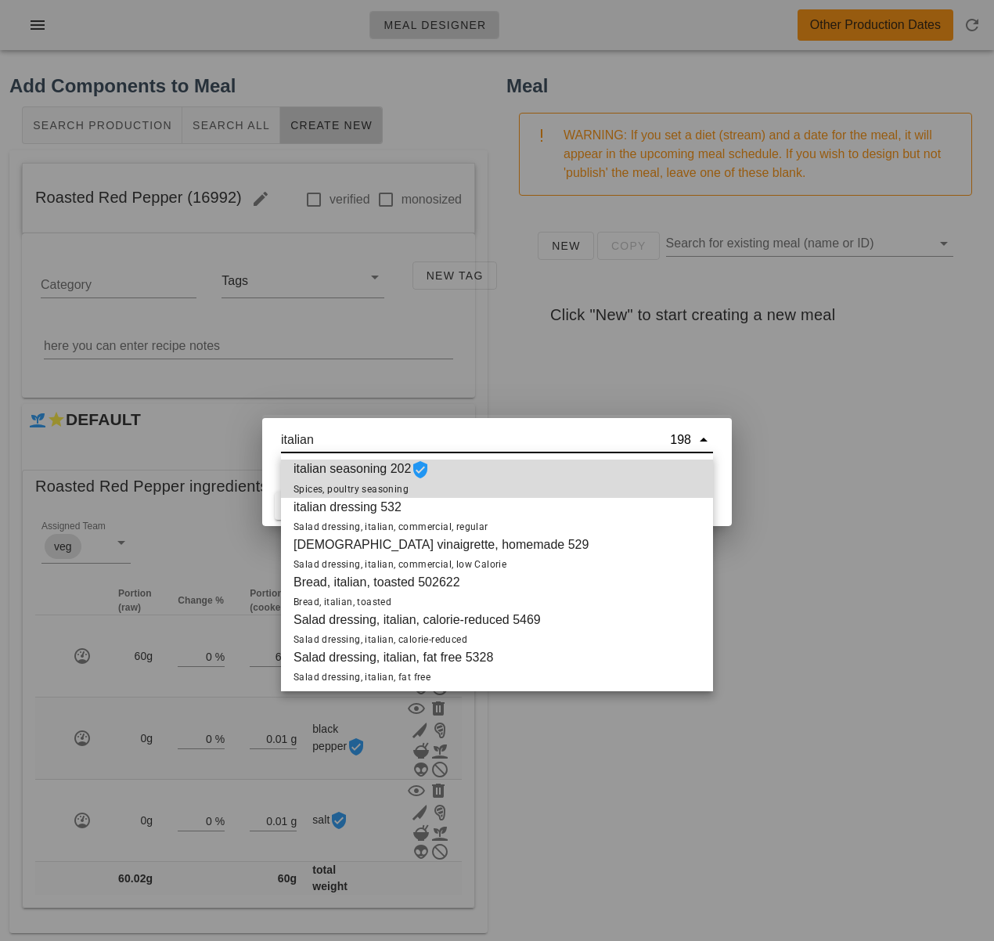
click div "italian seasoning 202 Spices, poultry seasoning"
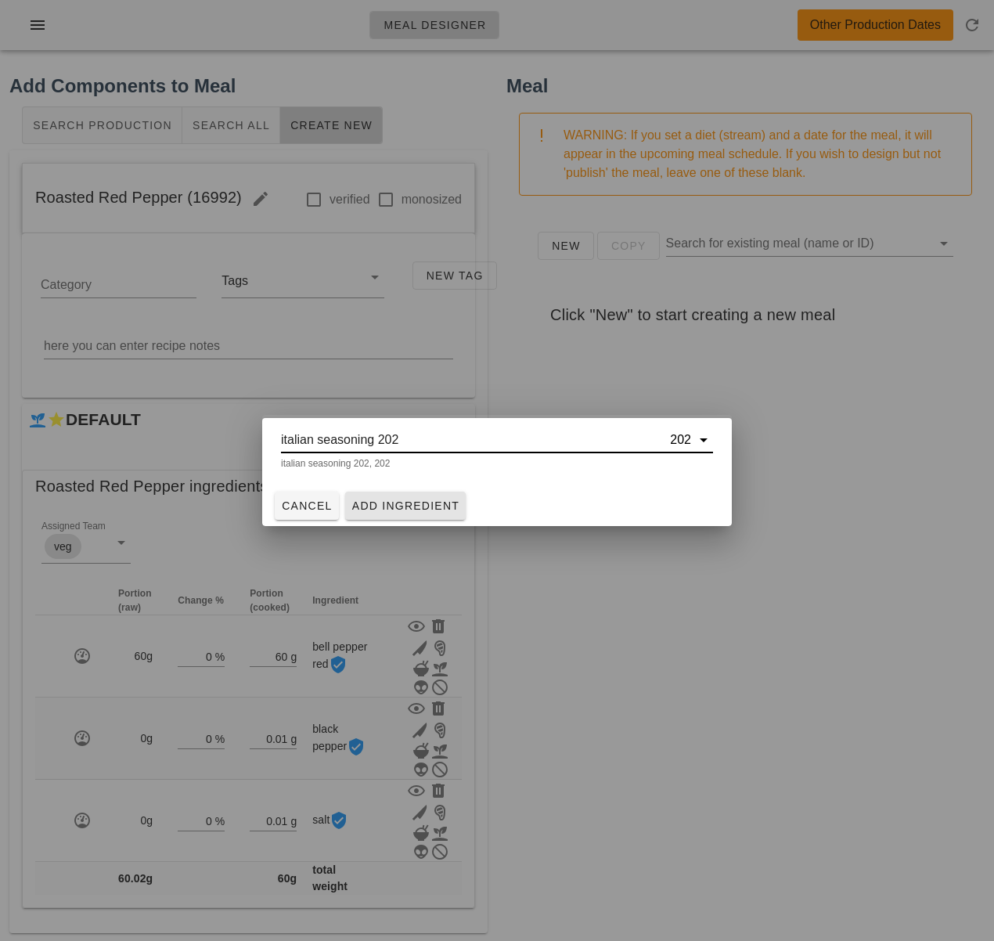
type input "italian seasoning 202"
click span "Add Ingredient"
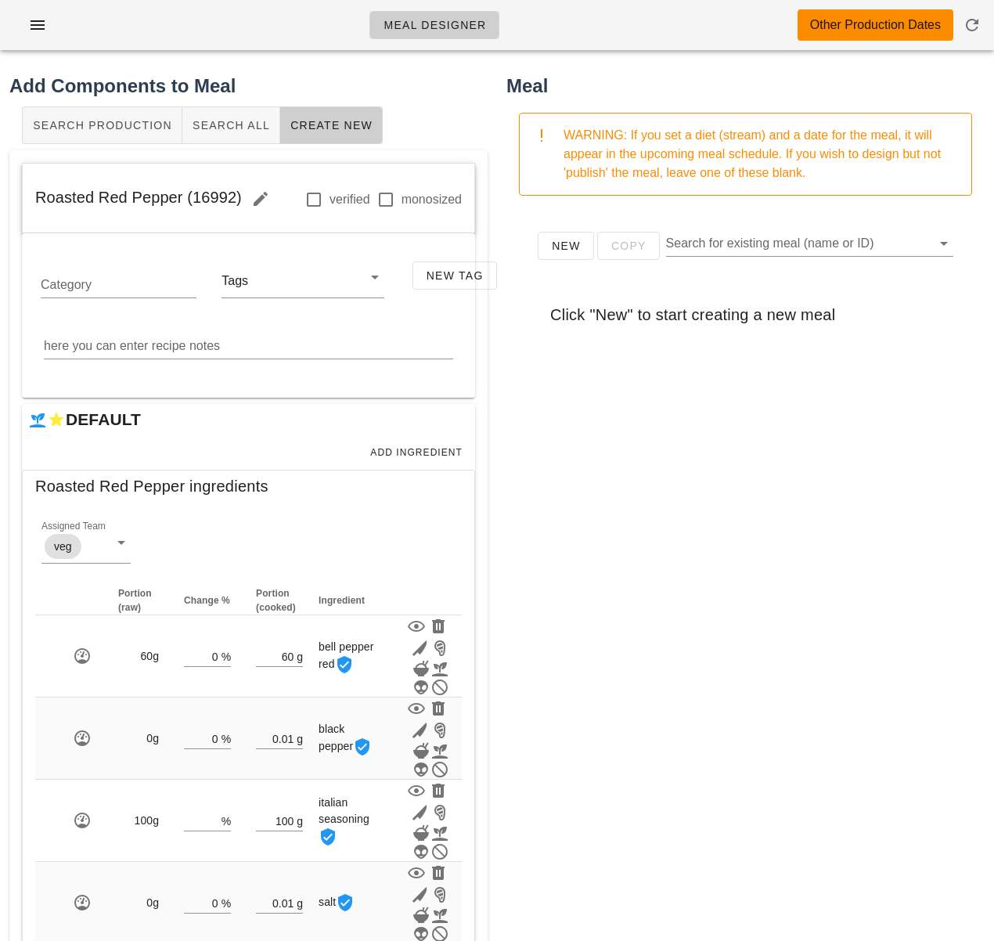
scroll to position [84, 0]
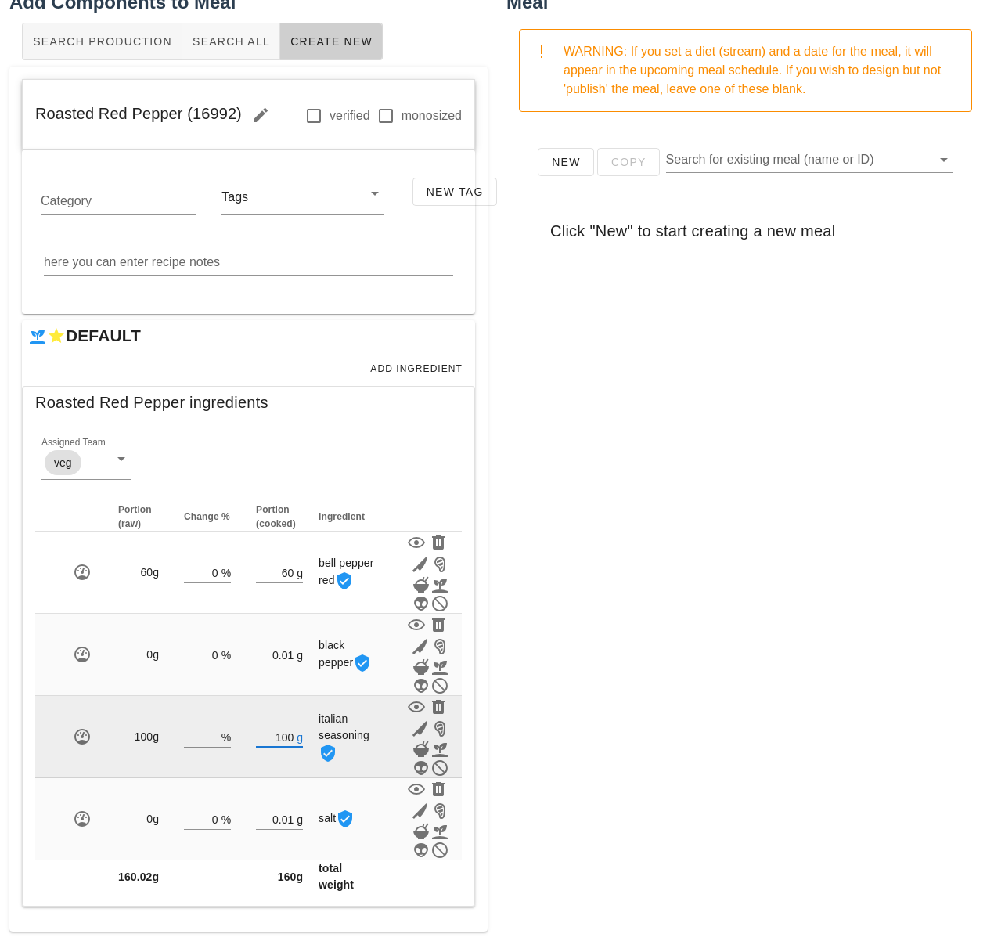
click input "100"
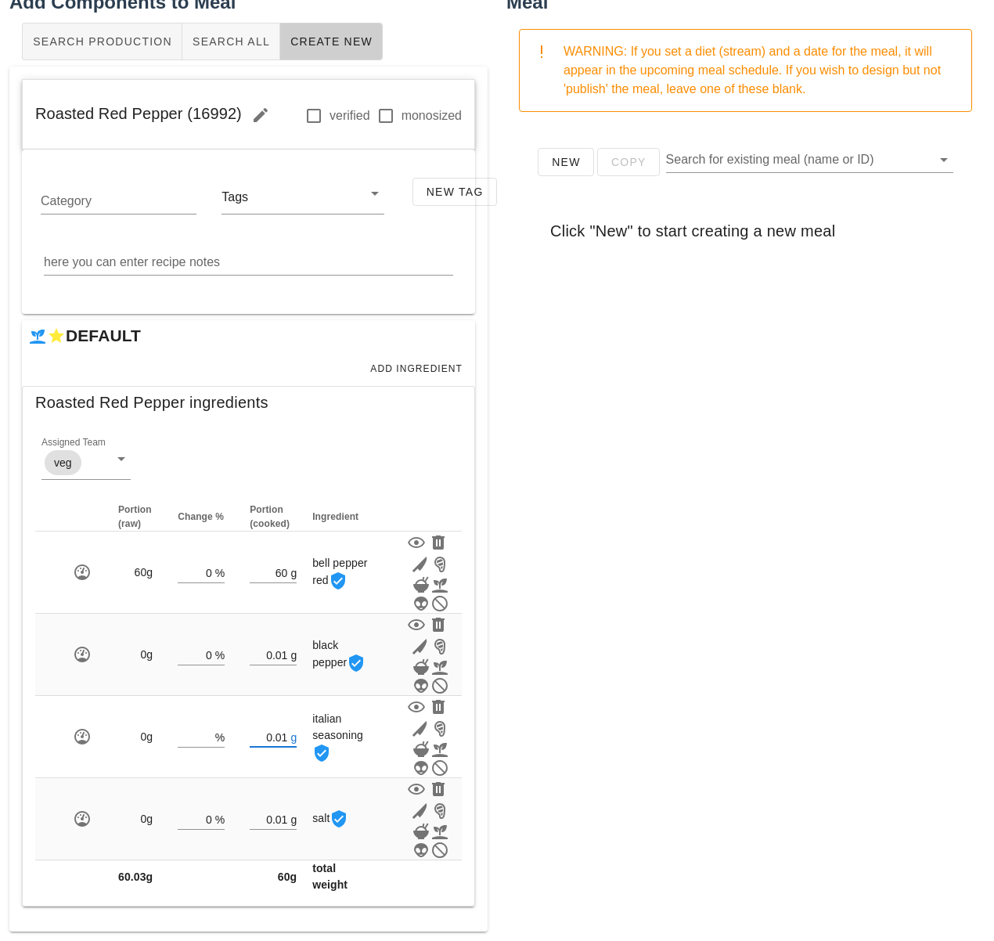
type input "0.01"
click div "New Copy Search for existing meal (name or ID) Click "New" to start creating a …"
drag, startPoint x: 238, startPoint y: 110, endPoint x: 23, endPoint y: 110, distance: 215.3
click div "Roasted Red Pepper (16992) verified monosized"
copy span "Roasted Red Pepper (16992)"
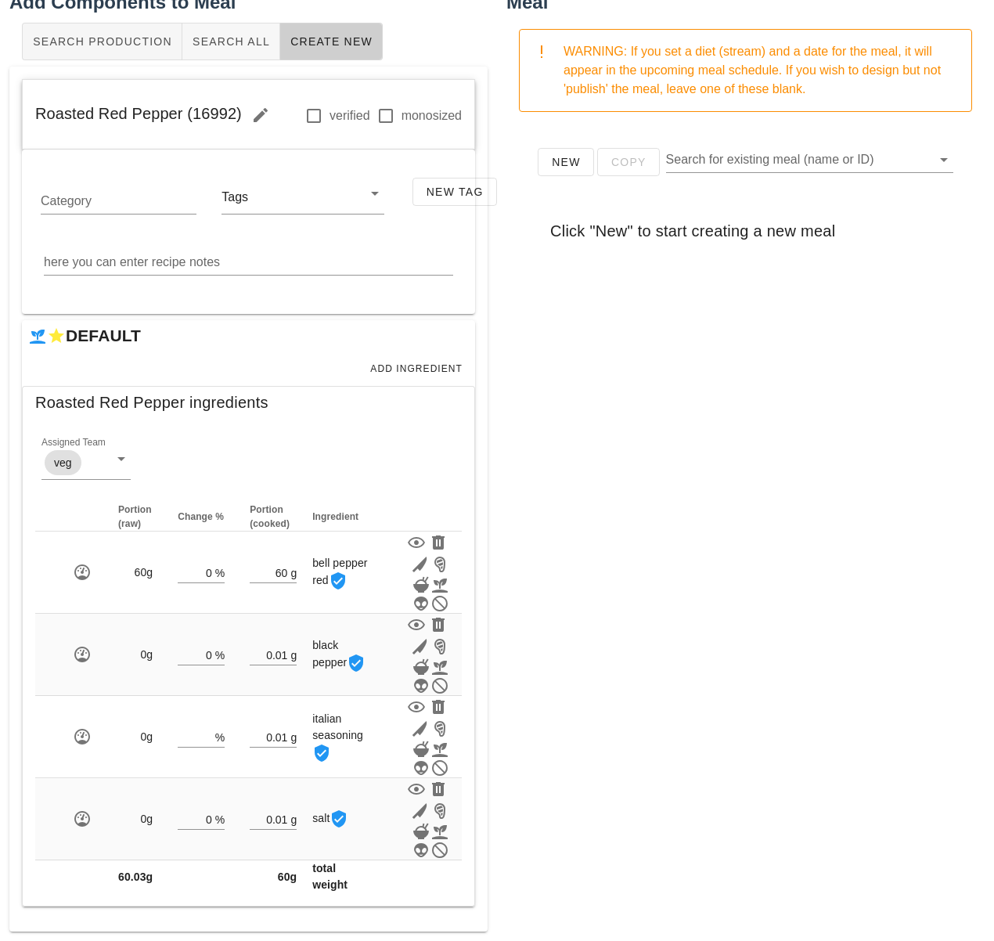
click div "New Copy Search for existing meal (name or ID) Click "New" to start creating a …"
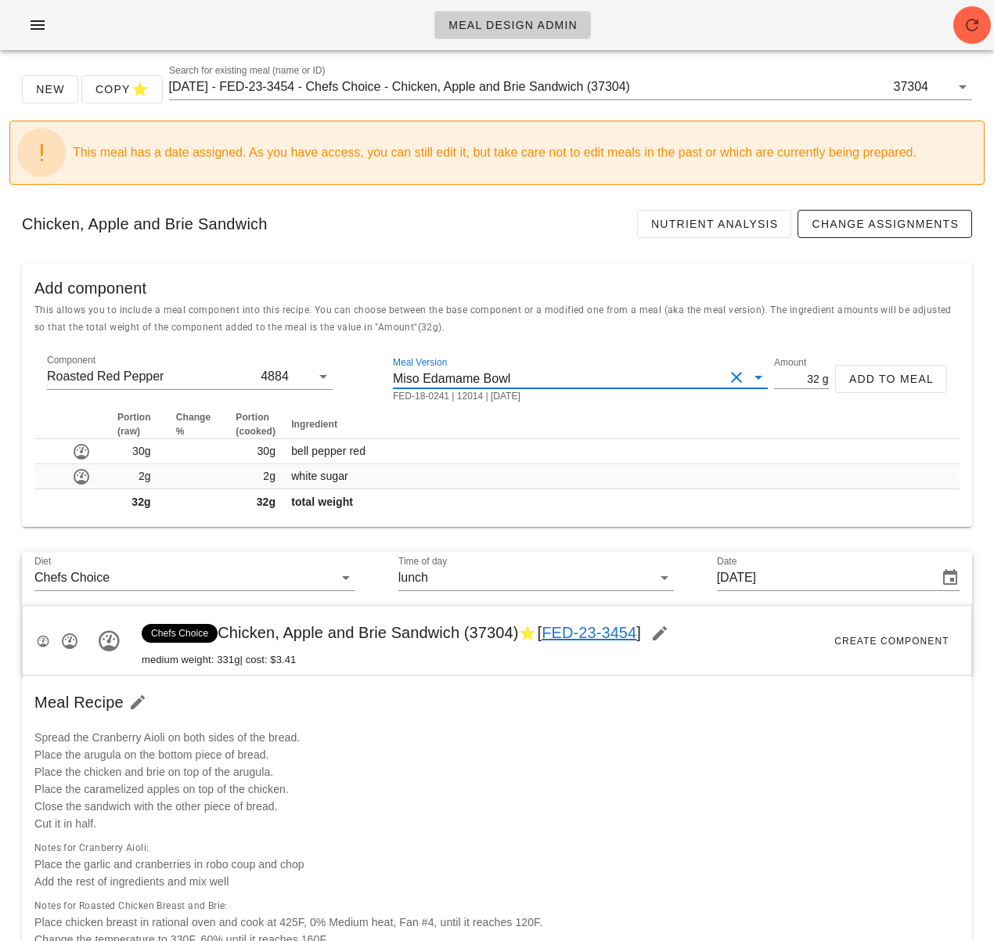
scroll to position [105, 0]
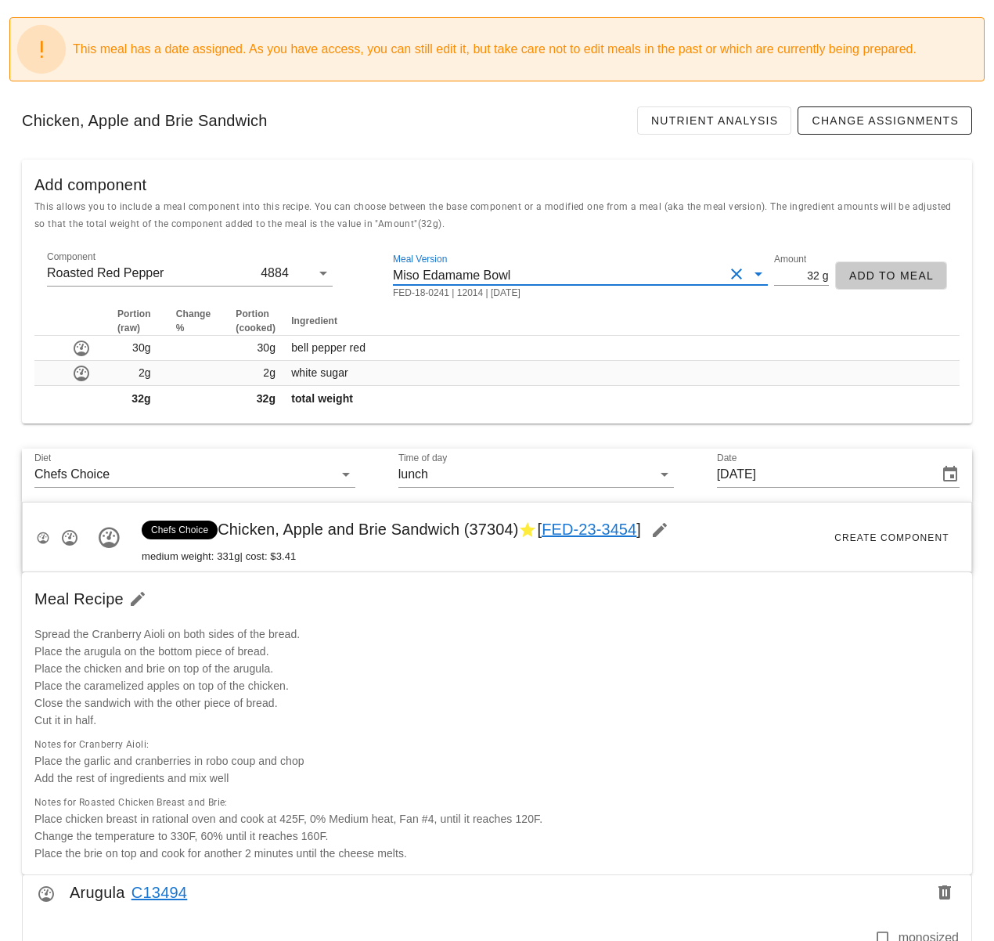
click at [863, 283] on button "Add to Meal" at bounding box center [891, 276] width 112 height 28
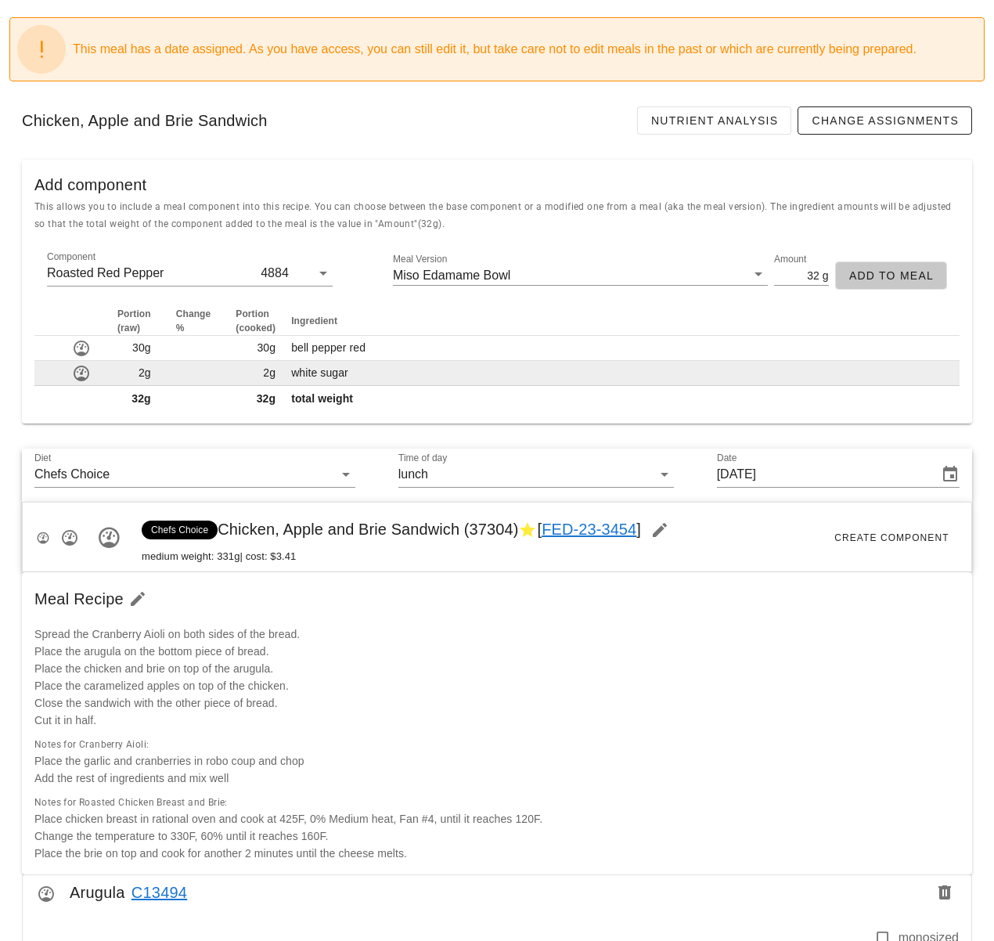
type input "0"
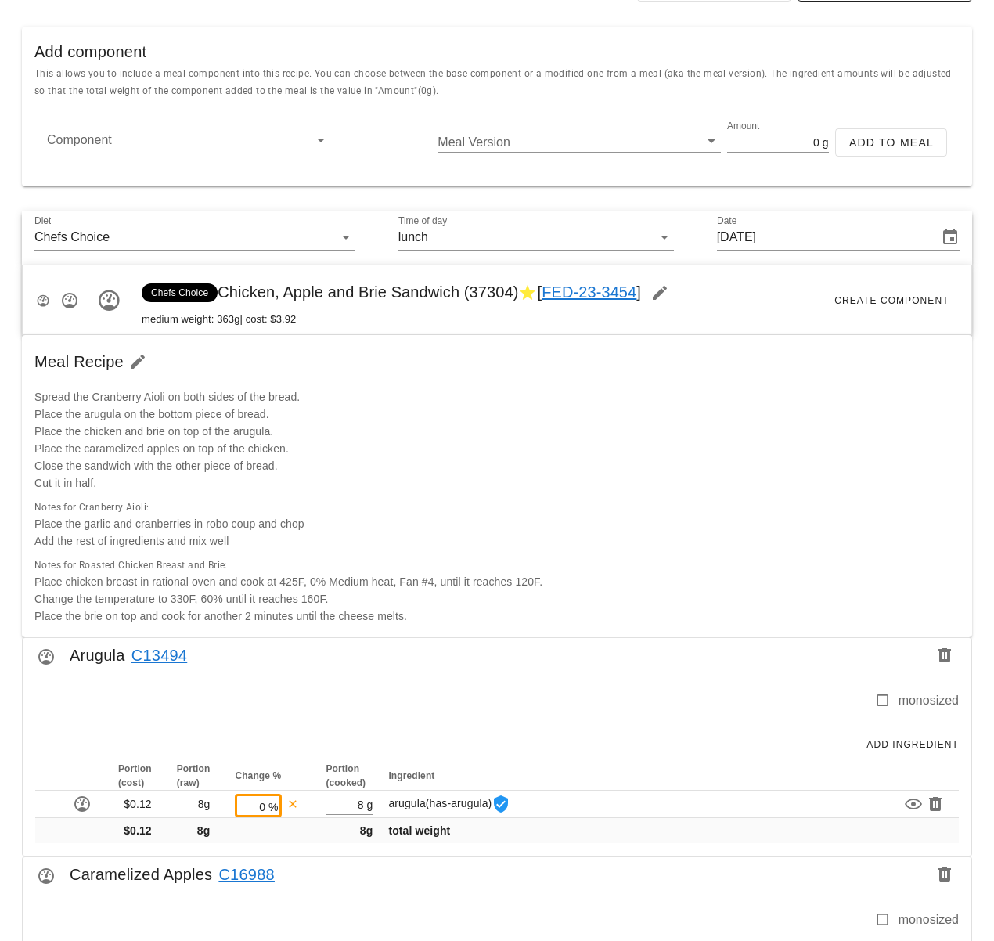
scroll to position [252, 0]
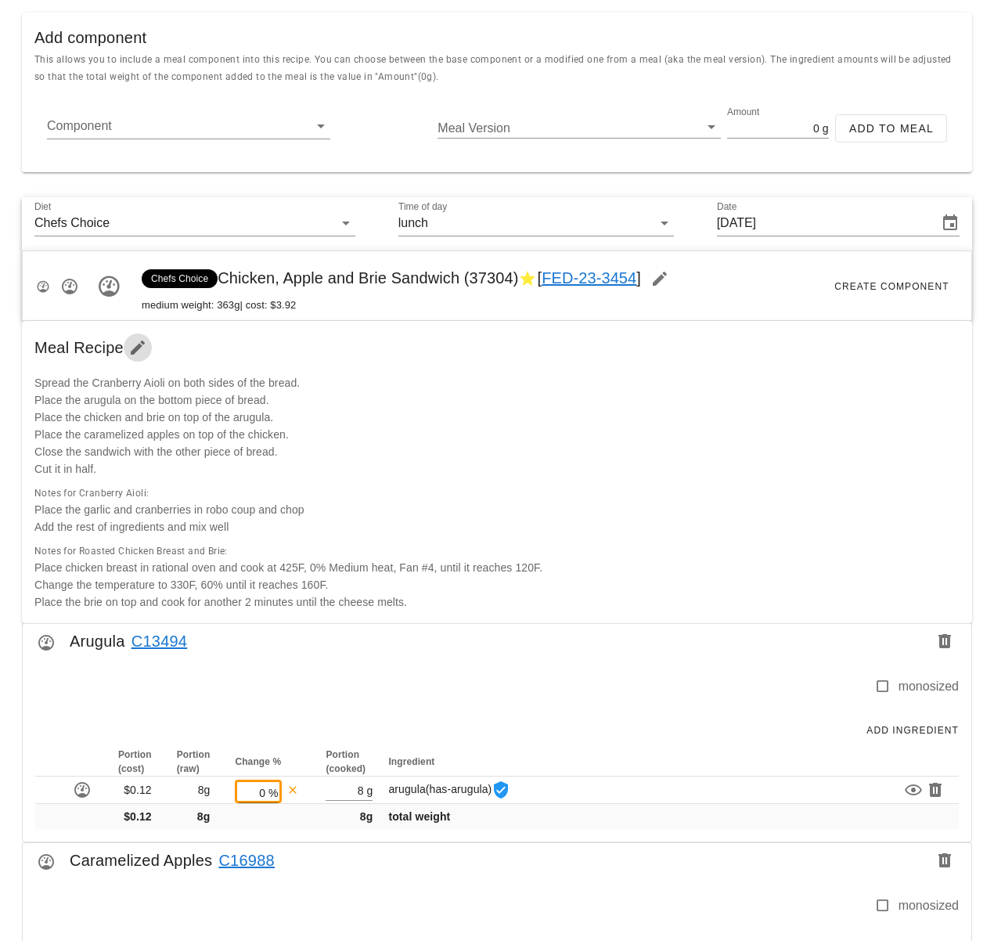
click at [143, 348] on icon "button" at bounding box center [137, 347] width 19 height 19
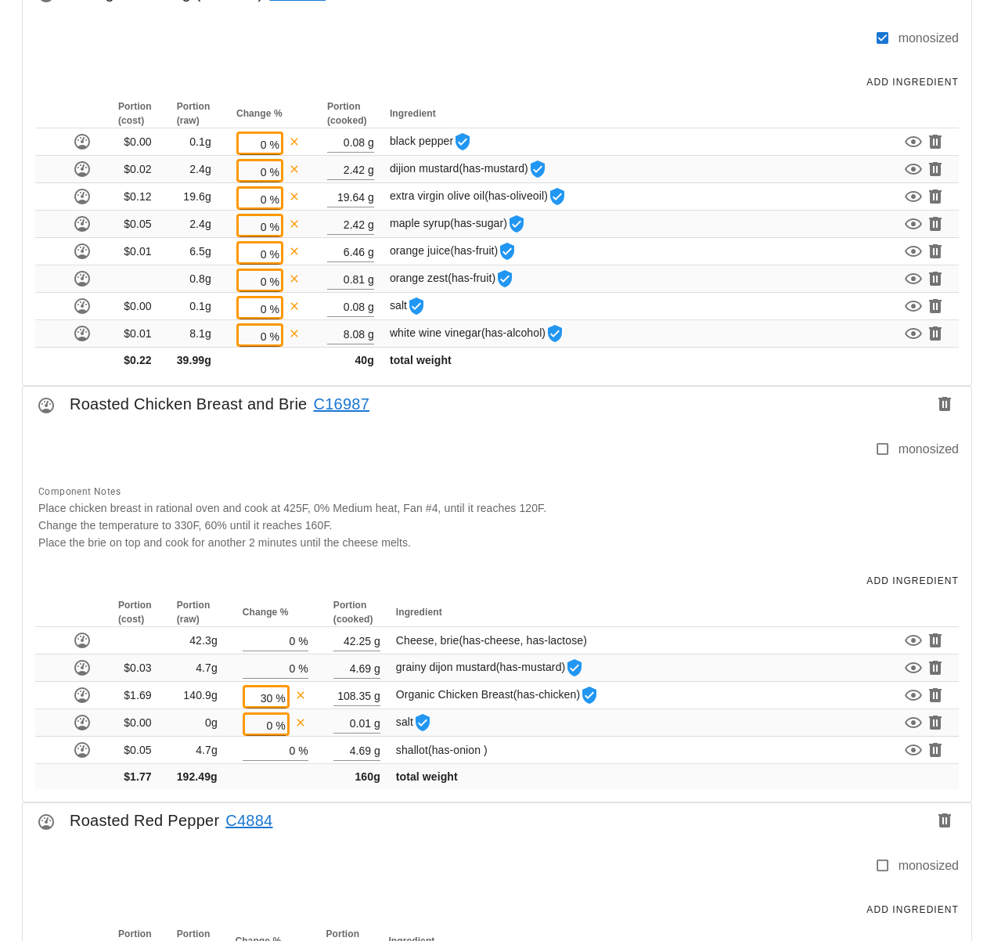
scroll to position [2818, 0]
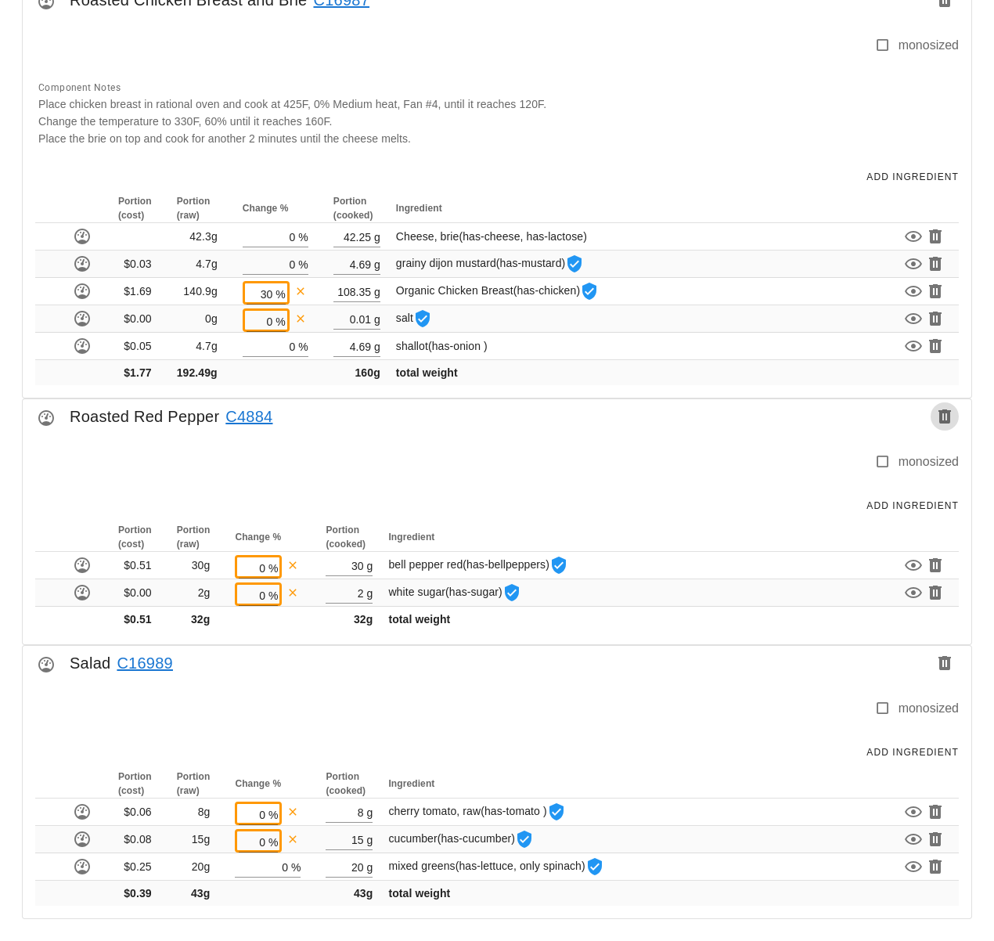
click at [942, 420] on icon "button" at bounding box center [945, 416] width 19 height 19
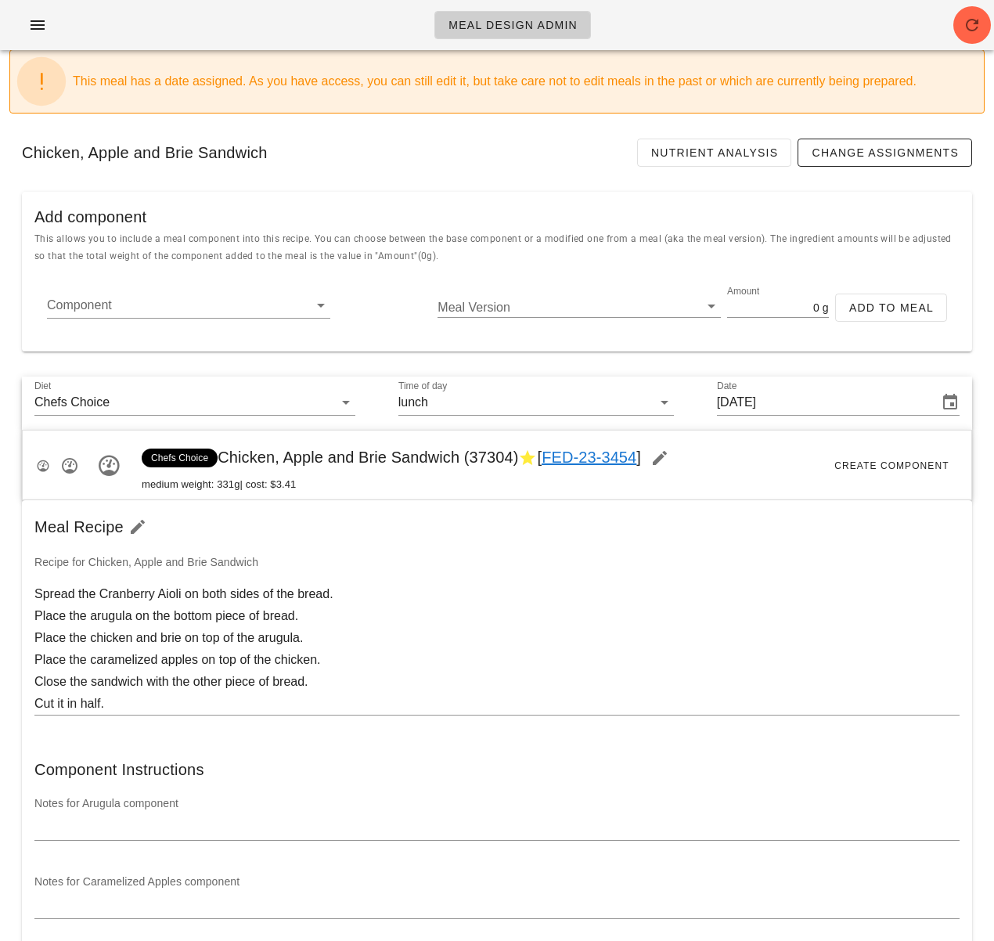
scroll to position [0, 0]
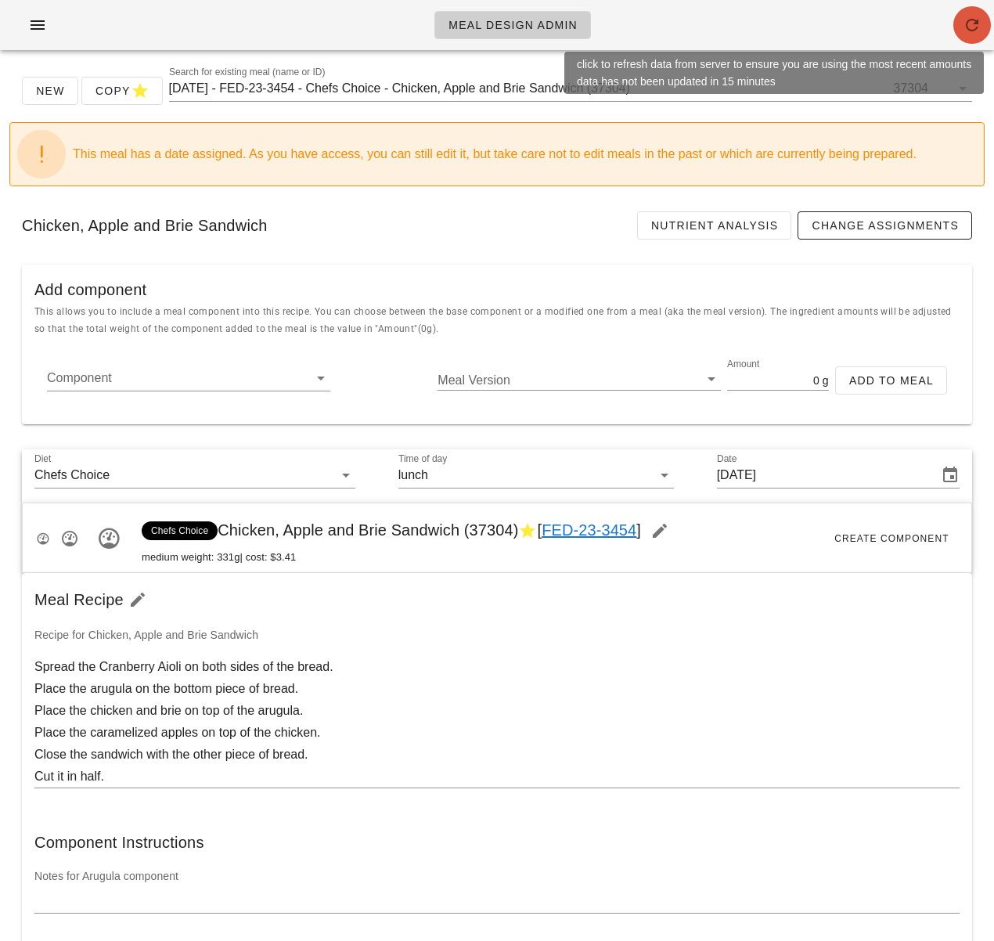
drag, startPoint x: 965, startPoint y: 22, endPoint x: 943, endPoint y: 28, distance: 23.6
click at [965, 21] on icon "button" at bounding box center [972, 25] width 19 height 19
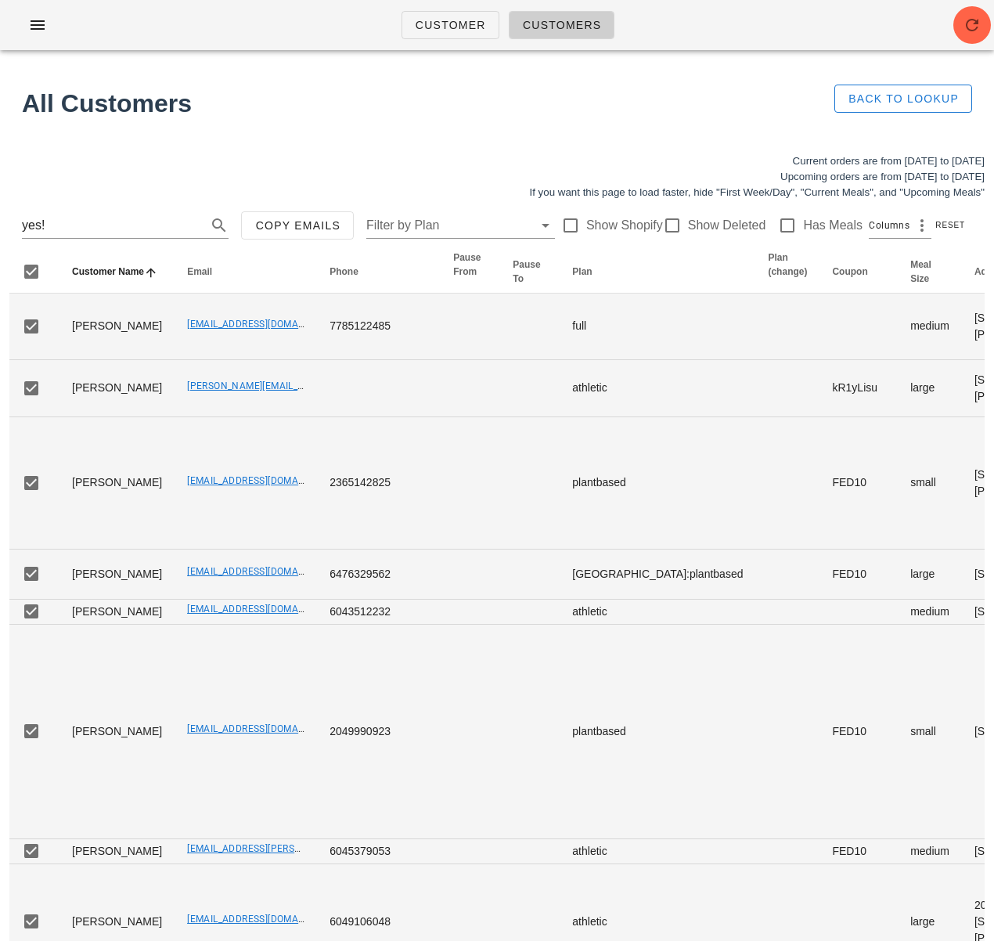
drag, startPoint x: 0, startPoint y: 0, endPoint x: 624, endPoint y: 189, distance: 651.9
type input "fay ramsay"
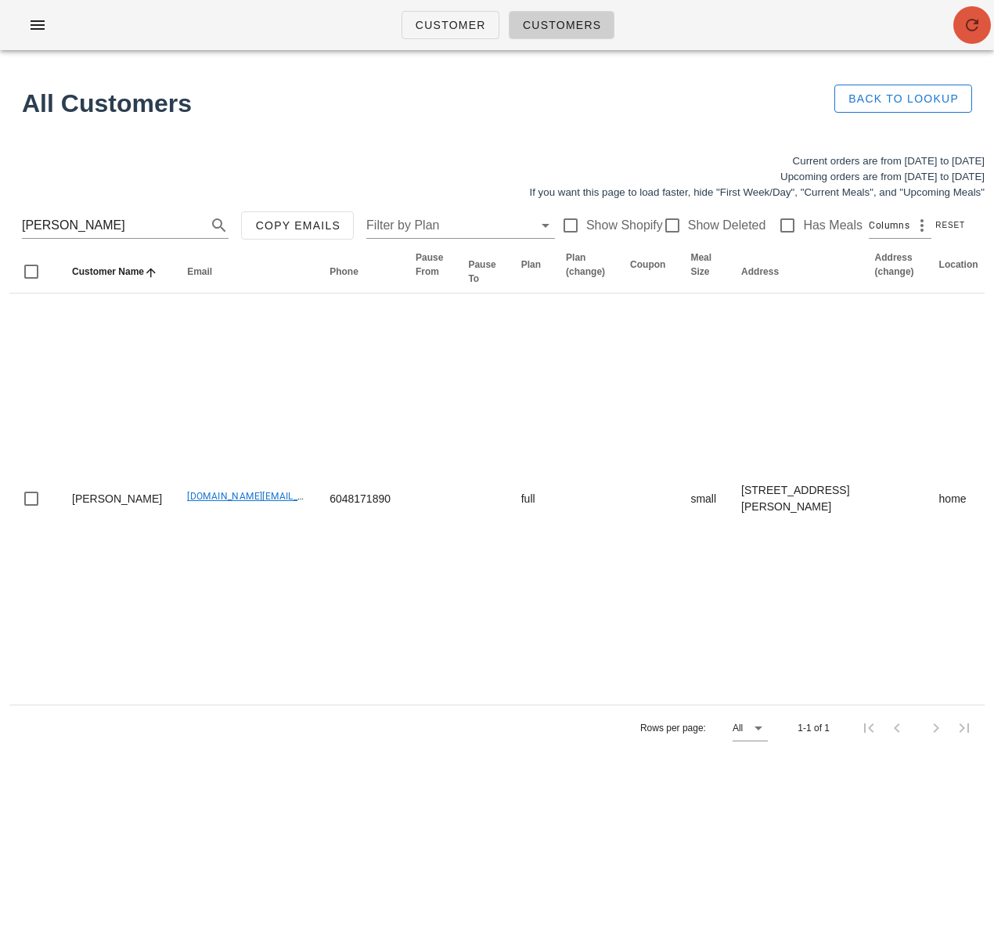
click at [967, 21] on icon "button" at bounding box center [972, 25] width 19 height 19
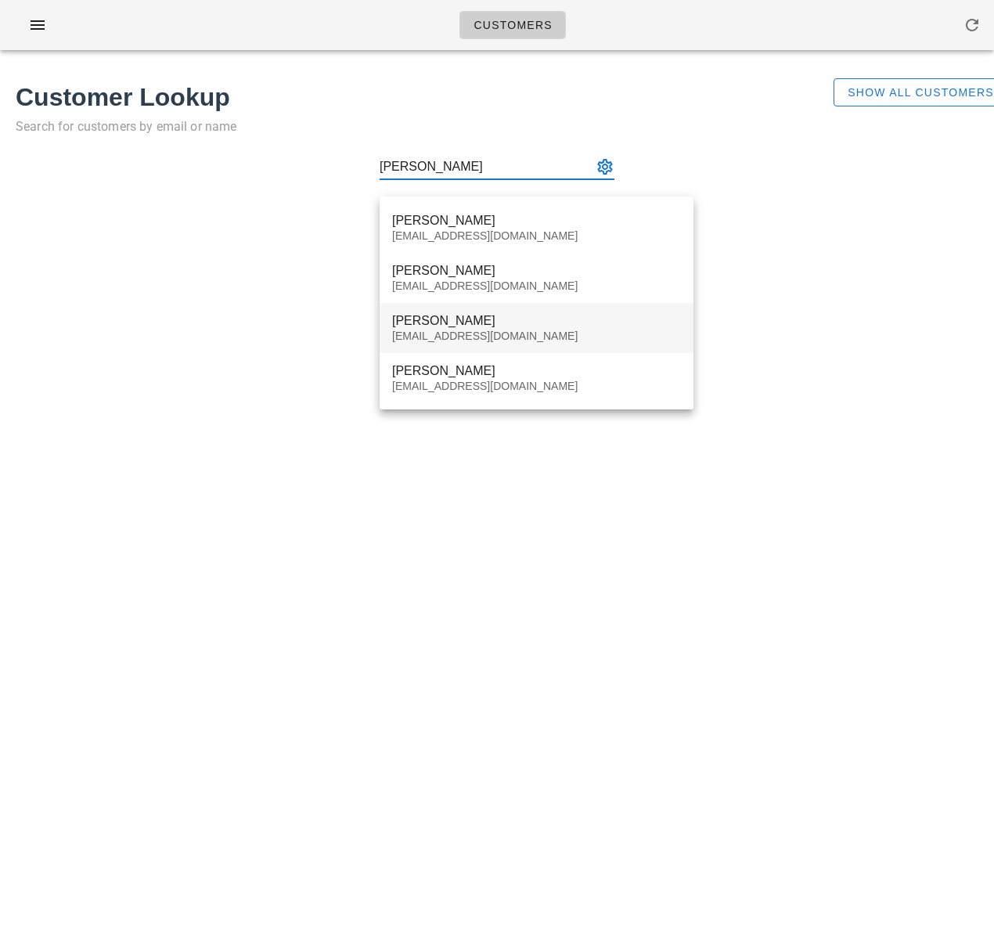
type input "[PERSON_NAME]"
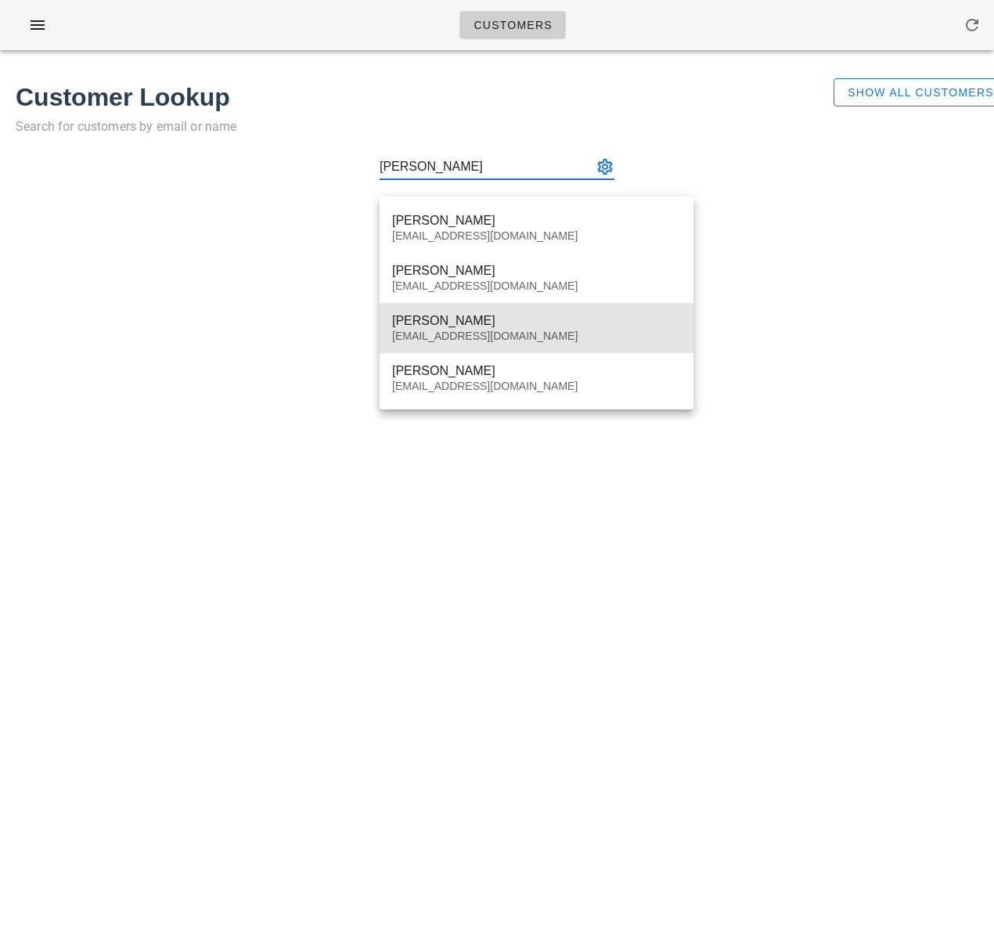
click at [467, 337] on div "sirenka@gmail.com" at bounding box center [536, 336] width 289 height 13
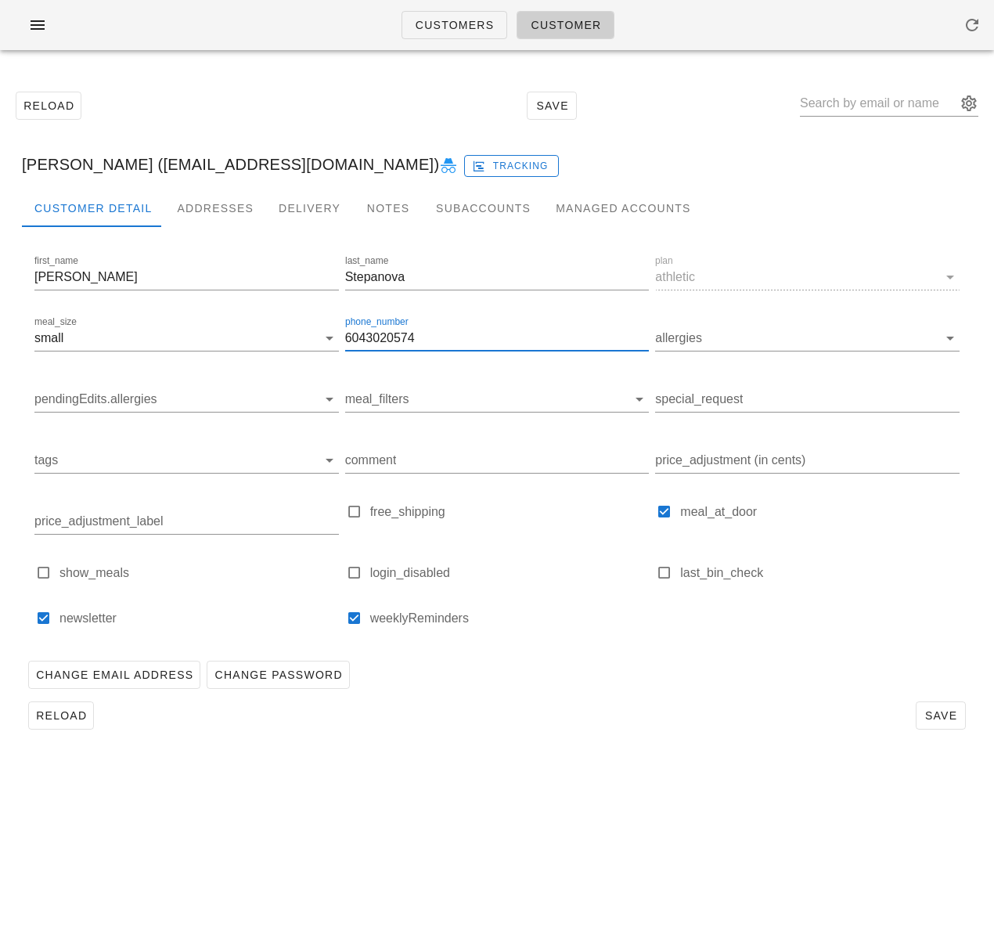
click at [380, 332] on input "6043020574" at bounding box center [497, 338] width 305 height 25
drag, startPoint x: 147, startPoint y: 165, endPoint x: 276, endPoint y: 176, distance: 128.9
click at [281, 161] on div "Olga Stepanova (sirenka@gmail.com) Tracking" at bounding box center [497, 164] width 976 height 50
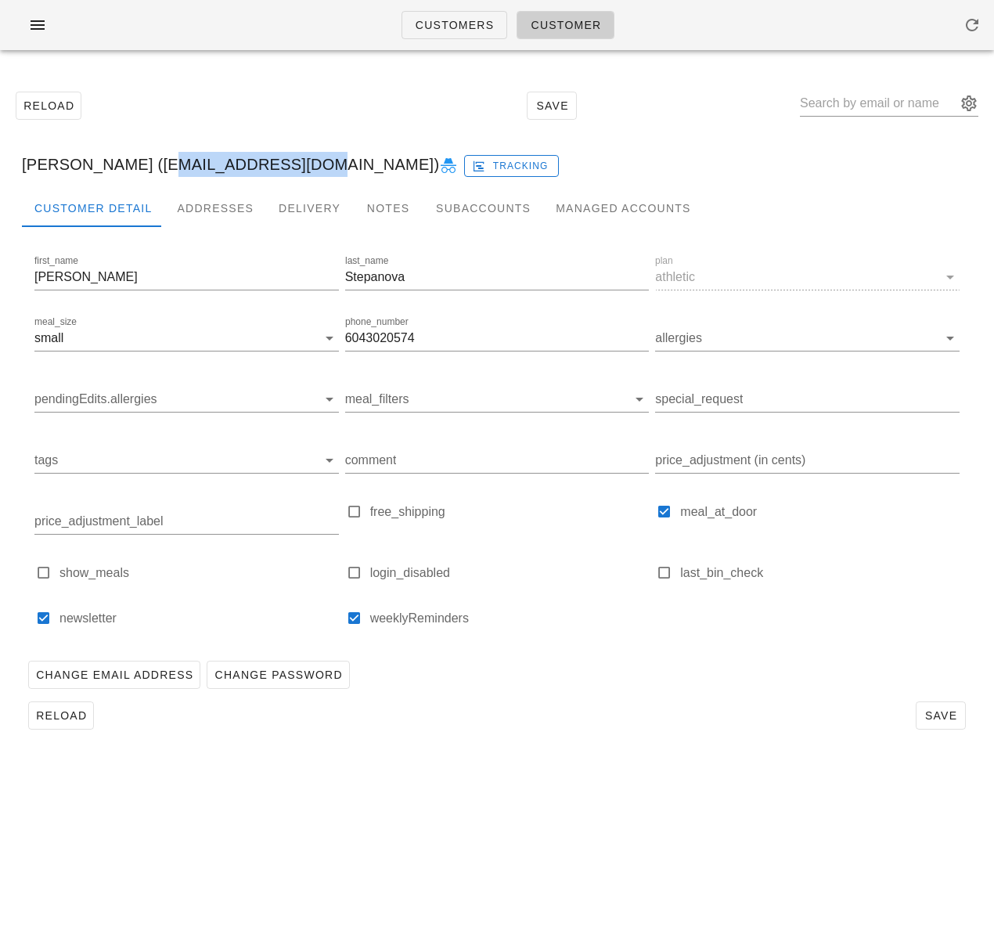
copy div "sirenka@gmail.com"
click at [455, 26] on span "Customers" at bounding box center [455, 25] width 80 height 13
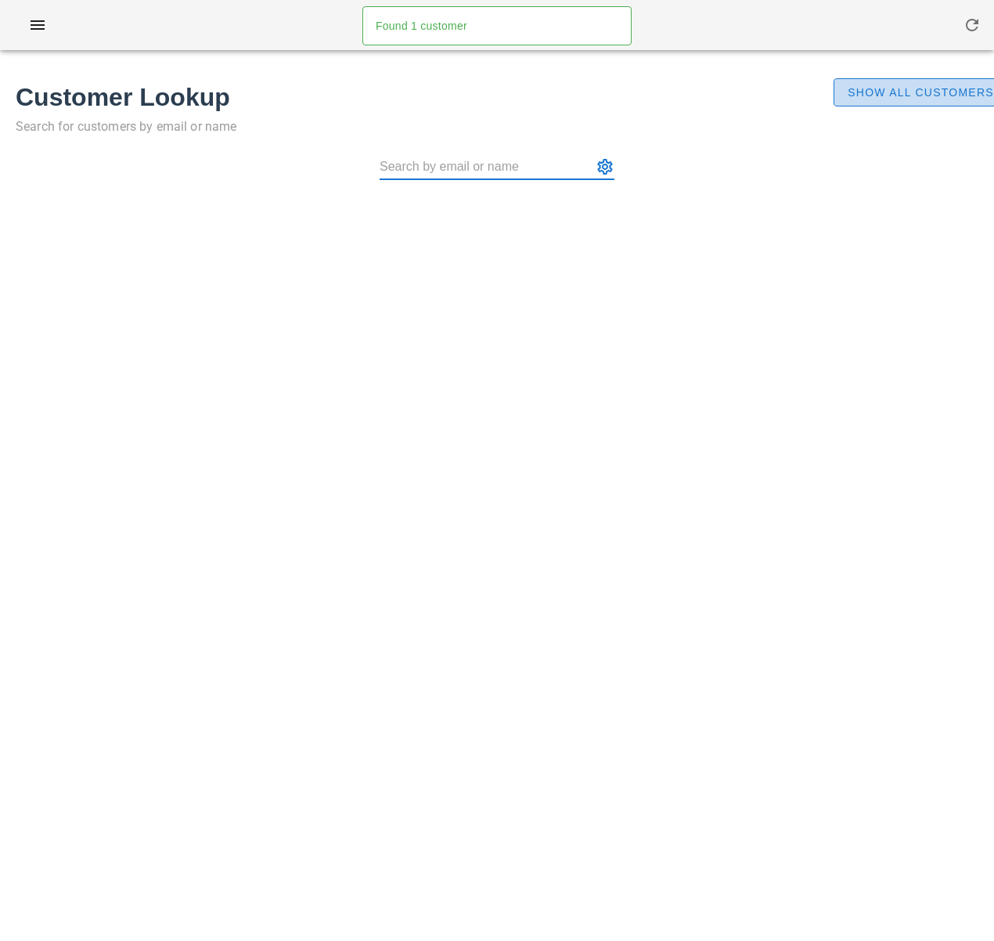
click at [900, 92] on span "Show All Customers" at bounding box center [920, 92] width 147 height 13
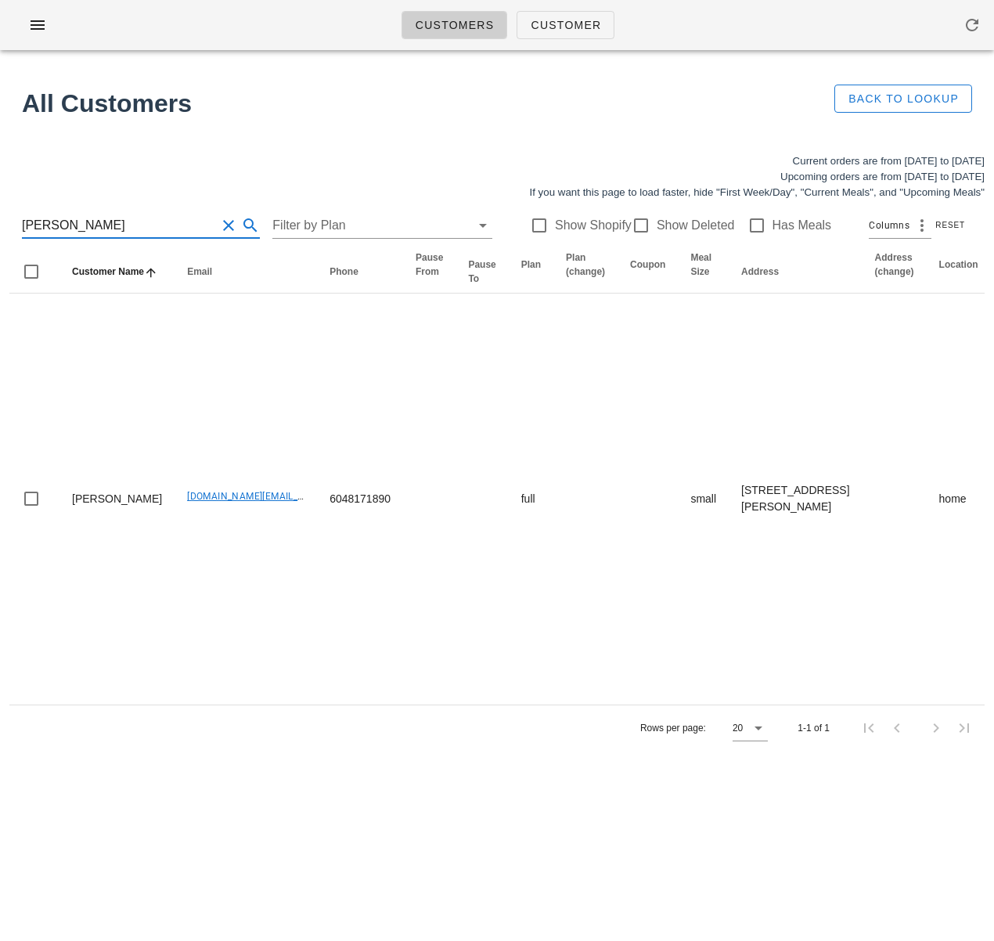
click at [106, 230] on input "fay ramsay" at bounding box center [119, 225] width 194 height 25
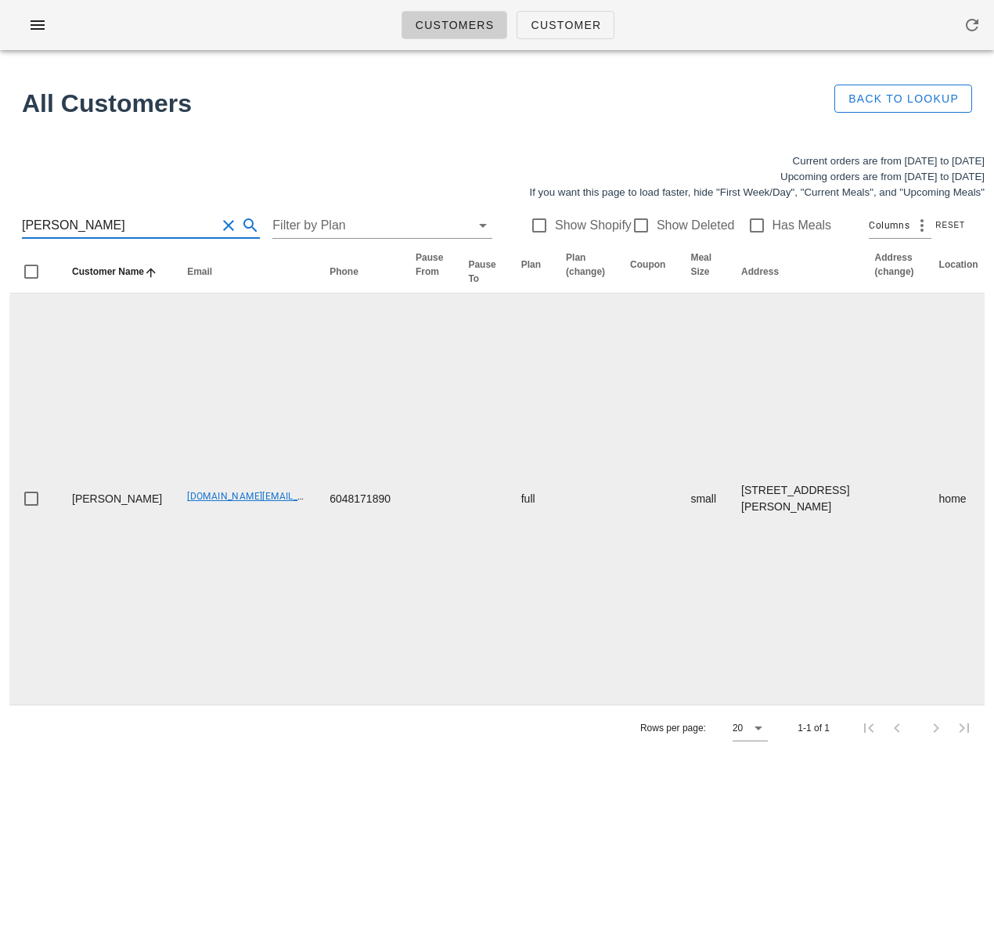
scroll to position [0, 925]
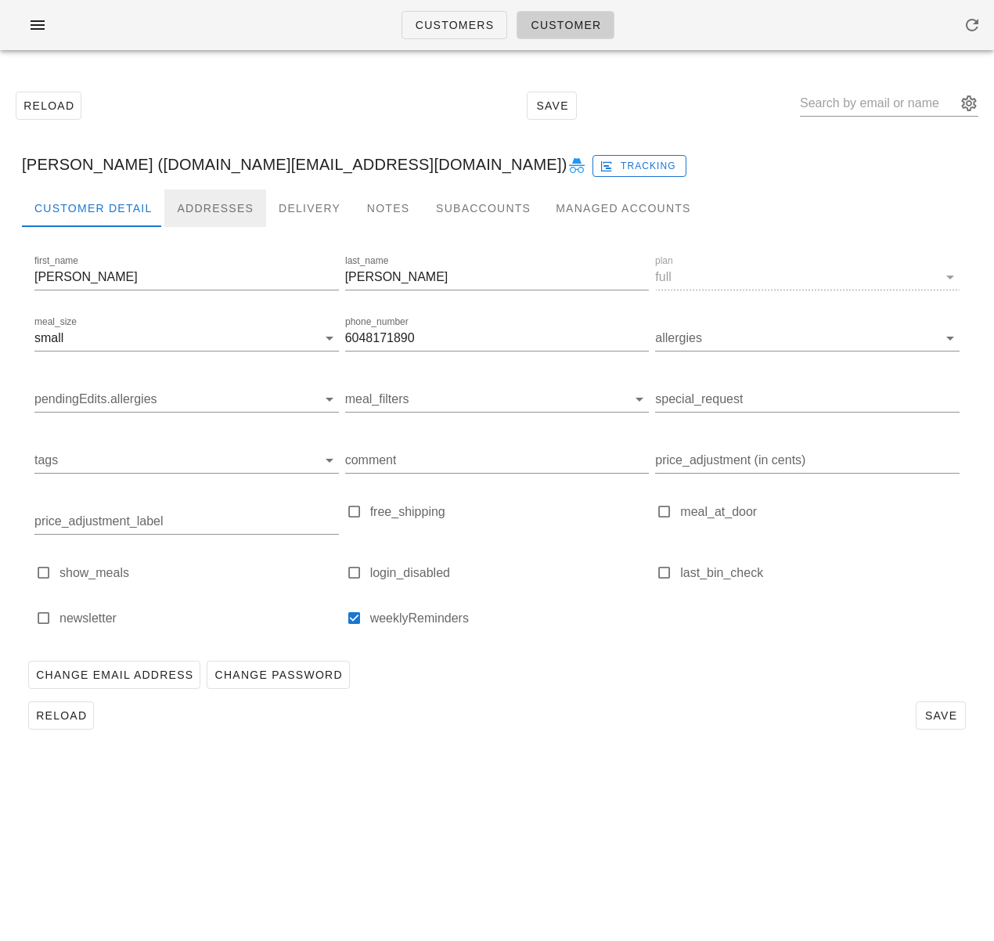
click at [224, 206] on div "Addresses" at bounding box center [215, 208] width 102 height 38
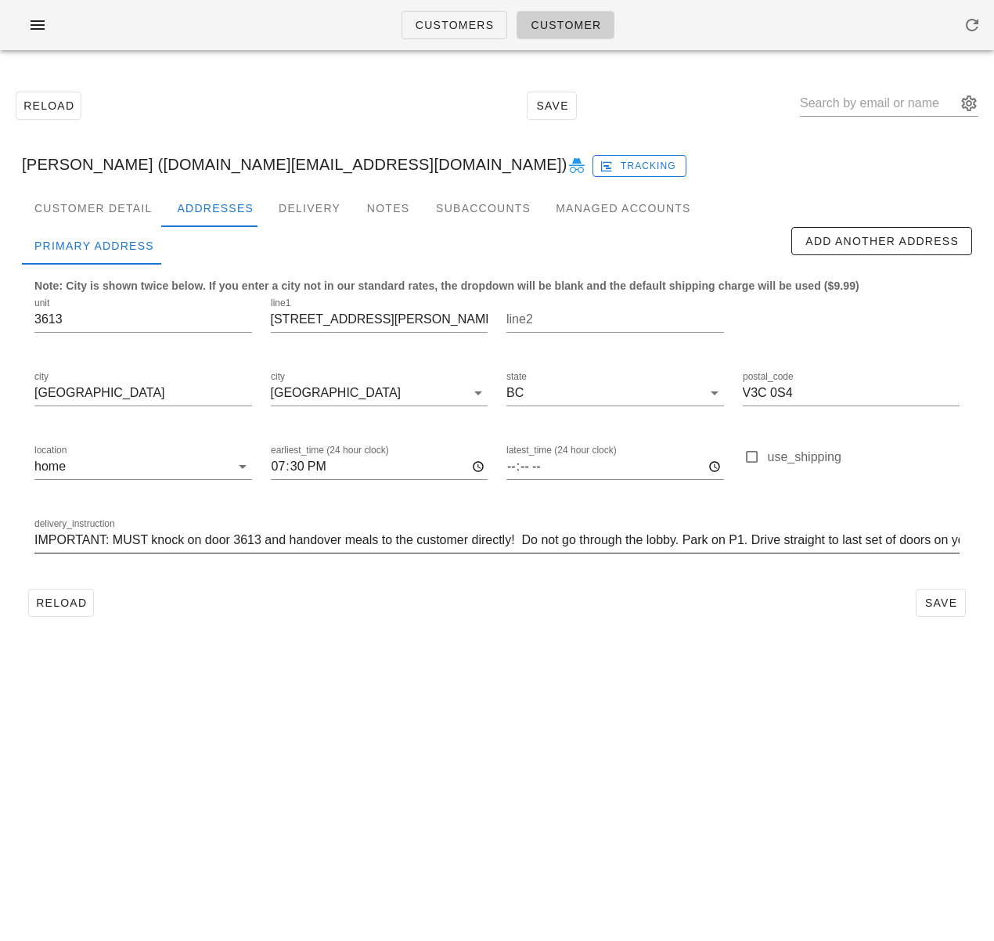
click at [477, 545] on input "IMPORTANT: MUST knock on door 3613 and handover meals to the customer directly!…" at bounding box center [496, 540] width 925 height 25
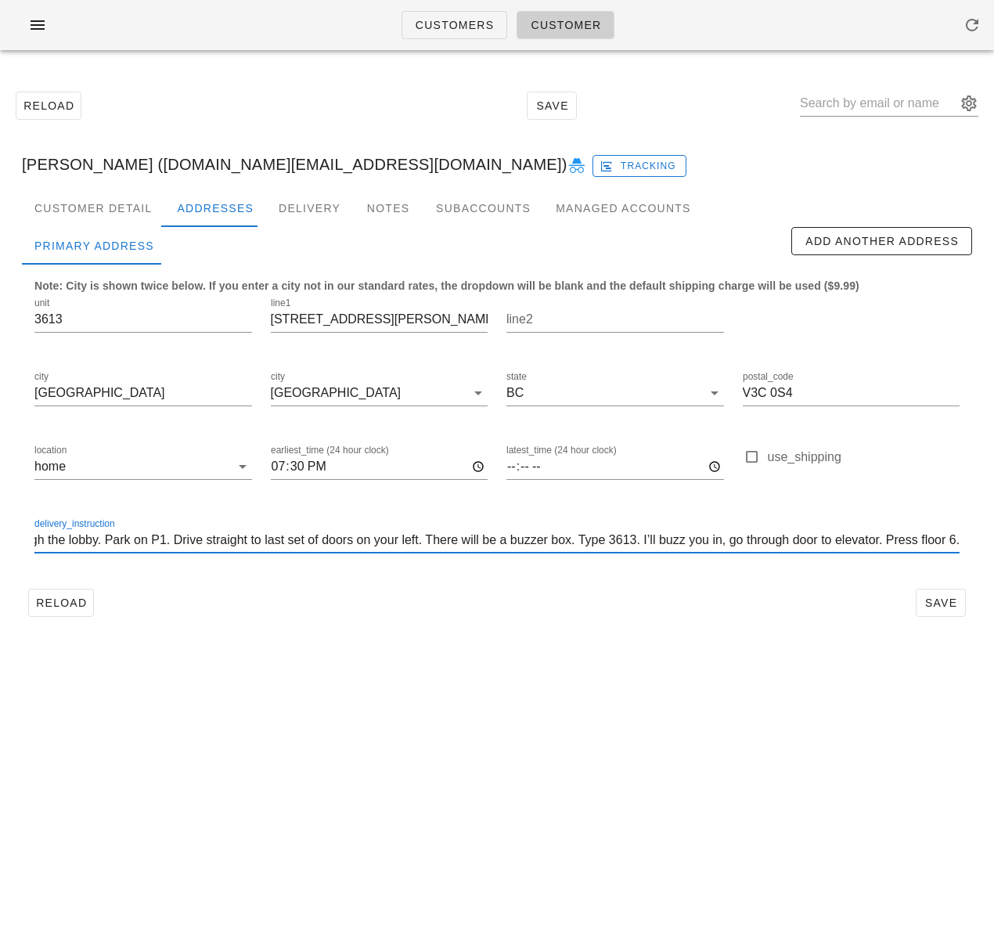
scroll to position [1, 593]
drag, startPoint x: 520, startPoint y: 541, endPoint x: 972, endPoint y: 547, distance: 451.8
click at [972, 547] on div "Note: City is shown twice below. If you enter a city not in our standard rates,…" at bounding box center [497, 424] width 951 height 318
type input "IMPORTANT: MUST knock on door 3613 and handover meals to the customer directly!"
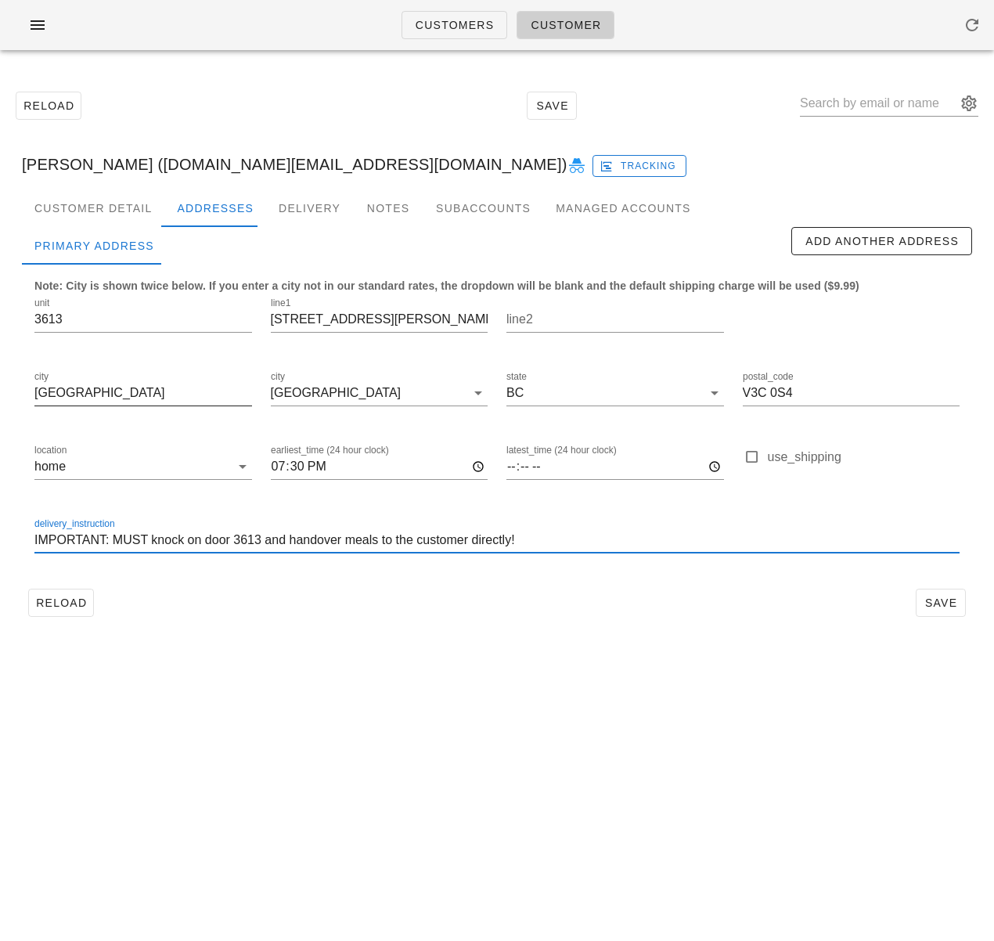
scroll to position [0, 0]
click at [67, 613] on button "Reload" at bounding box center [61, 603] width 66 height 28
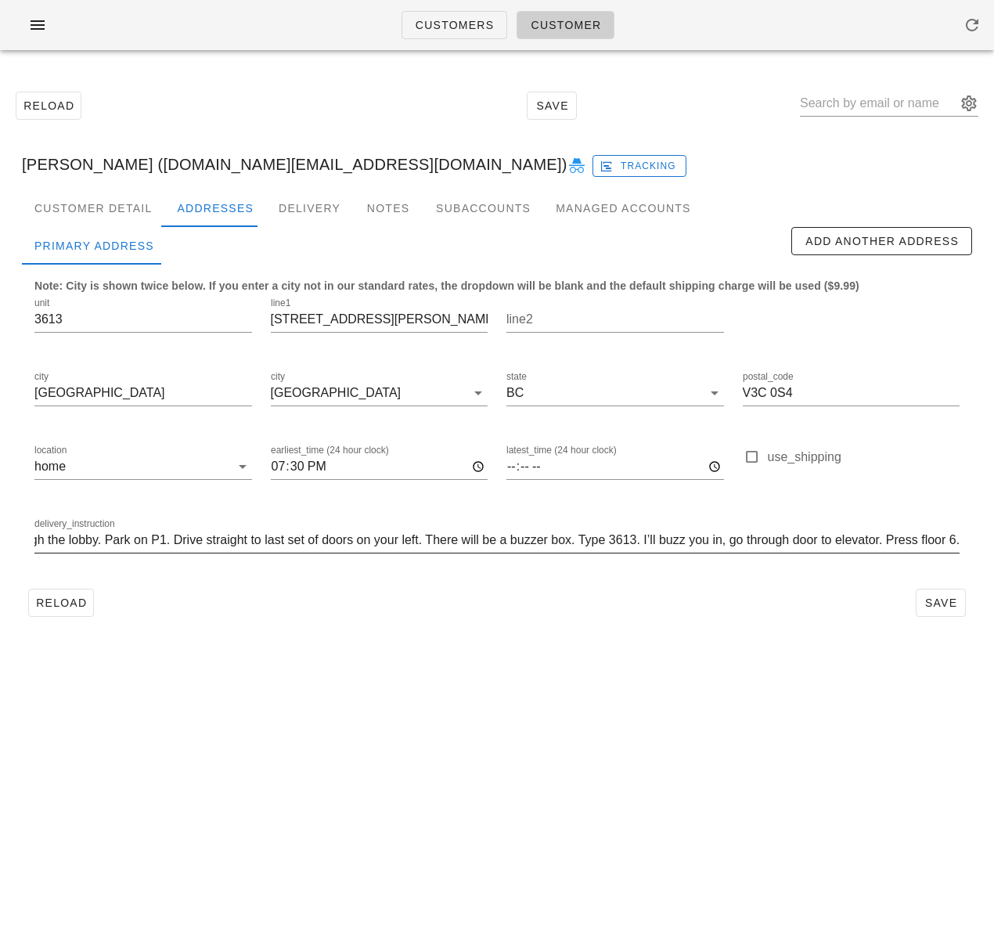
scroll to position [0, 593]
drag, startPoint x: 640, startPoint y: 543, endPoint x: 1022, endPoint y: 539, distance: 381.3
click at [994, 539] on html "Customers Customer Reload Save Fay Ramsay (Lr.rs@outlook.com) Tracking Customer…" at bounding box center [497, 470] width 994 height 941
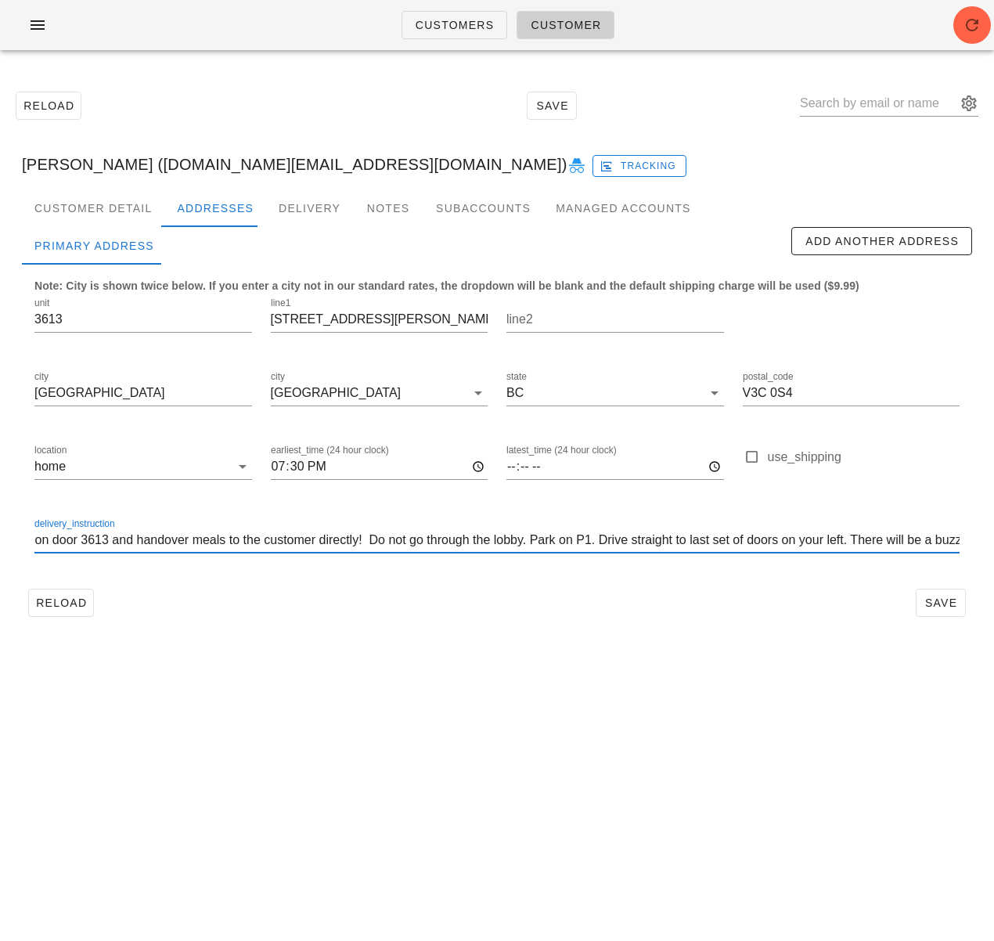
scroll to position [0, 272]
drag, startPoint x: 834, startPoint y: 543, endPoint x: 993, endPoint y: 534, distance: 159.2
click at [994, 532] on html "Customers Customer Reload Save Fay Ramsay (Lr.rs@outlook.com) Tracking Customer…" at bounding box center [497, 470] width 994 height 941
click at [919, 539] on input "IMPORTANT: MUST knock on door 3613 and handover meals to the customer directly!…" at bounding box center [496, 540] width 925 height 25
click at [567, 543] on input "IMPORTANT: MUST knock on door 3613 and handover meals to the customer directly!…" at bounding box center [496, 540] width 925 height 25
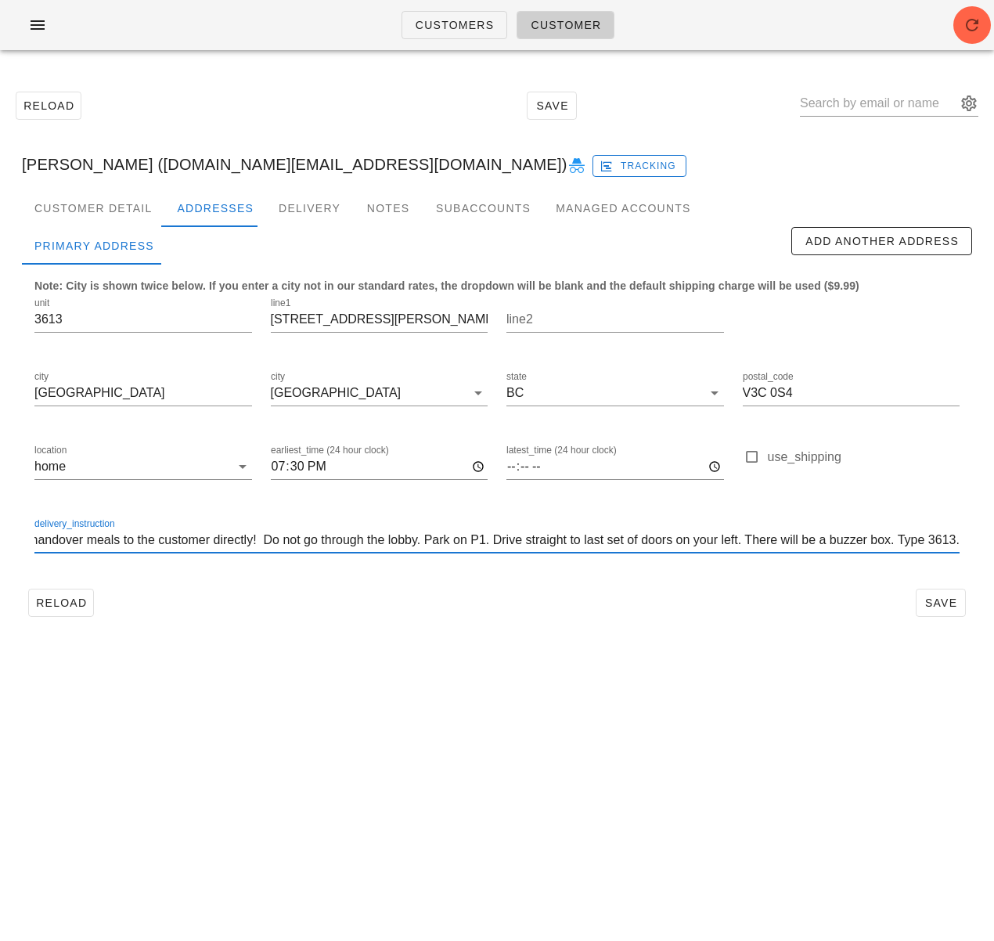
drag, startPoint x: 857, startPoint y: 539, endPoint x: 868, endPoint y: 542, distance: 11.4
click at [857, 539] on input "IMPORTANT: MUST knock on door 3613 and handover meals to the customer directly!…" at bounding box center [496, 540] width 925 height 25
drag, startPoint x: 896, startPoint y: 541, endPoint x: 1022, endPoint y: 533, distance: 126.3
click at [994, 533] on html "Customers Customer Reload Save Fay Ramsay (Lr.rs@outlook.com) Tracking Customer…" at bounding box center [497, 470] width 994 height 941
drag, startPoint x: 957, startPoint y: 538, endPoint x: 966, endPoint y: 544, distance: 11.3
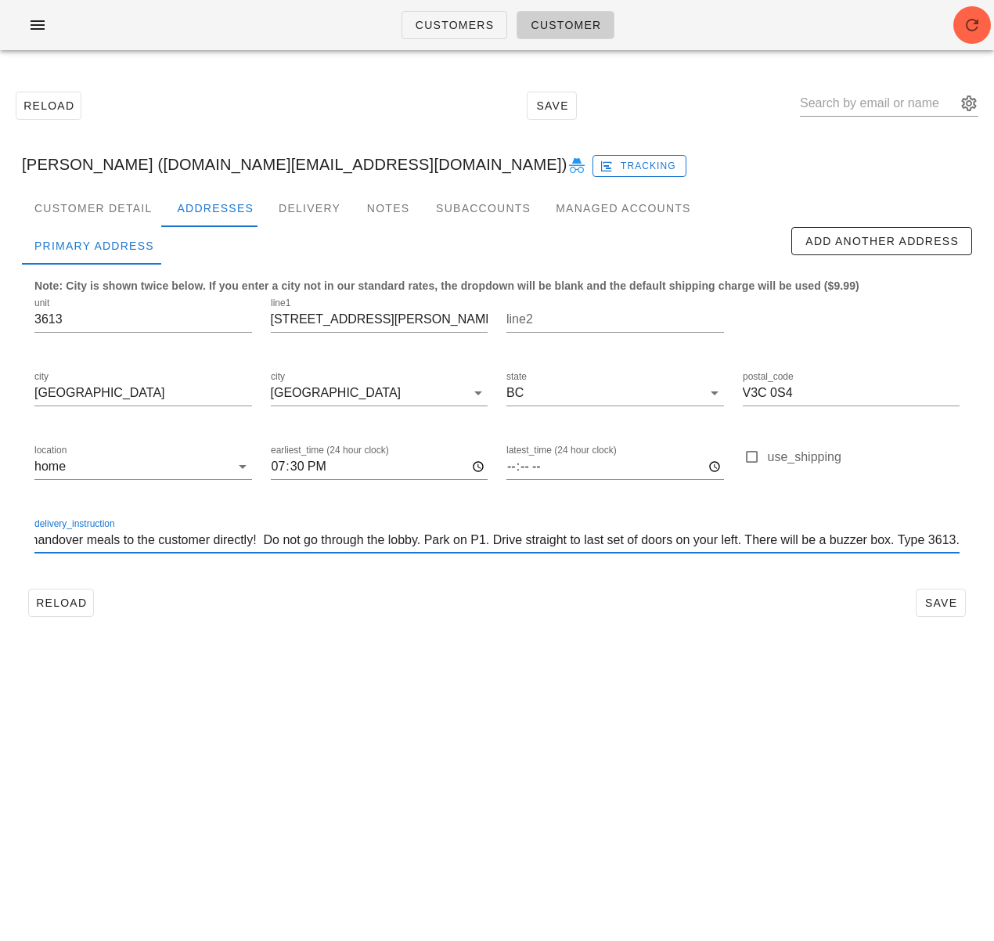
click at [958, 539] on input "IMPORTANT: MUST knock on door 3613 and handover meals to the customer directly!…" at bounding box center [496, 540] width 925 height 25
drag, startPoint x: 525, startPoint y: 542, endPoint x: 752, endPoint y: 542, distance: 227.1
click at [752, 542] on input "IMPORTANT: MUST knock on door 3613 and handover meals to the customer directly!…" at bounding box center [496, 540] width 925 height 25
click at [633, 576] on div "delivery_instruction IMPORTANT: MUST knock on door 3613 and handover meals to t…" at bounding box center [497, 543] width 944 height 74
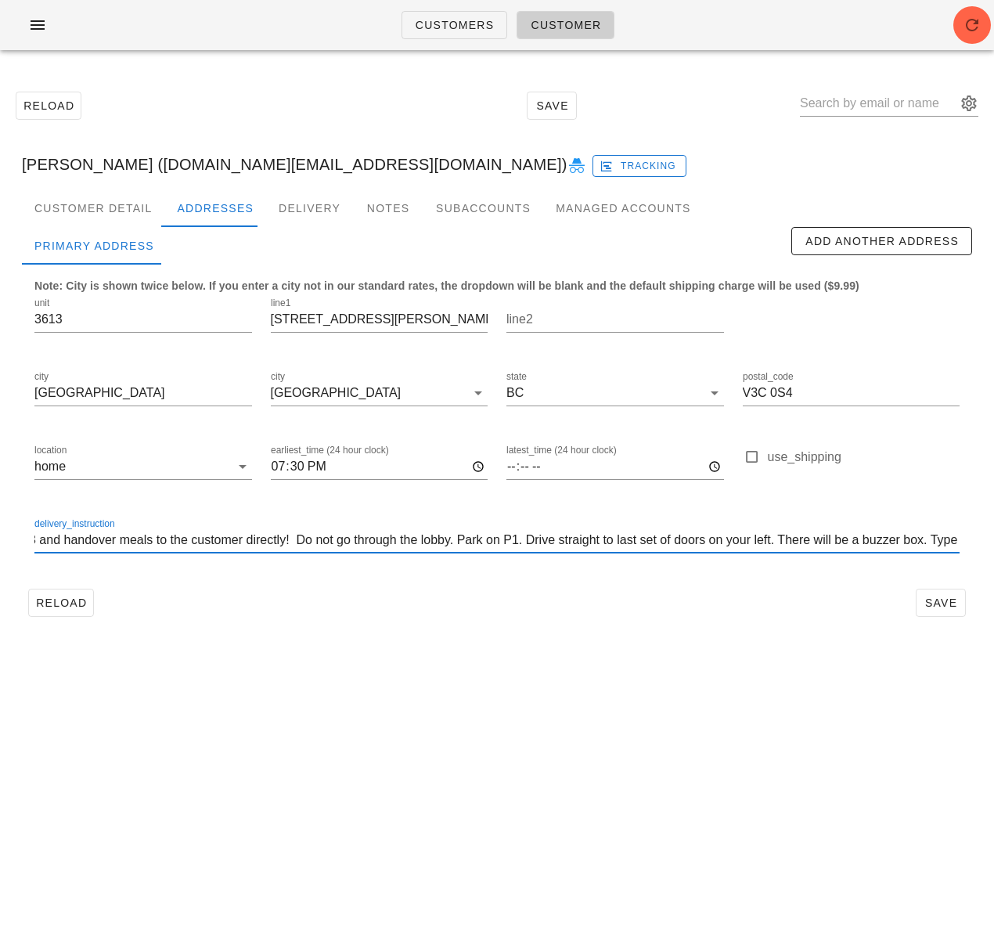
scroll to position [1, 225]
drag, startPoint x: 567, startPoint y: 539, endPoint x: 877, endPoint y: 545, distance: 310.1
click at [877, 545] on input "IMPORTANT: MUST knock on door 3613 and handover meals to the customer directly!…" at bounding box center [496, 540] width 925 height 25
drag, startPoint x: 785, startPoint y: 542, endPoint x: 855, endPoint y: 543, distance: 70.5
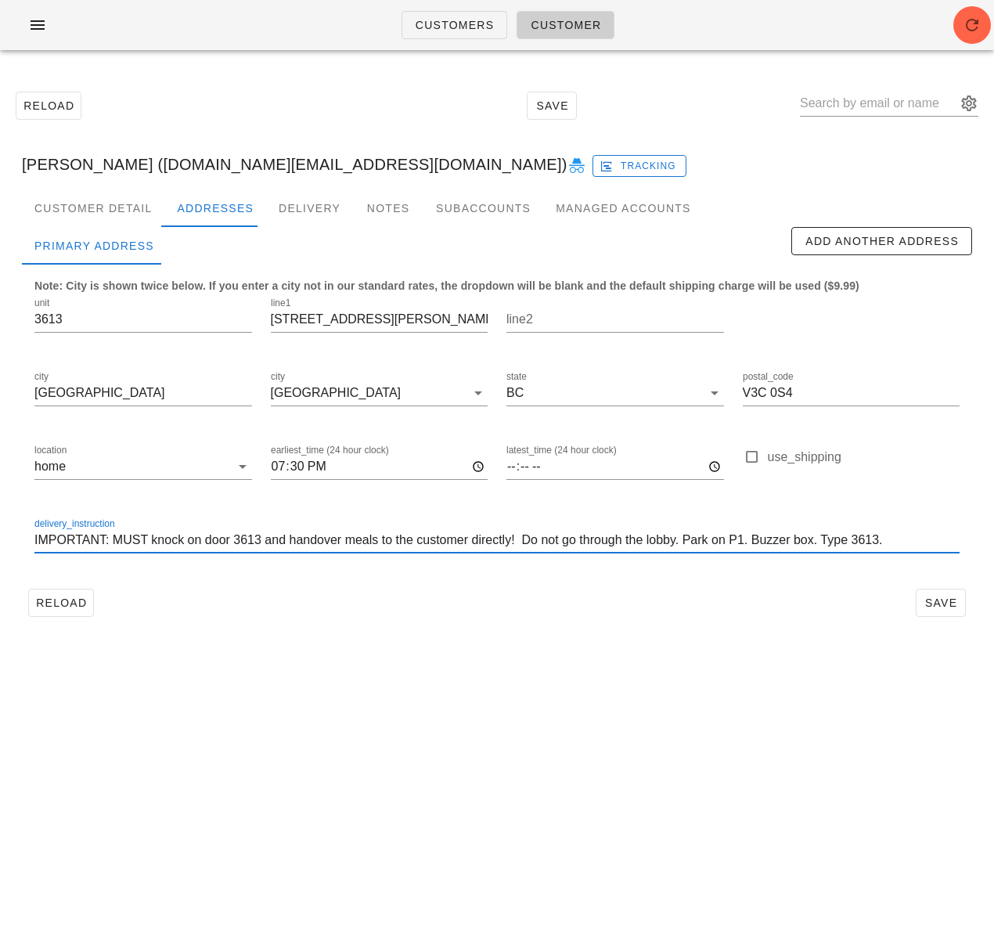
click at [853, 543] on input "IMPORTANT: MUST knock on door 3613 and handover meals to the customer directly!…" at bounding box center [496, 540] width 925 height 25
click at [860, 539] on input "IMPORTANT: MUST knock on door 3613 and handover meals to the customer directly!…" at bounding box center [496, 540] width 925 height 25
paste input "lockbox at the stairs by the elevator of P1. The code is 2180 and inside is a f…"
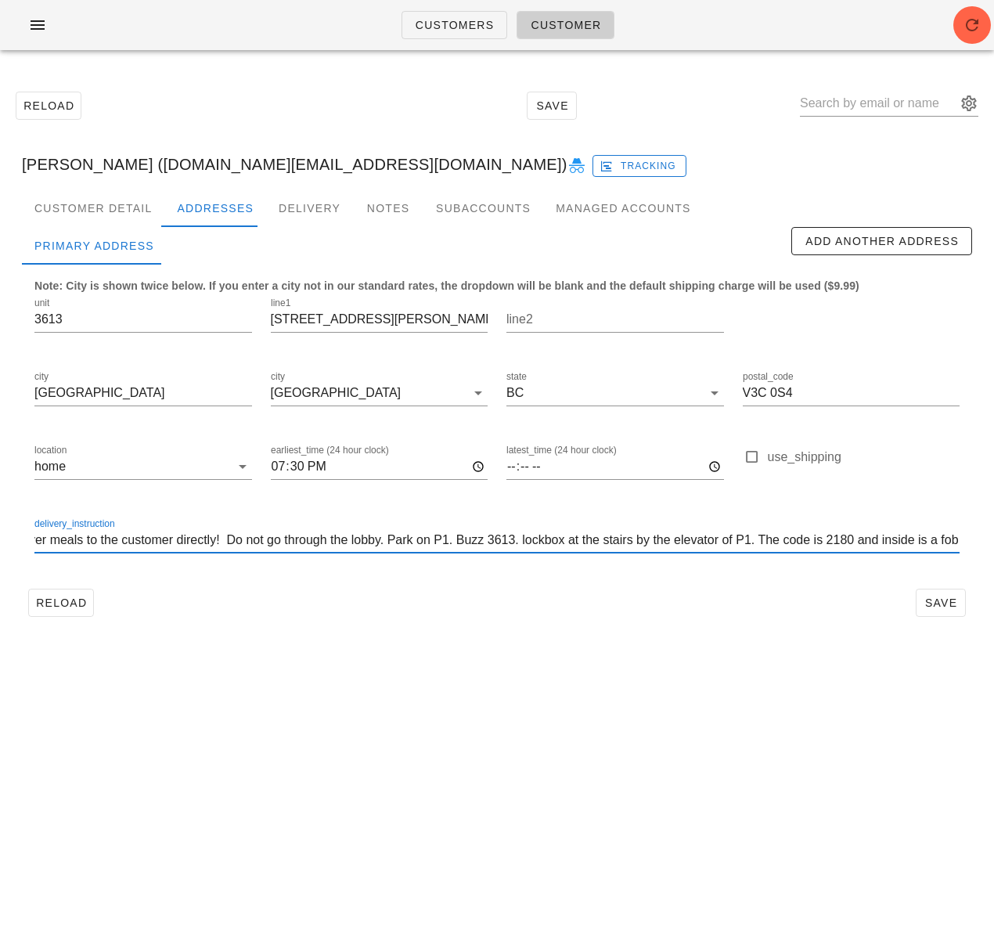
click at [529, 541] on input "IMPORTANT: MUST knock on door 3613 and handover meals to the customer directly!…" at bounding box center [496, 540] width 925 height 25
drag, startPoint x: 826, startPoint y: 542, endPoint x: 847, endPoint y: 542, distance: 21.1
click at [847, 542] on input "IMPORTANT: MUST knock on door 3613 and handover meals to the customer directly!…" at bounding box center [496, 540] width 925 height 25
click at [442, 546] on input "IMPORTANT: MUST knock on door 3613 and handover meals to the customer directly!…" at bounding box center [496, 540] width 925 height 25
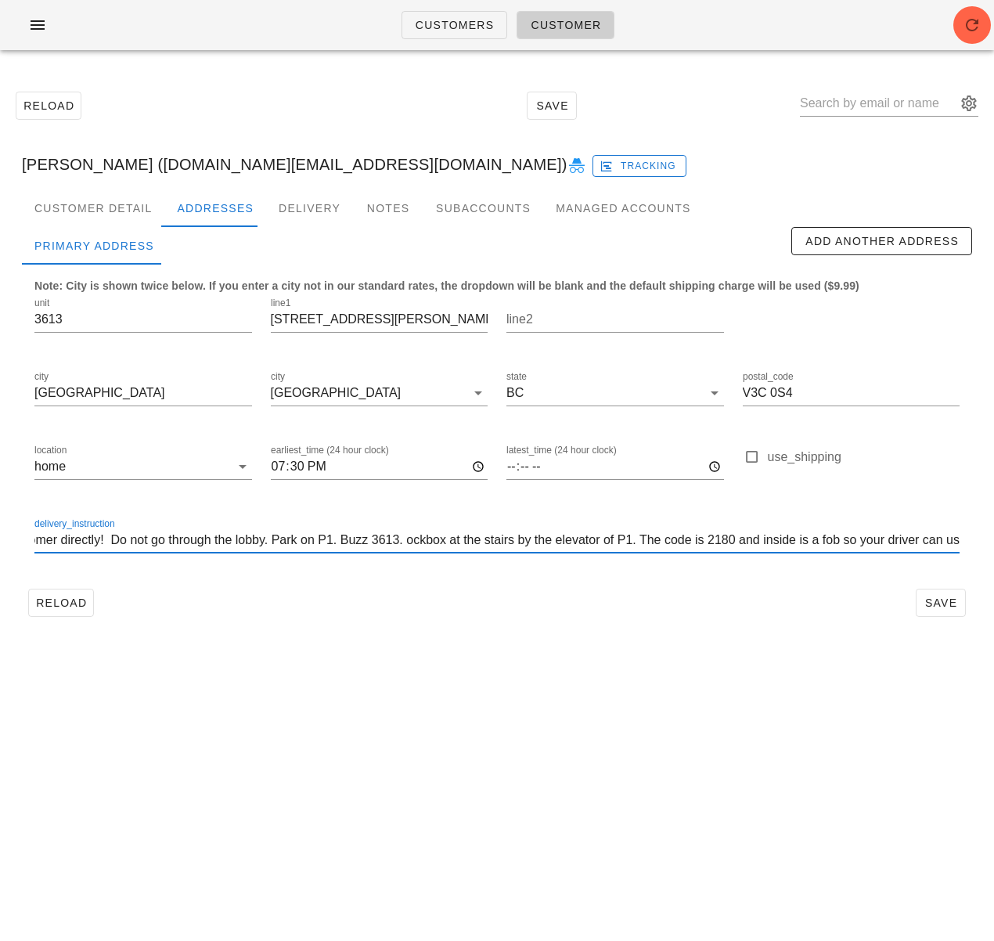
click at [415, 540] on input "IMPORTANT: MUST knock on door 3613 and handover meals to the customer directly!…" at bounding box center [496, 540] width 925 height 25
click at [411, 540] on input "IMPORTANT: MUST knock on door 3613 and handover meals to the customer directly!…" at bounding box center [496, 540] width 925 height 25
paste input "fob"
drag, startPoint x: 560, startPoint y: 542, endPoint x: 615, endPoint y: 541, distance: 54.8
click at [615, 541] on input "IMPORTANT: MUST knock on door 3613 and handover meals to the customer directly!…" at bounding box center [496, 540] width 925 height 25
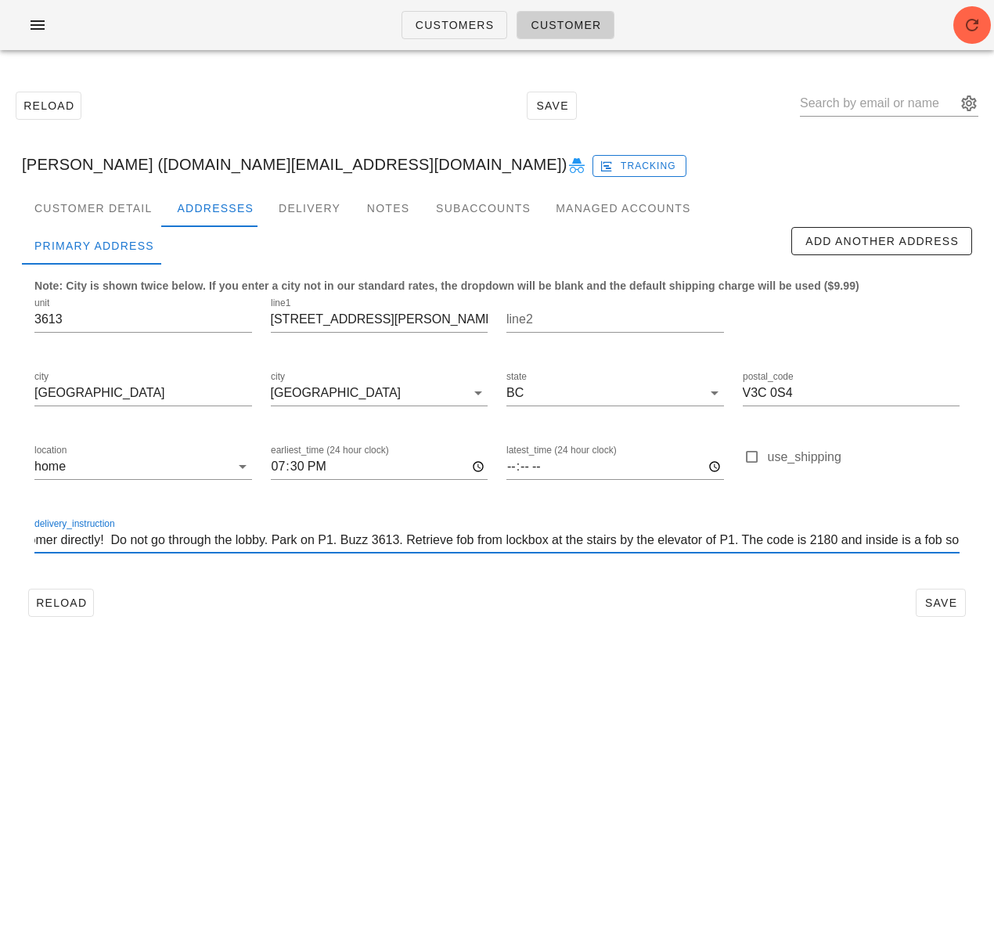
click at [570, 541] on input "IMPORTANT: MUST knock on door 3613 and handover meals to the customer directly!…" at bounding box center [496, 540] width 925 height 25
click at [569, 543] on input "IMPORTANT: MUST knock on door 3613 and handover meals to the customer directly!…" at bounding box center [496, 540] width 925 height 25
click at [505, 538] on input "IMPORTANT: MUST knock on door 3613 and handover meals to the customer directly!…" at bounding box center [496, 540] width 925 height 25
click at [591, 540] on input "IMPORTANT: MUST knock on door 3613 and handover meals to the customer directly!…" at bounding box center [496, 540] width 925 height 25
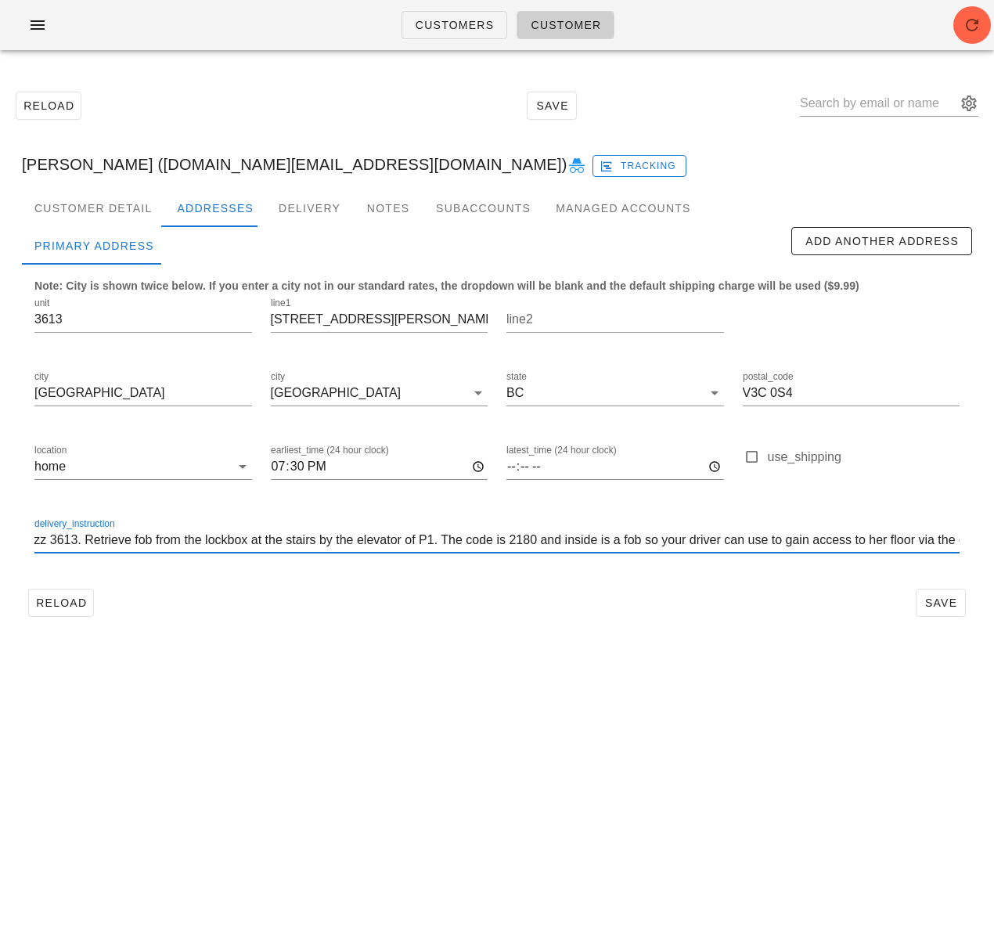
drag, startPoint x: 550, startPoint y: 543, endPoint x: 627, endPoint y: 542, distance: 77.5
click at [627, 542] on input "IMPORTANT: MUST knock on door 3613 and handover meals to the customer directly!…" at bounding box center [496, 540] width 925 height 25
drag, startPoint x: 567, startPoint y: 543, endPoint x: 718, endPoint y: 539, distance: 151.2
click at [718, 539] on input "IMPORTANT: MUST knock on door 3613 and handover meals to the customer directly!…" at bounding box center [496, 540] width 925 height 25
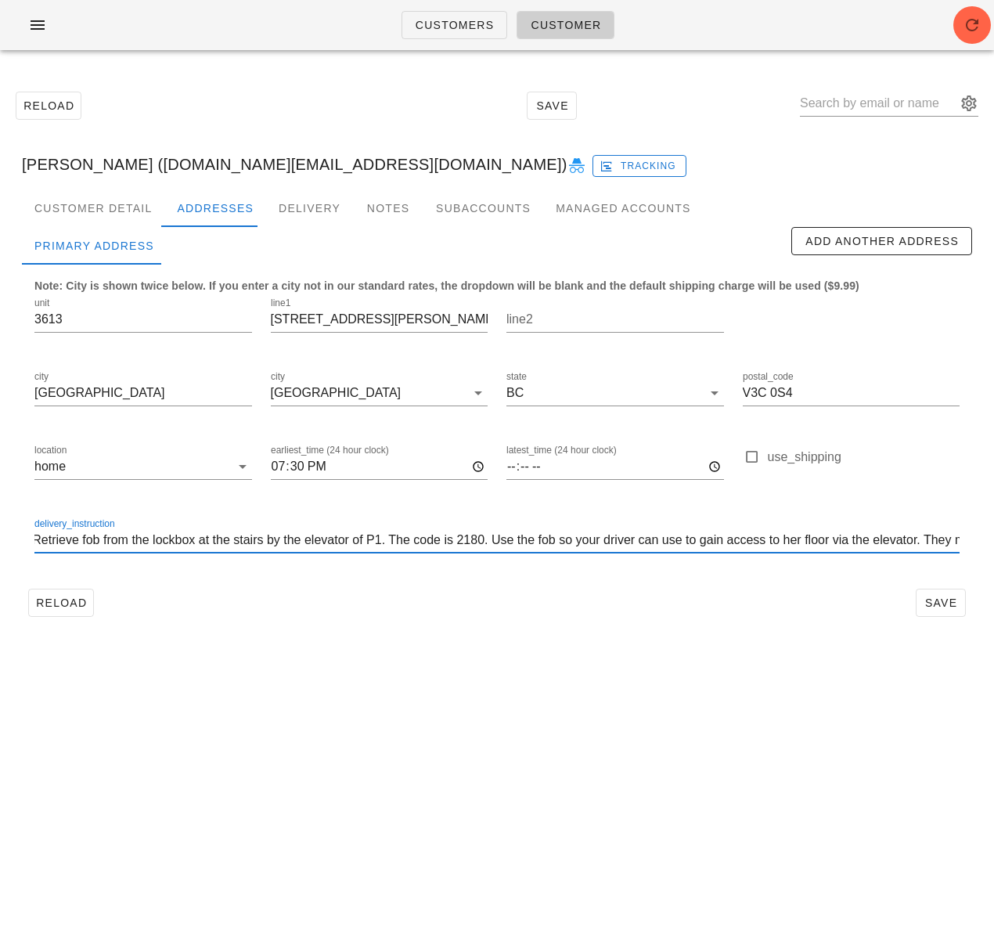
scroll to position [0, 0]
click at [811, 536] on input "IMPORTANT: MUST knock on door 3613 and handover meals to the customer directly!…" at bounding box center [496, 540] width 925 height 25
drag, startPoint x: 829, startPoint y: 539, endPoint x: 1082, endPoint y: 546, distance: 253.0
click at [994, 546] on html "Customers Customer Reload Save Fay Ramsay (Lr.rs@outlook.com) Tracking Customer…" at bounding box center [497, 470] width 994 height 941
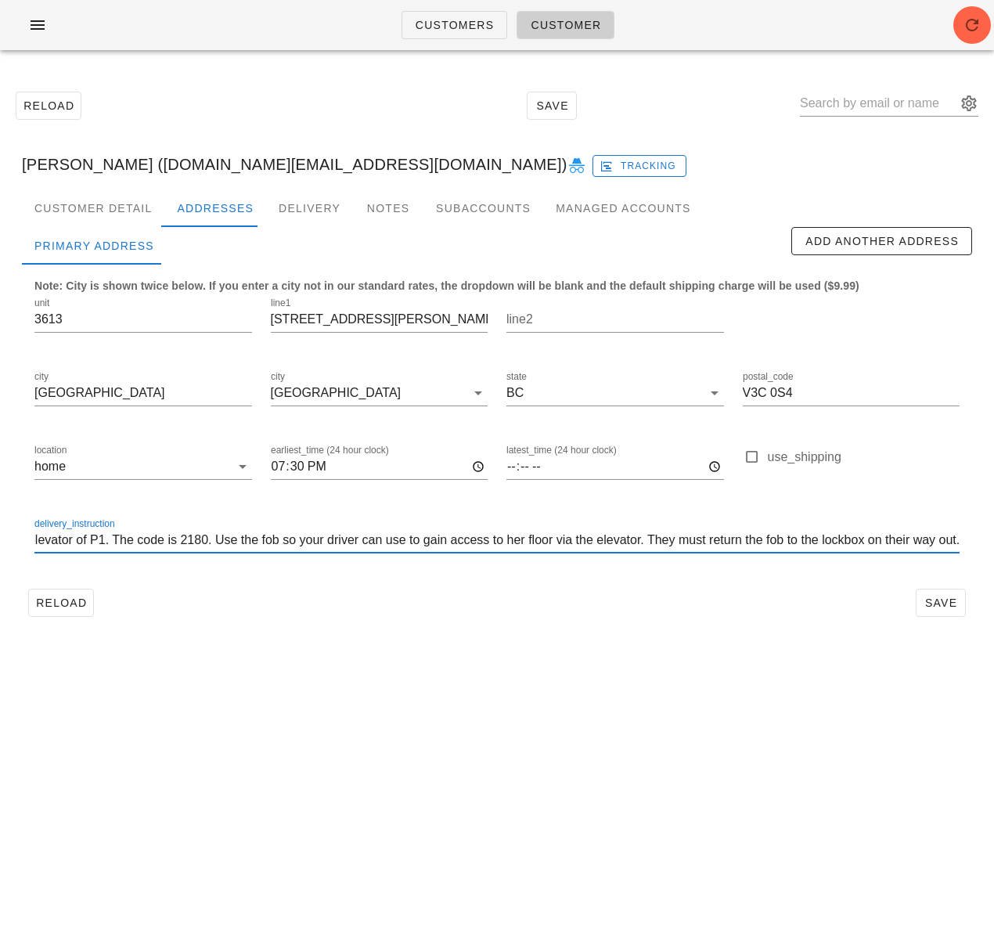
click at [838, 543] on input "IMPORTANT: MUST knock on door 3613 and handover meals to the customer directly!…" at bounding box center [496, 540] width 925 height 25
click at [276, 538] on input "IMPORTANT: MUST knock on door 3613 and handover meals to the customer directly!…" at bounding box center [496, 540] width 925 height 25
paste input "Press floor 6."
click at [279, 539] on input "IMPORTANT: MUST knock on door 3613 and handover meals to the customer directly!…" at bounding box center [496, 540] width 925 height 25
drag, startPoint x: 359, startPoint y: 540, endPoint x: 754, endPoint y: 539, distance: 395.4
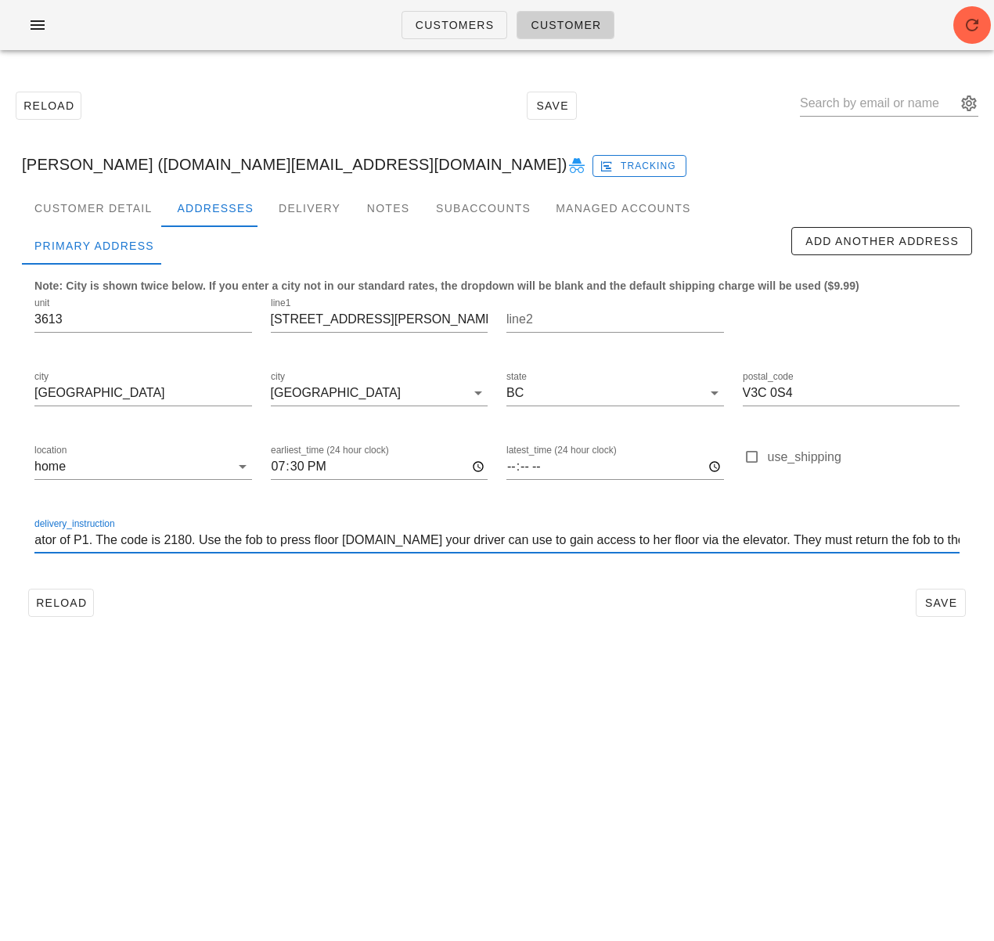
click at [754, 540] on input "IMPORTANT: MUST knock on door 3613 and handover meals to the customer directly!…" at bounding box center [496, 540] width 925 height 25
drag, startPoint x: 896, startPoint y: 541, endPoint x: 887, endPoint y: 541, distance: 8.6
click at [887, 541] on input "IMPORTANT: MUST knock on door 3613 and handover meals to the customer directly!…" at bounding box center [496, 540] width 925 height 25
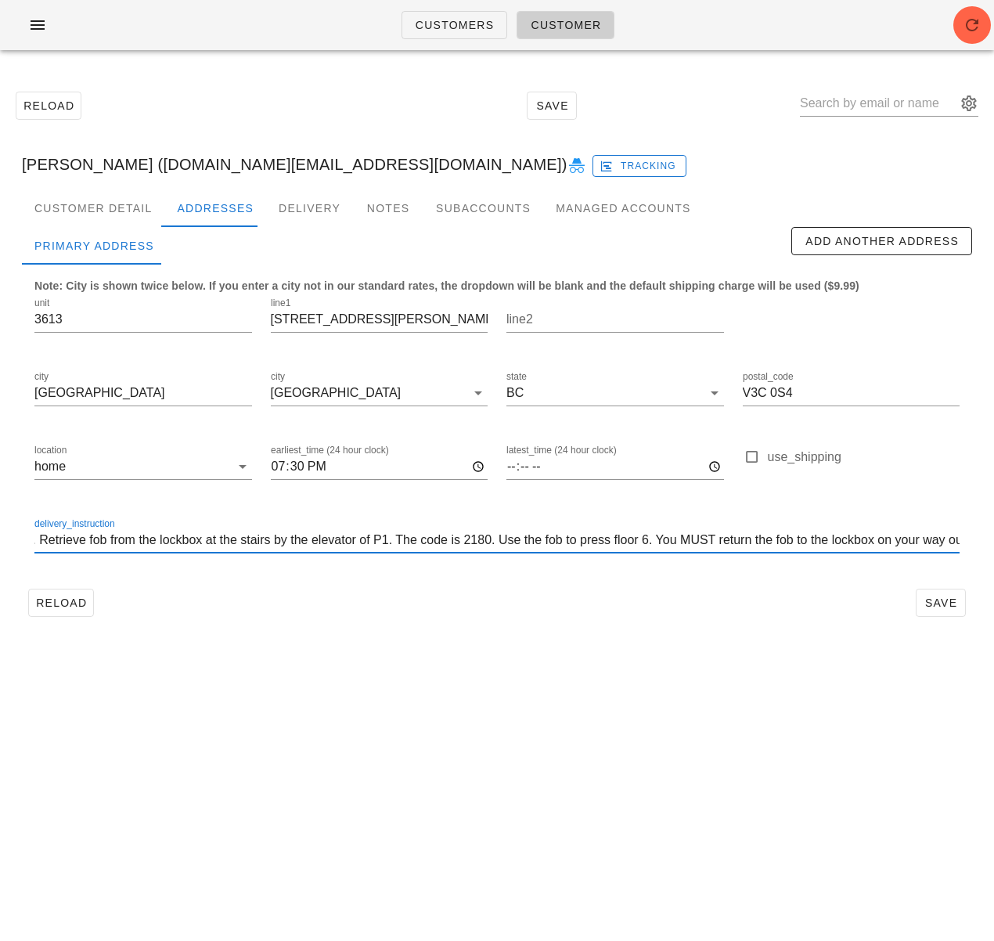
click at [835, 538] on input "IMPORTANT: MUST knock on door 3613 and handover meals to the customer directly!…" at bounding box center [496, 540] width 925 height 25
type input "IMPORTANT: MUST knock on door 3613 and handover meals to the customer directly!…"
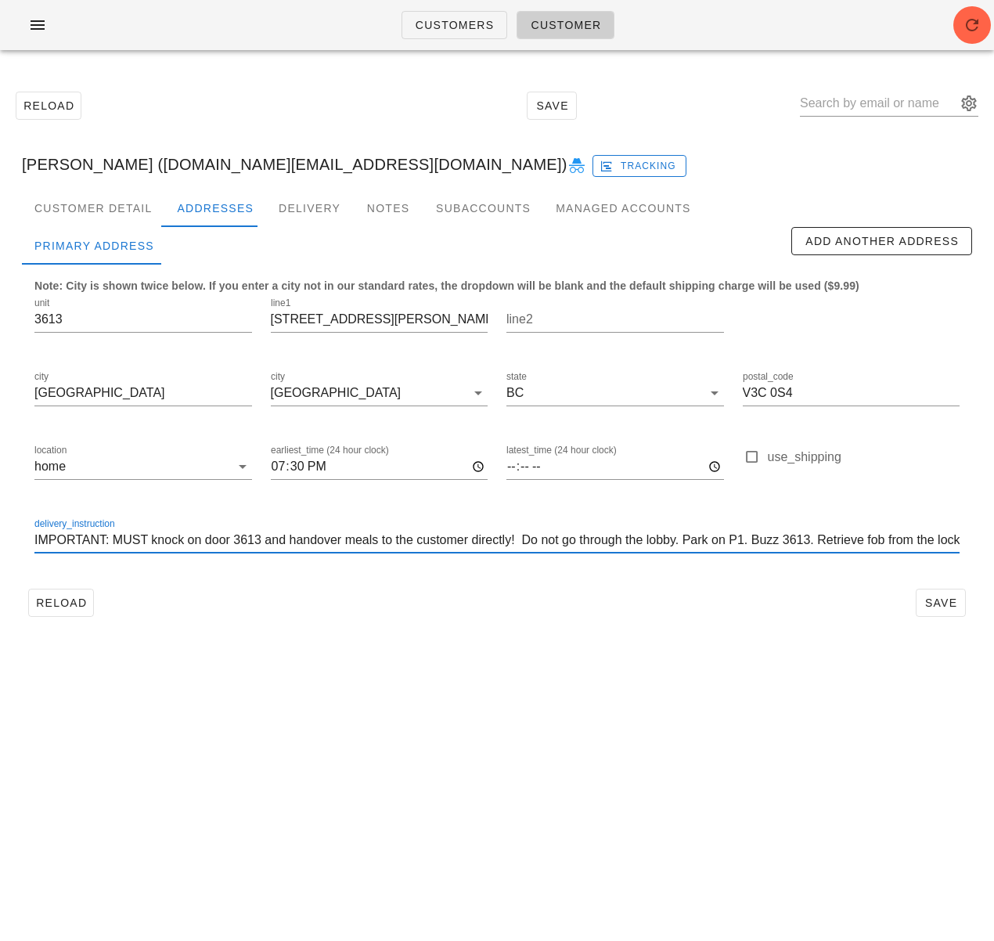
click at [802, 598] on div "Reload Save" at bounding box center [497, 603] width 951 height 41
click at [933, 599] on span "Save" at bounding box center [941, 603] width 36 height 13
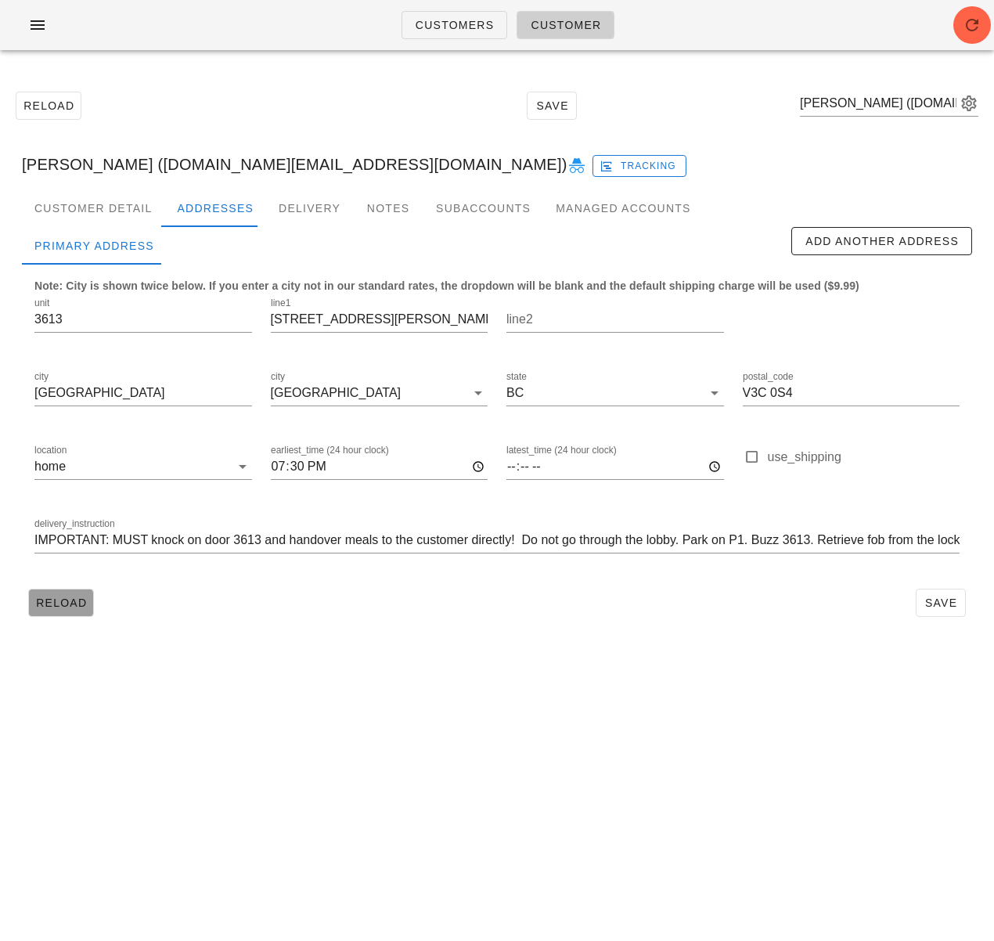
click at [44, 615] on button "Reload" at bounding box center [61, 603] width 66 height 28
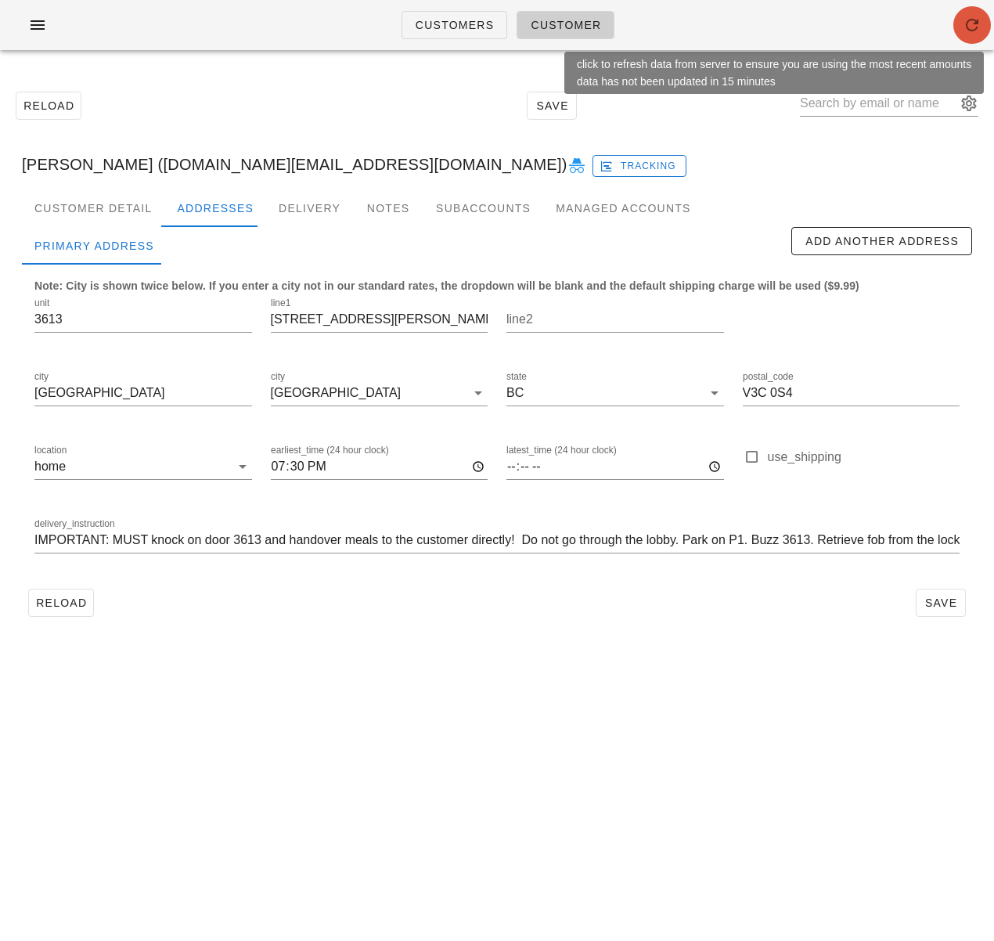
click at [980, 34] on icon "button" at bounding box center [972, 25] width 19 height 19
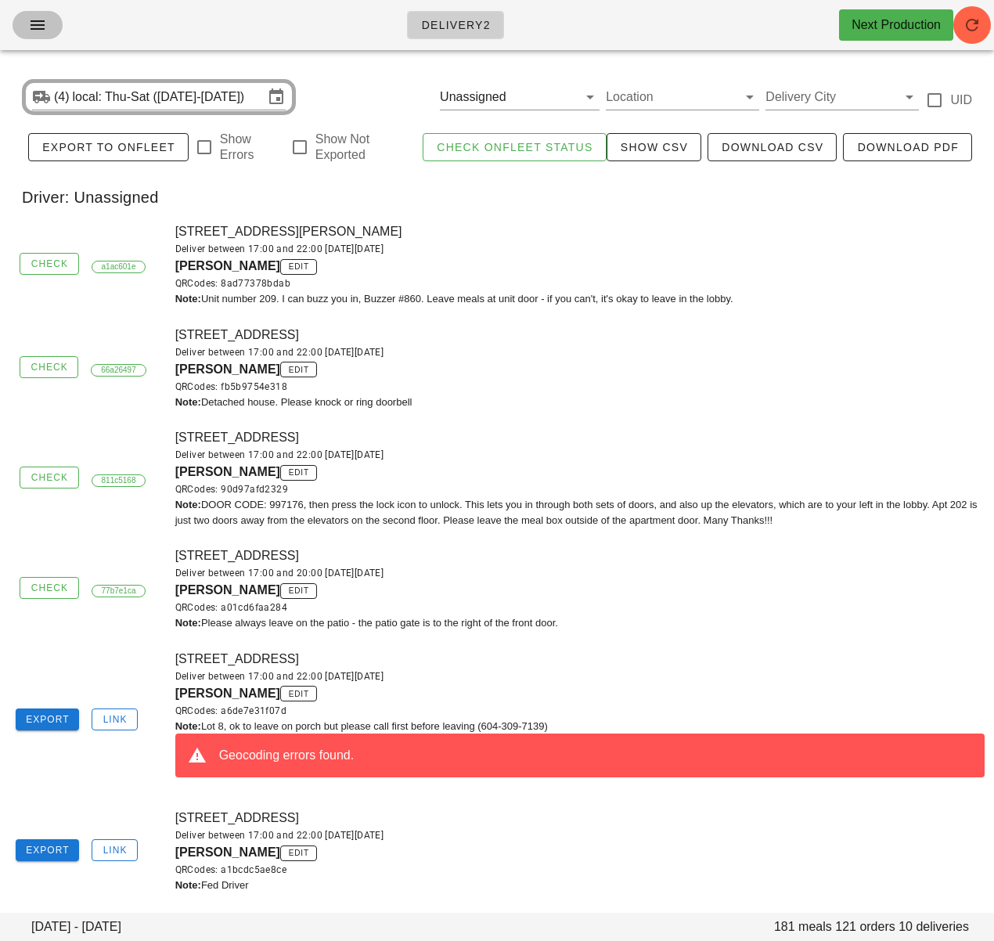
click at [34, 32] on icon "button" at bounding box center [37, 25] width 19 height 19
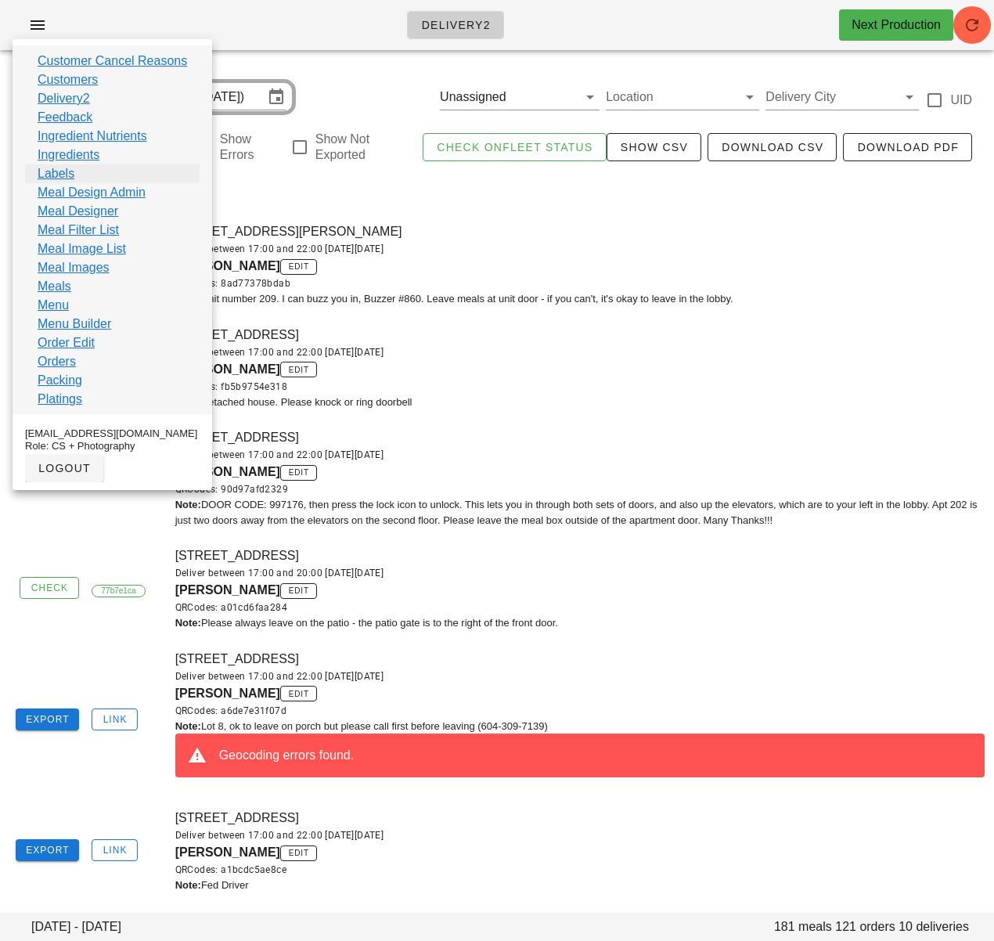
click at [69, 180] on link "Labels" at bounding box center [56, 173] width 37 height 19
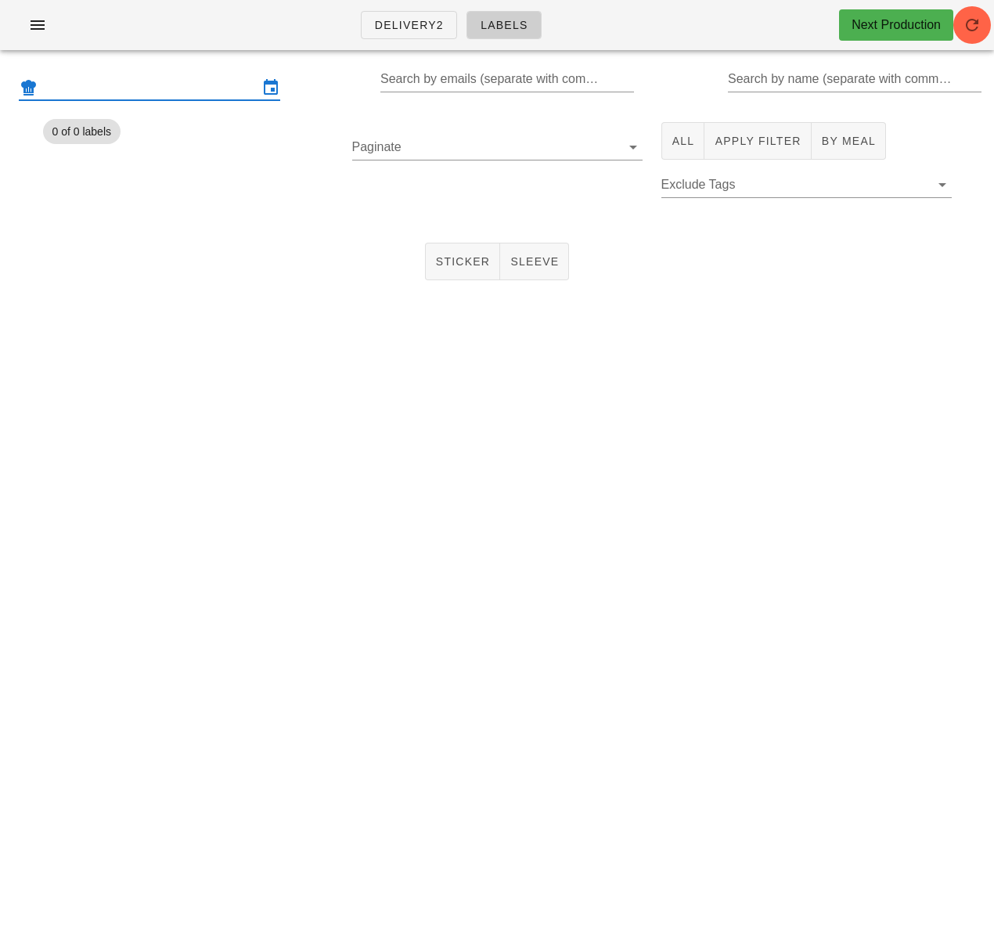
click at [224, 86] on input "text" at bounding box center [150, 87] width 218 height 25
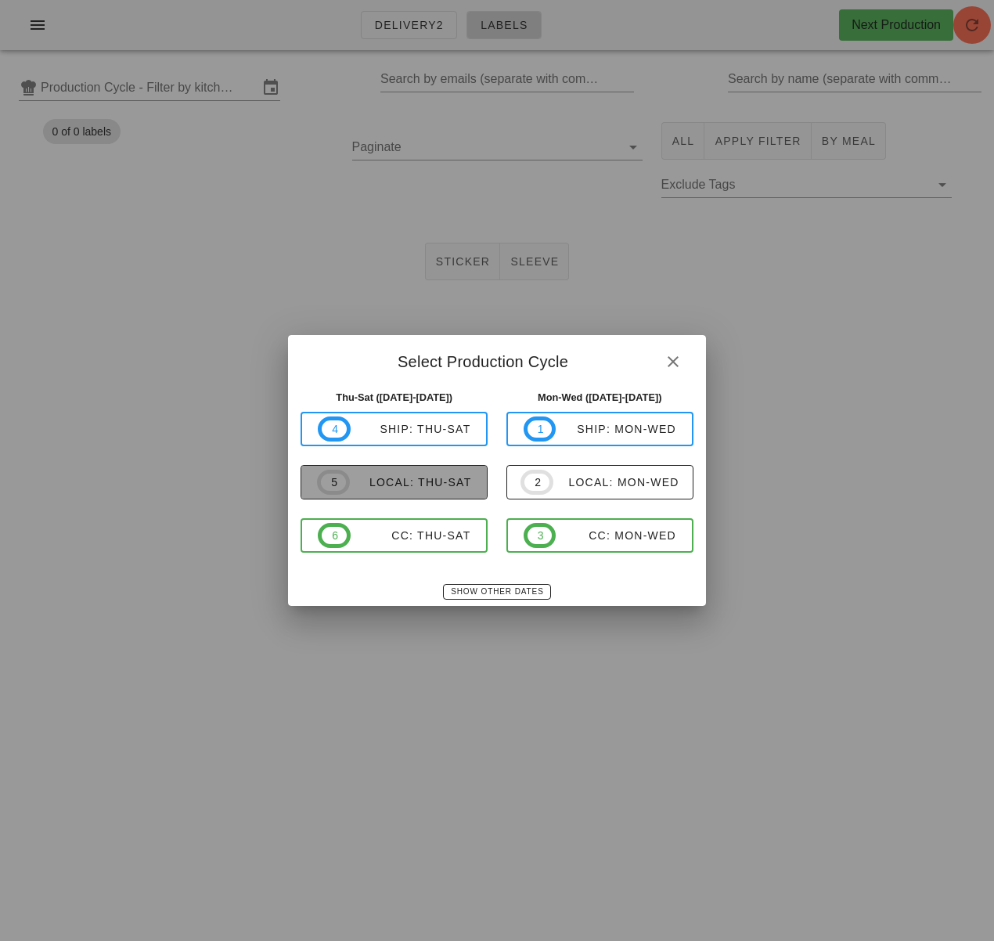
click at [449, 490] on span "5 local: Thu-Sat" at bounding box center [394, 482] width 154 height 25
type input "local: Thu-Sat (Sep 25-Sep 27)"
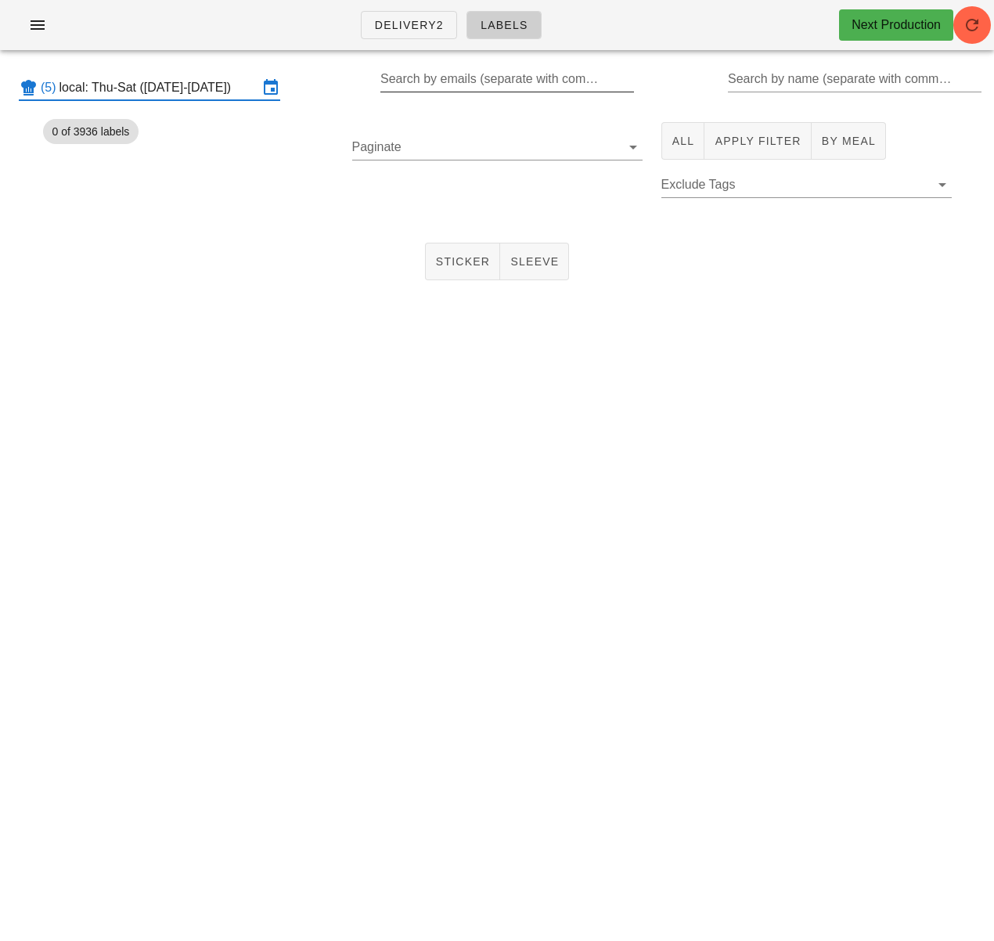
click at [446, 78] on input "Search by emails (separate with comma, can be partial)" at bounding box center [506, 79] width 251 height 25
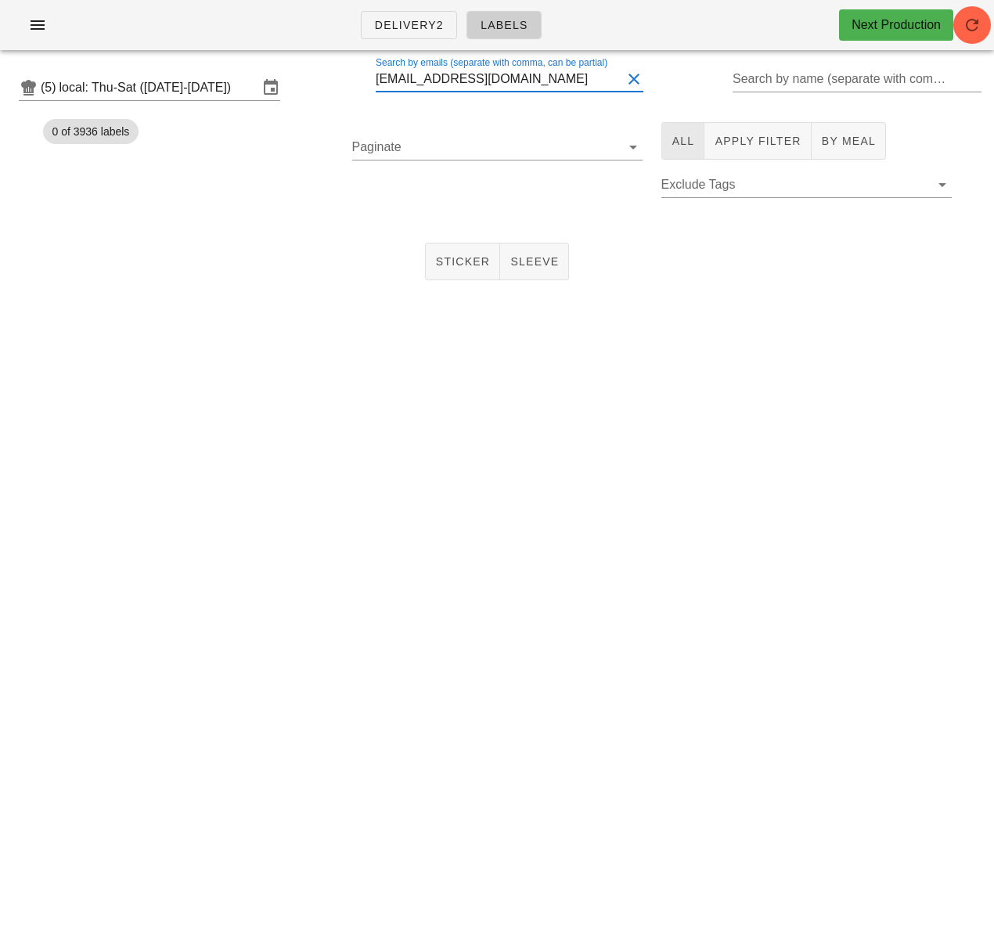
type input "[EMAIL_ADDRESS][DOMAIN_NAME]"
click at [672, 139] on span "All" at bounding box center [683, 141] width 23 height 13
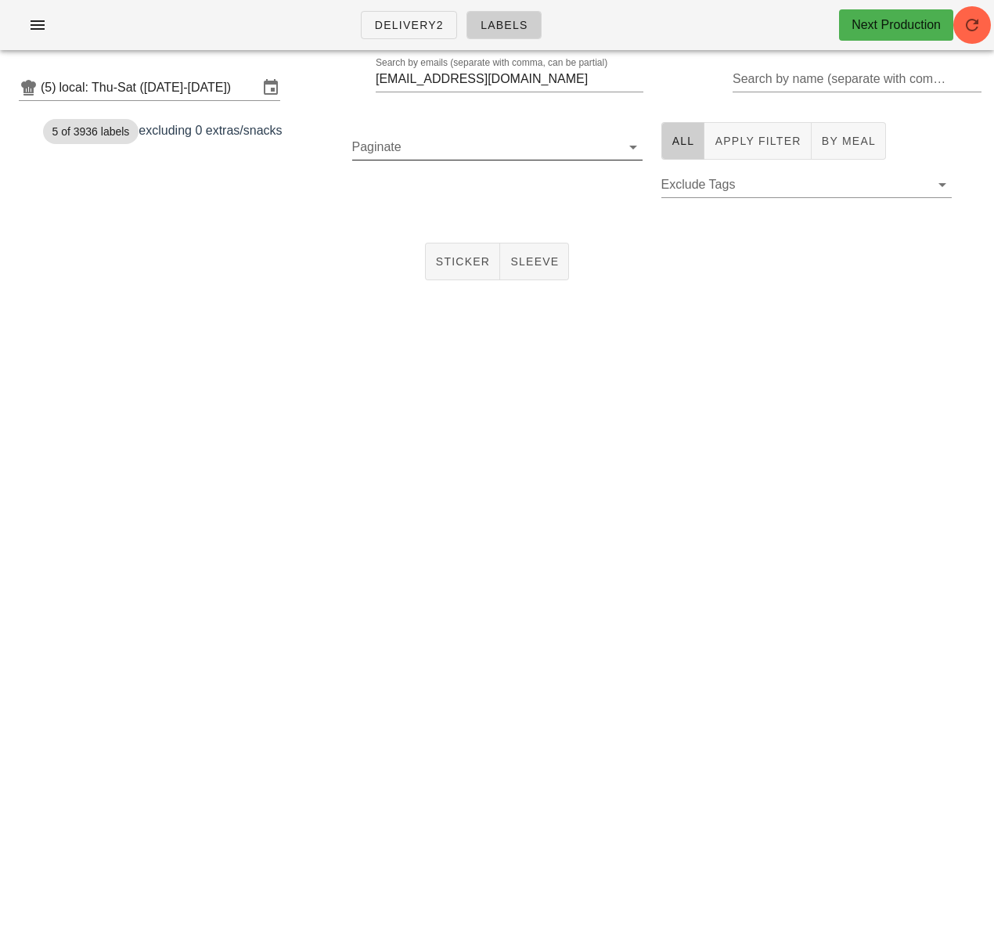
click at [534, 141] on input "Paginate" at bounding box center [484, 147] width 265 height 25
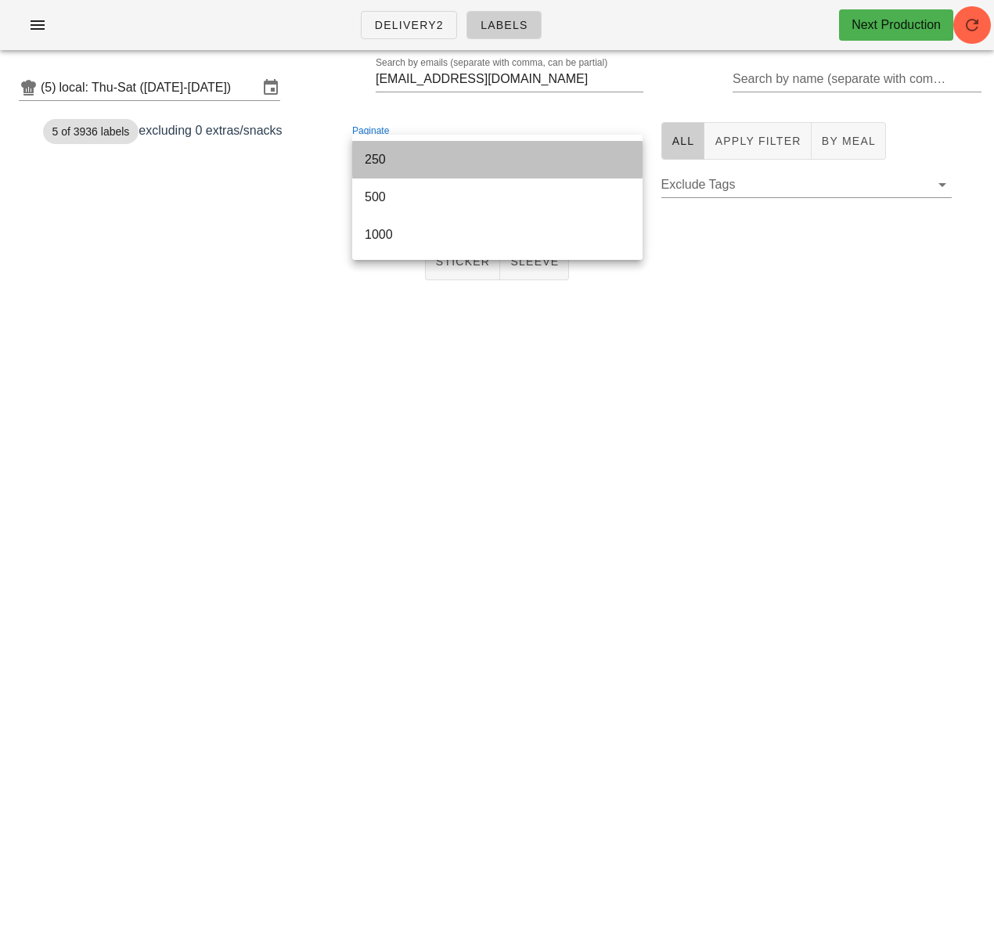
click at [466, 155] on div "250" at bounding box center [497, 159] width 265 height 15
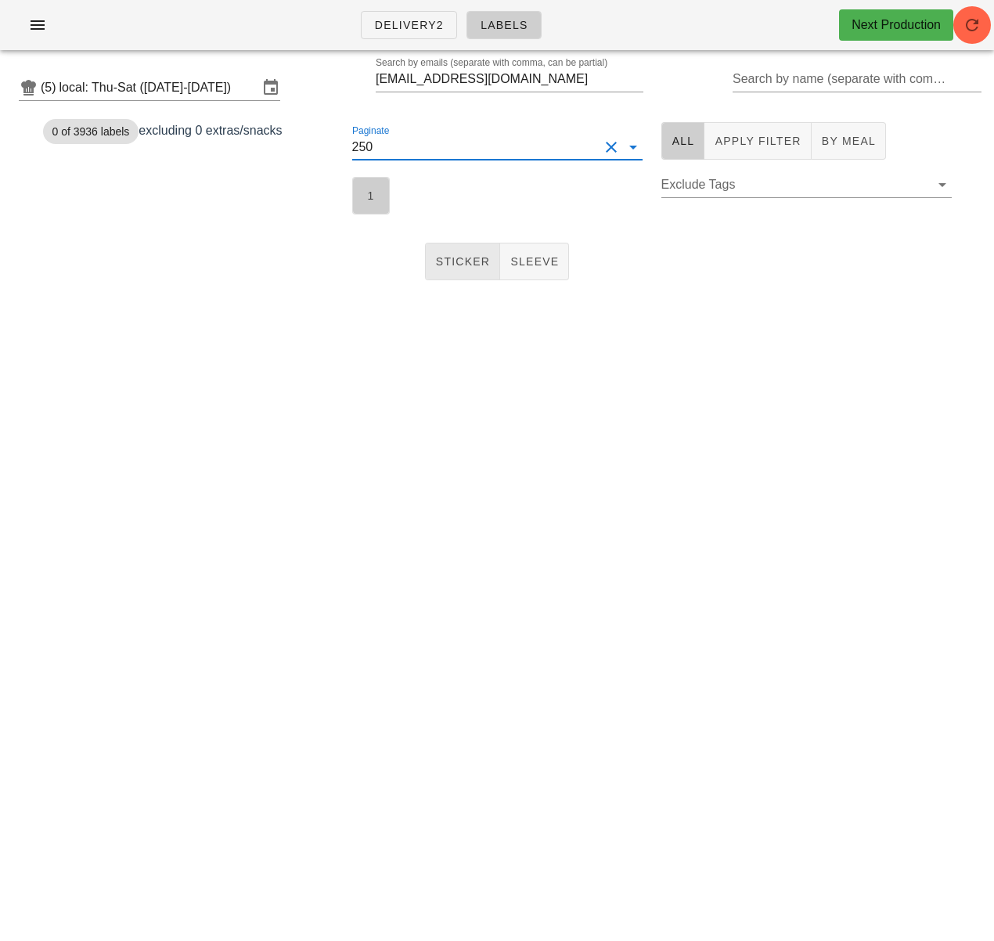
click at [375, 193] on span "1" at bounding box center [371, 195] width 17 height 13
click at [467, 271] on button "Sticker" at bounding box center [463, 262] width 76 height 38
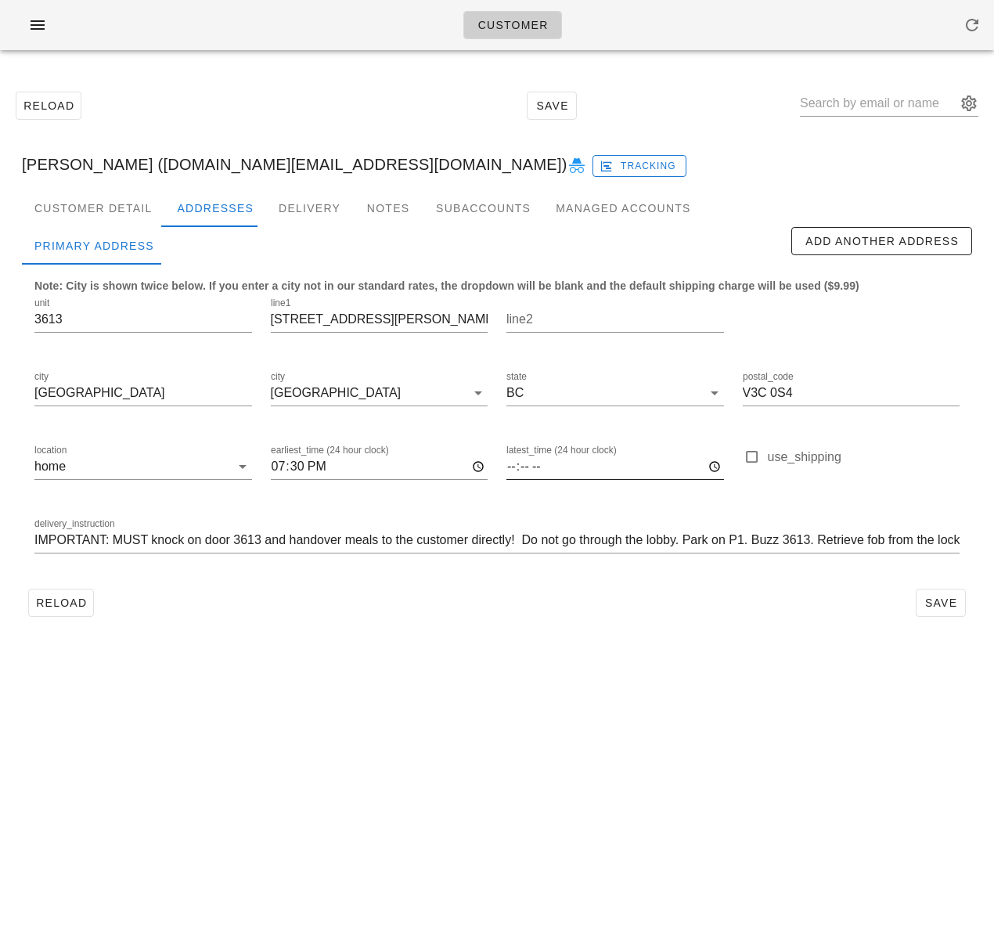
drag, startPoint x: 691, startPoint y: 662, endPoint x: 650, endPoint y: 468, distance: 197.8
click at [691, 654] on div "Customer Reload Save [PERSON_NAME] ([DOMAIN_NAME][EMAIL_ADDRESS][DOMAIN_NAME]) …" at bounding box center [497, 470] width 994 height 941
drag, startPoint x: 117, startPoint y: 165, endPoint x: 249, endPoint y: 161, distance: 132.4
click at [249, 161] on div "[PERSON_NAME] ([DOMAIN_NAME][EMAIL_ADDRESS][DOMAIN_NAME]) Tracking" at bounding box center [497, 164] width 976 height 50
copy div "[DOMAIN_NAME][EMAIL_ADDRESS][DOMAIN_NAME]"
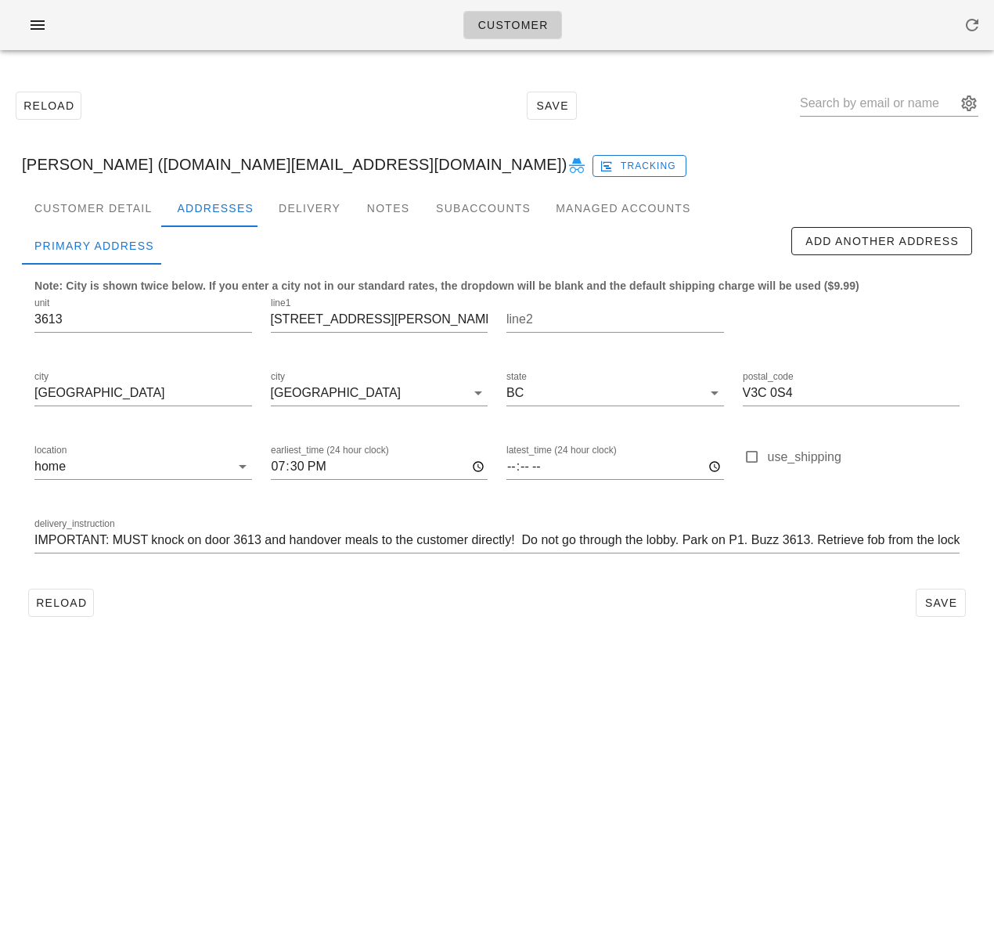
click at [223, 94] on div "Reload Save" at bounding box center [497, 105] width 976 height 67
drag, startPoint x: 38, startPoint y: 31, endPoint x: 42, endPoint y: 38, distance: 8.1
click at [38, 31] on icon "button" at bounding box center [37, 25] width 19 height 19
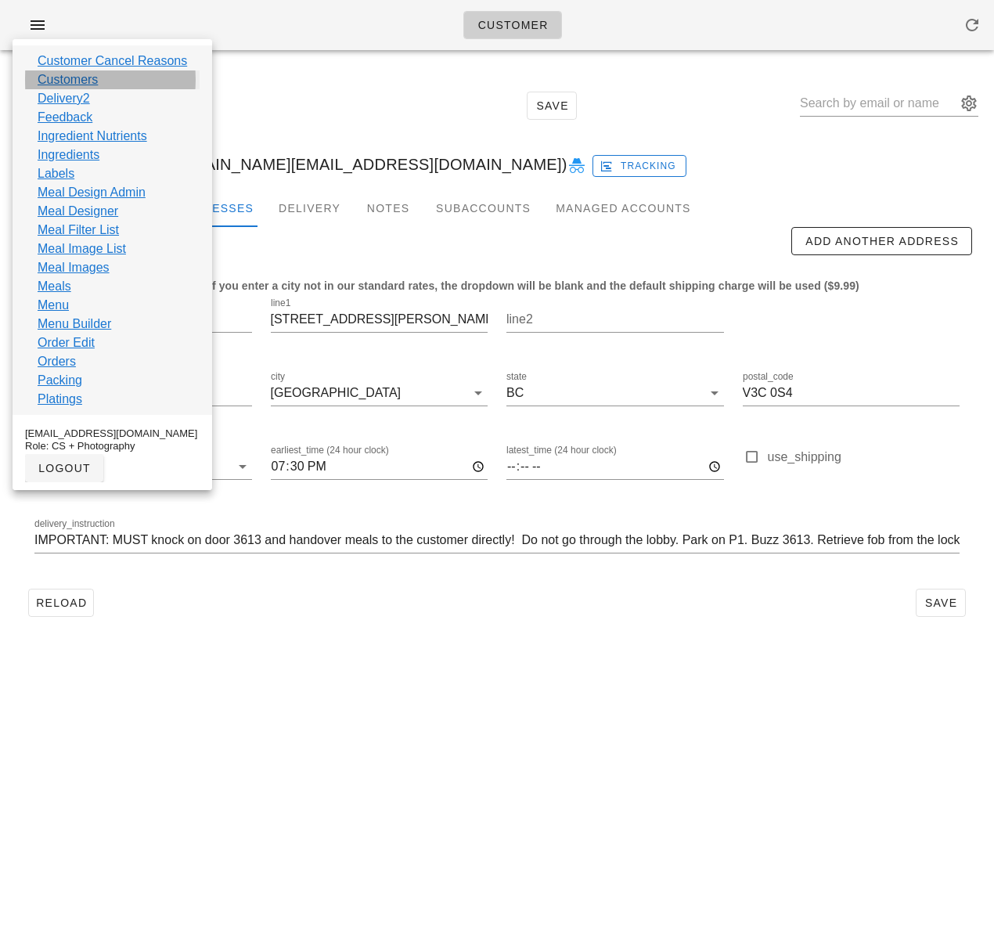
click at [84, 82] on link "Customers" at bounding box center [68, 79] width 60 height 19
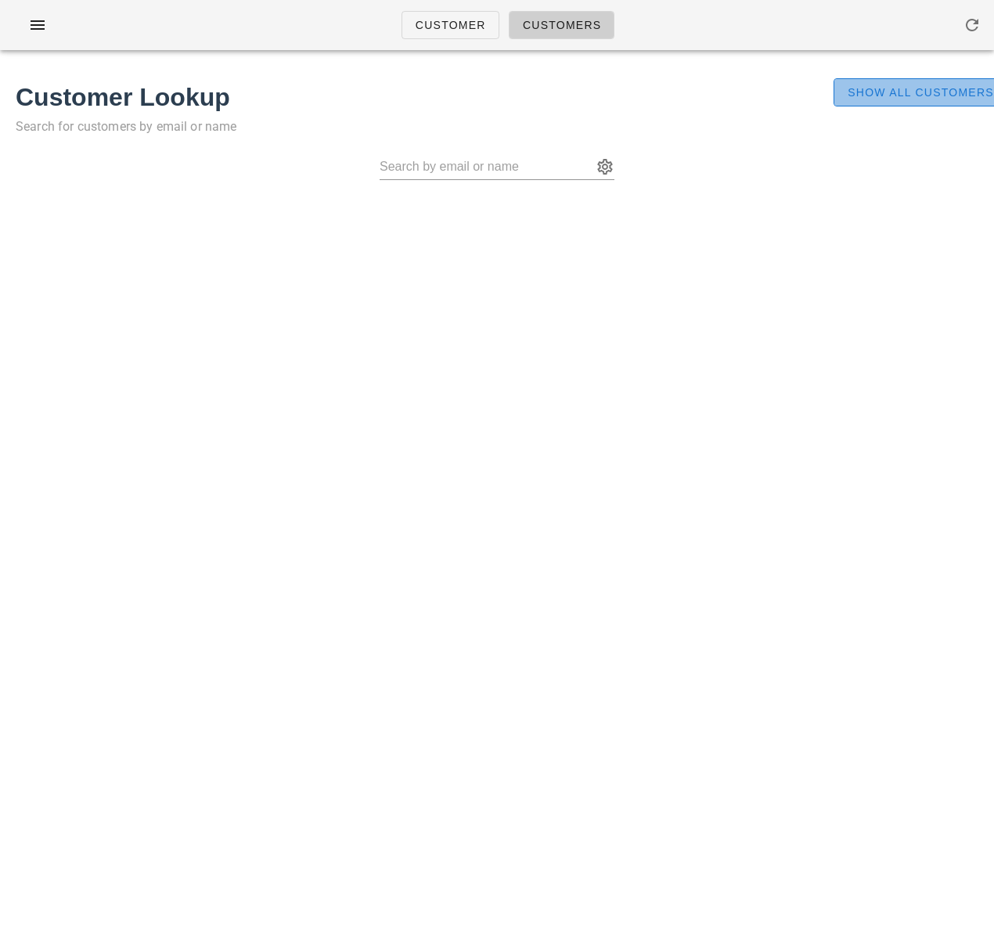
click at [907, 86] on span "Show All Customers" at bounding box center [920, 92] width 147 height 13
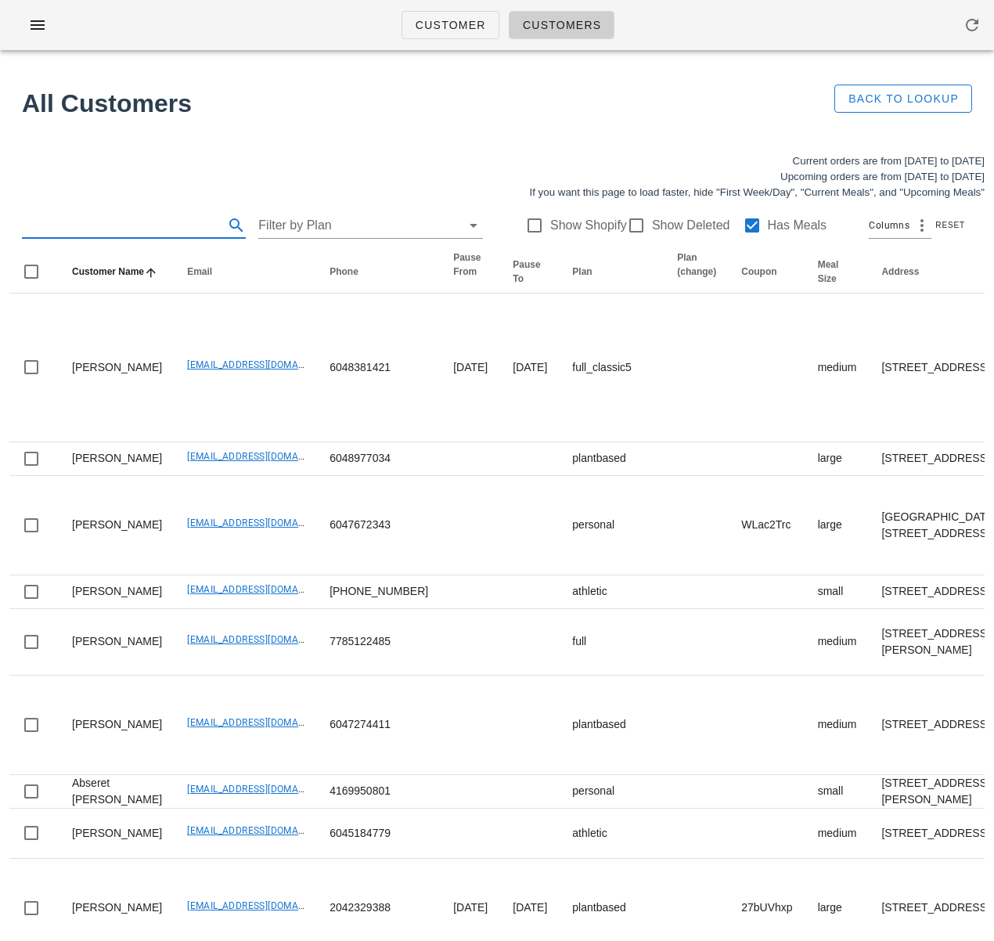
click at [161, 221] on input "text" at bounding box center [121, 225] width 199 height 25
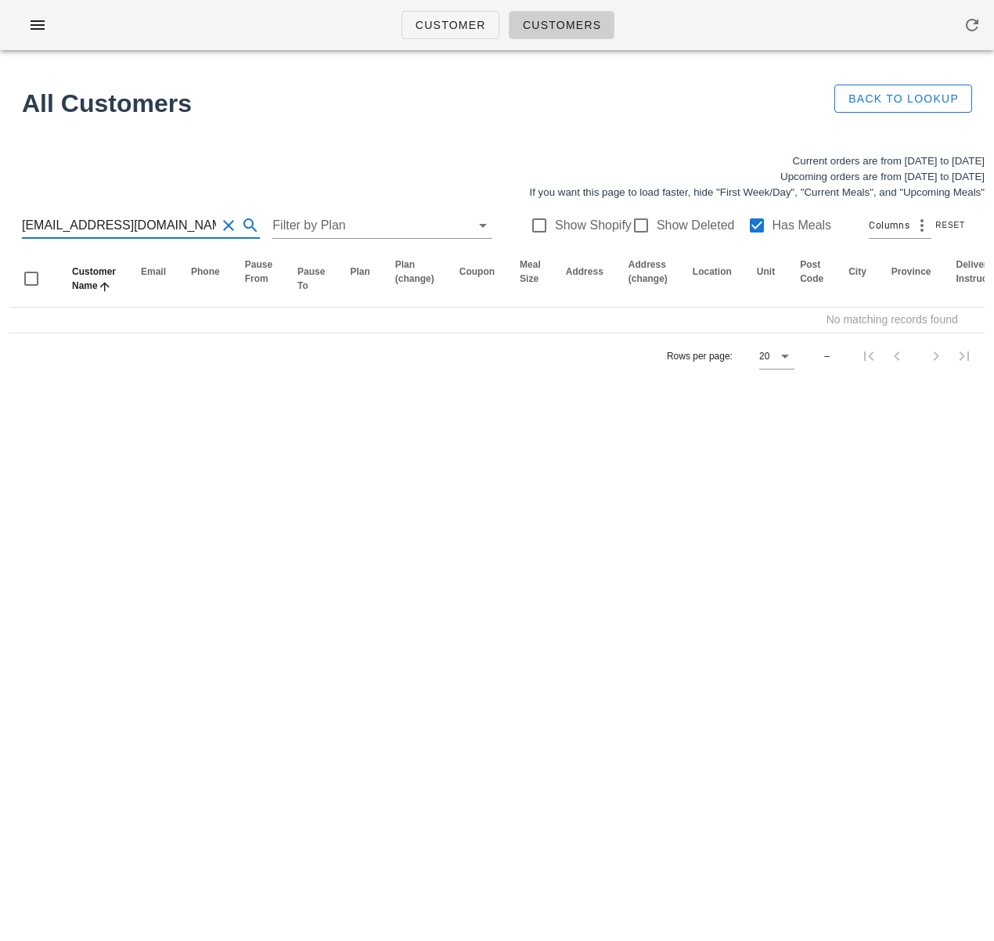
scroll to position [1, 0]
drag, startPoint x: 92, startPoint y: 227, endPoint x: 185, endPoint y: 228, distance: 92.4
click at [185, 228] on input "[EMAIL_ADDRESS][DOMAIN_NAME]" at bounding box center [119, 225] width 194 height 25
type input "pjulian1680"
click at [630, 222] on div at bounding box center [641, 225] width 27 height 27
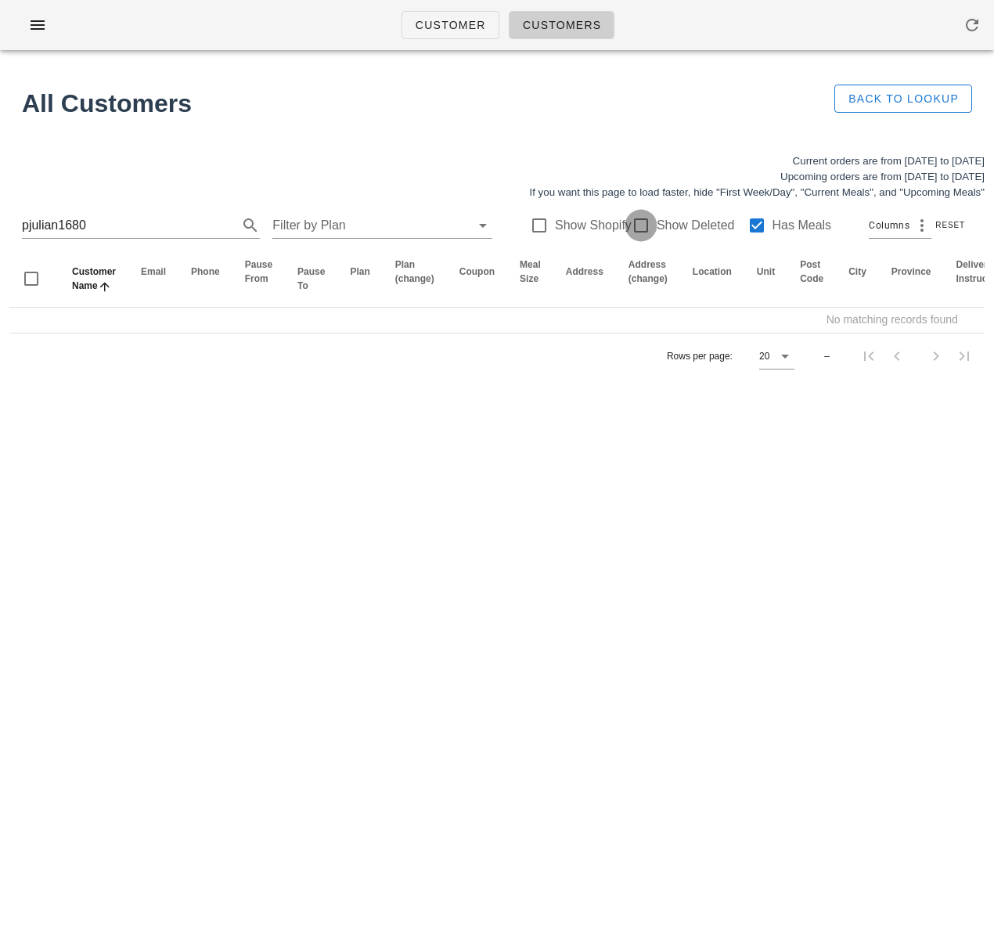
checkbox input "true"
click at [744, 225] on div at bounding box center [757, 225] width 27 height 27
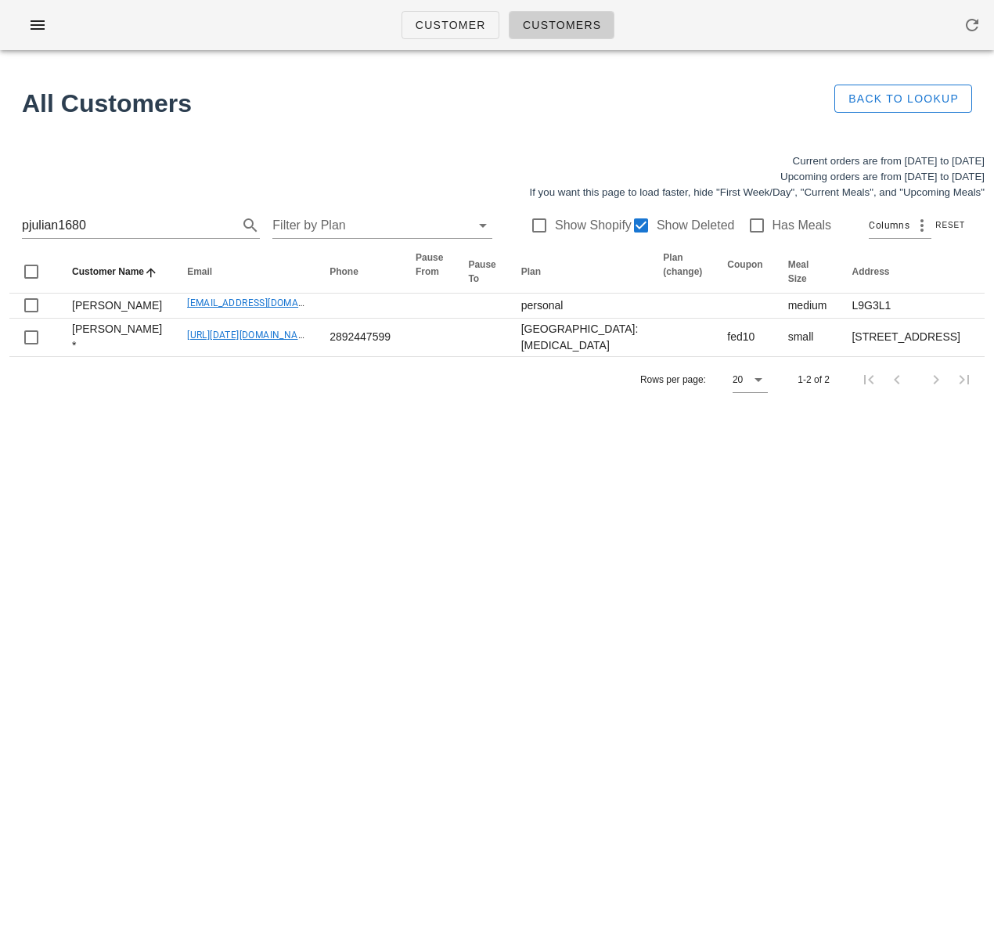
click at [384, 402] on div "Rows per page: 20 1-2 of 2" at bounding box center [497, 379] width 976 height 46
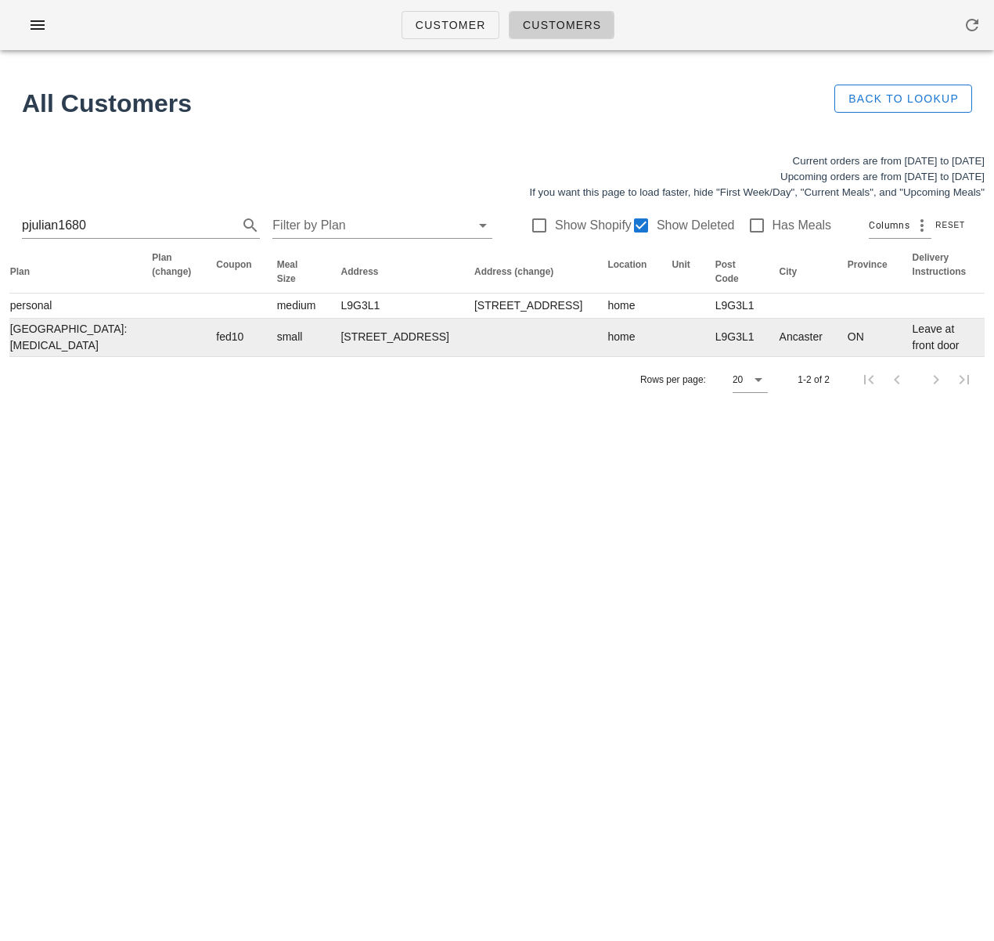
scroll to position [0, 504]
drag, startPoint x: 255, startPoint y: 396, endPoint x: 303, endPoint y: 479, distance: 95.8
click at [335, 356] on td "[STREET_ADDRESS]" at bounding box center [401, 338] width 133 height 38
copy td "[STREET_ADDRESS]"
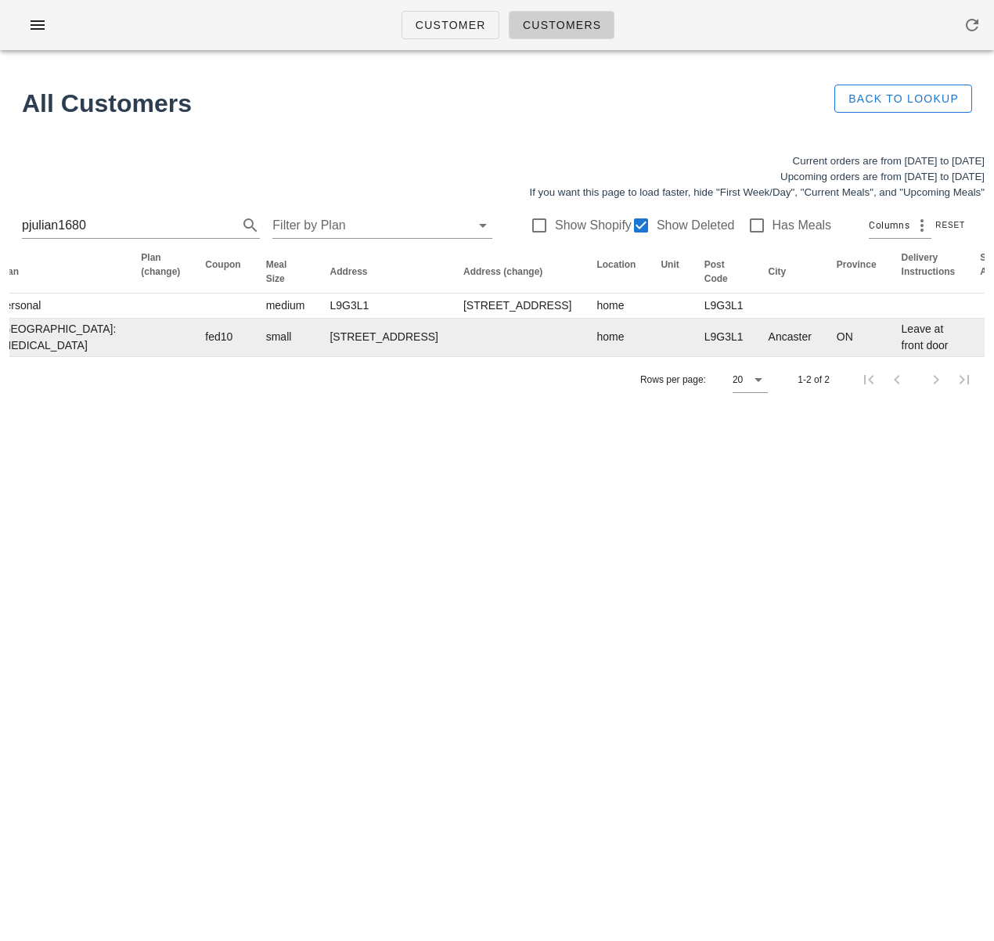
scroll to position [0, 0]
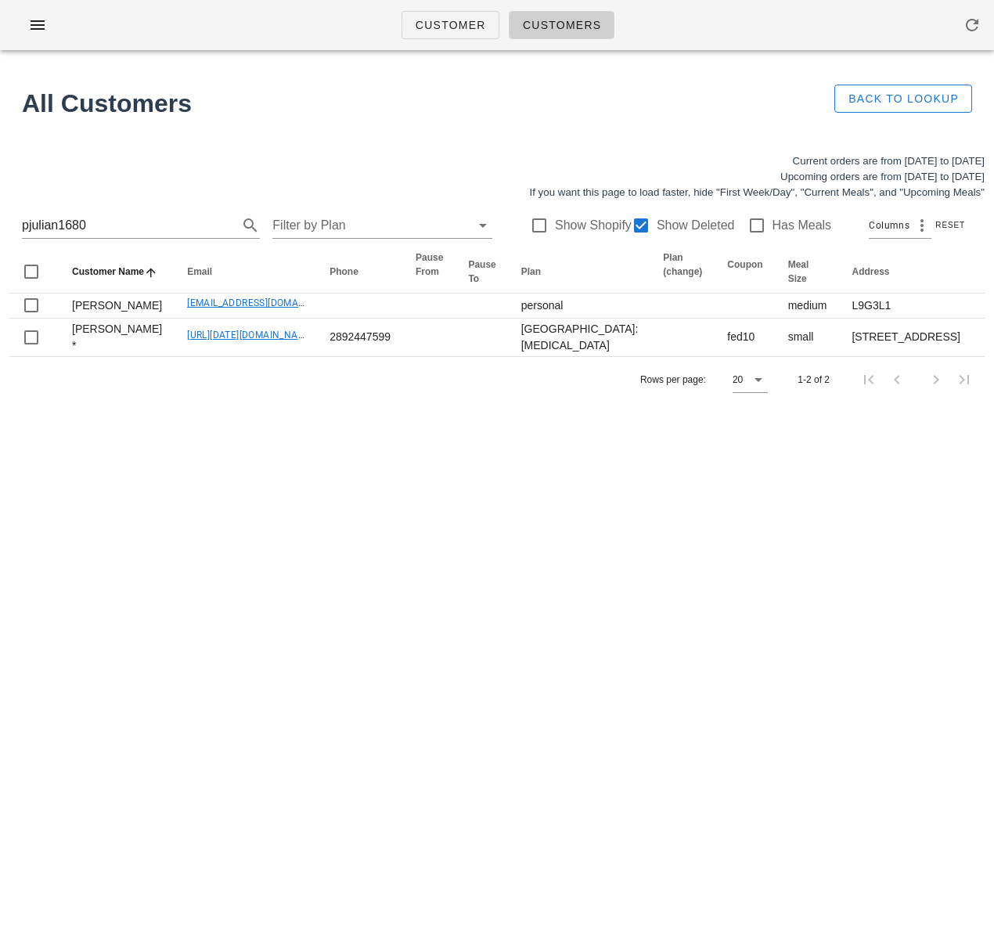
copy td "[STREET_ADDRESS]"
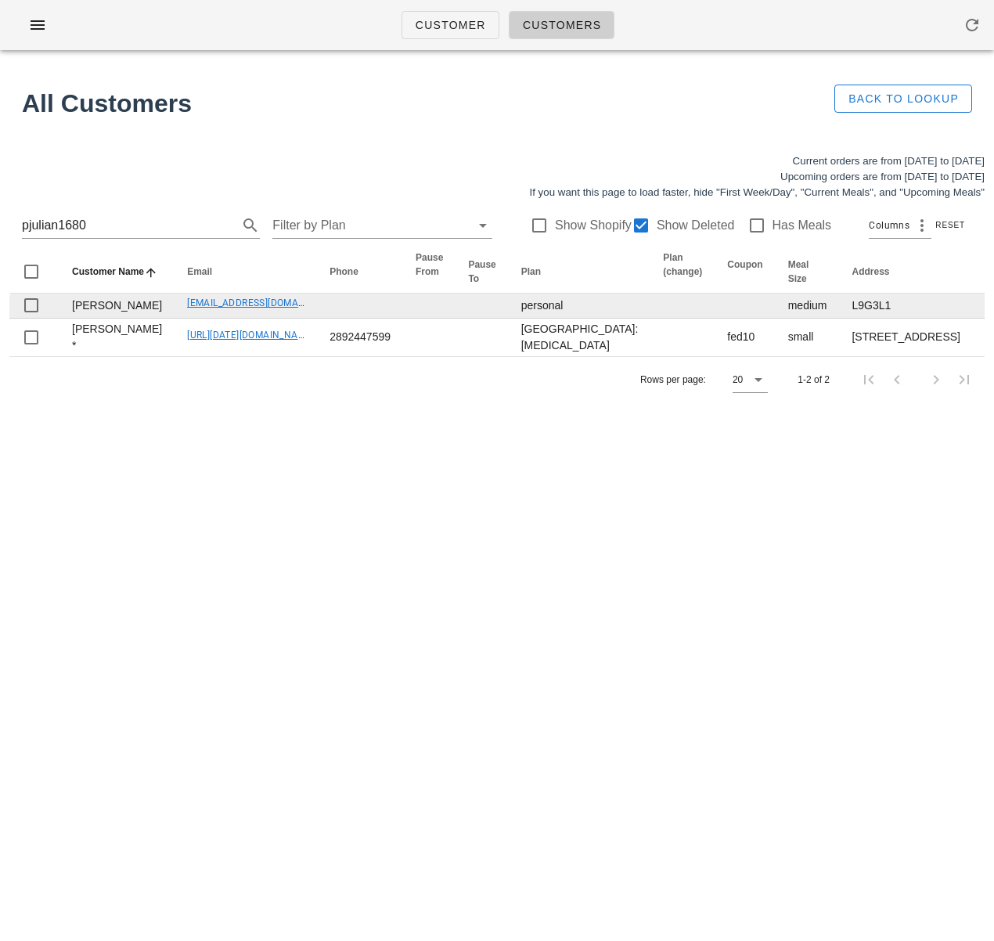
drag, startPoint x: 382, startPoint y: 533, endPoint x: 353, endPoint y: 388, distance: 147.7
click at [382, 402] on div "Rows per page: 20 1-2 of 2" at bounding box center [497, 379] width 976 height 46
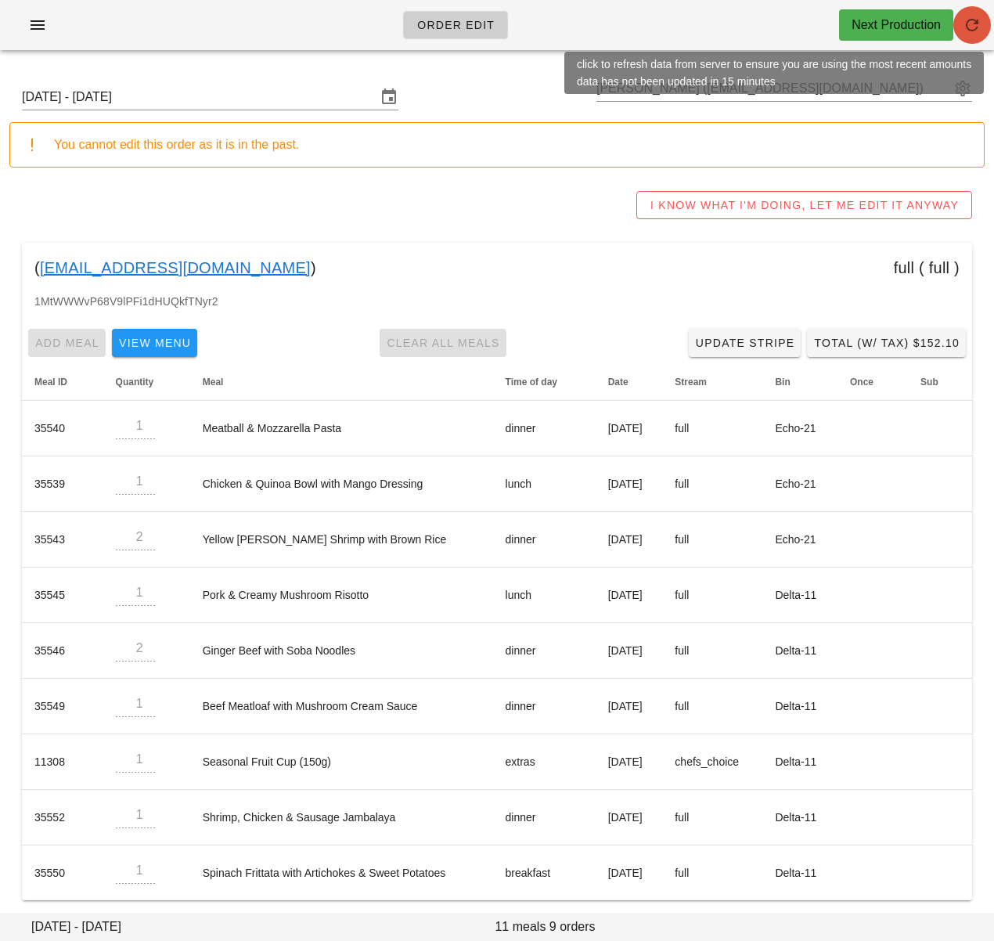
drag, startPoint x: 0, startPoint y: 0, endPoint x: 990, endPoint y: 5, distance: 989.7
click at [978, 27] on icon "button" at bounding box center [972, 25] width 19 height 19
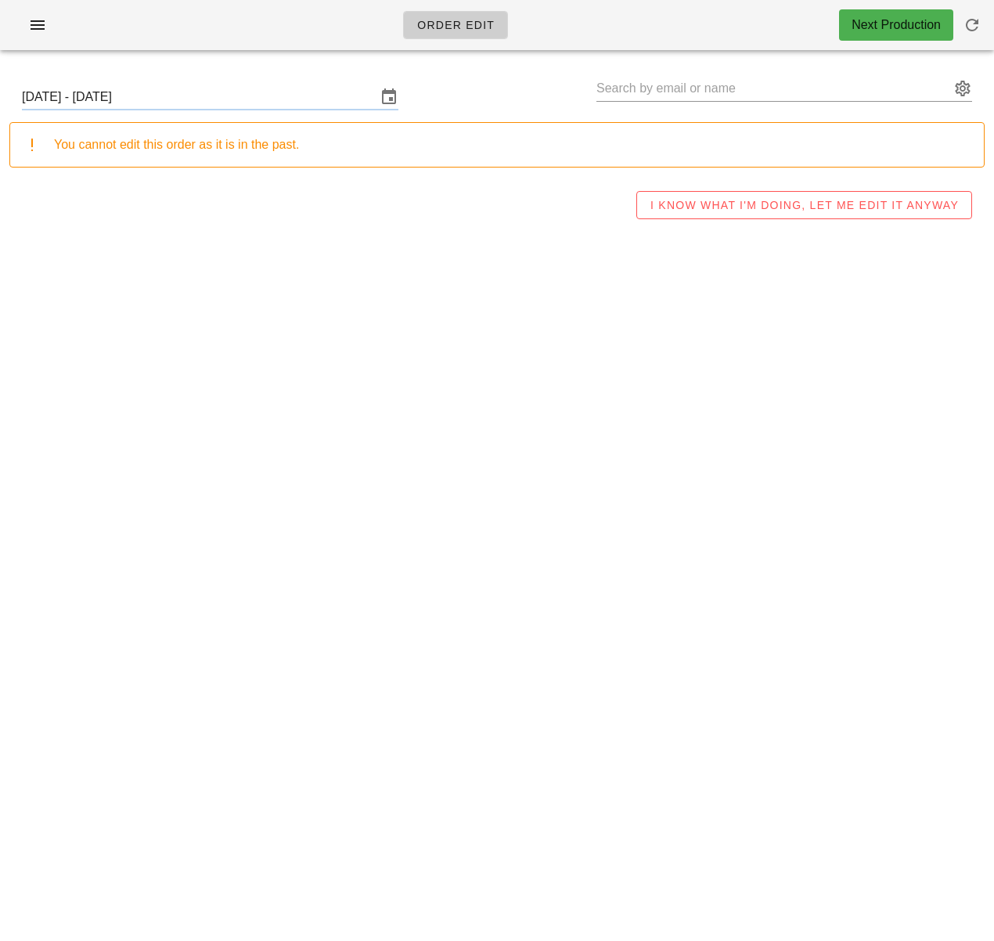
type input "[PERSON_NAME] ([EMAIL_ADDRESS][DOMAIN_NAME])"
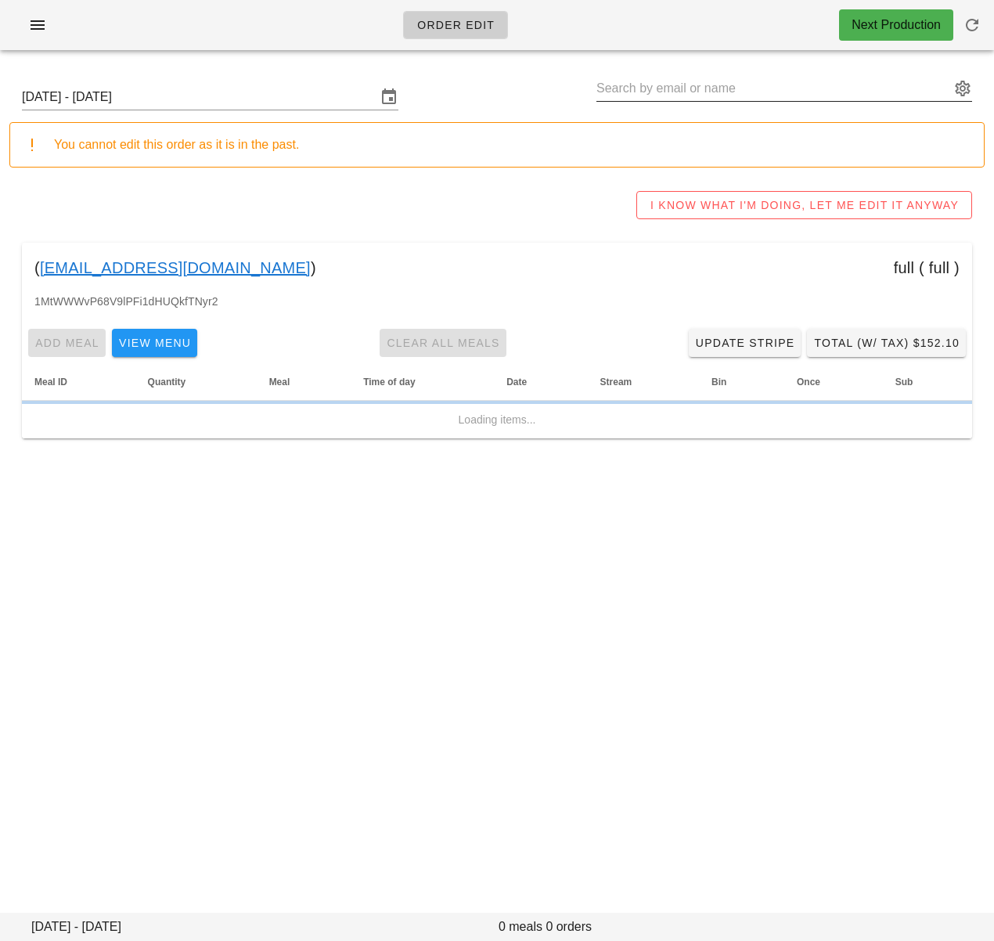
click at [655, 78] on input "text" at bounding box center [774, 88] width 354 height 25
paste input "[DOMAIN_NAME][EMAIL_ADDRESS][DOMAIN_NAME]"
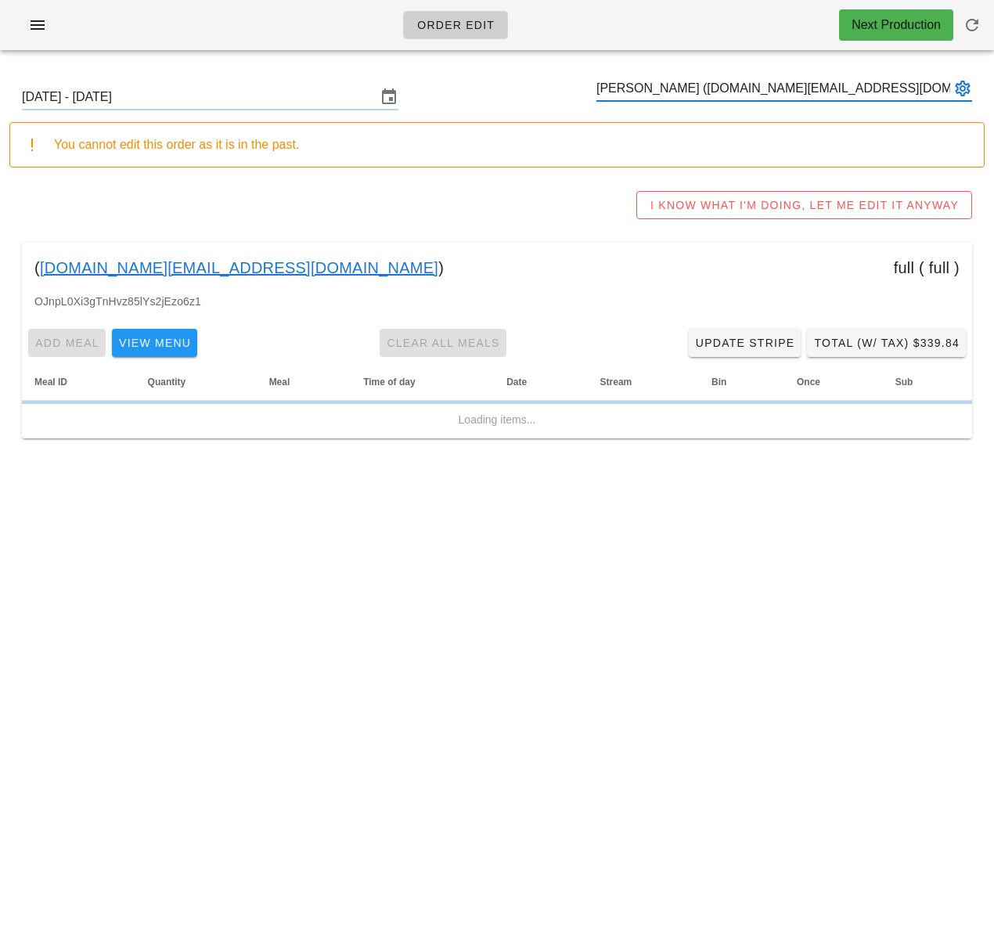
type input "[PERSON_NAME] ([DOMAIN_NAME][EMAIL_ADDRESS][DOMAIN_NAME])"
click at [310, 99] on input "[DATE] - [DATE]" at bounding box center [199, 97] width 355 height 25
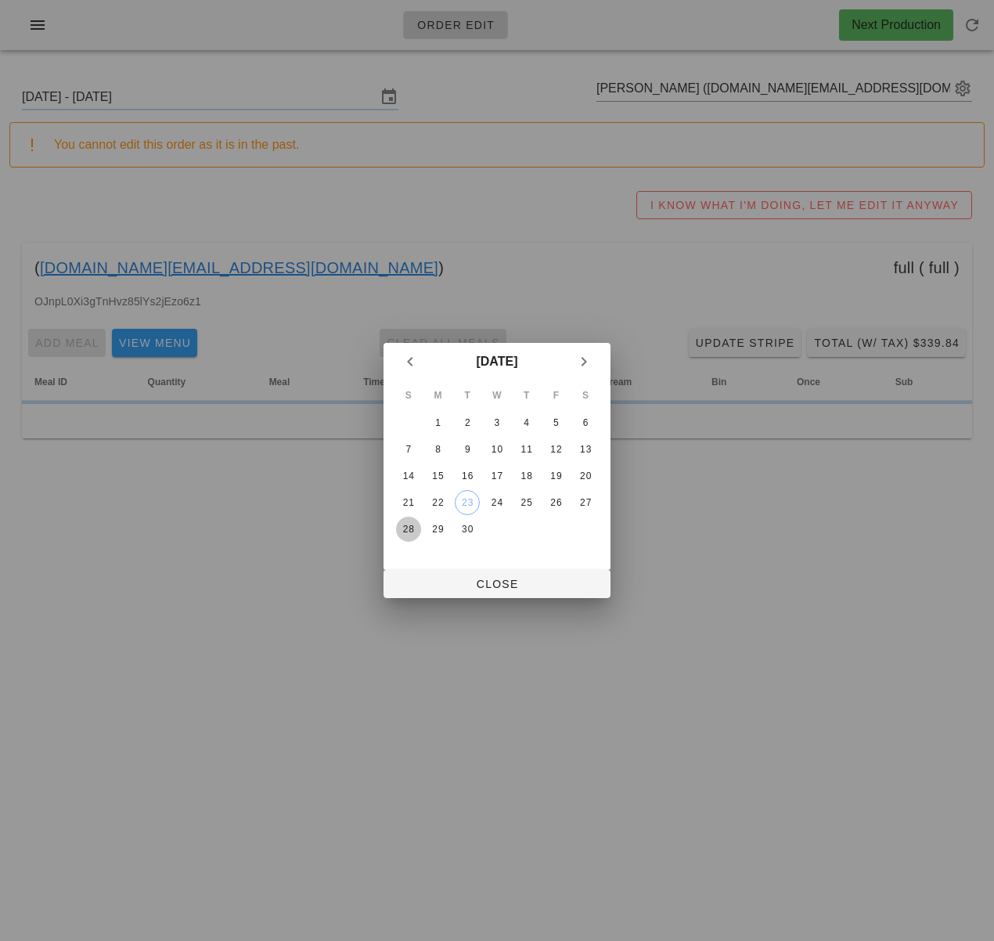
click at [406, 529] on div "28" at bounding box center [408, 529] width 25 height 11
click at [460, 592] on button "Close" at bounding box center [497, 584] width 227 height 28
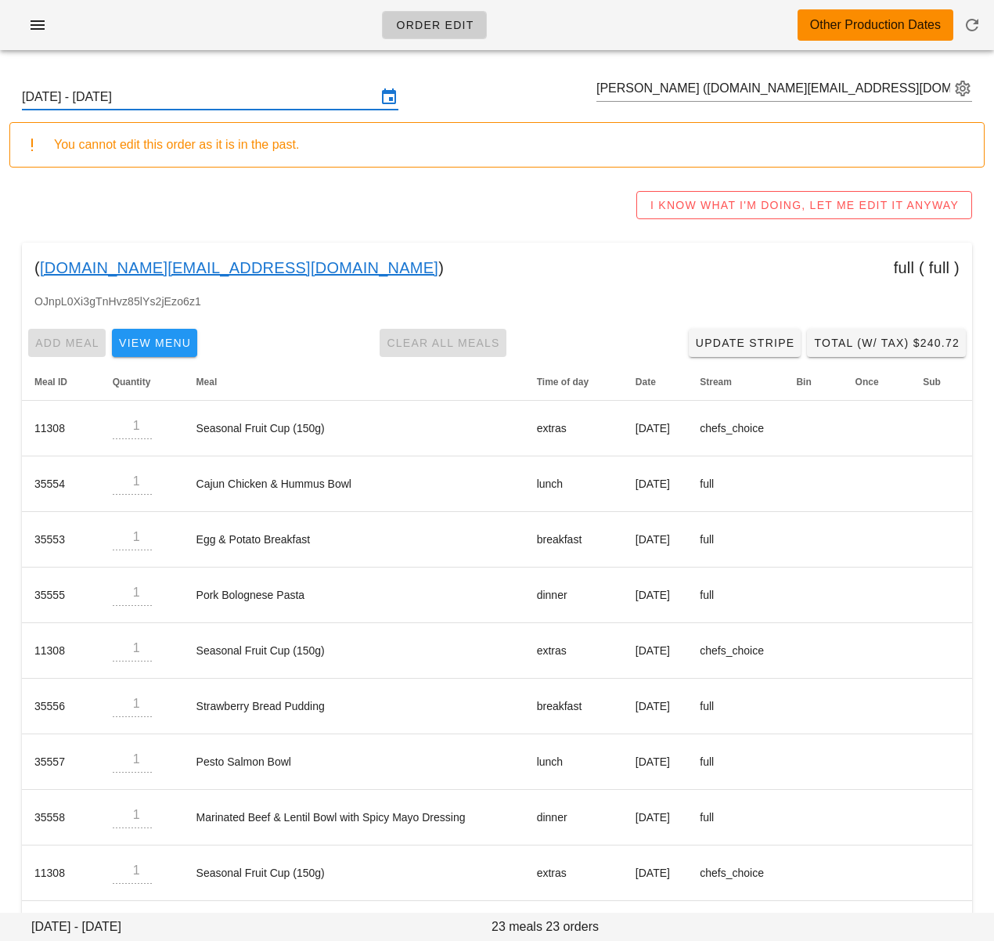
click at [248, 111] on div "[DATE] - [DATE] [PERSON_NAME] ([DOMAIN_NAME][EMAIL_ADDRESS][DOMAIN_NAME])" at bounding box center [497, 97] width 976 height 50
click at [256, 100] on input "[DATE] - [DATE]" at bounding box center [199, 97] width 355 height 25
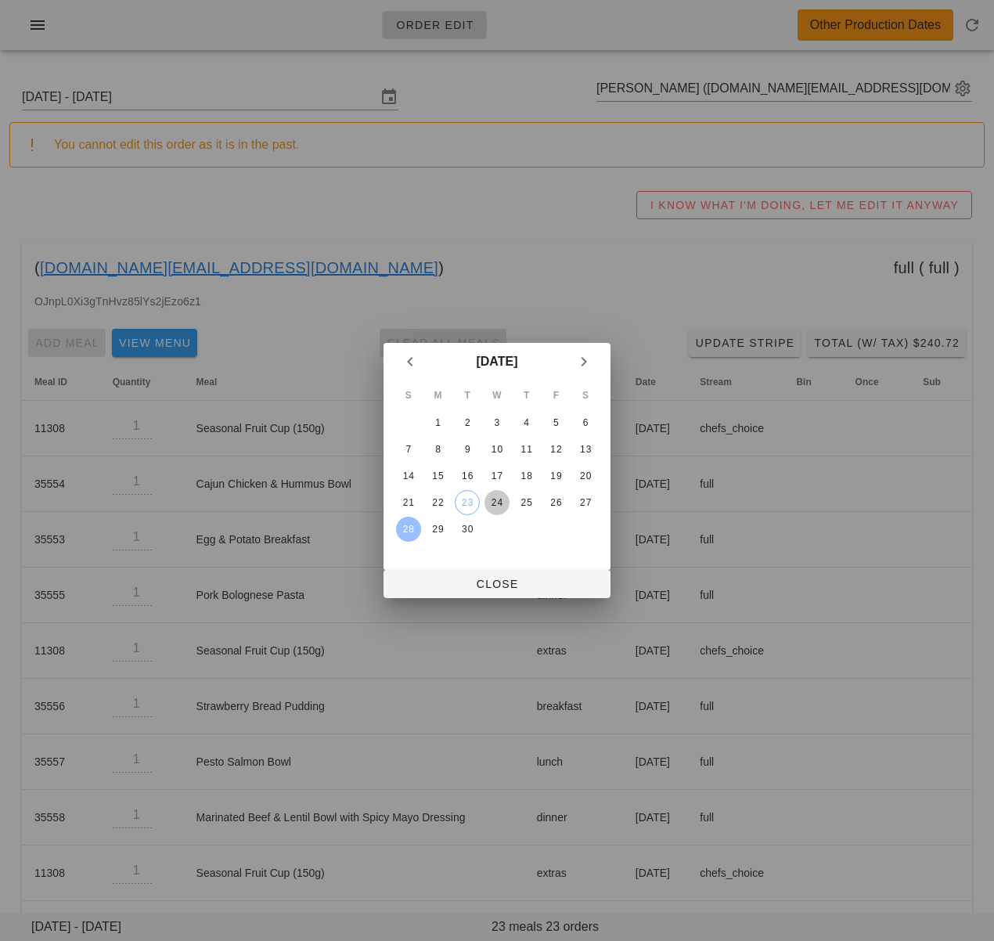
drag, startPoint x: 499, startPoint y: 499, endPoint x: 501, endPoint y: 507, distance: 8.2
click at [500, 500] on div "24" at bounding box center [497, 502] width 25 height 11
click at [531, 583] on span "Close" at bounding box center [497, 584] width 202 height 13
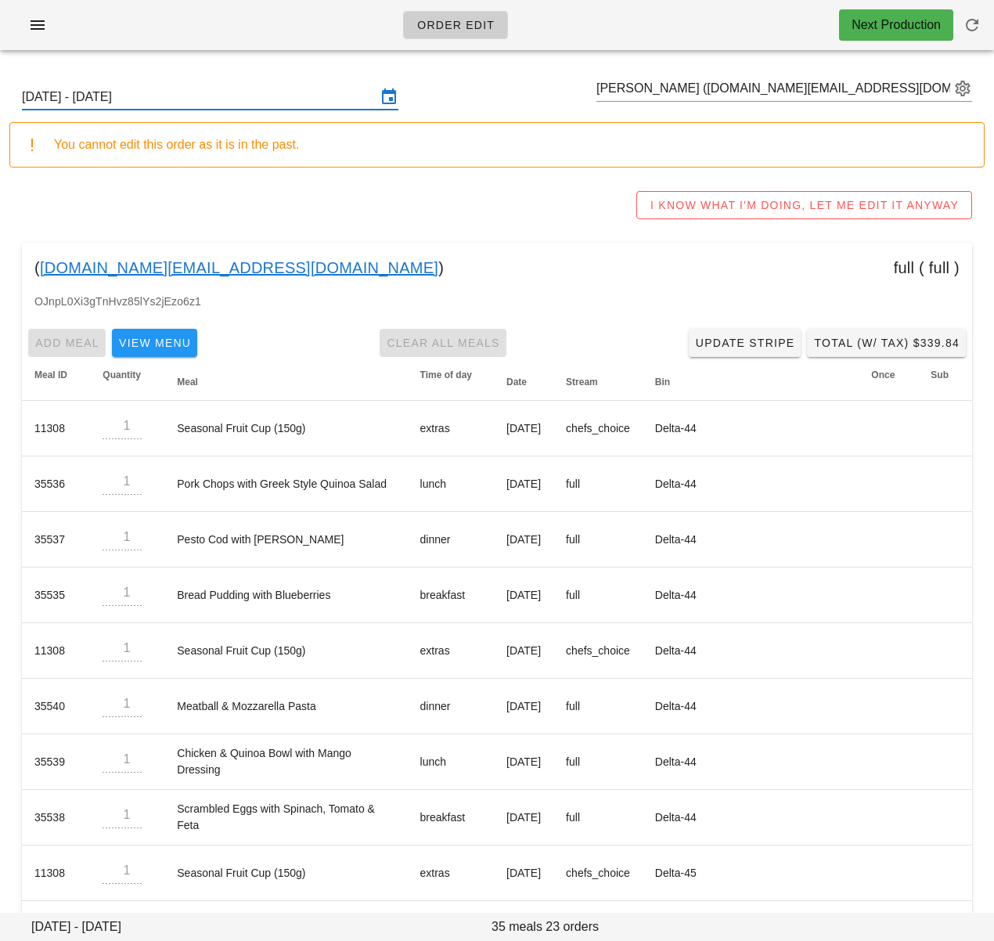
click at [280, 100] on input "[DATE] - [DATE]" at bounding box center [199, 97] width 355 height 25
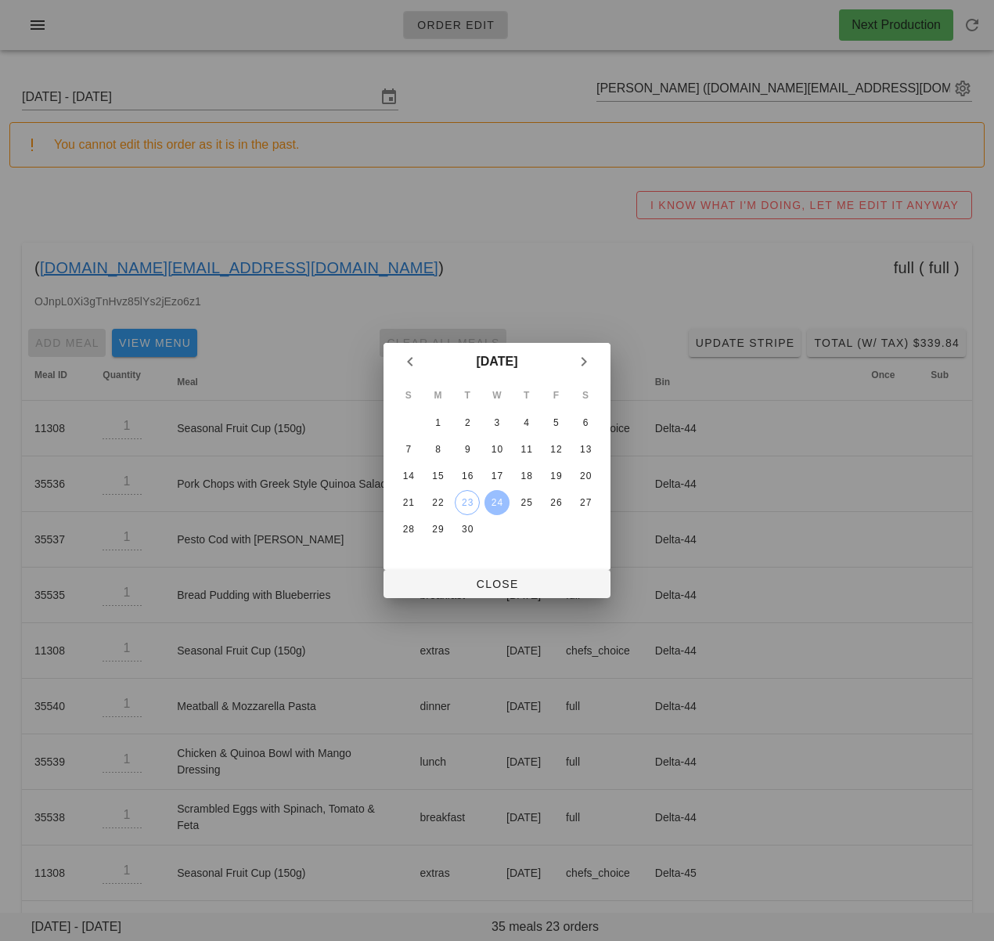
click at [422, 519] on table "S M T W T F S 1 2 3 4 5 6 7 8 9 10 11 12 13 14 15 16 17 18 19 20 21 22 23 24 25…" at bounding box center [497, 462] width 208 height 163
drag, startPoint x: 411, startPoint y: 527, endPoint x: 422, endPoint y: 544, distance: 20.4
click at [411, 527] on div "28" at bounding box center [408, 529] width 25 height 11
drag, startPoint x: 454, startPoint y: 583, endPoint x: 419, endPoint y: 586, distance: 35.3
click at [454, 583] on span "Close" at bounding box center [497, 584] width 202 height 13
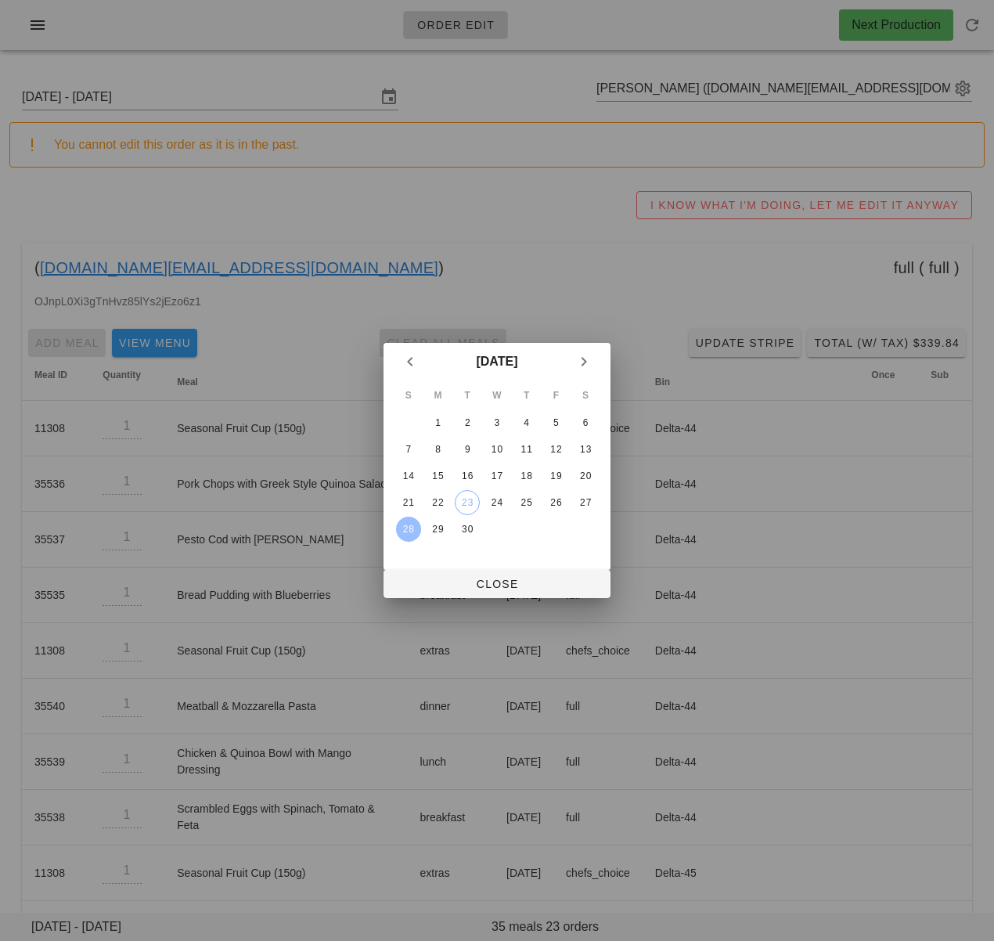
type input "[DATE] - [DATE]"
